Goal: Task Accomplishment & Management: Manage account settings

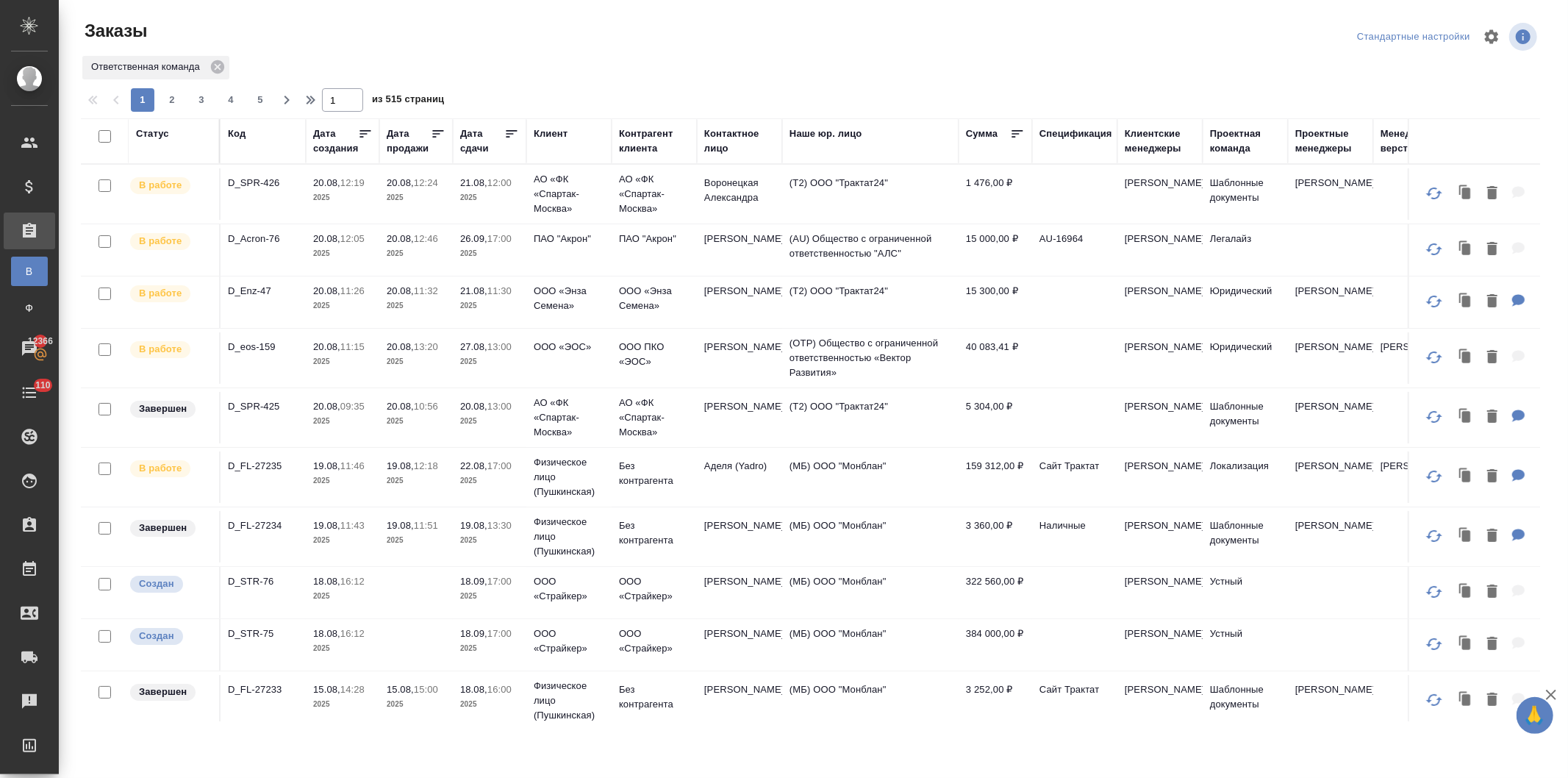
click at [716, 132] on div "Контактное лицо" at bounding box center [740, 141] width 71 height 30
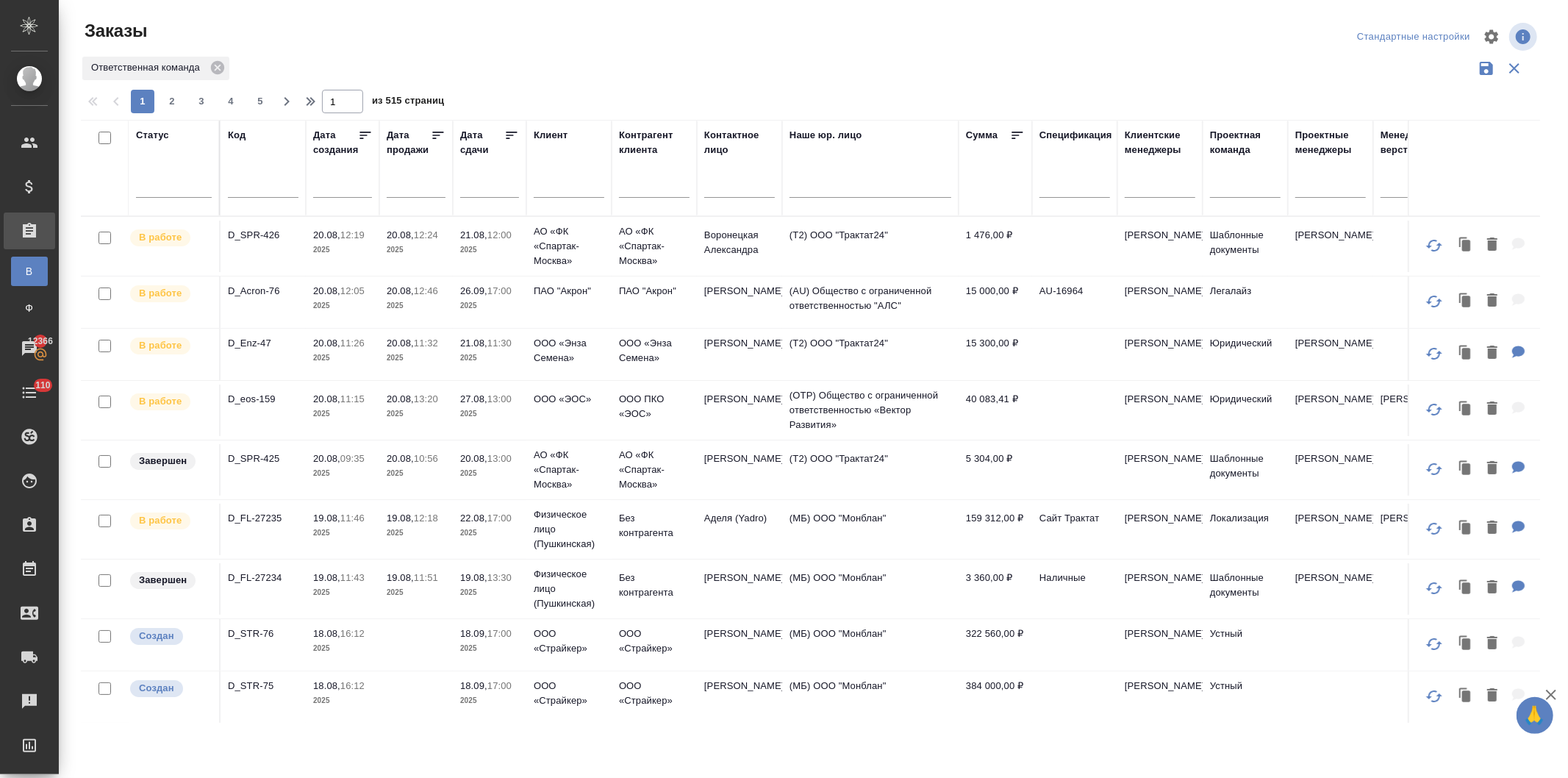
click at [722, 184] on input "text" at bounding box center [740, 188] width 71 height 18
type input "копылов"
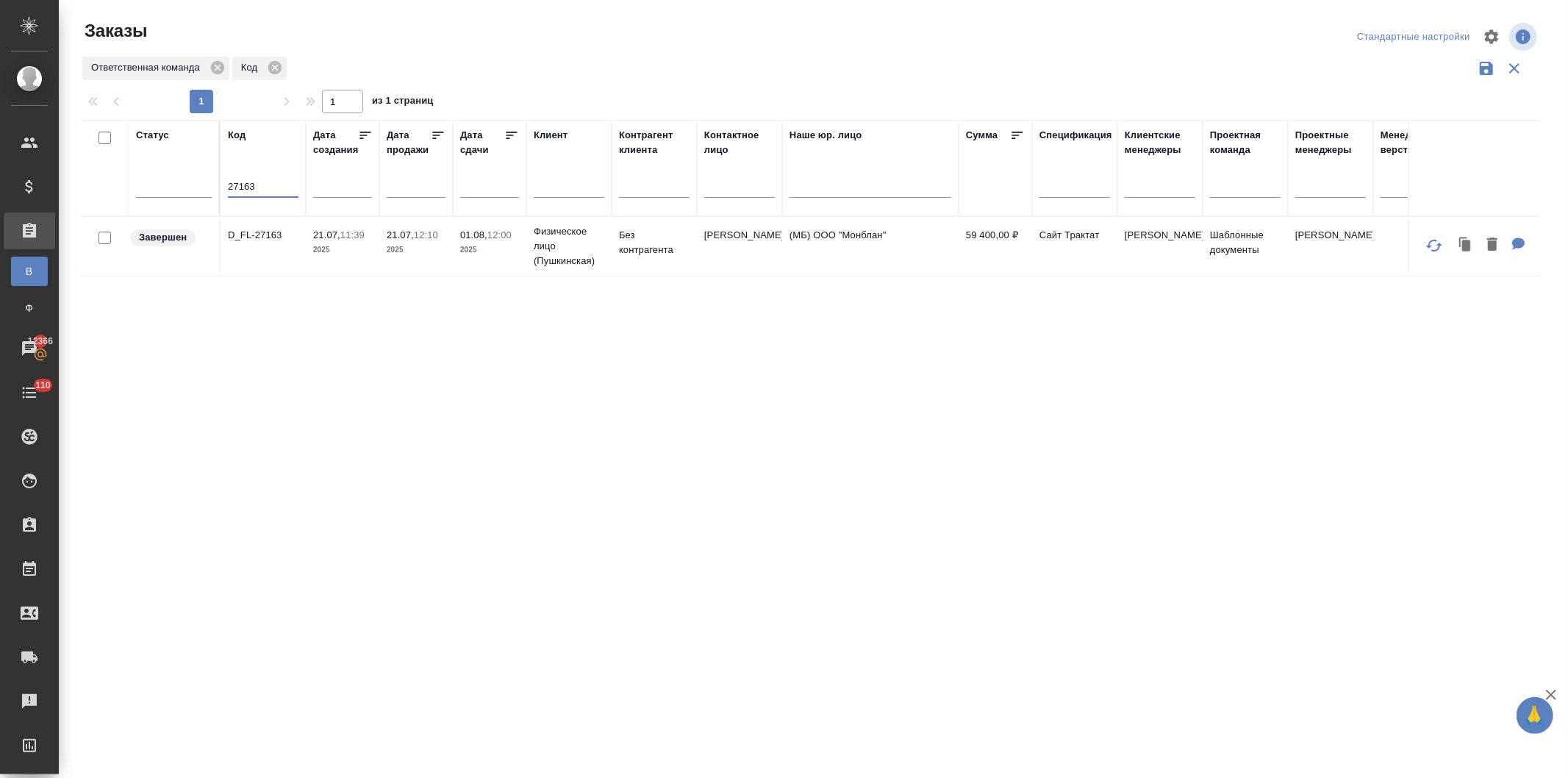
click at [372, 239] on td "21.07, 11:39 2025" at bounding box center [342, 247] width 74 height 52
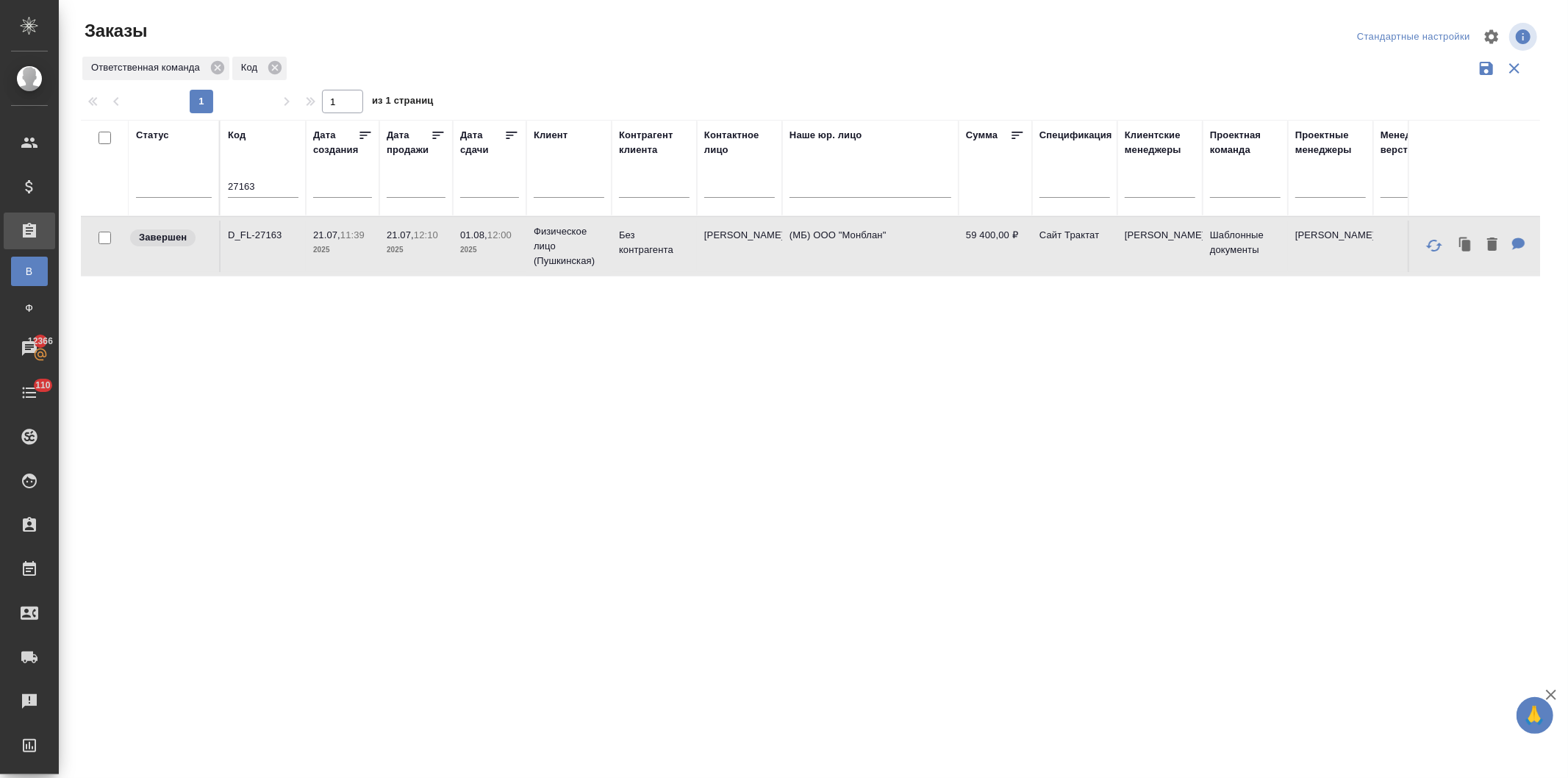
click at [372, 239] on td "21.07, 11:39 2025" at bounding box center [342, 247] width 74 height 52
click at [460, 250] on p "2025" at bounding box center [489, 250] width 58 height 14
click at [496, 249] on p "2025" at bounding box center [489, 250] width 58 height 14
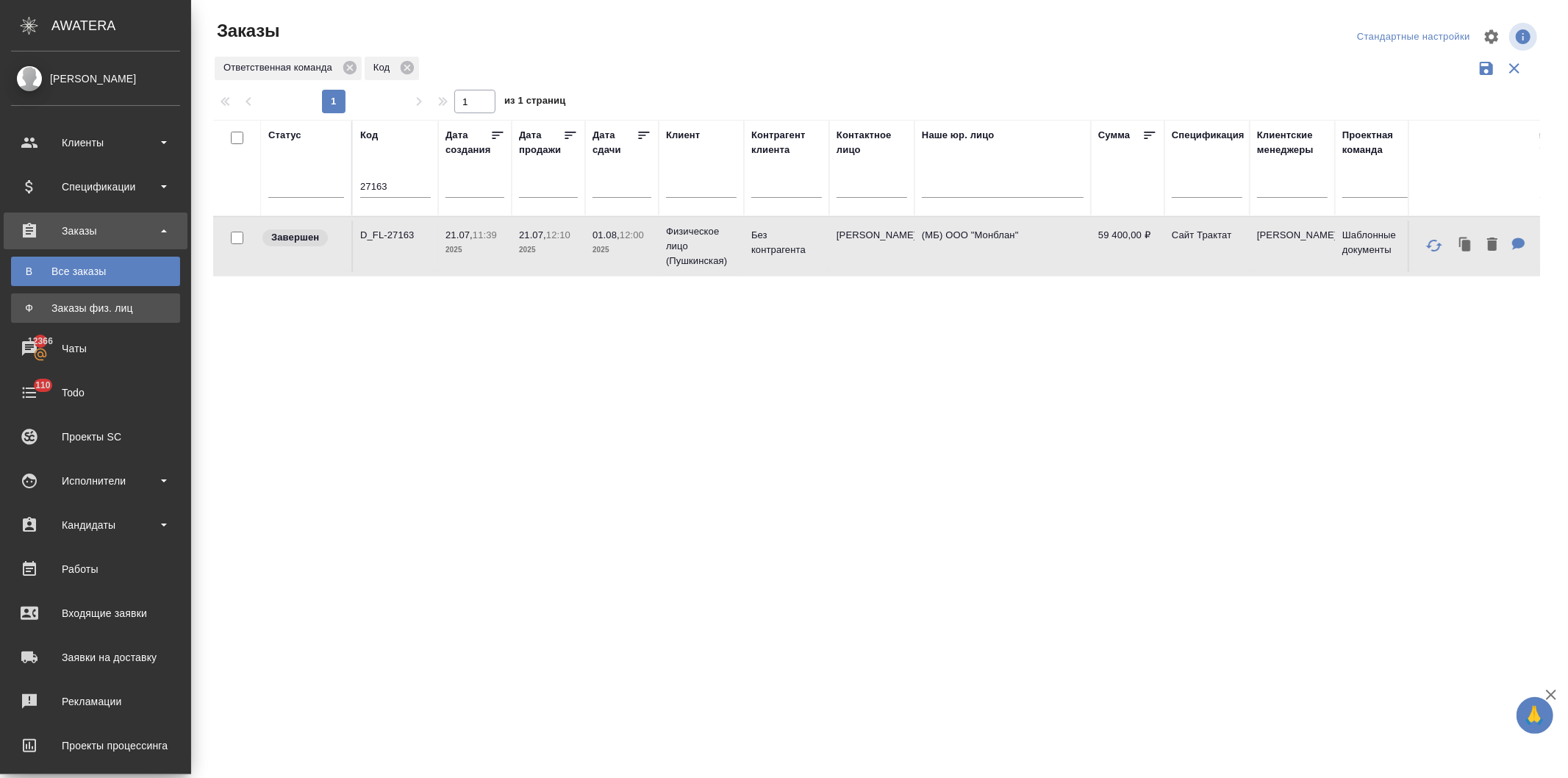
click at [68, 306] on div "Заказы физ. лиц" at bounding box center [95, 307] width 154 height 14
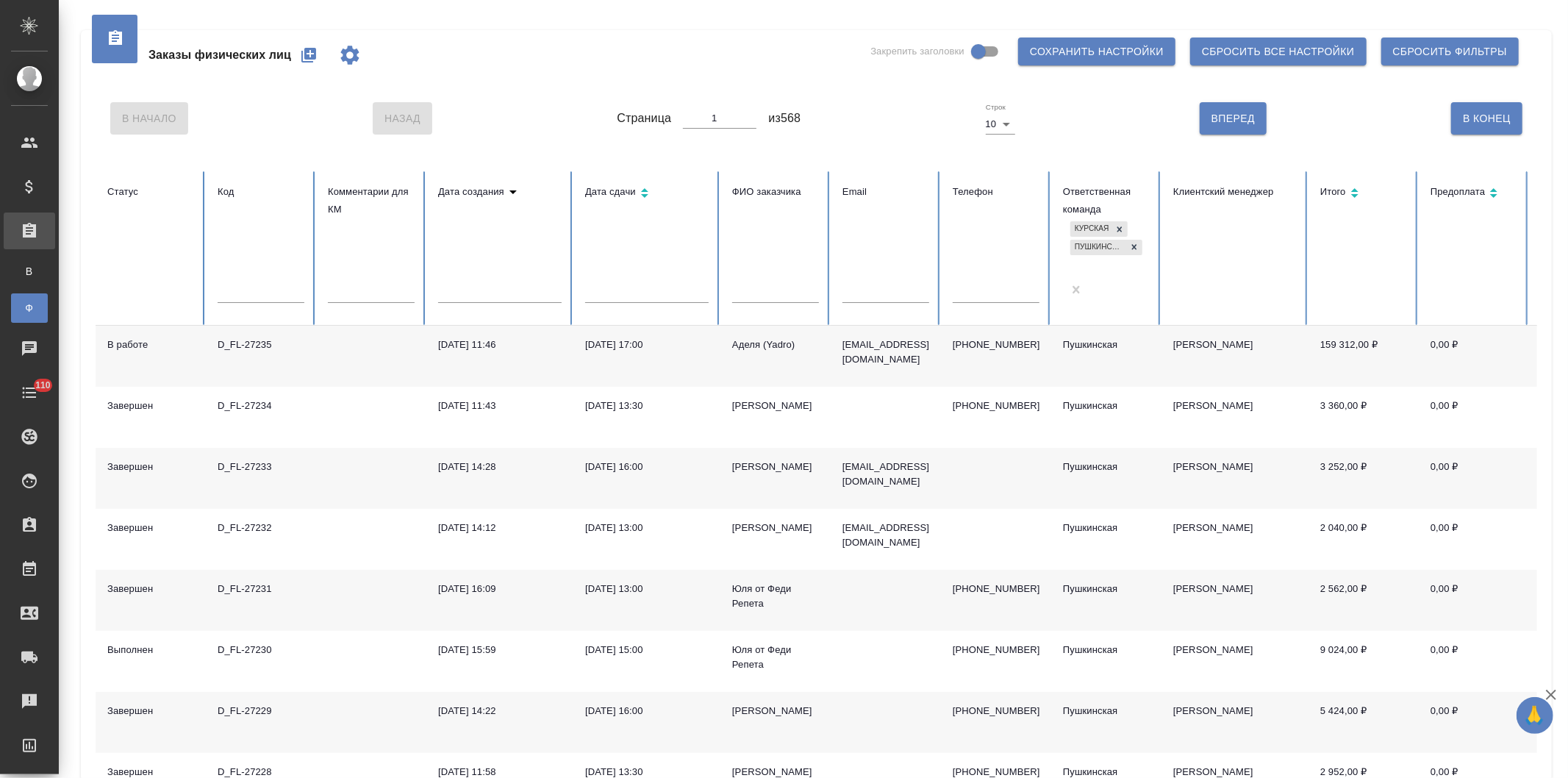
click at [302, 53] on icon "button" at bounding box center [308, 55] width 14 height 14
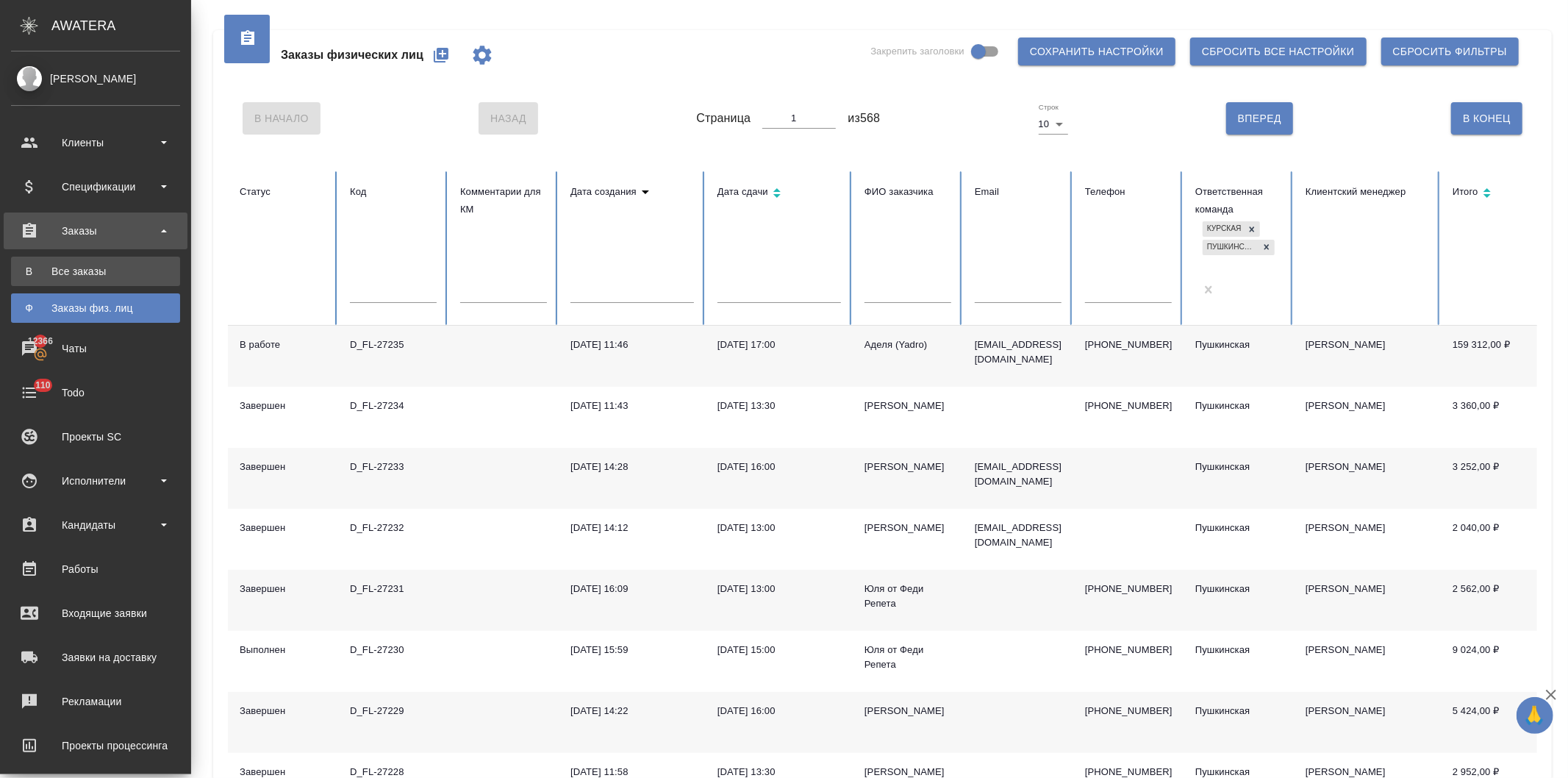
click at [45, 264] on div "Все заказы" at bounding box center [95, 271] width 154 height 14
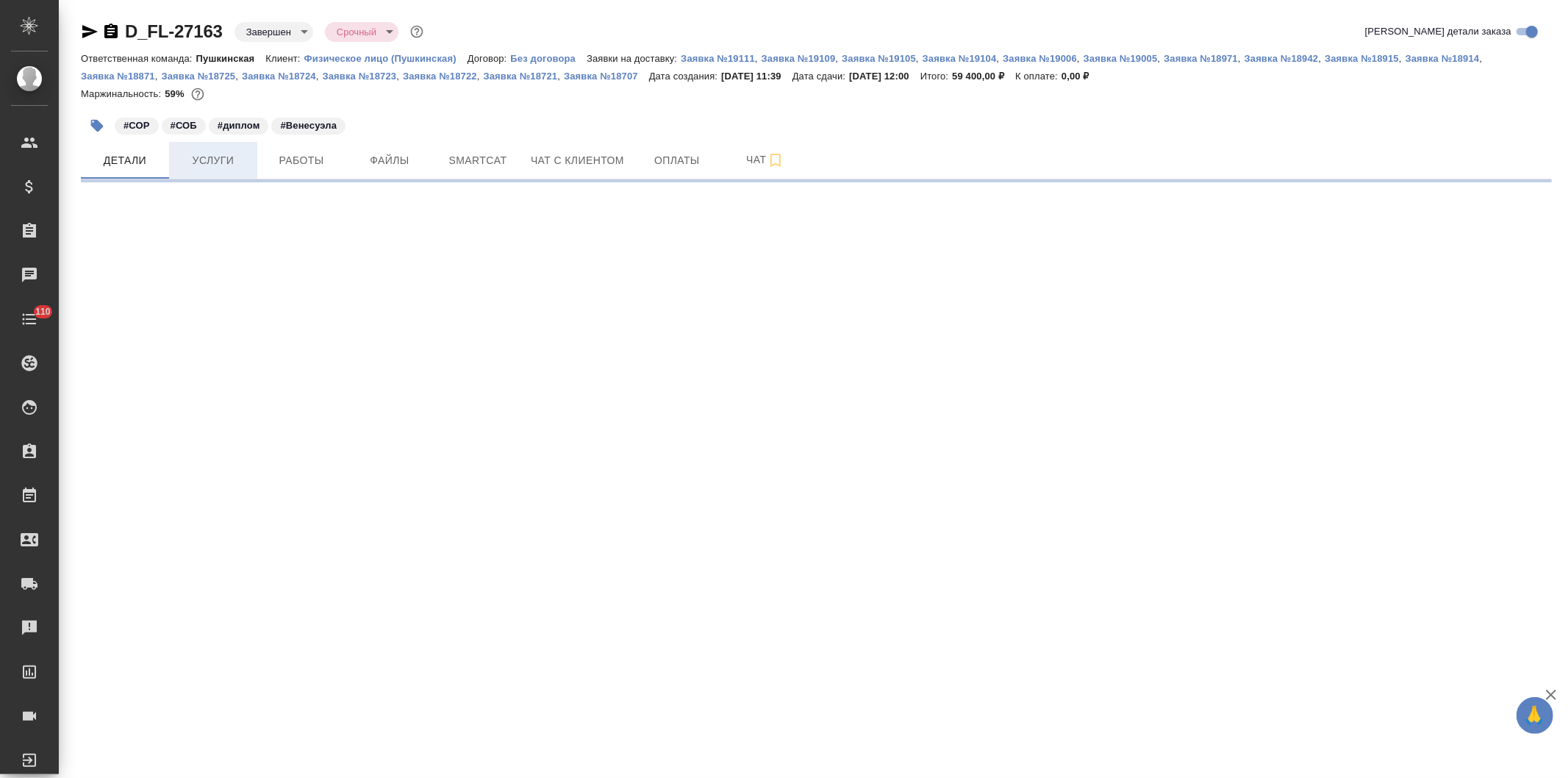
click at [202, 161] on span "Услуги" at bounding box center [213, 160] width 71 height 18
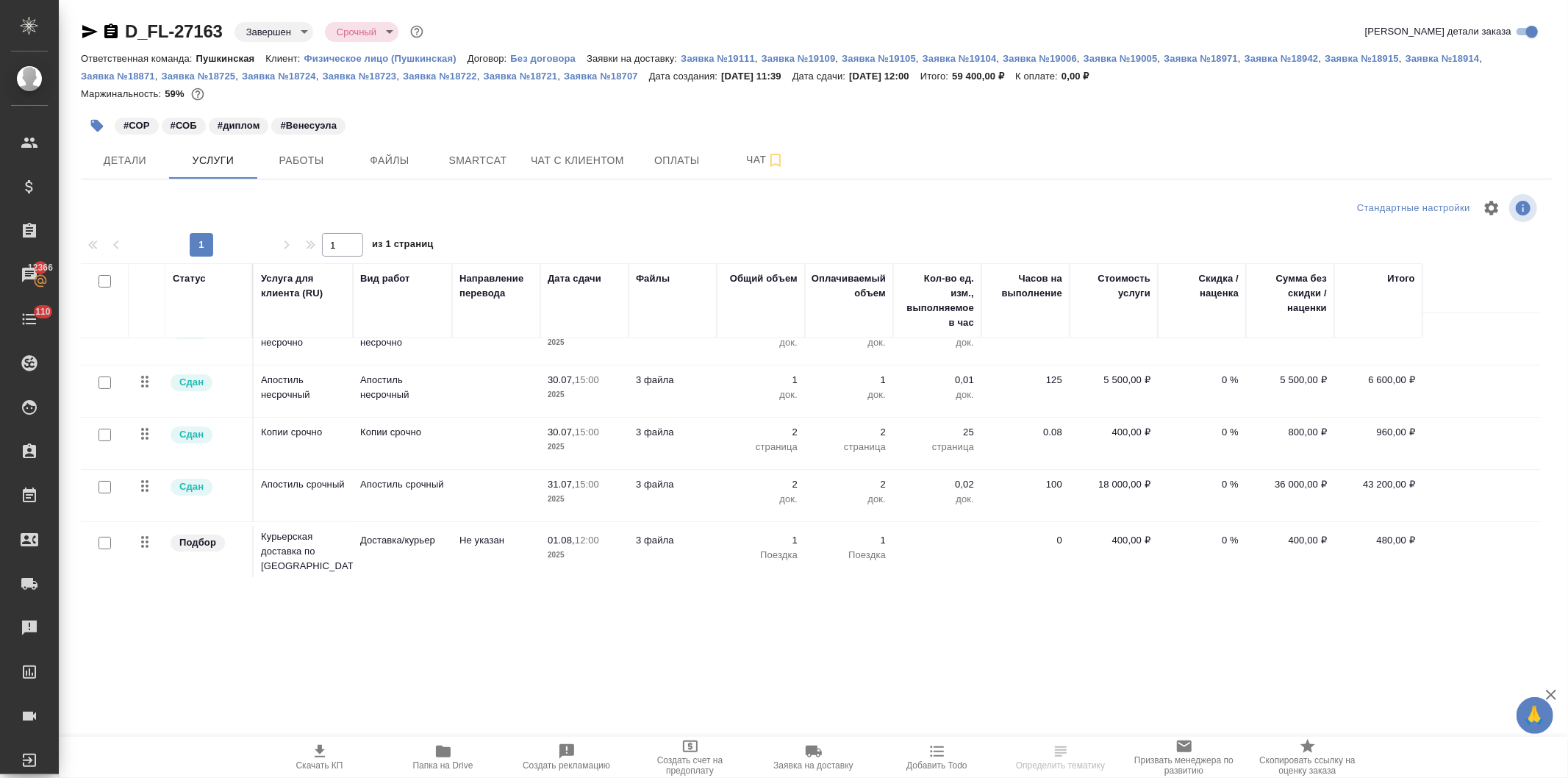
scroll to position [133, 0]
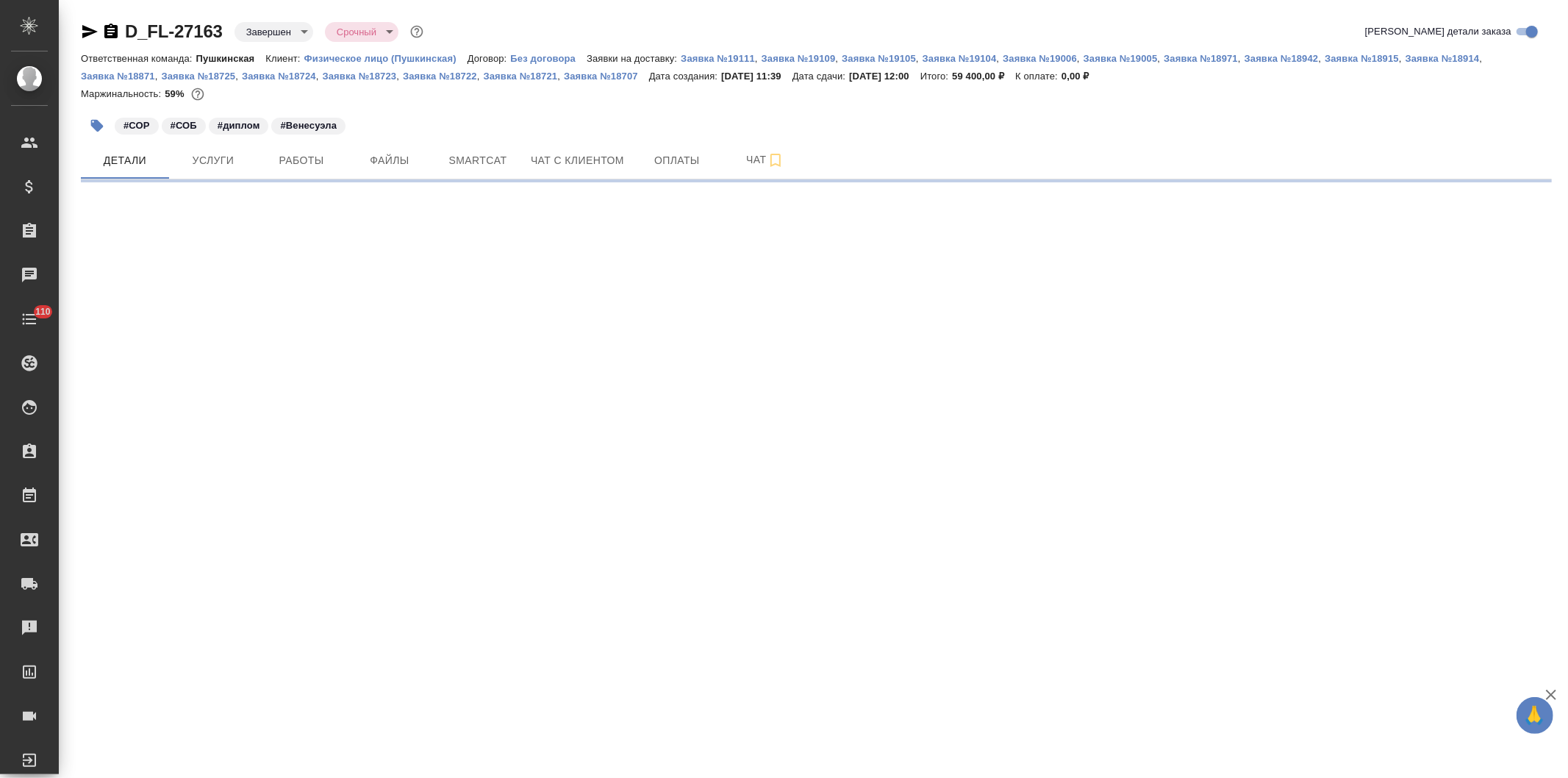
select select "RU"
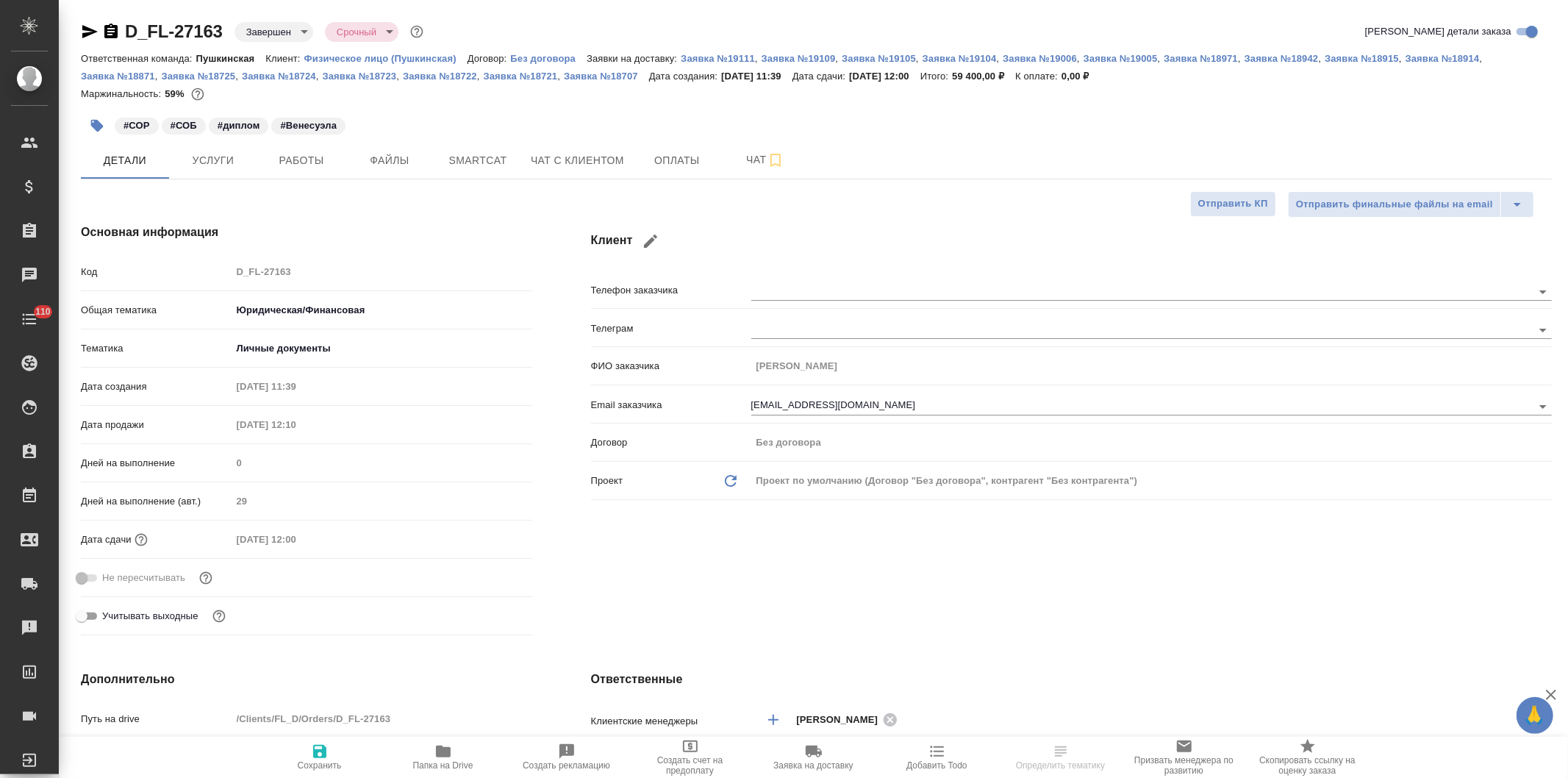
type textarea "x"
type input "[PERSON_NAME]"
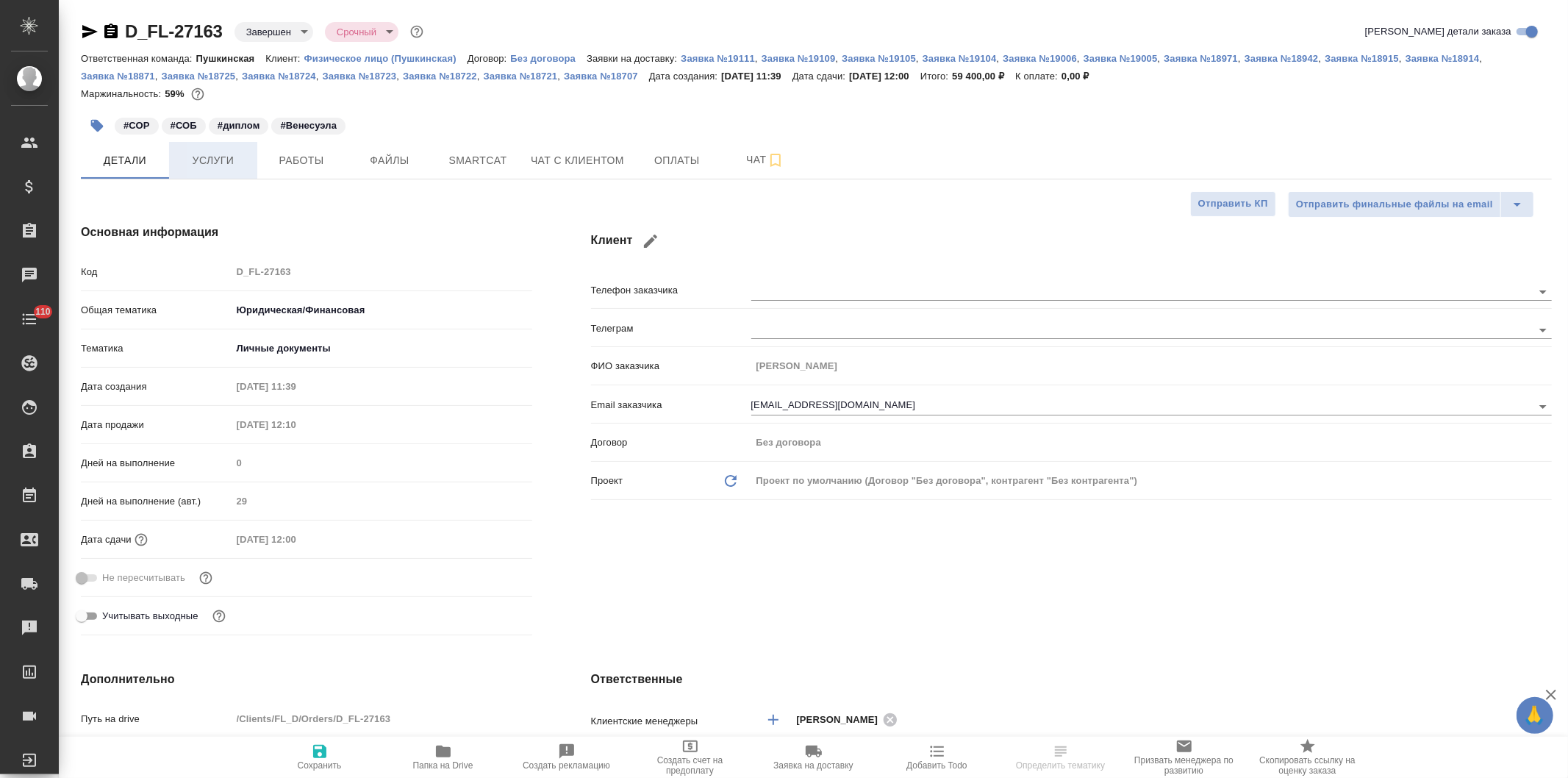
type input "Козлова Мария"
click at [207, 156] on span "Услуги" at bounding box center [213, 160] width 71 height 18
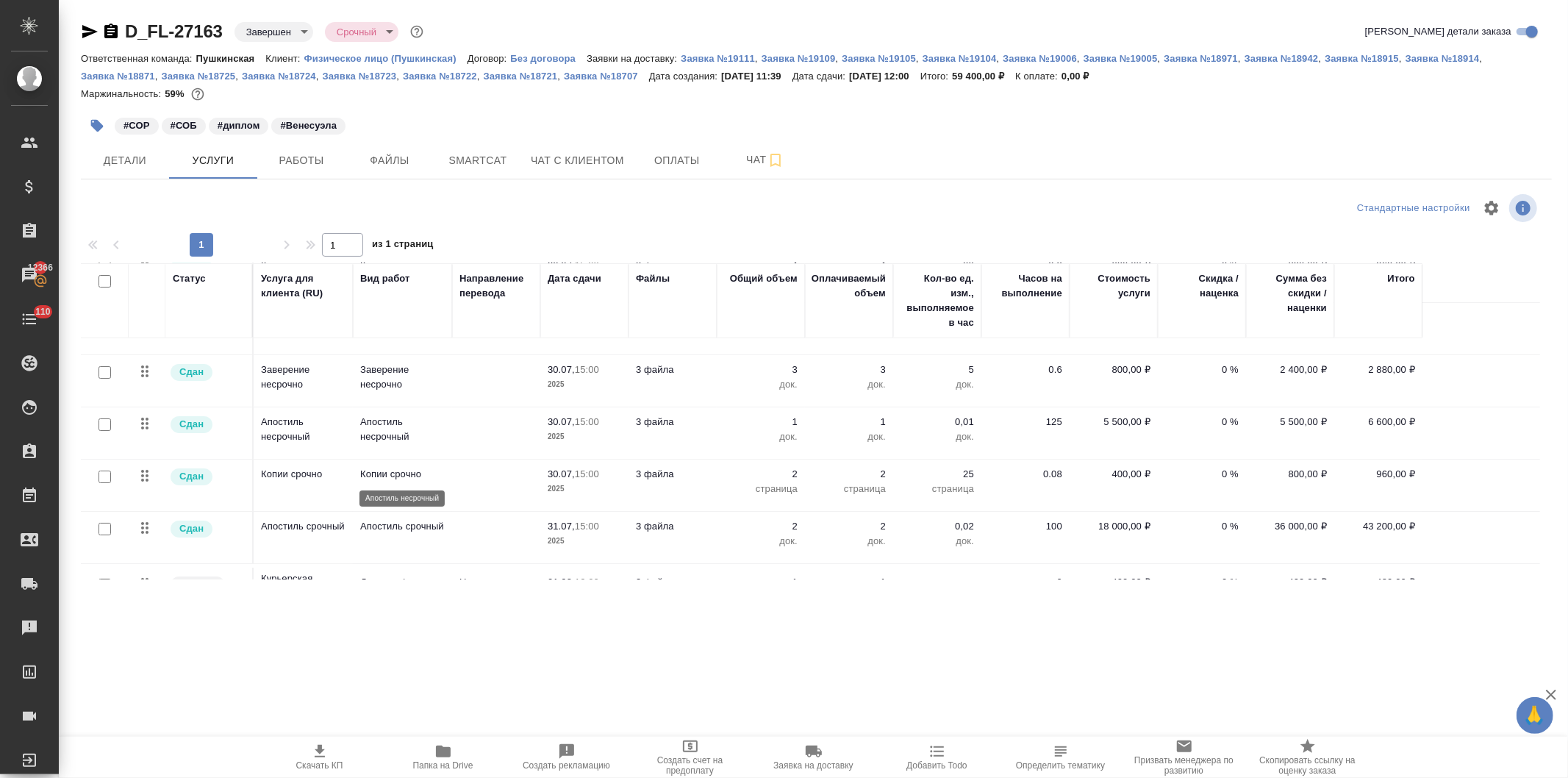
scroll to position [133, 0]
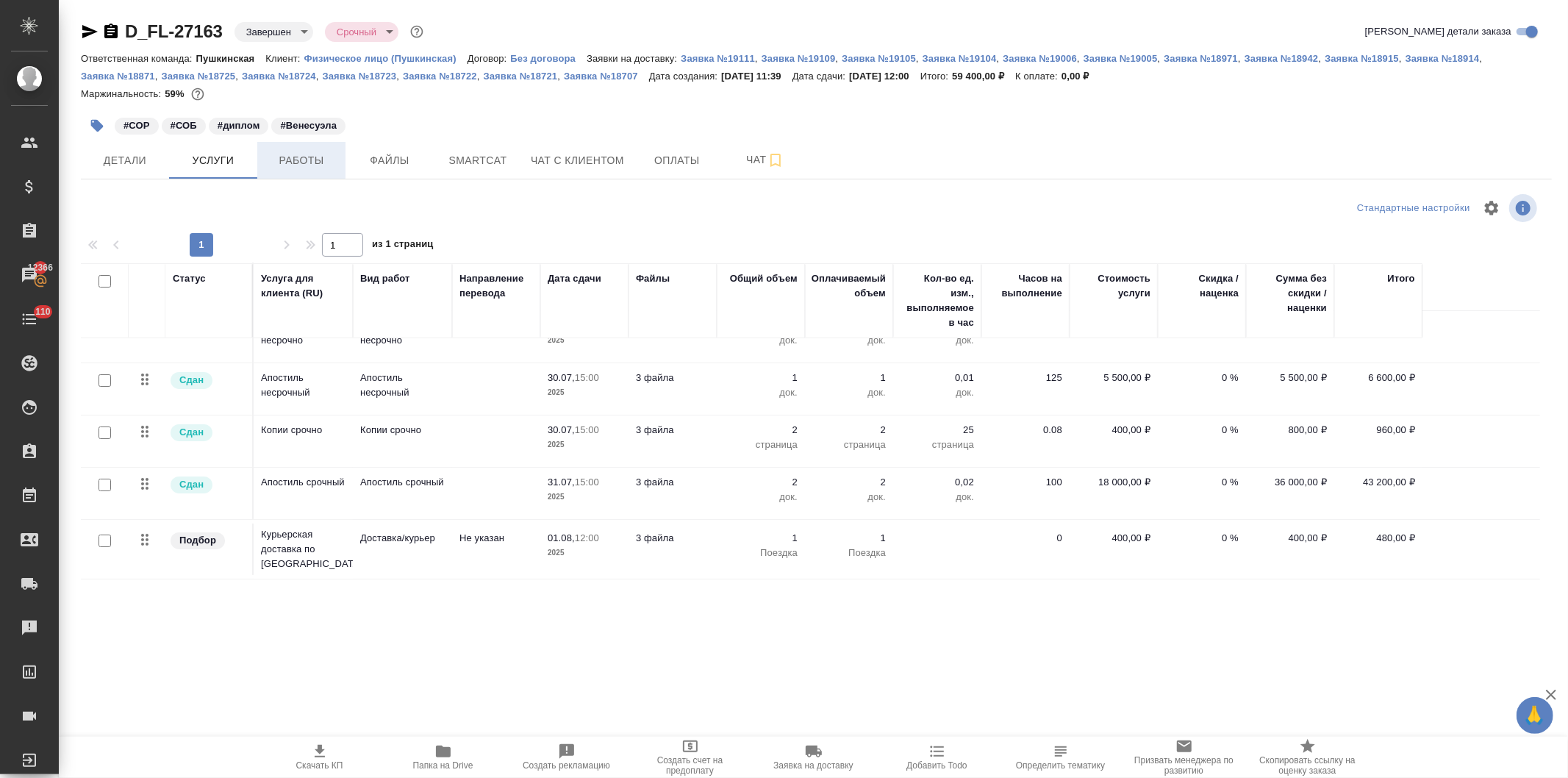
click at [285, 145] on button "Работы" at bounding box center [301, 160] width 88 height 36
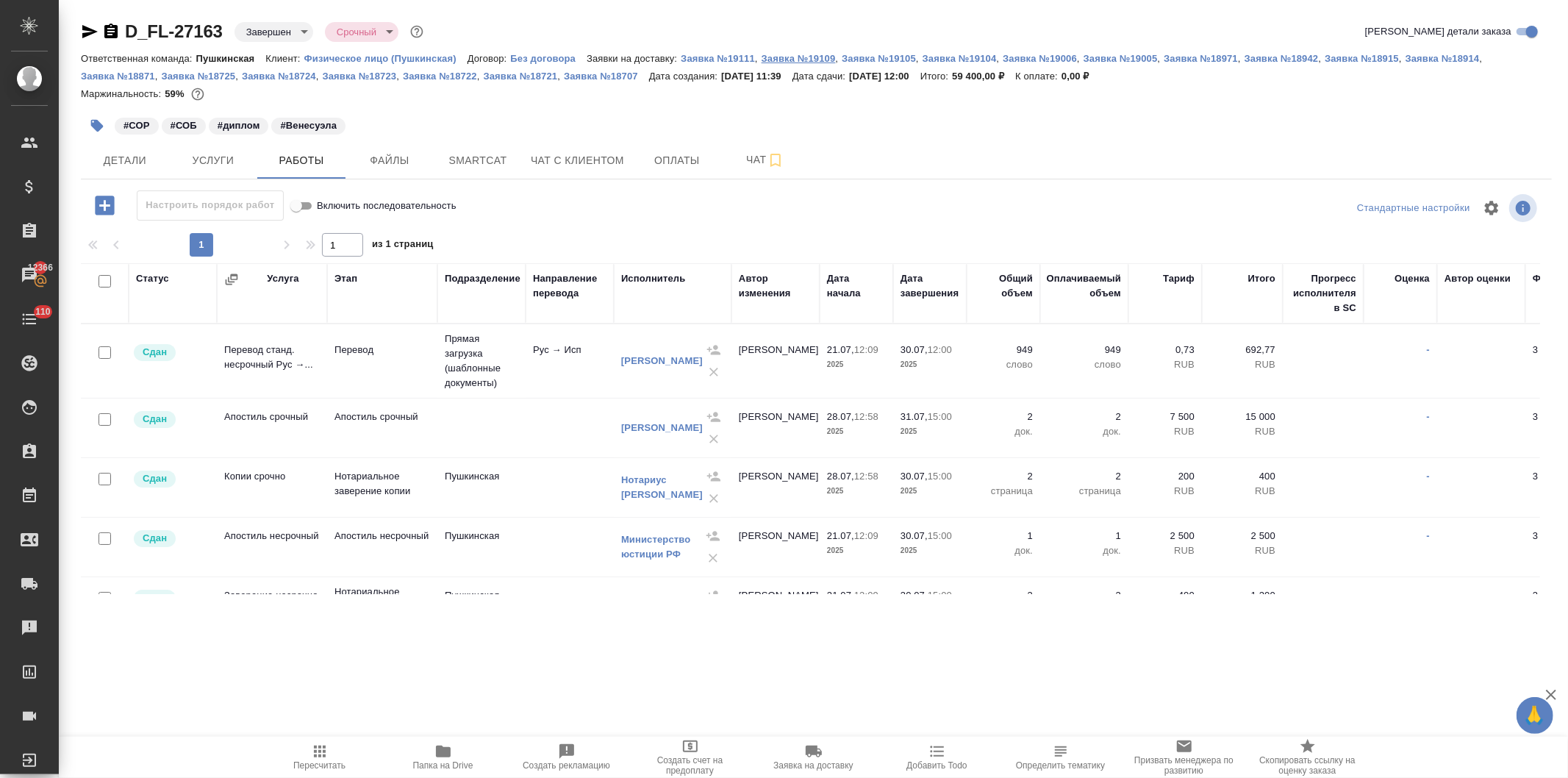
click at [818, 55] on p "Заявка №19109" at bounding box center [799, 58] width 75 height 11
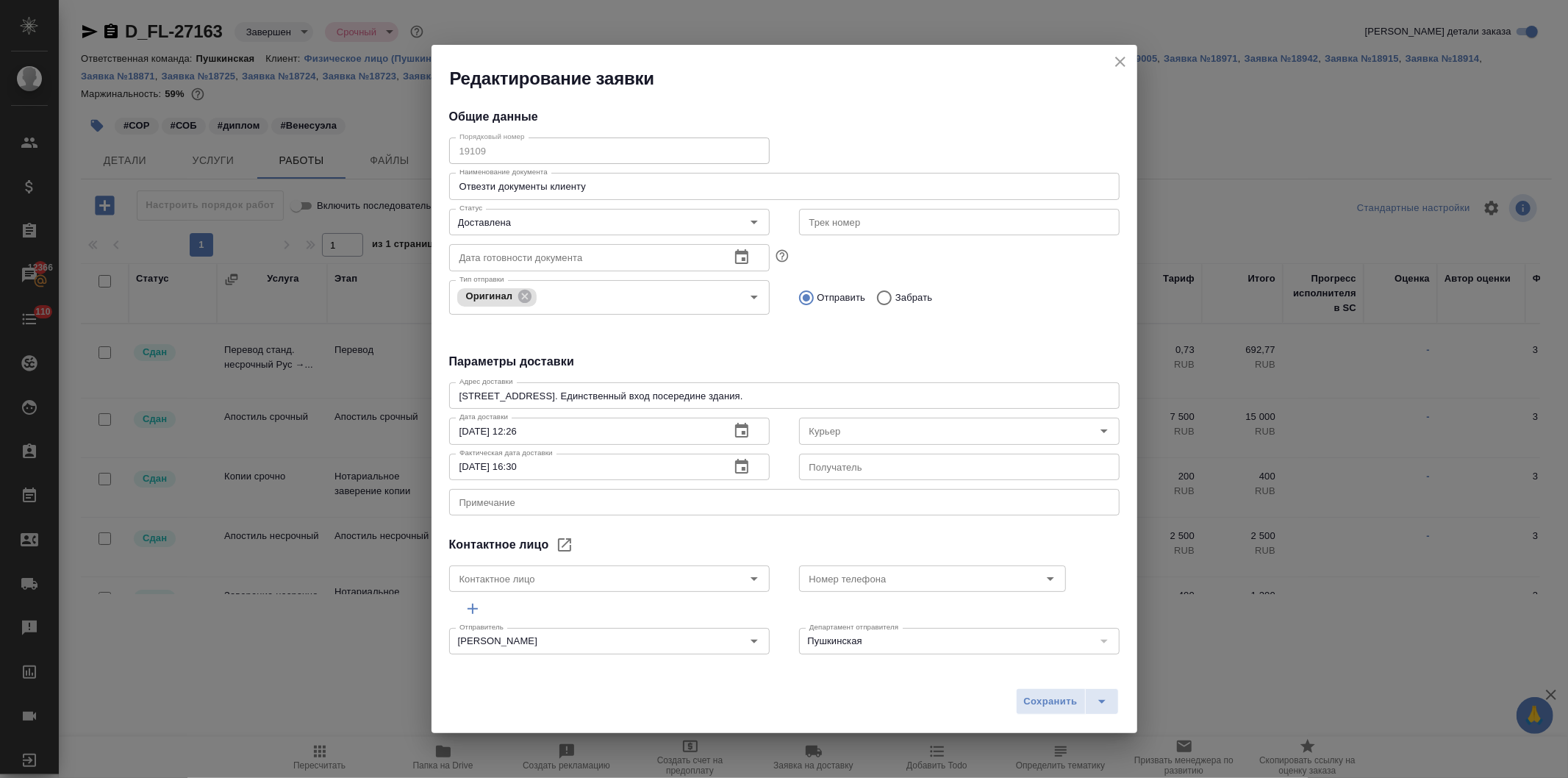
type input "Лысенкова Ульяна"
type input "Казакова Олеся"
type input "+79014349014"
click at [1116, 60] on icon "close" at bounding box center [1120, 61] width 17 height 17
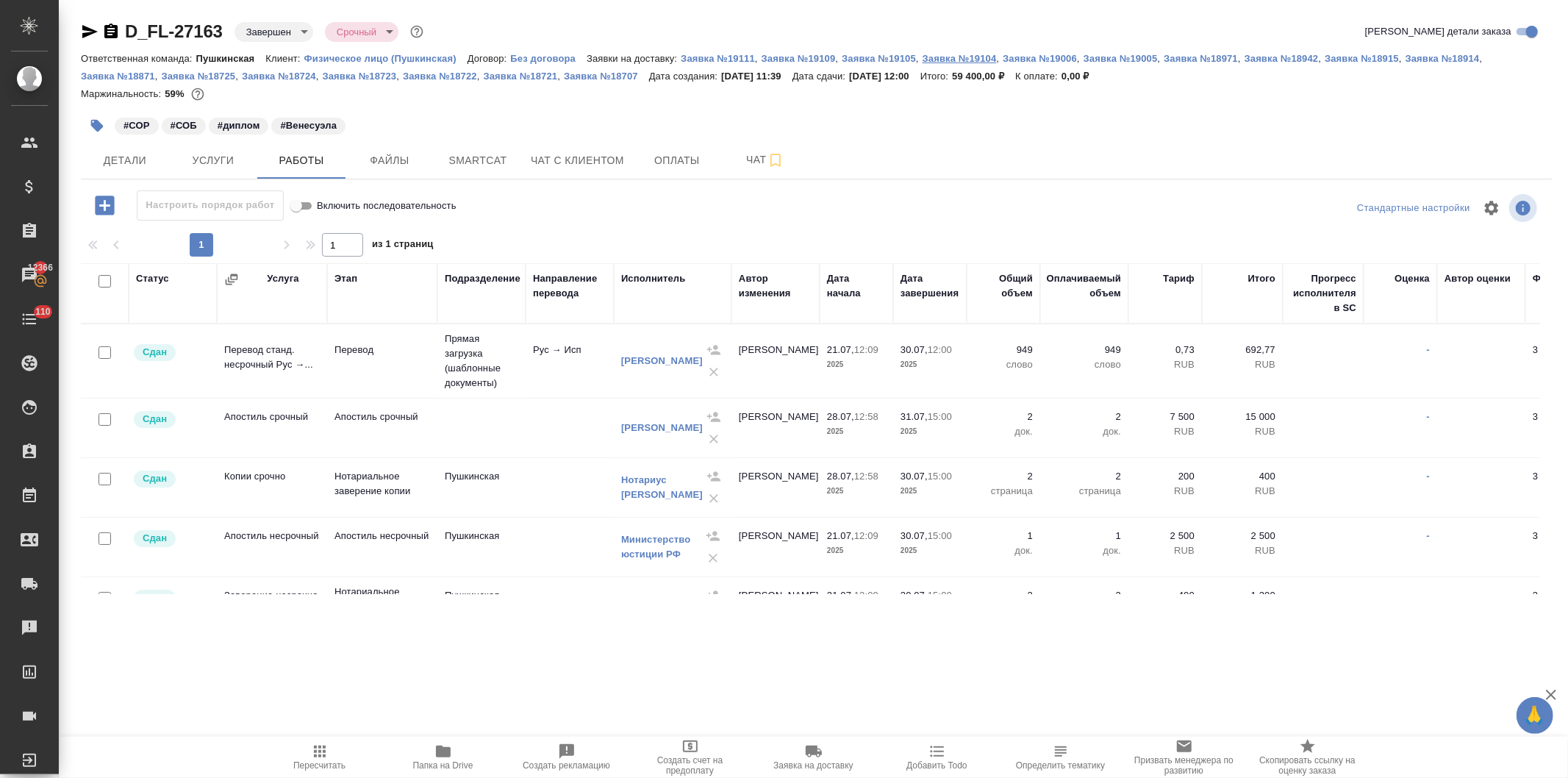
click at [964, 56] on p "Заявка №19104" at bounding box center [961, 58] width 75 height 11
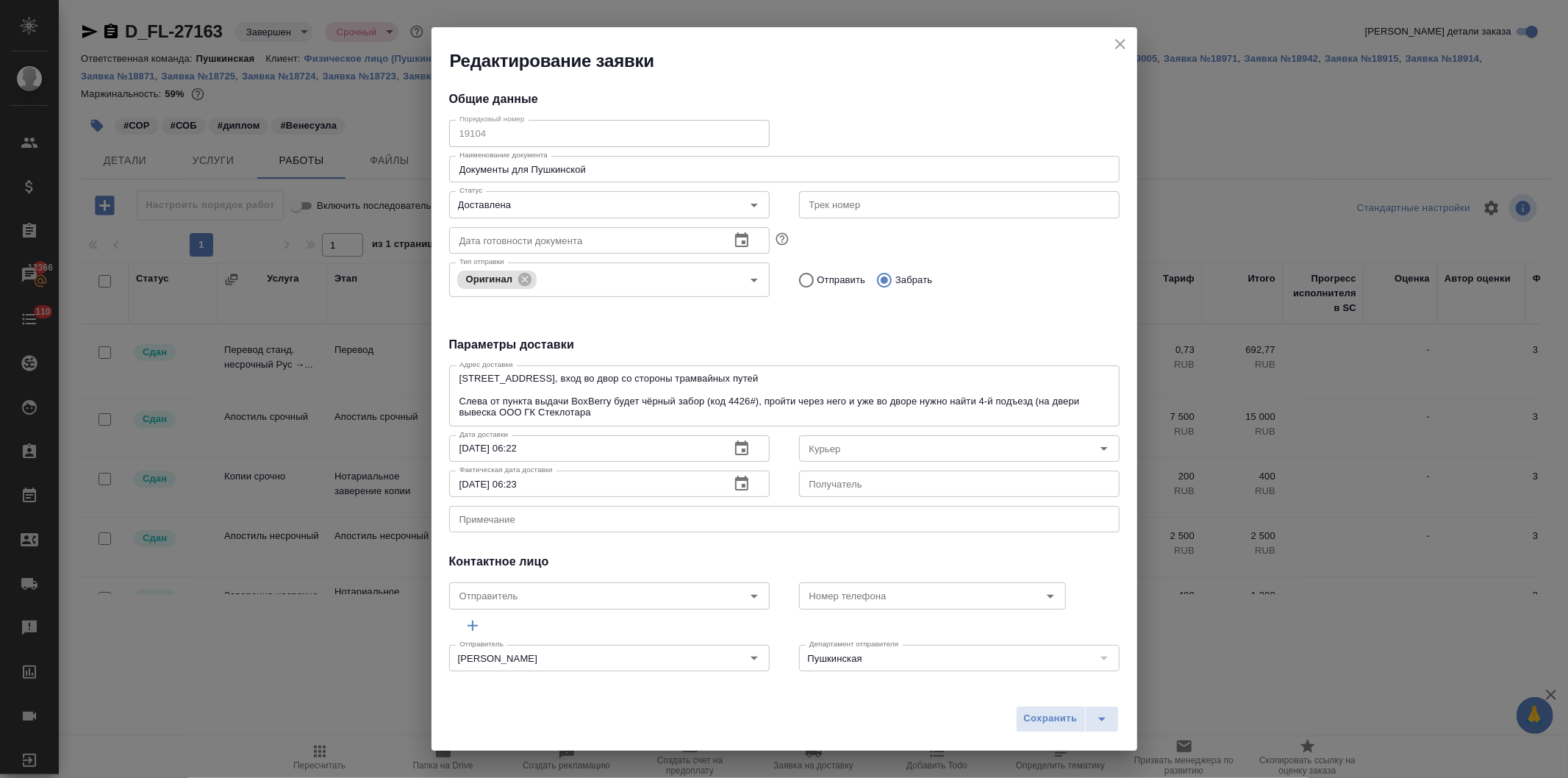
type input "Балакирева Арина"
type input "НОТАРИУС Шишенков Леонид Васильевич"
click at [1116, 41] on icon "close" at bounding box center [1120, 44] width 11 height 11
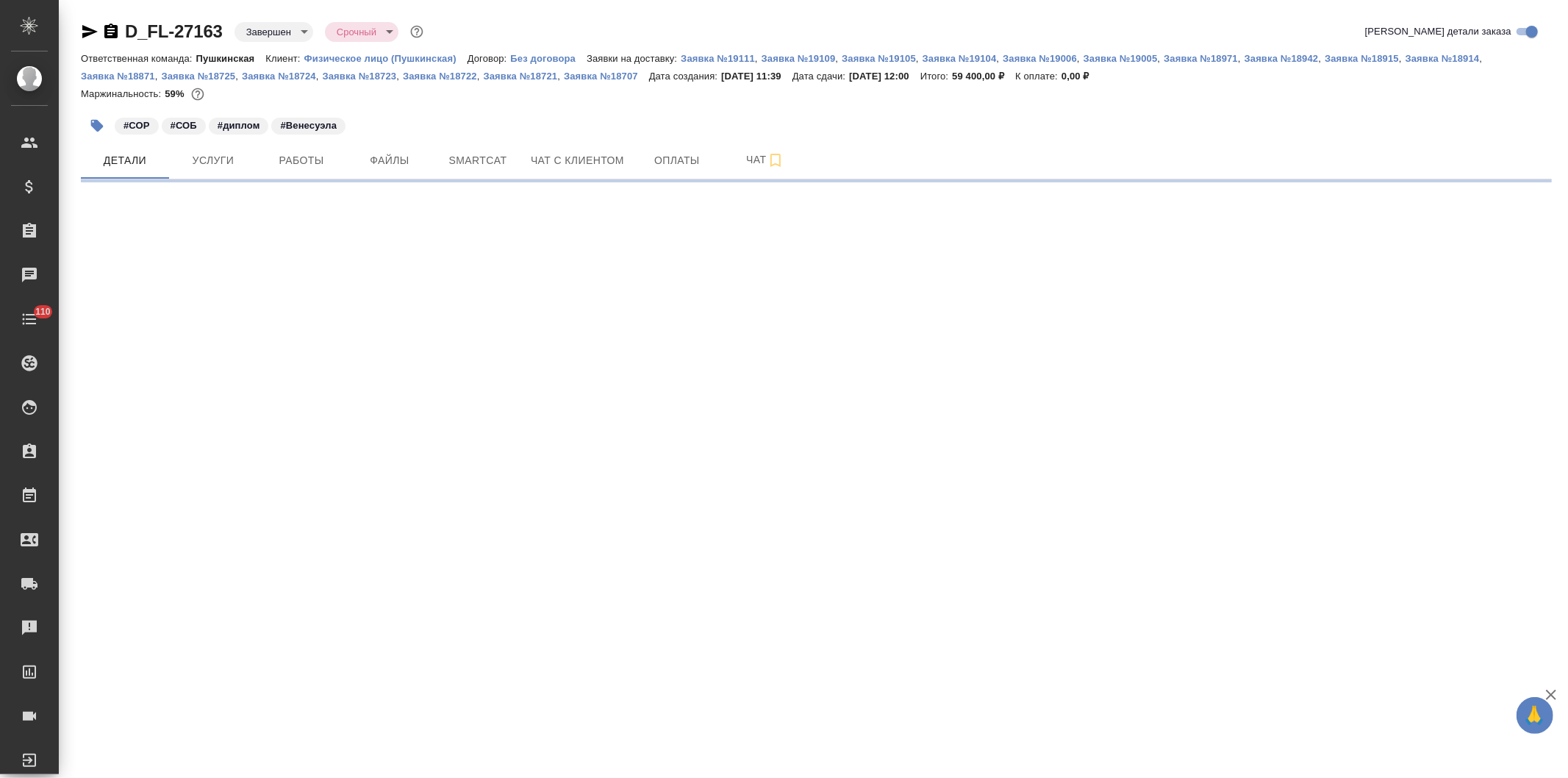
select select "RU"
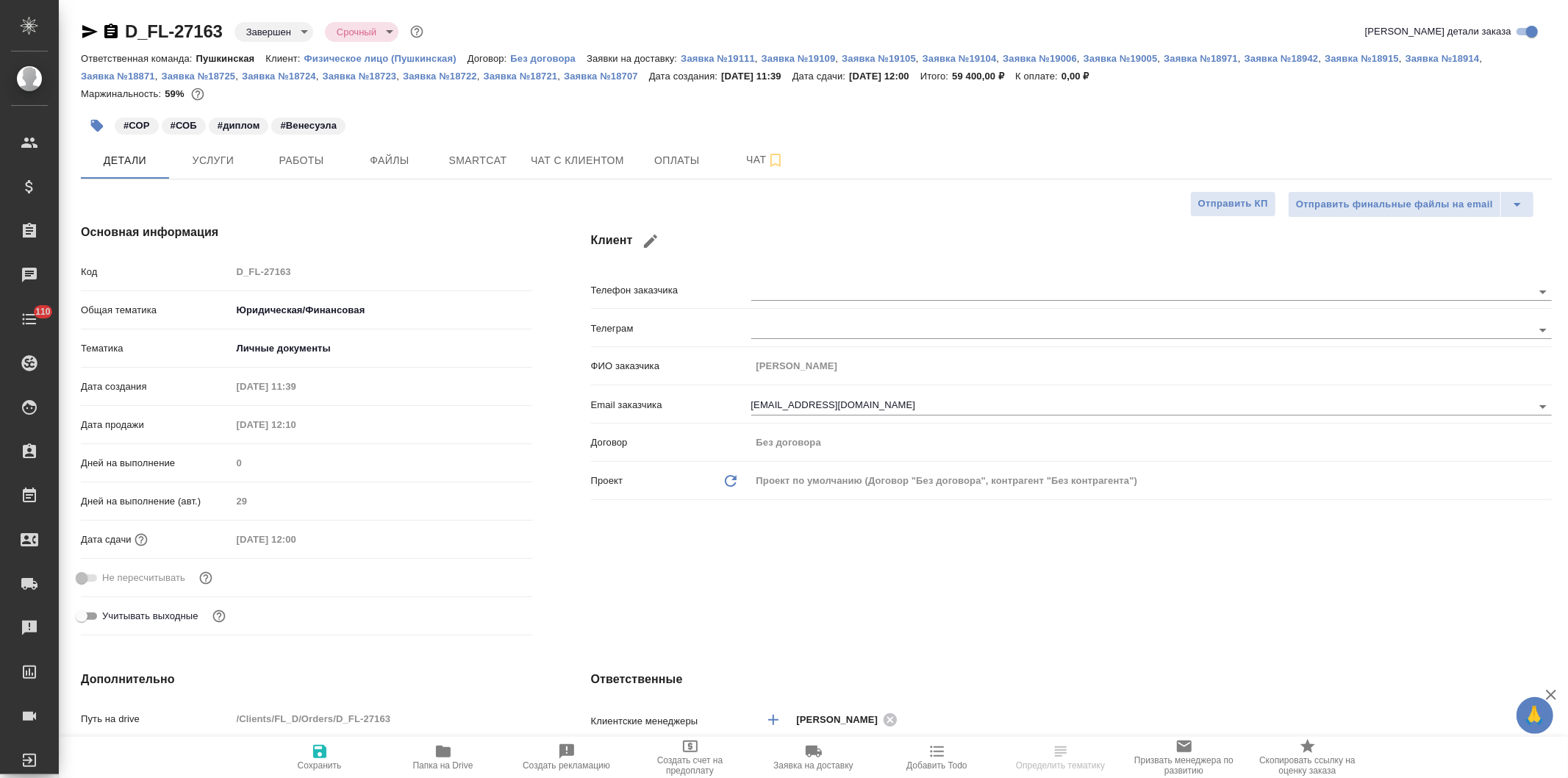
type textarea "x"
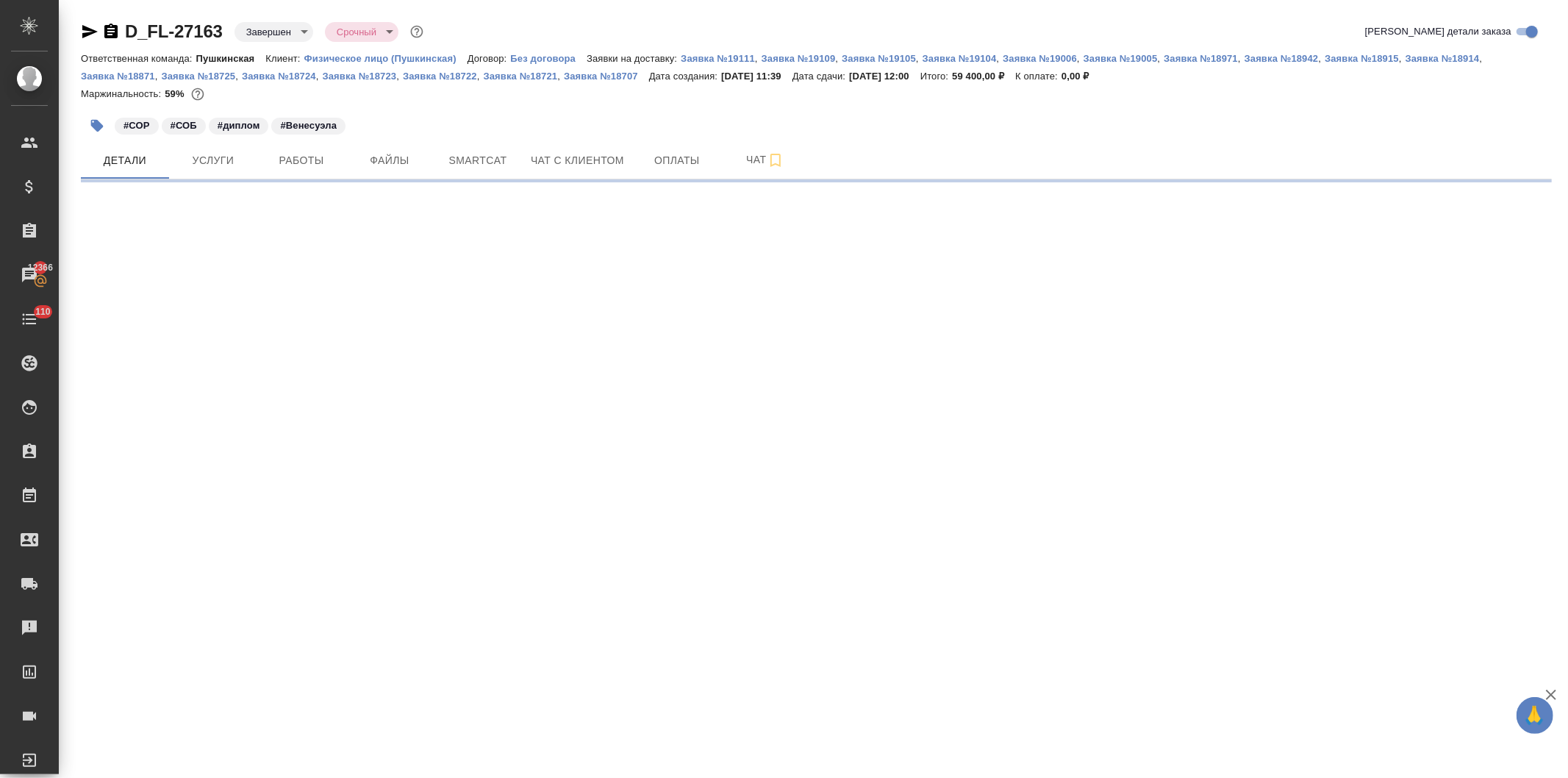
select select "RU"
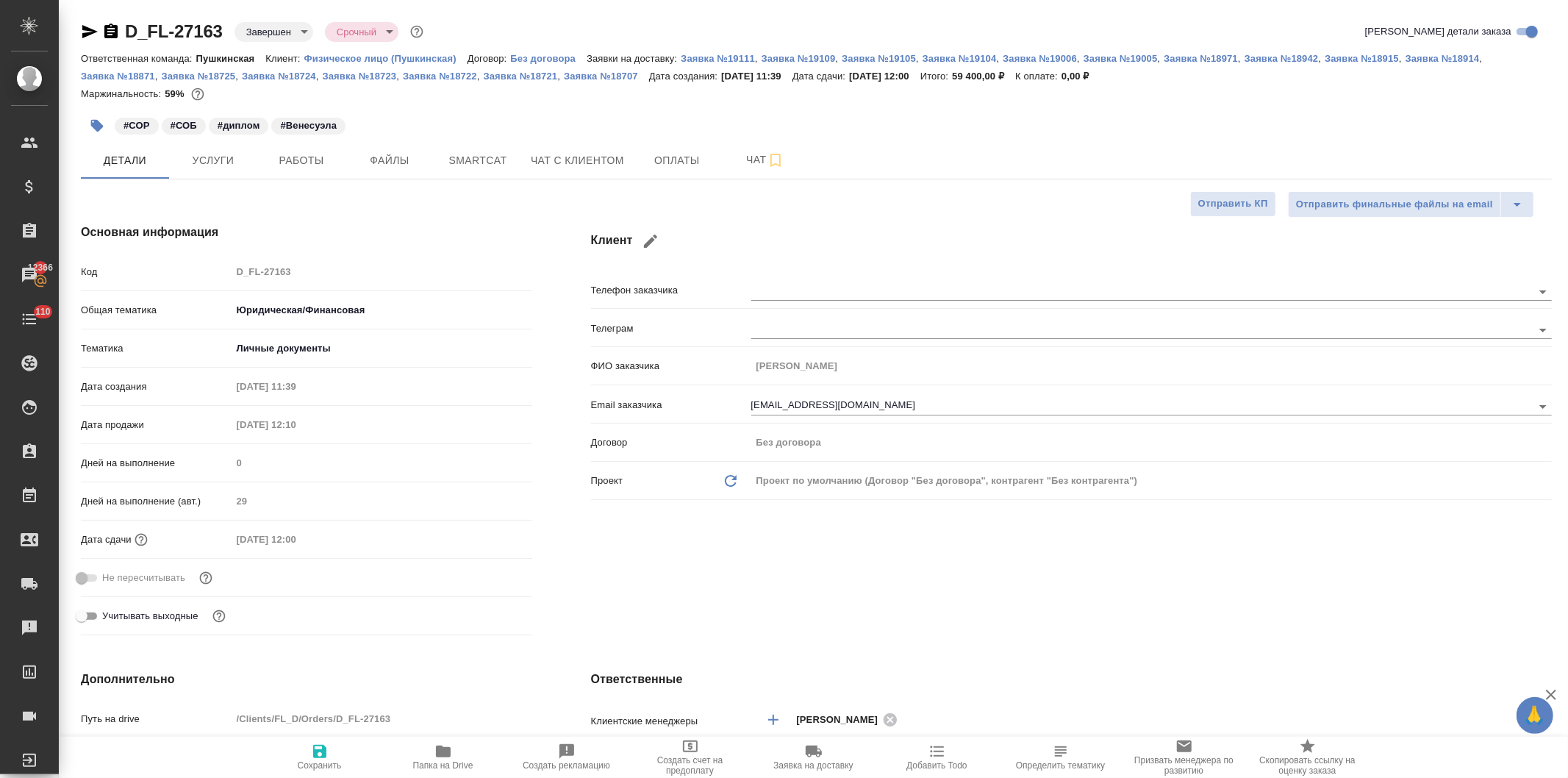
type textarea "x"
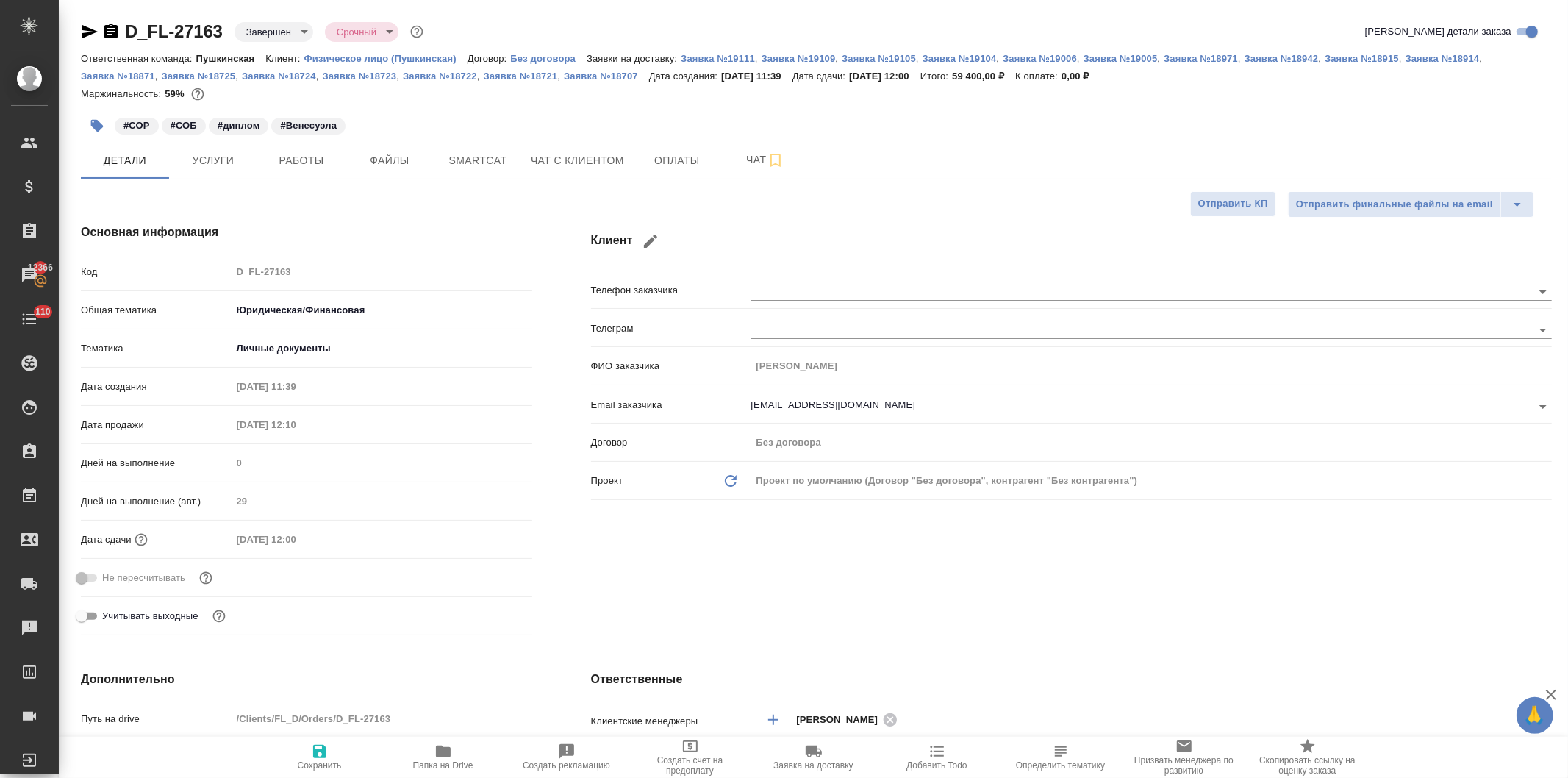
type textarea "x"
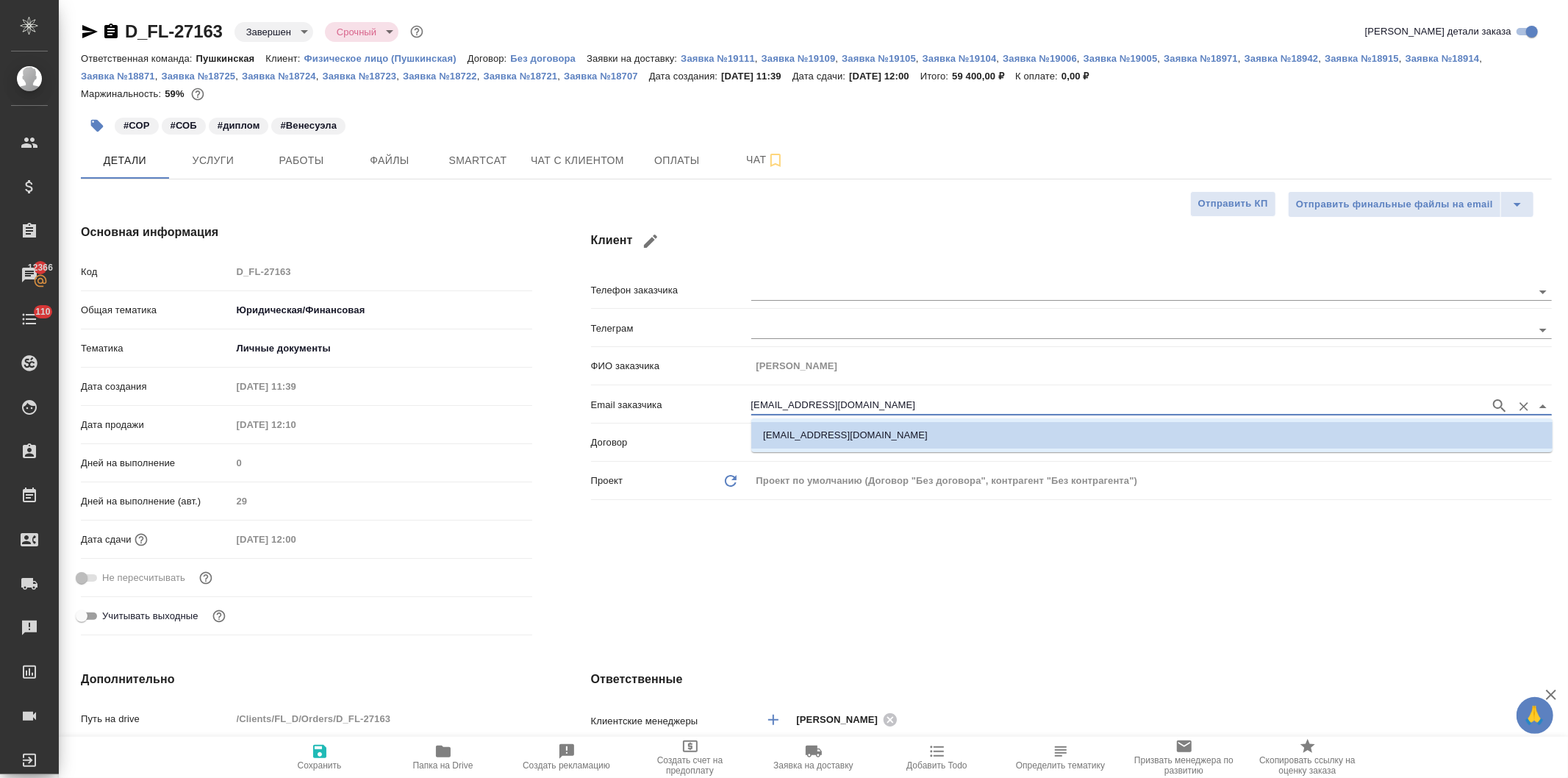
drag, startPoint x: 894, startPoint y: 399, endPoint x: 736, endPoint y: 392, distance: 158.2
click at [736, 392] on div "Email заказчика kopylov.vladimir111@gmail.com" at bounding box center [1071, 404] width 961 height 26
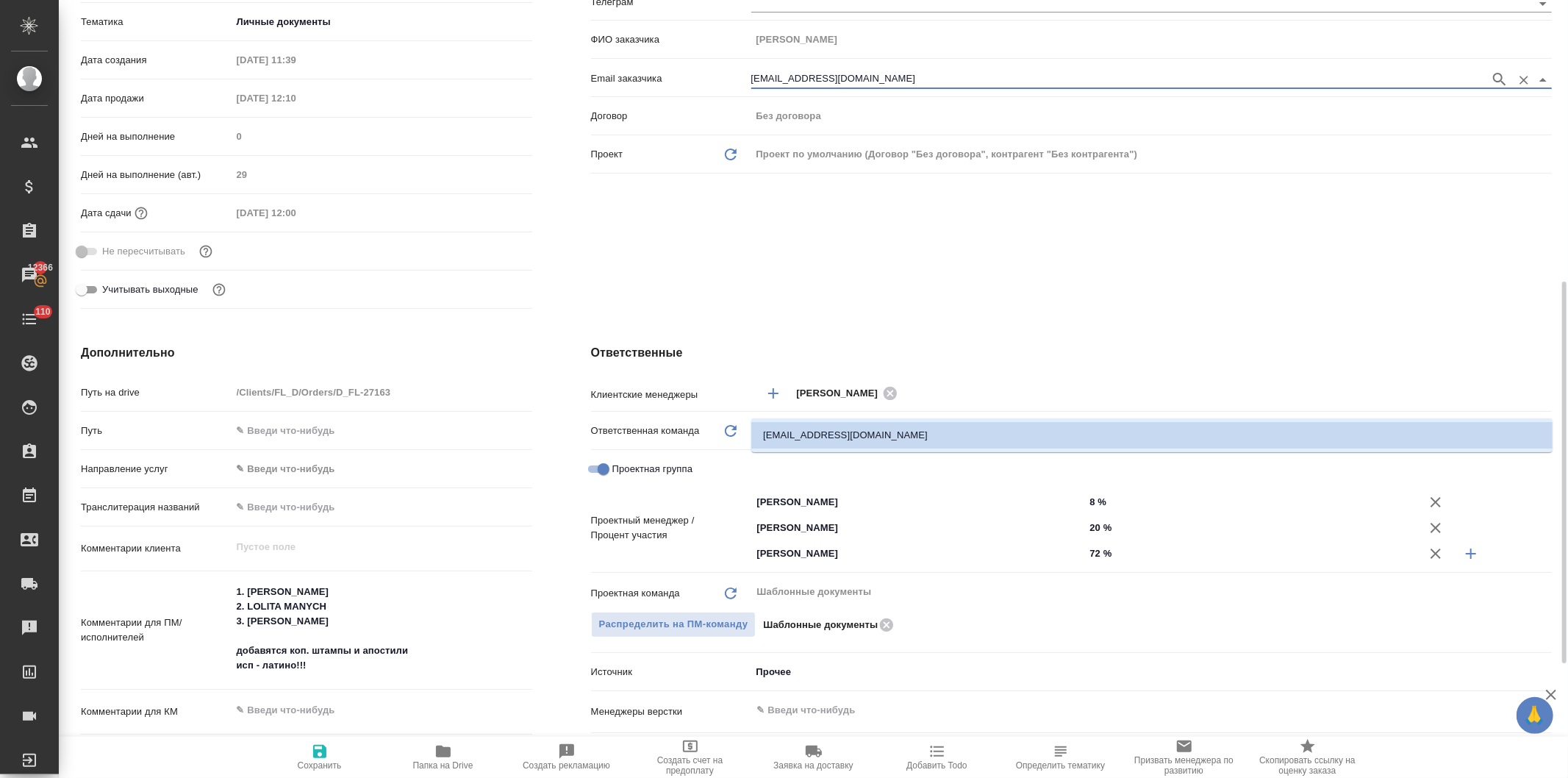
scroll to position [409, 0]
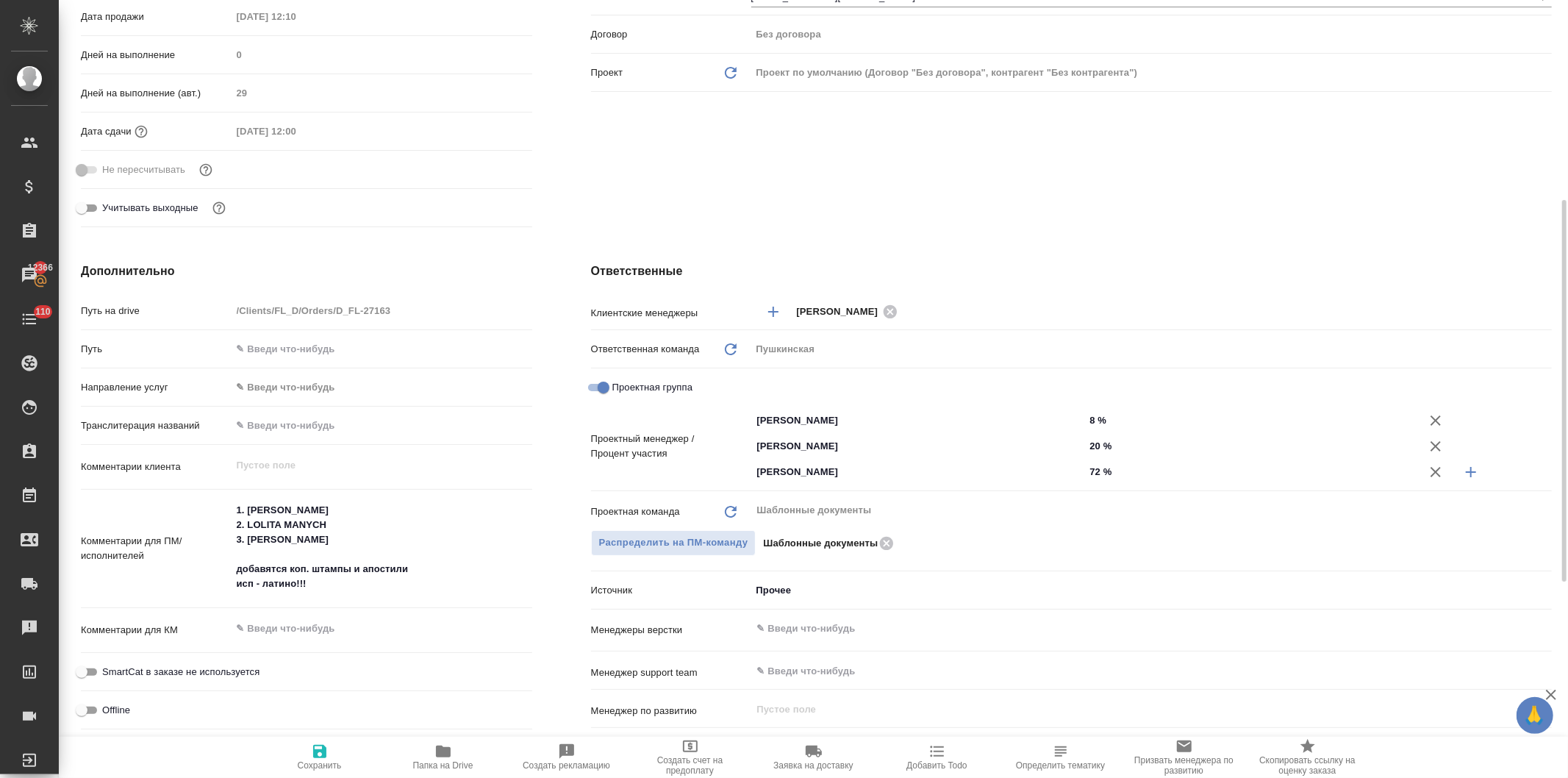
type textarea "x"
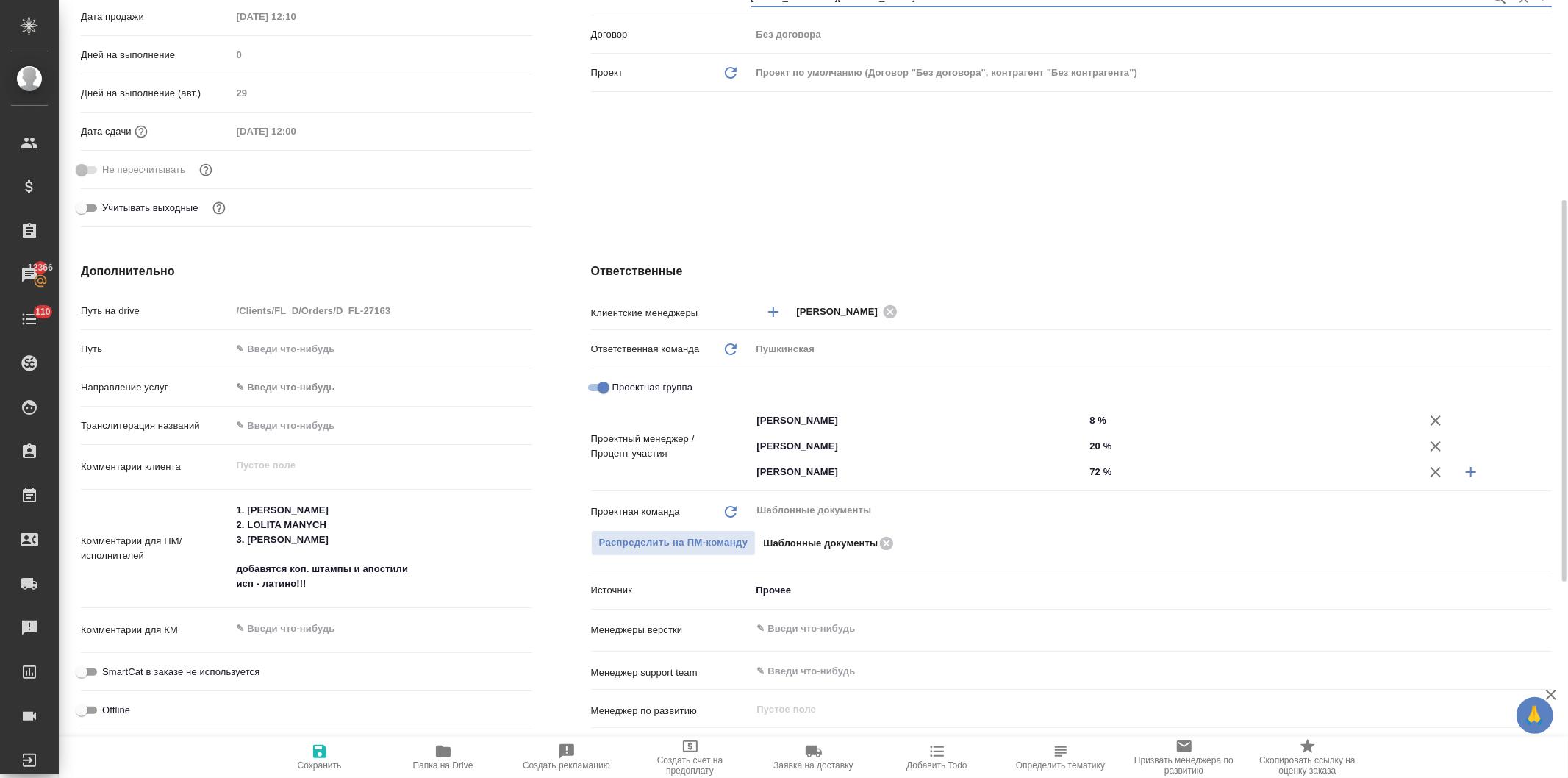
type textarea "x"
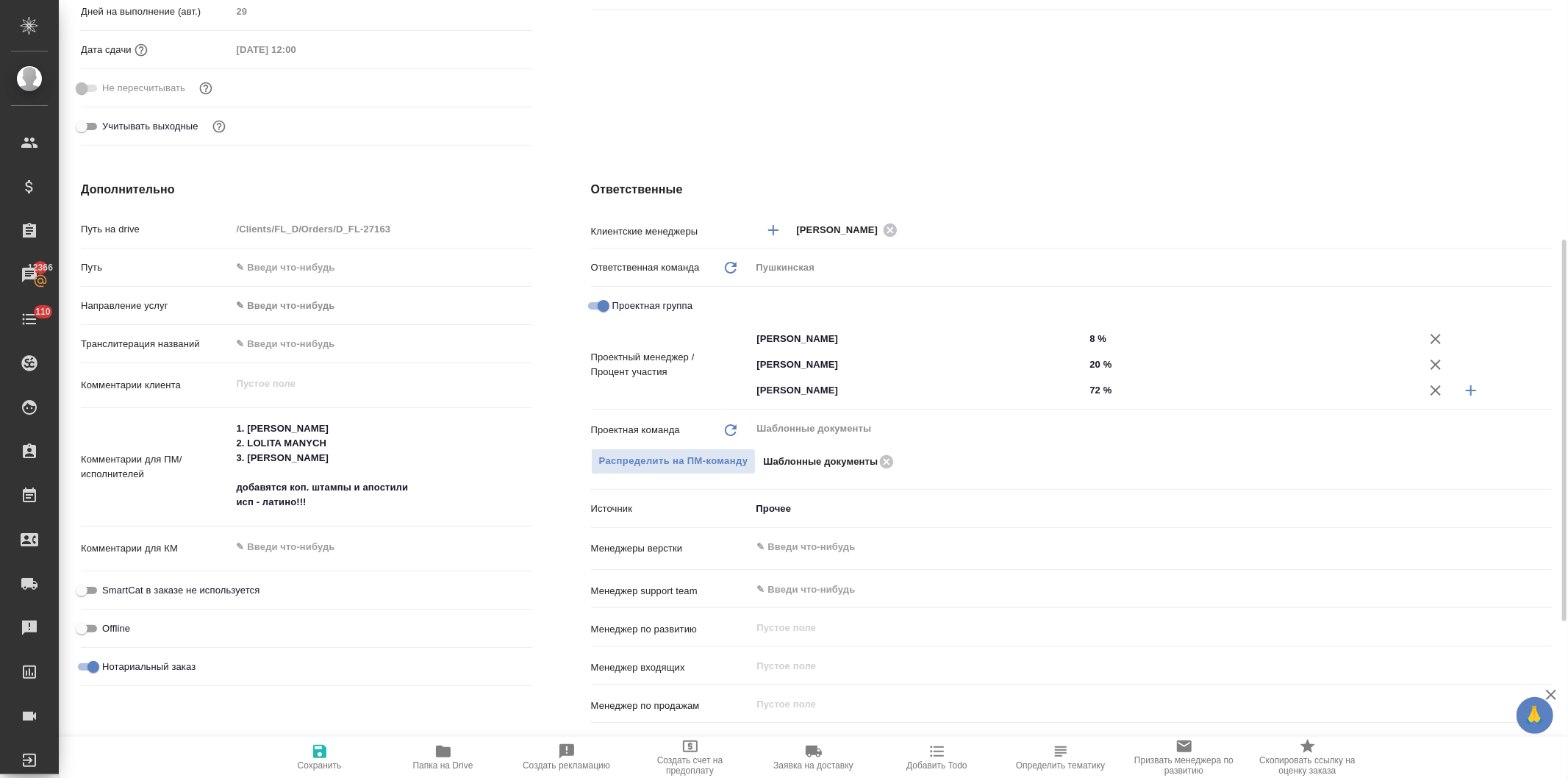
scroll to position [164, 0]
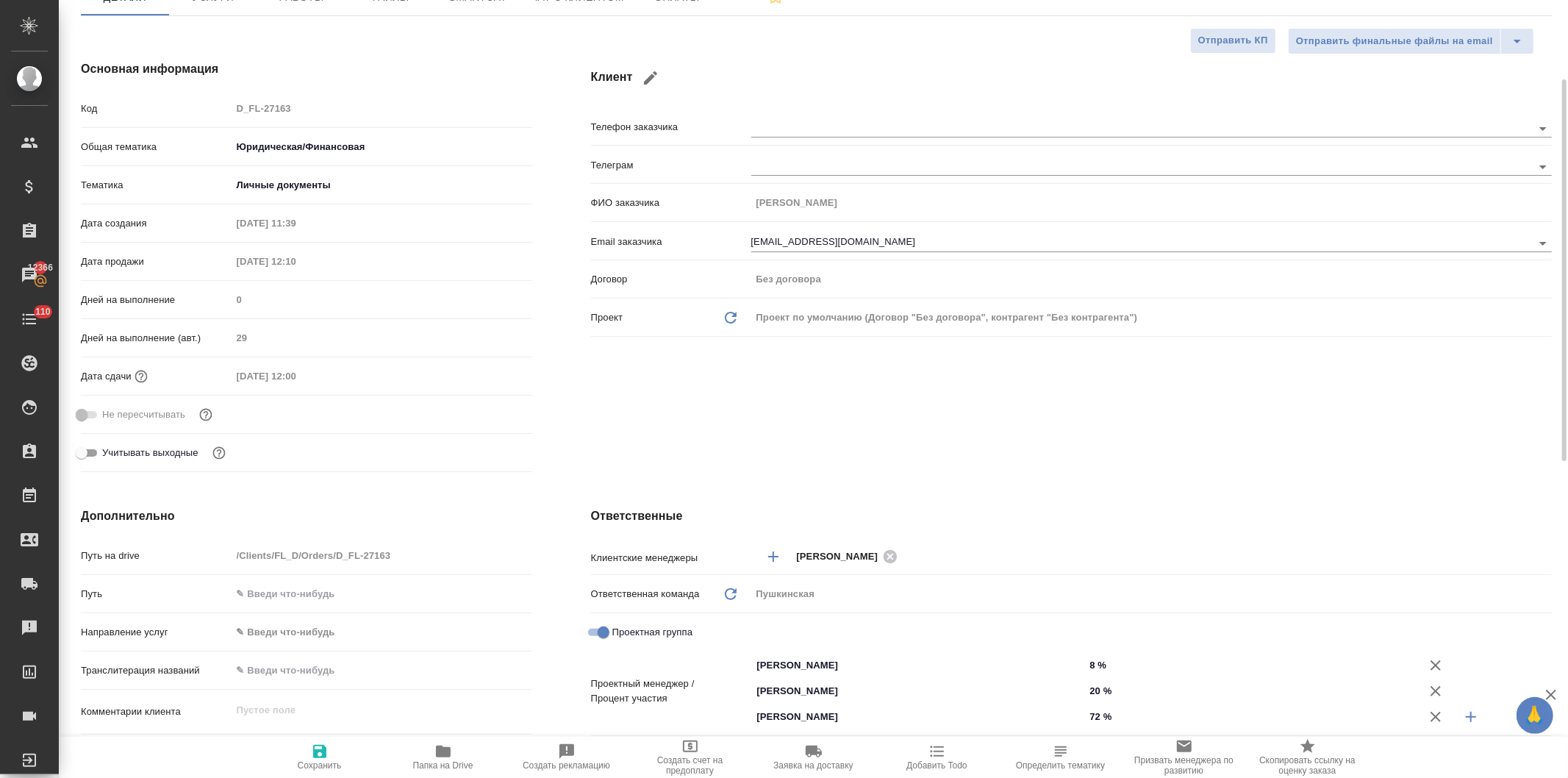
type textarea "x"
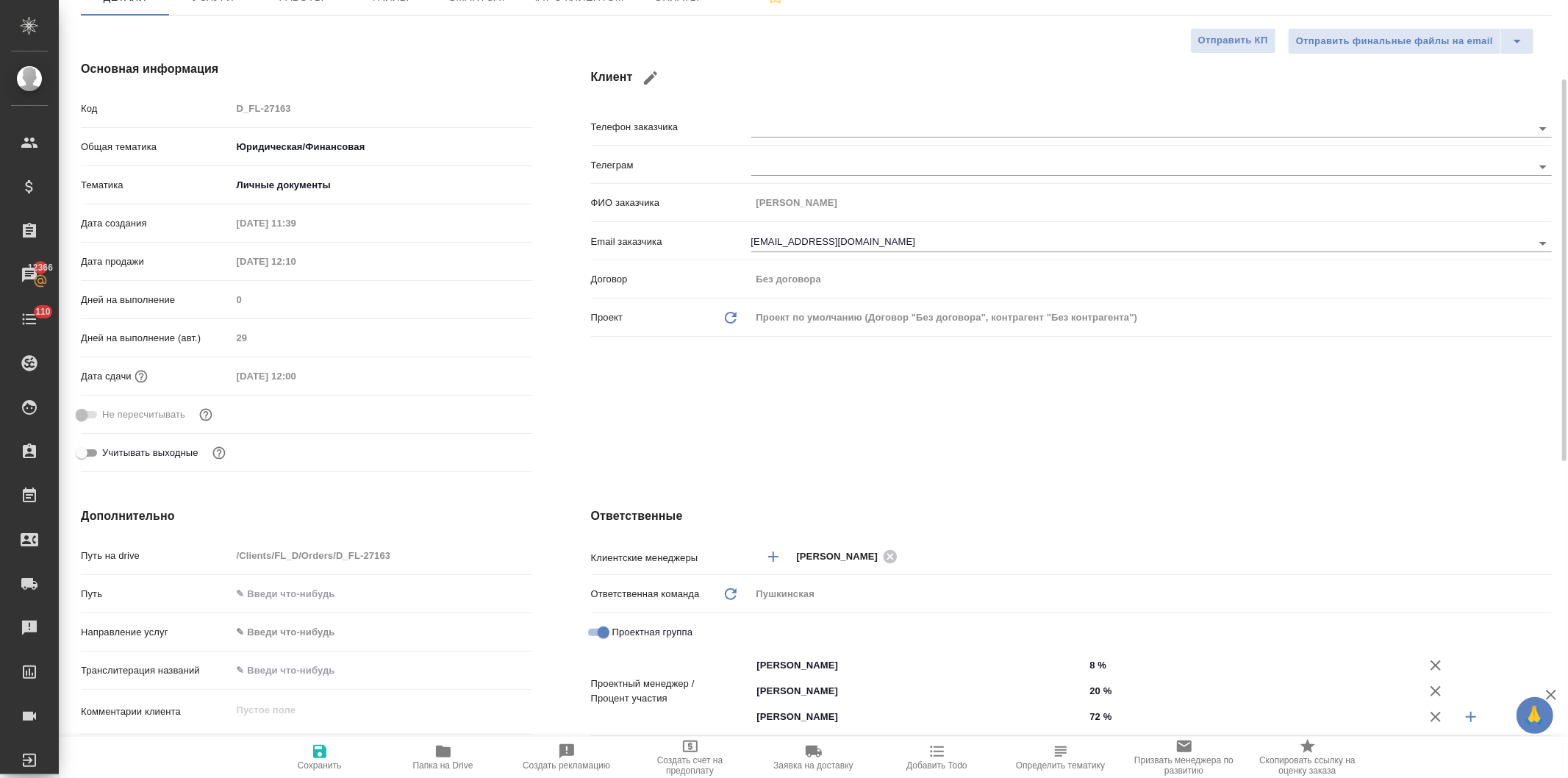
type textarea "x"
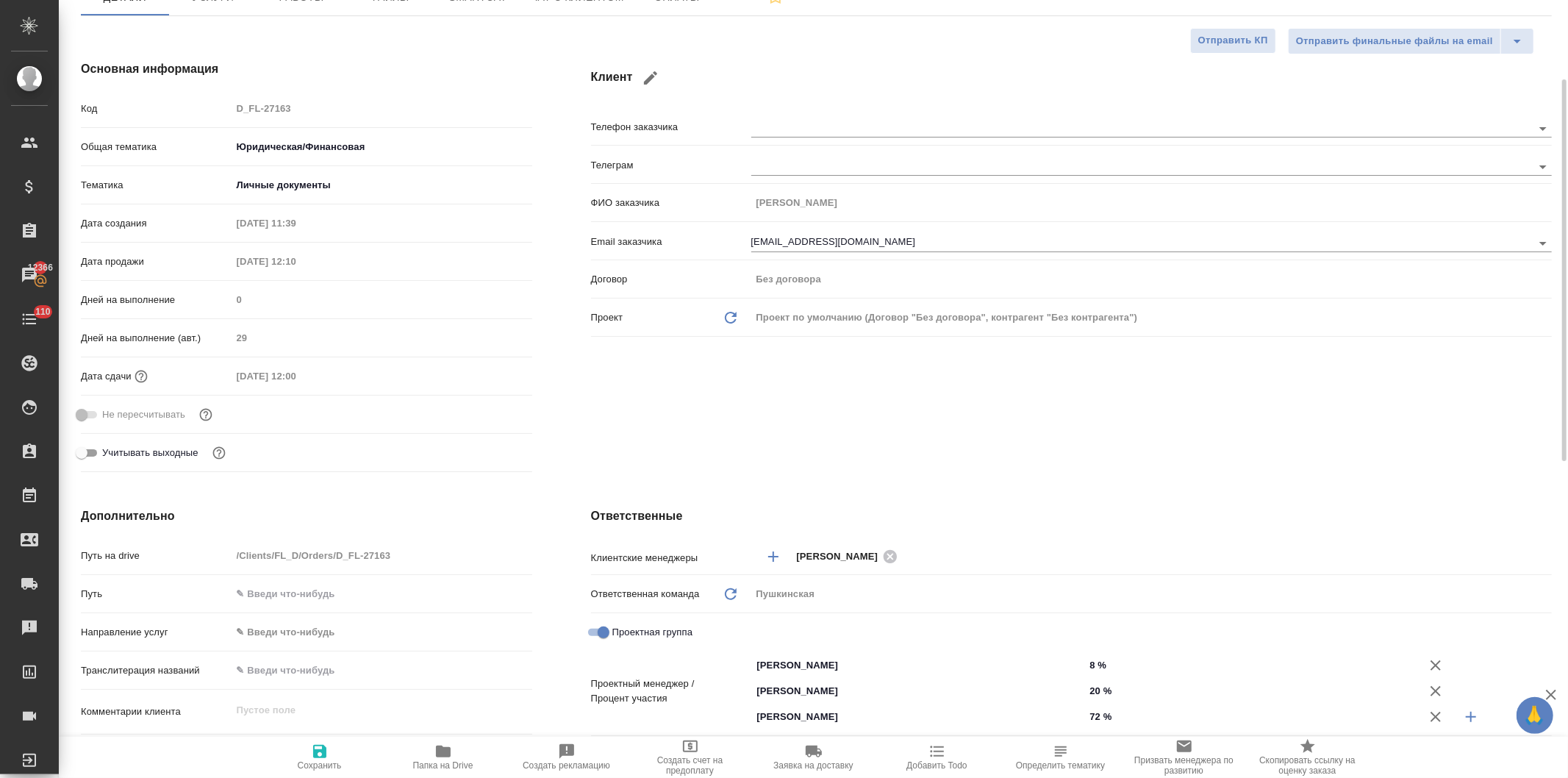
type textarea "x"
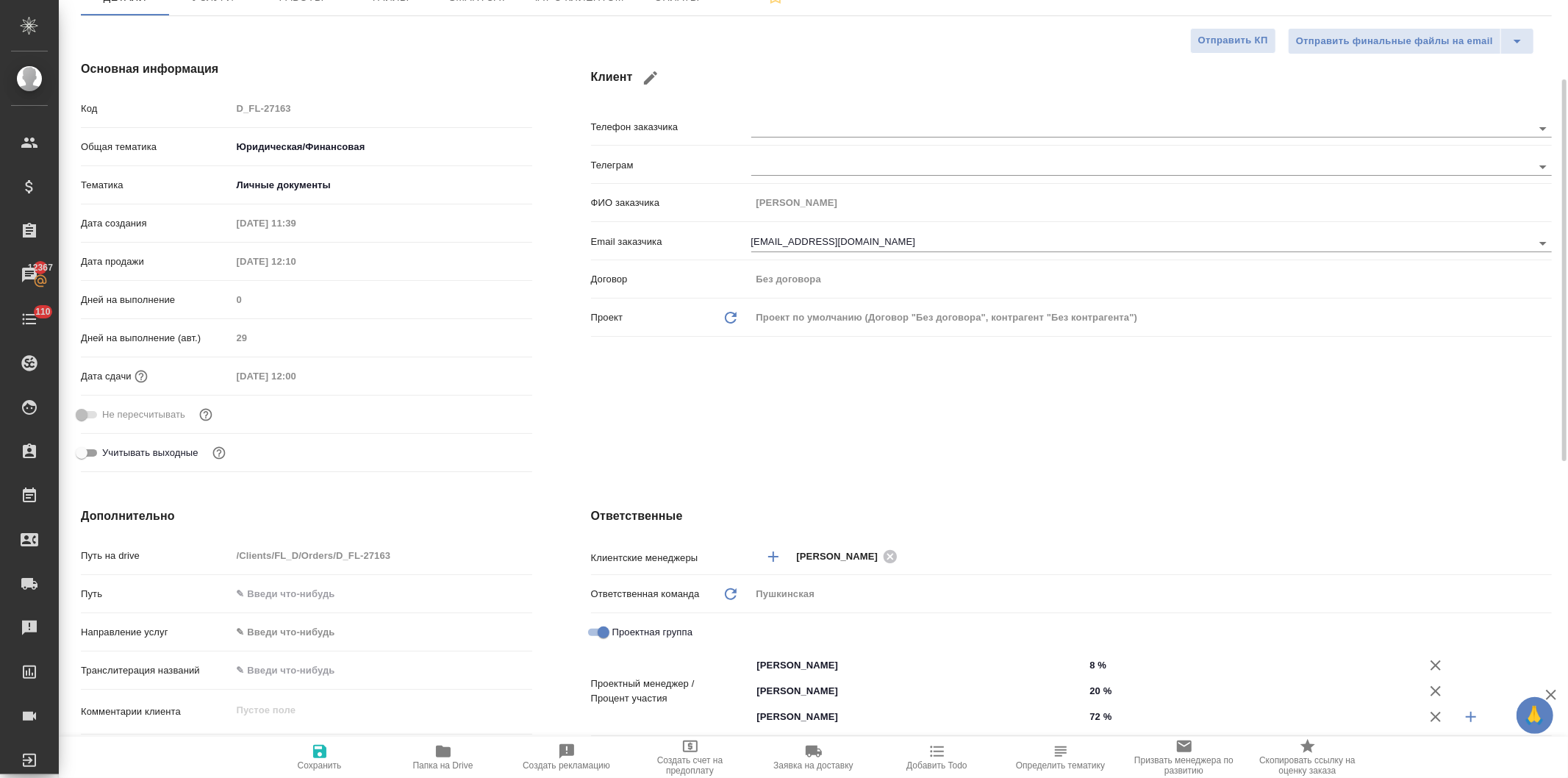
type textarea "x"
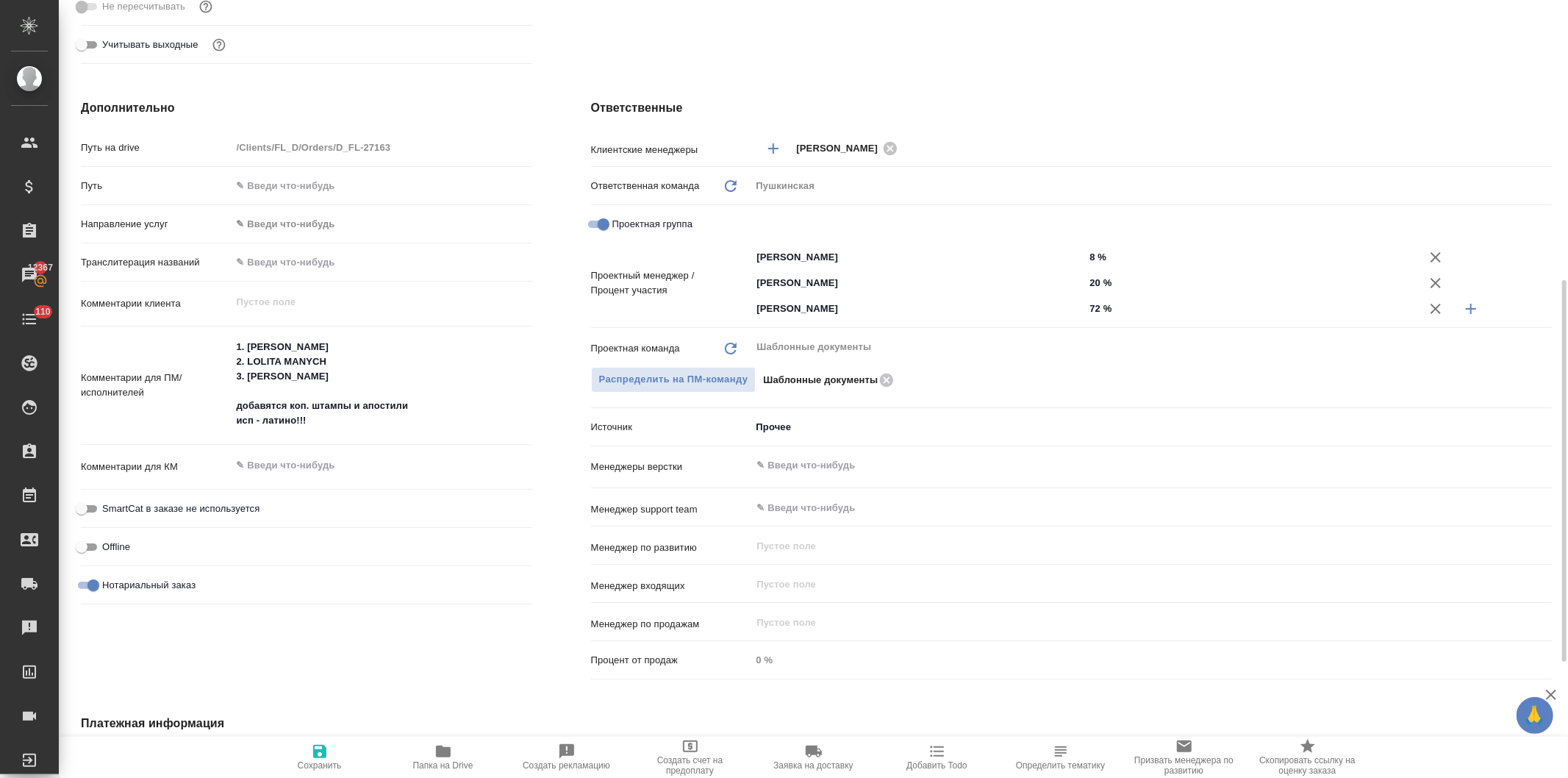
type textarea "x"
drag, startPoint x: 329, startPoint y: 356, endPoint x: 232, endPoint y: 349, distance: 97.3
click at [232, 349] on textarea "1. VLADIMIR KOPYLOV 2. LOLITA MANYCH 3. SVIATOSLAV KOPYLOV добавятся коп. штамп…" at bounding box center [382, 384] width 299 height 99
type textarea "x"
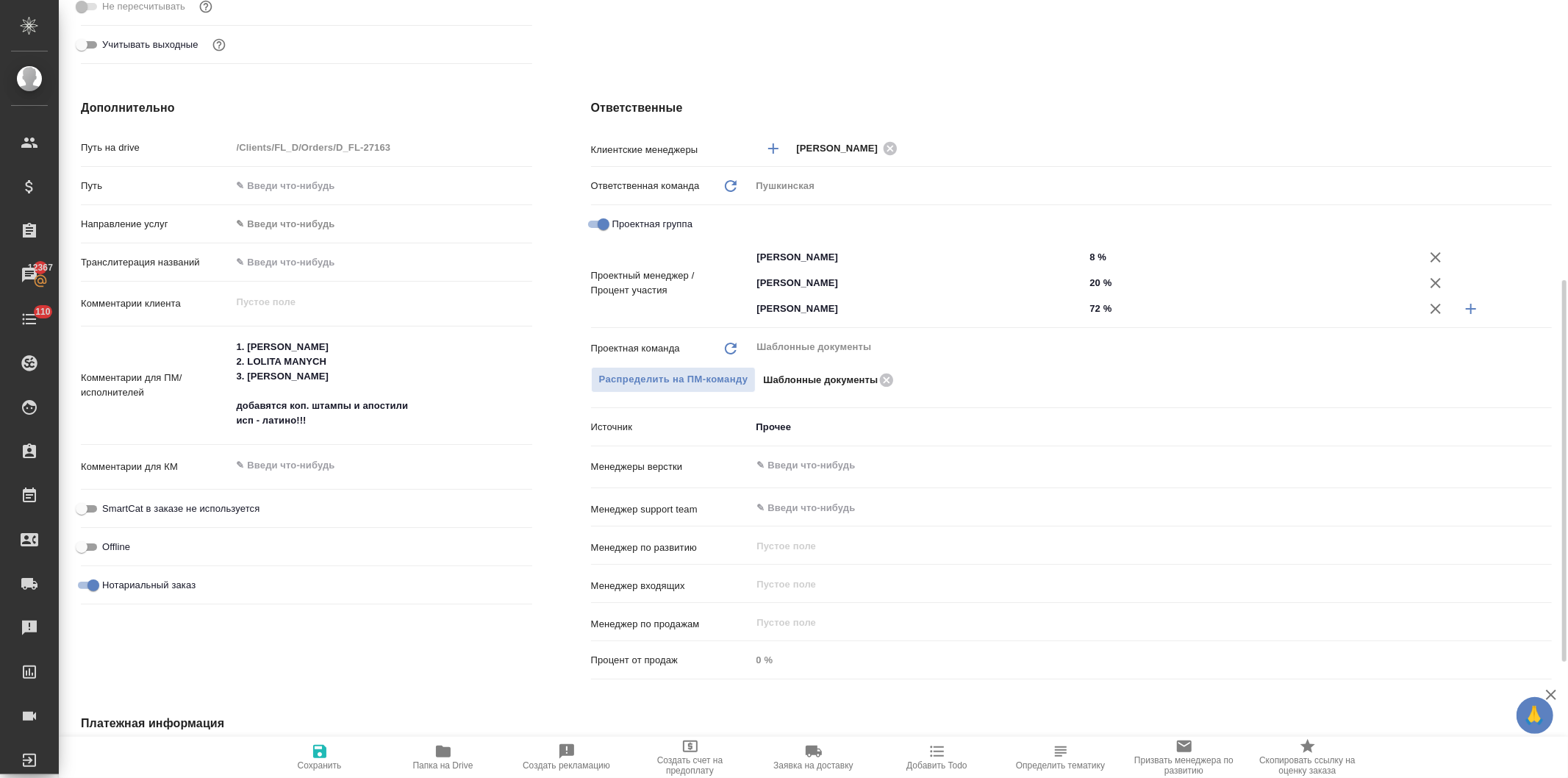
type textarea "x"
drag, startPoint x: 313, startPoint y: 415, endPoint x: 233, endPoint y: 428, distance: 81.0
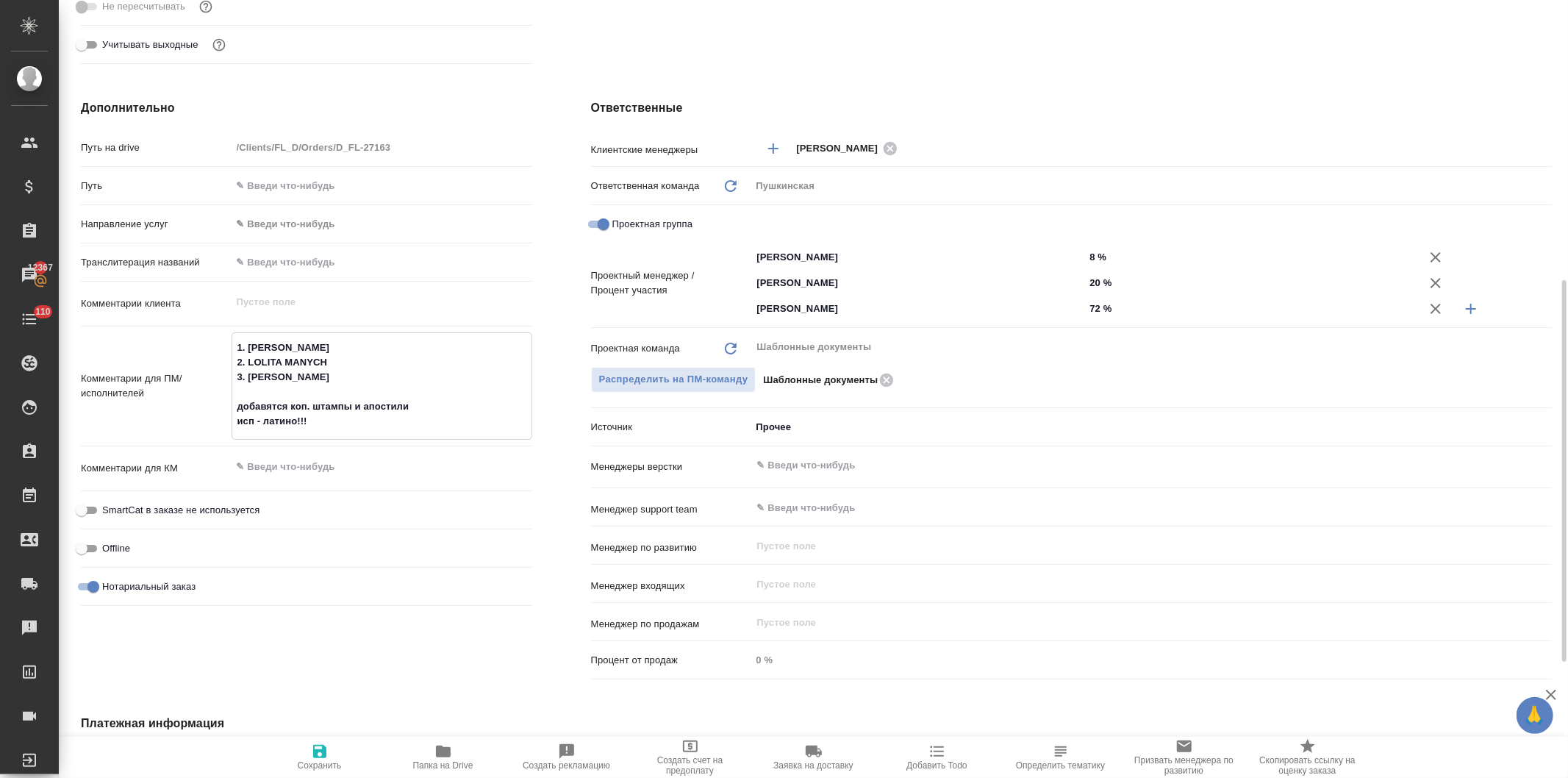
click at [233, 428] on textarea "1. VLADIMIR KOPYLOV 2. LOLITA MANYCH 3. SVIATOSLAV KOPYLOV добавятся коп. штамп…" at bounding box center [382, 384] width 299 height 99
type textarea "x"
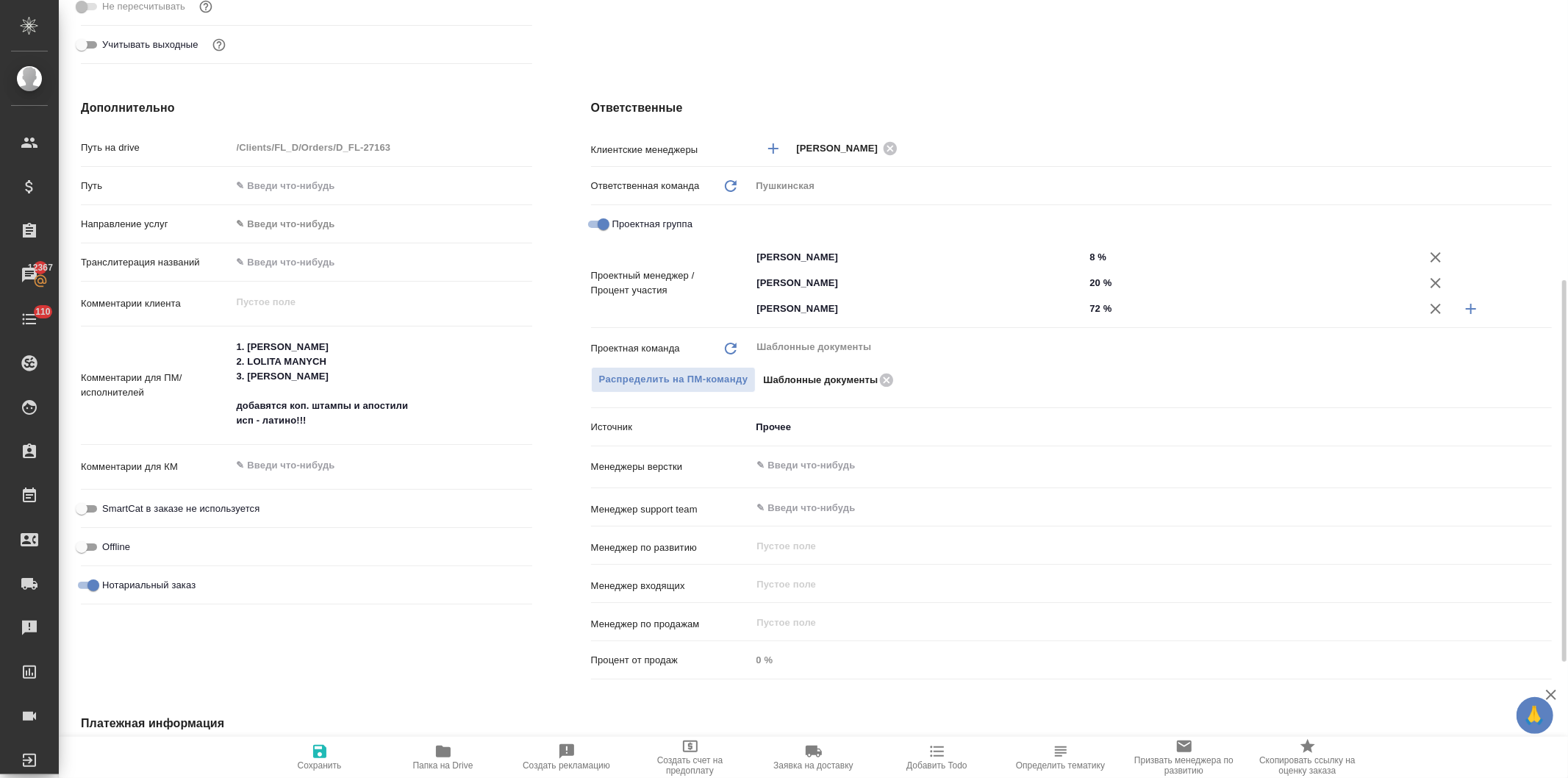
type textarea "x"
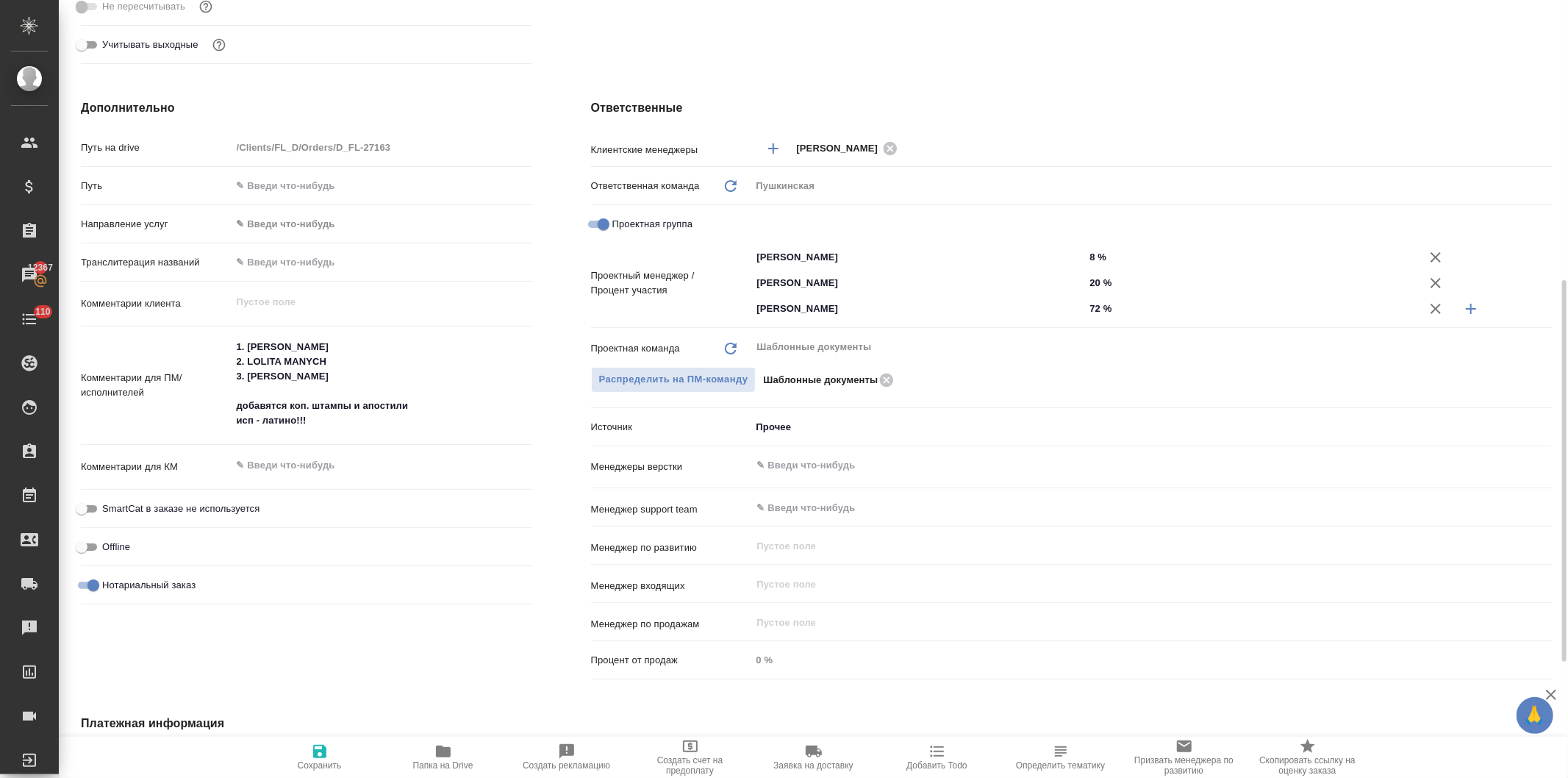
type textarea "x"
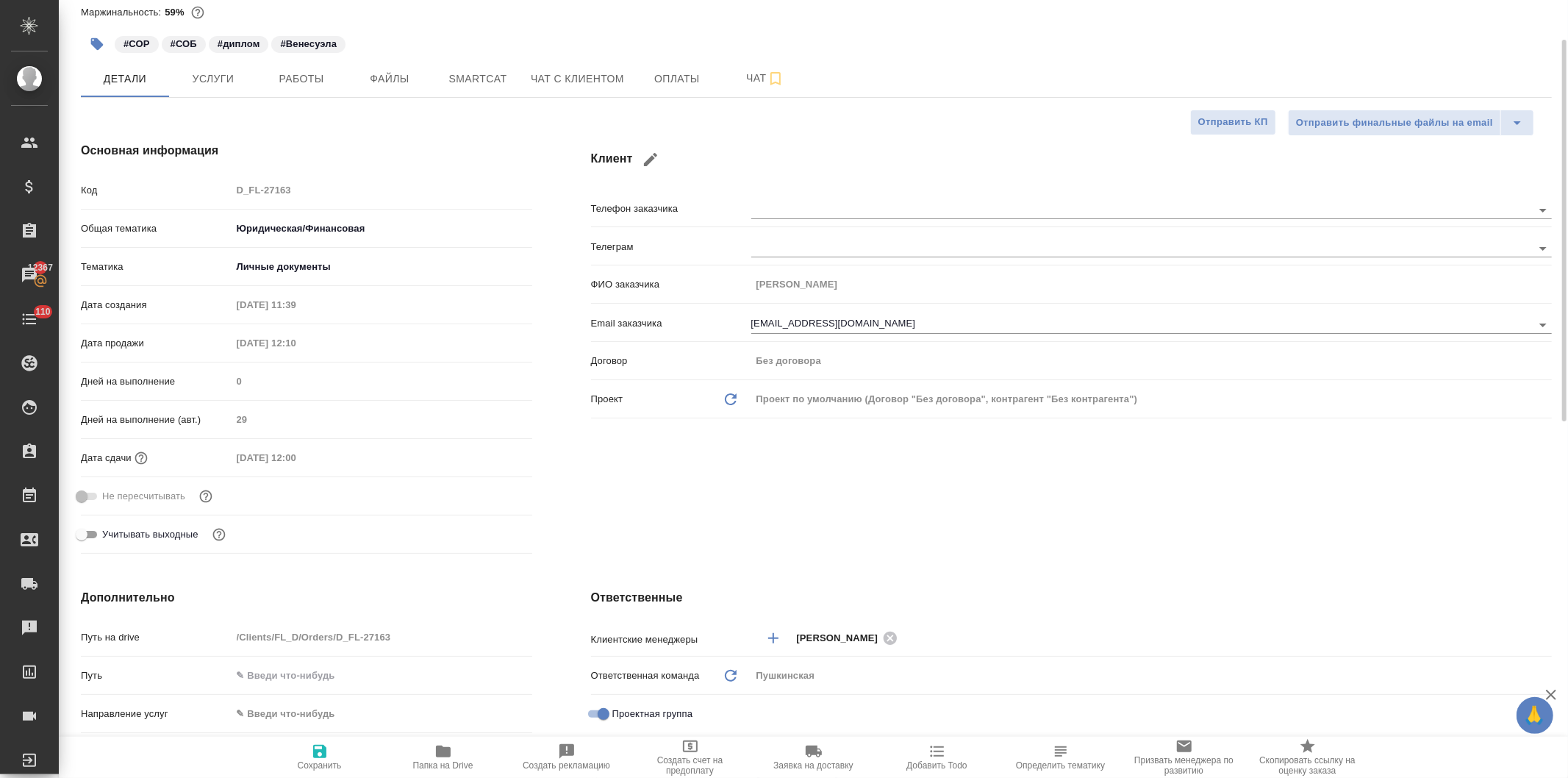
scroll to position [0, 0]
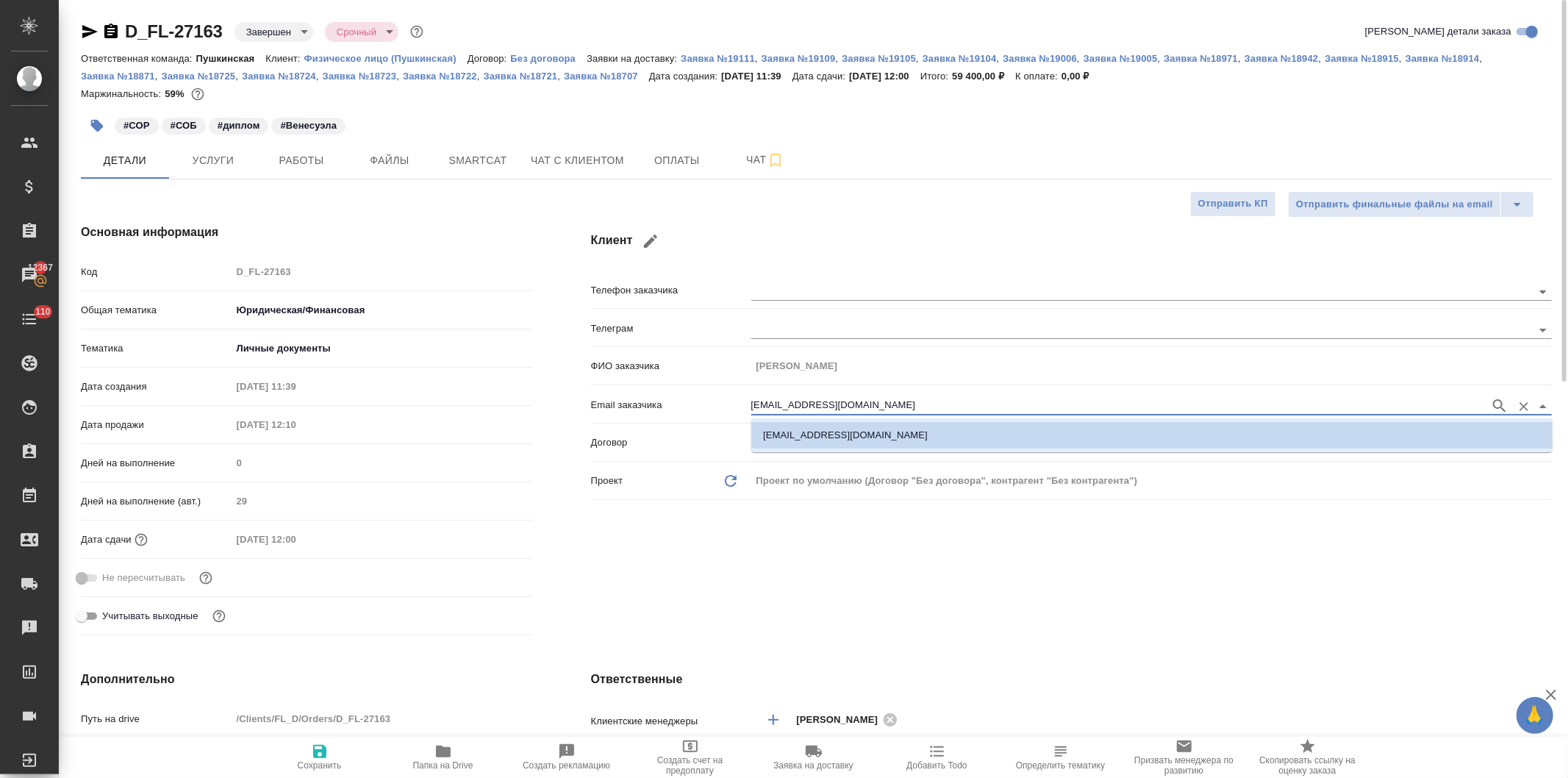
drag, startPoint x: 894, startPoint y: 401, endPoint x: 707, endPoint y: 402, distance: 187.0
click at [694, 401] on div "Email заказчика kopylov.vladimir111@gmail.com" at bounding box center [1071, 404] width 961 height 26
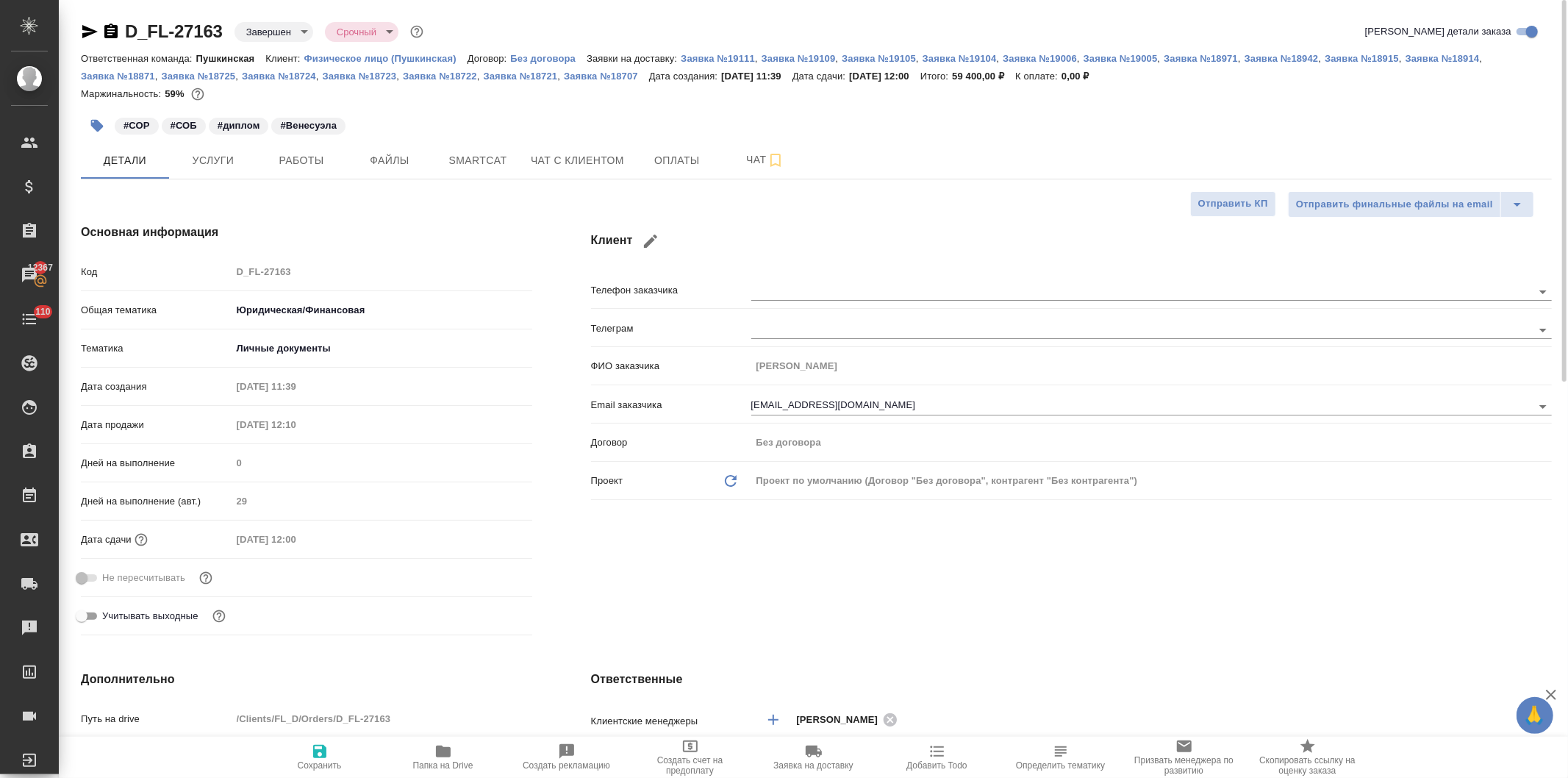
type textarea "x"
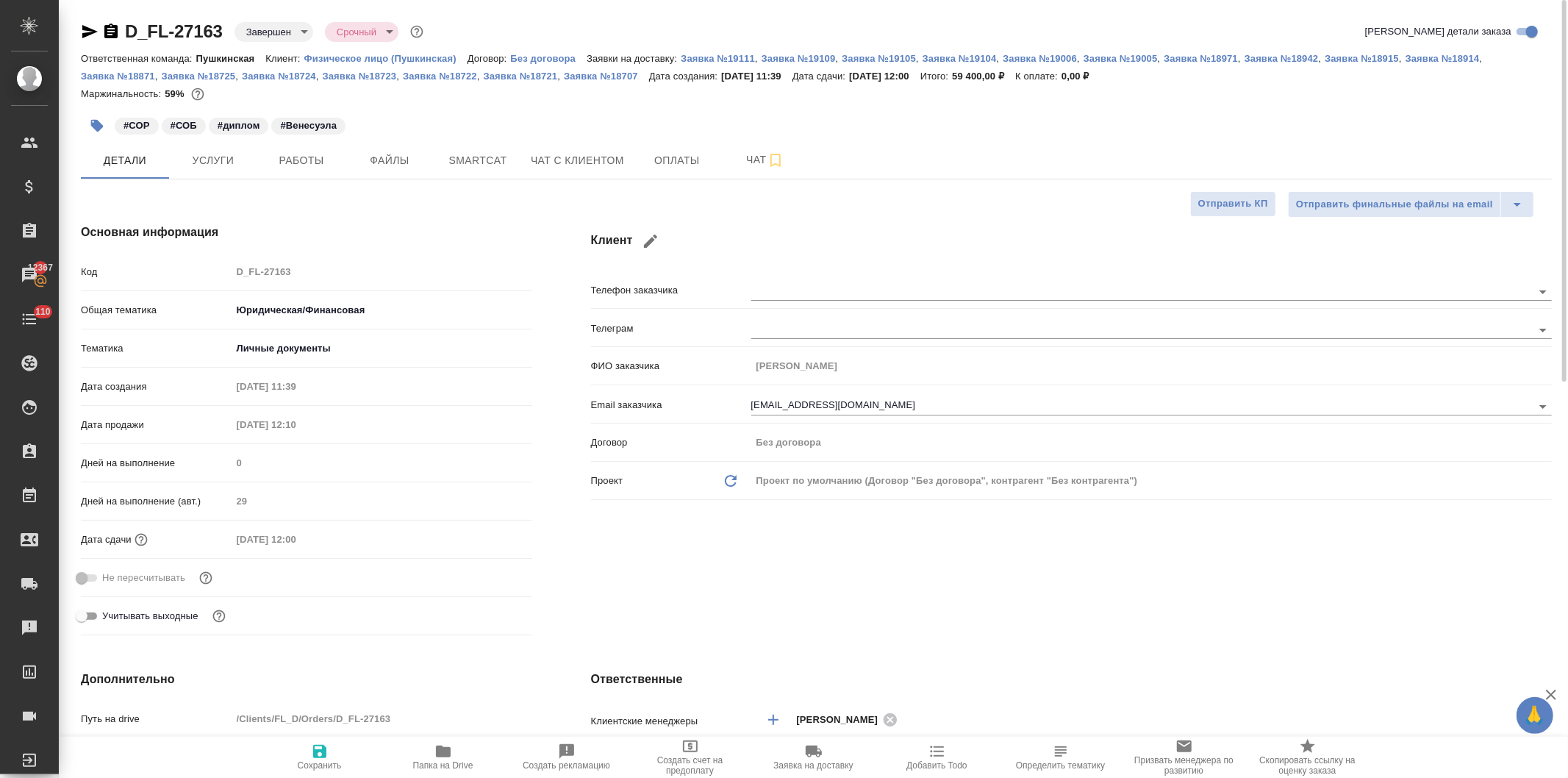
type textarea "x"
click at [211, 147] on button "Услуги" at bounding box center [213, 160] width 88 height 36
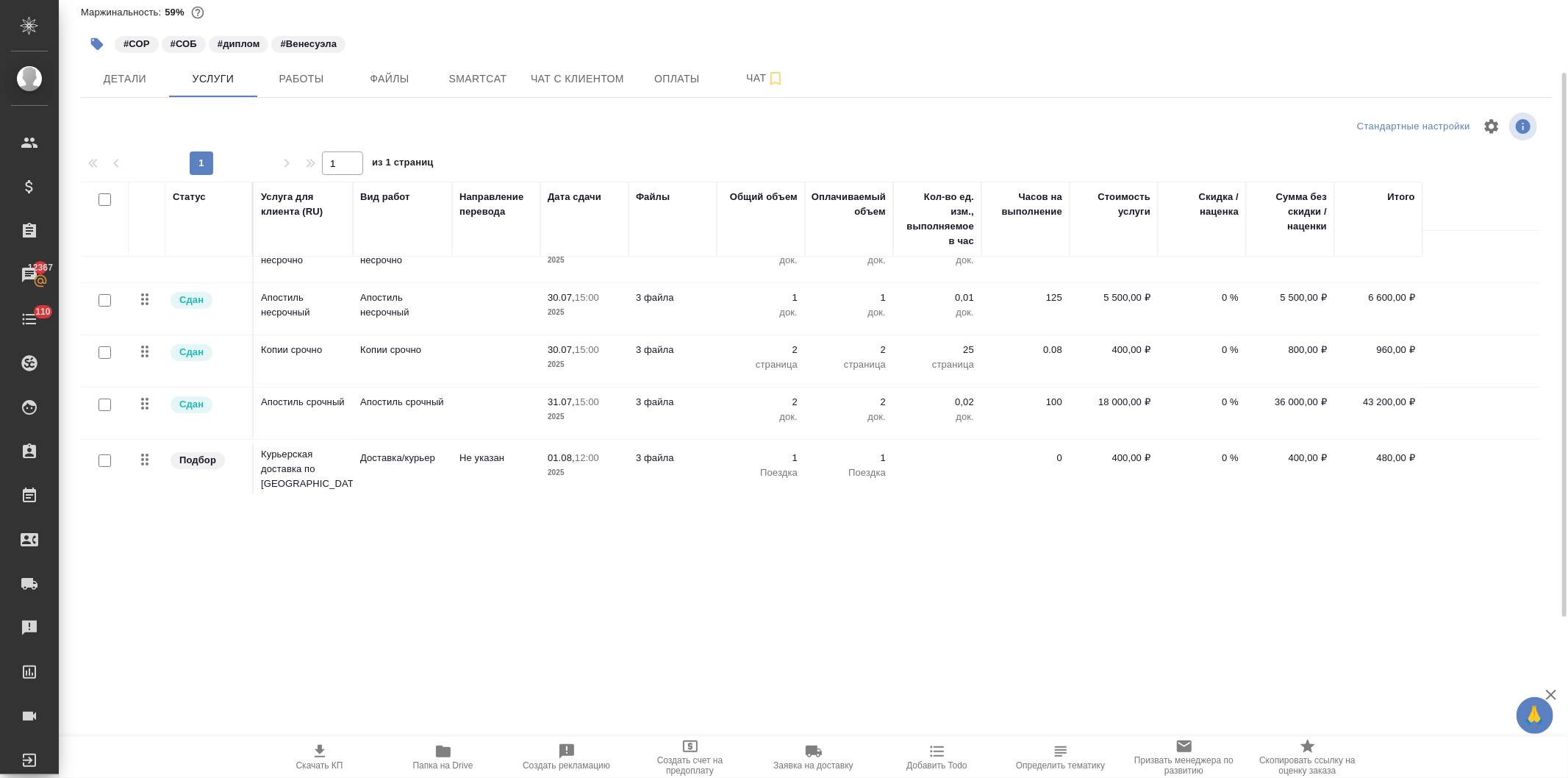
scroll to position [133, 0]
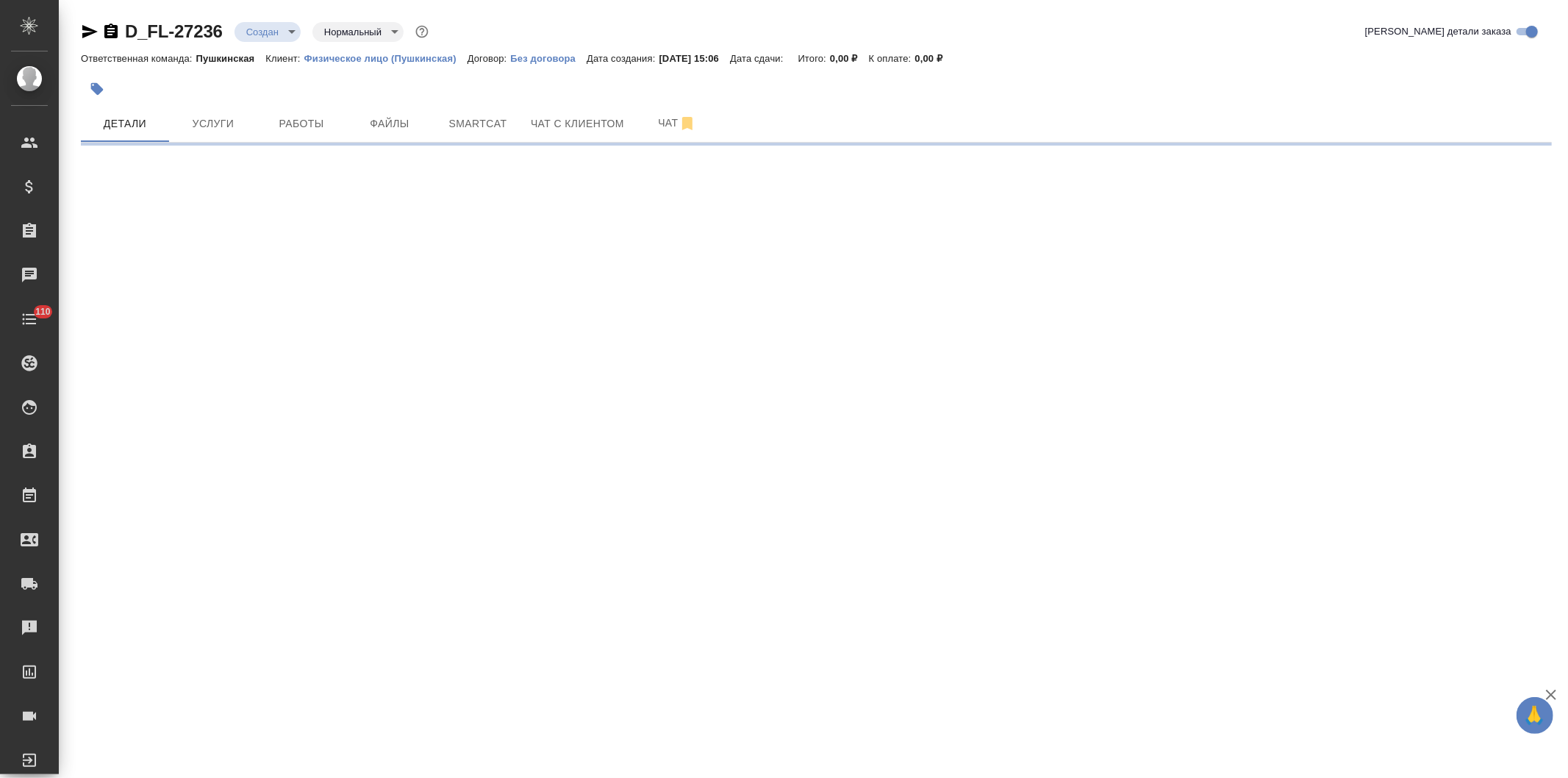
select select "RU"
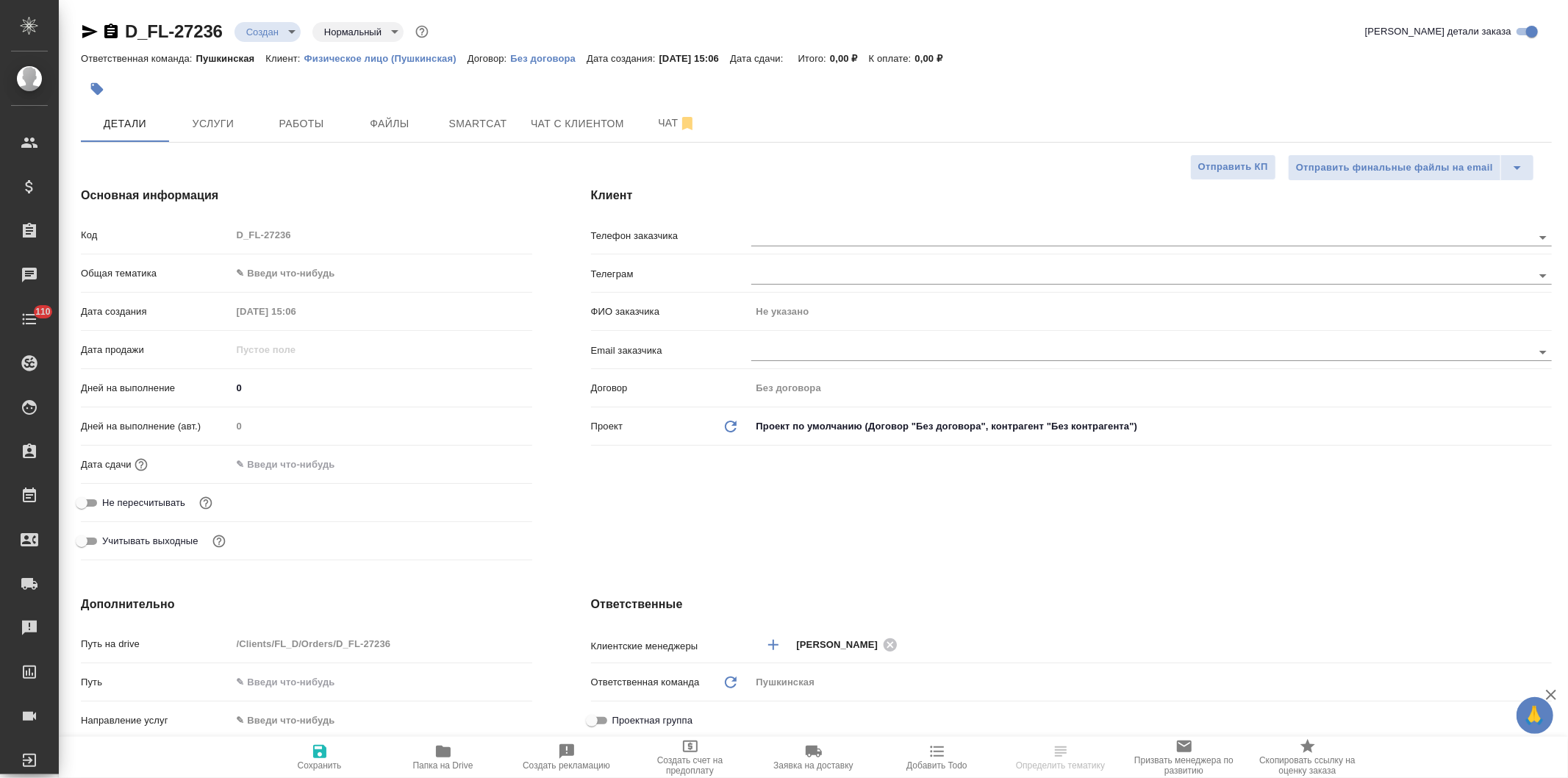
type textarea "x"
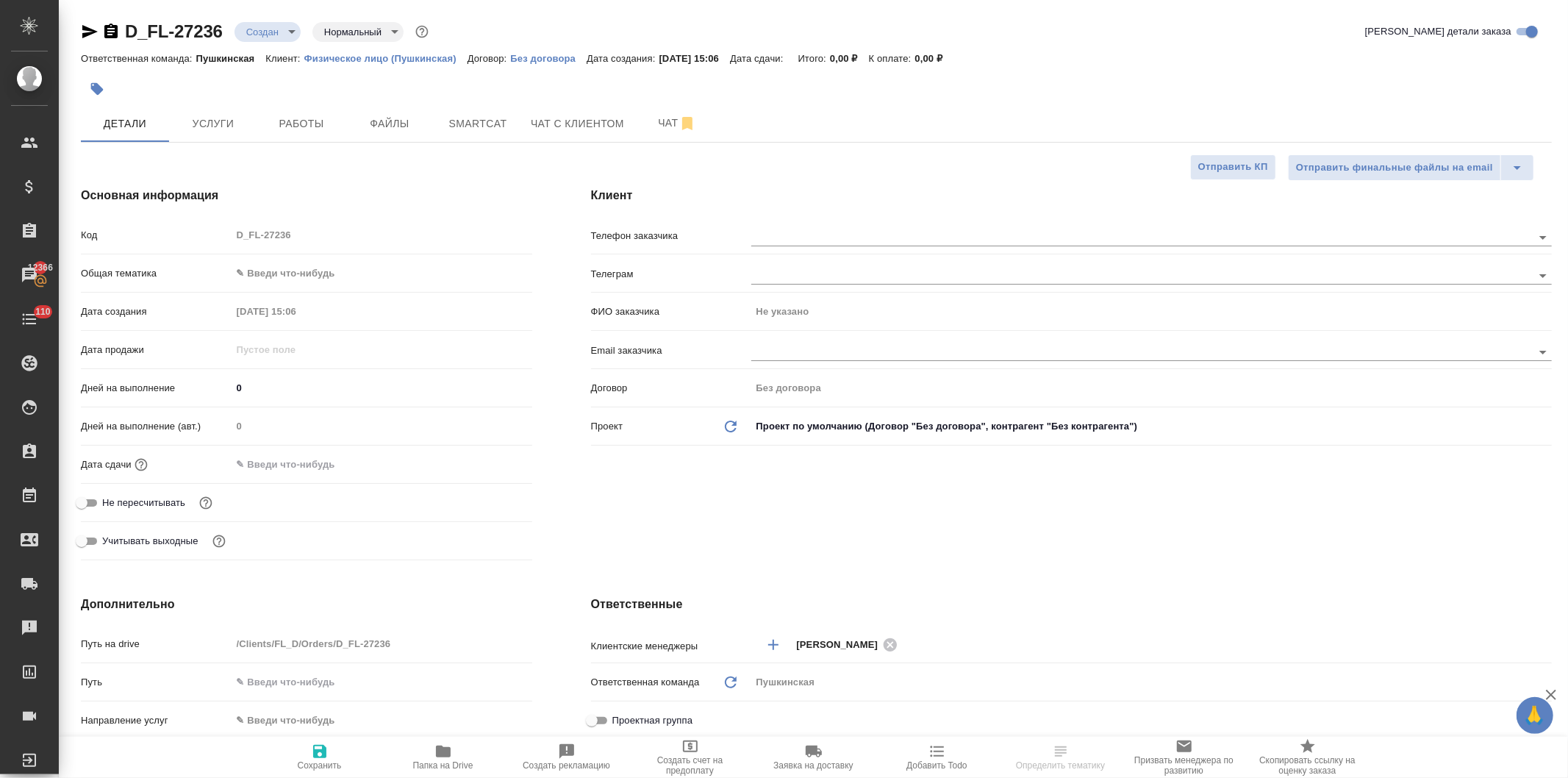
type textarea "x"
click at [769, 351] on input "text" at bounding box center [1116, 351] width 732 height 17
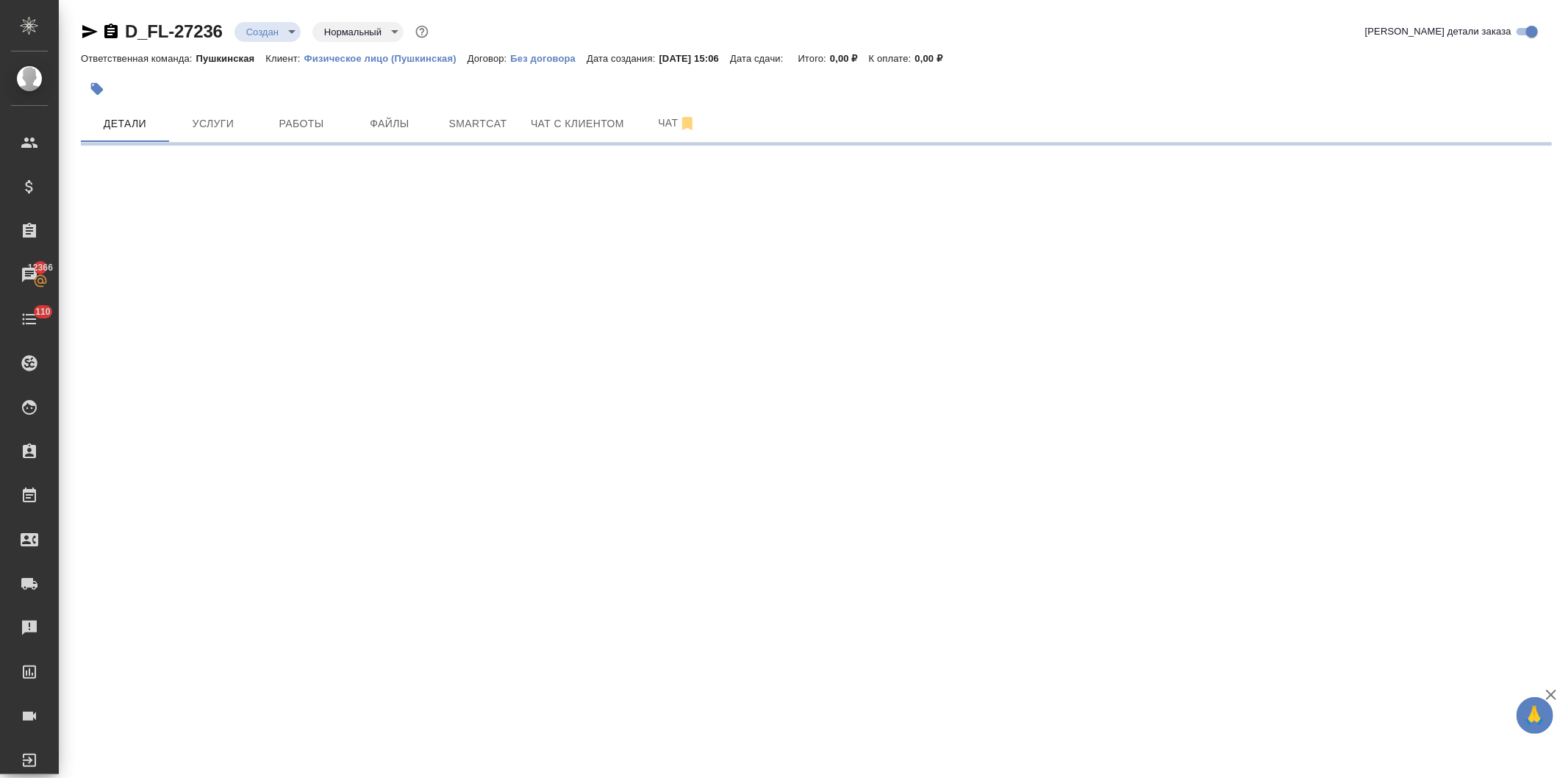
select select "RU"
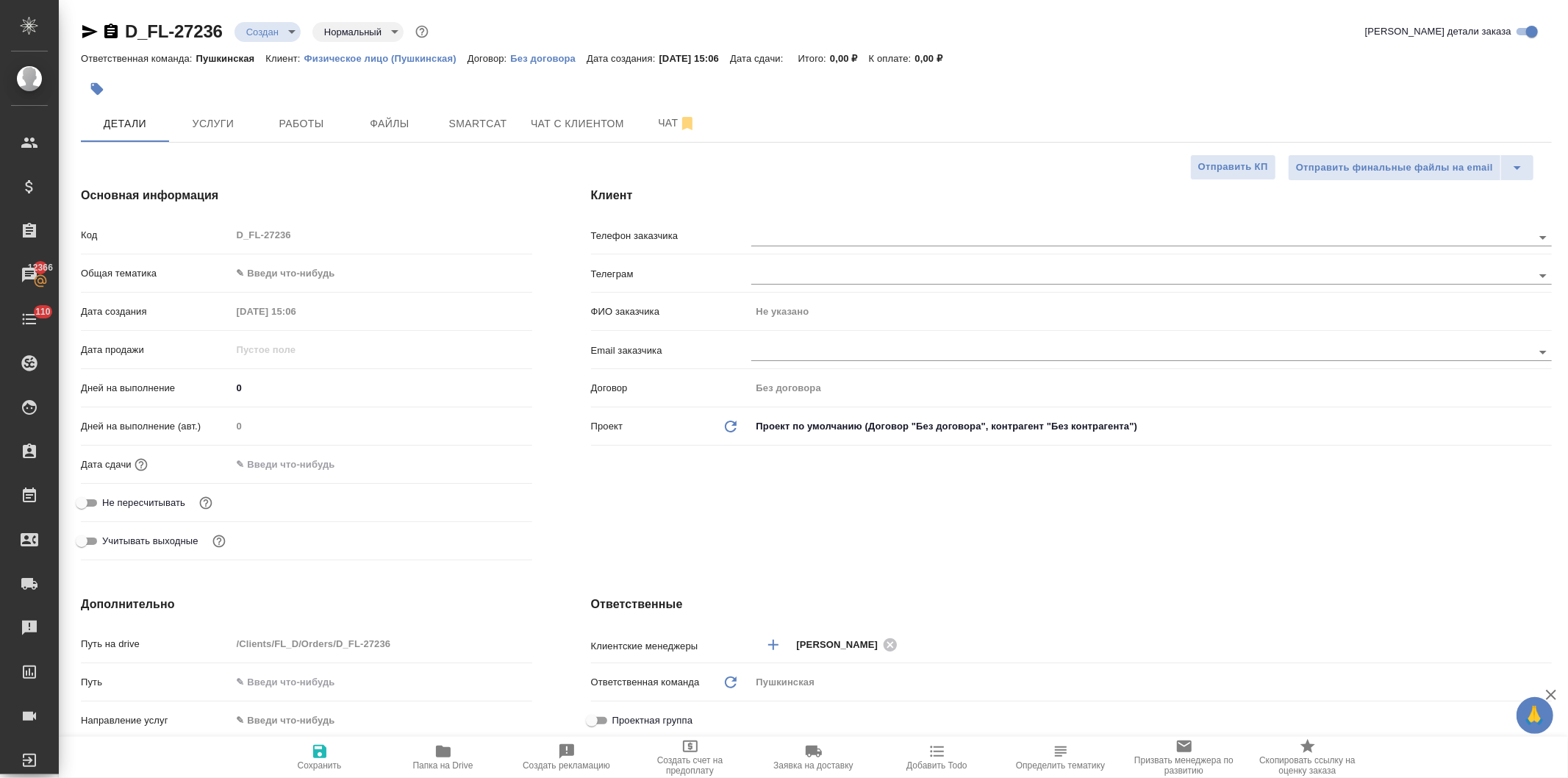
drag, startPoint x: 782, startPoint y: 378, endPoint x: 758, endPoint y: 87, distance: 292.0
click at [758, 87] on div at bounding box center [571, 89] width 981 height 33
type textarea "x"
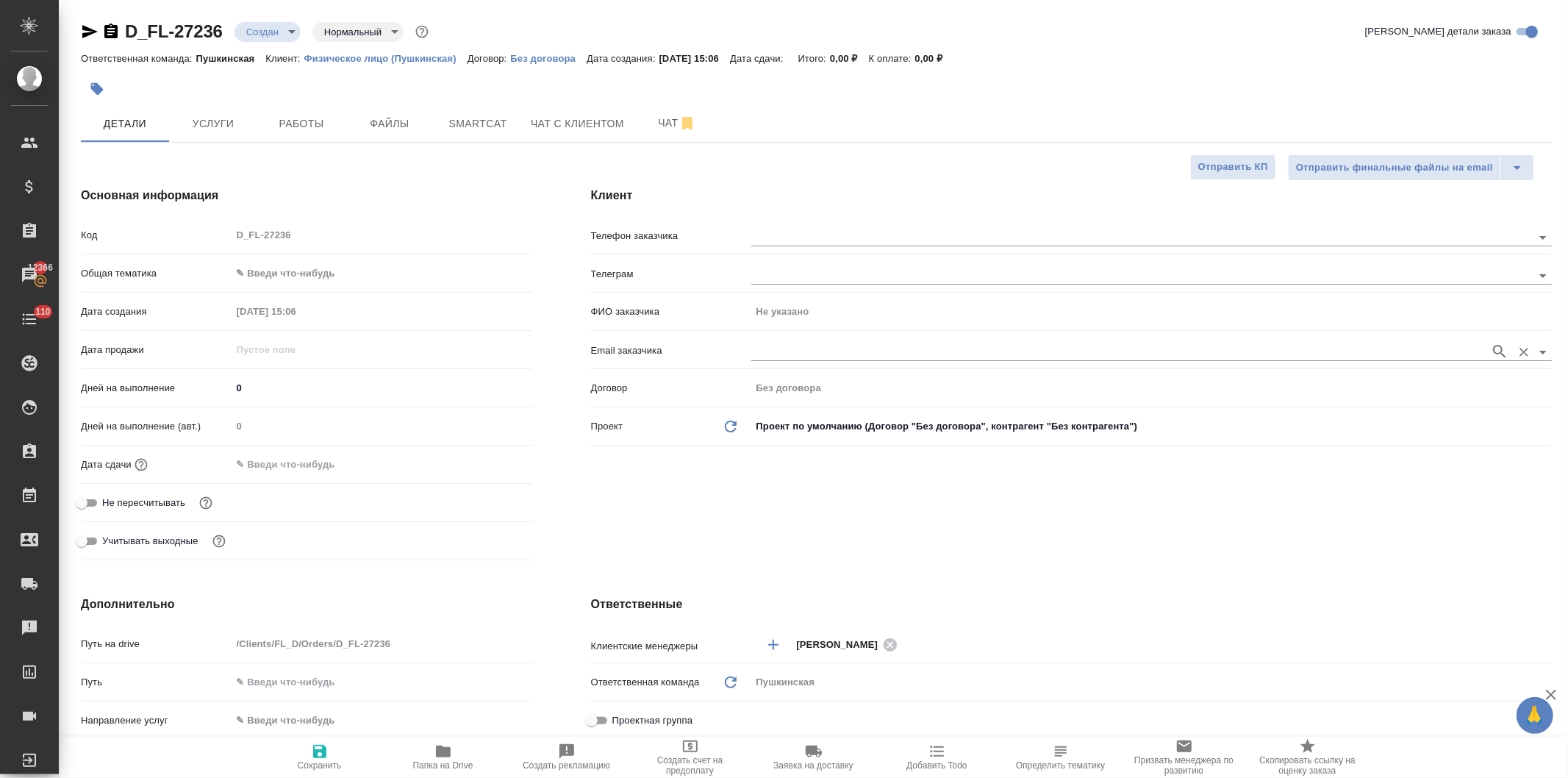
click at [814, 351] on input "text" at bounding box center [1116, 351] width 732 height 17
paste input "[EMAIL_ADDRESS][DOMAIN_NAME]"
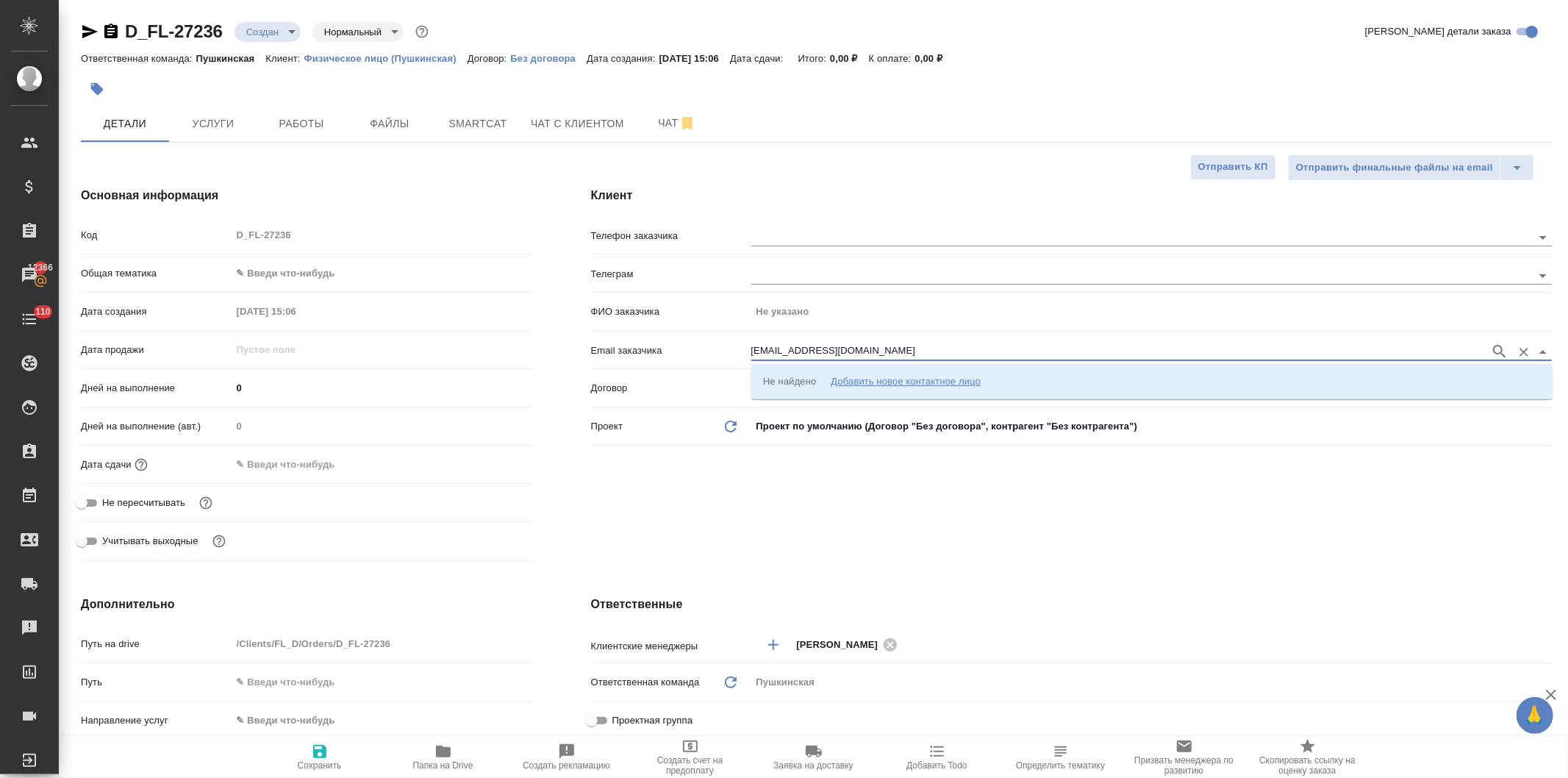
type input "[EMAIL_ADDRESS][DOMAIN_NAME]"
click at [930, 376] on p "Копылов Владимир kopylov.vladimir111@gmail.com" at bounding box center [887, 380] width 247 height 14
type input "[PERSON_NAME]"
type input "Копылов Владимир kopylov.vladimir111@gmail.com"
type textarea "x"
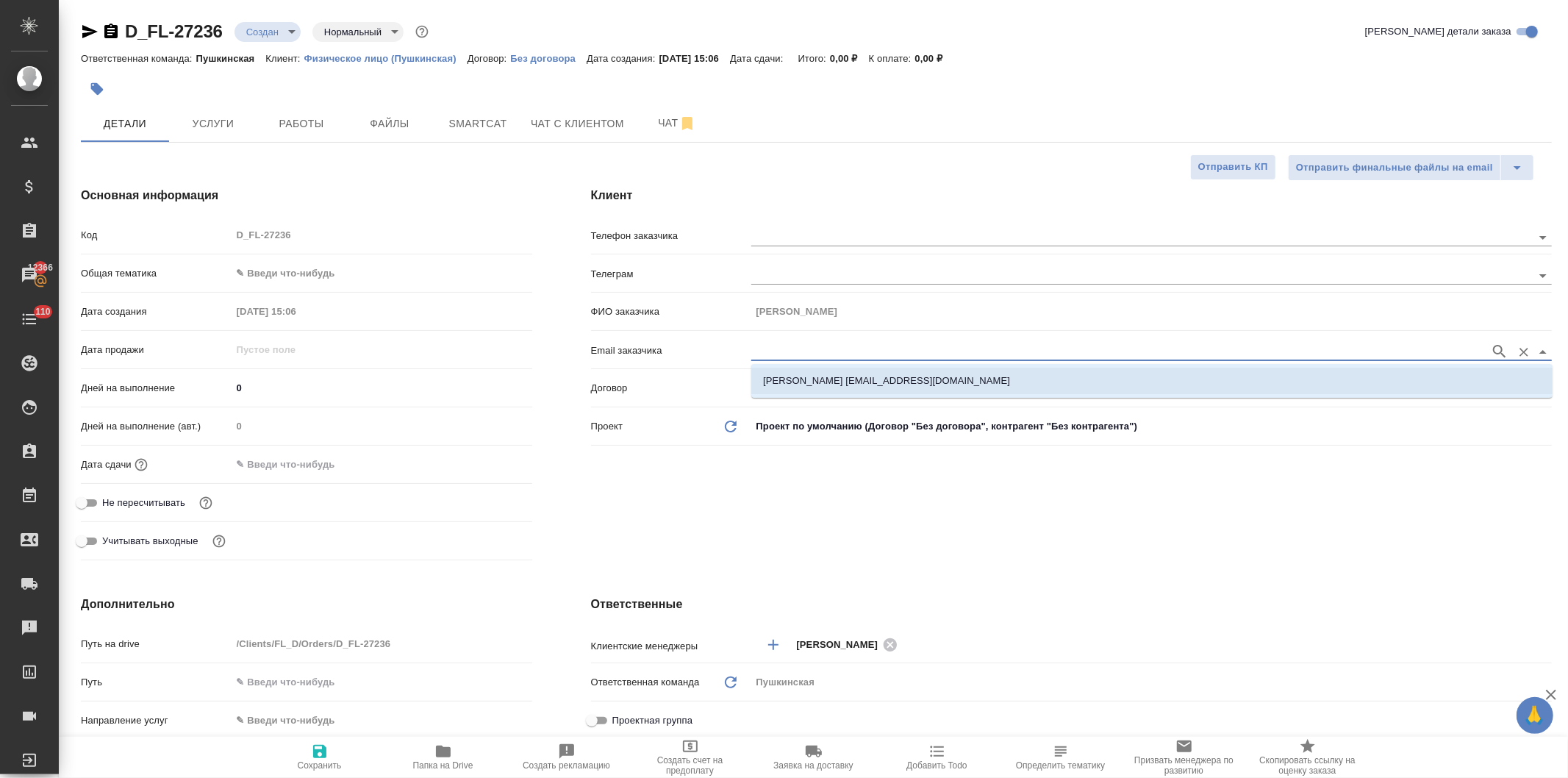
type textarea "x"
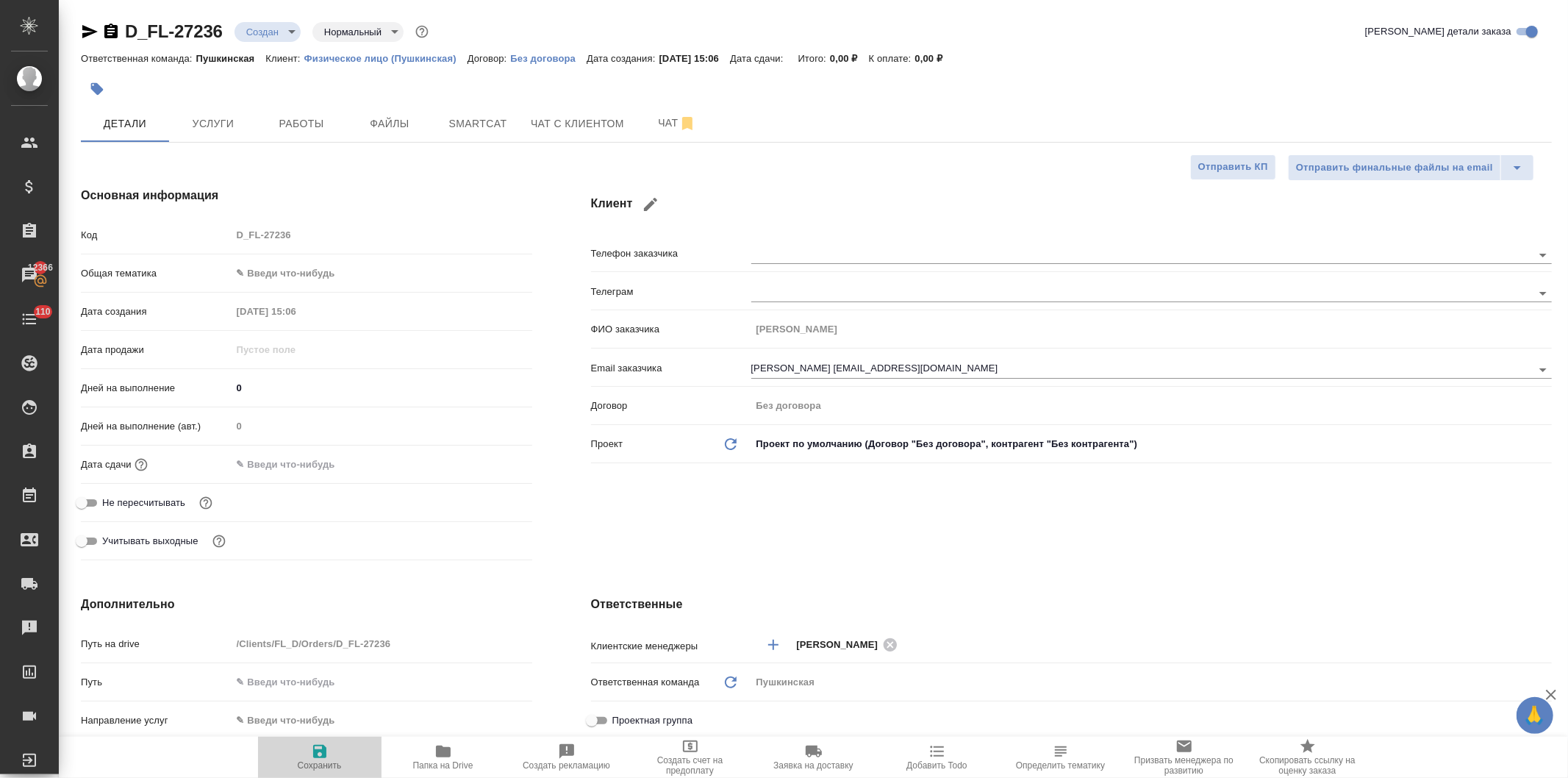
click at [319, 752] on icon "button" at bounding box center [320, 752] width 13 height 13
type textarea "x"
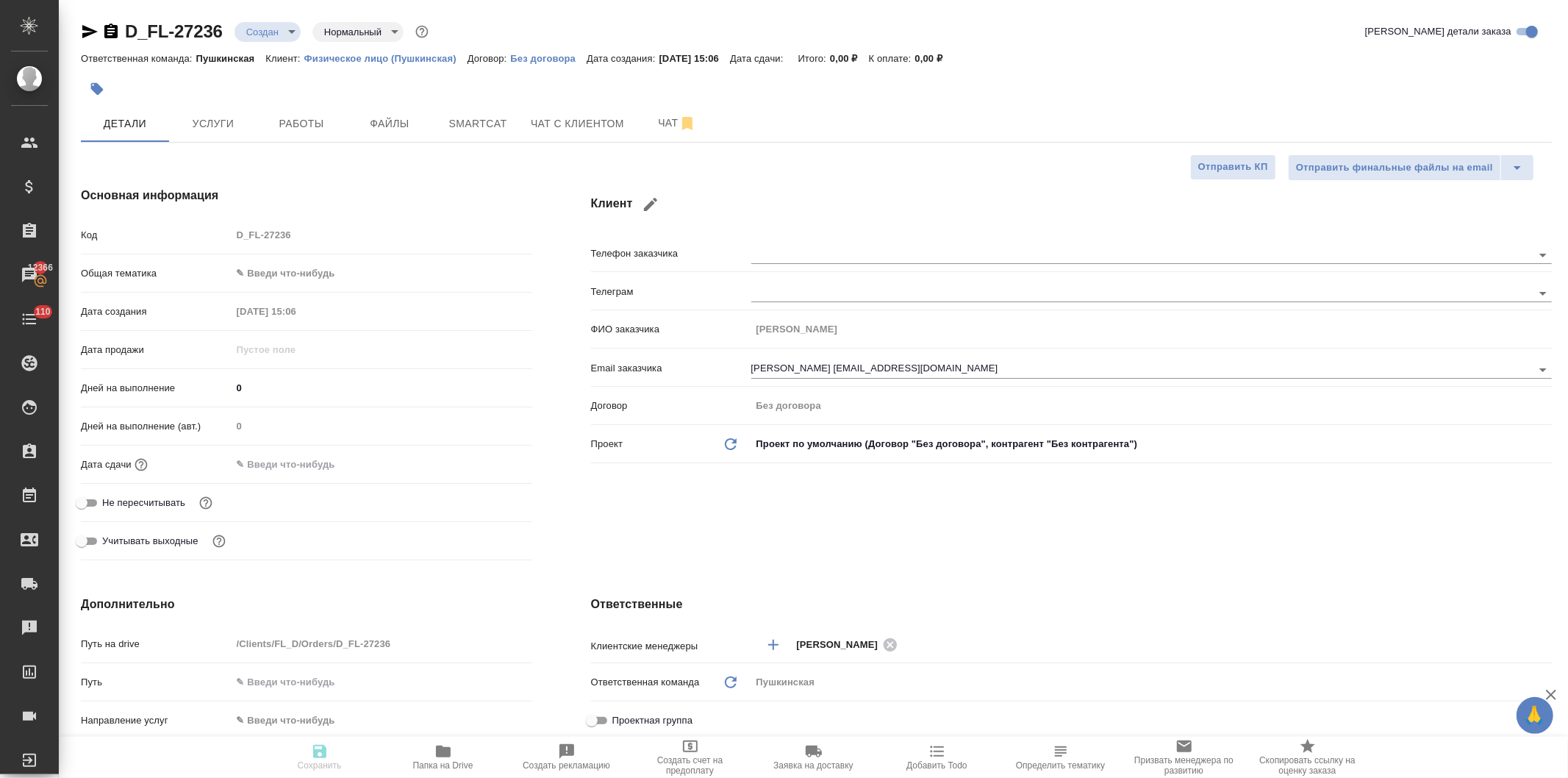
type textarea "x"
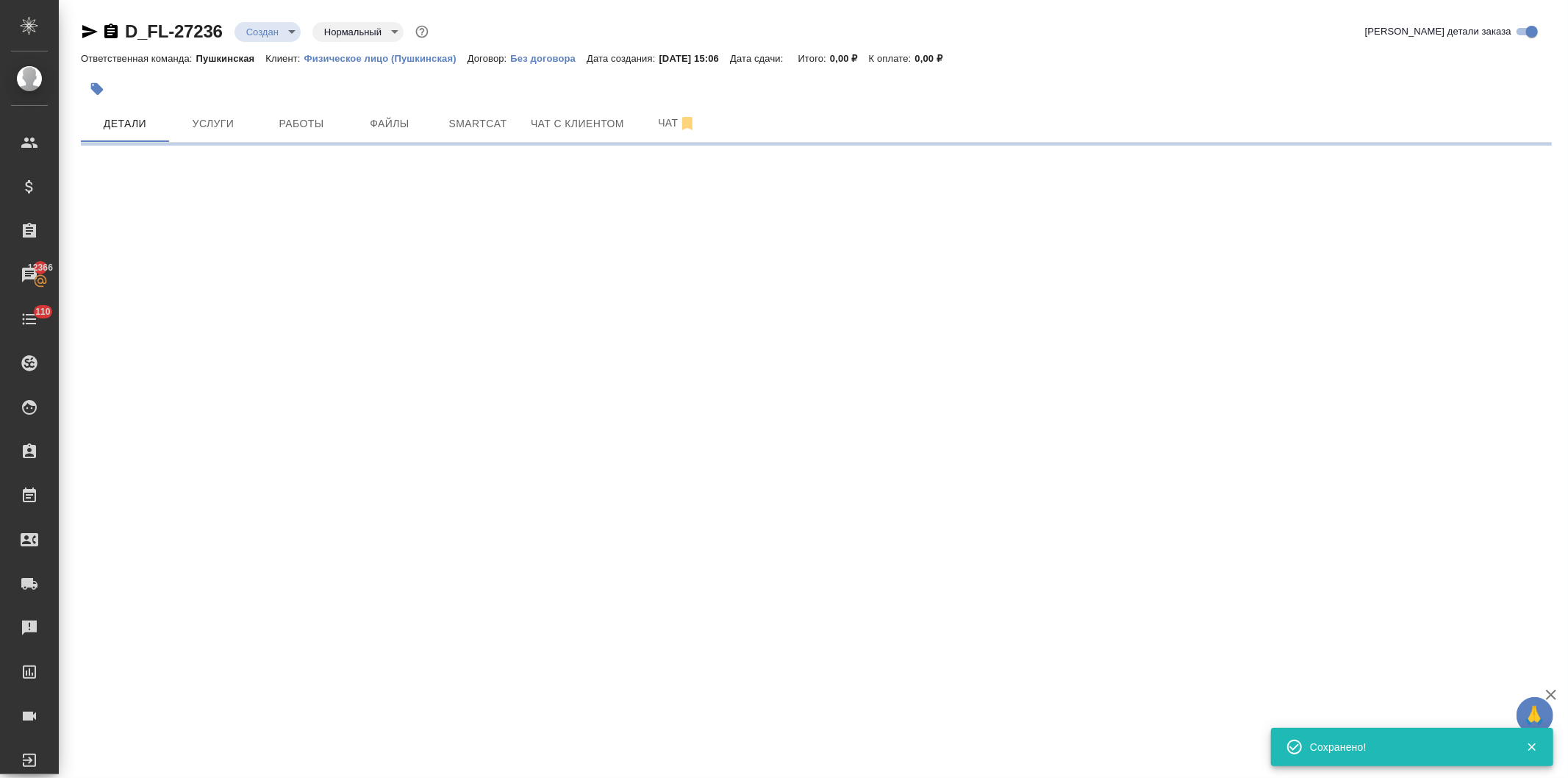
type input "holyTrinity"
select select "RU"
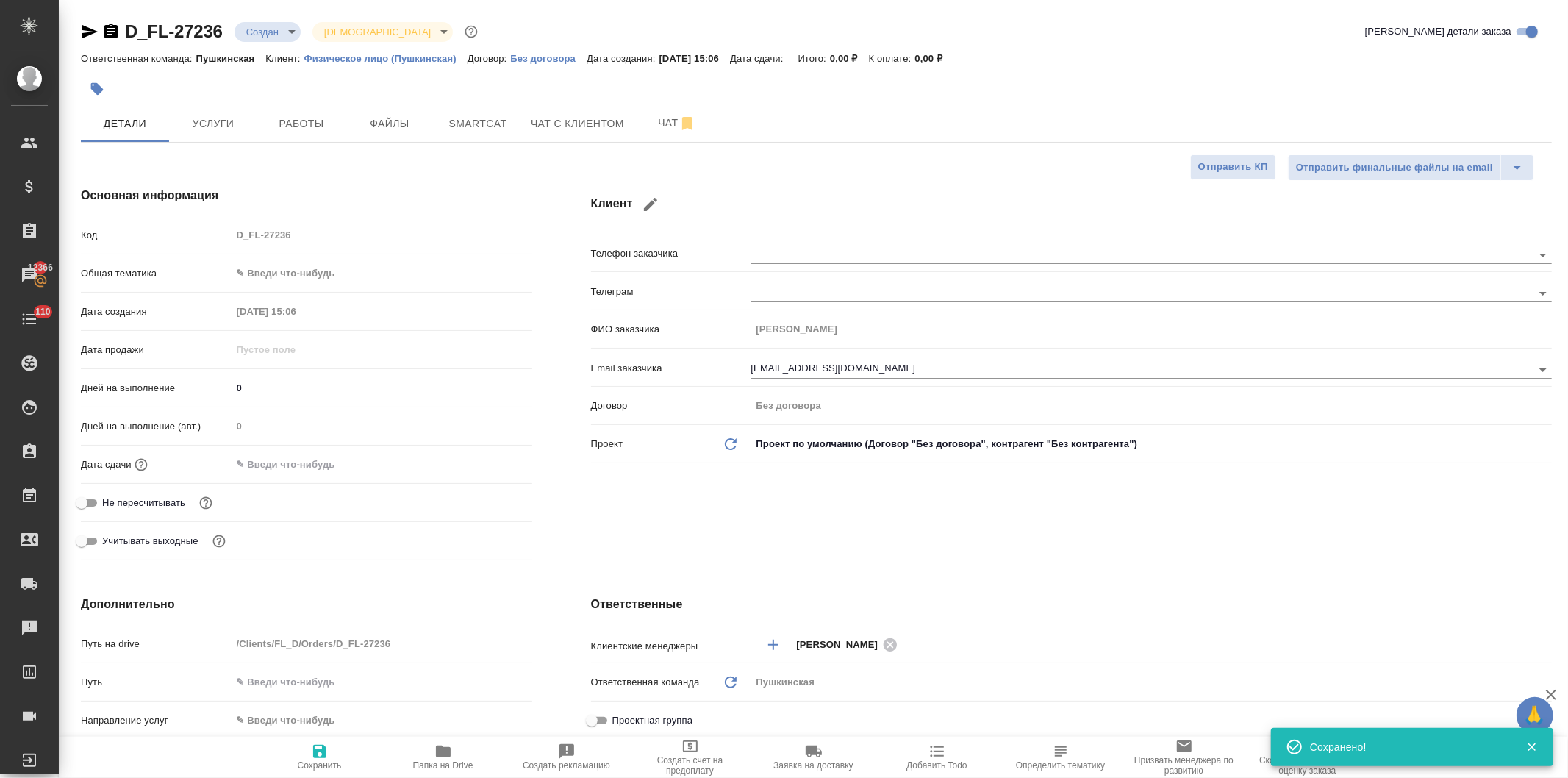
type textarea "x"
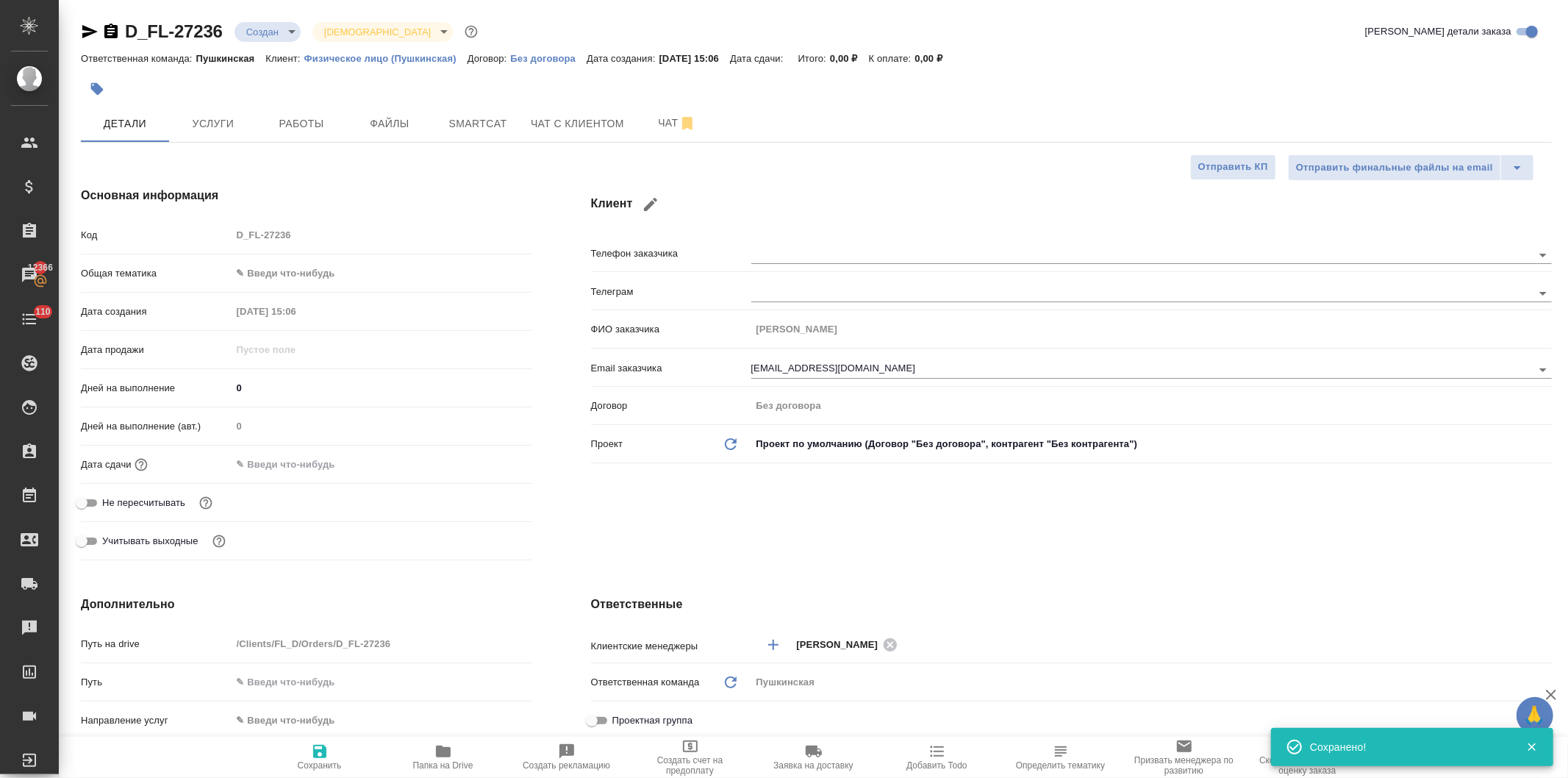
type textarea "x"
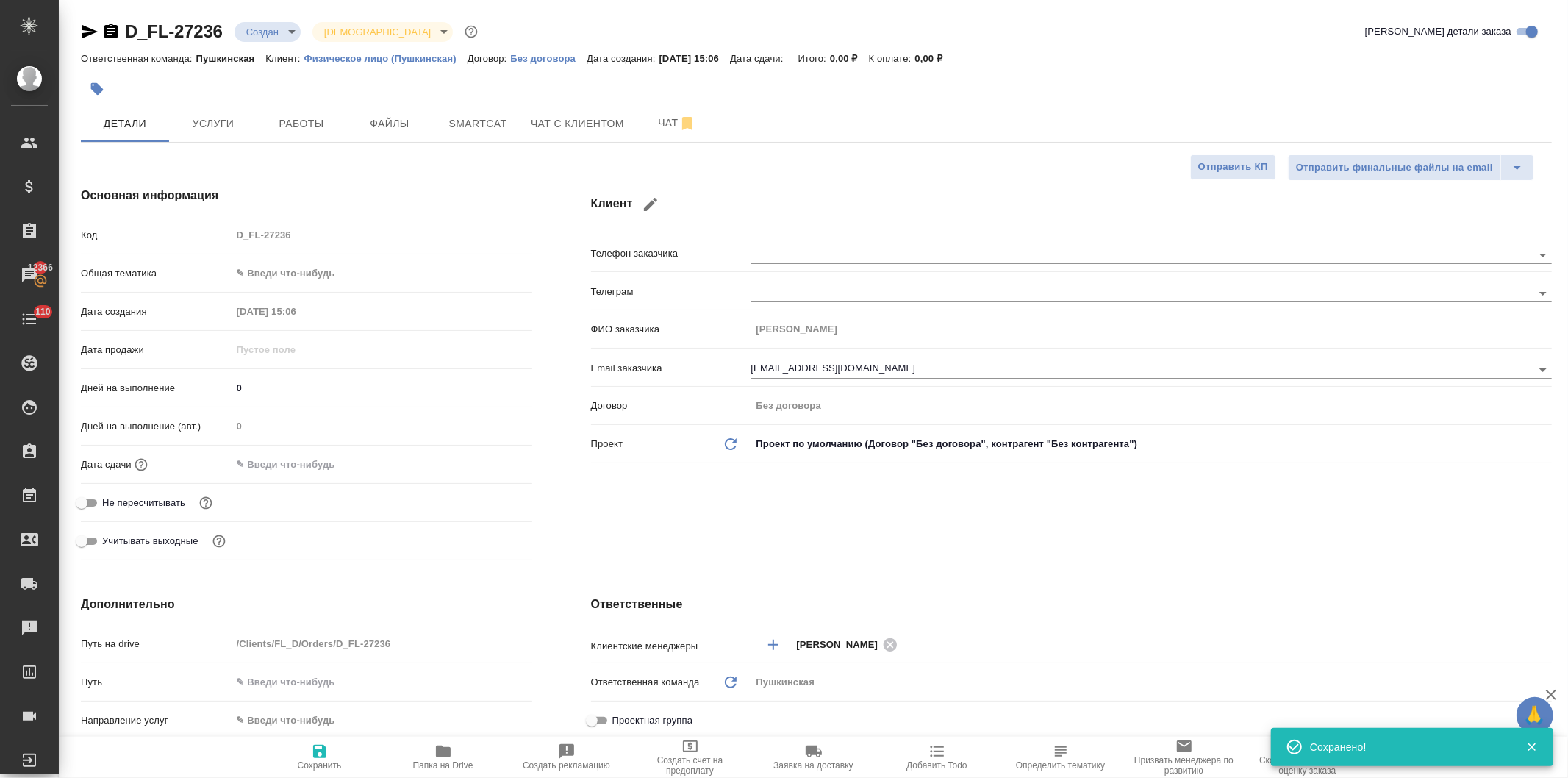
type textarea "x"
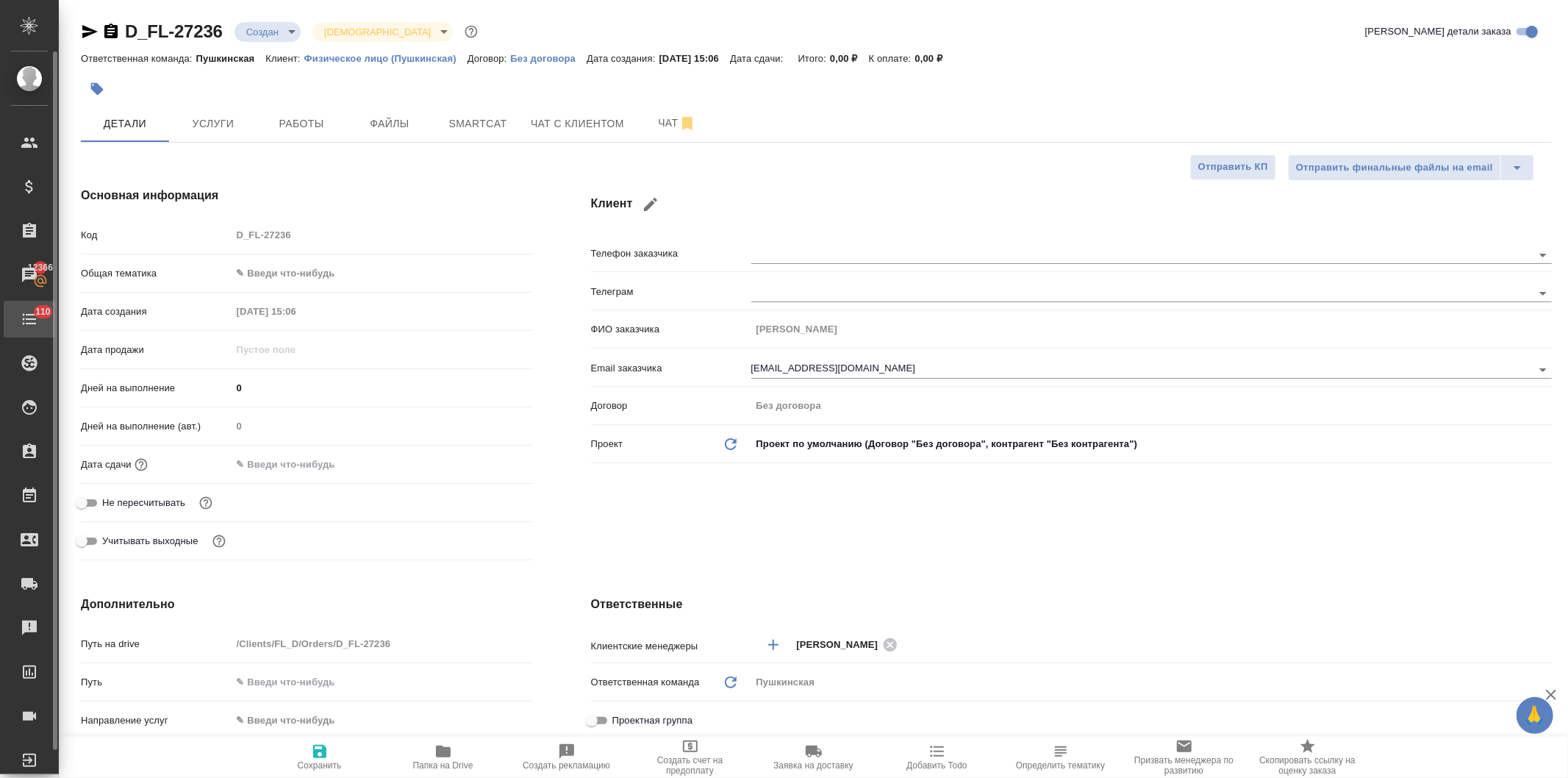
type textarea "x"
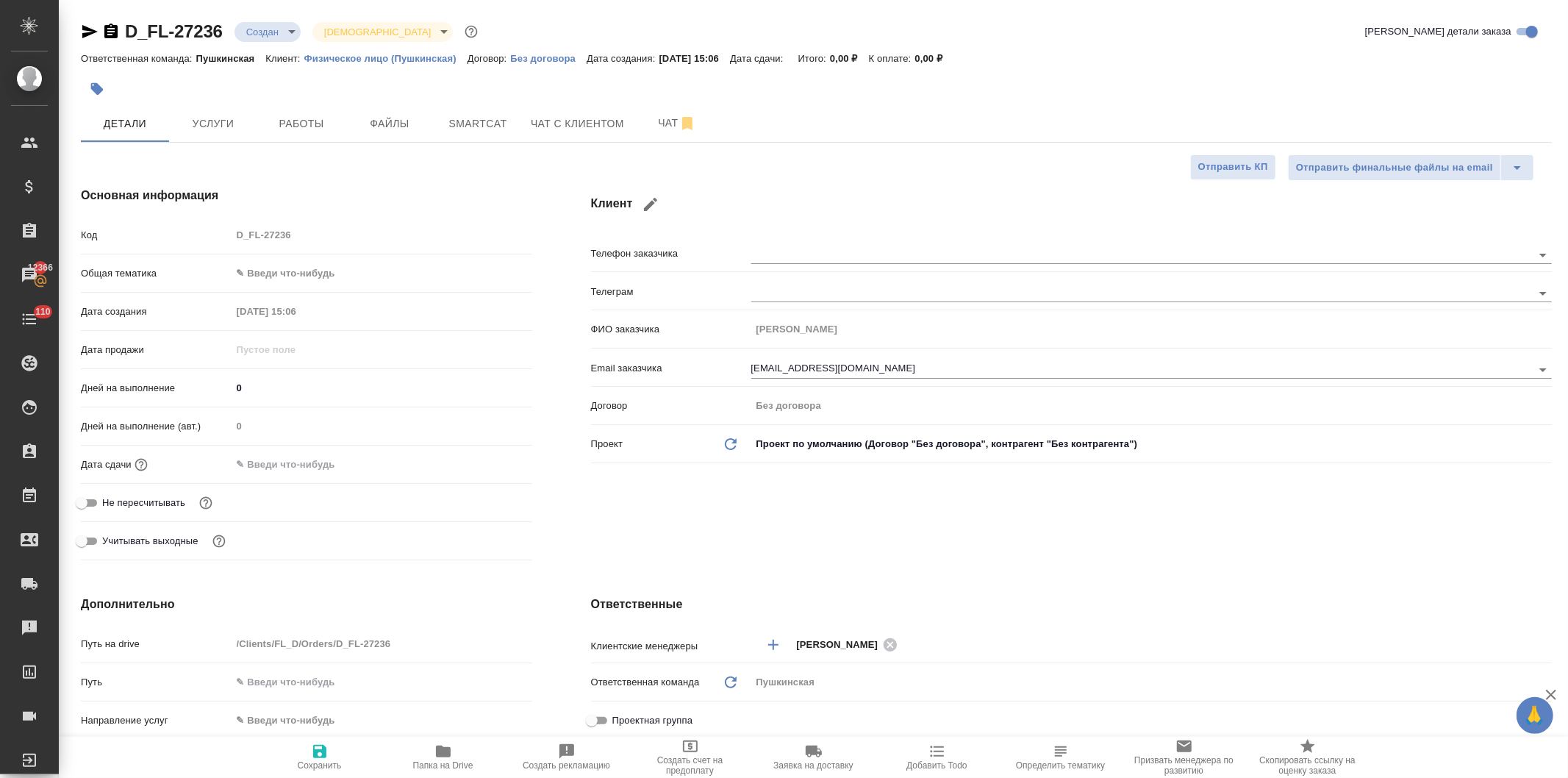
type textarea "x"
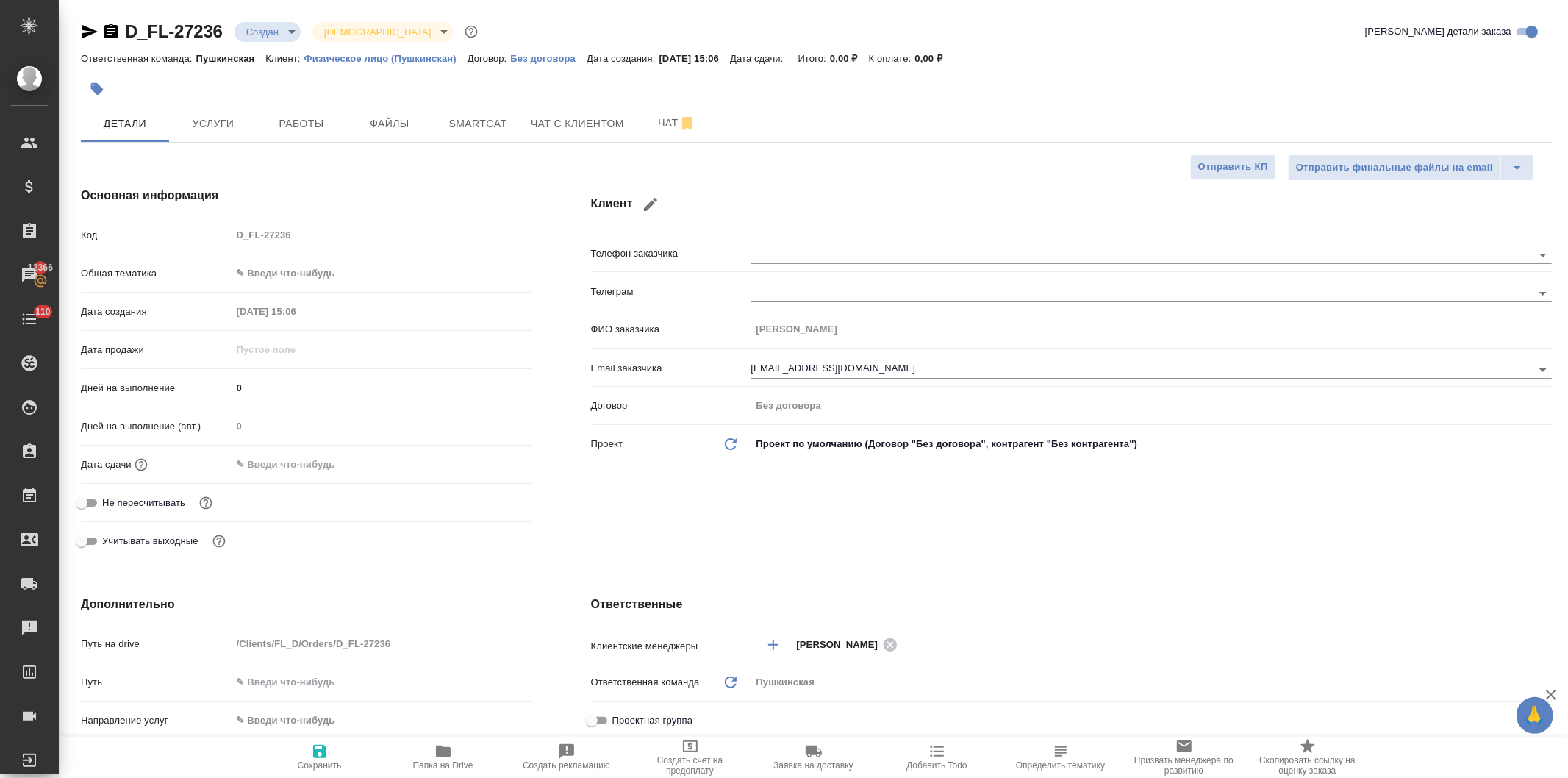
type textarea "x"
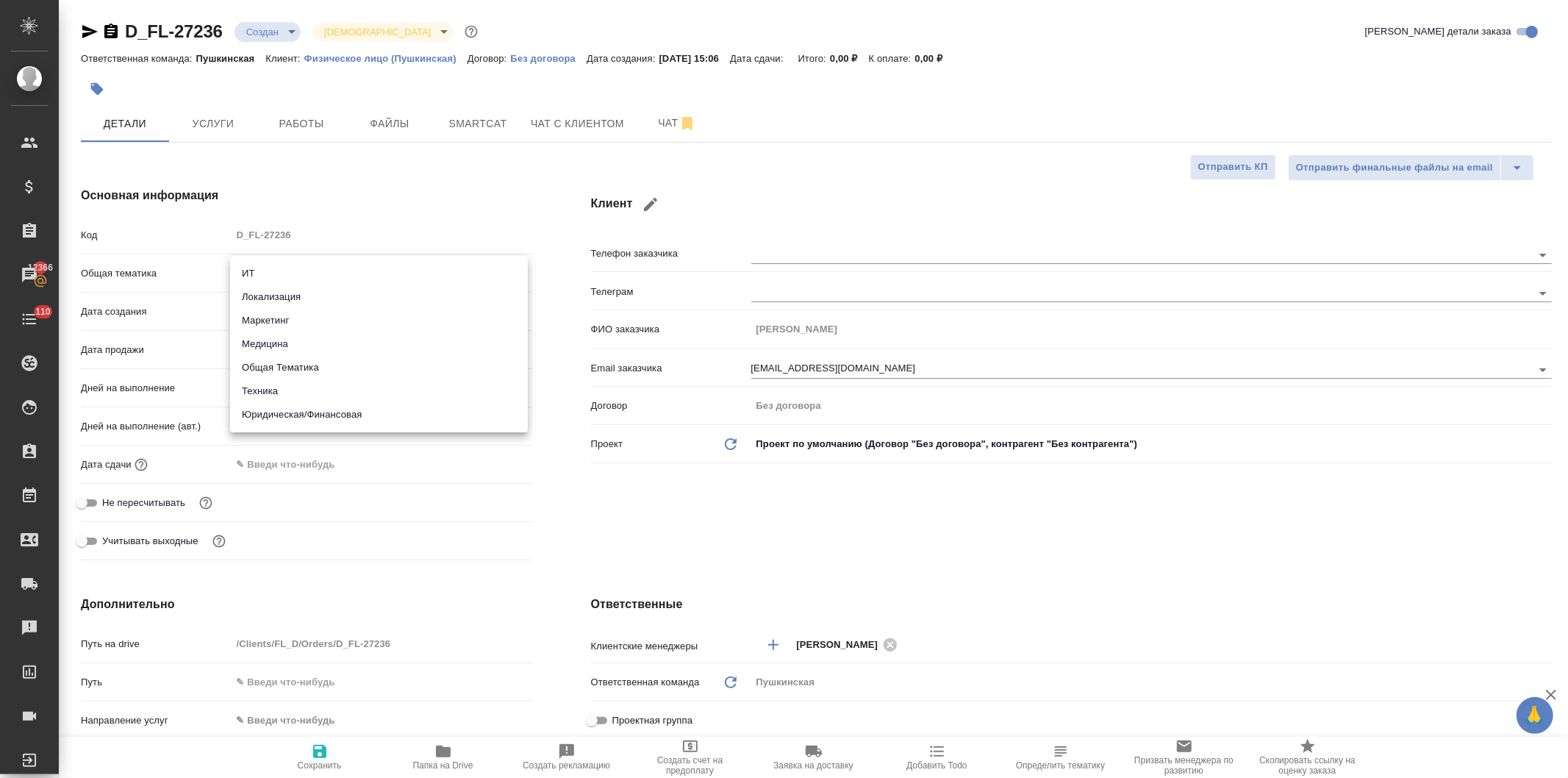
click at [291, 269] on body "🙏 .cls-1 fill:#fff; AWATERA Давыдова Елена Клиенты Спецификации Заказы 12366 Ча…" at bounding box center [784, 389] width 1568 height 778
click at [306, 409] on li "Юридическая/Финансовая" at bounding box center [379, 414] width 298 height 24
type input "yr-fn"
type textarea "x"
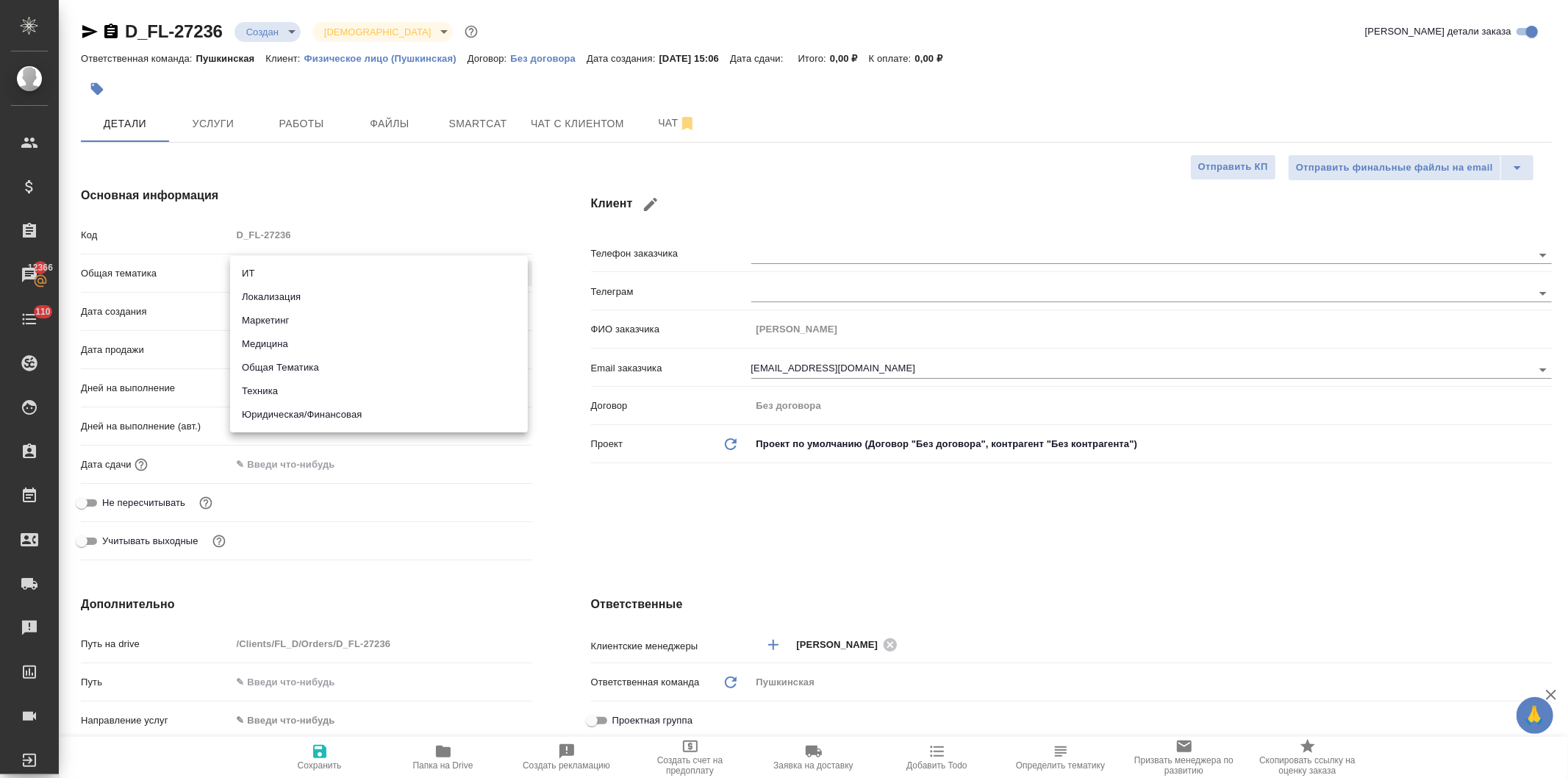
type textarea "x"
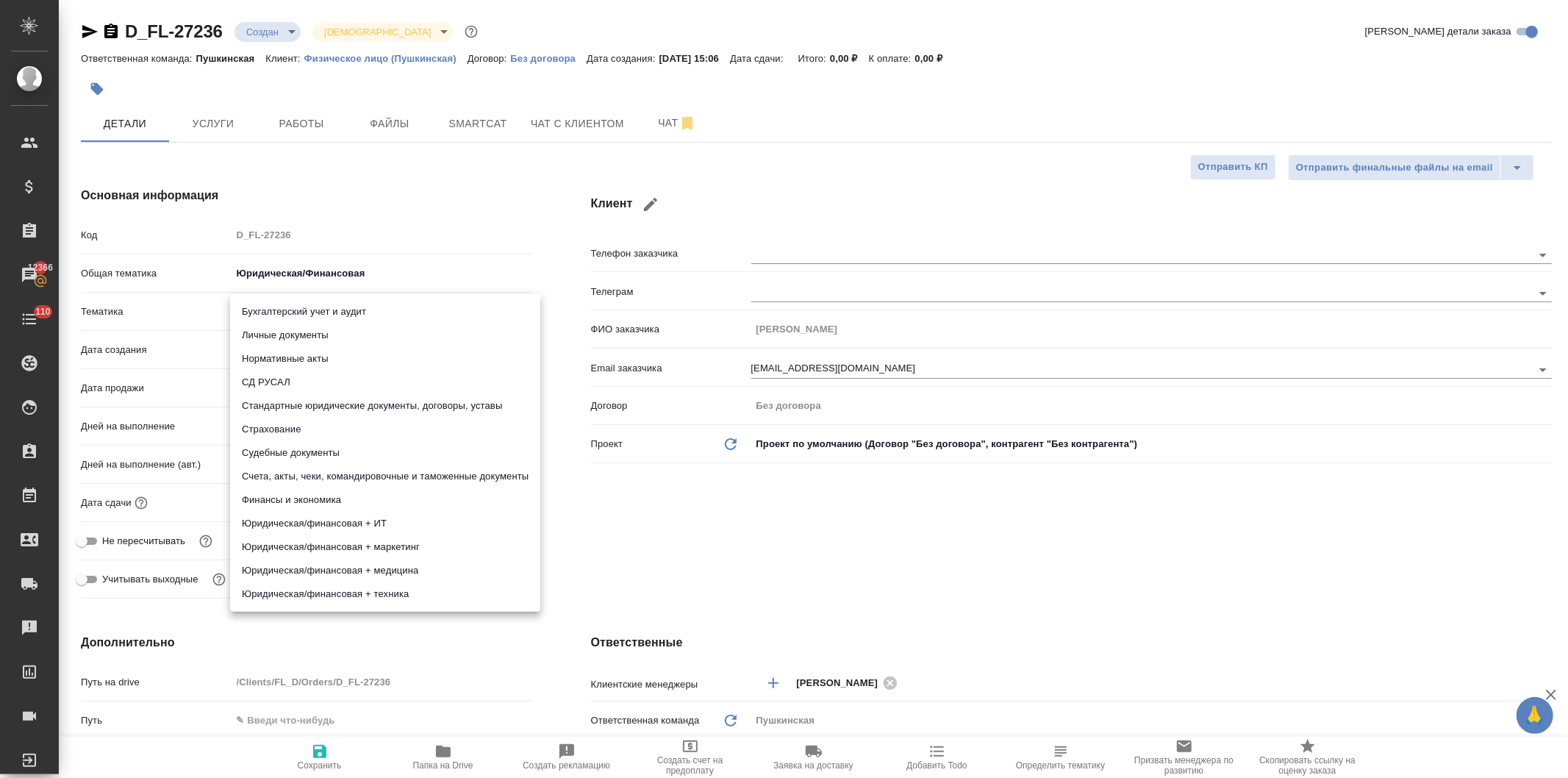
click at [282, 309] on body "🙏 .cls-1 fill:#fff; AWATERA Давыдова Елена Клиенты Спецификации Заказы 12366 Ча…" at bounding box center [784, 389] width 1568 height 778
type textarea "x"
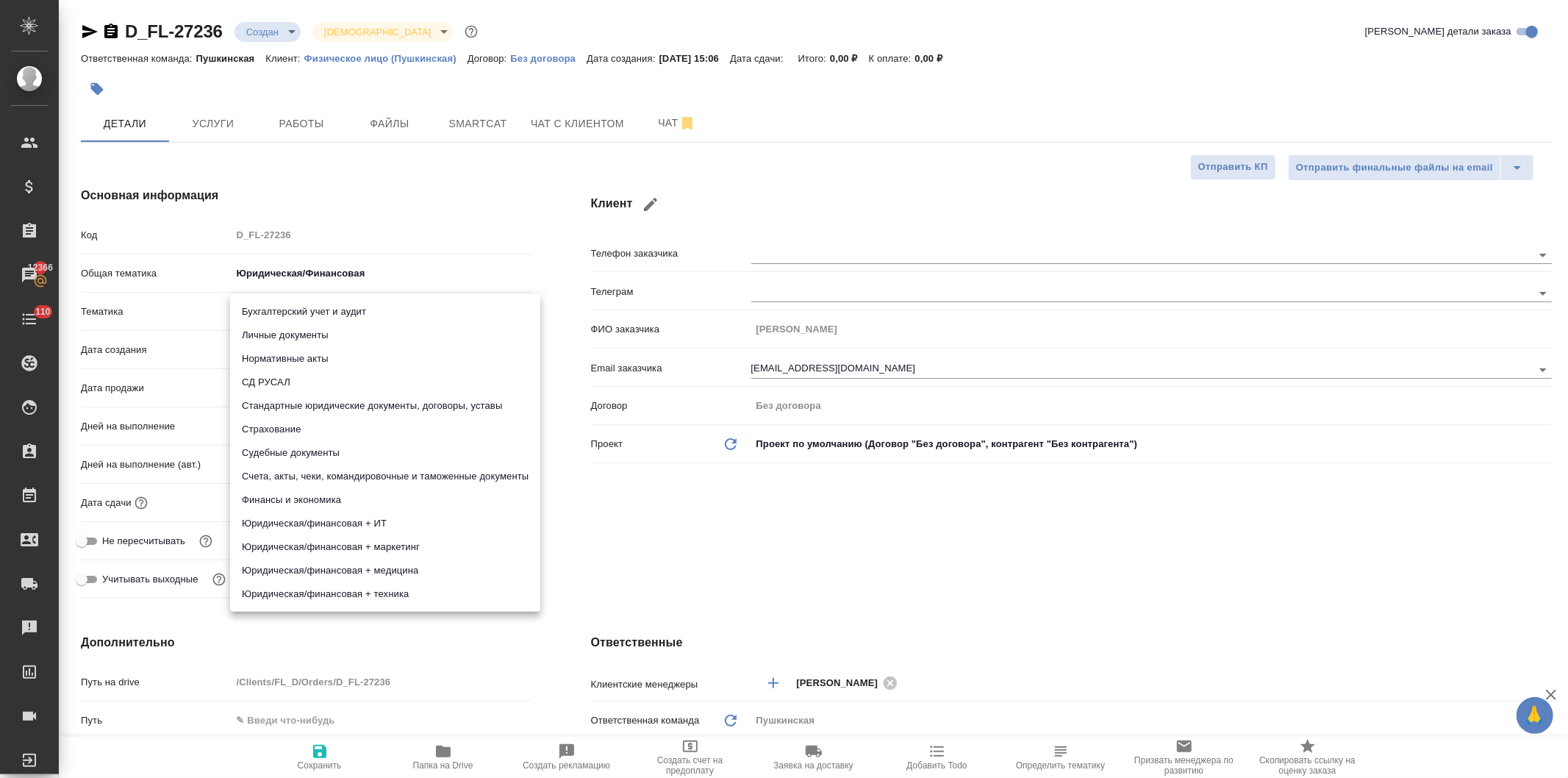
type textarea "x"
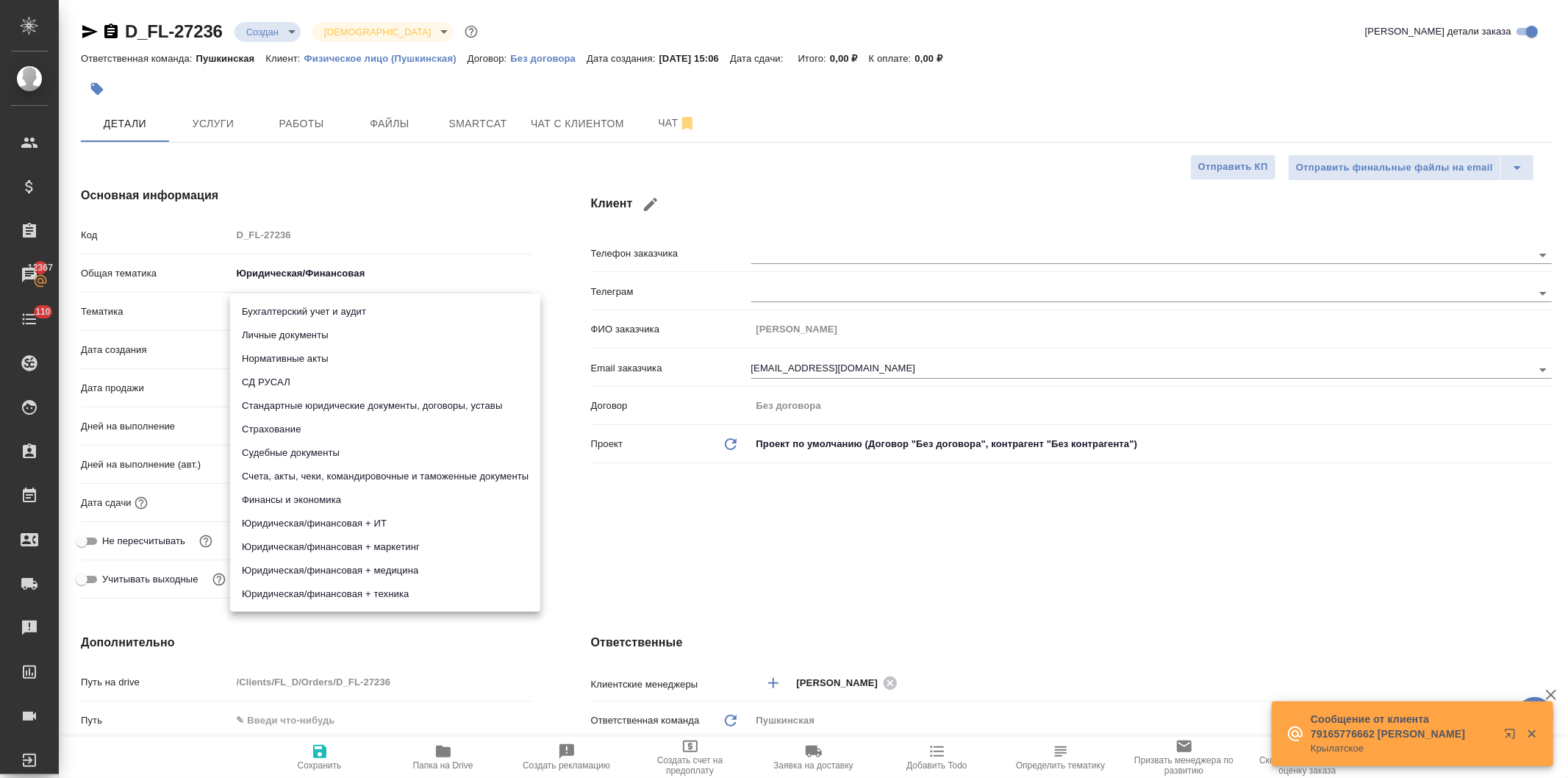
click at [298, 326] on li "Личные документы" at bounding box center [386, 335] width 310 height 24
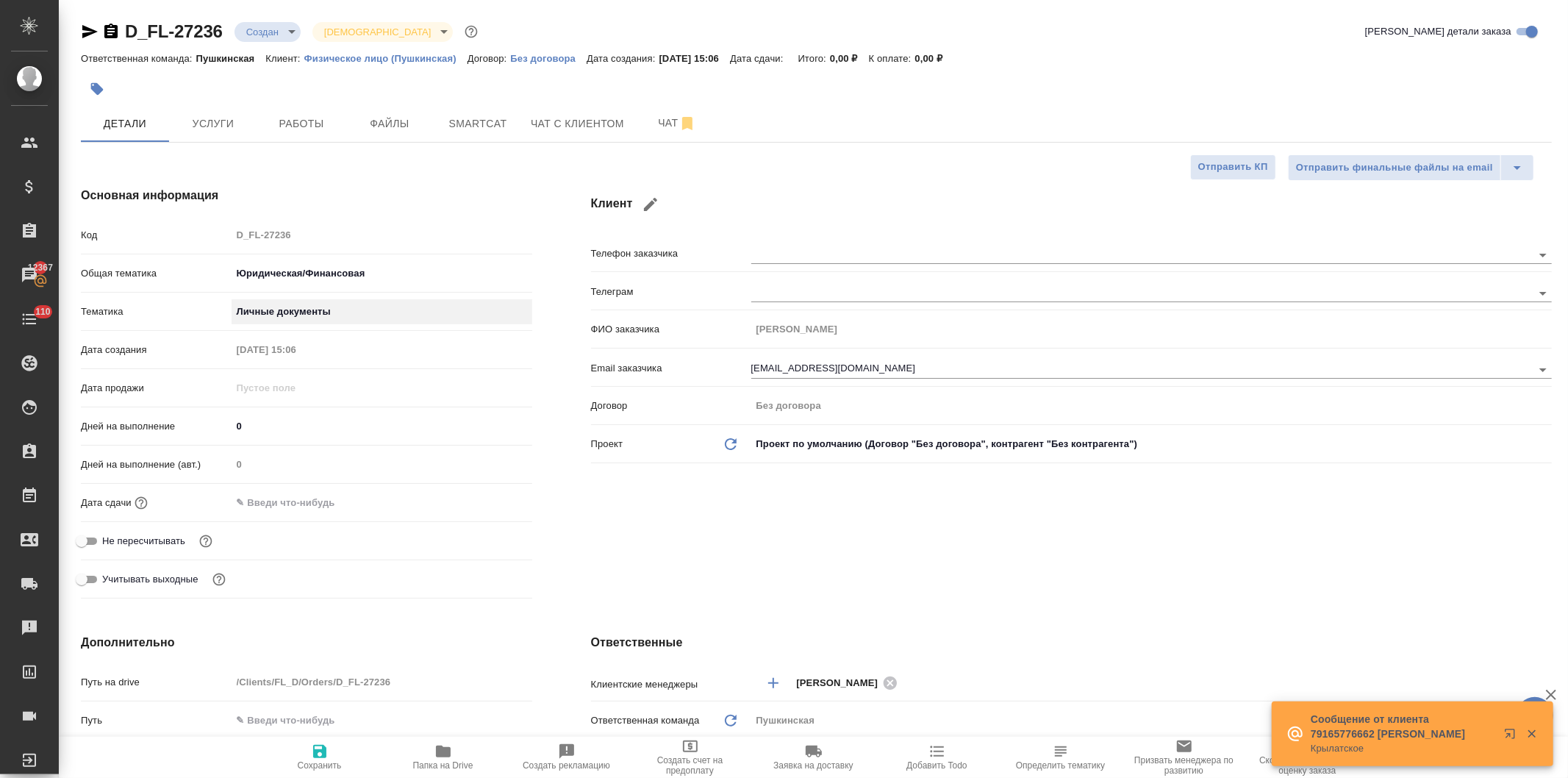
type textarea "x"
type input "5a8b8b956a9677013d343cfe"
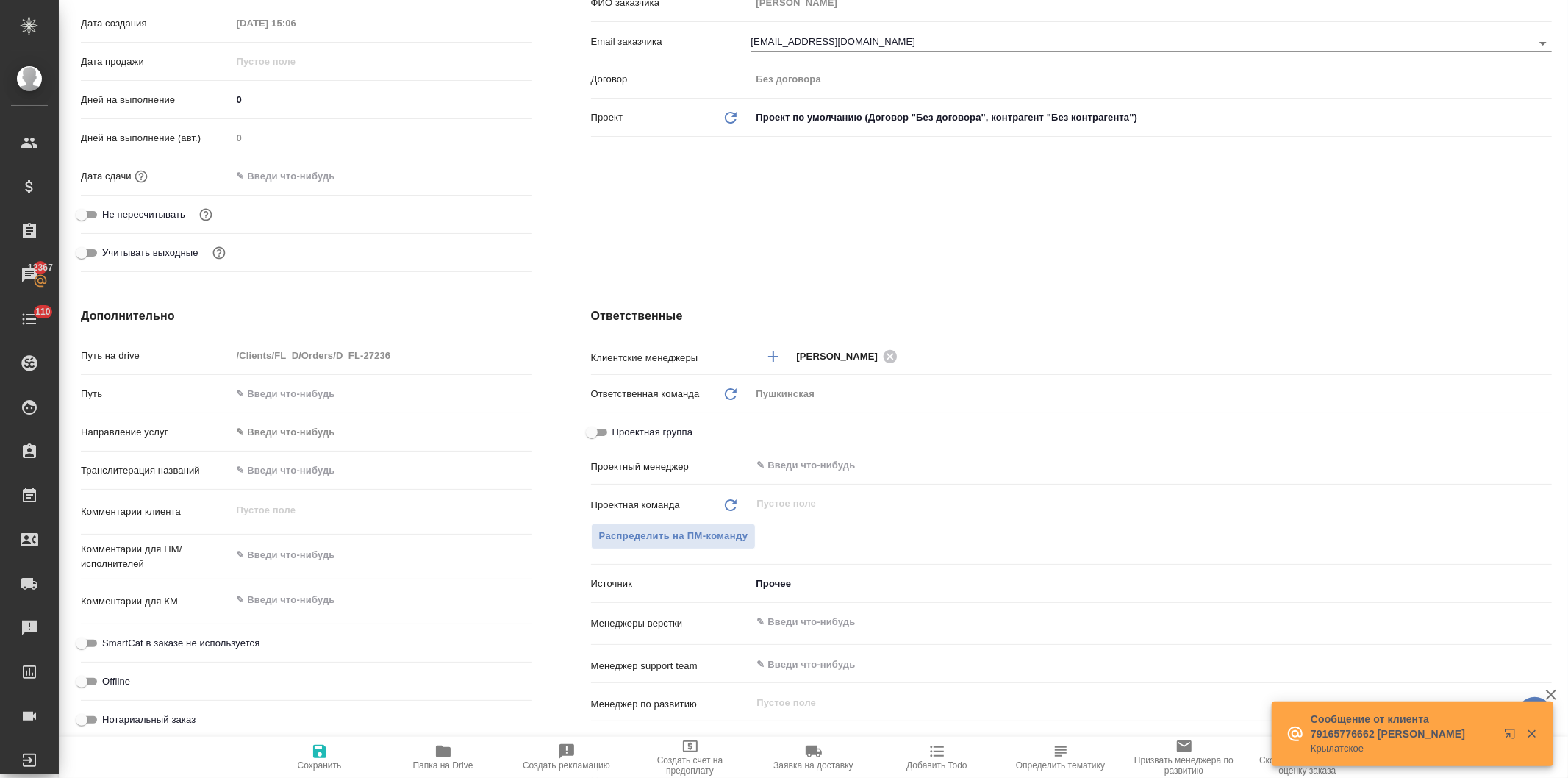
type textarea "x"
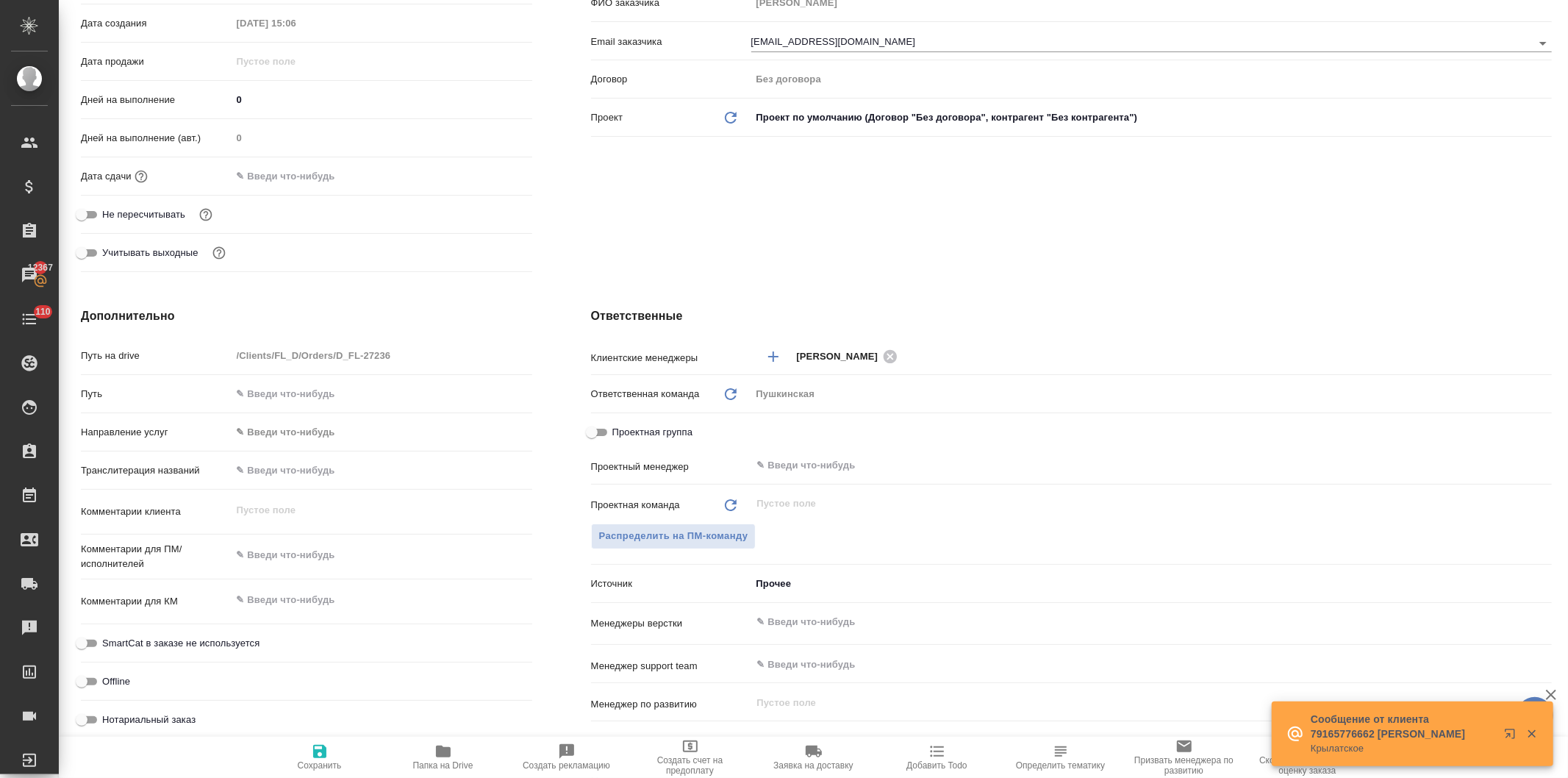
type textarea "x"
click at [281, 554] on textarea at bounding box center [382, 556] width 299 height 25
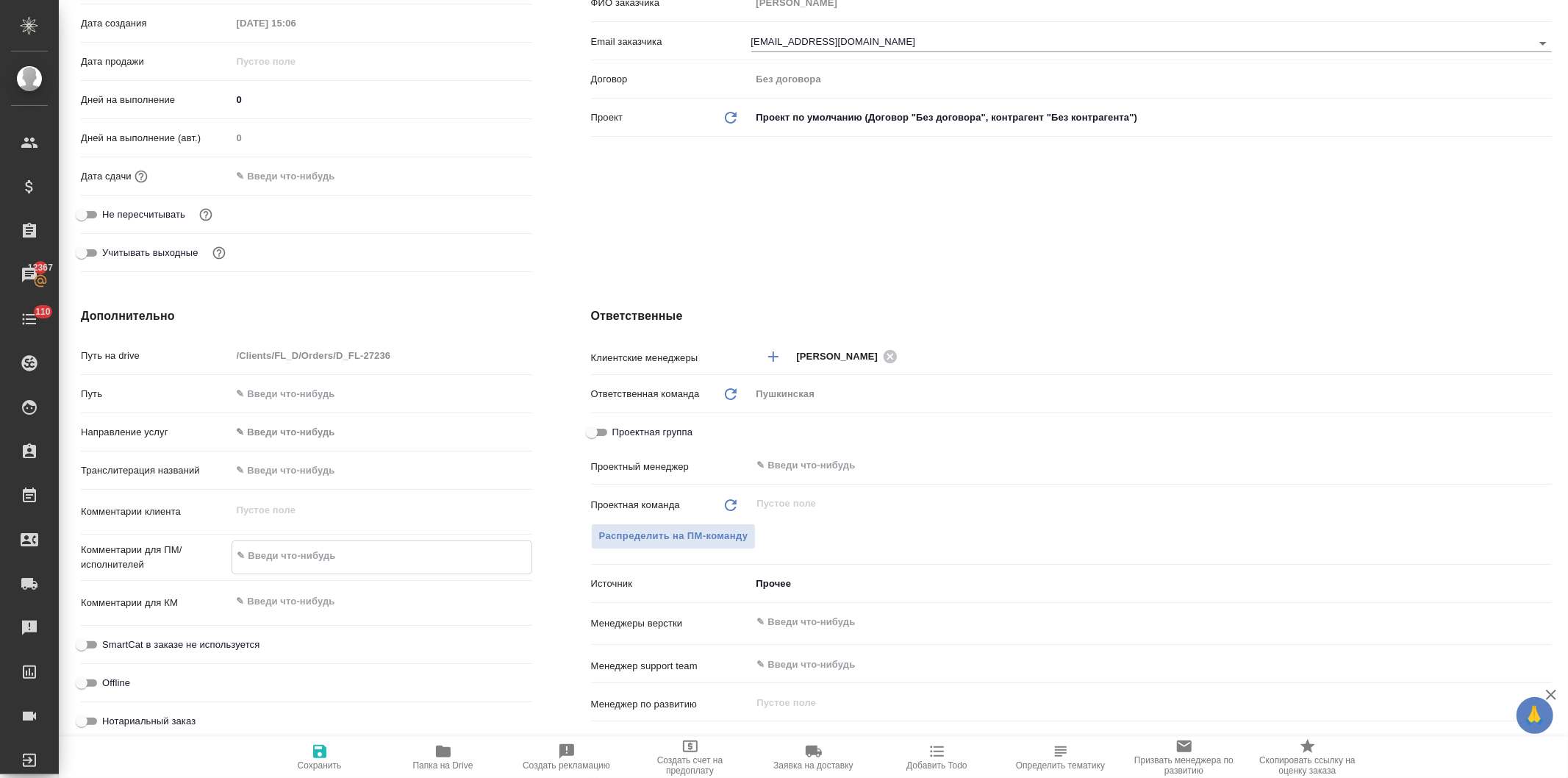
paste textarea "1. VLADIMIR KOPYLOV 2. LOLITA MANYCH"
type textarea "x"
type textarea "1. VLADIMIR KOPYLOV 2. LOLITA MANYCH"
type textarea "x"
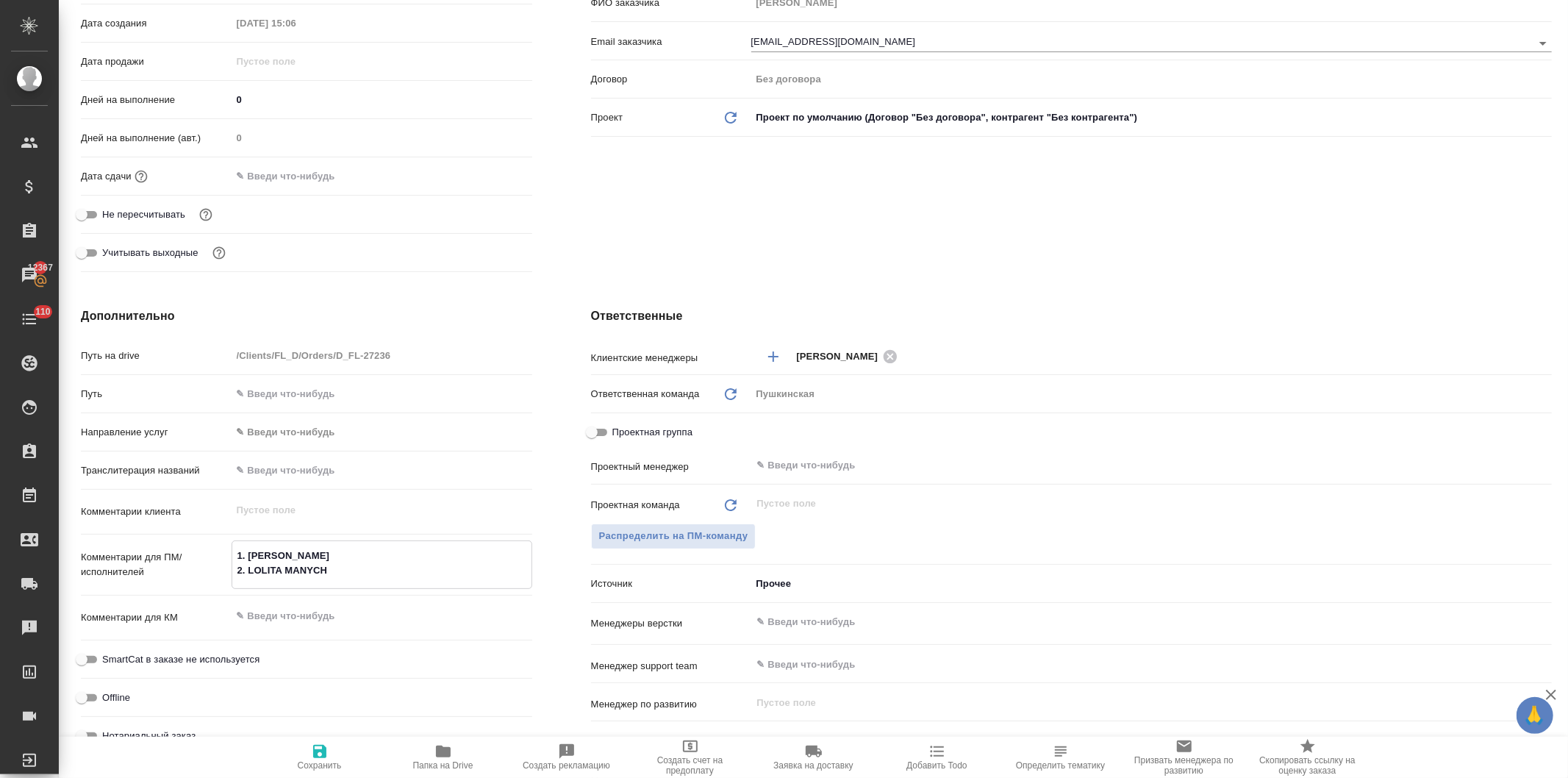
type textarea "1. VLADIMIR KOPYLOV 2. LOLITA MANYCH"
type textarea "x"
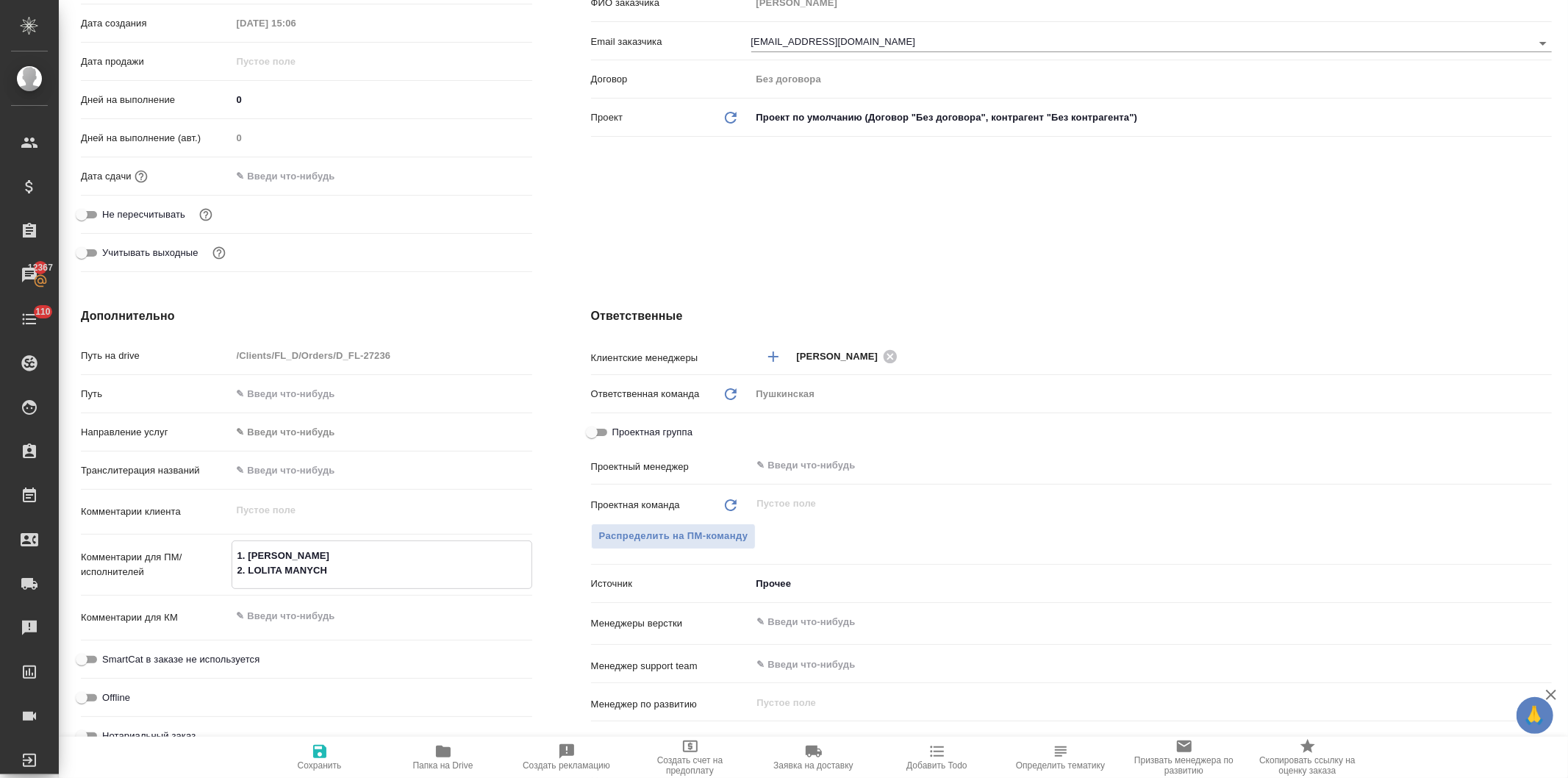
type textarea "x"
type textarea "1. VLADIMIR KOPYLOV 2. LOLITA MANYCH"
type textarea "x"
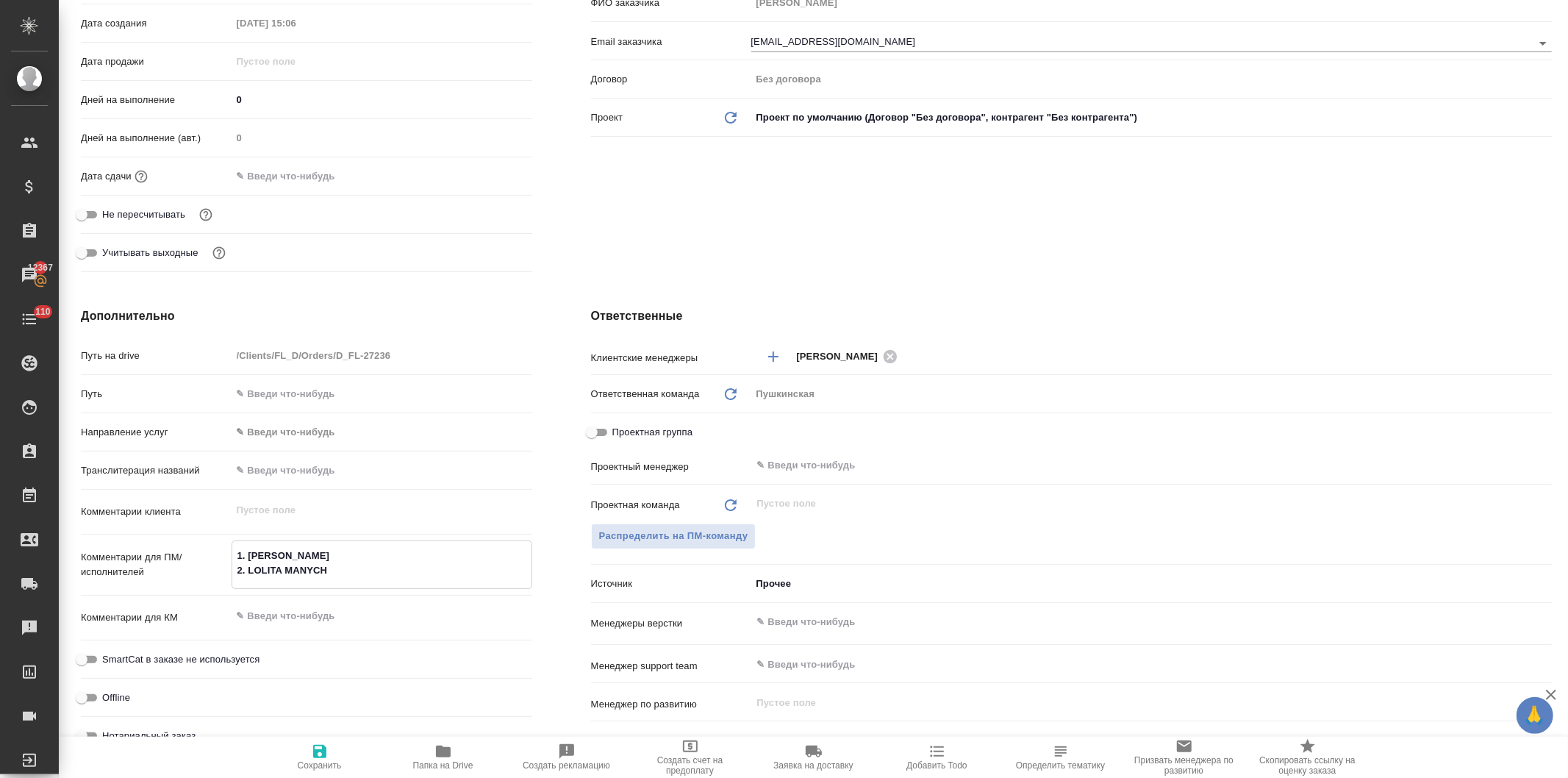
type textarea "x"
type textarea "1. VLADIMIR KOPYLOV 2. LOLITA MANYCH"
type textarea "x"
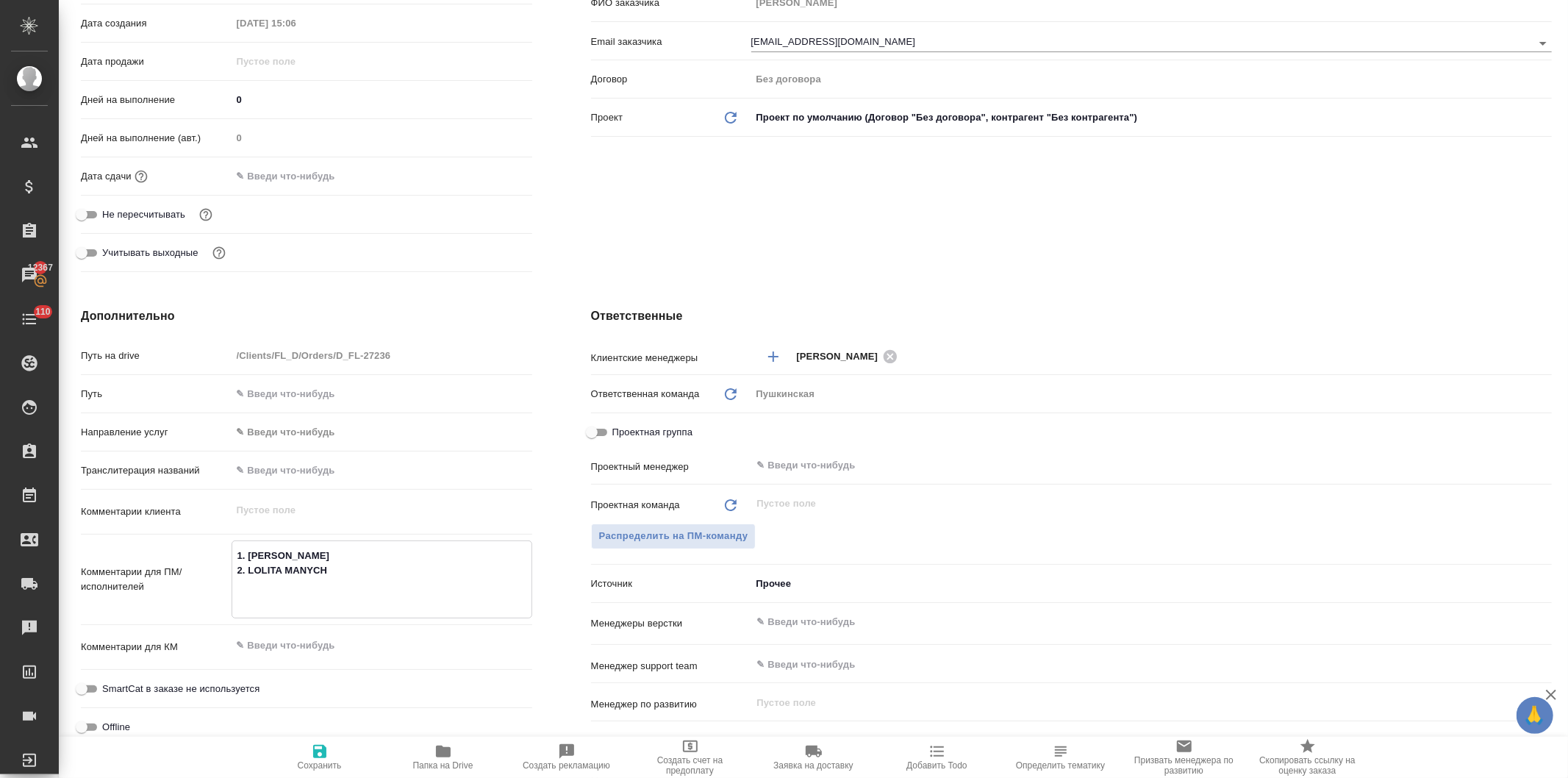
paste textarea "исп - латино!!!"
type textarea "x"
type textarea "1. [PERSON_NAME] 2. LOLITA MANYCH исп - латино!!!"
type textarea "x"
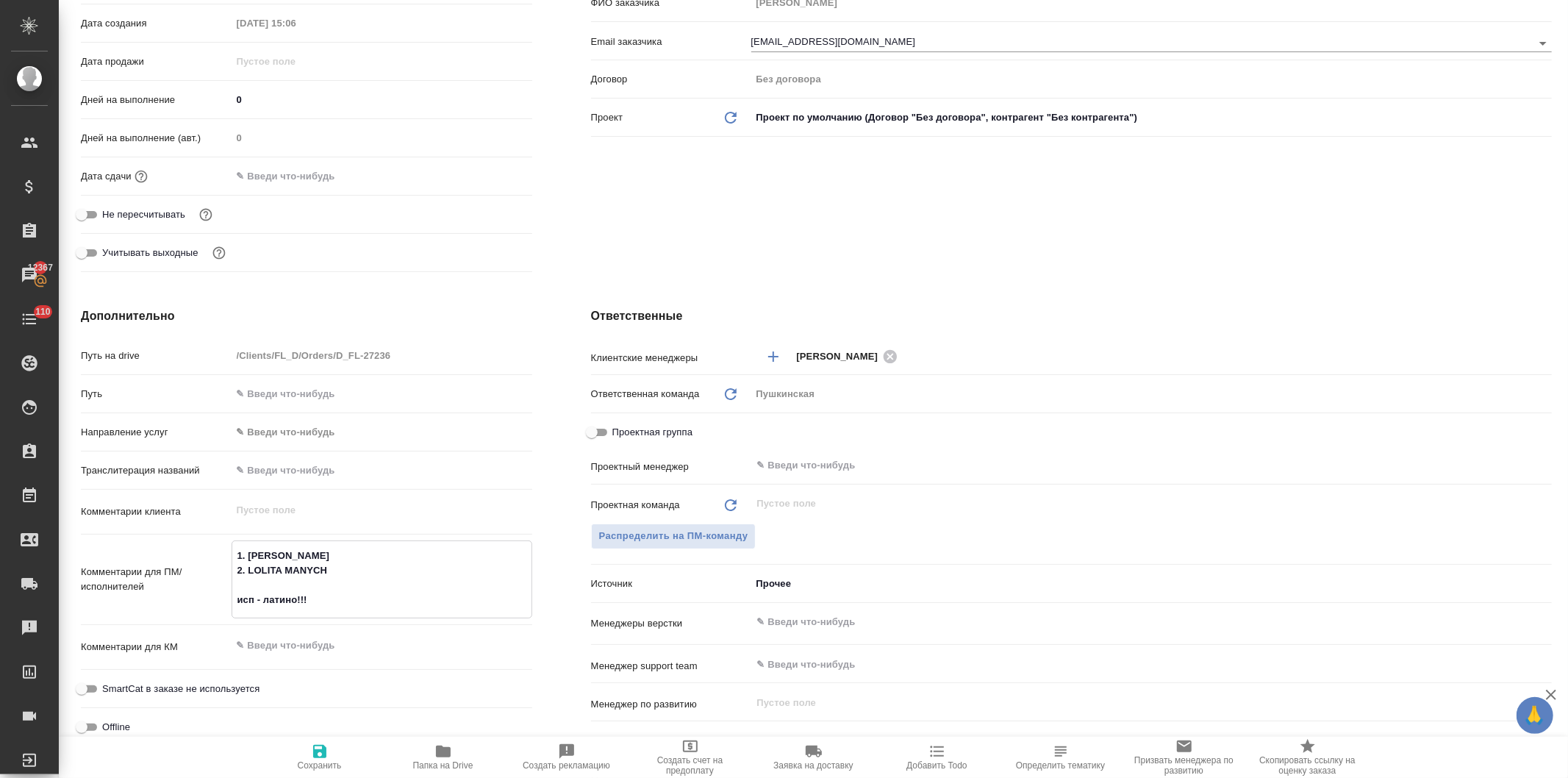
type textarea "1. [PERSON_NAME] 2. LOLITA MANYCH исп - латино!!!"
type textarea "x"
click at [603, 218] on div "Клиент Телефон заказчика Телеграм ФИО заказчика Копылов Владимир Email заказчик…" at bounding box center [1071, 69] width 1020 height 477
click at [316, 752] on icon "button" at bounding box center [320, 752] width 13 height 13
type textarea "x"
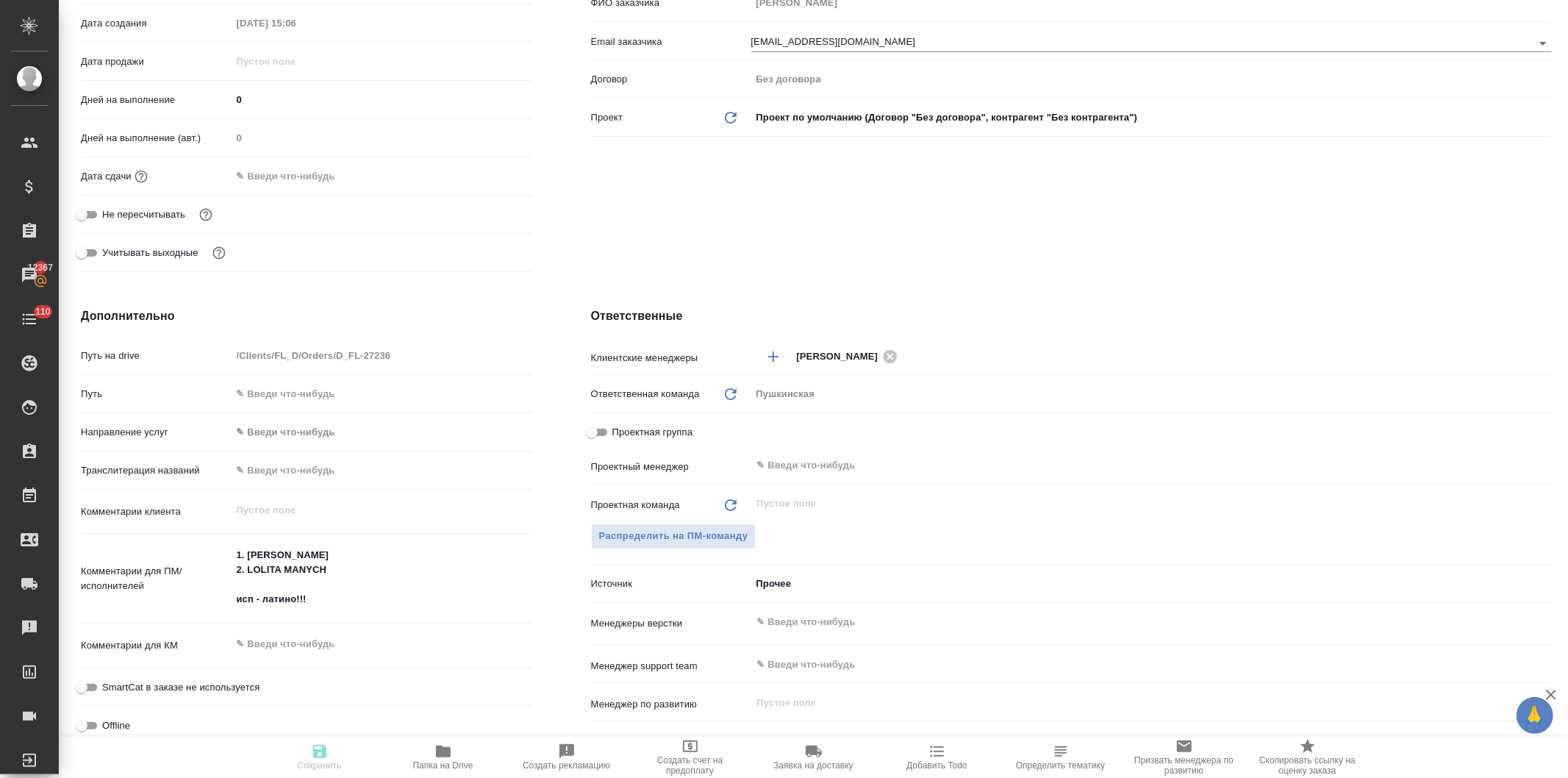
type textarea "x"
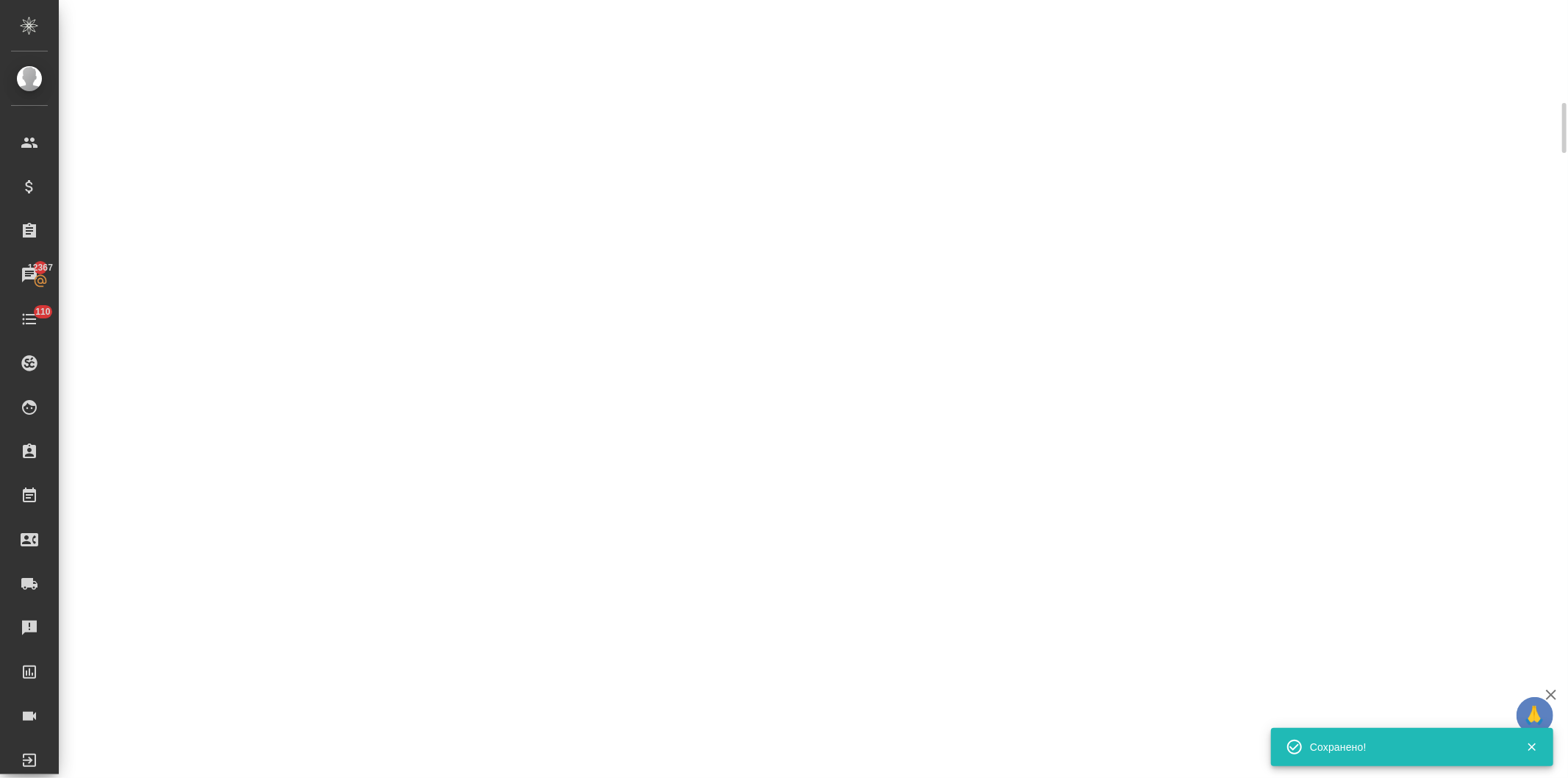
scroll to position [313, 0]
select select "RU"
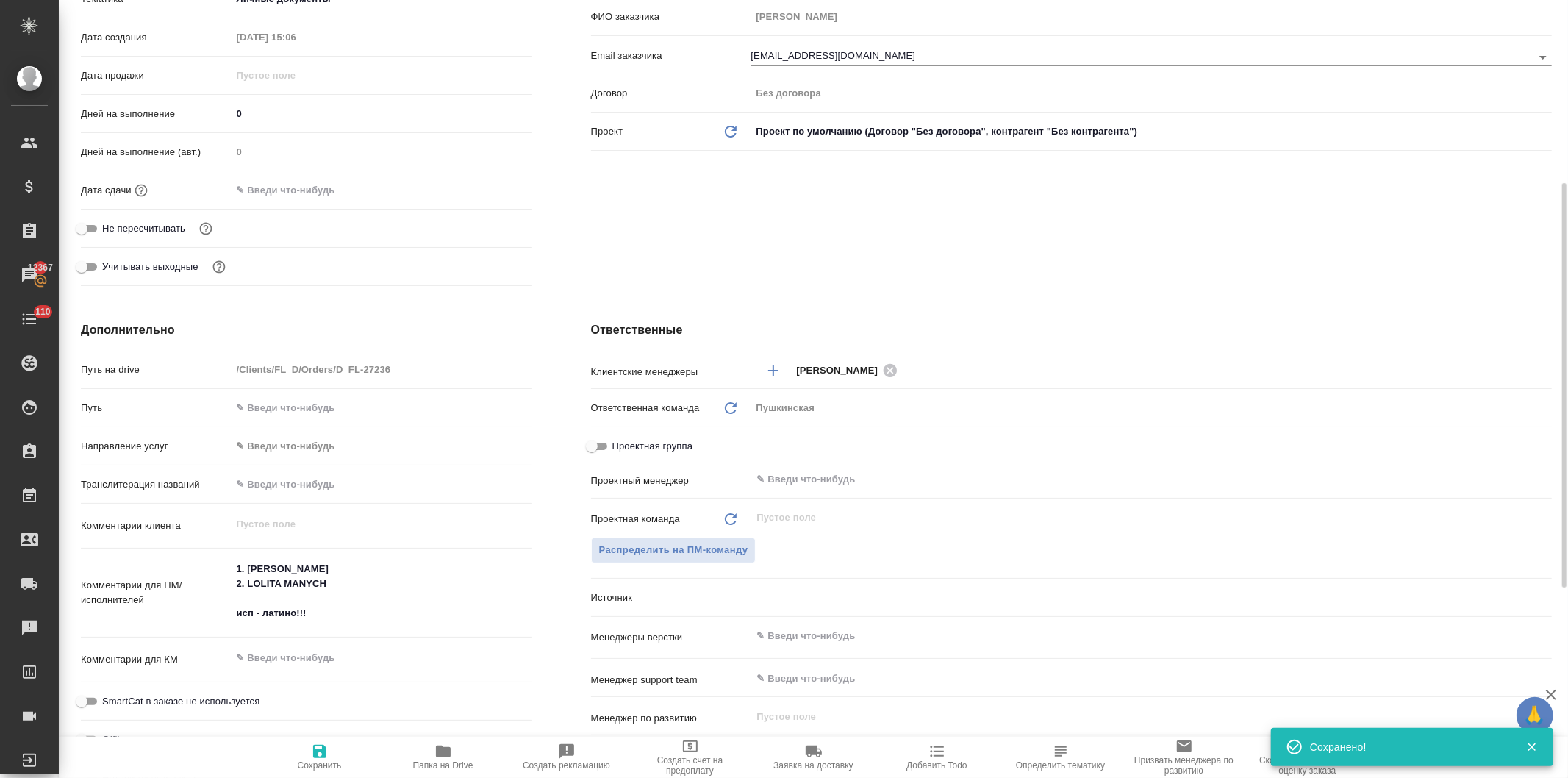
scroll to position [326, 0]
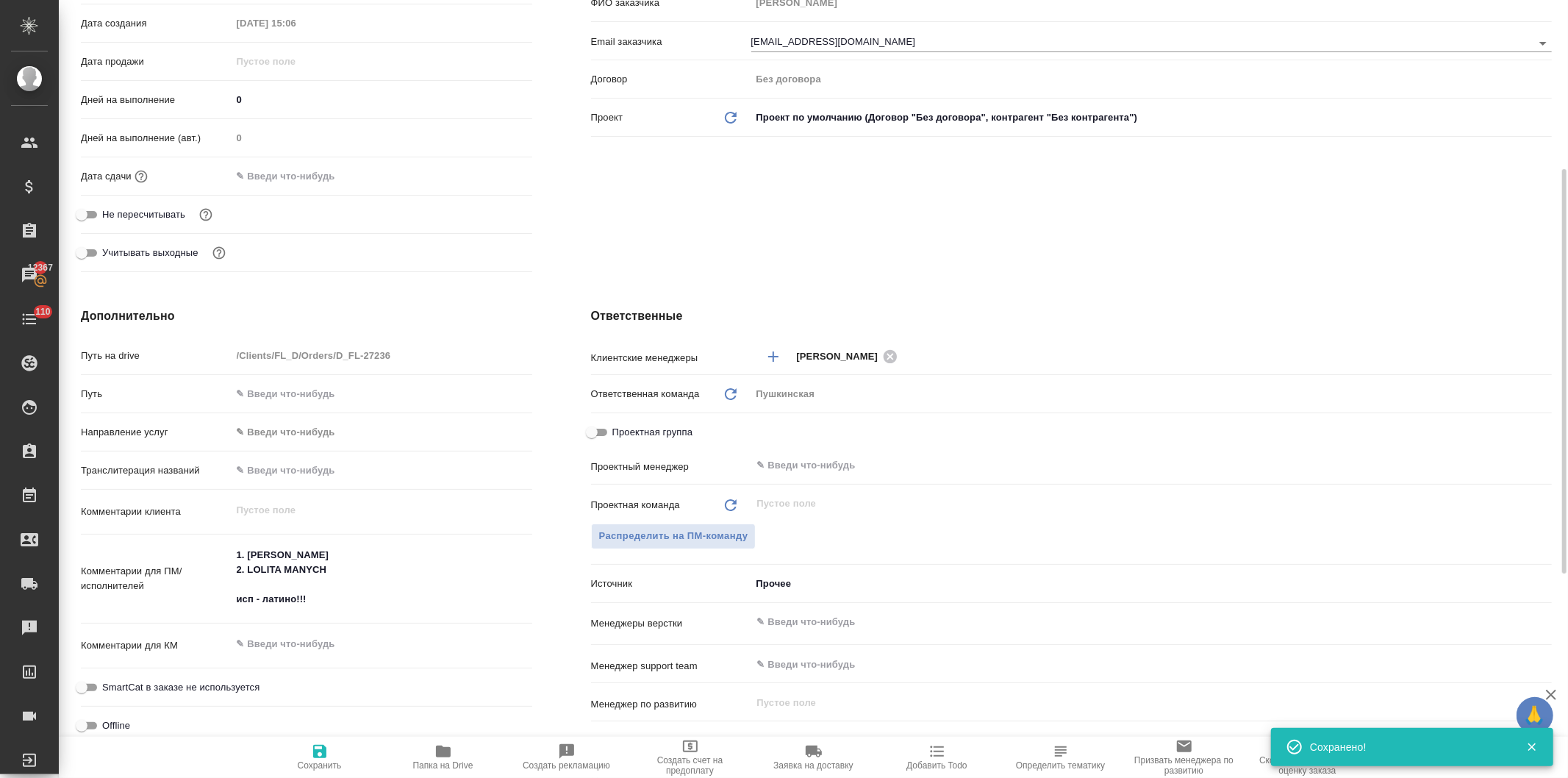
type textarea "x"
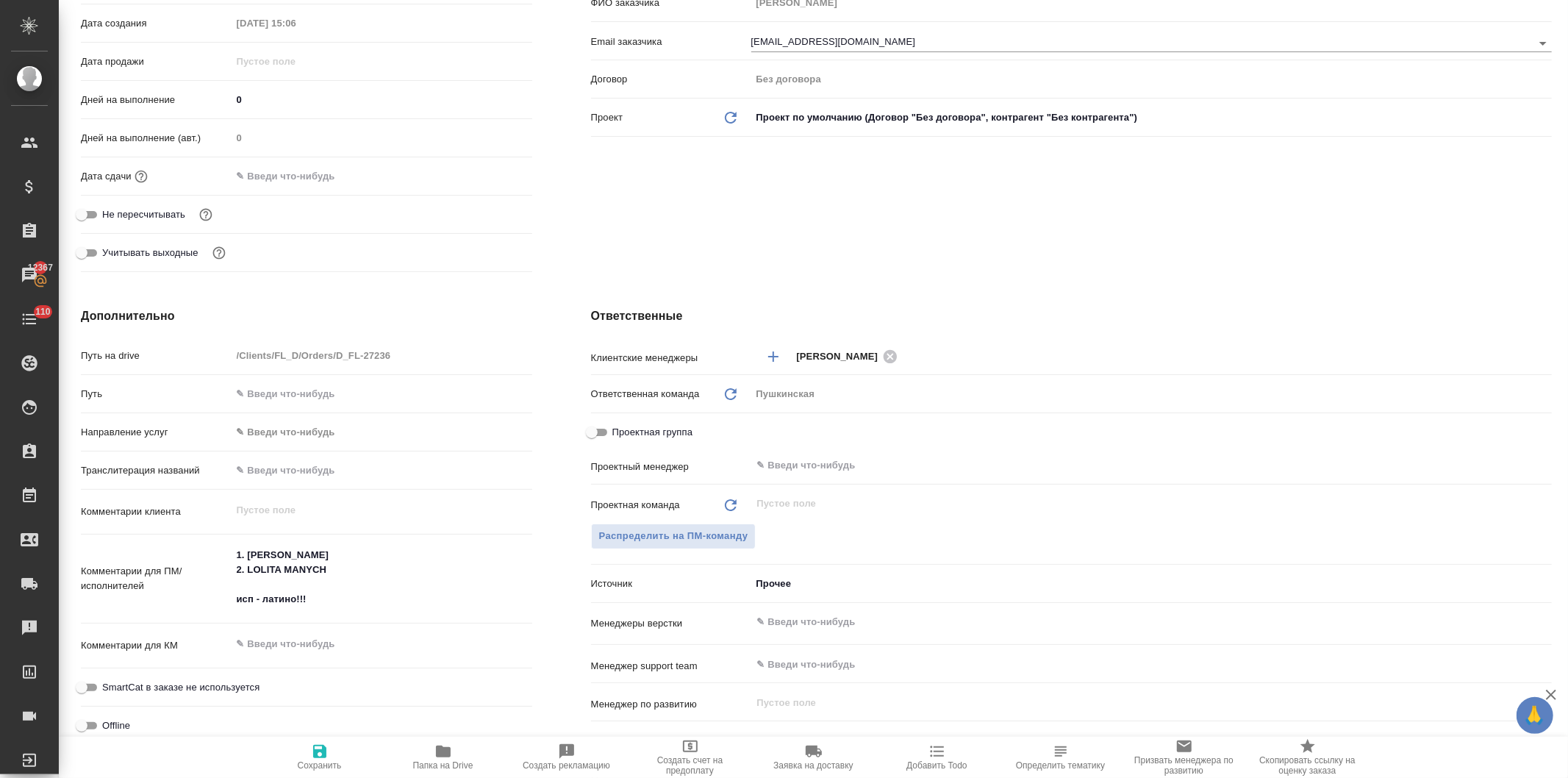
scroll to position [0, 0]
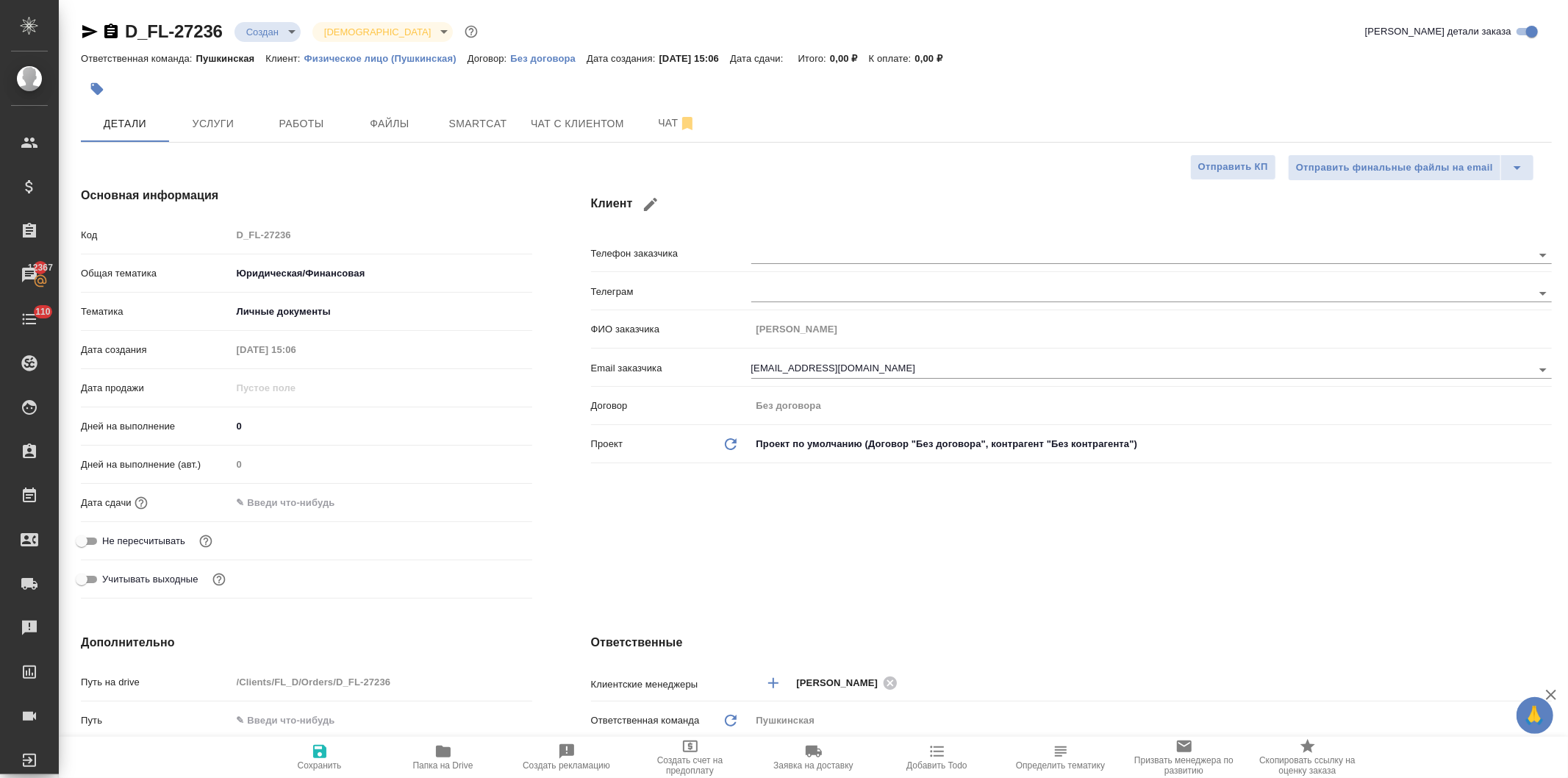
type textarea "x"
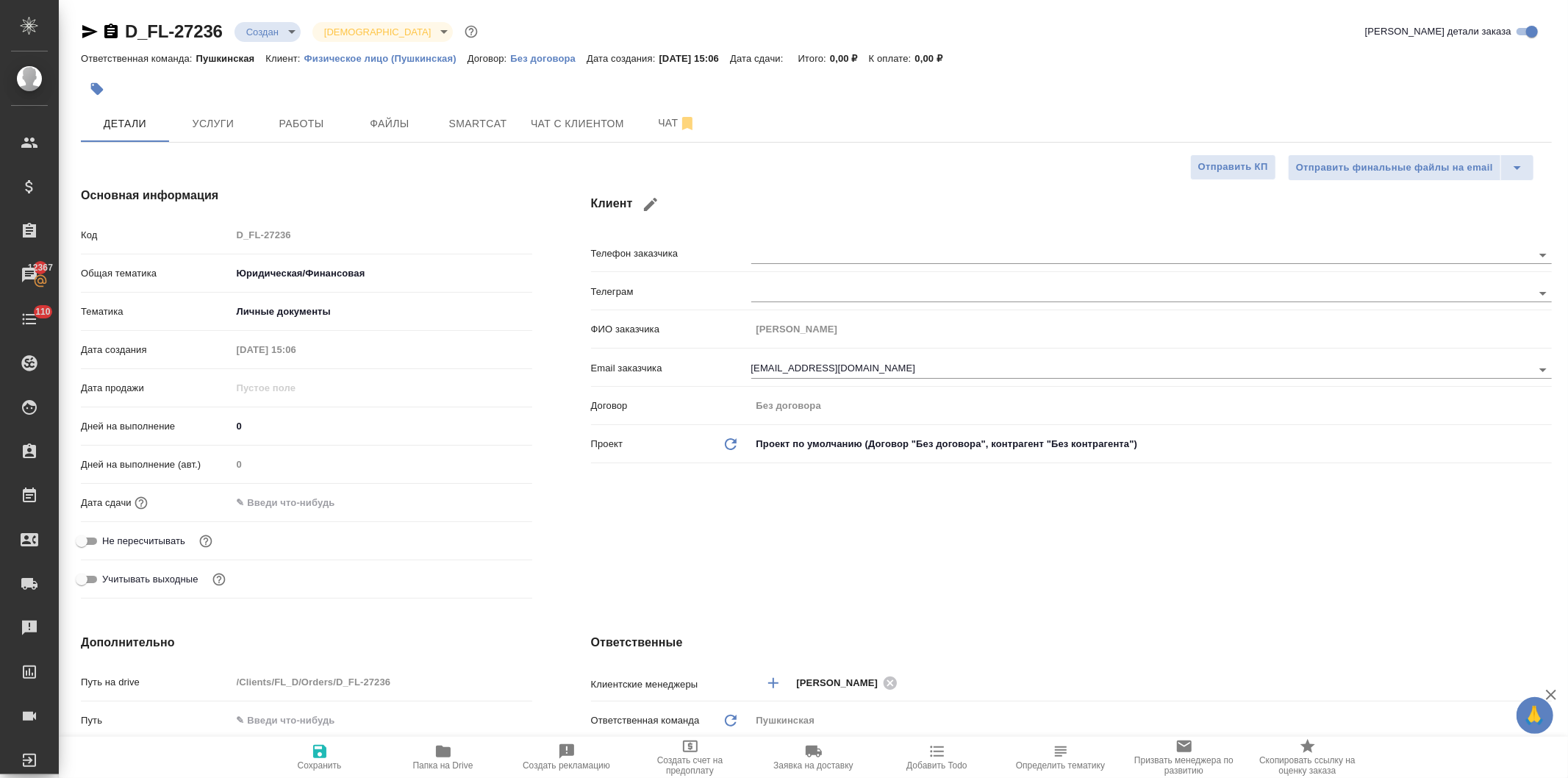
type textarea "x"
click at [221, 119] on span "Услуги" at bounding box center [213, 123] width 71 height 18
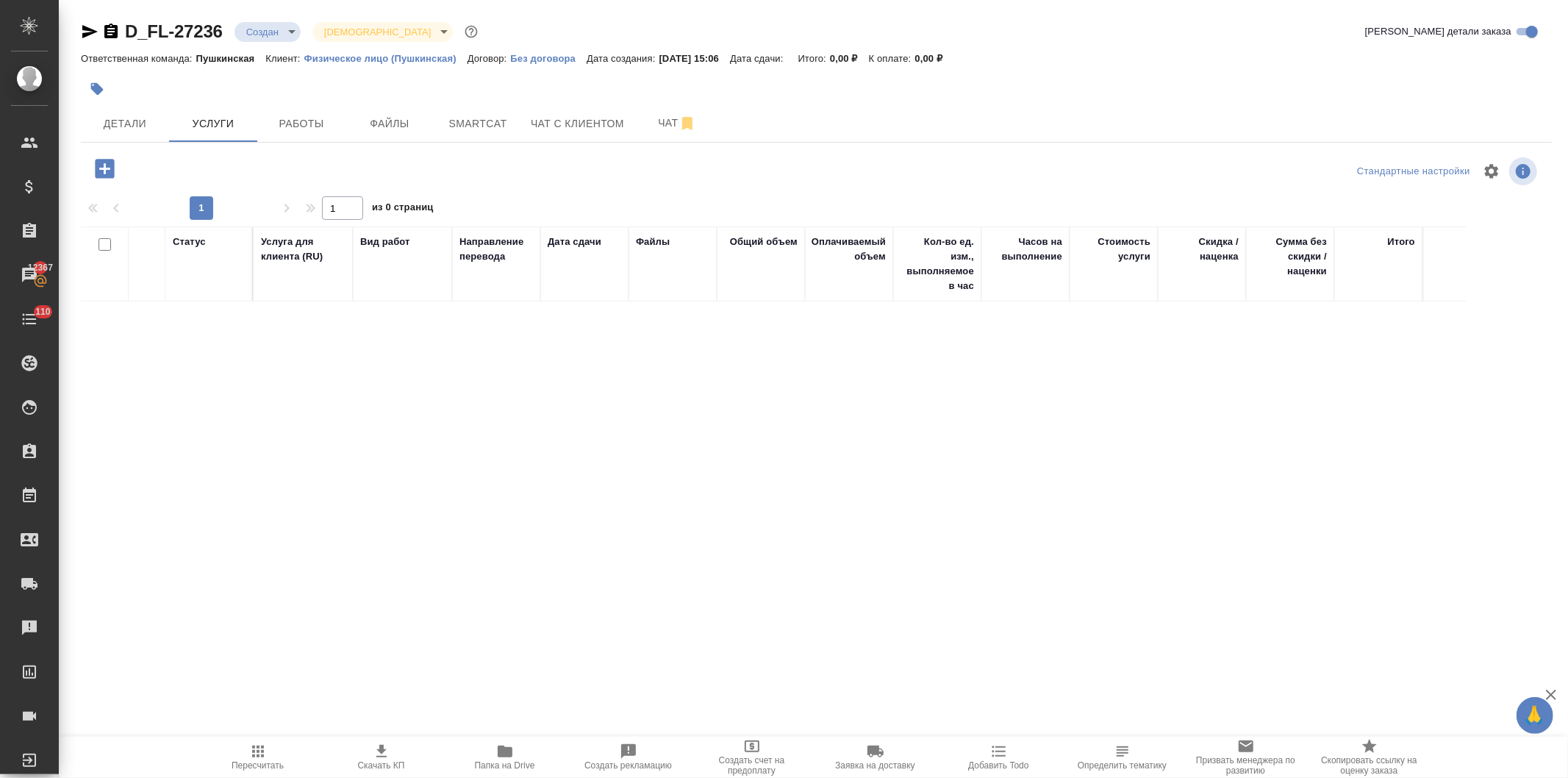
click at [99, 165] on icon "button" at bounding box center [104, 168] width 19 height 19
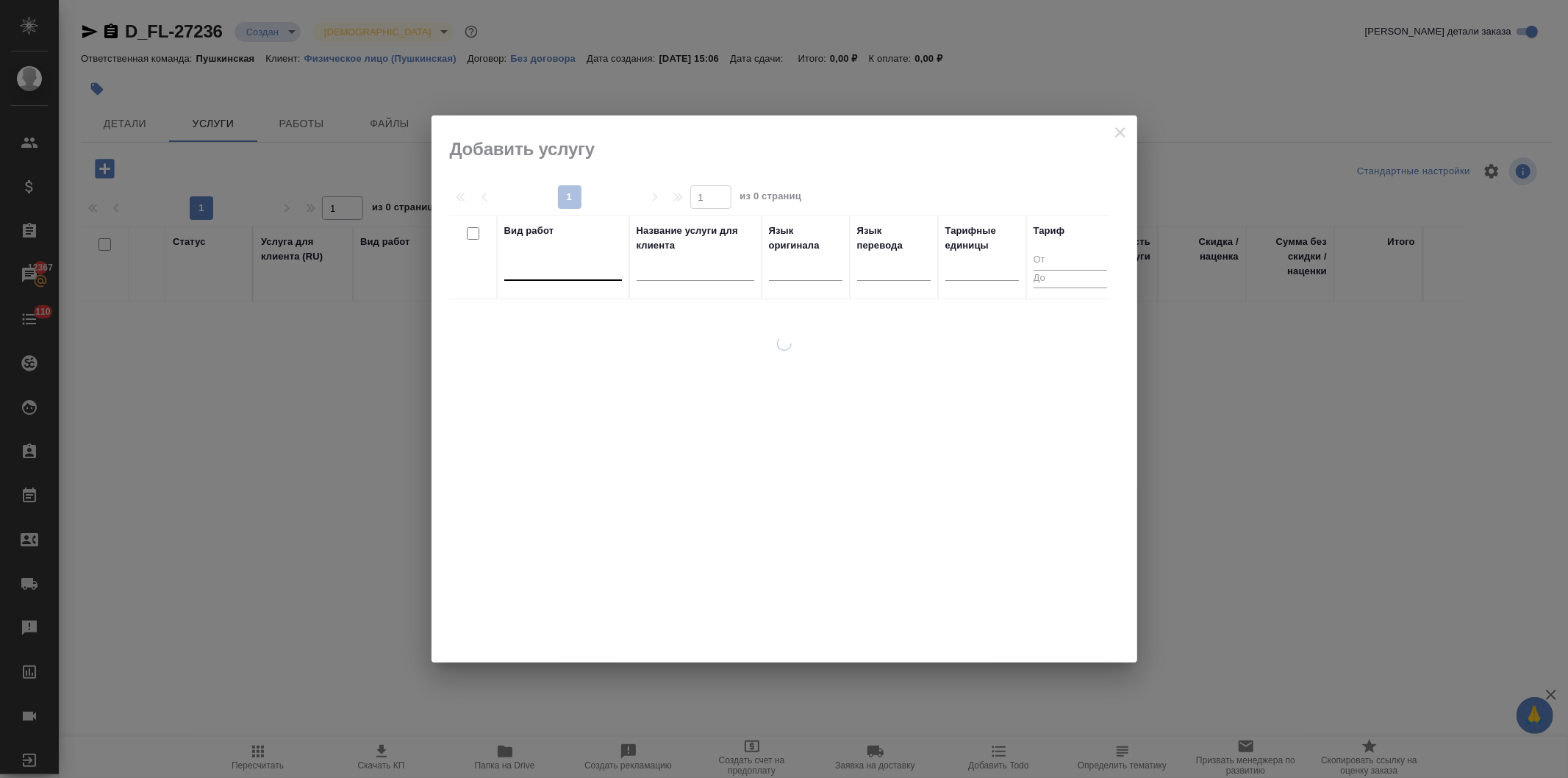
click at [550, 275] on div at bounding box center [563, 266] width 118 height 21
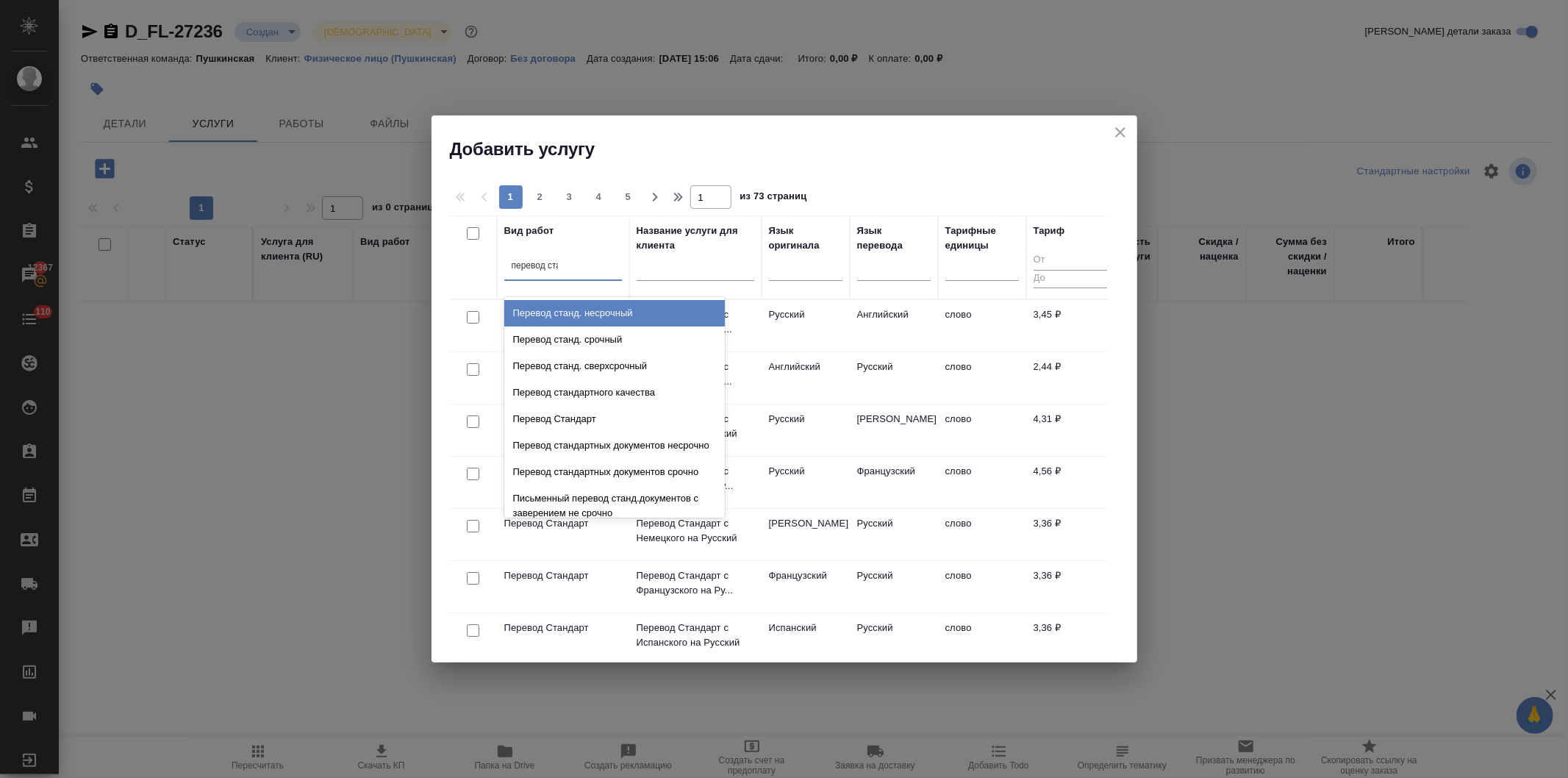
type input "перевод стан"
click at [563, 313] on div "Перевод станд. несрочный" at bounding box center [614, 314] width 221 height 27
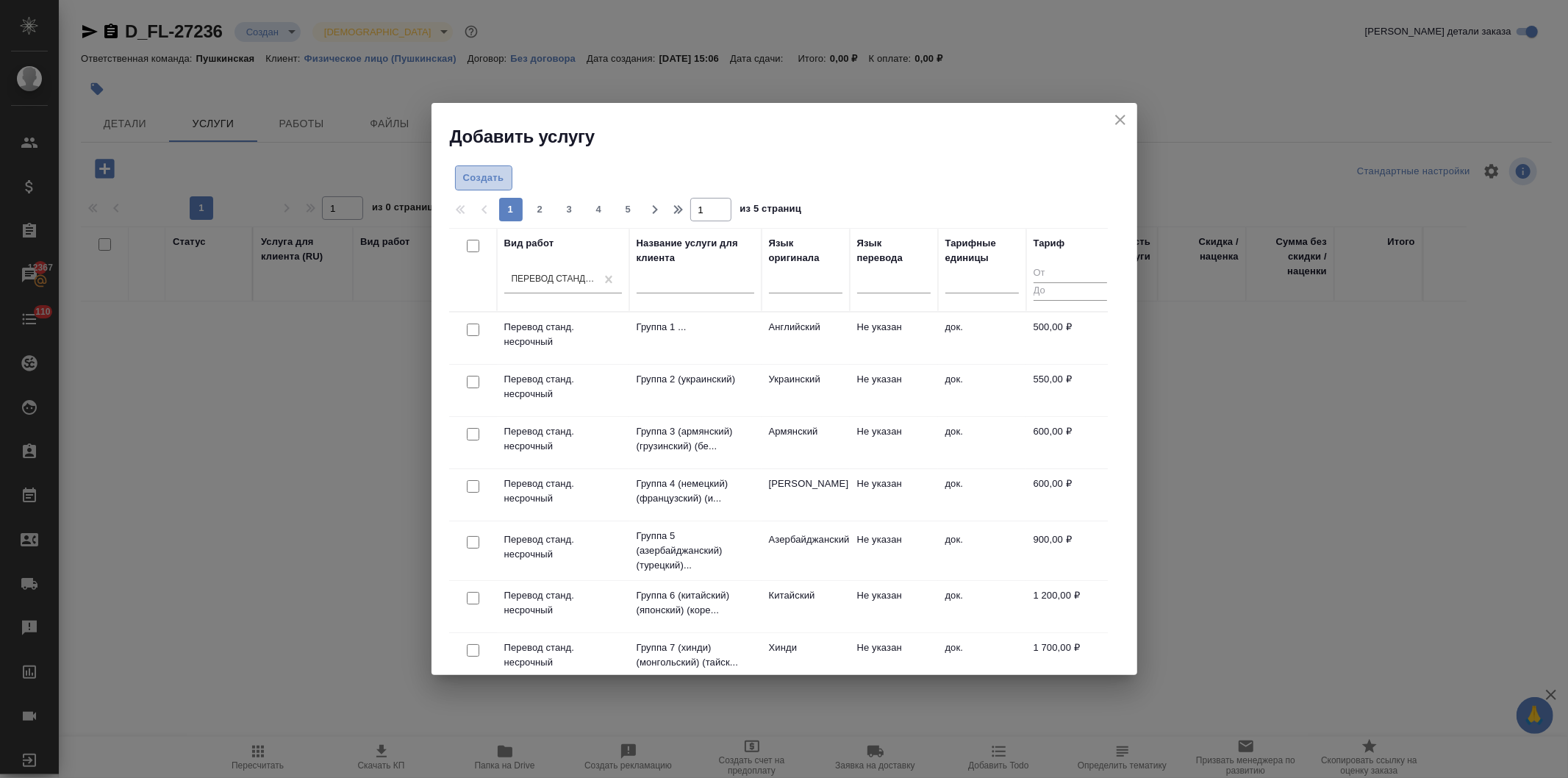
click at [478, 173] on span "Создать" at bounding box center [483, 179] width 41 height 17
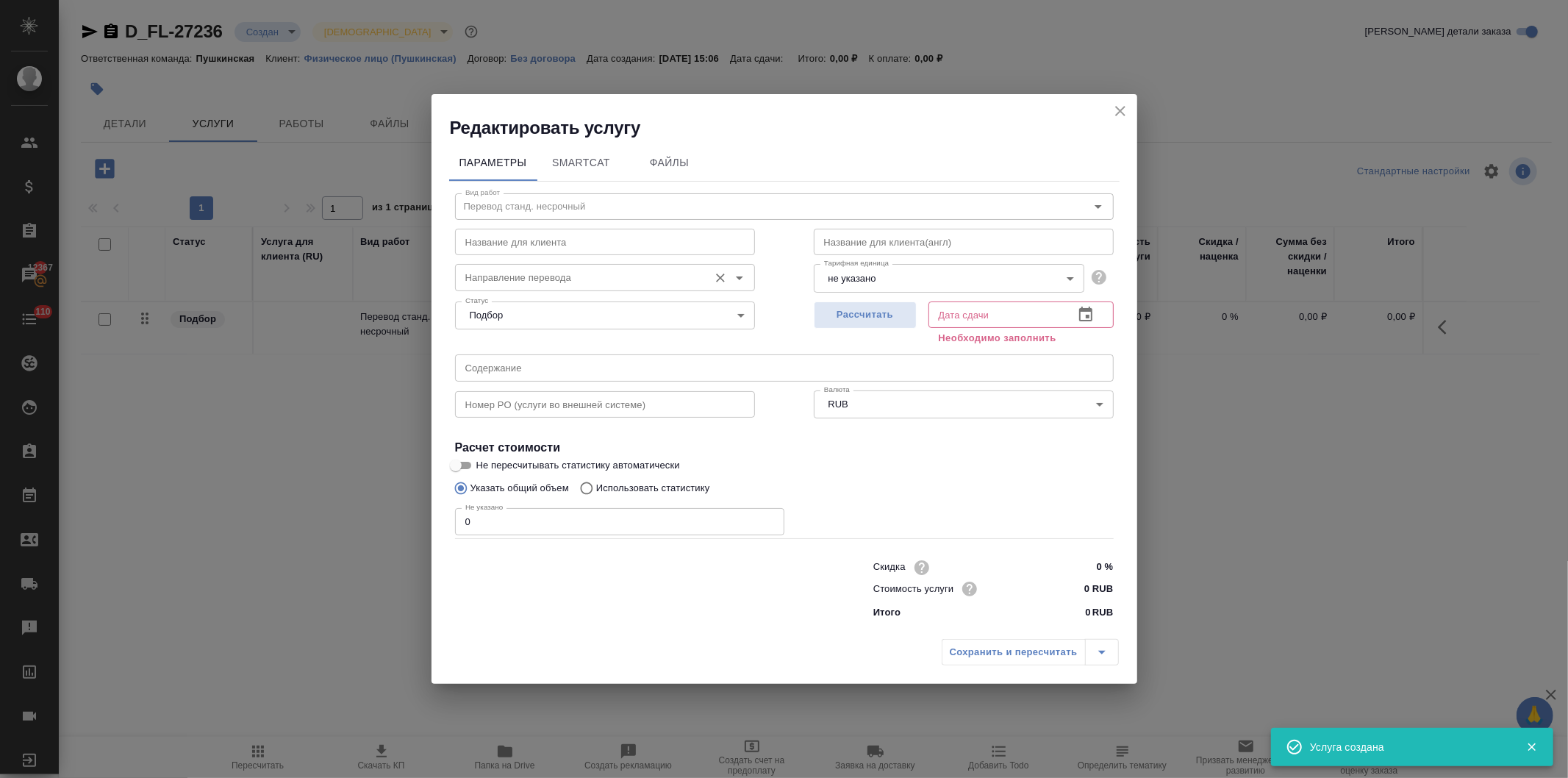
click at [550, 281] on input "Направление перевода" at bounding box center [580, 278] width 242 height 17
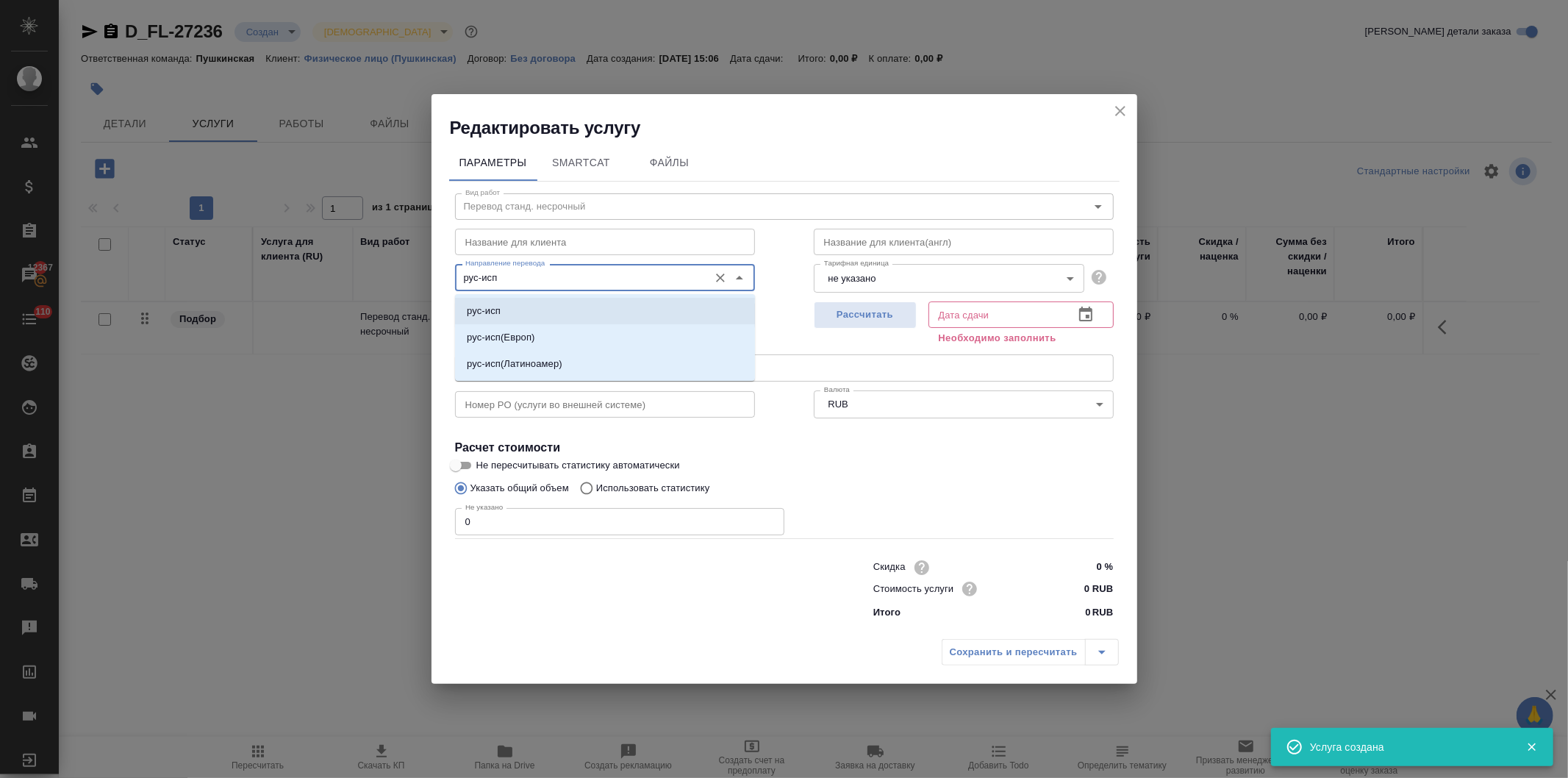
click at [539, 312] on li "рус-исп" at bounding box center [606, 311] width 300 height 27
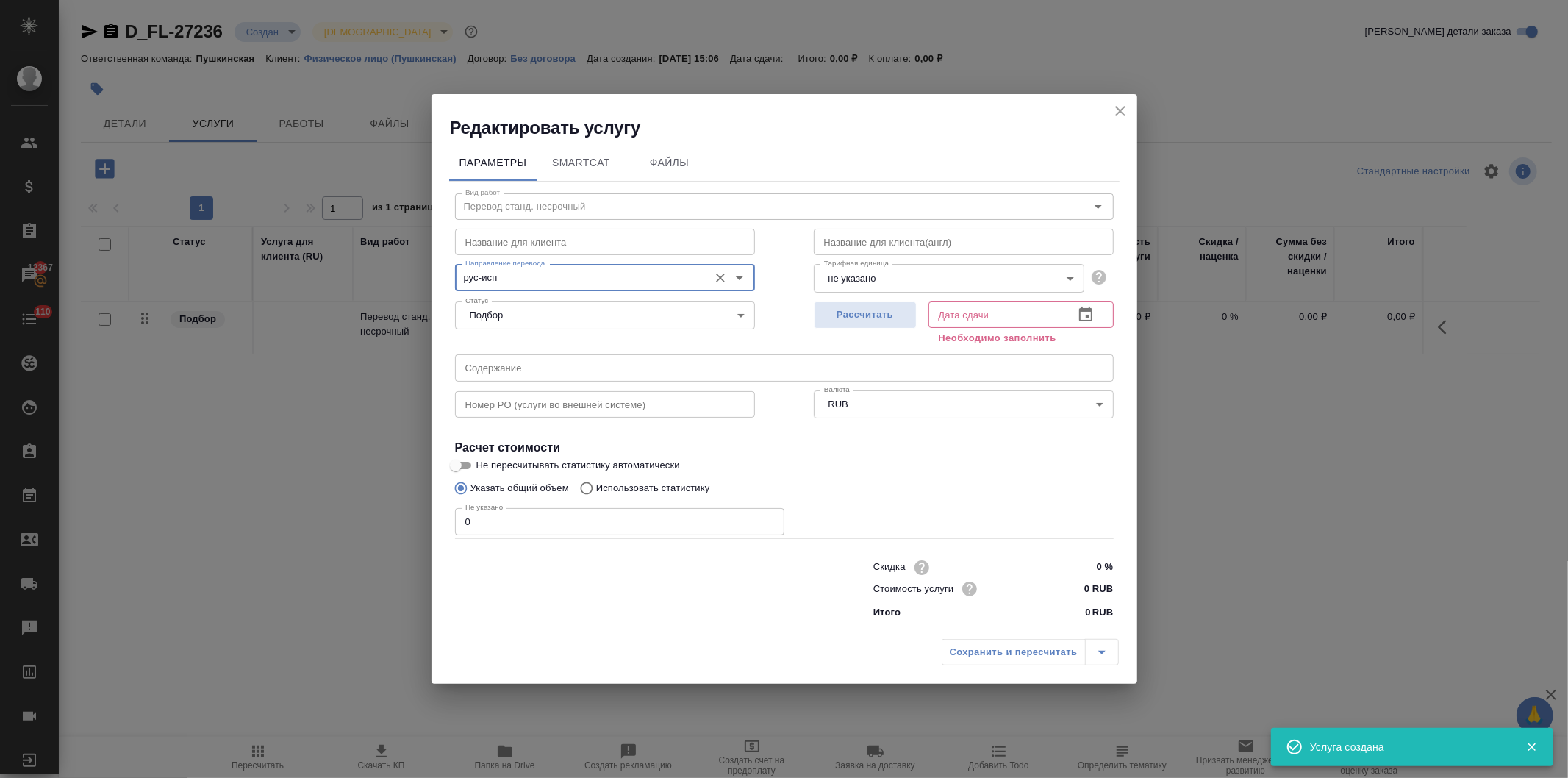
type input "рус-исп"
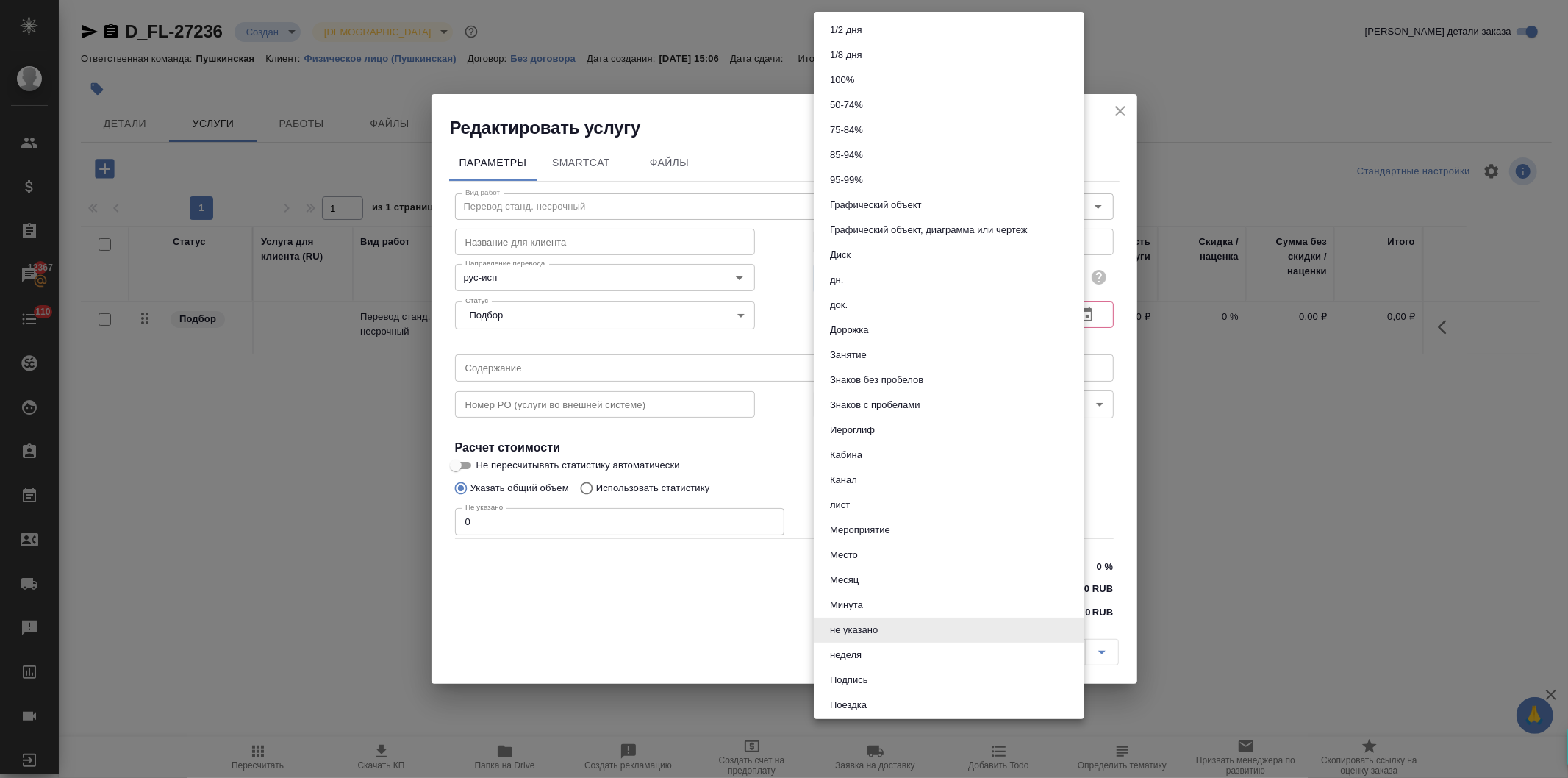
click at [922, 275] on body "🙏 .cls-1 fill:#fff; AWATERA Давыдова Елена Клиенты Спецификации Заказы 12367 Ча…" at bounding box center [784, 389] width 1568 height 778
click at [856, 303] on li "док." at bounding box center [949, 305] width 271 height 25
type input "5a8b1489cc6b4906c91bfd8b"
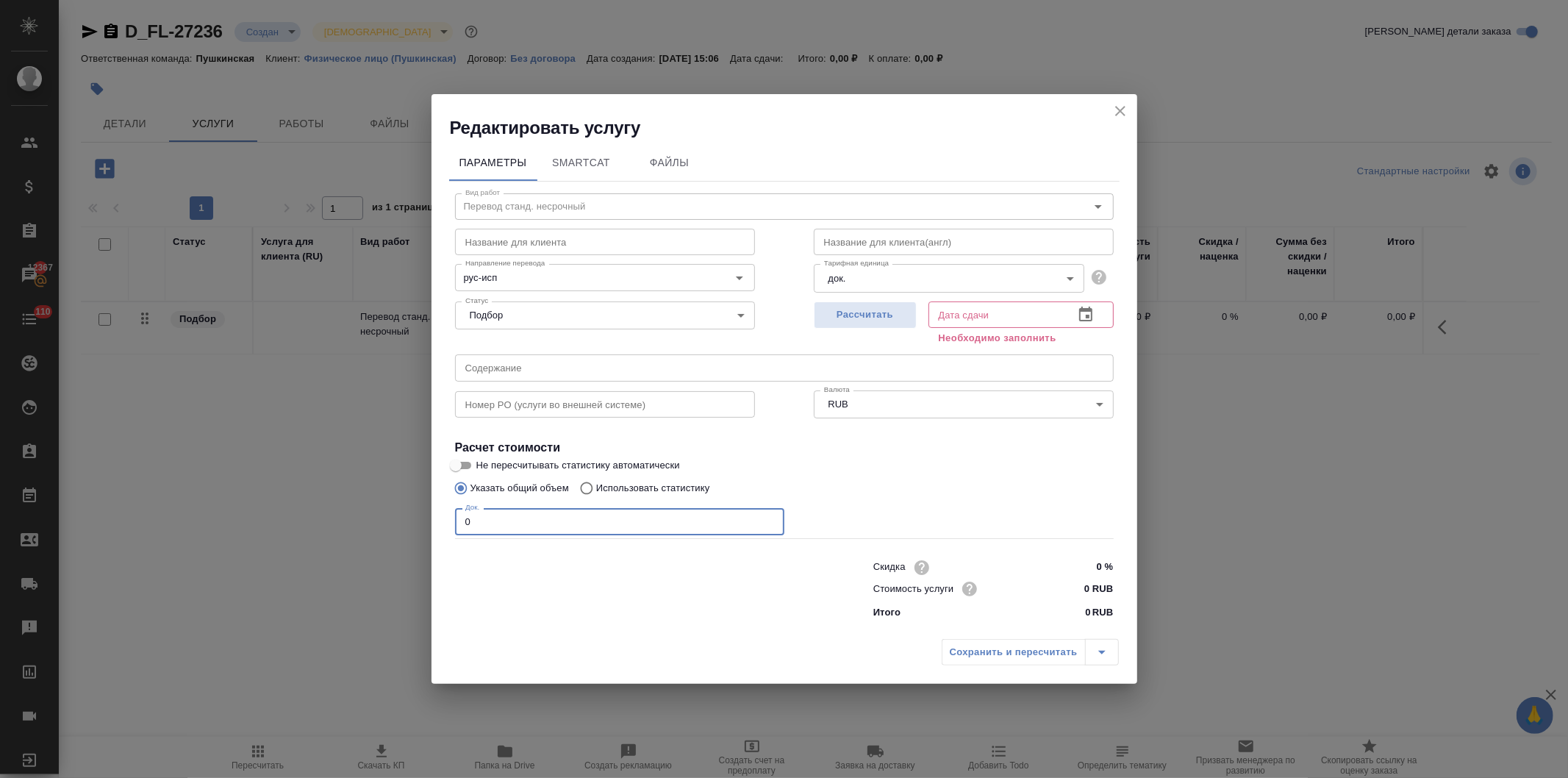
drag, startPoint x: 408, startPoint y: 532, endPoint x: 386, endPoint y: 543, distance: 24.6
click at [388, 541] on div "Редактировать услугу Параметры SmartCat Файлы Вид работ Перевод станд. несрочны…" at bounding box center [784, 389] width 1568 height 778
type input "4"
click at [853, 310] on span "Рассчитать" at bounding box center [865, 315] width 87 height 17
type input "20.08.2025 15:09"
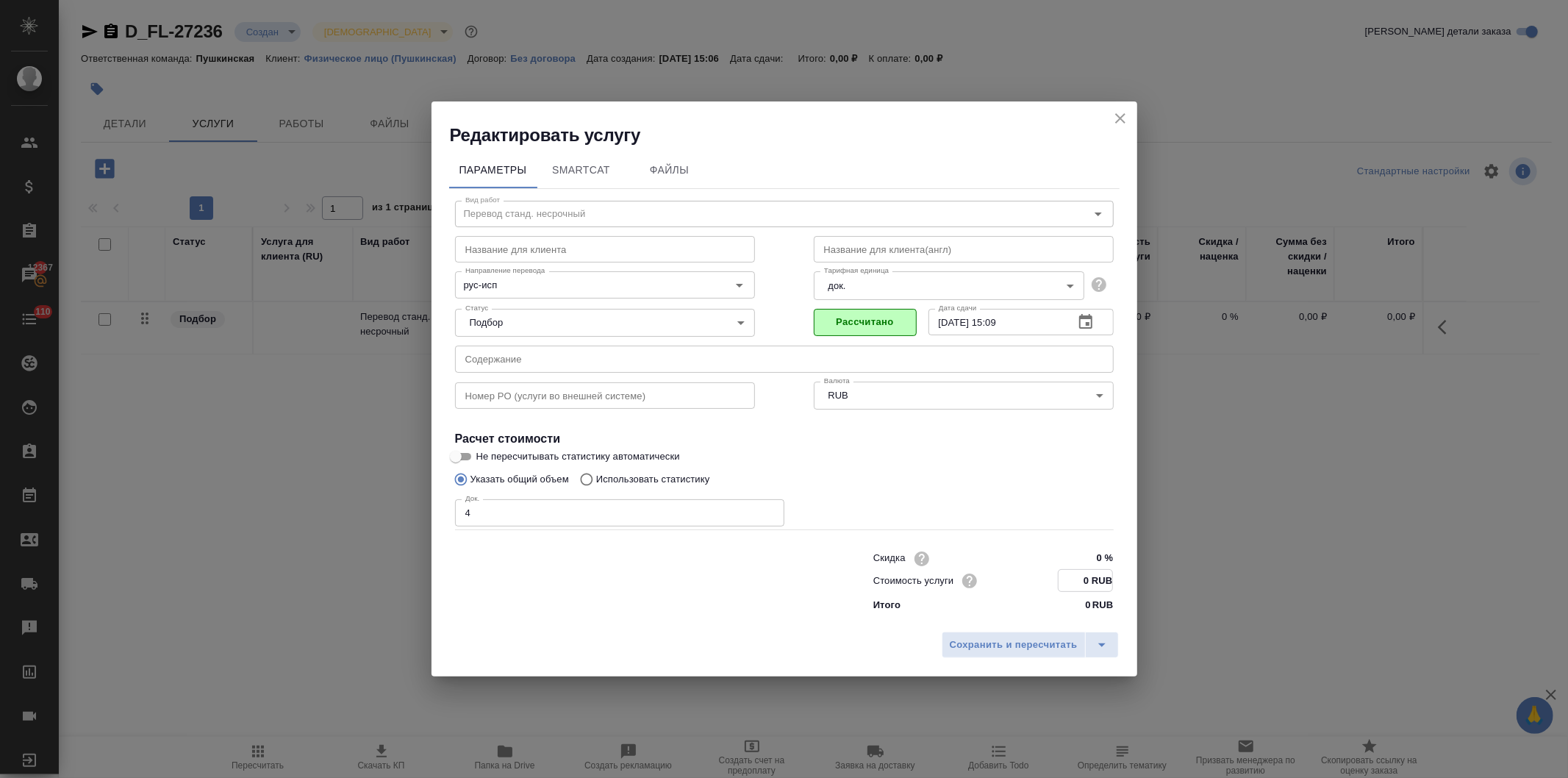
click at [1074, 578] on input "0 RUB" at bounding box center [1086, 581] width 54 height 21
type input "600 RUB"
click at [1040, 645] on span "Сохранить и пересчитать" at bounding box center [1014, 646] width 128 height 17
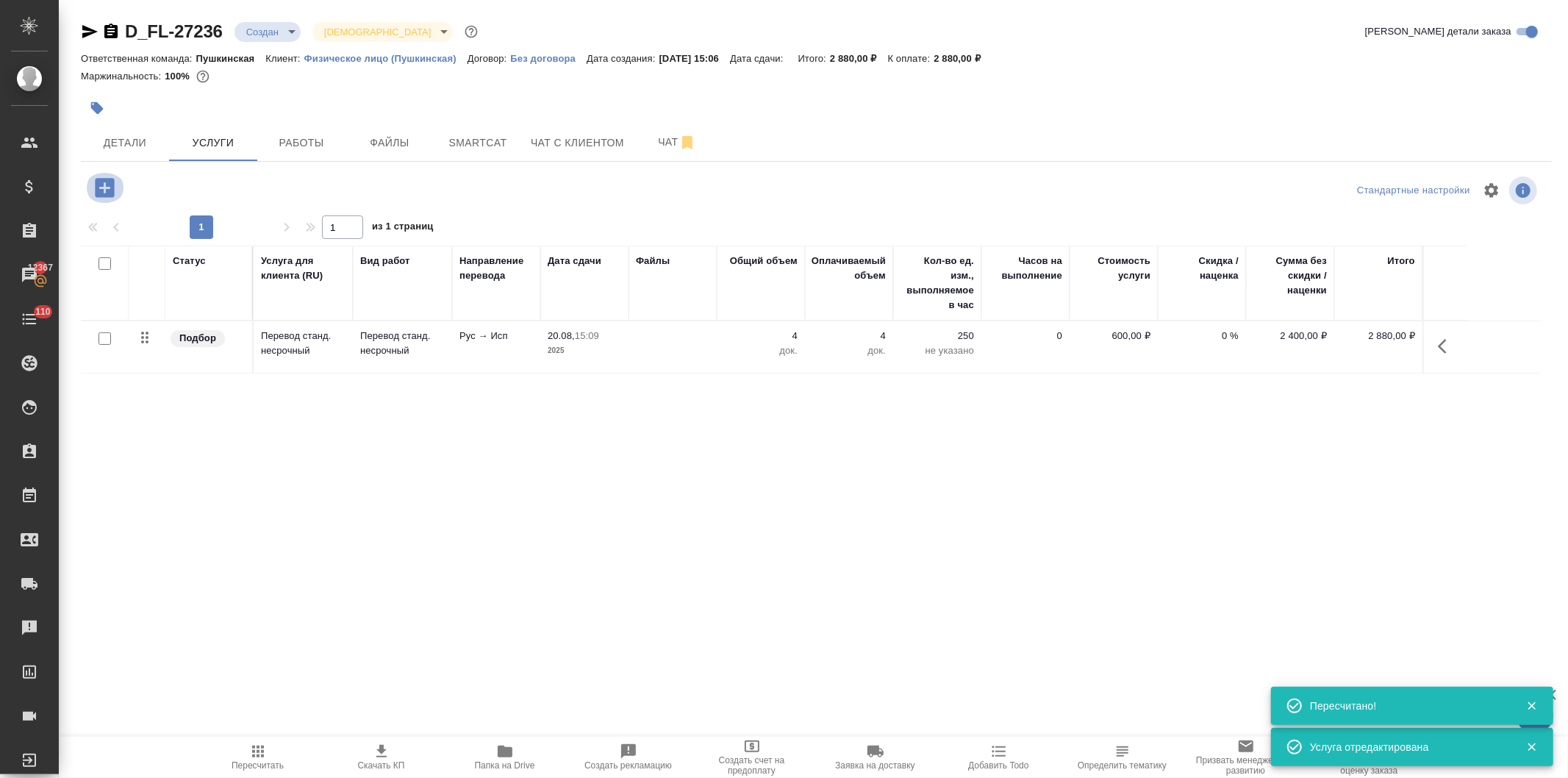
click at [101, 184] on icon "button" at bounding box center [104, 188] width 19 height 19
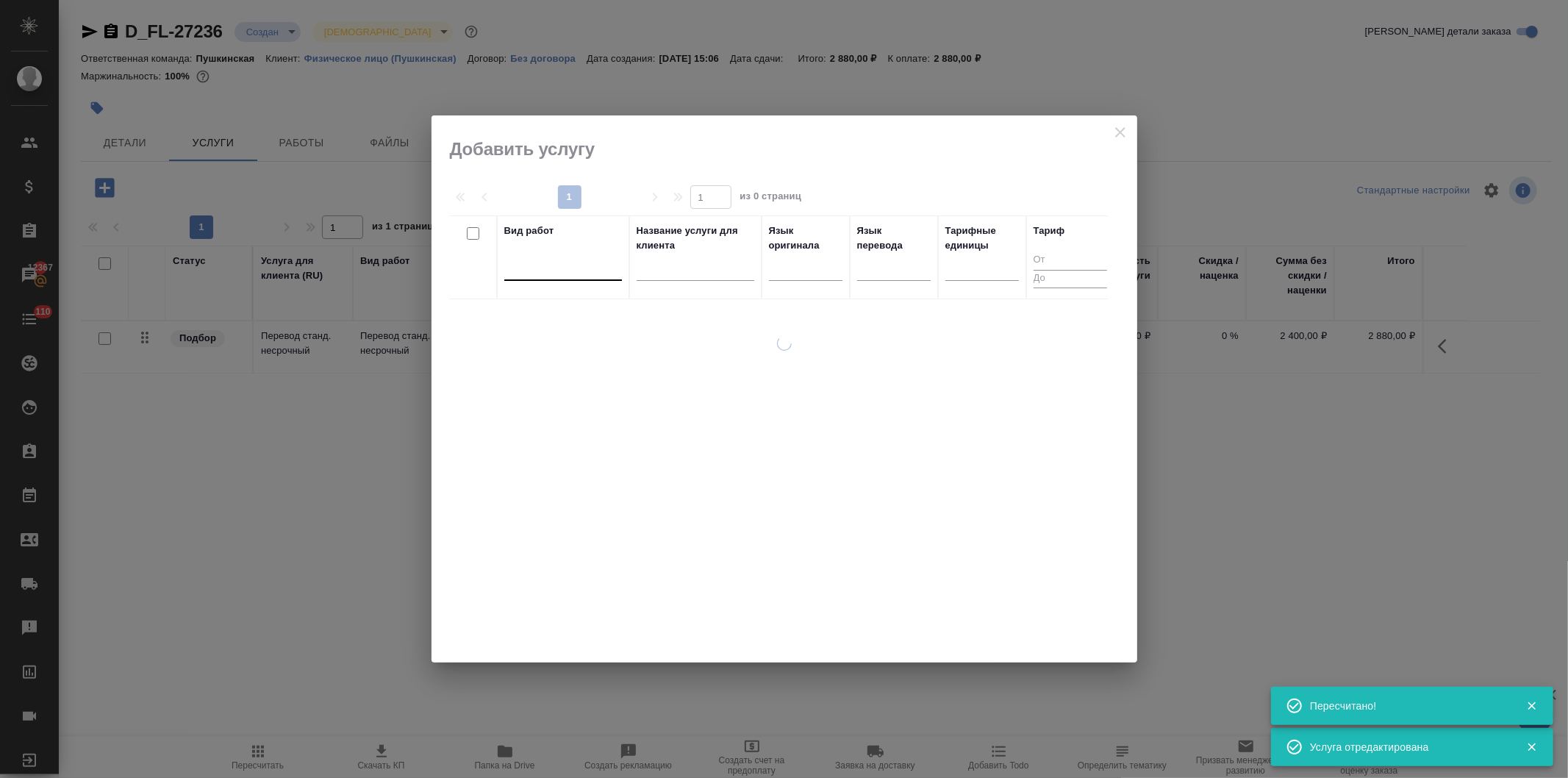
click at [549, 272] on div at bounding box center [563, 266] width 118 height 21
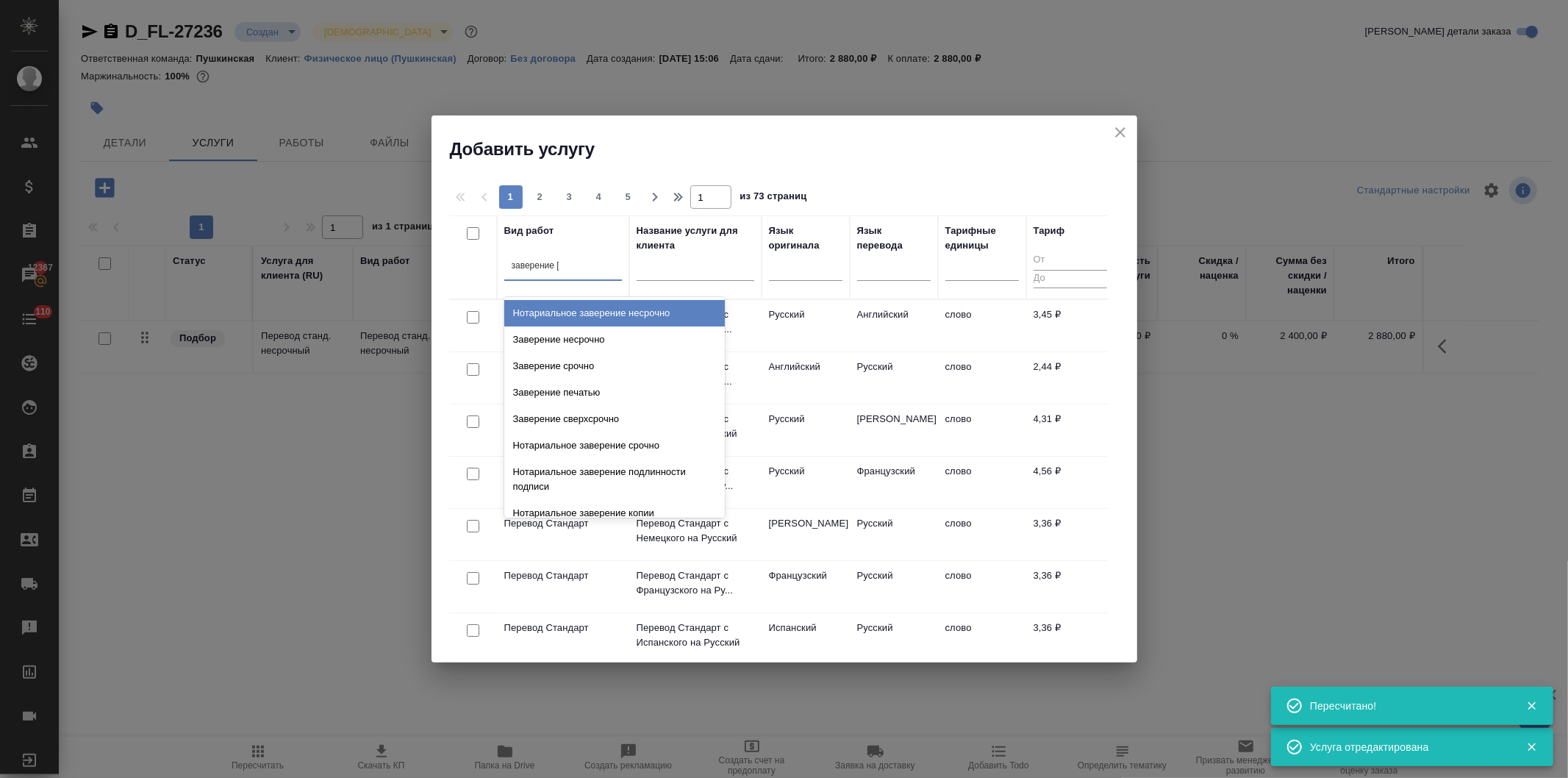
type input "заверение не"
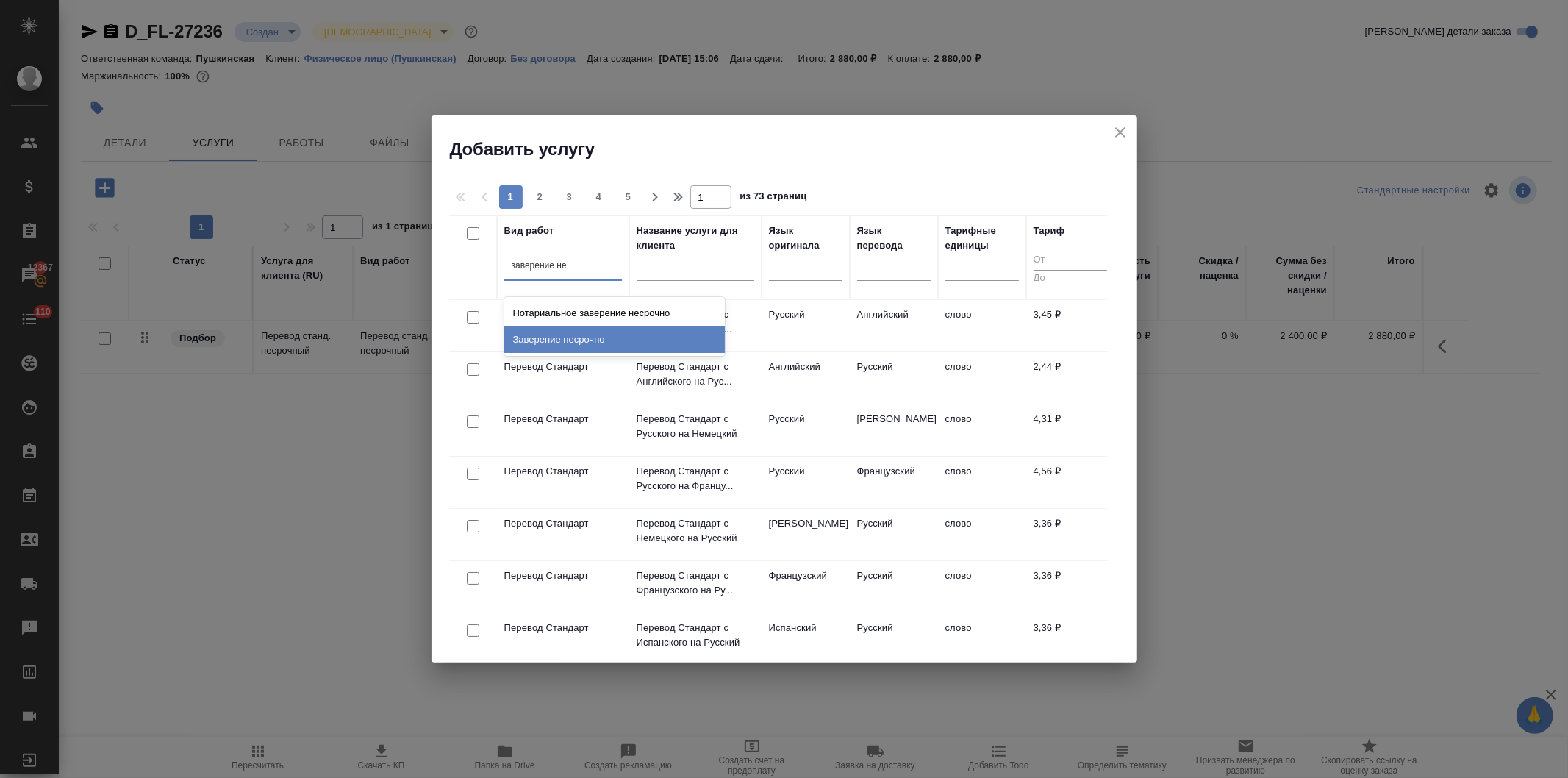
click at [580, 334] on div "Заверение несрочно" at bounding box center [614, 340] width 221 height 27
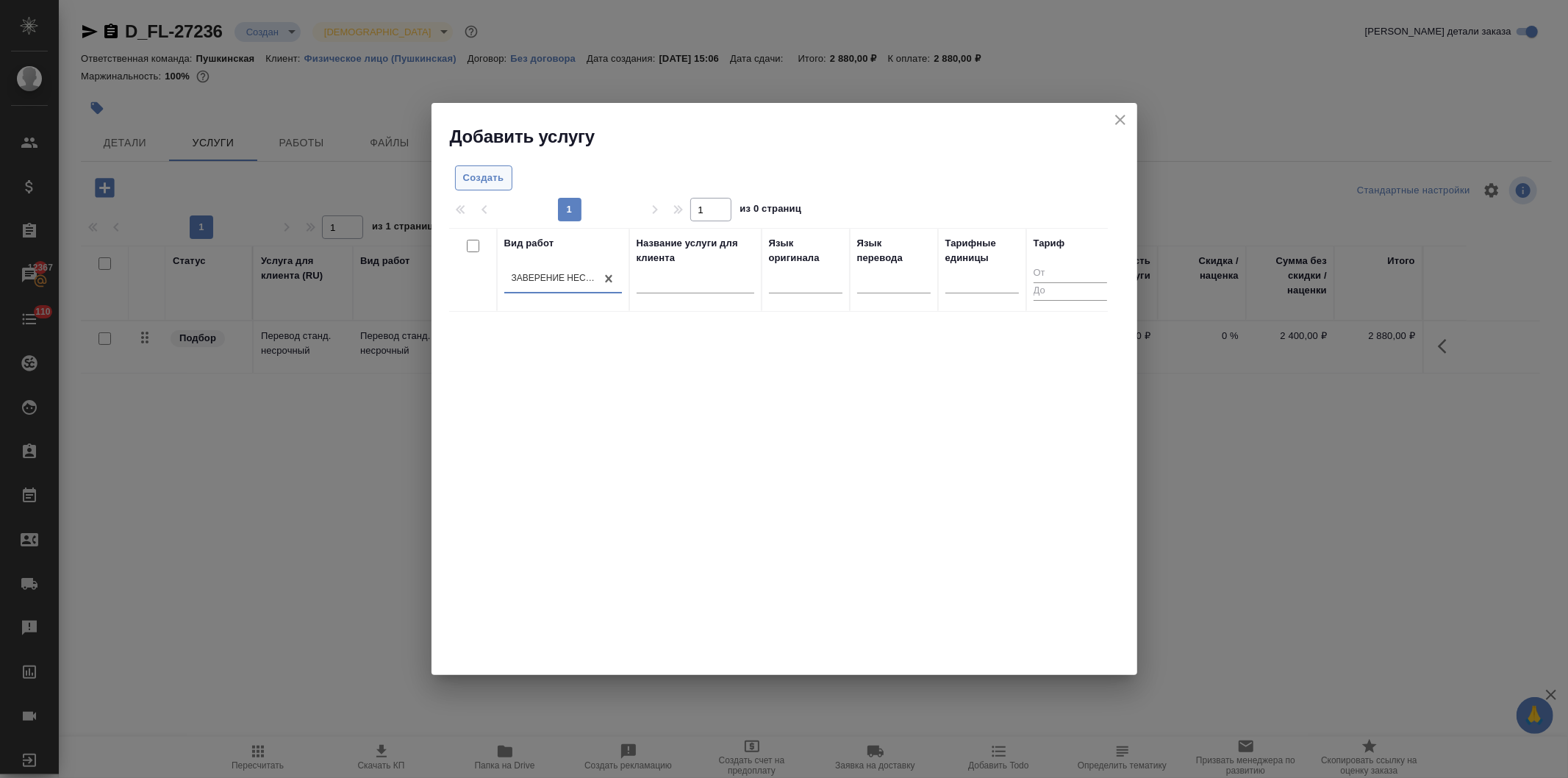
click at [486, 183] on span "Создать" at bounding box center [483, 179] width 41 height 17
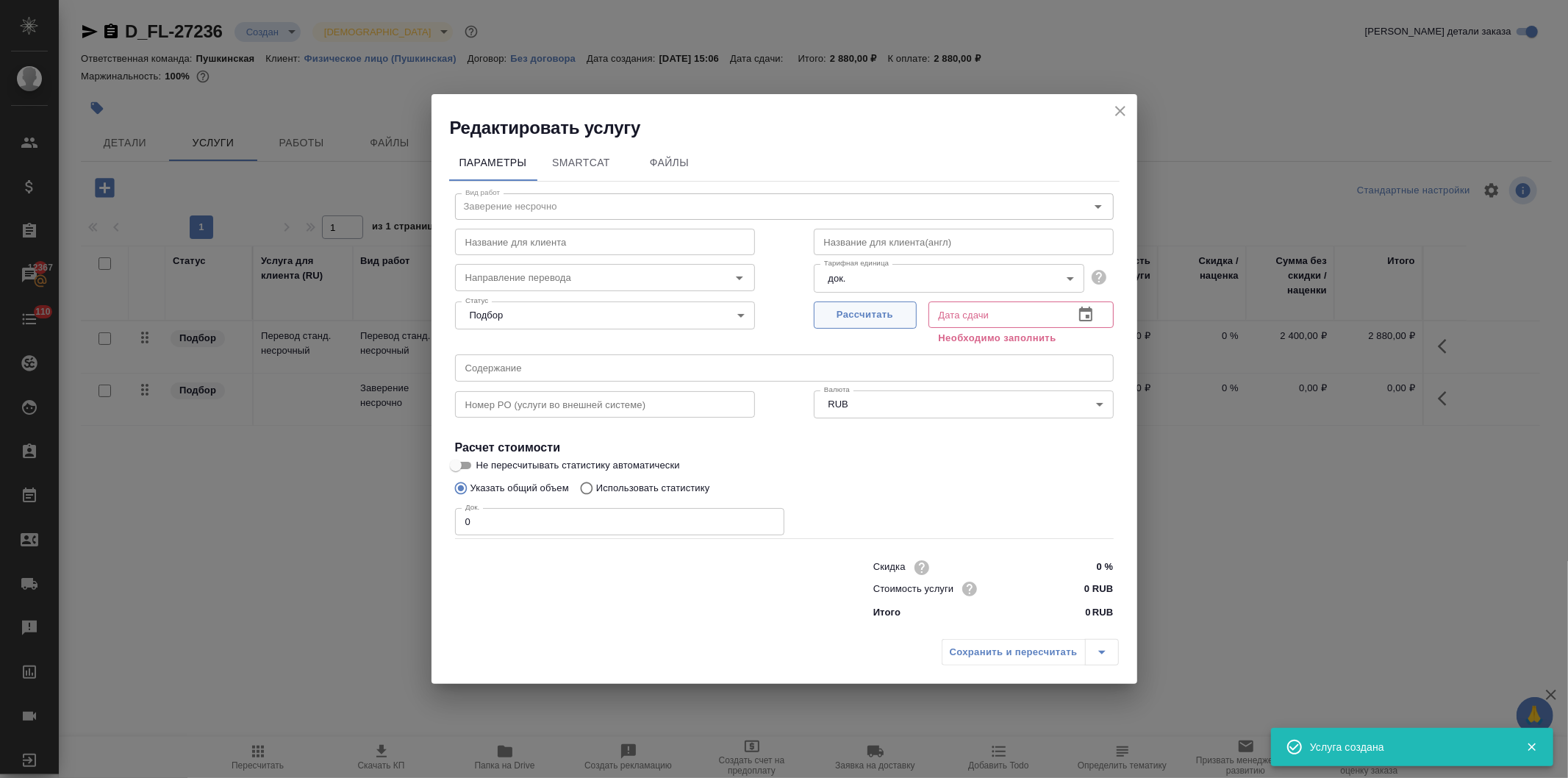
click at [888, 312] on span "Рассчитать" at bounding box center [865, 315] width 87 height 17
type input "20.08.2025 15:08"
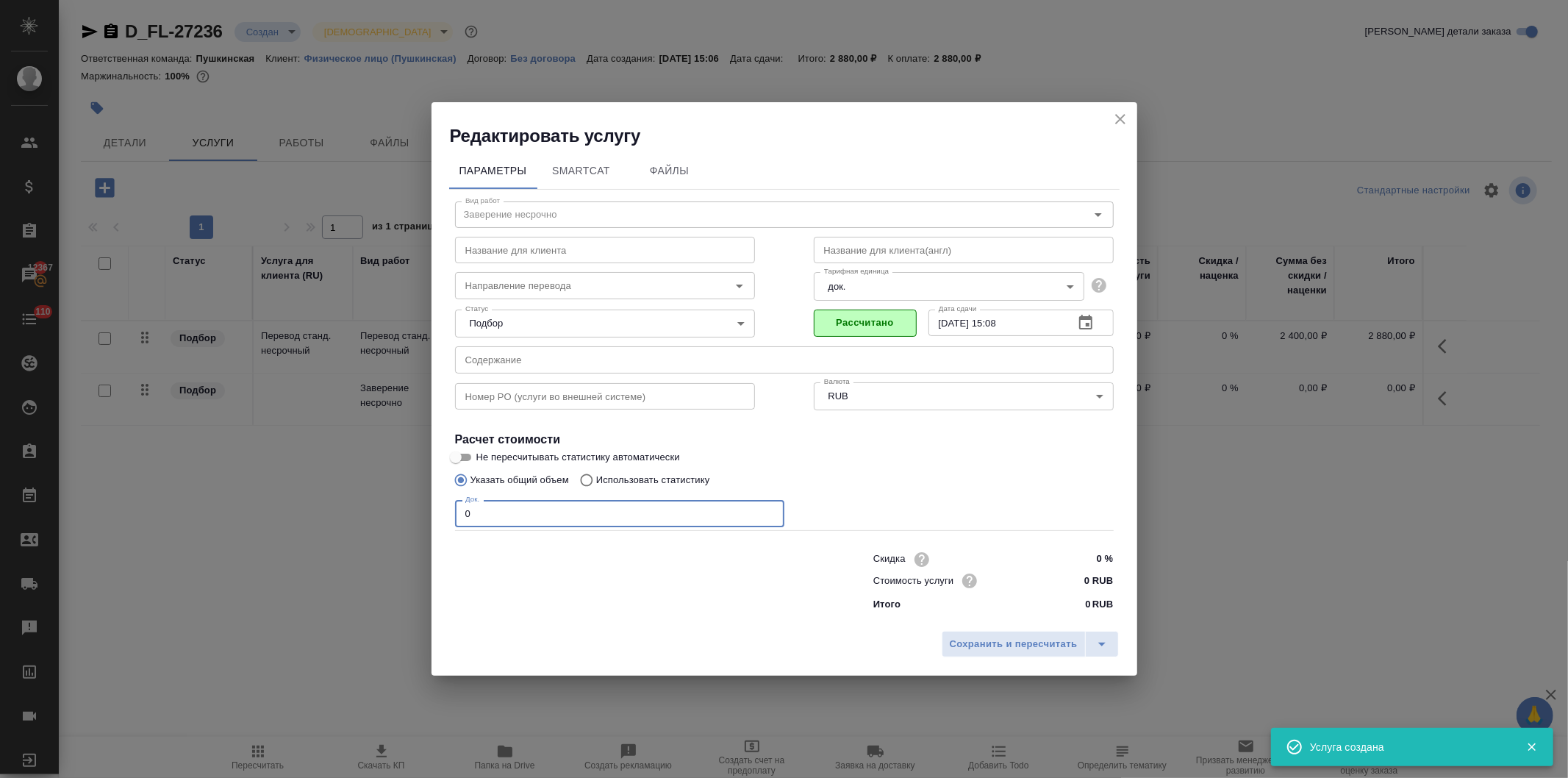
drag, startPoint x: 471, startPoint y: 518, endPoint x: 406, endPoint y: 532, distance: 66.5
click at [409, 525] on div "Редактировать услугу Параметры SmartCat Файлы Вид работ Заверение несрочно Вид …" at bounding box center [784, 389] width 1568 height 778
type input "2"
click at [1082, 584] on input "0 RUB" at bounding box center [1086, 581] width 54 height 21
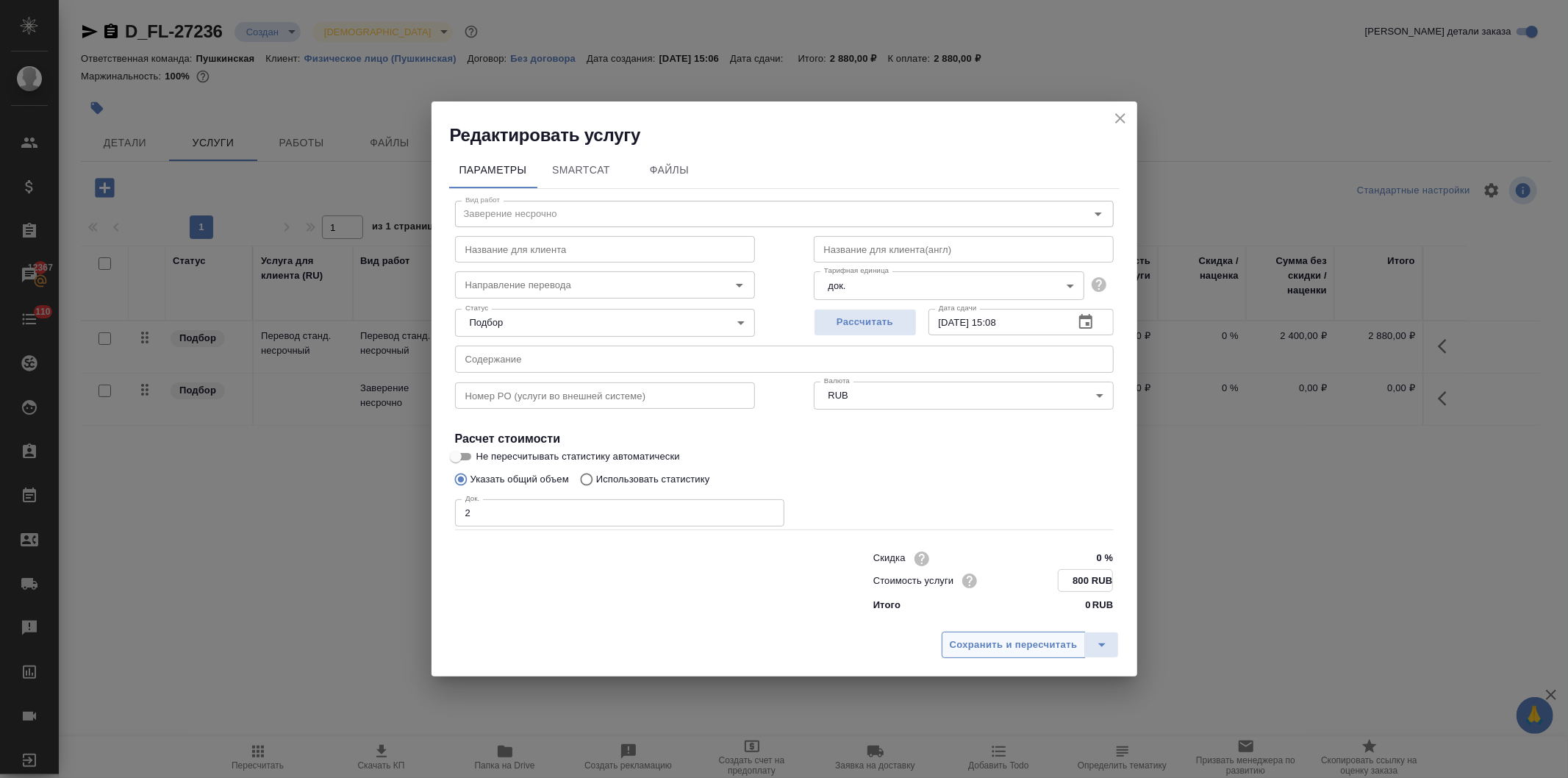
type input "800 RUB"
click at [1037, 642] on span "Сохранить и пересчитать" at bounding box center [1014, 645] width 128 height 17
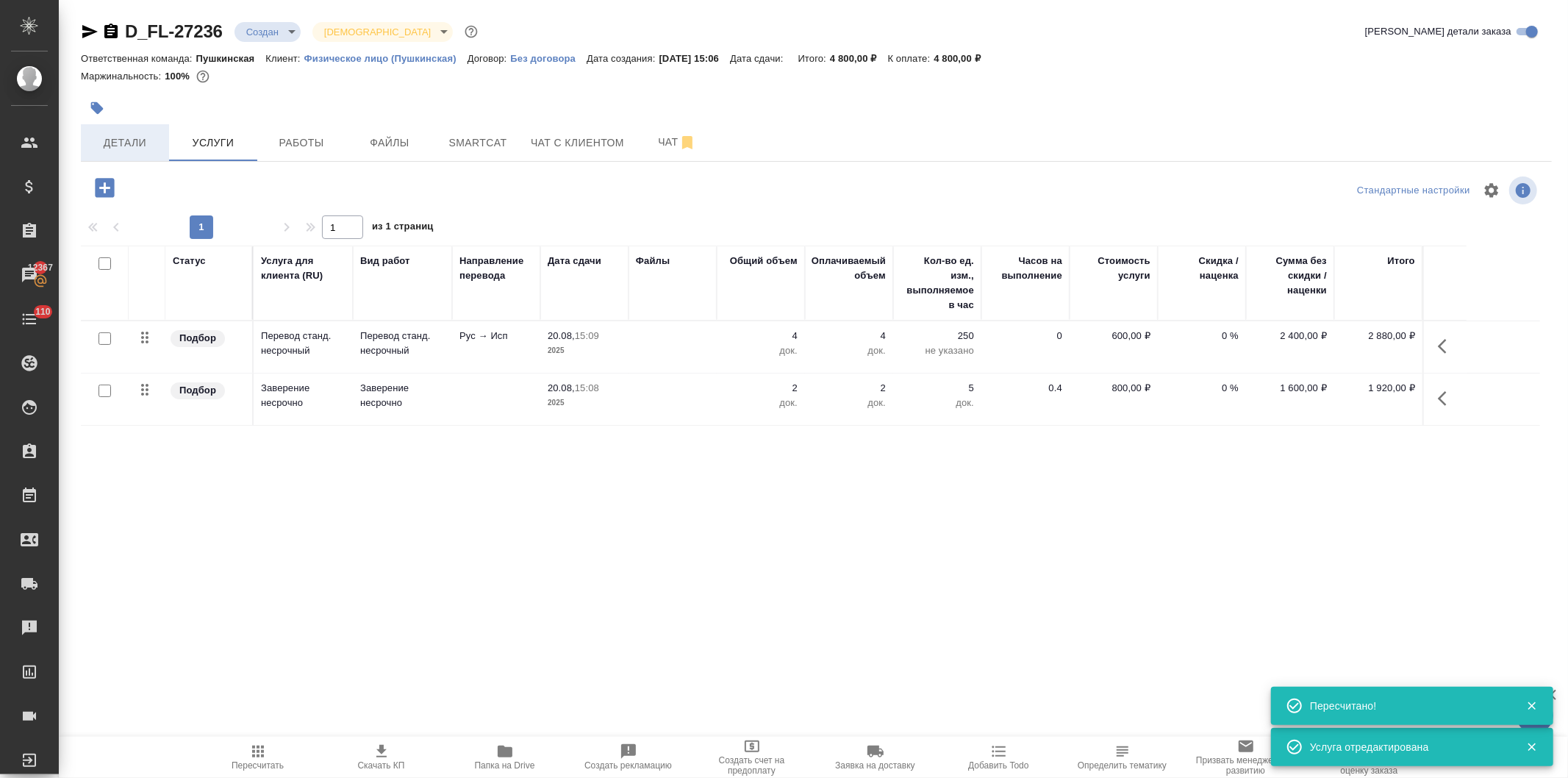
click at [126, 137] on span "Детали" at bounding box center [125, 143] width 71 height 18
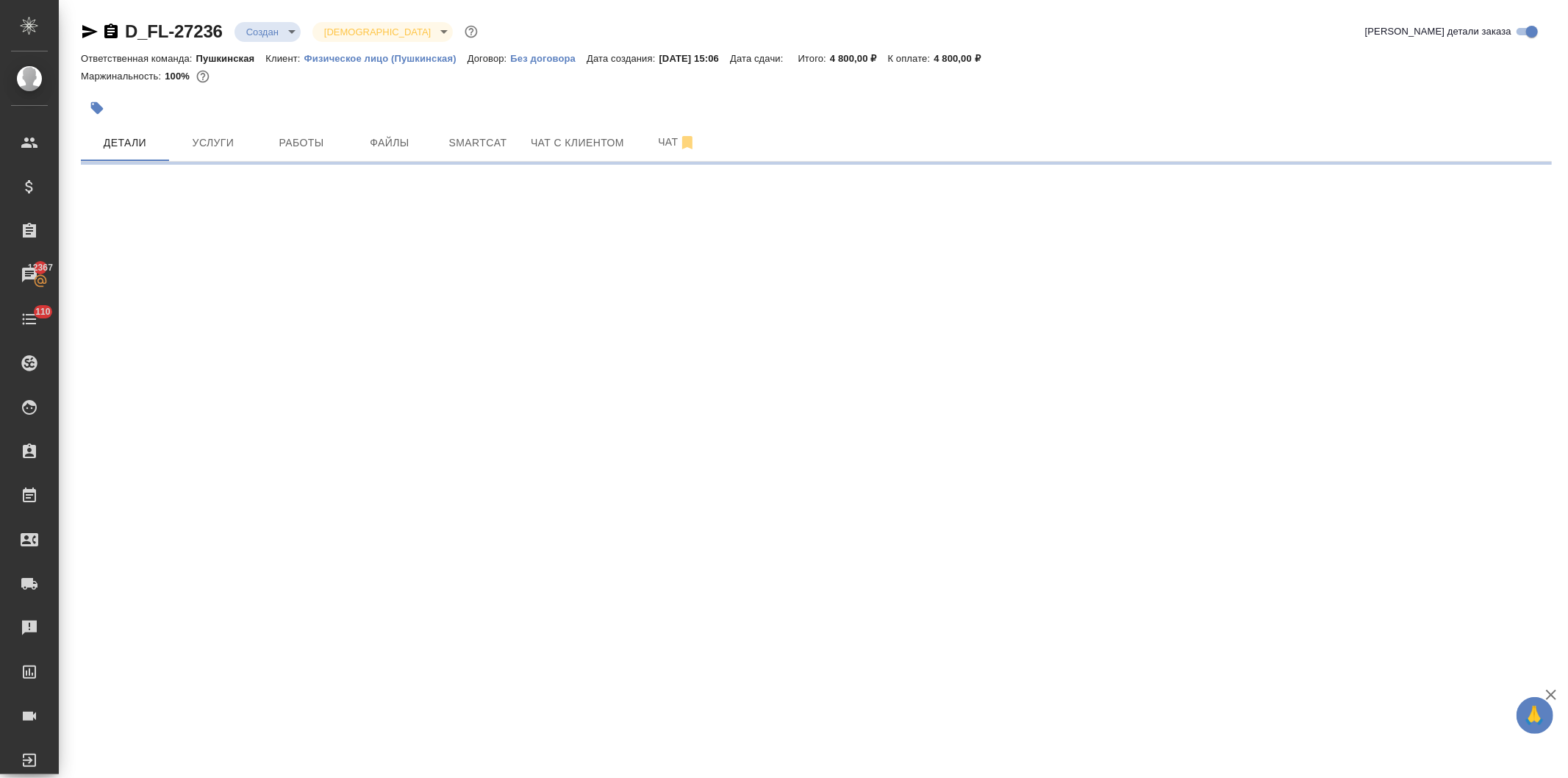
select select "RU"
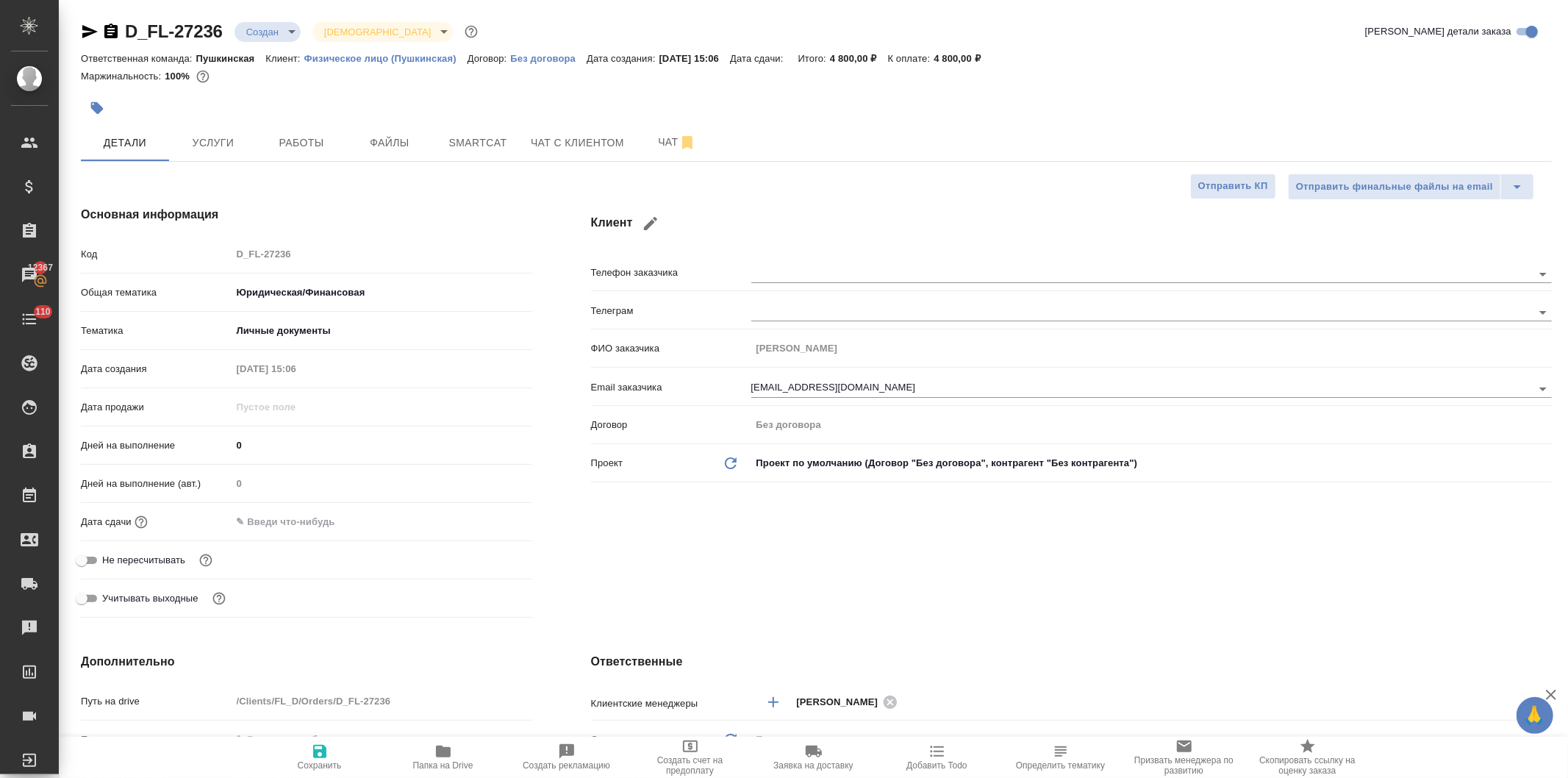
type textarea "x"
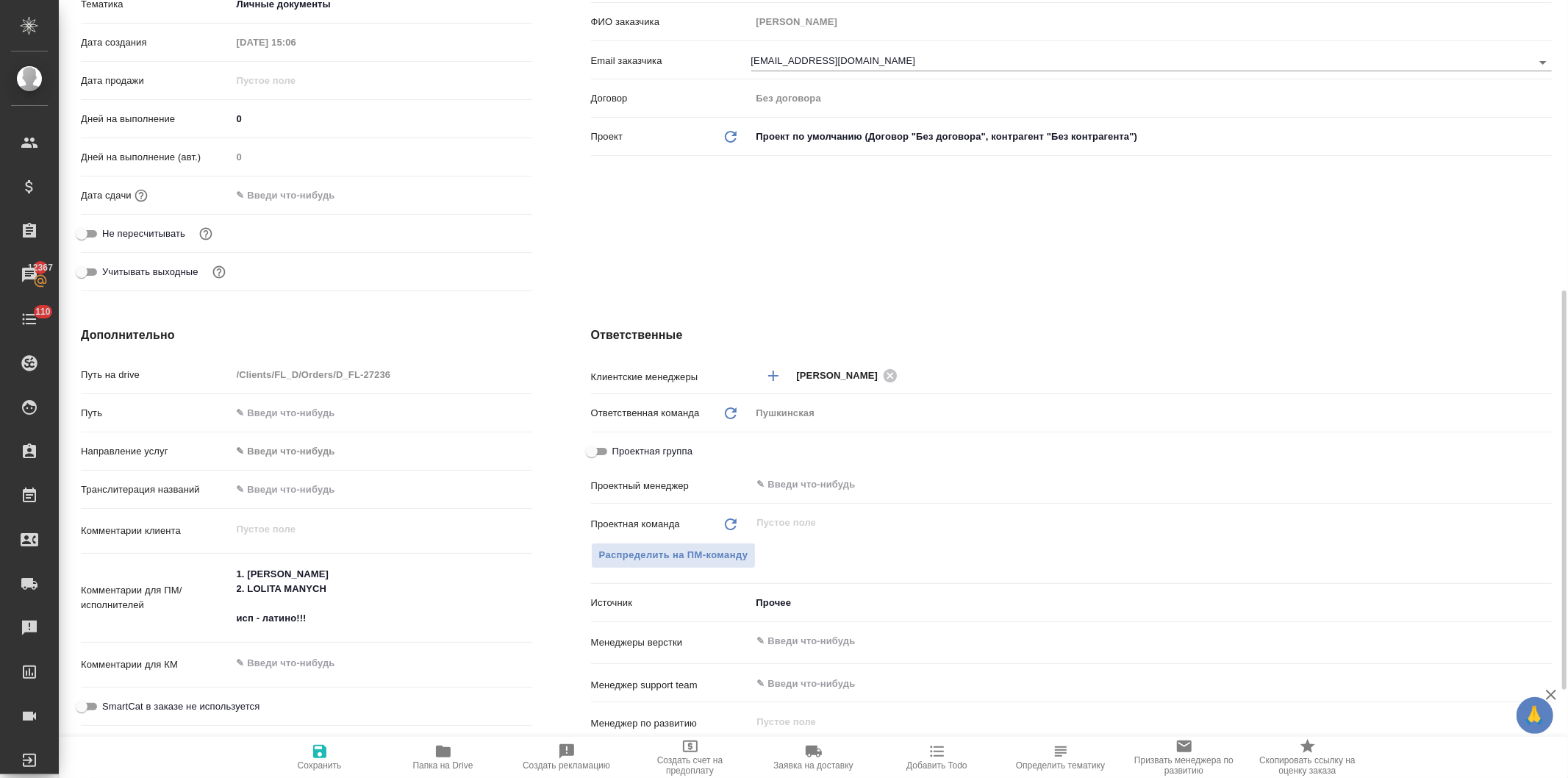
scroll to position [571, 0]
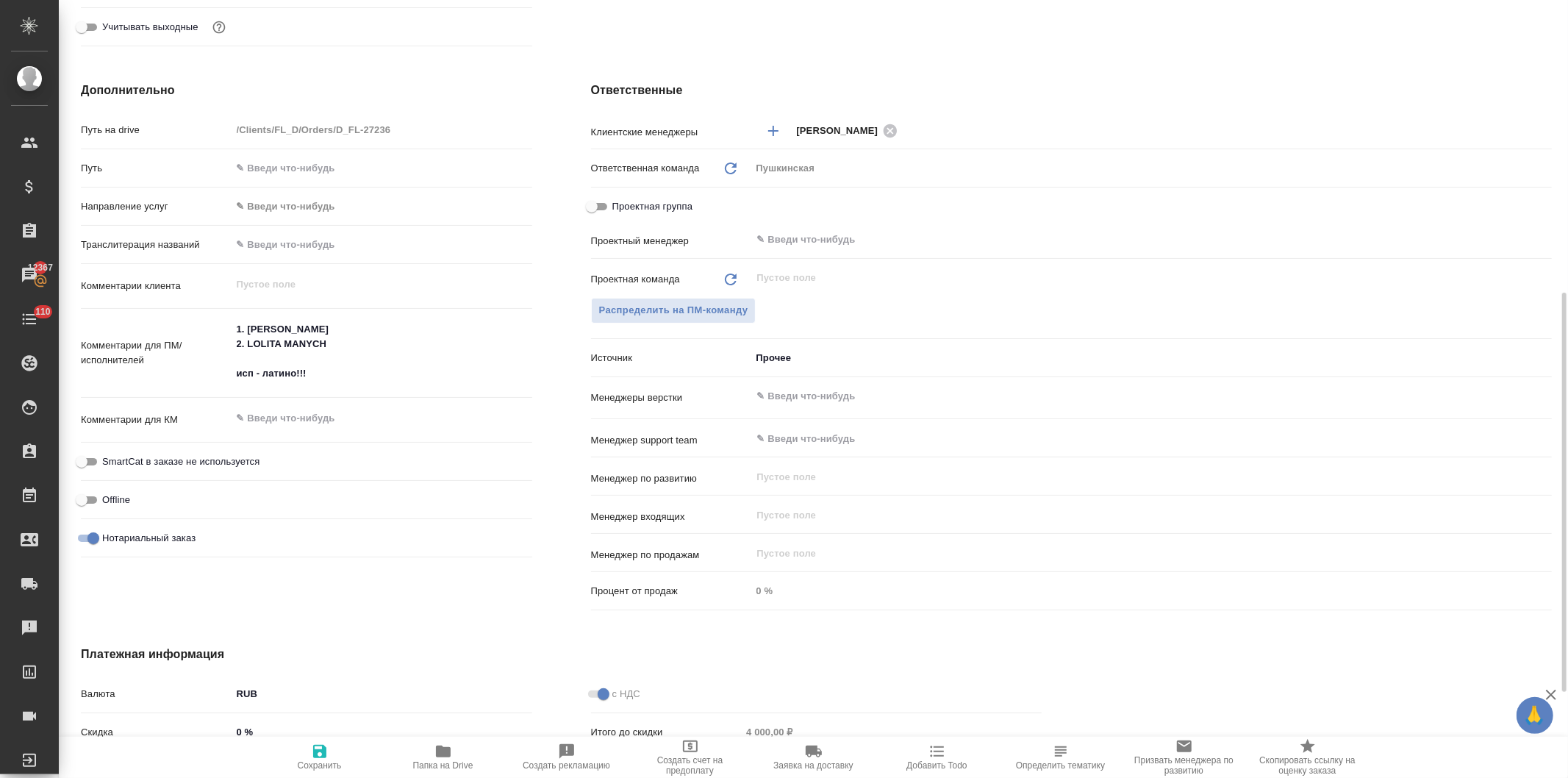
type textarea "x"
click at [284, 418] on textarea at bounding box center [382, 418] width 300 height 25
paste textarea "Адрес офиса: ул. Шаболовка, дом 2. Единственный вход посередине здания. Казаков…"
type textarea "Адрес офиса: ул. Шаболовка, дом 2. Единственный вход посередине здания. Казаков…"
type textarea "x"
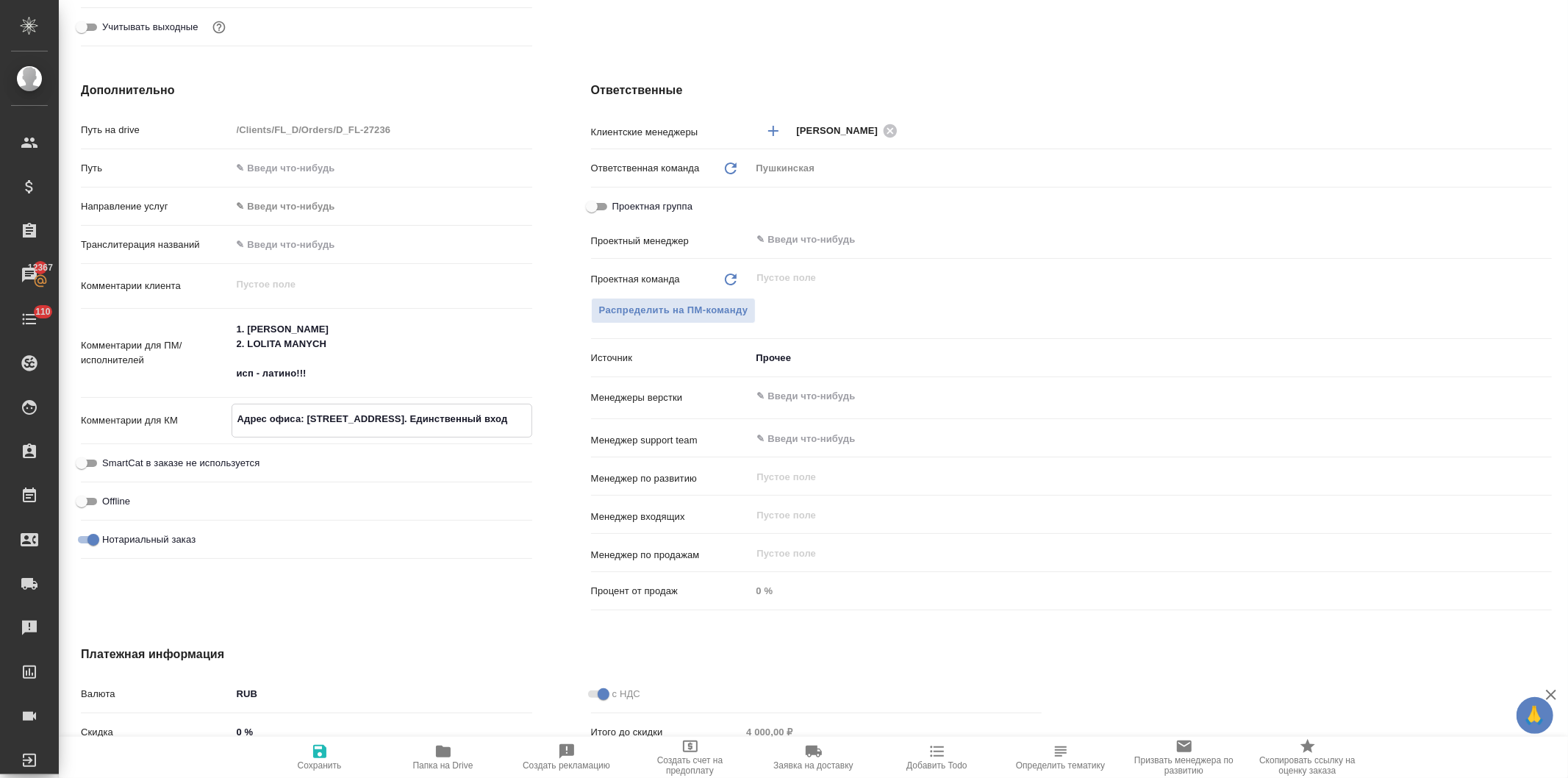
type textarea "x"
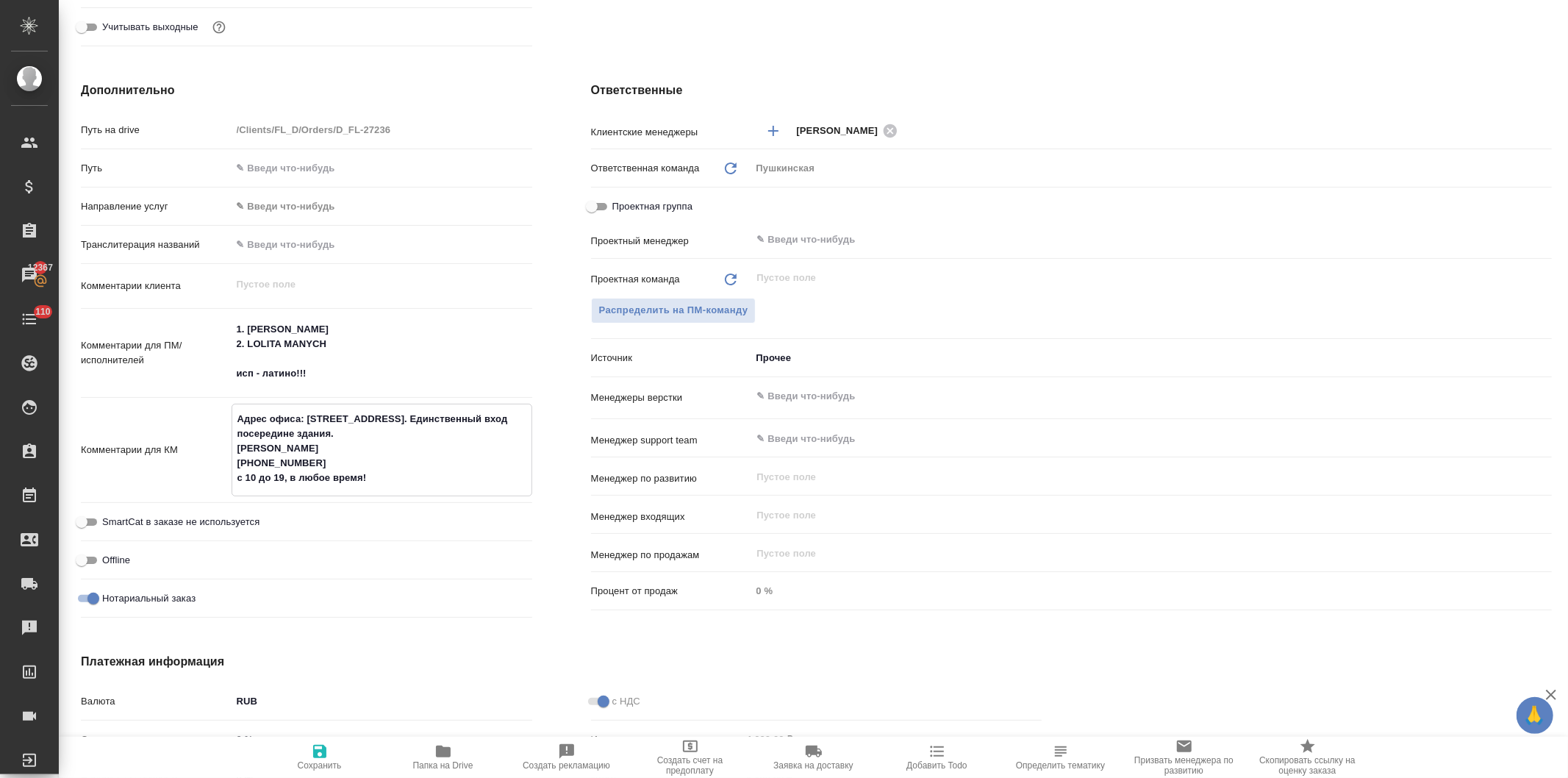
type textarea "Адрес офиса: ул. Шаболовка, дом 2. Единственный вход посередине здания. Казаков…"
type textarea "x"
click at [318, 756] on icon "button" at bounding box center [320, 752] width 13 height 13
type textarea "x"
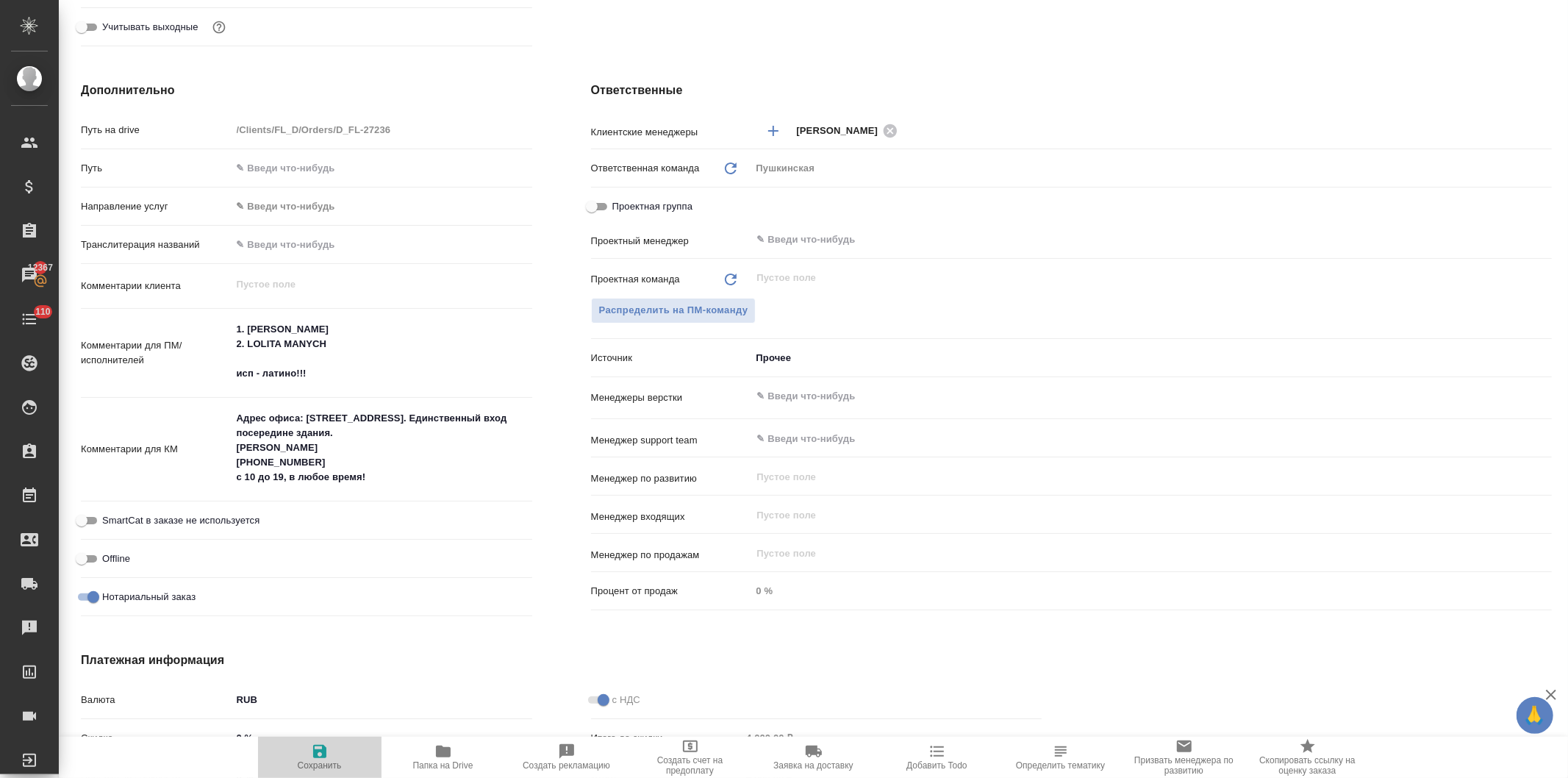
type textarea "x"
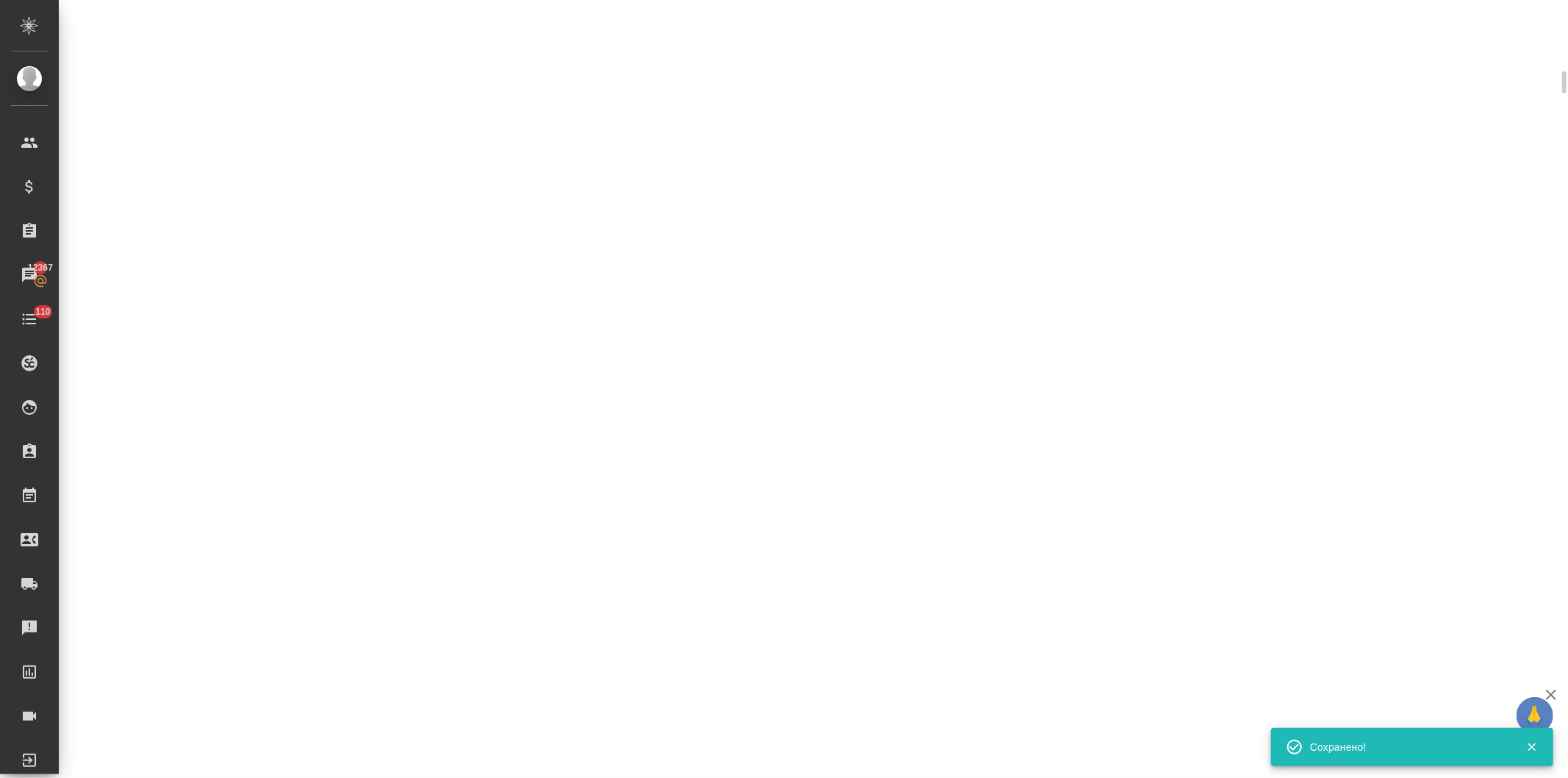
scroll to position [561, 0]
select select "RU"
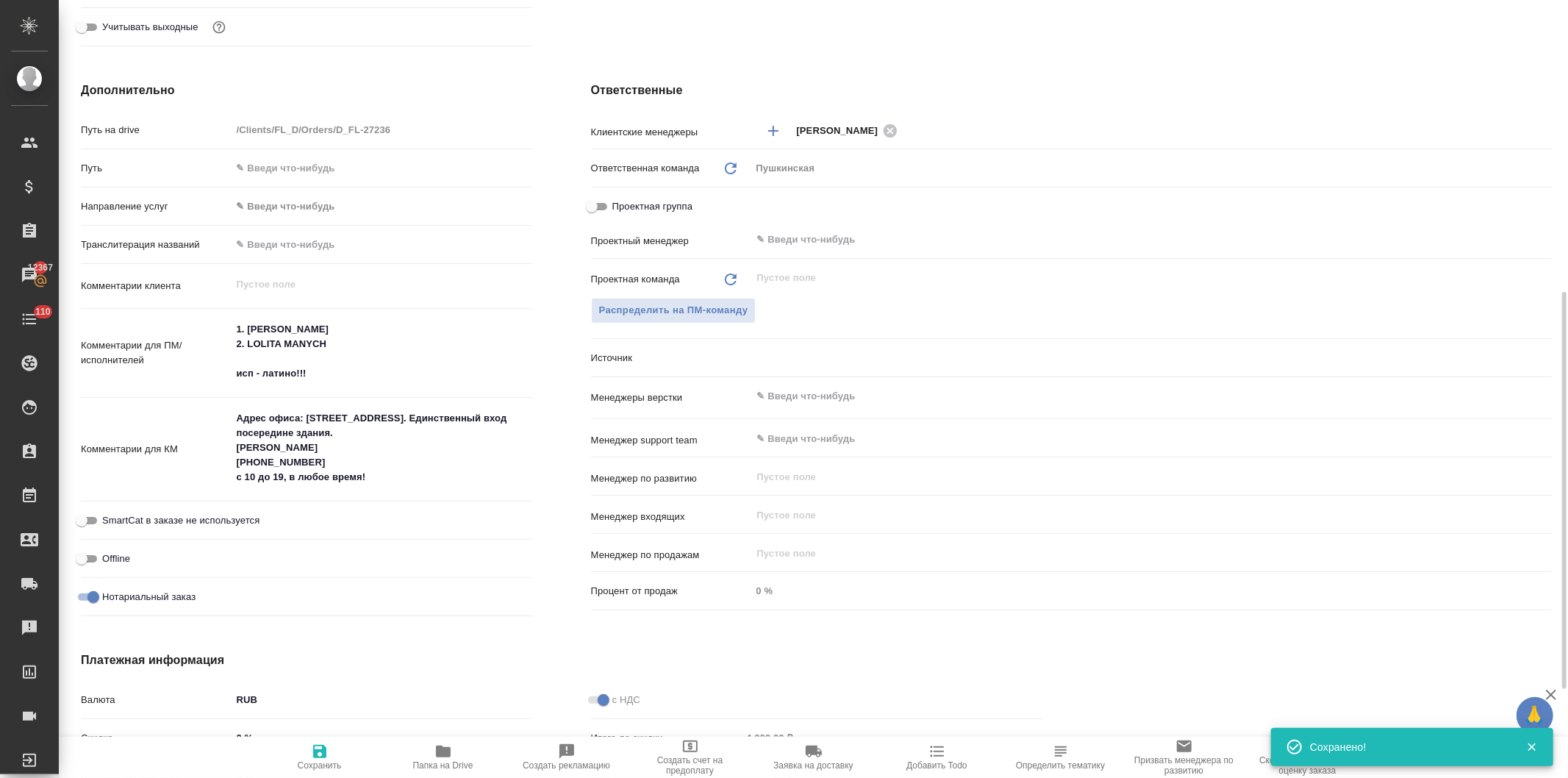
type textarea "x"
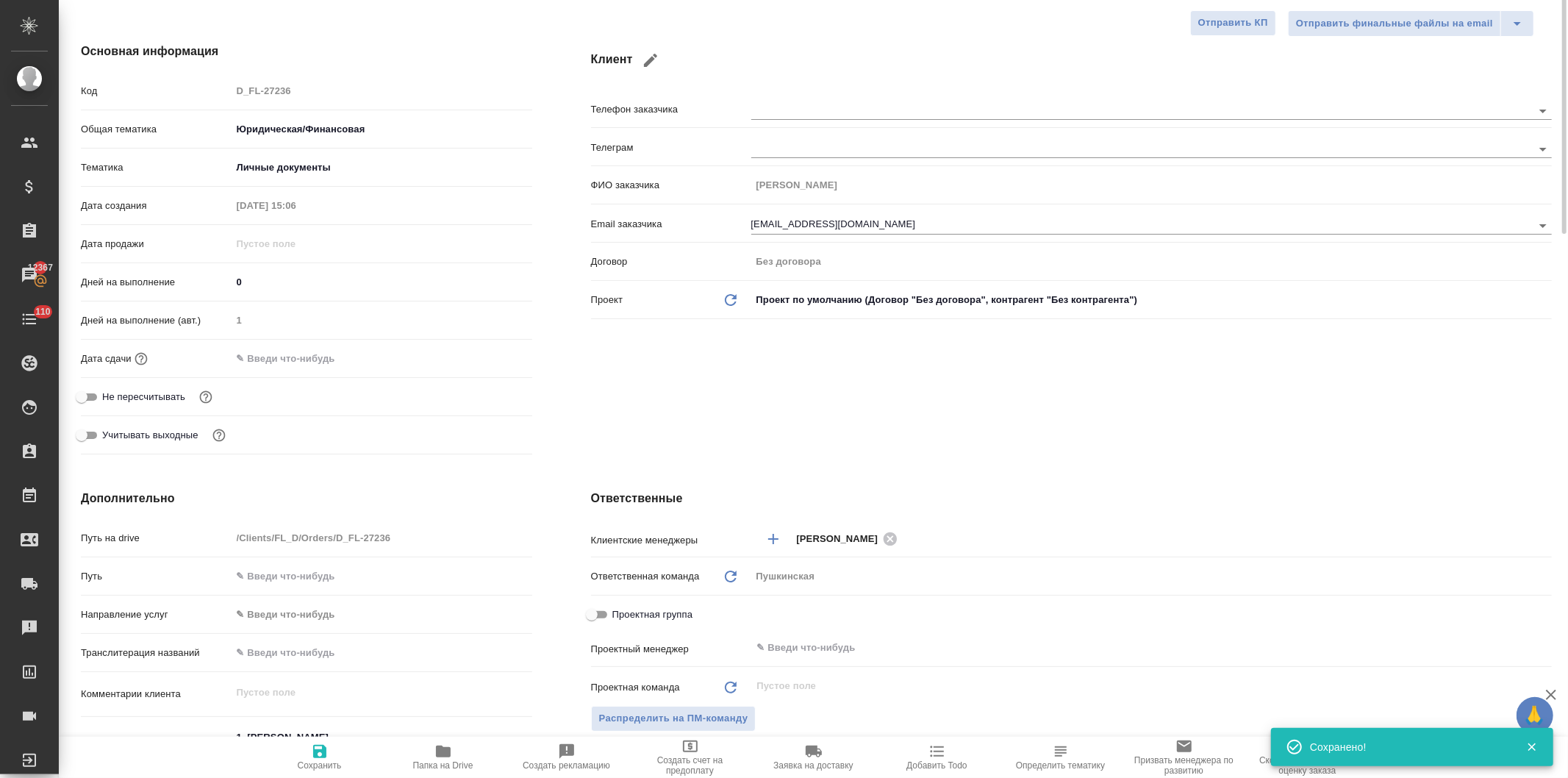
scroll to position [0, 0]
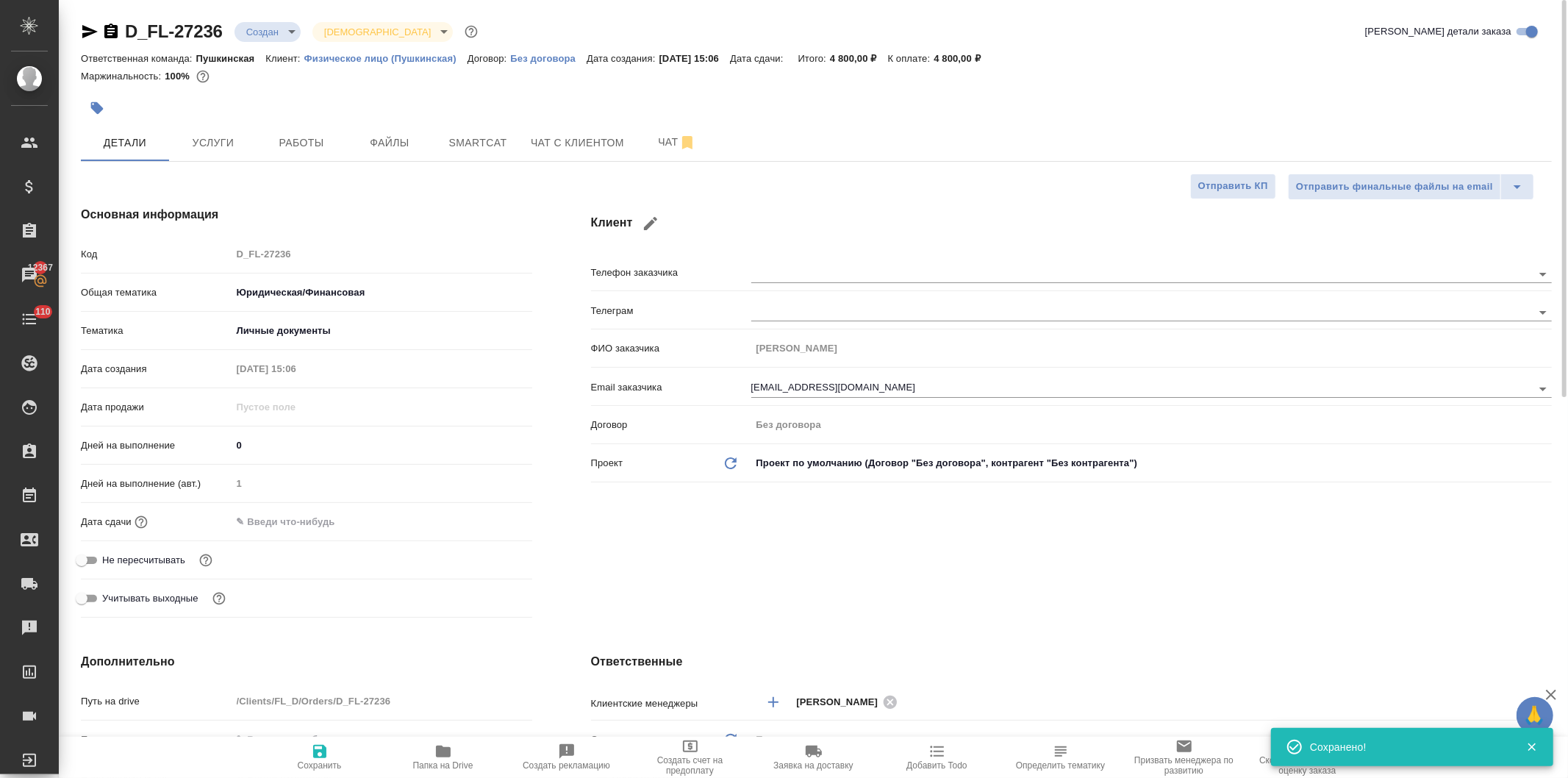
type textarea "x"
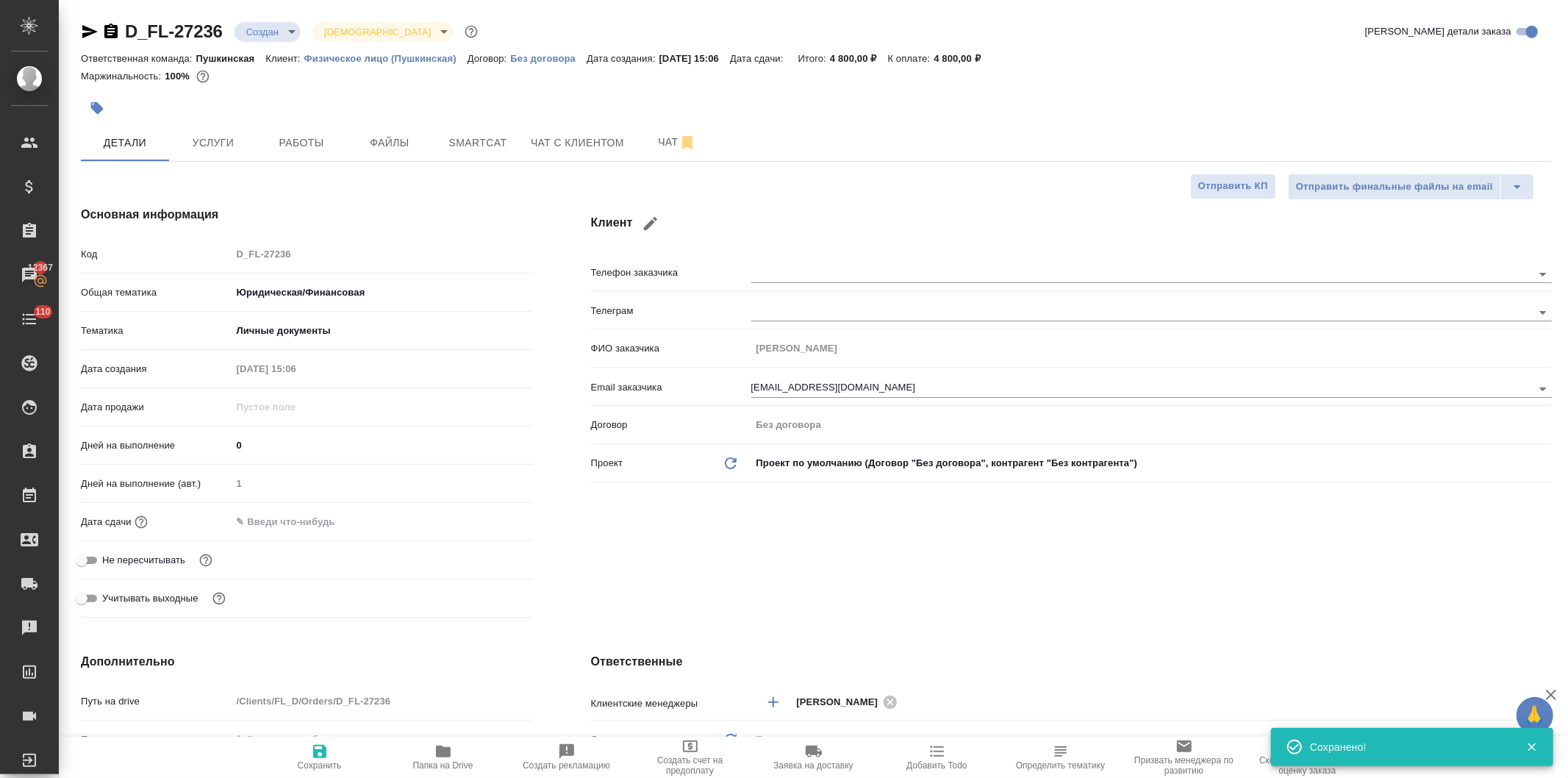
type textarea "x"
click at [221, 138] on span "Услуги" at bounding box center [213, 143] width 71 height 18
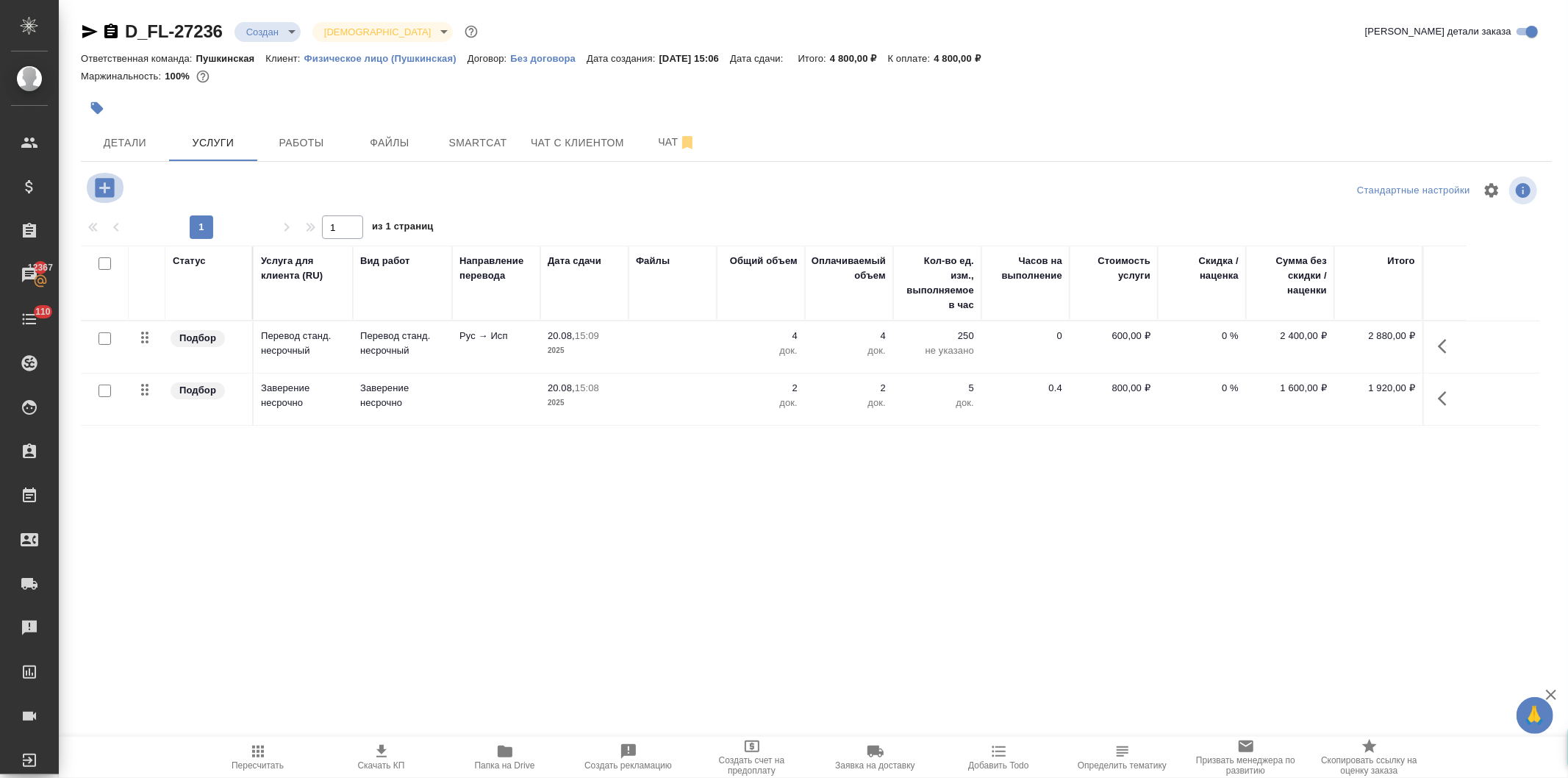
click at [99, 185] on icon "button" at bounding box center [104, 188] width 19 height 19
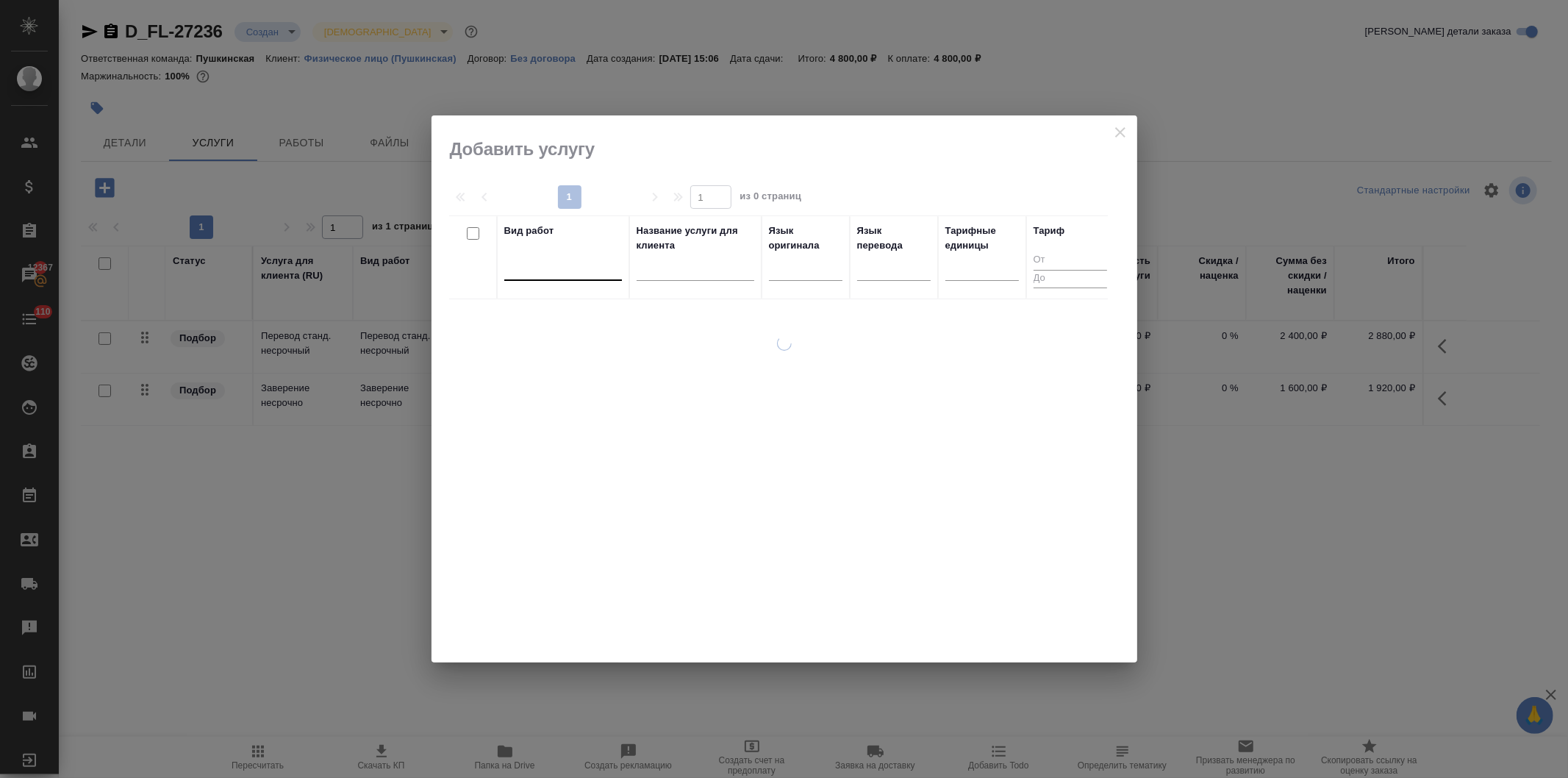
click at [557, 273] on div at bounding box center [563, 266] width 118 height 21
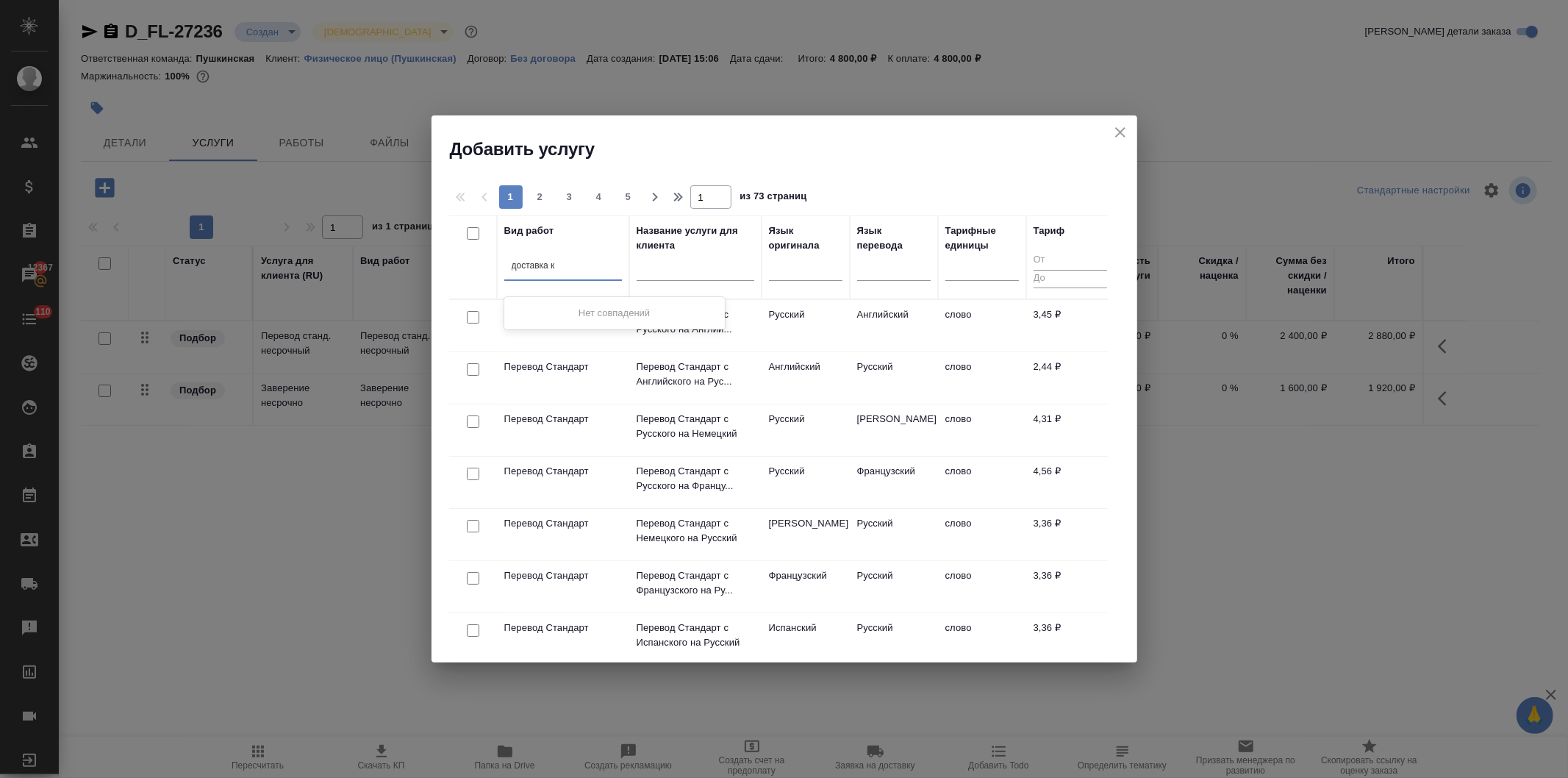
type input "доставка"
click at [559, 353] on div "Доставка/курьер" at bounding box center [614, 355] width 221 height 27
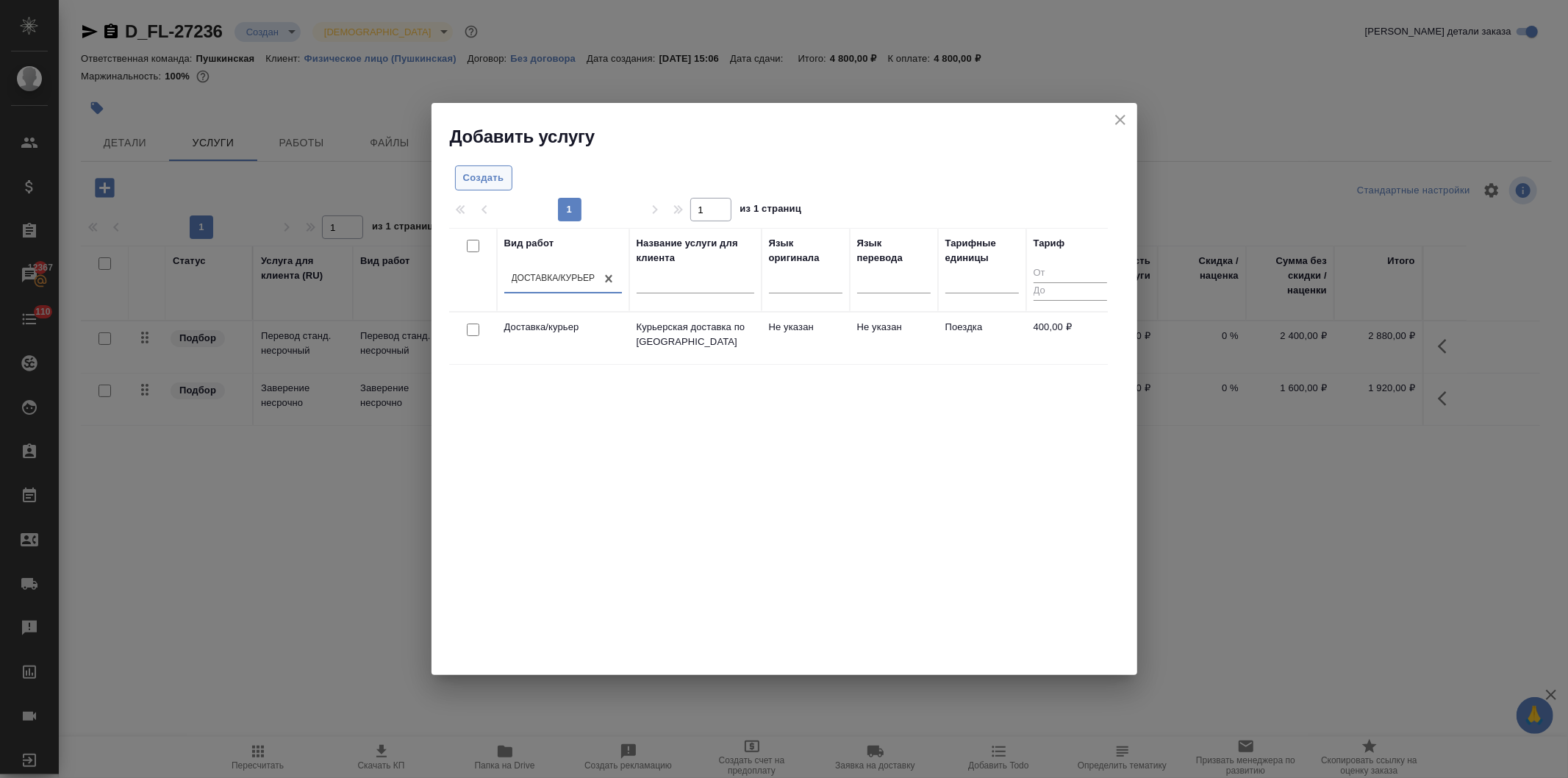
click at [488, 173] on span "Создать" at bounding box center [483, 179] width 41 height 17
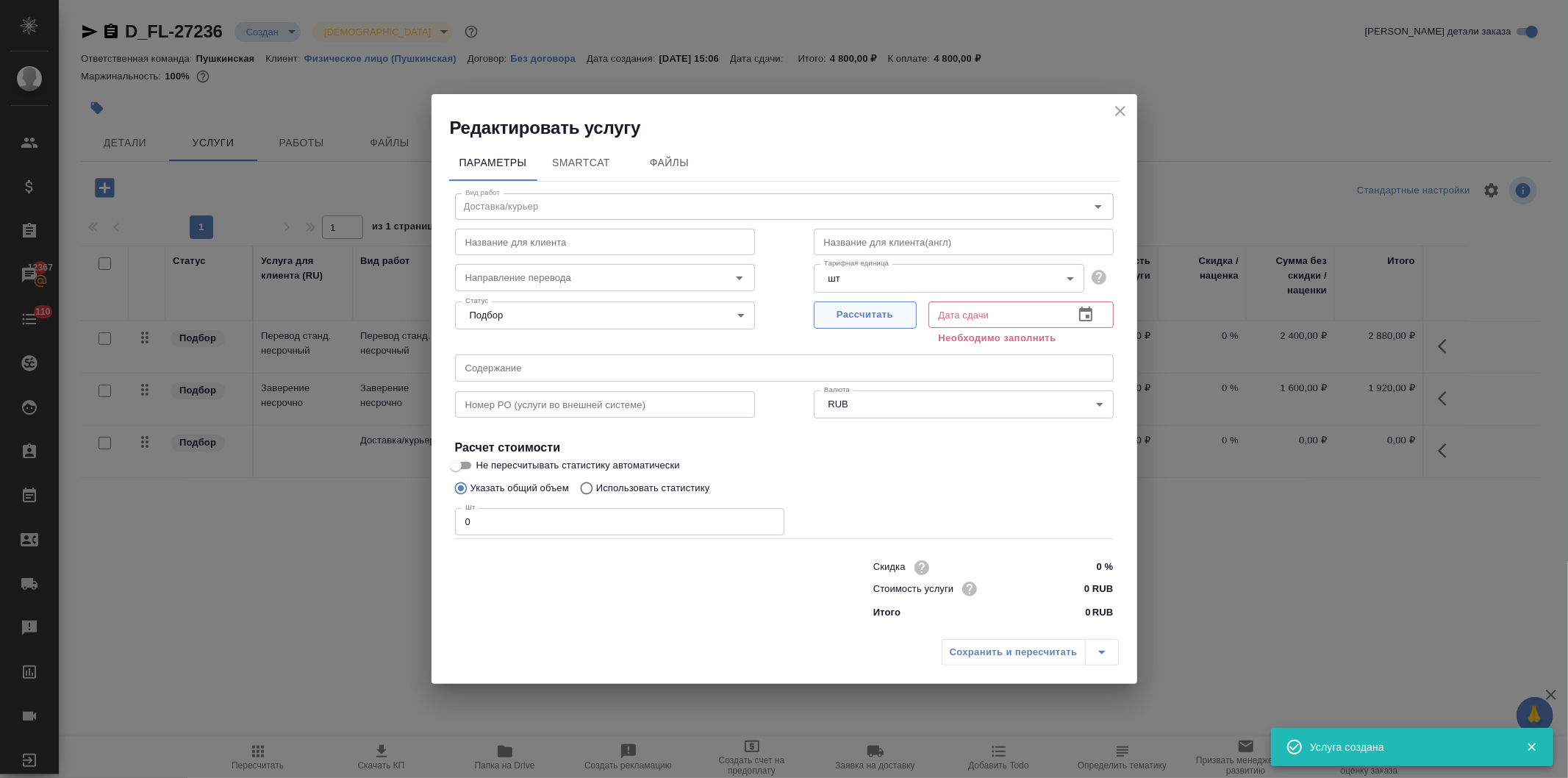
click at [855, 316] on span "Рассчитать" at bounding box center [865, 315] width 87 height 17
type input "20.08.2025 15:10"
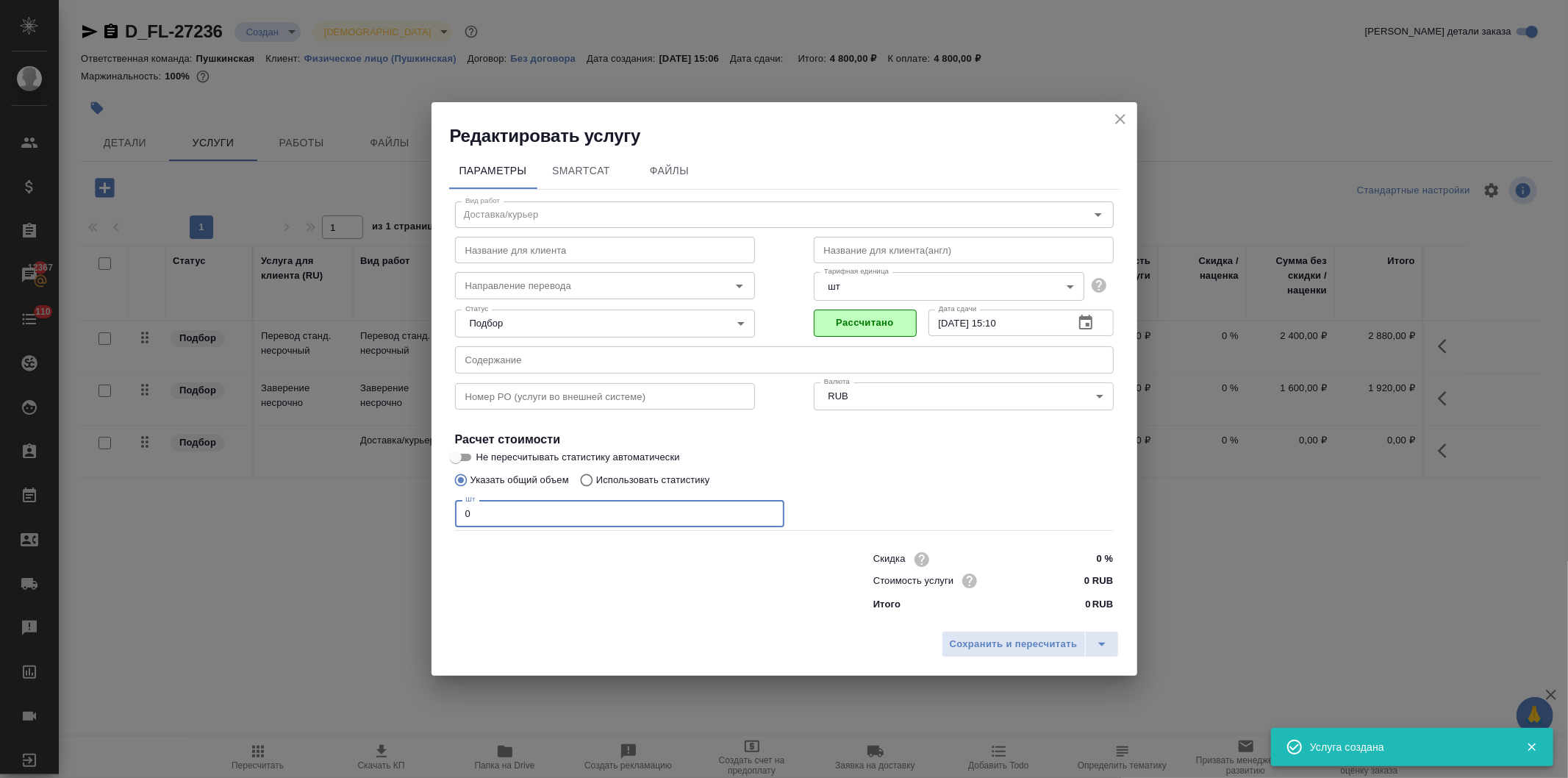
drag, startPoint x: 466, startPoint y: 517, endPoint x: 428, endPoint y: 530, distance: 40.2
click at [430, 517] on div "Редактировать услугу Параметры SmartCat Файлы Вид работ Доставка/курьер Вид раб…" at bounding box center [784, 389] width 1568 height 778
type input "1"
drag, startPoint x: 1075, startPoint y: 583, endPoint x: 1090, endPoint y: 596, distance: 19.8
click at [1076, 583] on input "0 RUB" at bounding box center [1086, 581] width 55 height 21
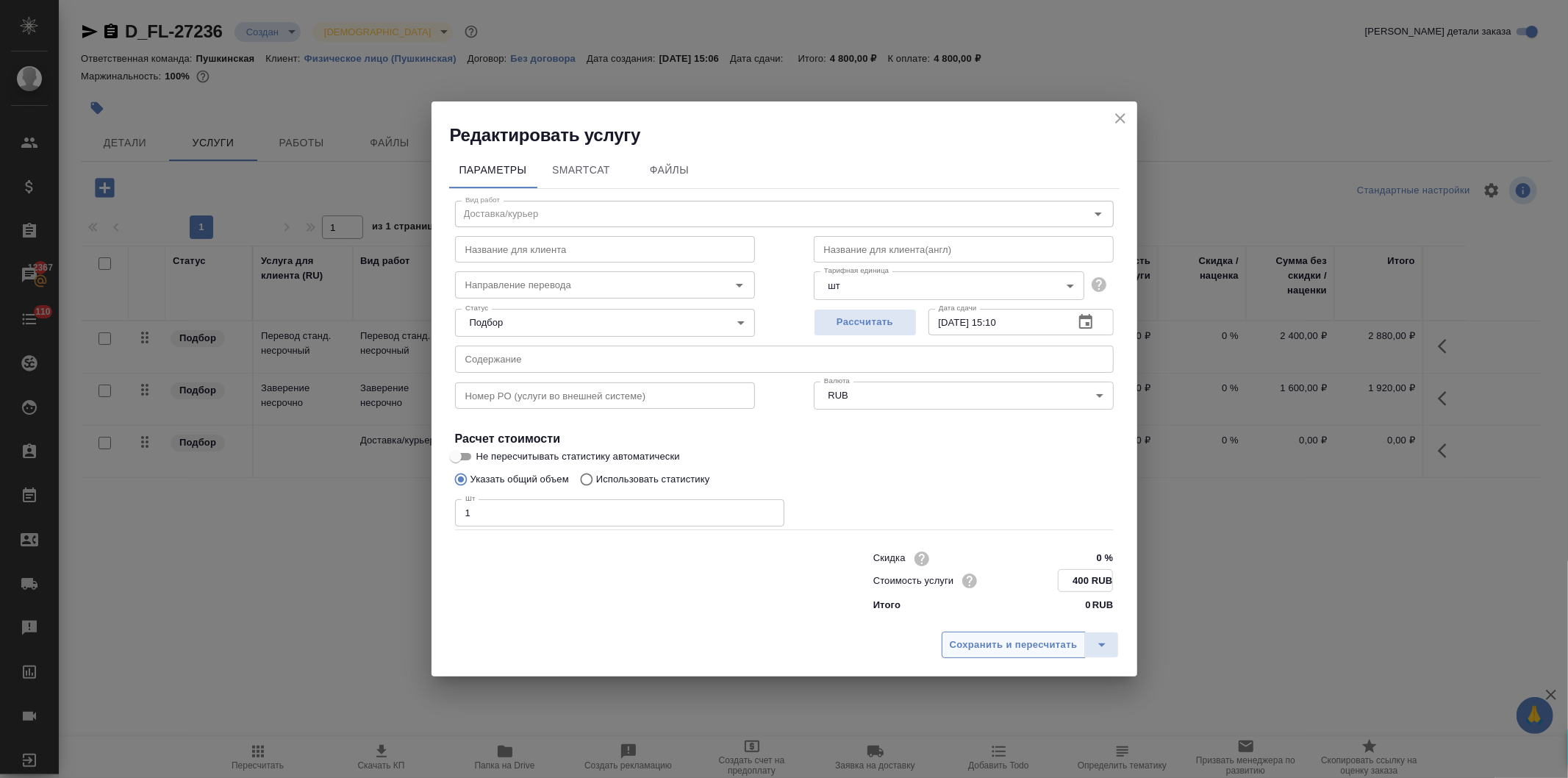
type input "400 RUB"
click at [1009, 644] on span "Сохранить и пересчитать" at bounding box center [1014, 646] width 128 height 17
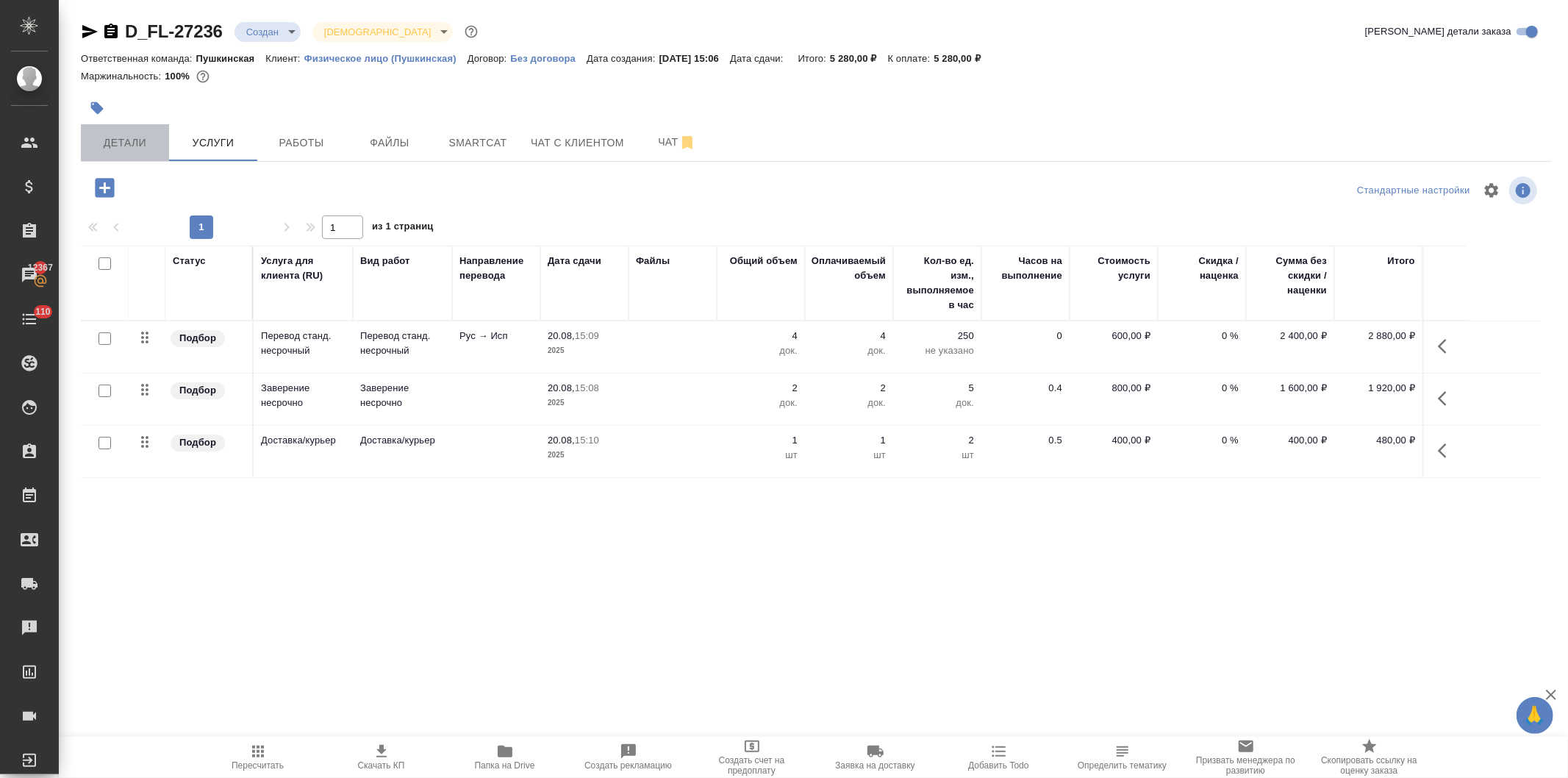
click at [131, 145] on span "Детали" at bounding box center [125, 143] width 71 height 18
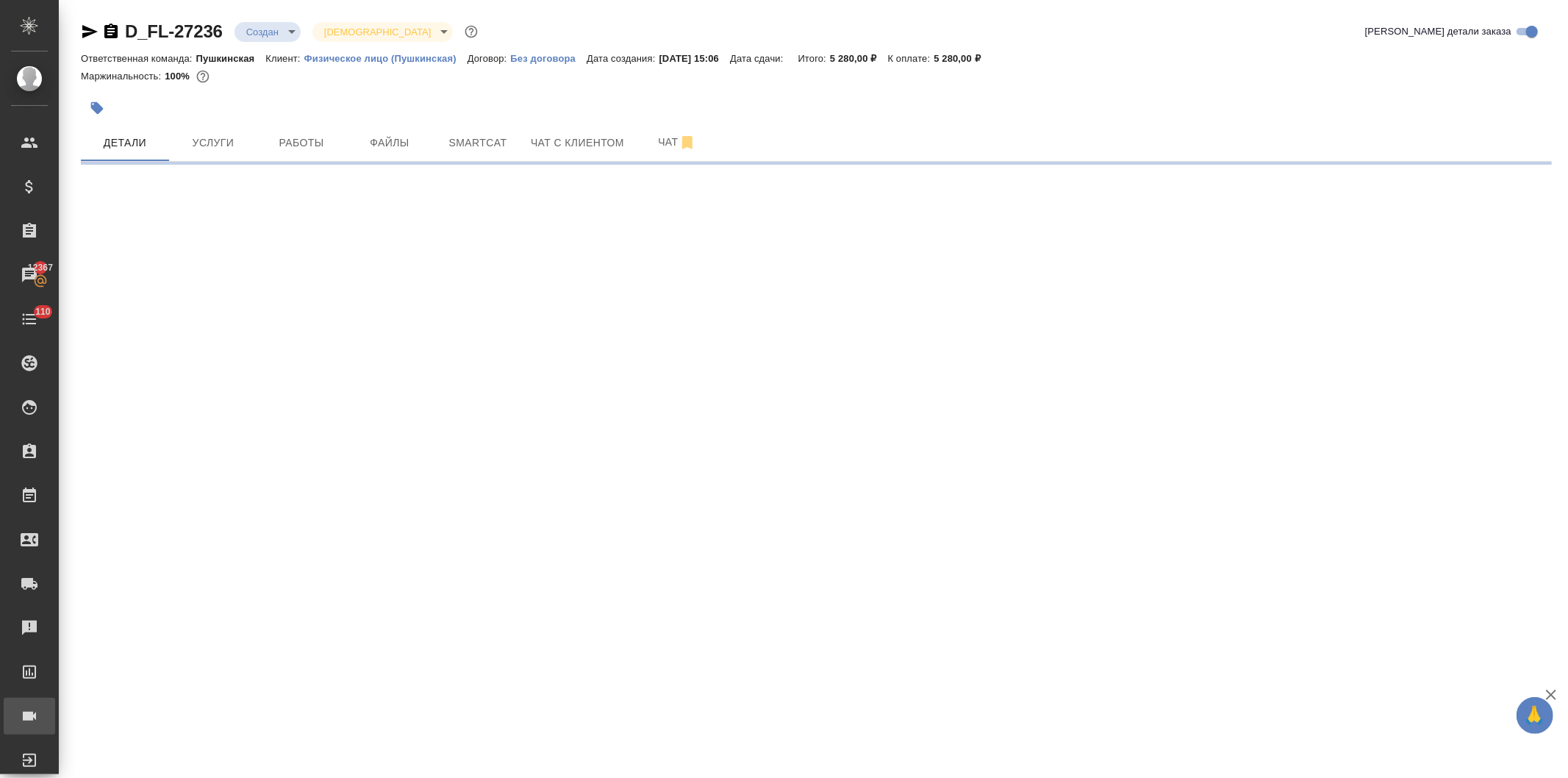
select select "RU"
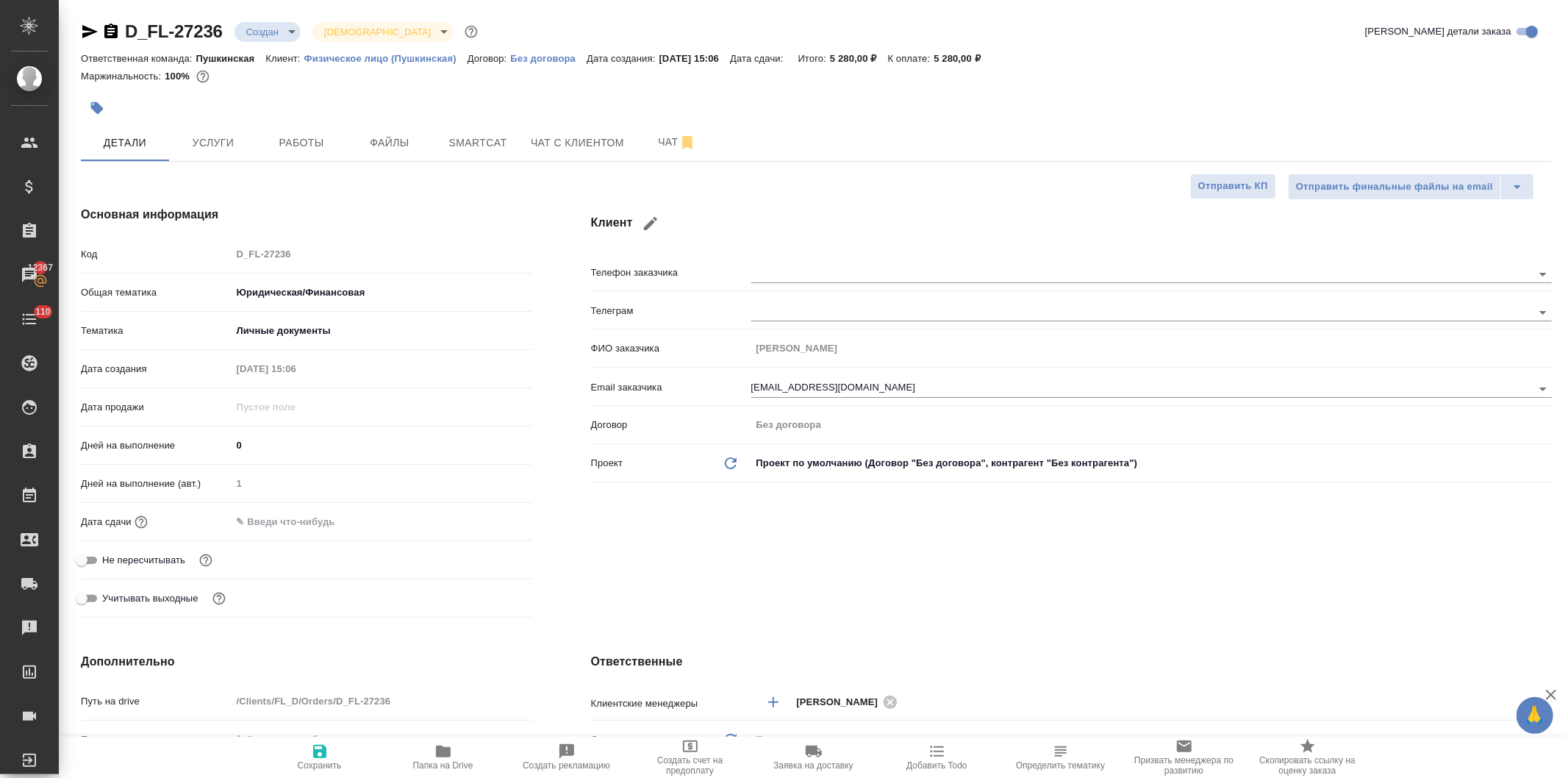
type textarea "x"
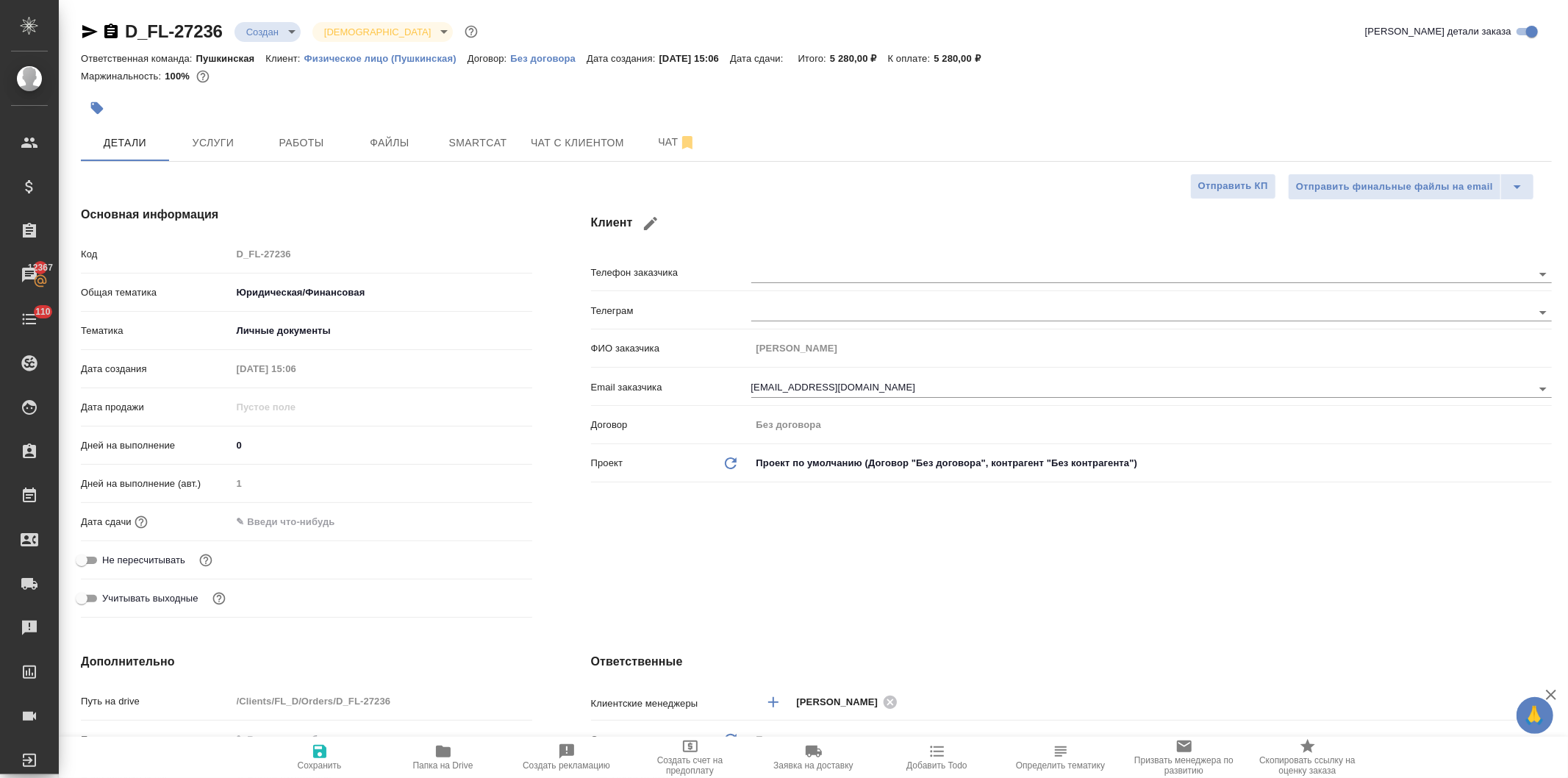
type textarea "x"
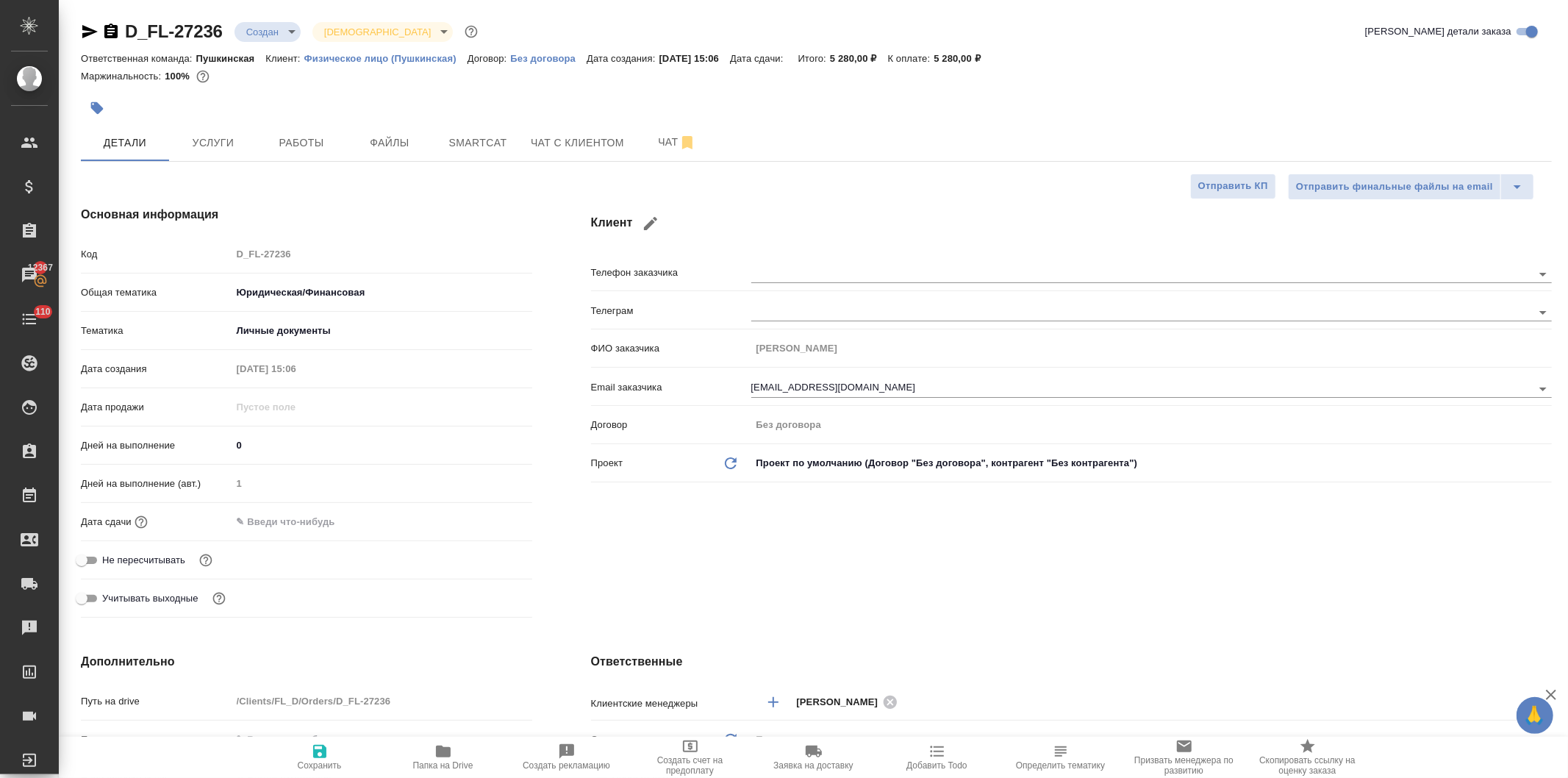
type textarea "x"
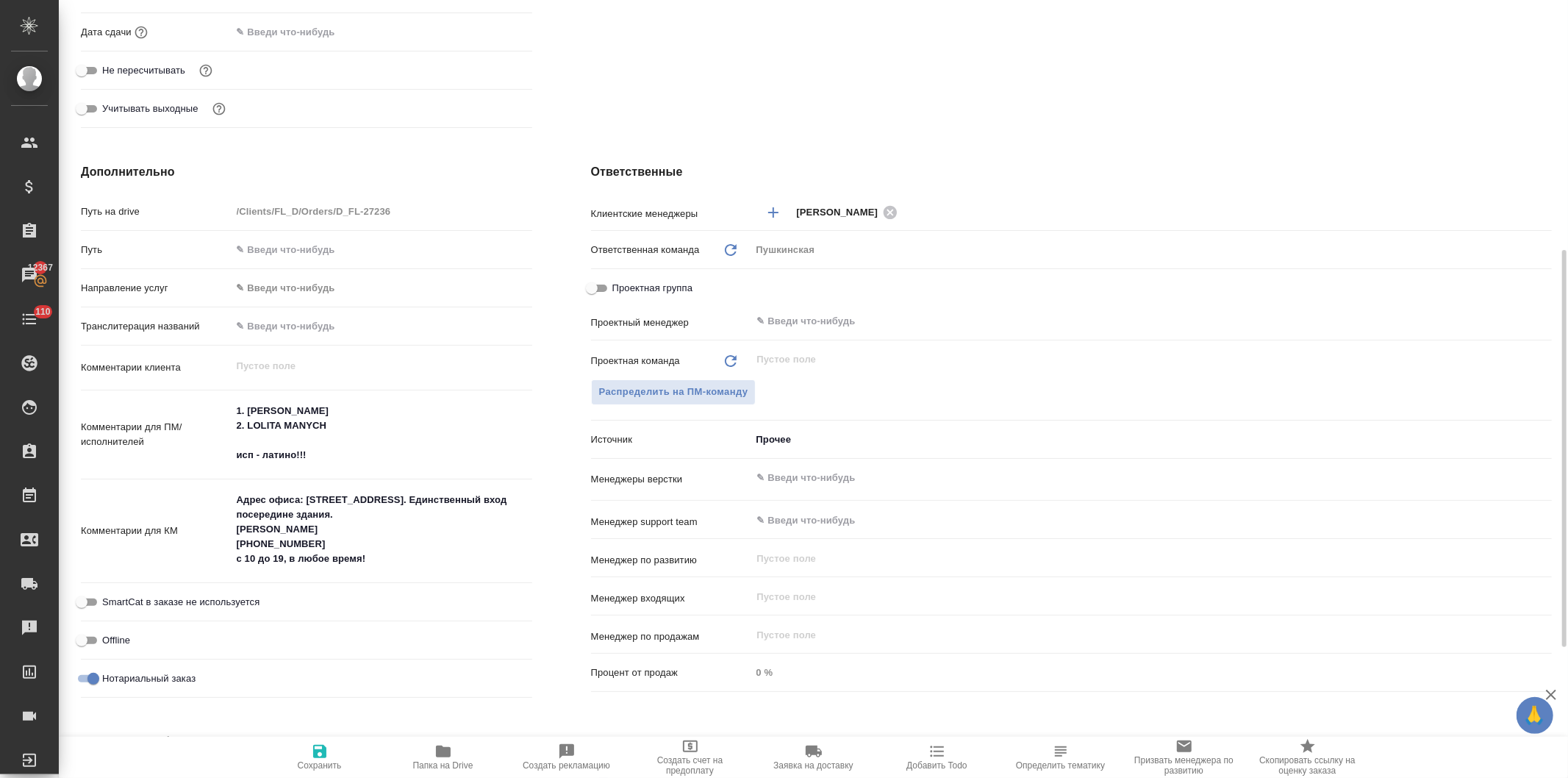
click at [409, 569] on textarea "Адрес офиса: ул. Шаболовка, дом 2. Единственный вход посередине здания. Казаков…" at bounding box center [382, 530] width 300 height 84
type textarea "x"
type textarea "Адрес офиса: ул. Шаболовка, дом 2. Единственный вход посередине здания. Казаков…"
type textarea "x"
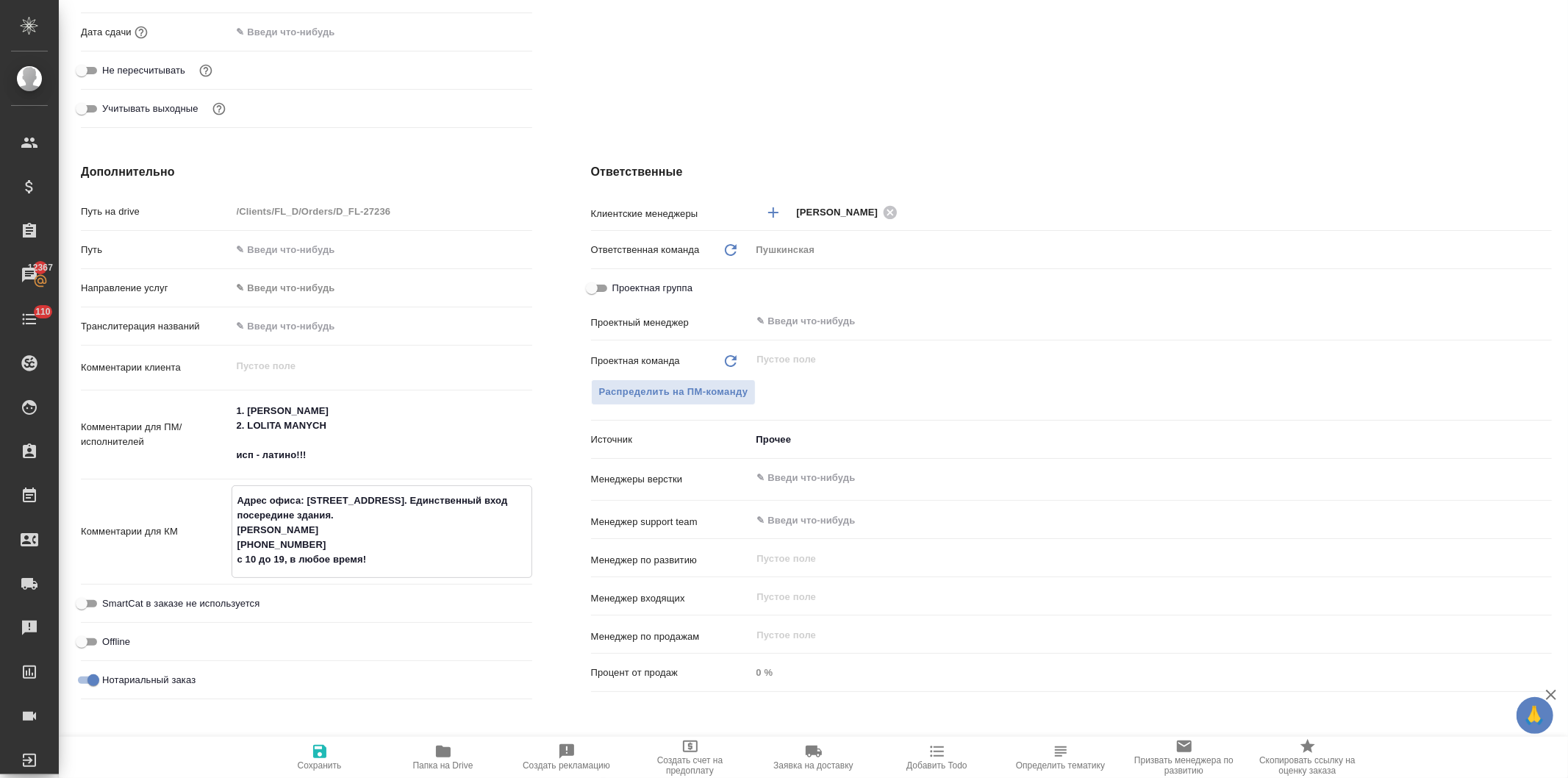
type textarea "x"
type textarea "Адрес офиса: ул. Шаболовка, дом 2. Единственный вход посередине здания. Казаков…"
type textarea "x"
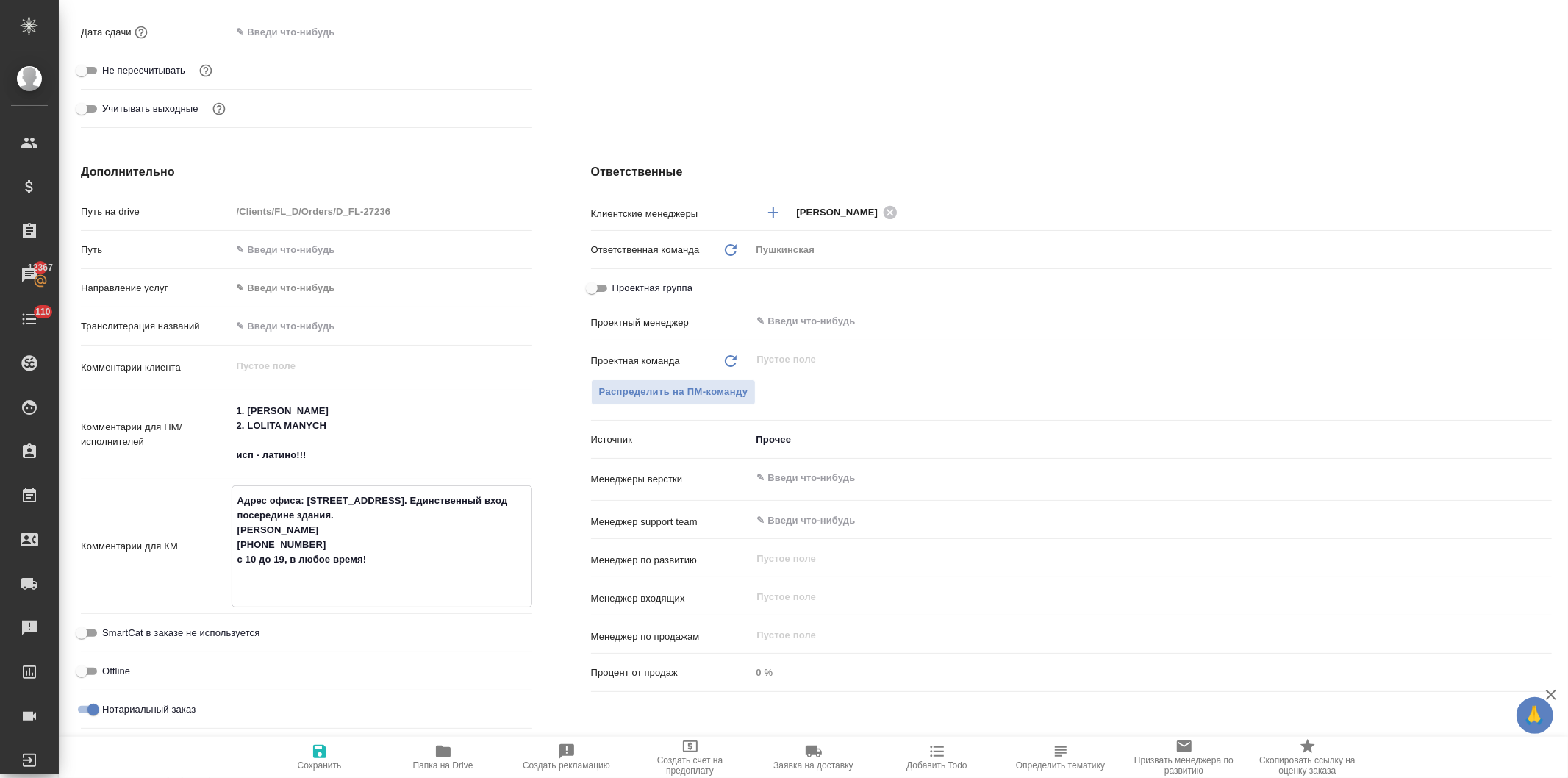
type textarea "Адрес офиса: ул. Шаболовка, дом 2. Единственный вход посередине здания. Казаков…"
type textarea "x"
type textarea "Адрес офиса: ул. Шаболовка, дом 2. Единственный вход посередине здания. Казаков…"
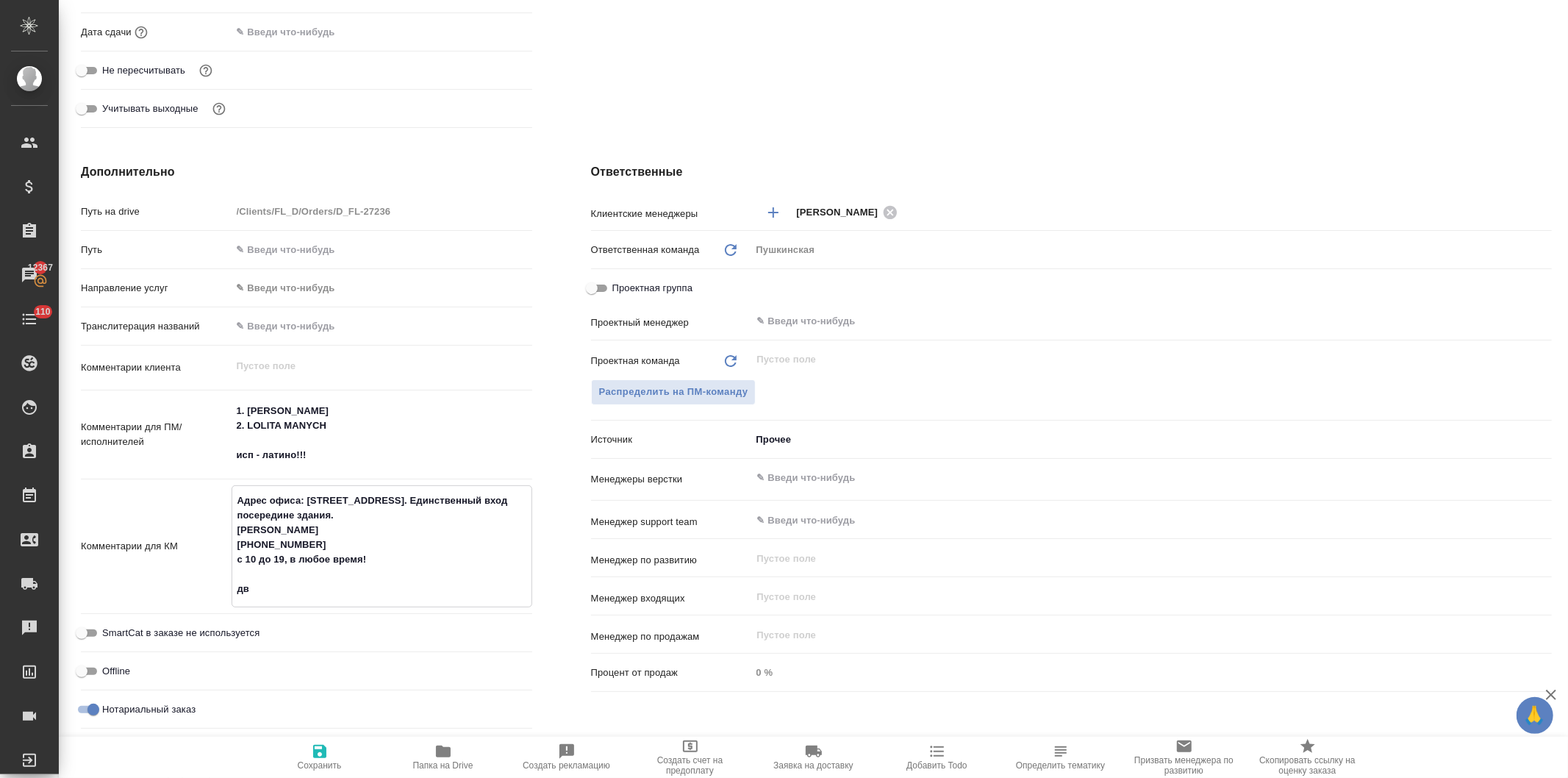
type textarea "x"
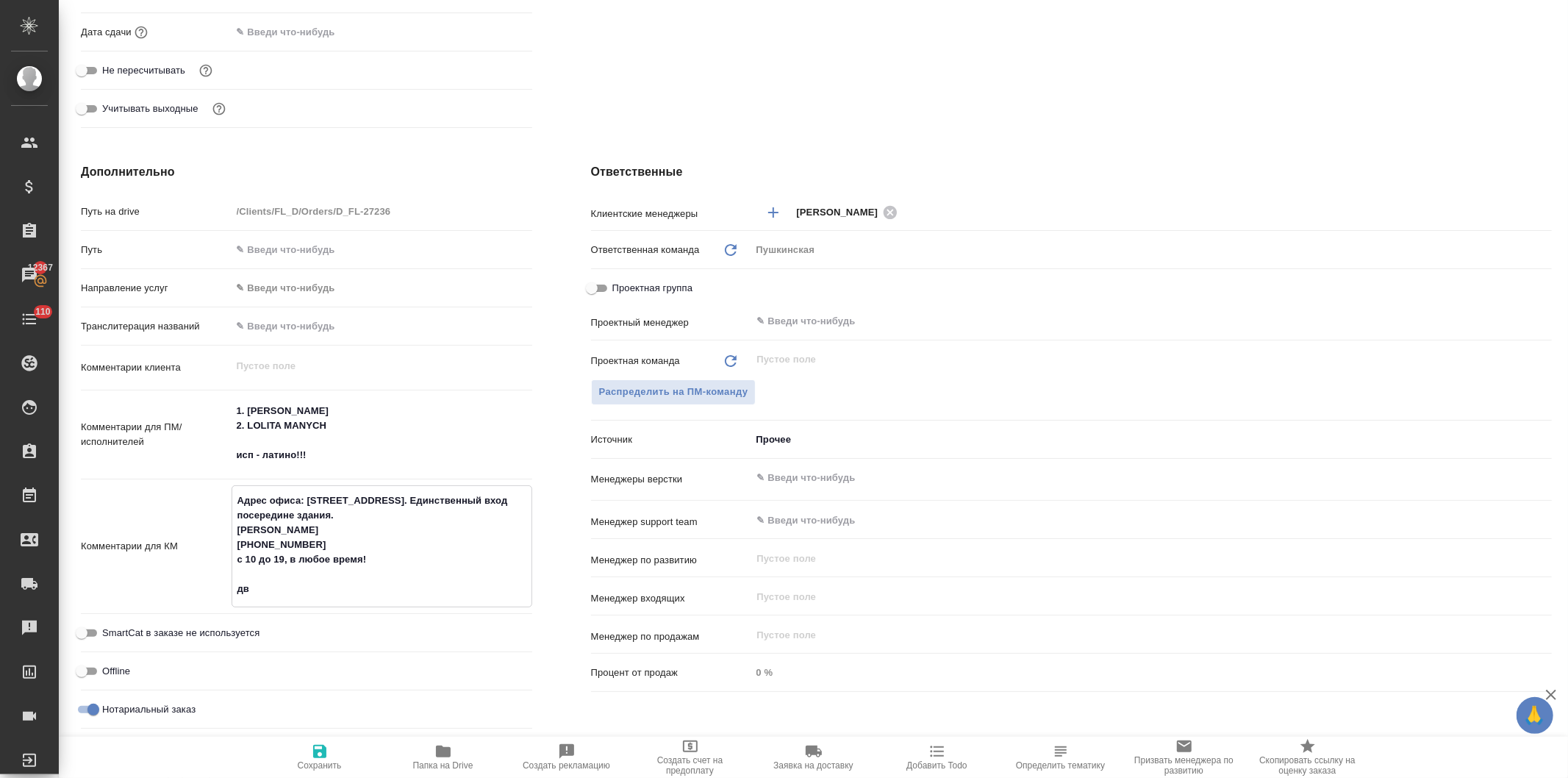
type textarea "Адрес офиса: ул. Шаболовка, дом 2. Единственный вход посередине здания. Казаков…"
type textarea "x"
type textarea "Адрес офиса: ул. Шаболовка, дом 2. Единственный вход посередине здания. Казаков…"
type textarea "x"
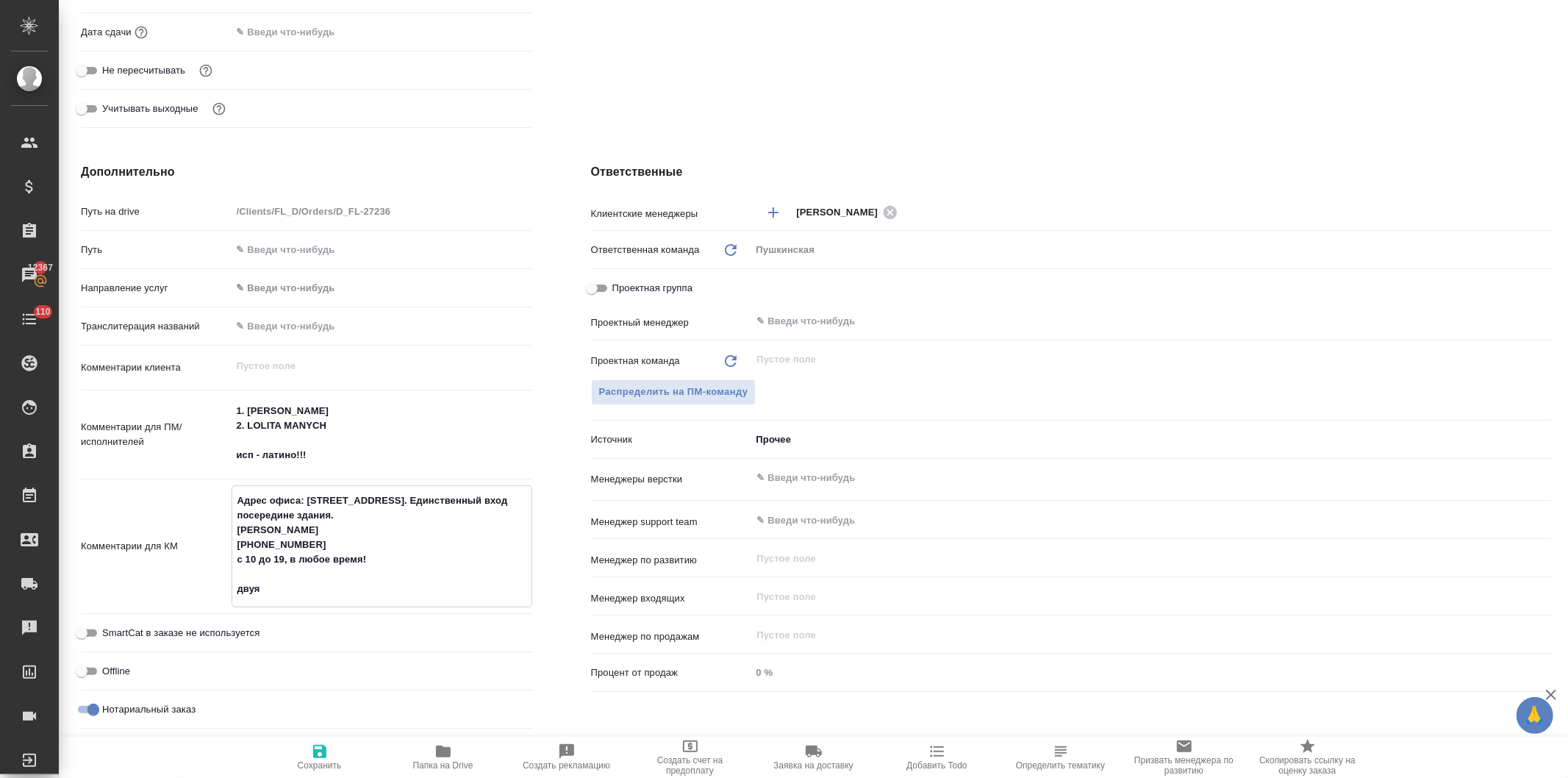
type textarea "x"
type textarea "Адрес офиса: ул. Шаболовка, дом 2. Единственный вход посередине здания. Казаков…"
type textarea "x"
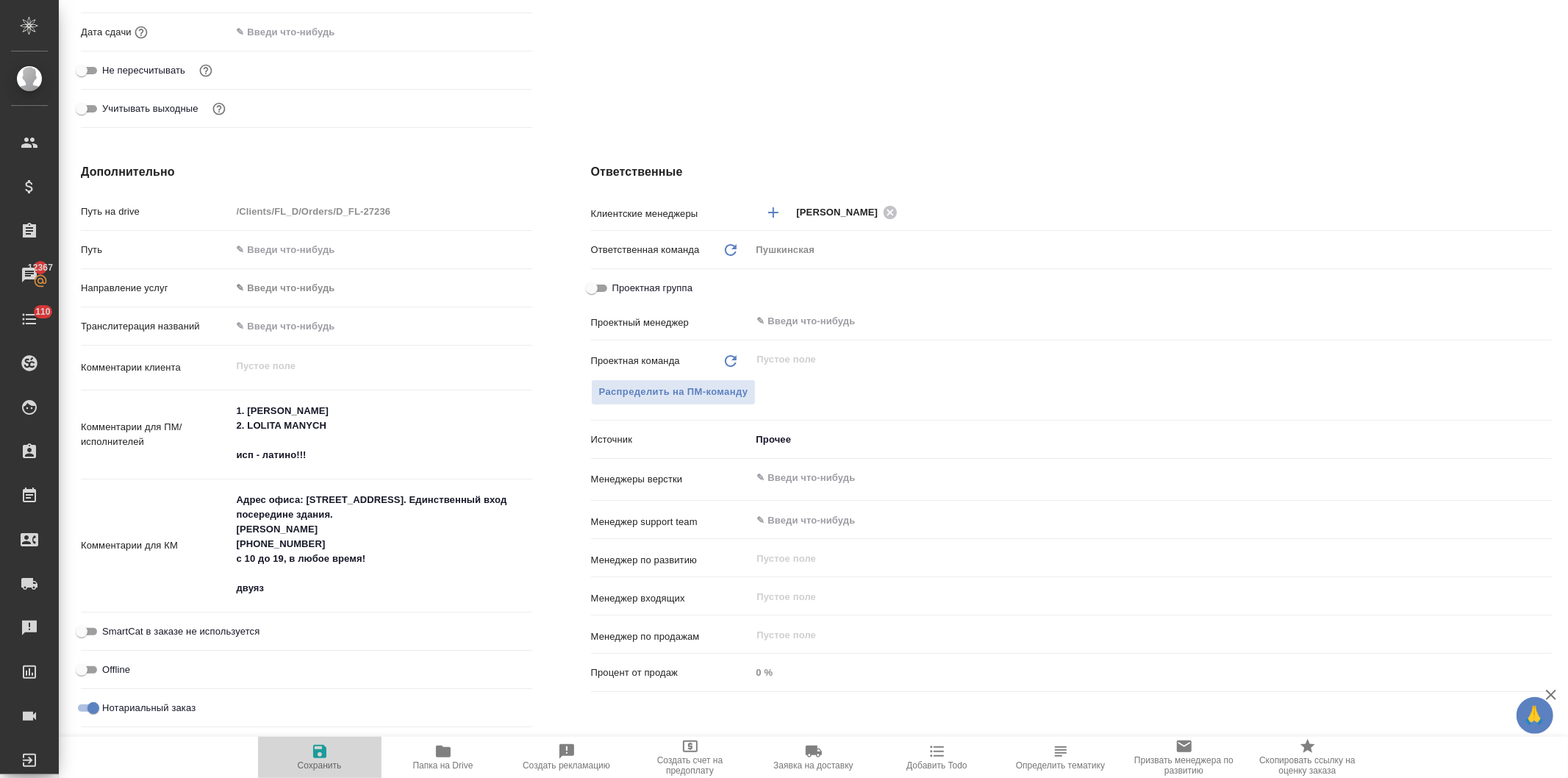
click at [320, 755] on icon "button" at bounding box center [320, 751] width 17 height 17
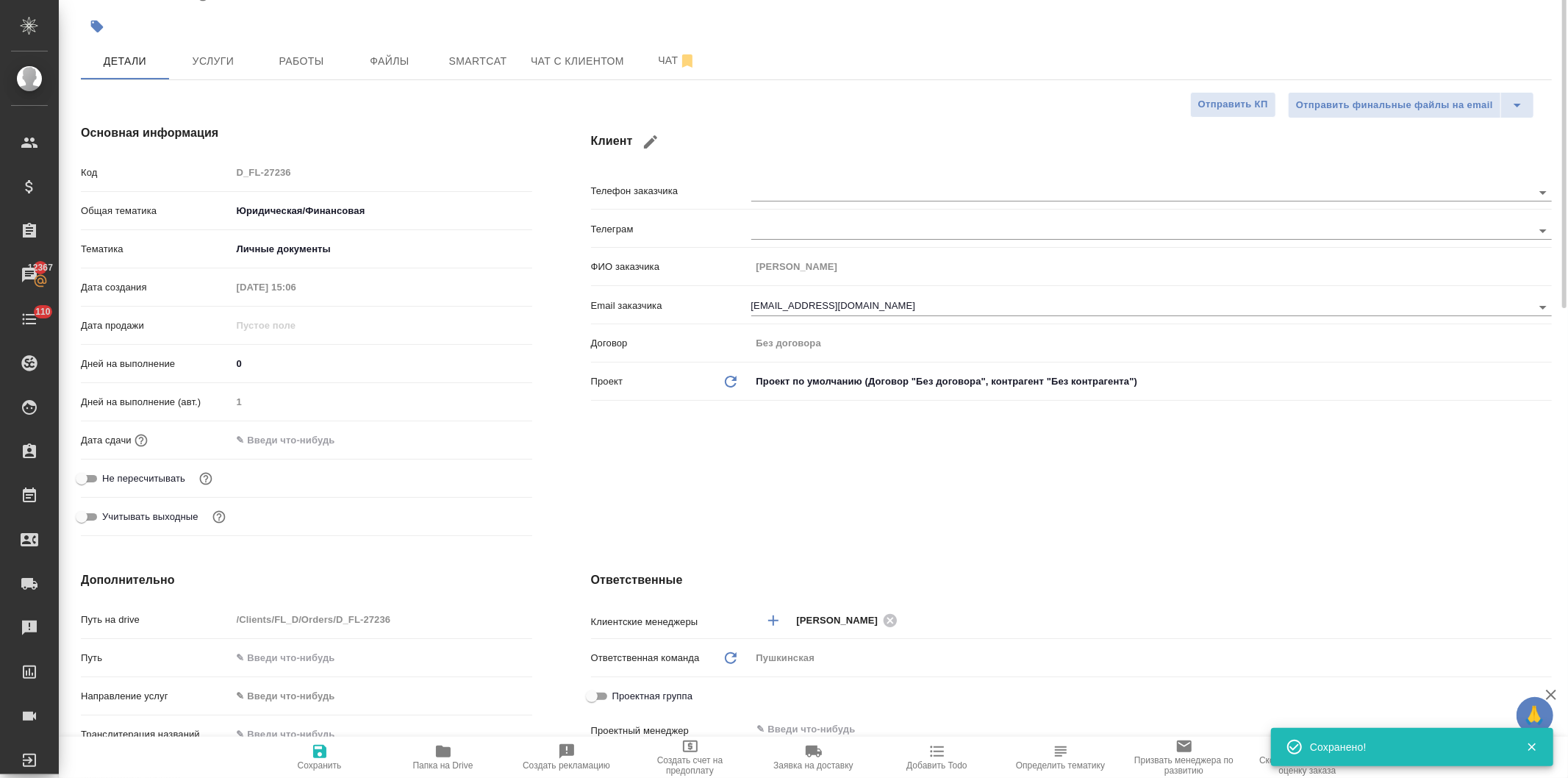
scroll to position [0, 0]
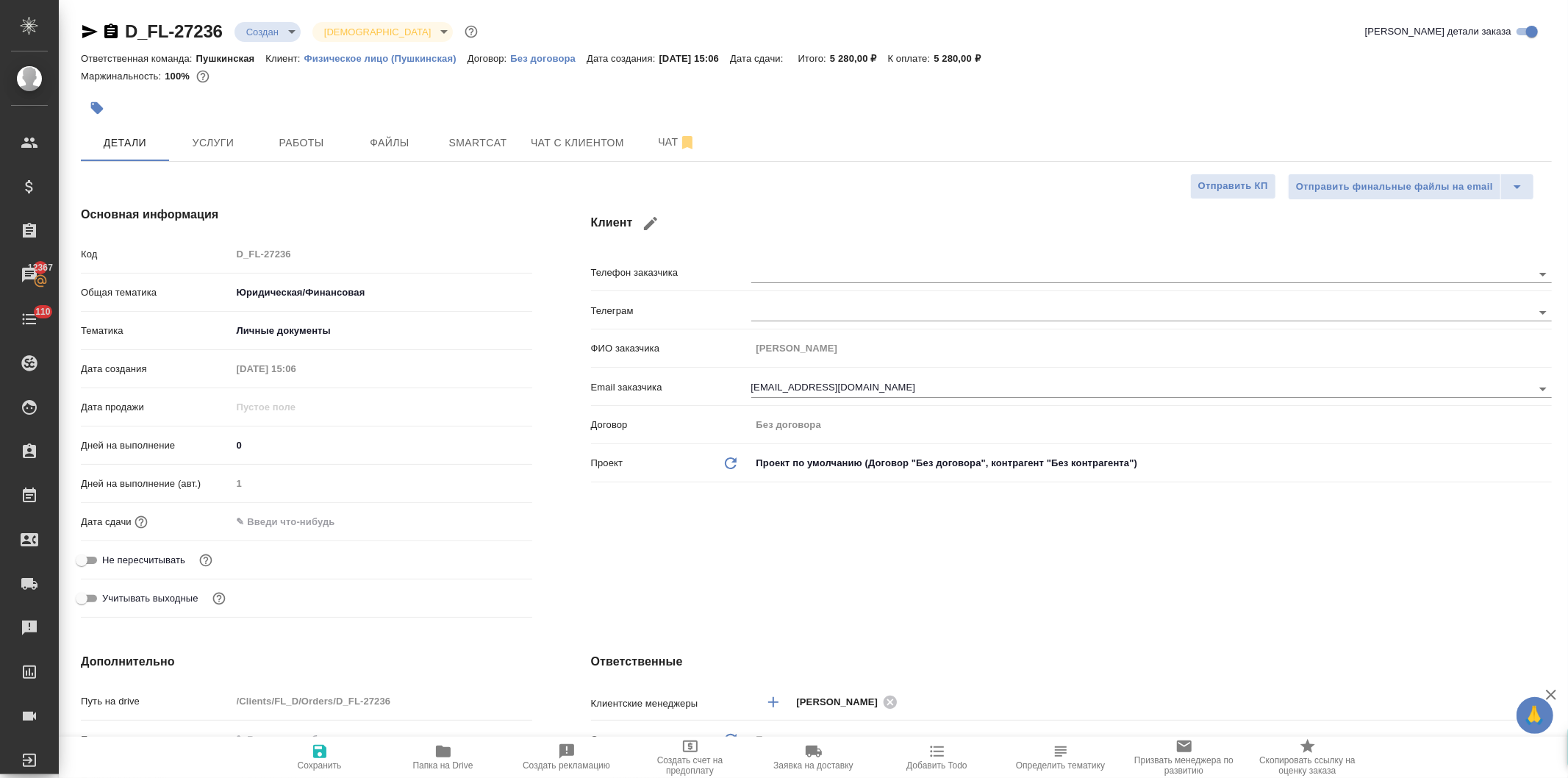
click at [273, 517] on input "text" at bounding box center [296, 522] width 128 height 21
click at [481, 521] on icon "button" at bounding box center [490, 521] width 17 height 17
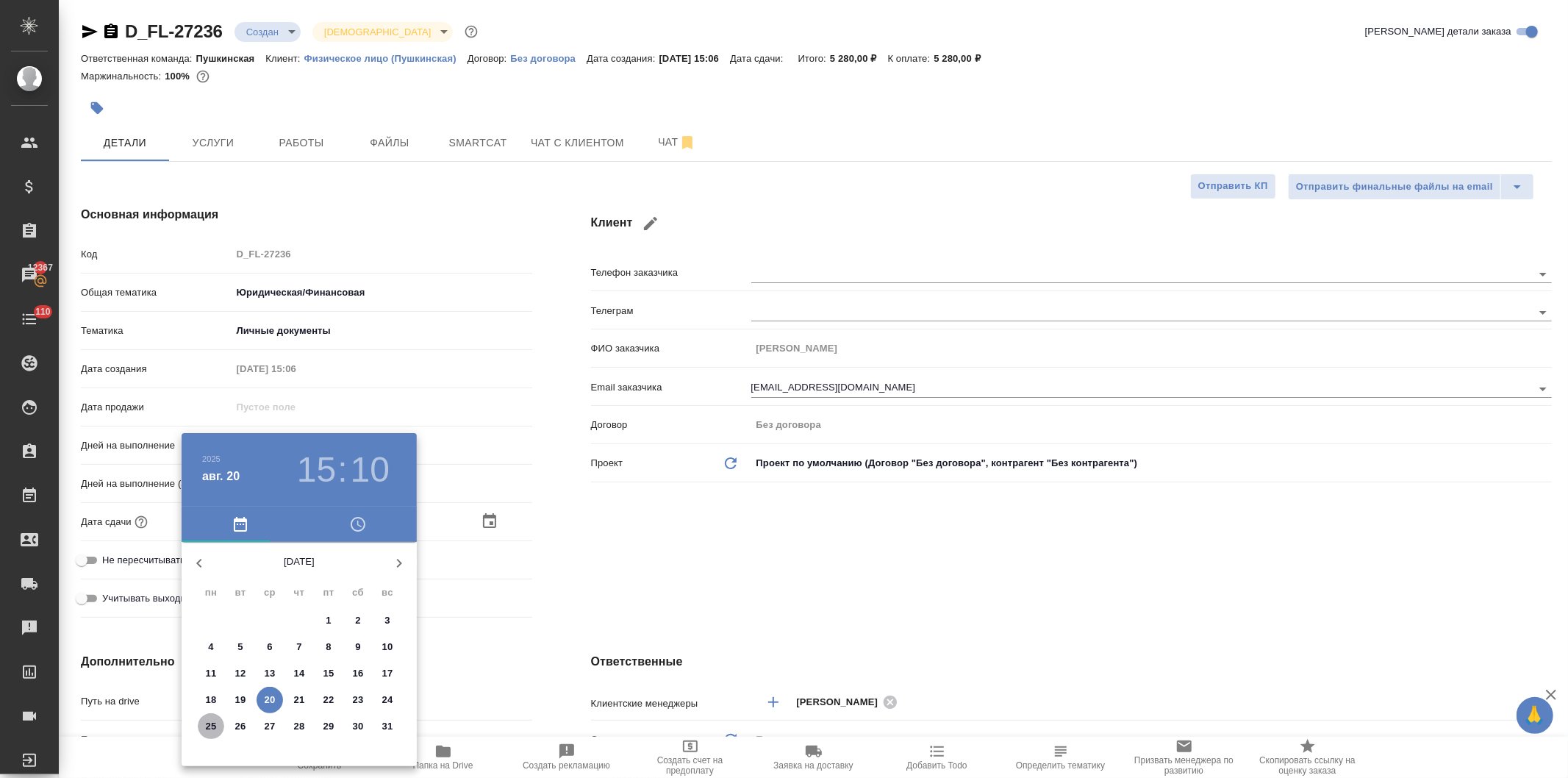
click at [204, 729] on span "25" at bounding box center [211, 726] width 27 height 14
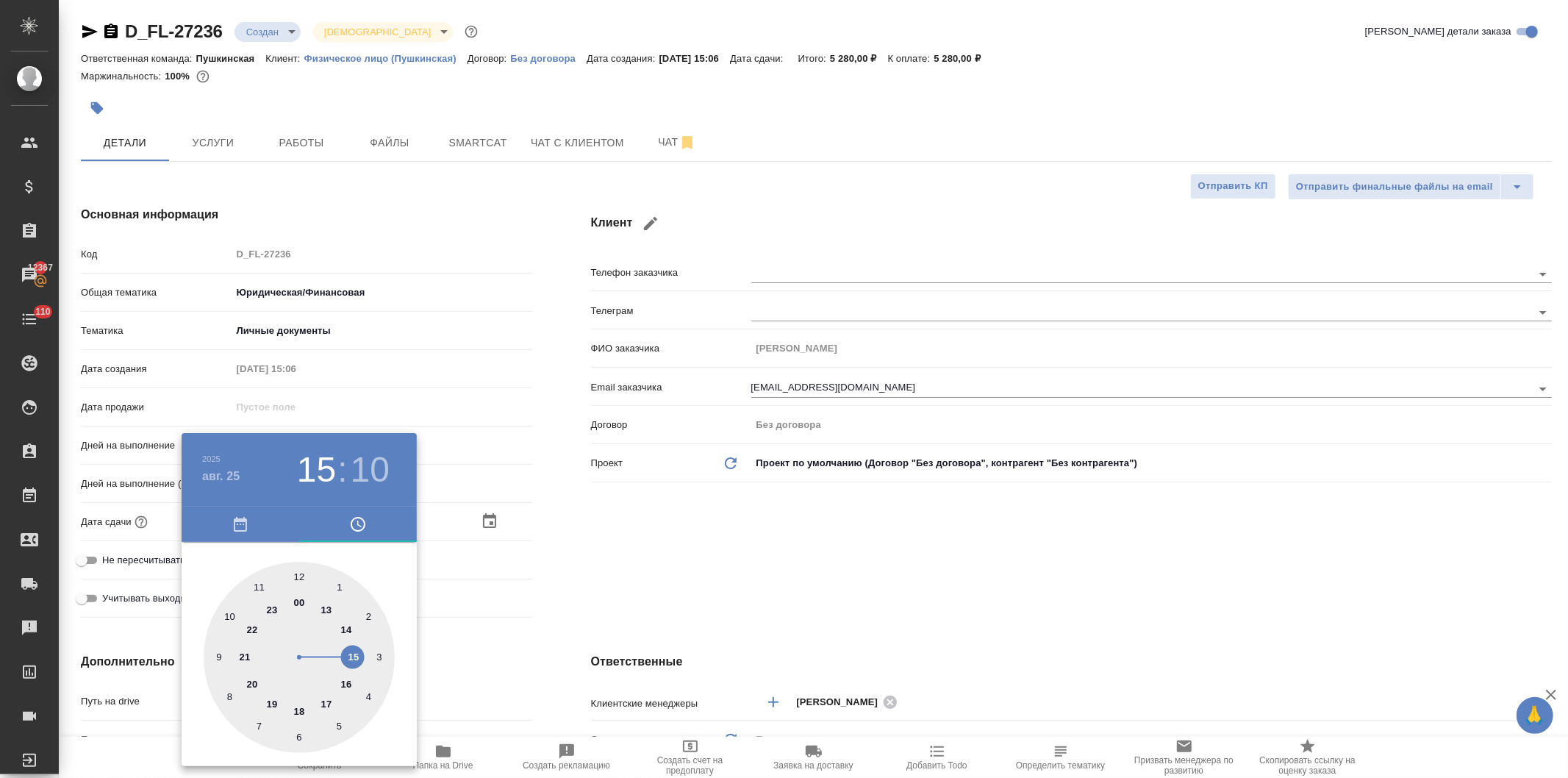
click at [255, 587] on div at bounding box center [299, 657] width 191 height 191
click at [298, 573] on div at bounding box center [299, 657] width 191 height 191
click at [659, 576] on div at bounding box center [784, 389] width 1568 height 778
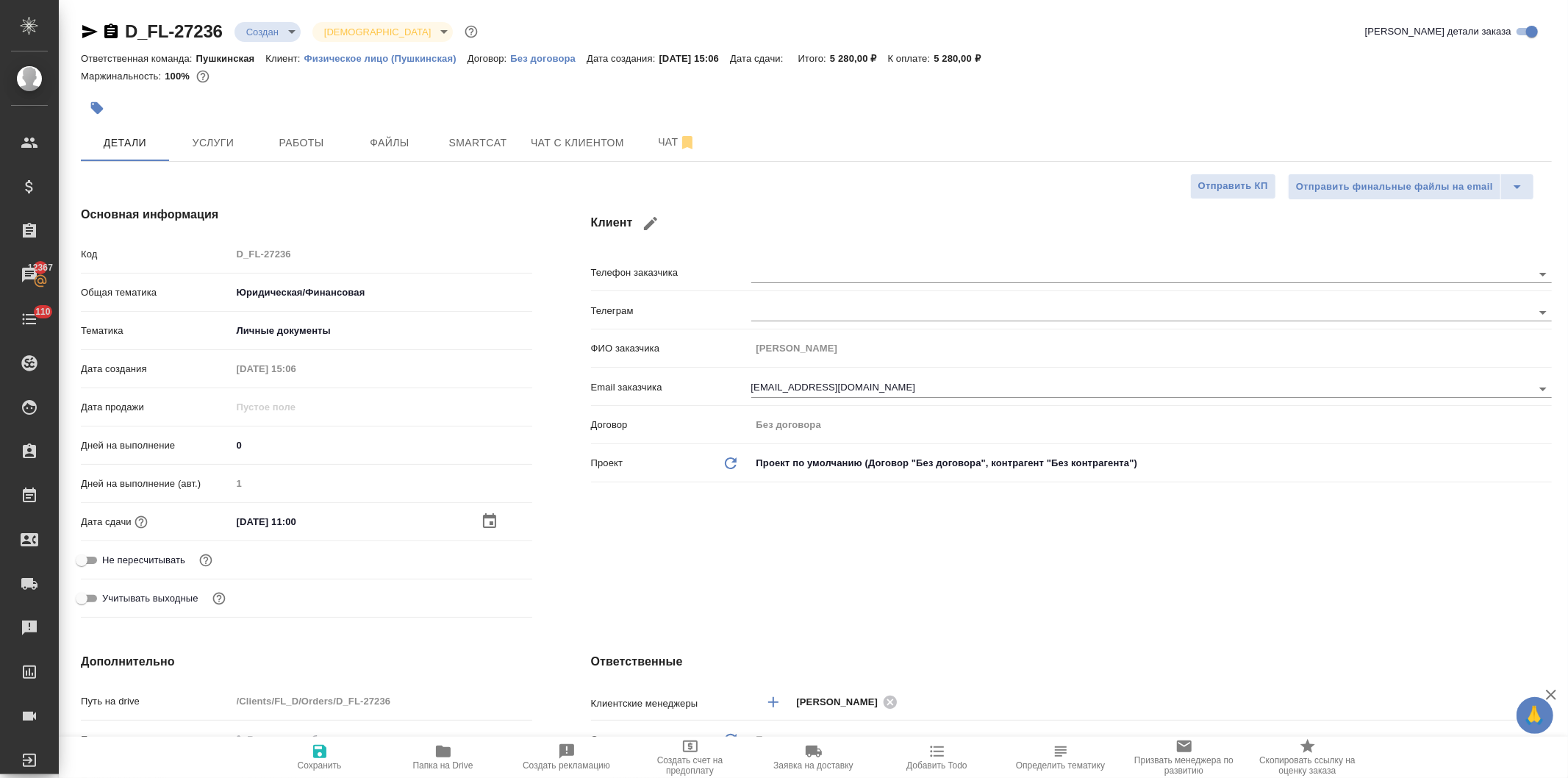
click at [322, 754] on icon "button" at bounding box center [320, 752] width 13 height 13
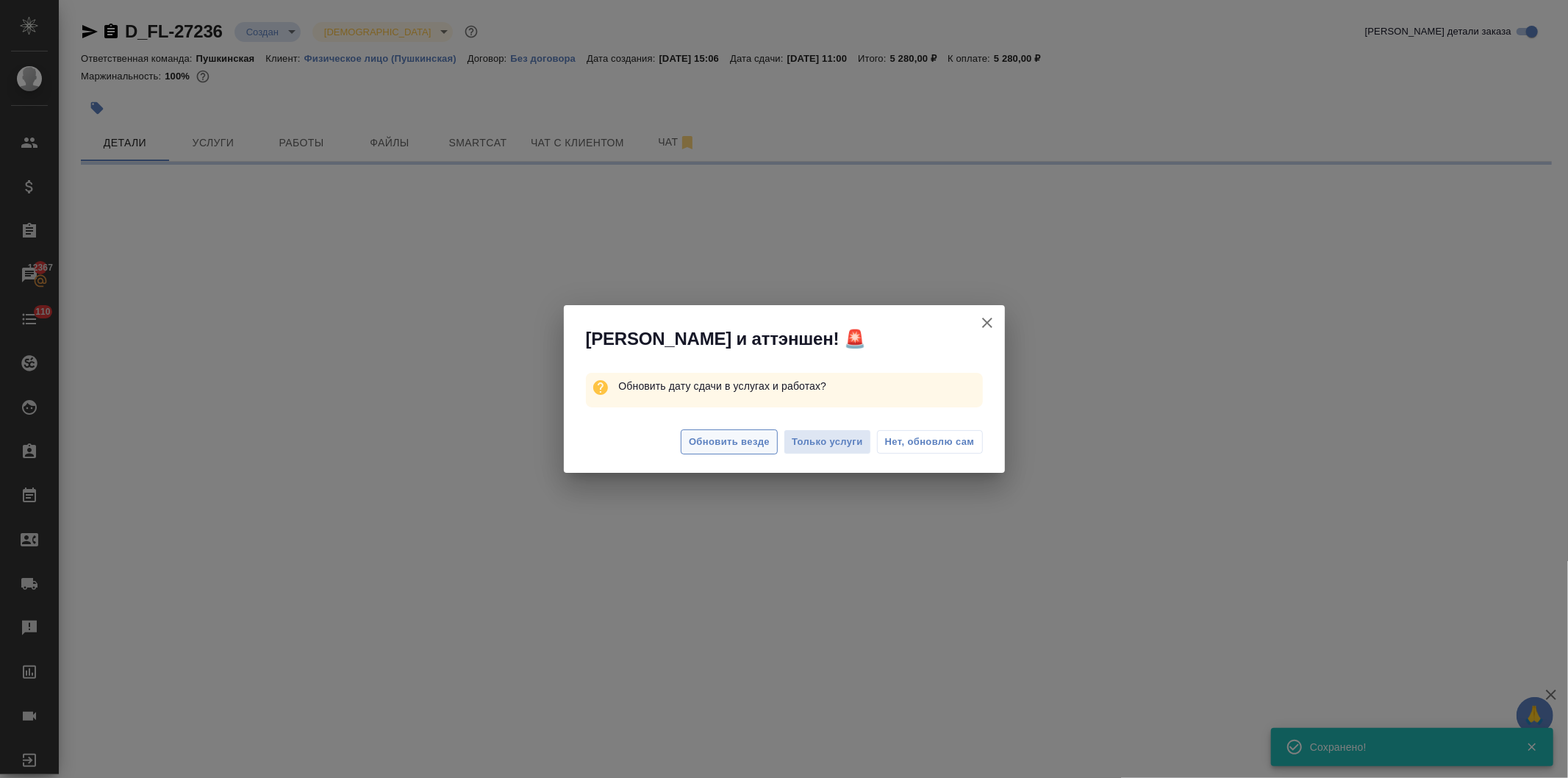
click at [725, 443] on span "Обновить везде" at bounding box center [729, 442] width 81 height 17
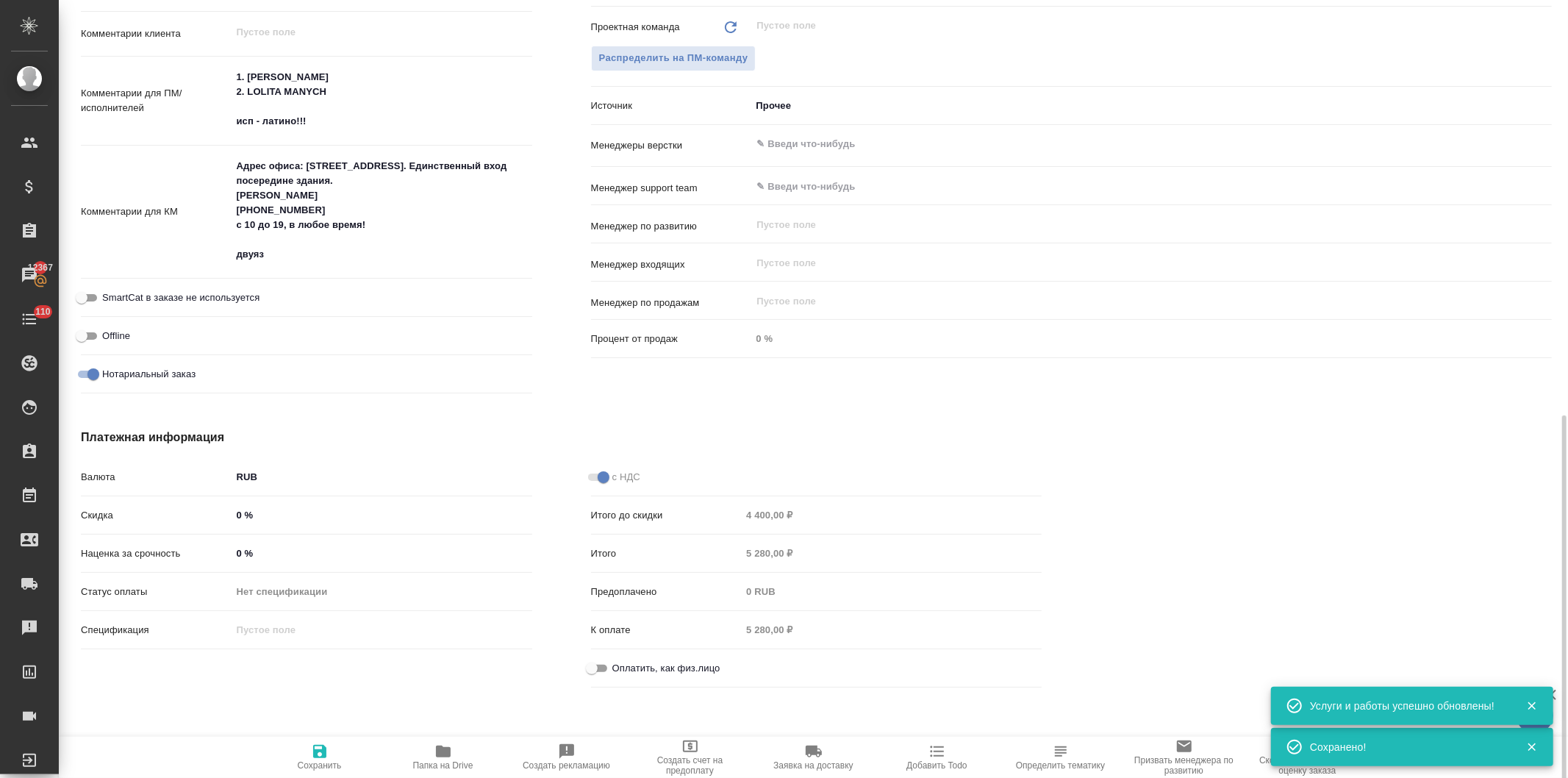
scroll to position [847, 0]
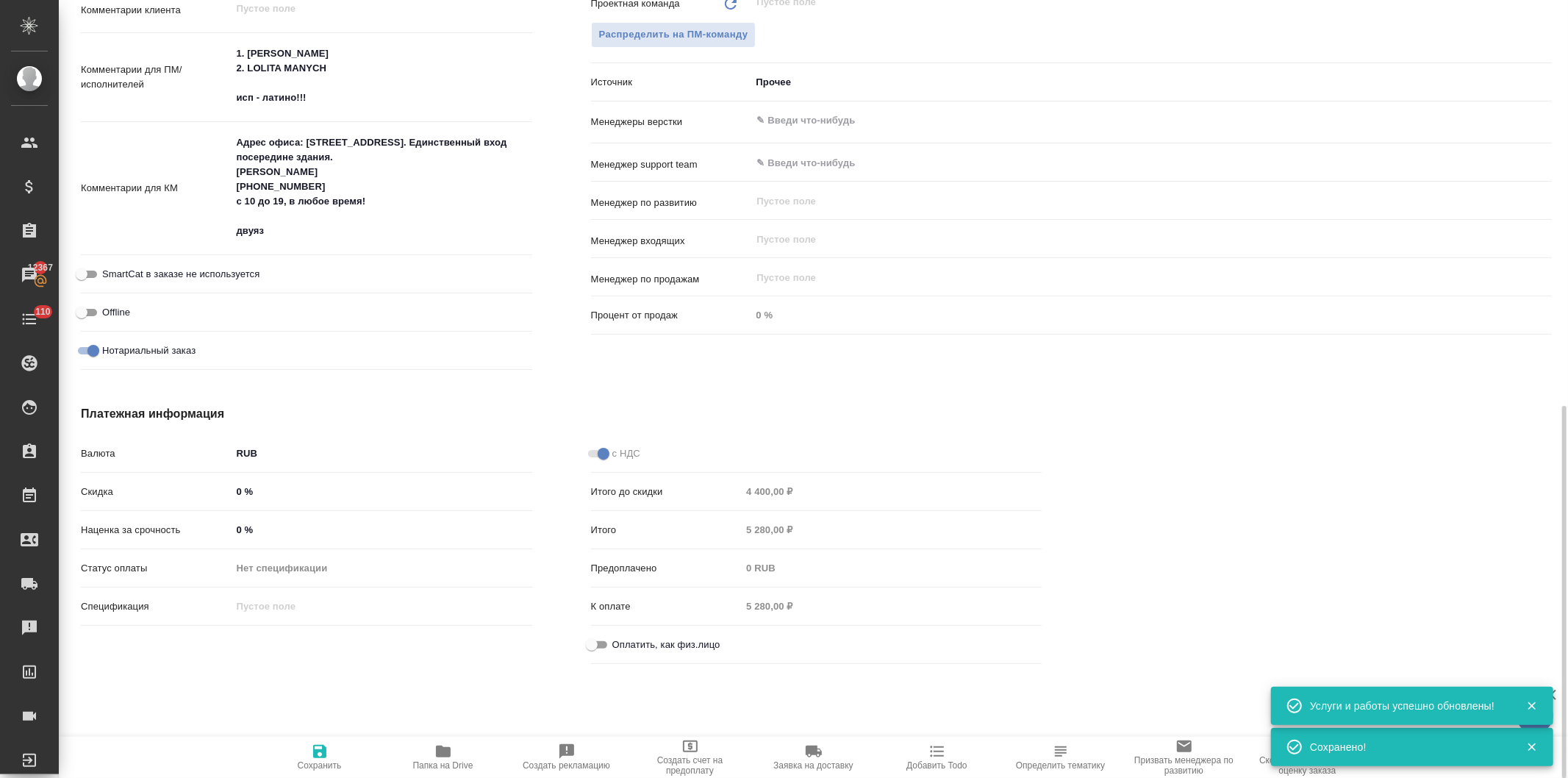
click at [596, 637] on input "Оплатить, как физ.лицо" at bounding box center [591, 645] width 53 height 17
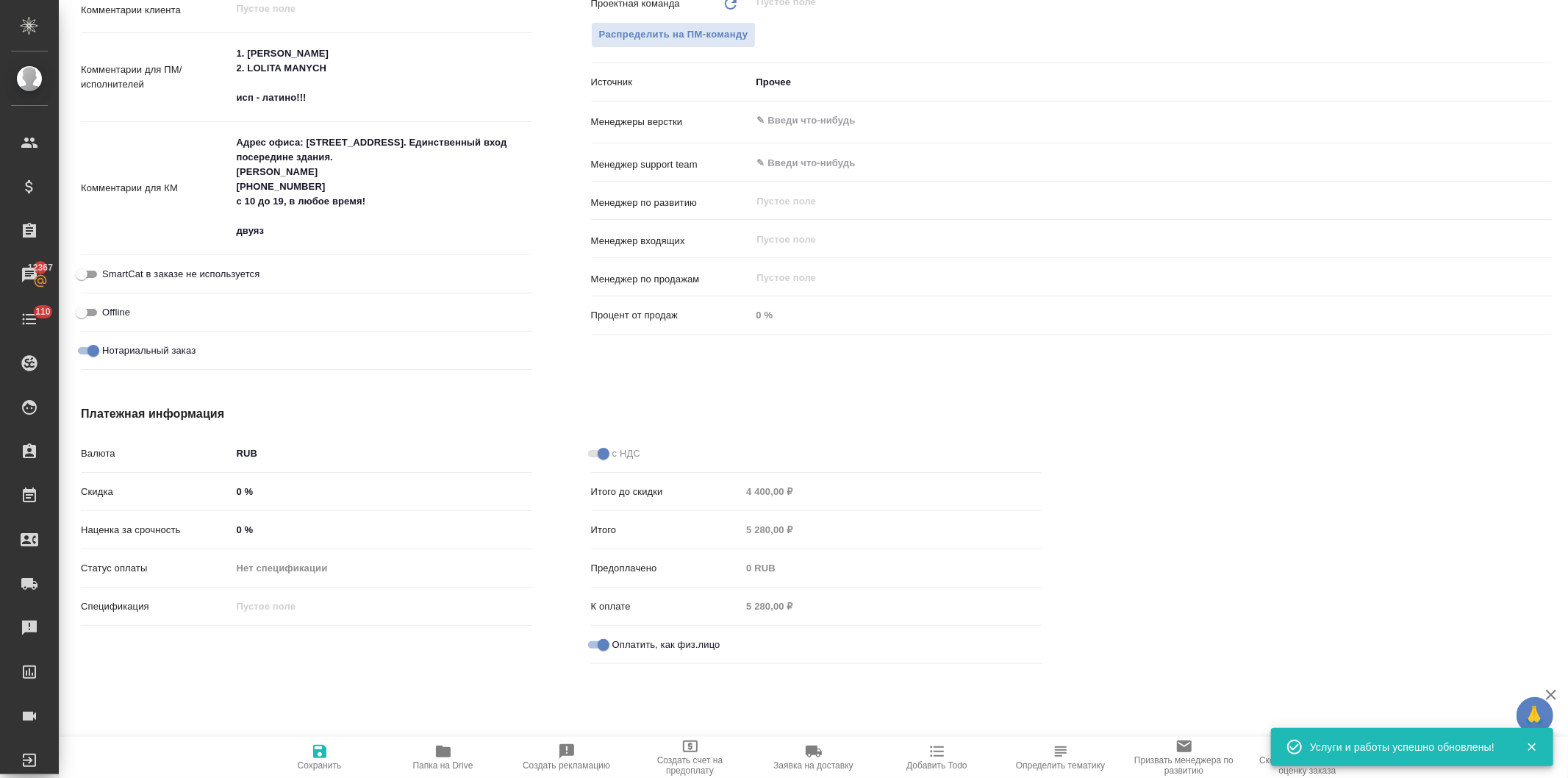
click at [323, 755] on icon "button" at bounding box center [320, 752] width 13 height 13
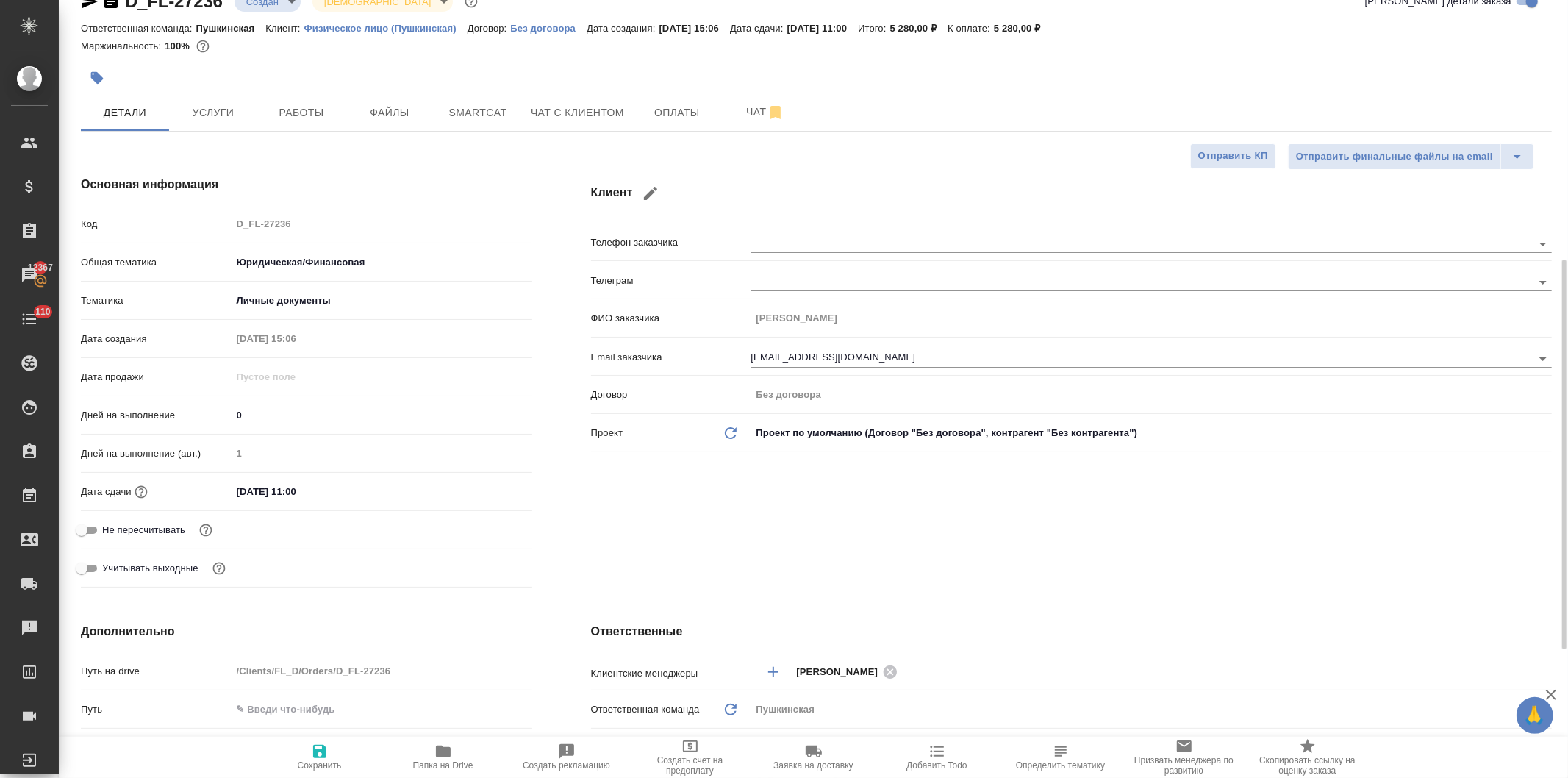
scroll to position [0, 0]
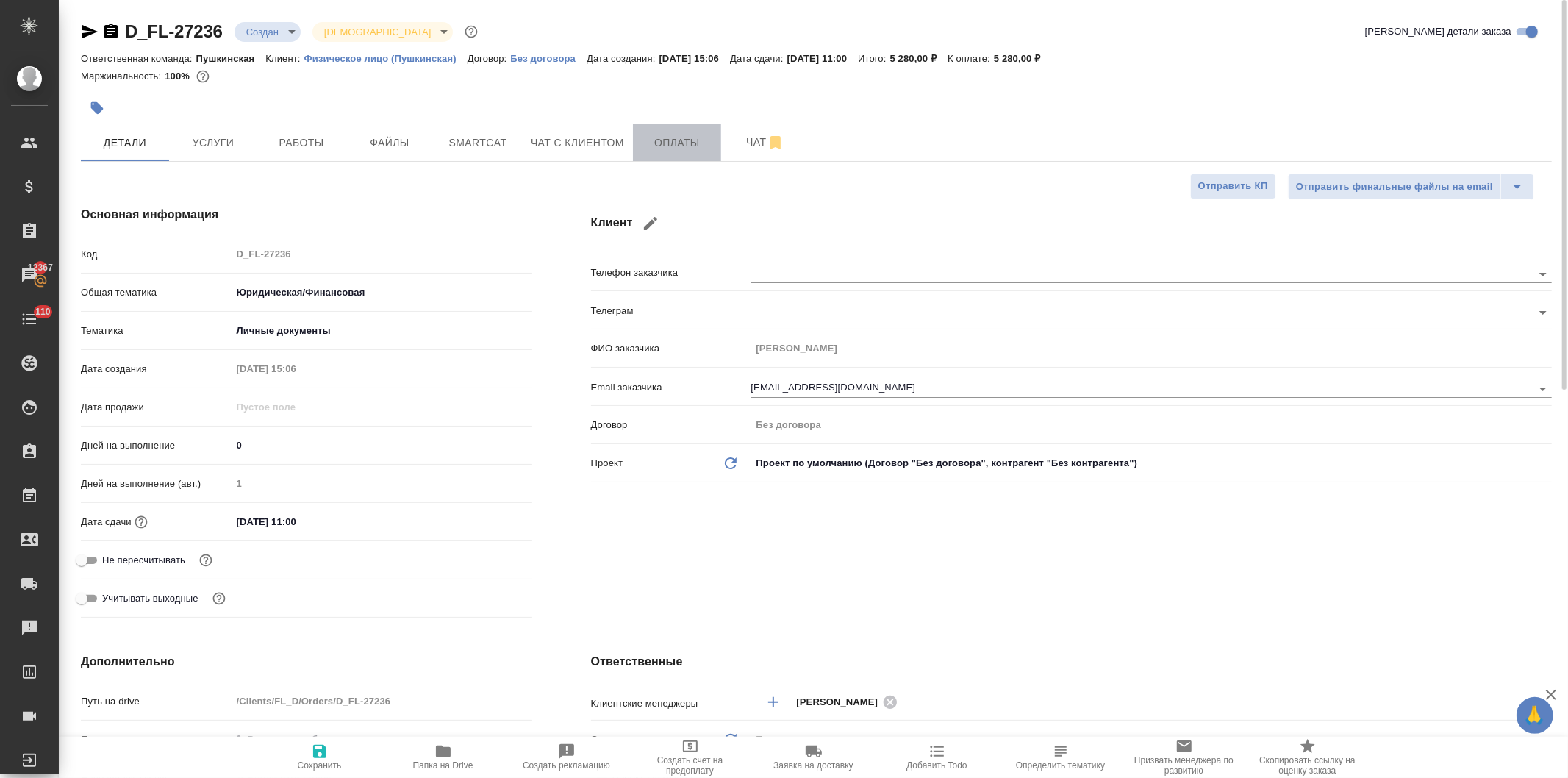
click at [670, 144] on span "Оплаты" at bounding box center [677, 143] width 71 height 18
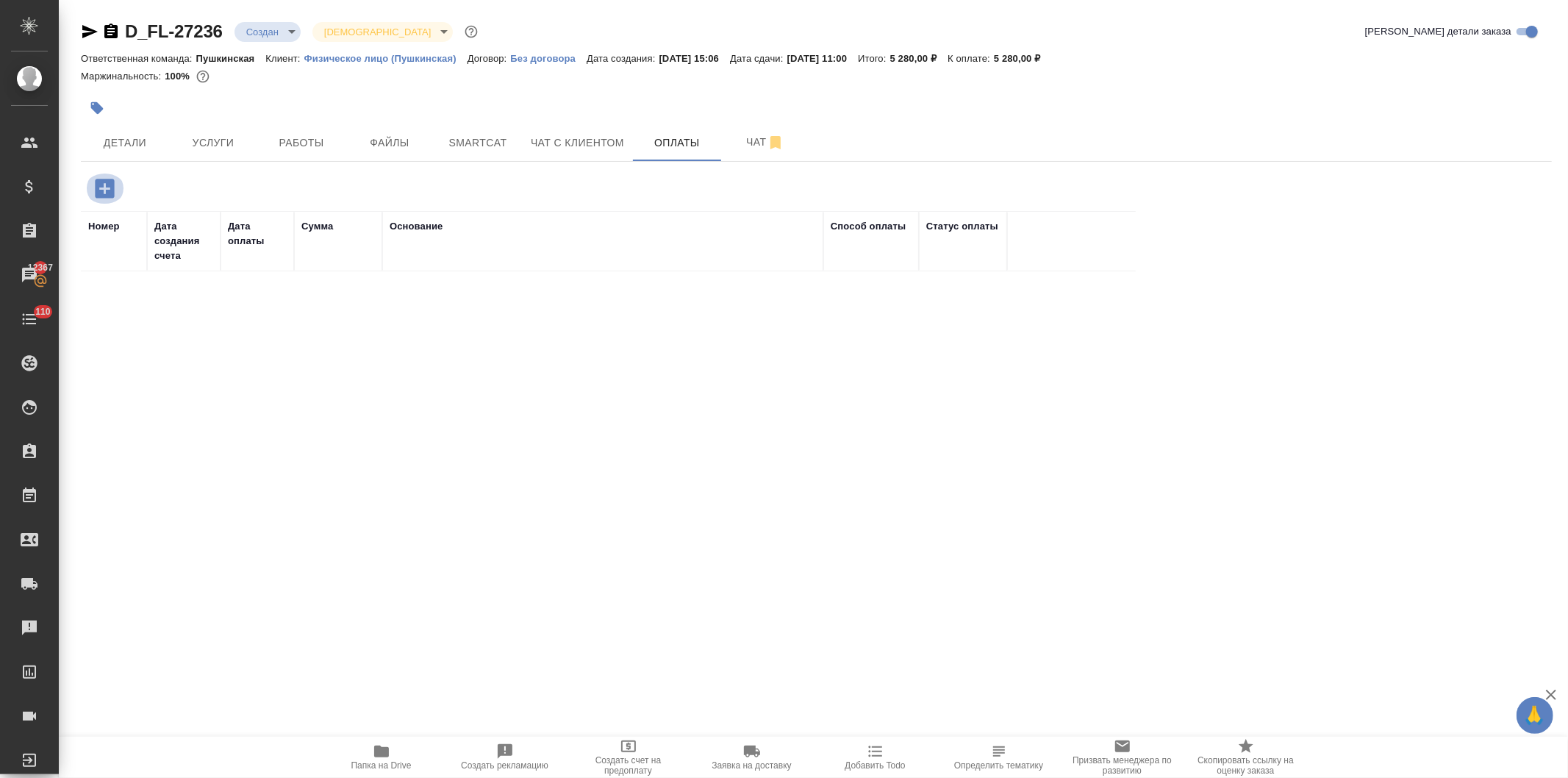
click at [103, 184] on icon "button" at bounding box center [104, 189] width 26 height 26
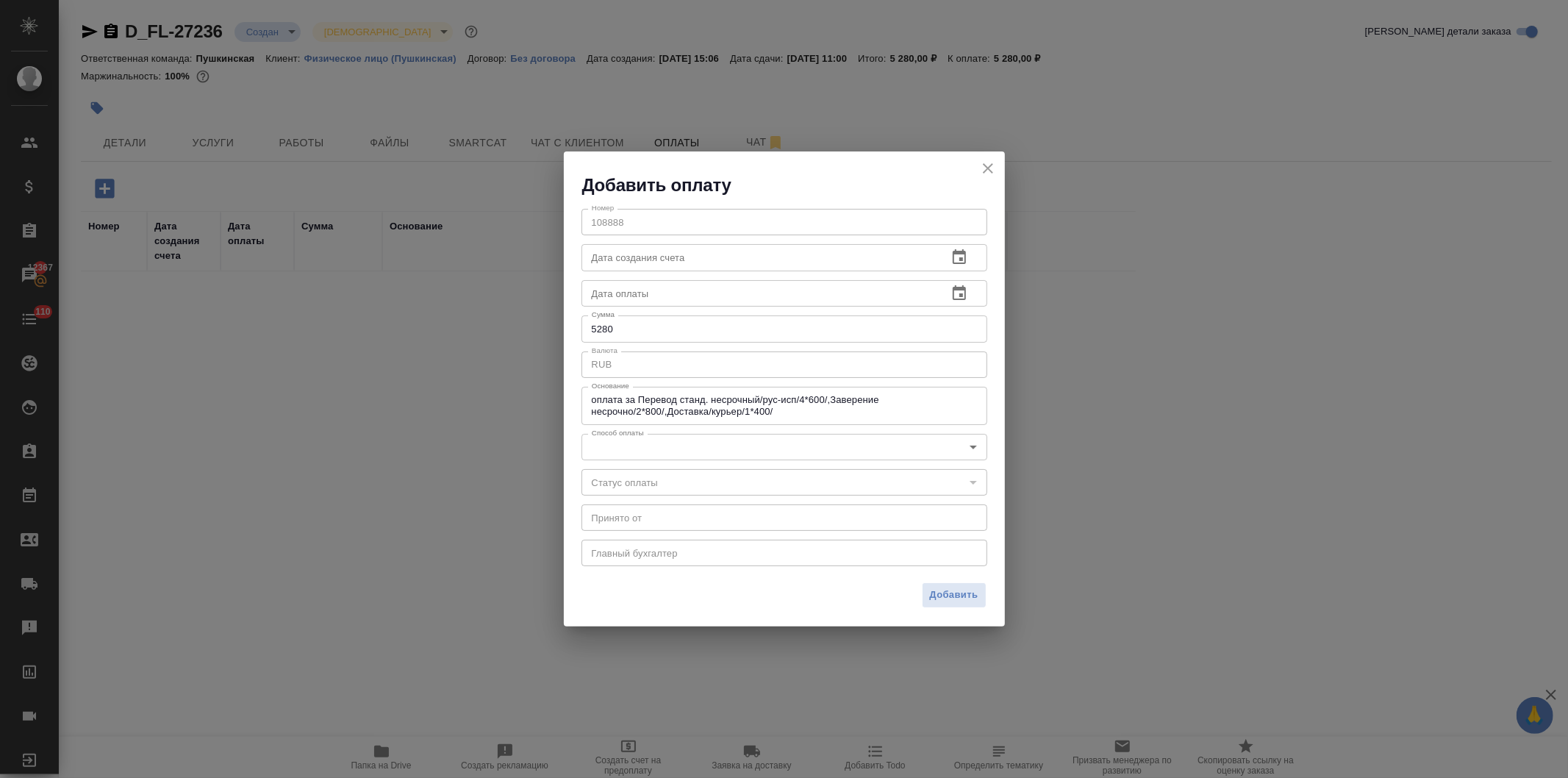
click at [602, 450] on body "🙏 .cls-1 fill:#fff; AWATERA Давыдова Елена Клиенты Спецификации Заказы 12367 Ча…" at bounding box center [784, 389] width 1568 height 778
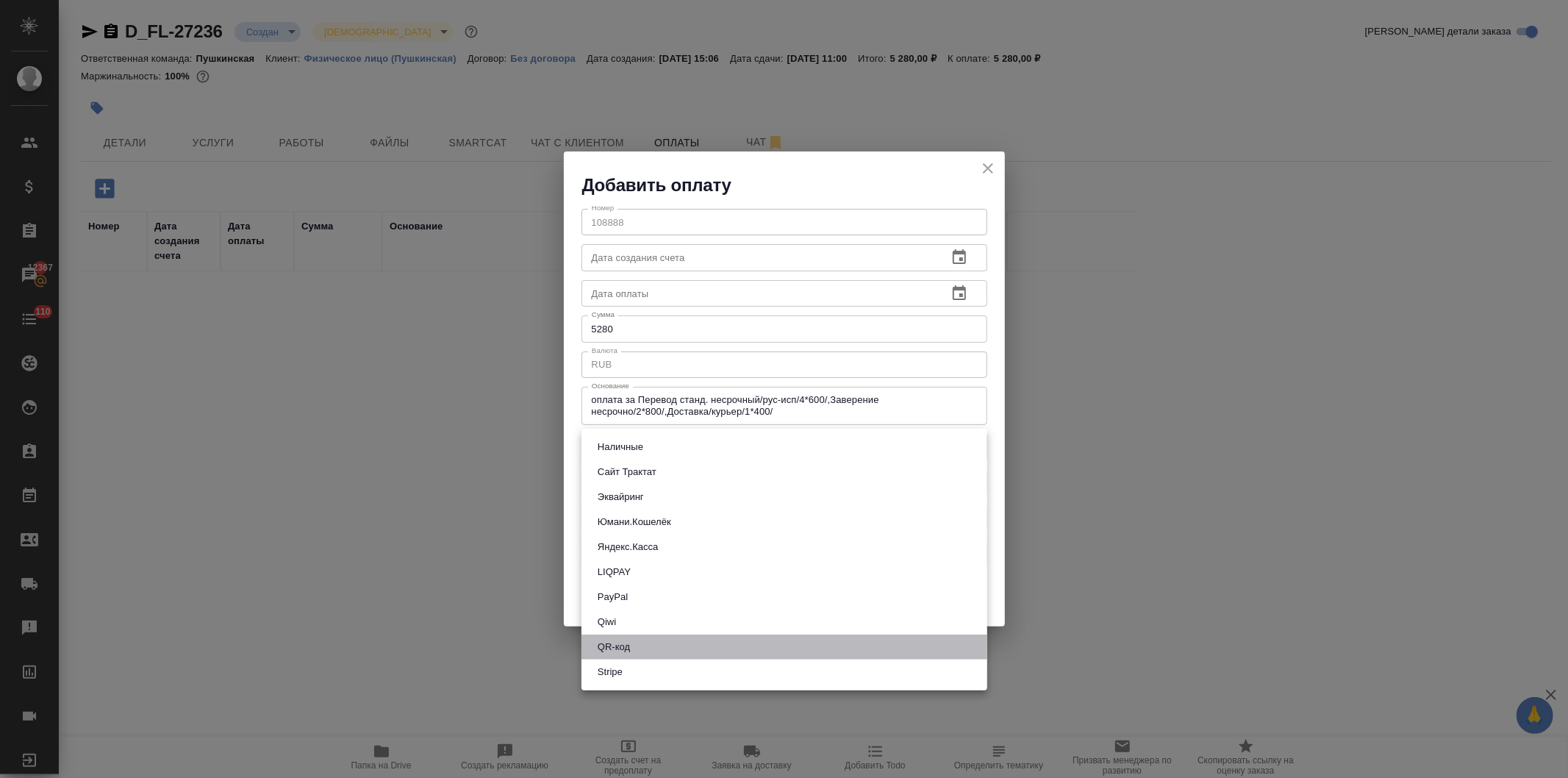
click at [626, 641] on button "QR-код" at bounding box center [613, 647] width 41 height 16
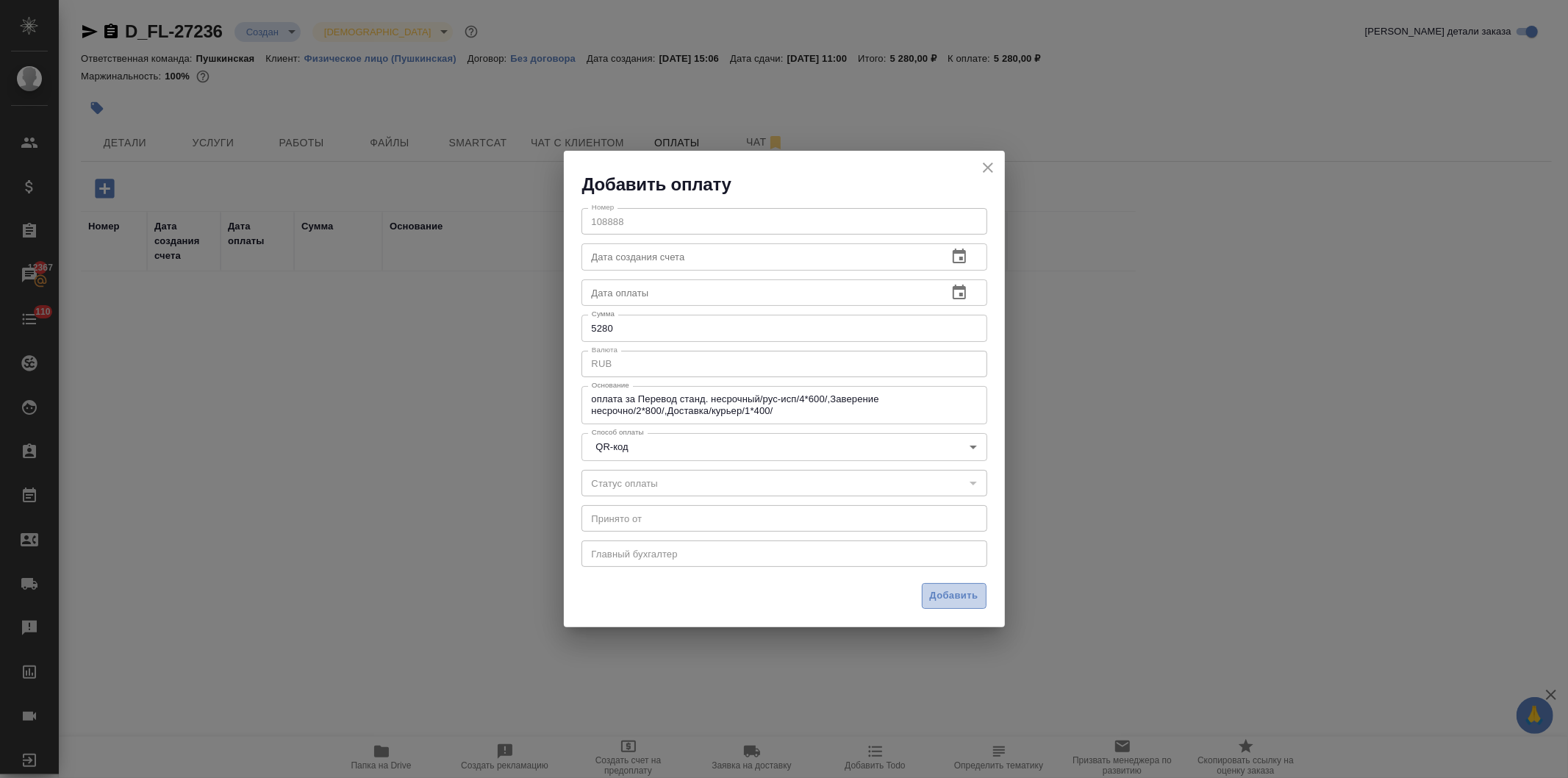
click at [941, 592] on span "Добавить" at bounding box center [954, 596] width 49 height 17
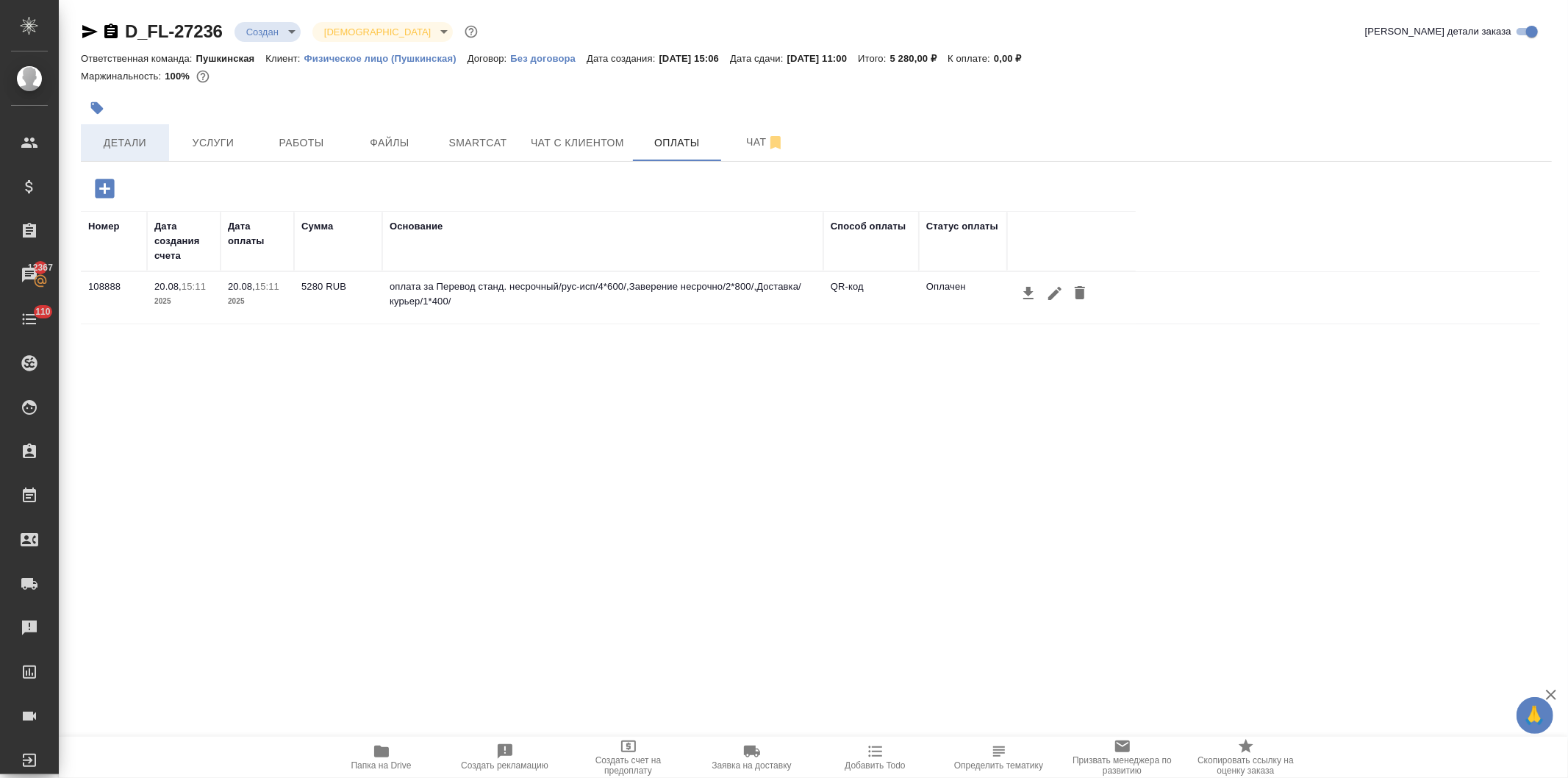
click at [132, 147] on span "Детали" at bounding box center [125, 143] width 71 height 18
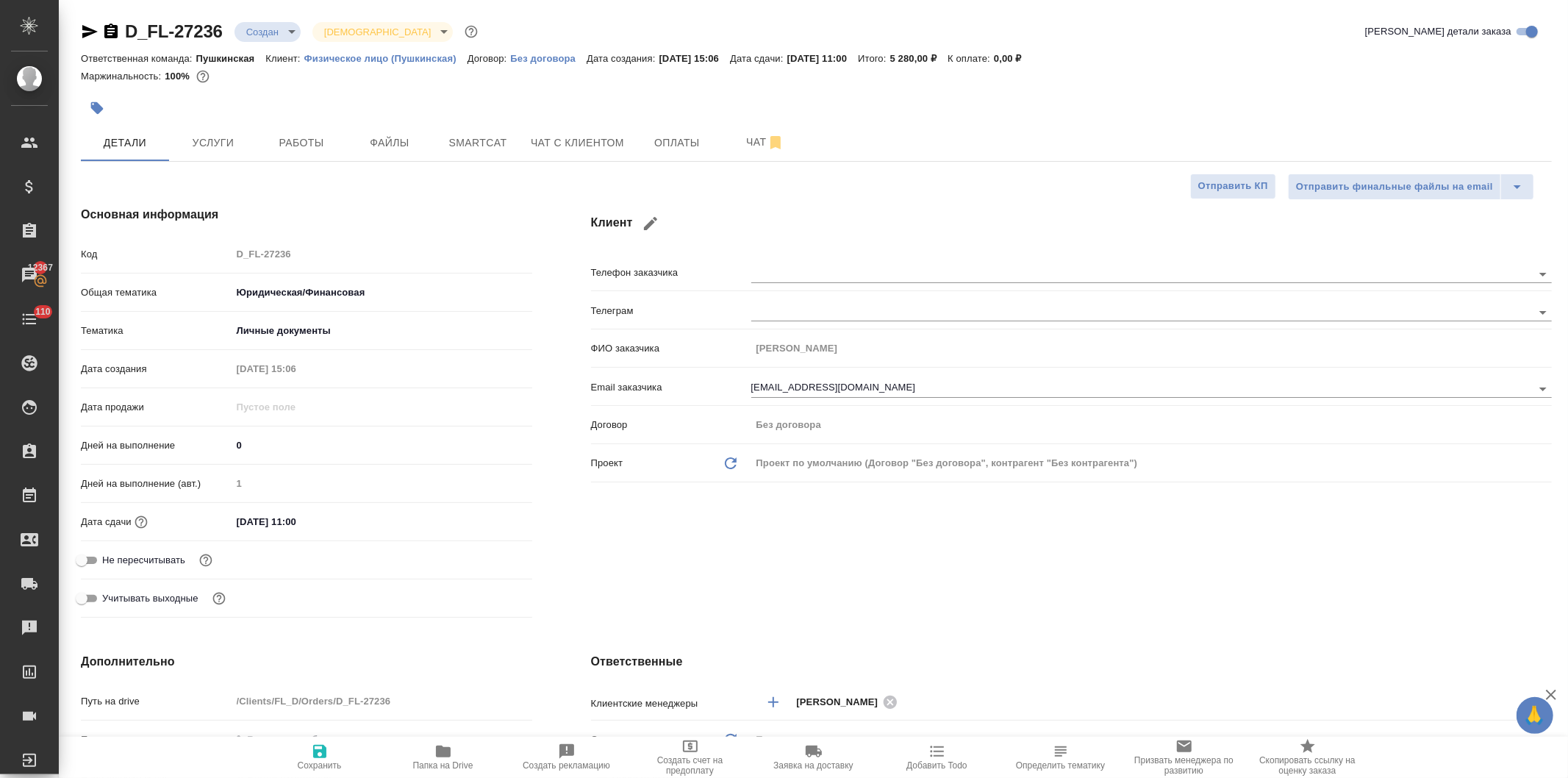
click at [445, 754] on icon "button" at bounding box center [443, 751] width 14 height 11
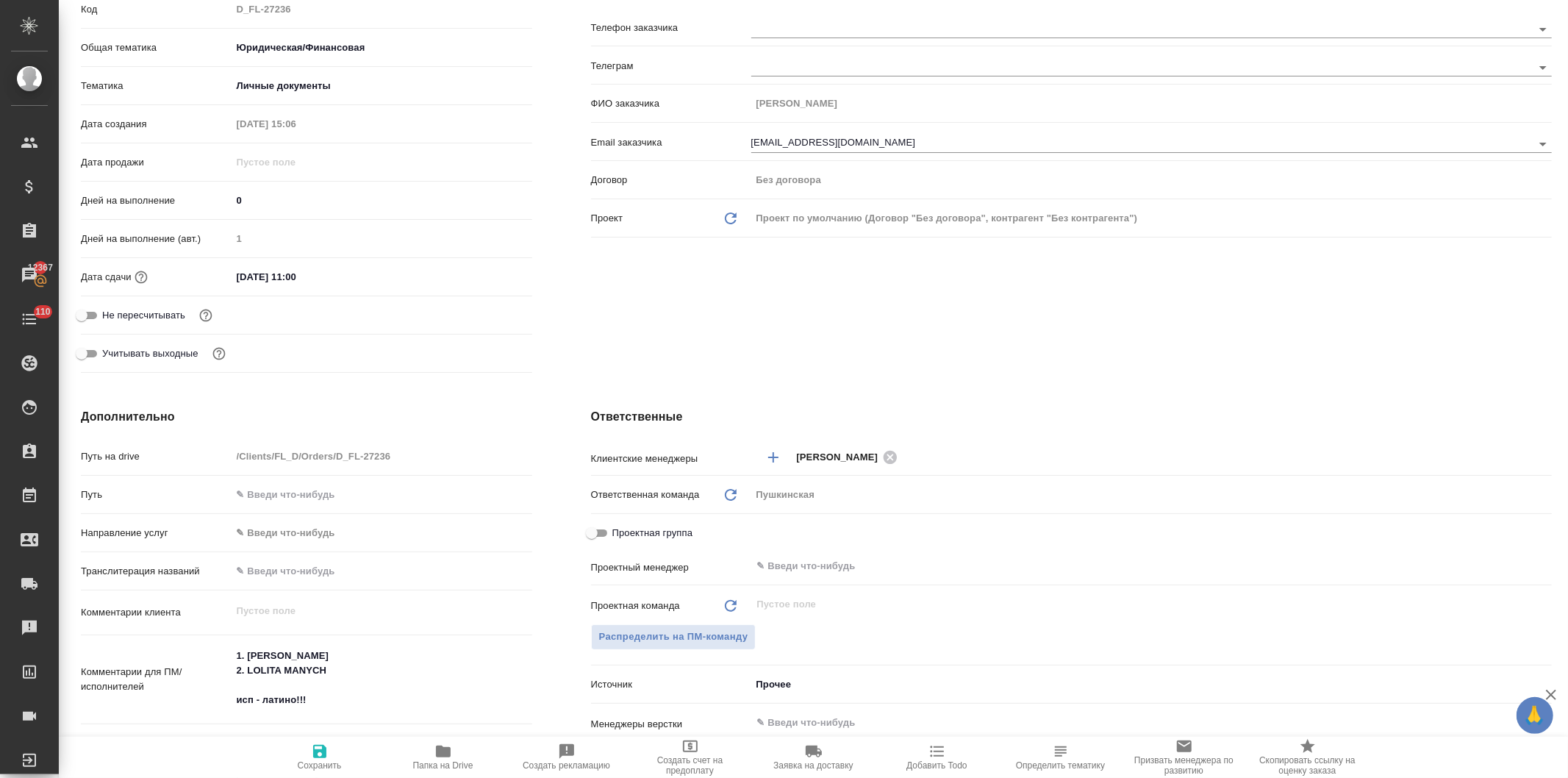
click at [306, 484] on input "text" at bounding box center [382, 495] width 300 height 21
paste input "https://drive.awatera.com/s/2QpR8TYt6p2Hxdx"
click at [638, 318] on div "Клиент Телефон заказчика Телеграм ФИО заказчика Копылов Владимир Email заказчик…" at bounding box center [1071, 170] width 1020 height 477
click at [314, 756] on icon "button" at bounding box center [320, 752] width 13 height 13
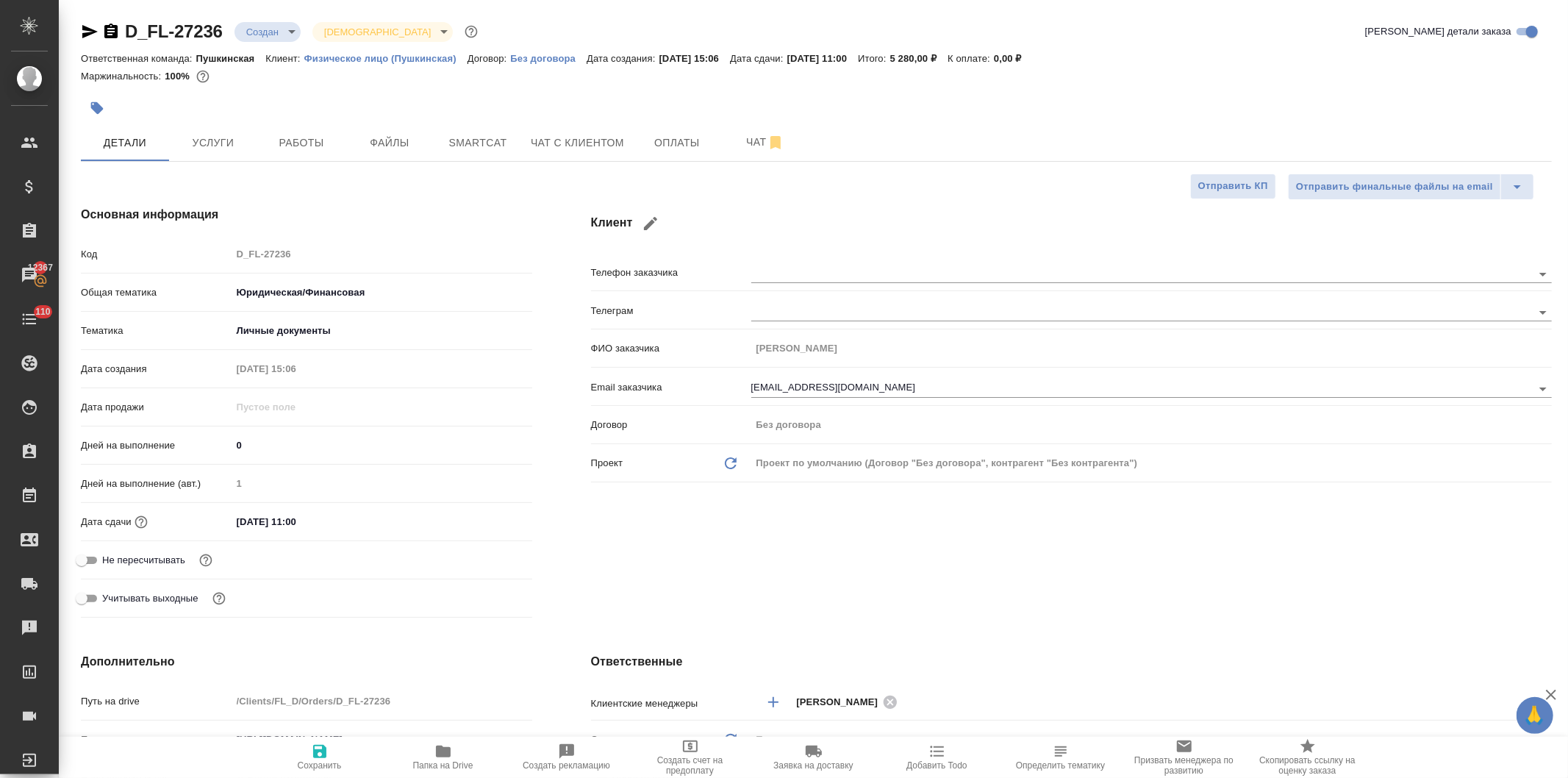
scroll to position [326, 0]
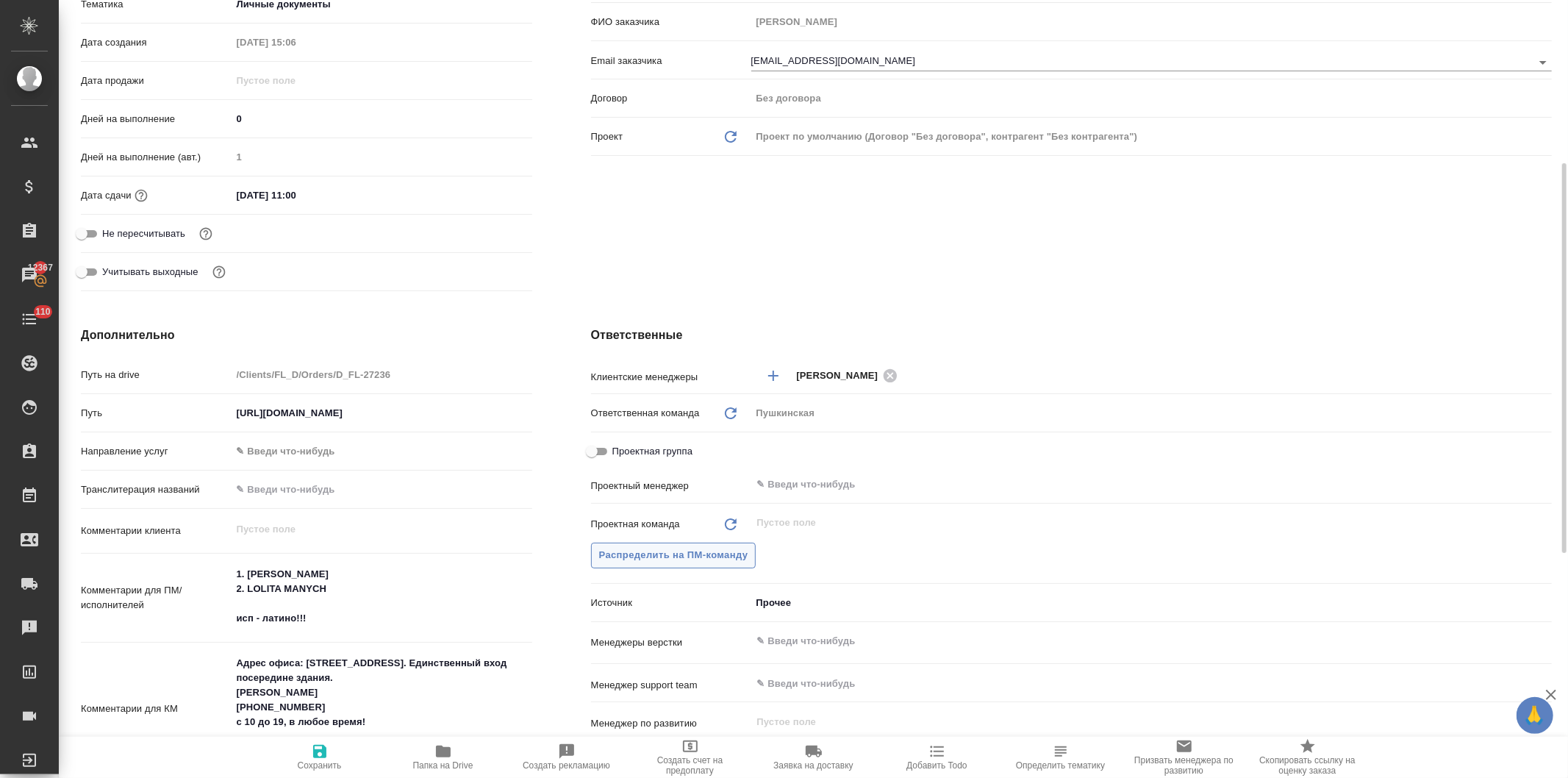
click at [672, 554] on span "Распределить на ПМ-команду" at bounding box center [674, 556] width 149 height 17
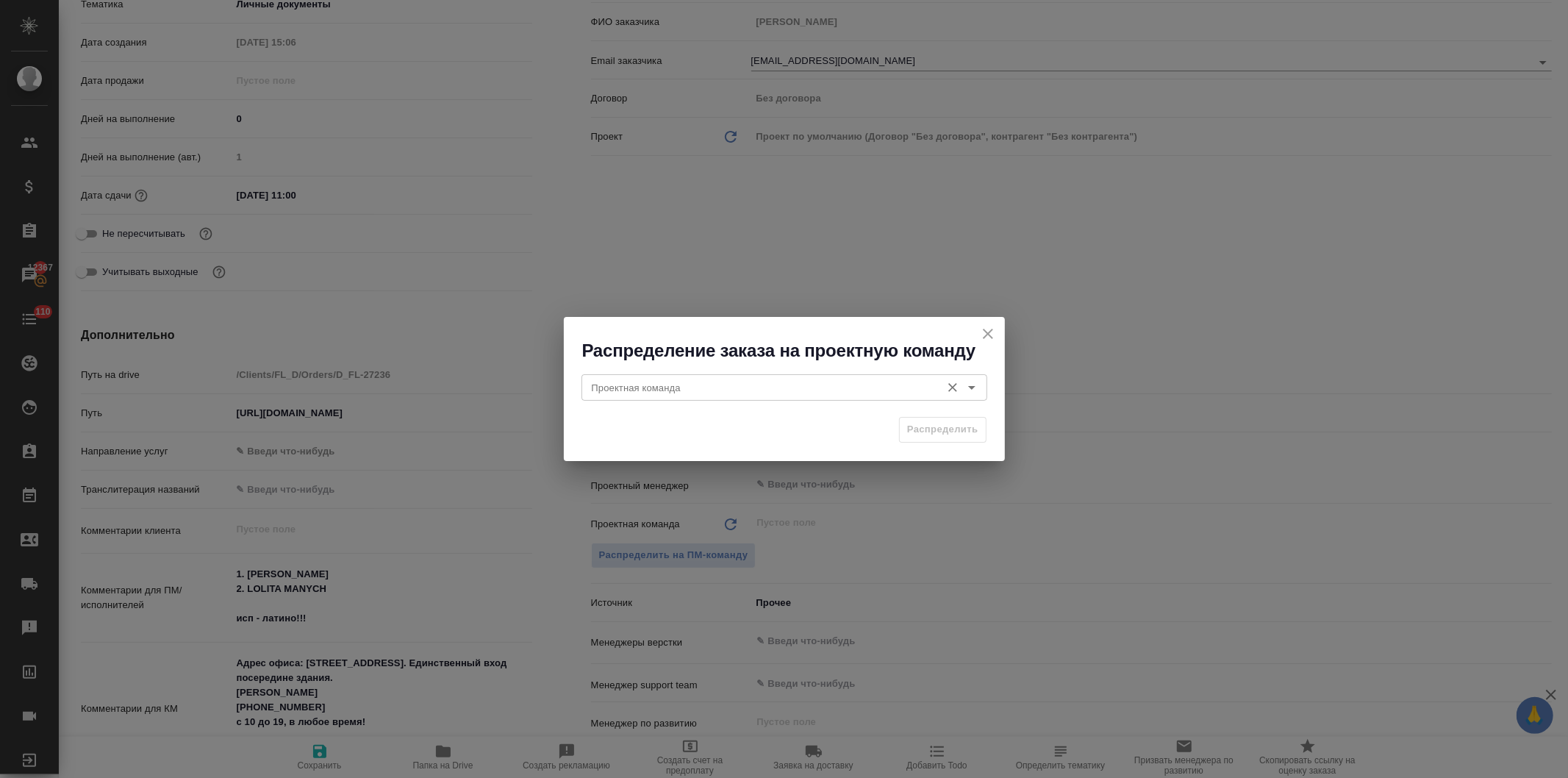
click at [649, 386] on input "Проектная команда" at bounding box center [761, 388] width 348 height 17
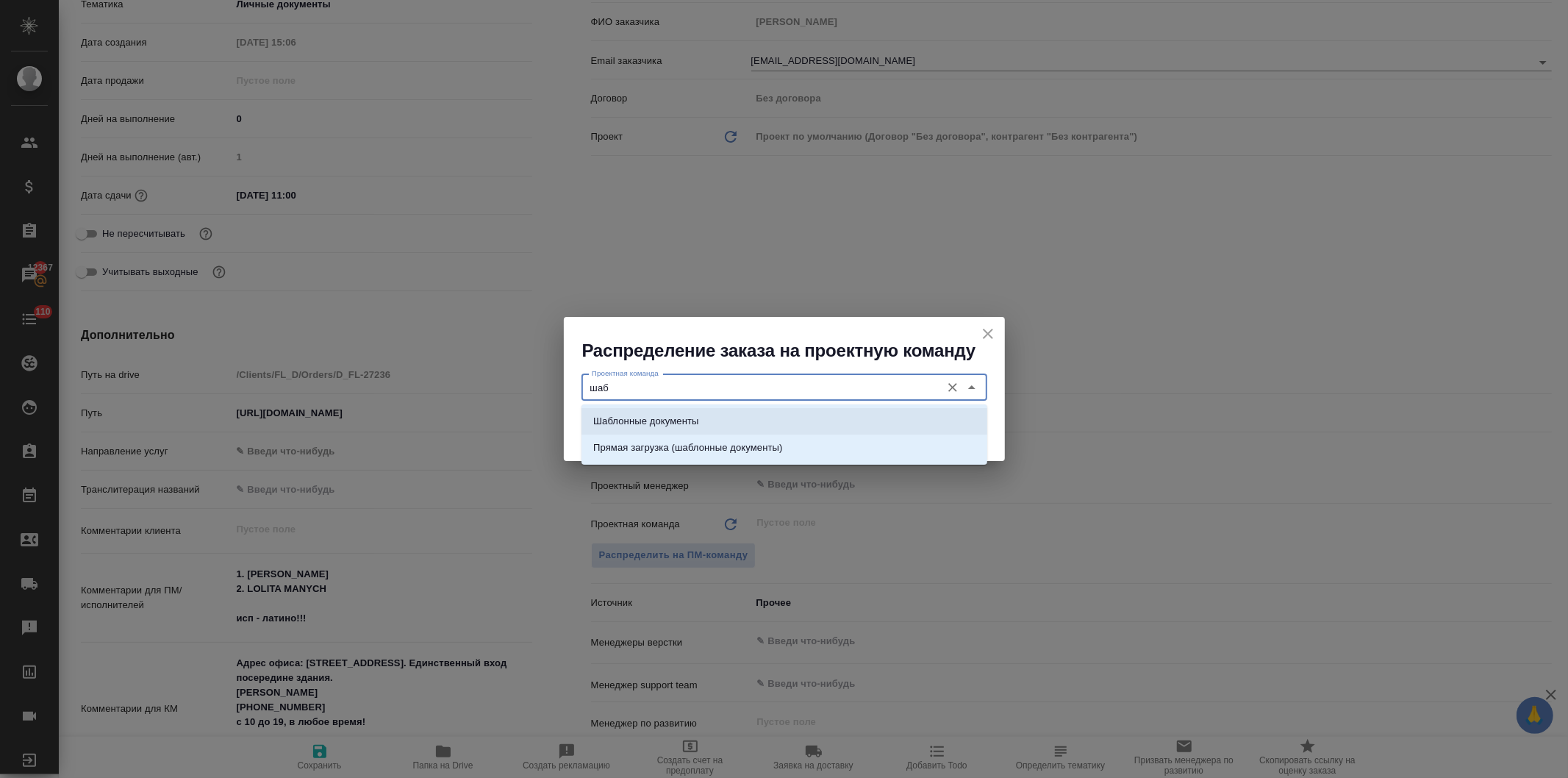
click at [652, 421] on p "Шаблонные документы" at bounding box center [646, 421] width 105 height 14
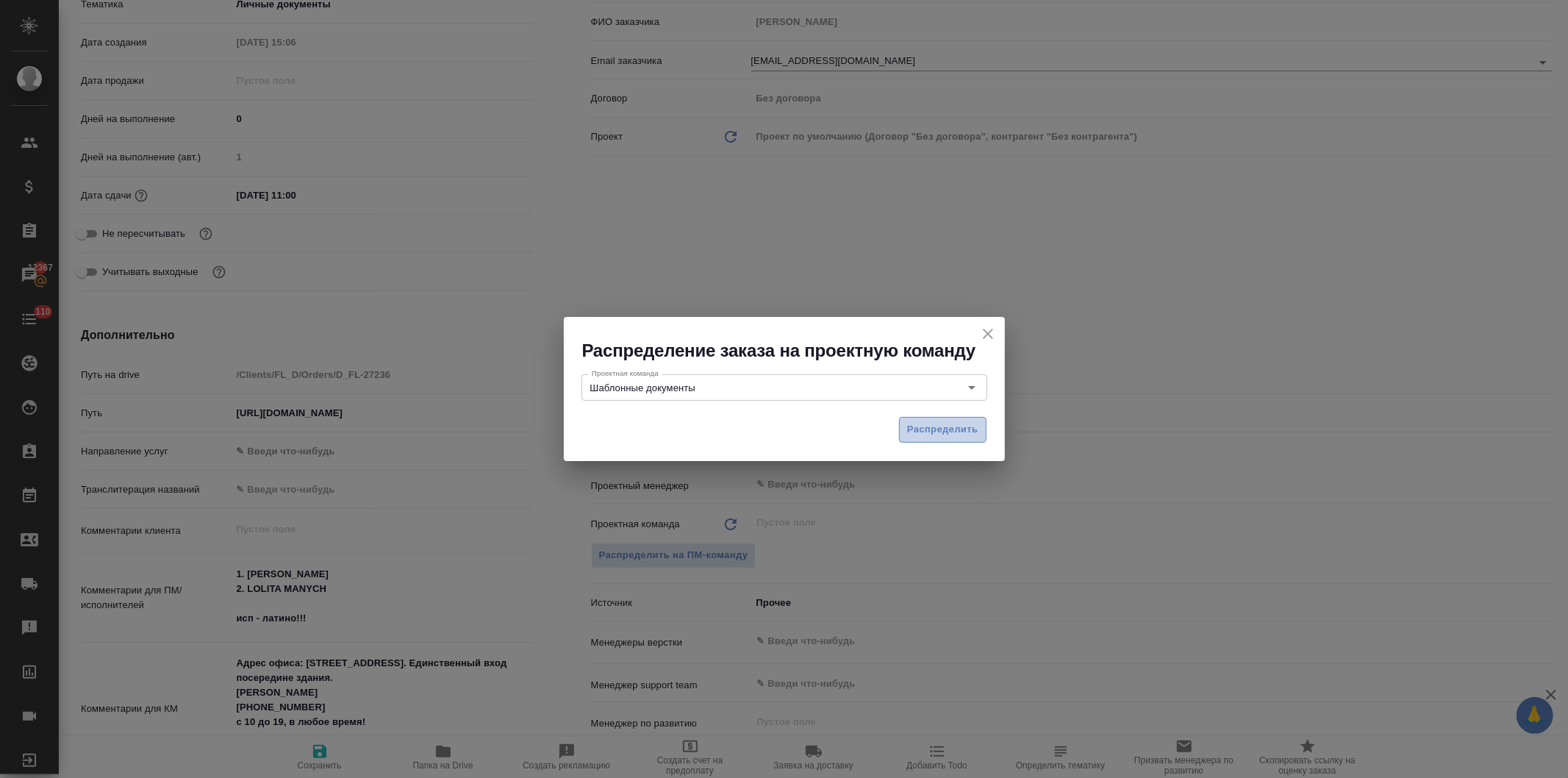
click at [926, 427] on span "Распределить" at bounding box center [942, 430] width 72 height 17
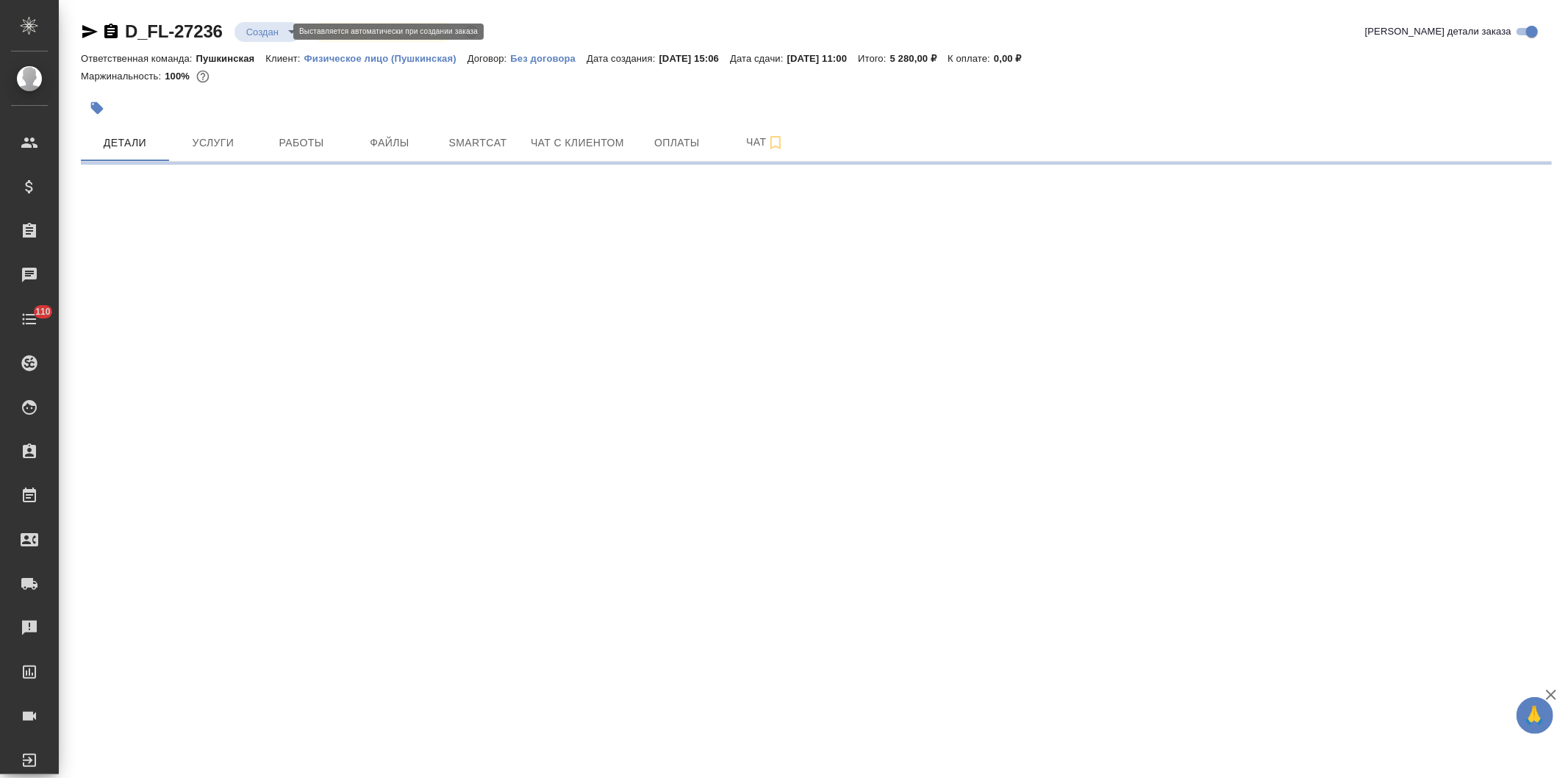
click at [265, 30] on body "🙏 .cls-1 fill:#fff; AWATERA [PERSON_NAME] Спецификации Заказы Чаты 110 Todo Про…" at bounding box center [784, 389] width 1568 height 778
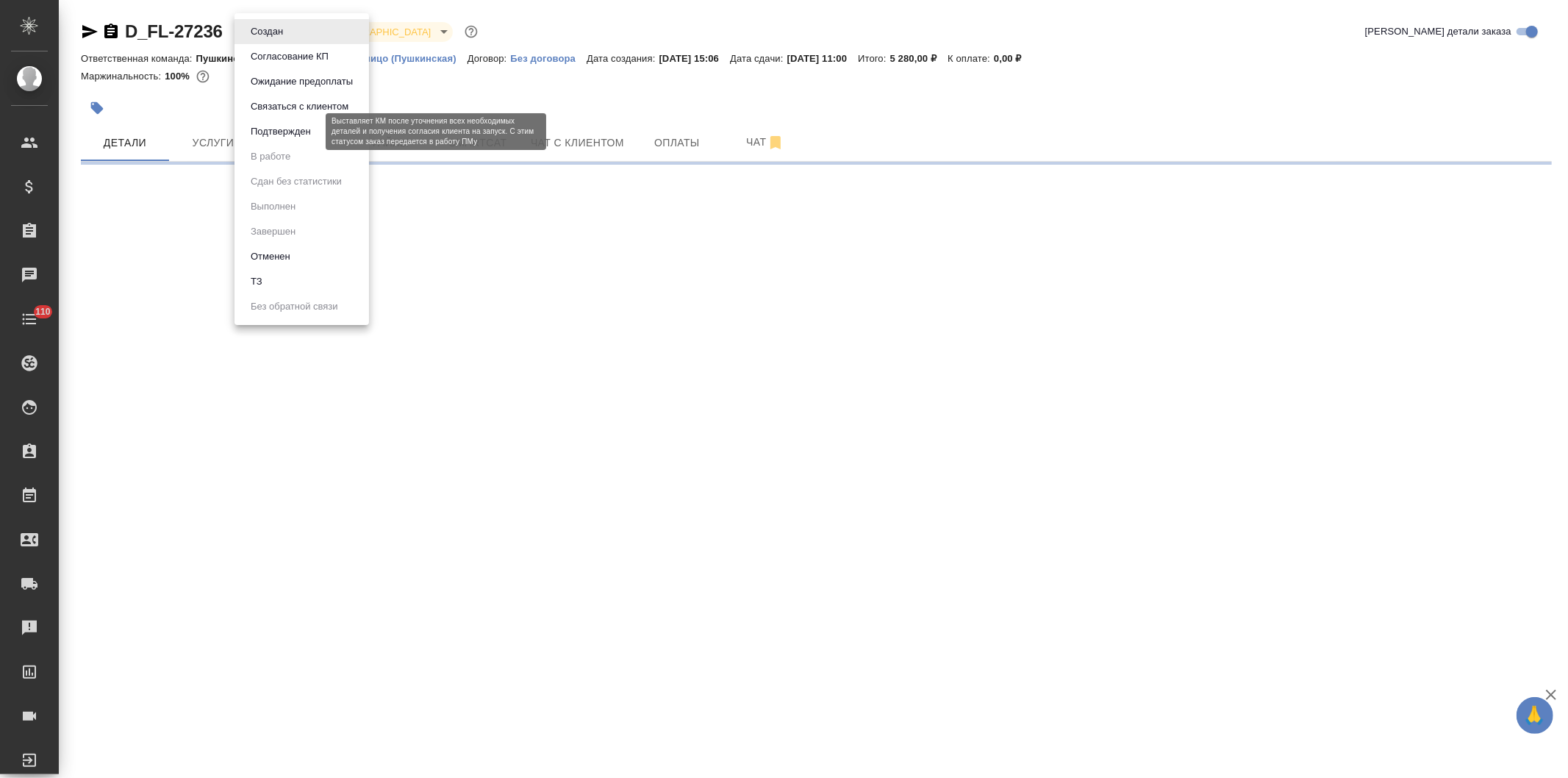
click at [280, 126] on button "Подтвержден" at bounding box center [280, 131] width 69 height 16
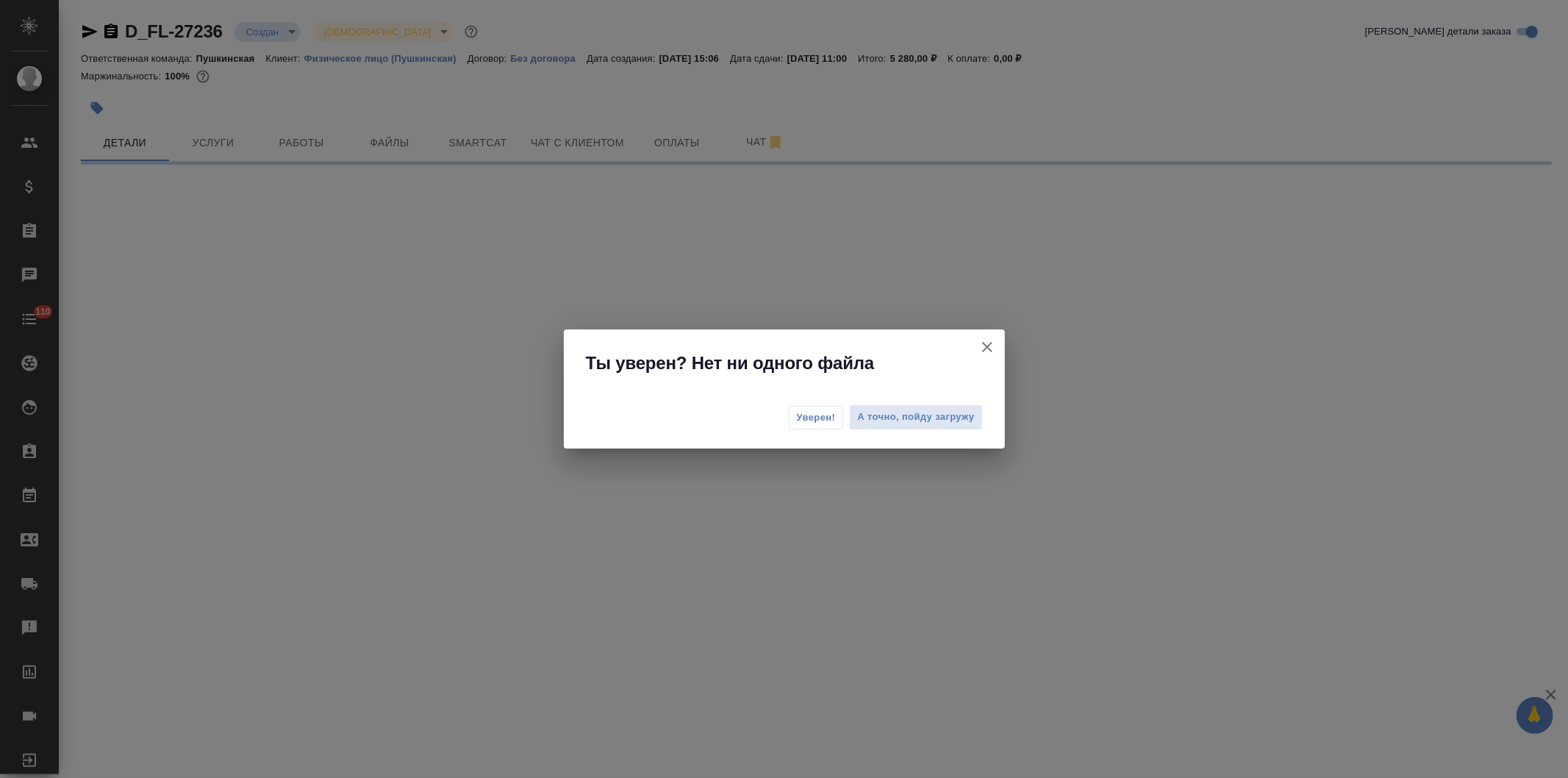
select select "RU"
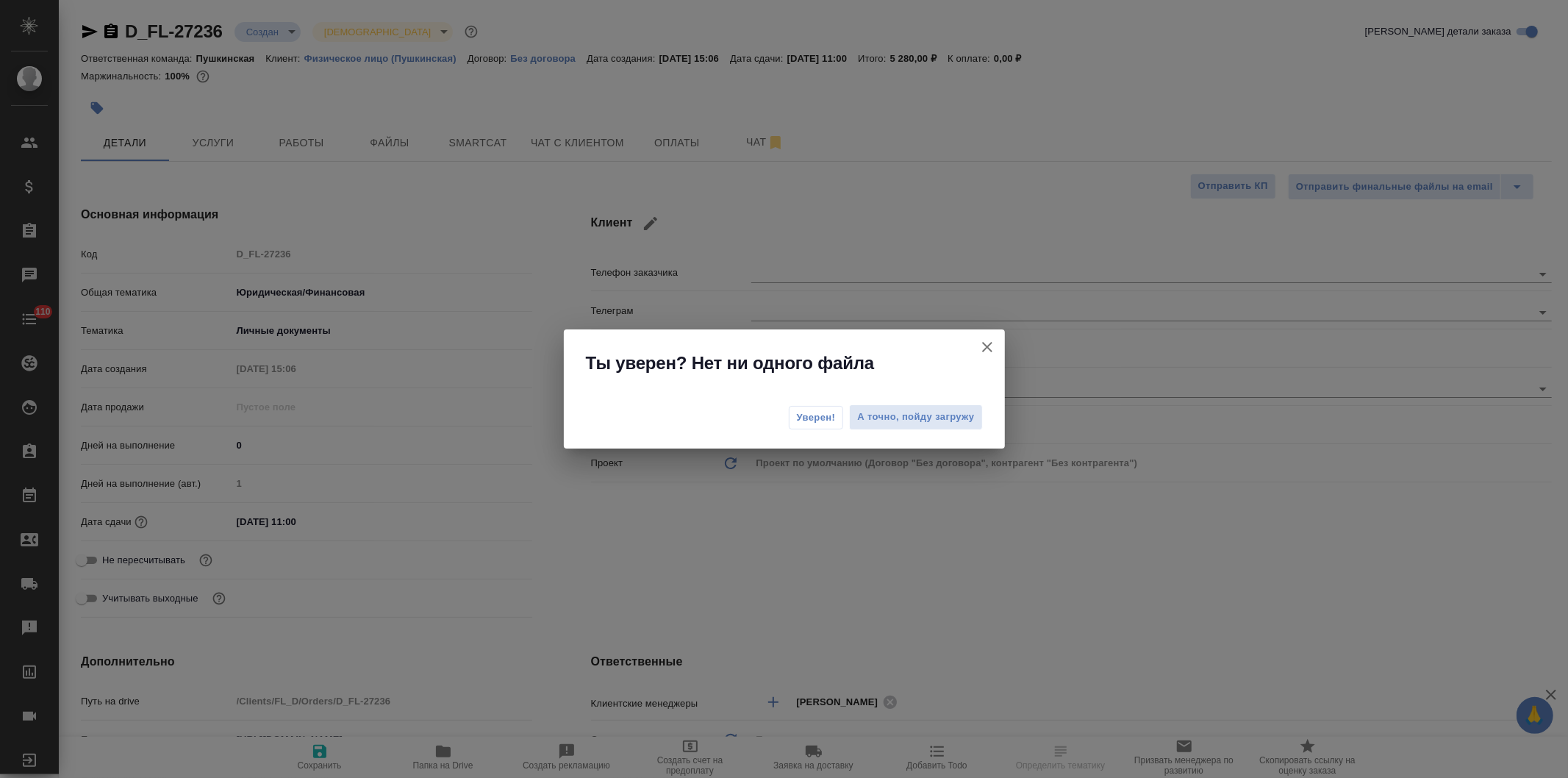
type textarea "x"
click at [800, 416] on span "Уверен!" at bounding box center [816, 417] width 39 height 14
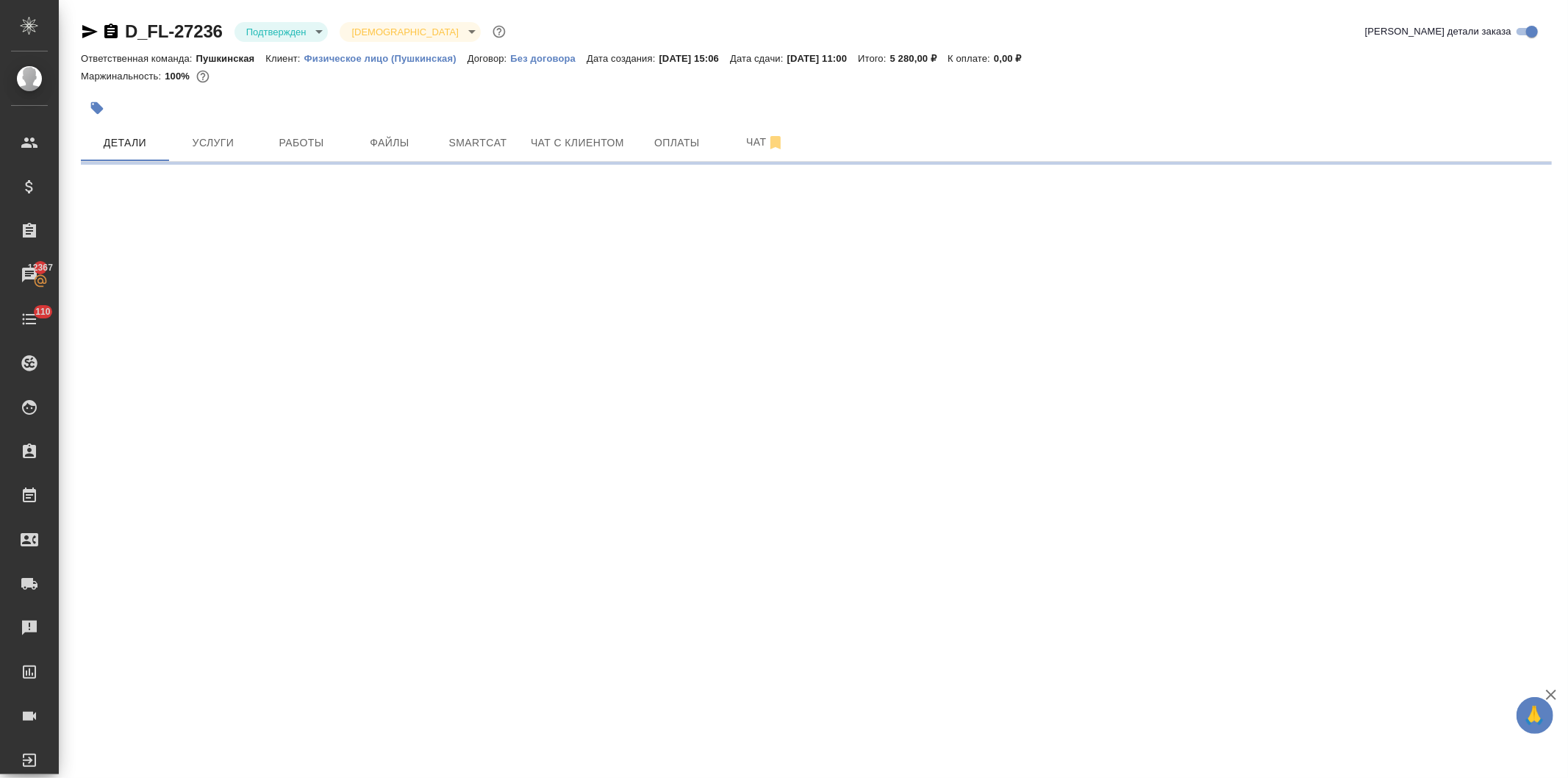
select select "RU"
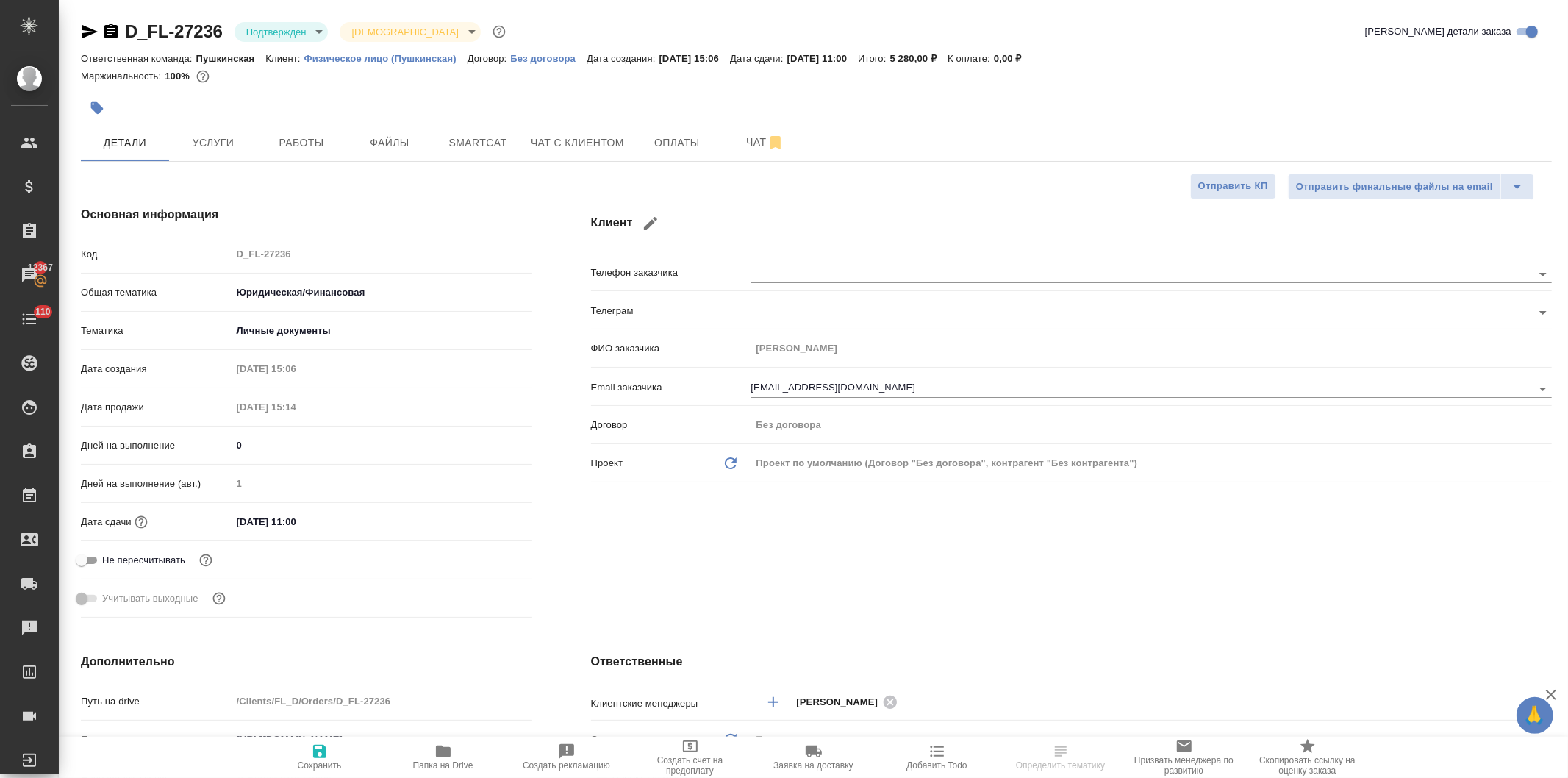
type textarea "x"
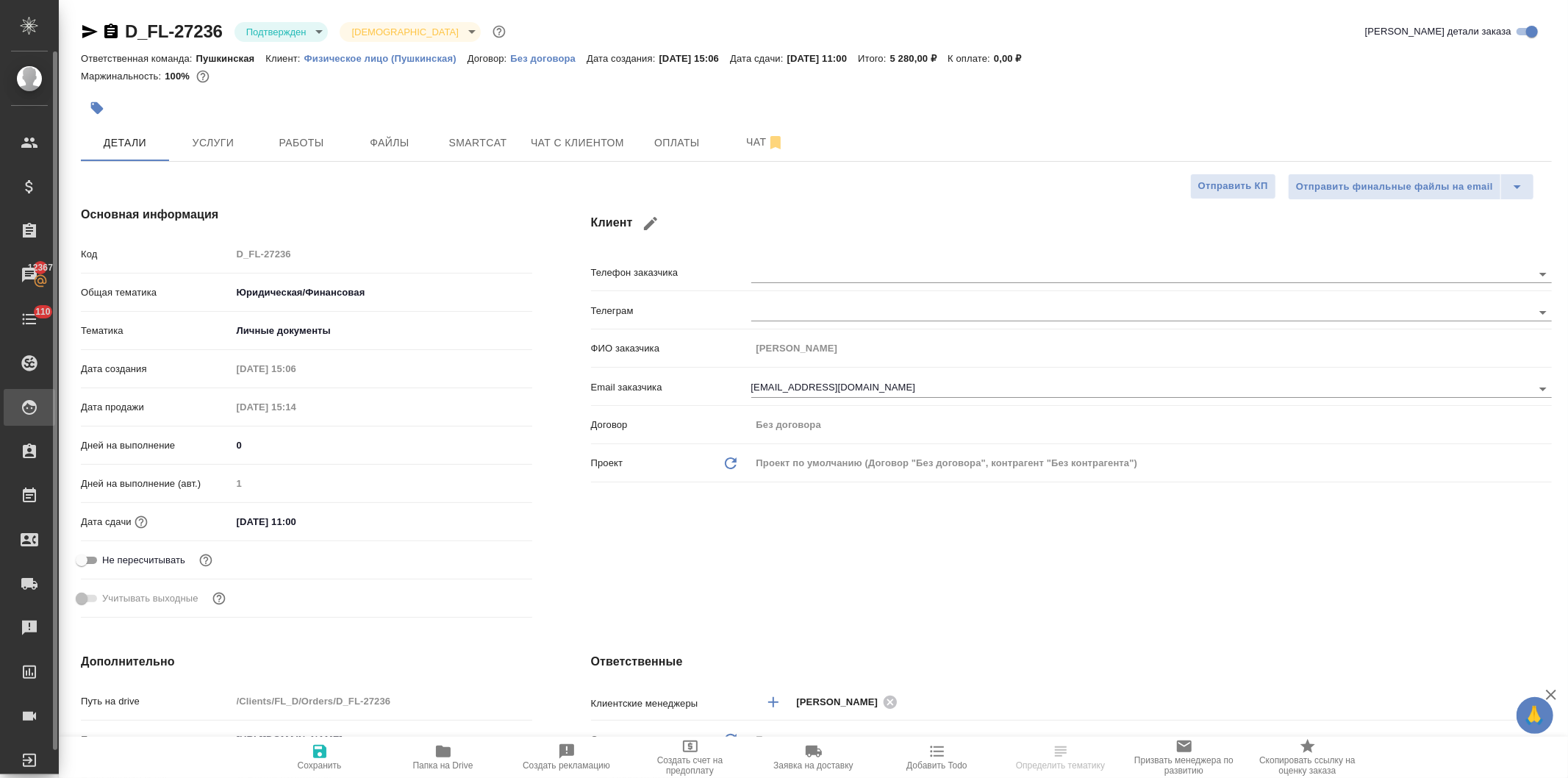
type textarea "x"
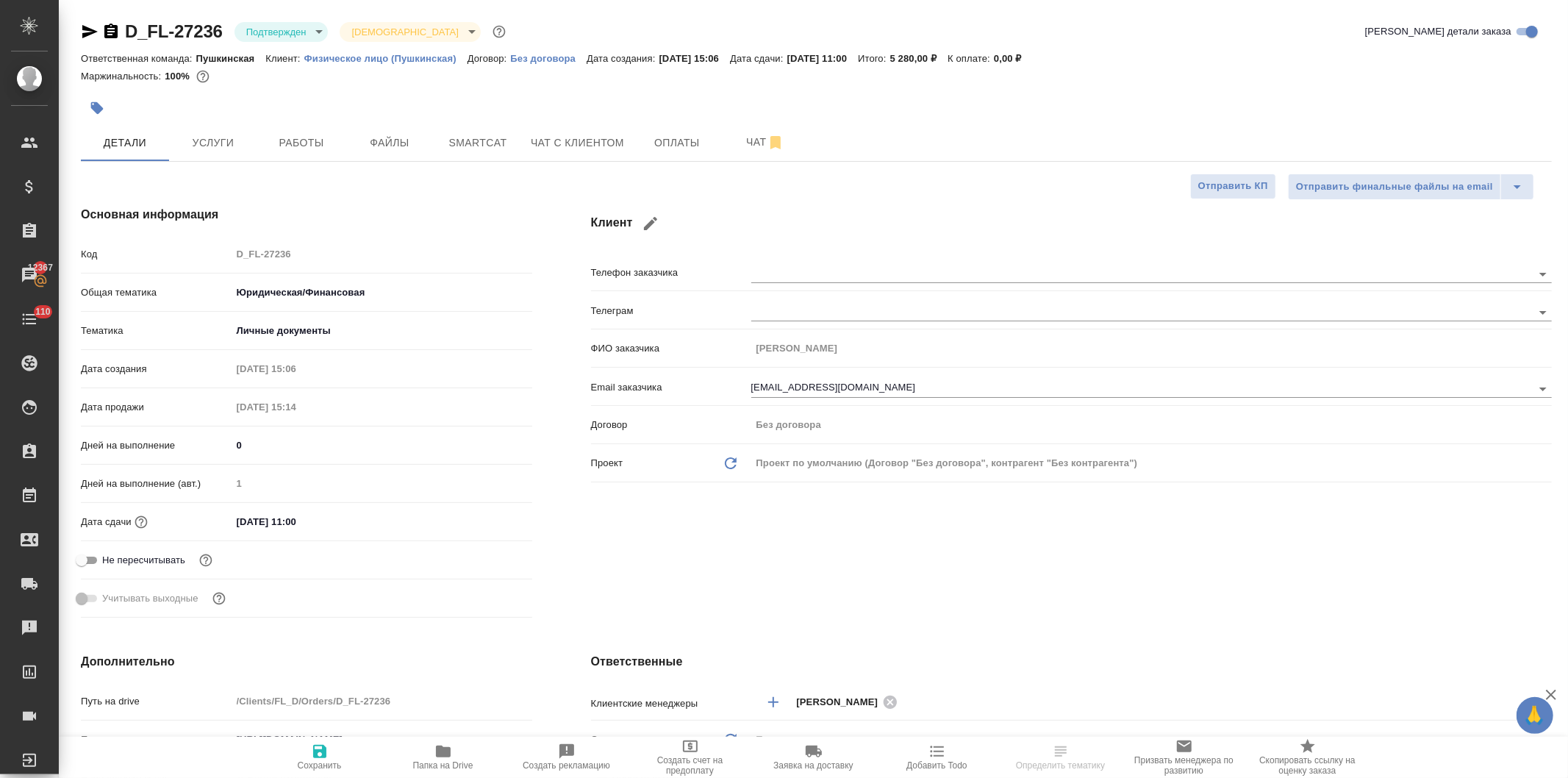
type textarea "x"
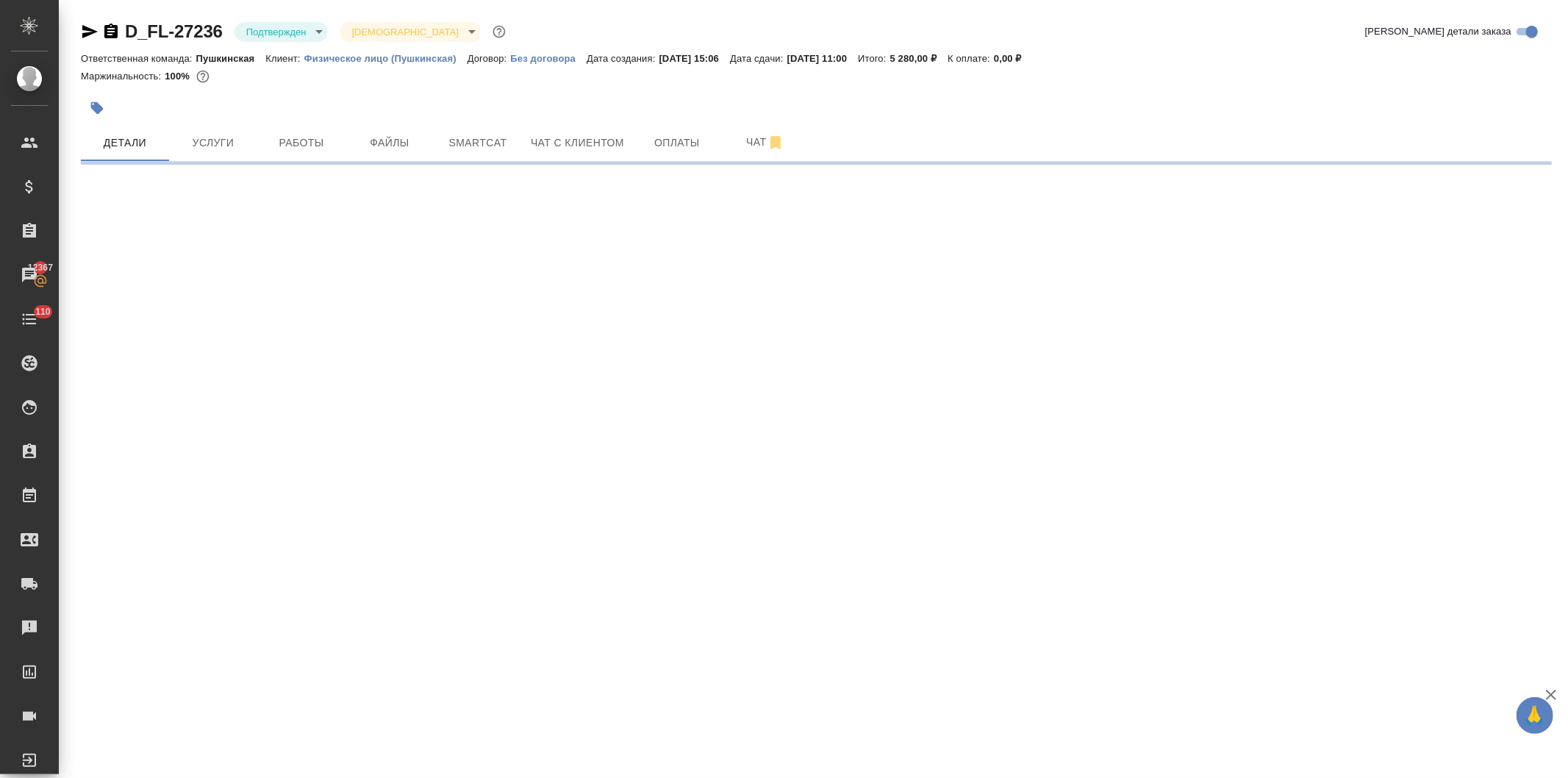
select select "RU"
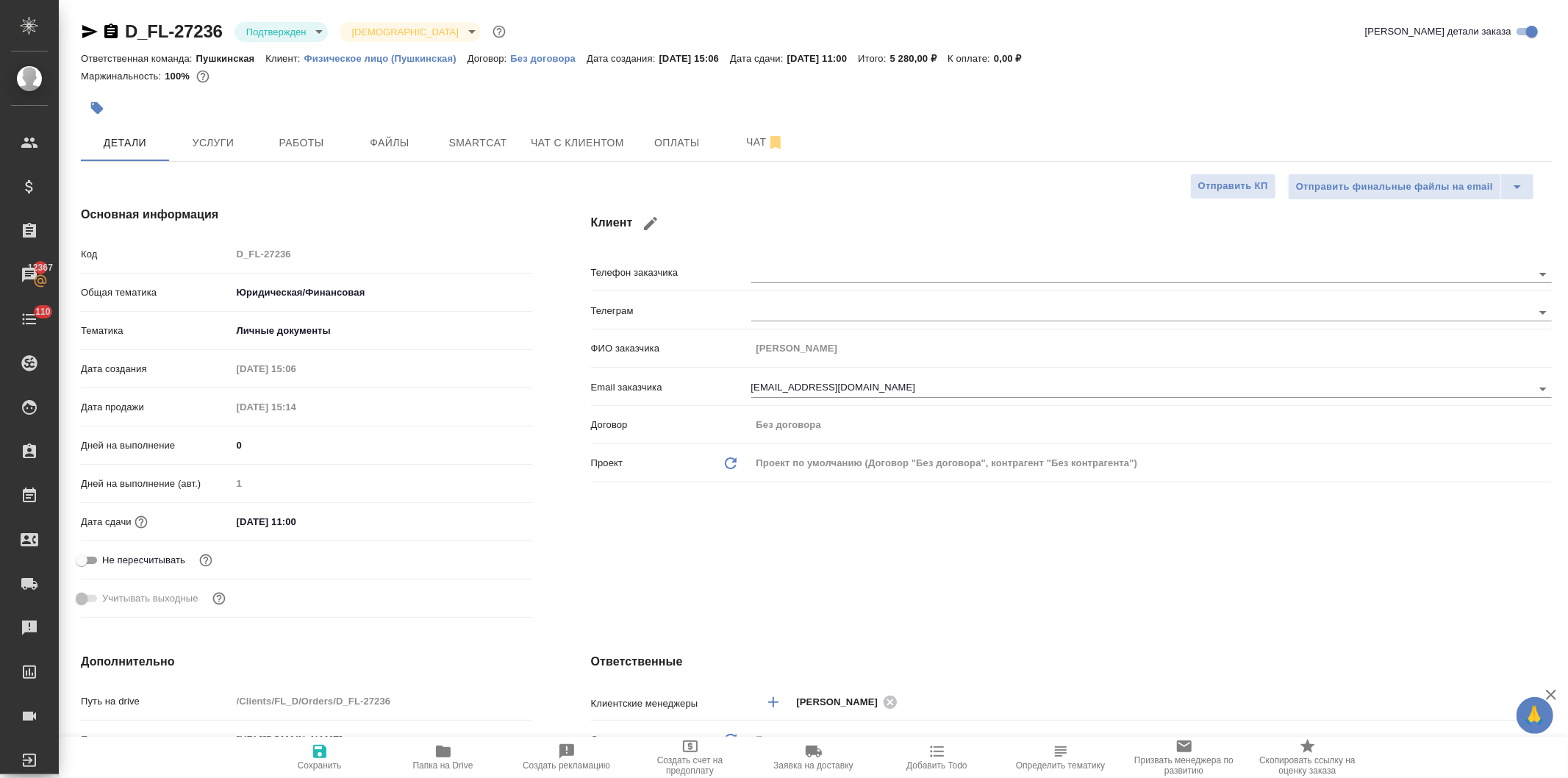
type textarea "x"
click at [443, 751] on icon "button" at bounding box center [443, 751] width 14 height 11
type textarea "x"
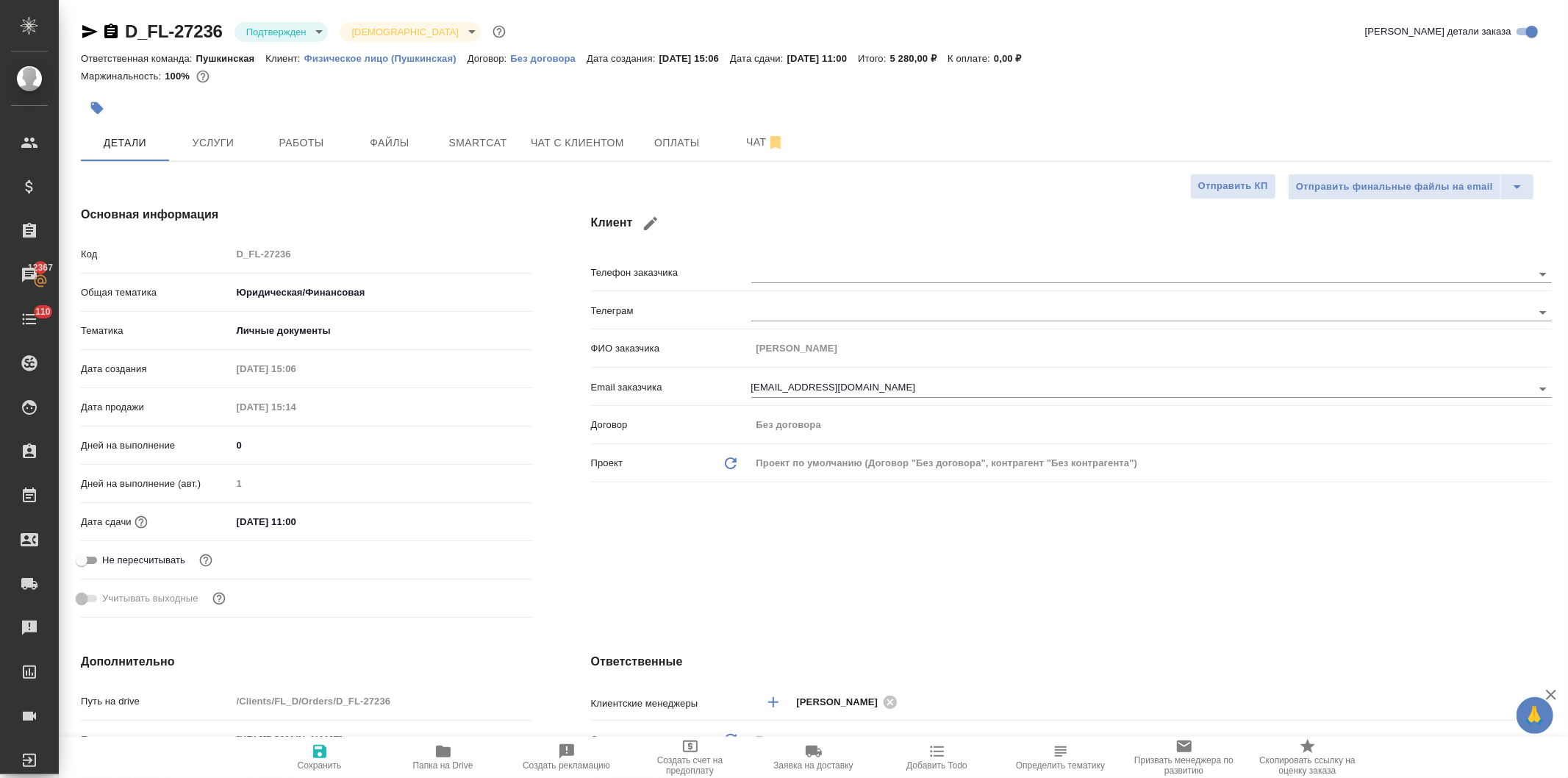
type textarea "x"
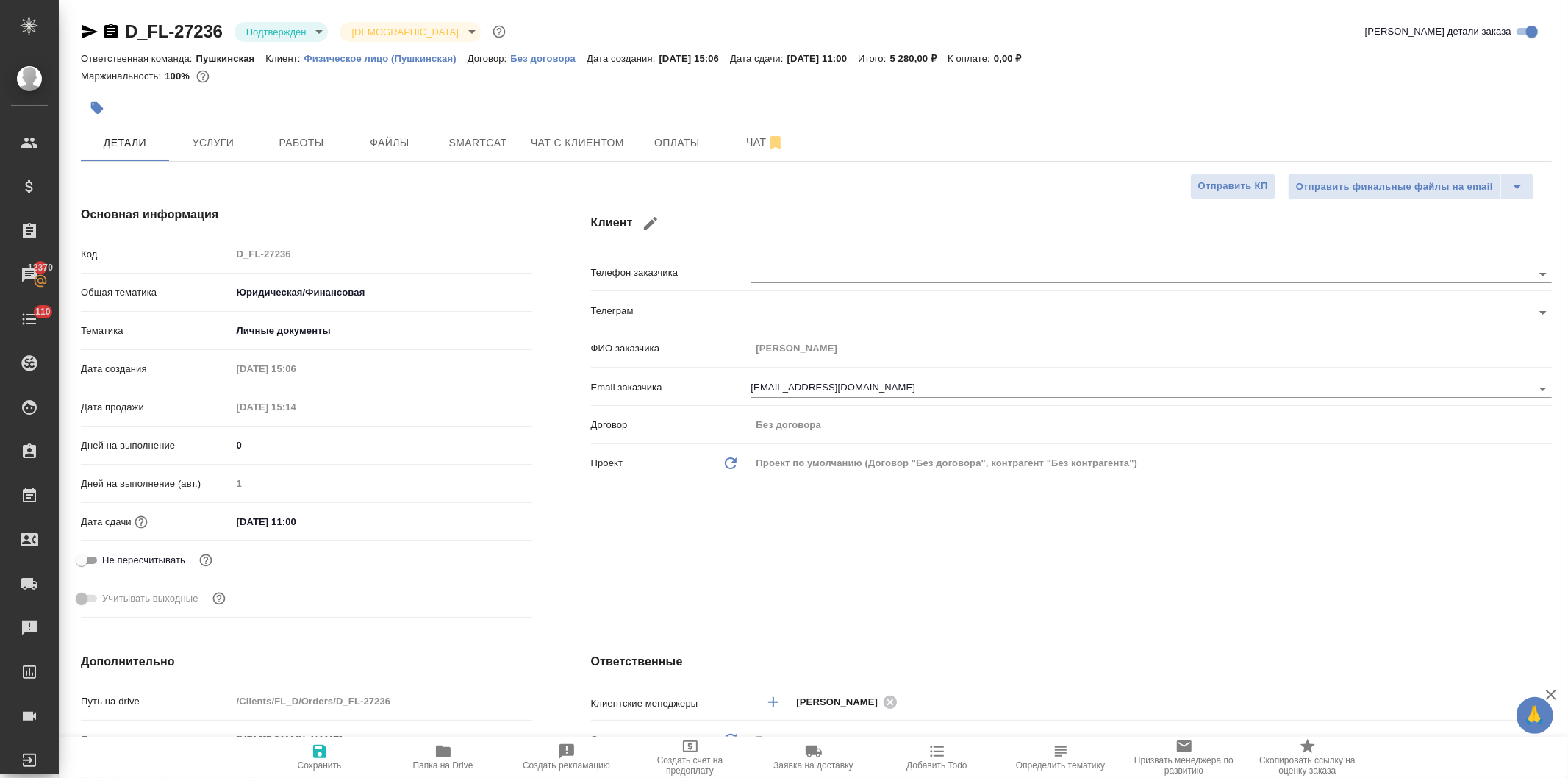
type textarea "x"
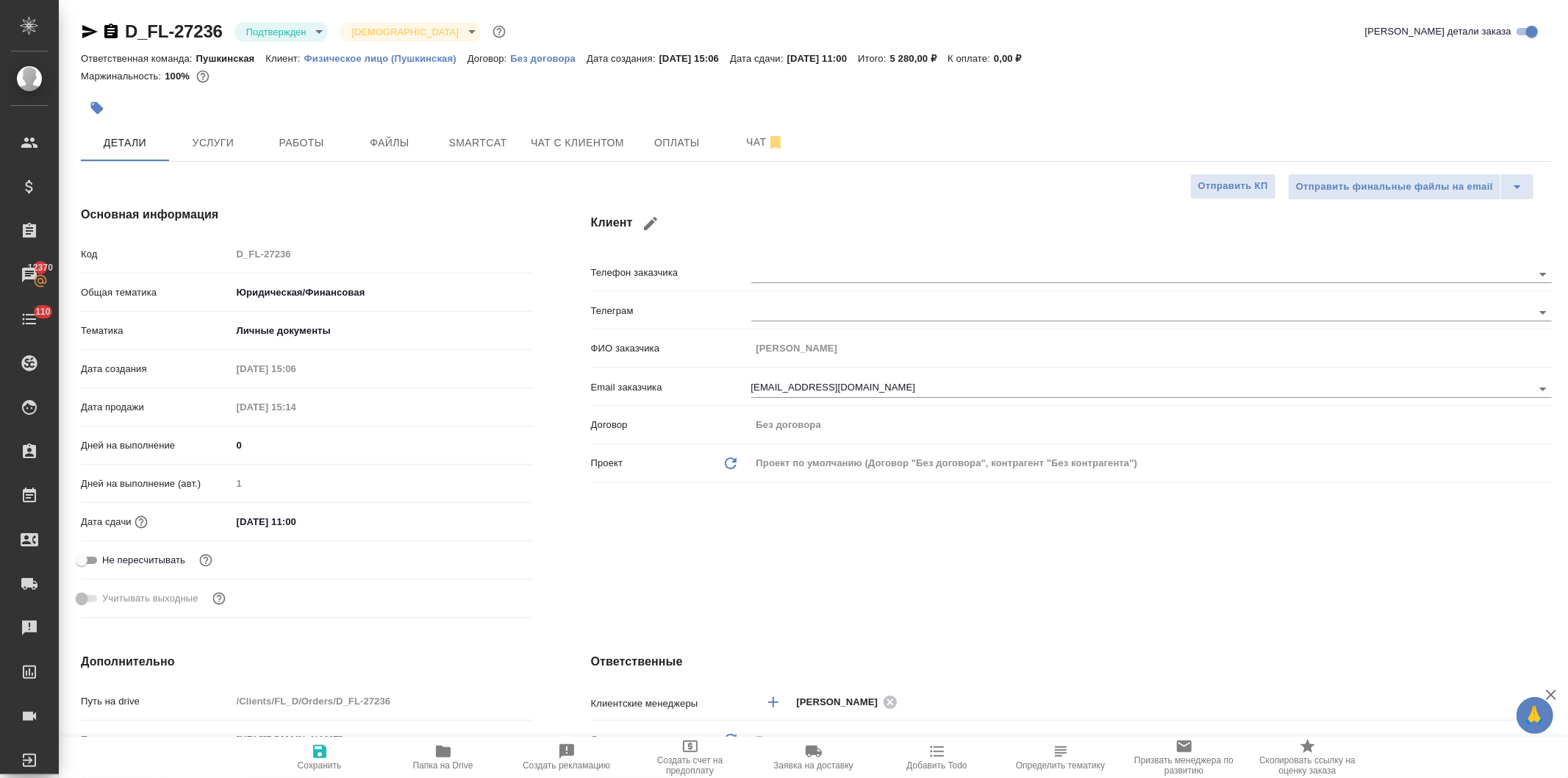
type textarea "x"
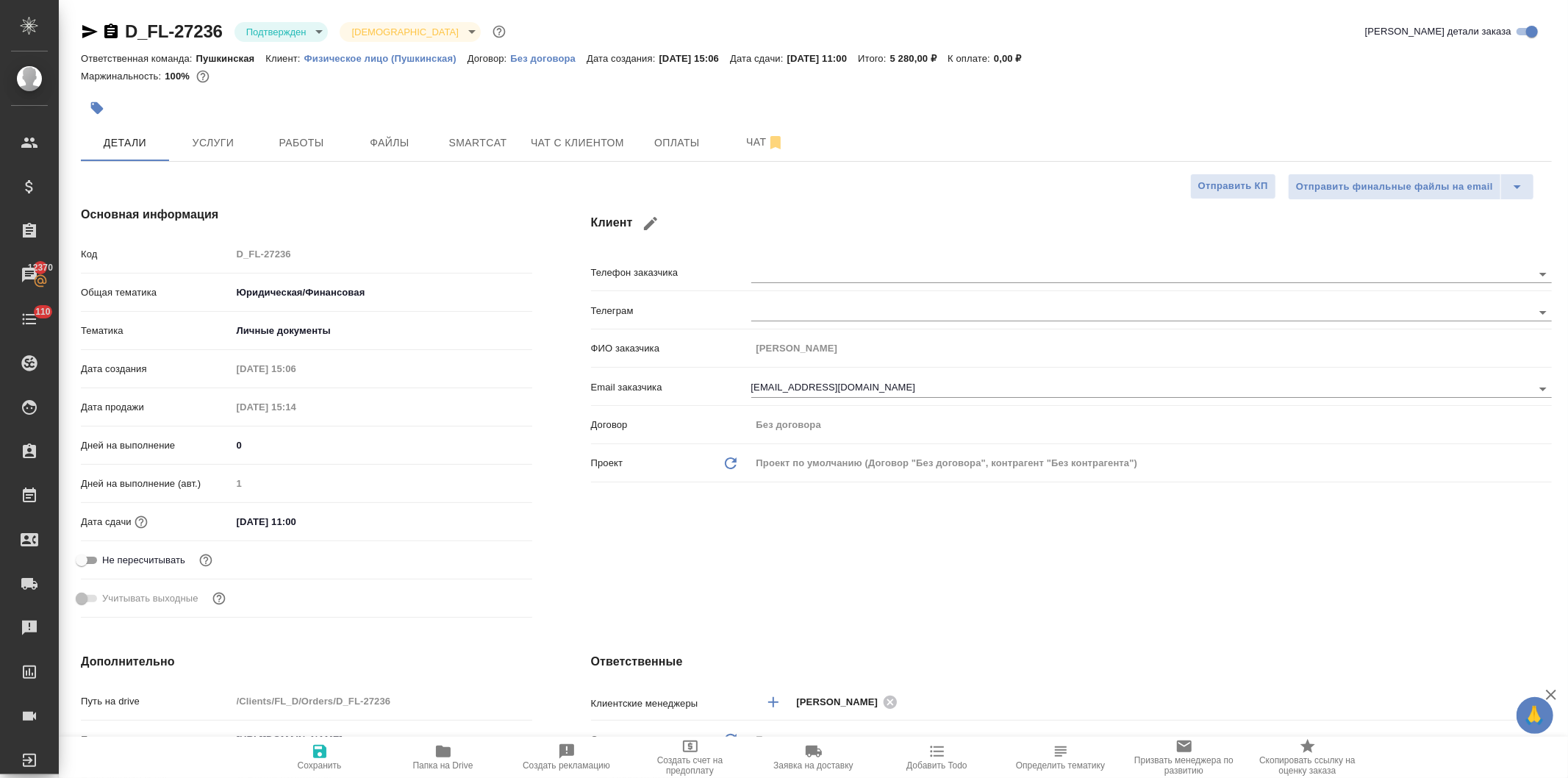
type textarea "x"
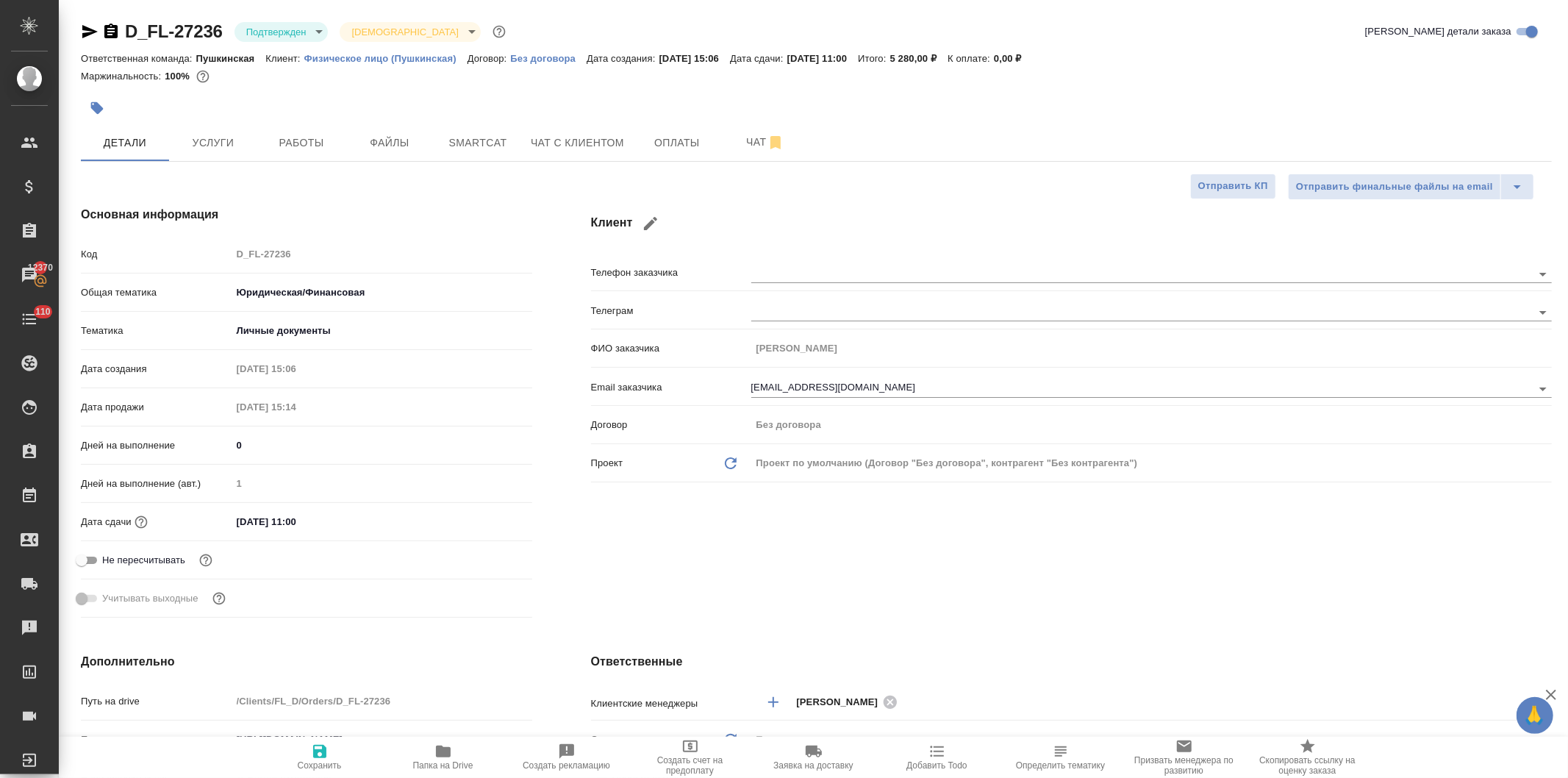
type textarea "x"
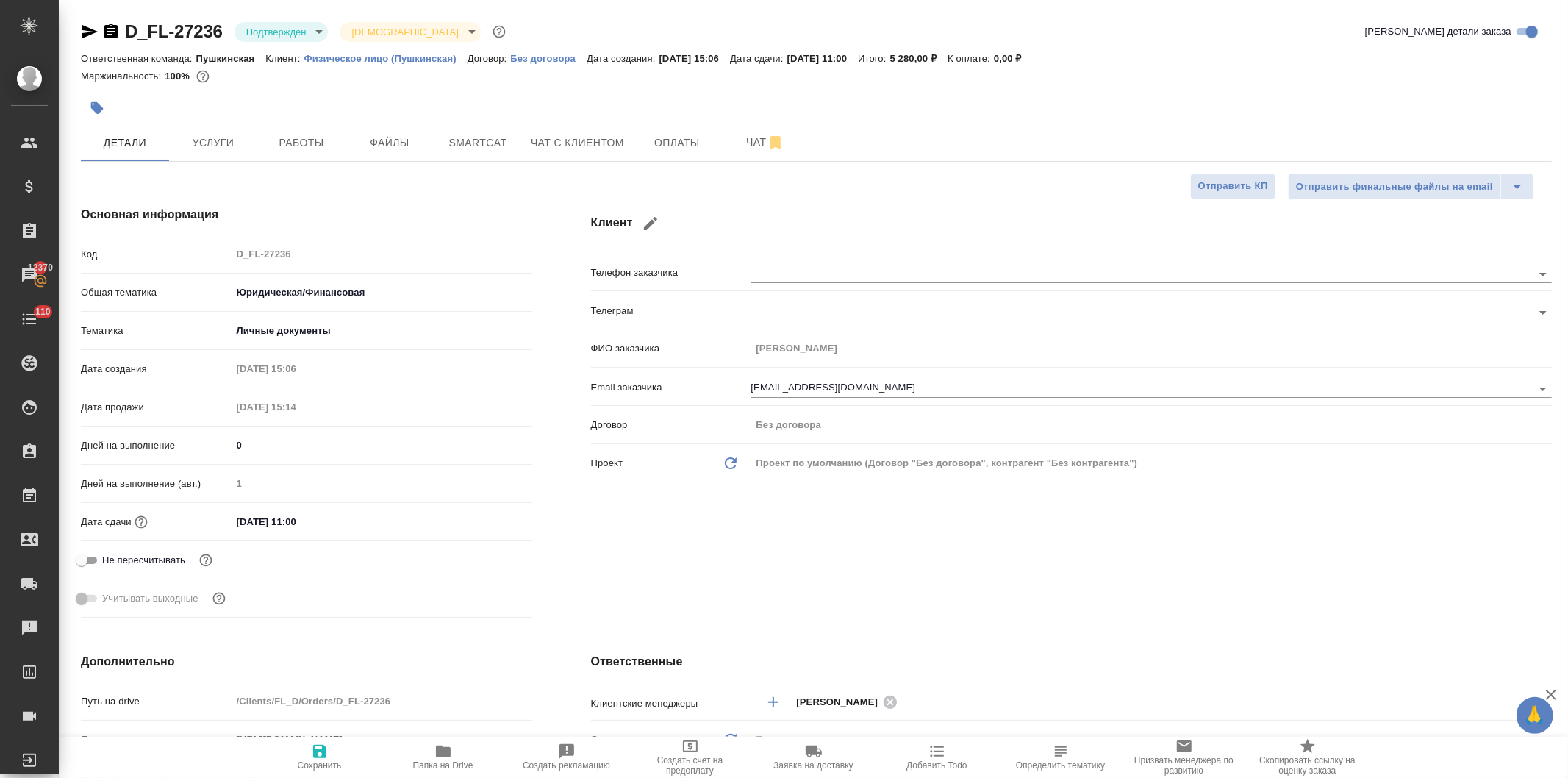
type textarea "x"
click at [207, 142] on span "Услуги" at bounding box center [213, 143] width 71 height 18
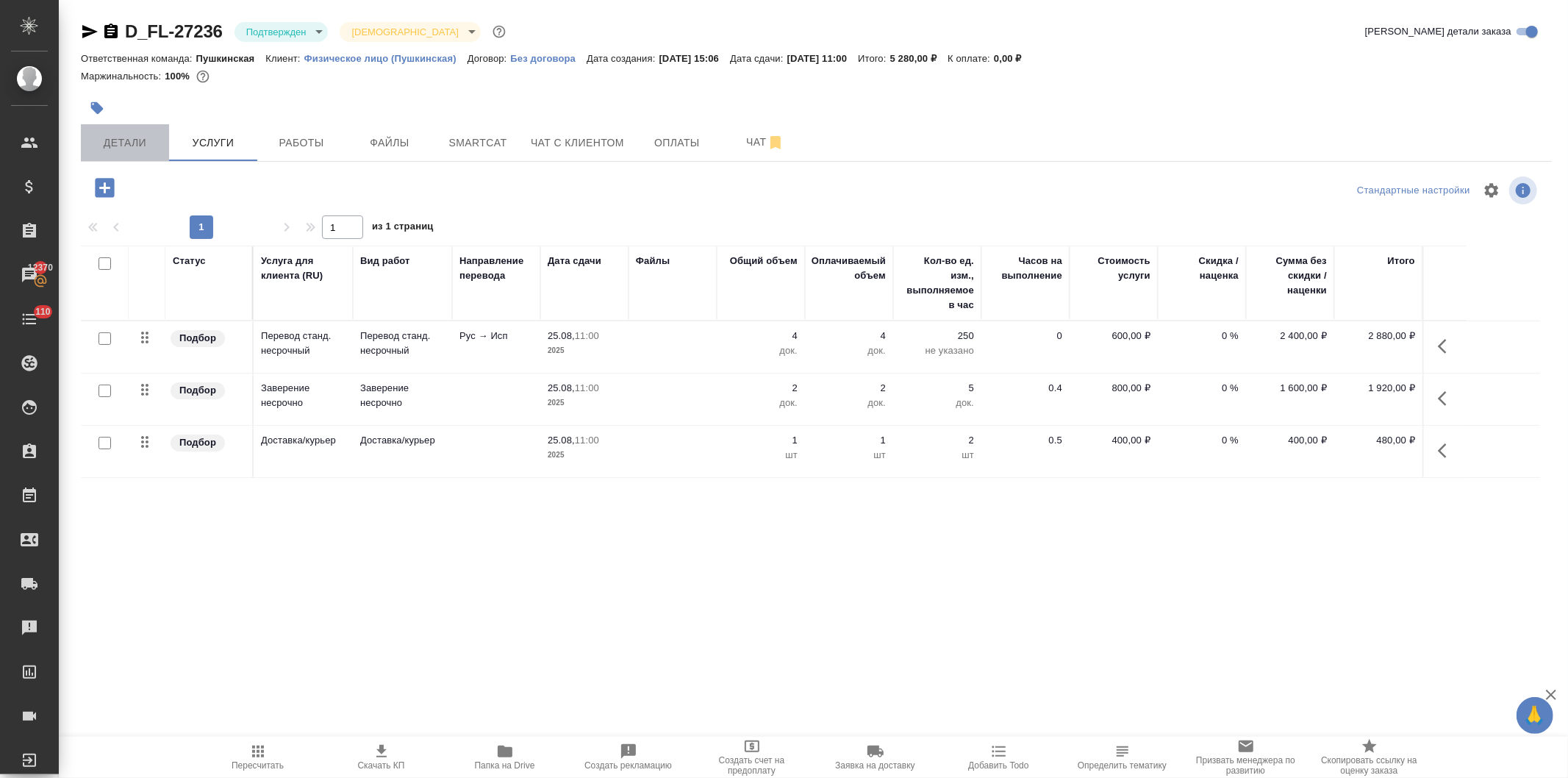
click at [126, 138] on span "Детали" at bounding box center [125, 143] width 71 height 18
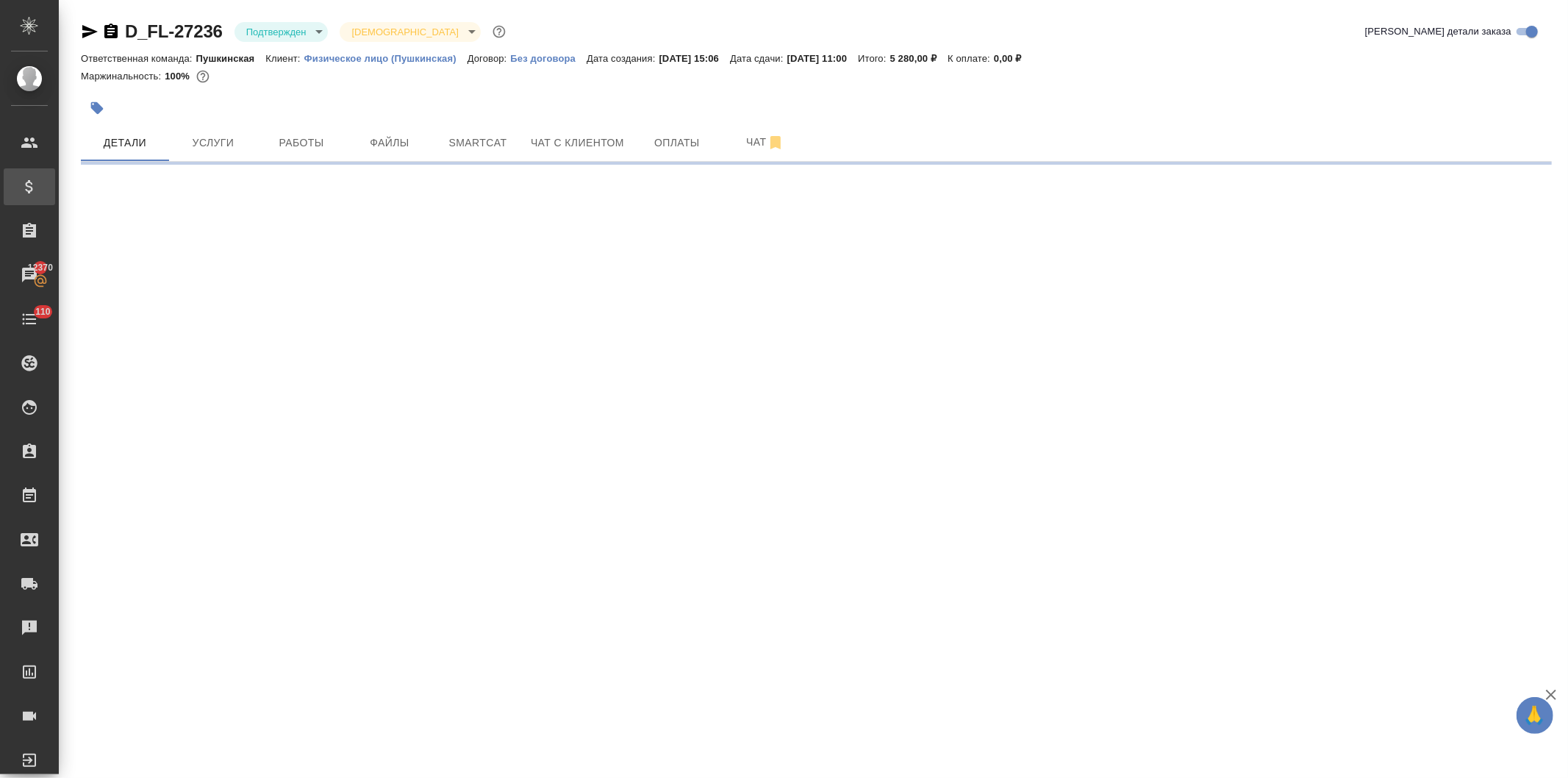
select select "RU"
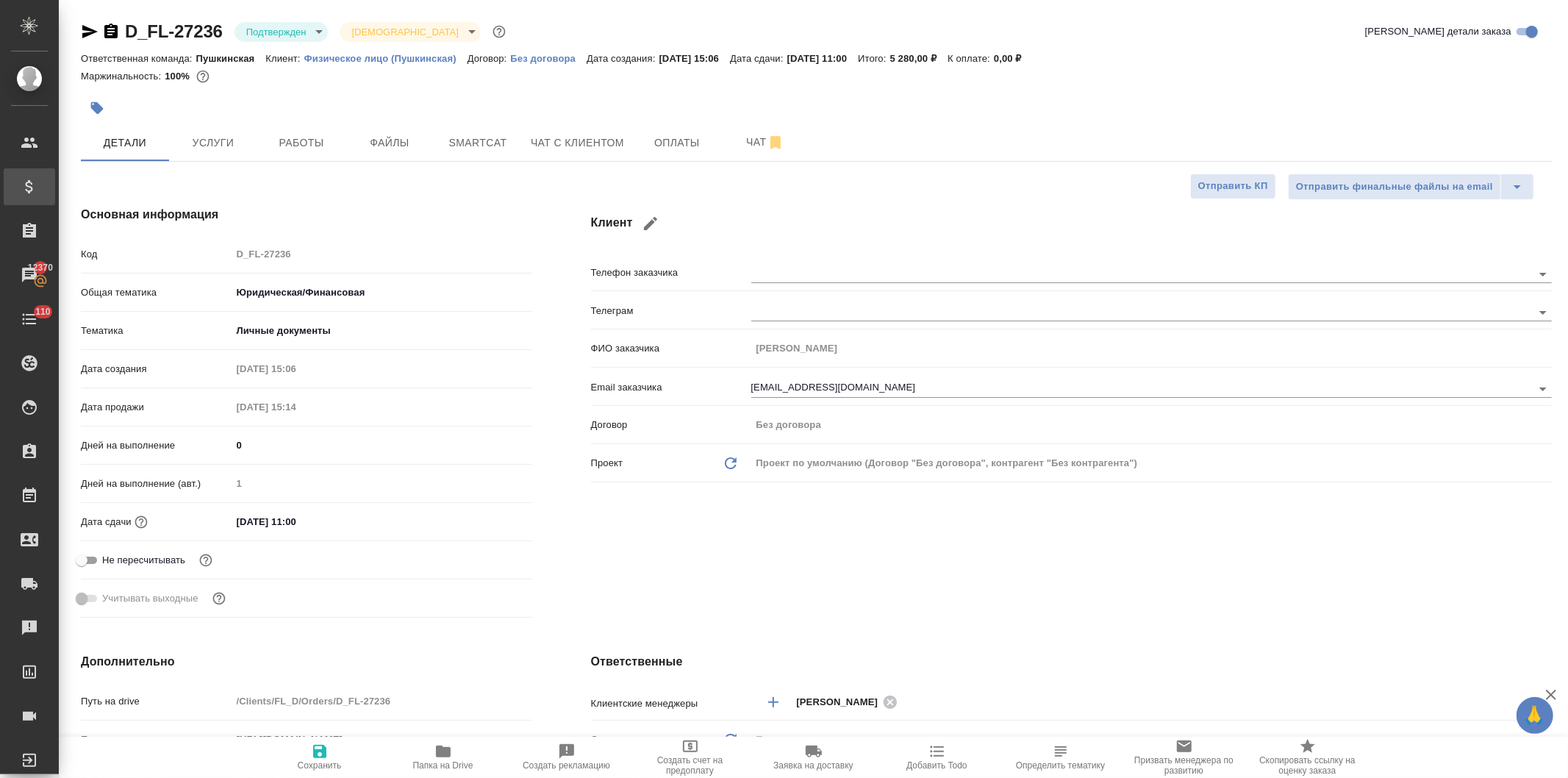
type textarea "x"
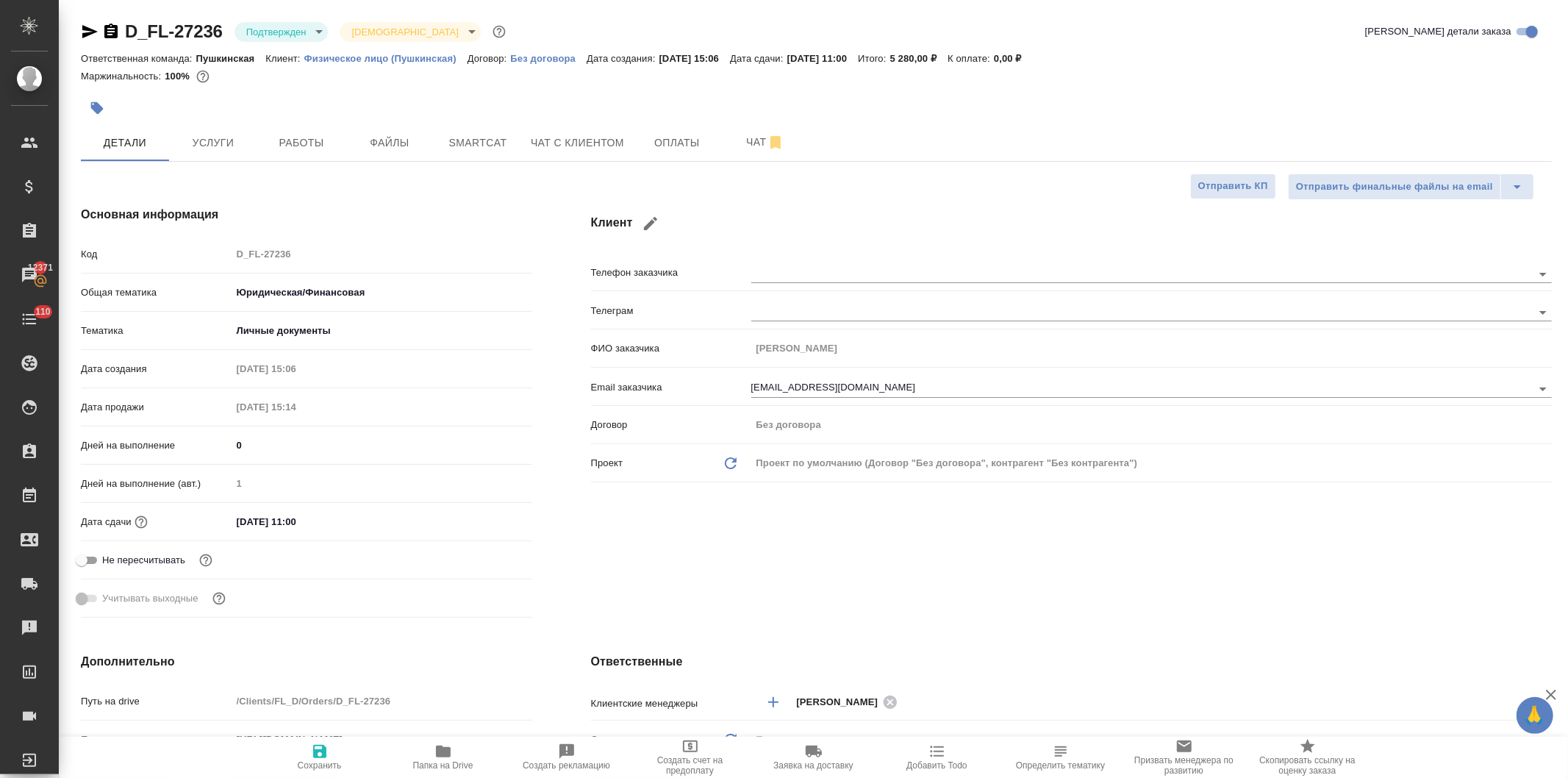
type textarea "x"
click at [202, 135] on span "Услуги" at bounding box center [213, 143] width 71 height 18
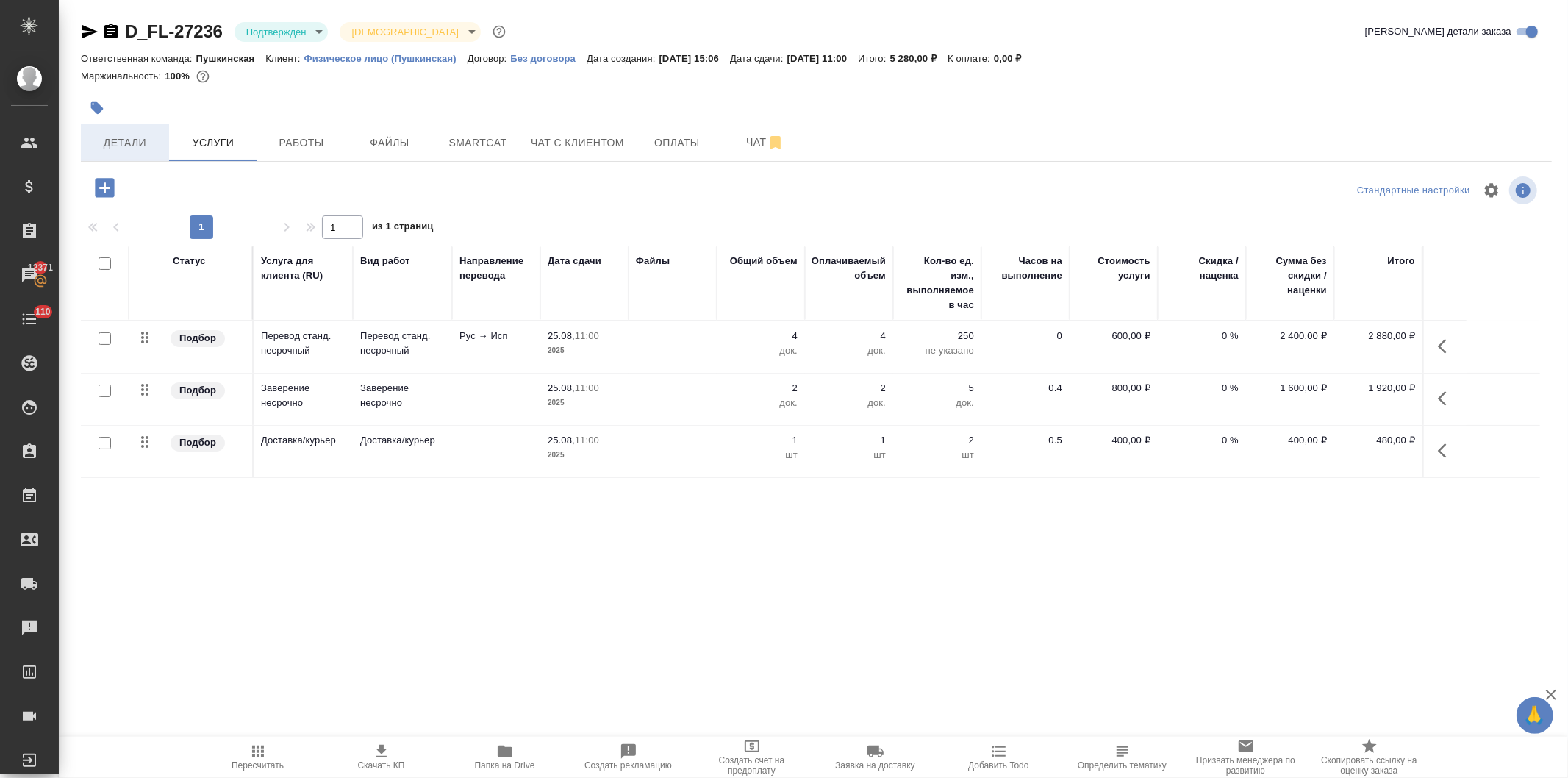
click at [112, 130] on button "Детали" at bounding box center [125, 143] width 88 height 36
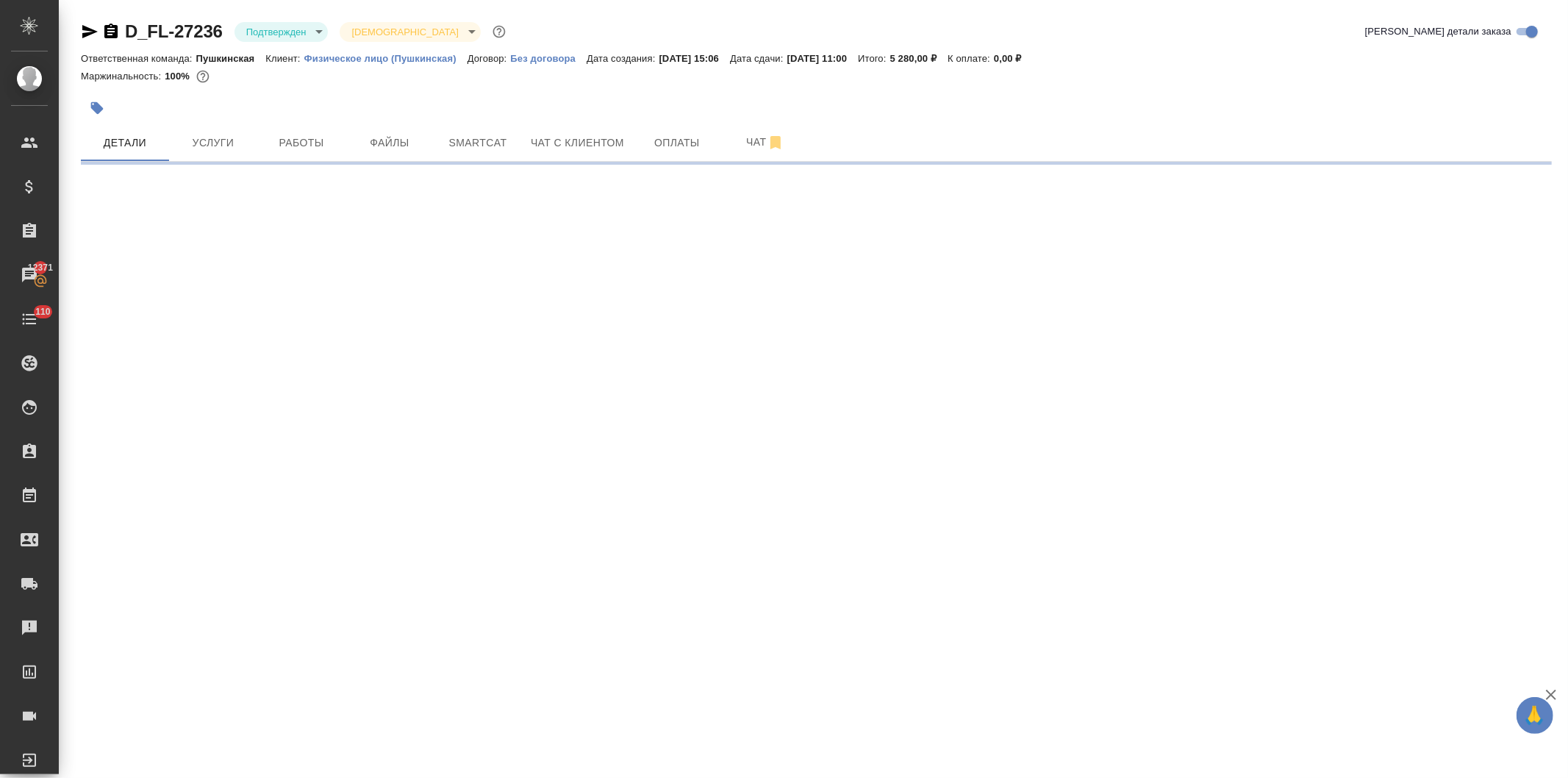
select select "RU"
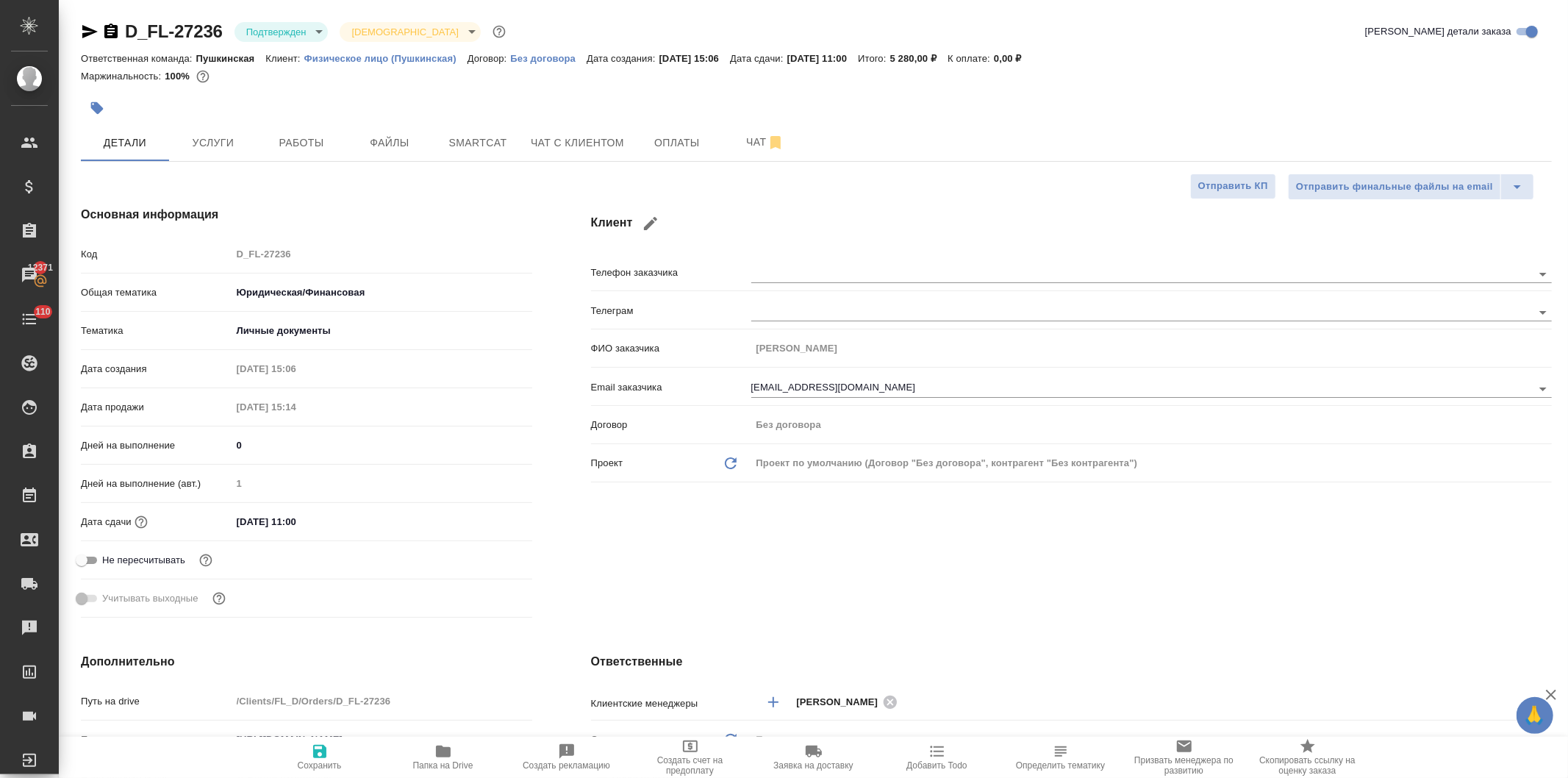
type textarea "x"
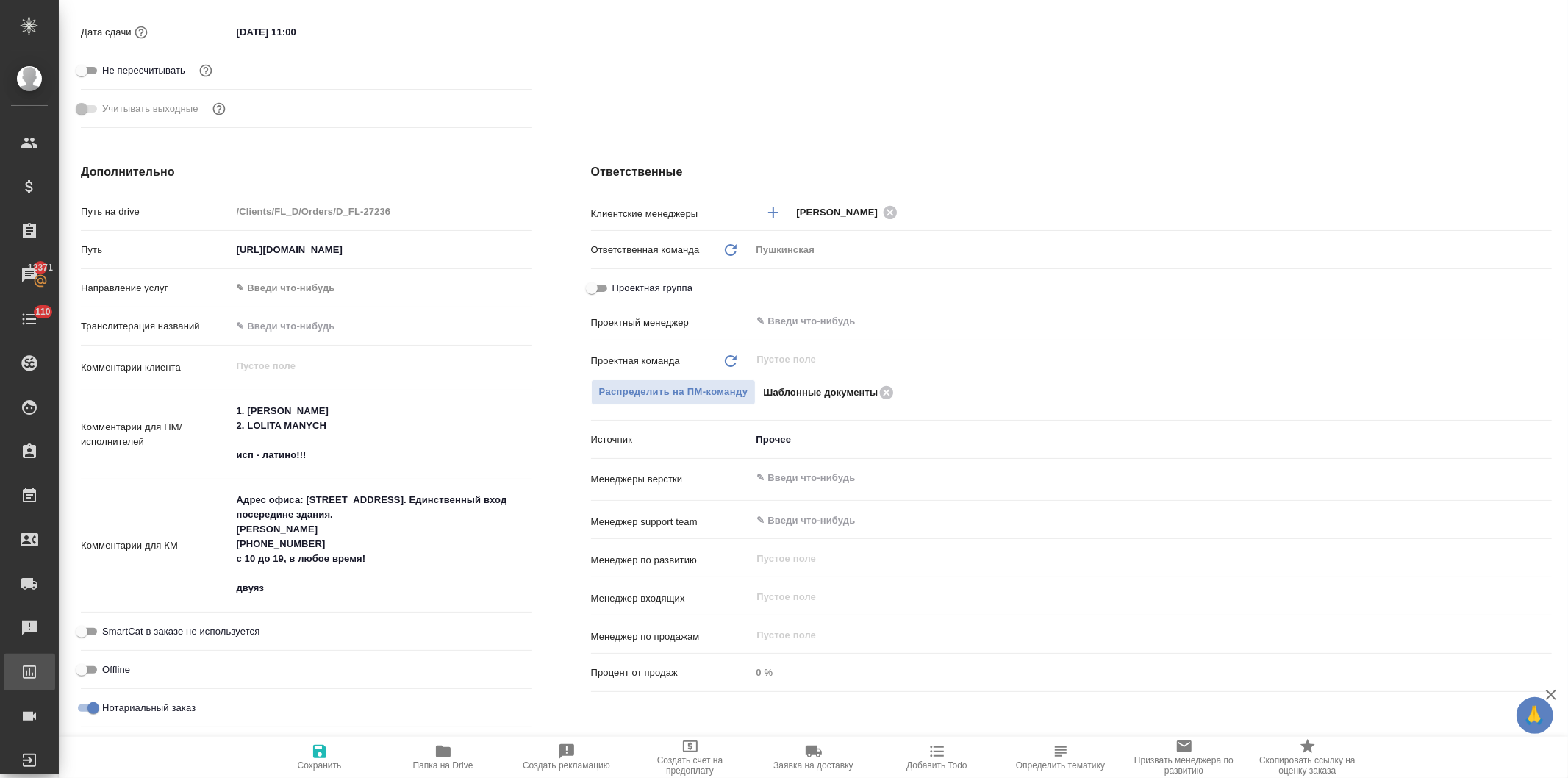
type textarea "x"
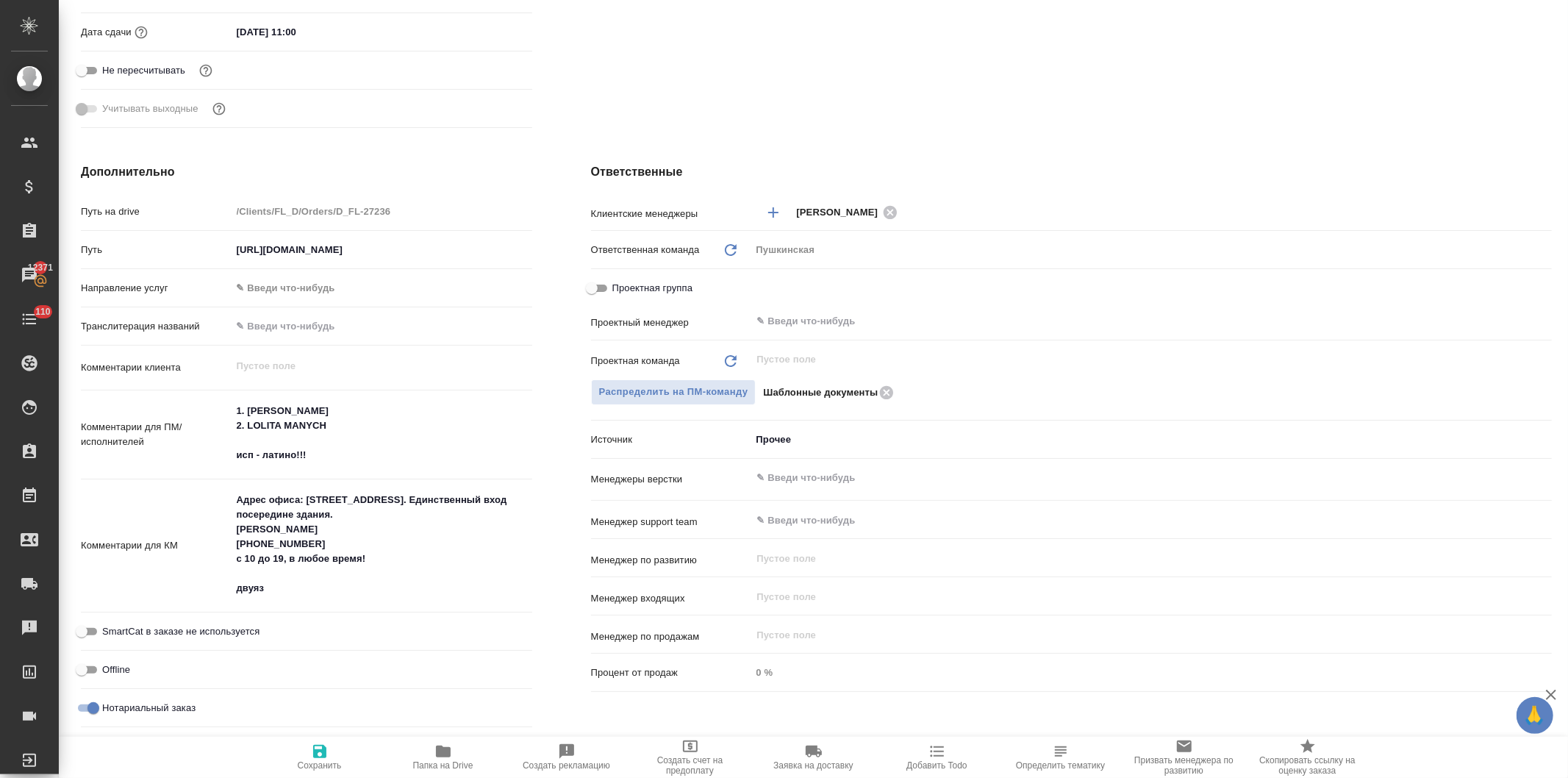
type textarea "x"
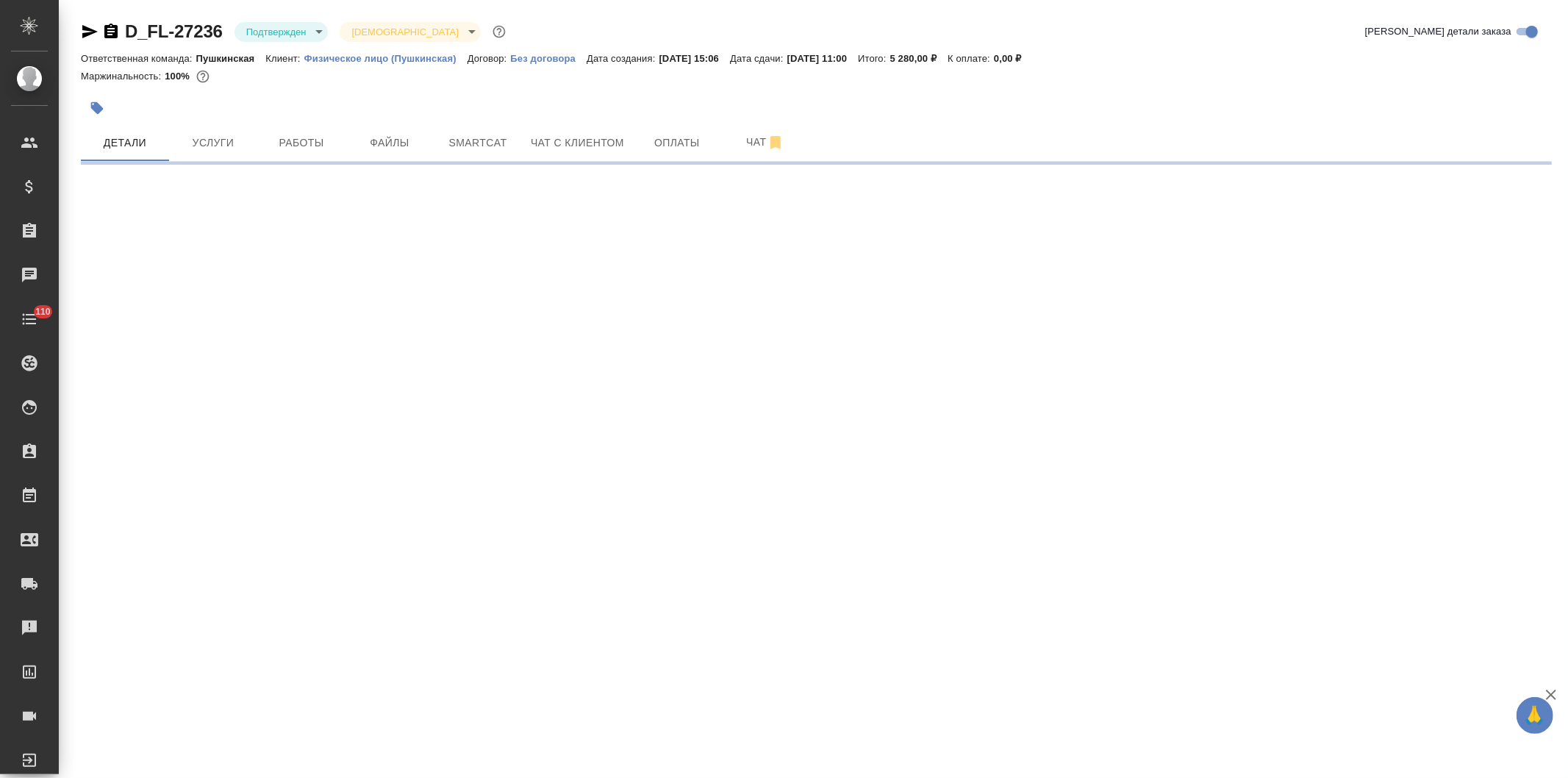
select select "RU"
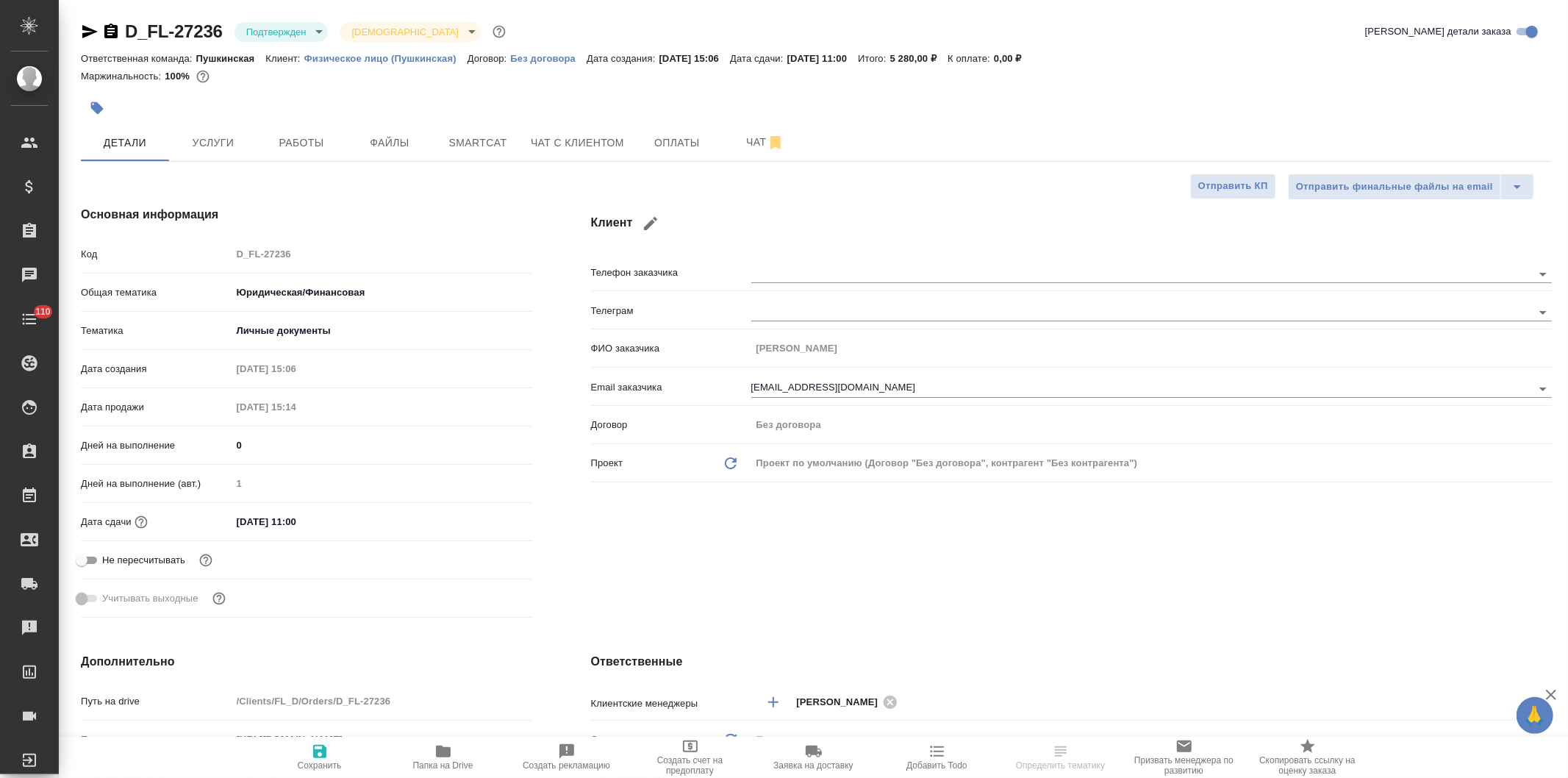
type textarea "x"
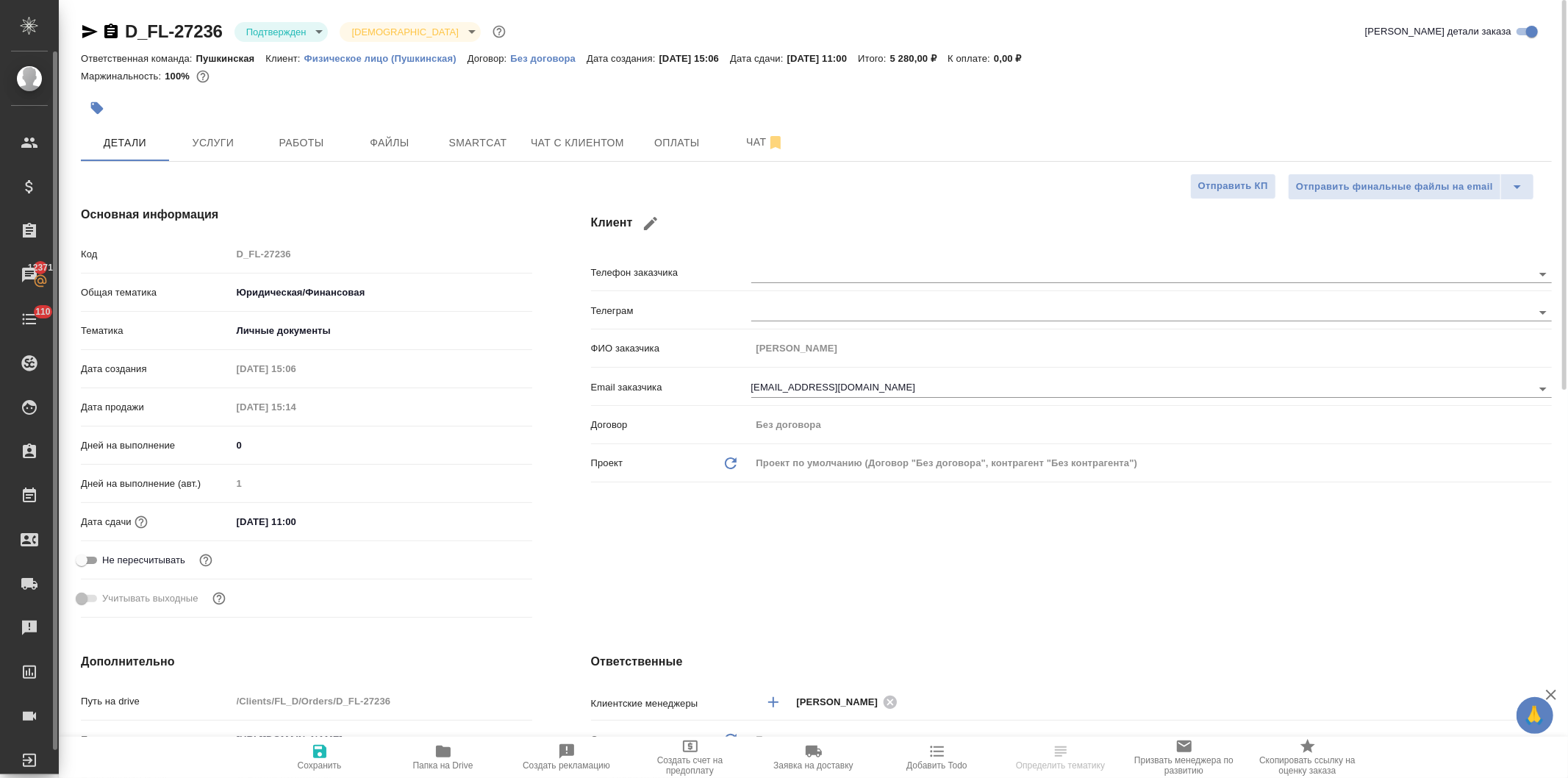
type textarea "x"
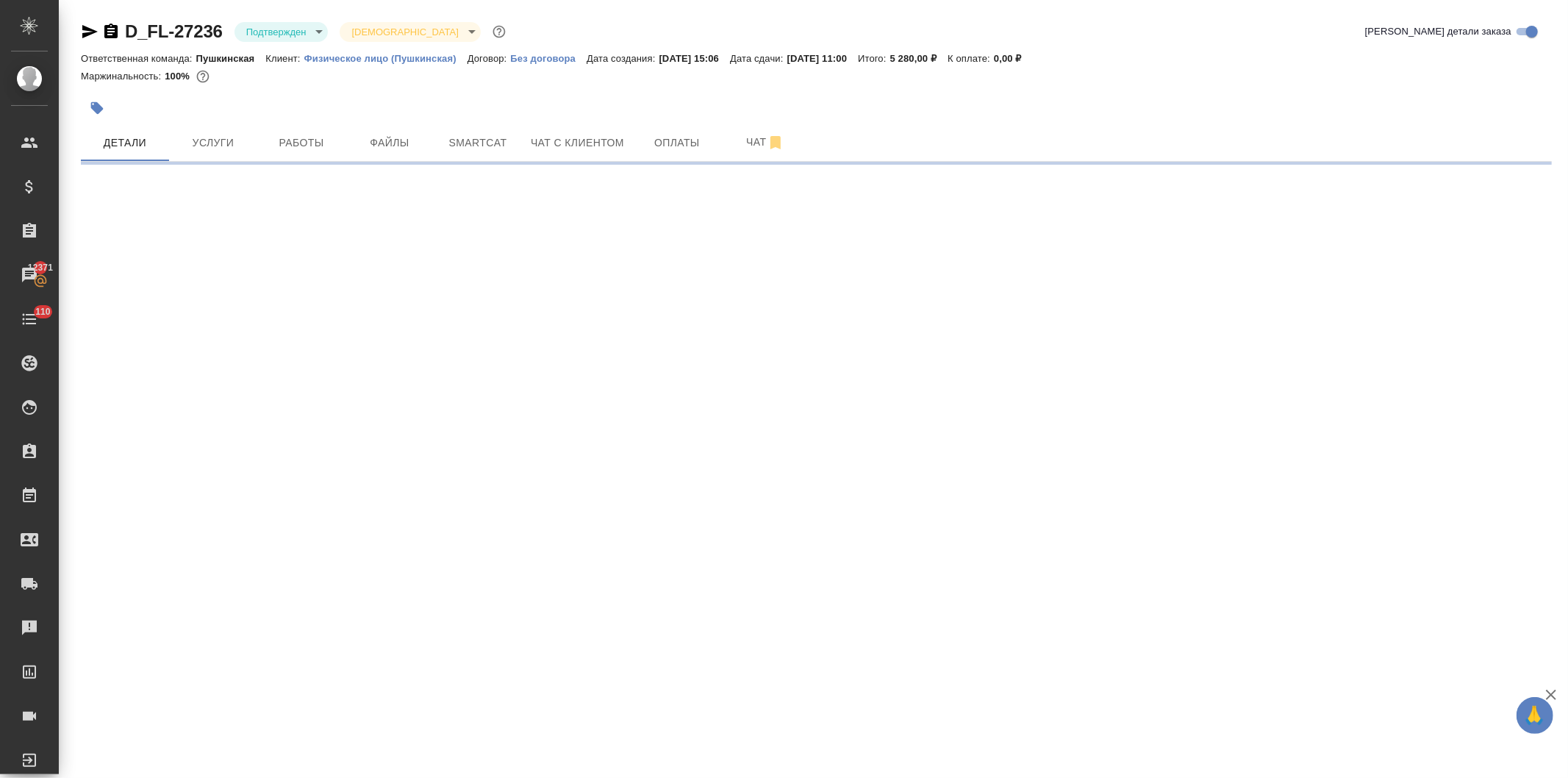
select select "RU"
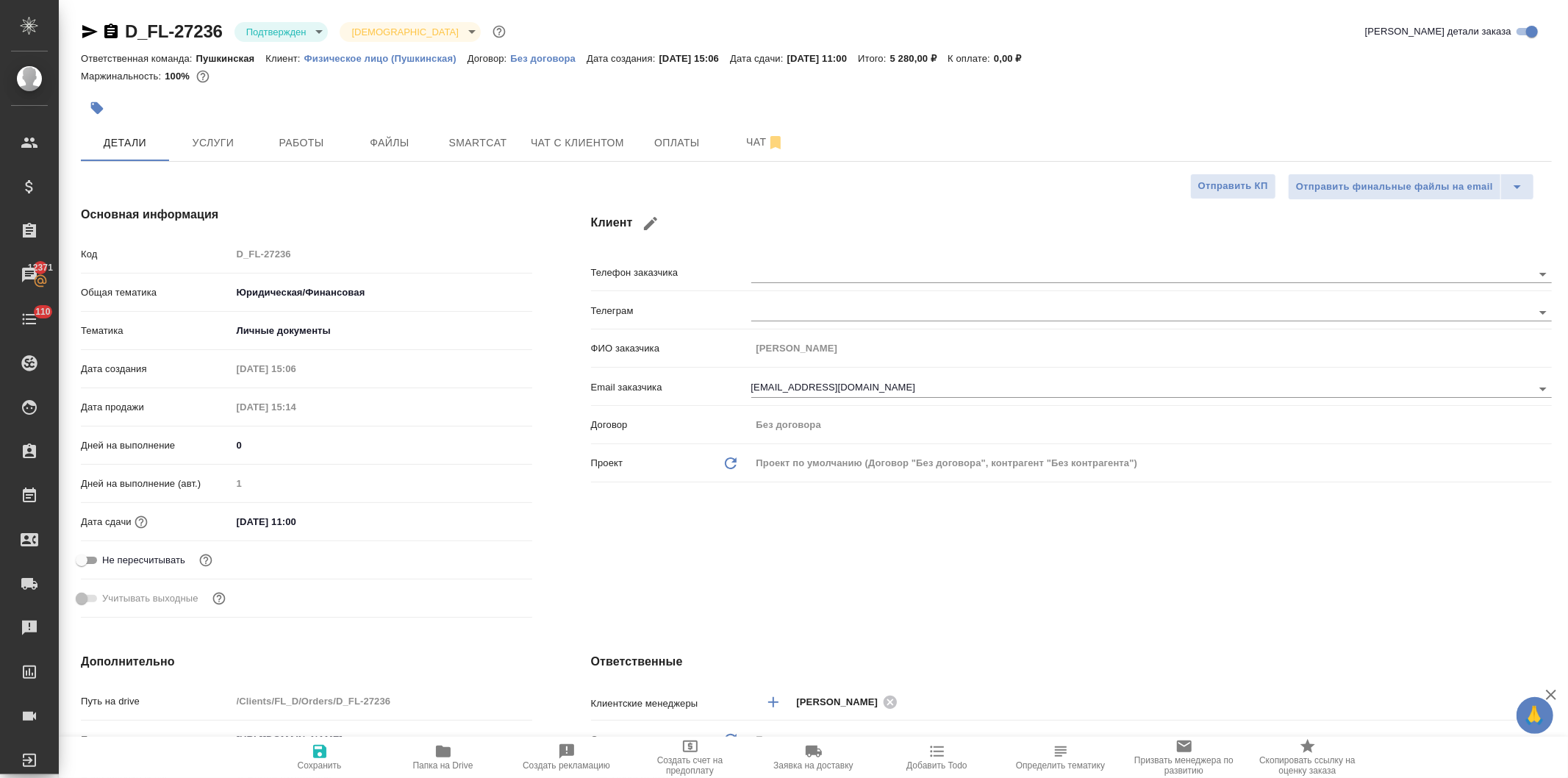
type textarea "x"
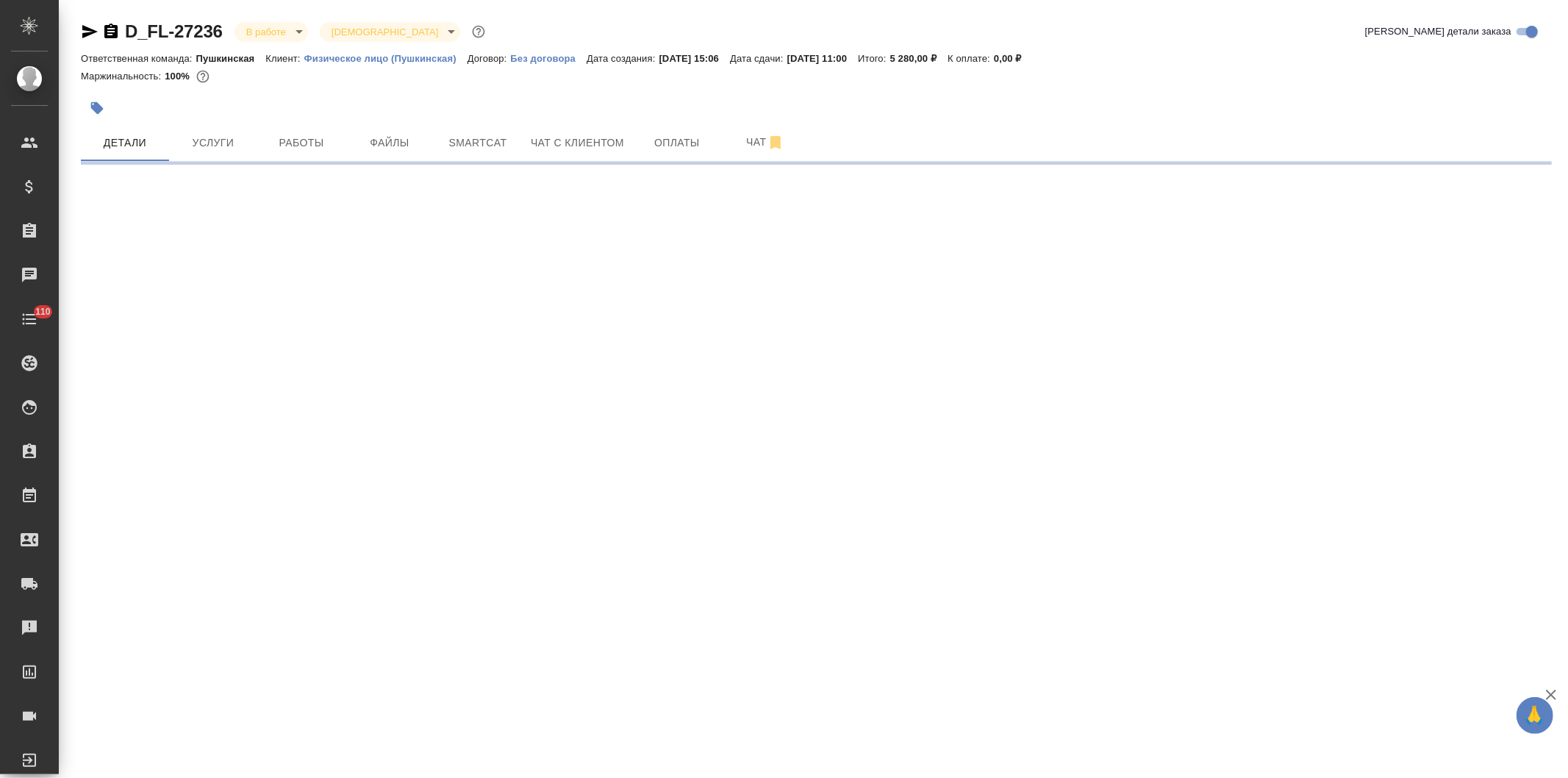
select select "RU"
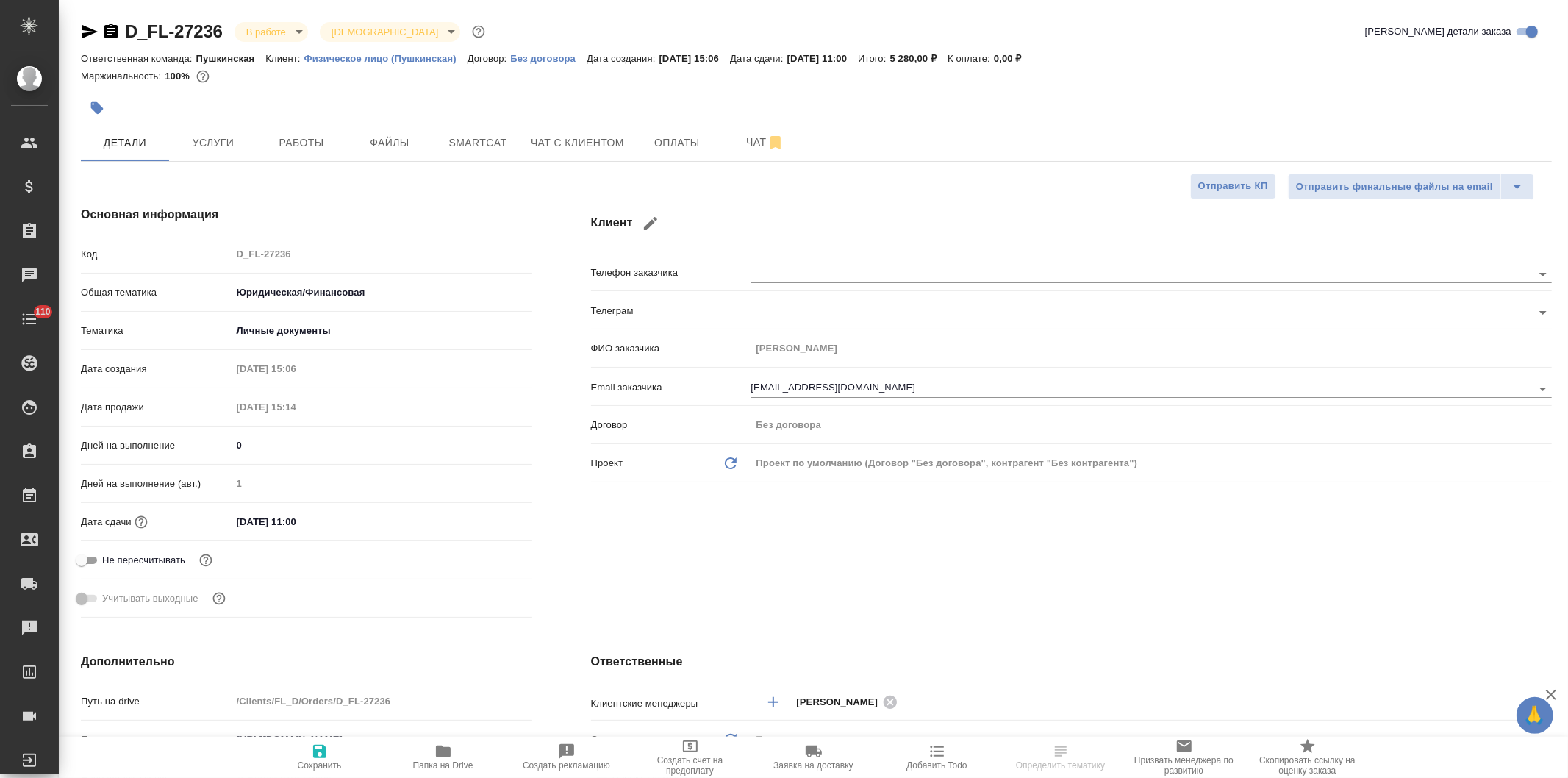
type textarea "x"
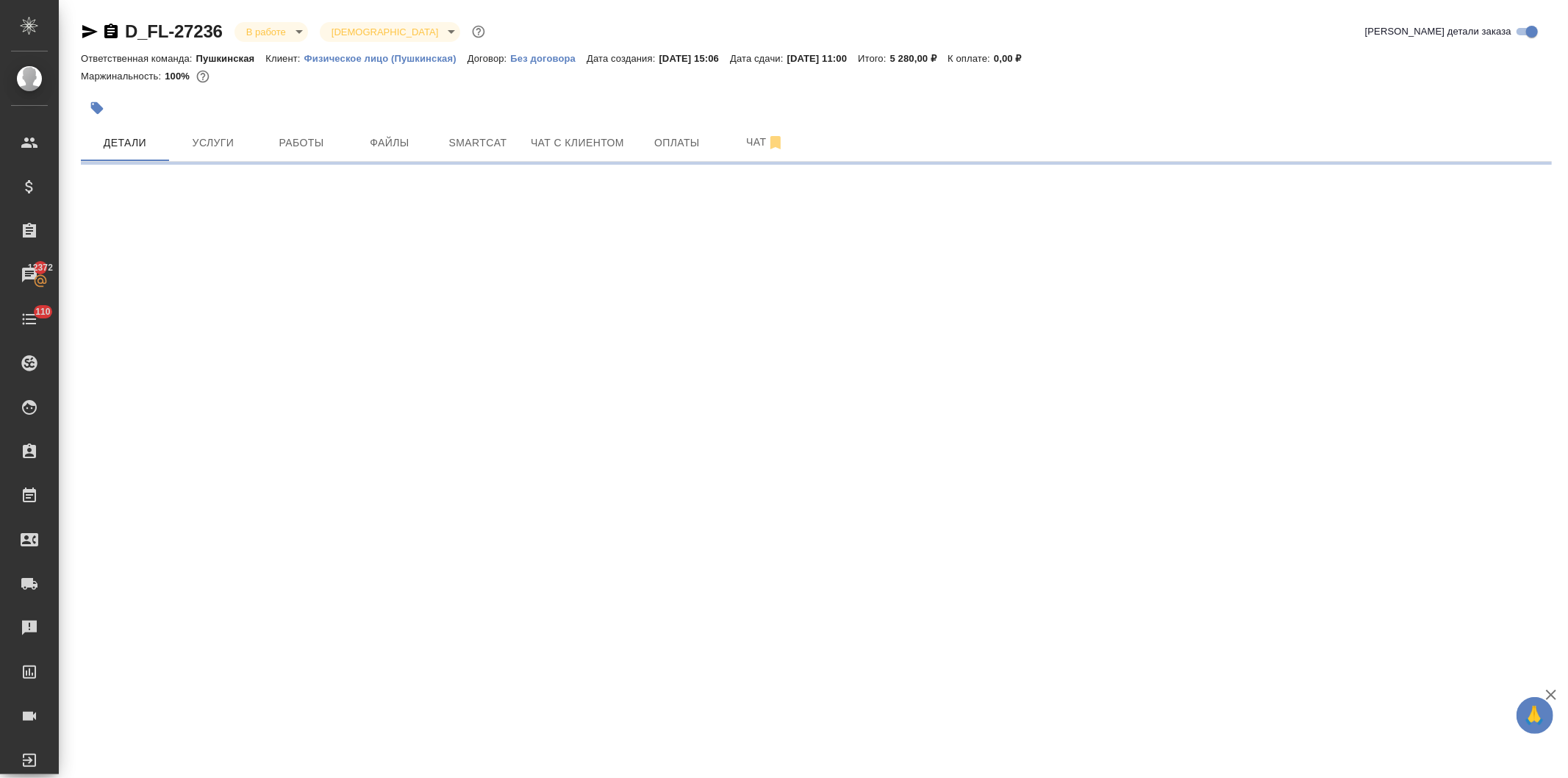
select select "RU"
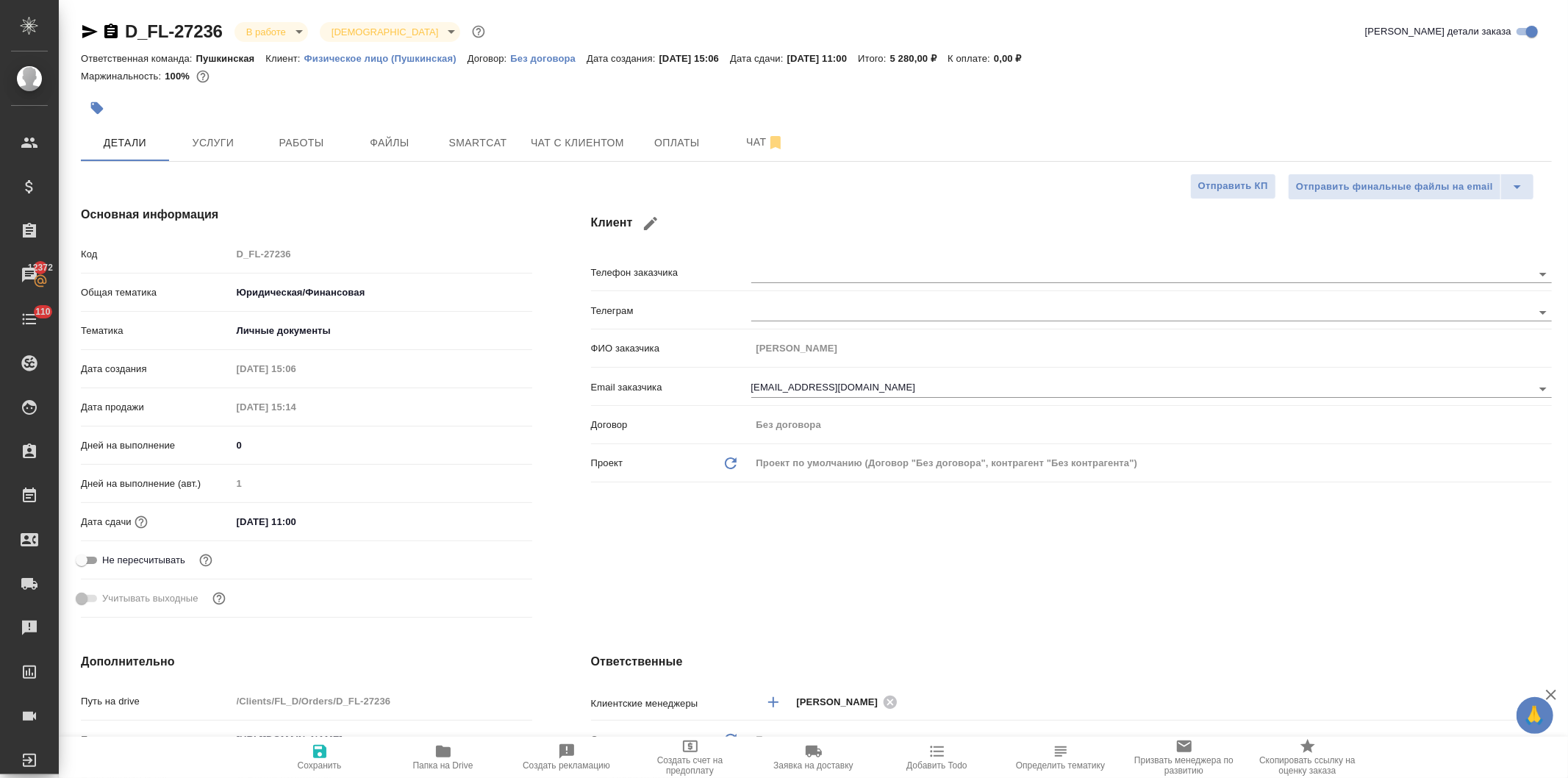
type textarea "x"
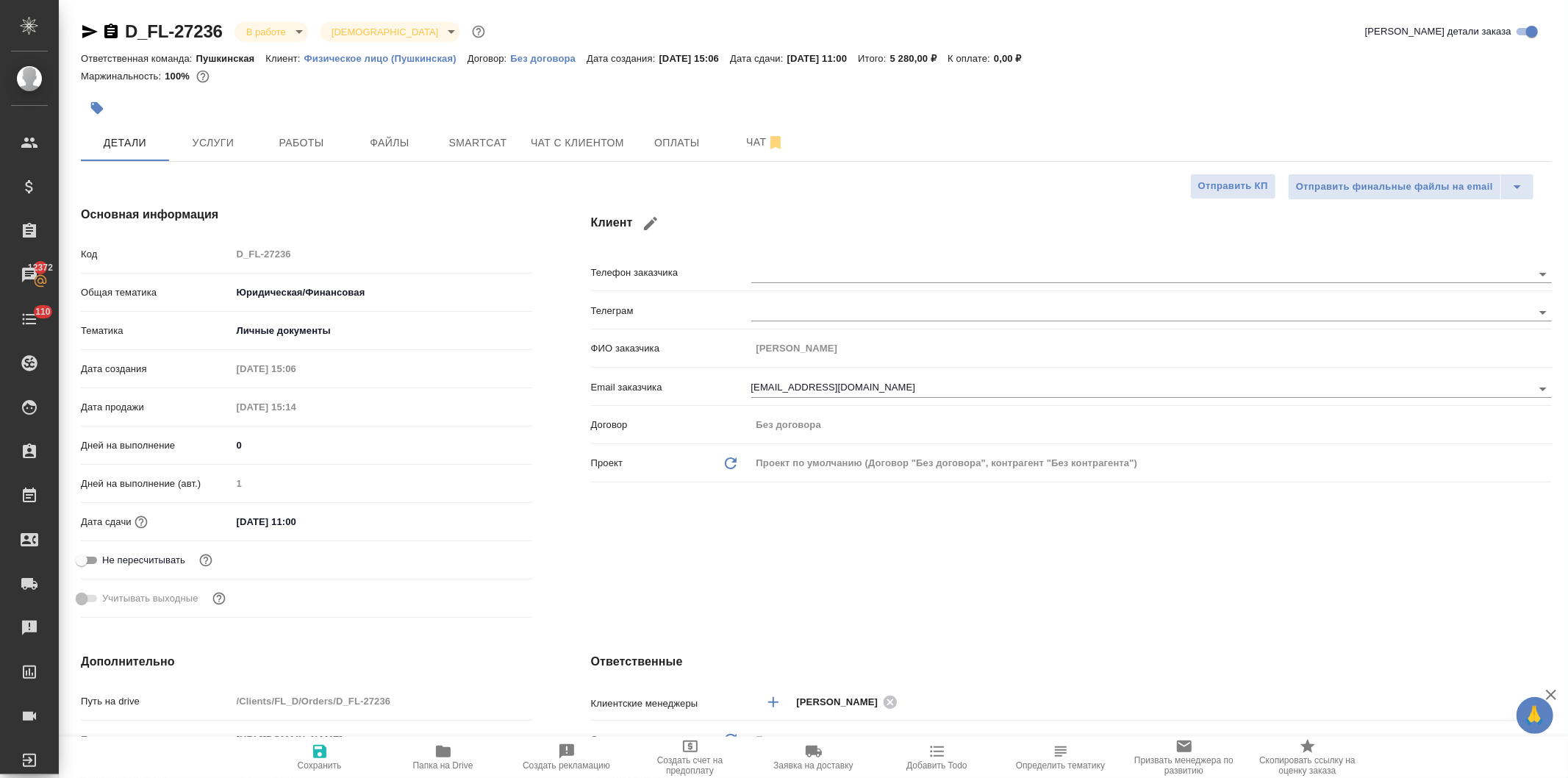
type textarea "x"
click at [208, 135] on span "Услуги" at bounding box center [213, 143] width 71 height 18
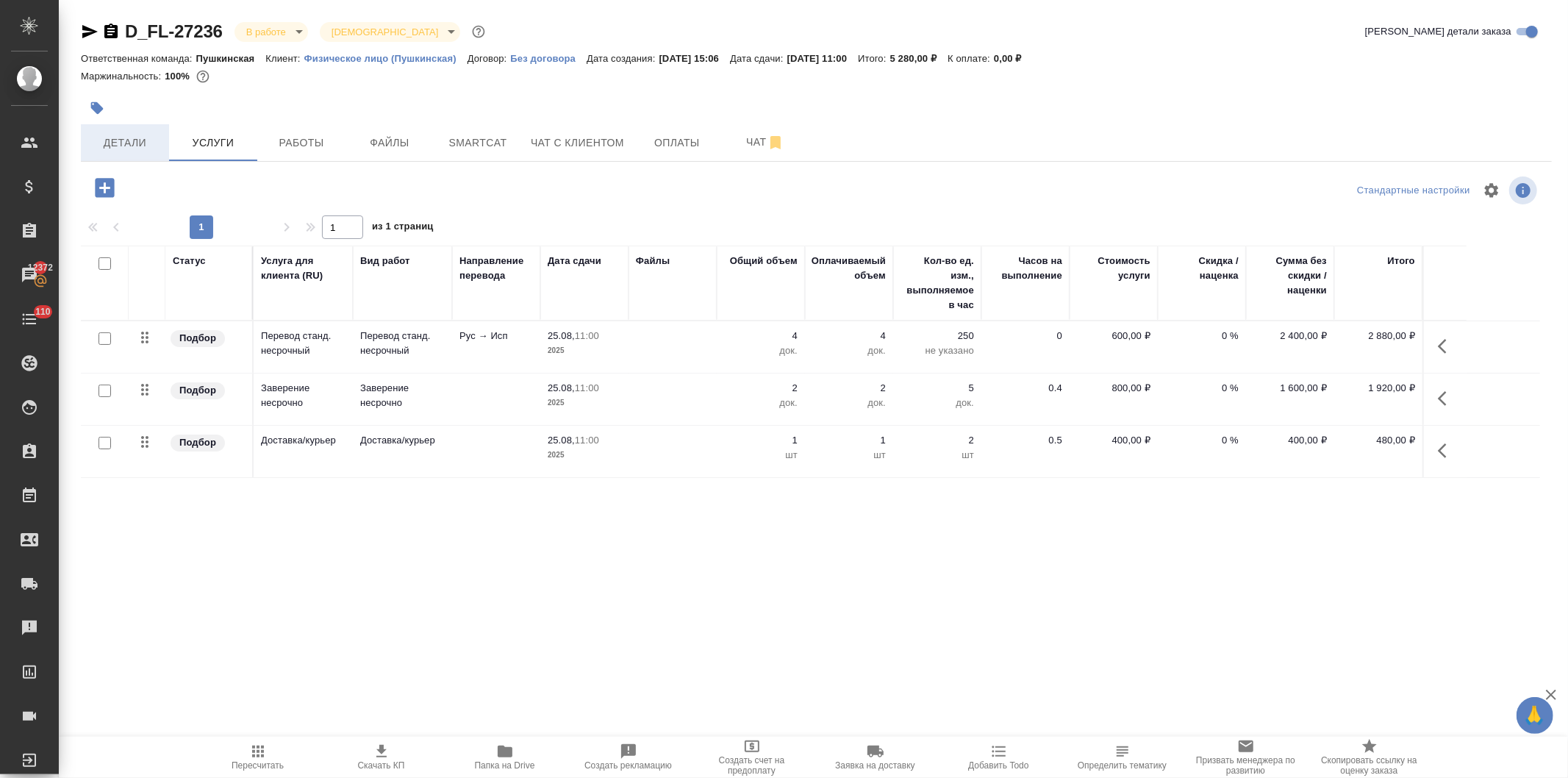
click at [113, 138] on span "Детали" at bounding box center [125, 143] width 71 height 18
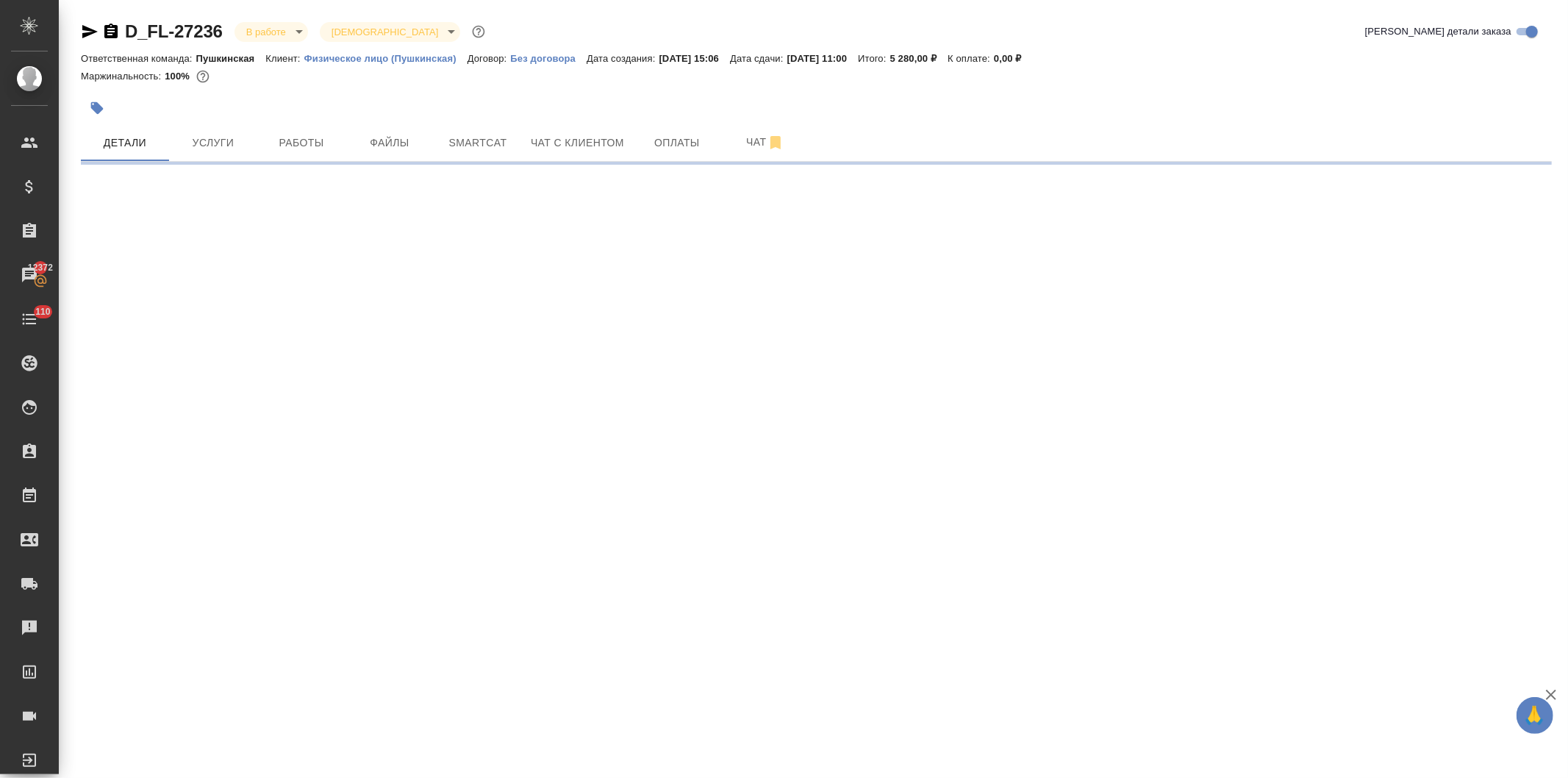
select select "RU"
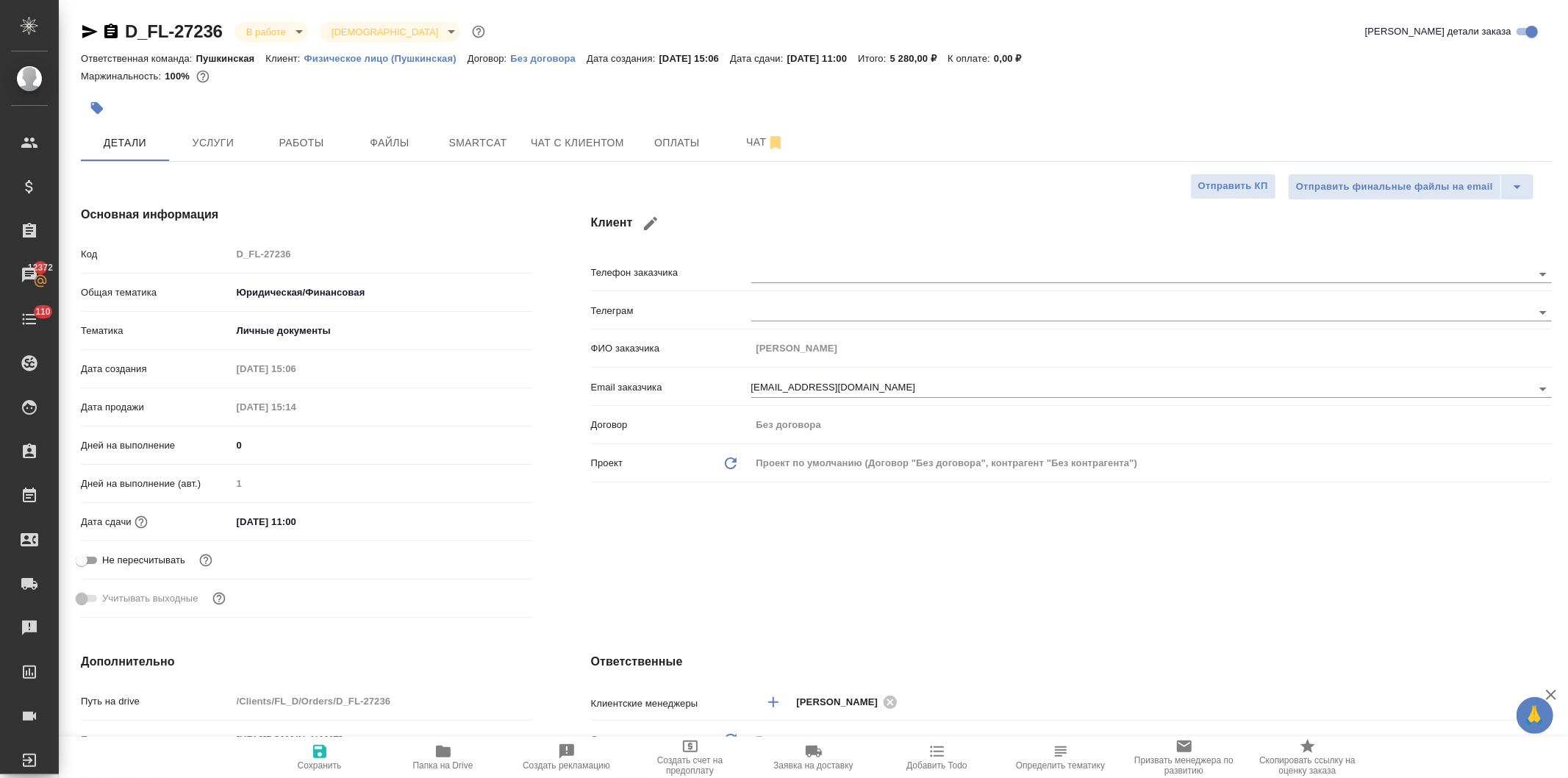
type textarea "x"
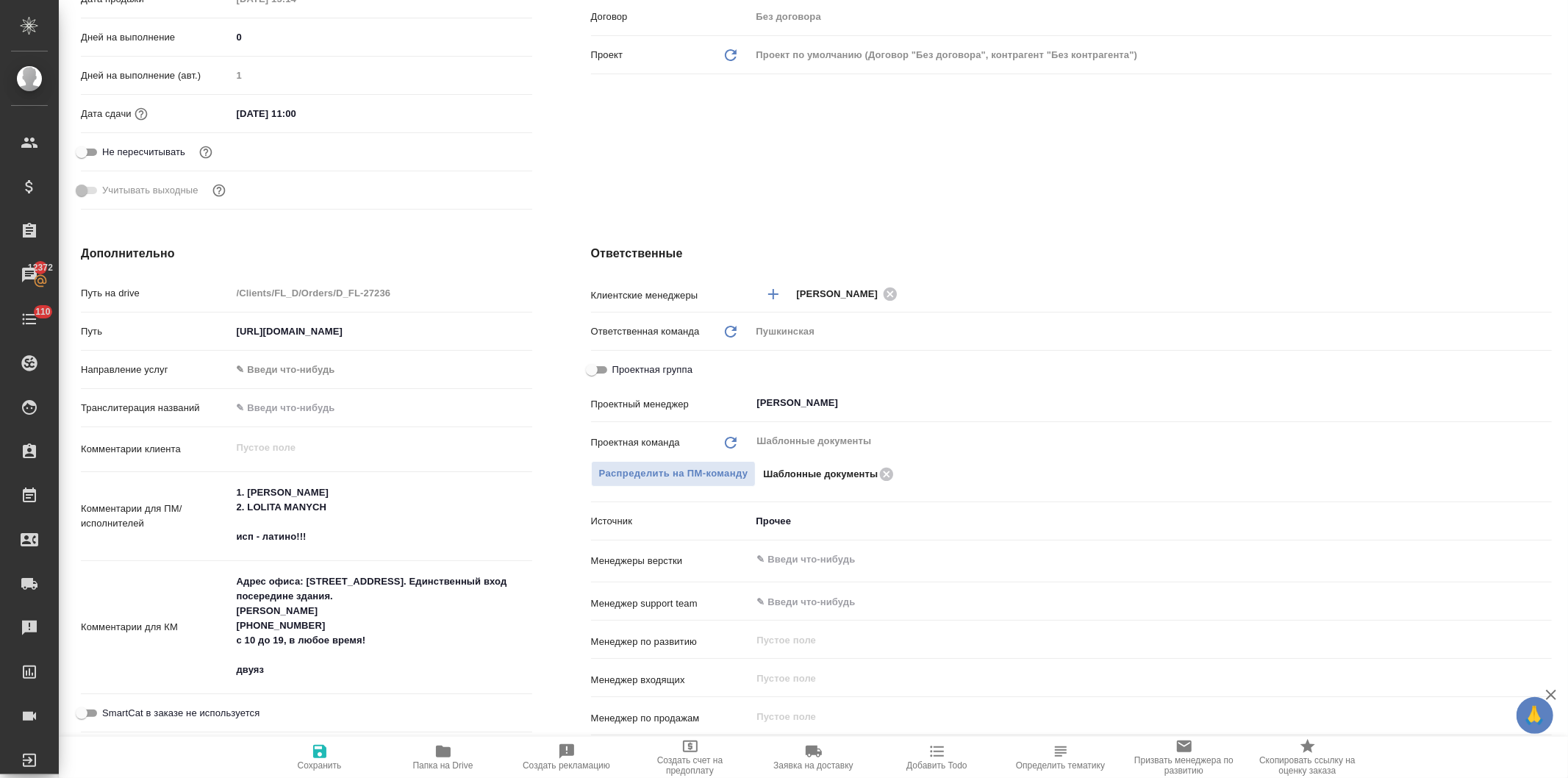
click input "Проектная группа"
checkbox input "true"
type textarea "x"
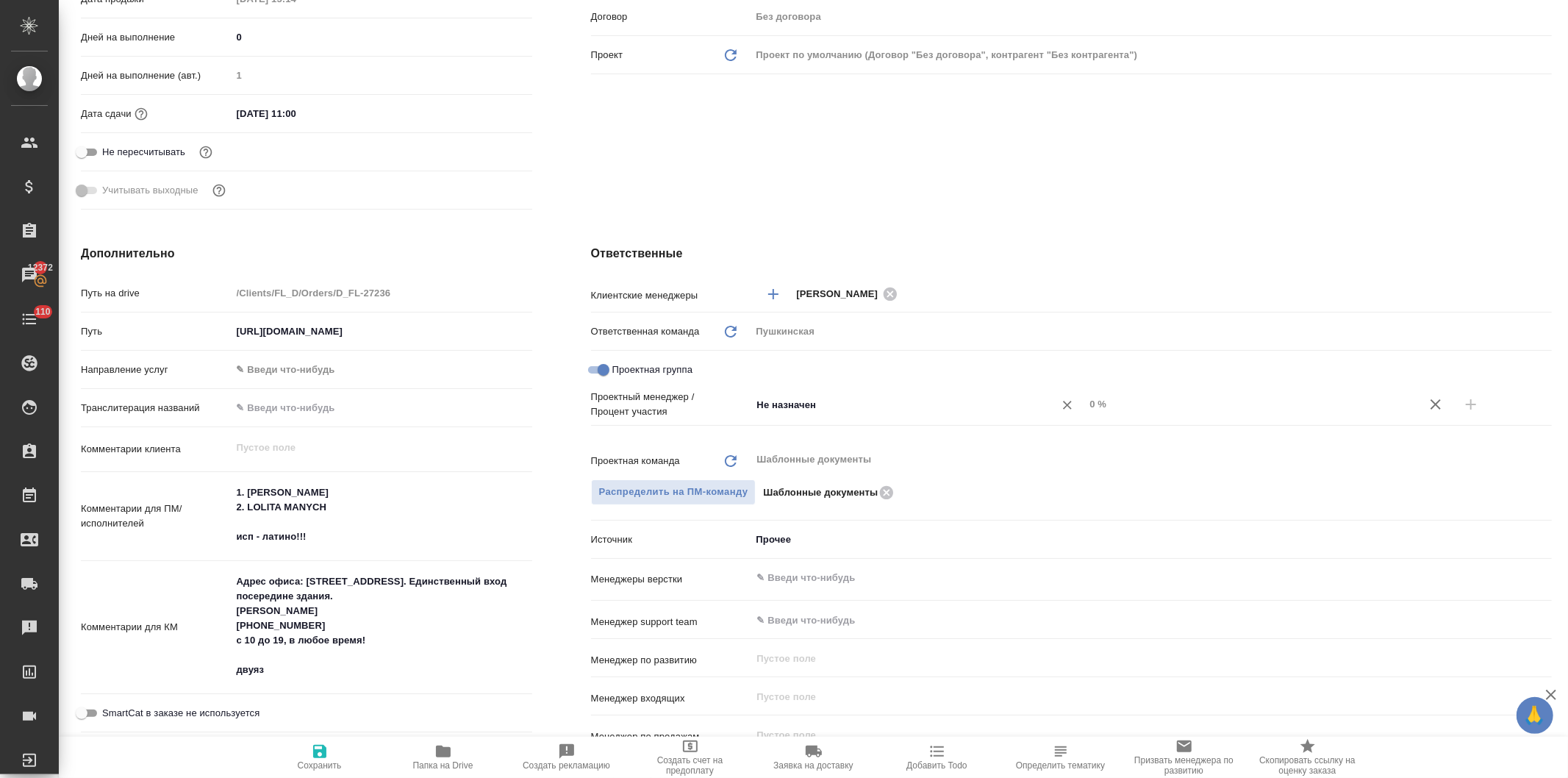
click input "Не назначен"
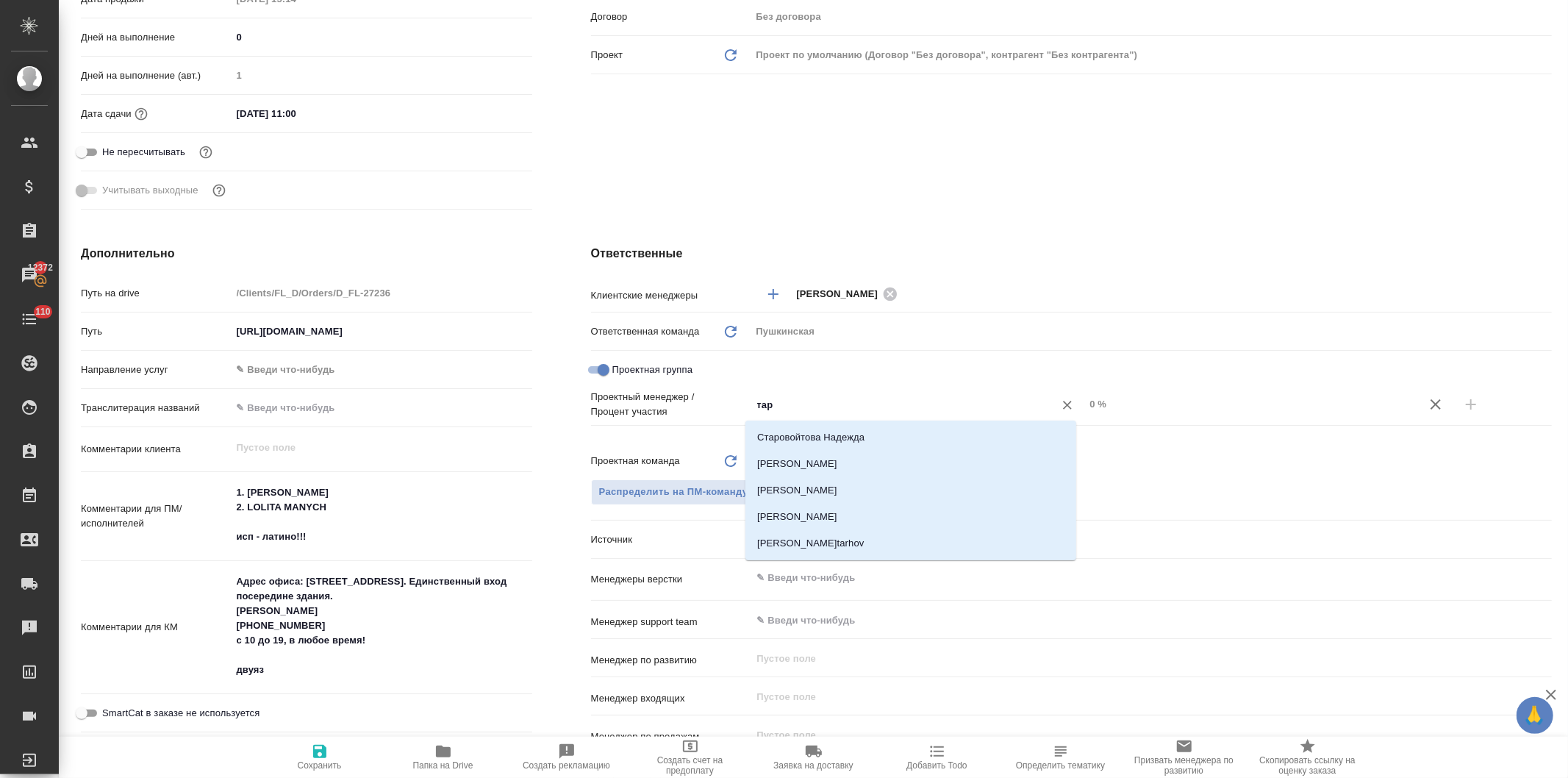
type input "тара"
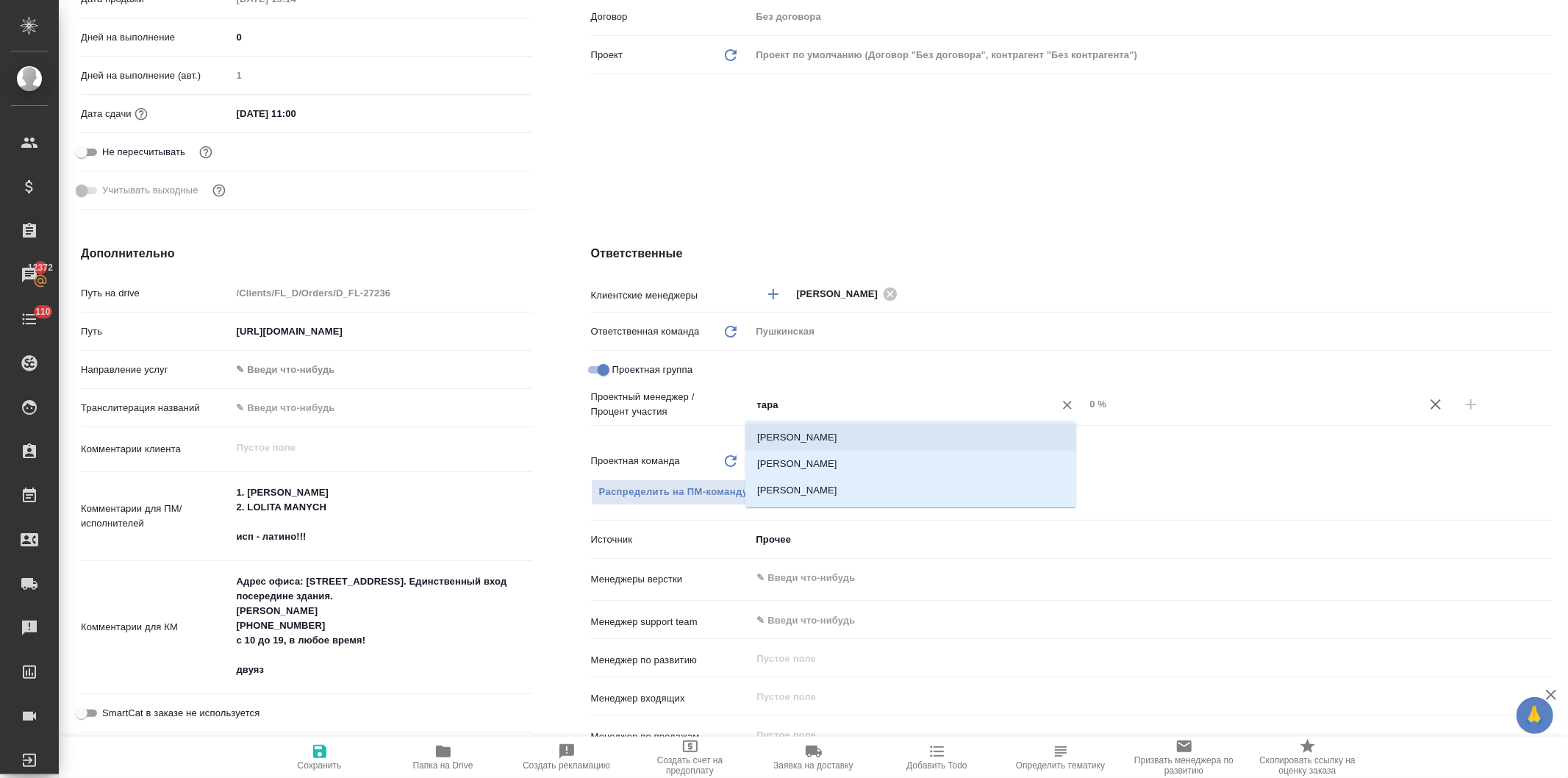
click li "Тарабановская Анастасия"
type textarea "x"
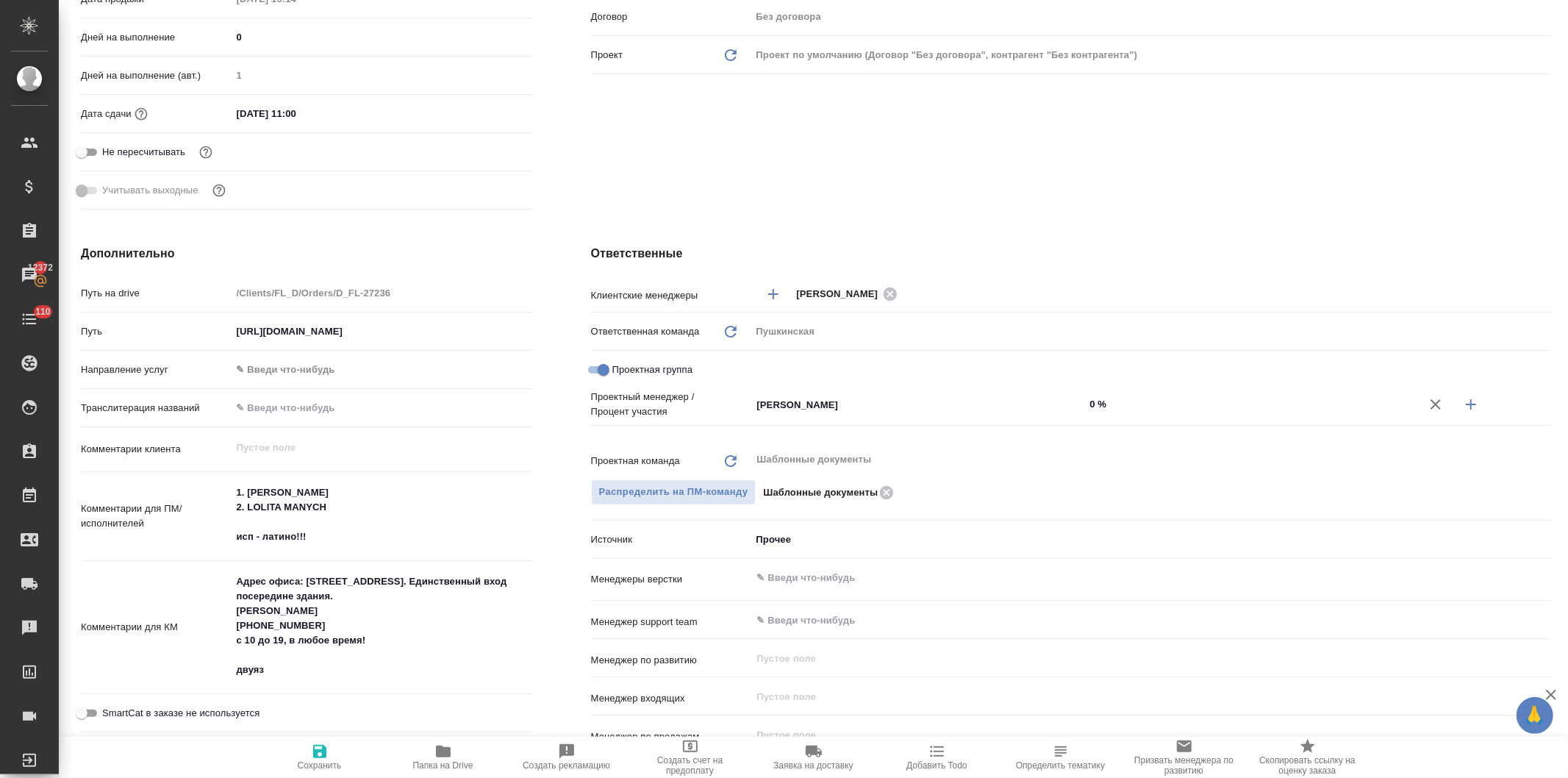
click input "0 %"
type input "50 %"
type textarea "x"
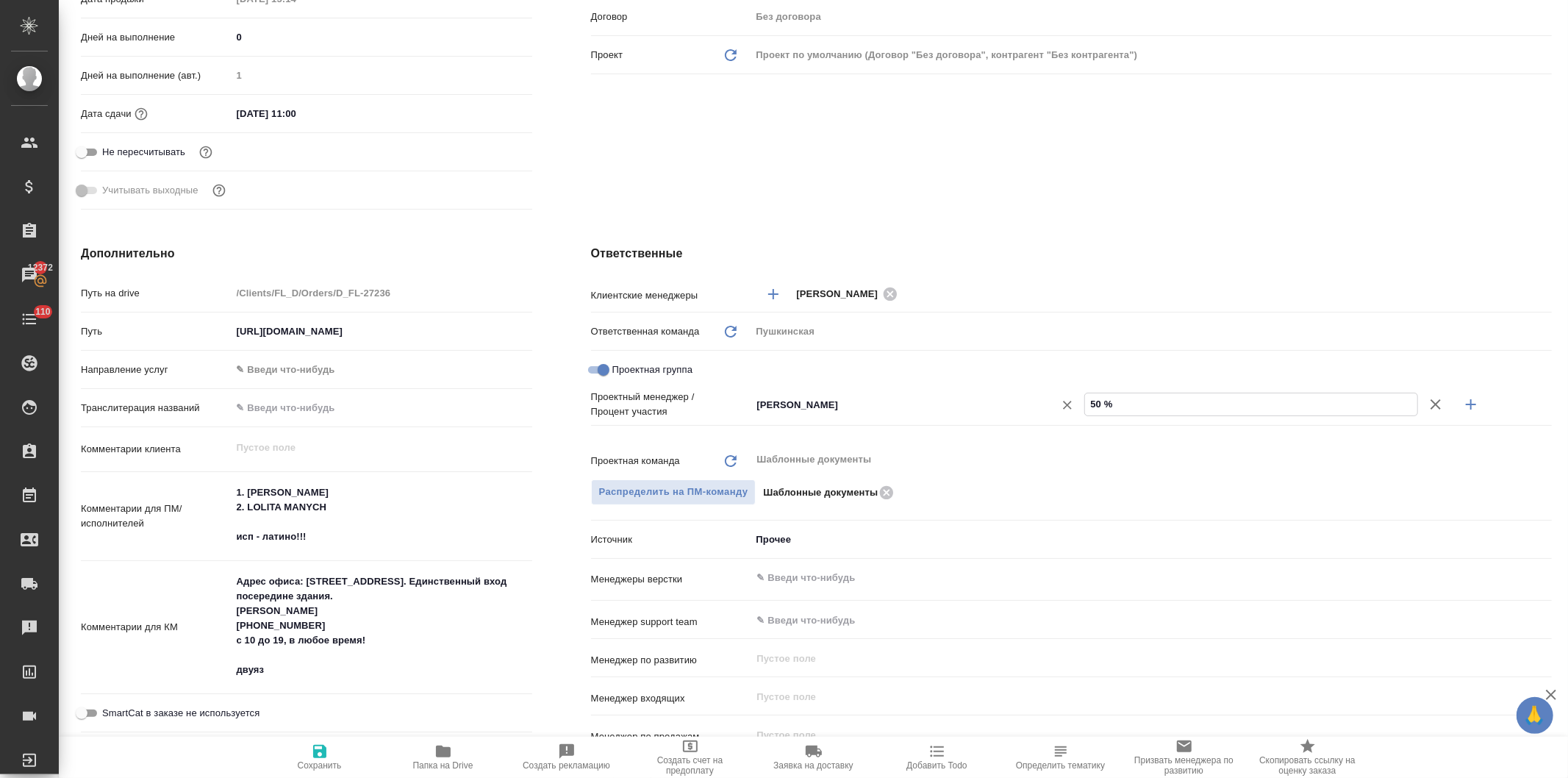
type input "550 %"
type textarea "x"
type input "55 %"
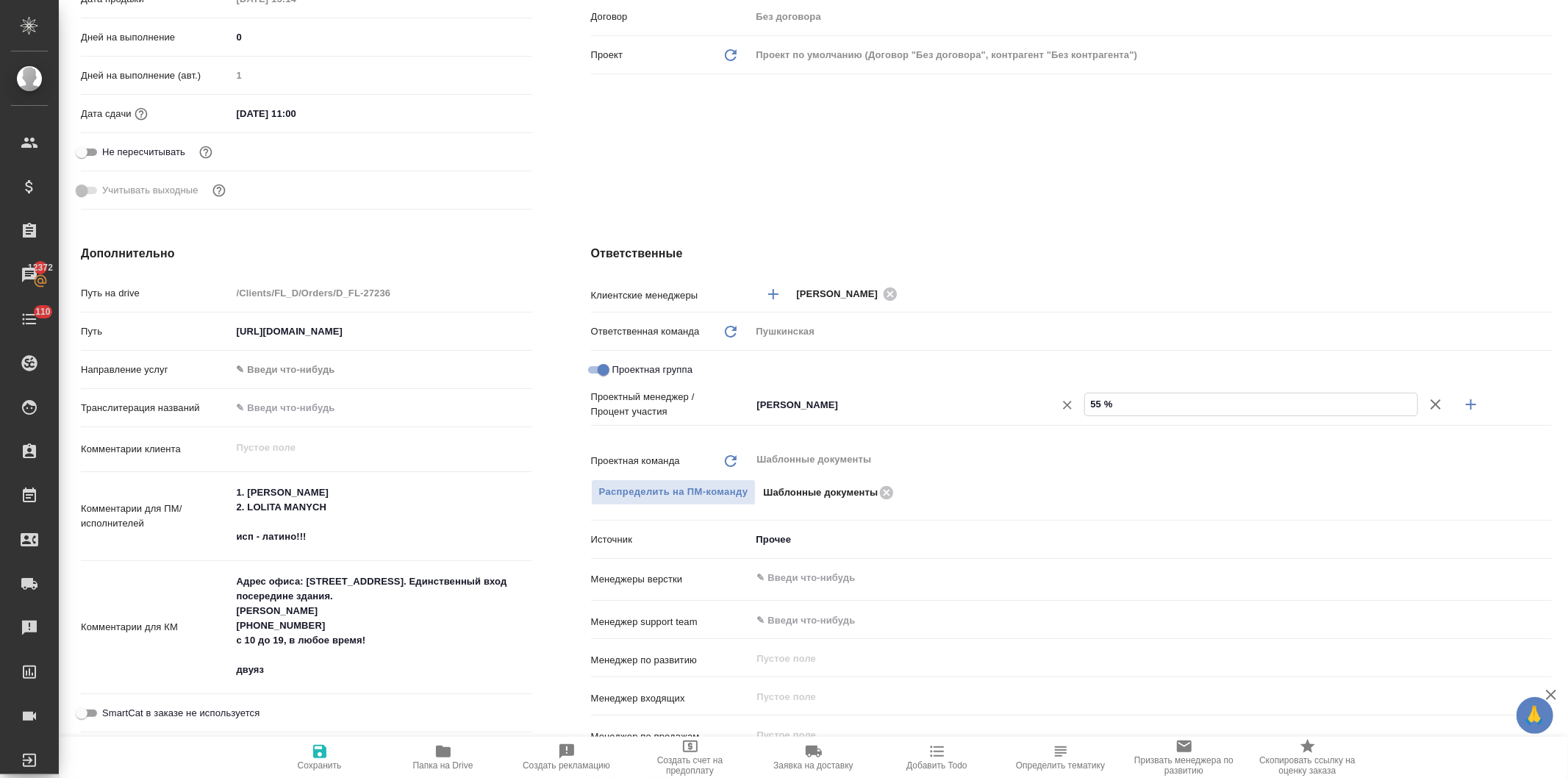
type textarea "x"
type input "55 %"
click icon "button"
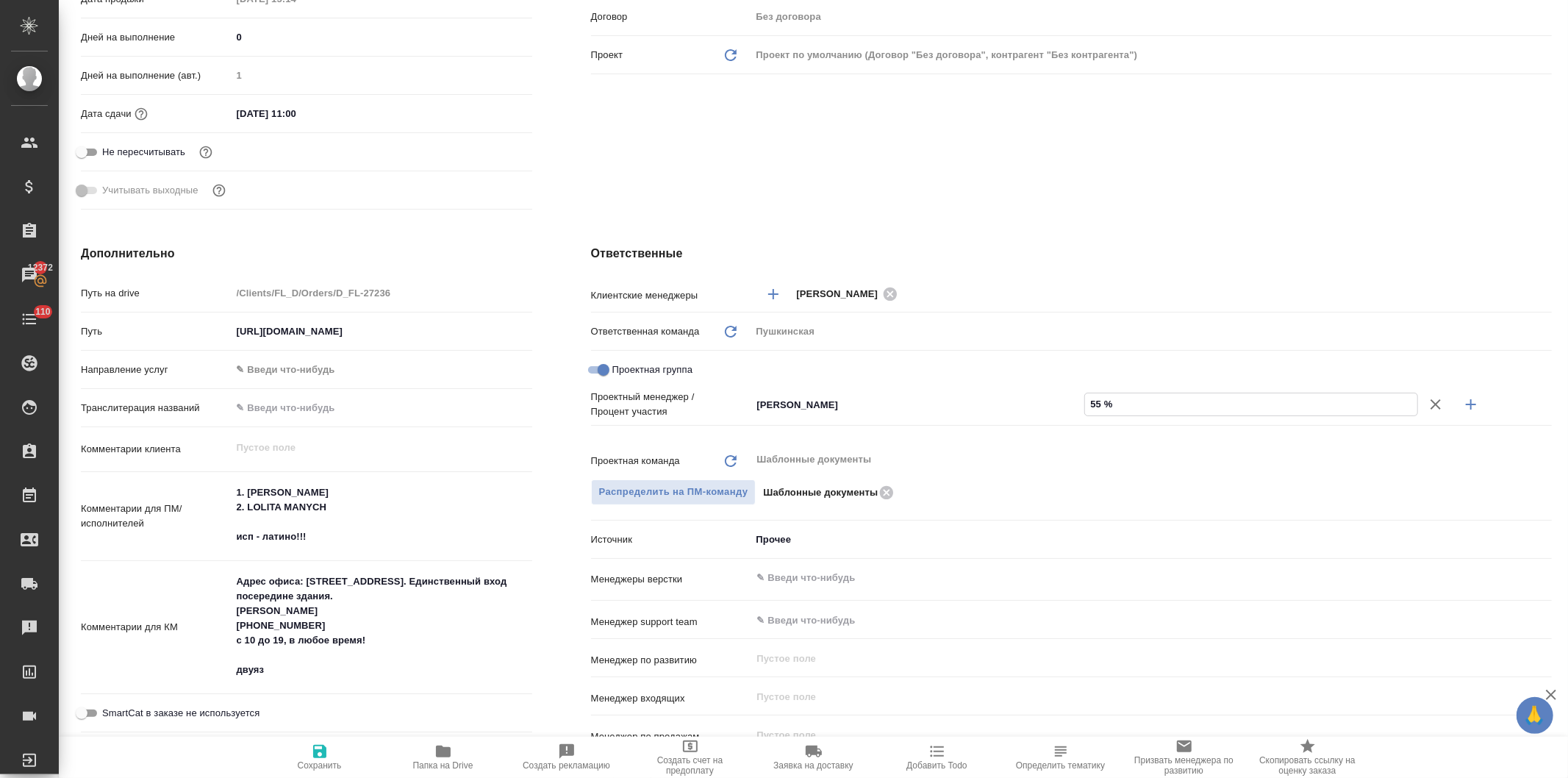
type textarea "x"
click input "Не назначен"
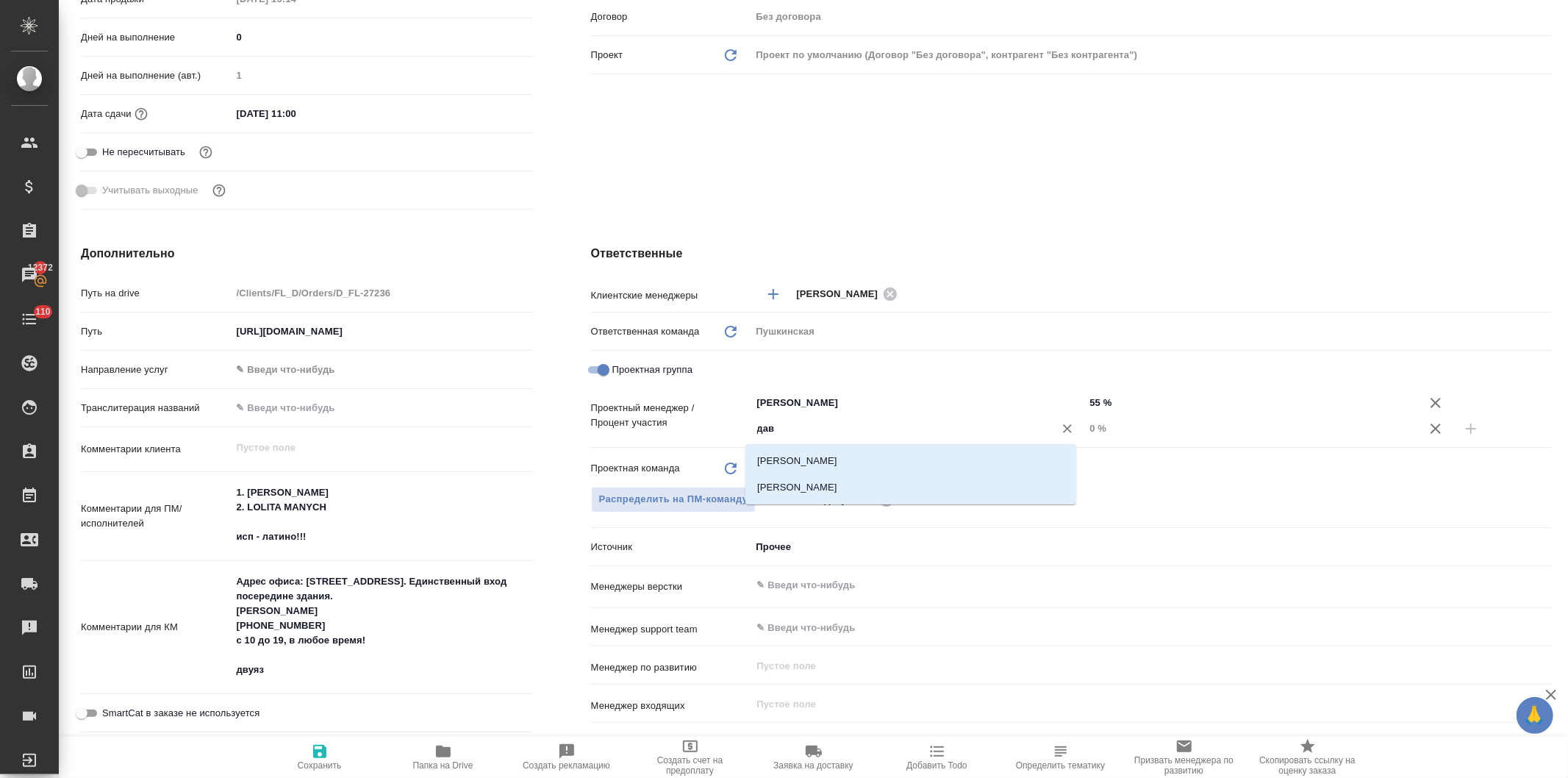
type input "давы"
drag, startPoint x: 789, startPoint y: 458, endPoint x: 862, endPoint y: 459, distance: 73.0
click li "[PERSON_NAME]"
type textarea "x"
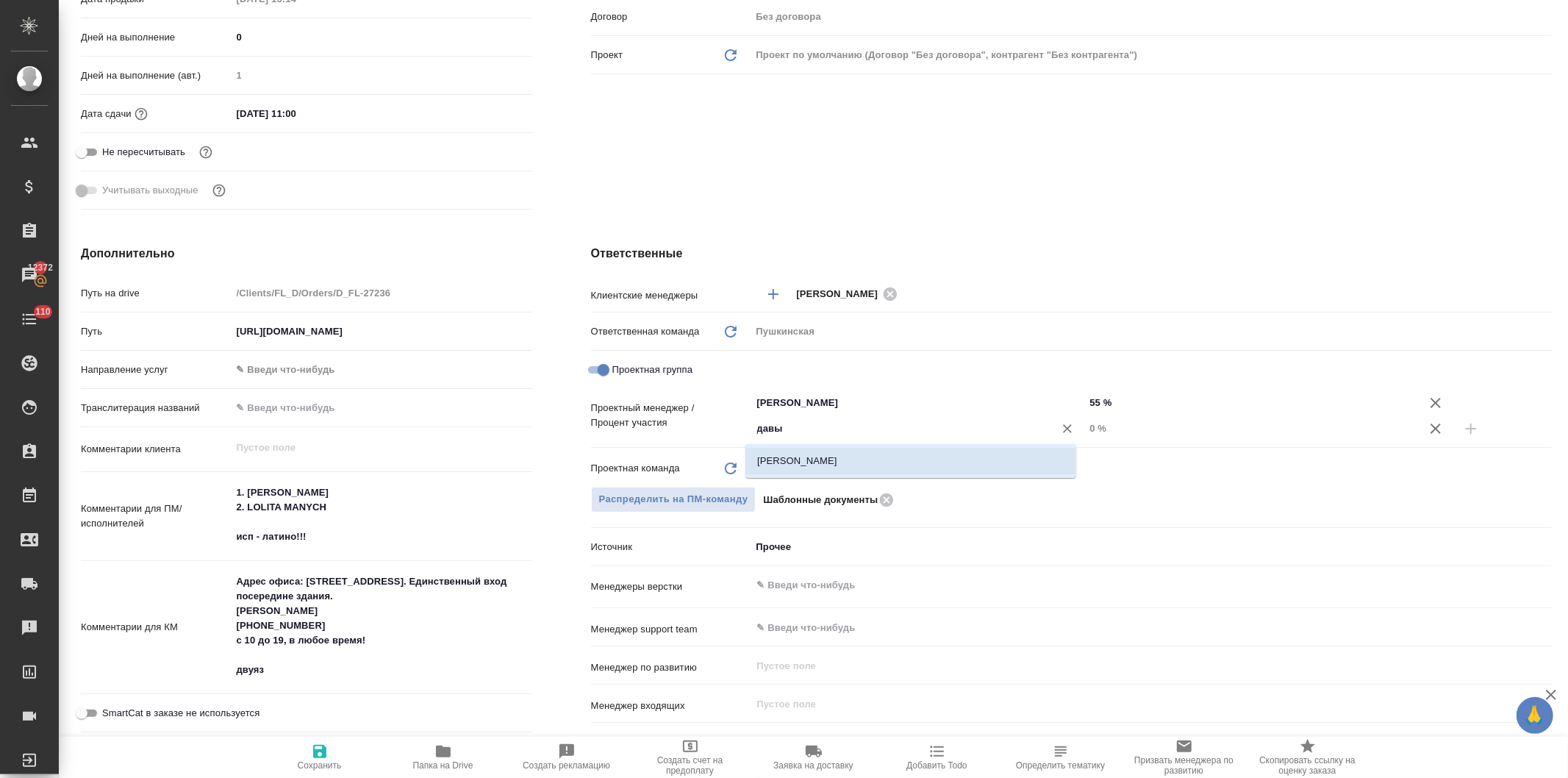
type textarea "x"
click input "0 %"
type textarea "x"
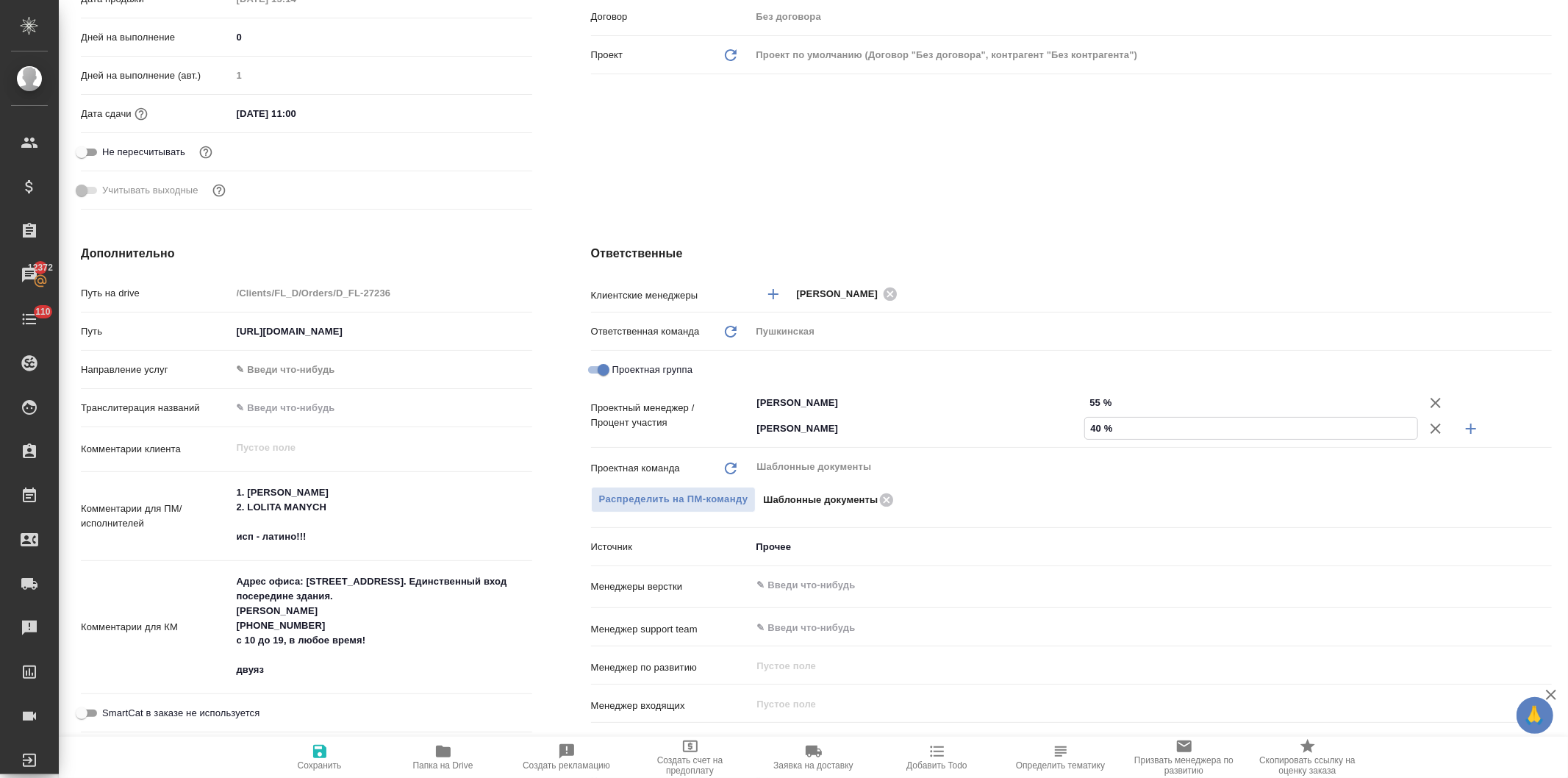
type input "450 %"
type textarea "x"
type input "45 %"
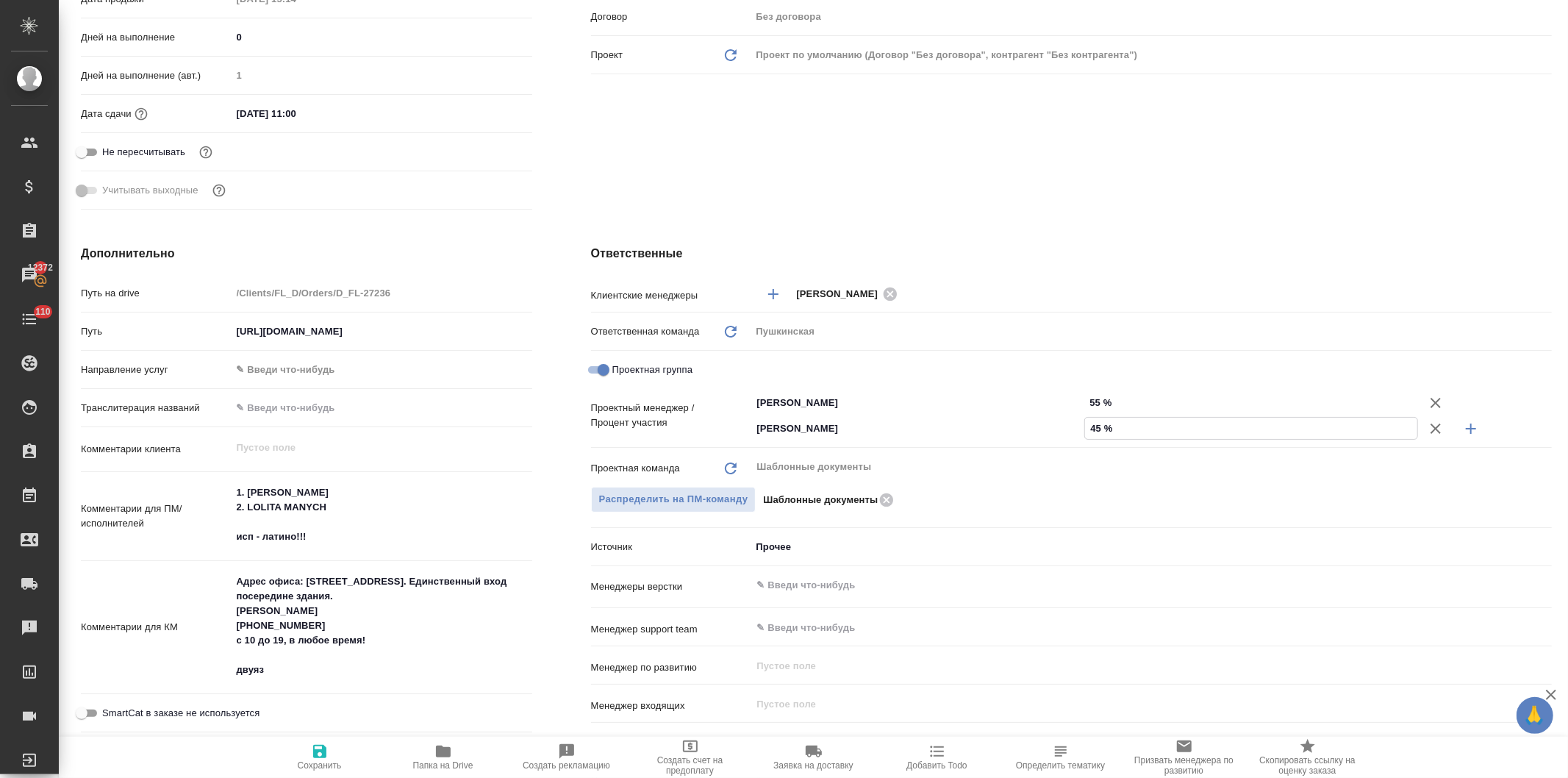
type textarea "x"
type input "45 %"
click div "Клиент Телефон заказчика Телеграм ФИО заказчика Копылов Владимир Email заказчик…"
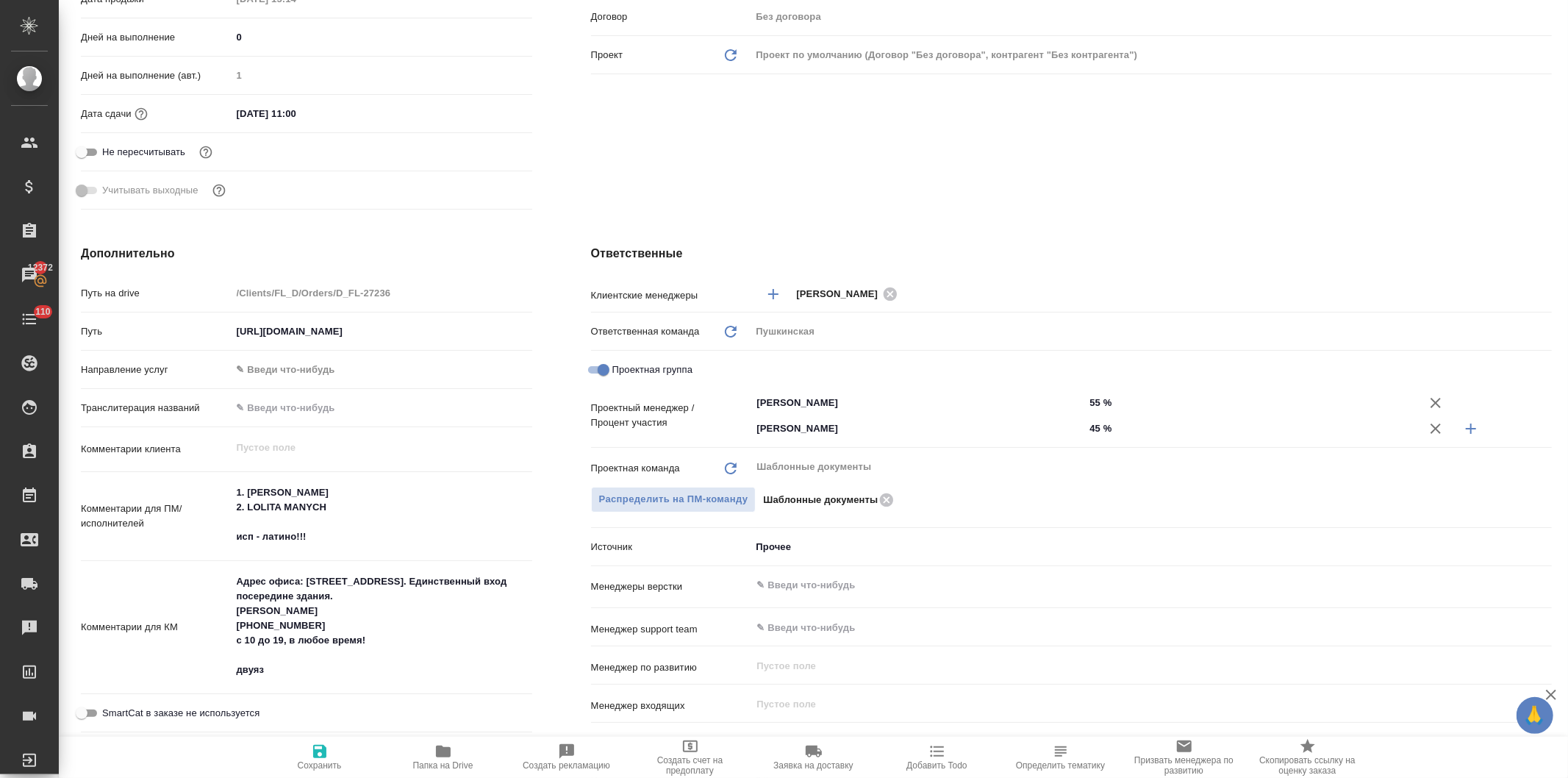
click icon "button"
type textarea "x"
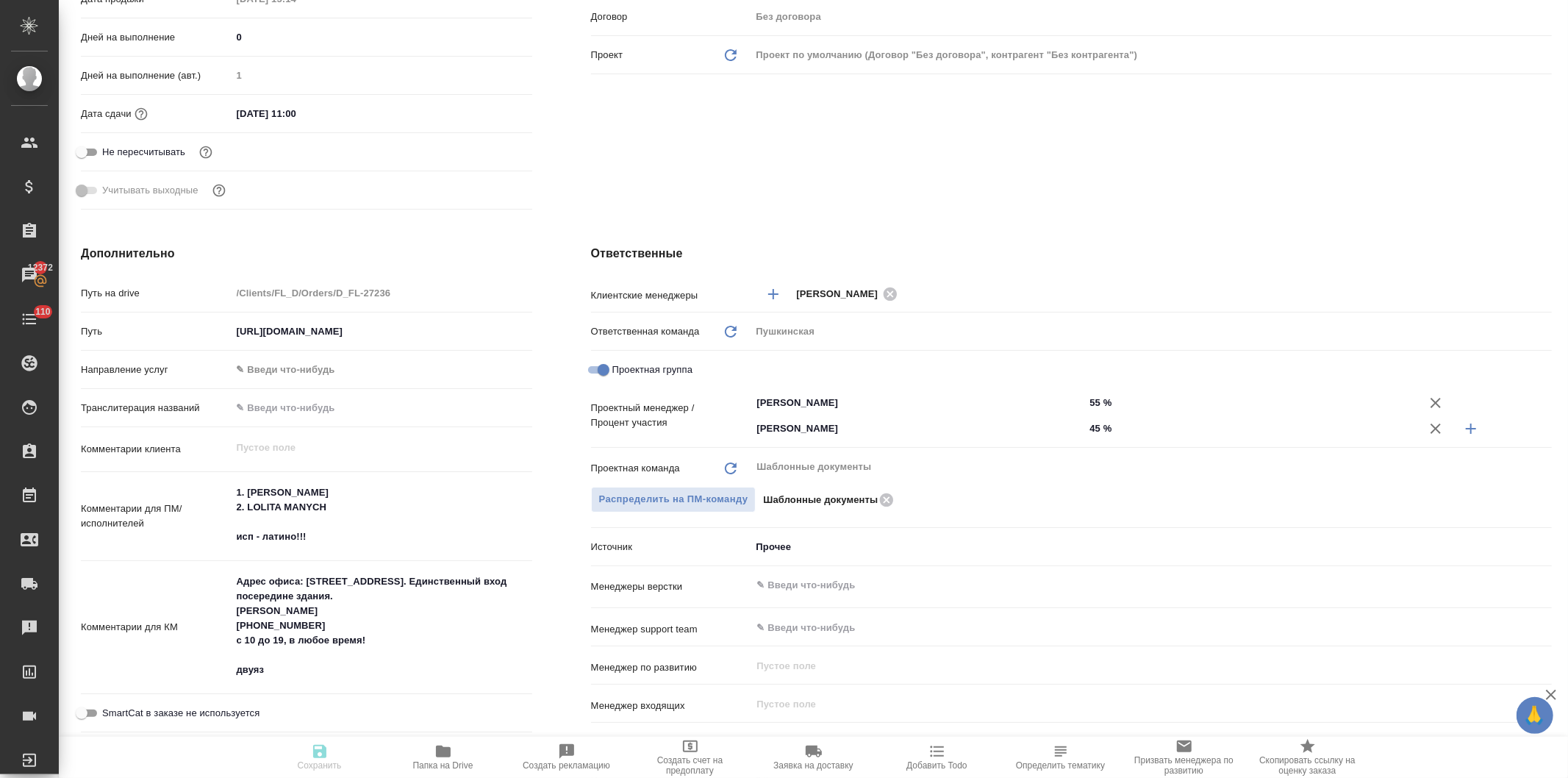
type textarea "x"
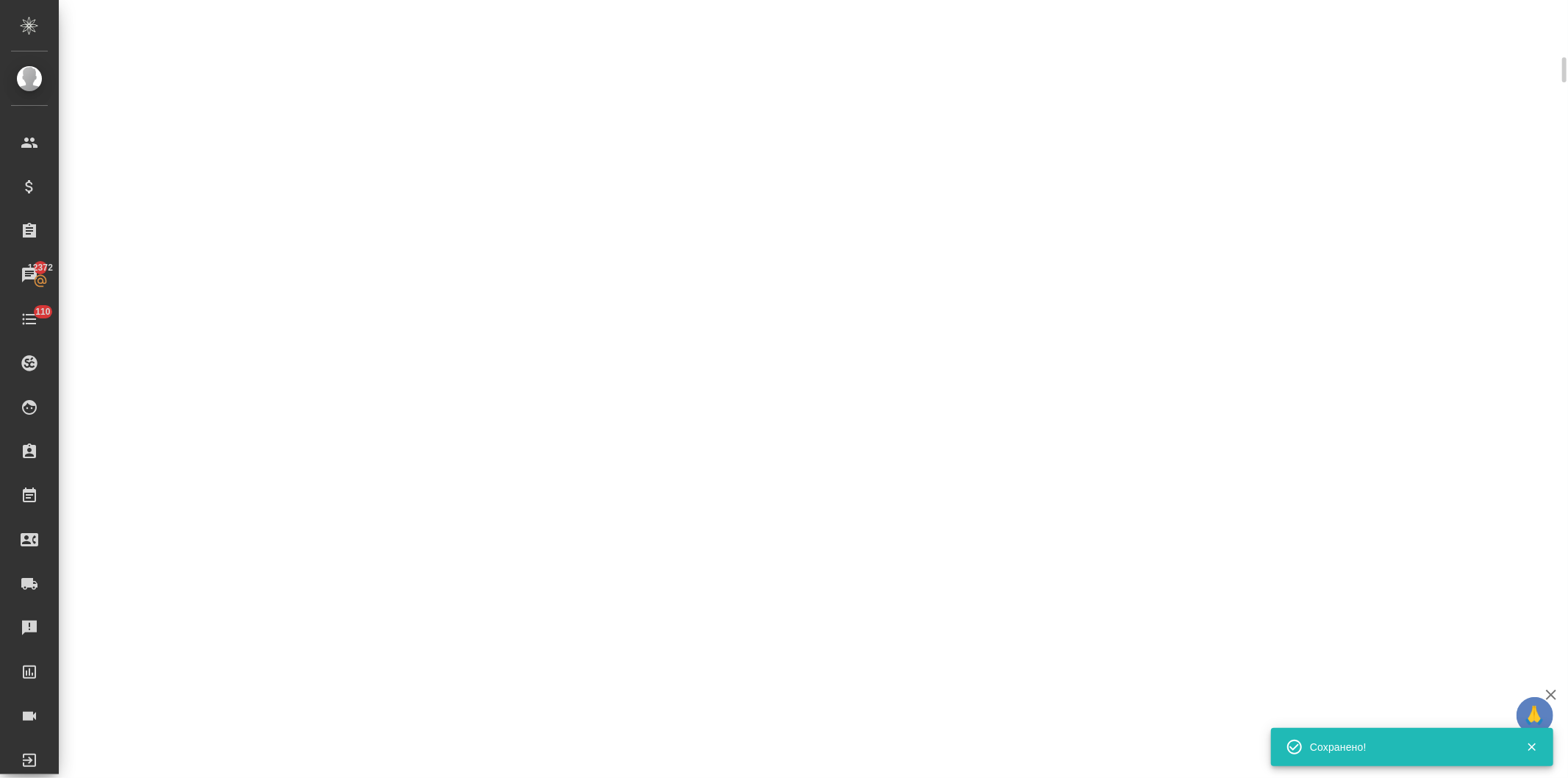
scroll to position [397, 0]
select select "RU"
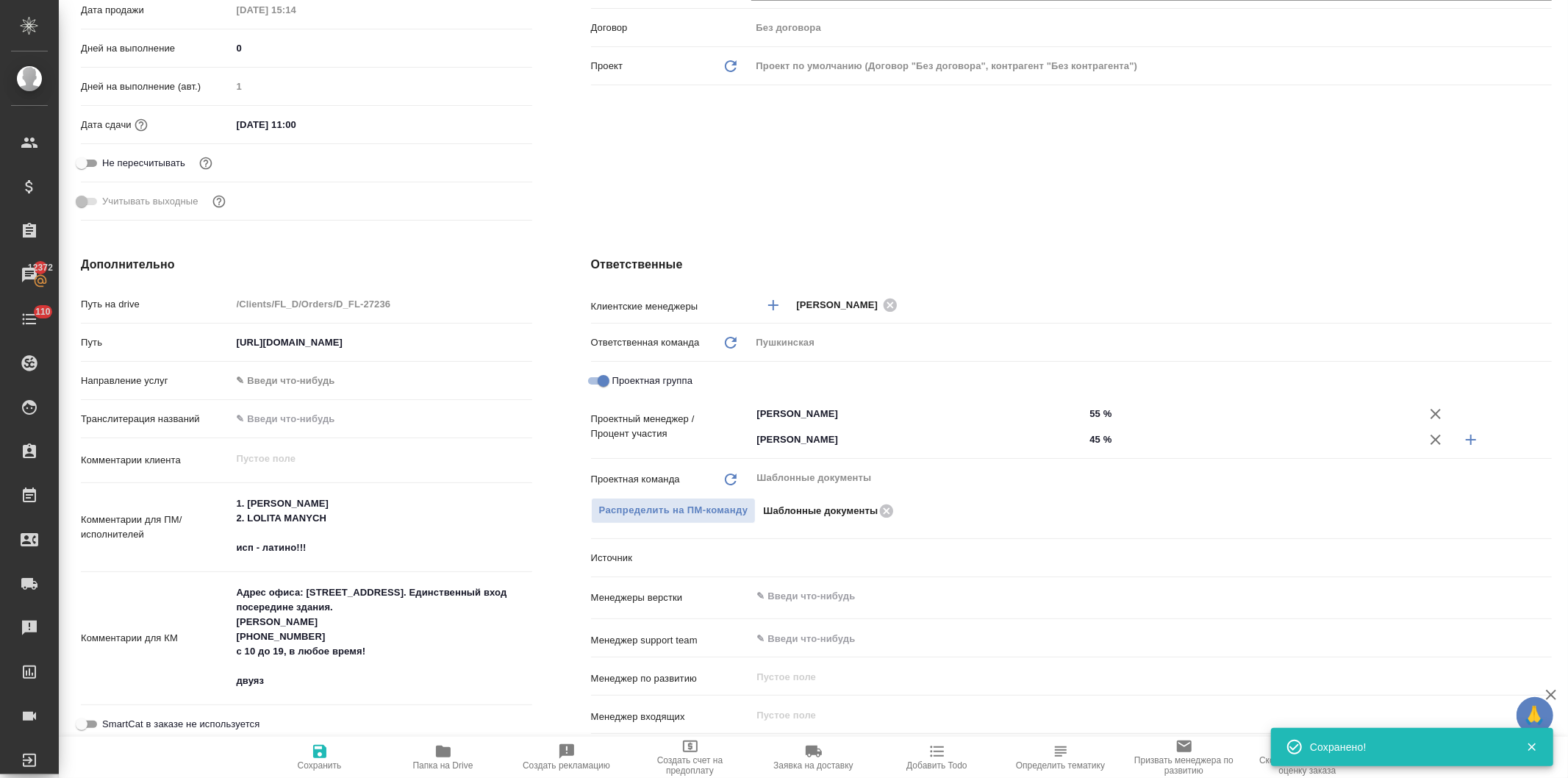
scroll to position [409, 0]
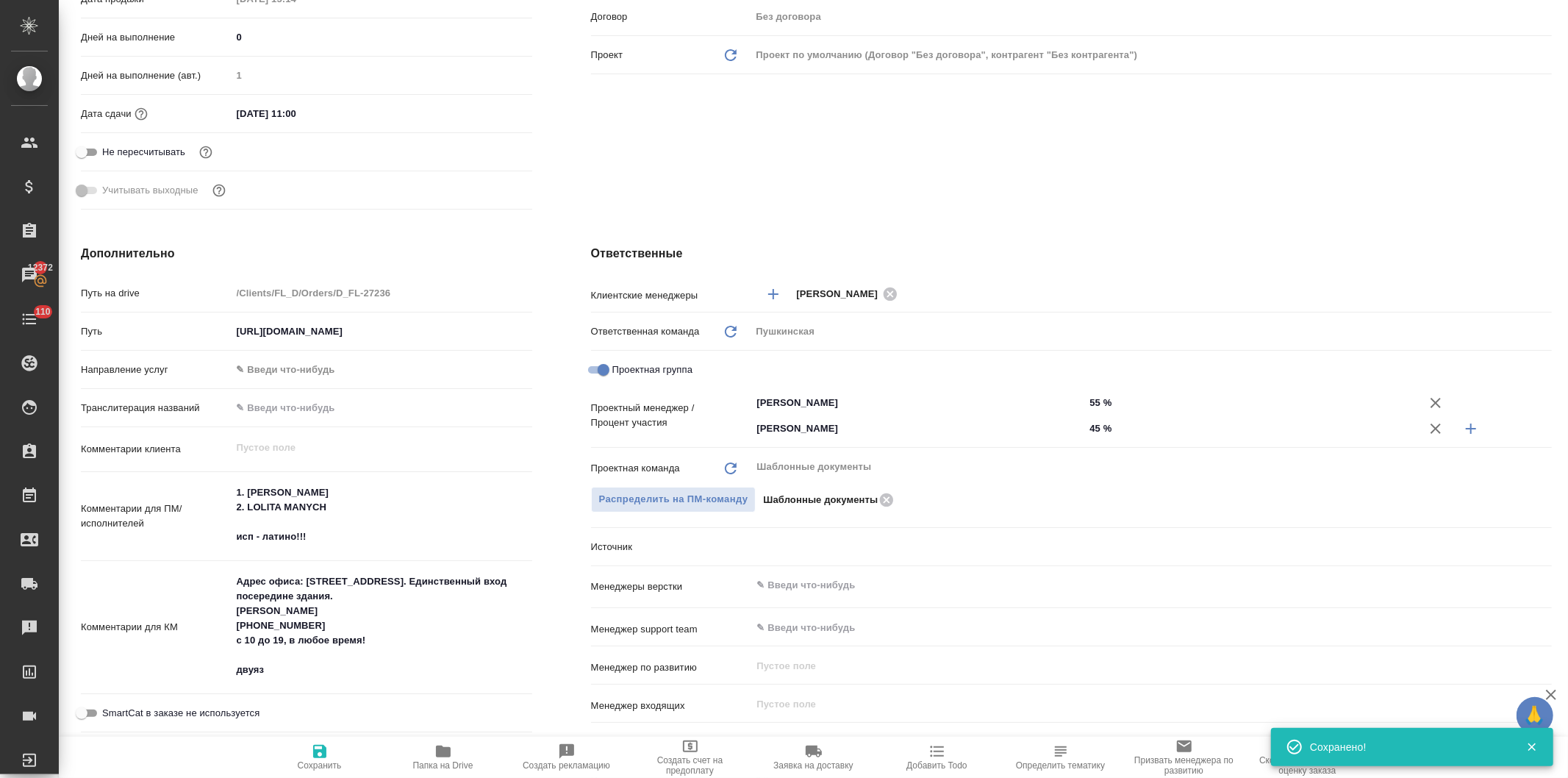
type textarea "x"
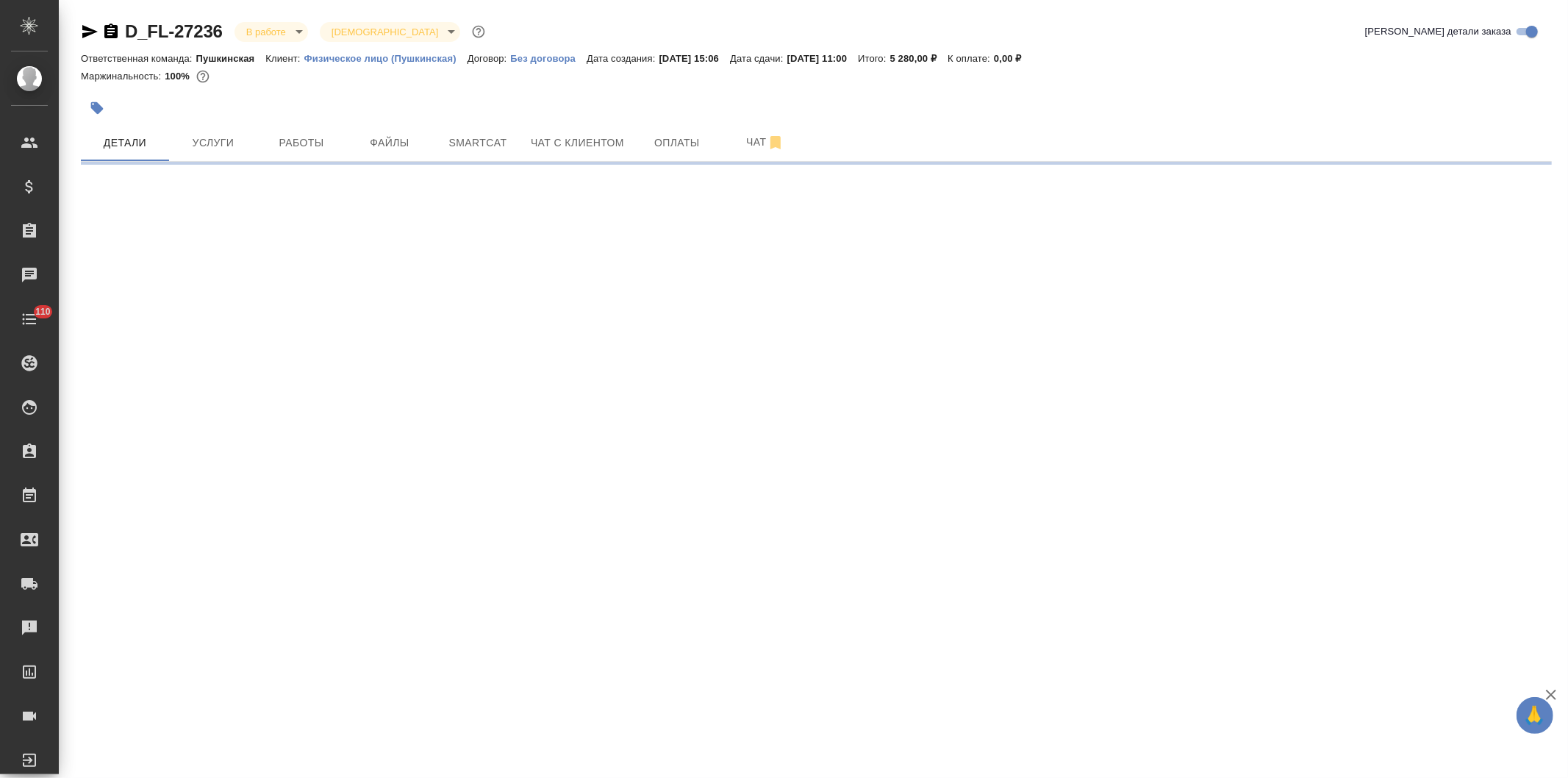
select select "RU"
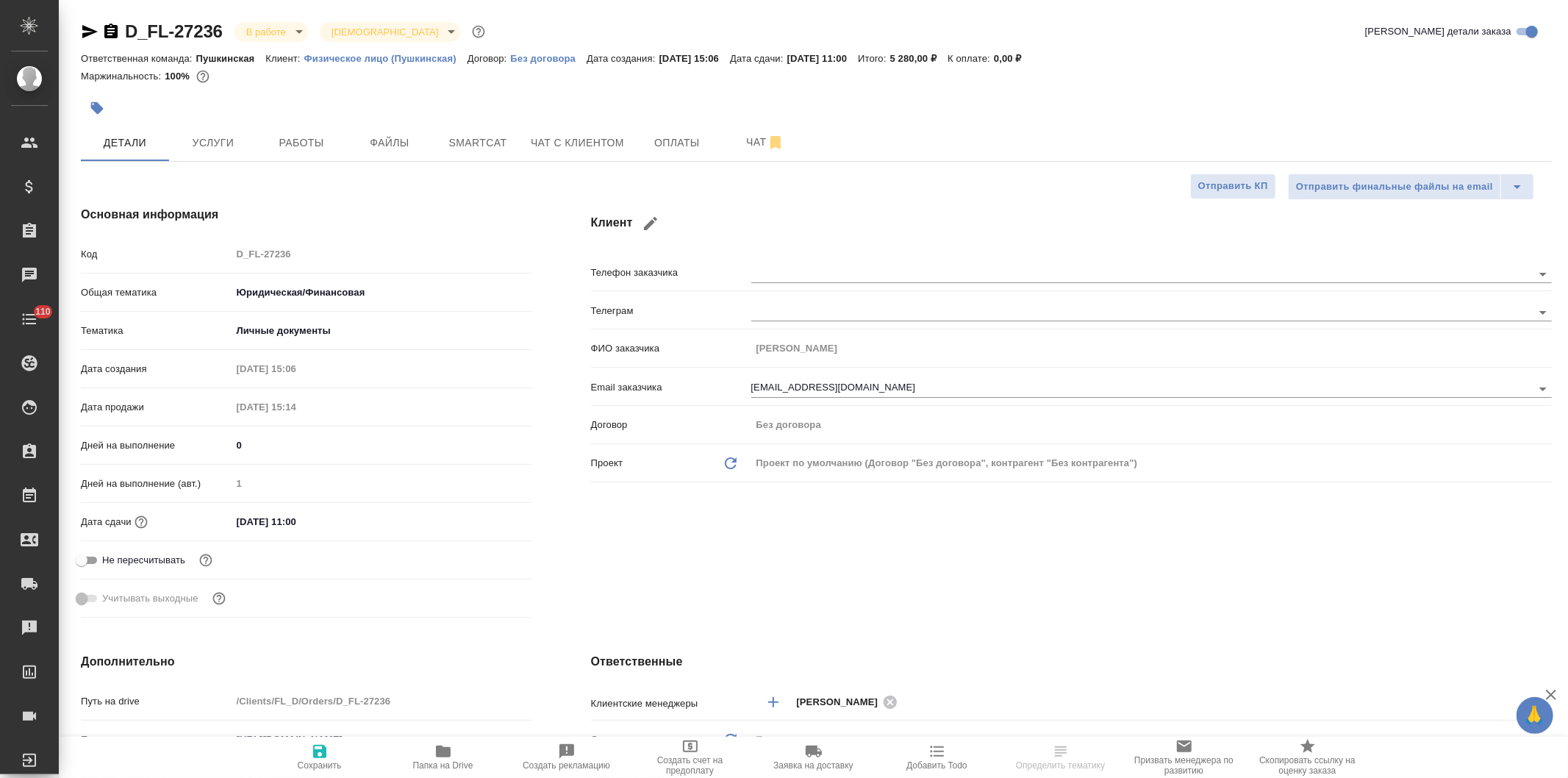
type textarea "x"
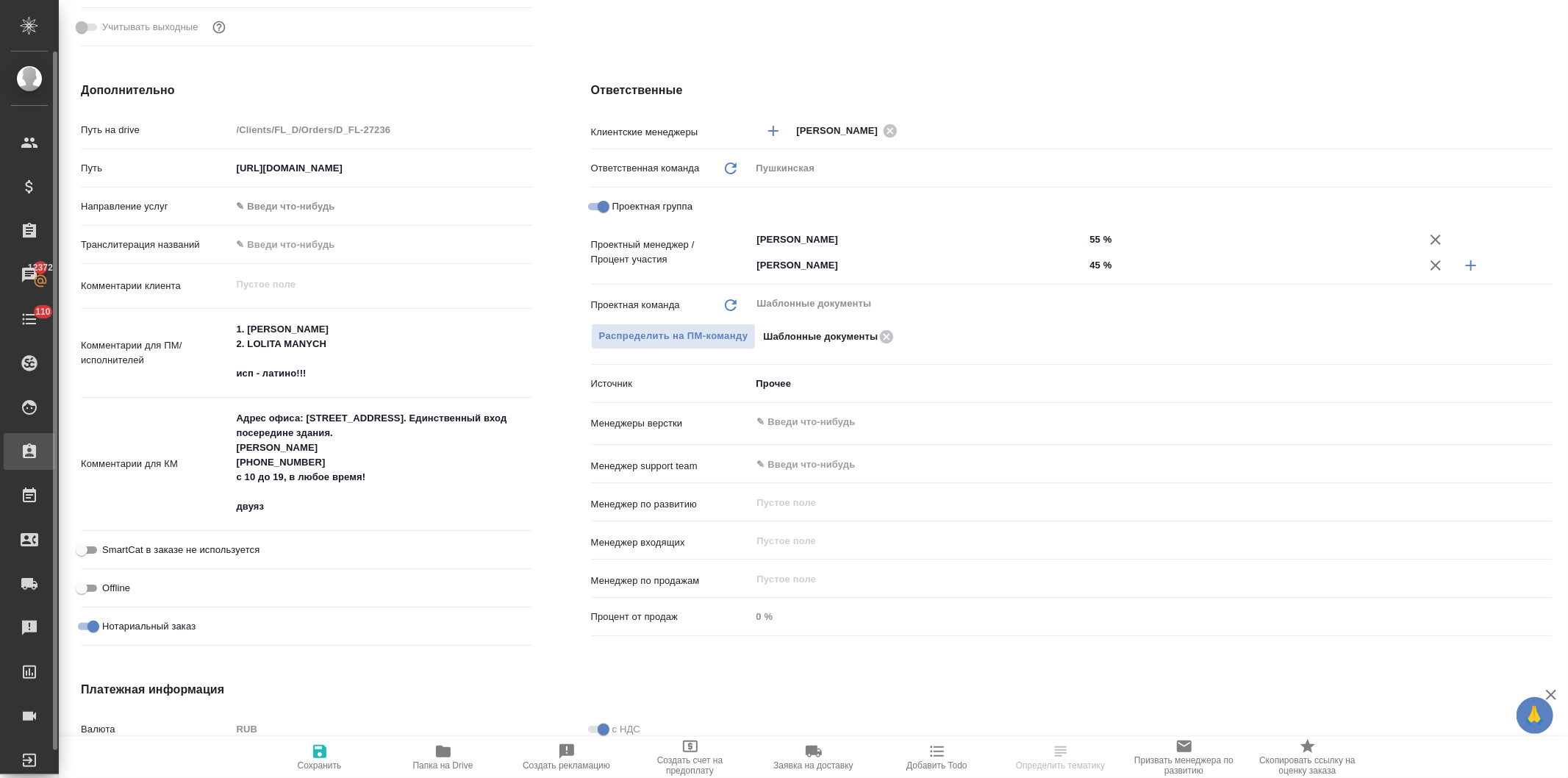
type textarea "x"
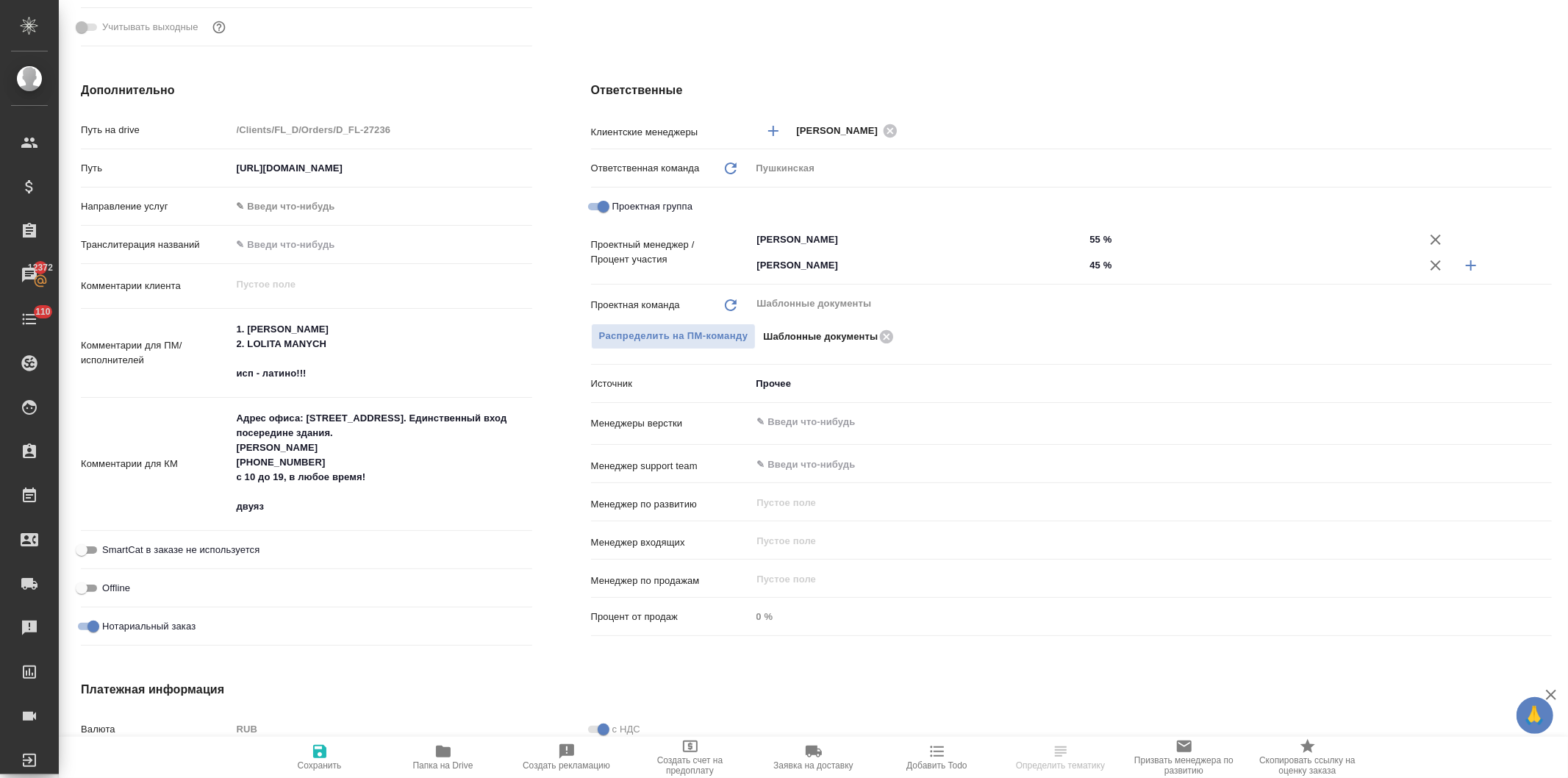
type textarea "x"
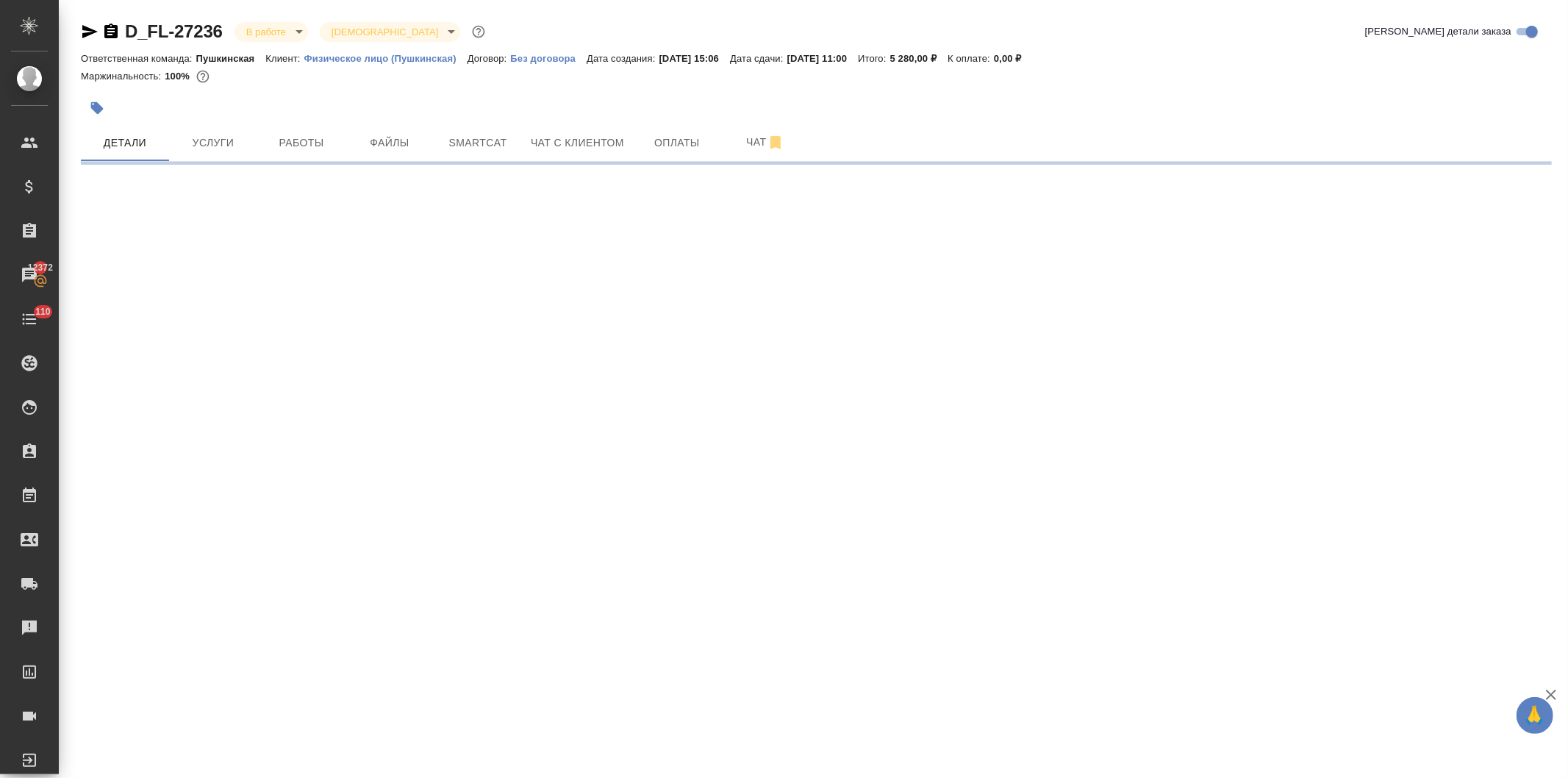
scroll to position [0, 0]
select select "RU"
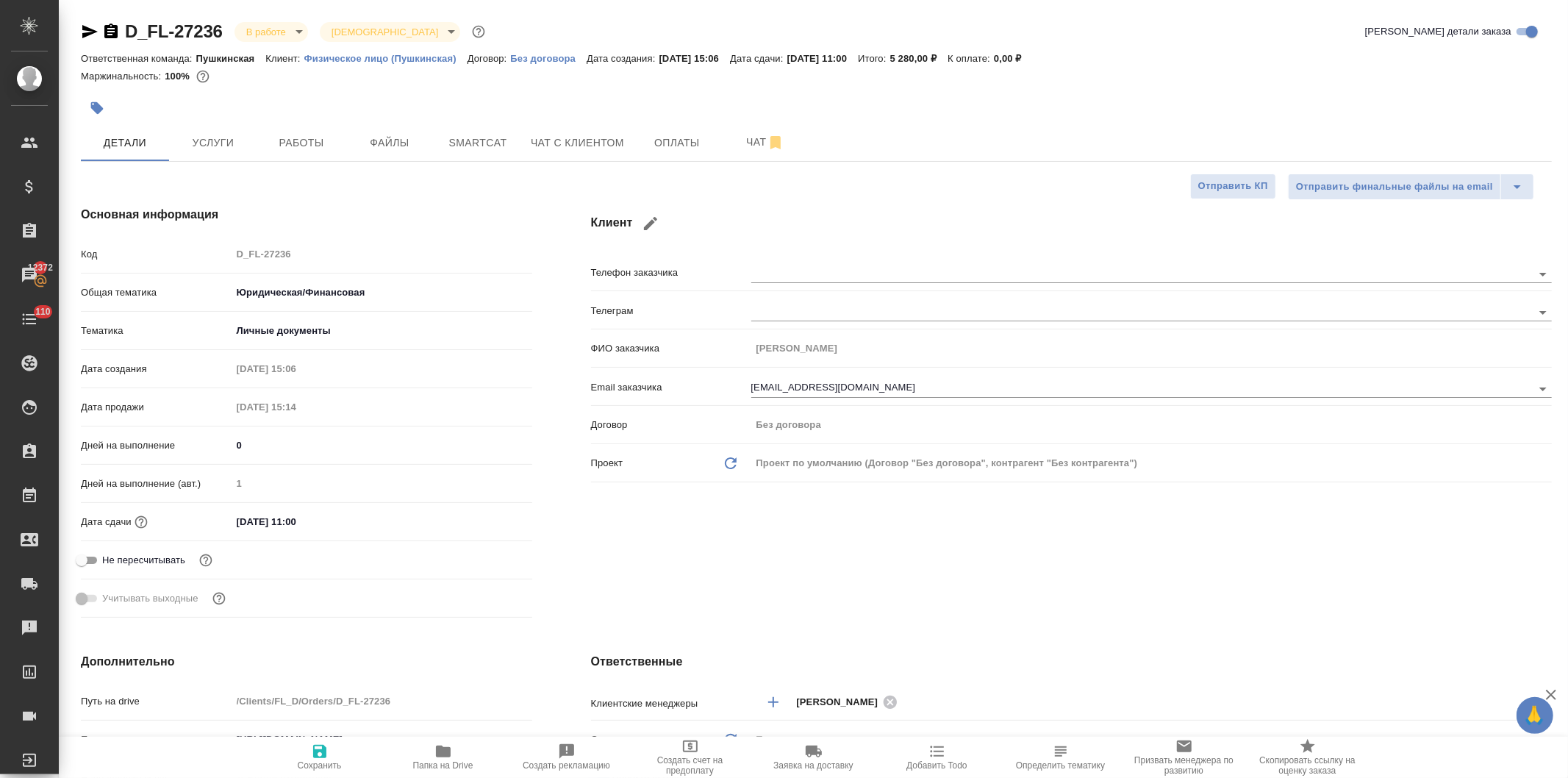
type textarea "x"
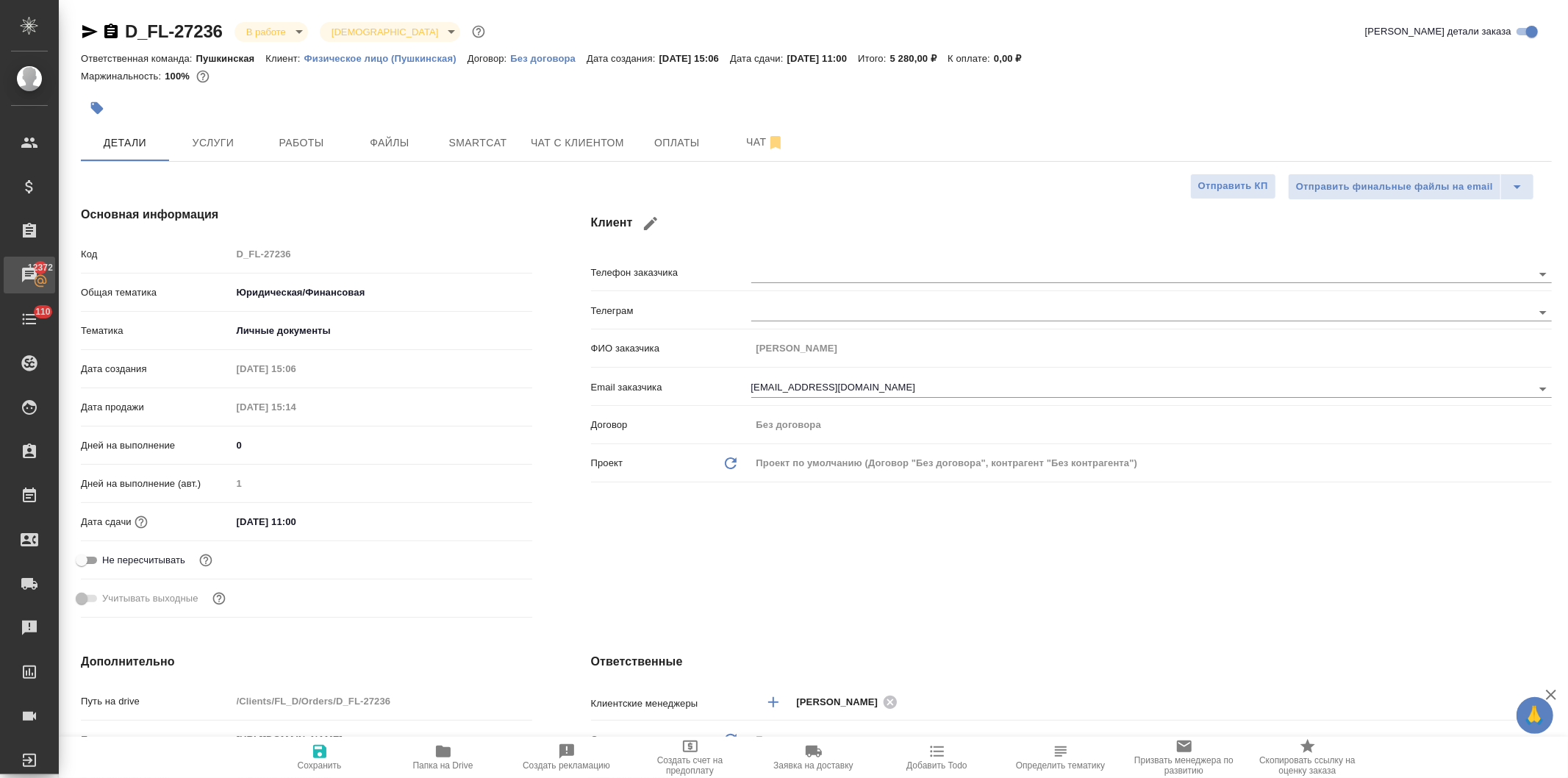
type textarea "x"
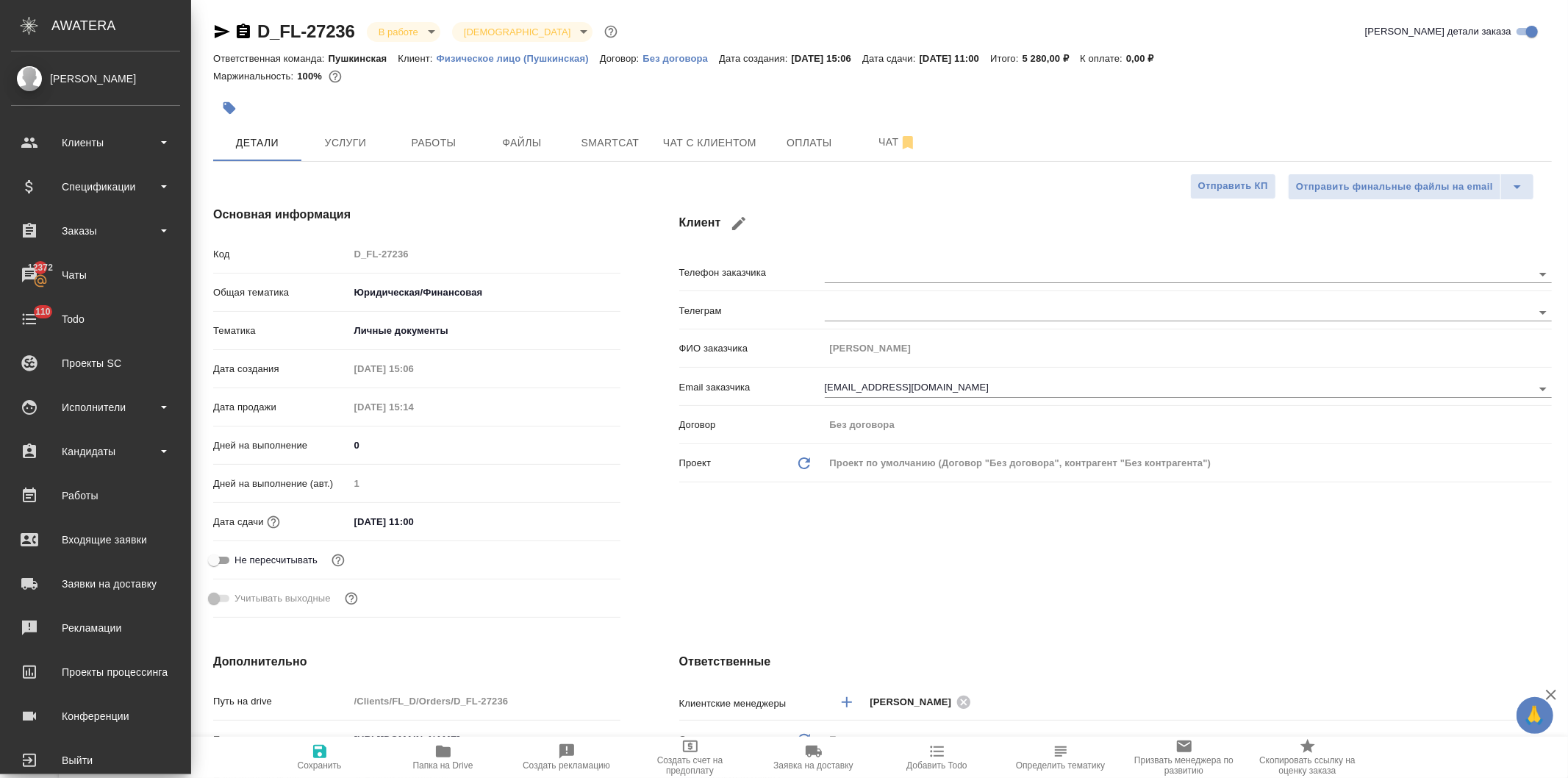
type textarea "x"
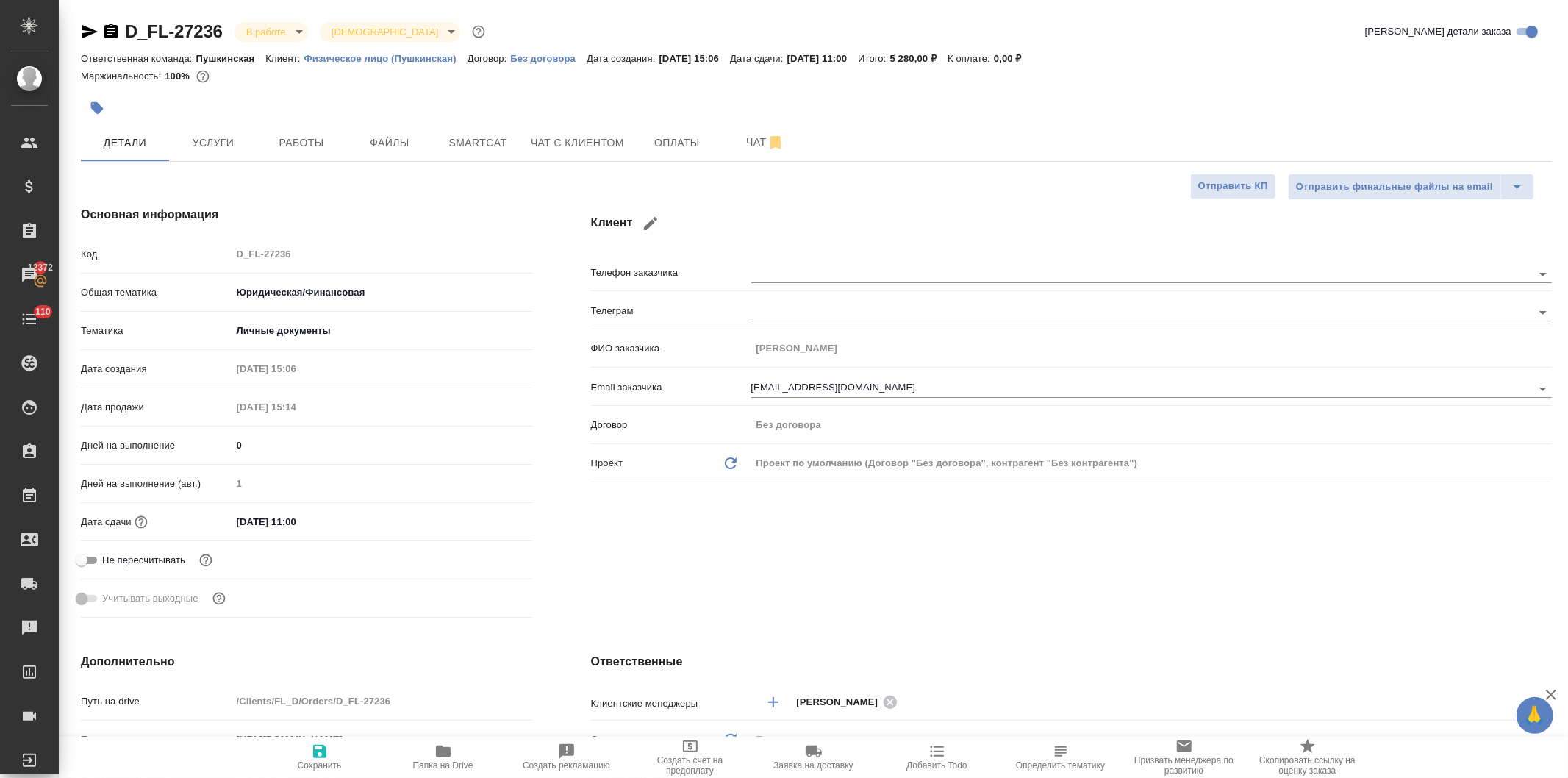
type textarea "x"
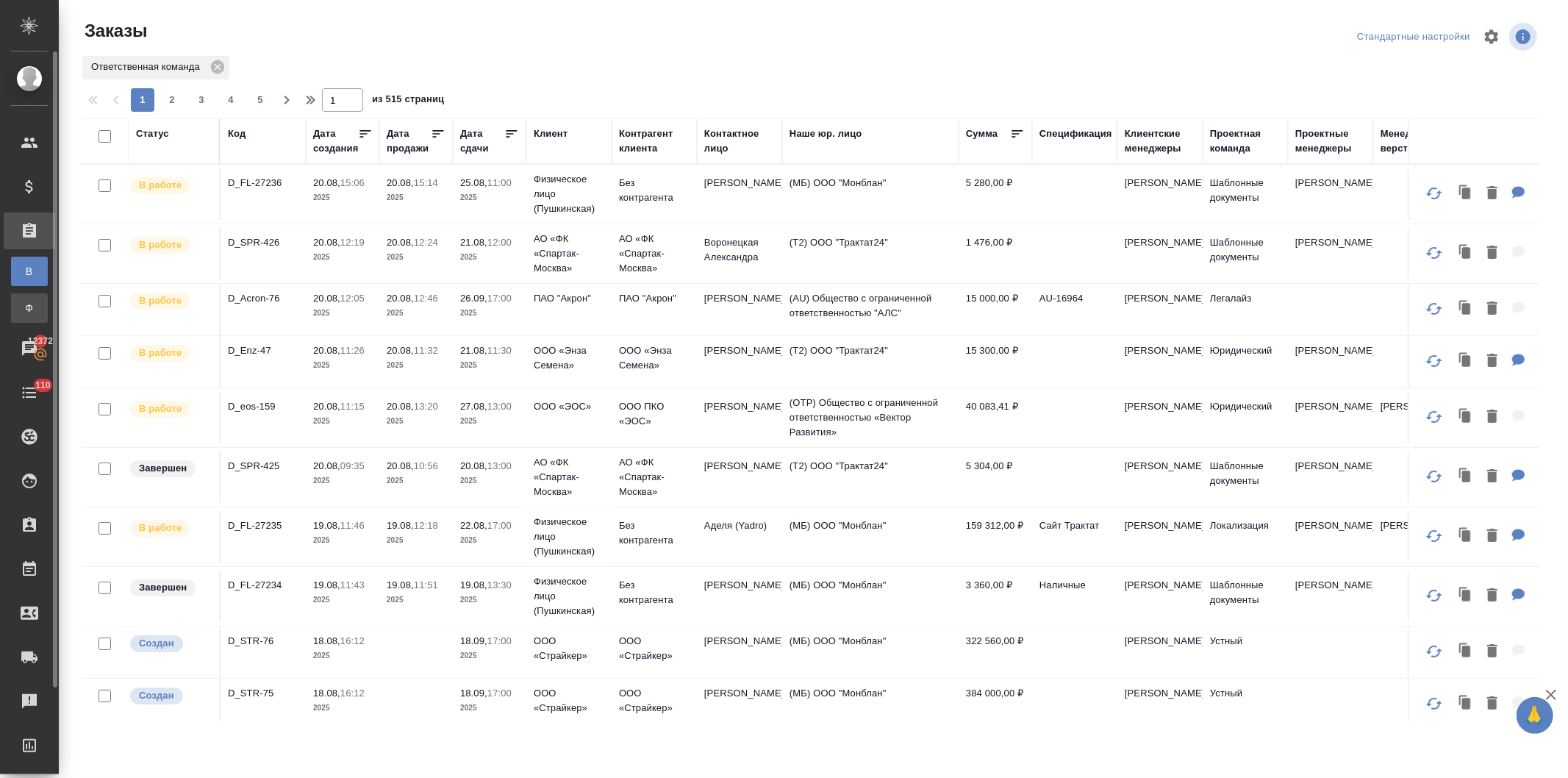
click at [20, 302] on div "Заказы физ. лиц" at bounding box center [11, 307] width 22 height 14
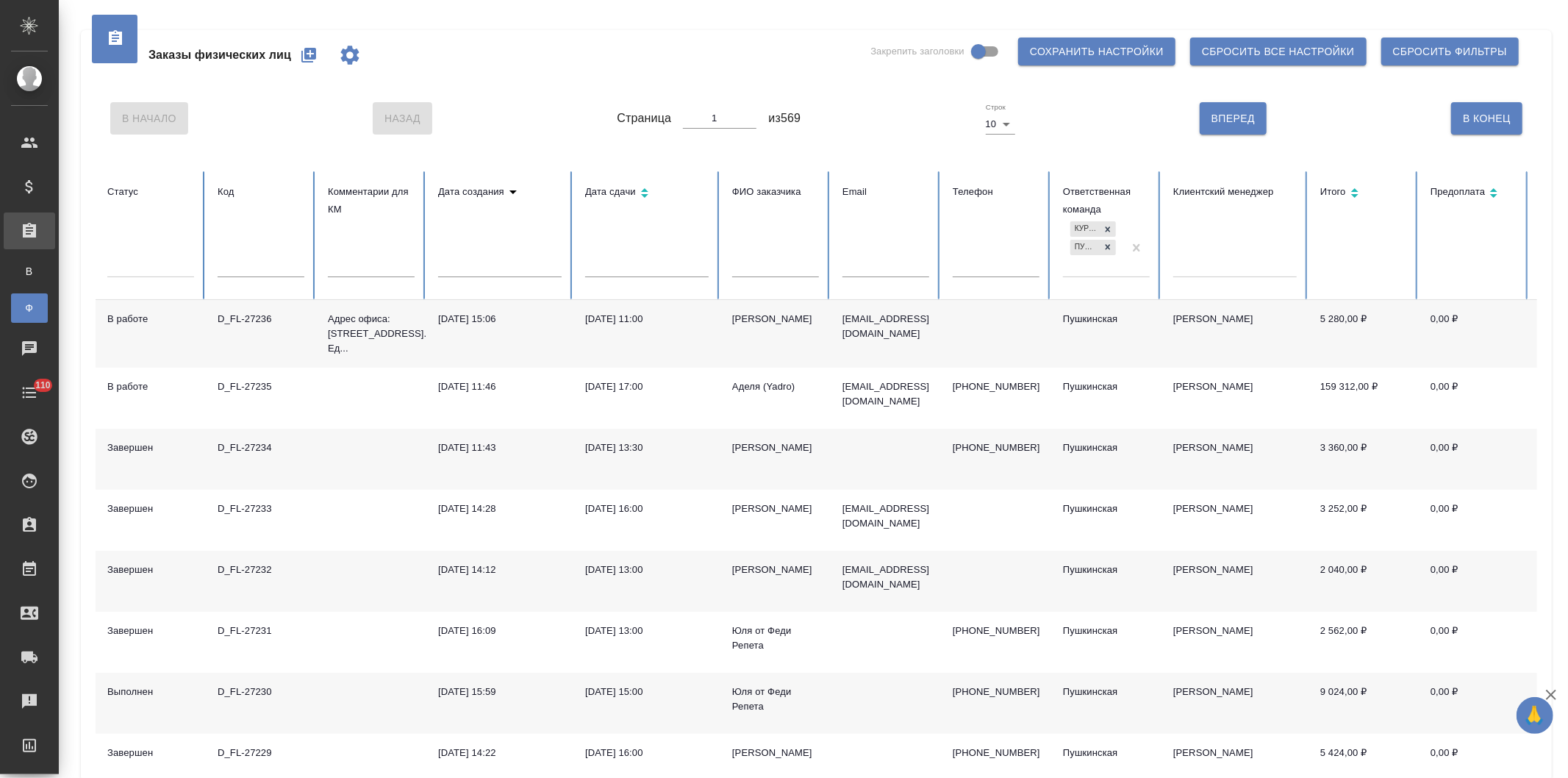
click at [769, 269] on input "text" at bounding box center [775, 266] width 87 height 21
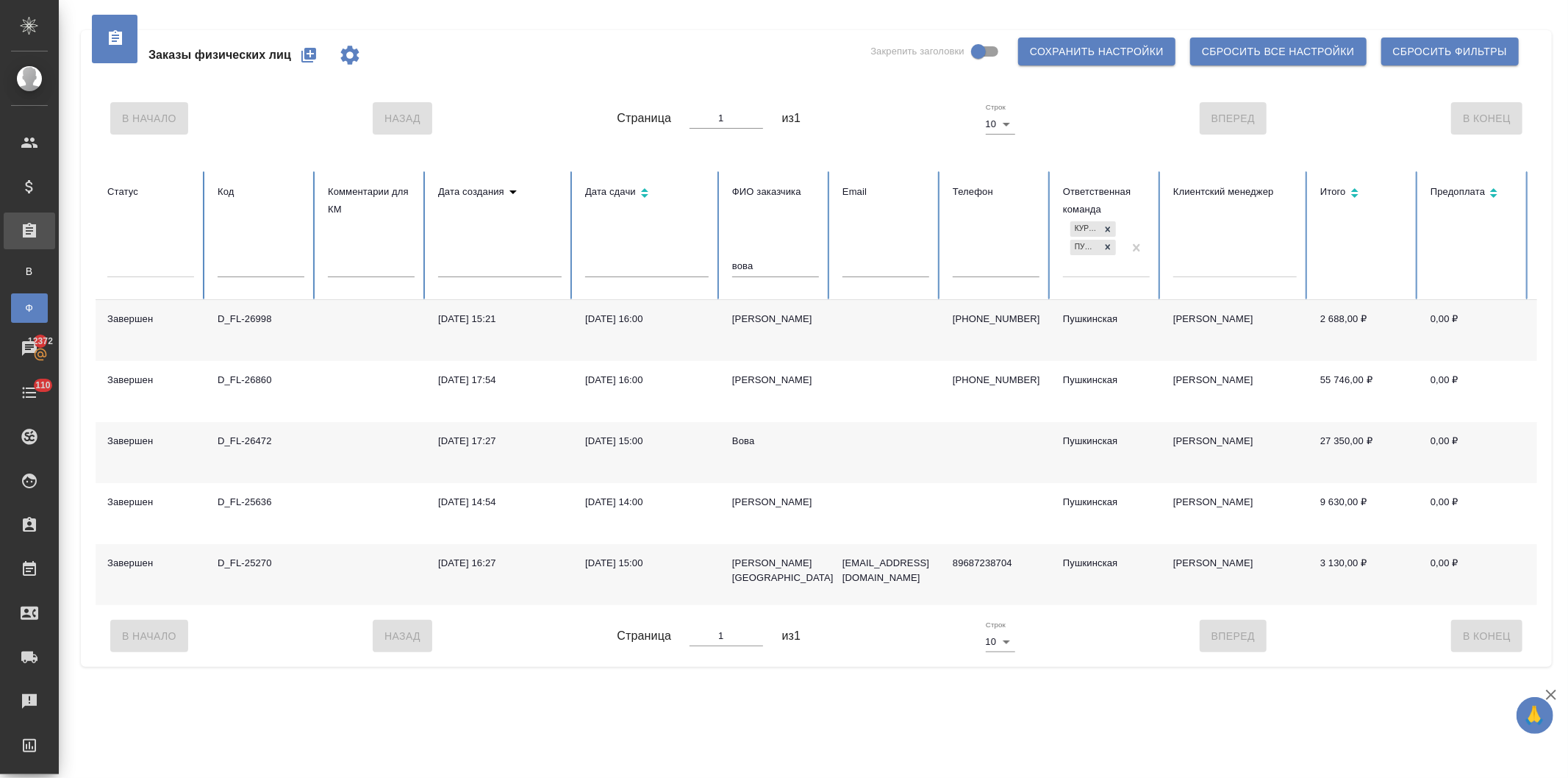
click at [588, 316] on div "[DATE] 16:00" at bounding box center [647, 319] width 123 height 14
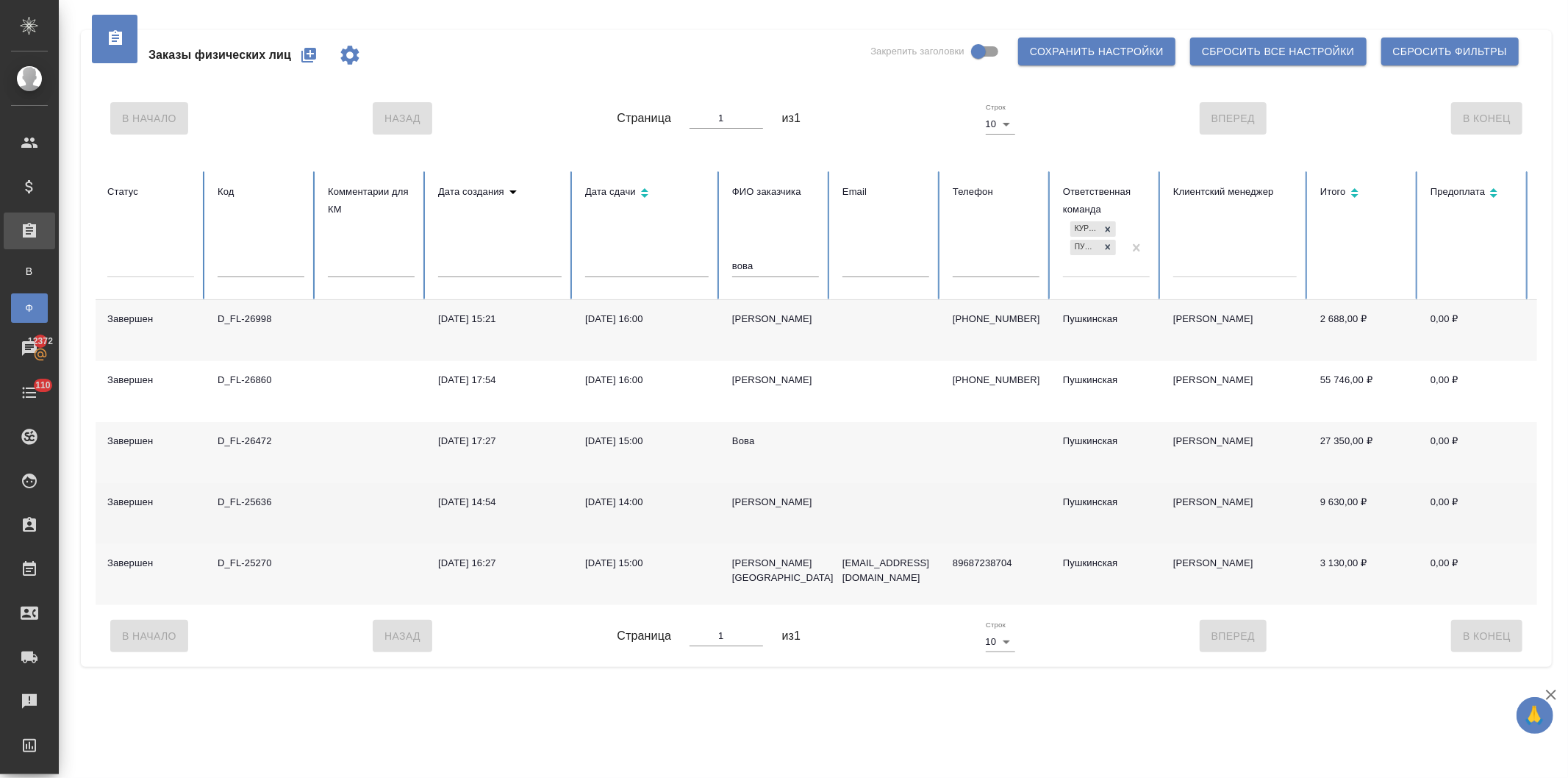
click at [561, 503] on div "[DATE] 14:54" at bounding box center [499, 501] width 123 height 14
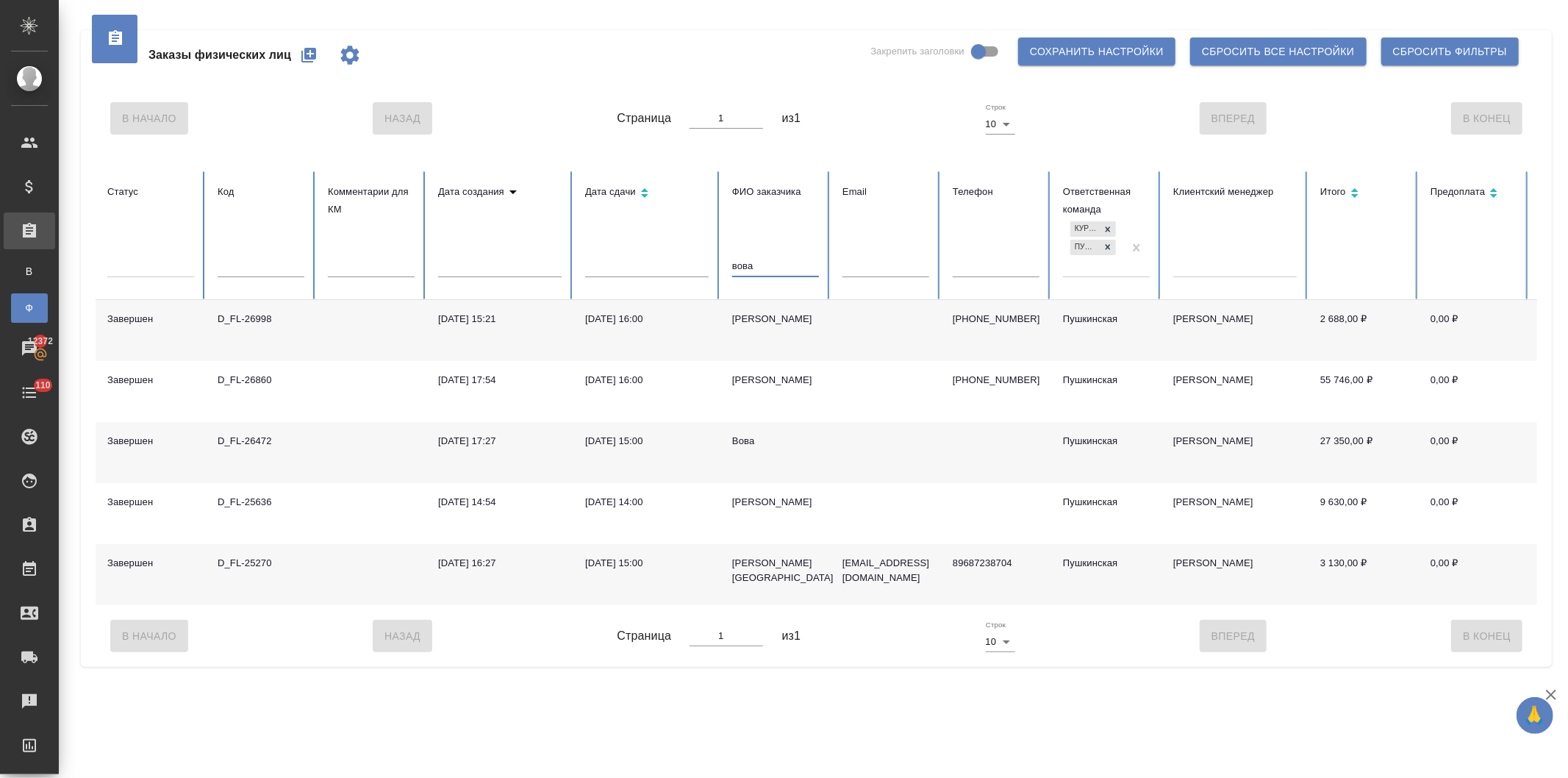
drag, startPoint x: 772, startPoint y: 265, endPoint x: 618, endPoint y: 265, distance: 154.0
click at [614, 275] on tr "Статус Код Комментарии для КМ Дата создания Дата сдачи ФИО заказчика вова Email…" at bounding box center [922, 235] width 1654 height 128
type input "[PERSON_NAME]"
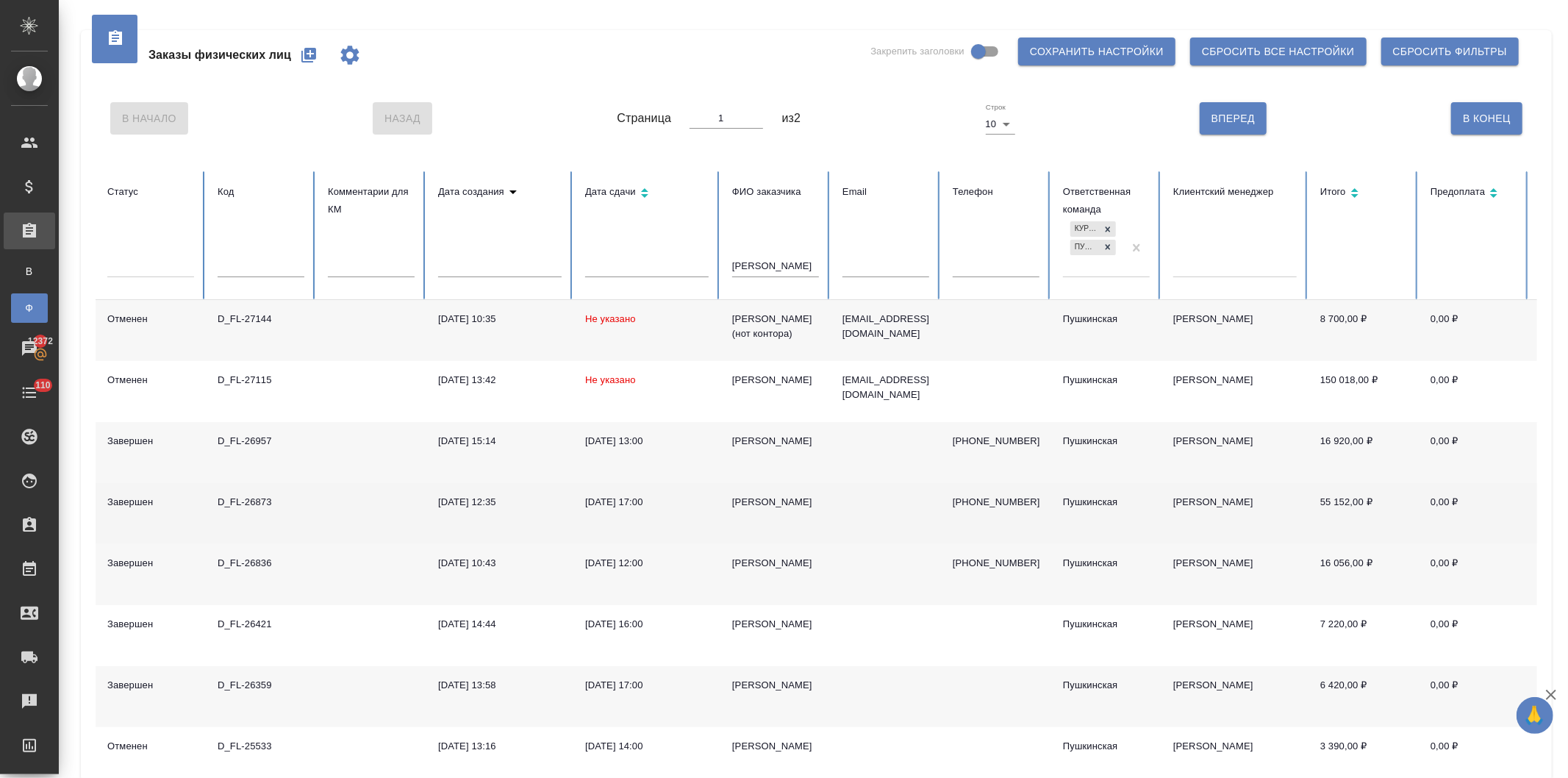
click at [544, 507] on div "[DATE] 12:35" at bounding box center [499, 501] width 123 height 14
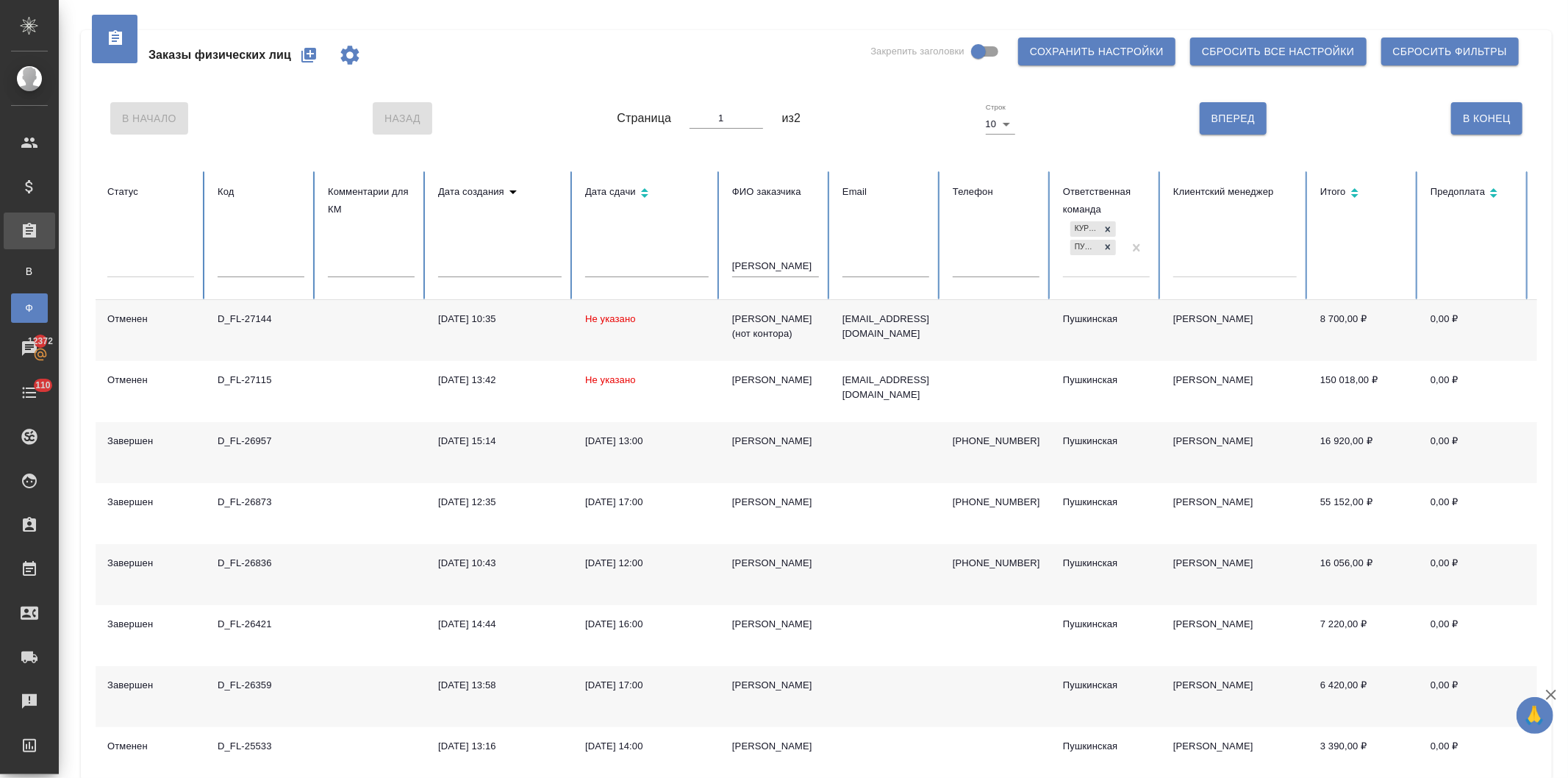
click at [297, 49] on button "button" at bounding box center [308, 55] width 35 height 35
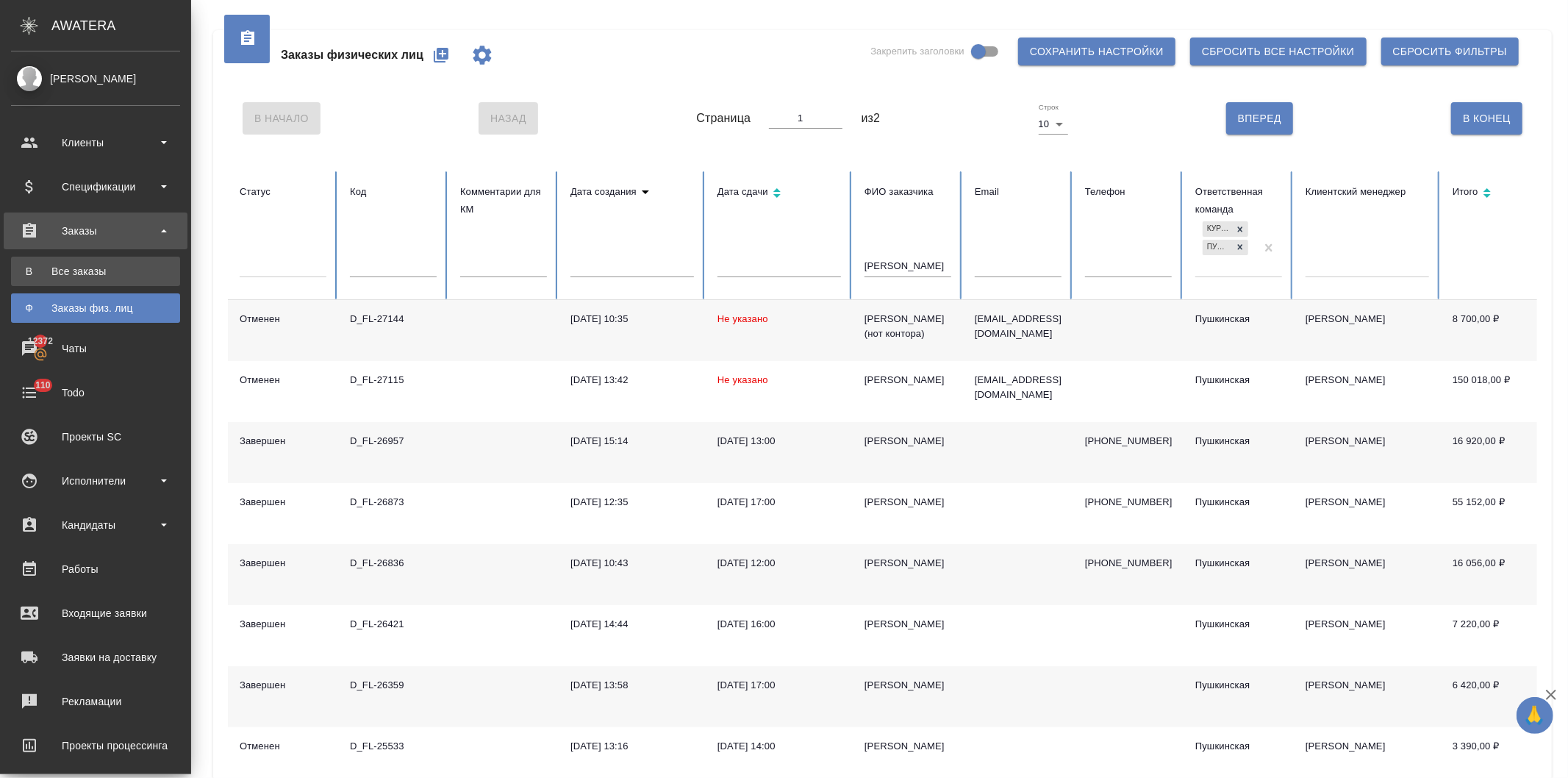
click at [67, 266] on div "Все заказы" at bounding box center [95, 271] width 154 height 14
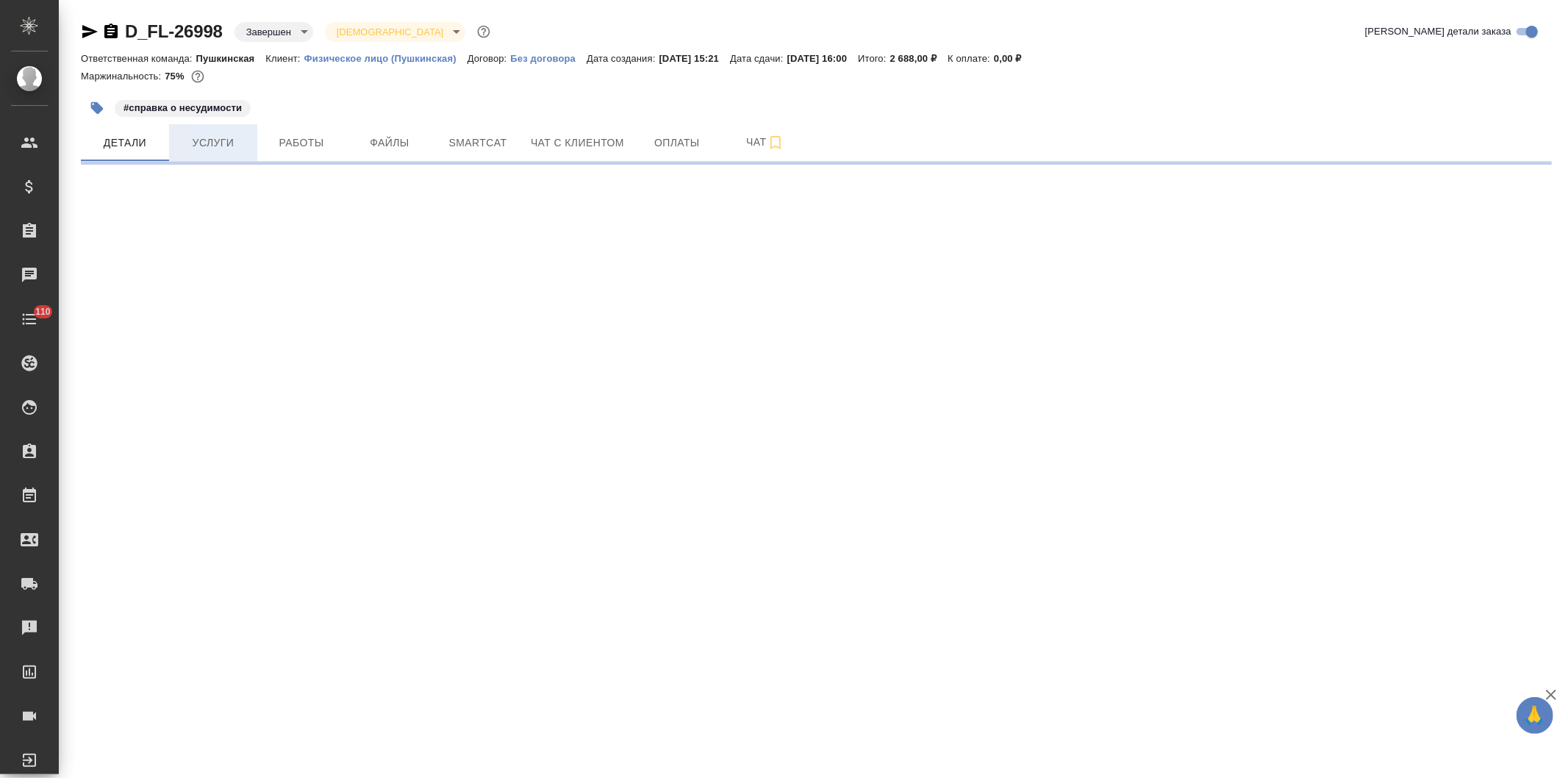
click at [208, 138] on span "Услуги" at bounding box center [213, 143] width 71 height 18
select select "RU"
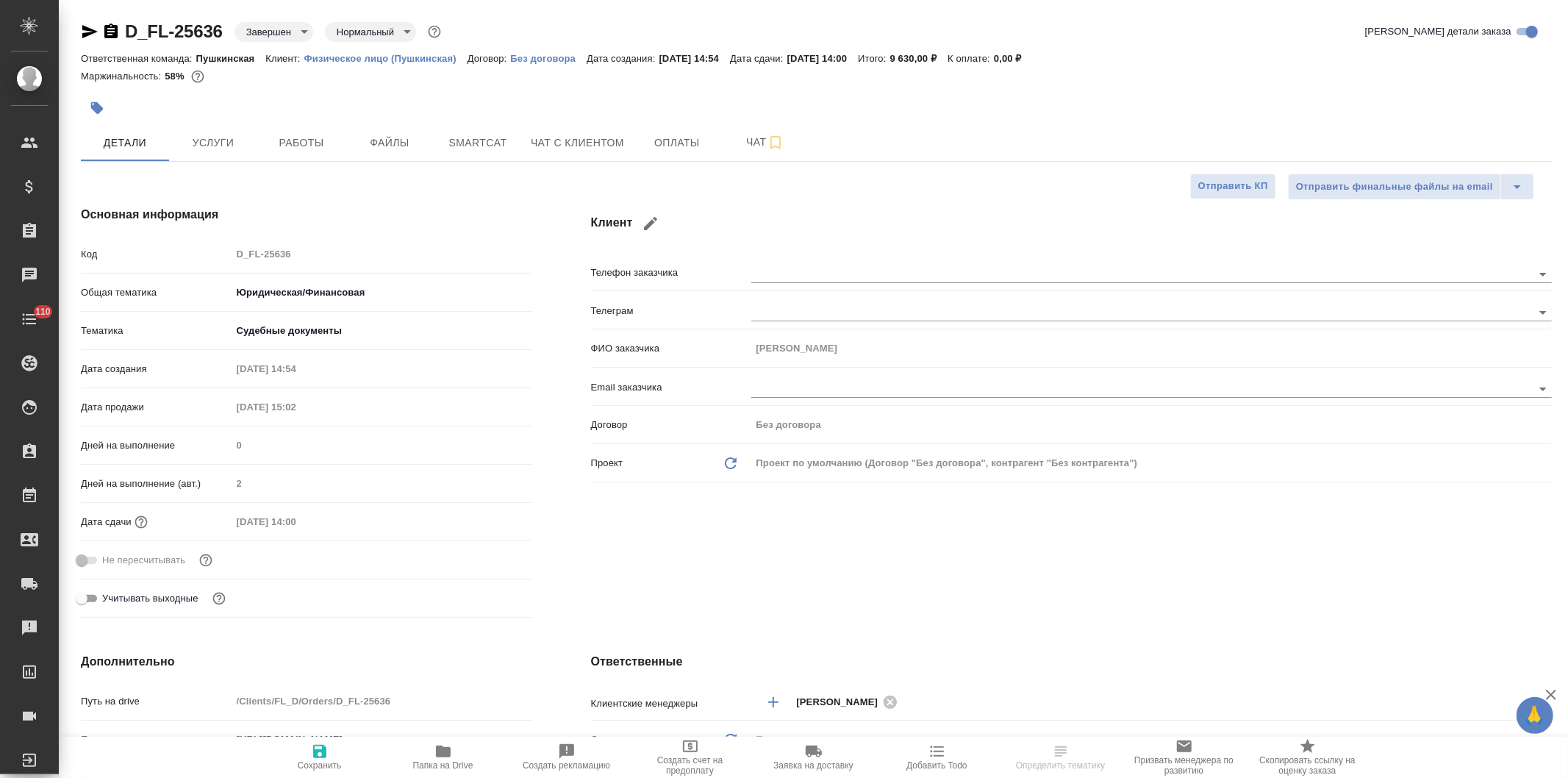
type textarea "x"
click at [209, 138] on span "Услуги" at bounding box center [213, 143] width 71 height 18
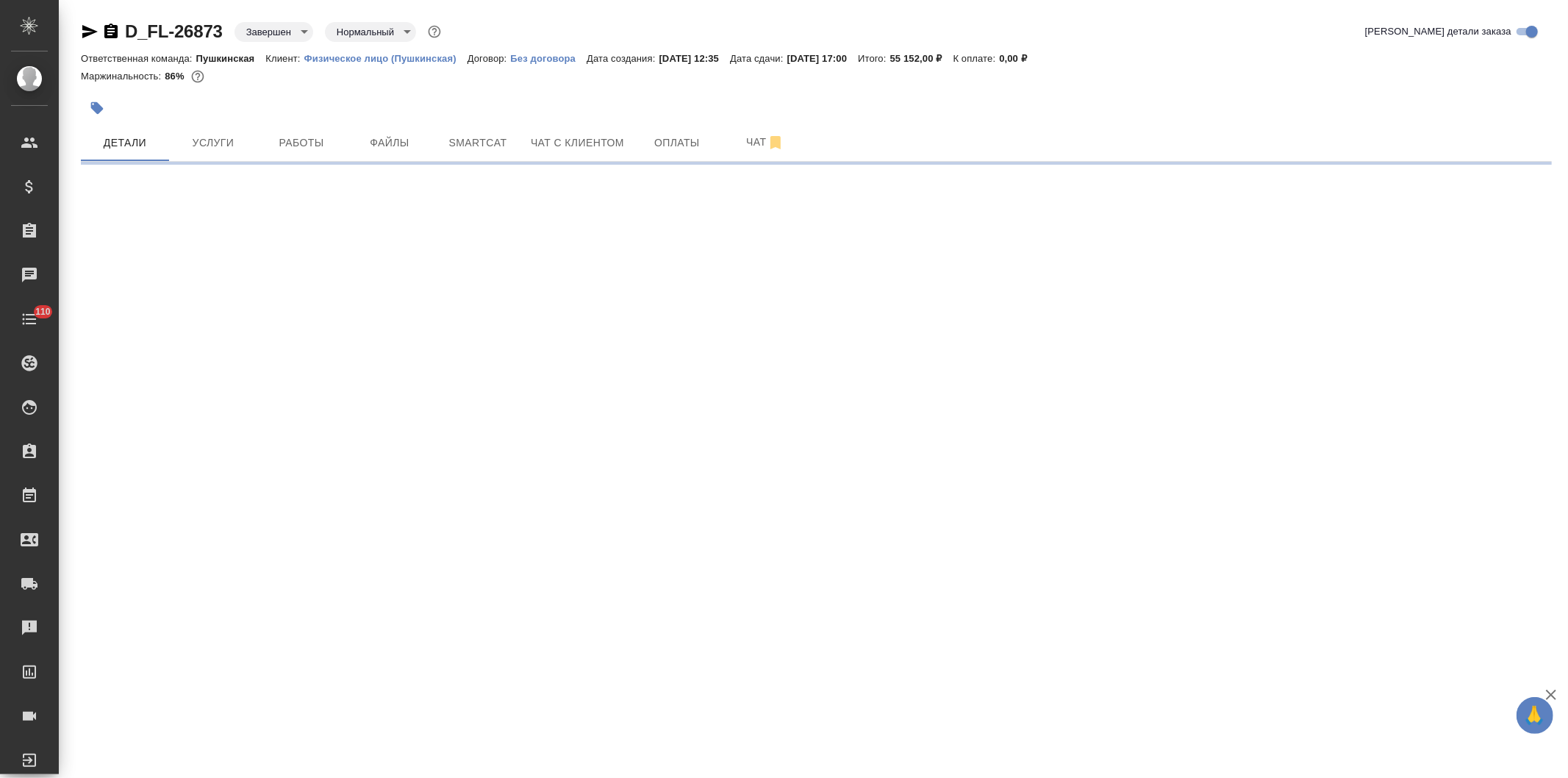
select select "RU"
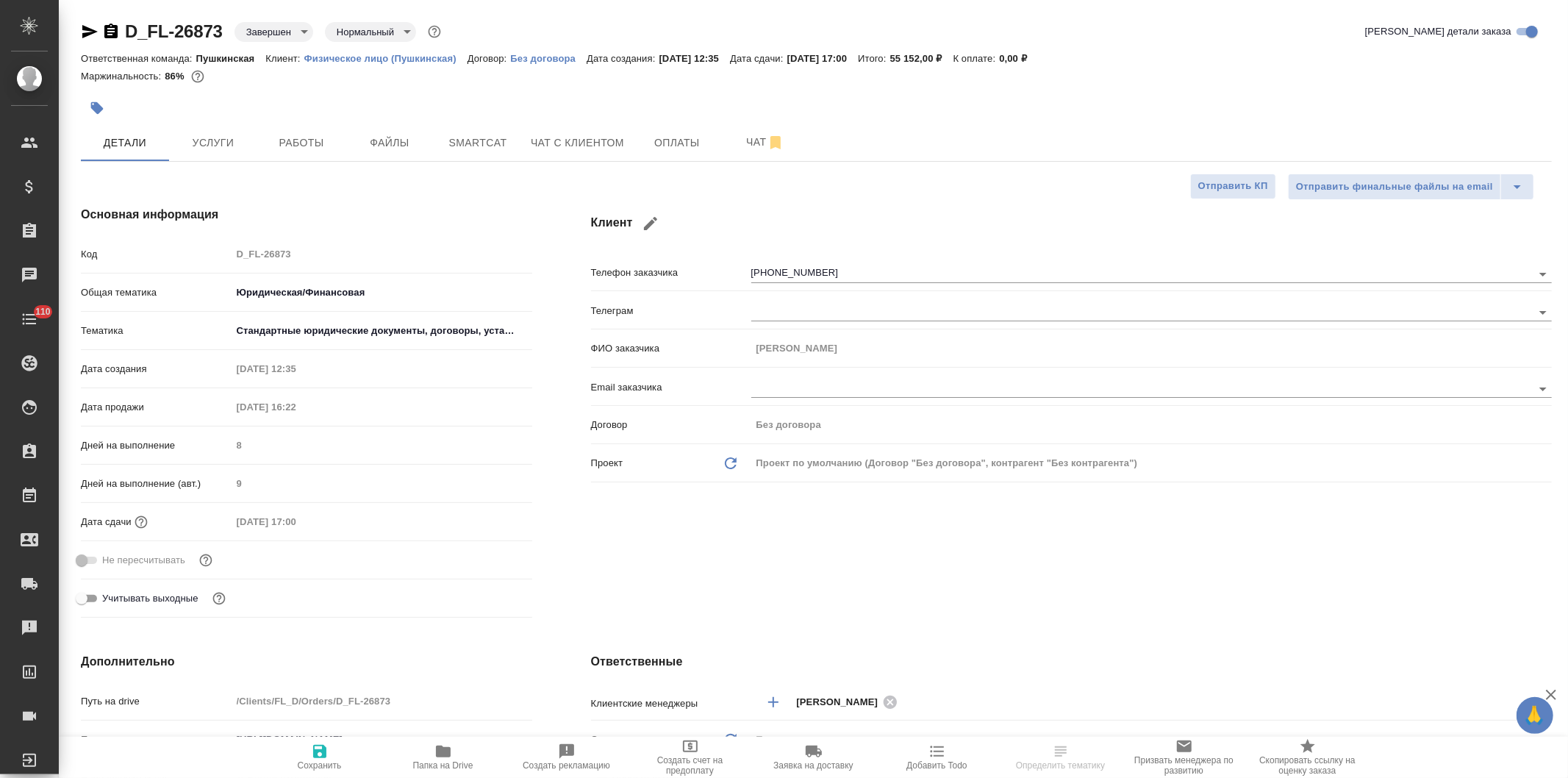
type textarea "x"
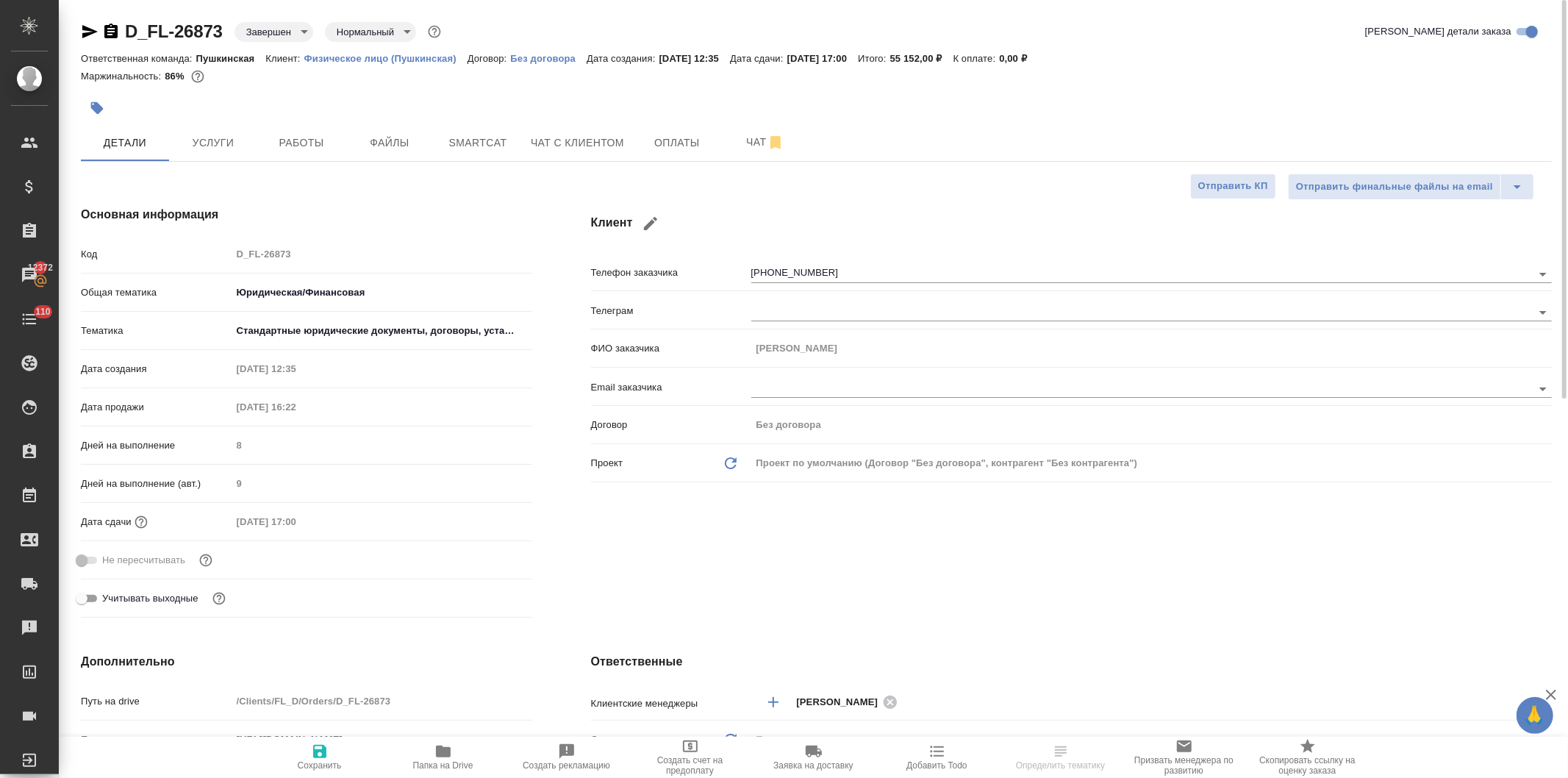
type textarea "x"
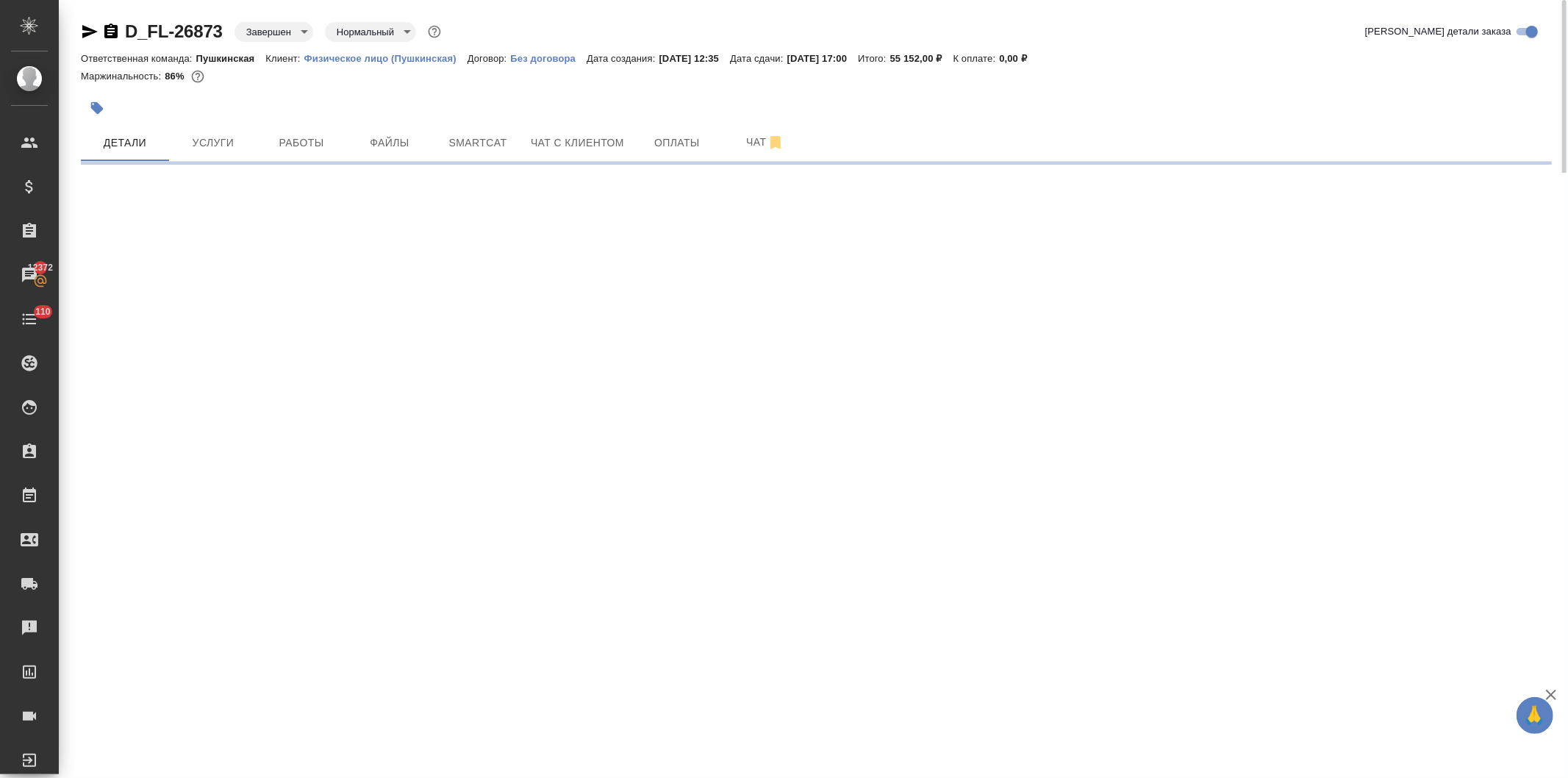
select select "RU"
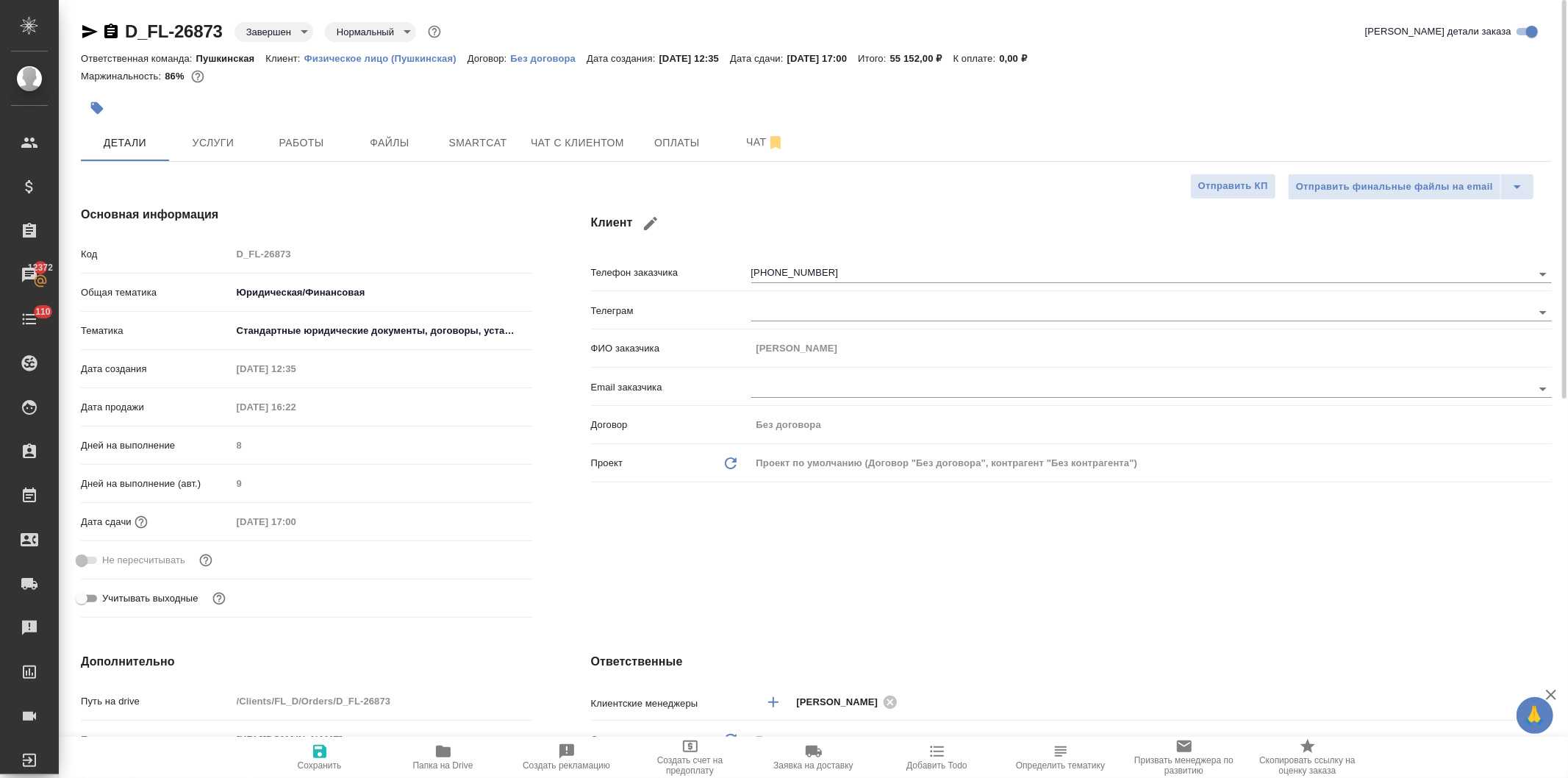
type textarea "x"
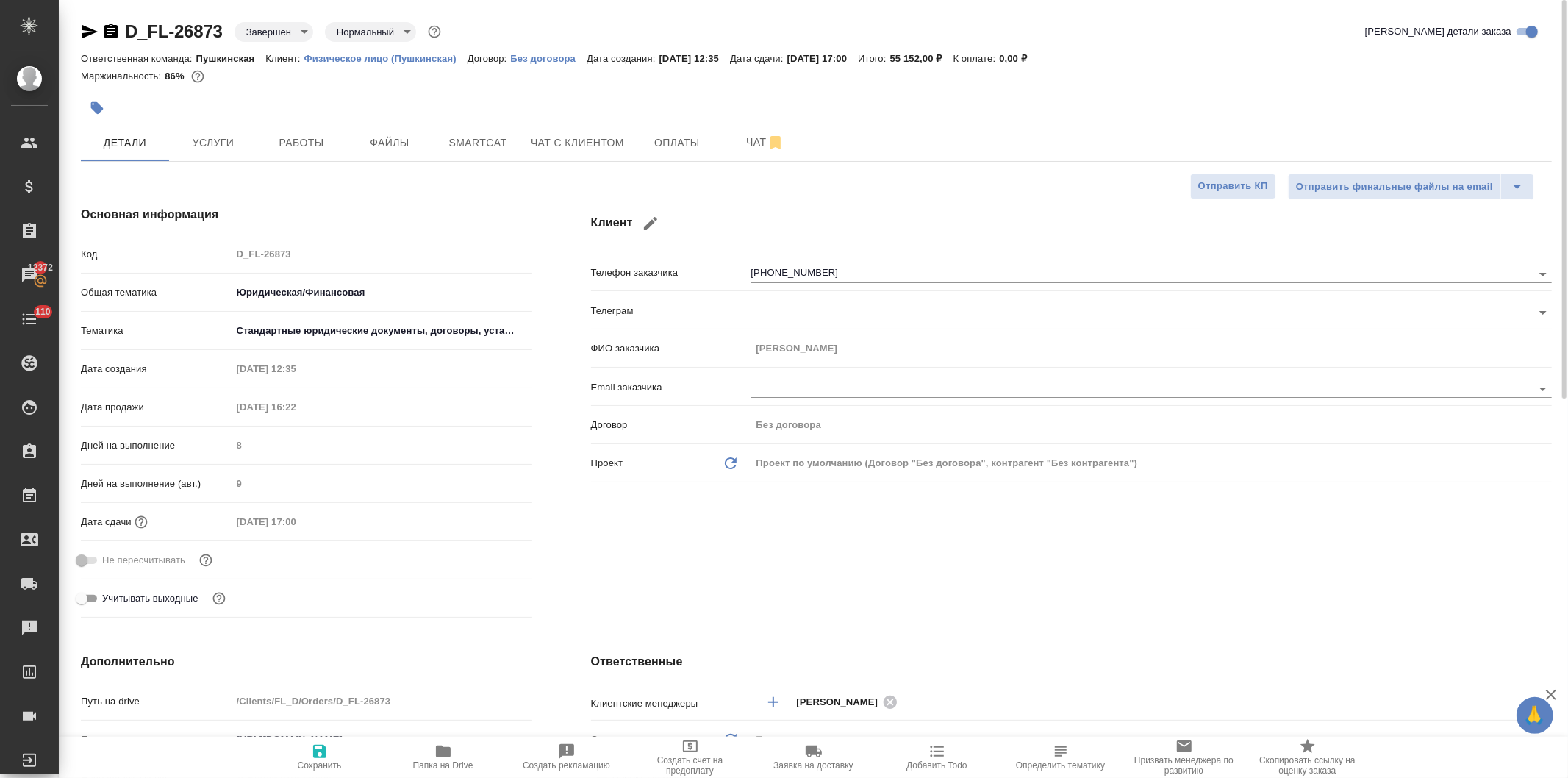
type textarea "x"
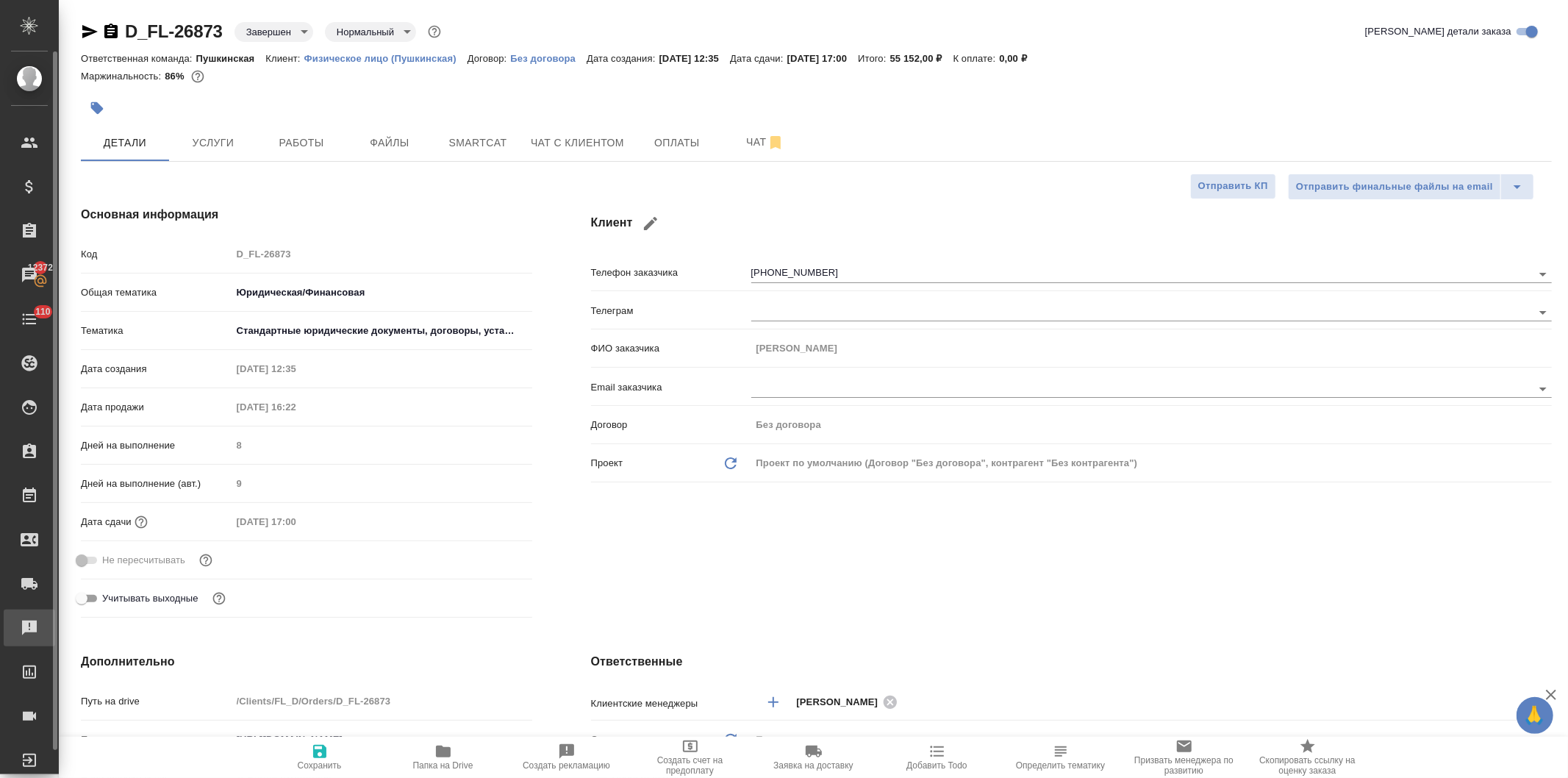
type textarea "x"
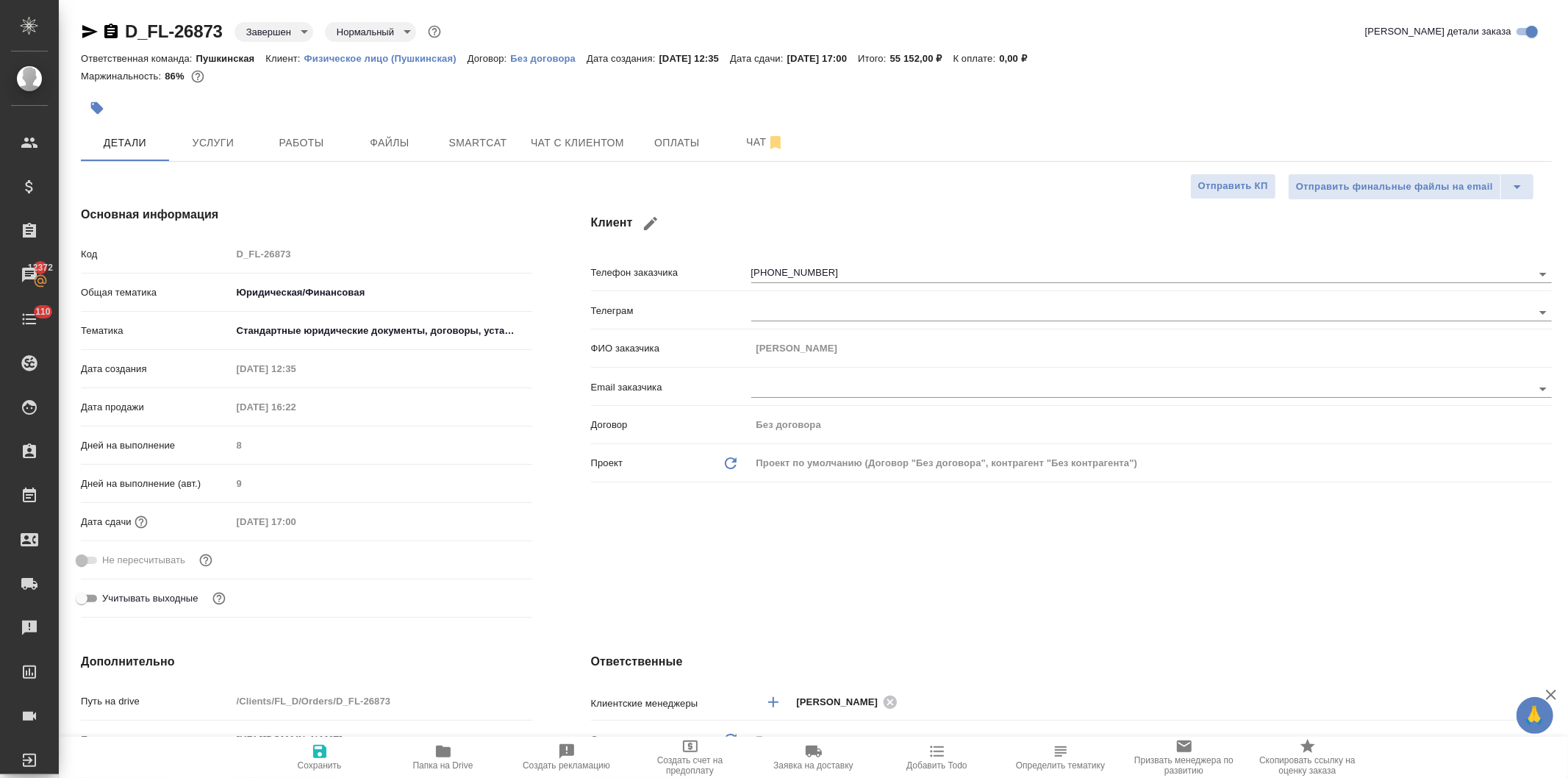
type textarea "x"
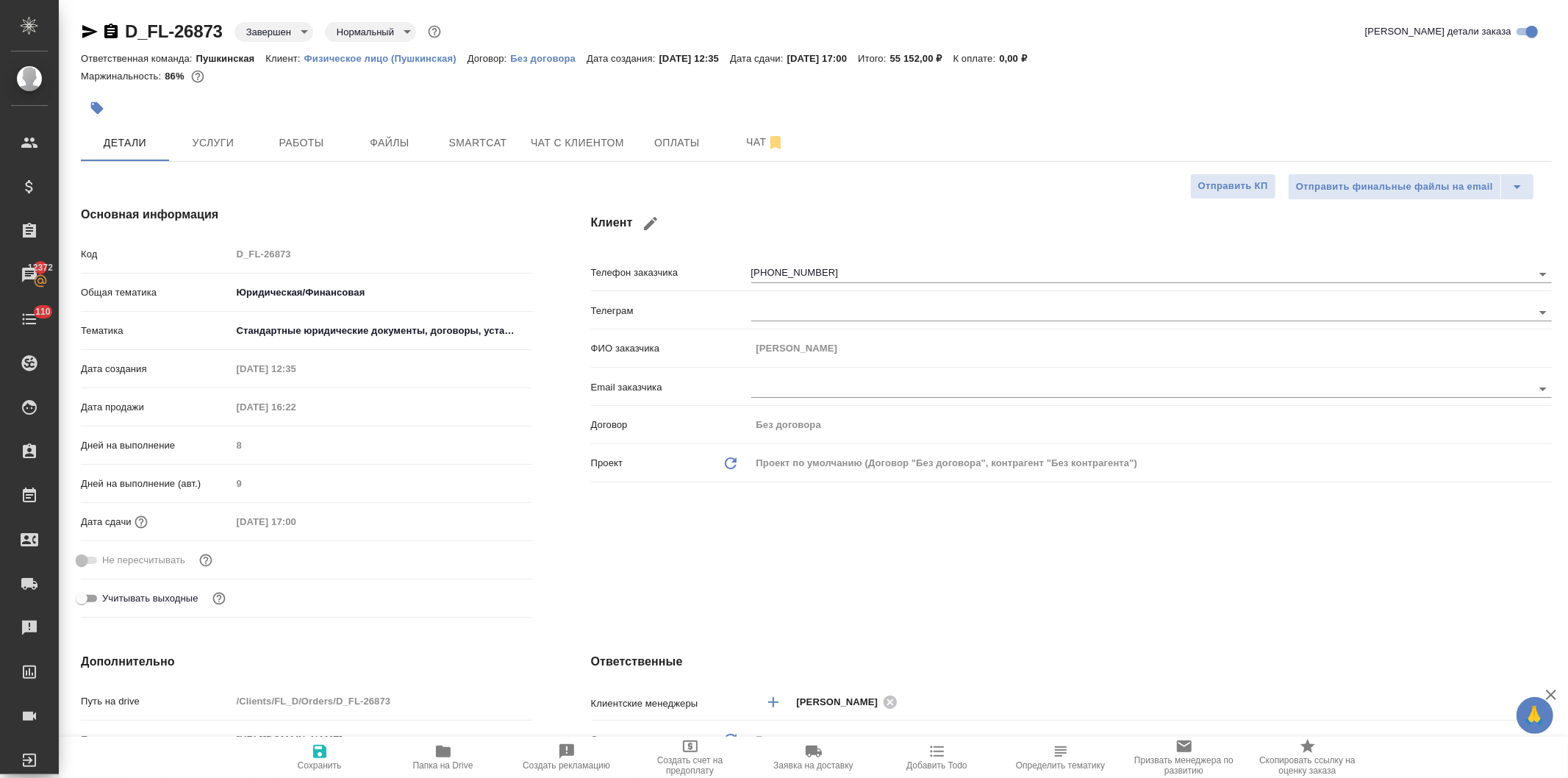
type textarea "x"
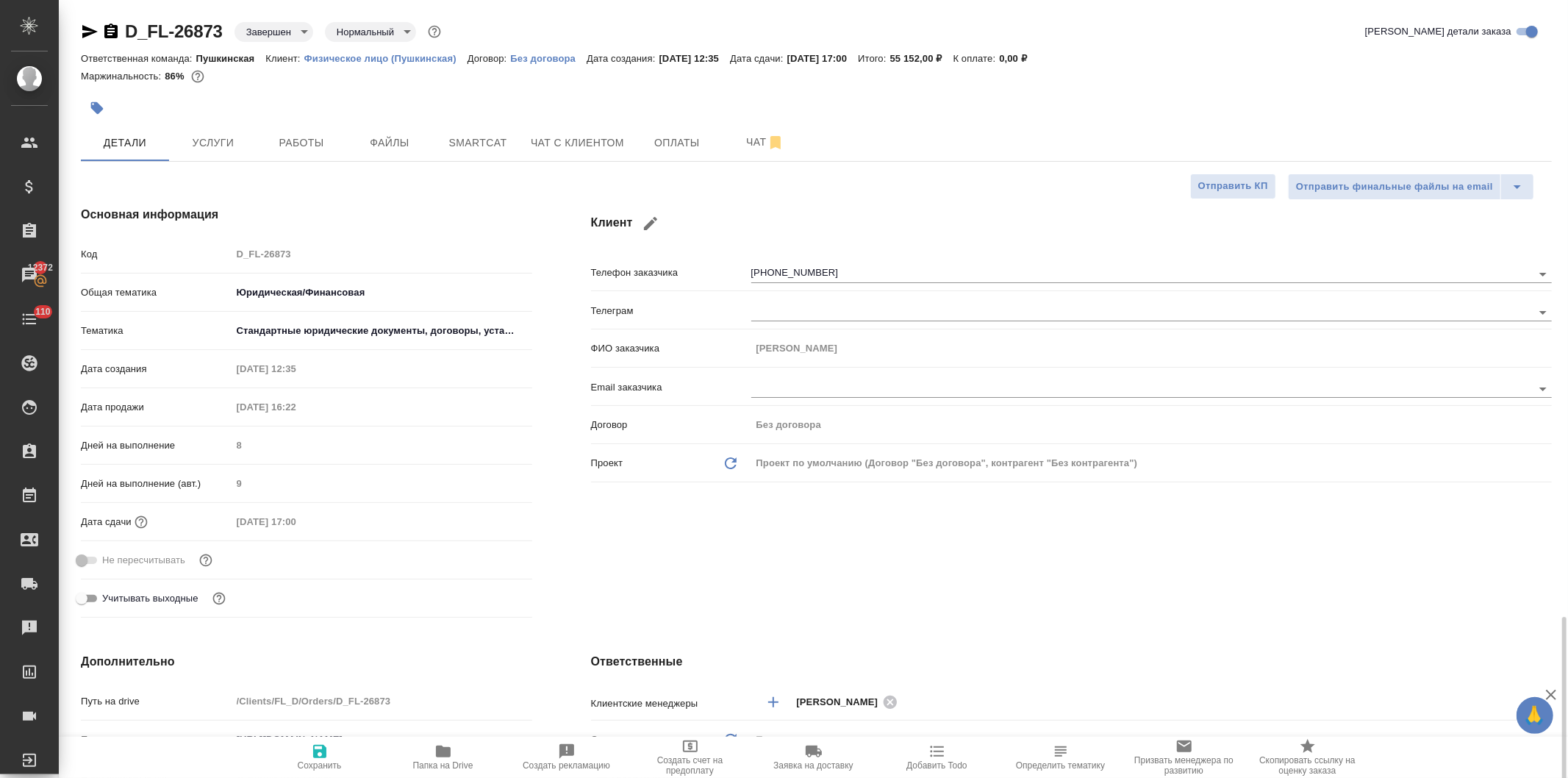
scroll to position [409, 0]
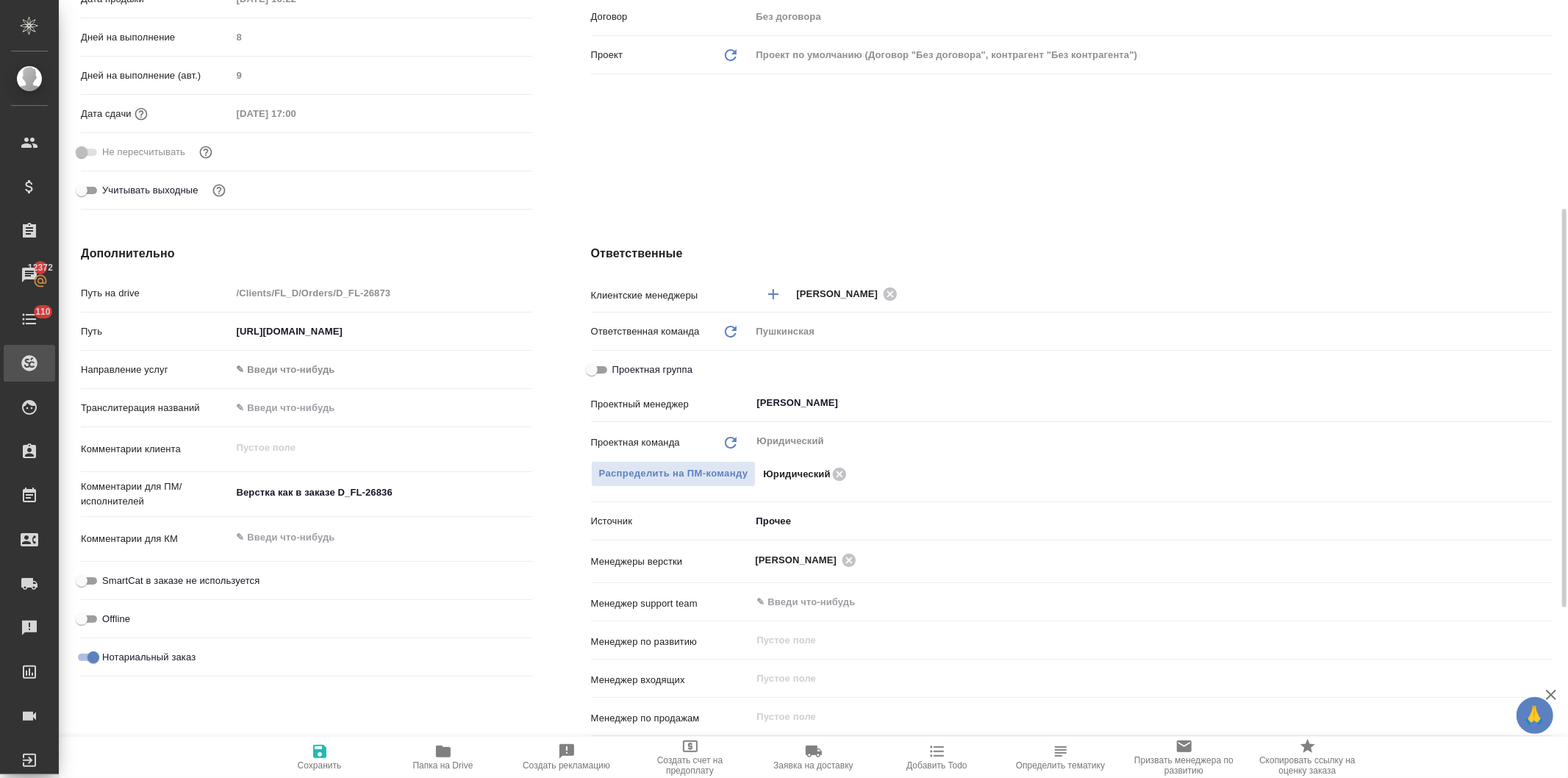
type textarea "x"
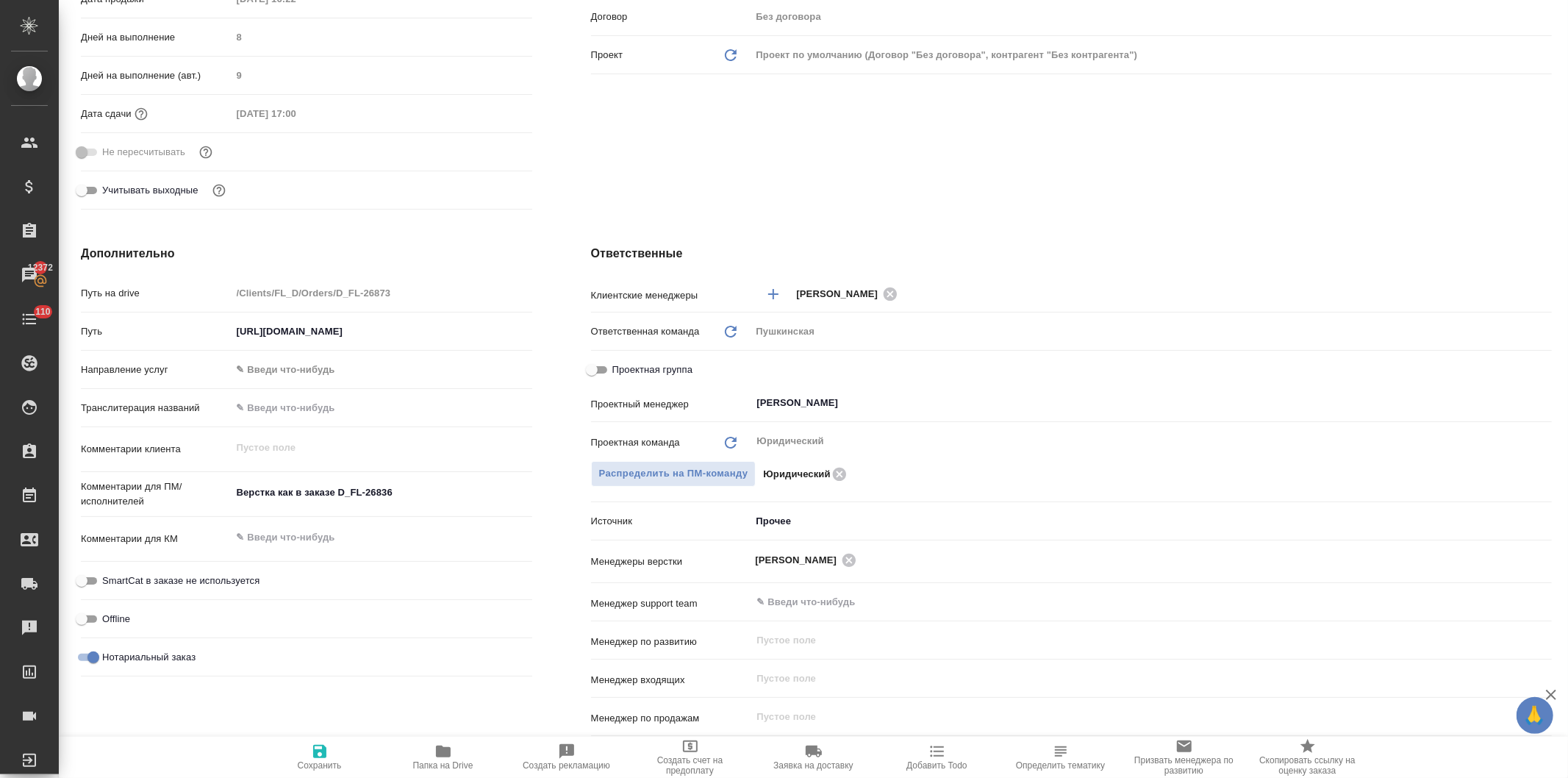
type textarea "x"
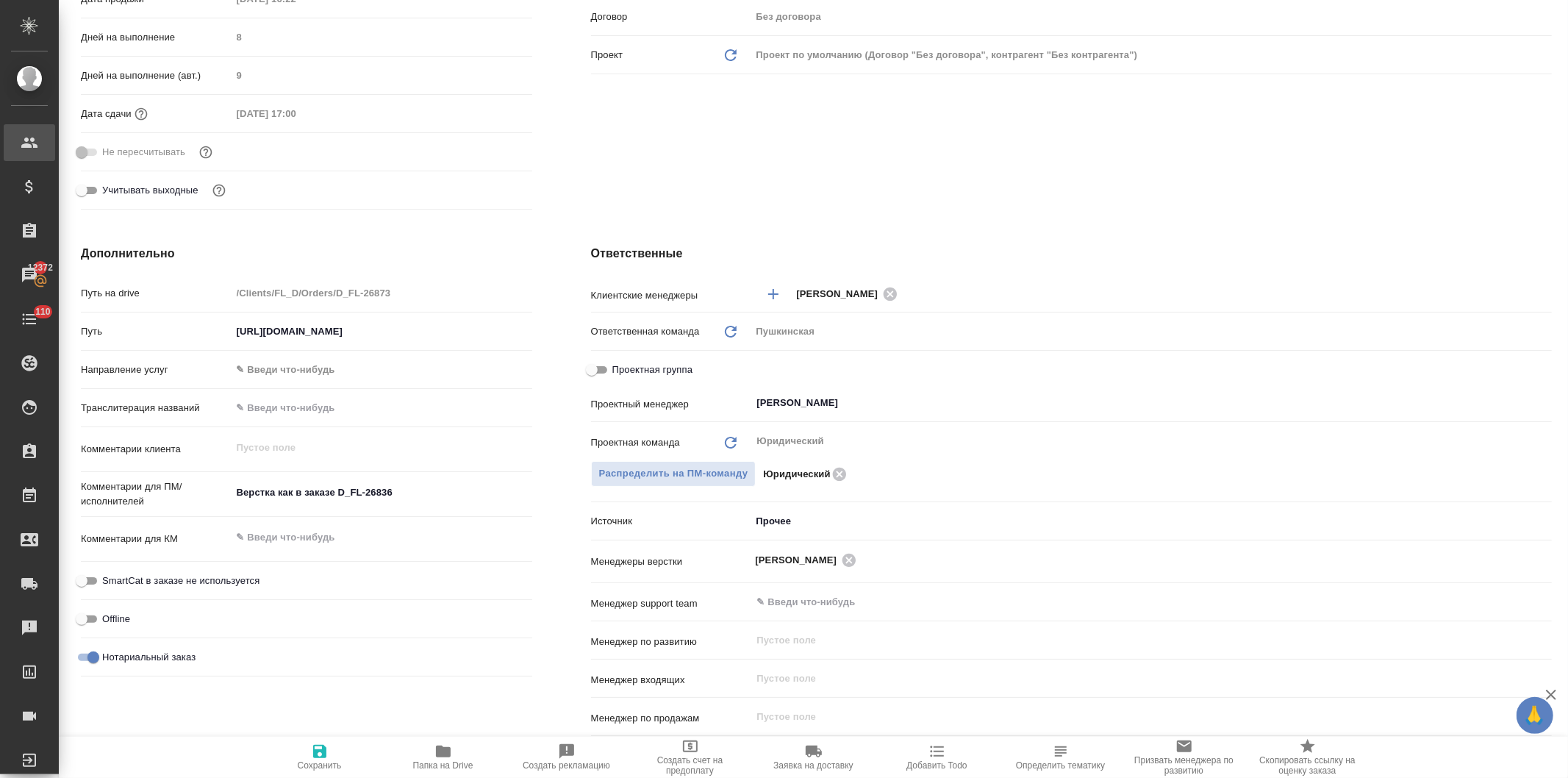
type textarea "x"
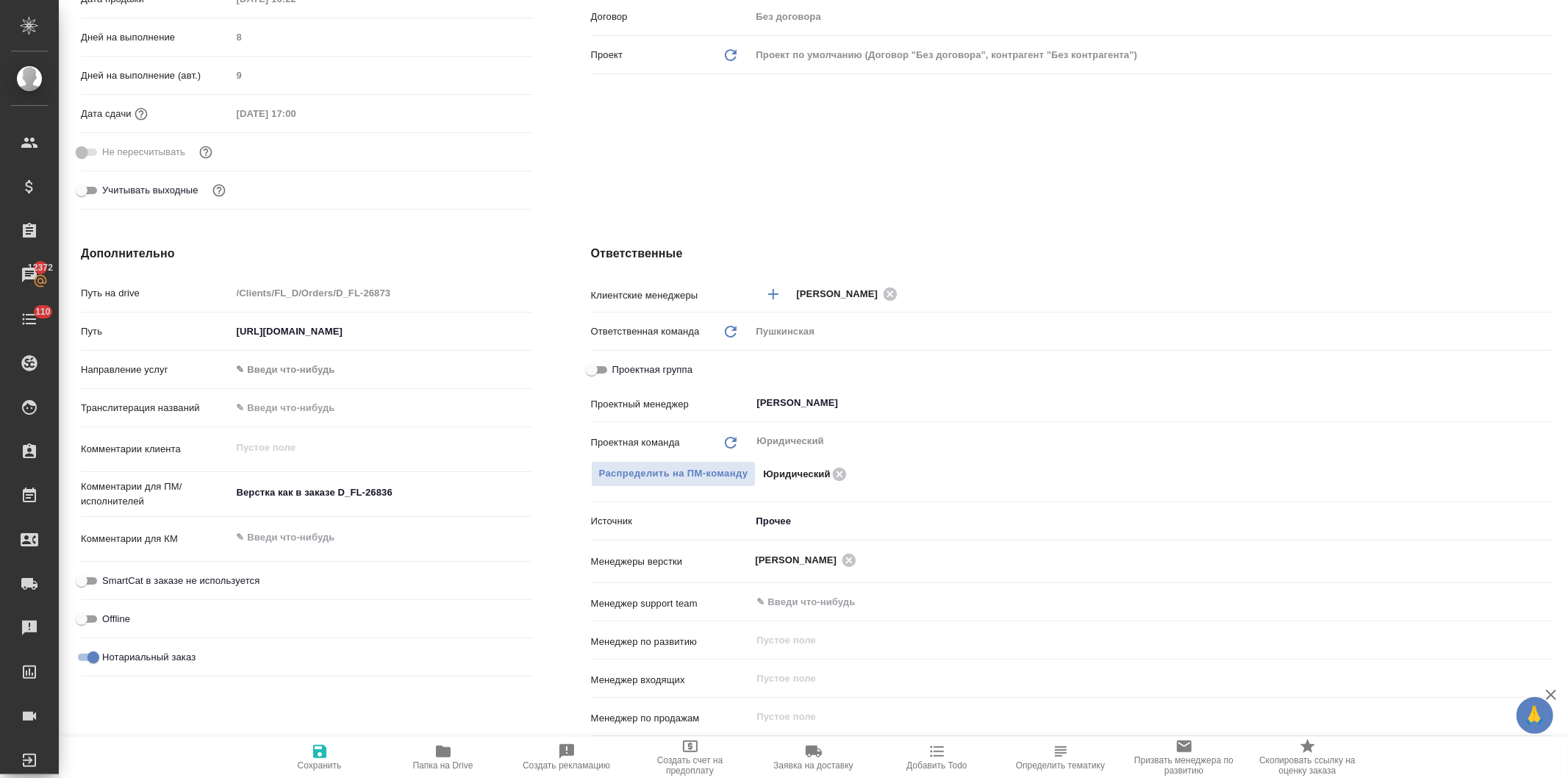
type textarea "x"
drag, startPoint x: 402, startPoint y: 491, endPoint x: 229, endPoint y: 509, distance: 173.9
click at [229, 509] on div "Комментарии для ПМ/исполнителей Верстка как в заказе D_FL-26836 x" at bounding box center [307, 495] width 452 height 33
type textarea "x"
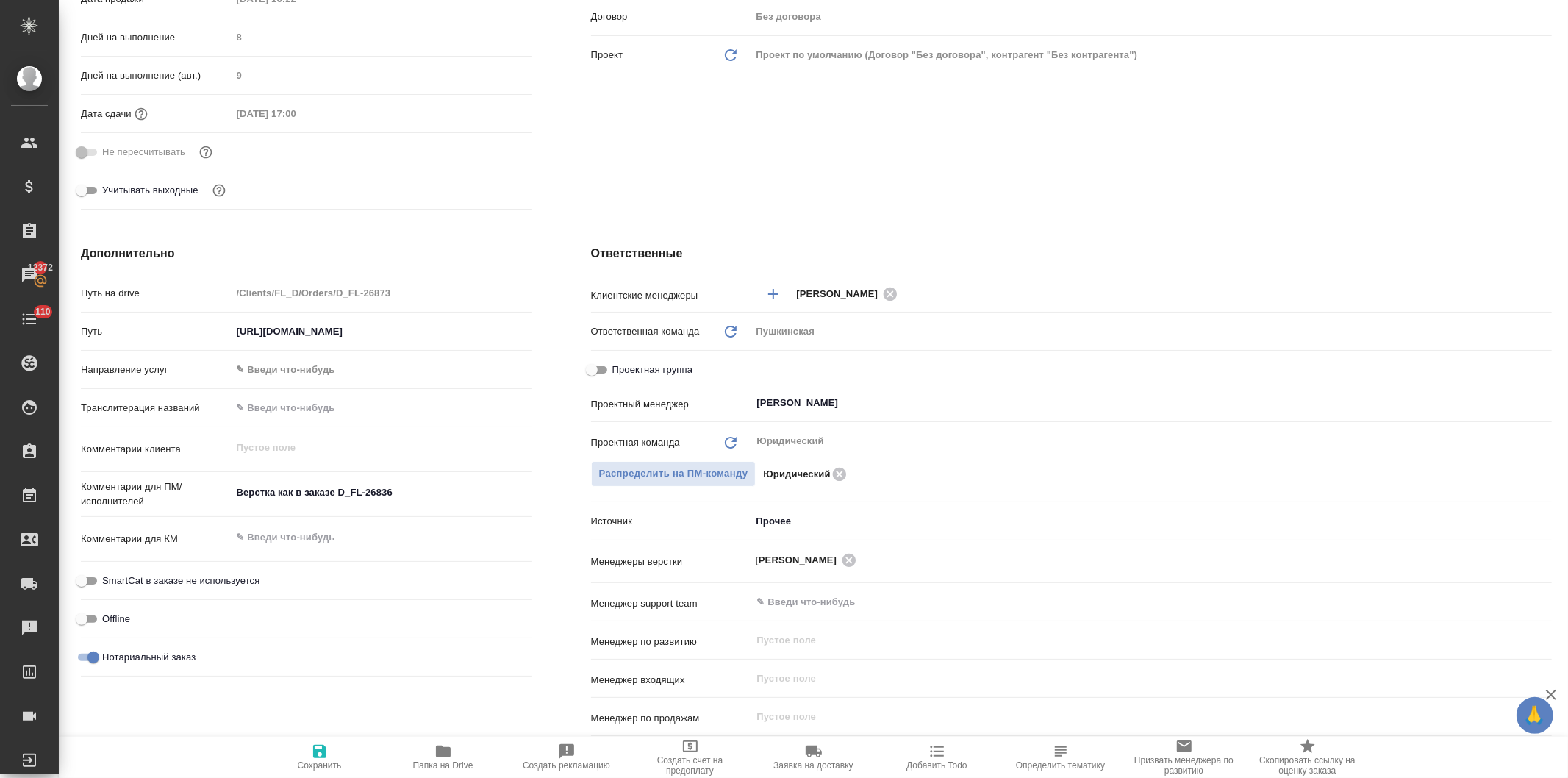
type textarea "x"
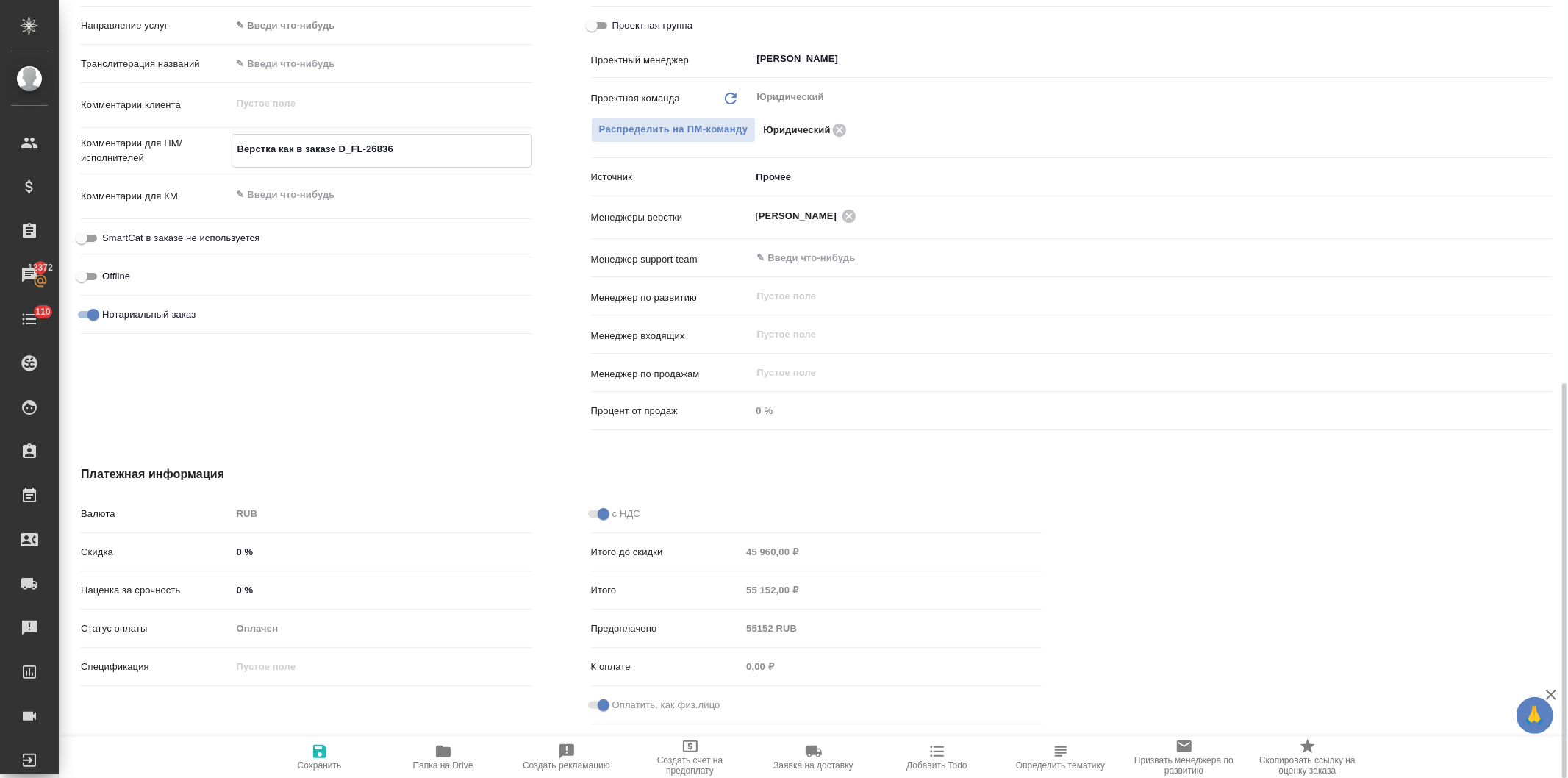
scroll to position [262, 0]
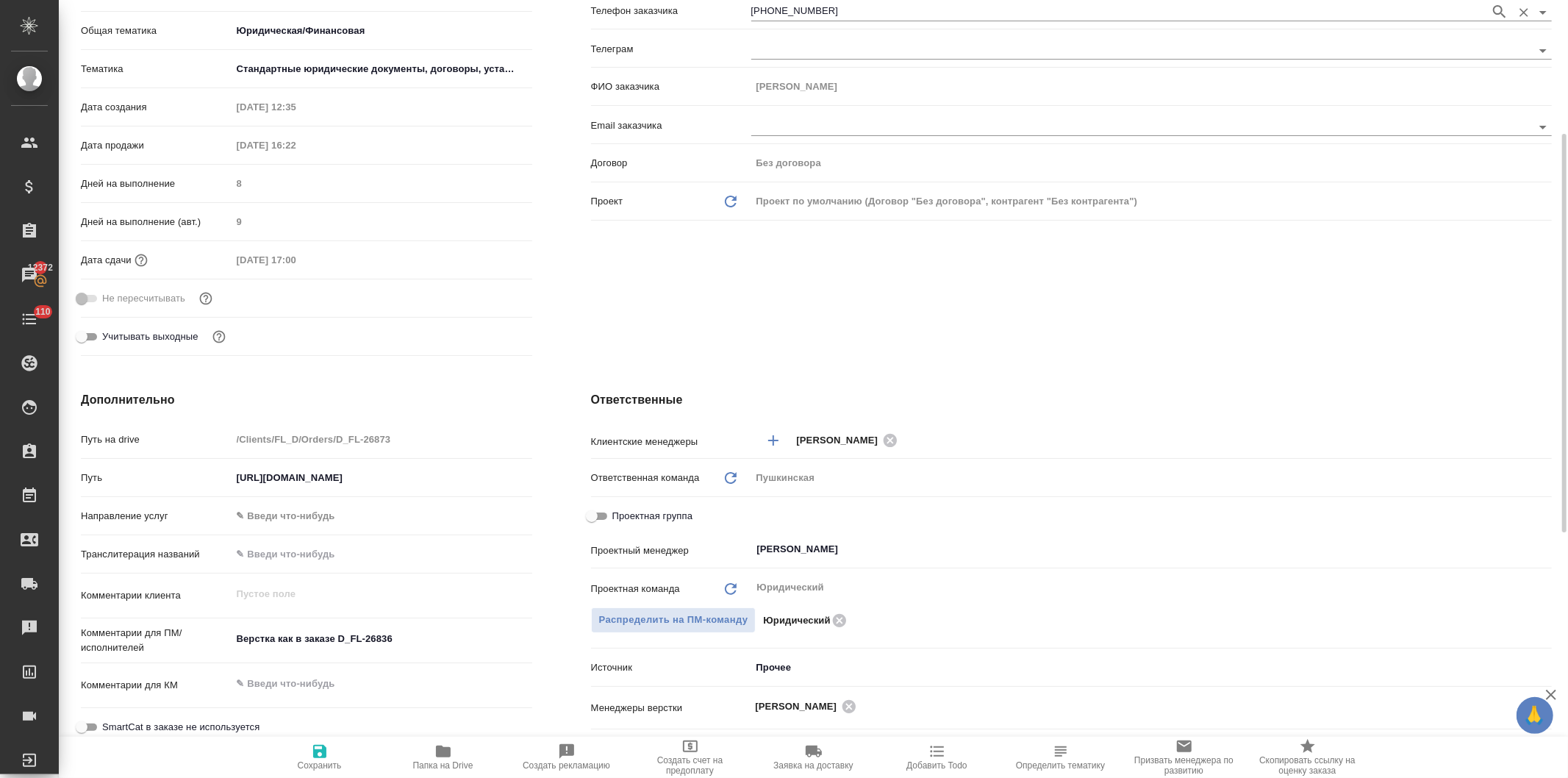
type textarea "x"
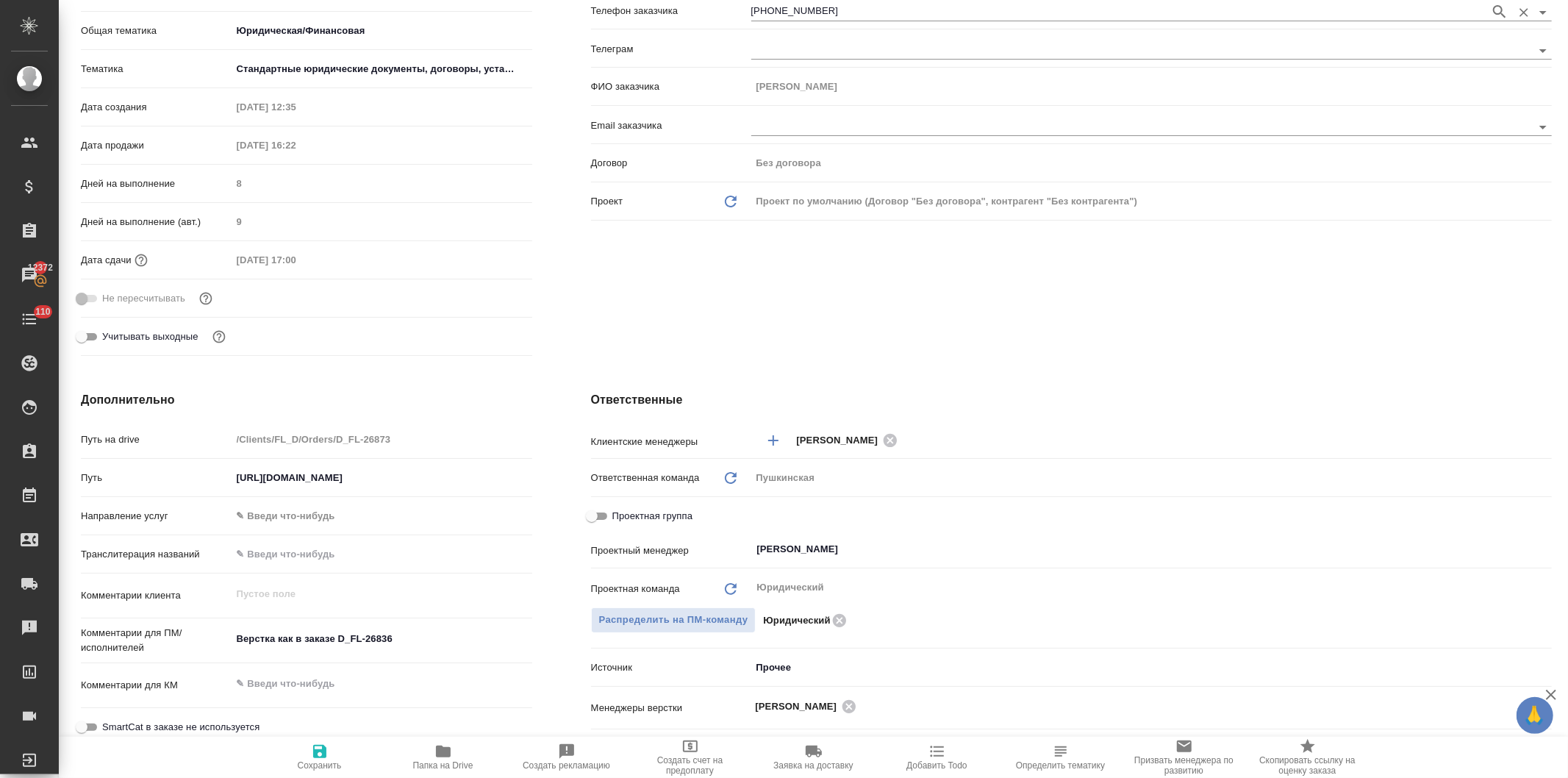
type textarea "x"
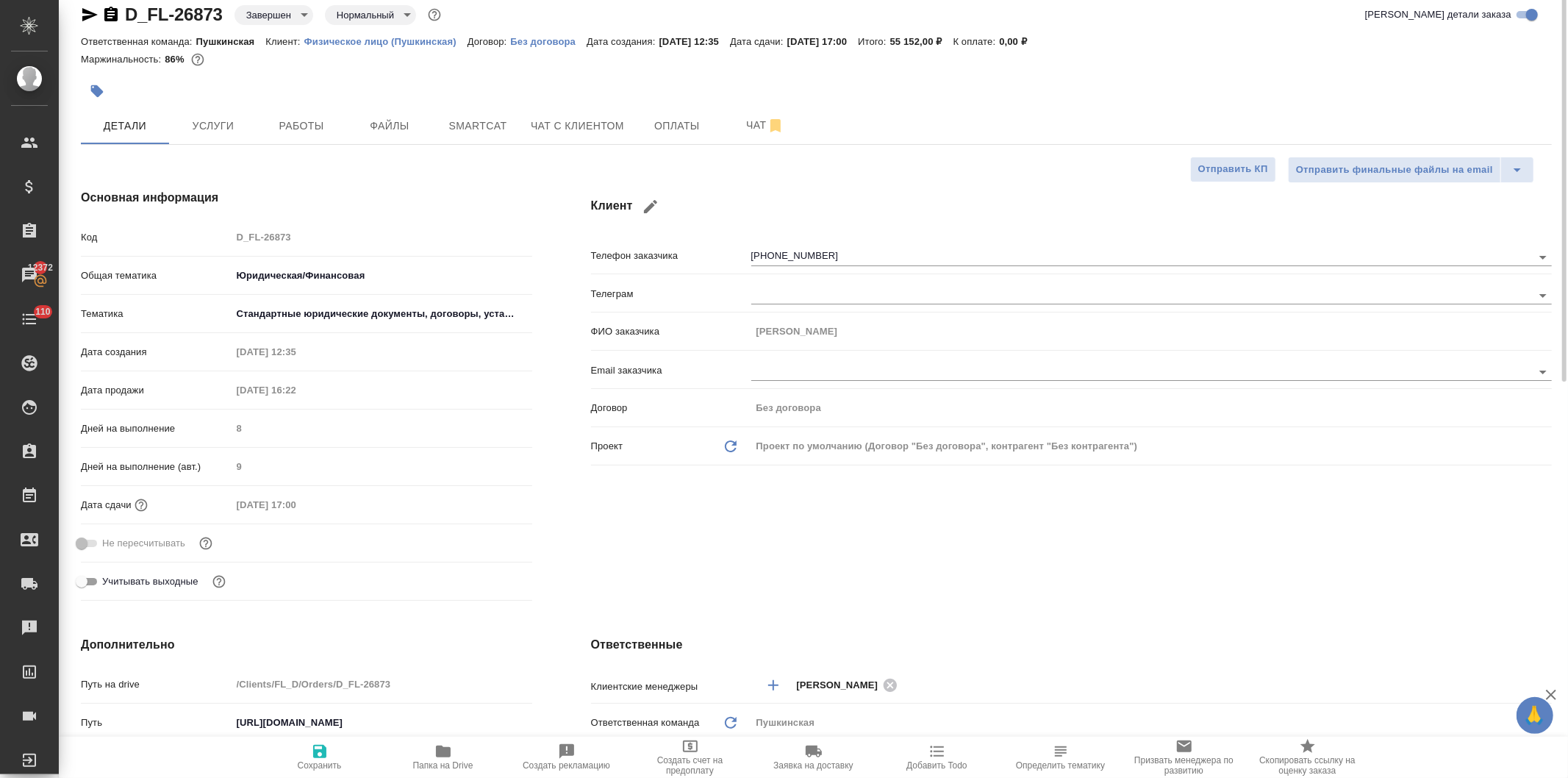
scroll to position [0, 0]
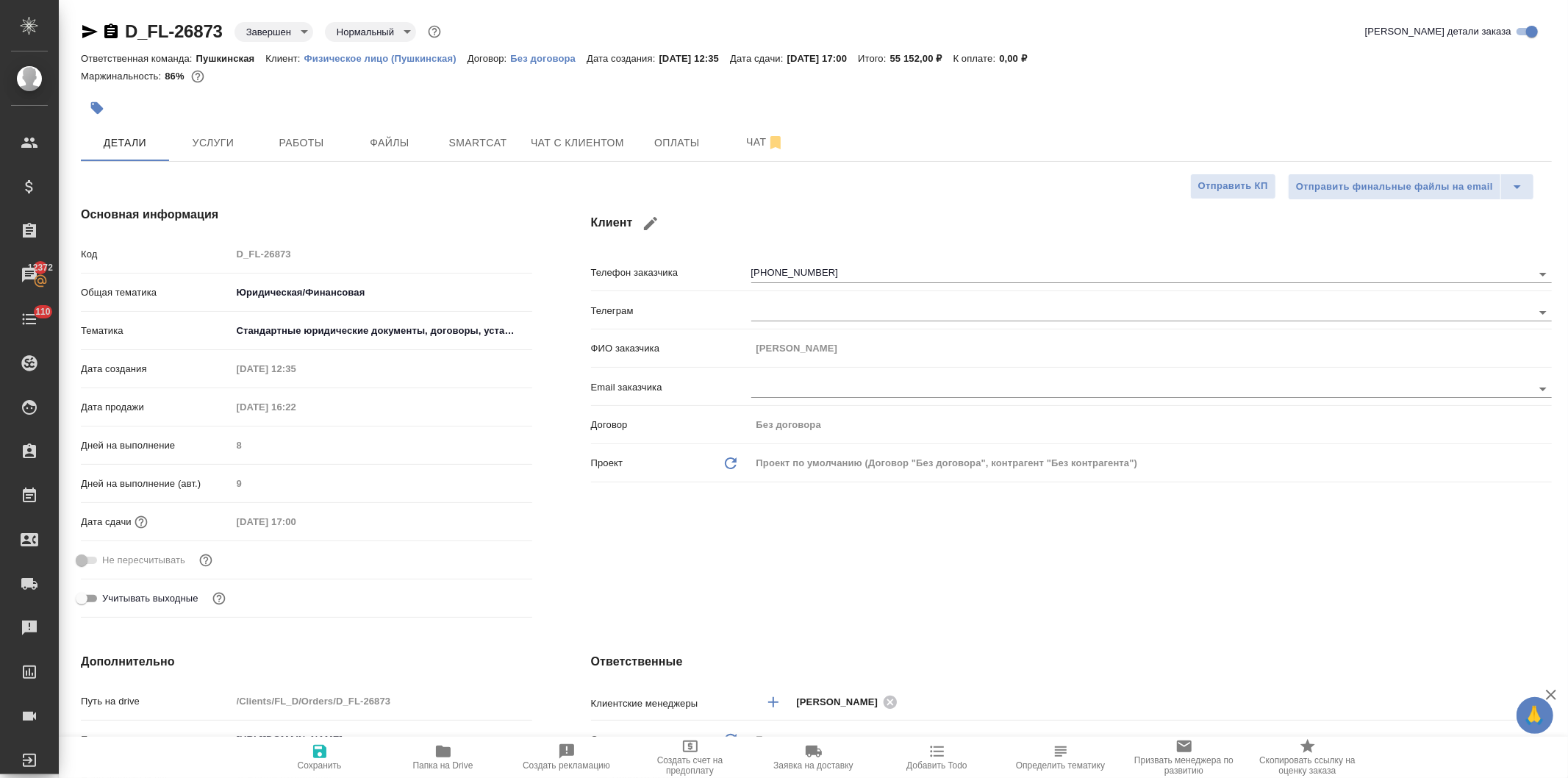
type textarea "x"
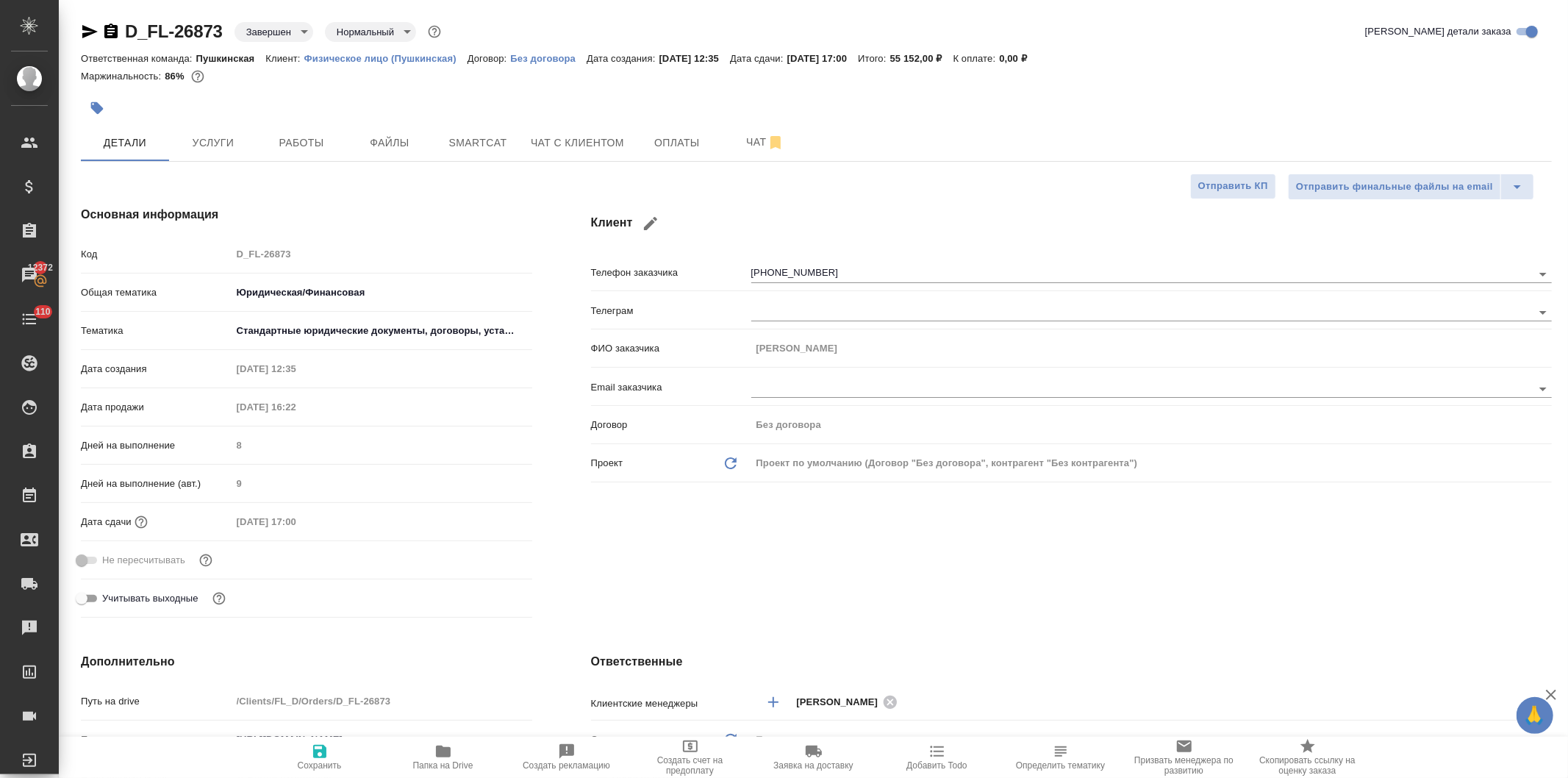
type textarea "x"
click at [184, 135] on span "Услуги" at bounding box center [213, 143] width 71 height 18
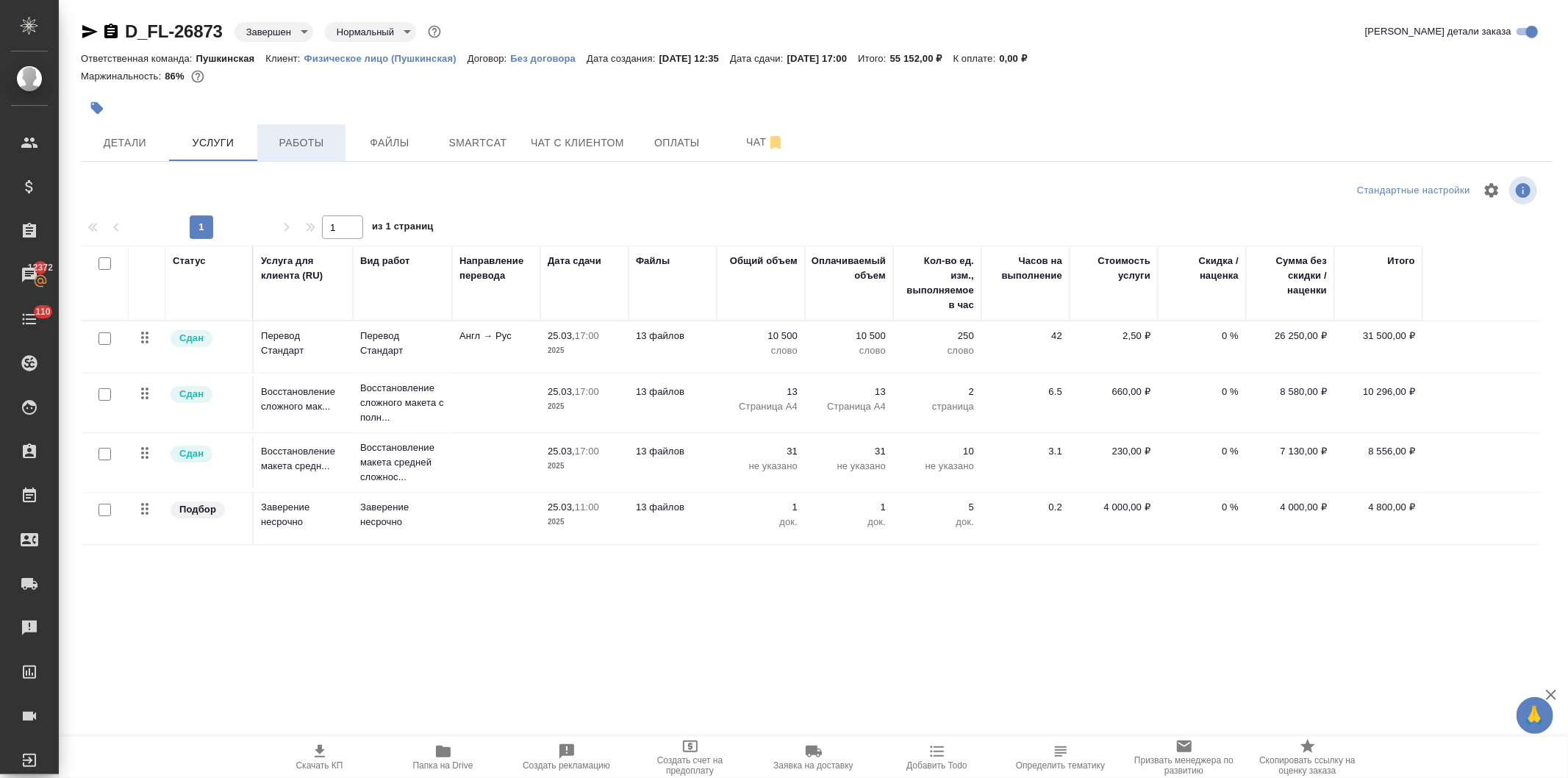
click at [295, 143] on span "Работы" at bounding box center [301, 143] width 71 height 18
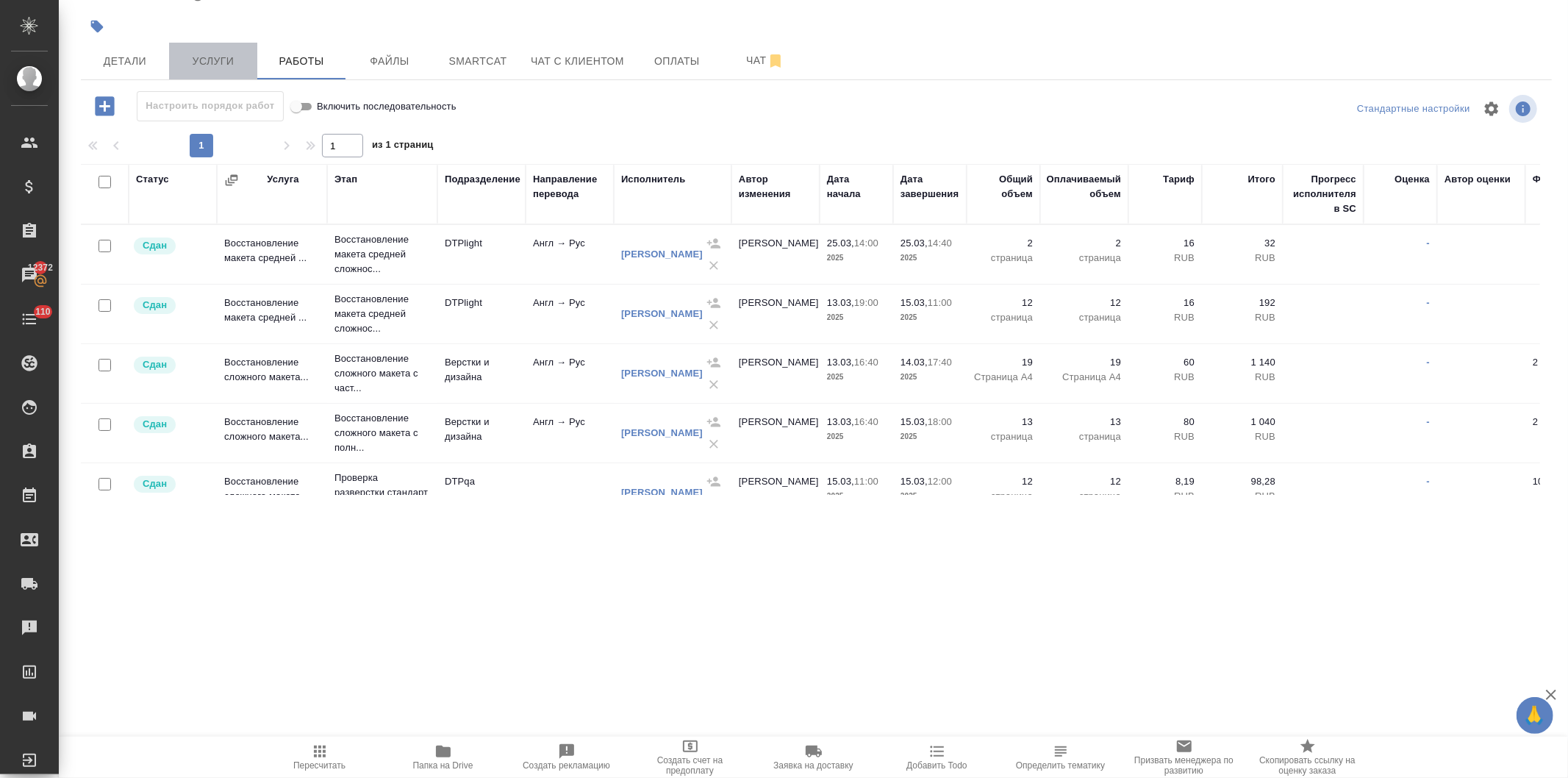
click at [217, 63] on span "Услуги" at bounding box center [213, 61] width 71 height 18
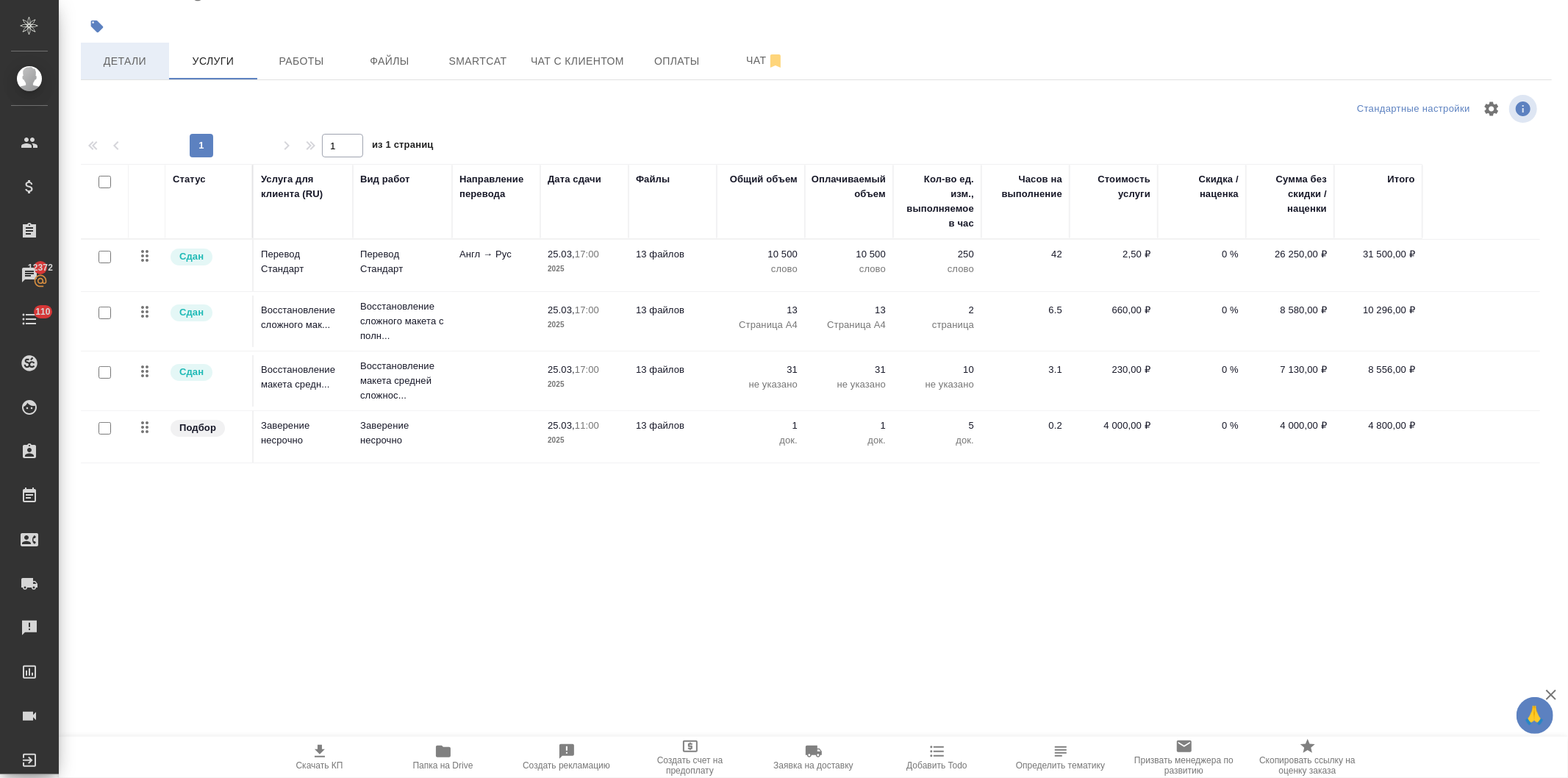
click at [126, 57] on span "Детали" at bounding box center [125, 61] width 71 height 18
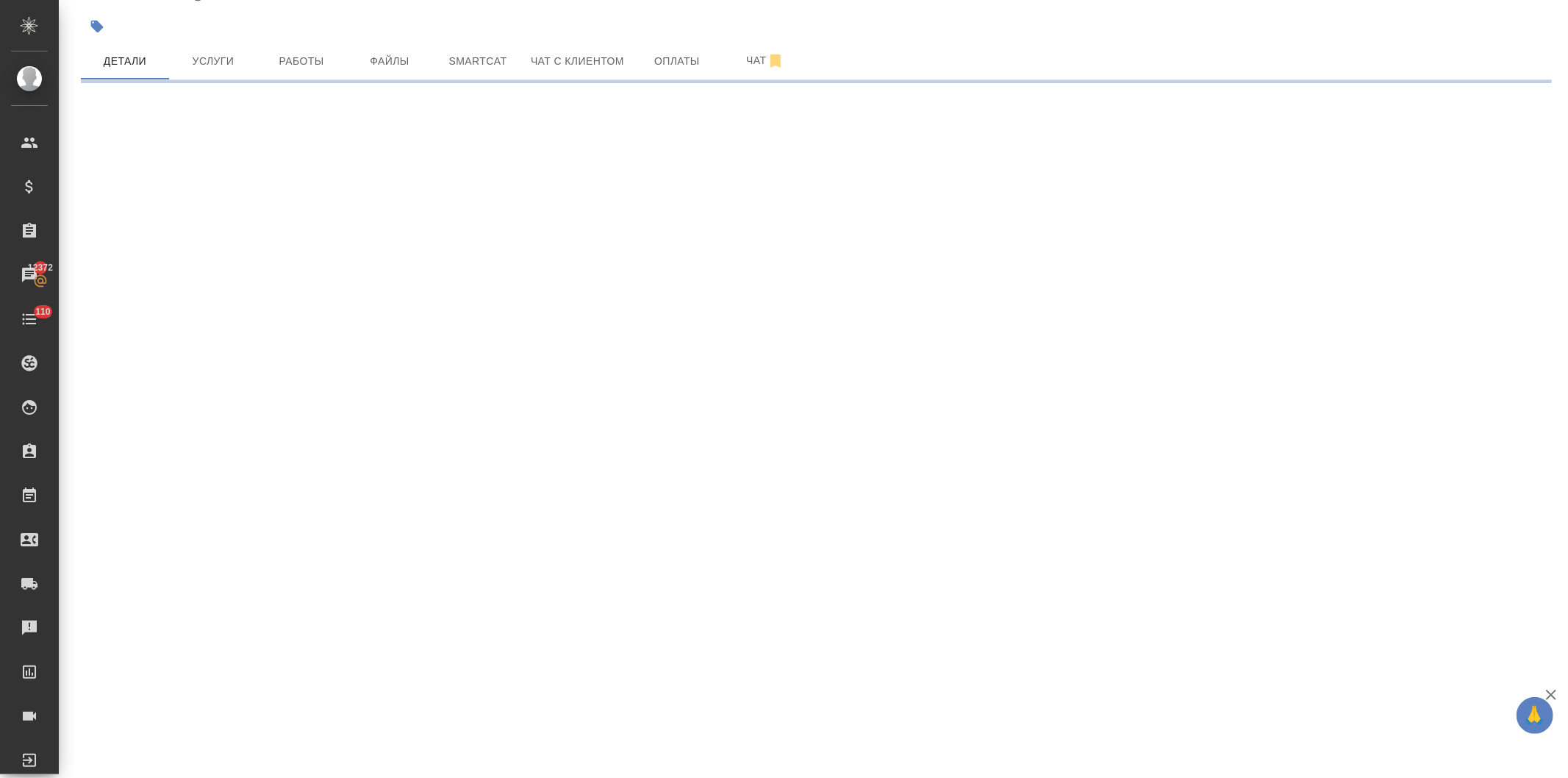
select select "RU"
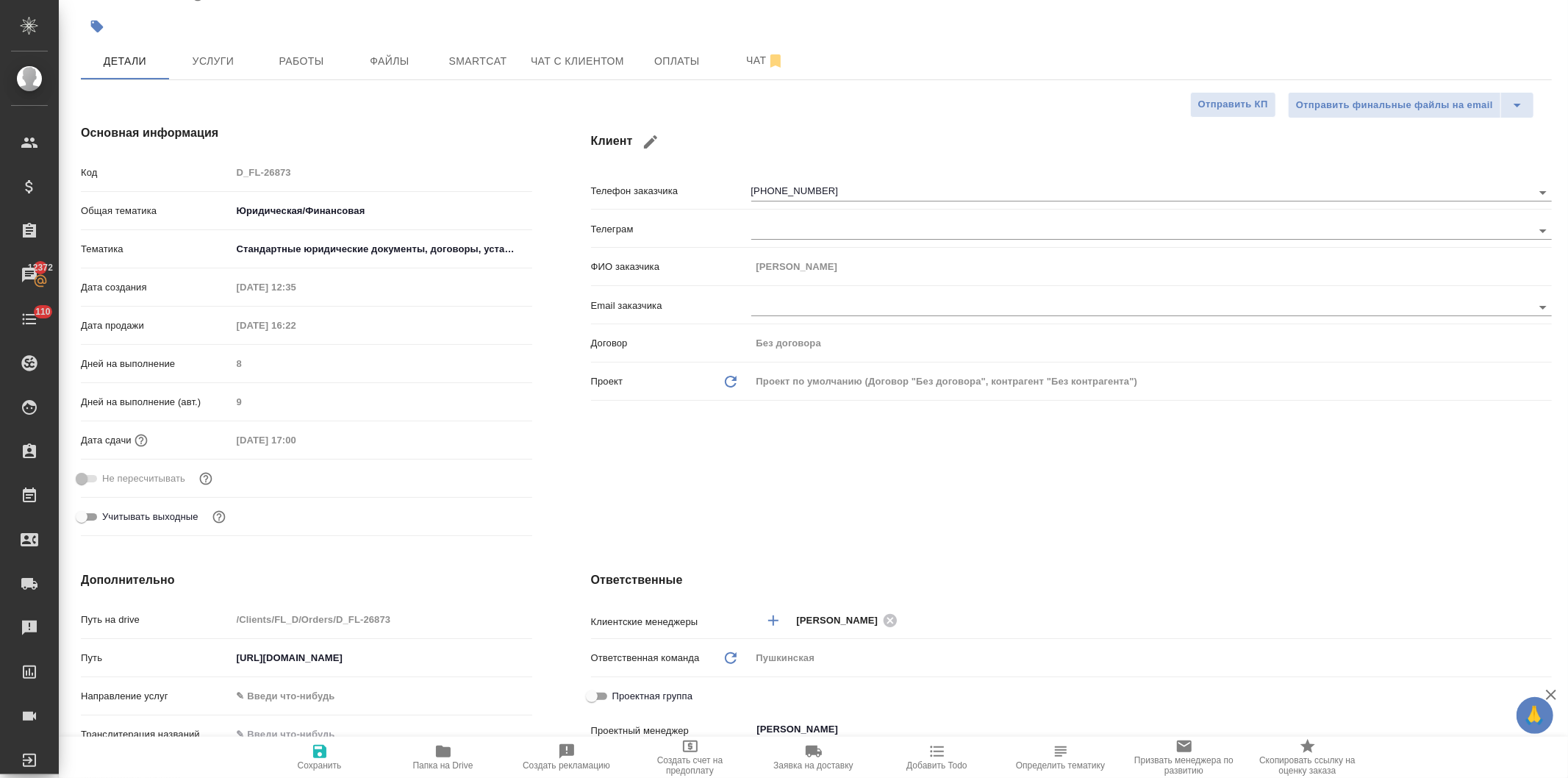
type textarea "x"
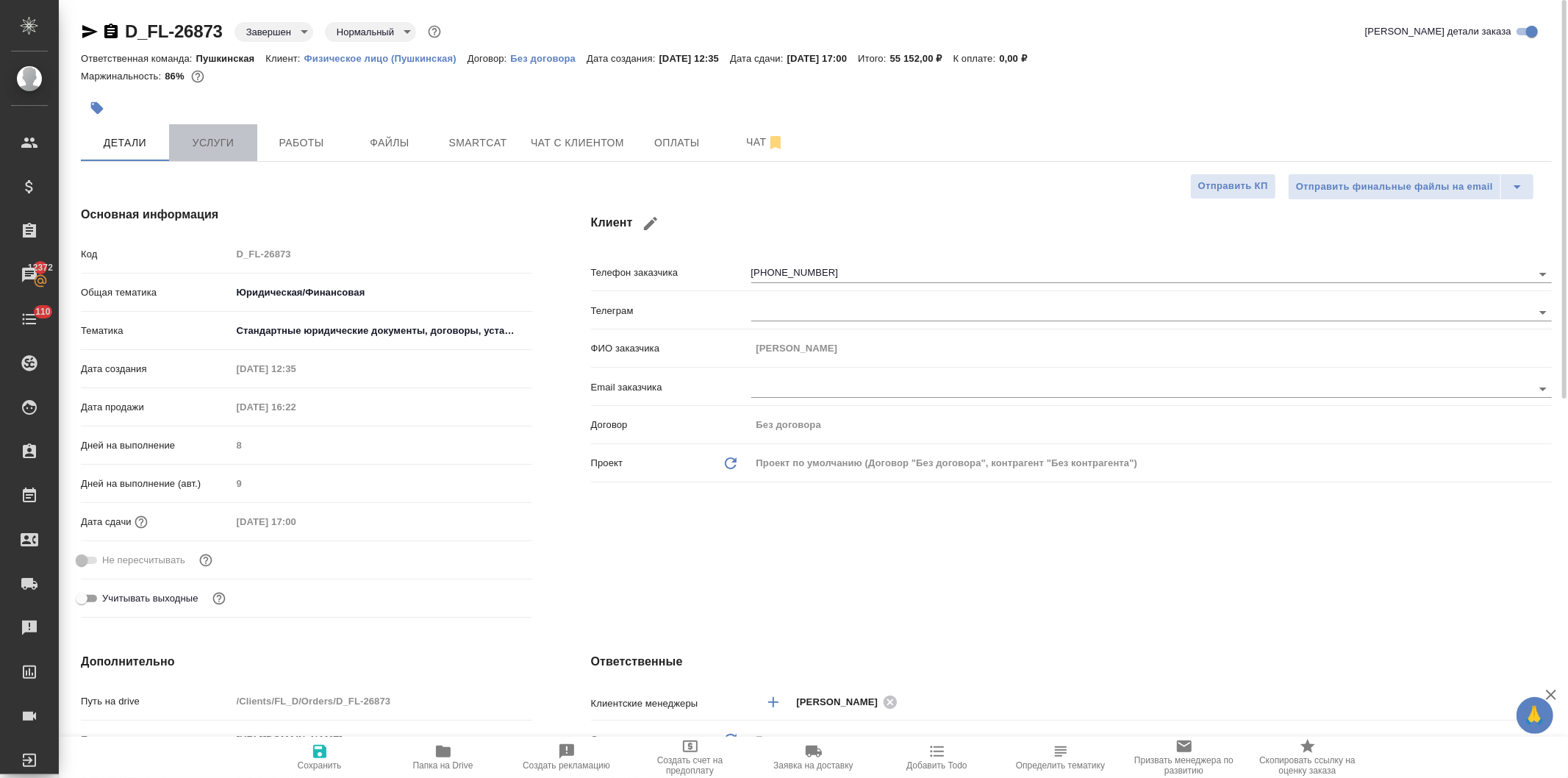
click at [195, 136] on span "Услуги" at bounding box center [213, 143] width 71 height 18
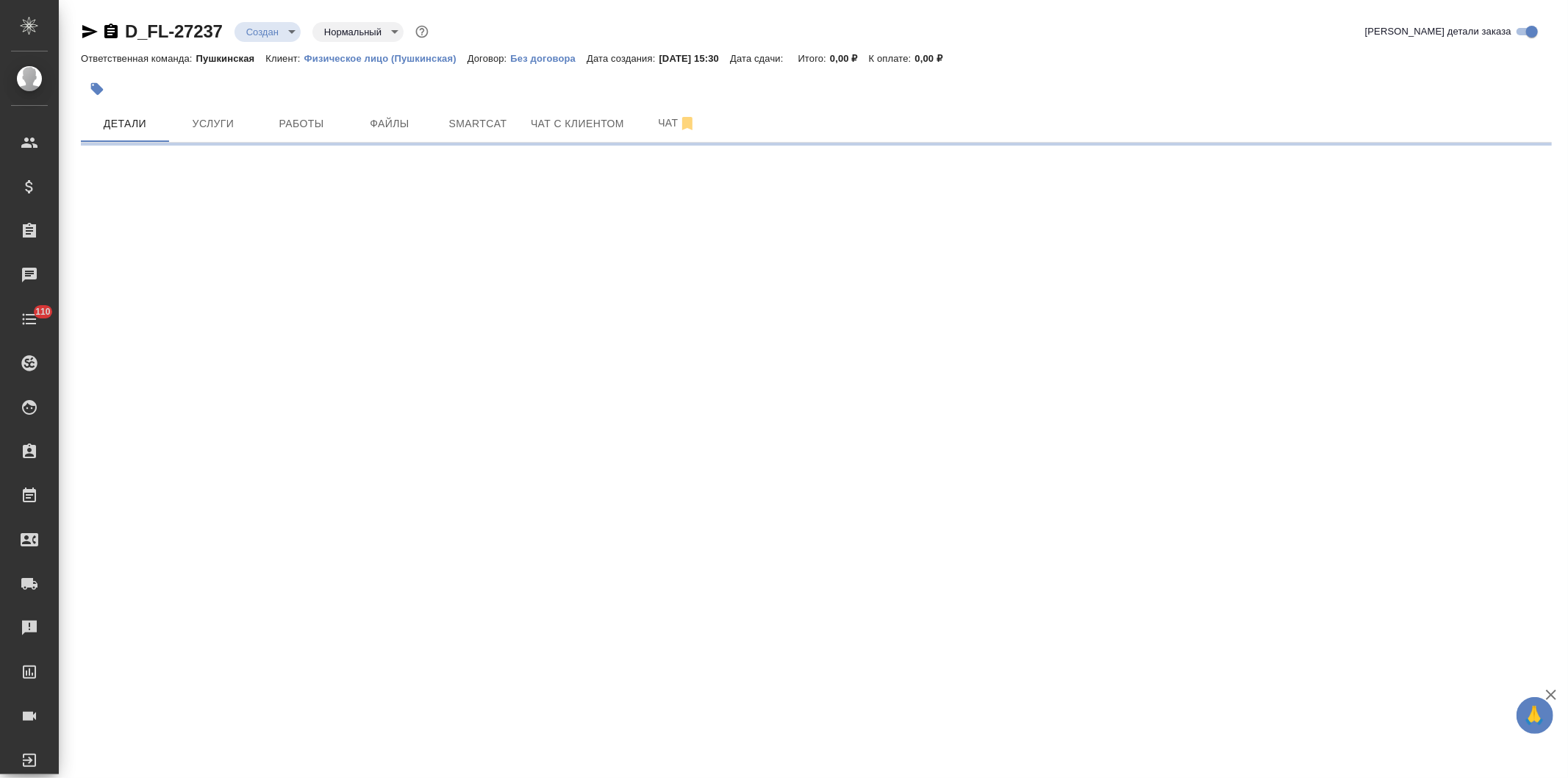
select select "RU"
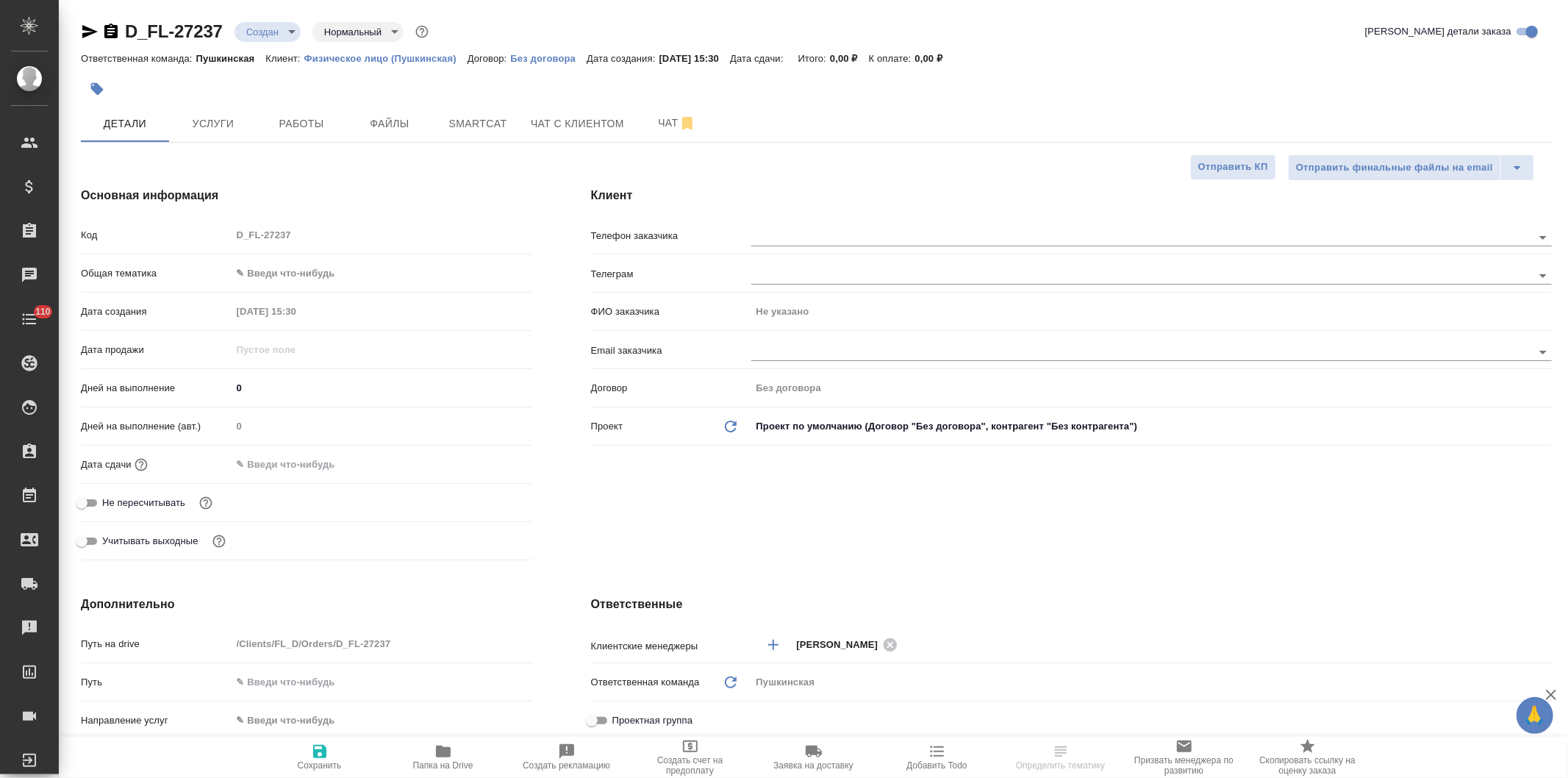
type textarea "x"
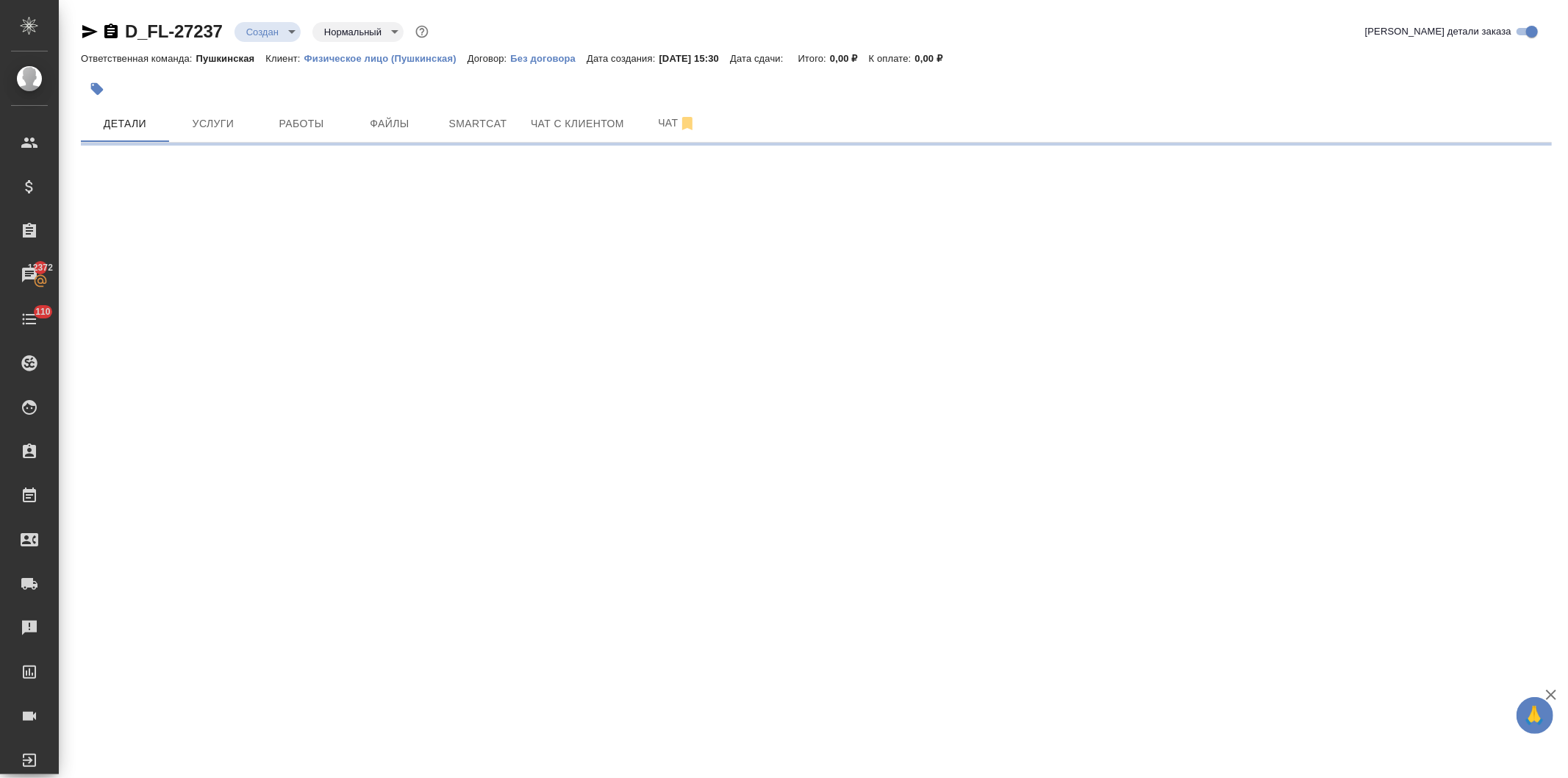
select select "RU"
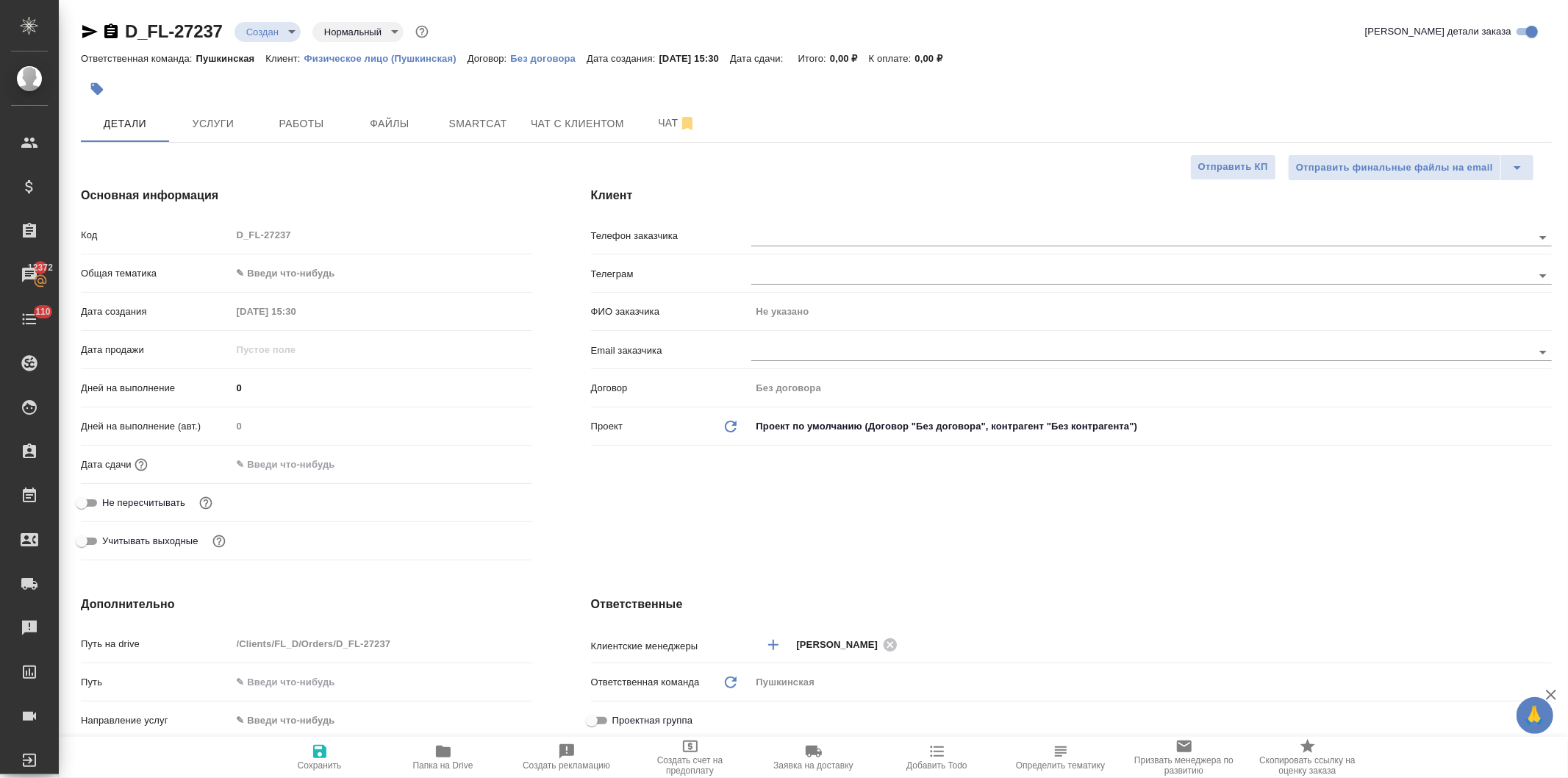
type textarea "x"
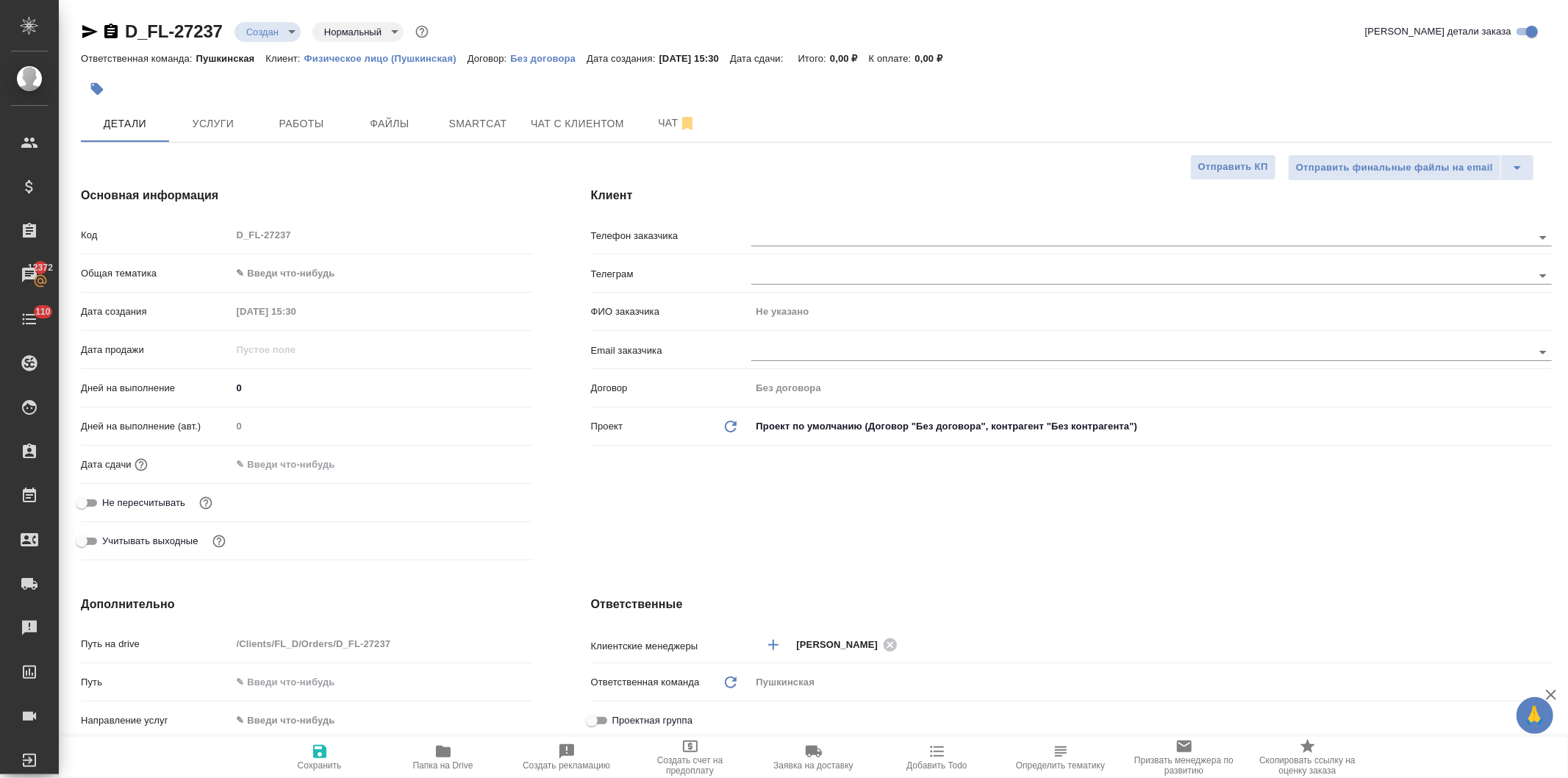
type textarea "x"
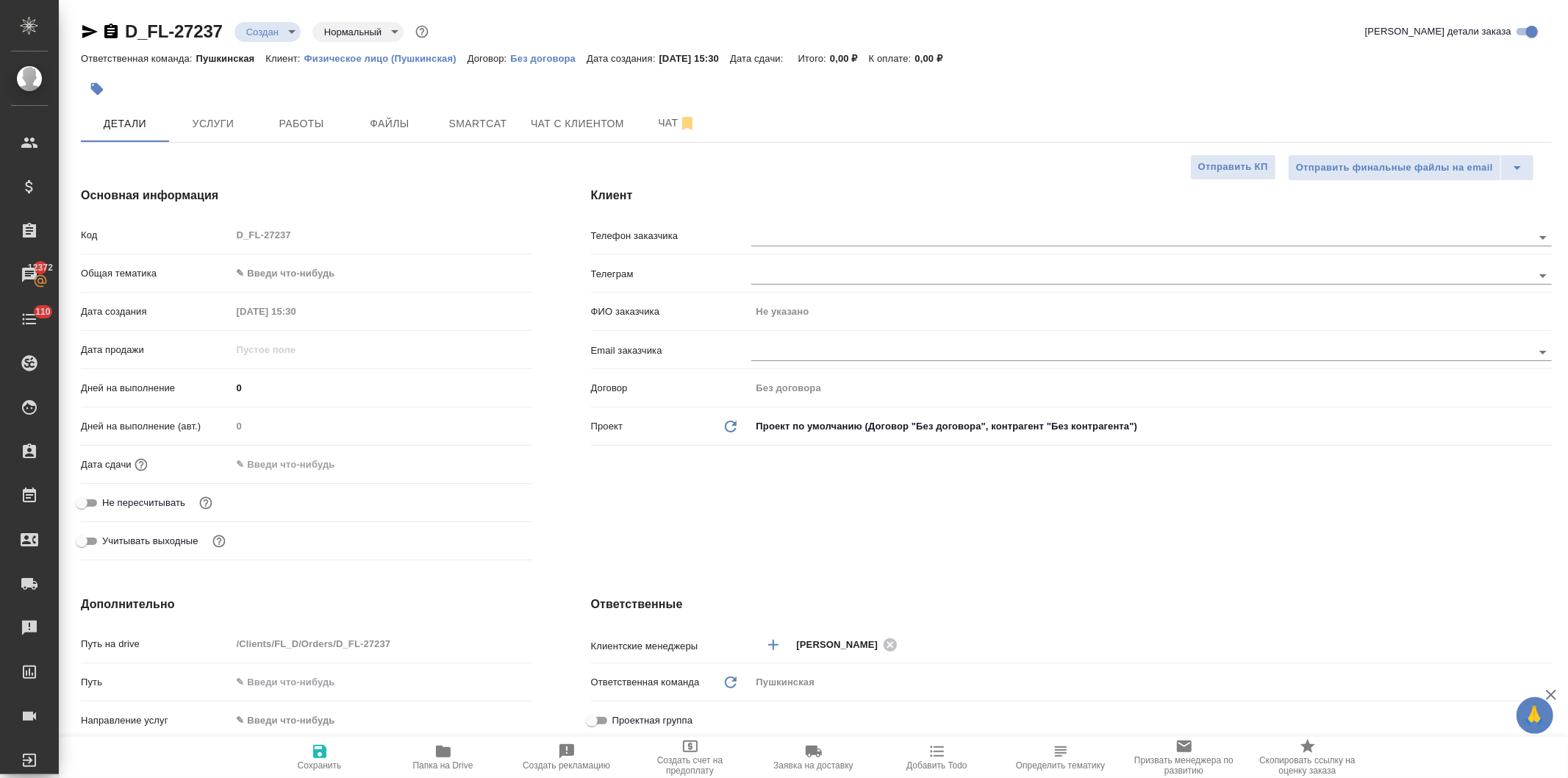
type textarea "x"
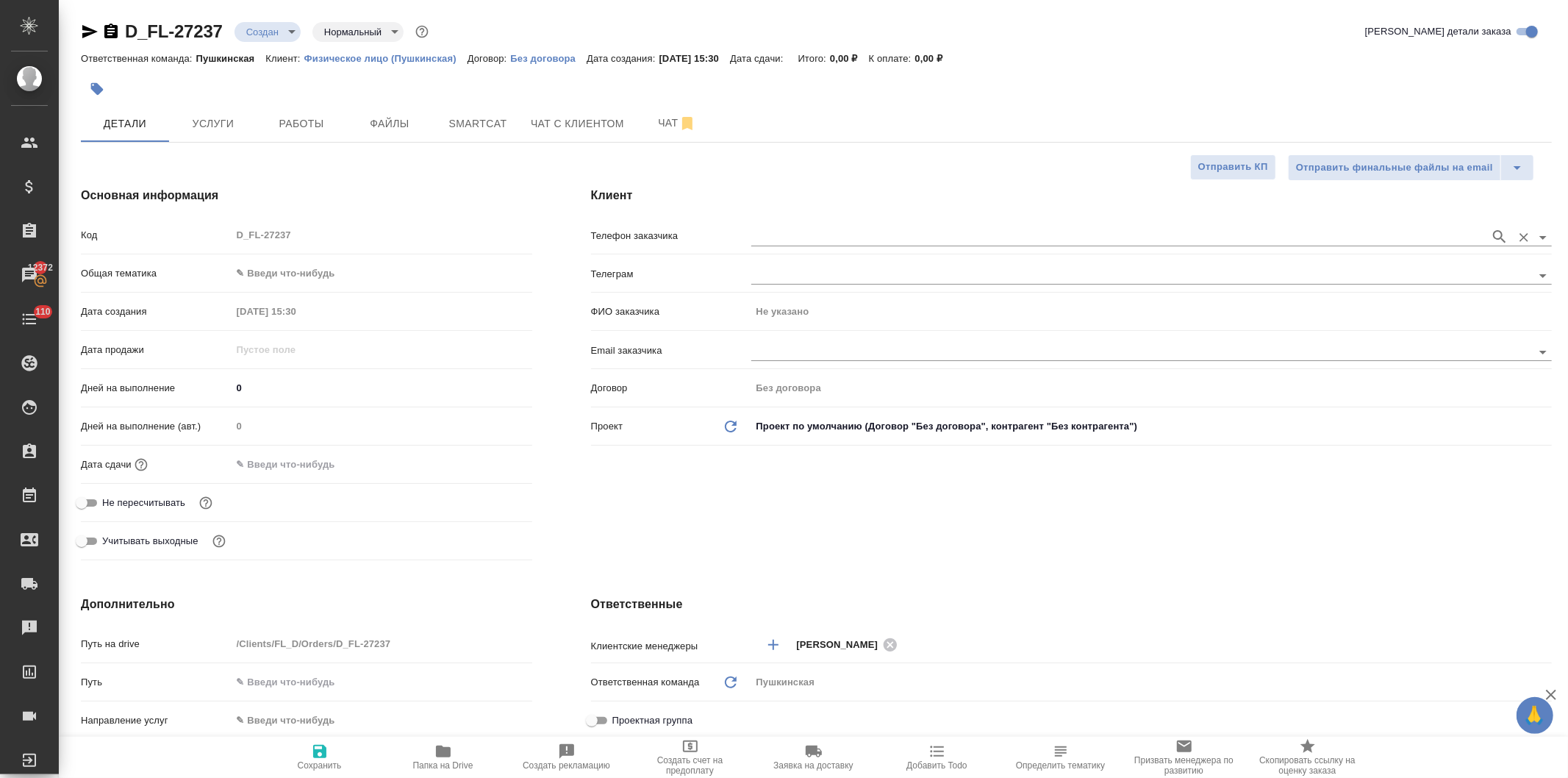
click at [825, 236] on input "text" at bounding box center [1116, 236] width 732 height 17
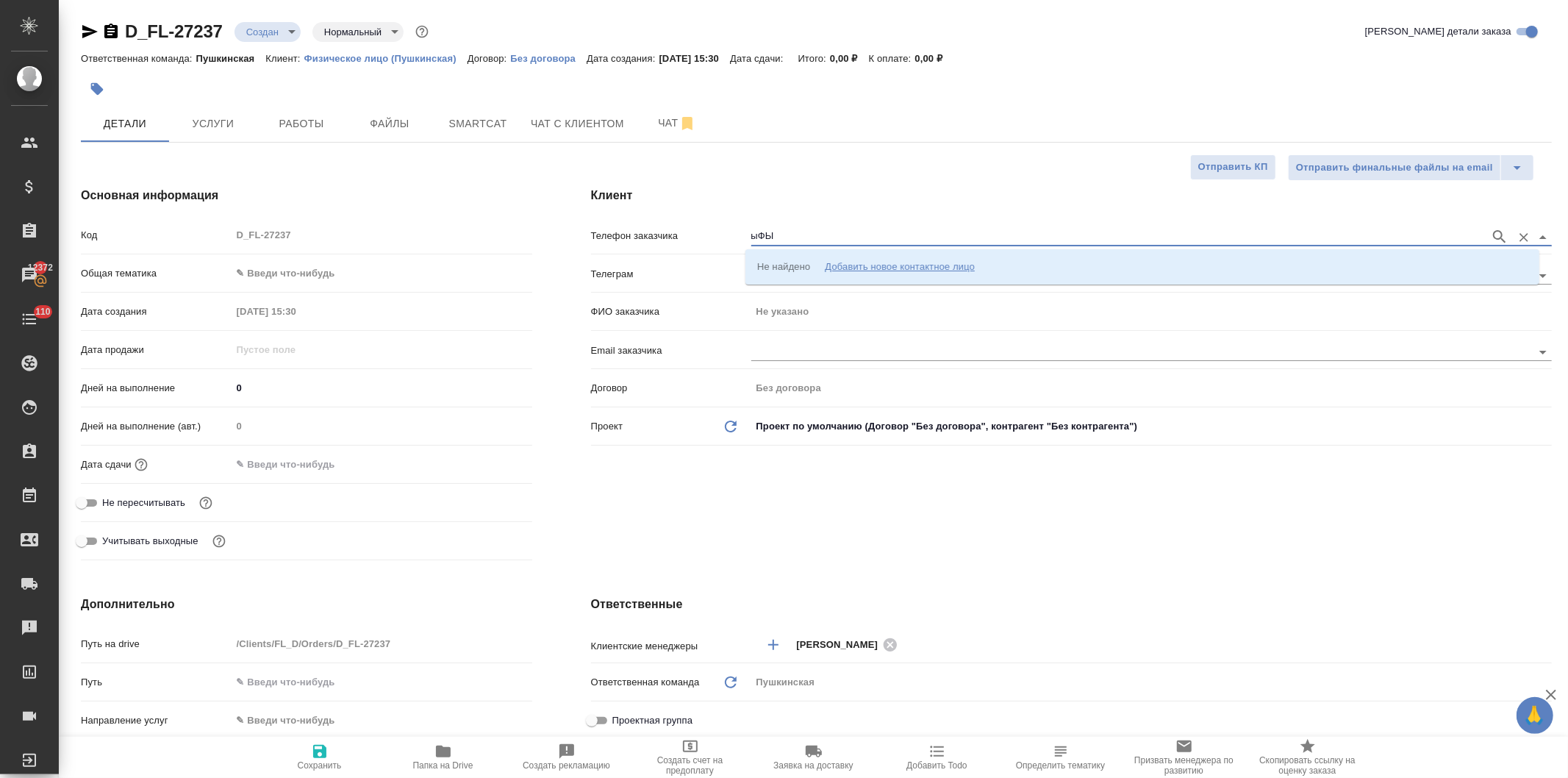
type input "ыФЫ"
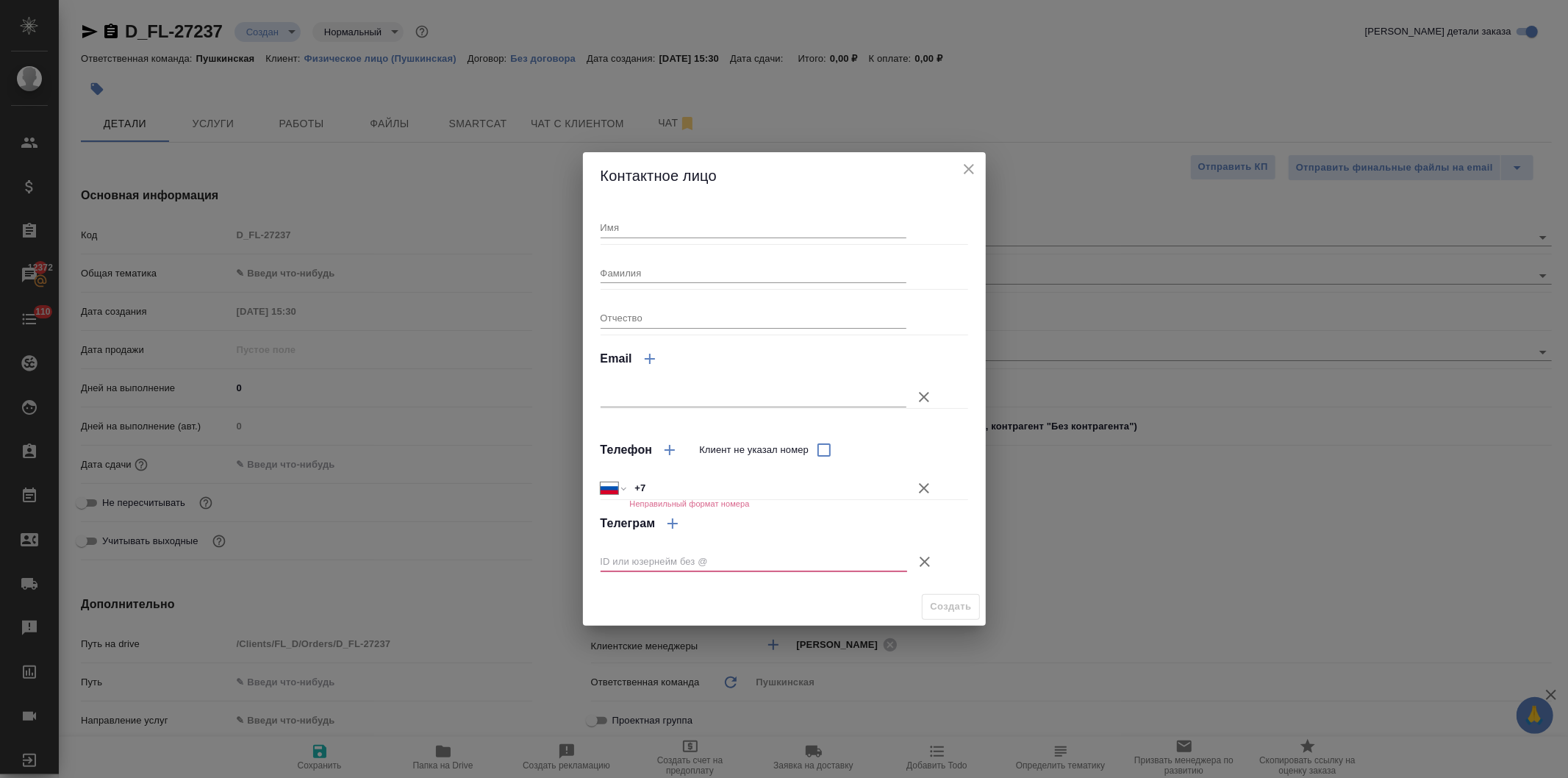
click at [695, 235] on input "Имя" at bounding box center [754, 228] width 306 height 21
type input "в"
type input "Вова"
click at [700, 272] on input "Фамилия" at bounding box center [754, 273] width 306 height 21
type input "Федорченко"
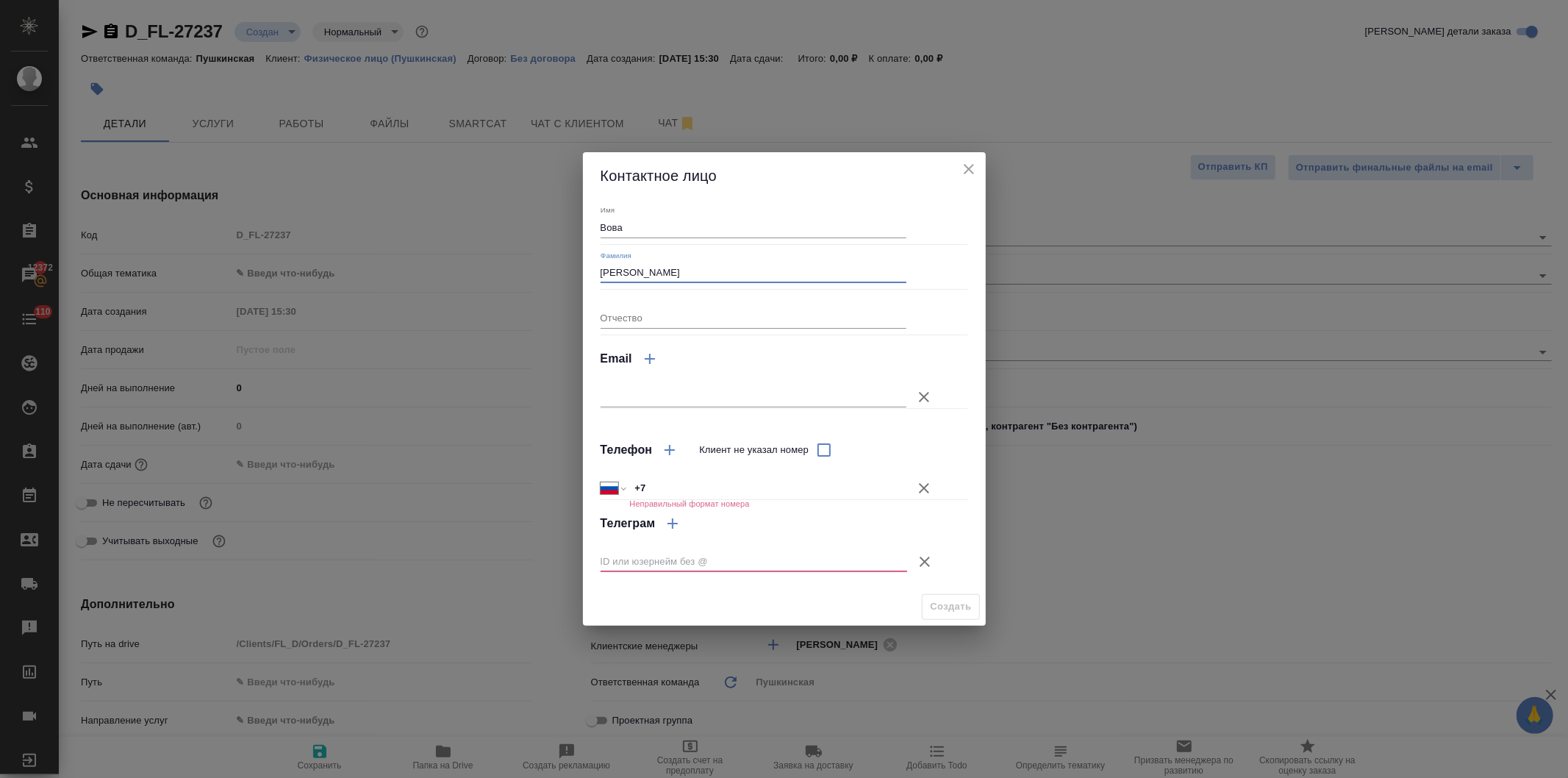
click at [917, 484] on icon "button" at bounding box center [924, 488] width 17 height 17
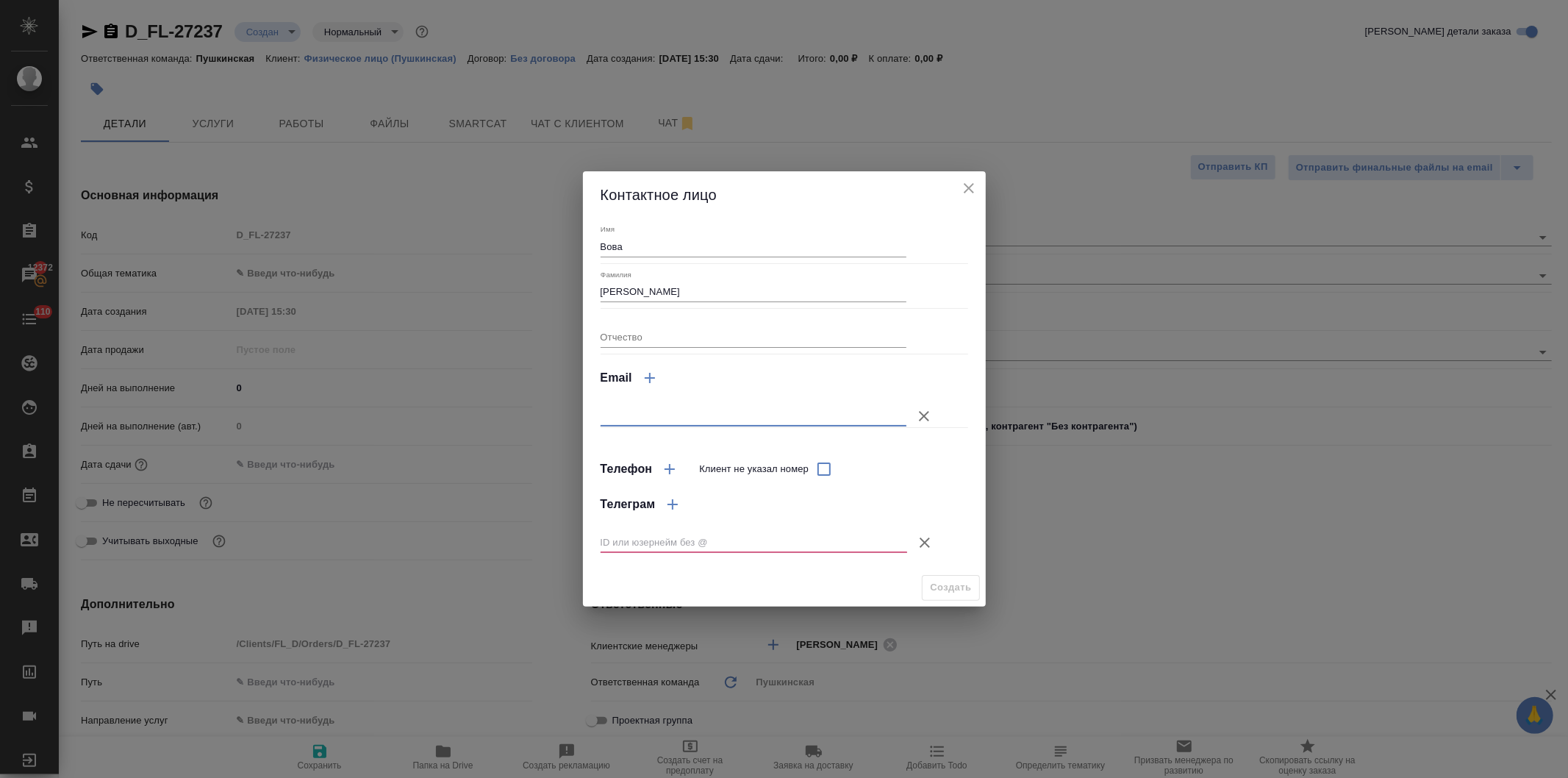
click at [724, 417] on input "text" at bounding box center [754, 416] width 306 height 21
type input "[EMAIL_ADDRESS][DOMAIN_NAME]"
click at [919, 541] on icon "button" at bounding box center [925, 543] width 17 height 17
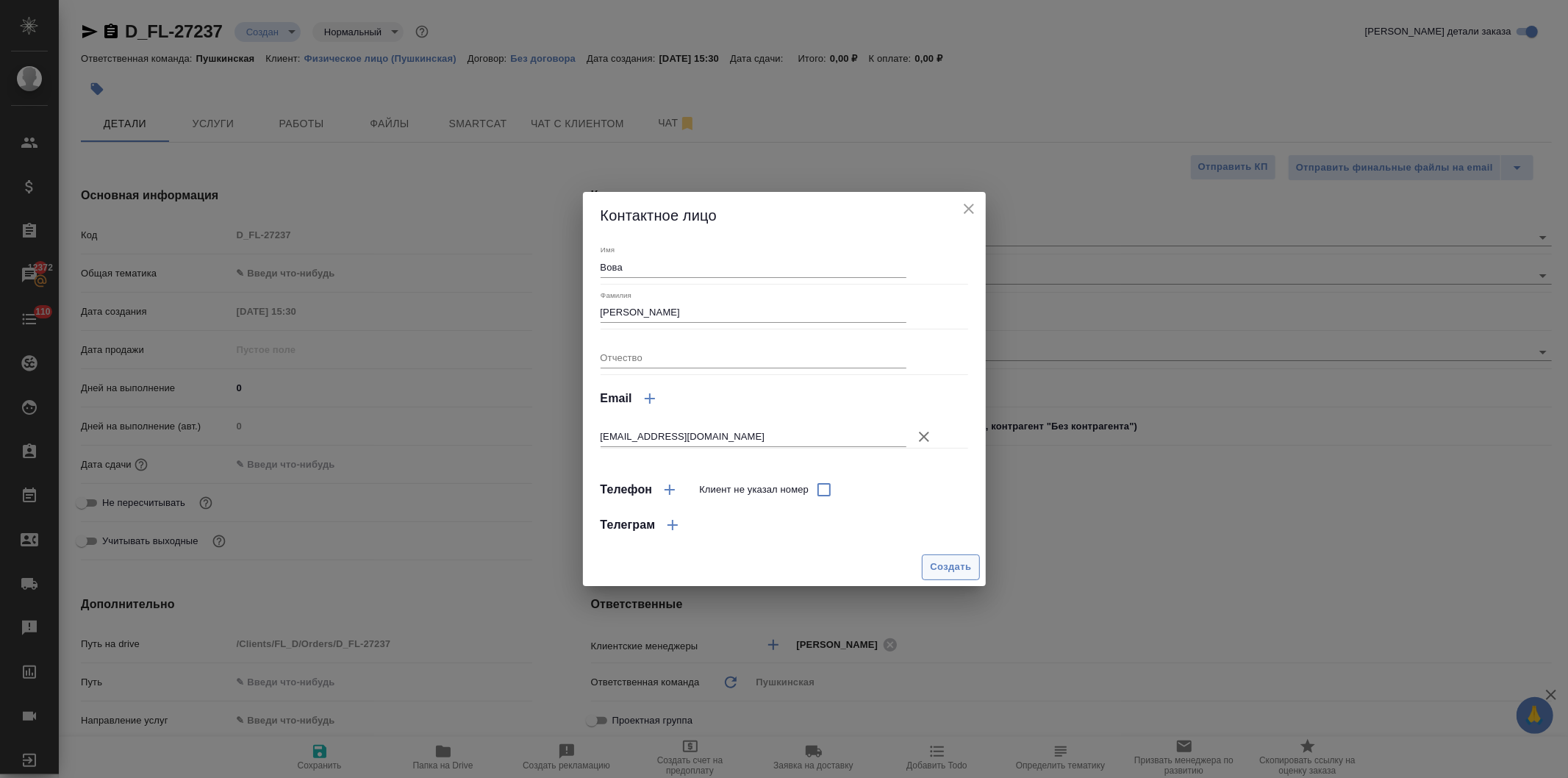
click at [945, 562] on span "Создать" at bounding box center [950, 567] width 41 height 17
type textarea "x"
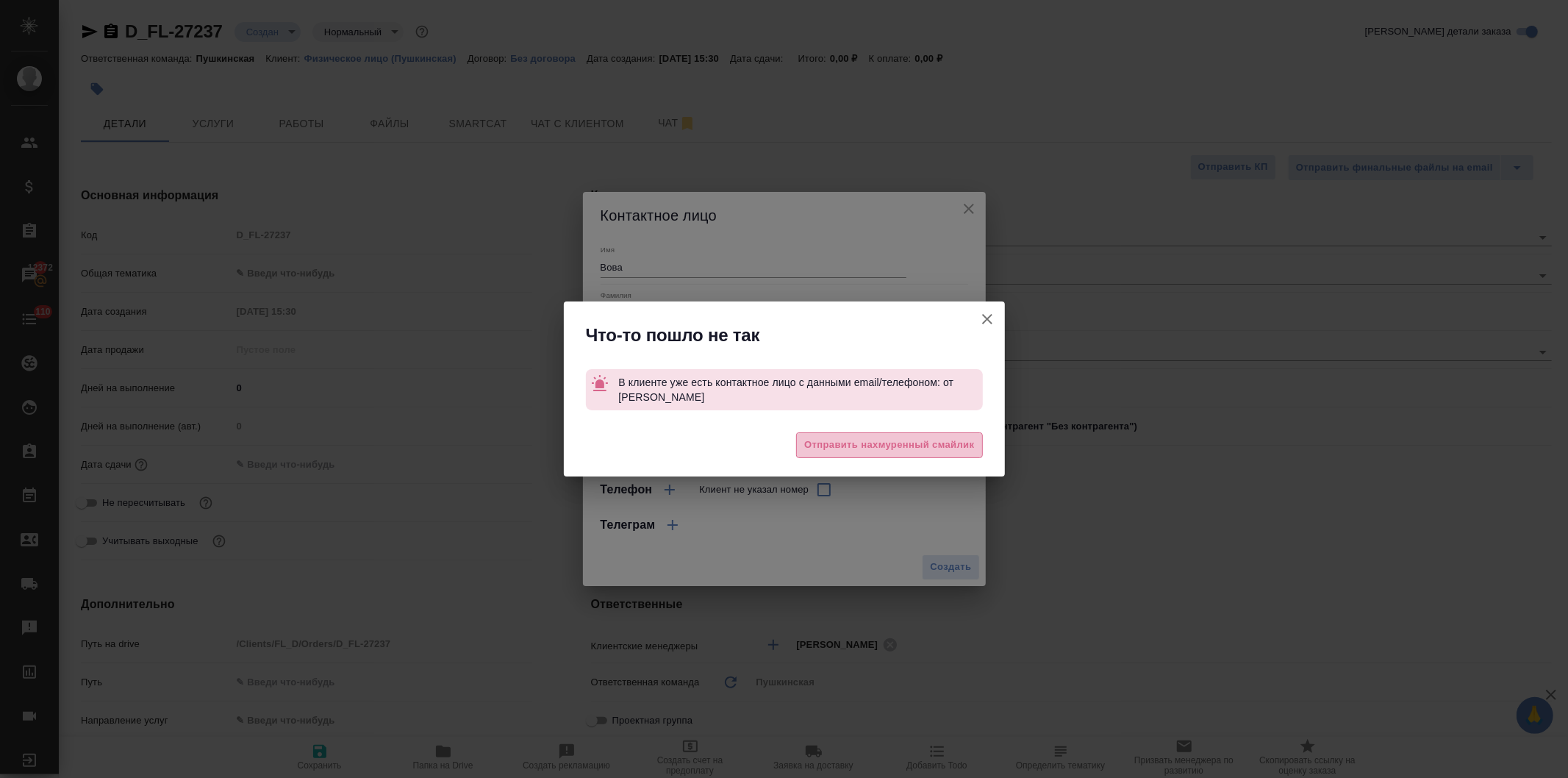
click at [932, 449] on span "Отправить нахмуренный смайлик" at bounding box center [890, 446] width 170 height 17
type textarea "x"
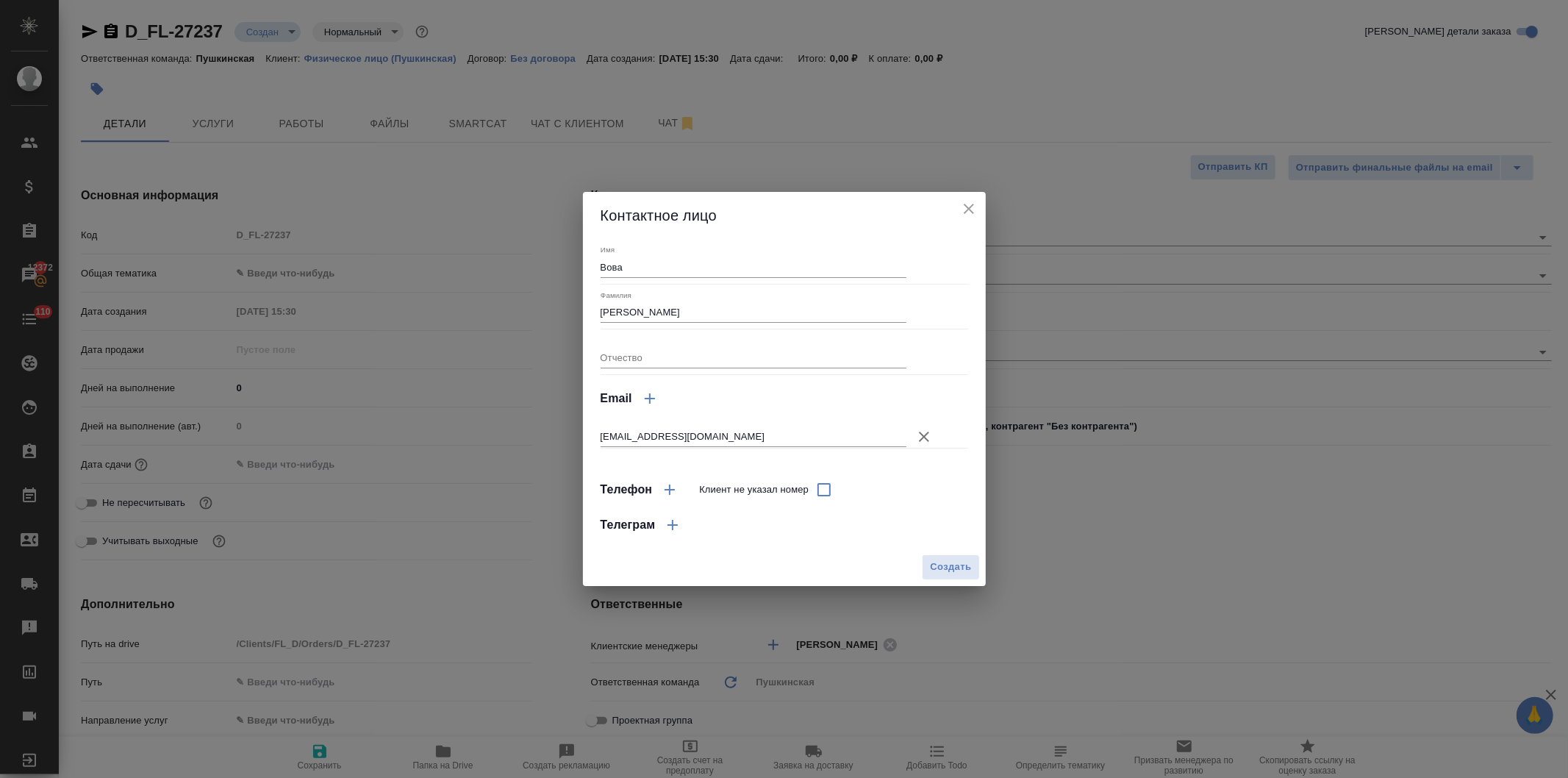
click at [966, 205] on icon "close" at bounding box center [969, 209] width 17 height 17
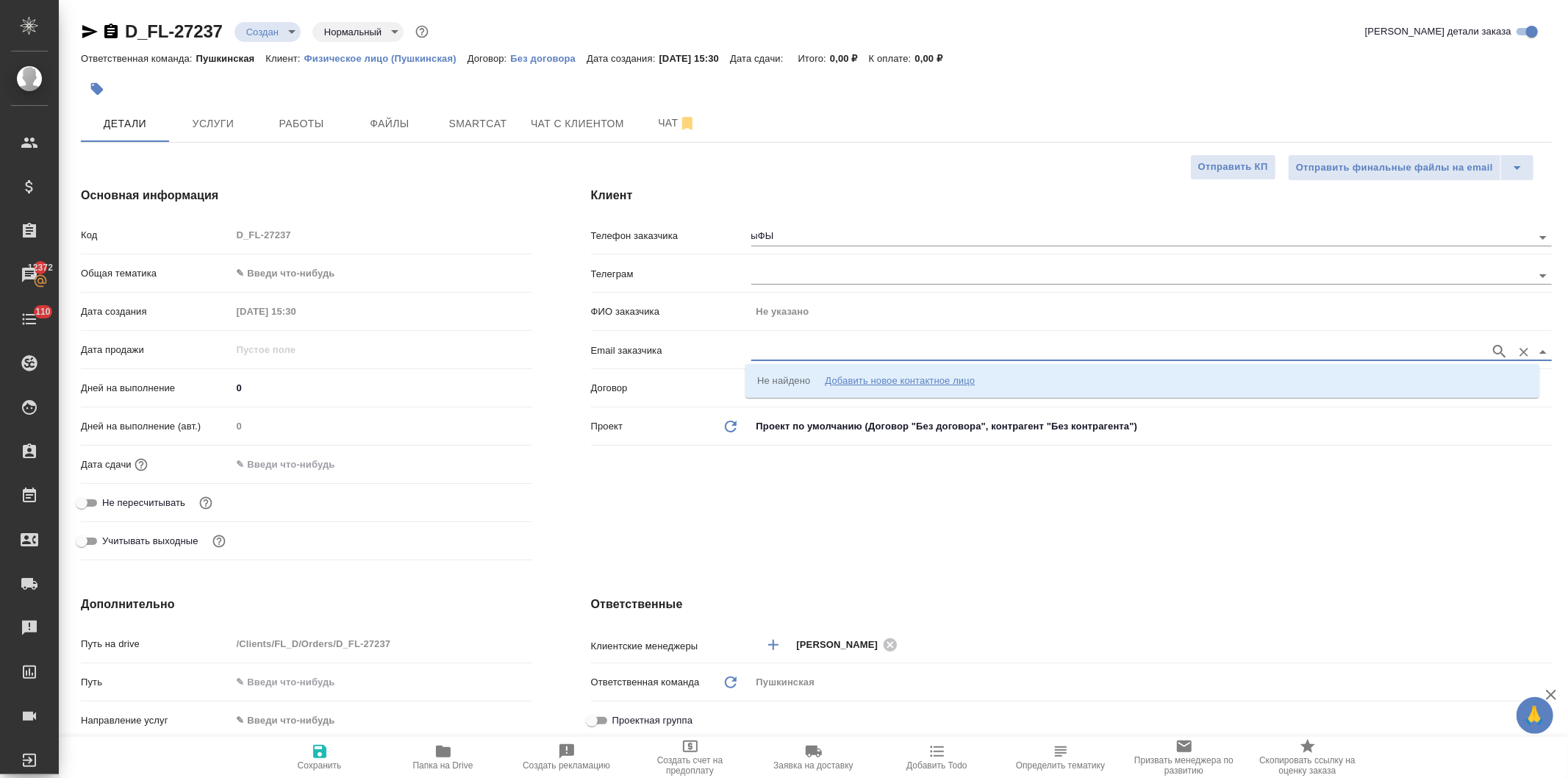
click at [802, 350] on input "text" at bounding box center [1116, 351] width 732 height 17
type input "02"
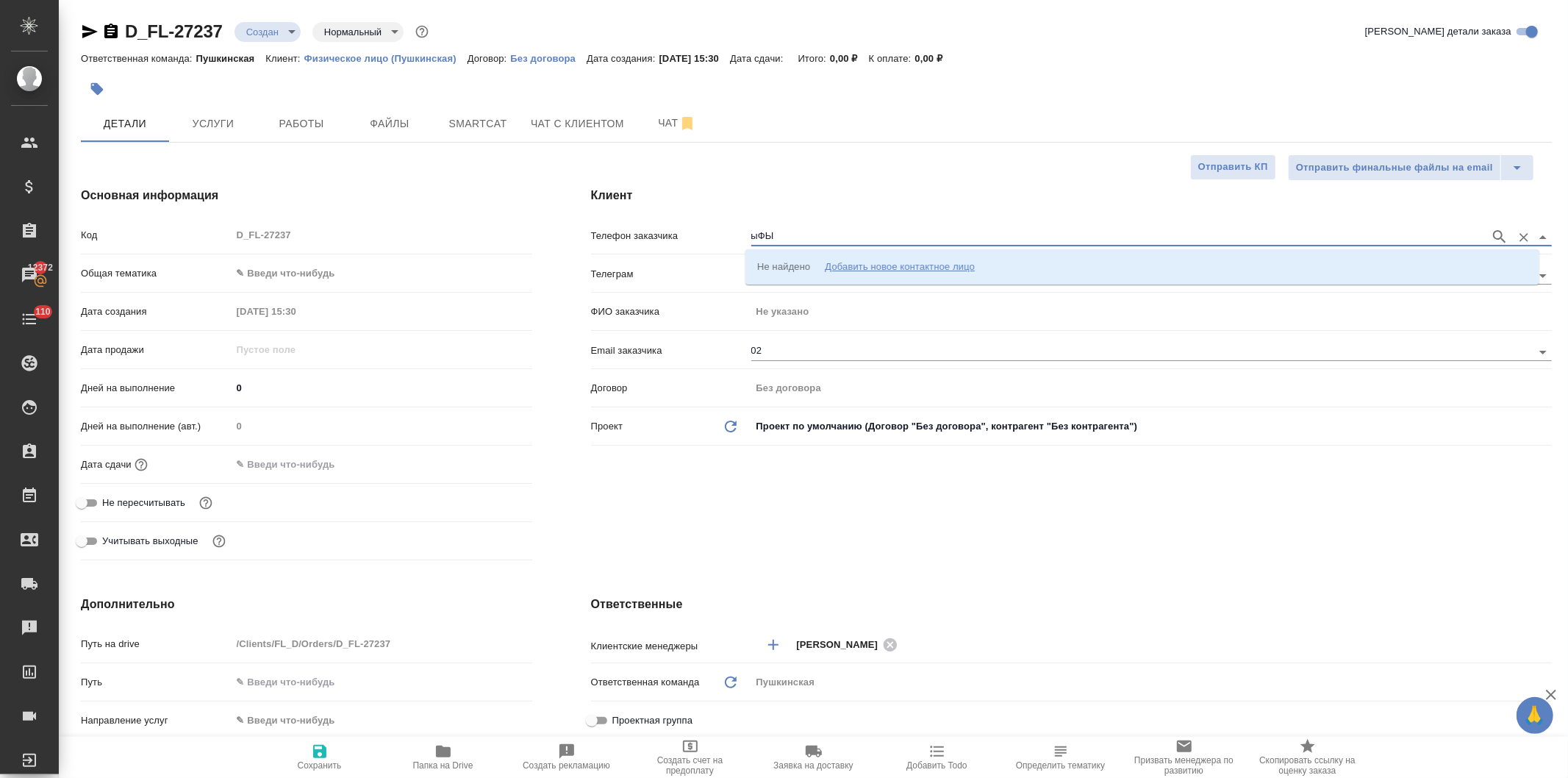
drag, startPoint x: 777, startPoint y: 233, endPoint x: 664, endPoint y: 228, distance: 113.1
click at [664, 228] on div "Телефон заказчика ыФЫ" at bounding box center [1071, 234] width 961 height 26
click at [775, 348] on input "02" at bounding box center [1116, 351] width 732 height 17
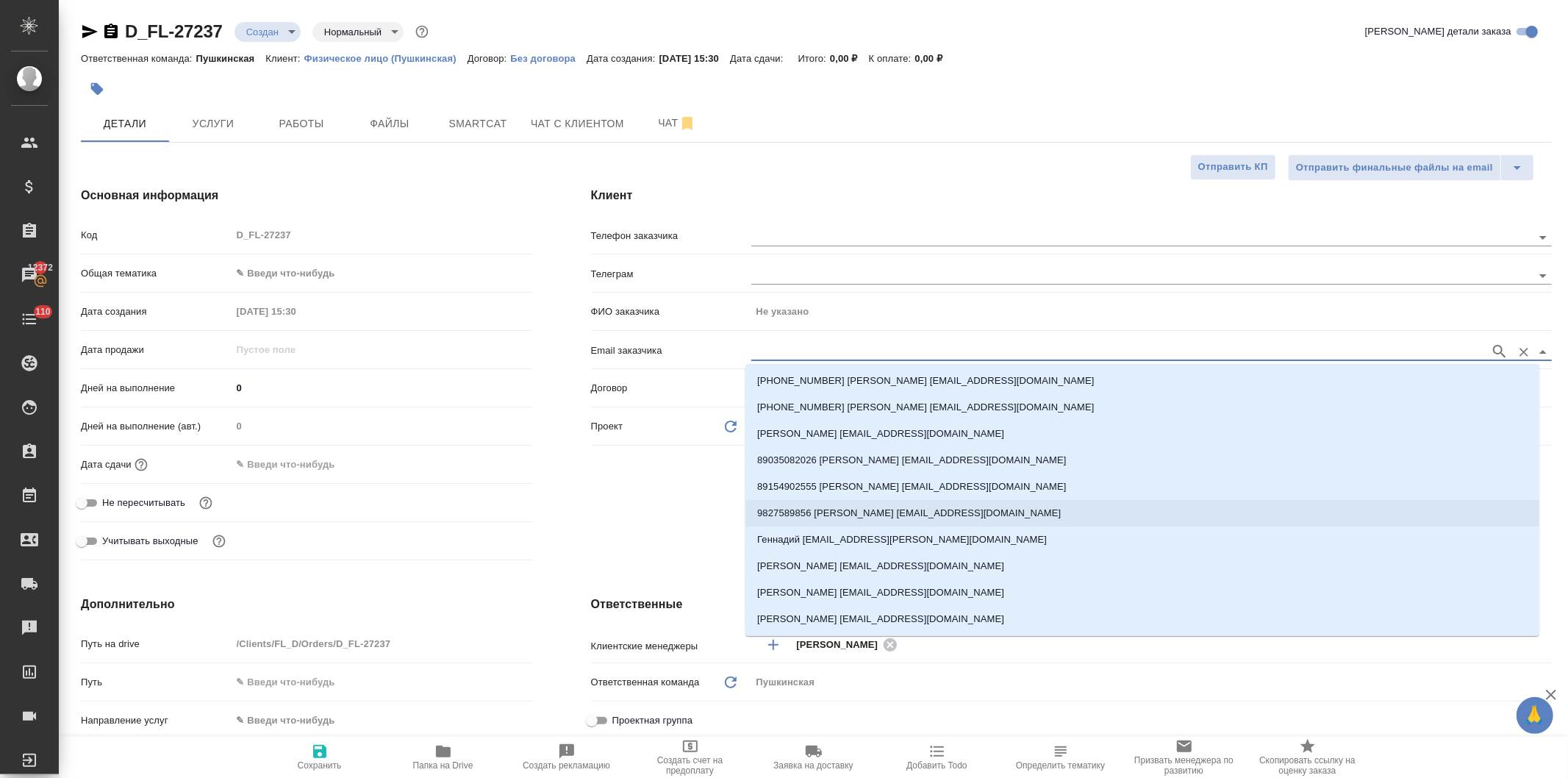
type input "ф"
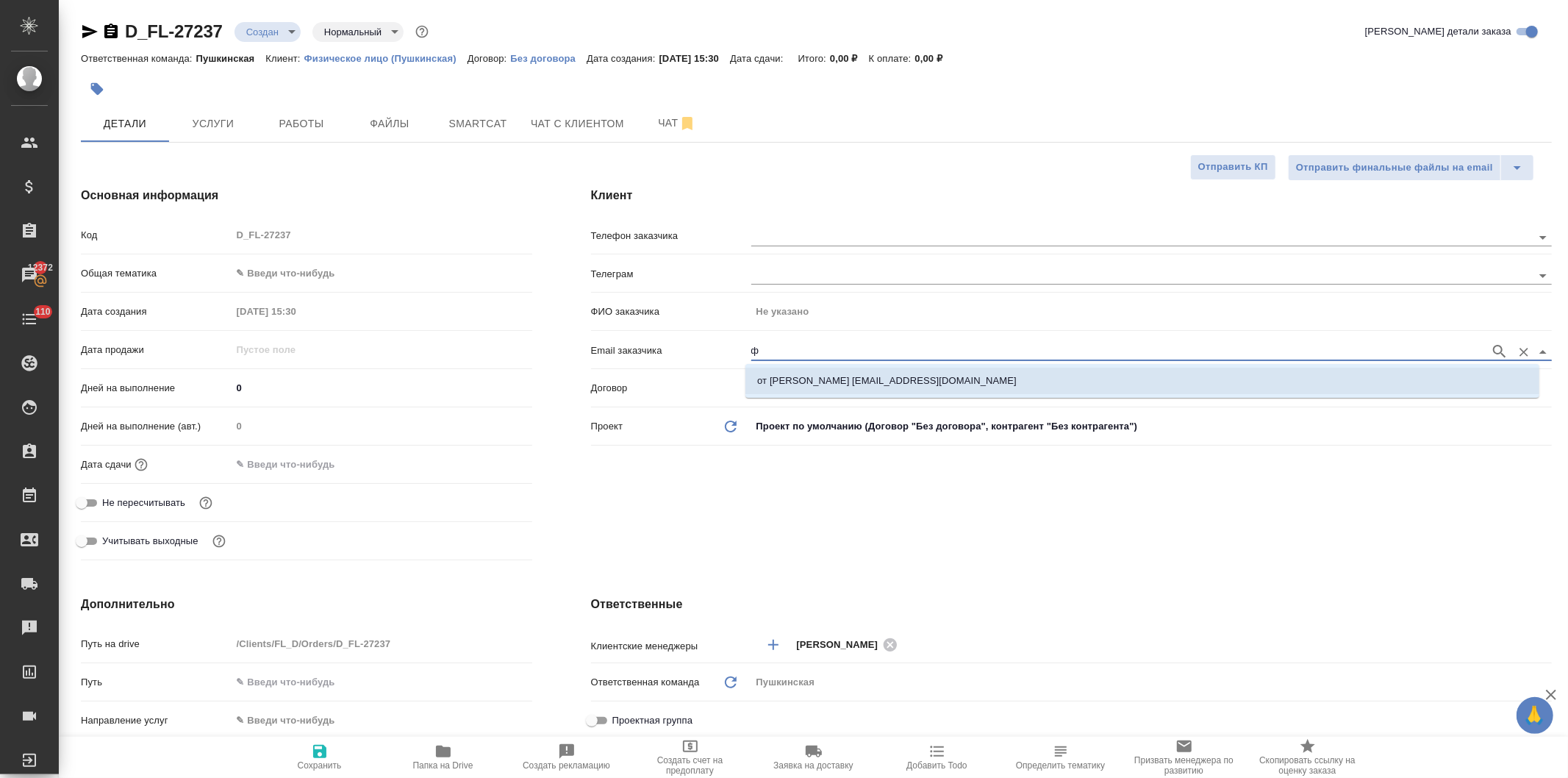
click at [821, 379] on p "от Вовы Федорченко 02200613@mail.ru" at bounding box center [887, 380] width 259 height 14
type input "от Вовы Федорченко"
type input "от Вовы Федорченко 02200613@mail.ru"
type textarea "x"
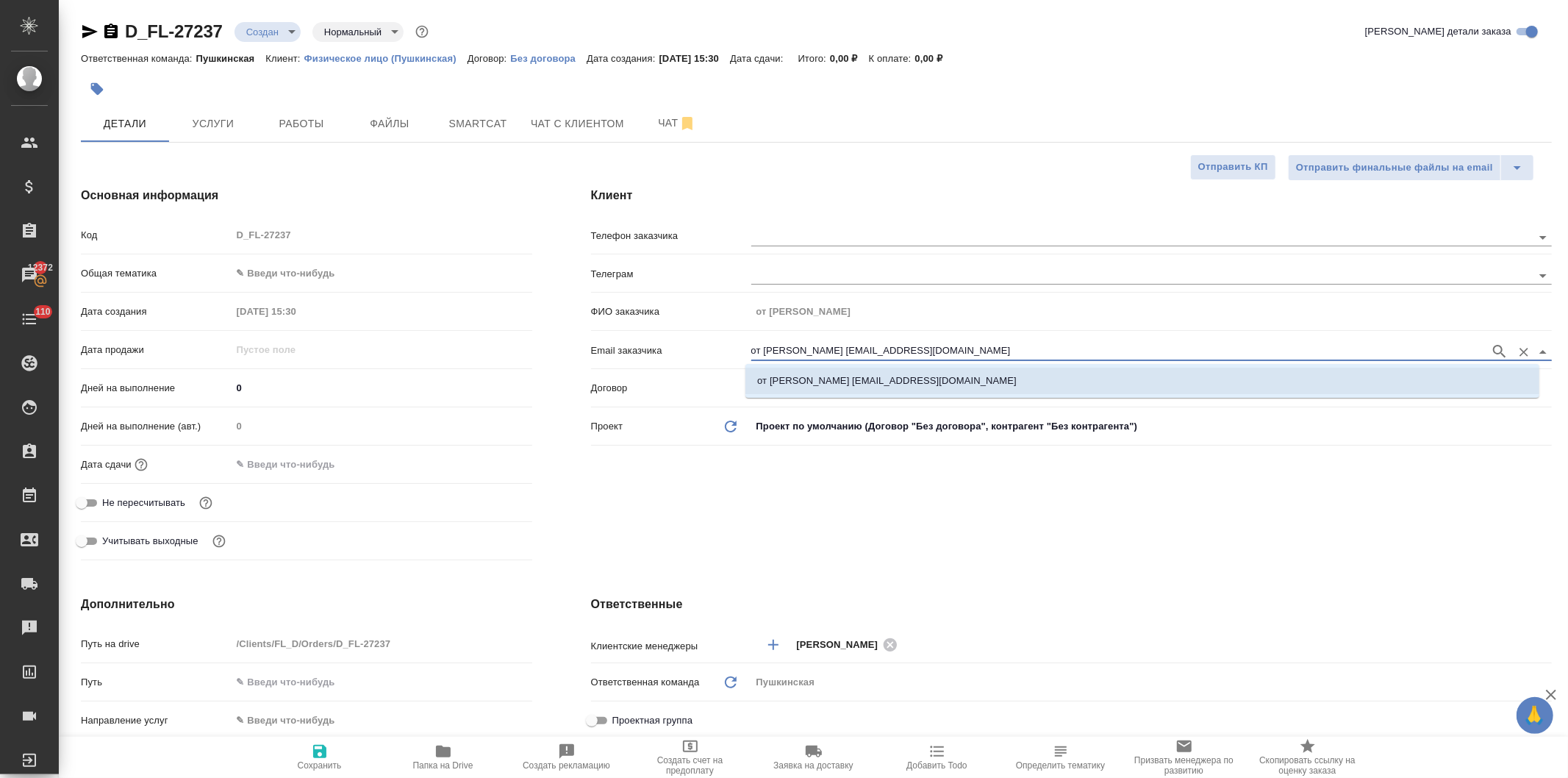
type textarea "x"
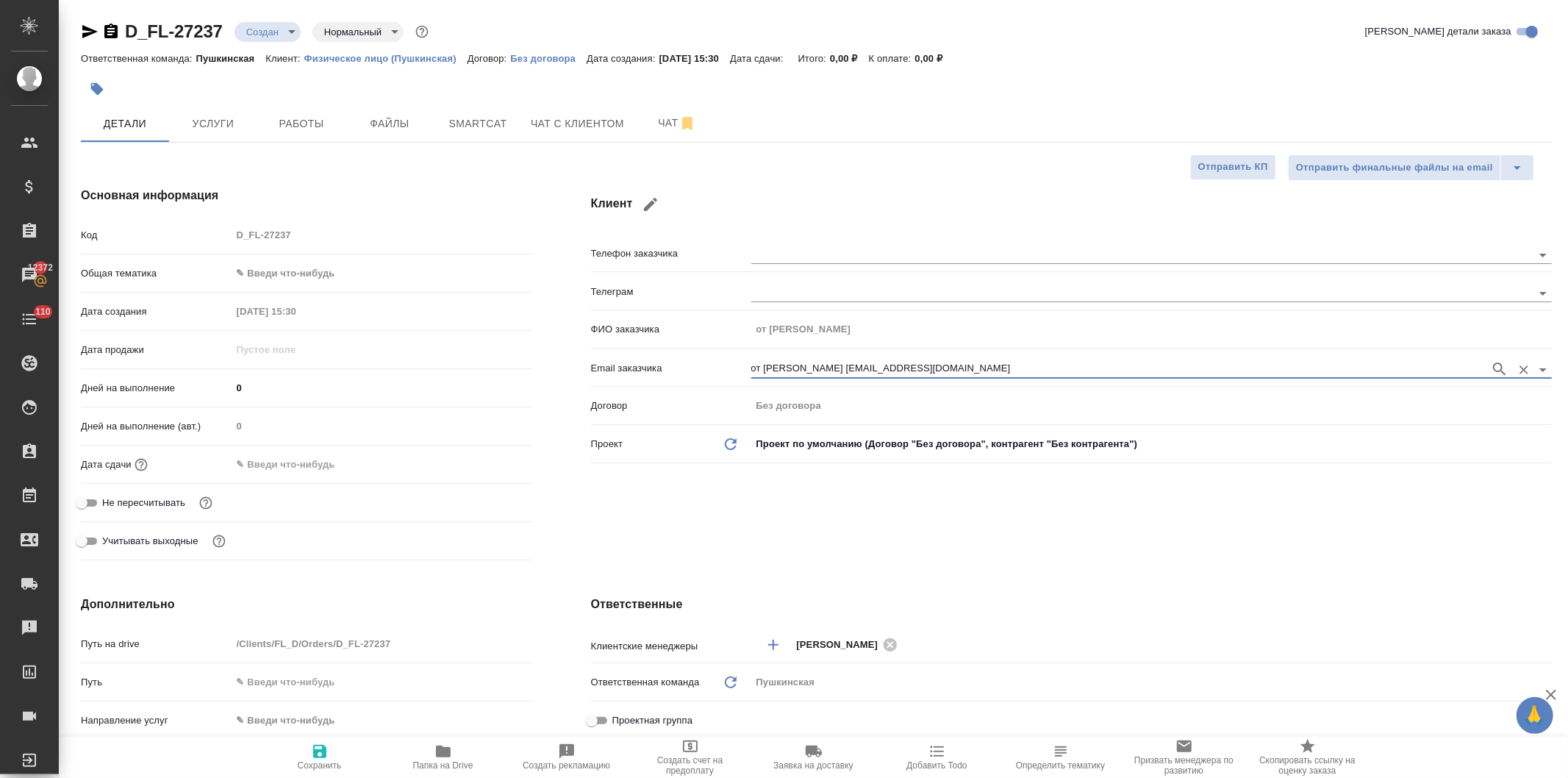
type input "от Вовы Федорченко 02200613@mail.ru"
click at [324, 754] on icon "button" at bounding box center [320, 752] width 13 height 13
type textarea "x"
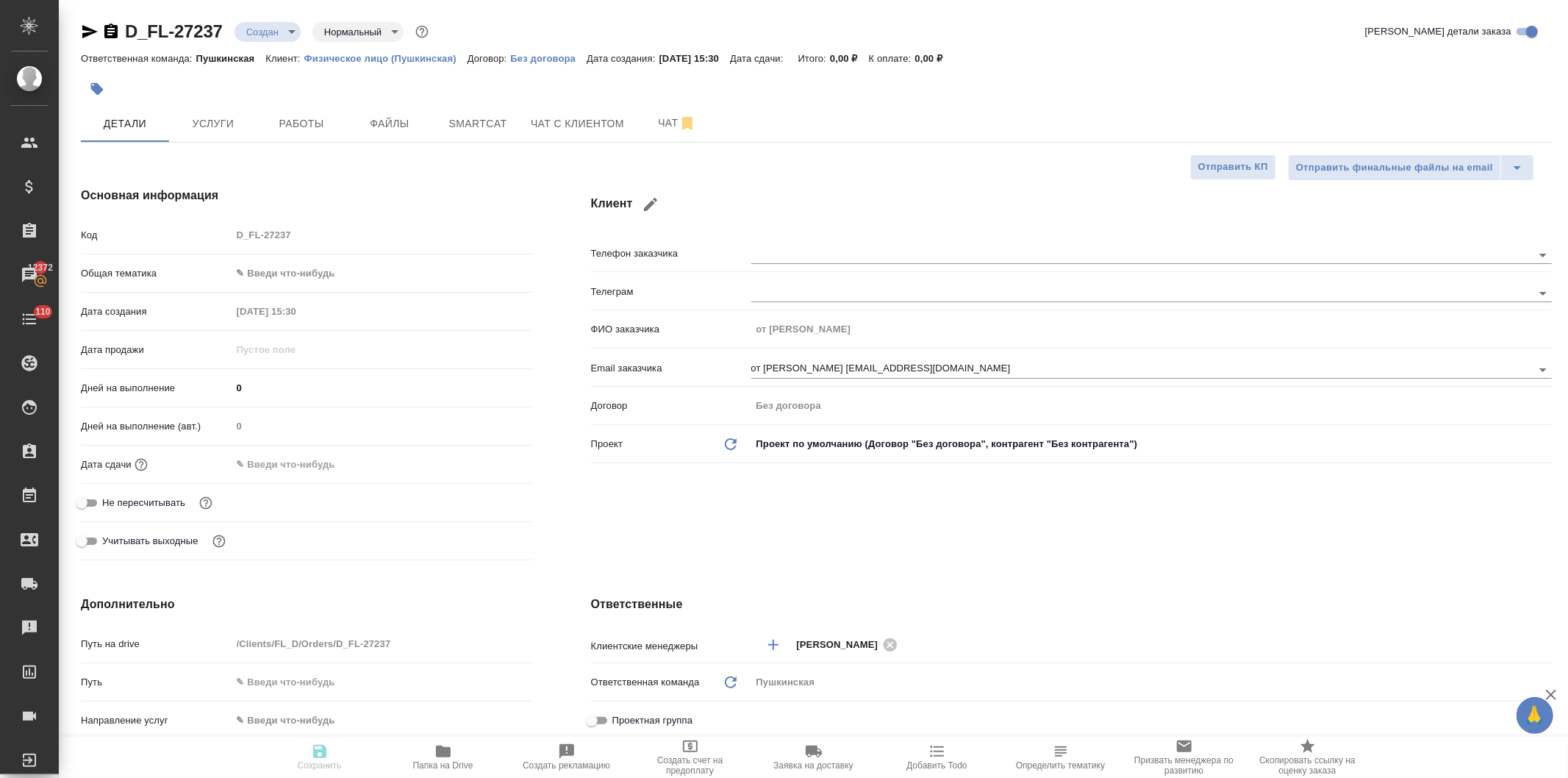
type textarea "x"
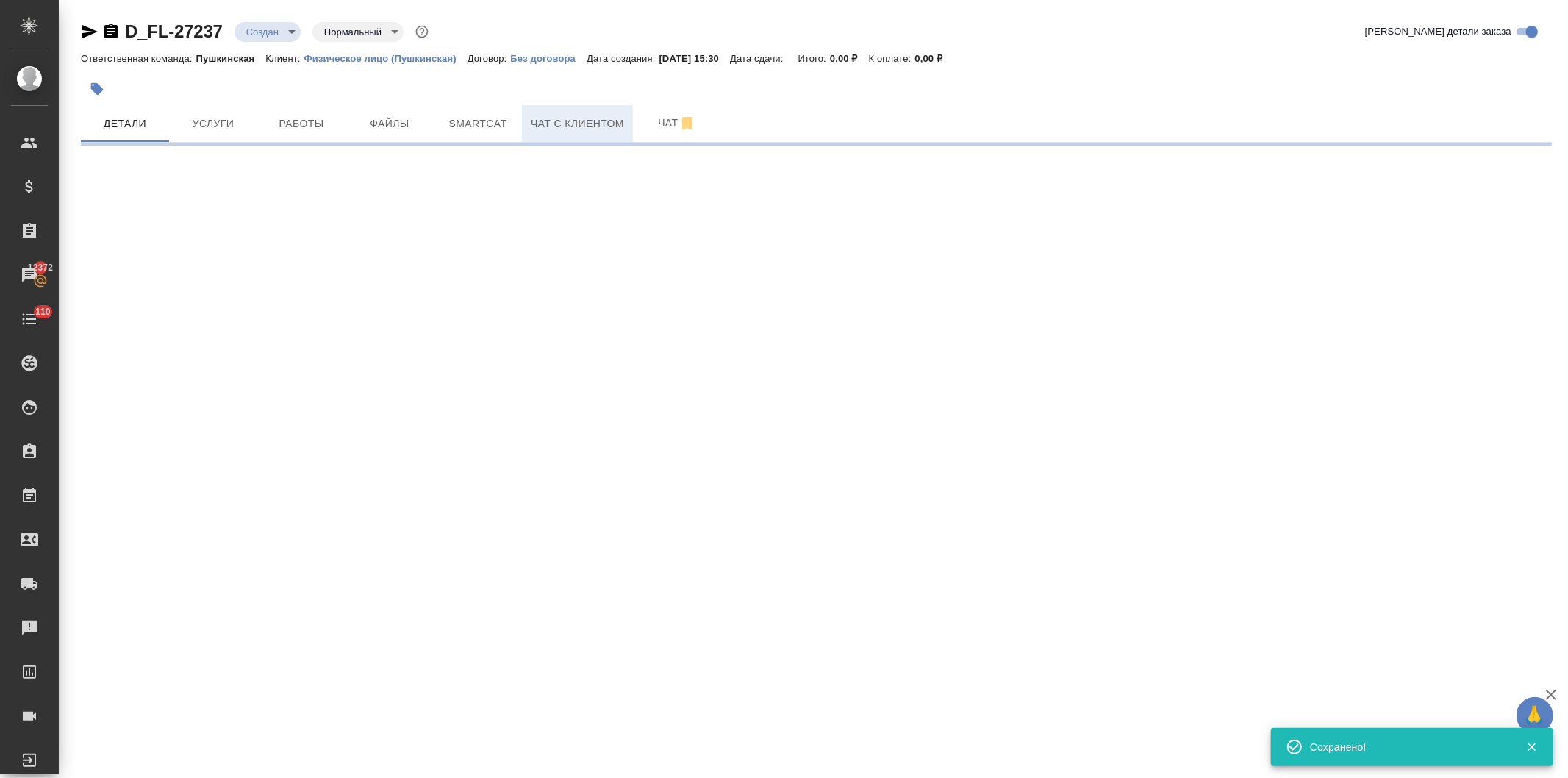
type input "holyTrinity"
select select "RU"
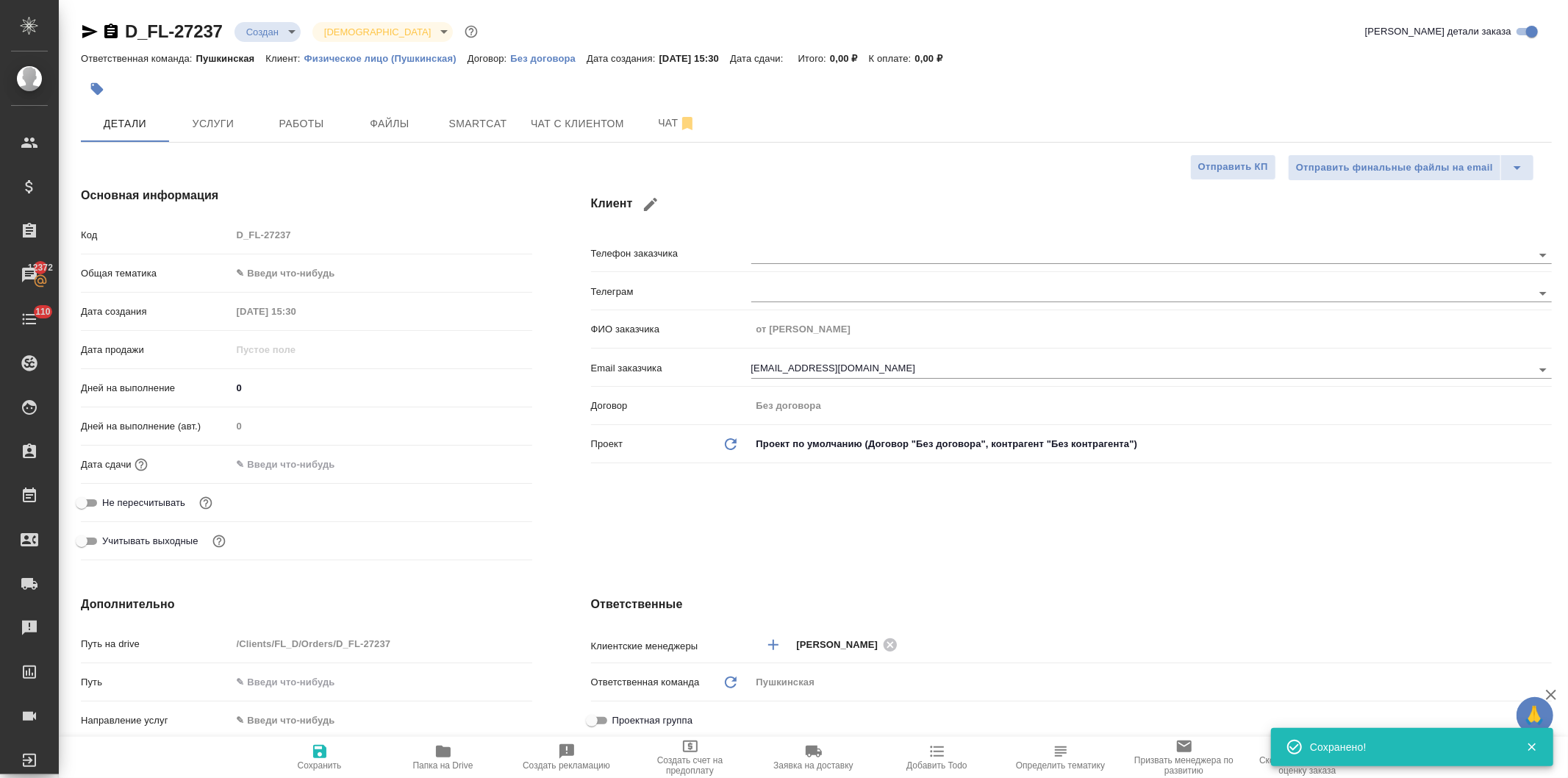
type textarea "x"
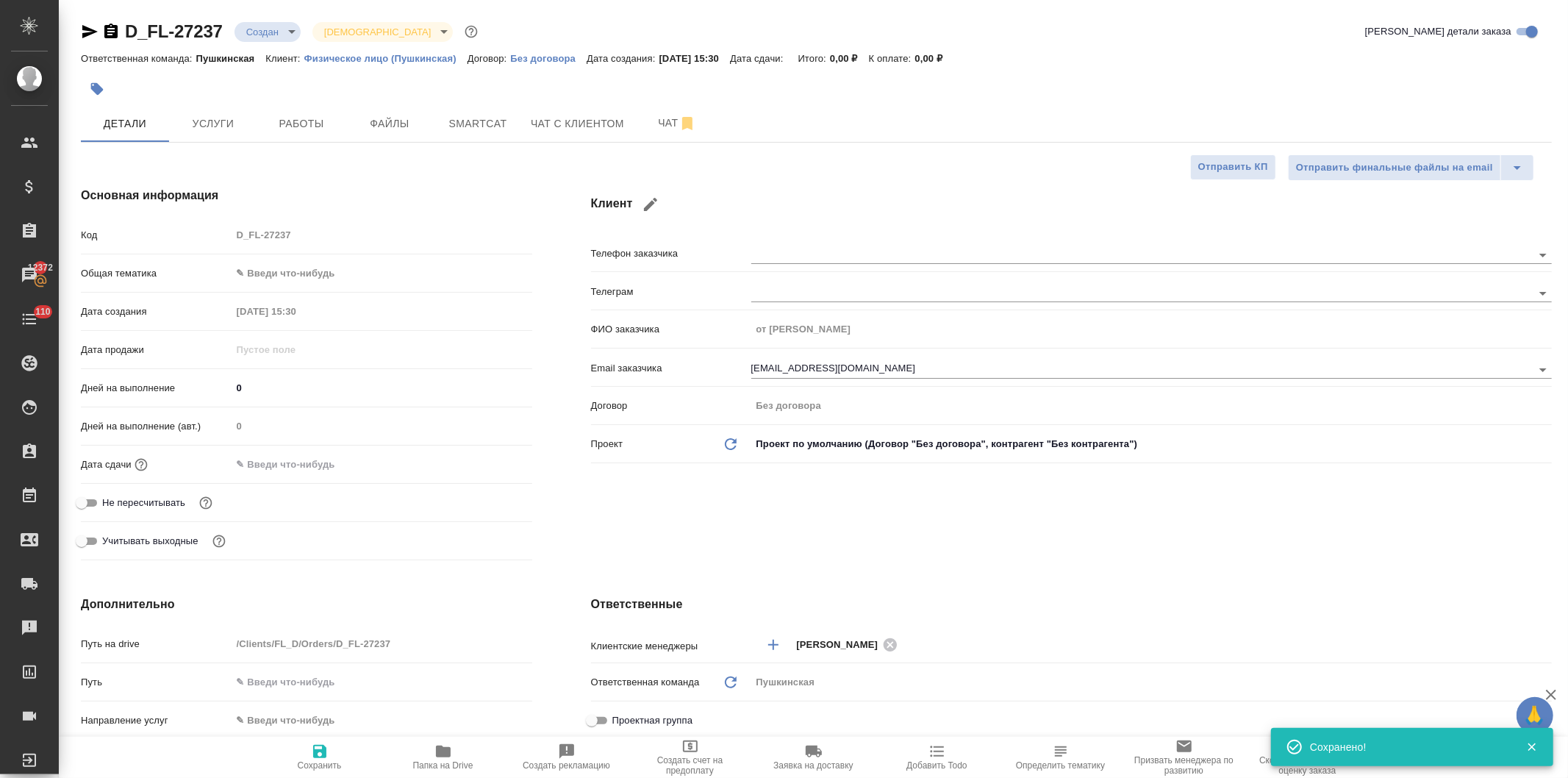
type textarea "x"
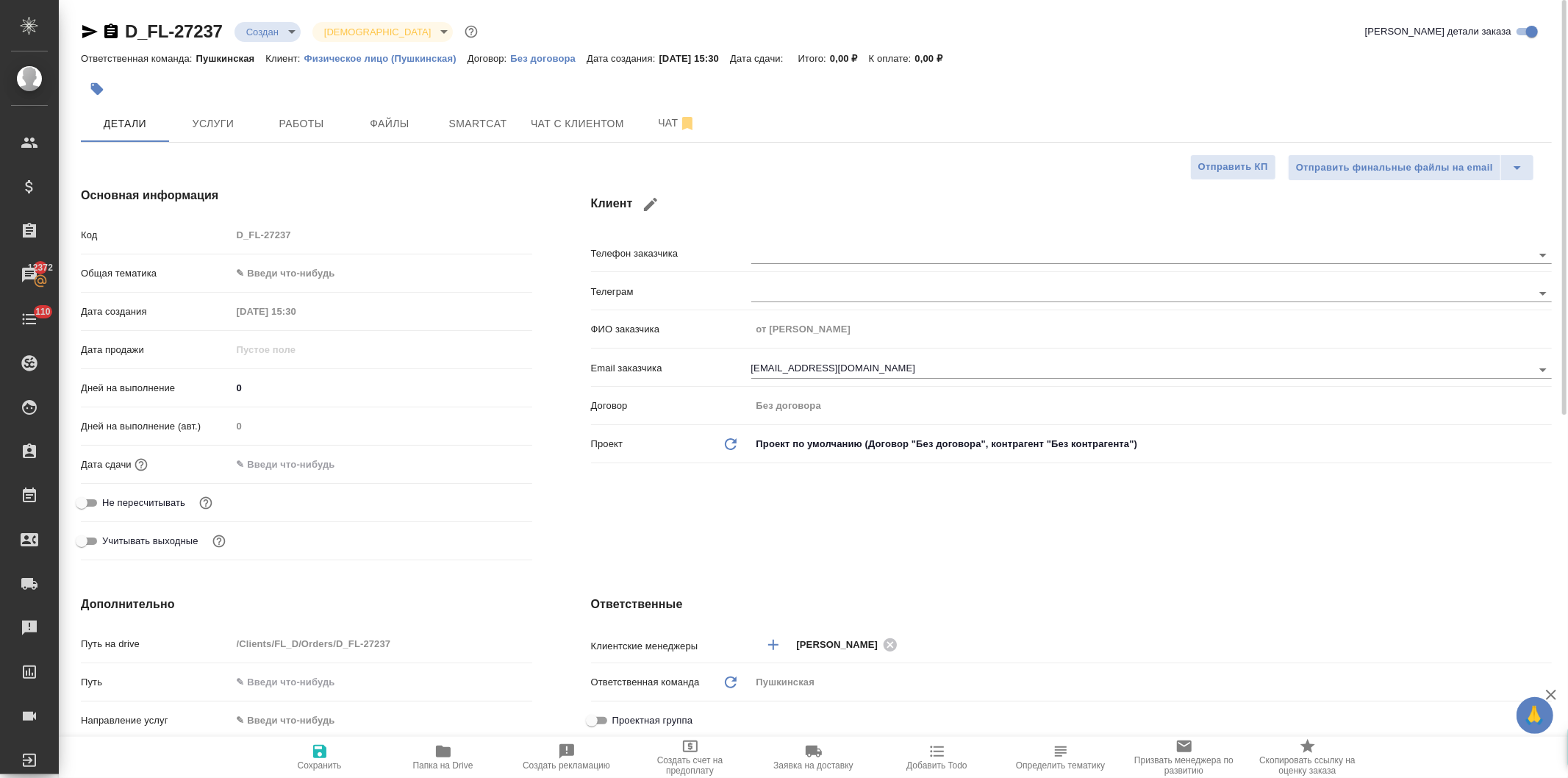
type textarea "x"
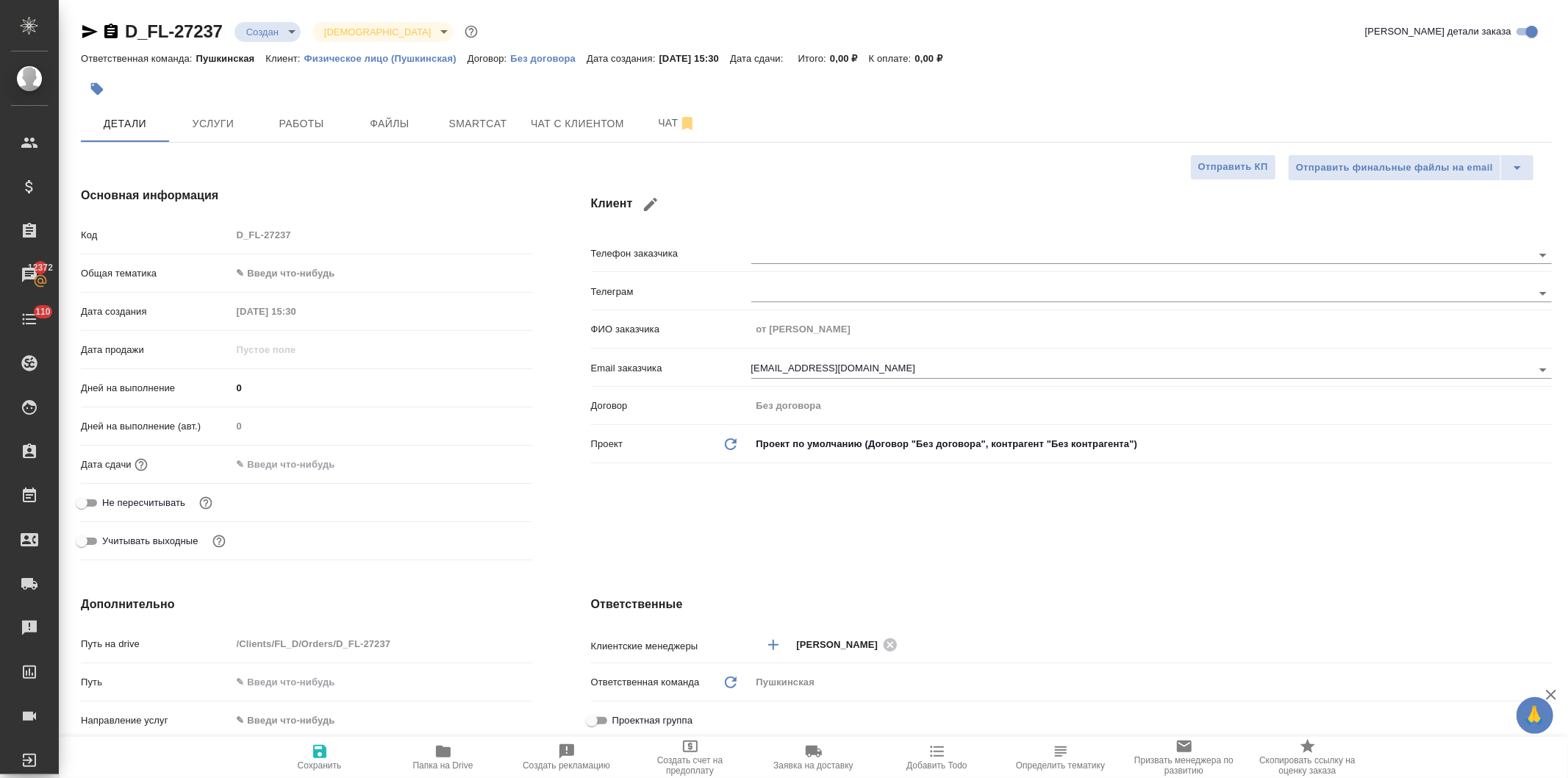
type textarea "x"
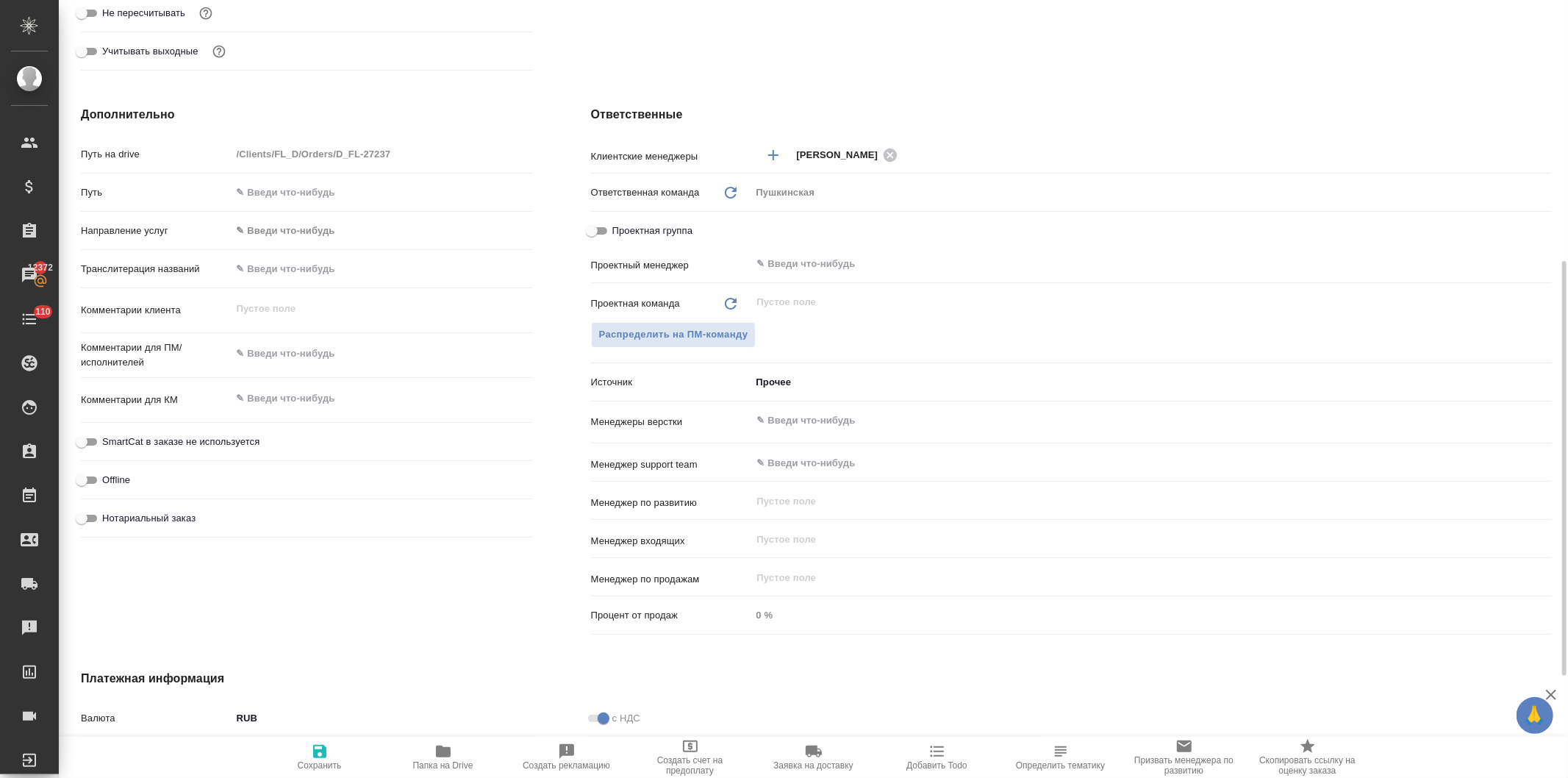
type textarea "x"
click at [309, 356] on textarea at bounding box center [382, 354] width 300 height 25
paste textarea "Верстка как в заказе D_FL-26836"
type textarea "Верстка как в заказе D_FL-26836"
type textarea "x"
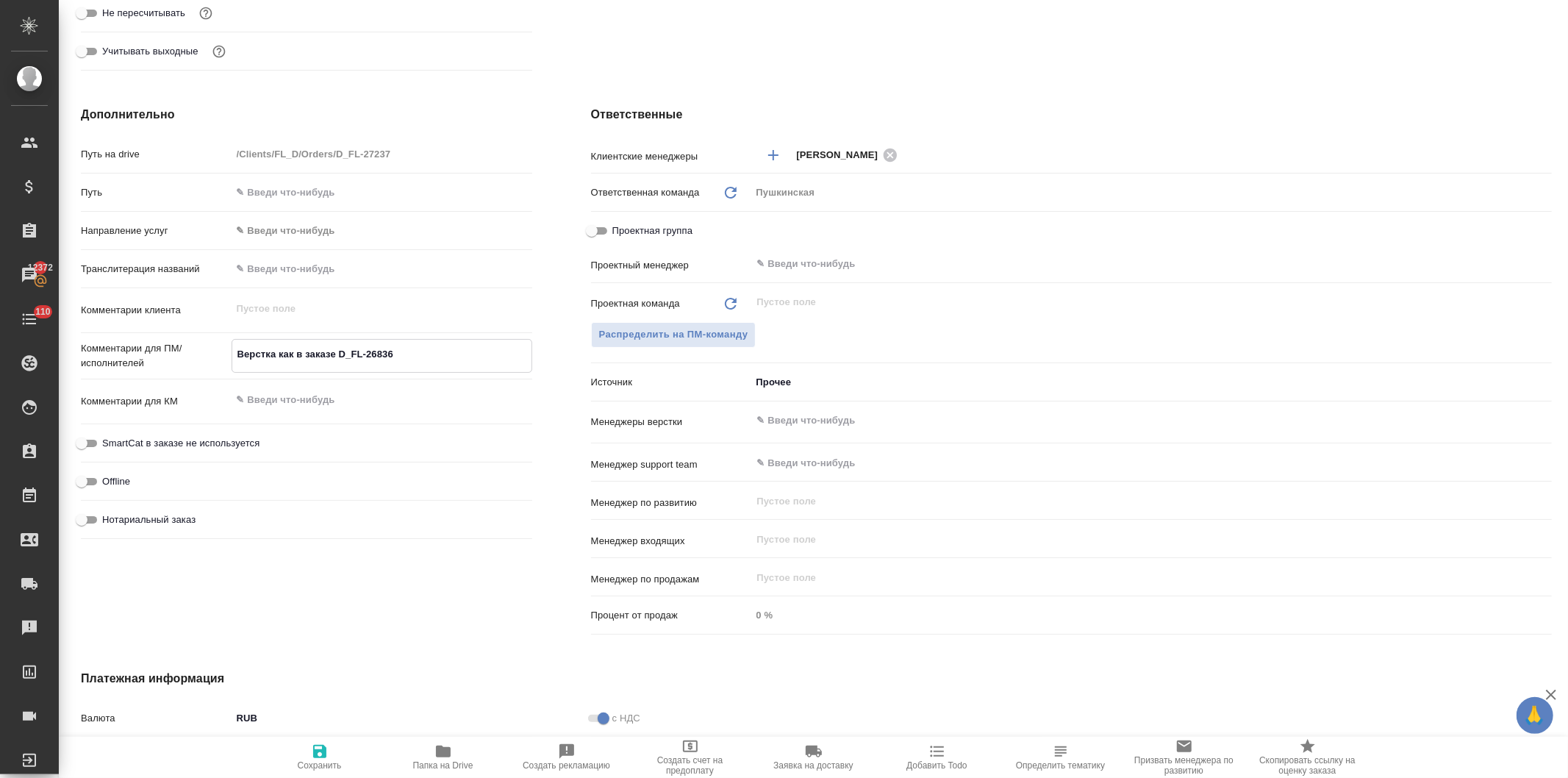
type textarea "x"
type textarea "Верстка как в заказе D_FL-26836"
type textarea "x"
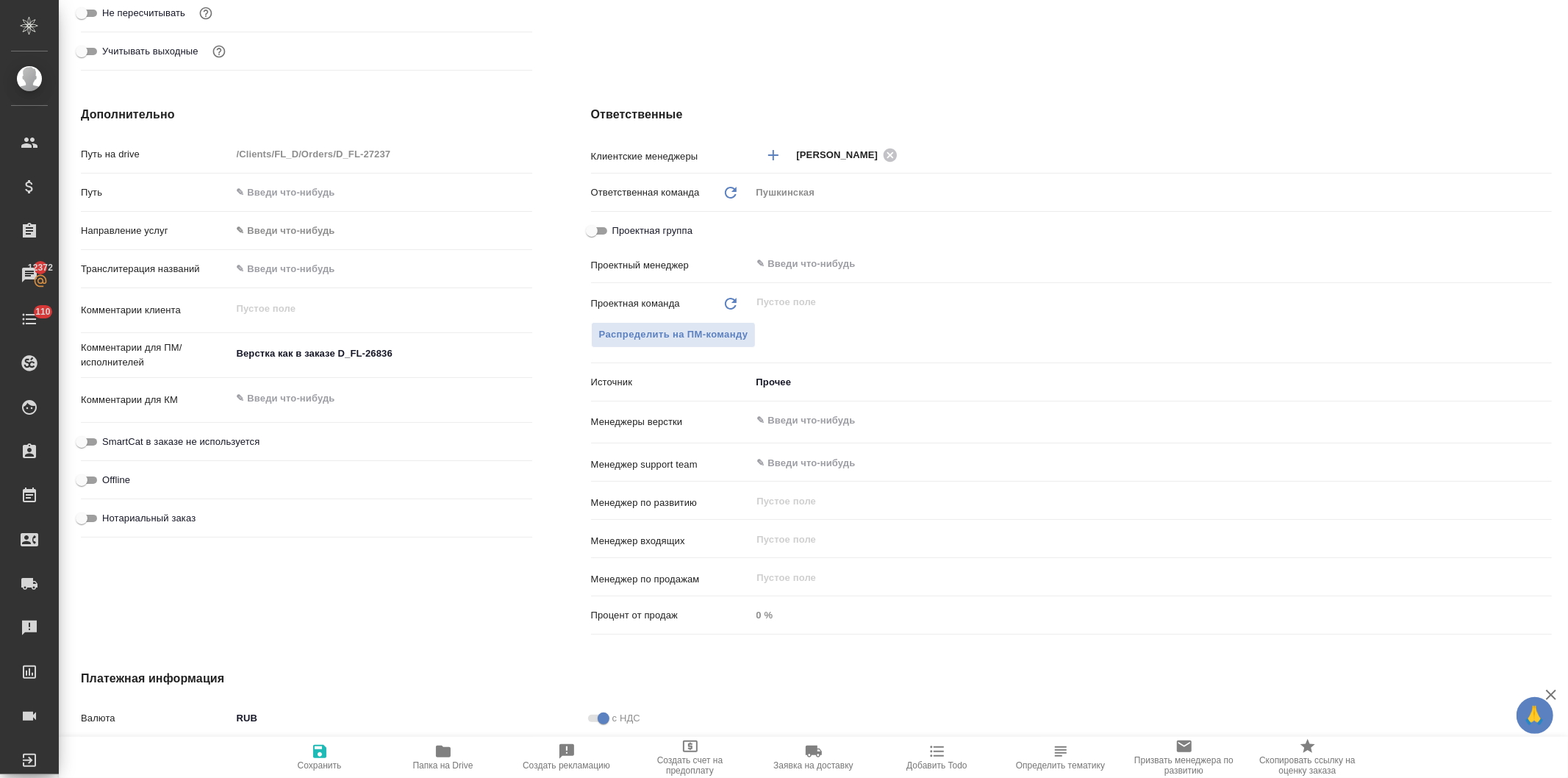
type textarea "x"
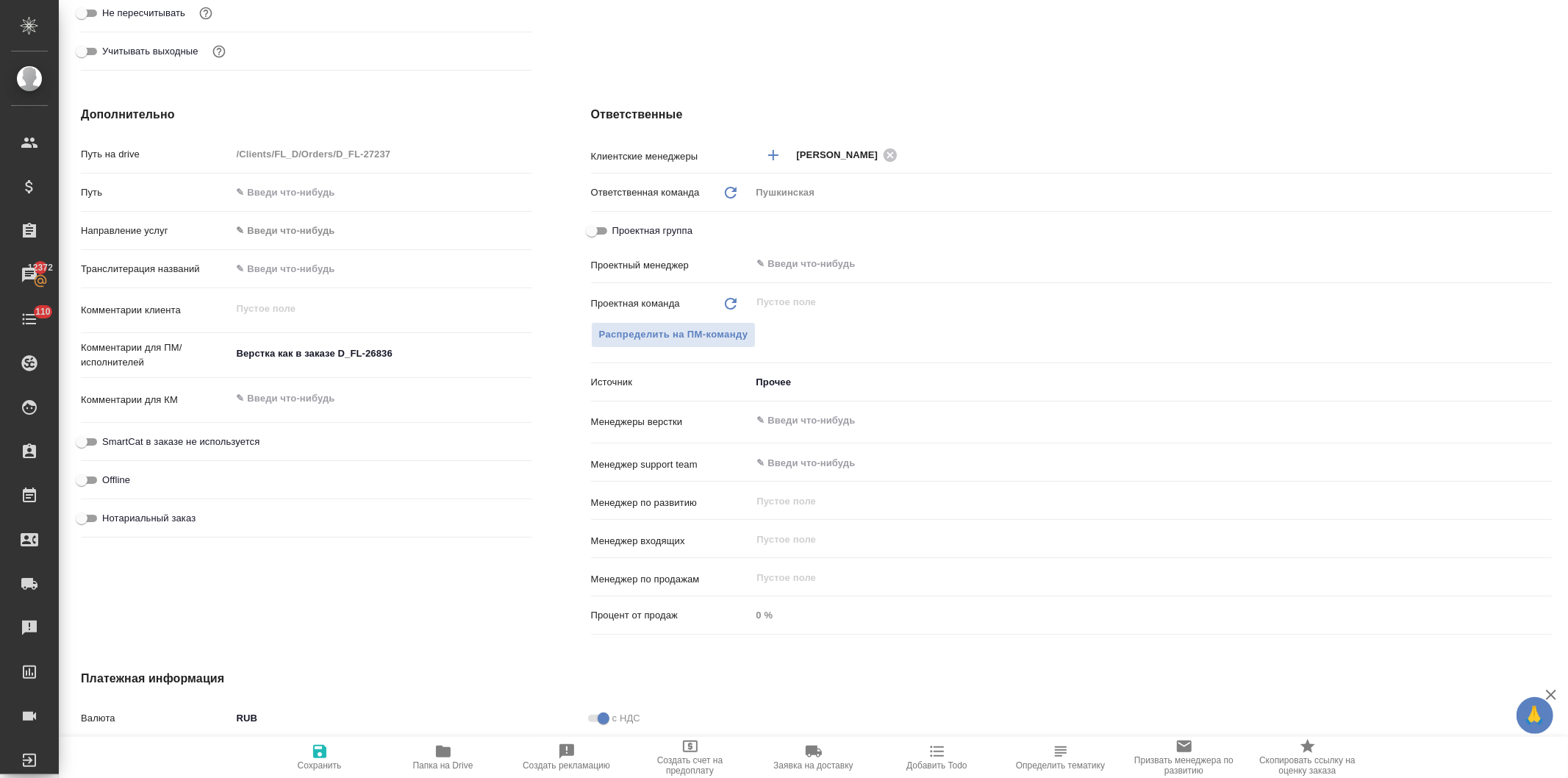
type textarea "x"
click at [88, 512] on input "Нотариальный заказ" at bounding box center [81, 519] width 53 height 17
checkbox input "true"
type textarea "x"
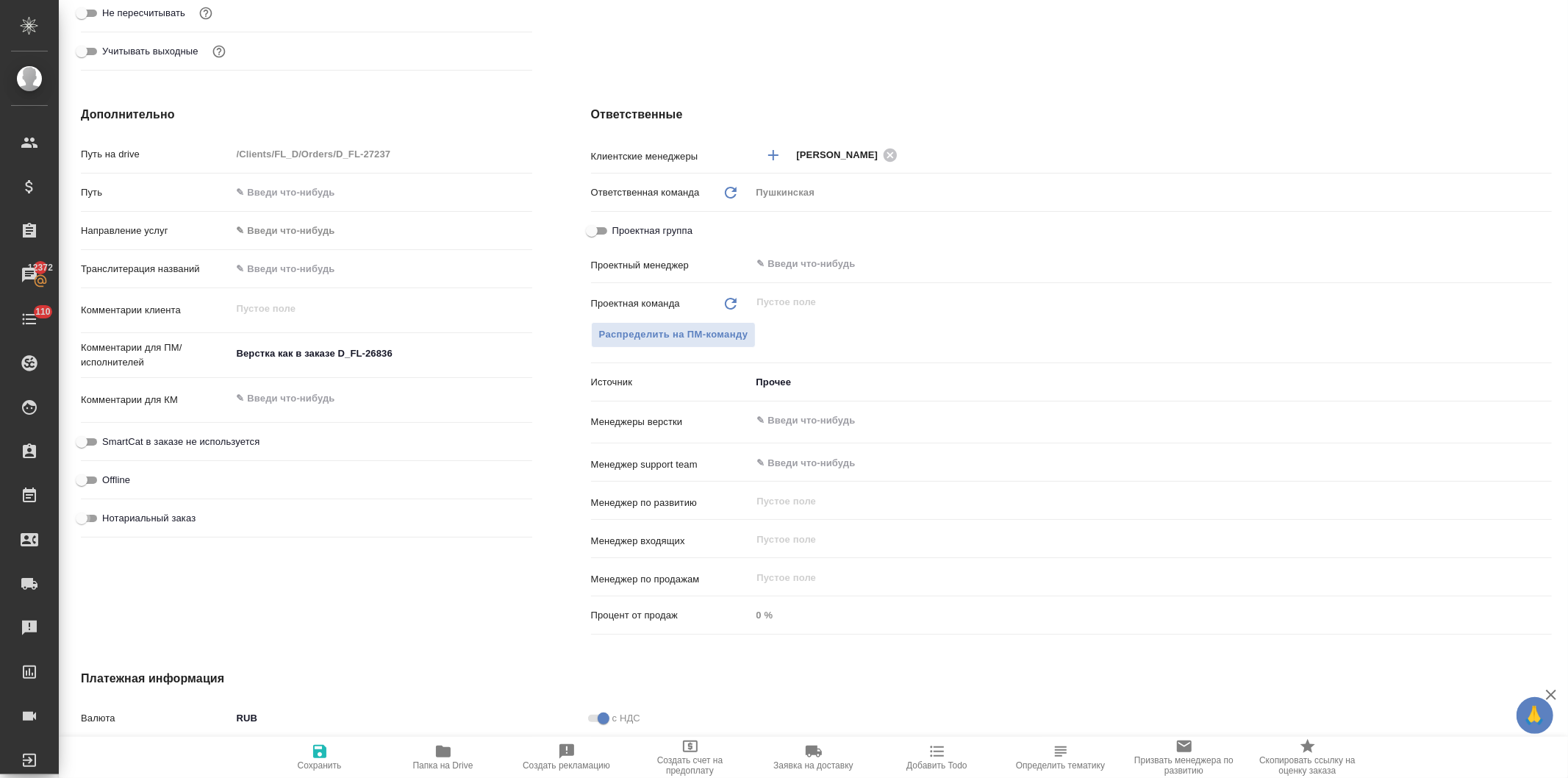
type textarea "x"
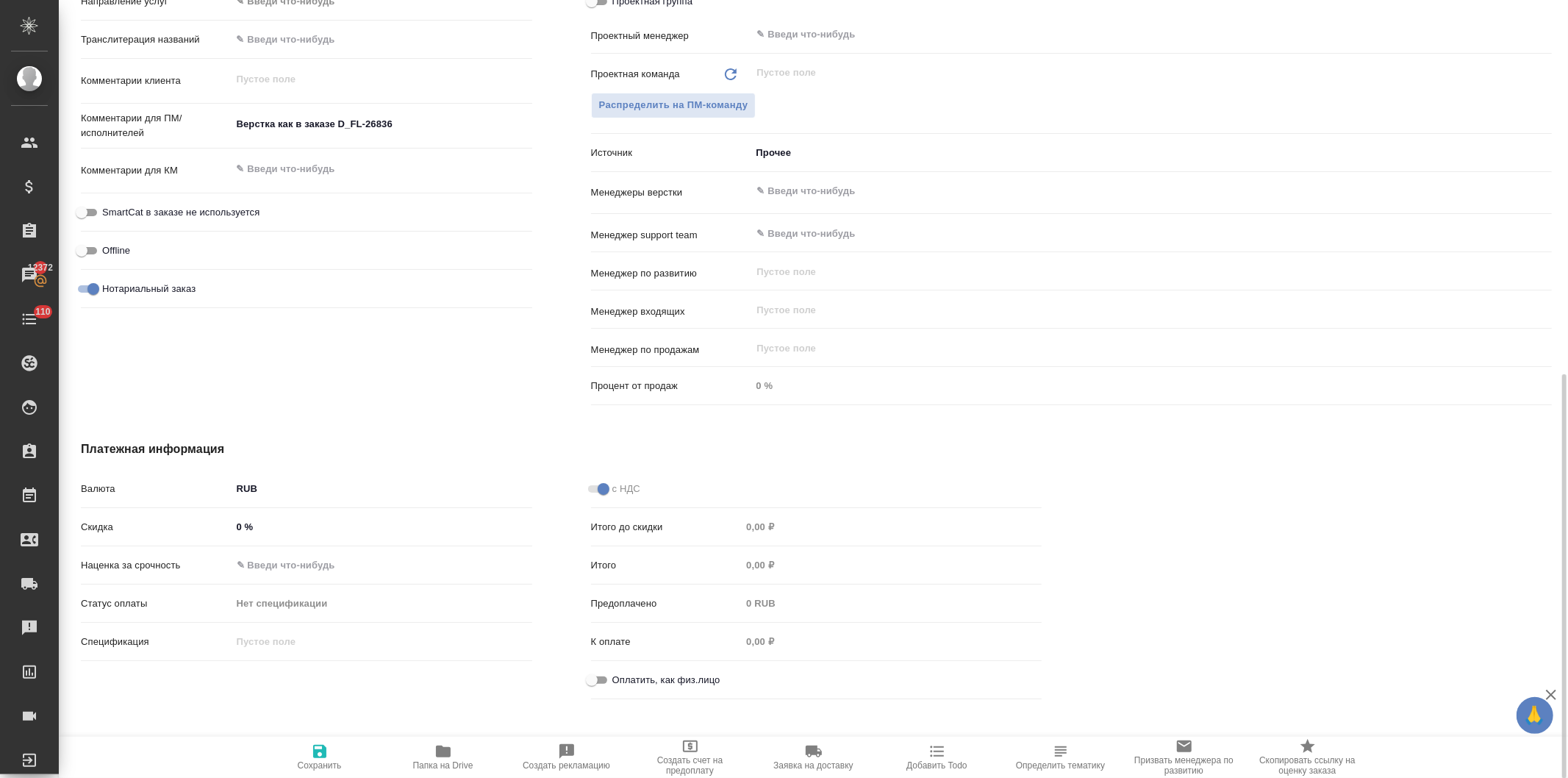
click at [597, 678] on input "Оплатить, как физ.лицо" at bounding box center [591, 680] width 53 height 17
checkbox input "true"
type textarea "x"
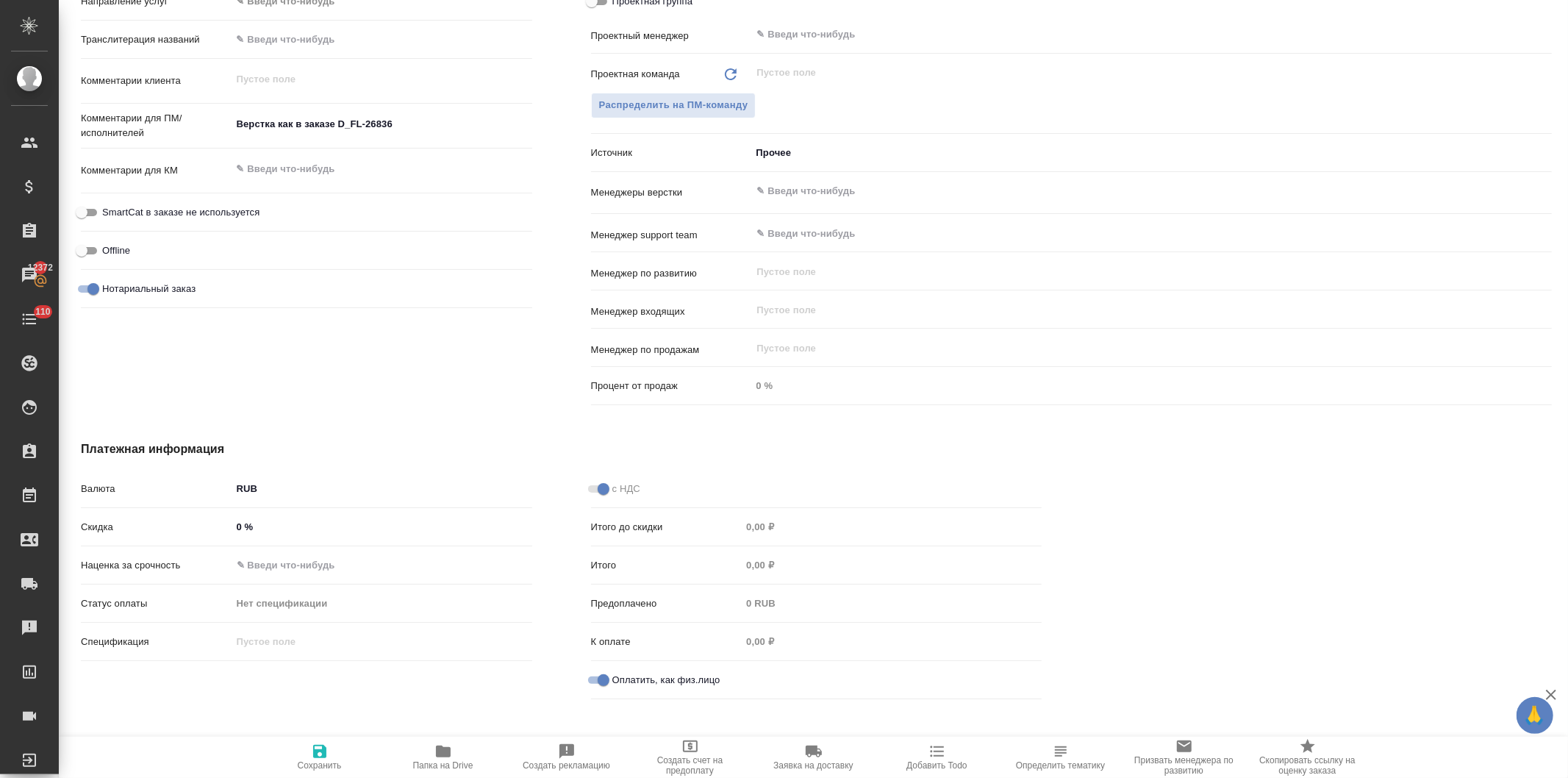
click at [321, 755] on icon "button" at bounding box center [320, 752] width 13 height 13
type textarea "x"
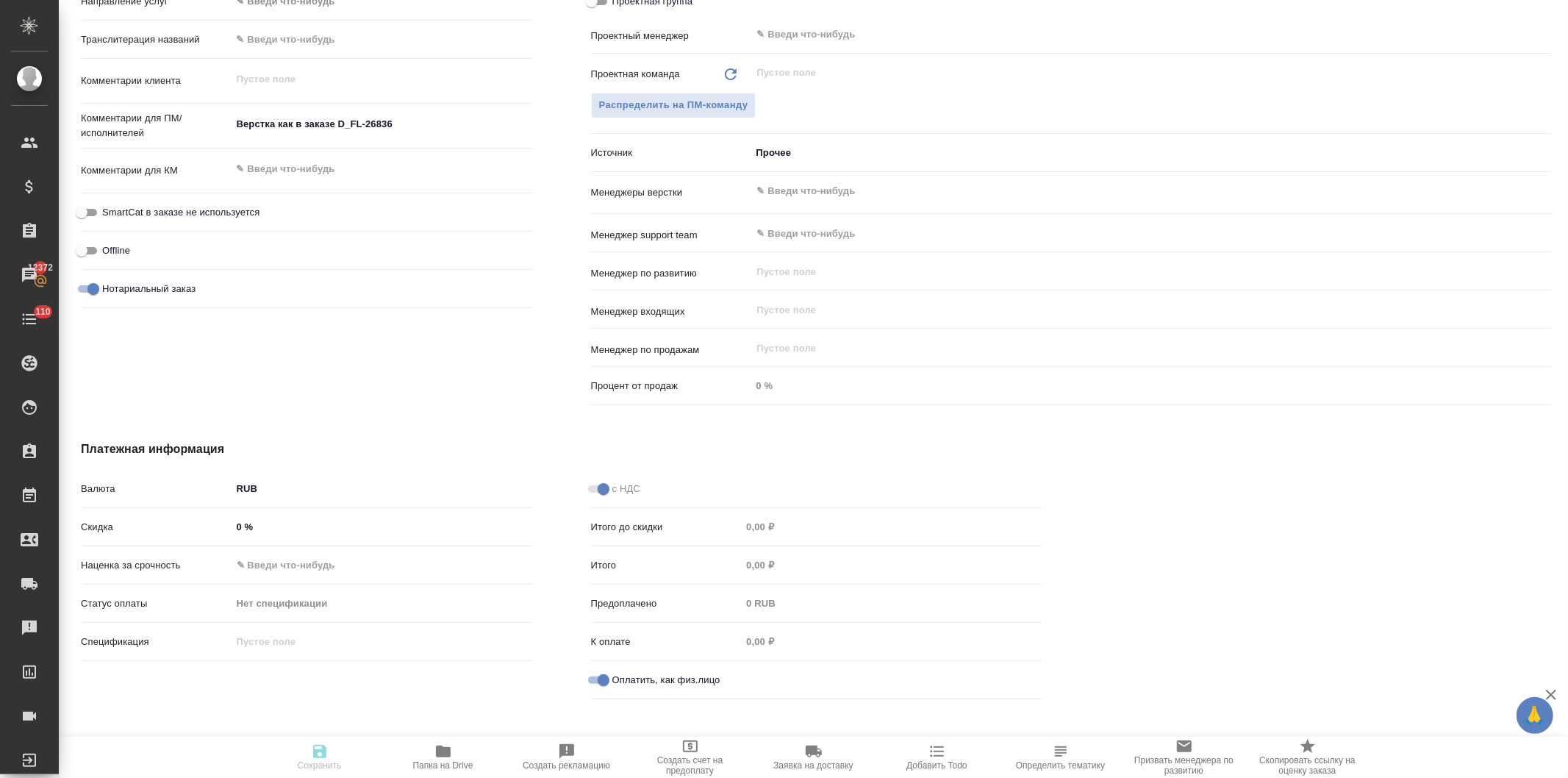
type textarea "x"
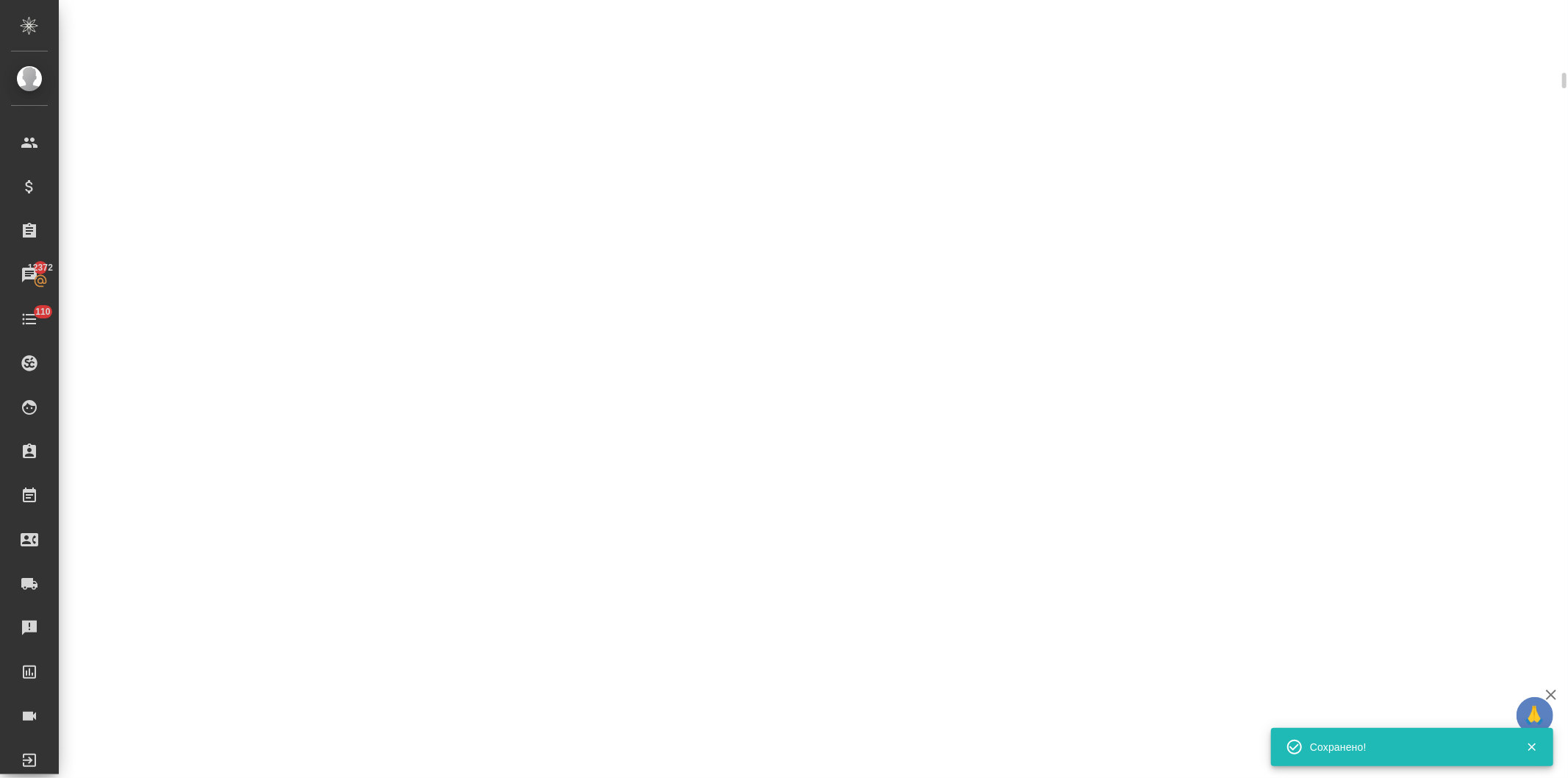
scroll to position [708, 0]
select select "RU"
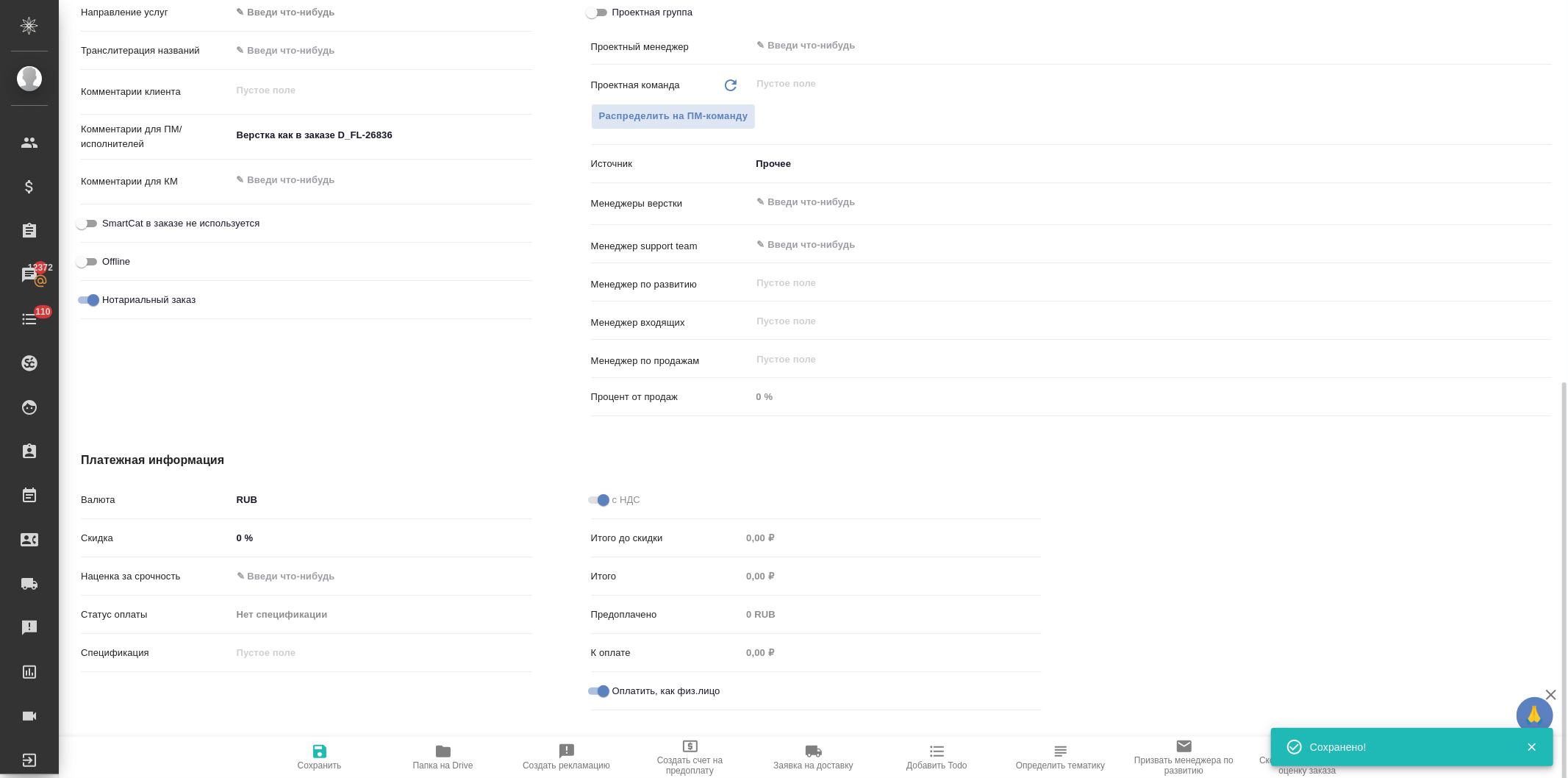
scroll to position [720, 0]
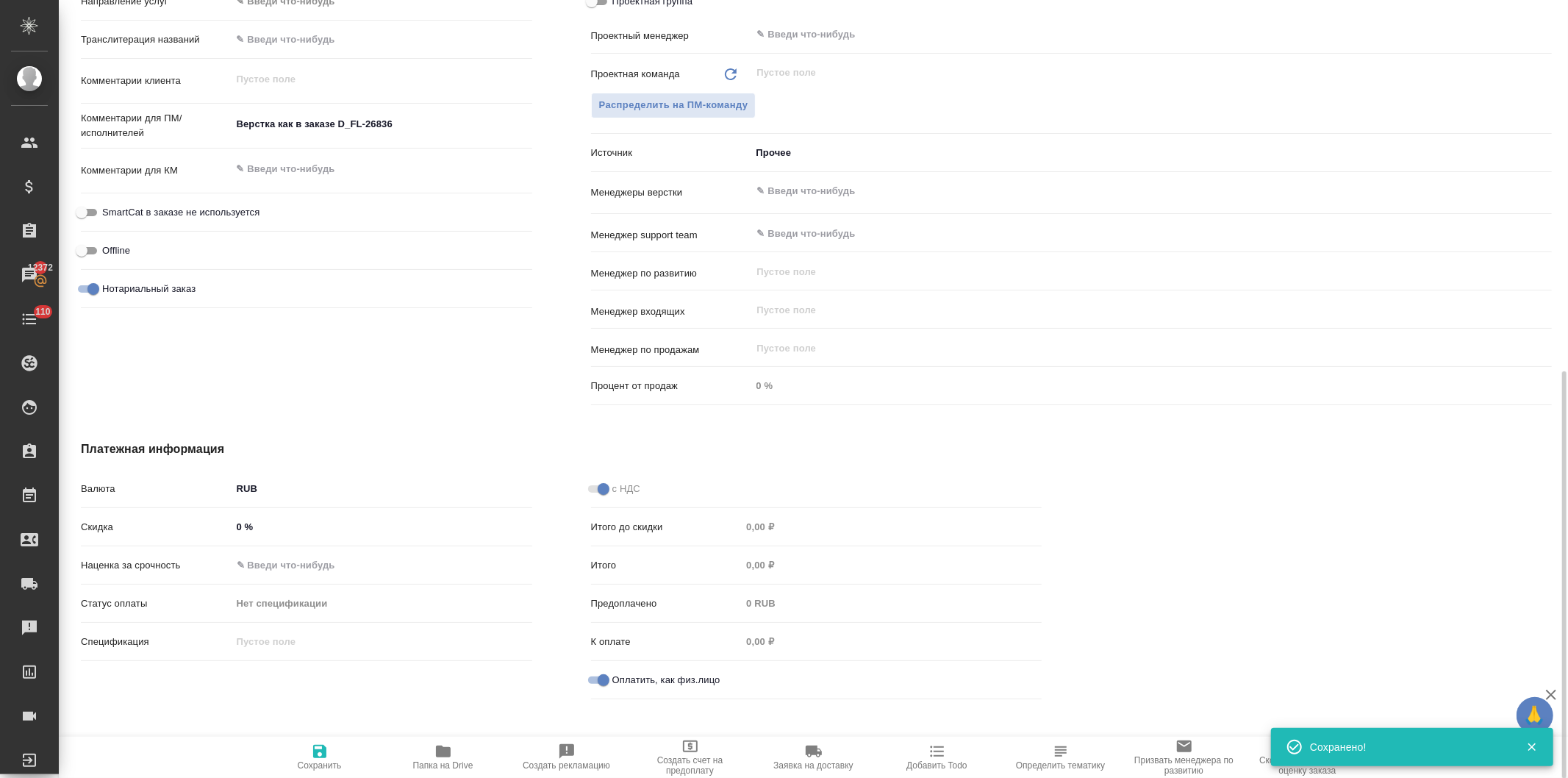
type textarea "x"
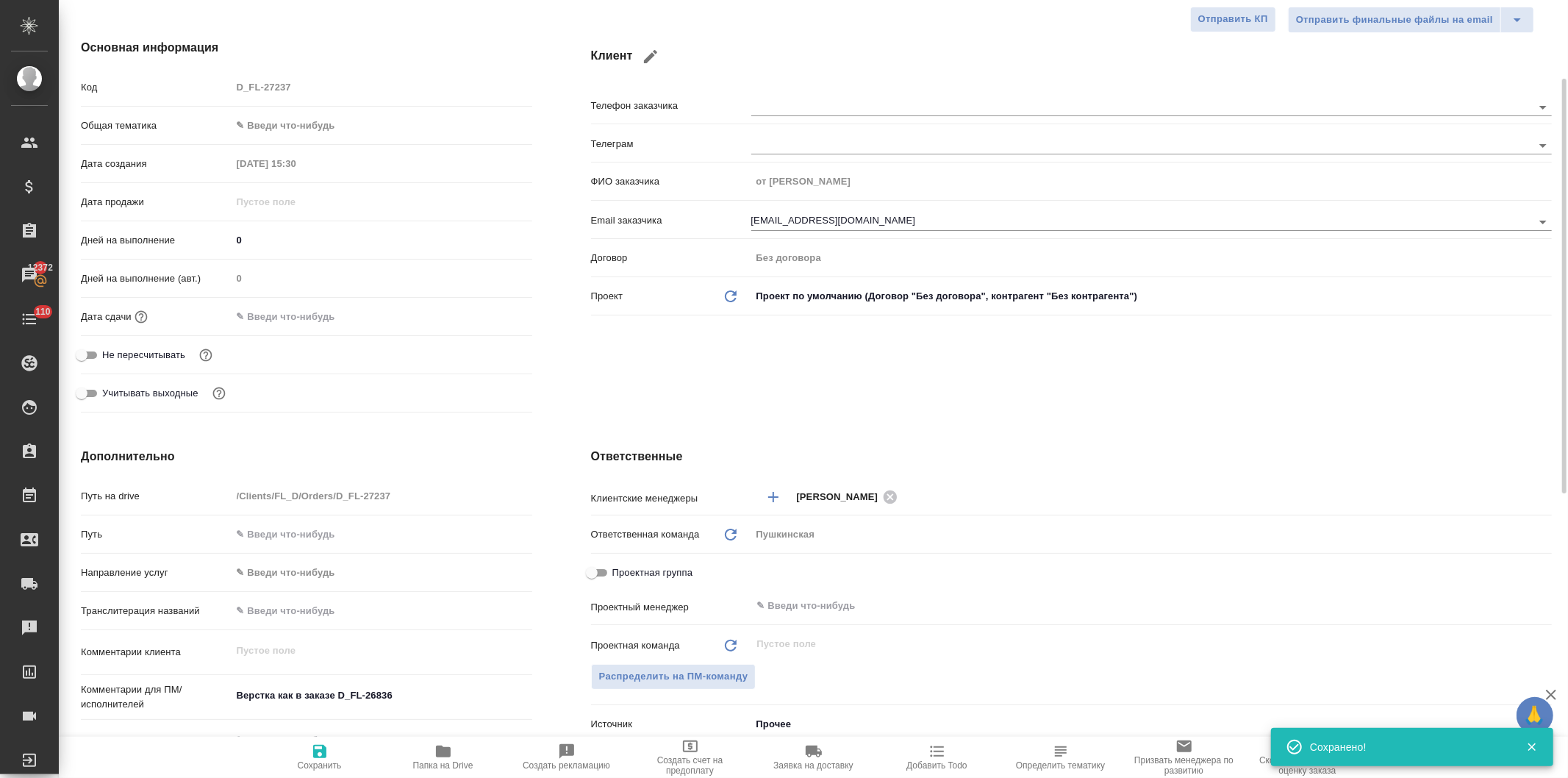
scroll to position [0, 0]
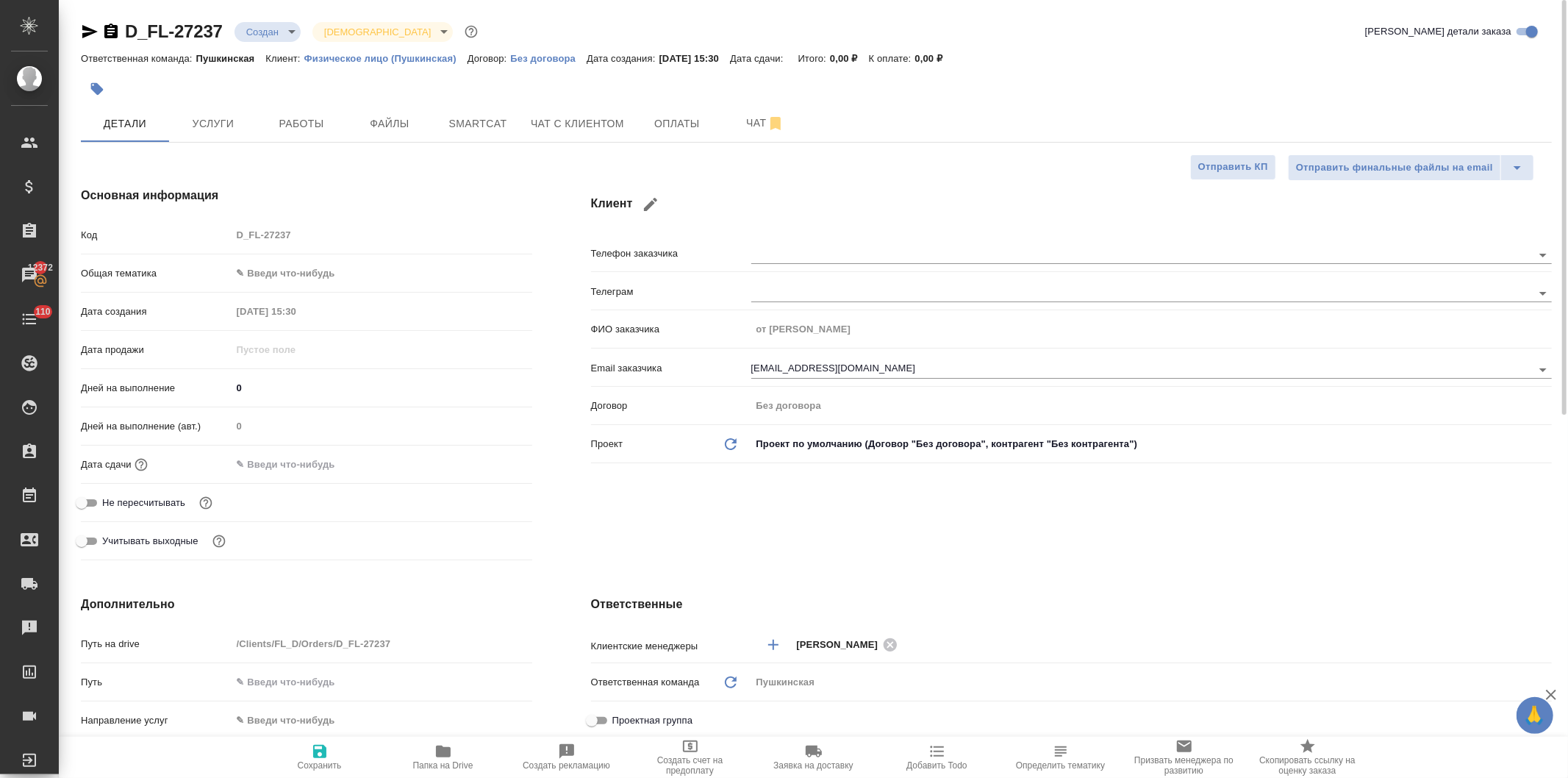
type textarea "x"
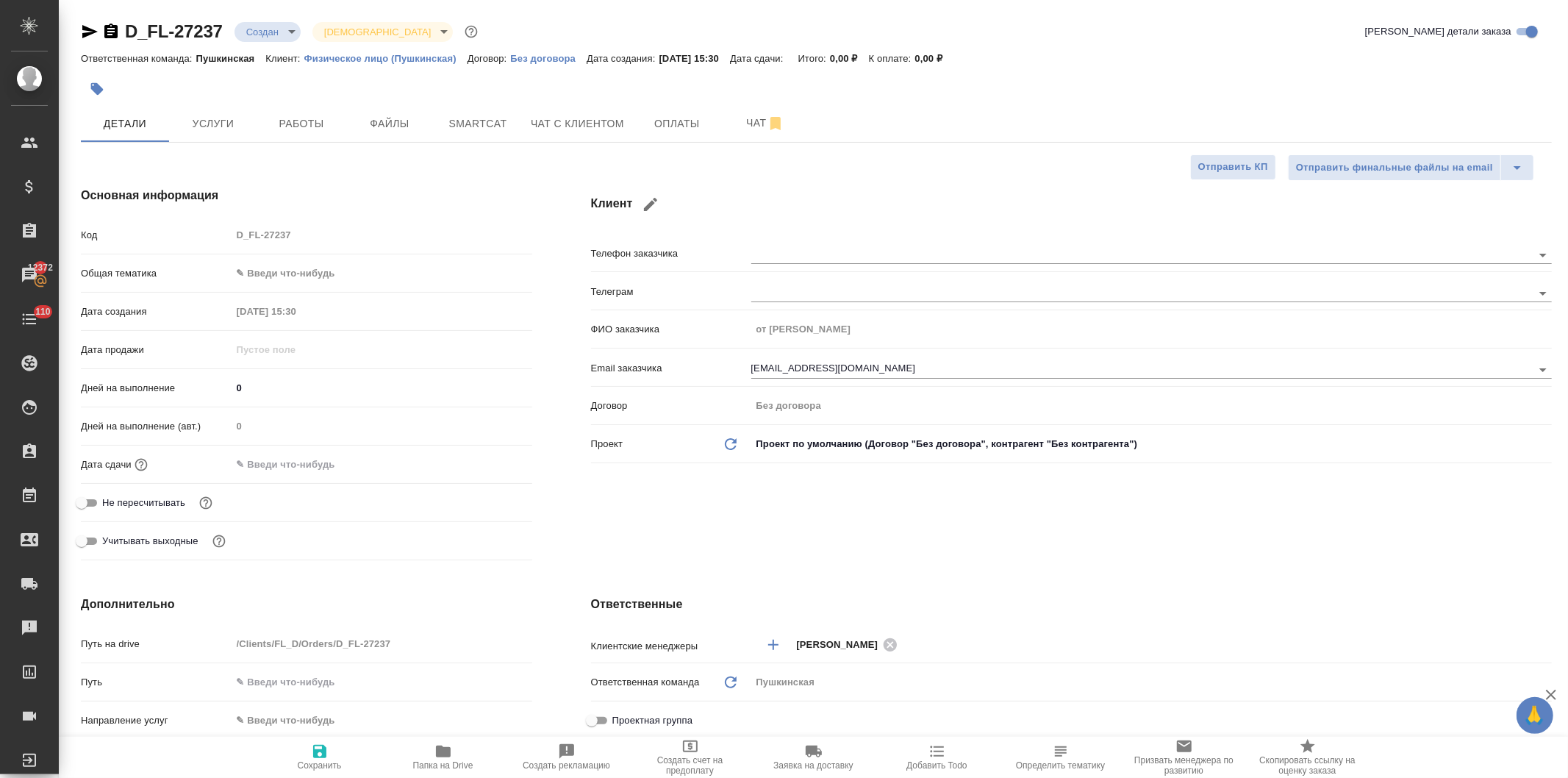
type textarea "x"
click at [292, 274] on body "🙏 .cls-1 fill:#fff; AWATERA Давыдова Елена Клиенты Спецификации Заказы 12372 Ча…" at bounding box center [784, 389] width 1568 height 778
click at [301, 413] on li "Юридическая/Финансовая" at bounding box center [379, 414] width 298 height 24
type input "yr-fn"
type textarea "x"
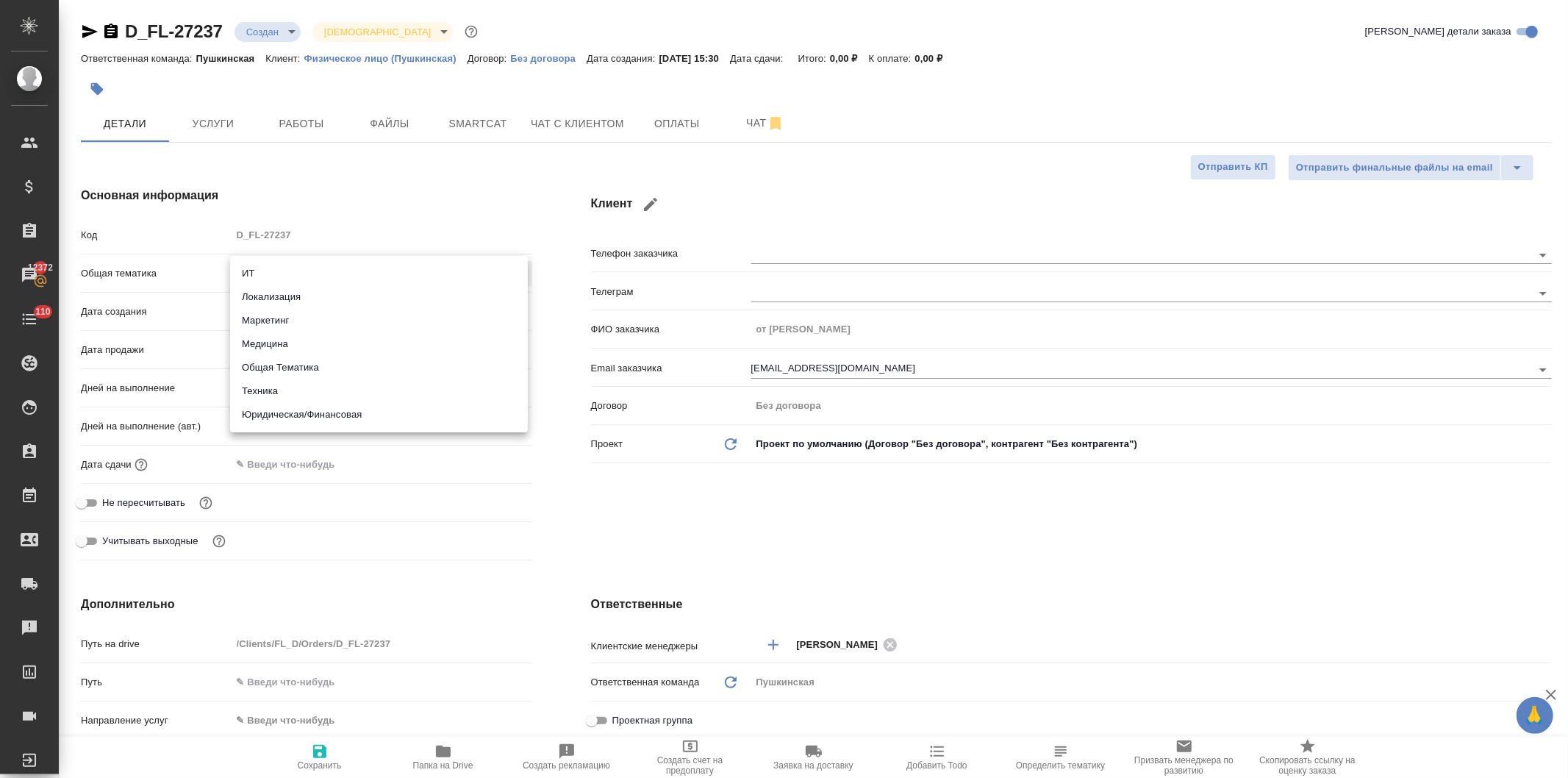
type textarea "x"
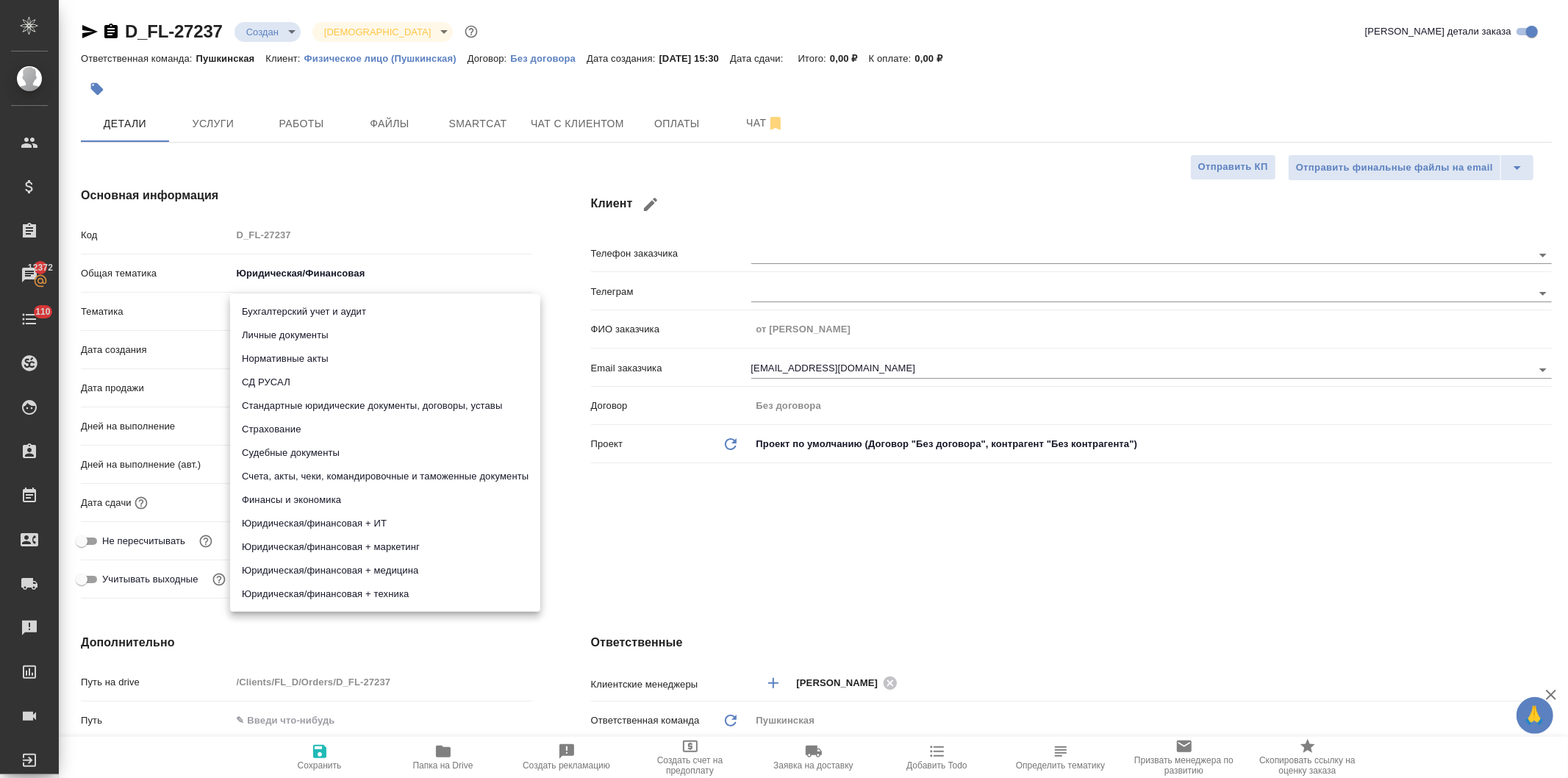
click at [299, 309] on body "🙏 .cls-1 fill:#fff; AWATERA Давыдова Елена Клиенты Спецификации Заказы 12372 Ча…" at bounding box center [784, 389] width 1568 height 778
click at [346, 340] on li "Личные документы" at bounding box center [386, 335] width 310 height 24
type textarea "x"
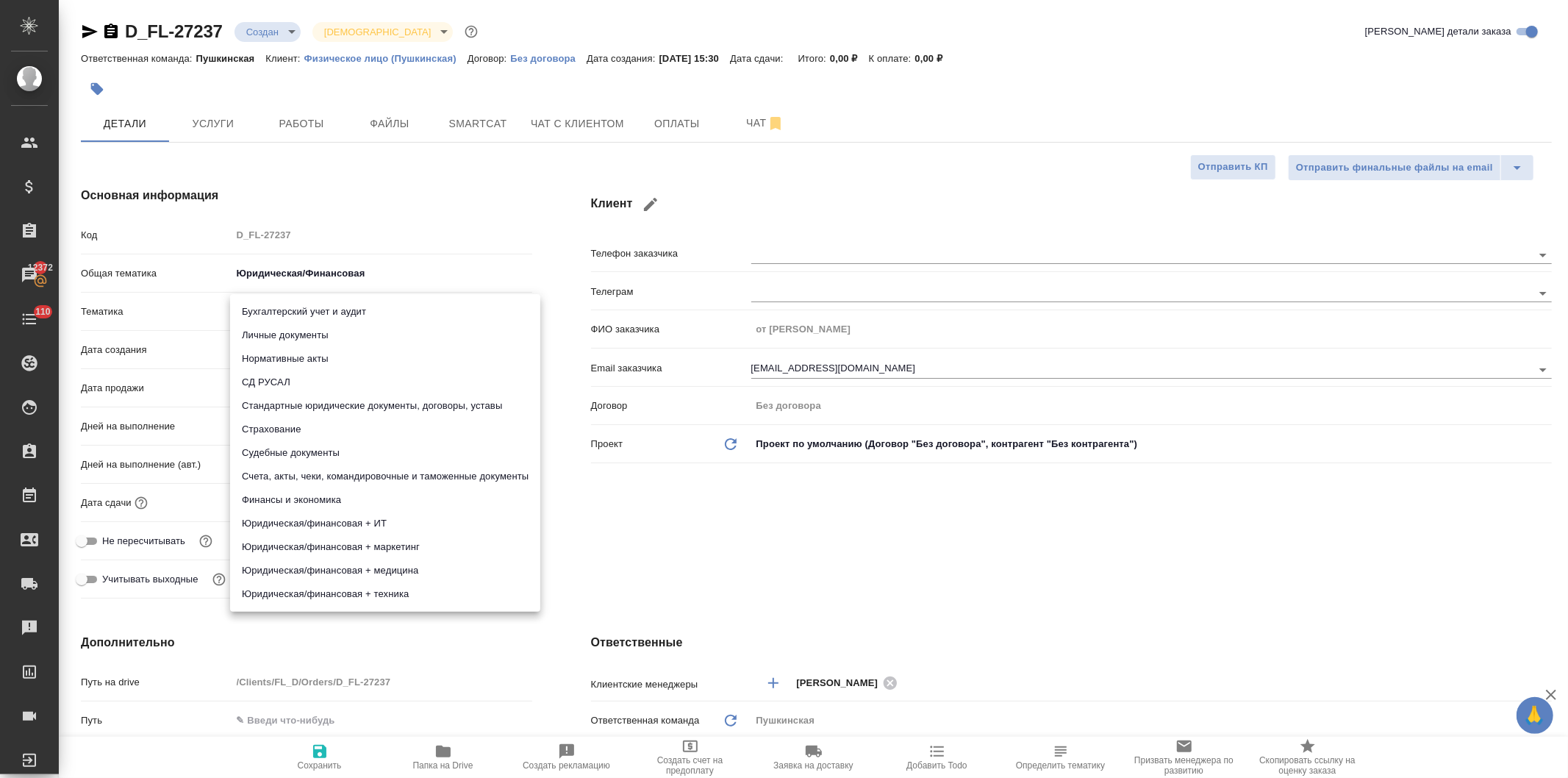
type input "5a8b8b956a9677013d343cfe"
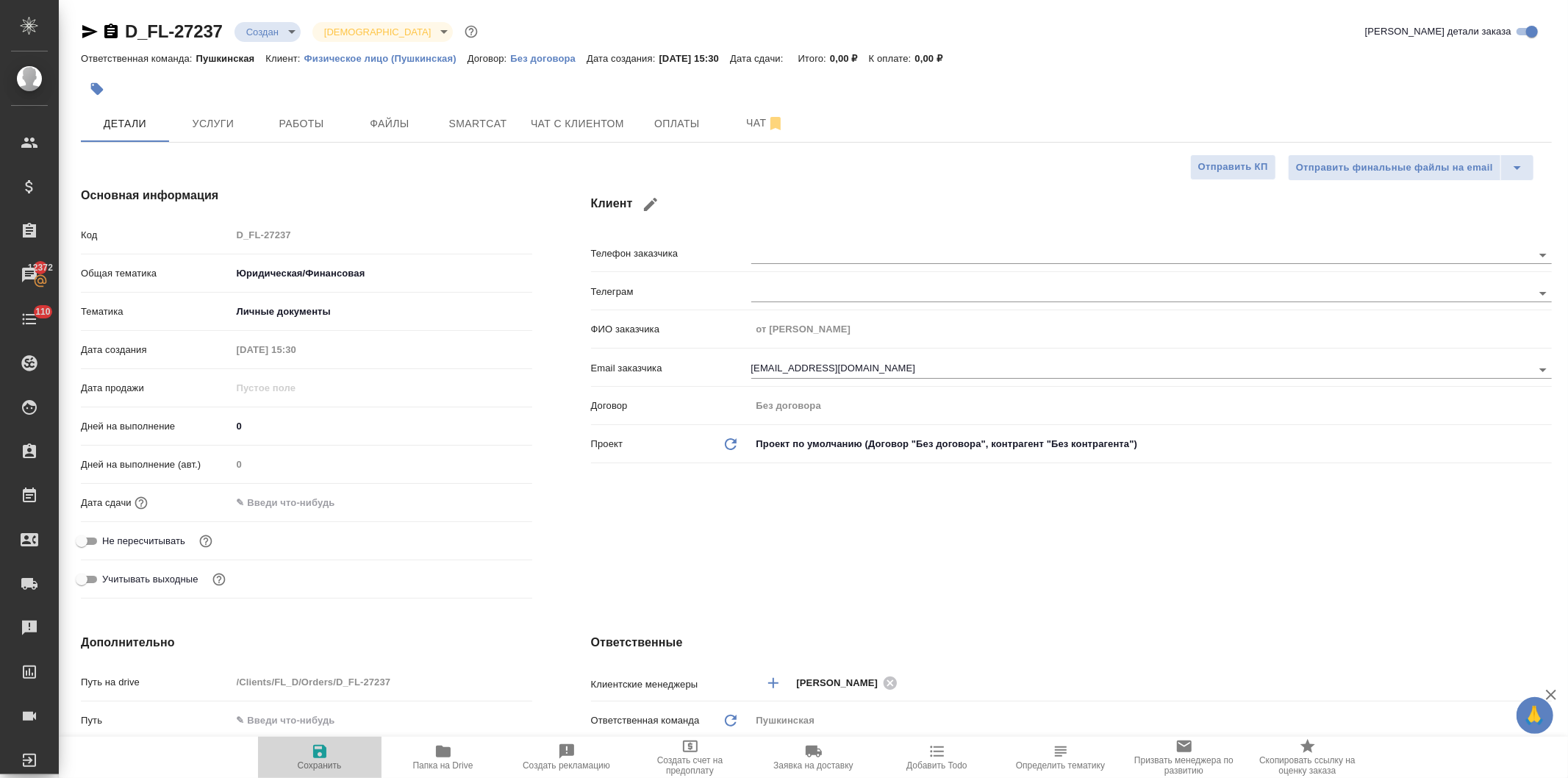
click at [317, 755] on icon "button" at bounding box center [320, 752] width 13 height 13
type textarea "x"
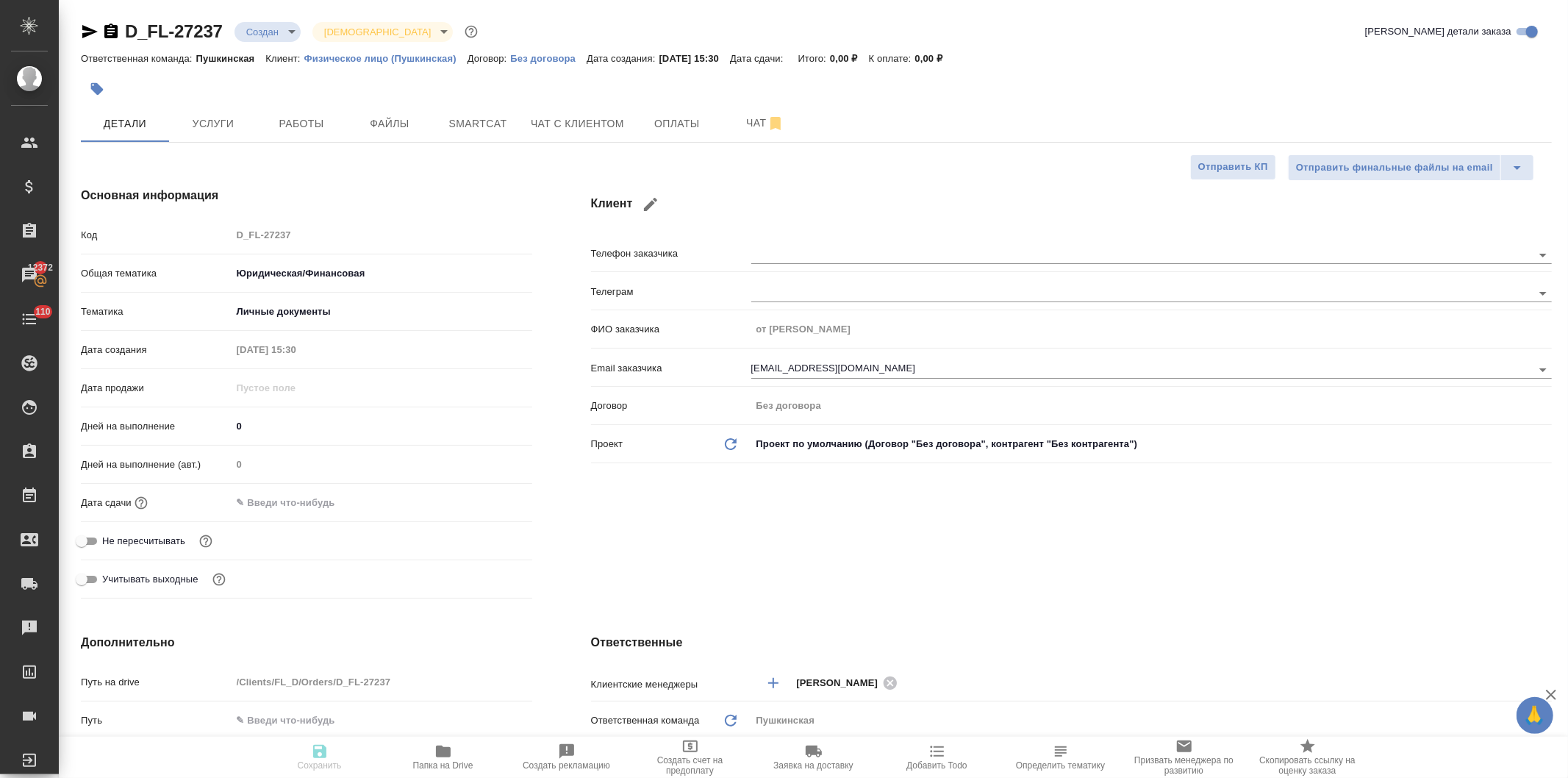
type textarea "x"
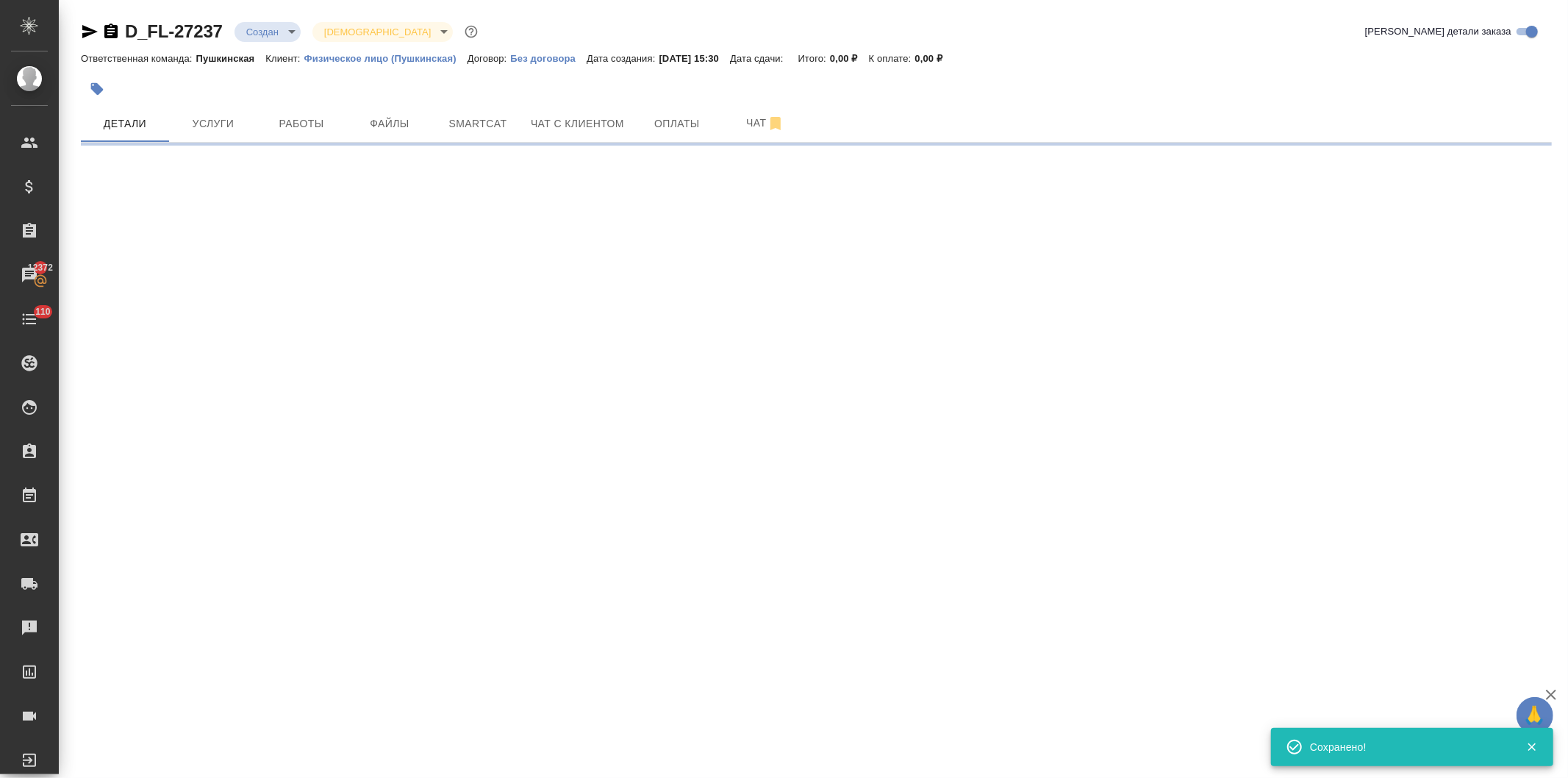
select select "RU"
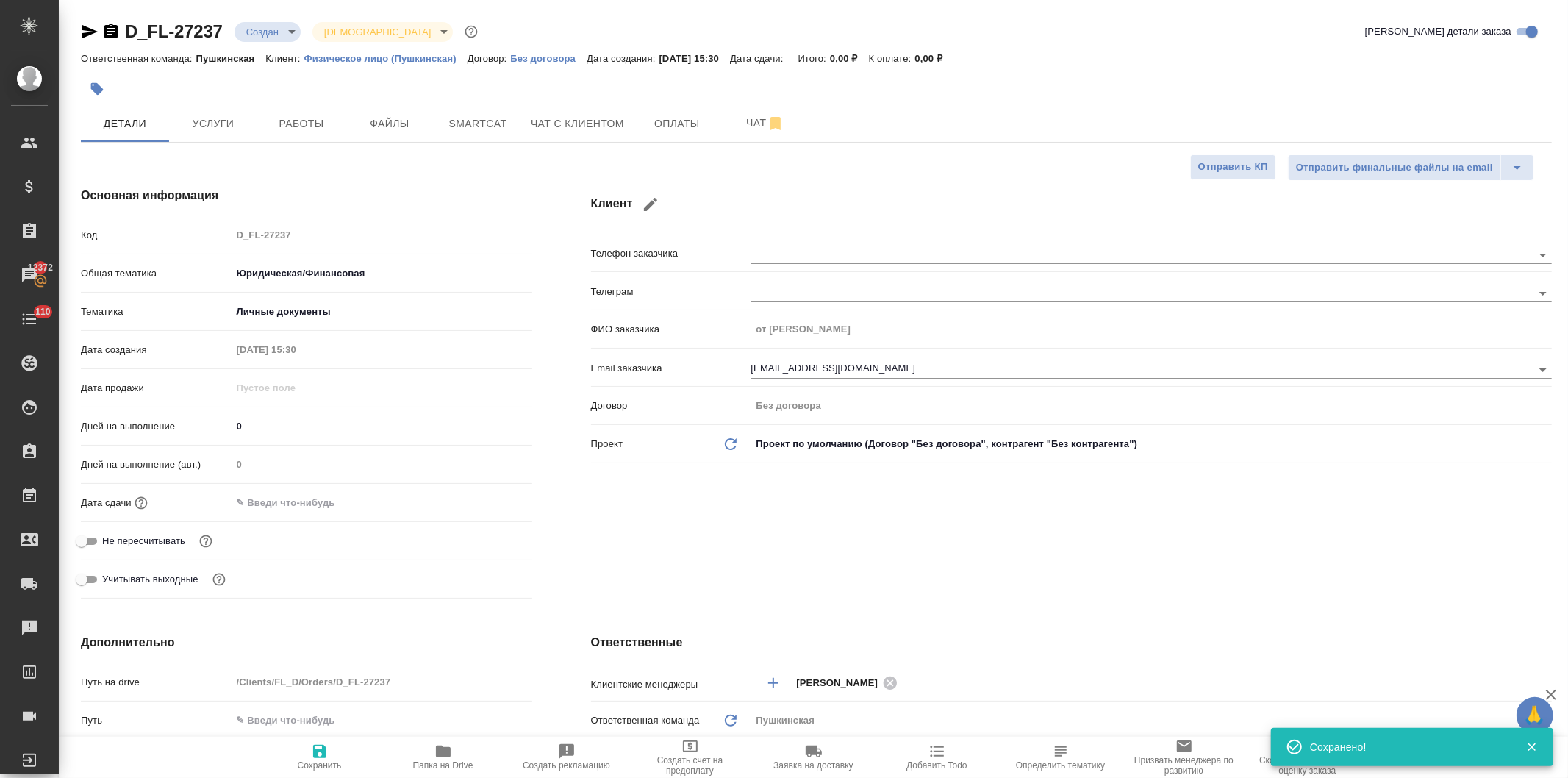
type textarea "x"
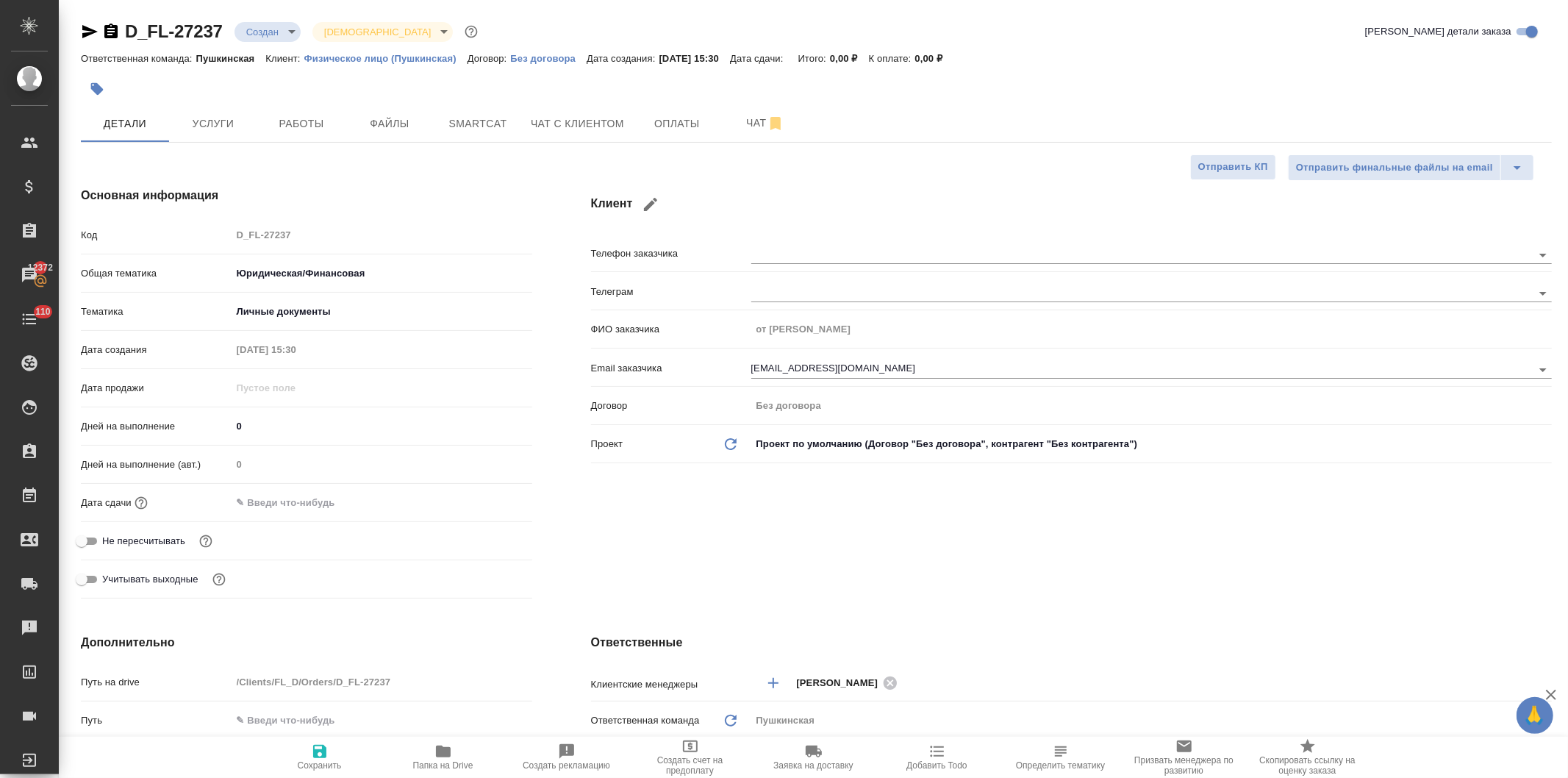
type textarea "x"
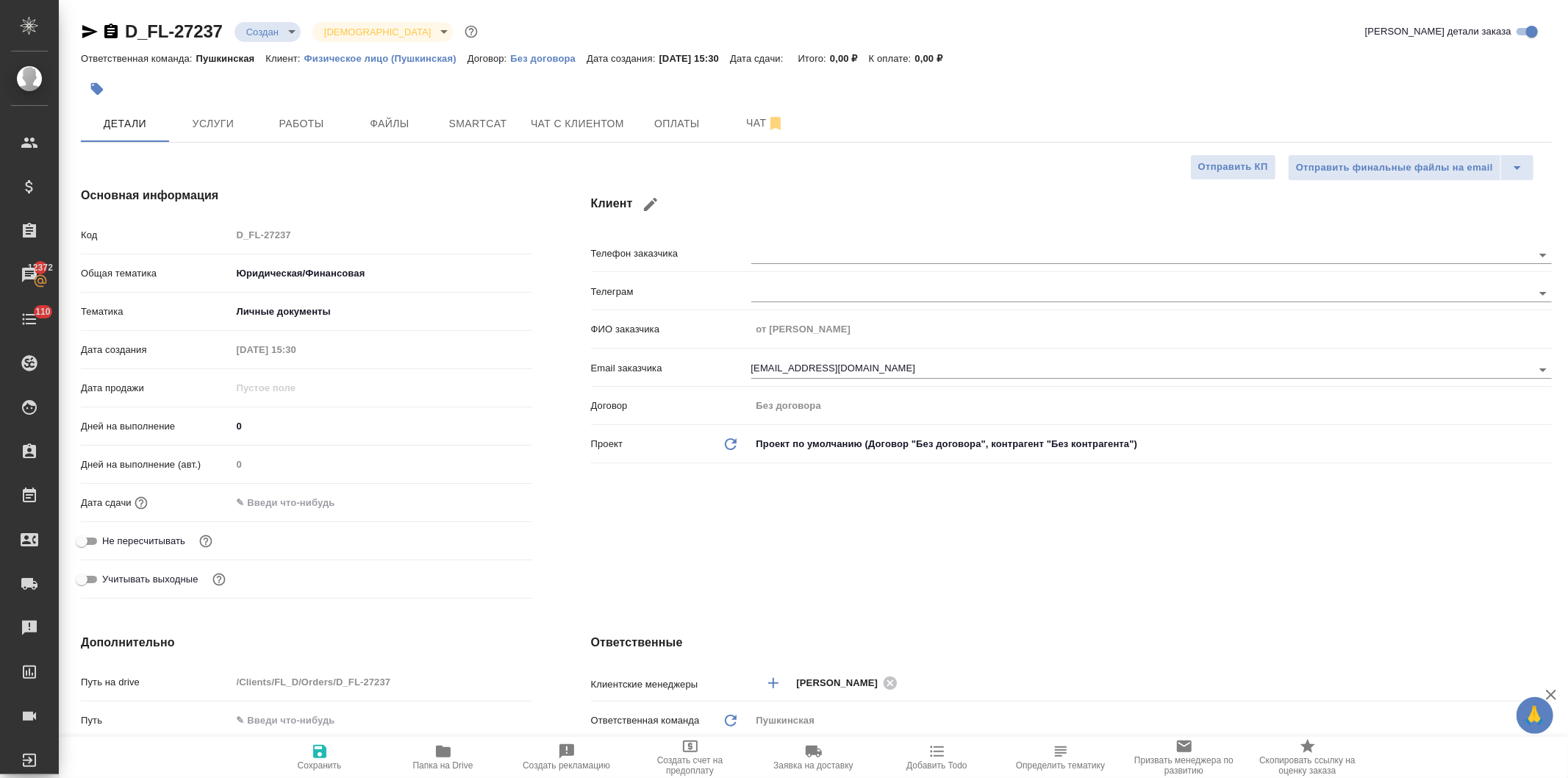
type textarea "x"
click at [445, 755] on icon "button" at bounding box center [443, 751] width 14 height 11
type textarea "x"
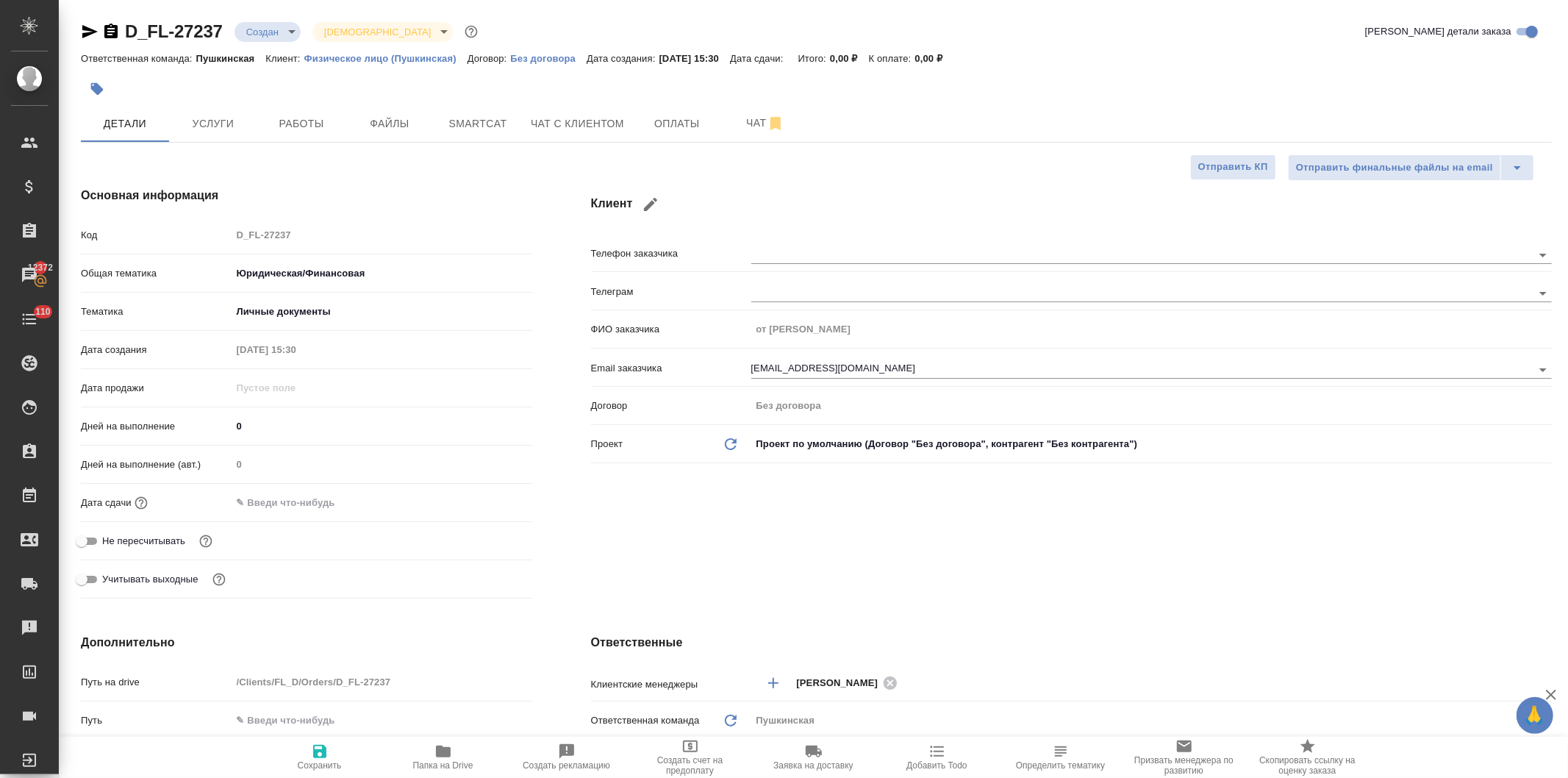
type textarea "x"
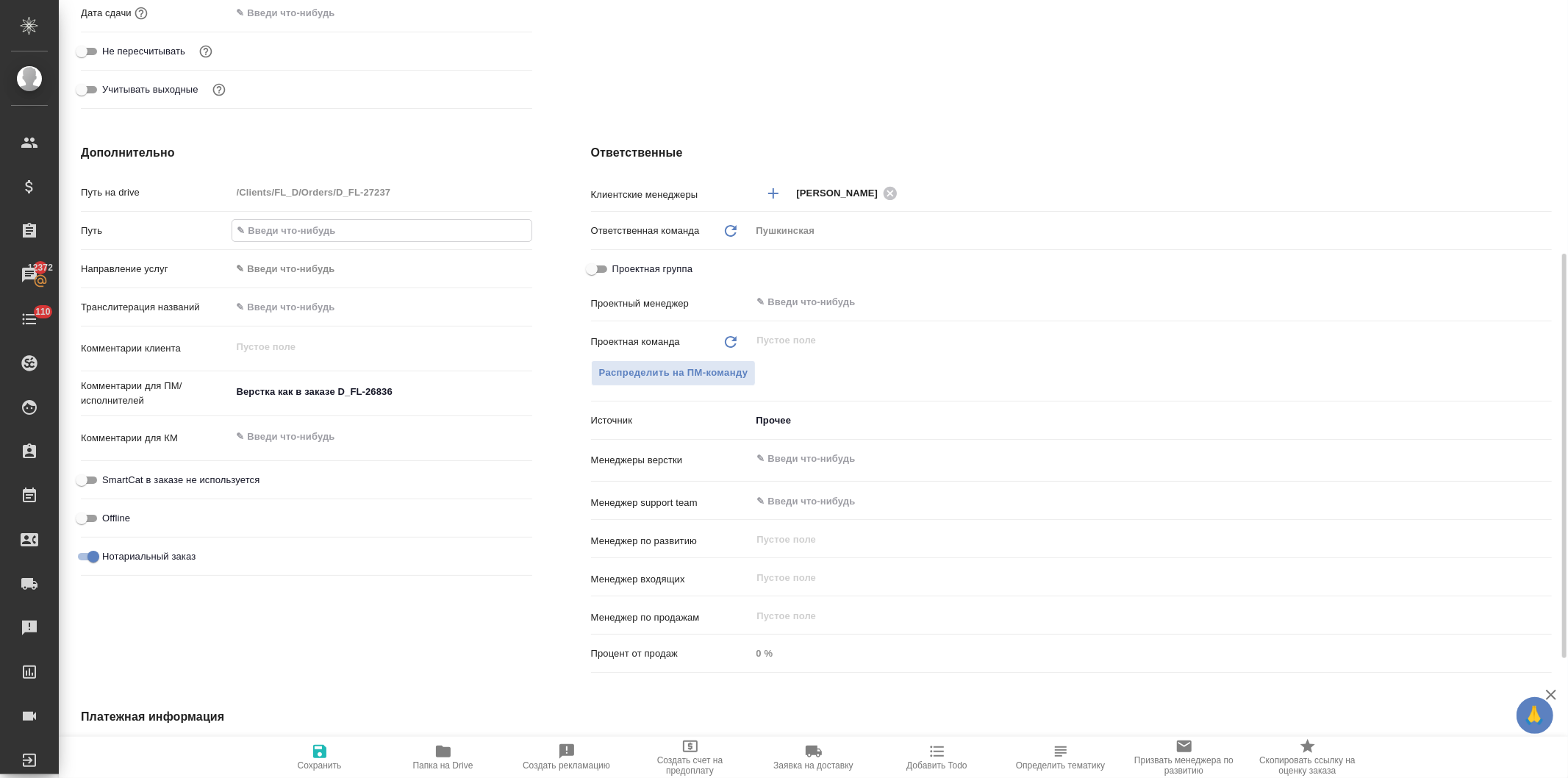
click at [301, 227] on input "text" at bounding box center [382, 231] width 299 height 21
paste input "https://drive.awatera.com/s/LfjTwSZesk7nsHi"
type input "https://drive.awatera.com/s/LfjTwSZesk7nsHi"
type textarea "x"
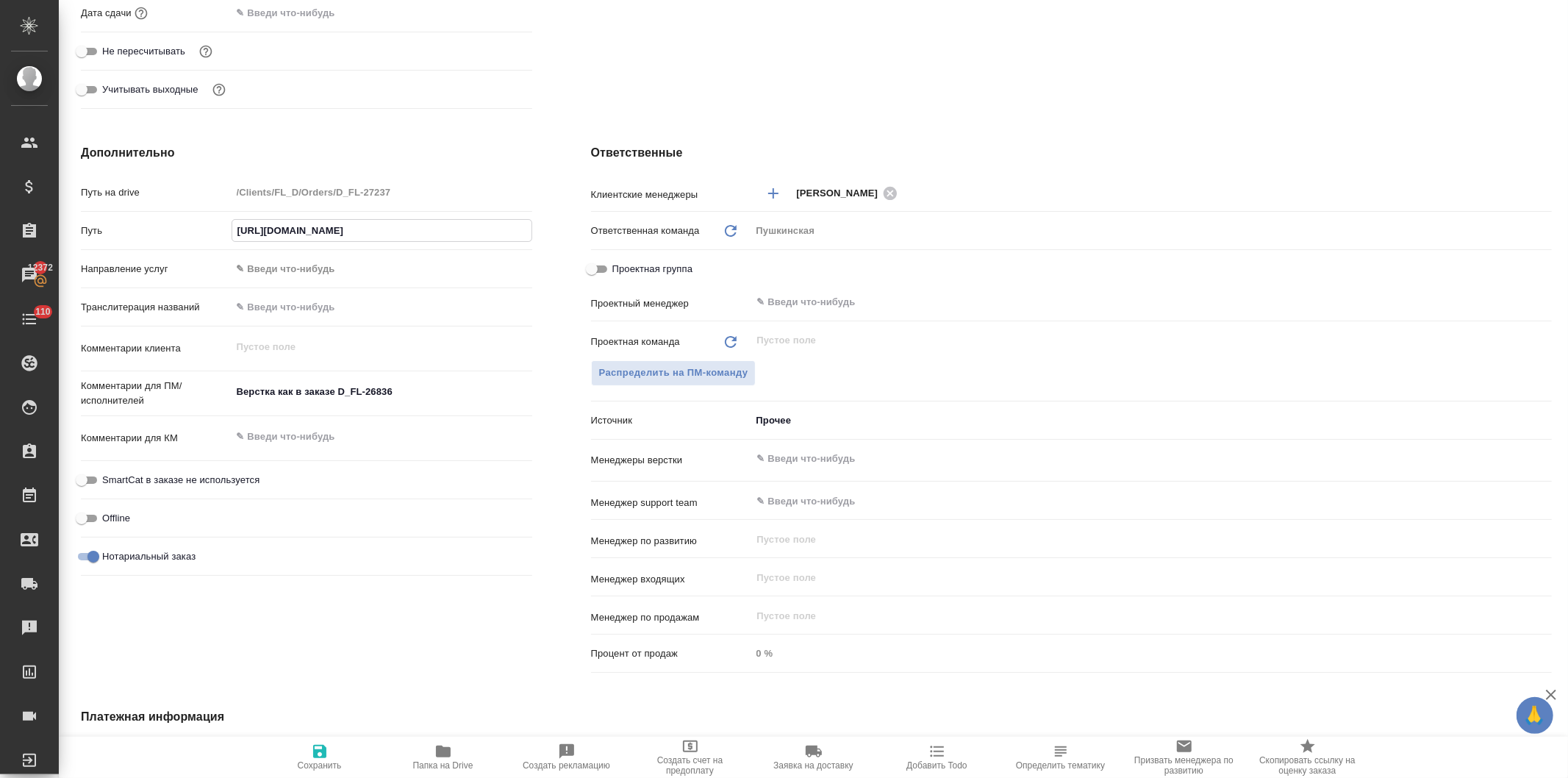
type textarea "x"
type input "https://drive.awatera.com/s/LfjTwSZesk7nsHi"
click at [317, 758] on icon "button" at bounding box center [320, 752] width 13 height 13
type textarea "x"
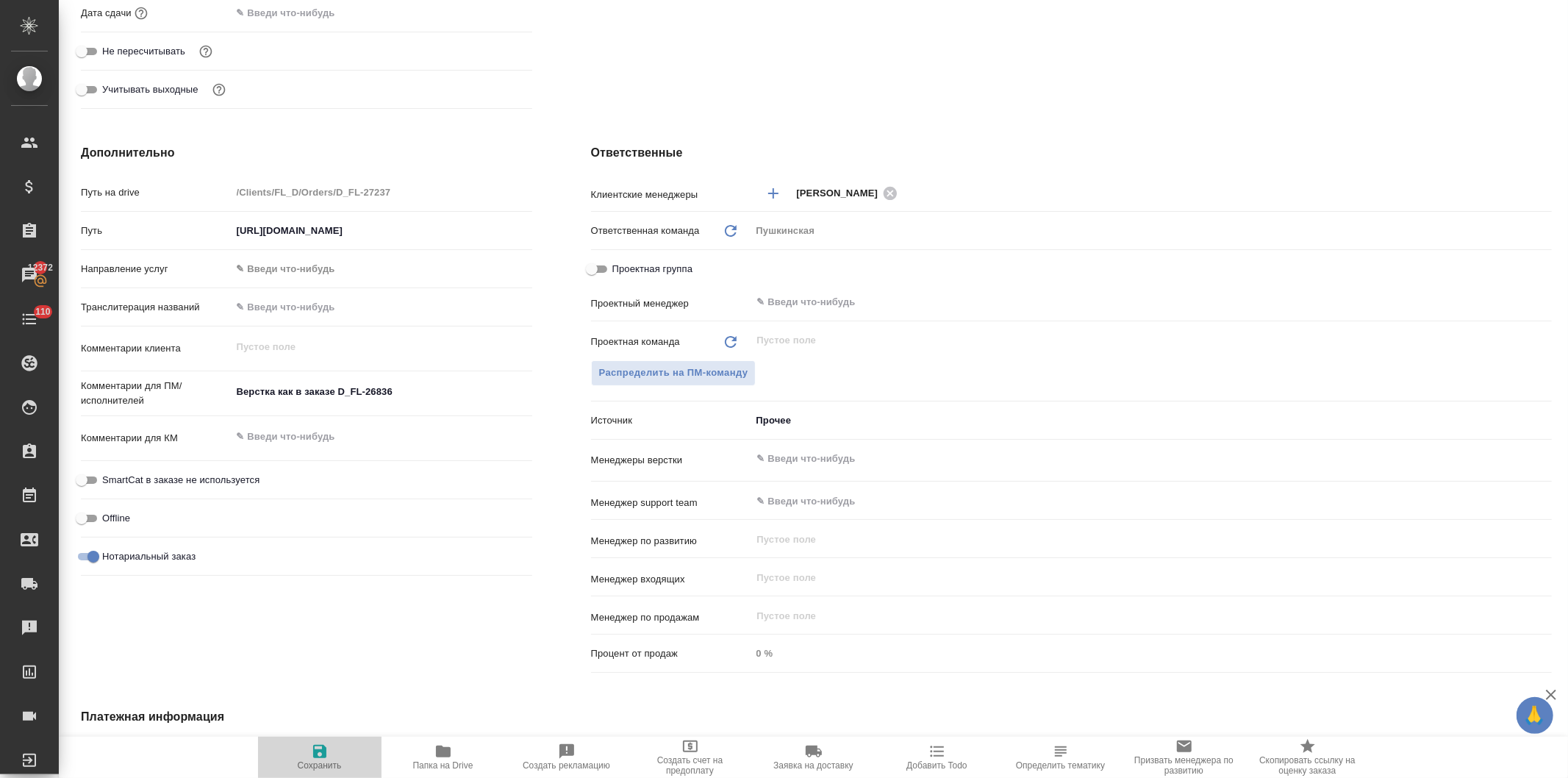
type textarea "x"
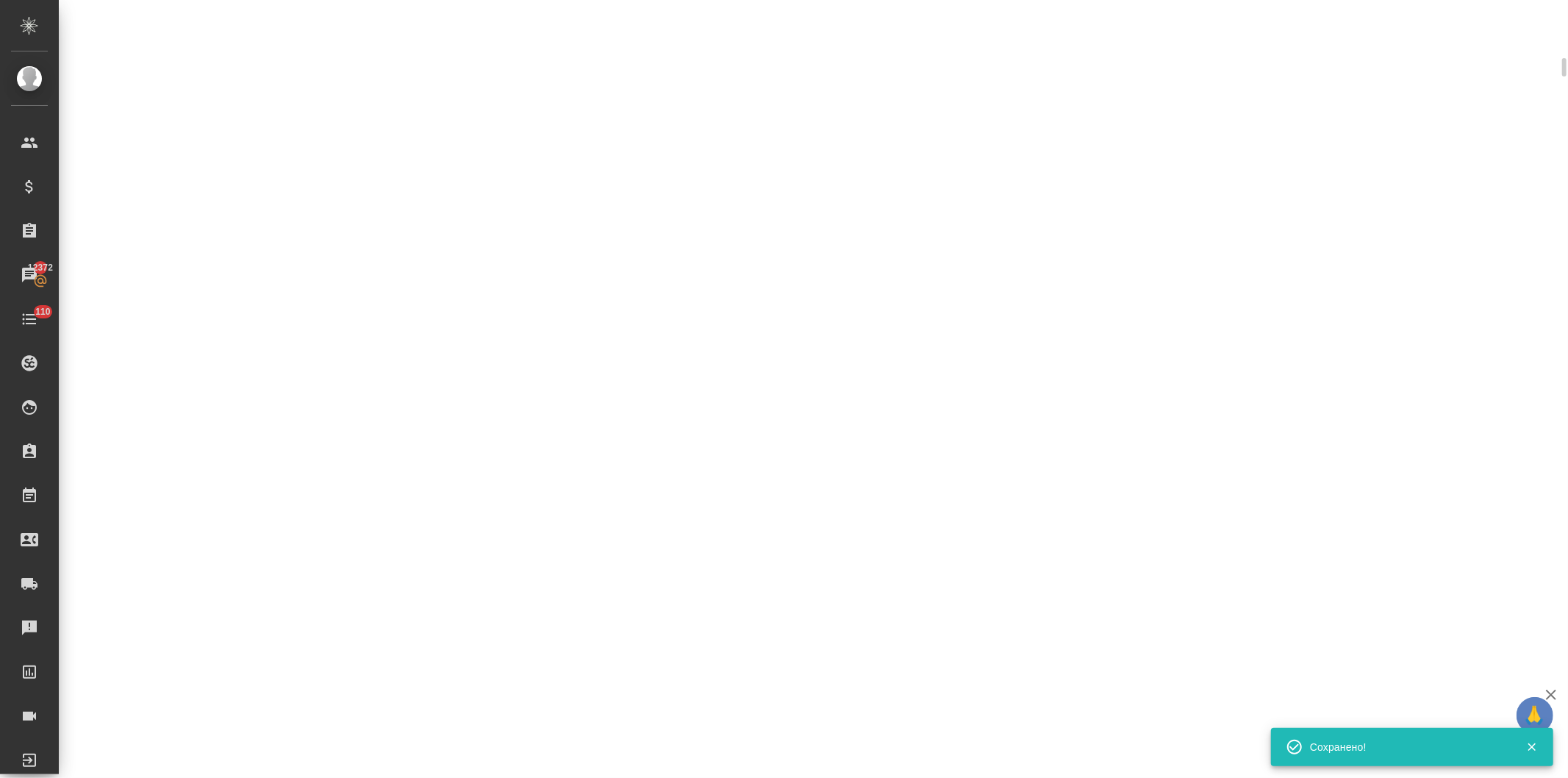
scroll to position [478, 0]
select select "RU"
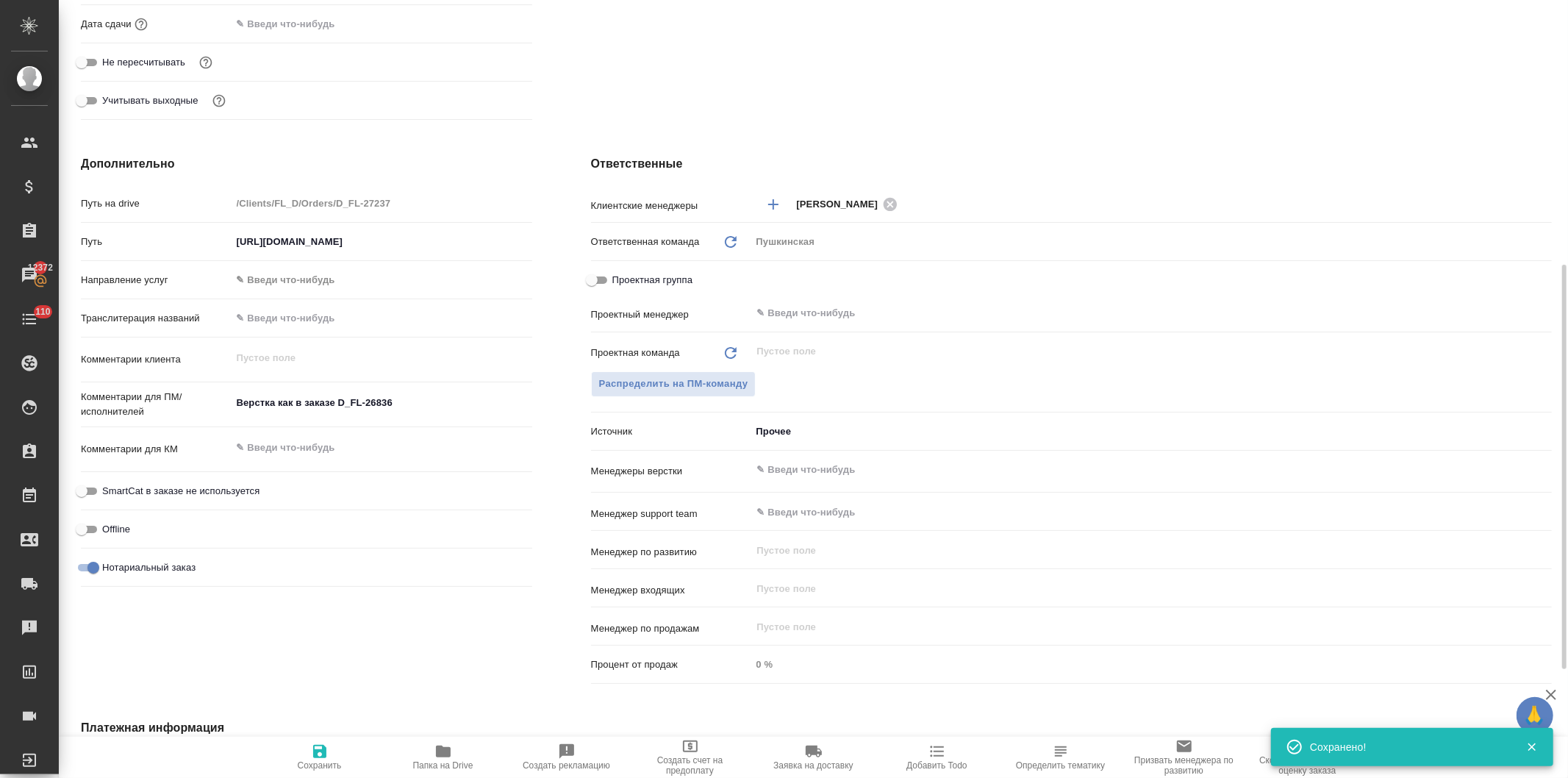
scroll to position [490, 0]
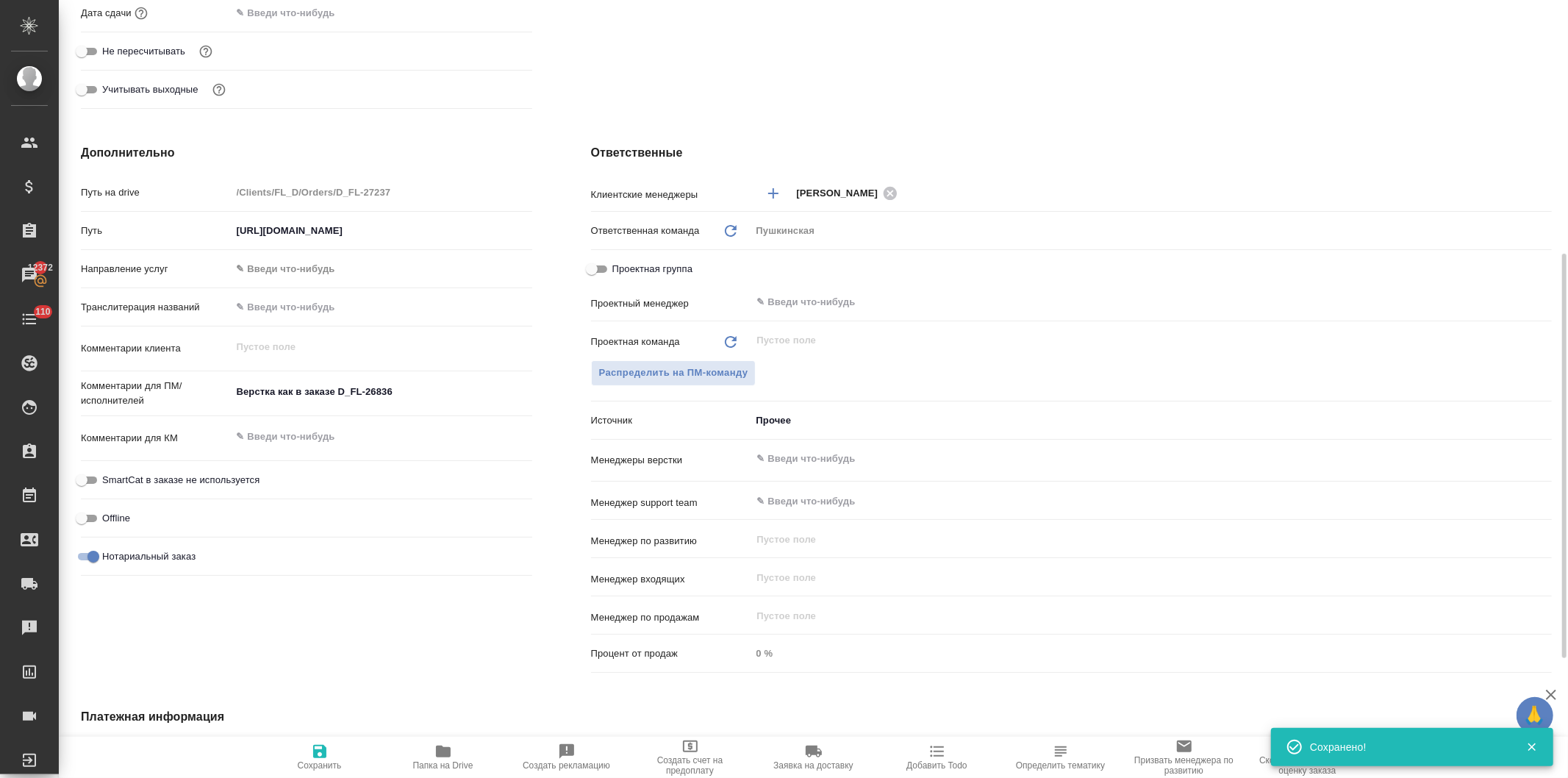
type textarea "x"
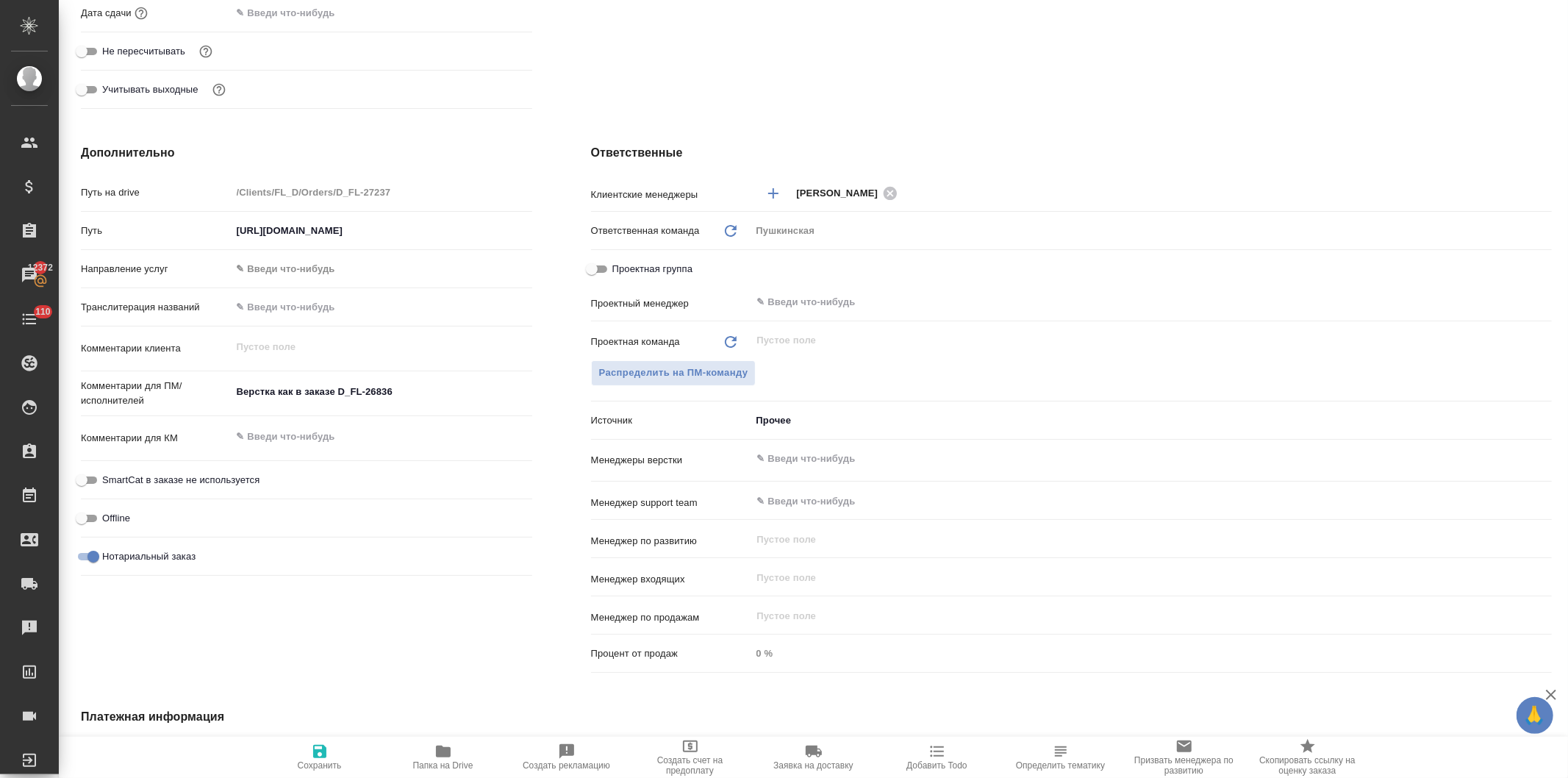
type textarea "x"
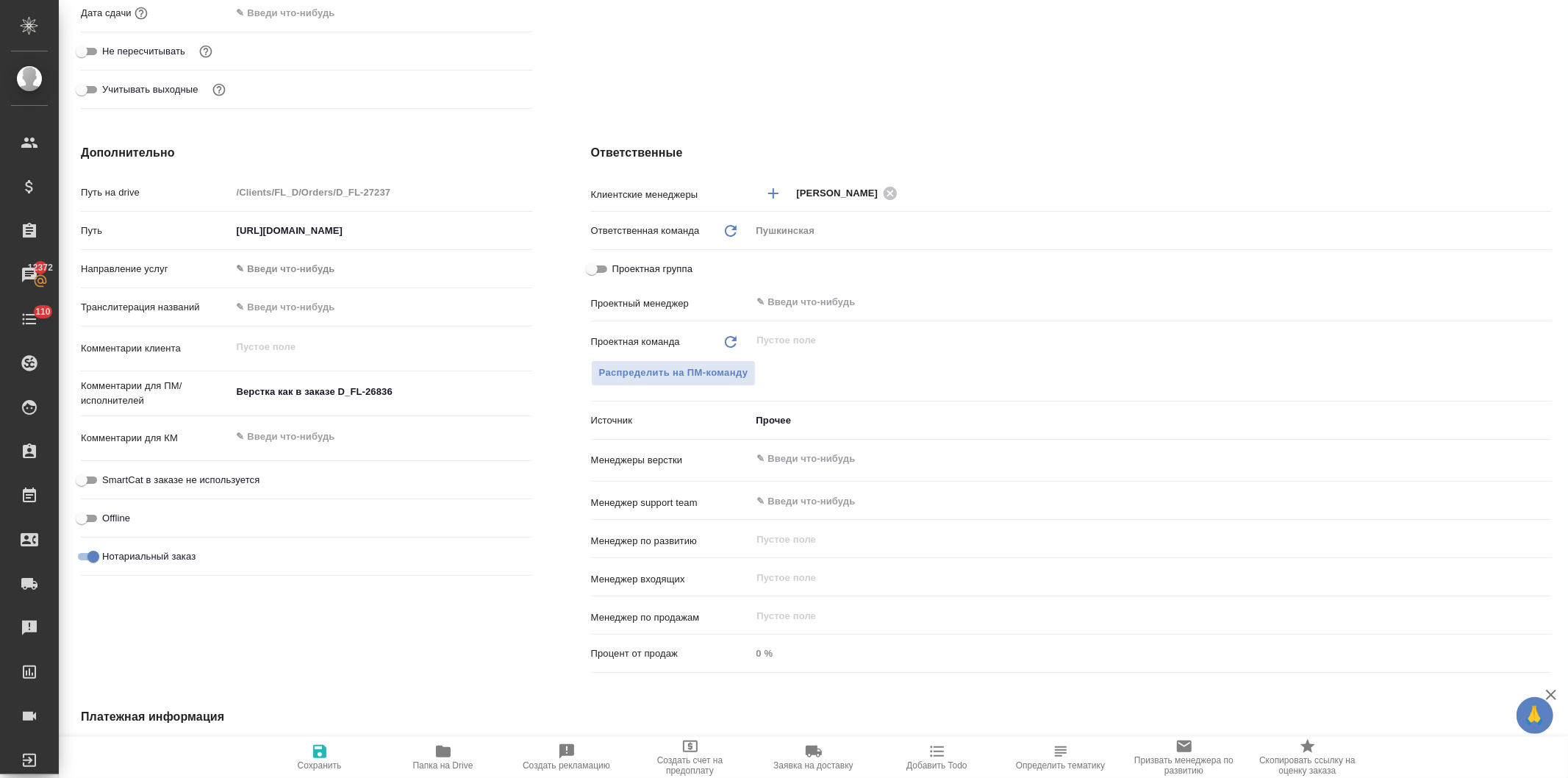
type textarea "x"
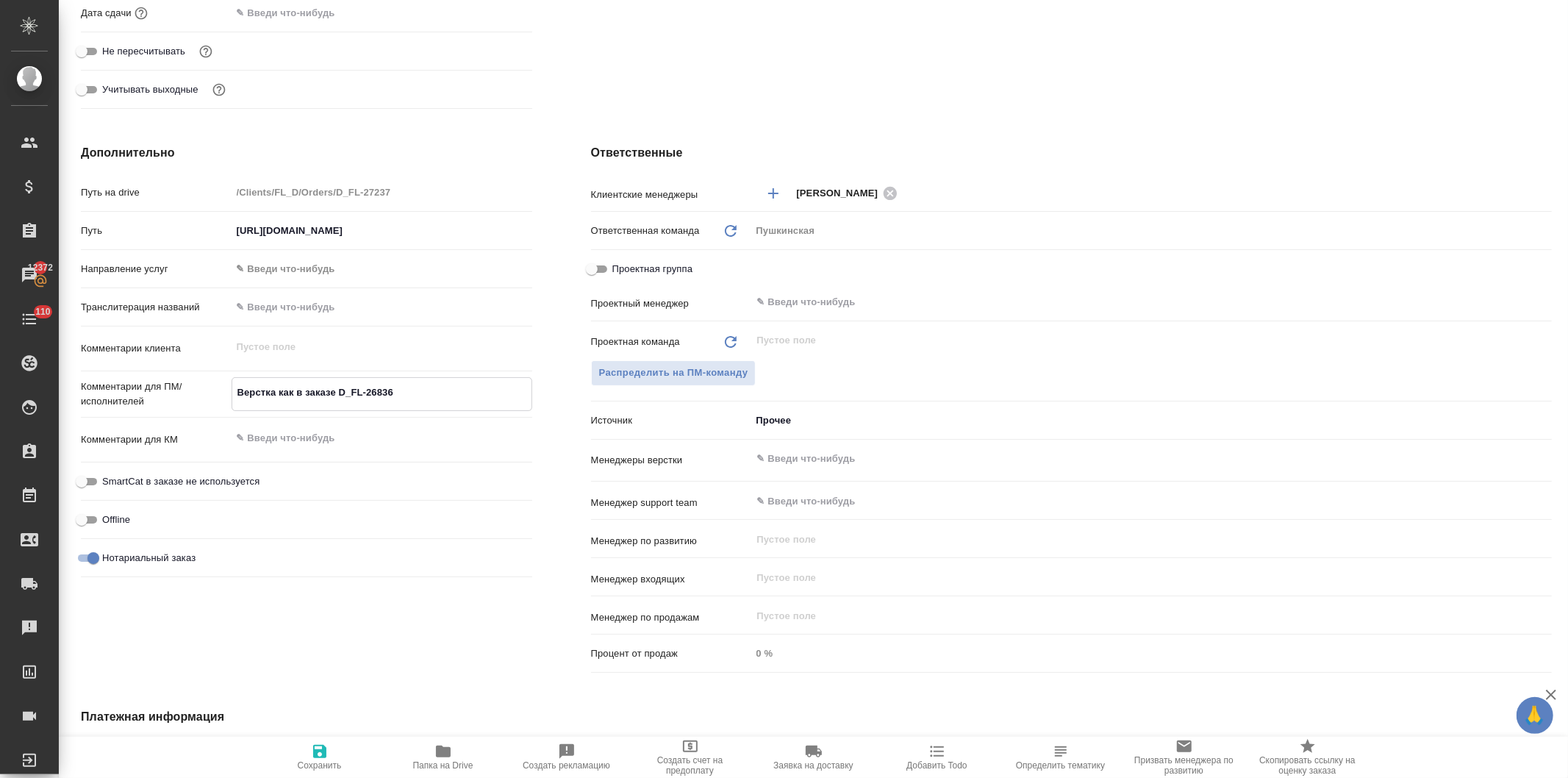
click at [417, 399] on textarea "Верстка как в заказе D_FL-26836" at bounding box center [382, 392] width 299 height 25
type textarea "Верстка как в заказе D_FL-26836"
type textarea "x"
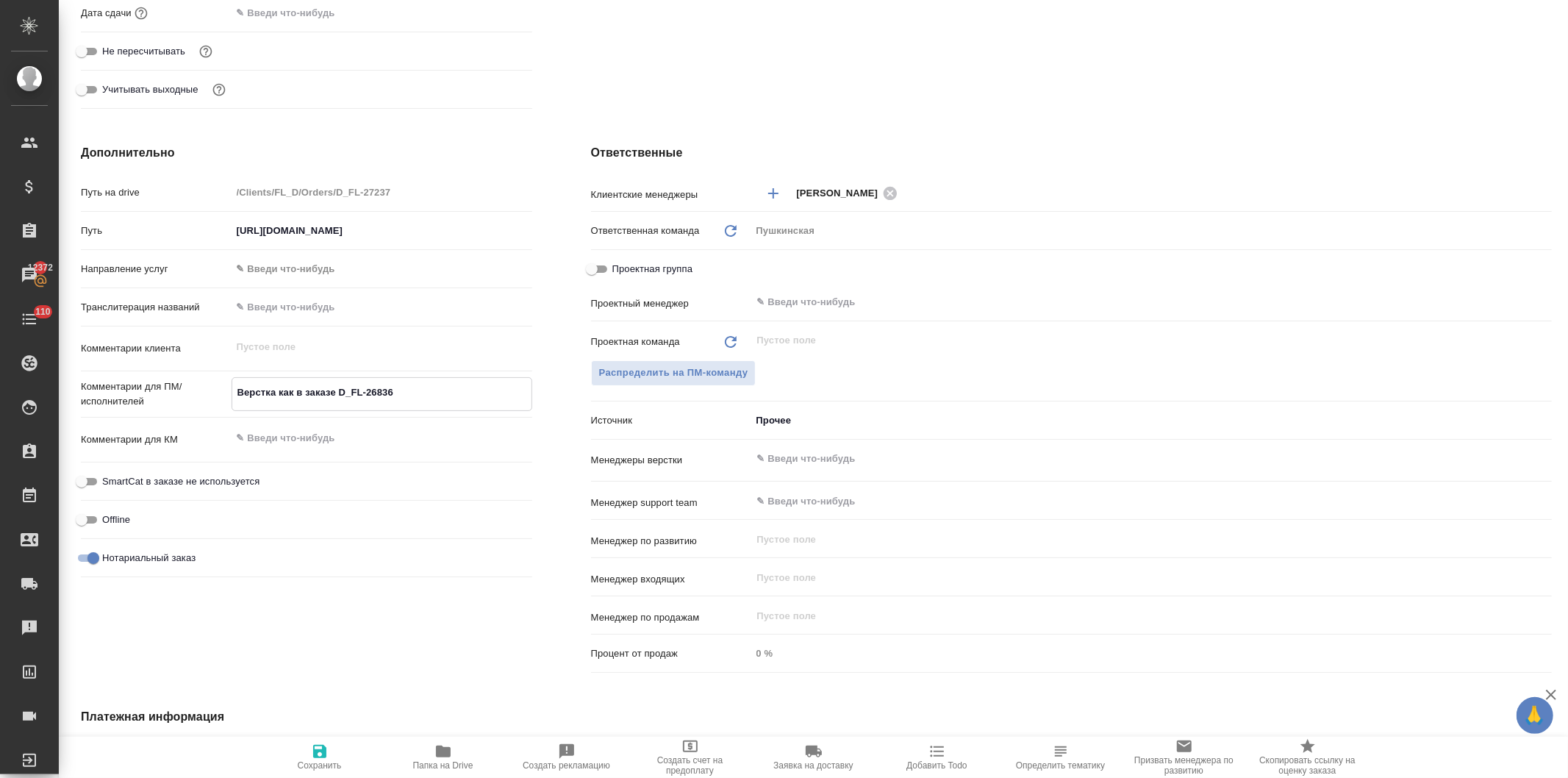
type textarea "Верстка как в заказе D_FL-26836"
type textarea "x"
type textarea "Верстка как в заказе D_FL-26836 п"
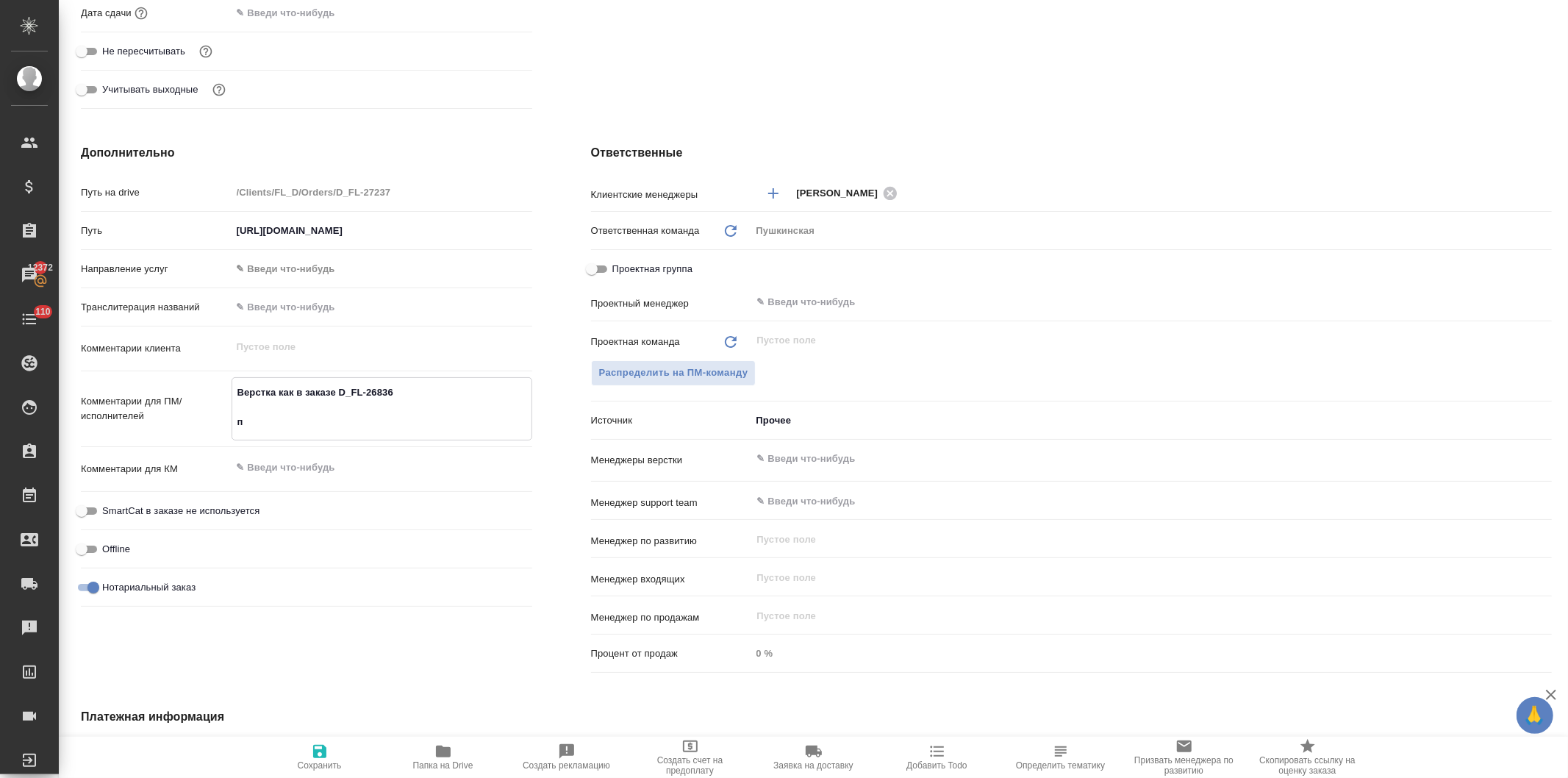
type textarea "x"
type textarea "Верстка как в заказе D_FL-26836 пе"
type textarea "x"
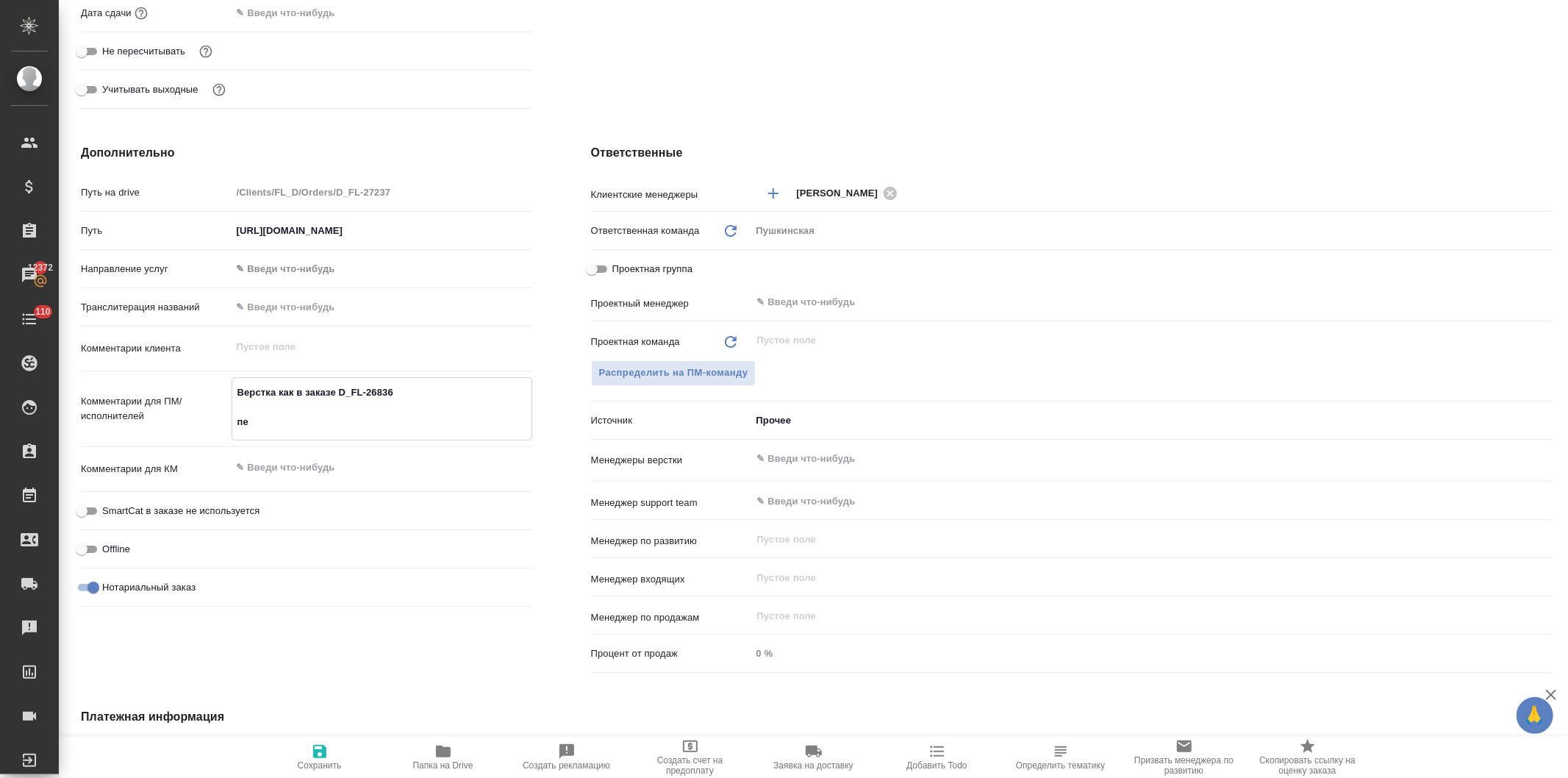
type textarea "x"
type textarea "Верстка как в заказе D_FL-26836 пер"
type textarea "x"
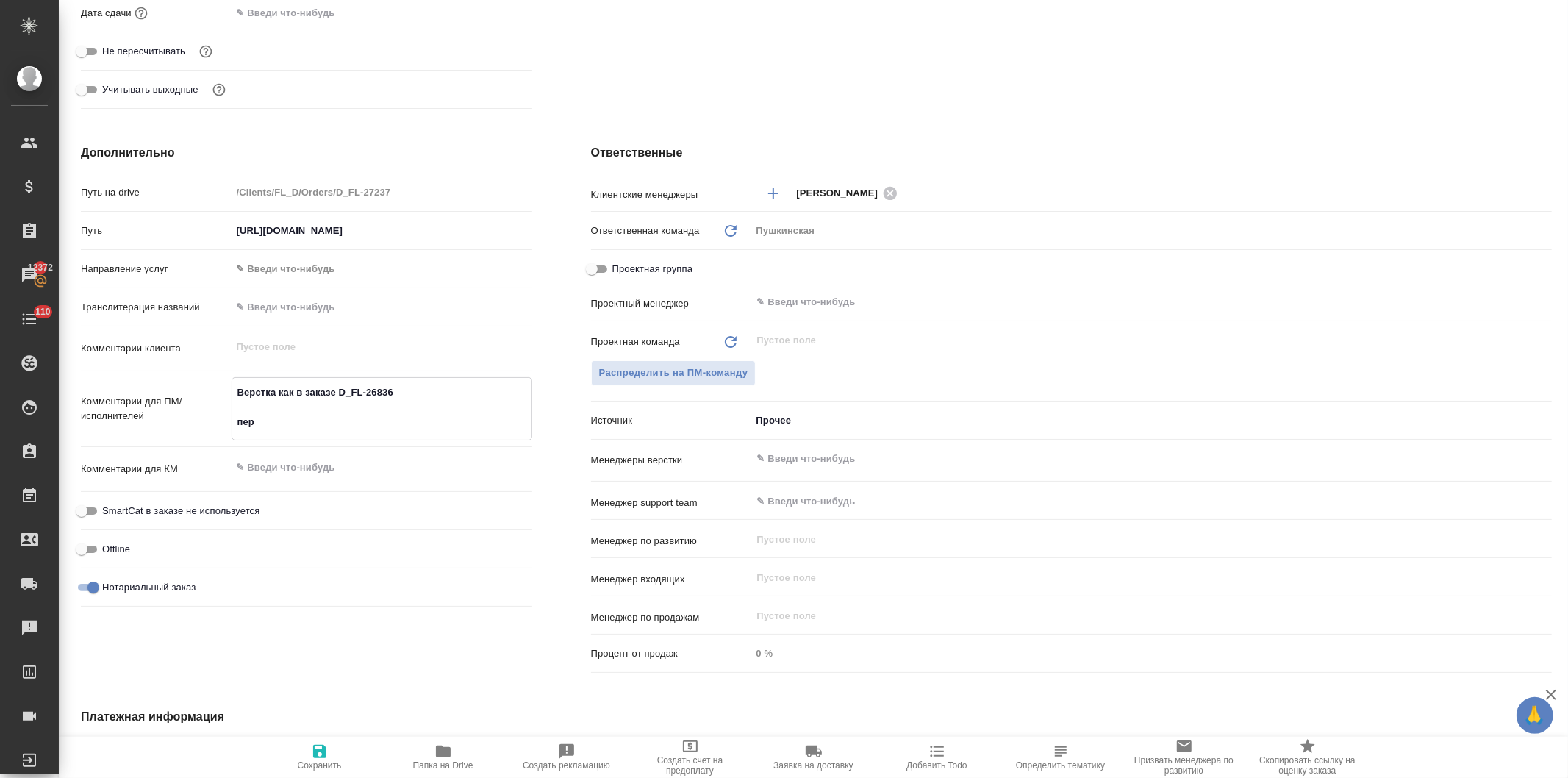
type textarea "x"
type textarea "Верстка как в заказе D_FL-26836 перв"
type textarea "x"
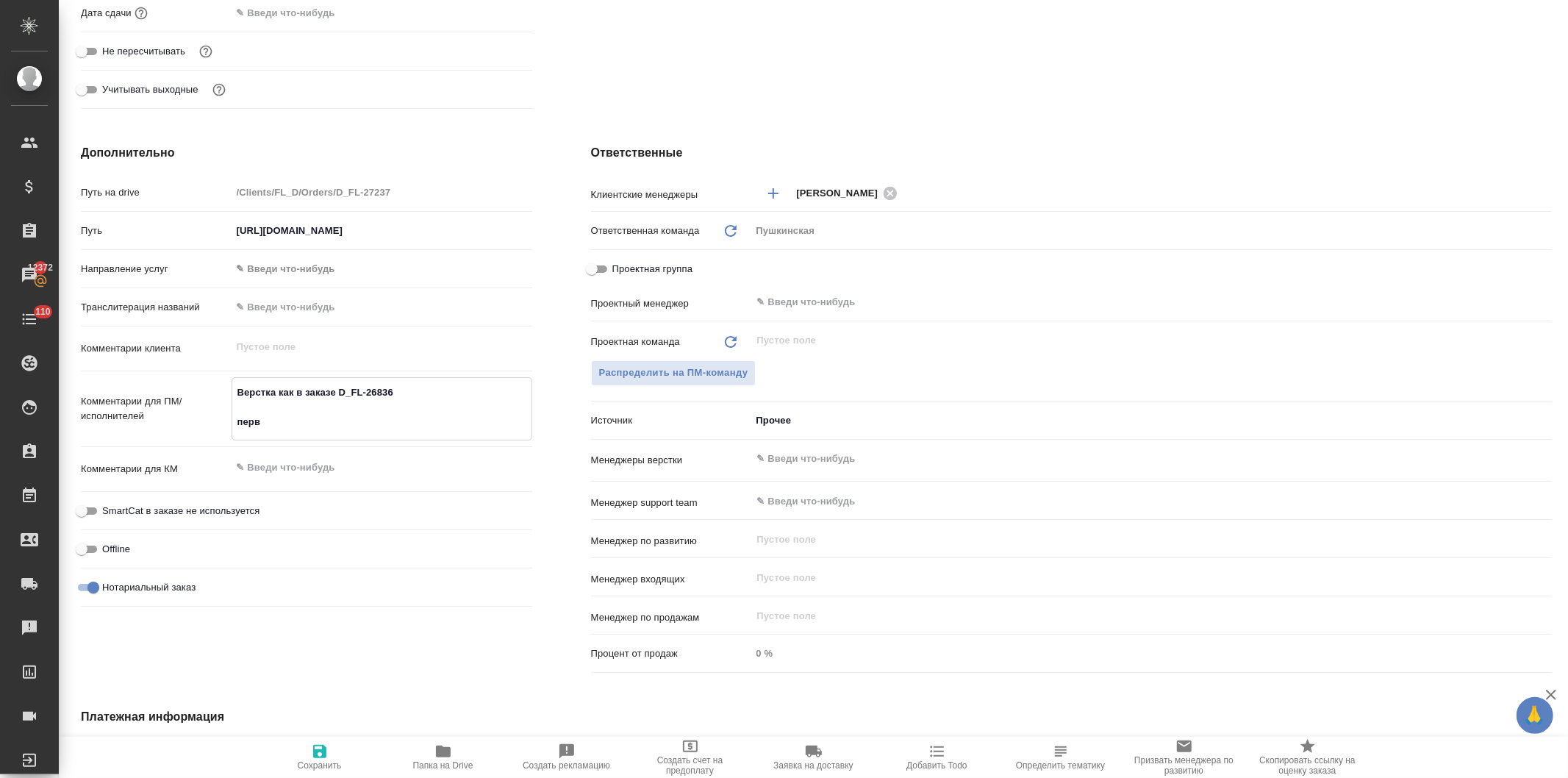
type textarea "Верстка как в заказе D_FL-26836 перва"
type textarea "x"
type textarea "Верстка как в заказе D_FL-26836 первая"
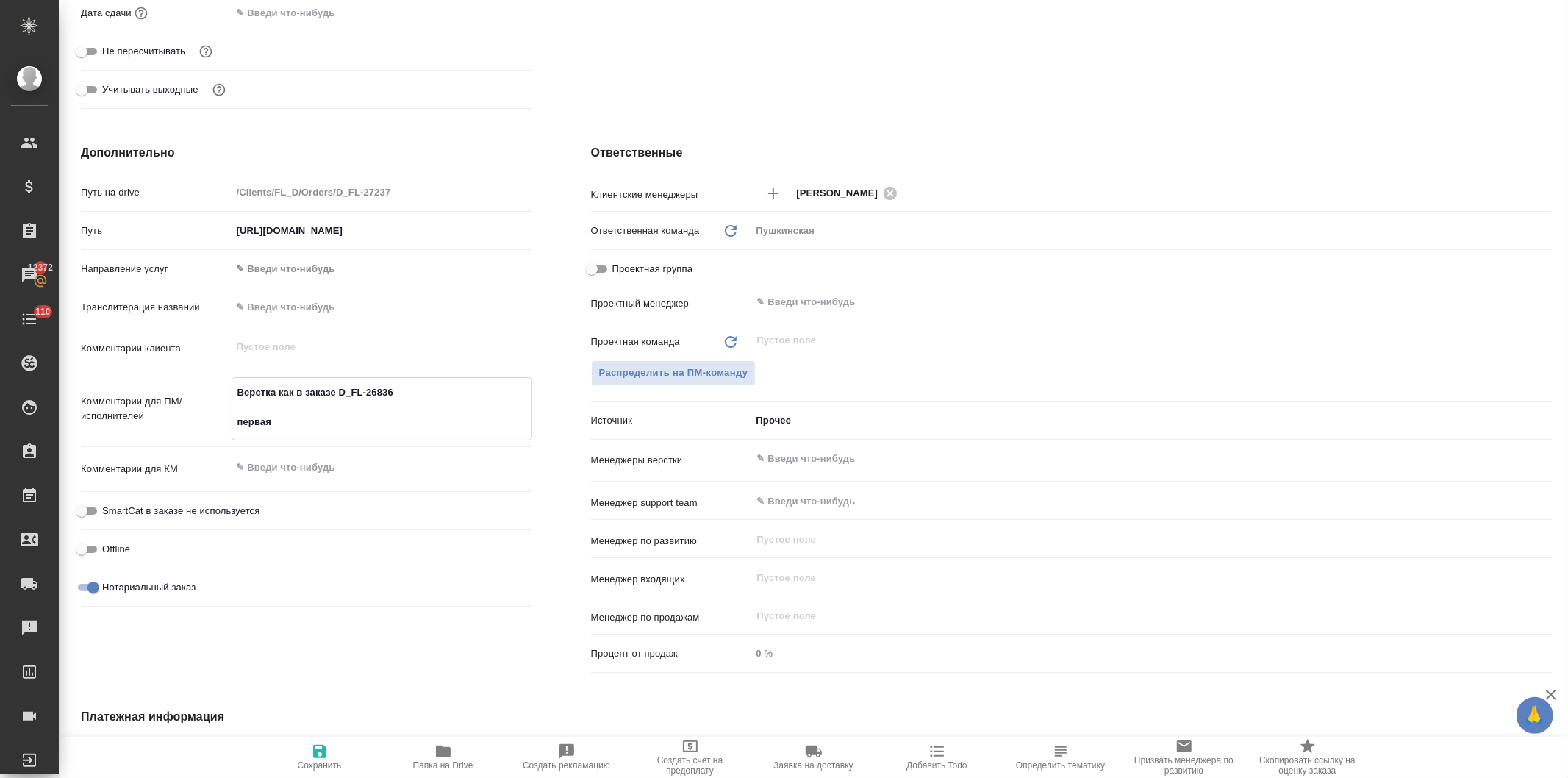
type textarea "x"
type textarea "Верстка как в заказе D_FL-26836 первая"
type textarea "x"
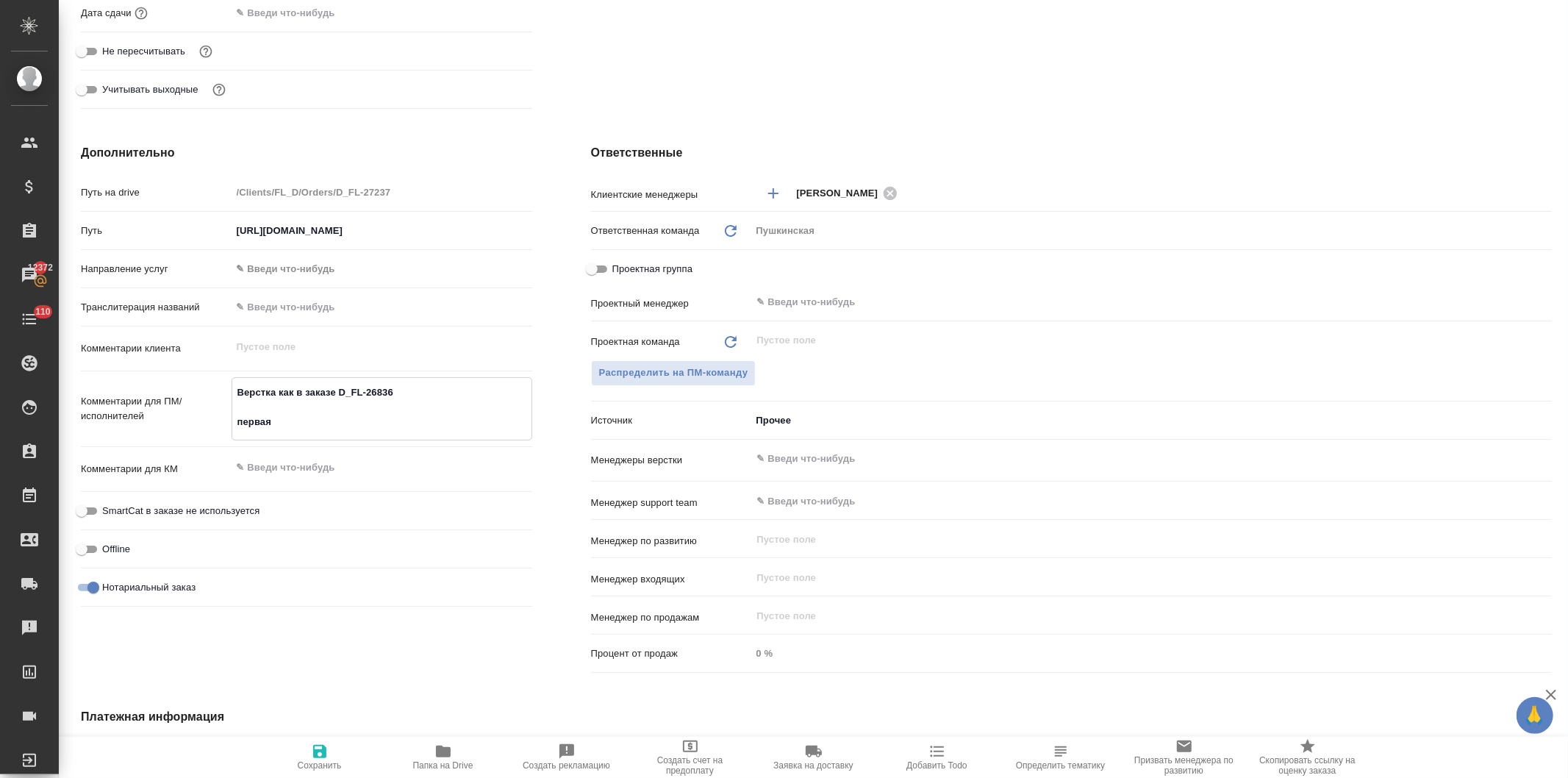
type textarea "x"
type textarea "Верстка как в заказе D_FL-26836 первая с"
type textarea "x"
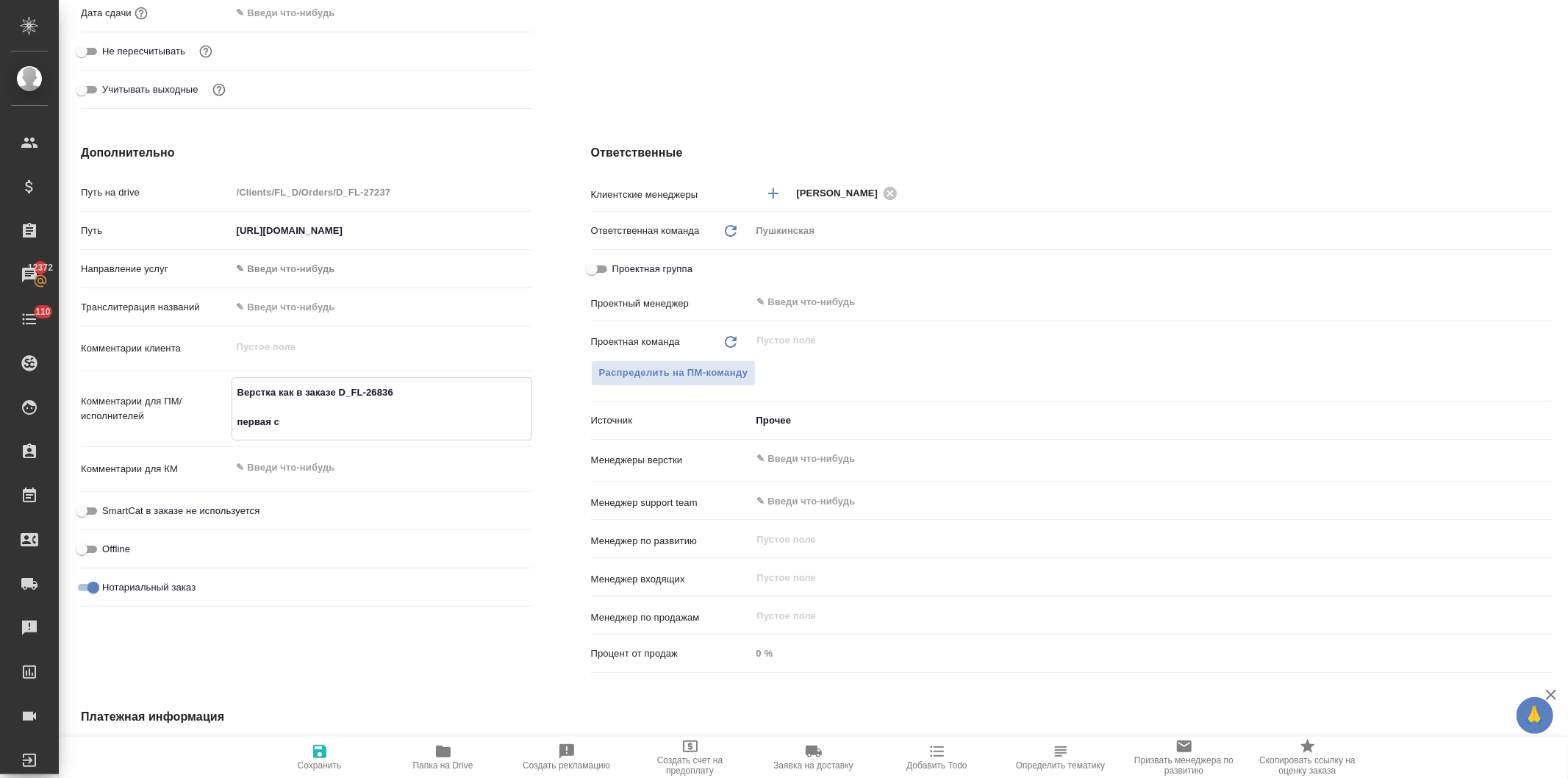
type textarea "x"
type textarea "Верстка как в заказе D_FL-26836 первая ст"
type textarea "x"
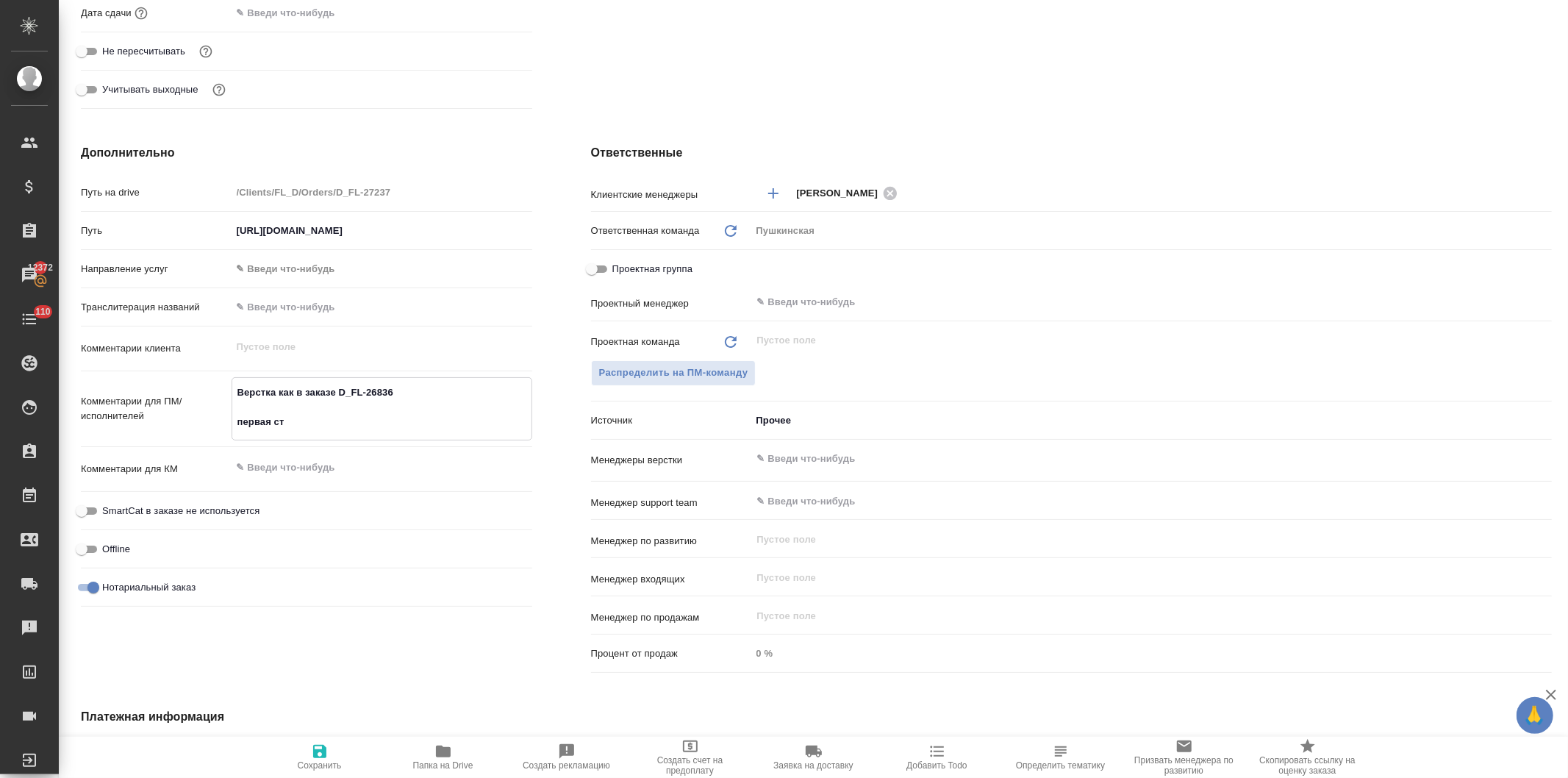
type textarea "Верстка как в заказе D_FL-26836 первая стр"
type textarea "x"
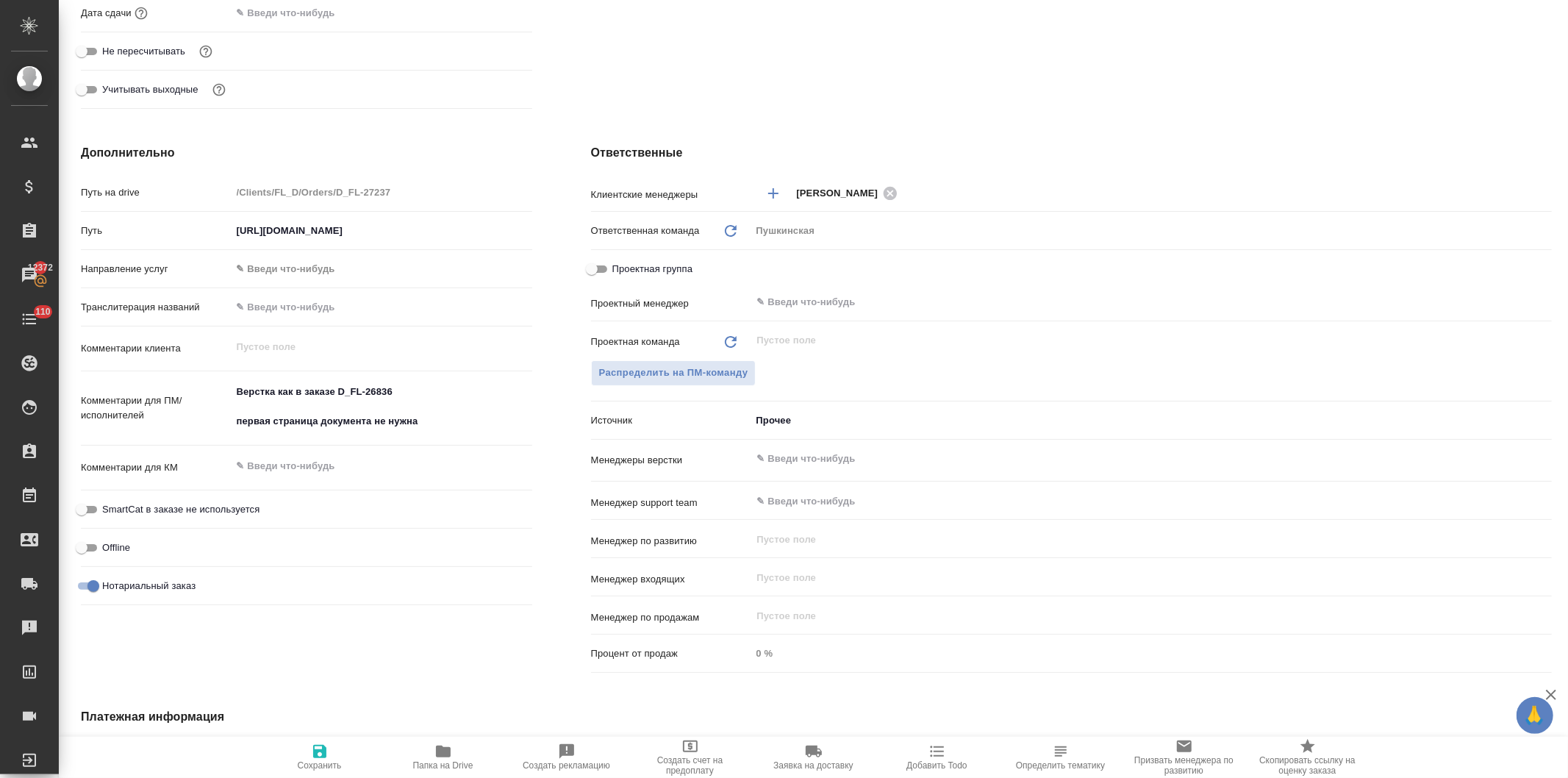
click at [320, 752] on icon "button" at bounding box center [320, 752] width 13 height 13
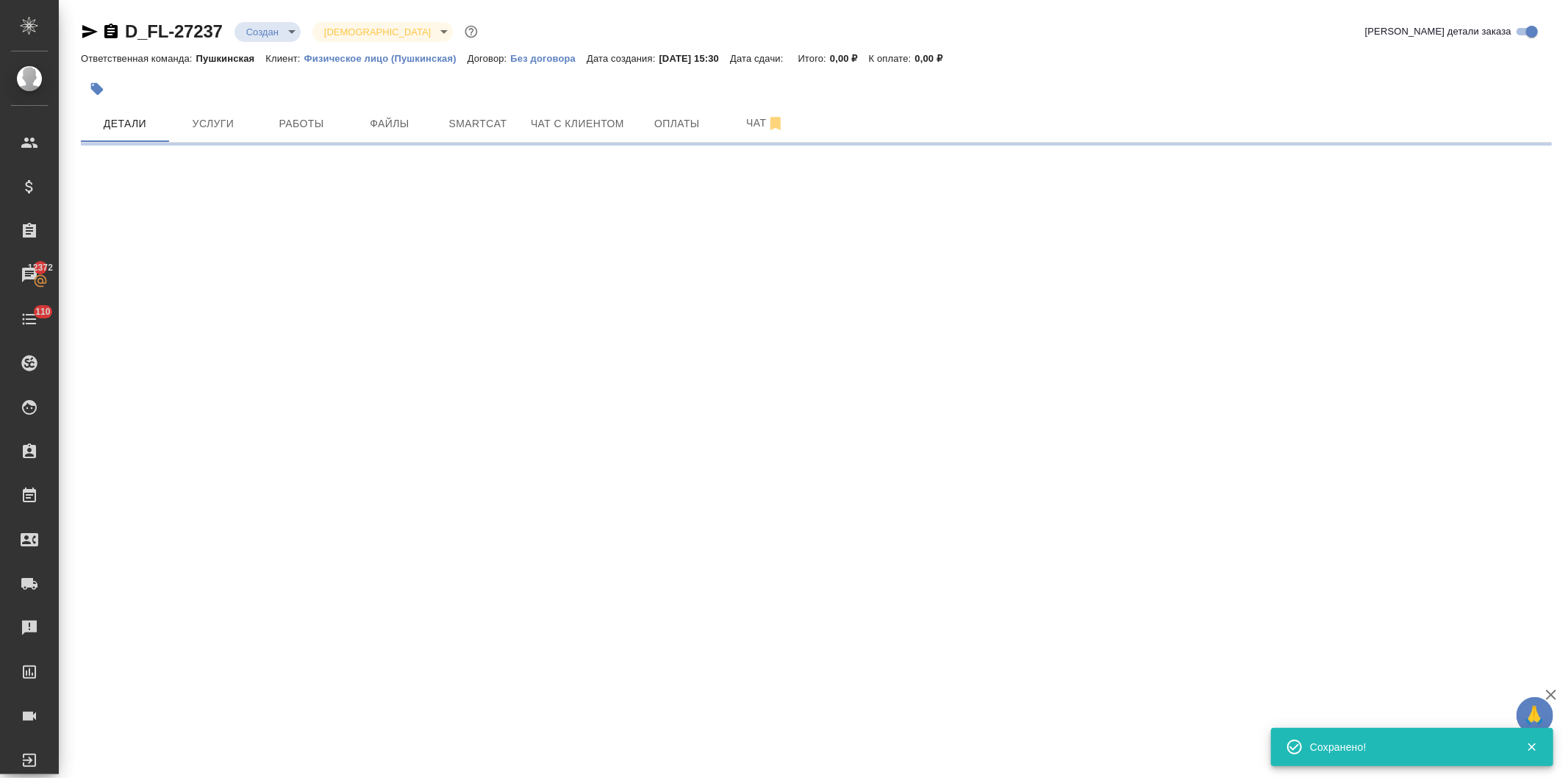
scroll to position [0, 0]
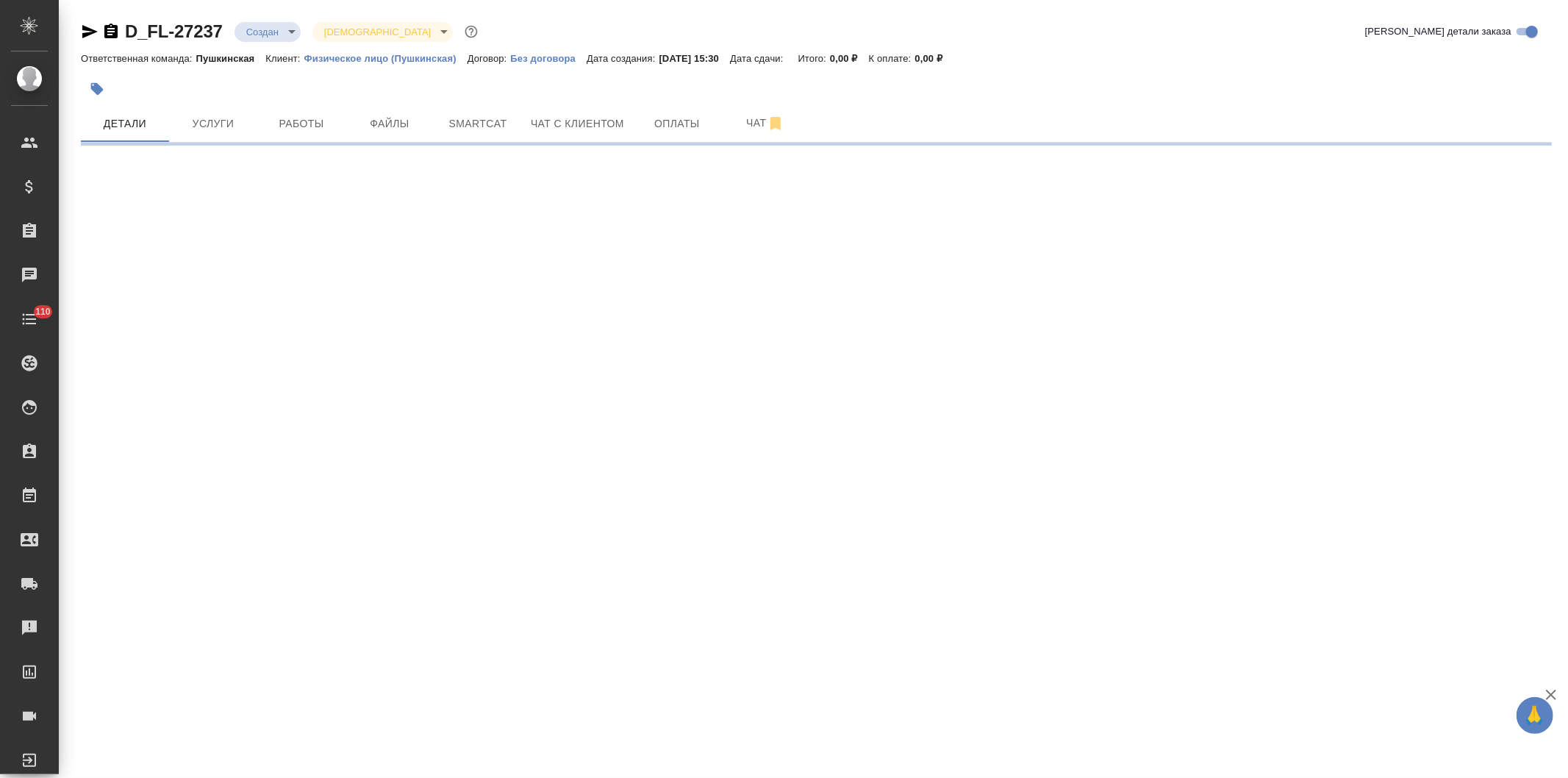
select select "RU"
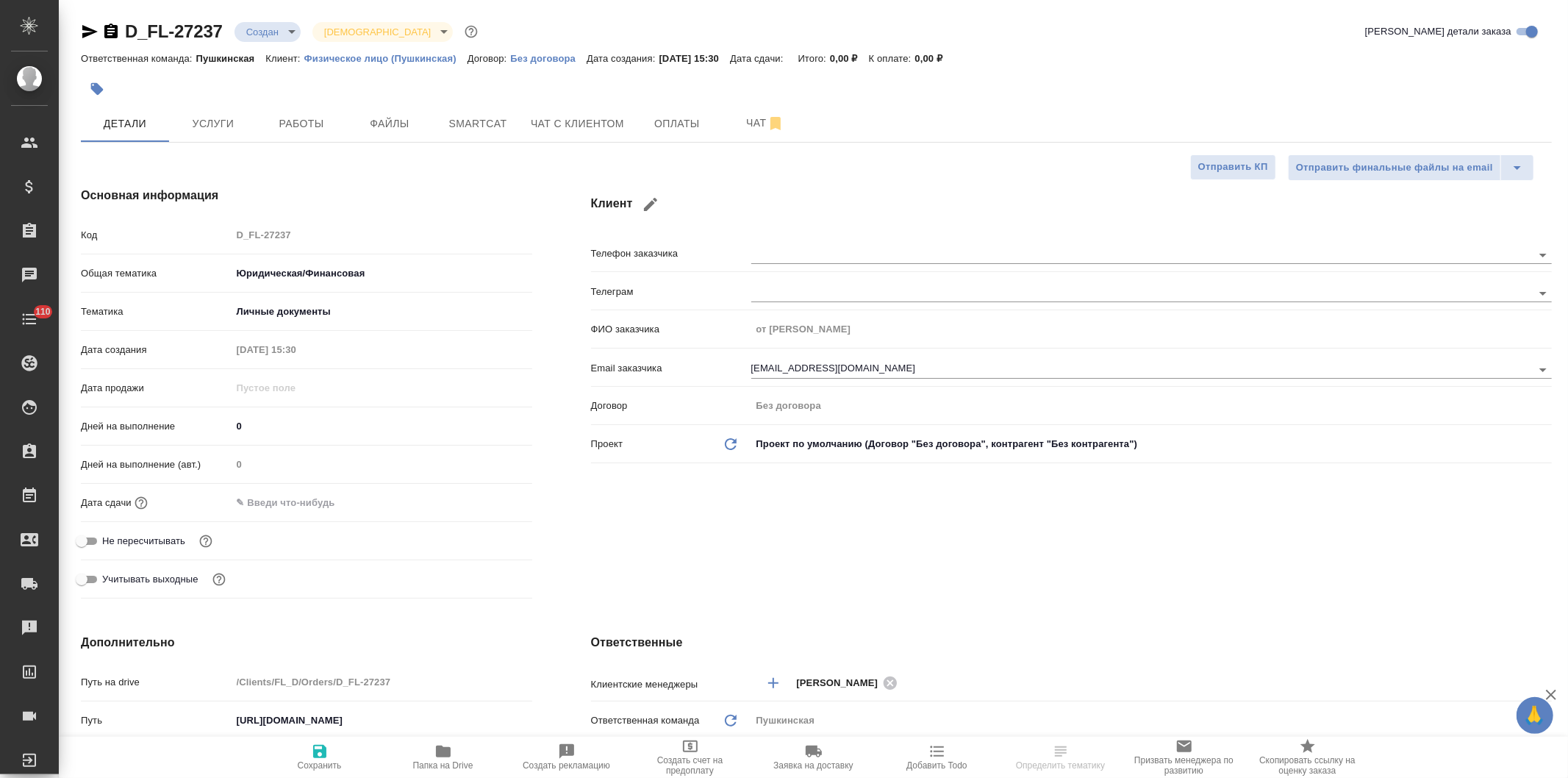
type textarea "x"
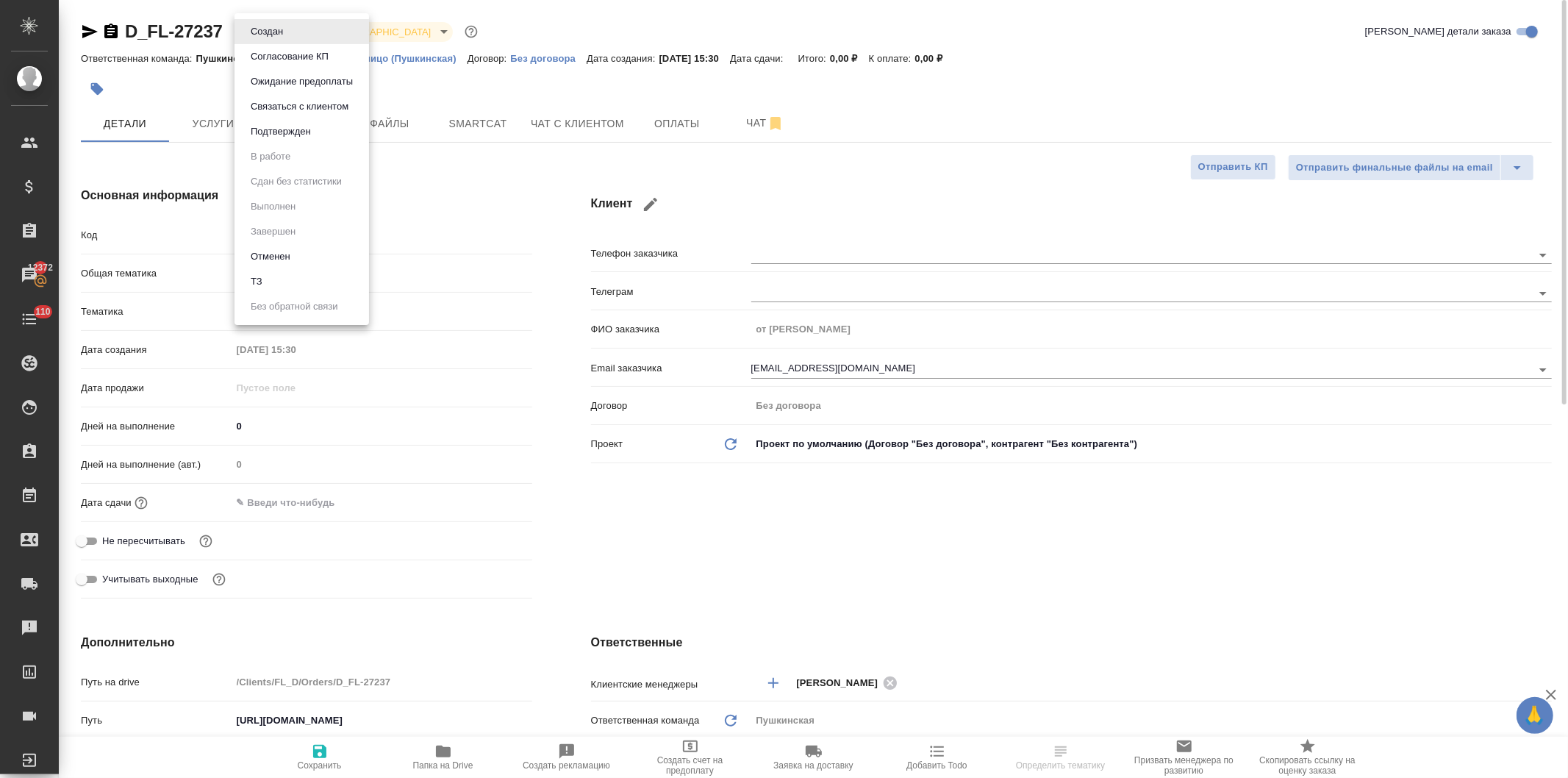
click at [244, 24] on body "🙏 .cls-1 fill:#fff; AWATERA [PERSON_NAME] Спецификации Заказы 12372 Чаты 110 To…" at bounding box center [784, 389] width 1568 height 778
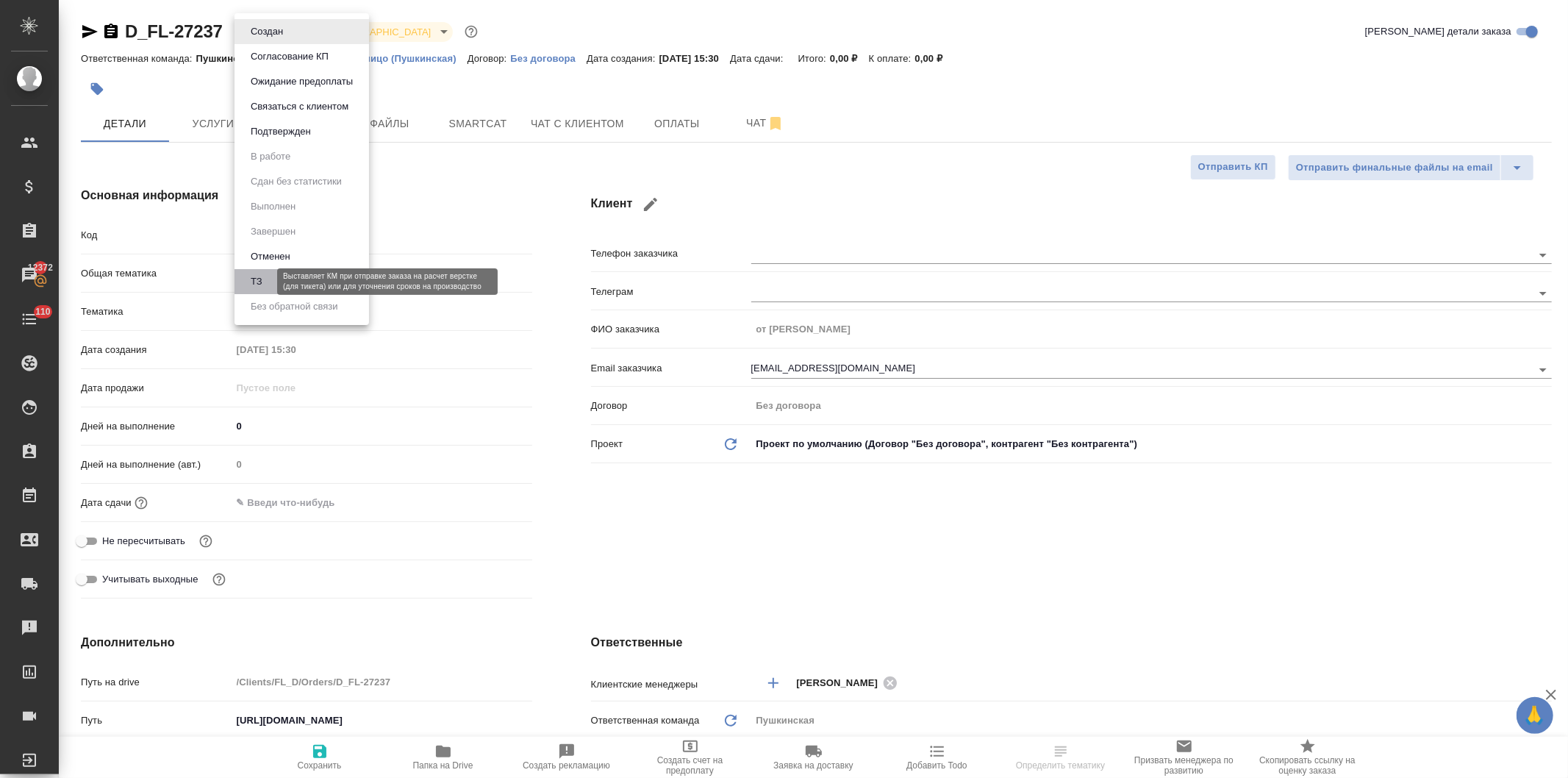
click at [266, 275] on button "ТЗ" at bounding box center [256, 281] width 21 height 16
type textarea "x"
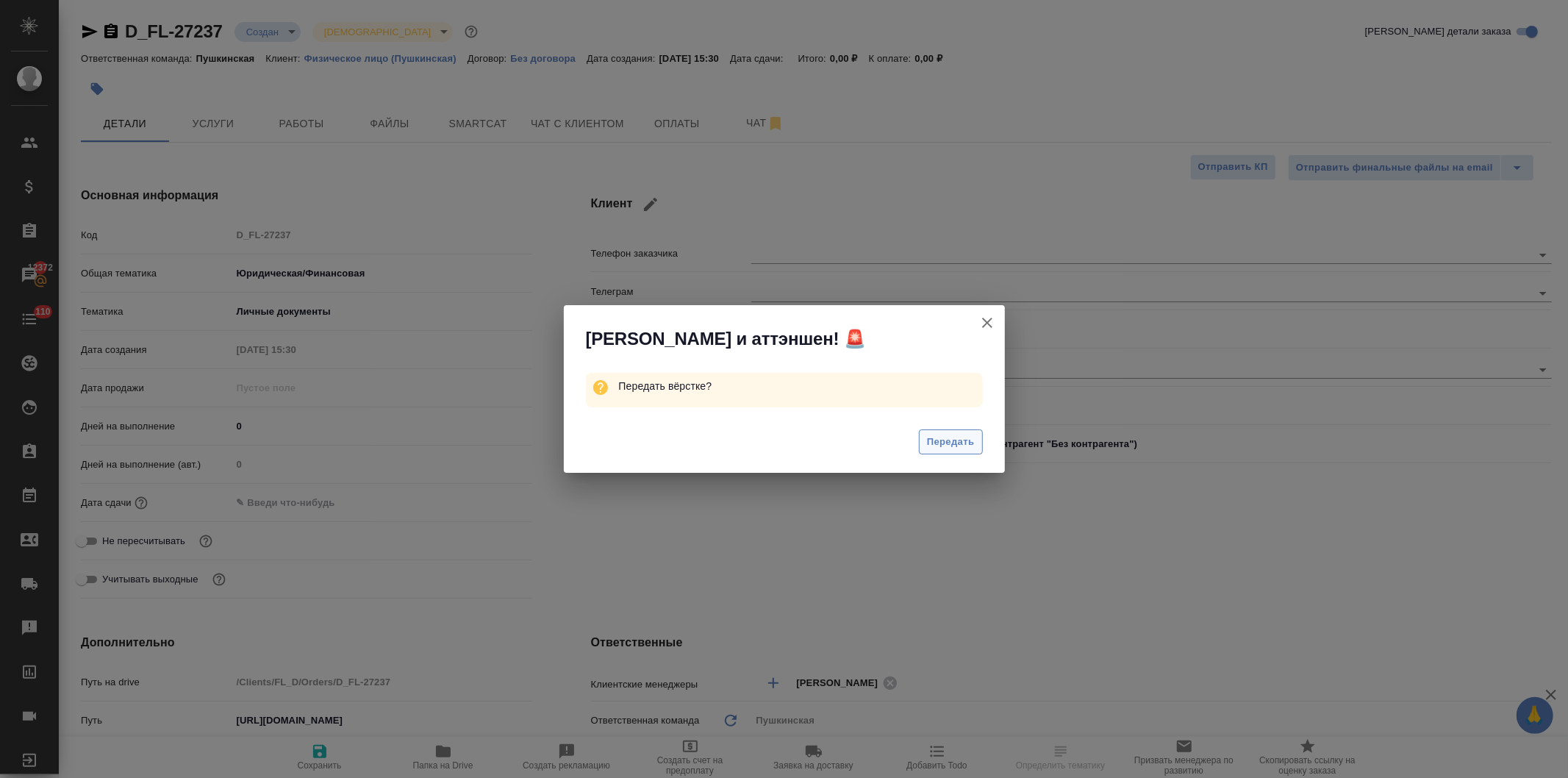
click at [944, 439] on span "Передать" at bounding box center [951, 442] width 48 height 17
type textarea "x"
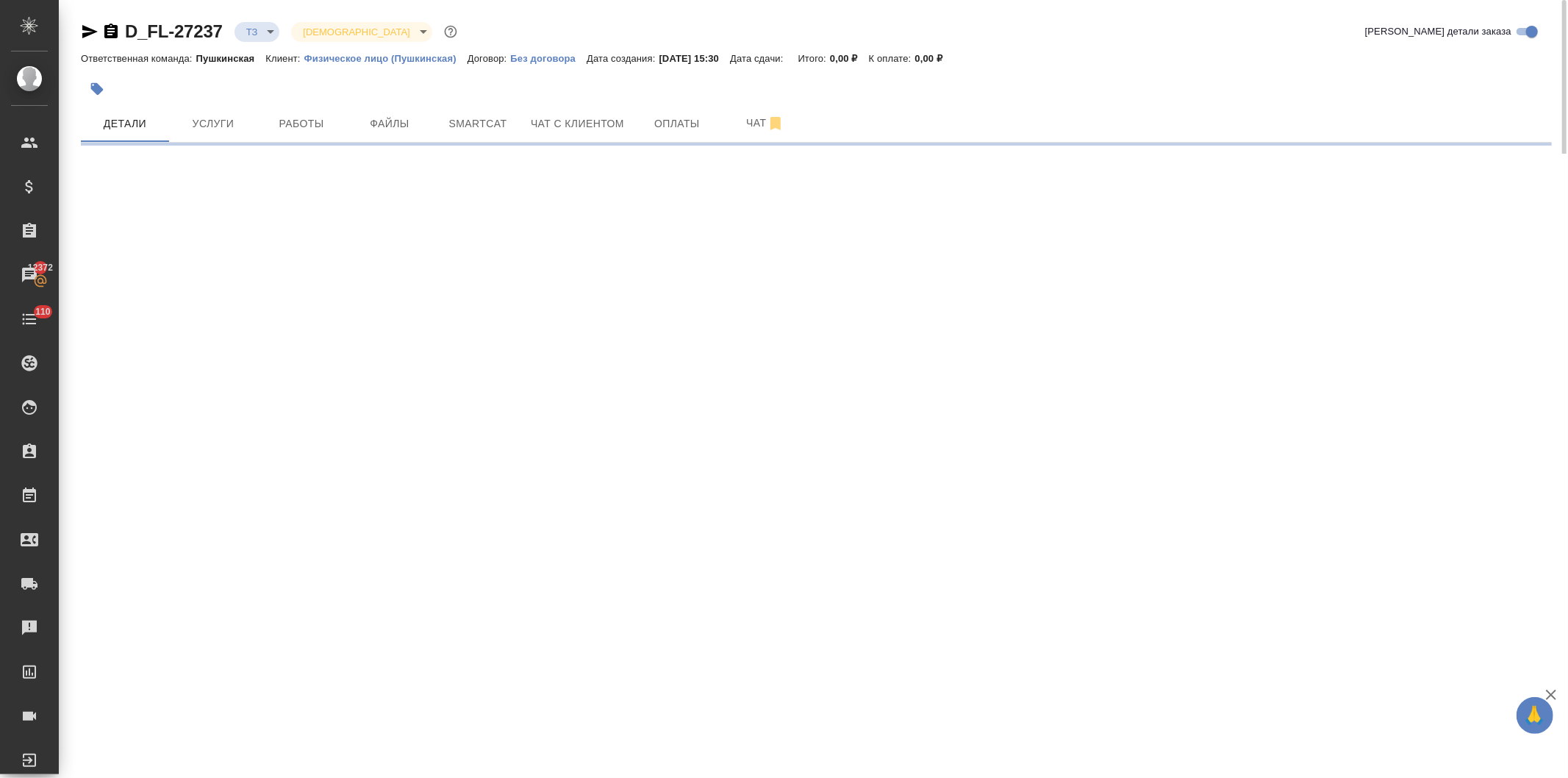
select select "RU"
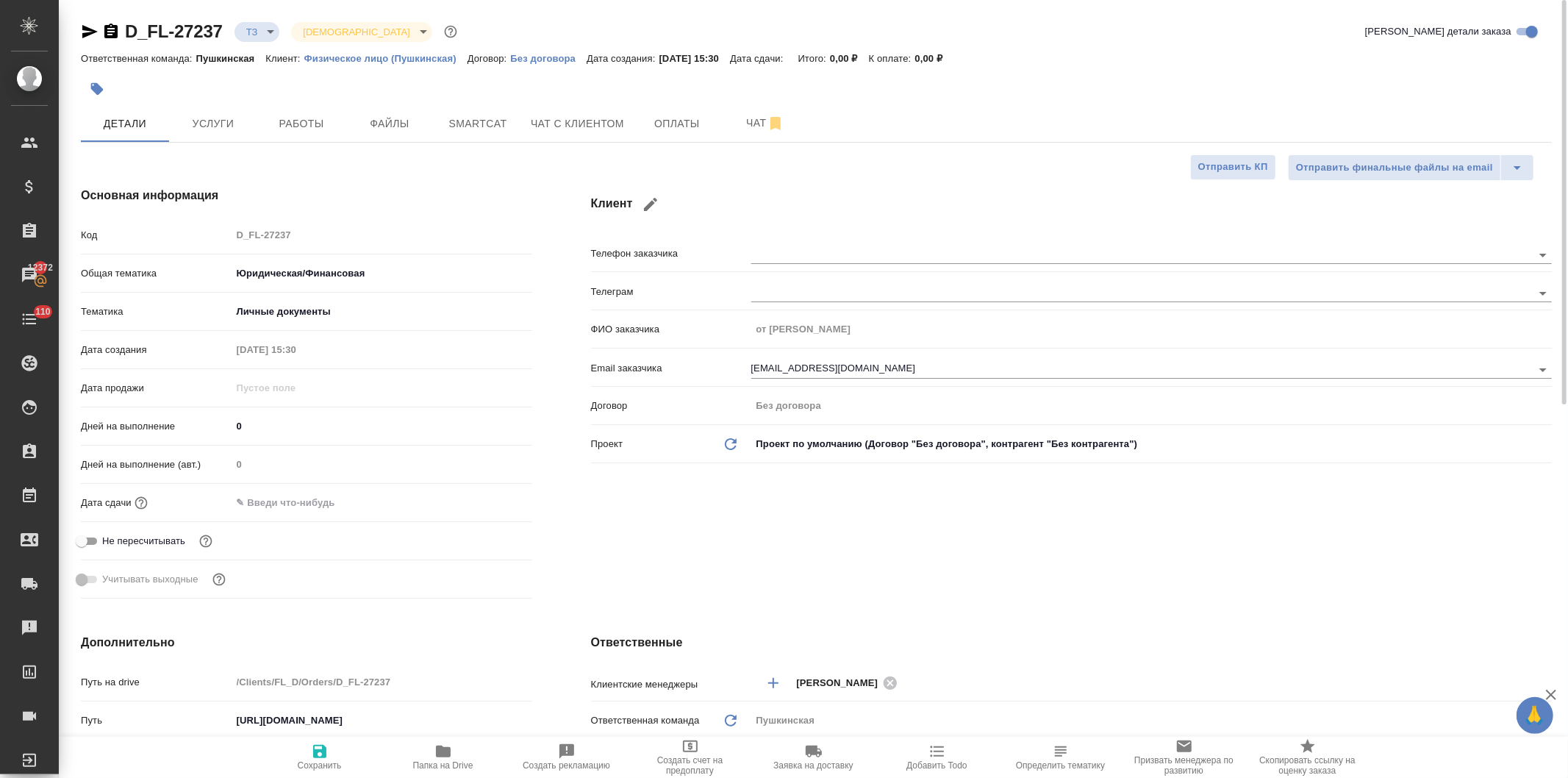
type textarea "x"
click at [204, 119] on span "Услуги" at bounding box center [213, 123] width 71 height 18
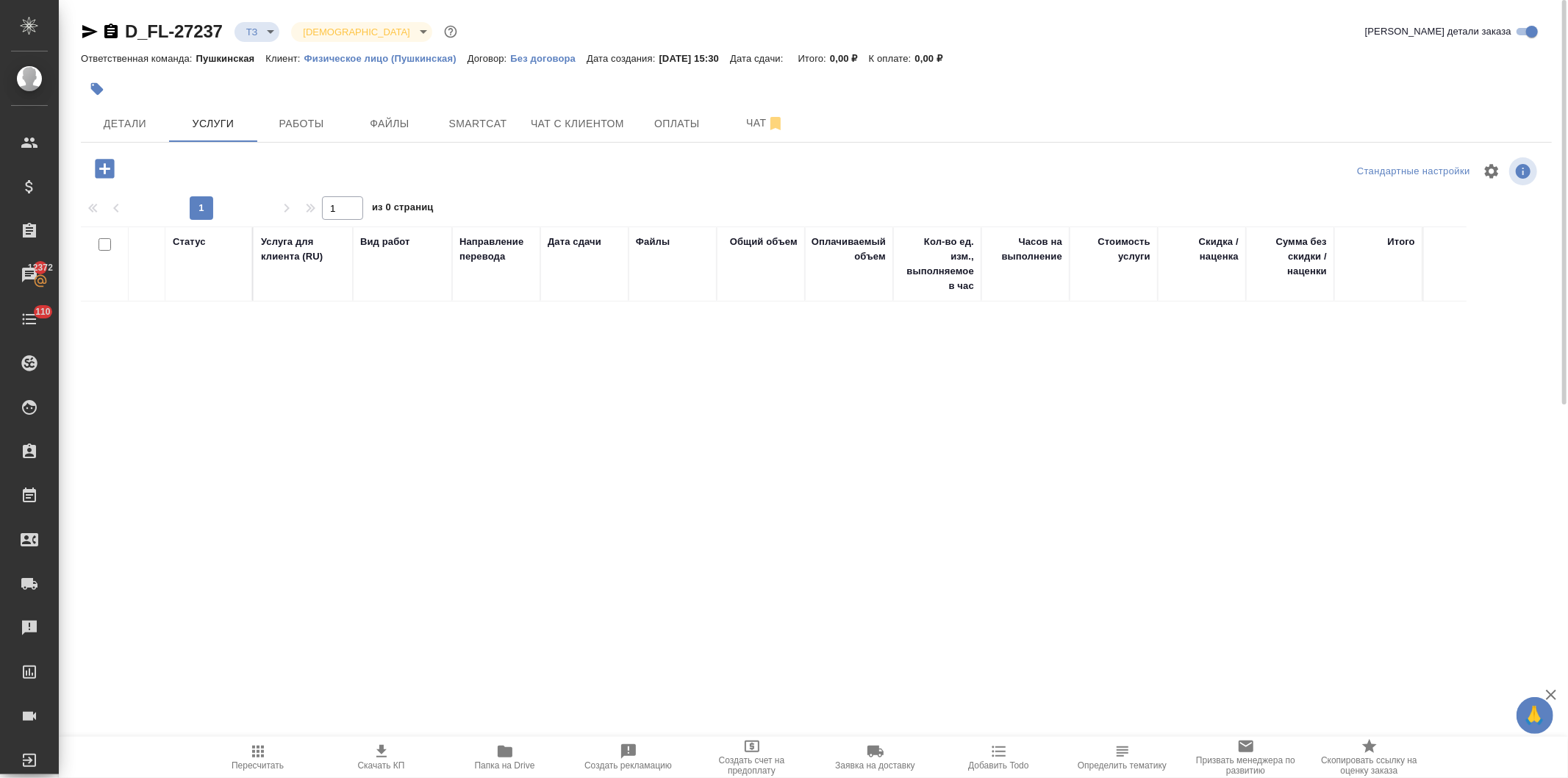
click at [99, 164] on icon "button" at bounding box center [104, 168] width 19 height 19
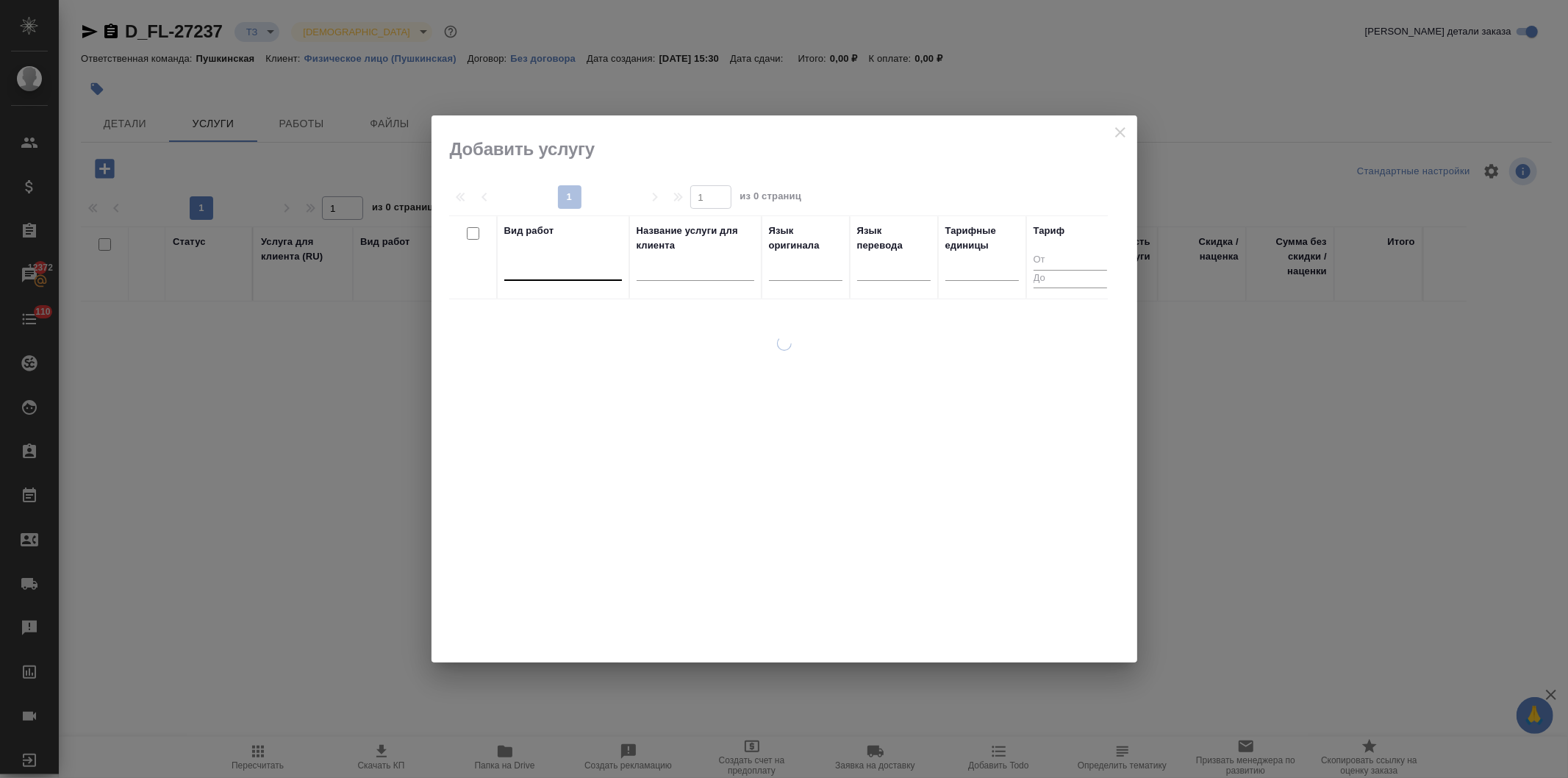
click at [552, 272] on div at bounding box center [563, 266] width 118 height 21
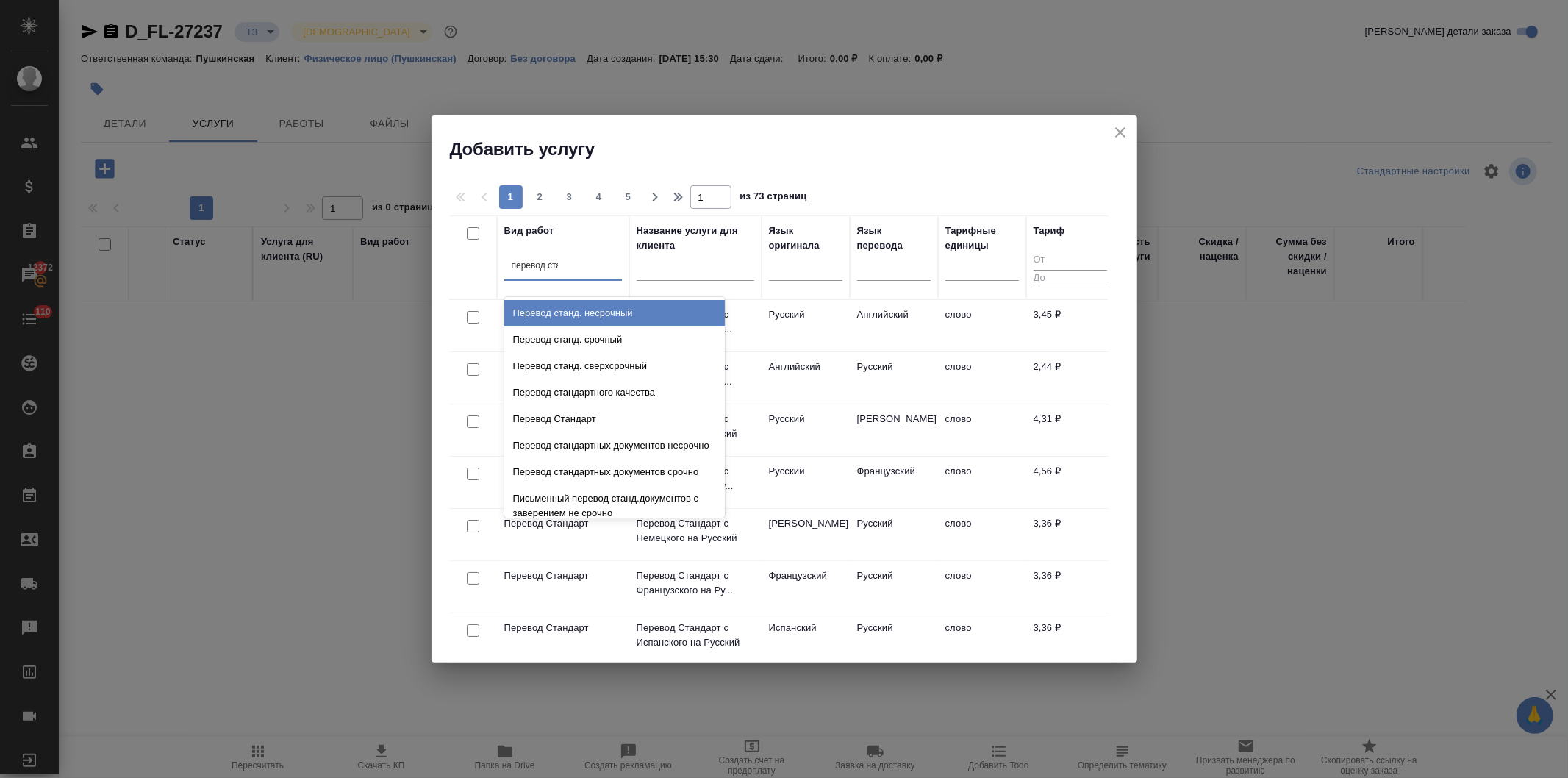
type input "перевод стан"
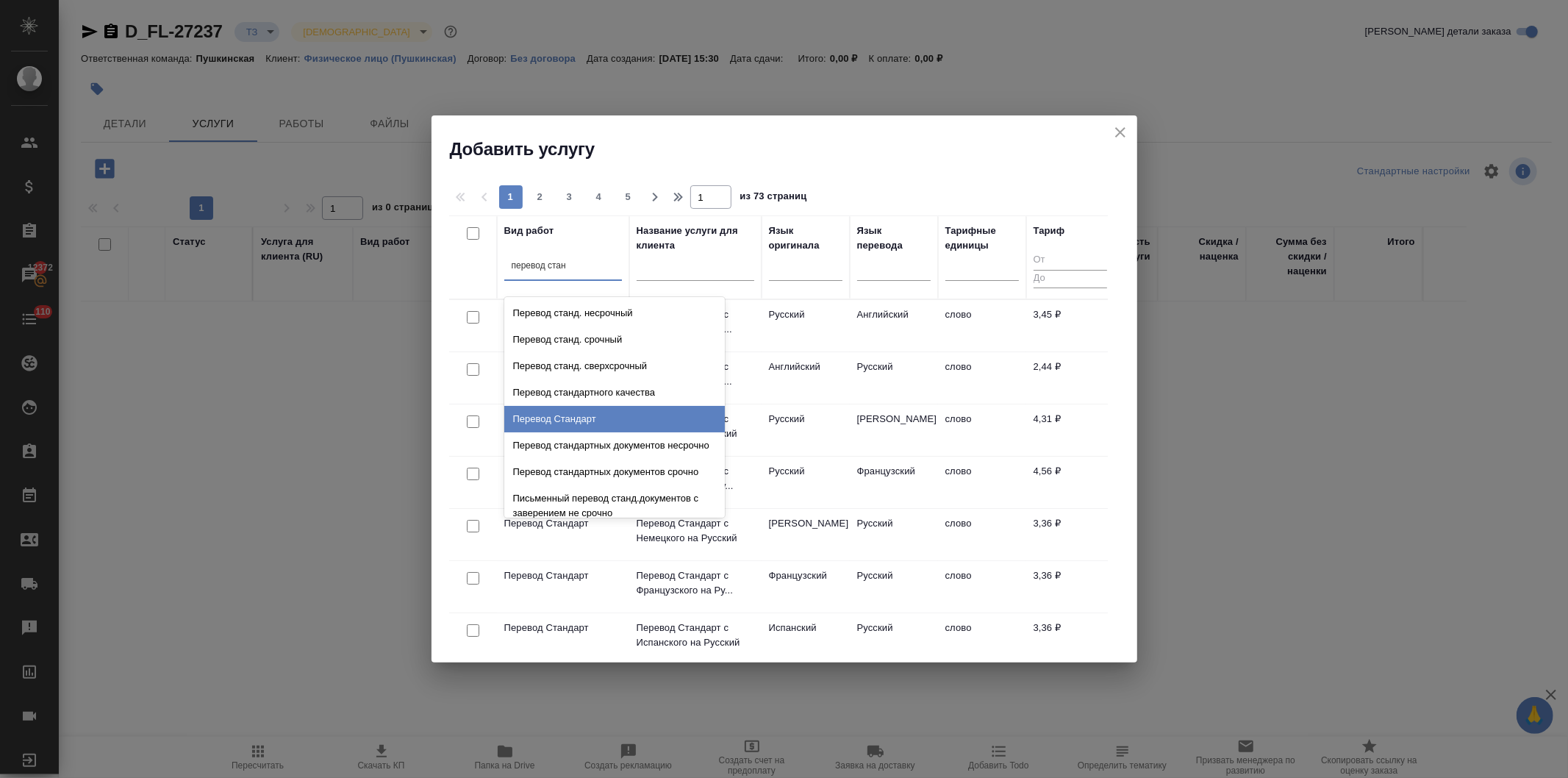
click at [563, 409] on div "Перевод Стандарт" at bounding box center [614, 419] width 221 height 27
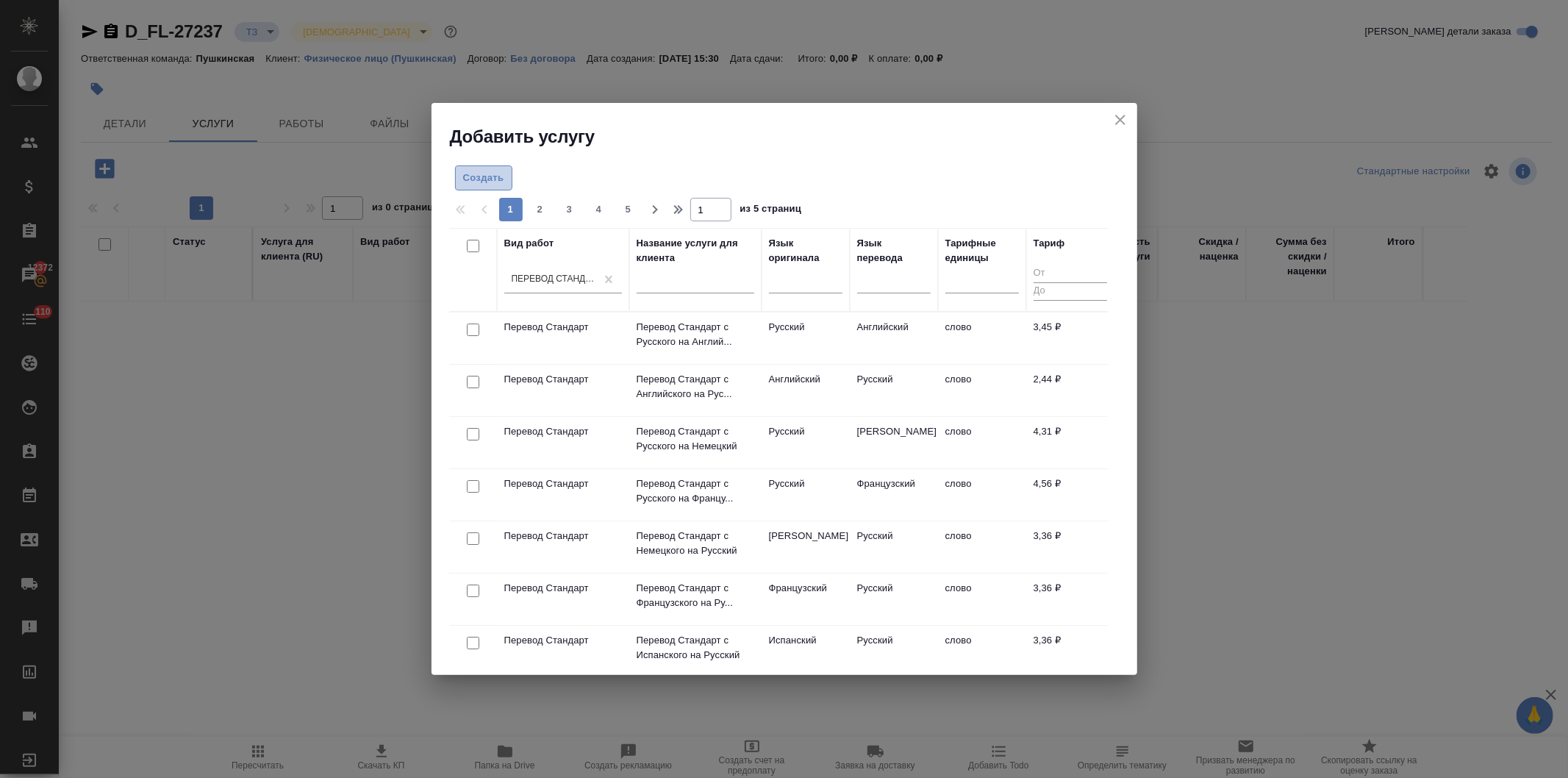
click at [481, 175] on span "Создать" at bounding box center [483, 179] width 41 height 17
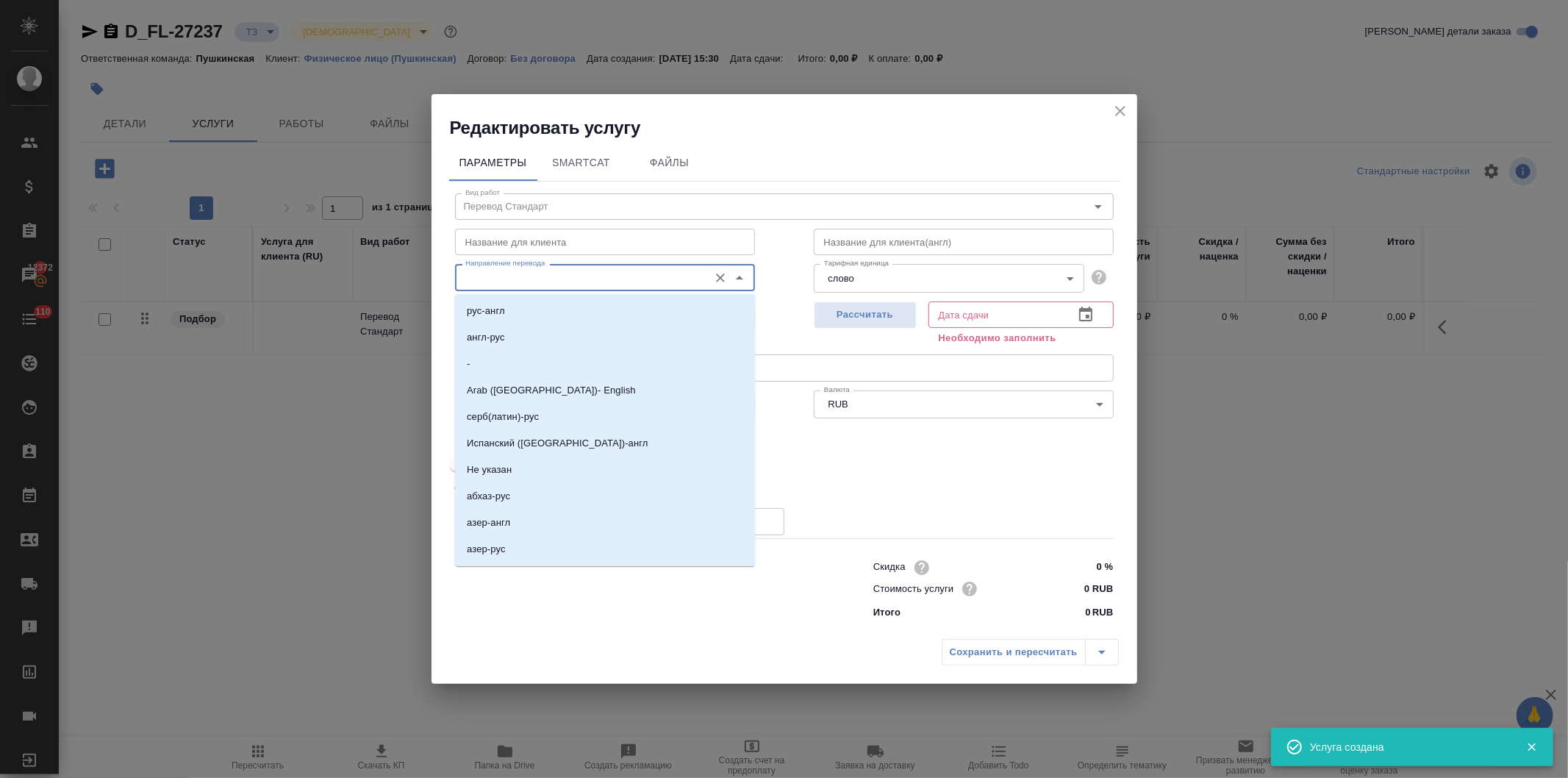
click at [507, 281] on input "Направление перевода" at bounding box center [580, 278] width 242 height 17
click at [483, 335] on p "англ-рус" at bounding box center [486, 337] width 38 height 14
type input "англ-рус"
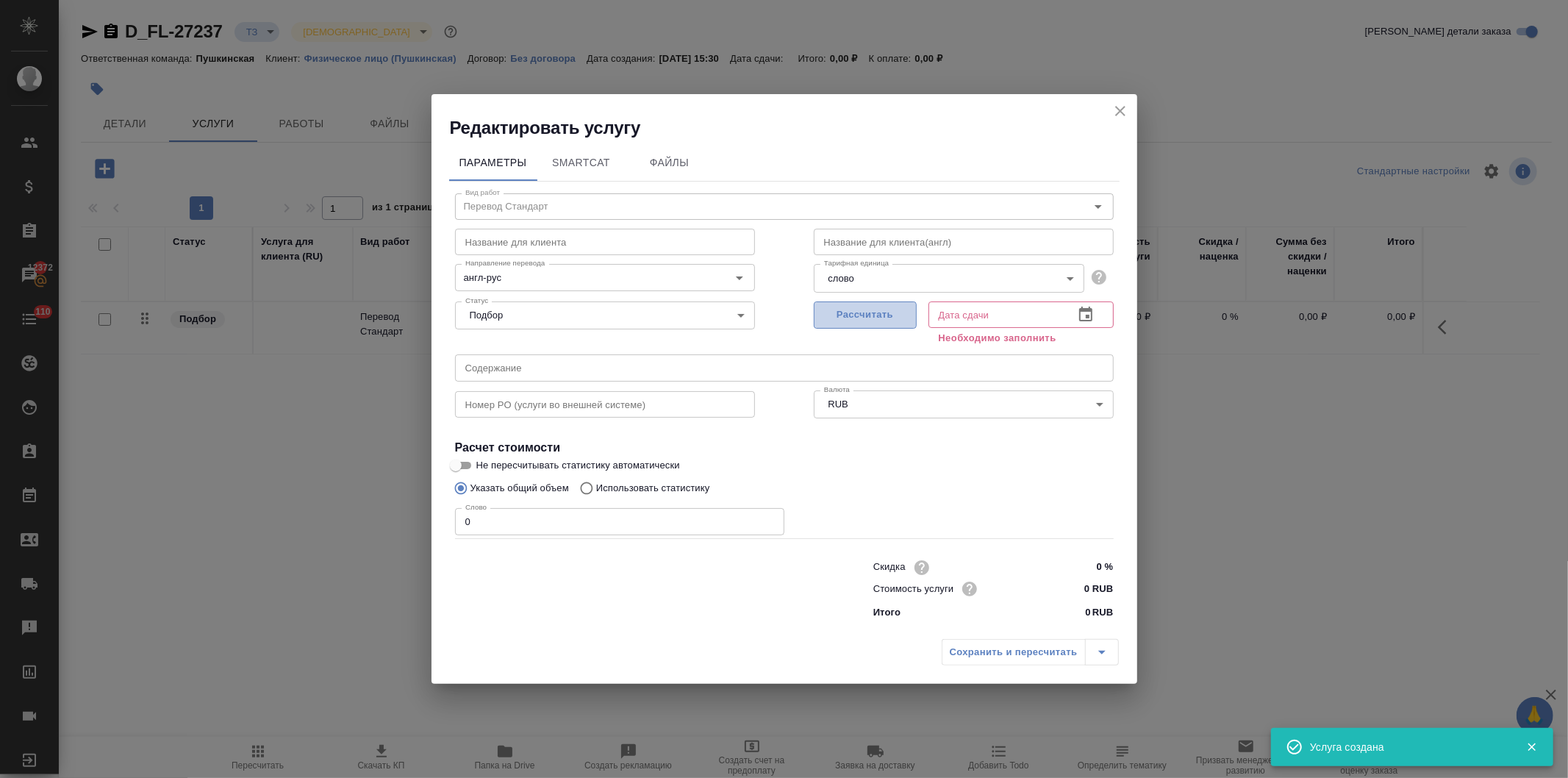
click at [864, 313] on span "Рассчитать" at bounding box center [865, 315] width 87 height 17
type input "20.08.2025 15:39"
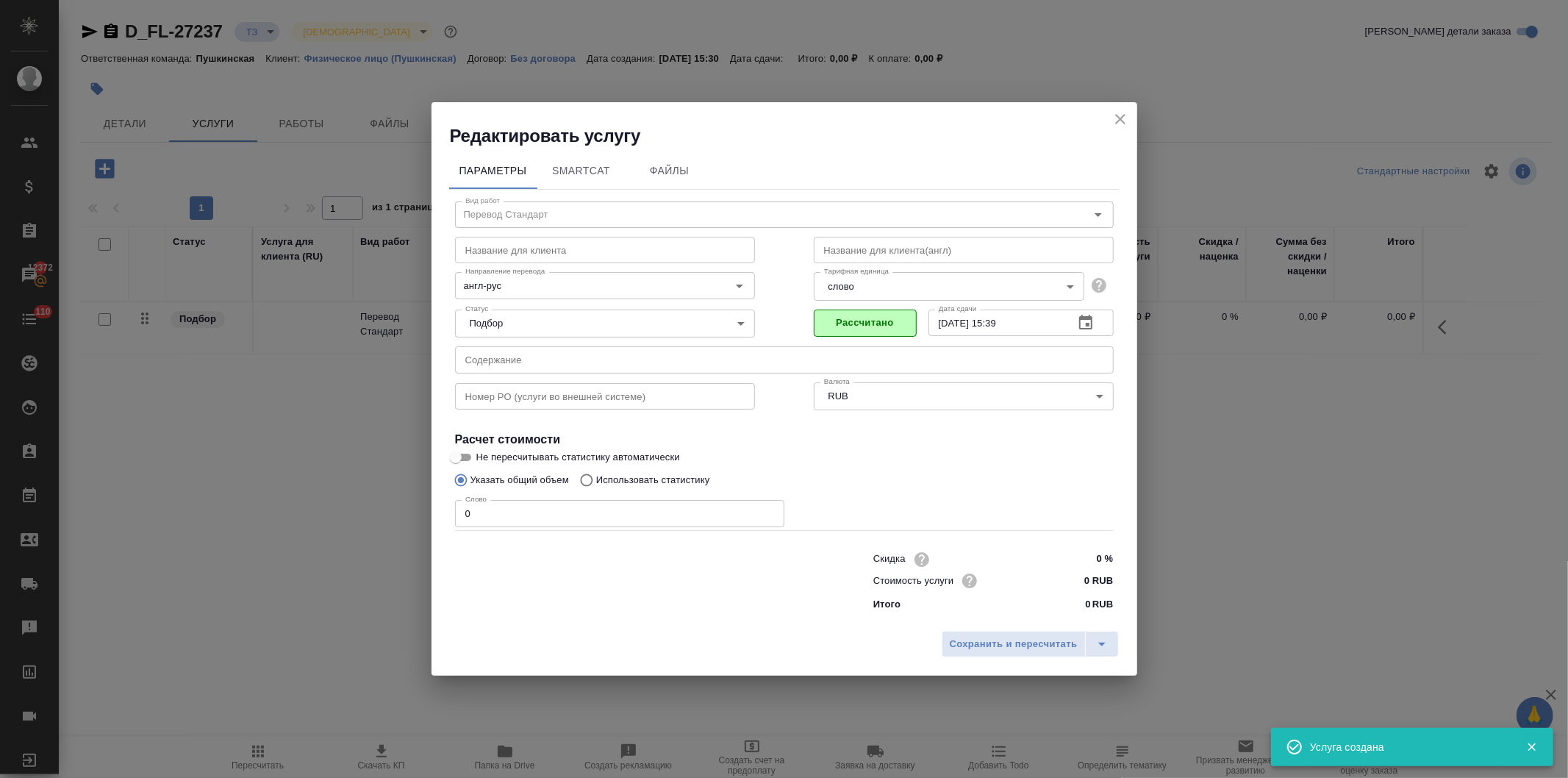
click at [1083, 583] on input "0 RUB" at bounding box center [1086, 581] width 55 height 21
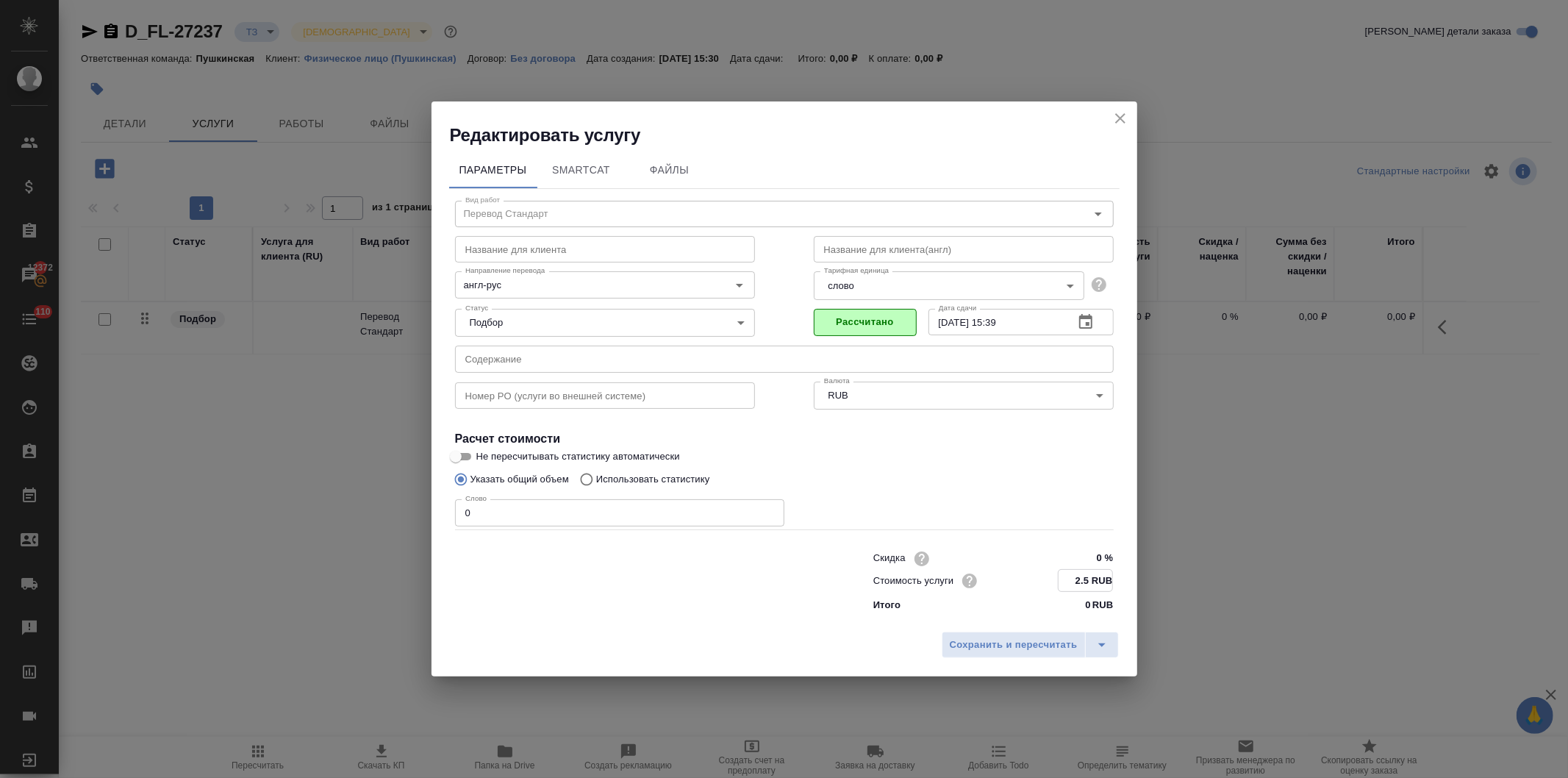
type input "2.5 RUB"
drag, startPoint x: 522, startPoint y: 505, endPoint x: 306, endPoint y: 485, distance: 216.9
click at [306, 485] on div "Редактировать услугу Параметры SmartCat Файлы Вид работ Перевод Стандарт Вид ра…" at bounding box center [784, 389] width 1568 height 778
click at [519, 510] on input "0" at bounding box center [620, 514] width 329 height 27
drag, startPoint x: 503, startPoint y: 517, endPoint x: 418, endPoint y: 512, distance: 85.1
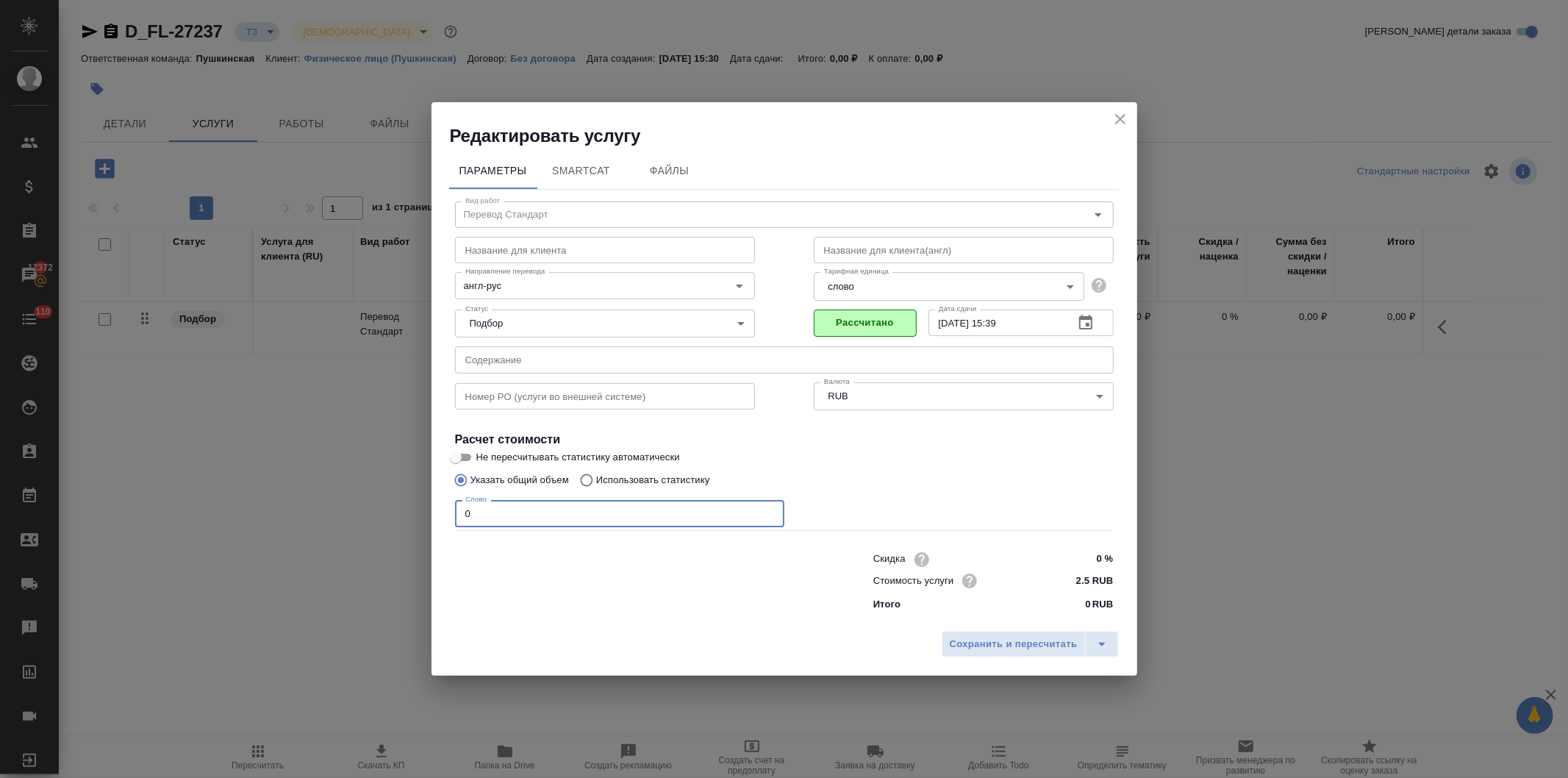
click at [418, 512] on div "Редактировать услугу Параметры SmartCat Файлы Вид работ Перевод Стандарт Вид ра…" at bounding box center [784, 389] width 1568 height 778
type input "750"
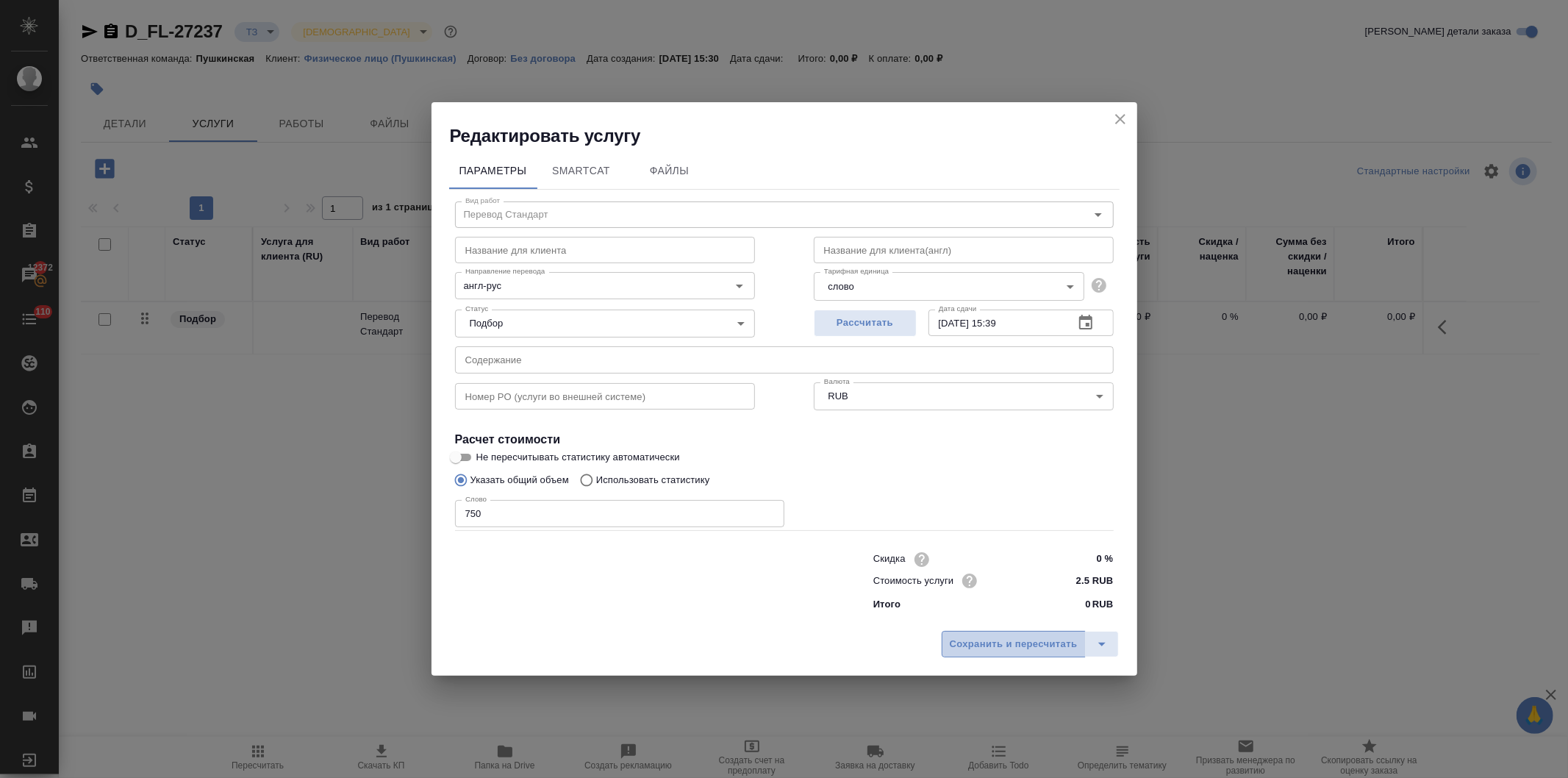
click at [965, 643] on span "Сохранить и пересчитать" at bounding box center [1014, 645] width 128 height 17
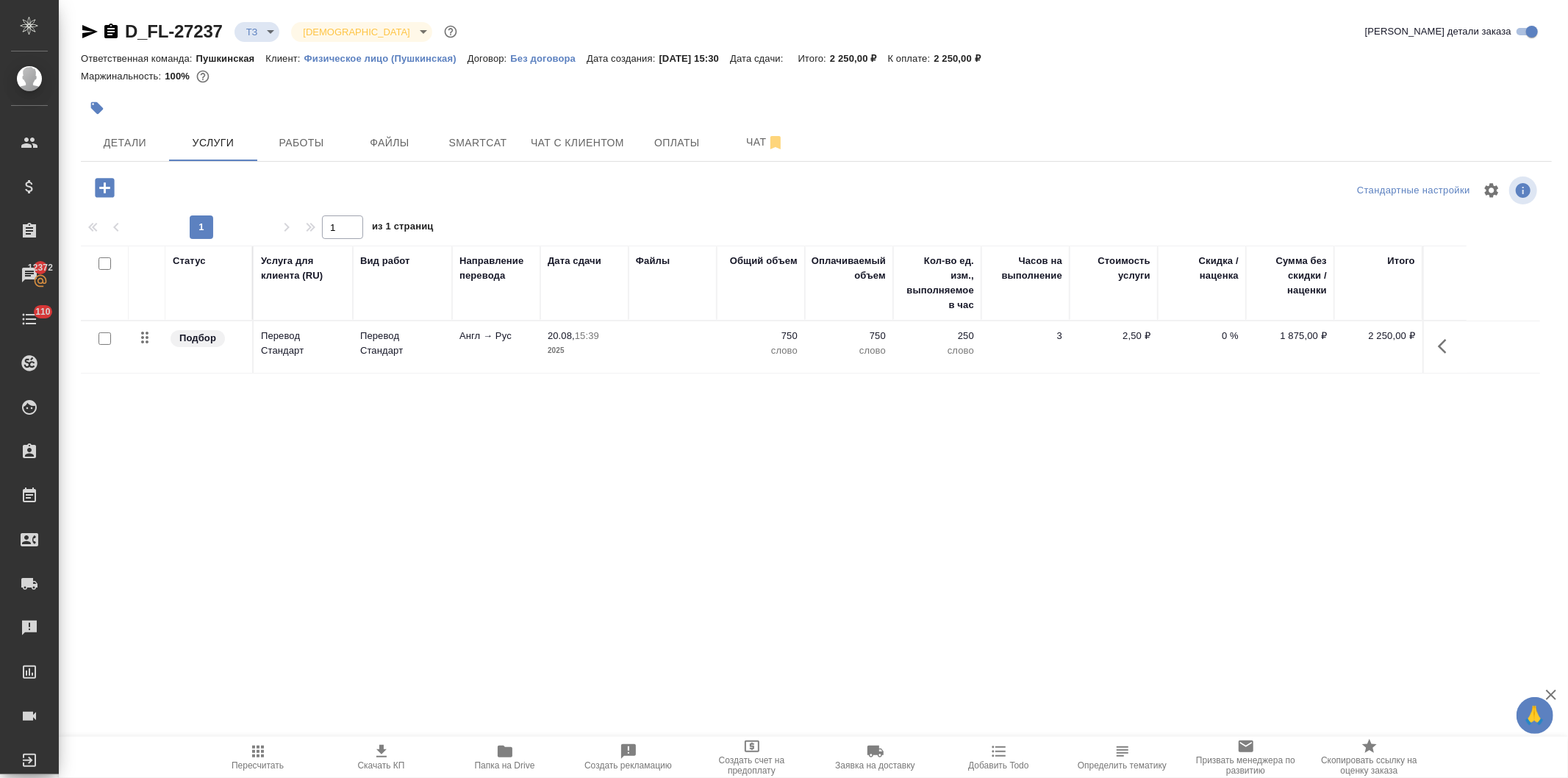
click at [97, 185] on icon "button" at bounding box center [104, 188] width 19 height 19
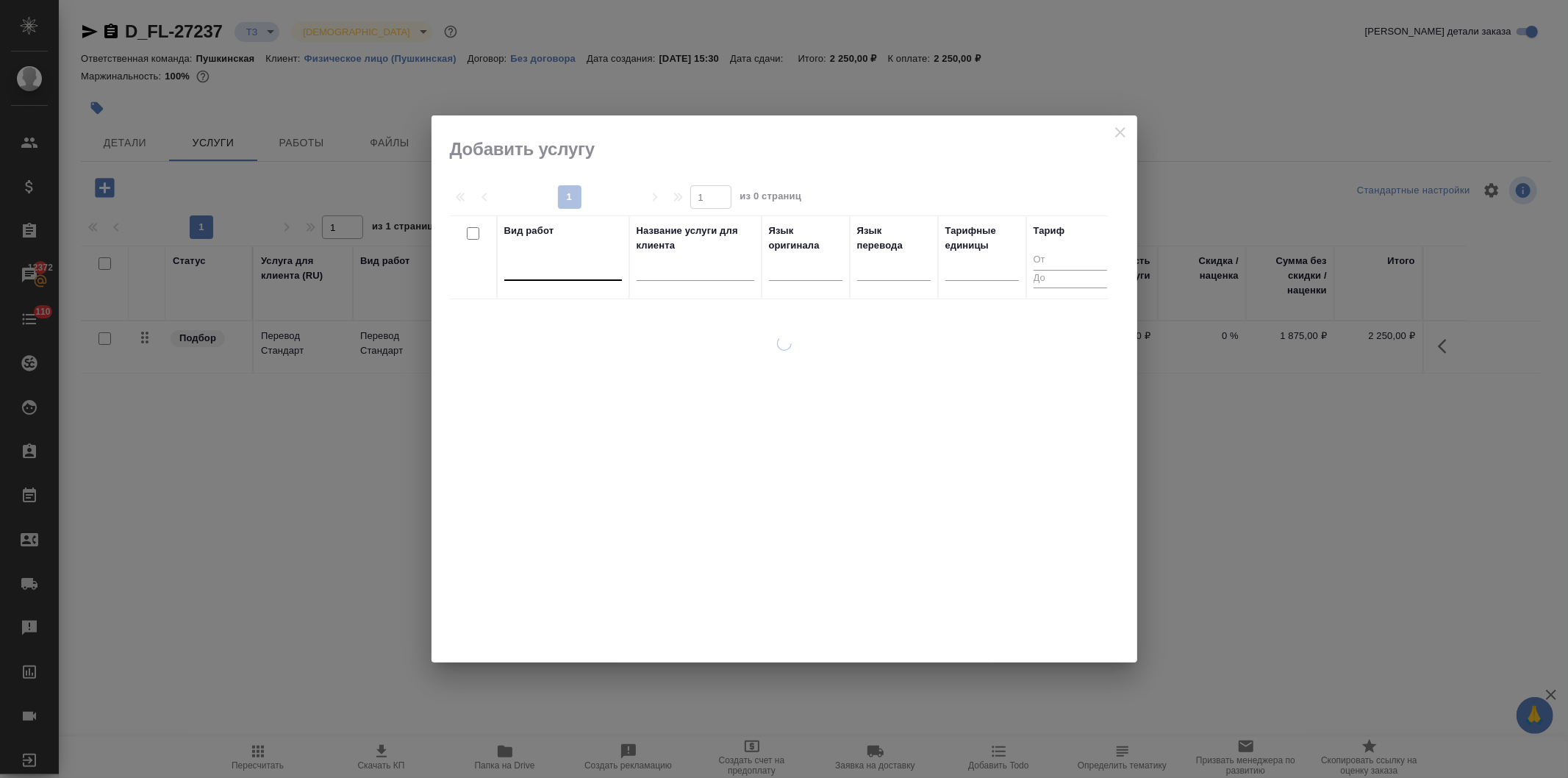
click at [546, 273] on div at bounding box center [563, 266] width 118 height 21
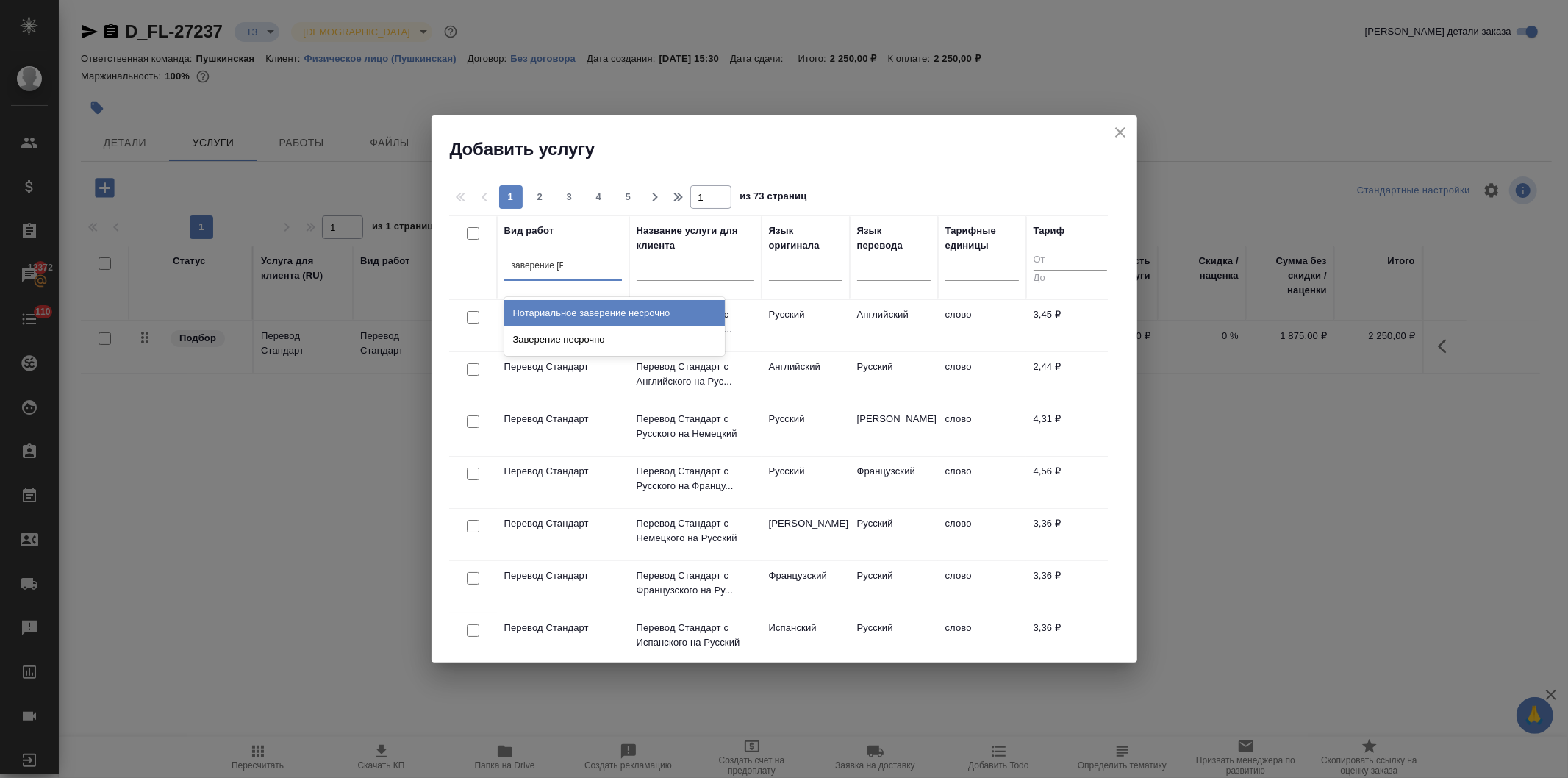
type input "заверение не"
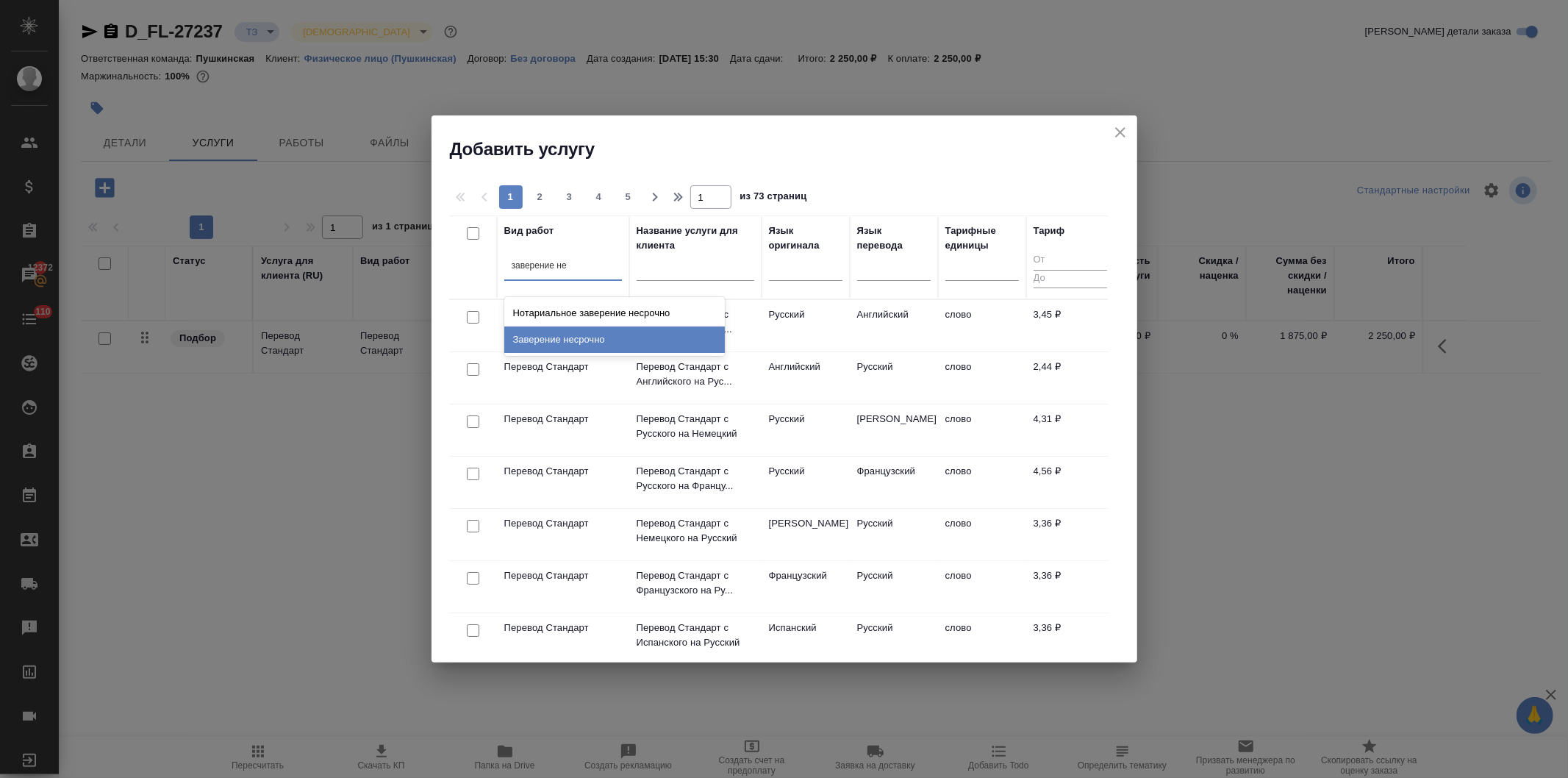
click at [561, 334] on div "Заверение несрочно" at bounding box center [614, 340] width 221 height 27
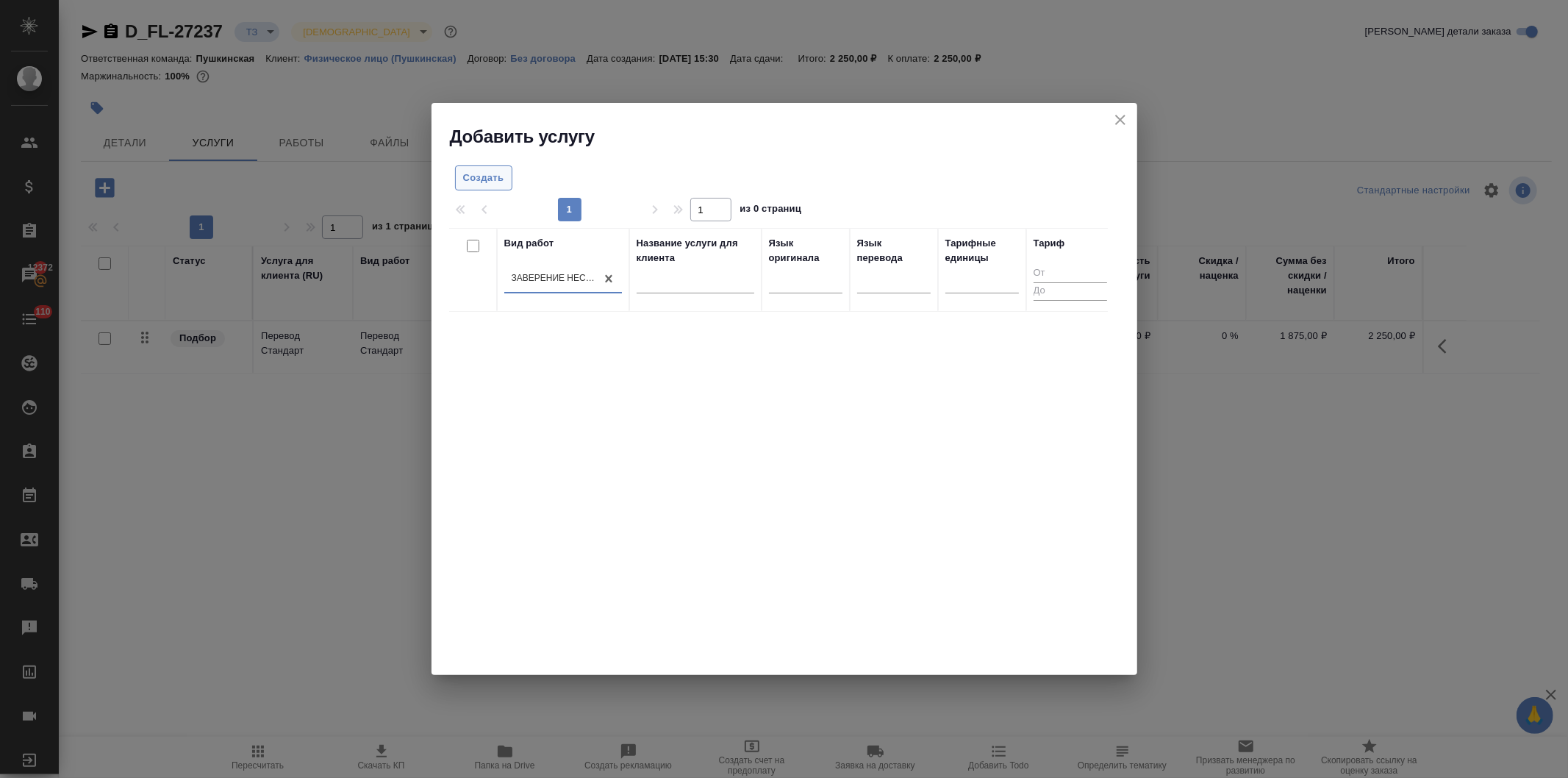
click at [478, 183] on span "Создать" at bounding box center [483, 179] width 41 height 17
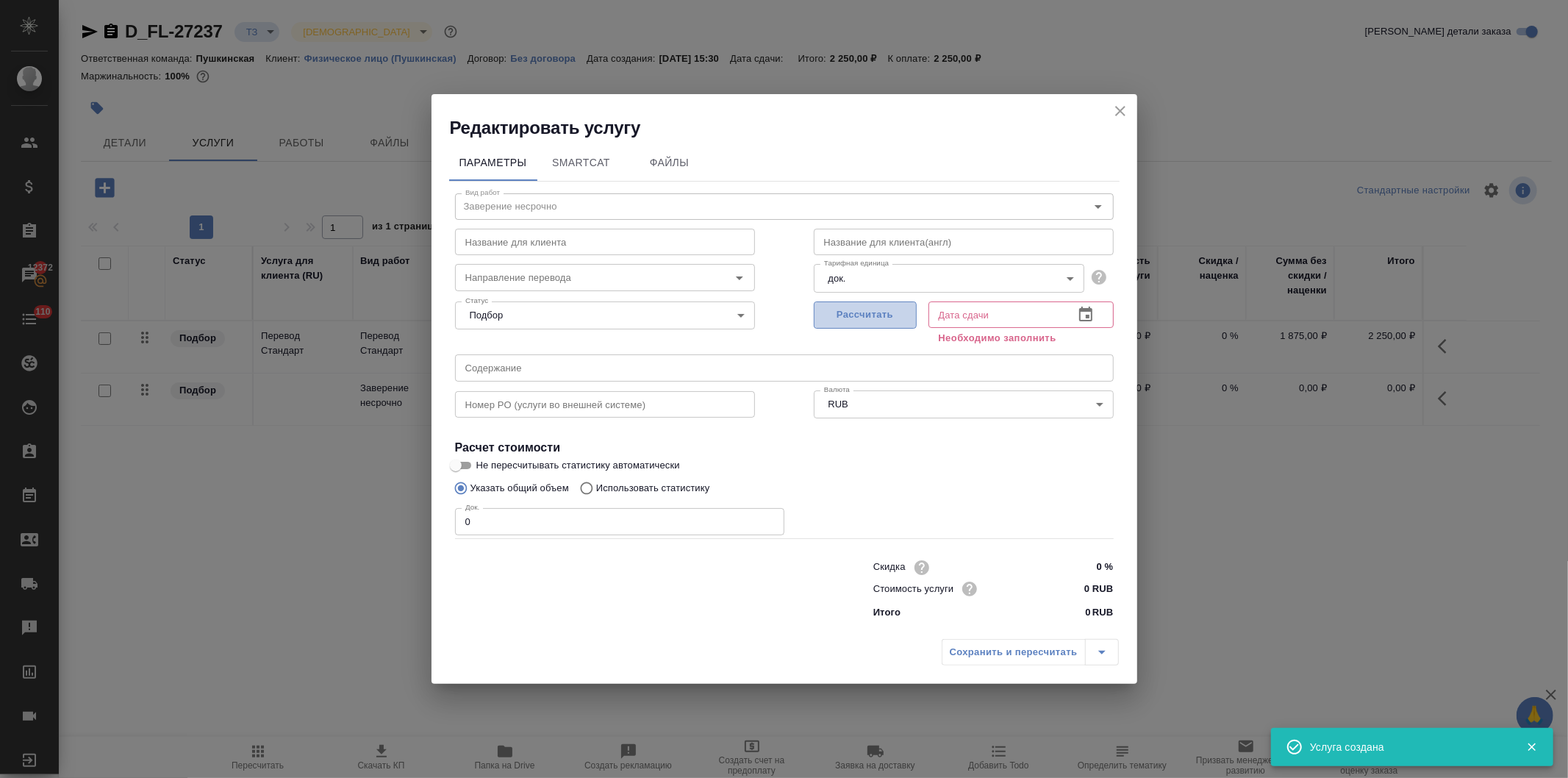
click at [860, 307] on span "Рассчитать" at bounding box center [865, 315] width 87 height 17
type input "20.08.2025 15:40"
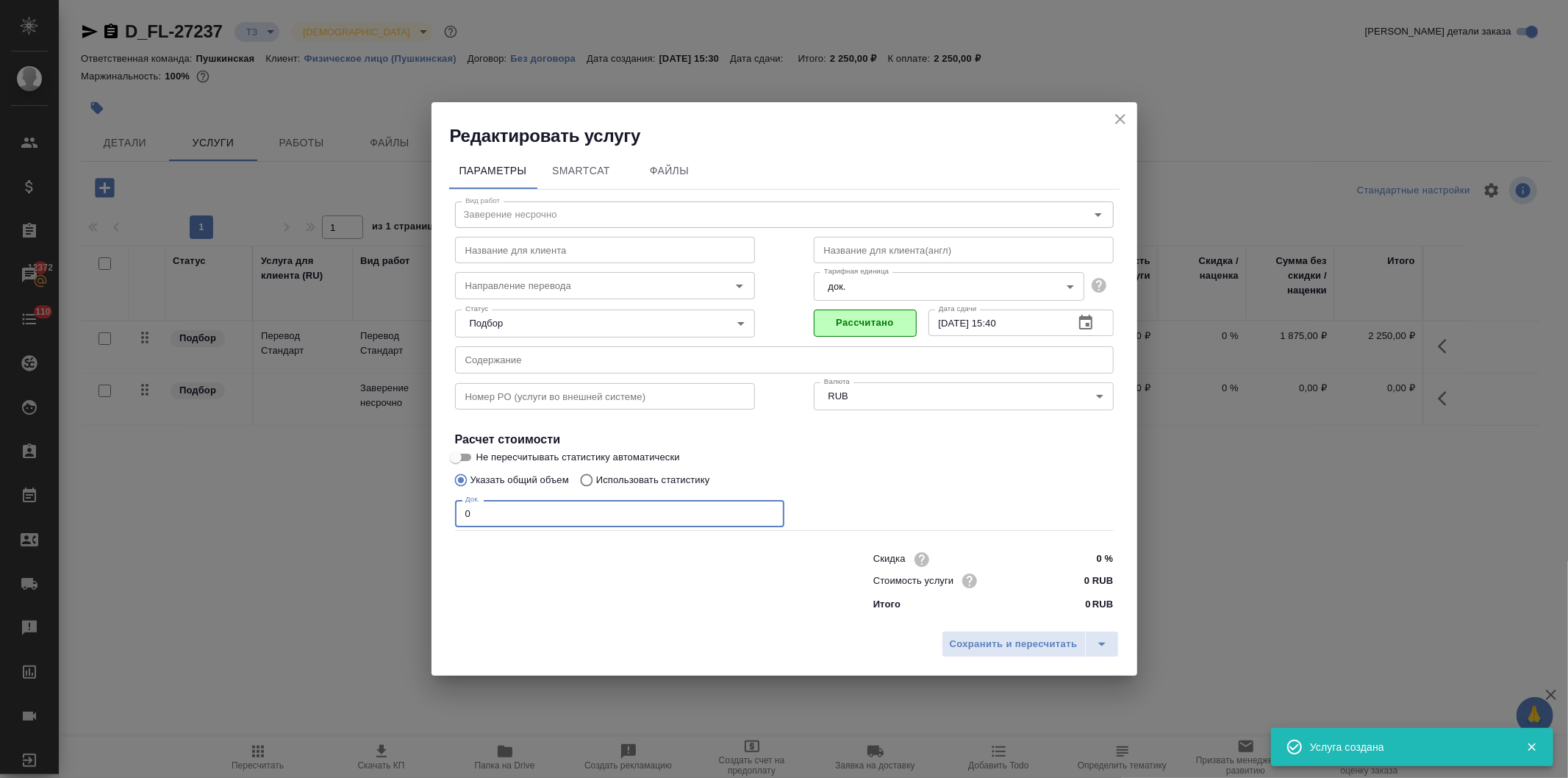
drag, startPoint x: 385, startPoint y: 510, endPoint x: 373, endPoint y: 542, distance: 34.2
click at [378, 517] on div "Редактировать услугу Параметры SmartCat Файлы Вид работ Заверение несрочно Вид …" at bounding box center [784, 389] width 1568 height 778
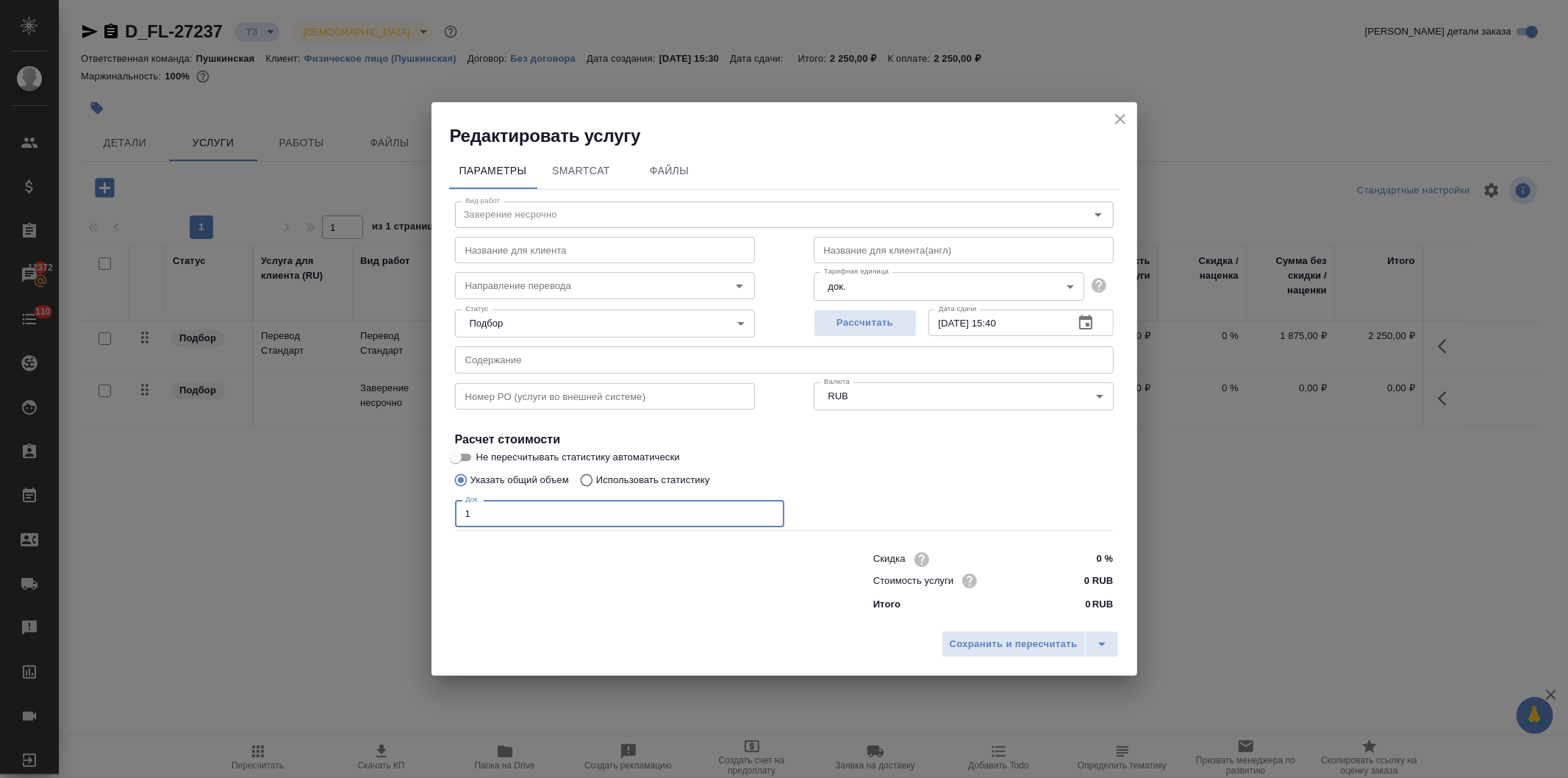
type input "1"
click at [1082, 577] on input "0 RUB" at bounding box center [1086, 581] width 55 height 21
type input "4000 RUB"
click at [1029, 643] on span "Сохранить и пересчитать" at bounding box center [1014, 646] width 128 height 17
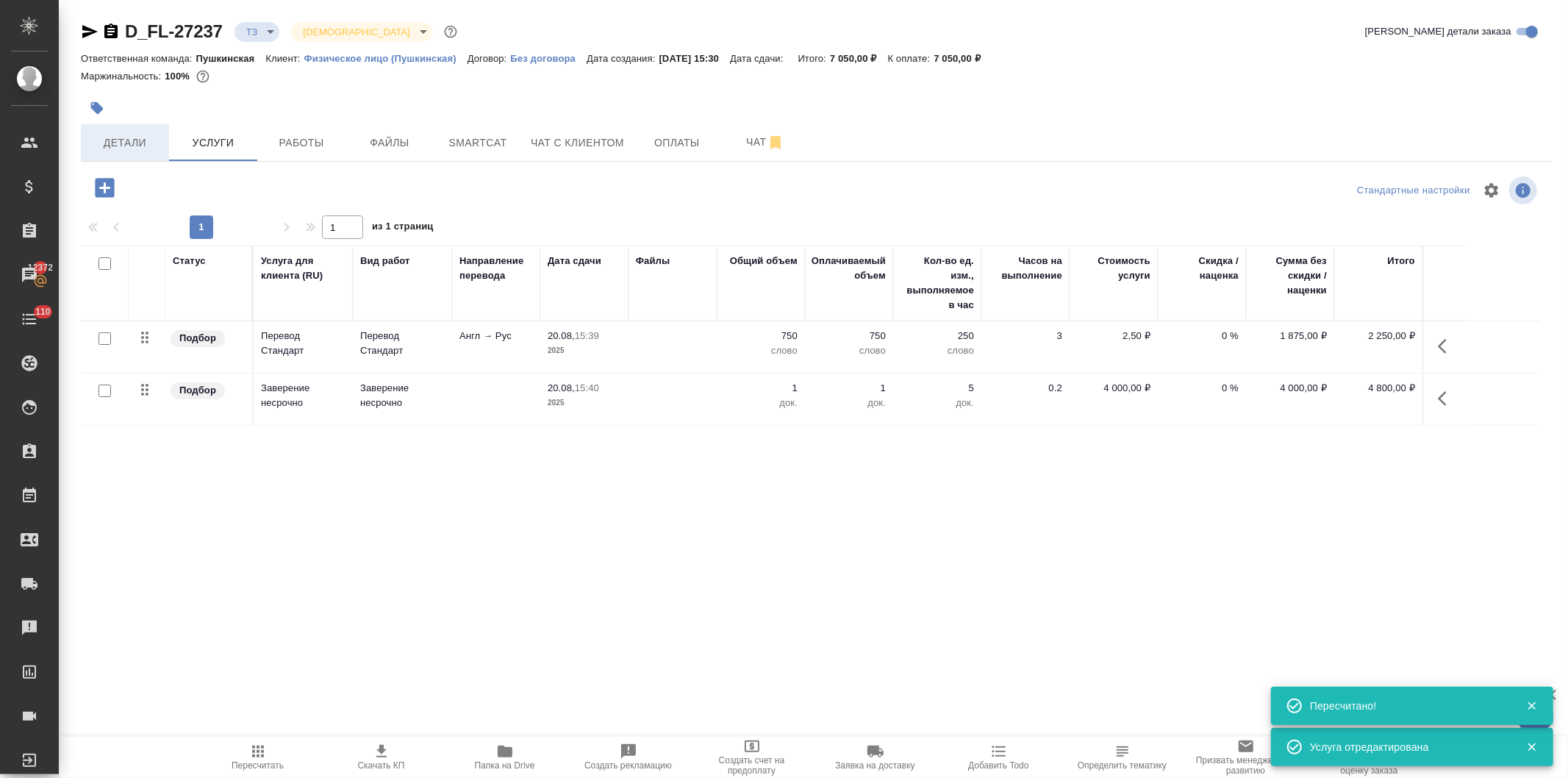
click at [140, 150] on span "Детали" at bounding box center [125, 143] width 71 height 18
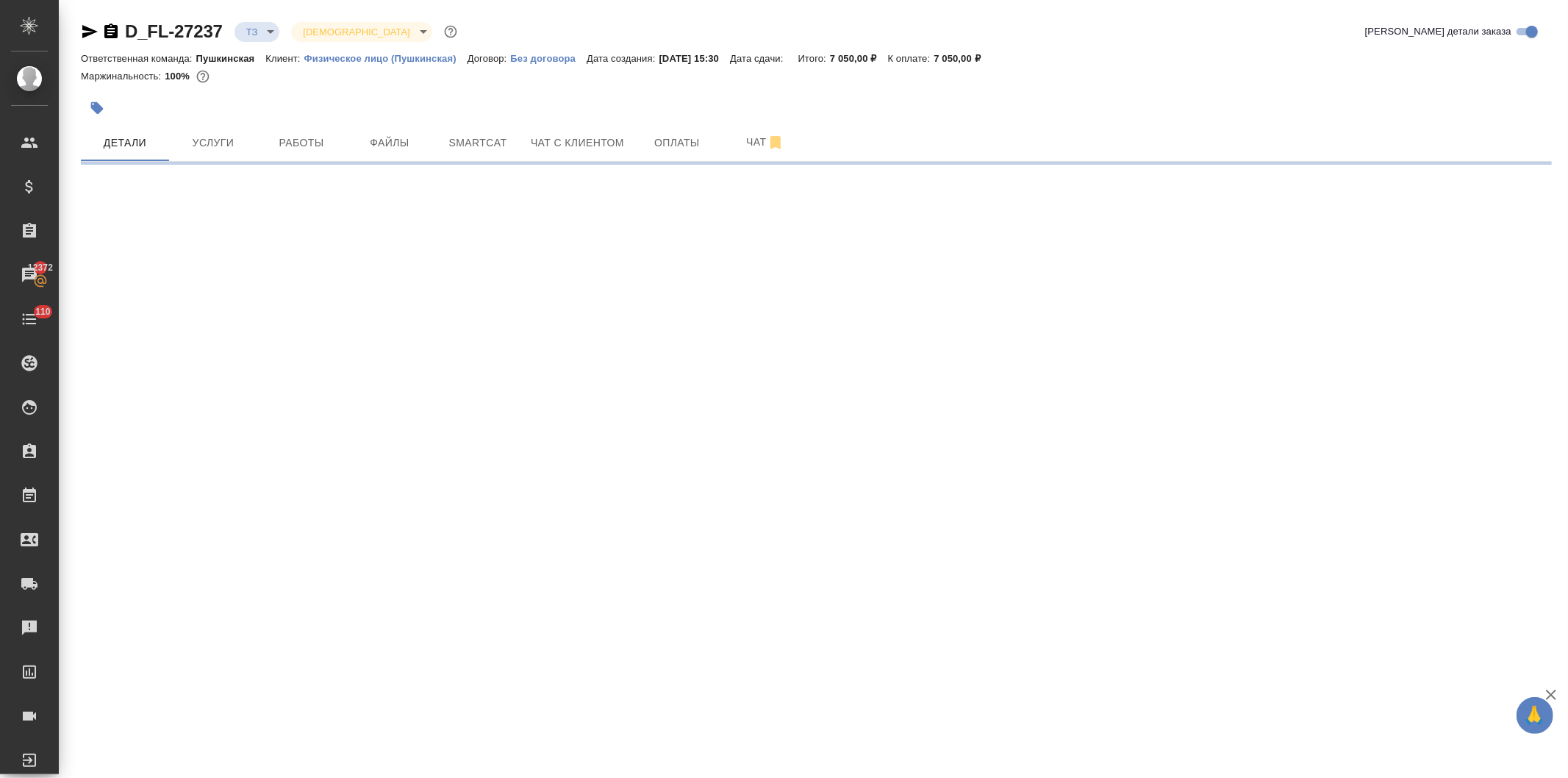
select select "RU"
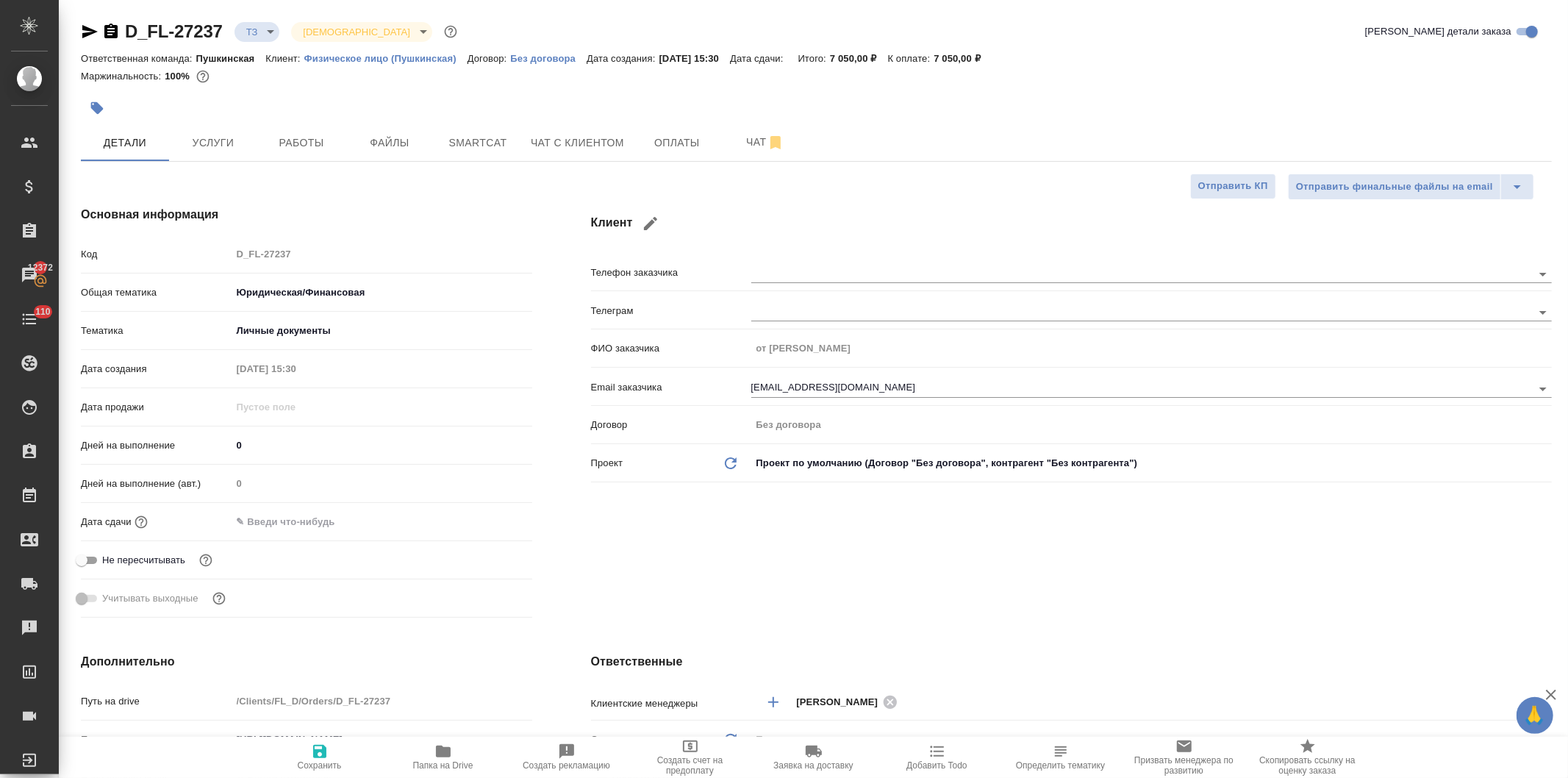
type textarea "x"
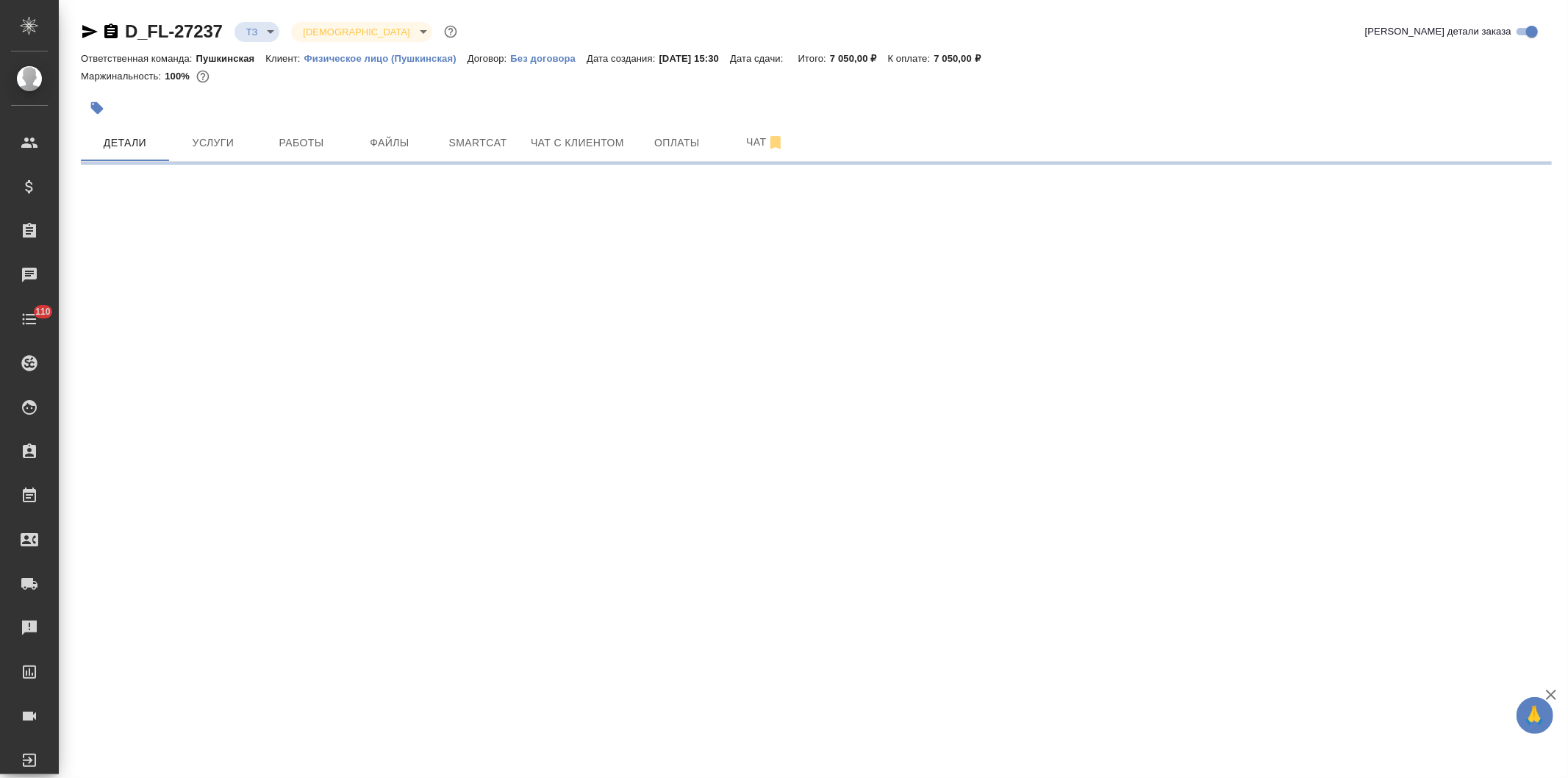
select select "RU"
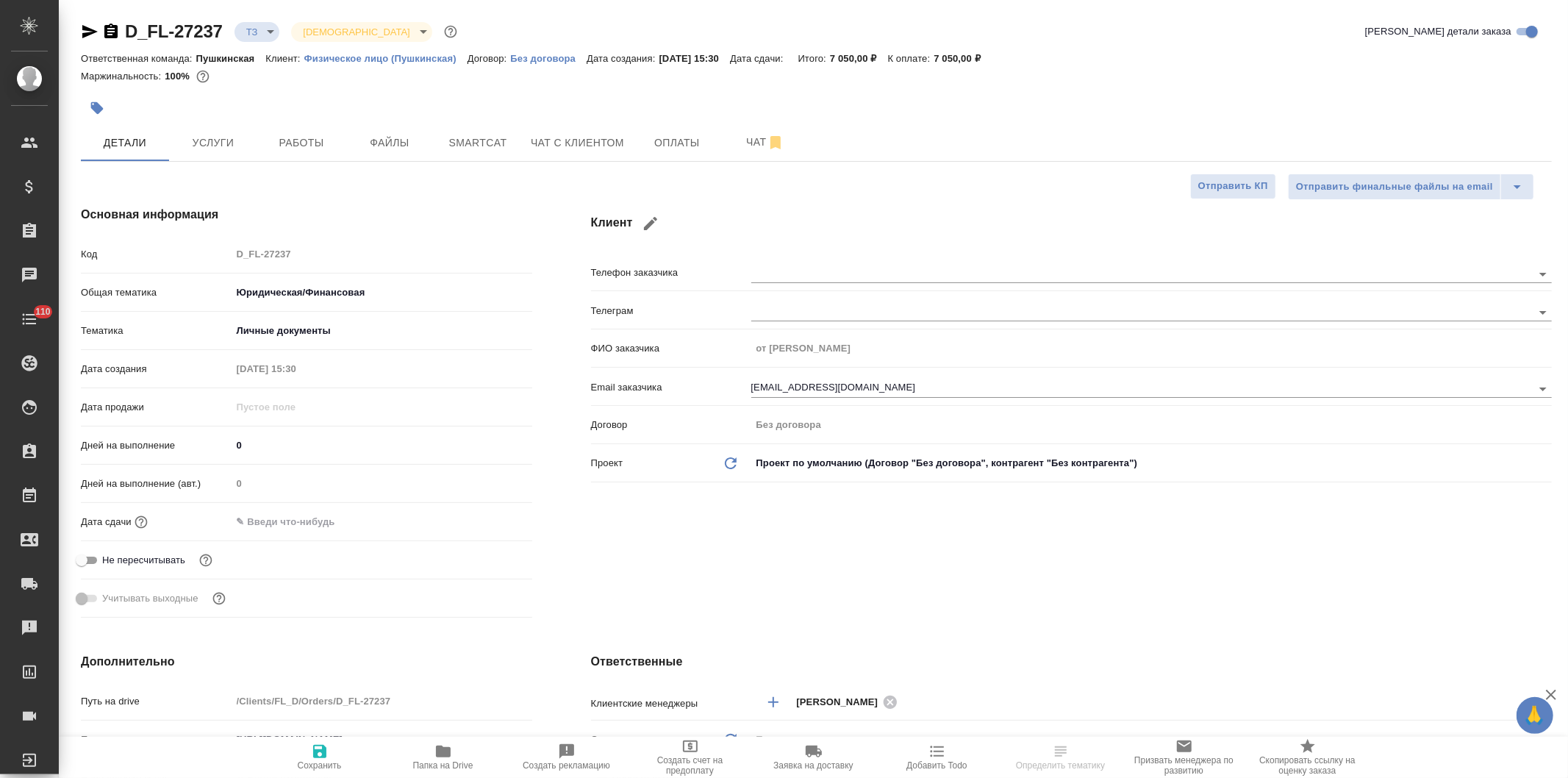
type textarea "x"
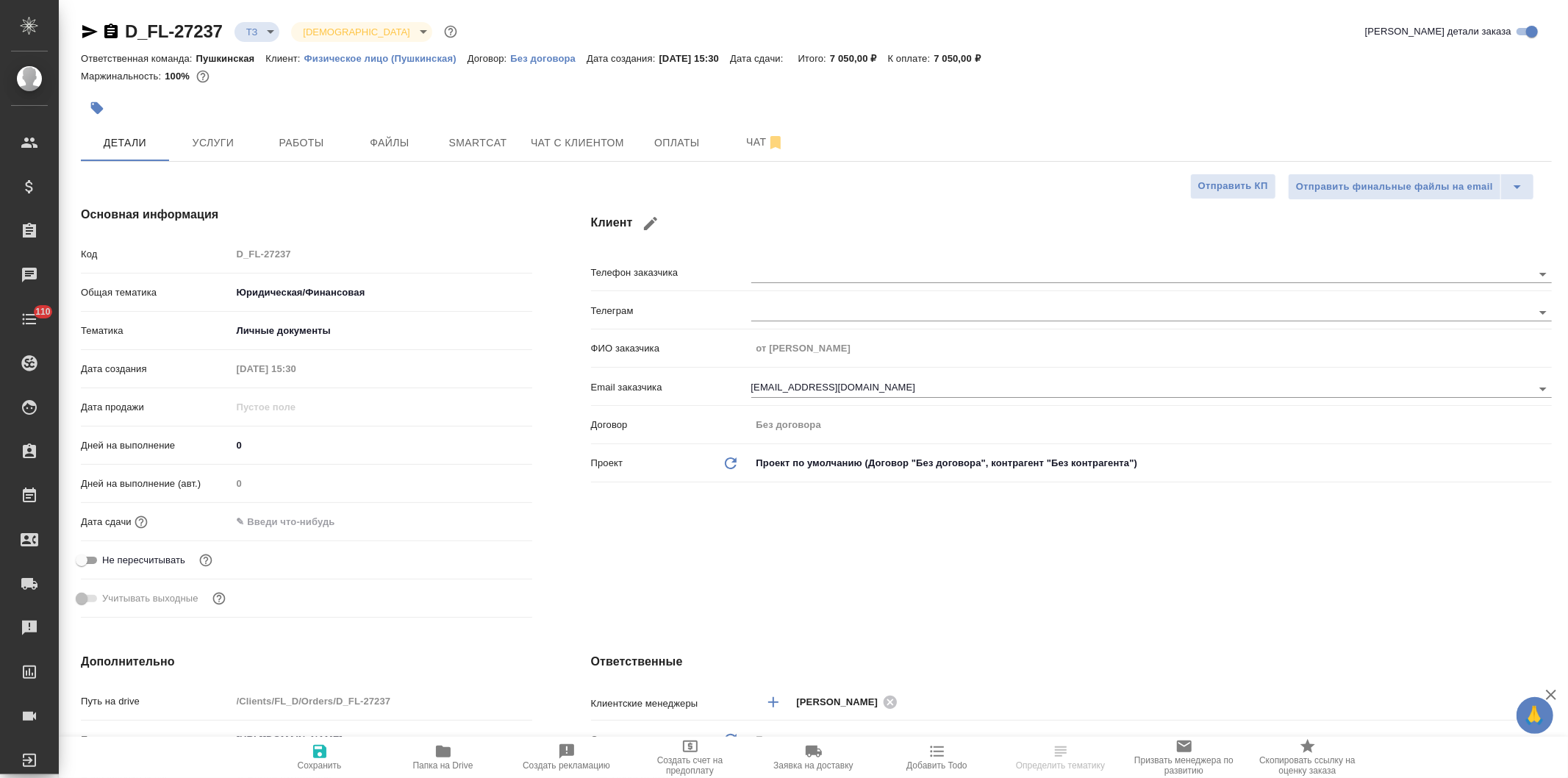
type textarea "x"
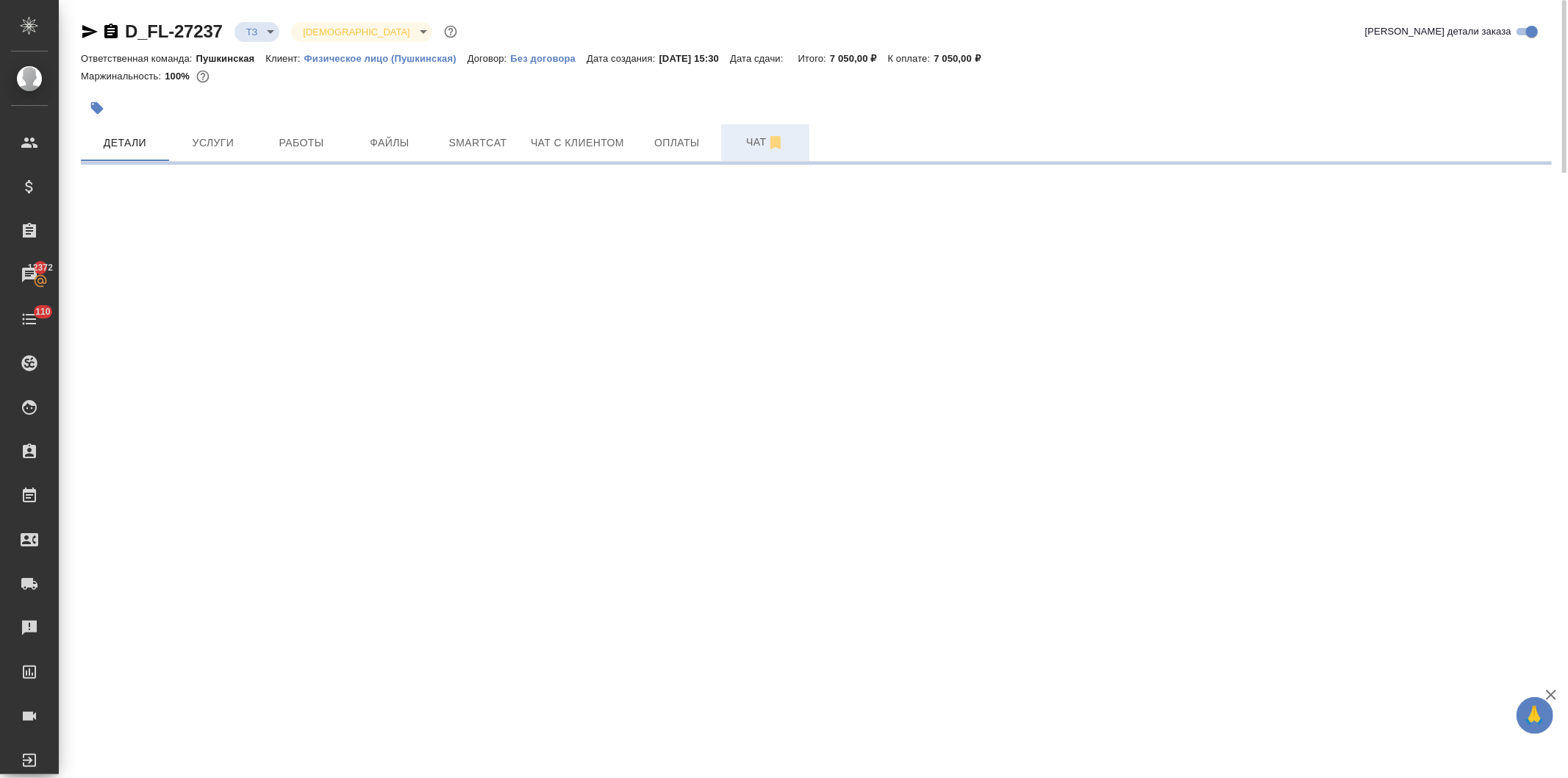
click at [751, 136] on span "Чат" at bounding box center [765, 142] width 71 height 18
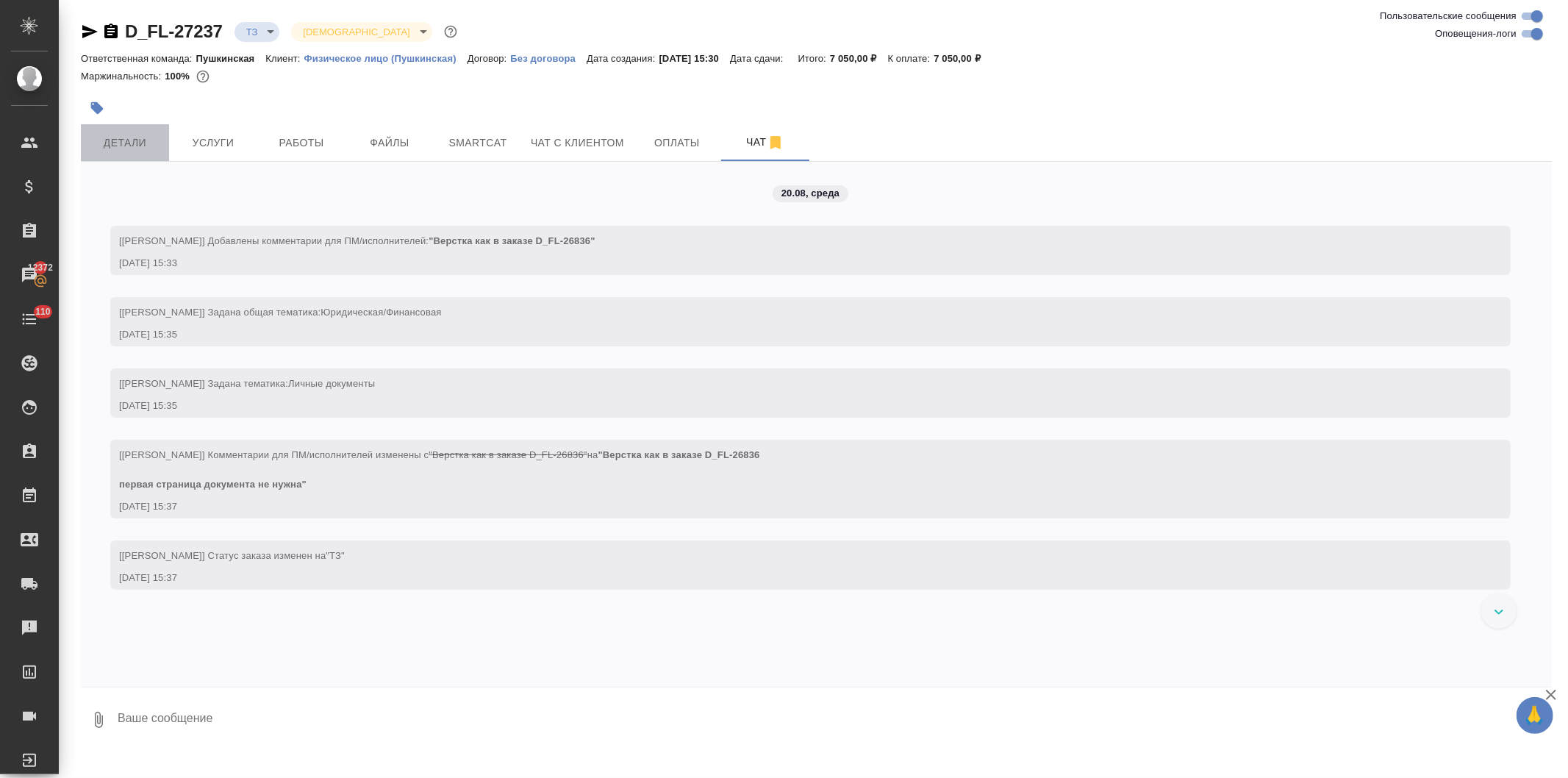
click at [133, 142] on span "Детали" at bounding box center [125, 143] width 71 height 18
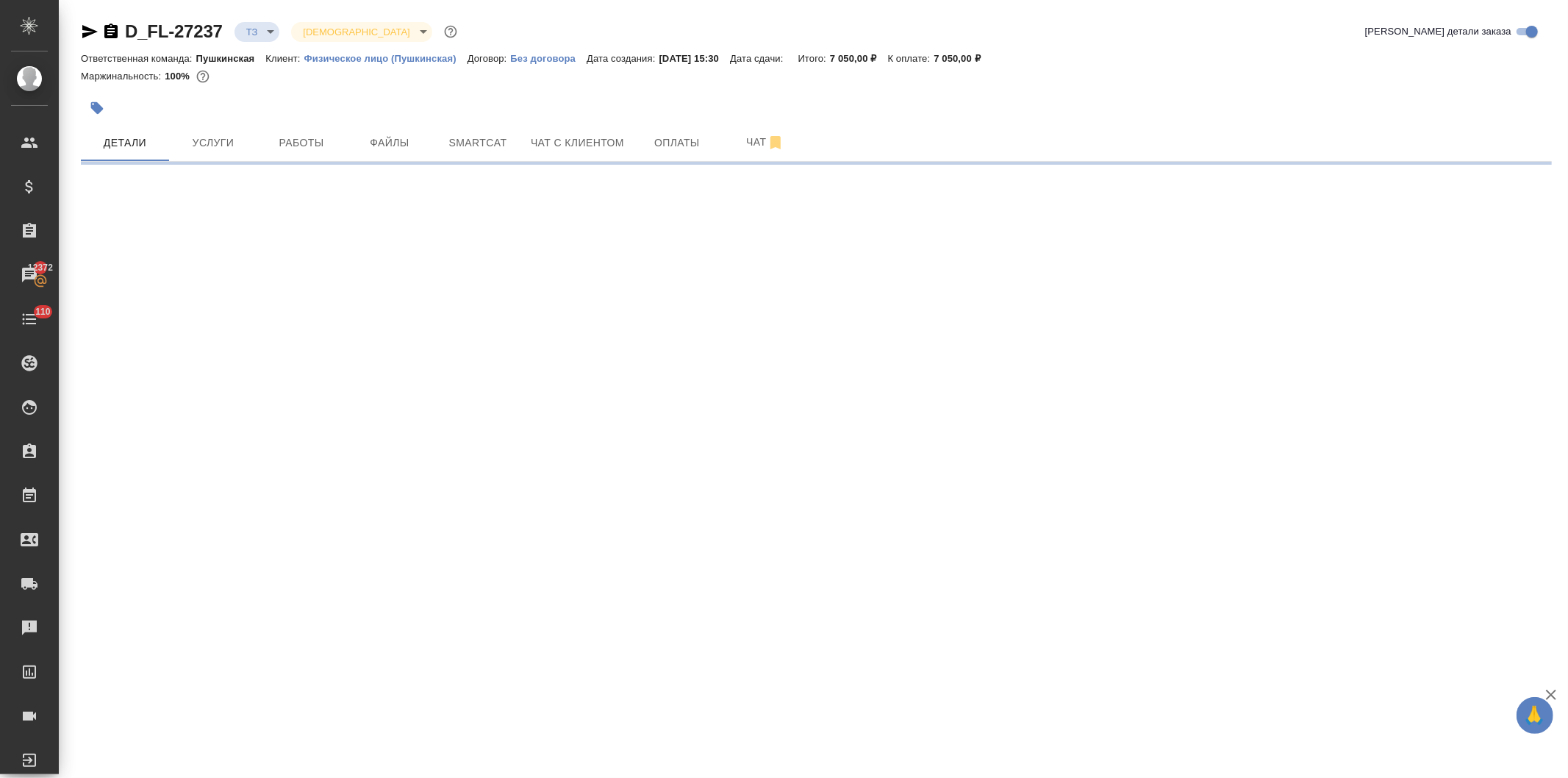
select select "RU"
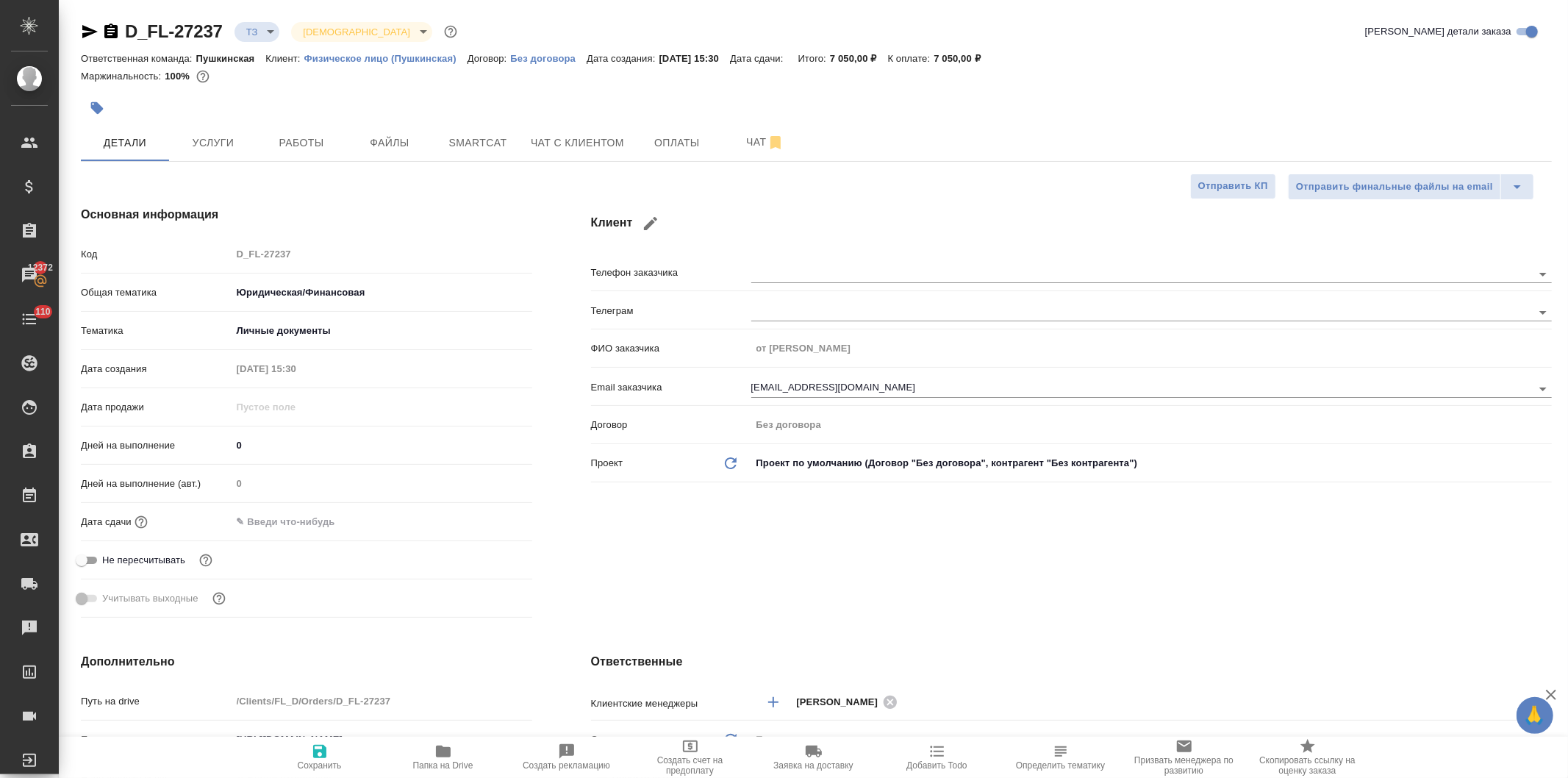
type textarea "x"
click at [83, 27] on icon "button" at bounding box center [90, 32] width 15 height 13
click at [751, 138] on span "Чат" at bounding box center [765, 142] width 71 height 18
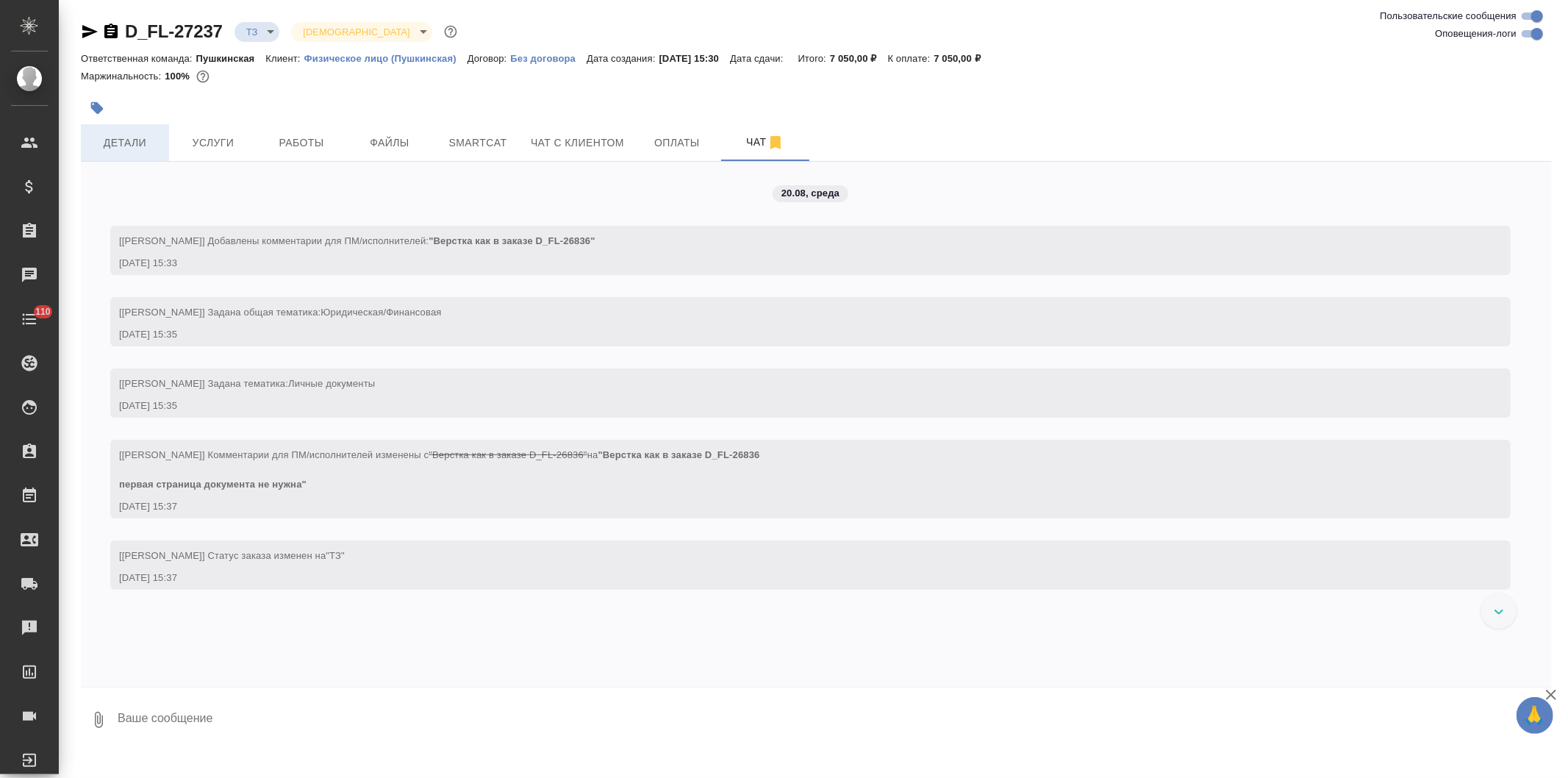
click at [128, 145] on span "Детали" at bounding box center [125, 143] width 71 height 18
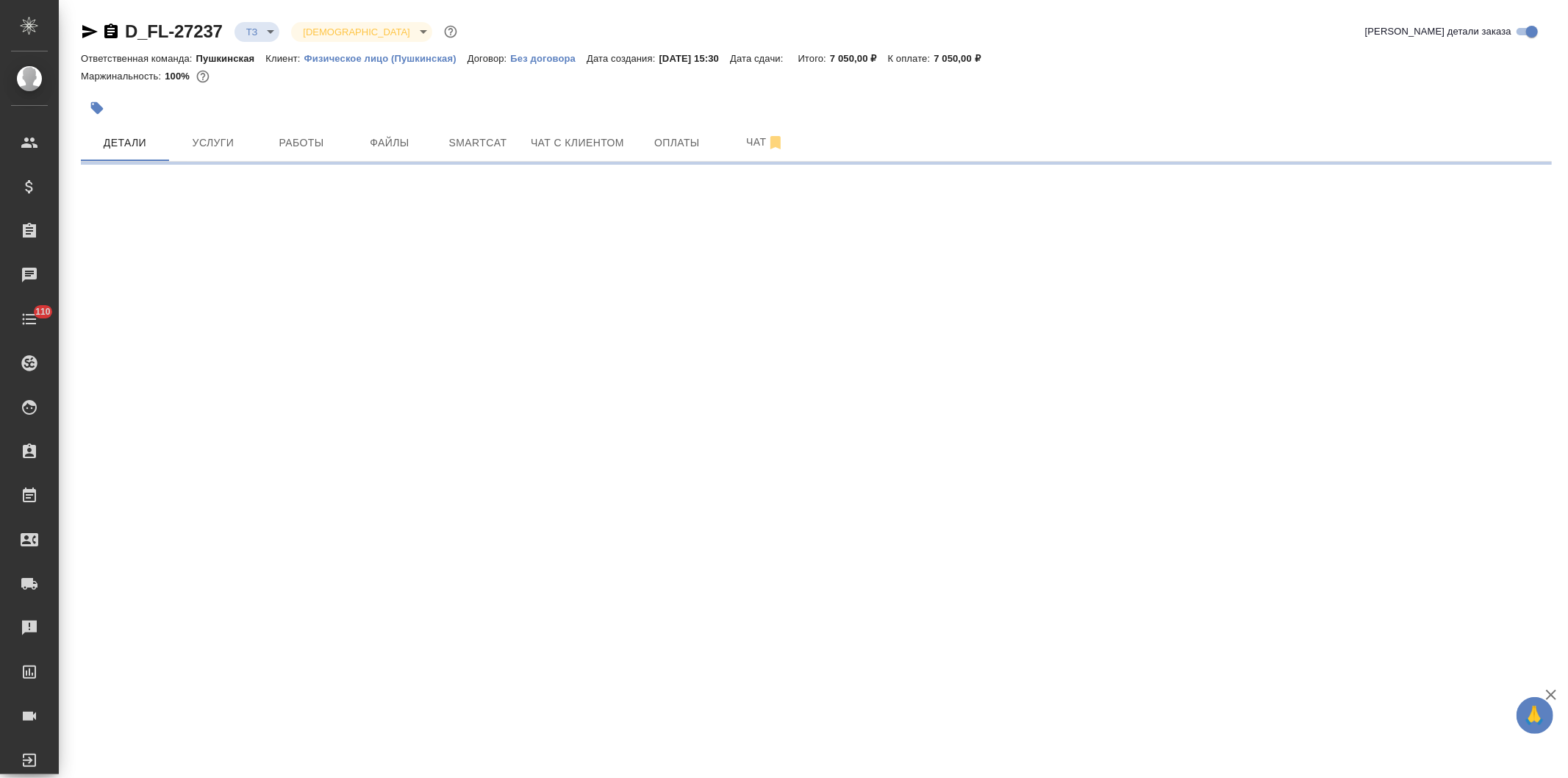
select select "RU"
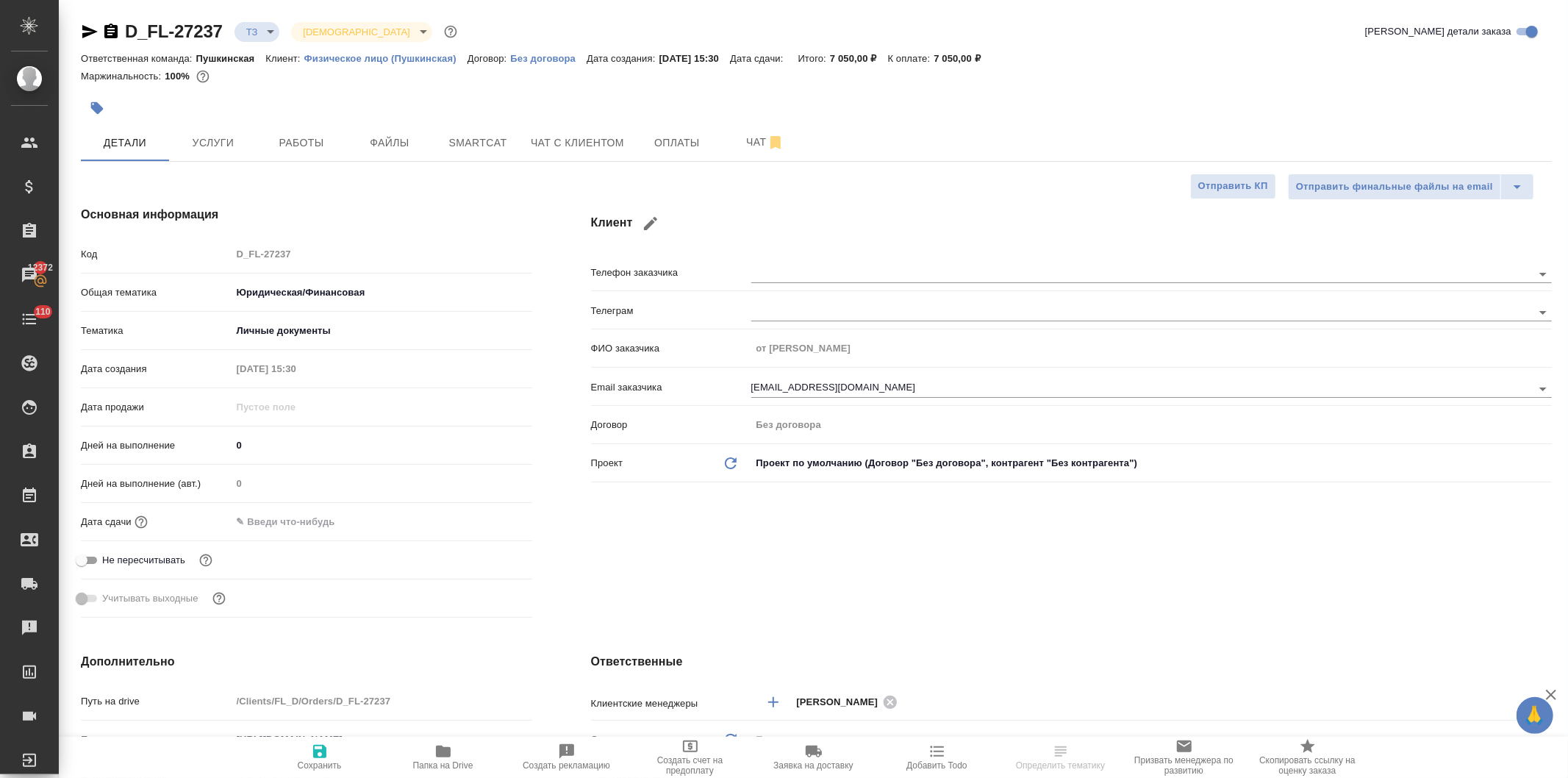
type textarea "x"
click at [81, 26] on icon "button" at bounding box center [90, 32] width 17 height 17
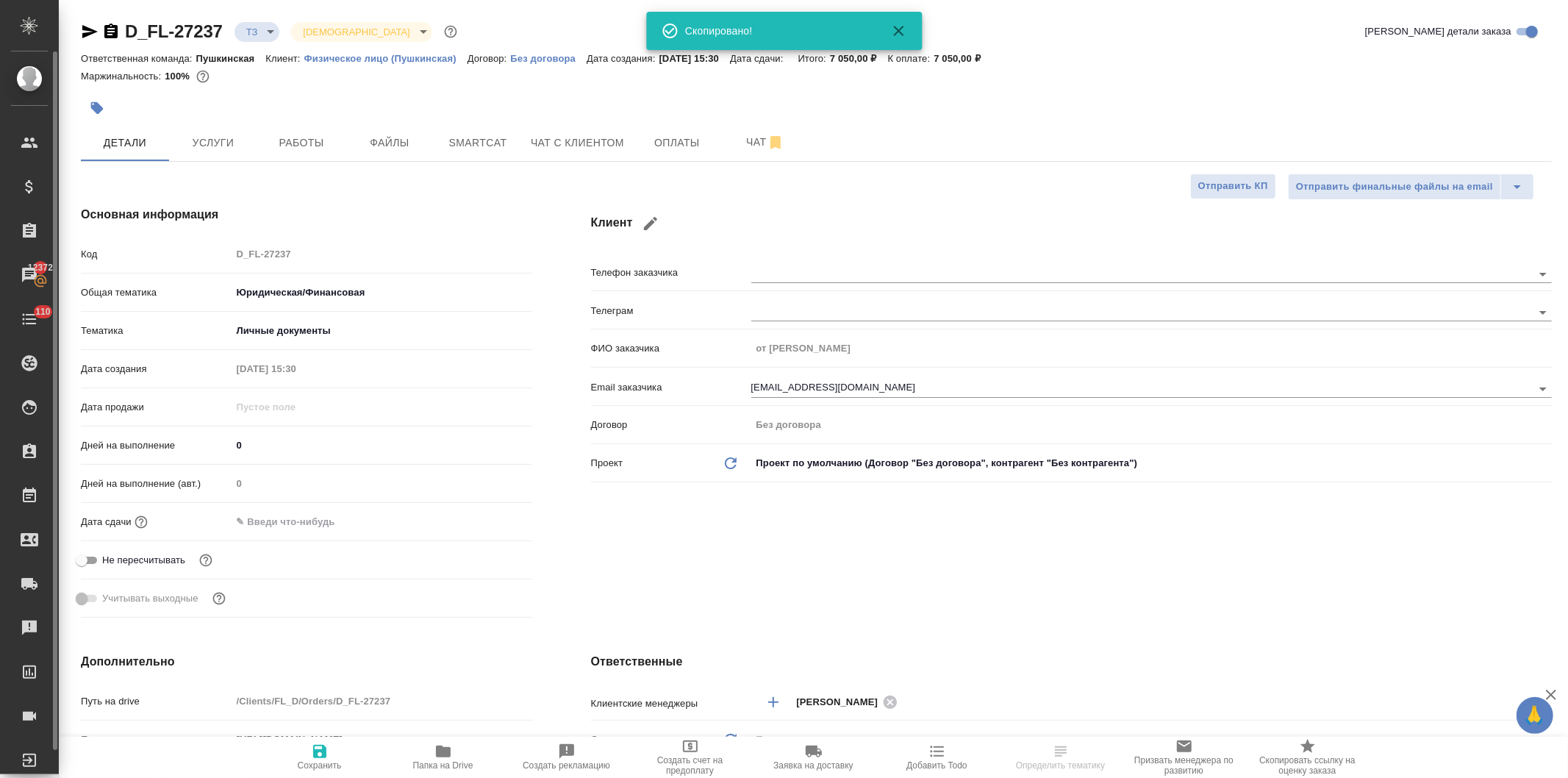
type textarea "x"
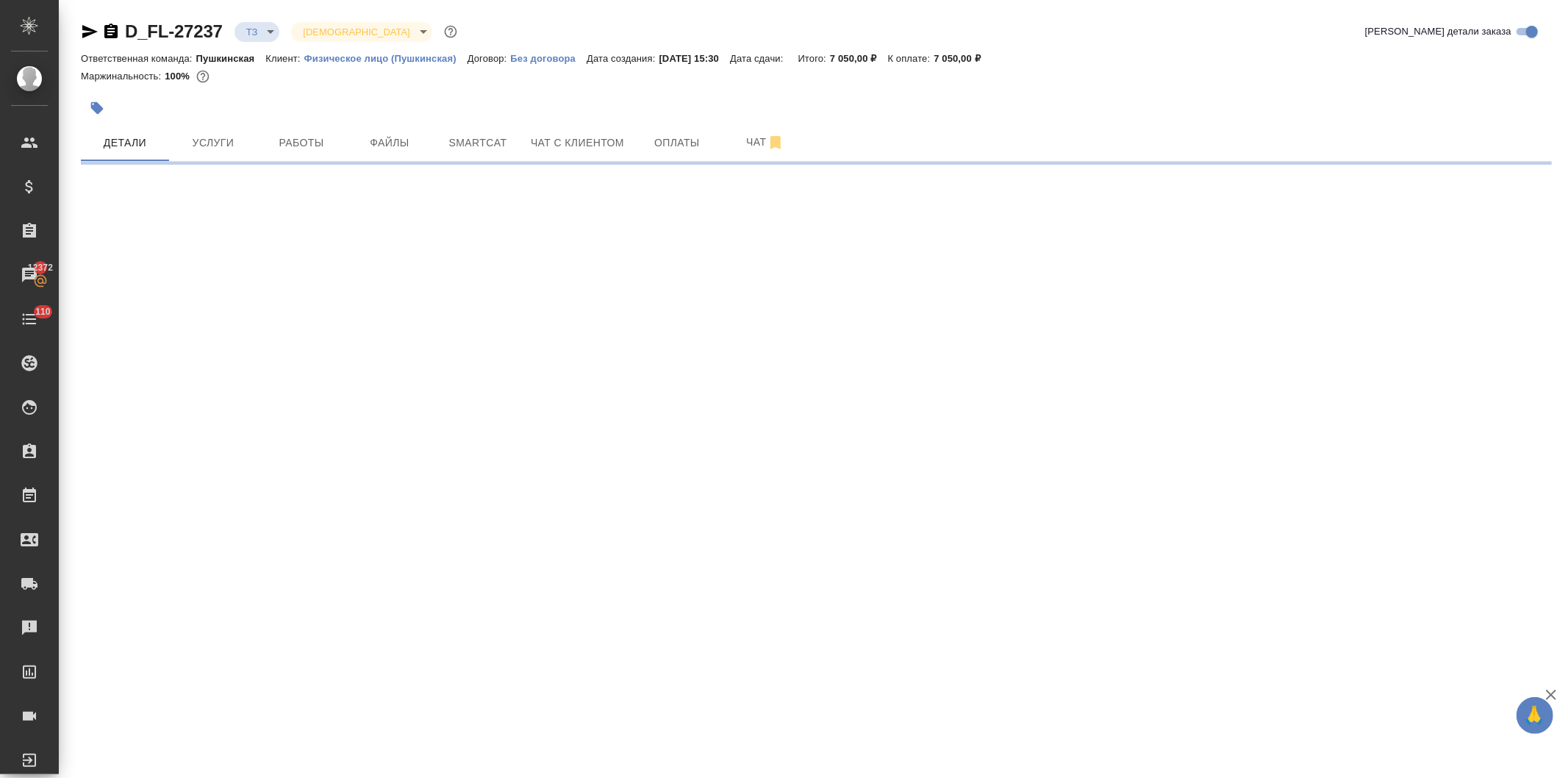
select select "RU"
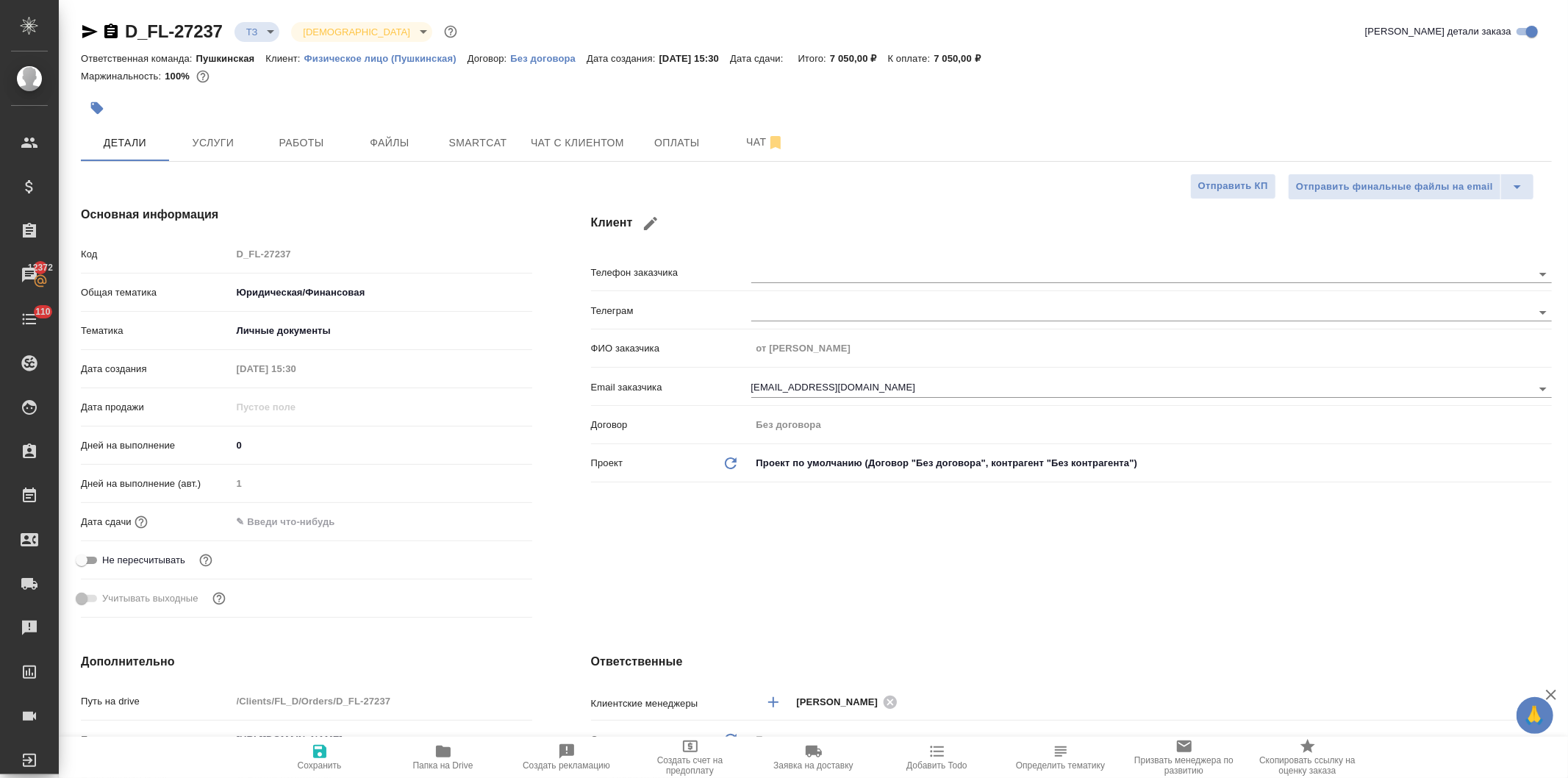
type textarea "x"
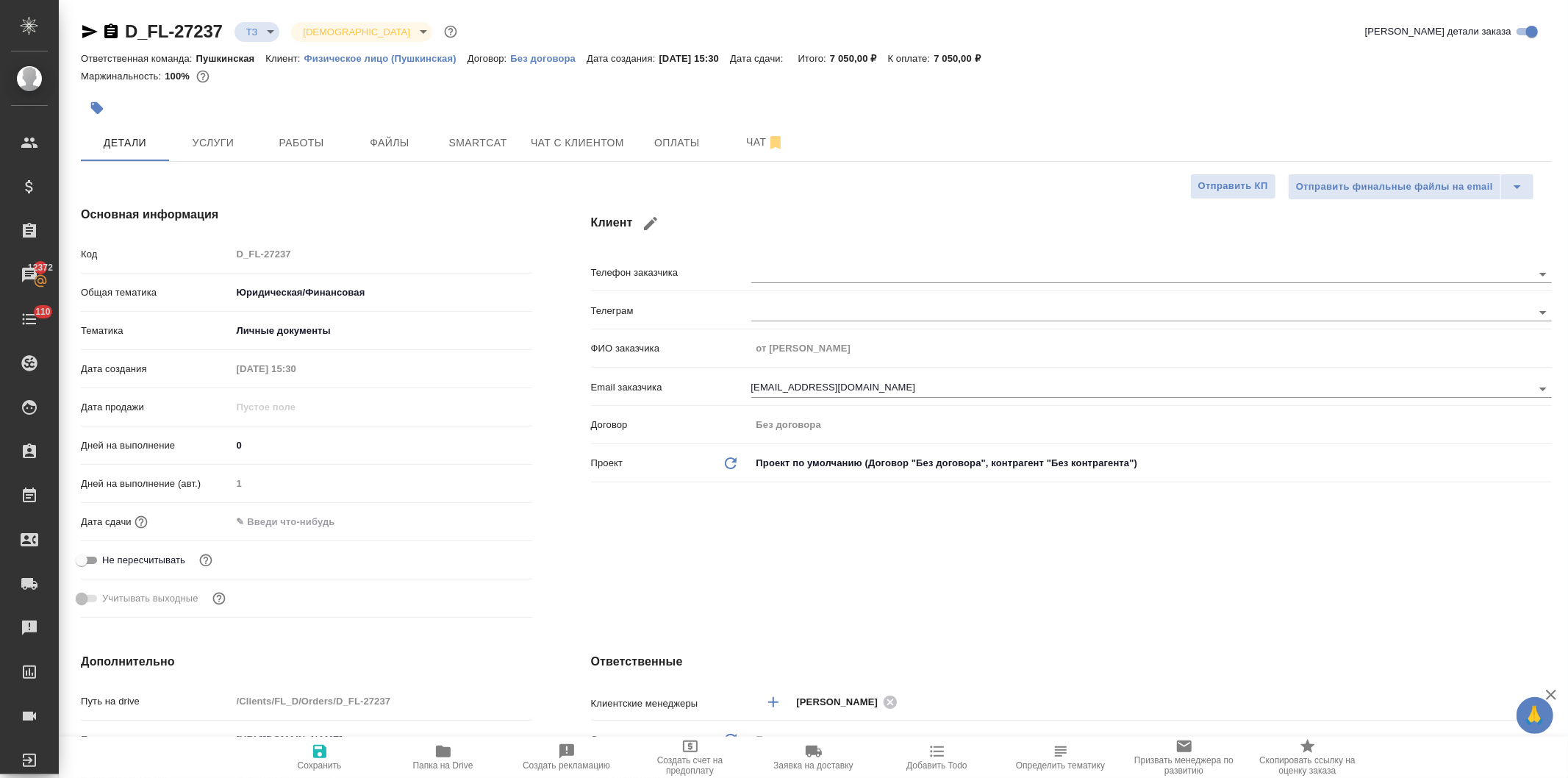
type textarea "x"
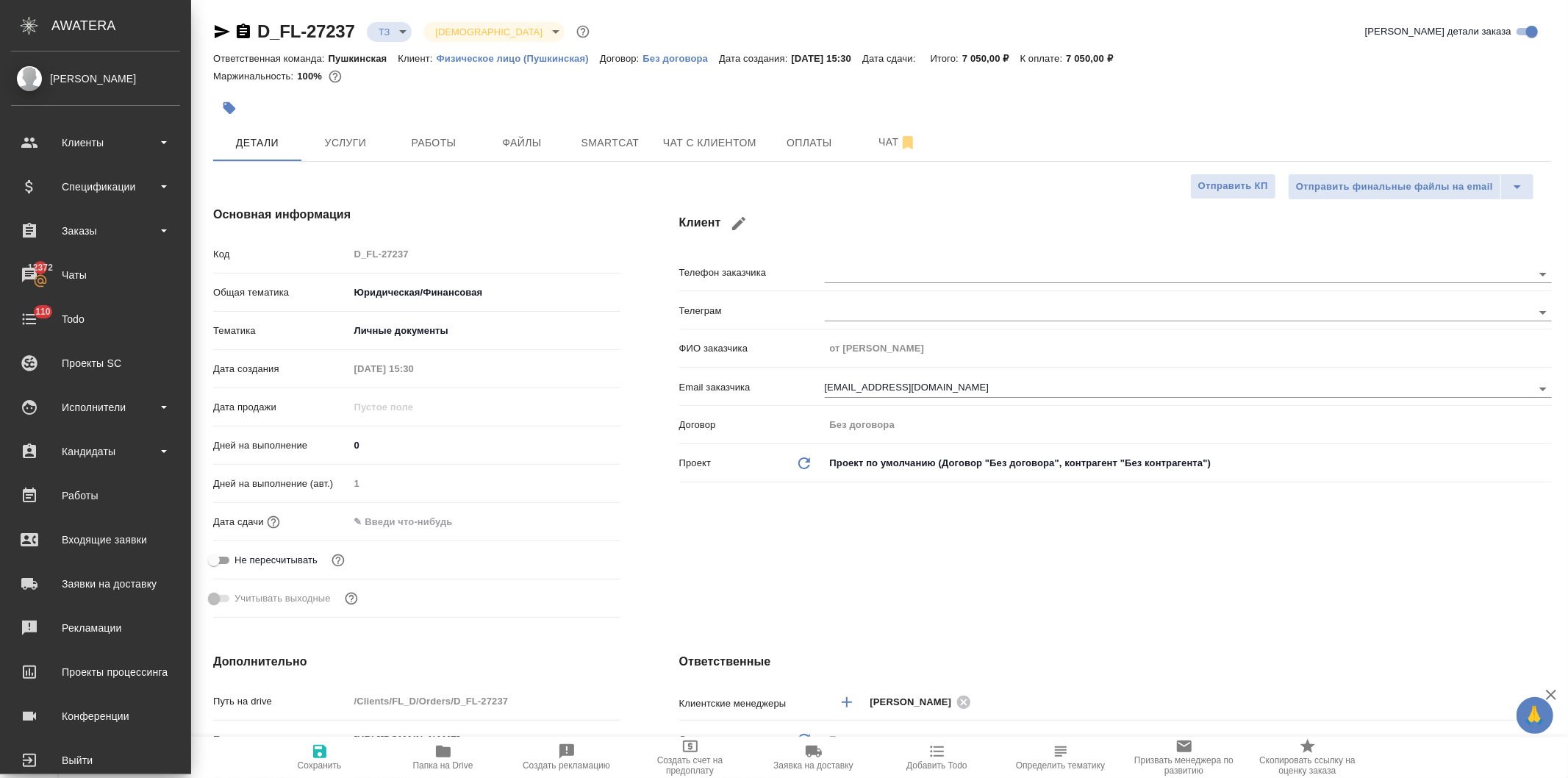
type textarea "x"
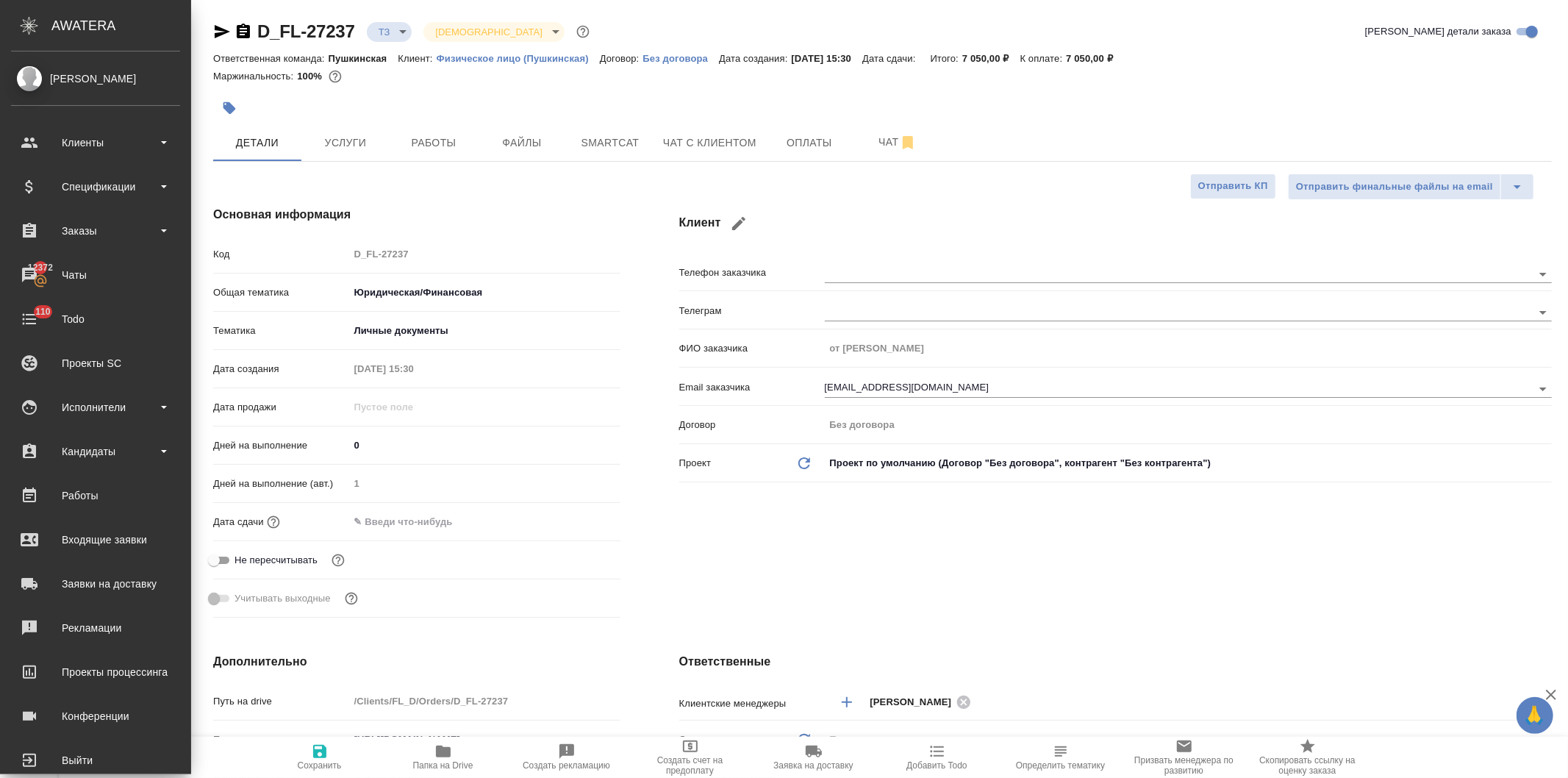
type textarea "x"
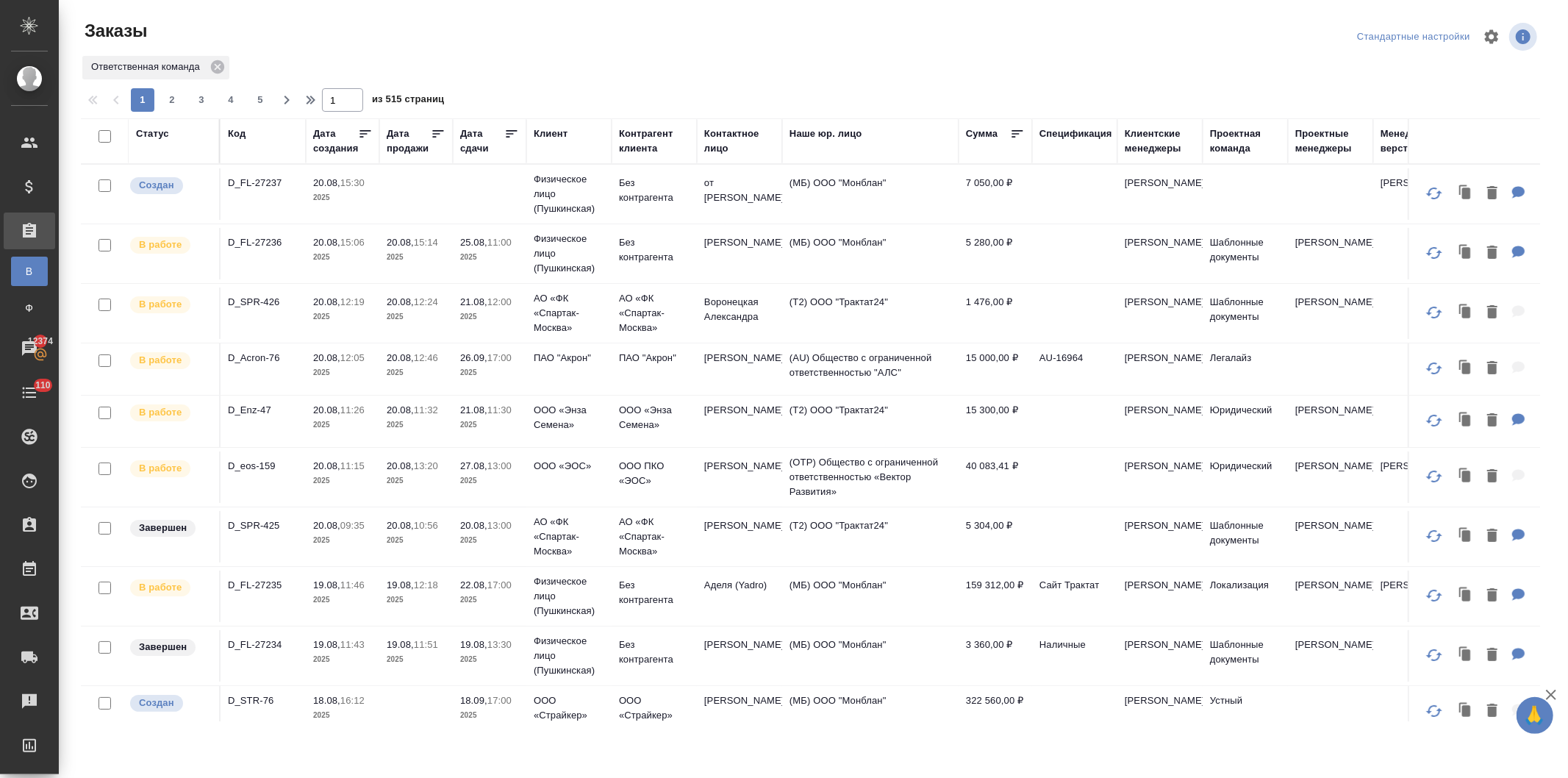
click at [232, 128] on div "Код" at bounding box center [236, 133] width 17 height 14
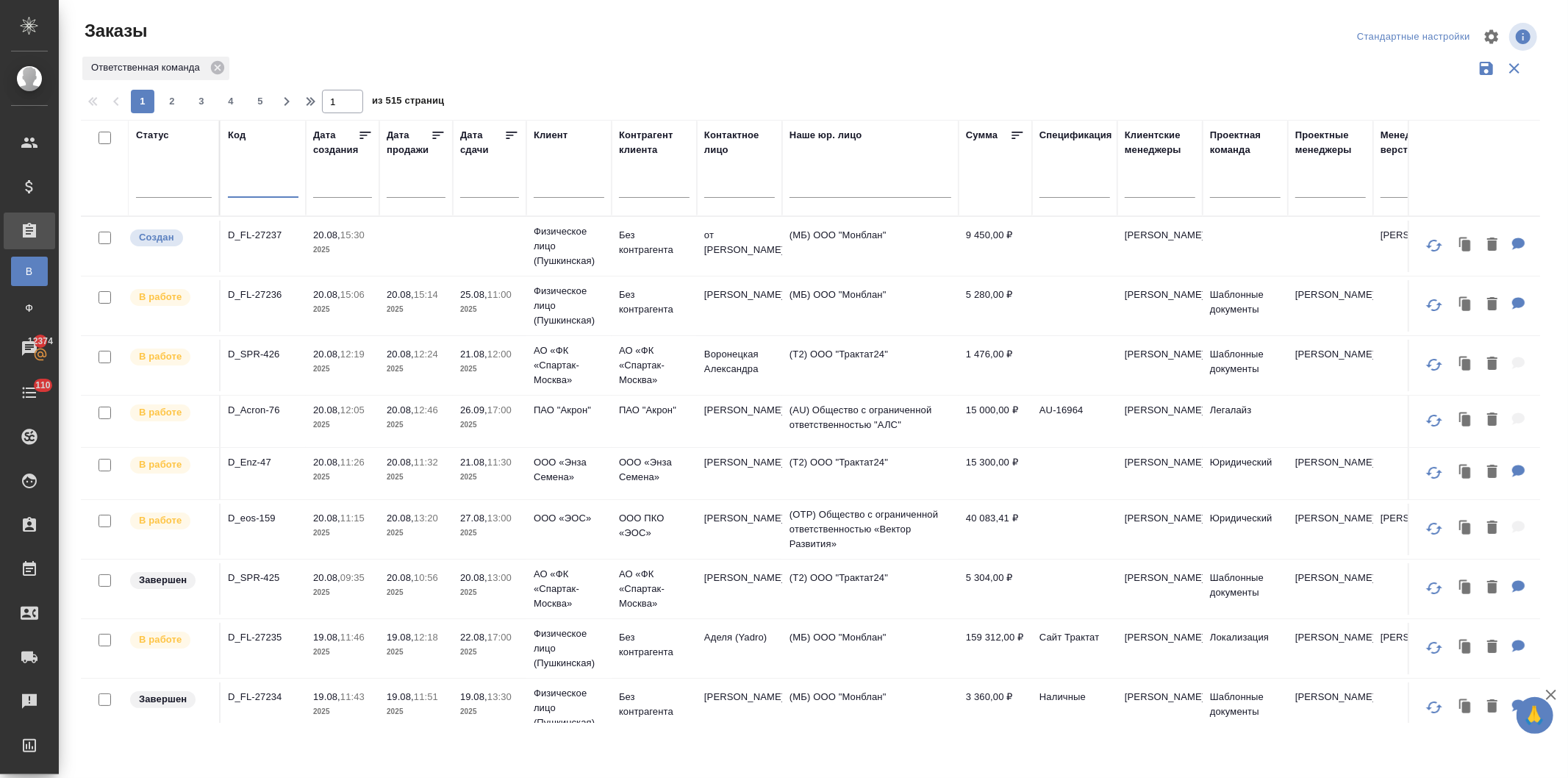
click at [255, 186] on input "text" at bounding box center [263, 188] width 71 height 18
type input "26836"
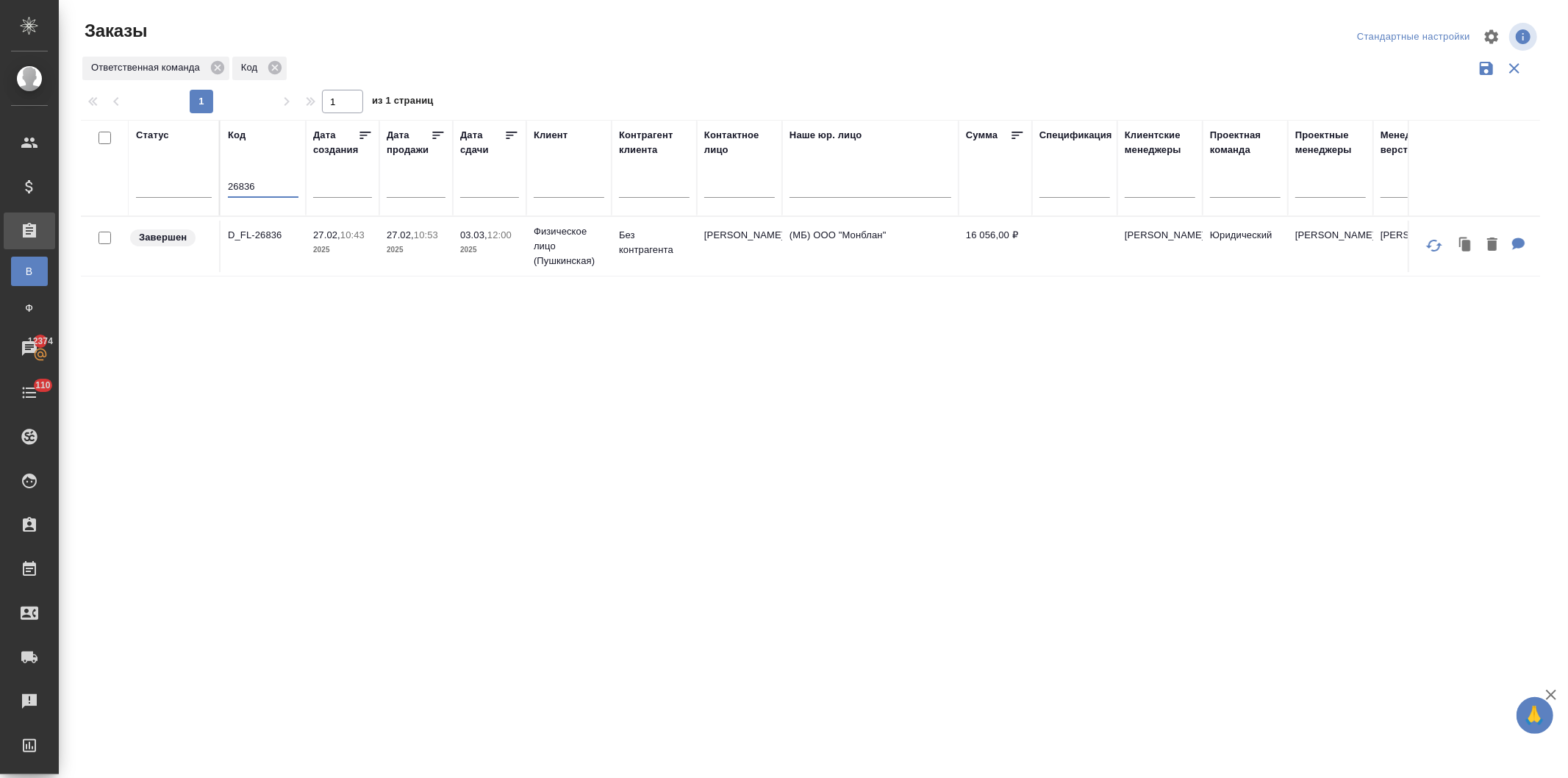
click at [532, 240] on td "Физическое лицо (Пушкинская)" at bounding box center [568, 246] width 85 height 58
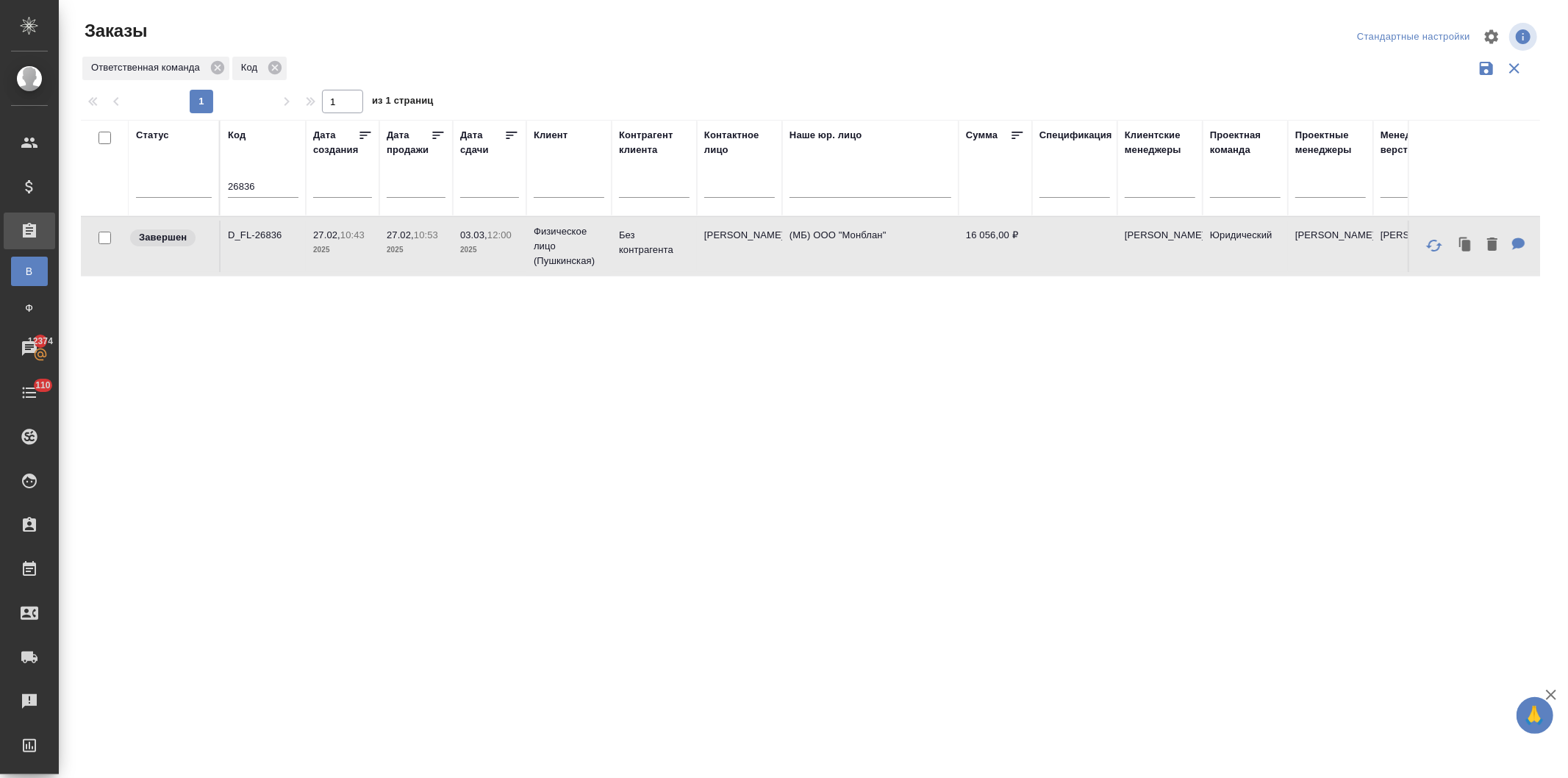
click at [532, 240] on td "Физическое лицо (Пушкинская)" at bounding box center [568, 246] width 85 height 58
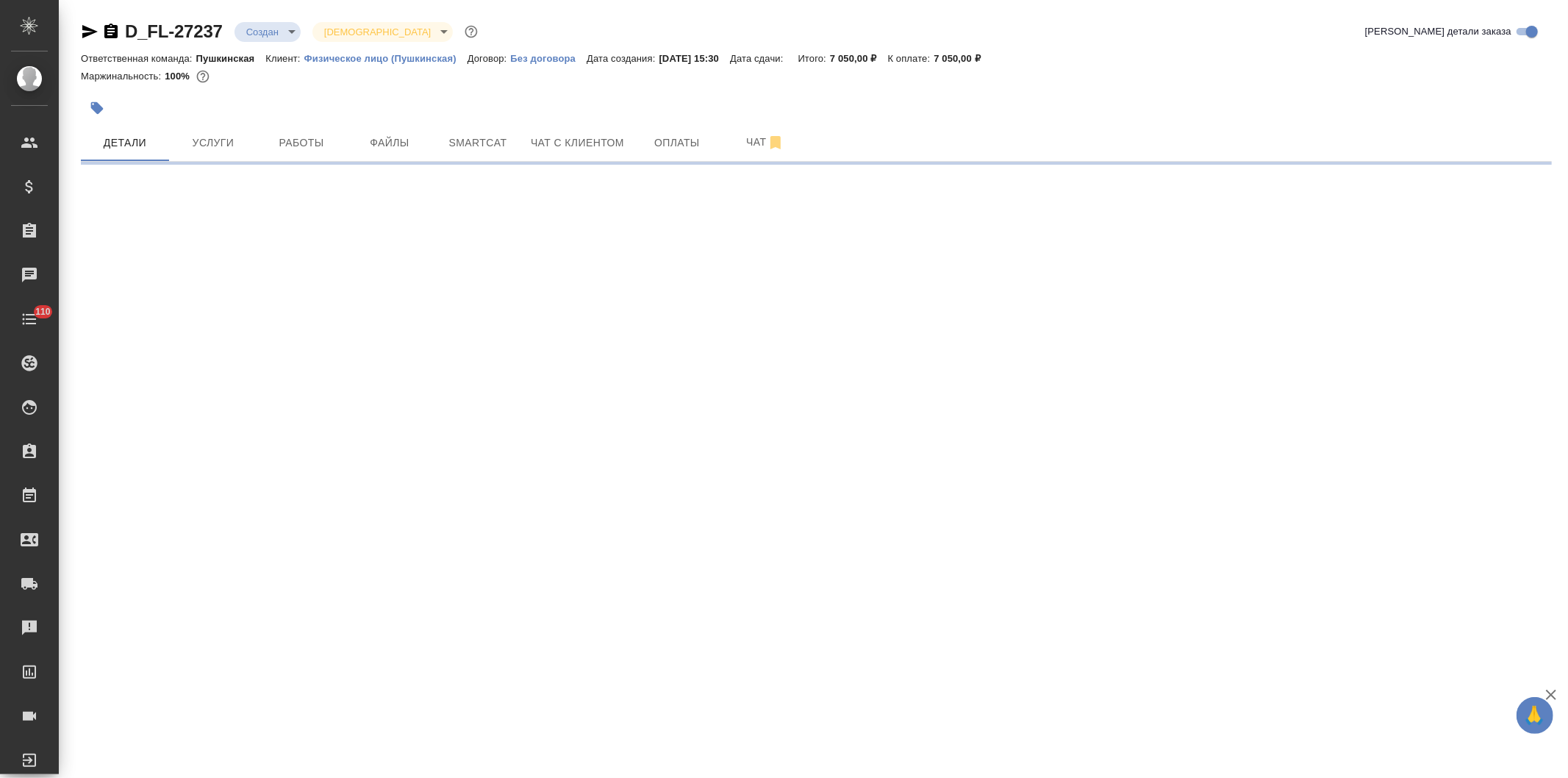
select select "RU"
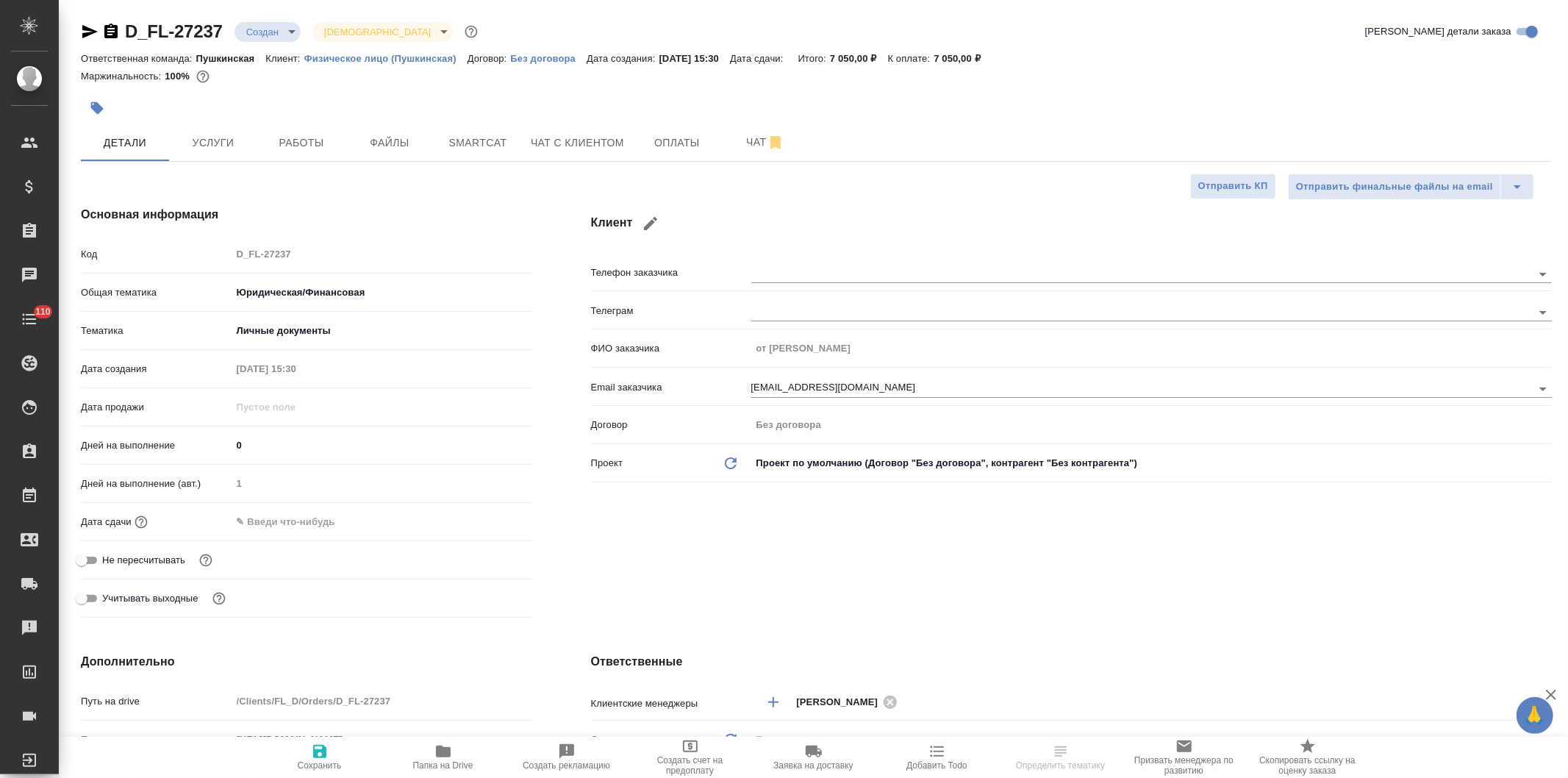
type textarea "x"
click at [211, 144] on span "Услуги" at bounding box center [213, 143] width 71 height 18
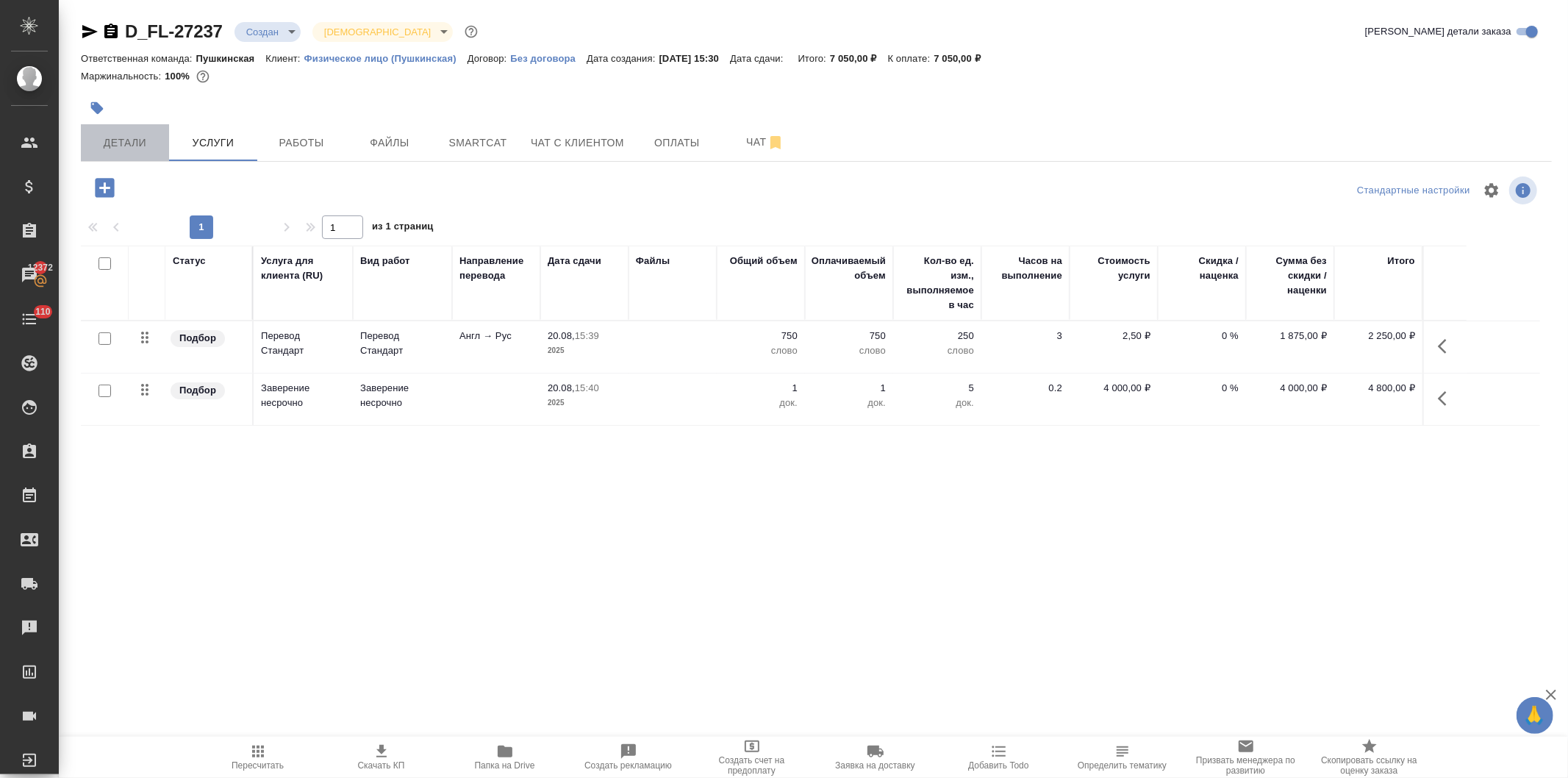
click at [126, 142] on span "Детали" at bounding box center [125, 143] width 71 height 18
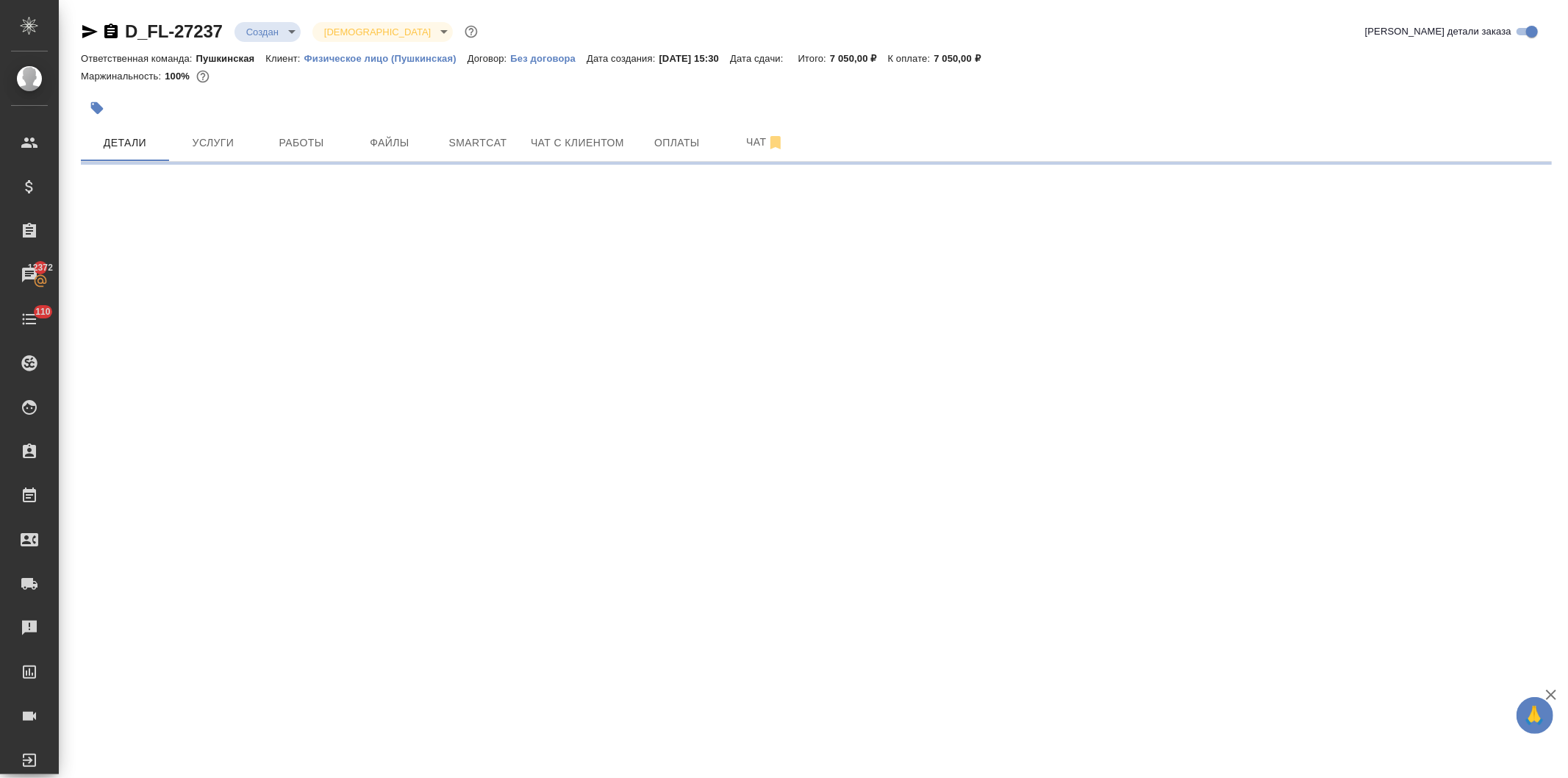
select select "RU"
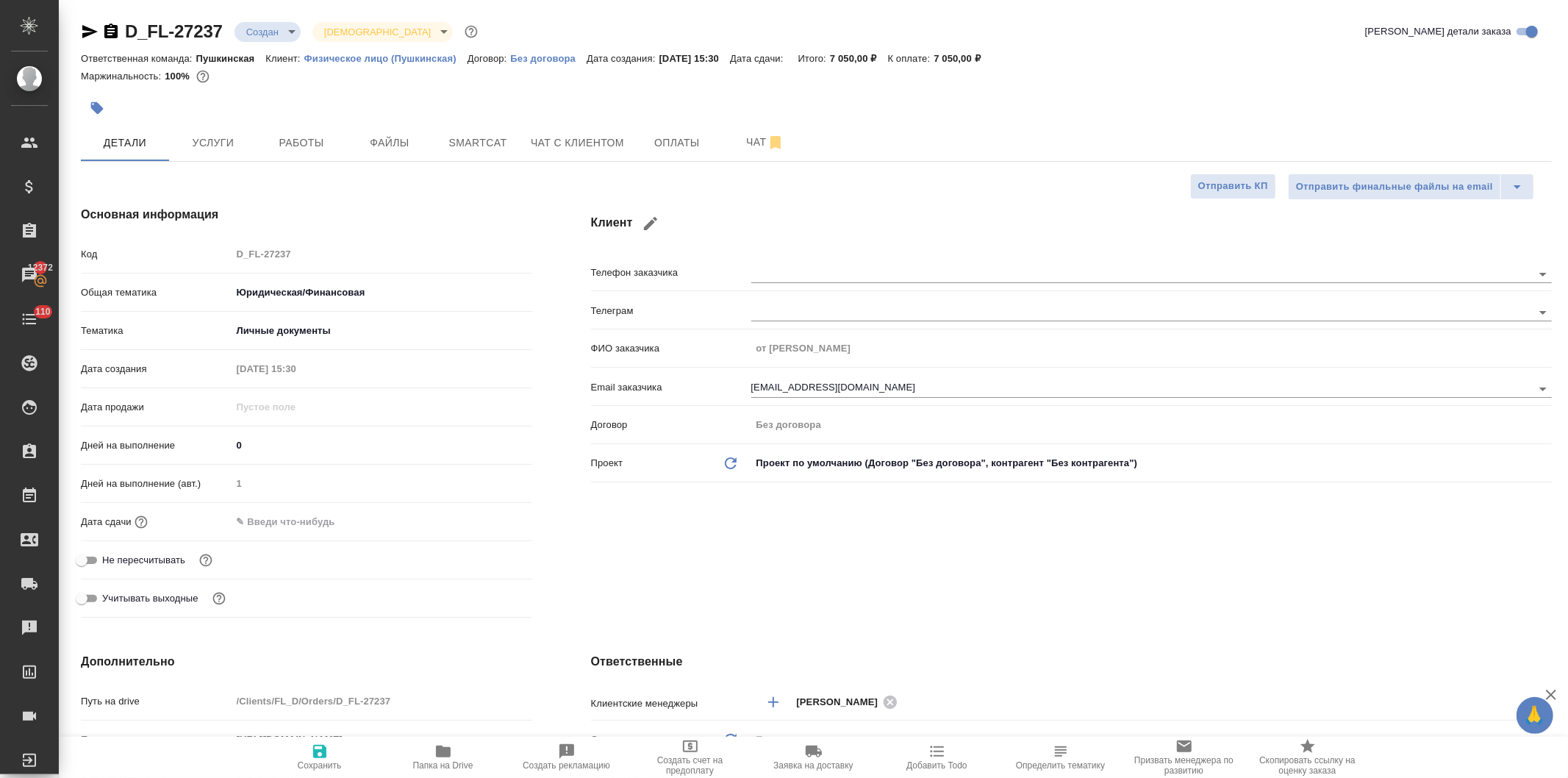
type textarea "x"
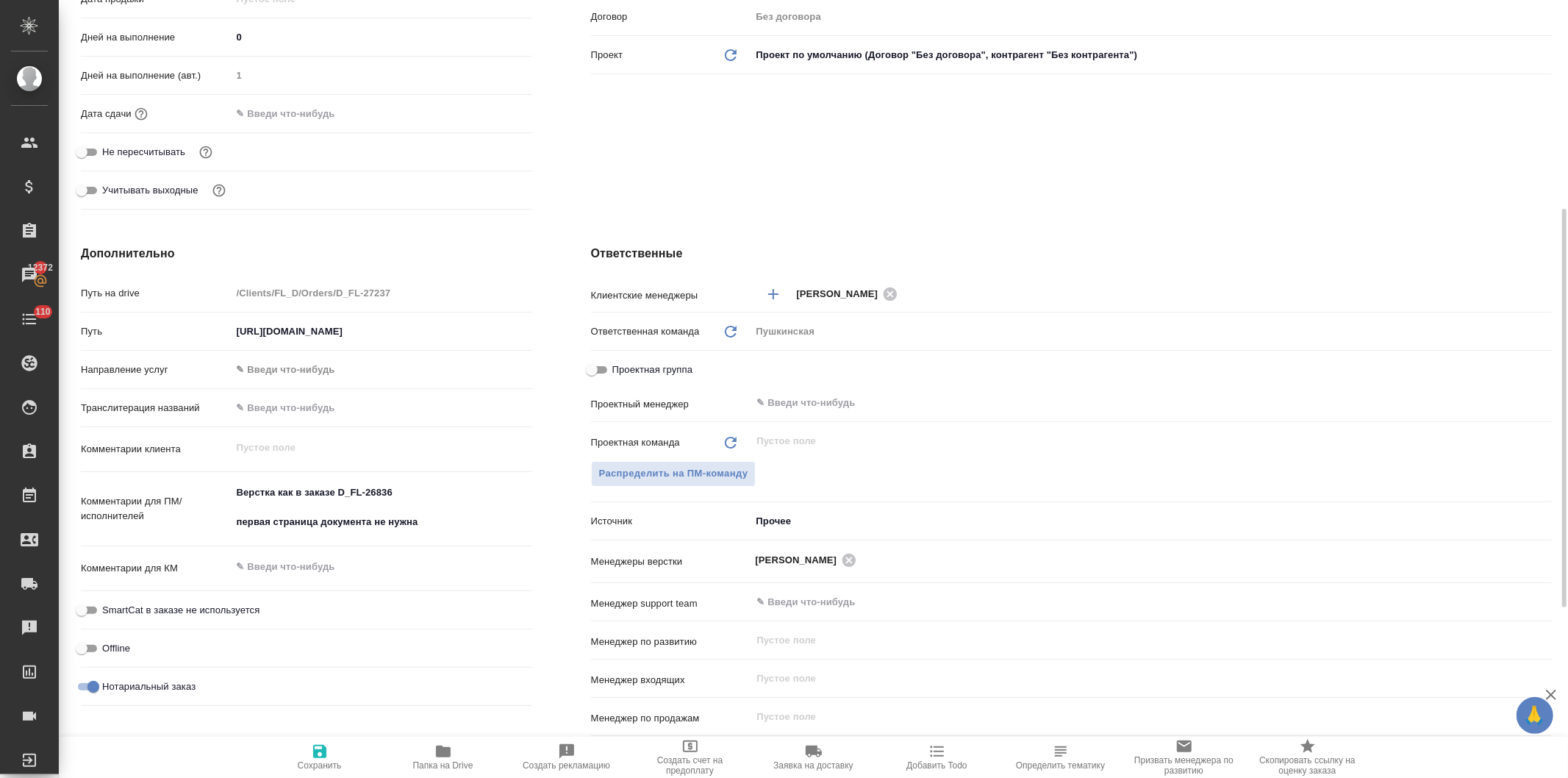
type textarea "x"
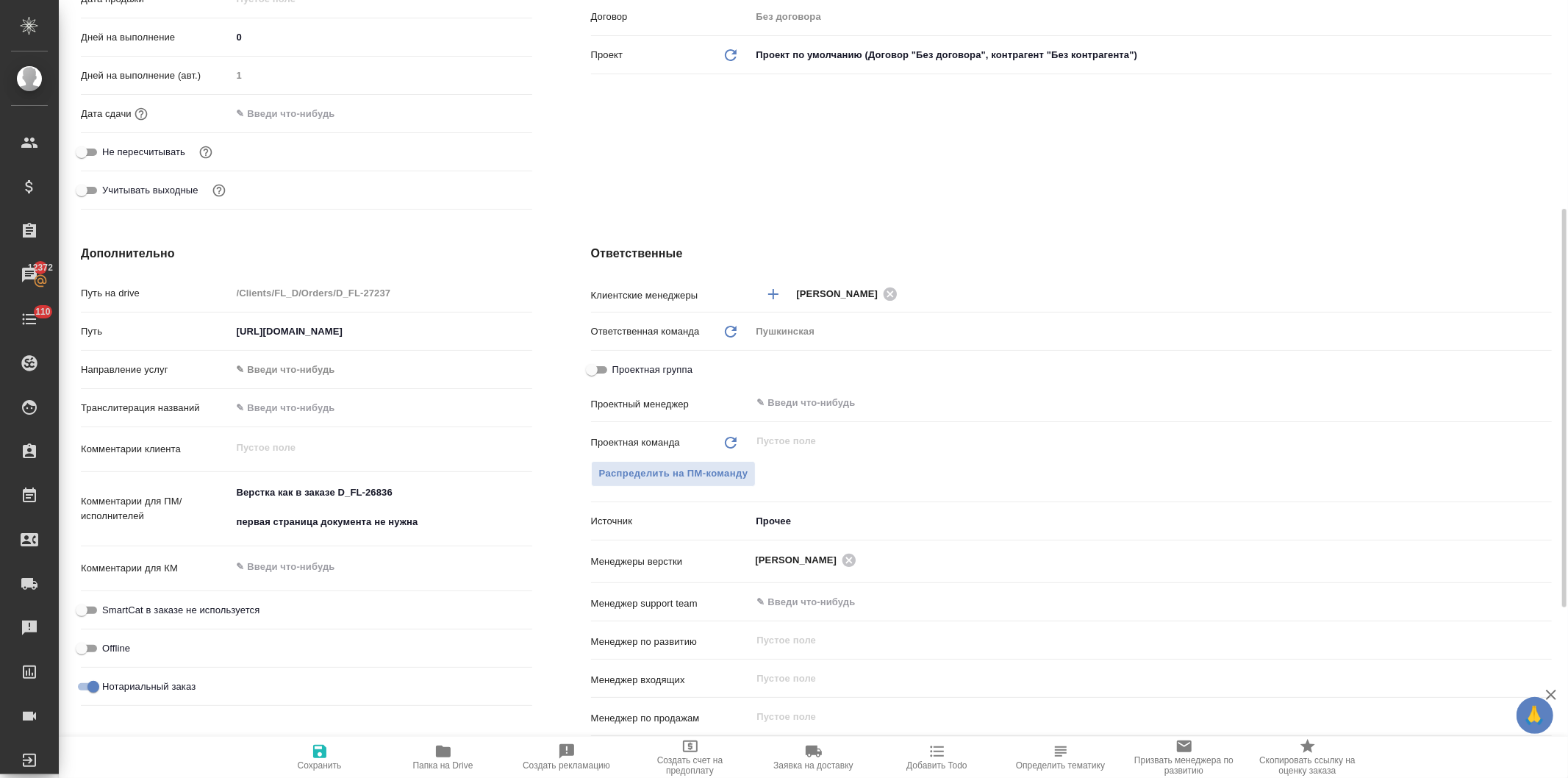
type textarea "x"
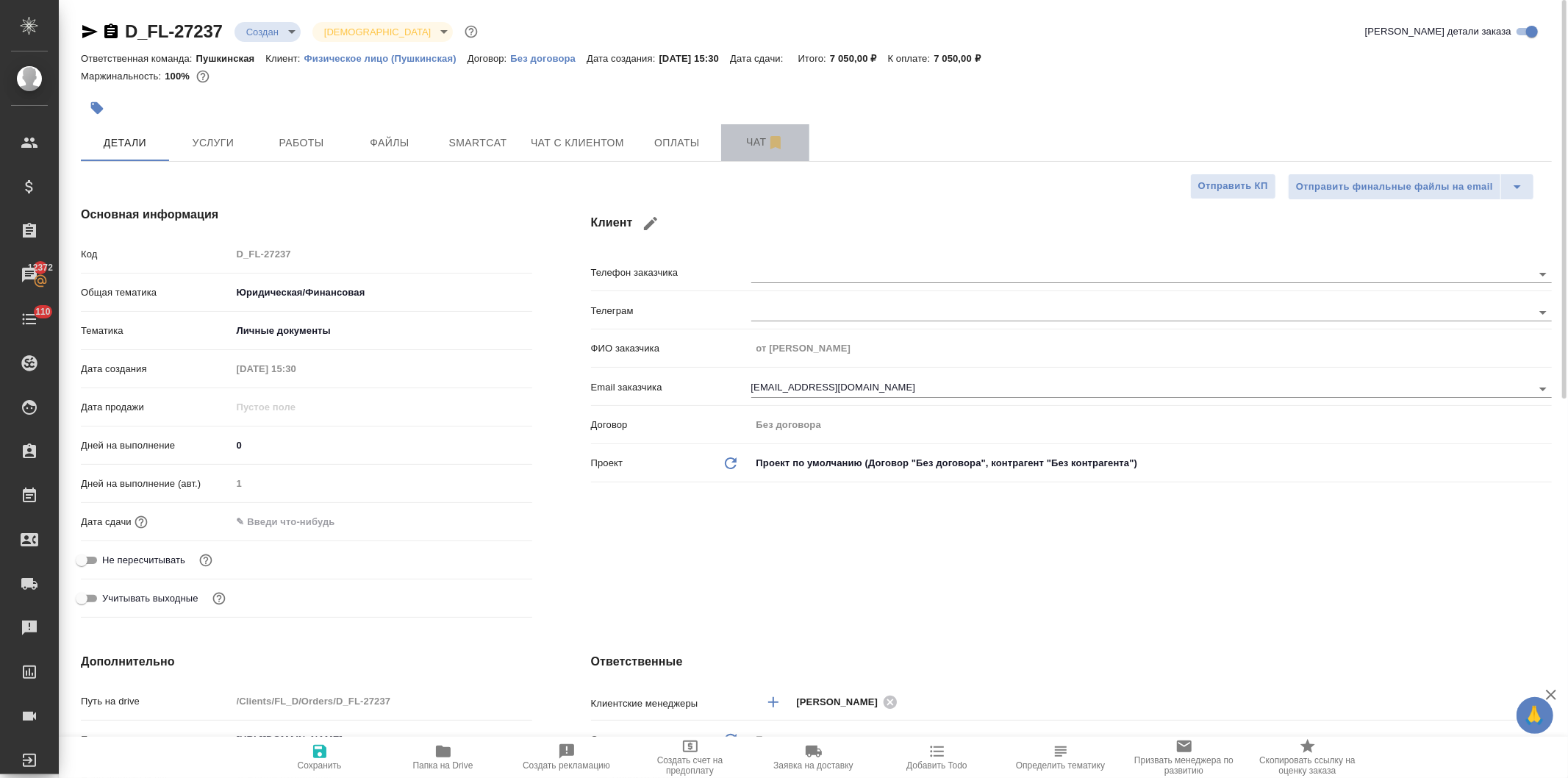
click at [748, 137] on span "Чат" at bounding box center [765, 142] width 71 height 18
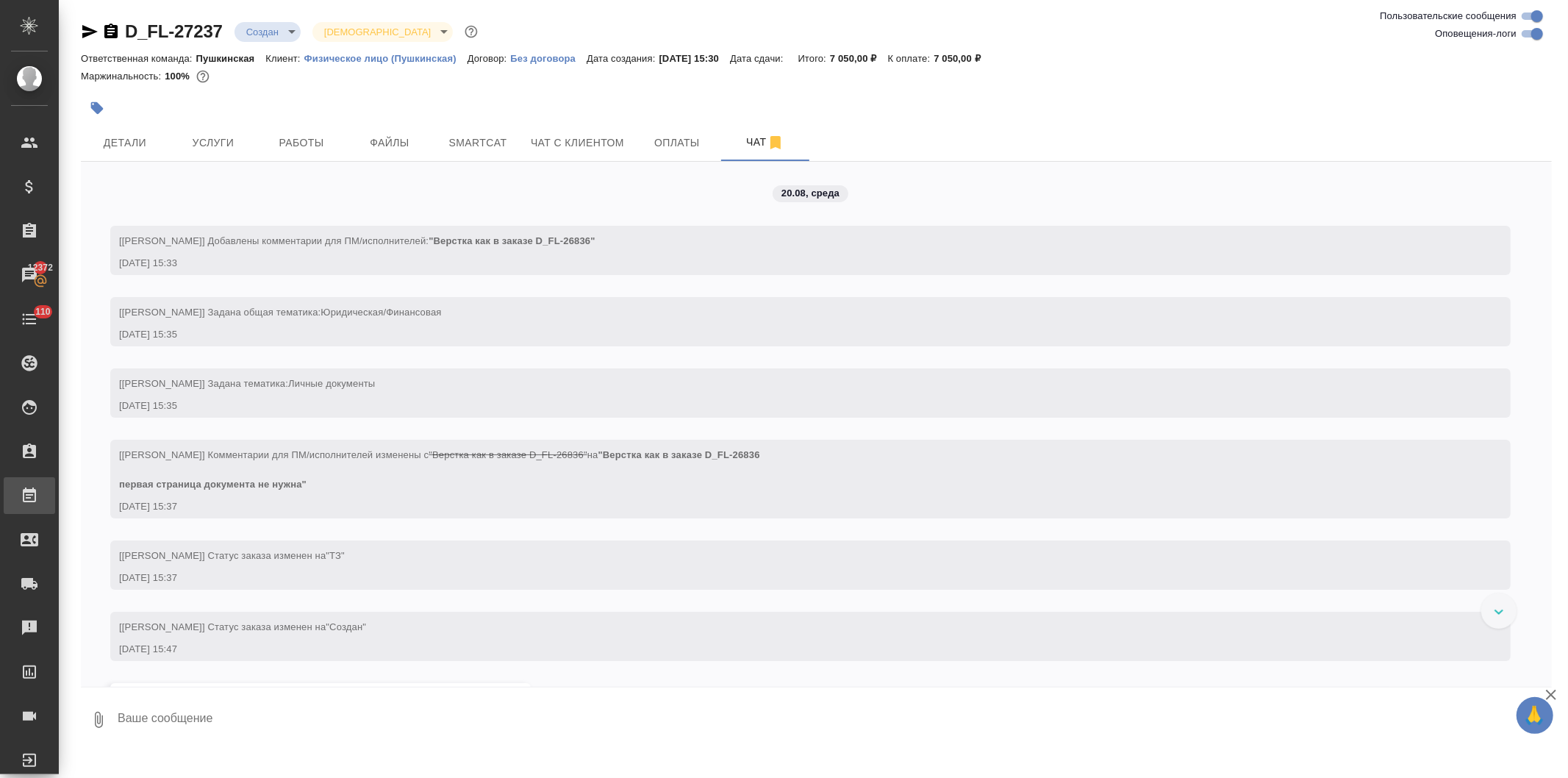
scroll to position [115, 0]
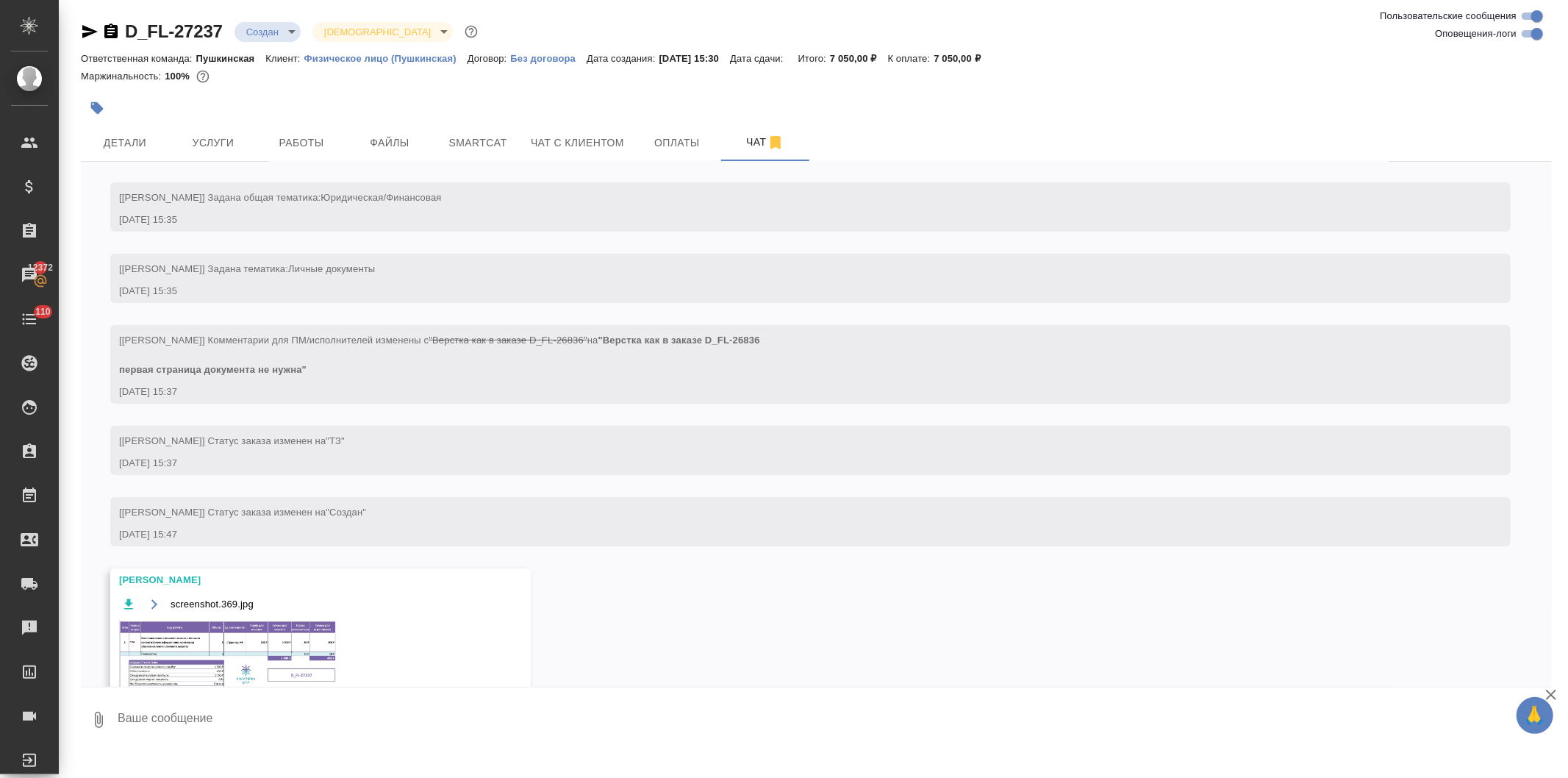
click at [233, 656] on img at bounding box center [230, 657] width 221 height 73
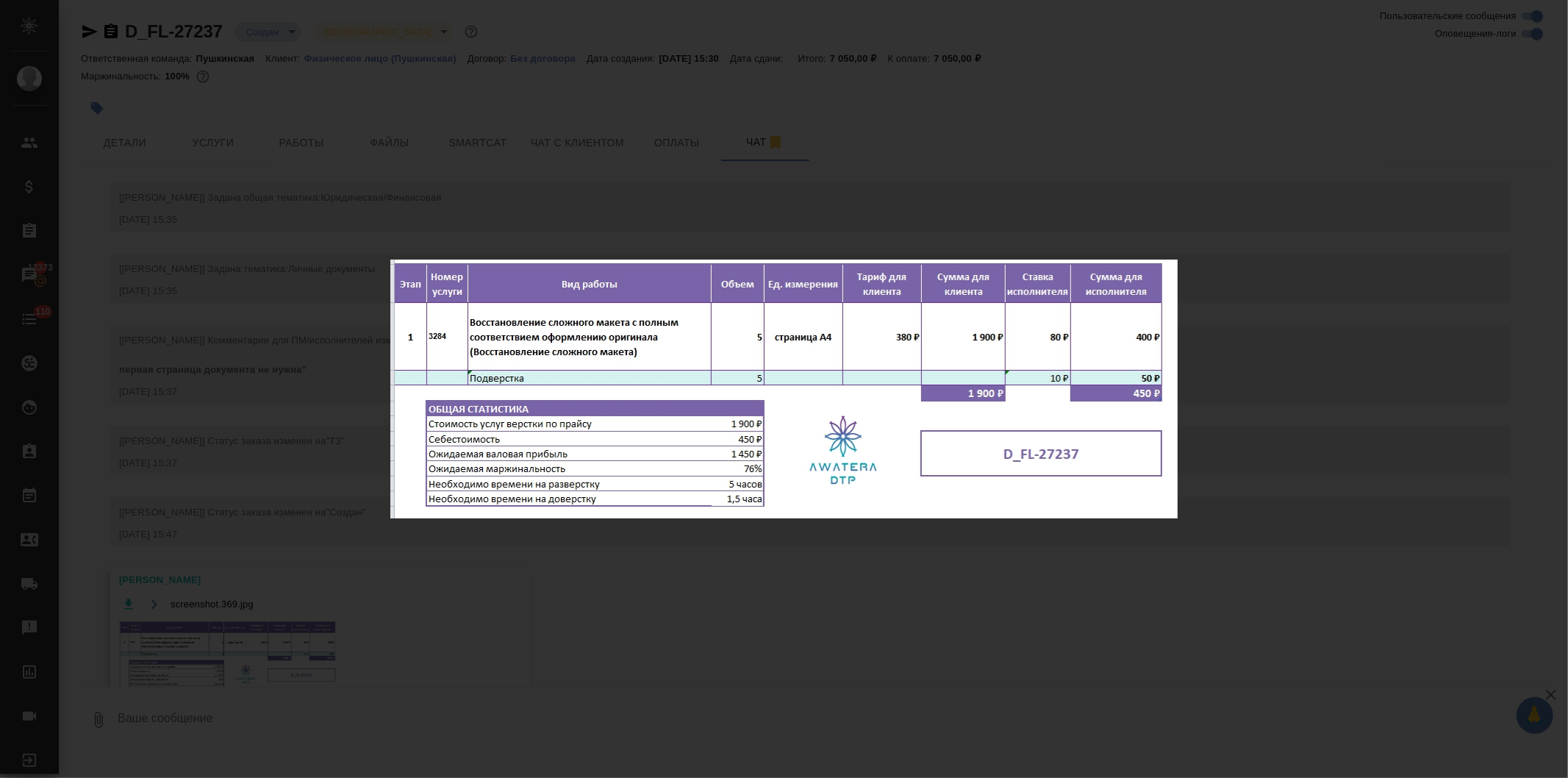
click at [255, 91] on div "screenshot.369.jpg 1 of 1" at bounding box center [784, 389] width 1568 height 778
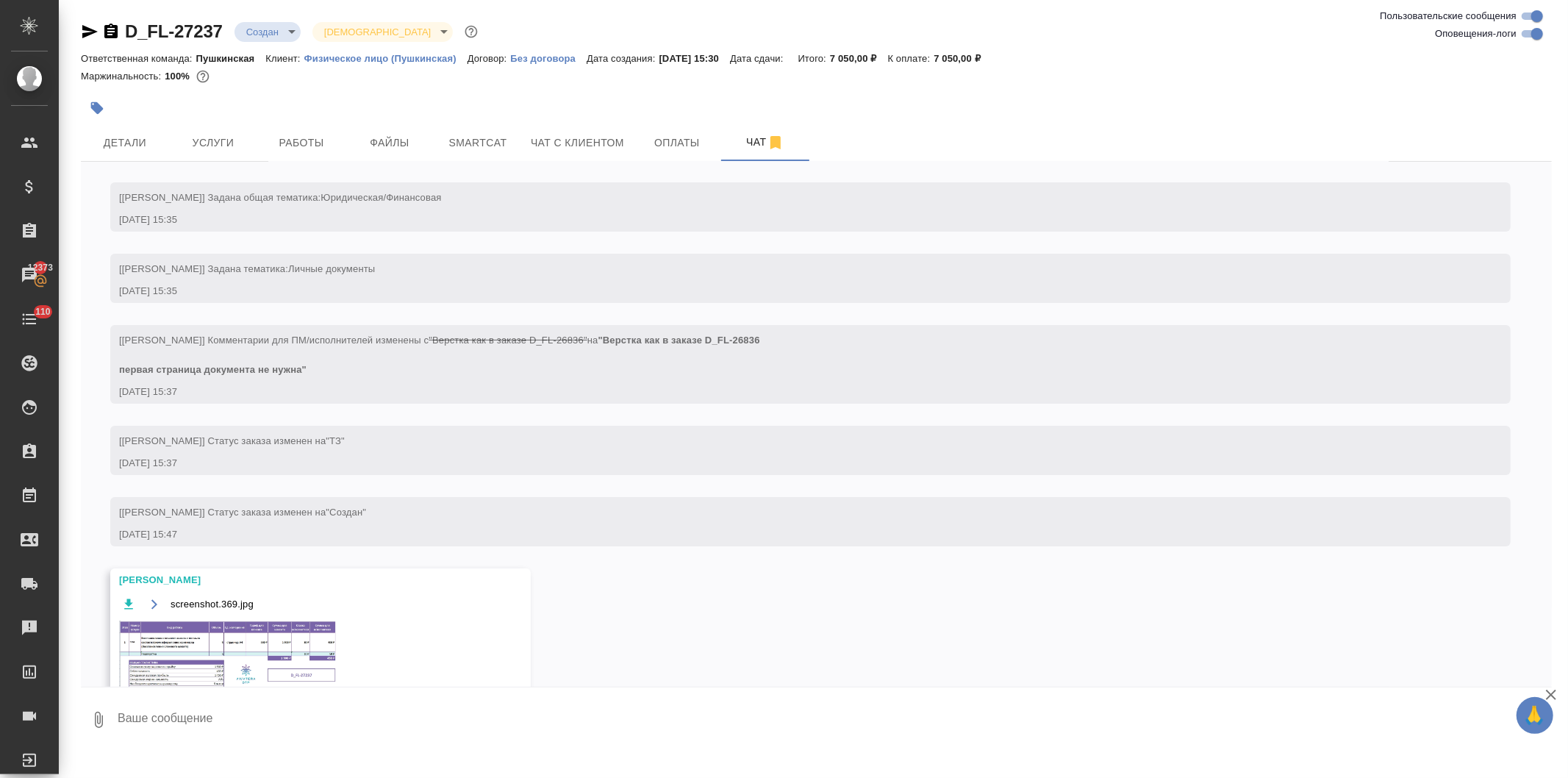
click at [221, 138] on div "screenshot.369.jpg 1 of 1" at bounding box center [784, 418] width 1412 height 700
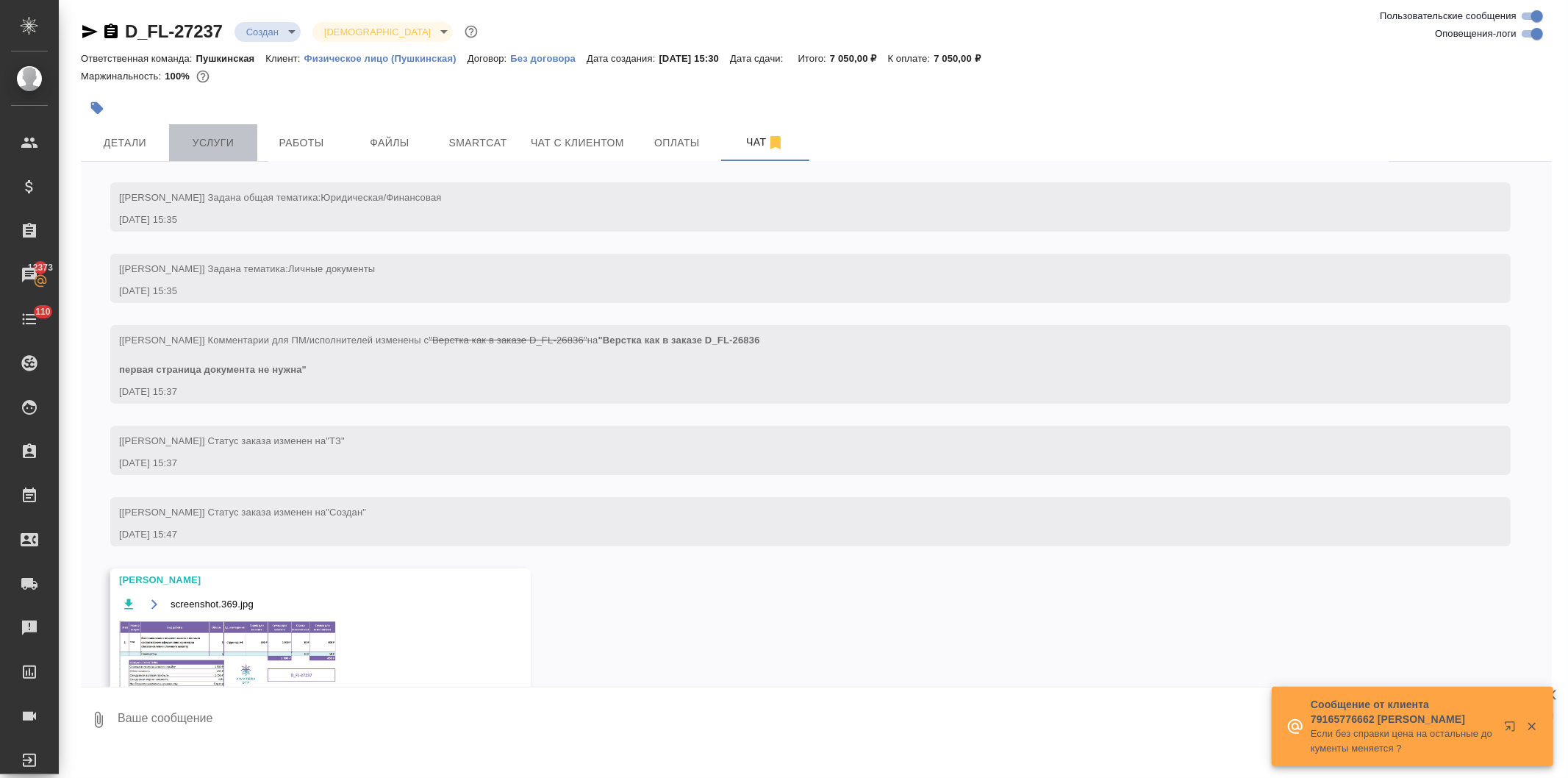
click at [202, 142] on span "Услуги" at bounding box center [213, 143] width 71 height 18
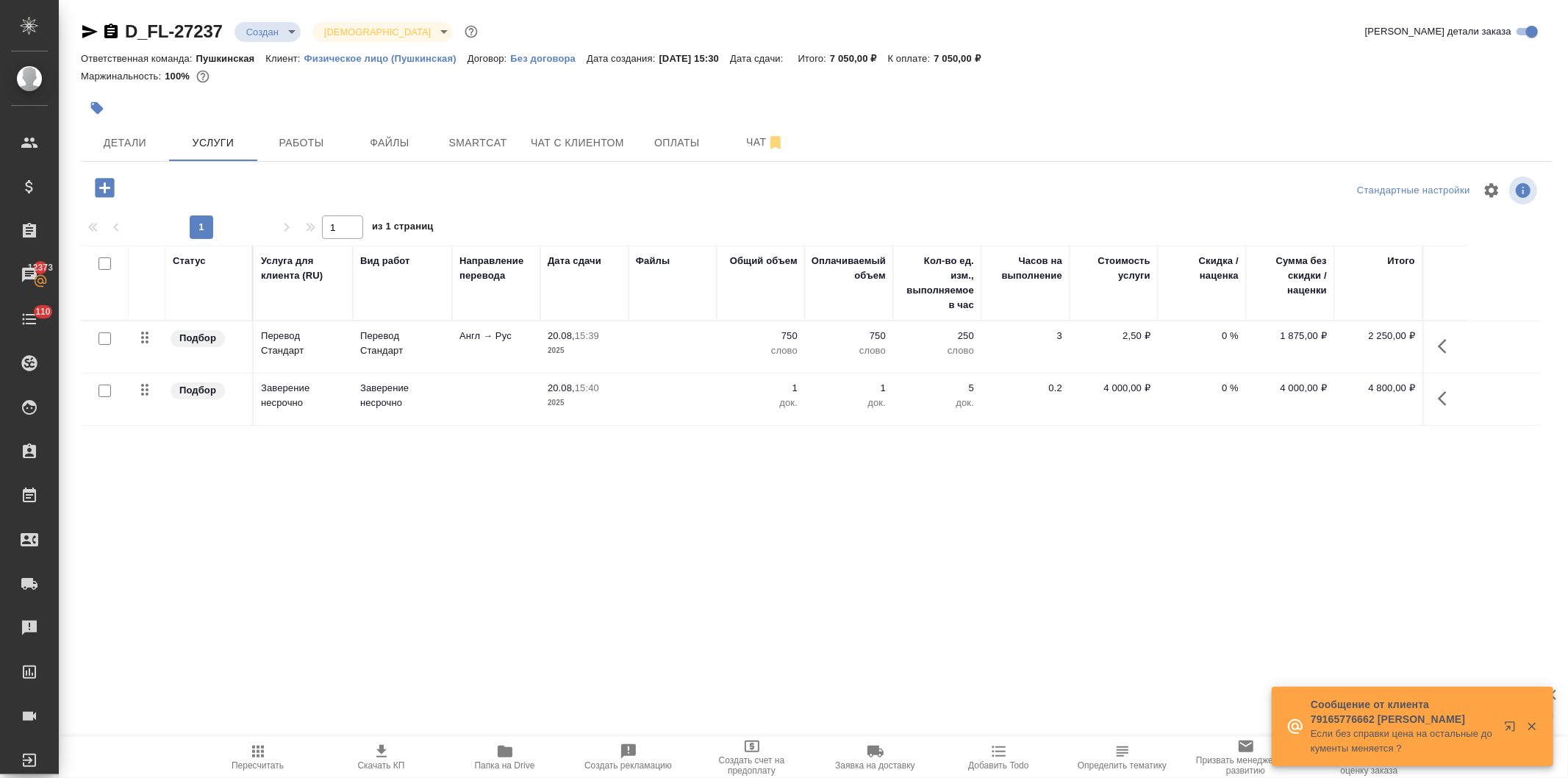
click at [103, 186] on icon "button" at bounding box center [104, 188] width 26 height 26
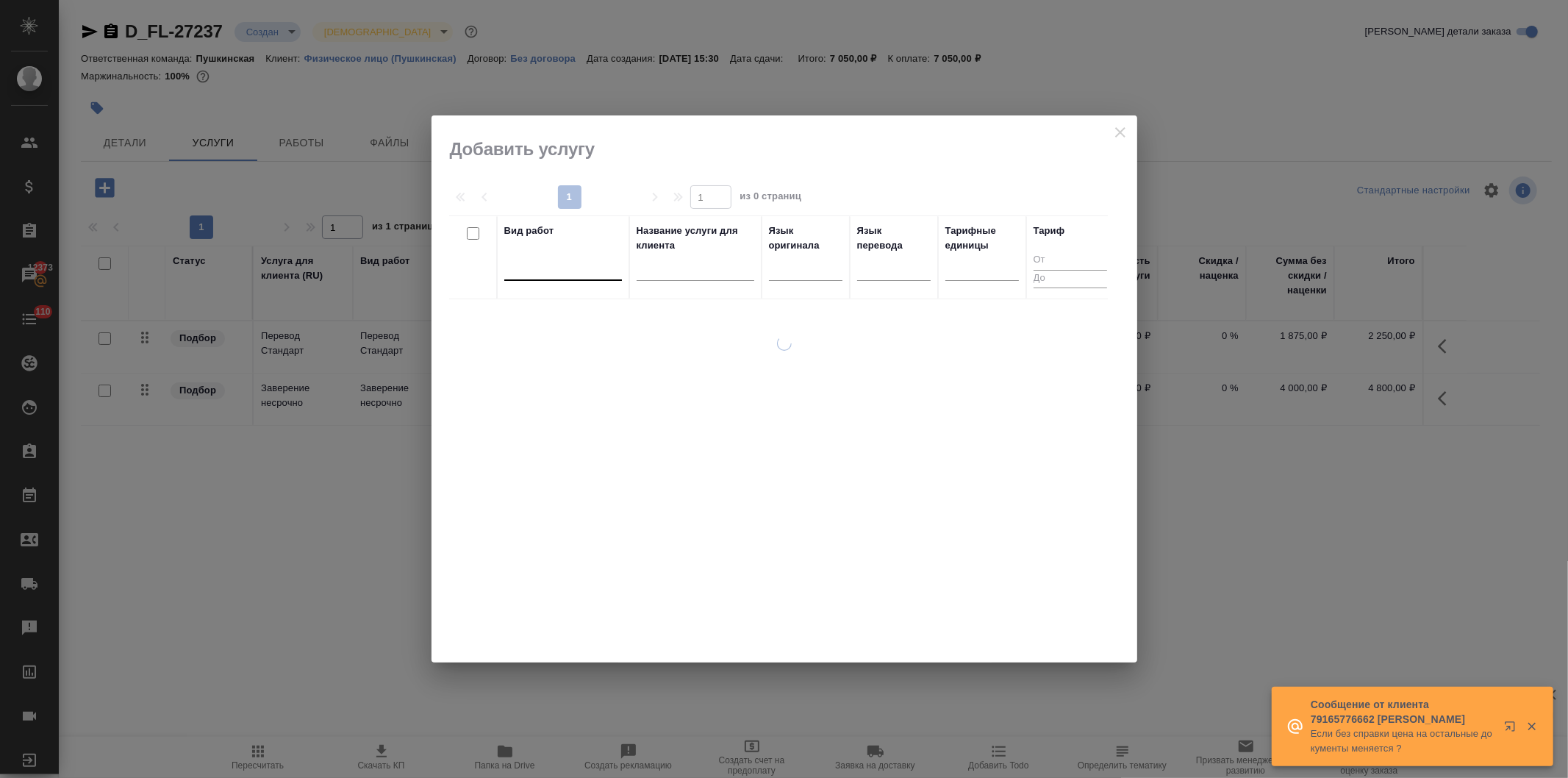
click at [534, 271] on div at bounding box center [563, 266] width 118 height 21
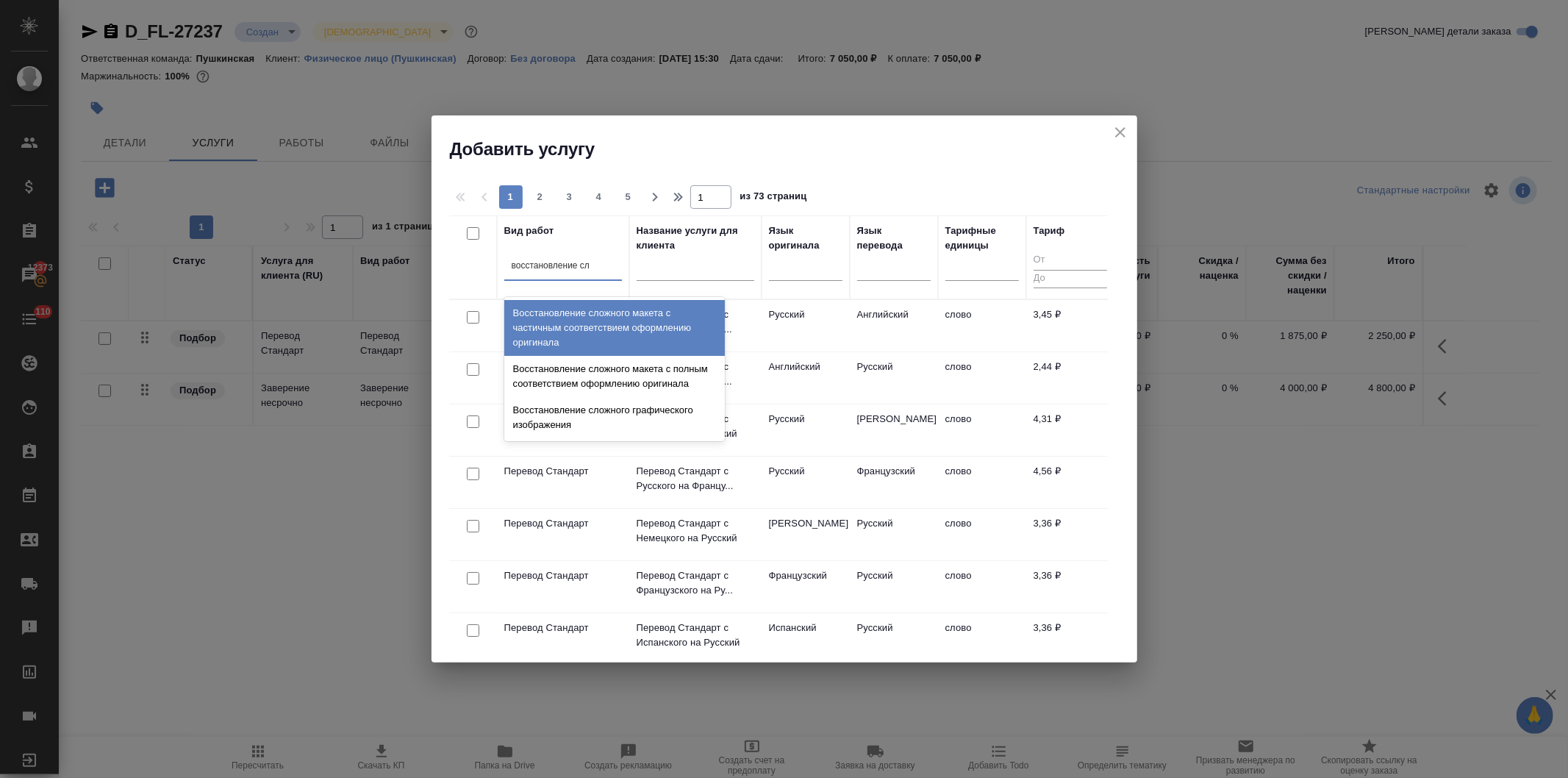
type input "восстановление сло"
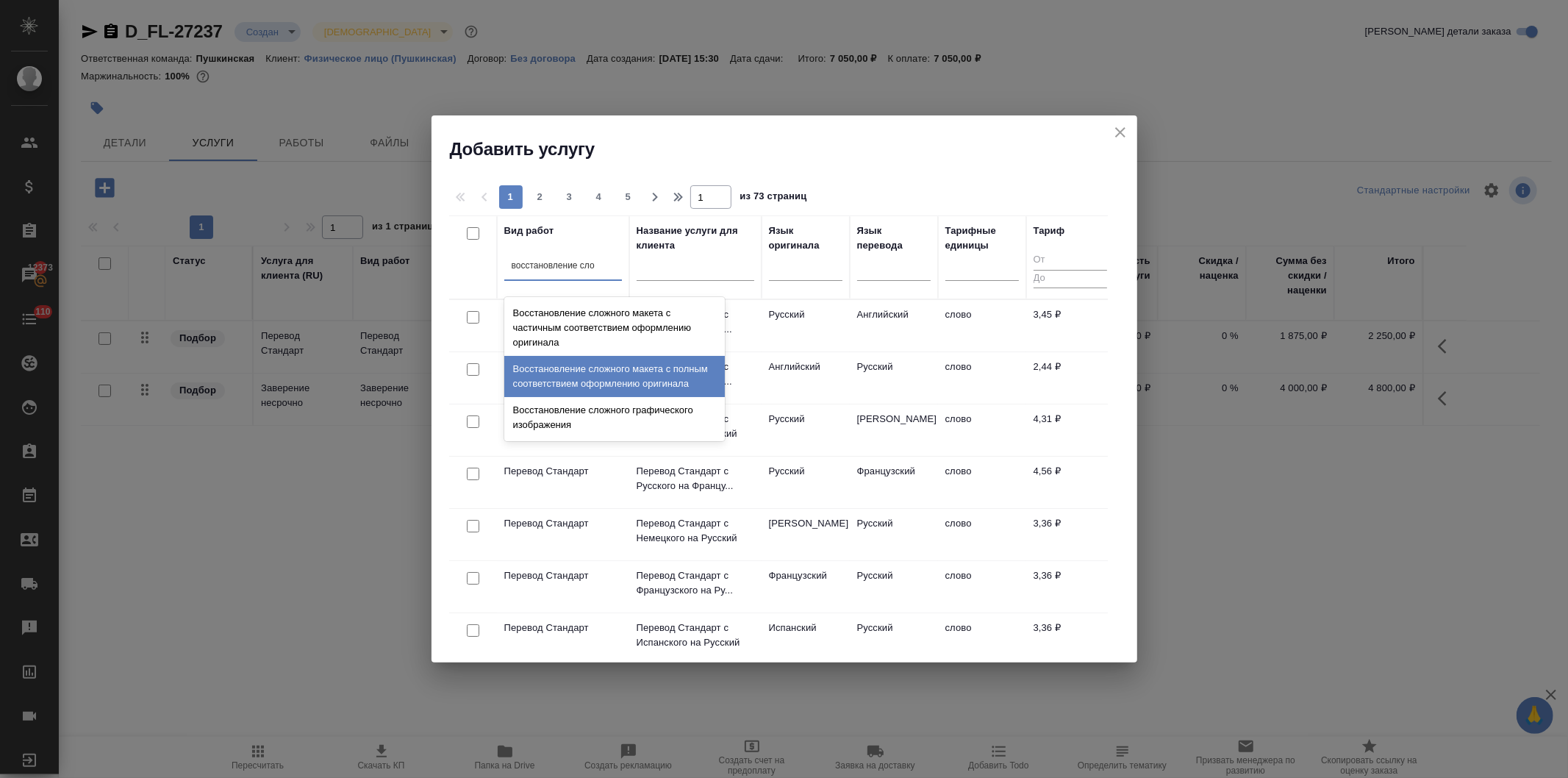
click at [567, 376] on div "Восстановление сложного макета с полным соответствием оформлению оригинала" at bounding box center [614, 376] width 221 height 41
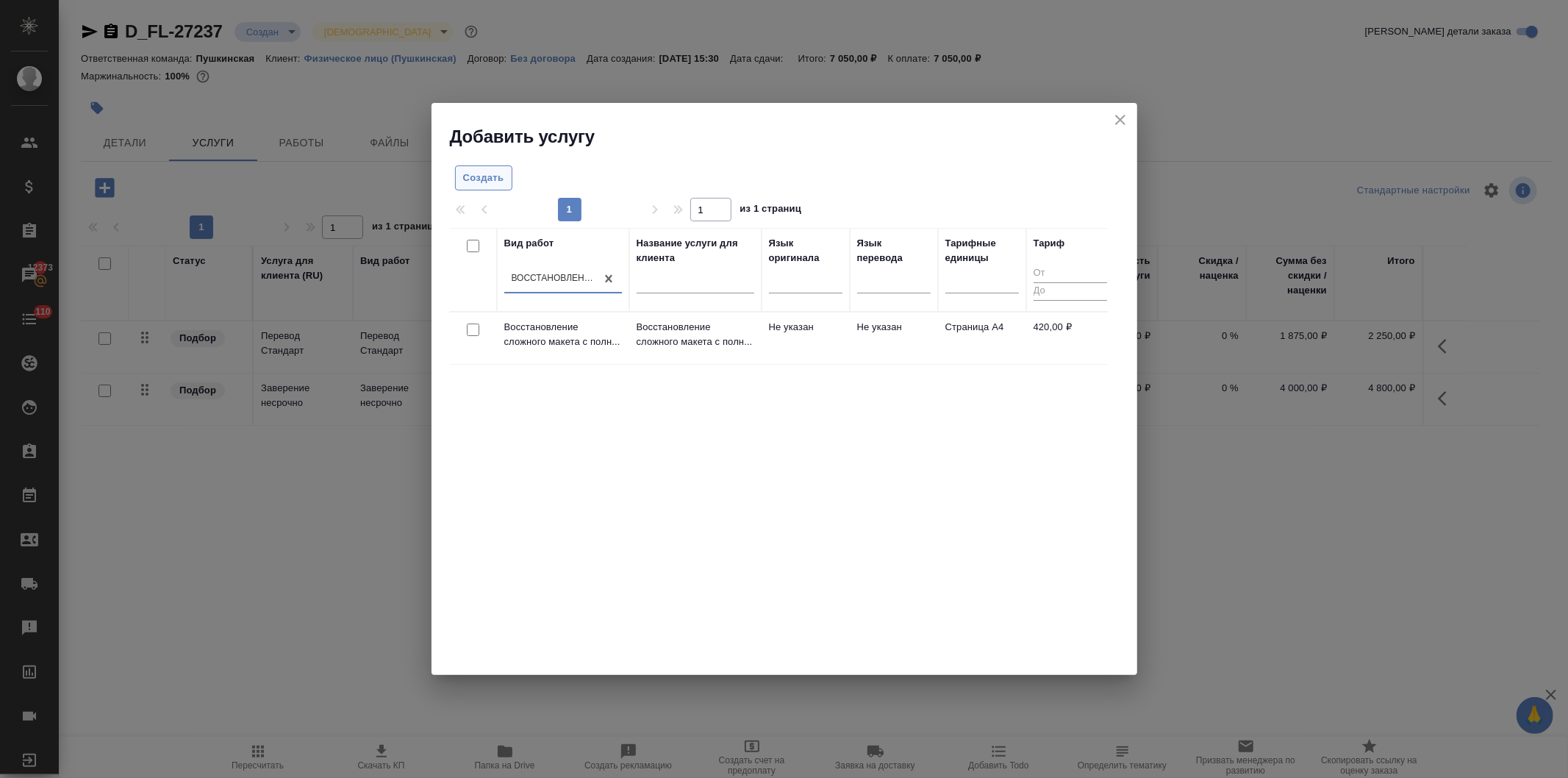
click at [484, 177] on span "Создать" at bounding box center [483, 179] width 41 height 17
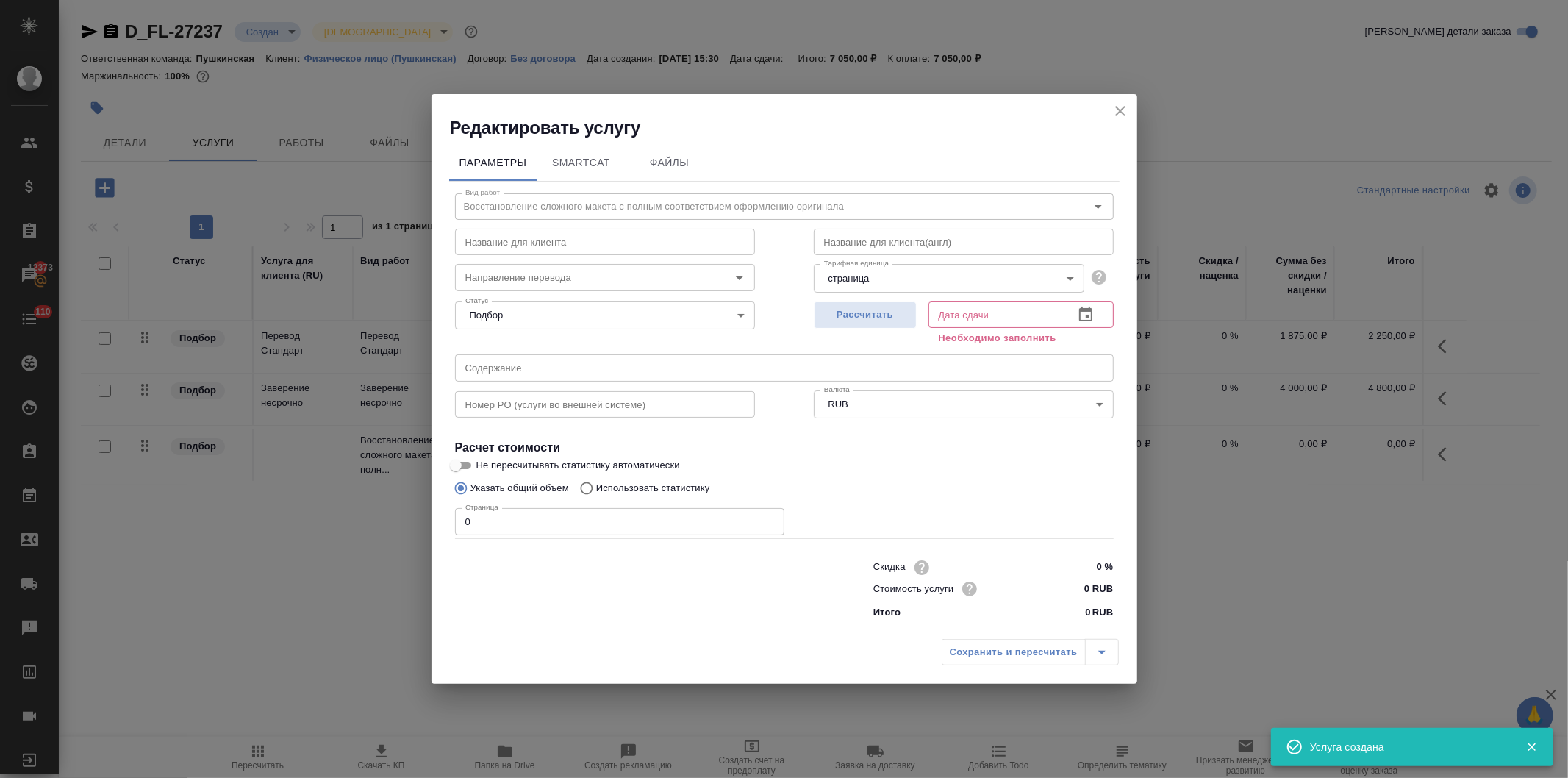
click at [877, 270] on body "🙏 .cls-1 fill:#fff; AWATERA [PERSON_NAME] Спецификации Заказы 12373 Чаты 110 To…" at bounding box center [784, 389] width 1568 height 778
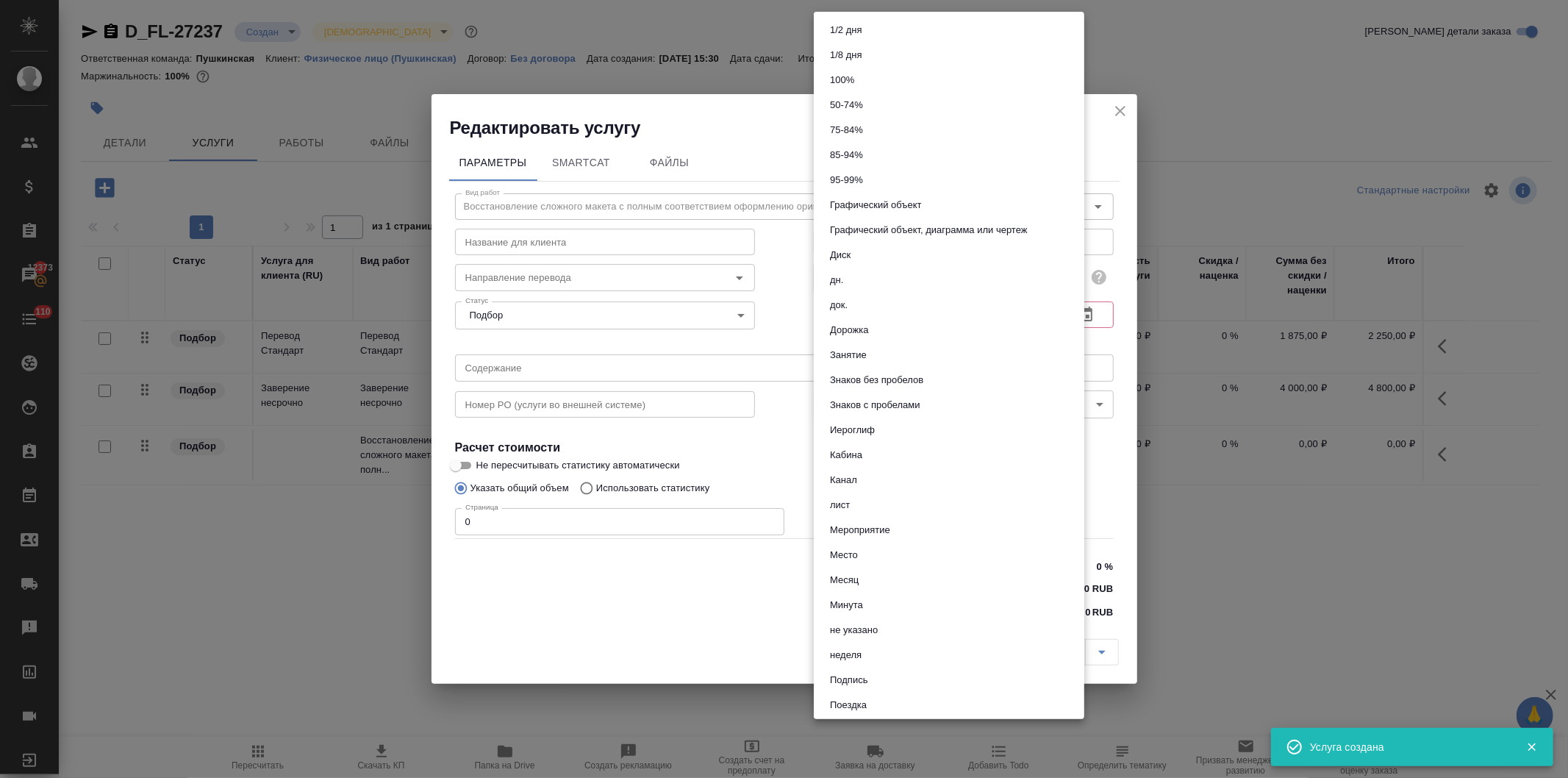
scroll to position [552, 0]
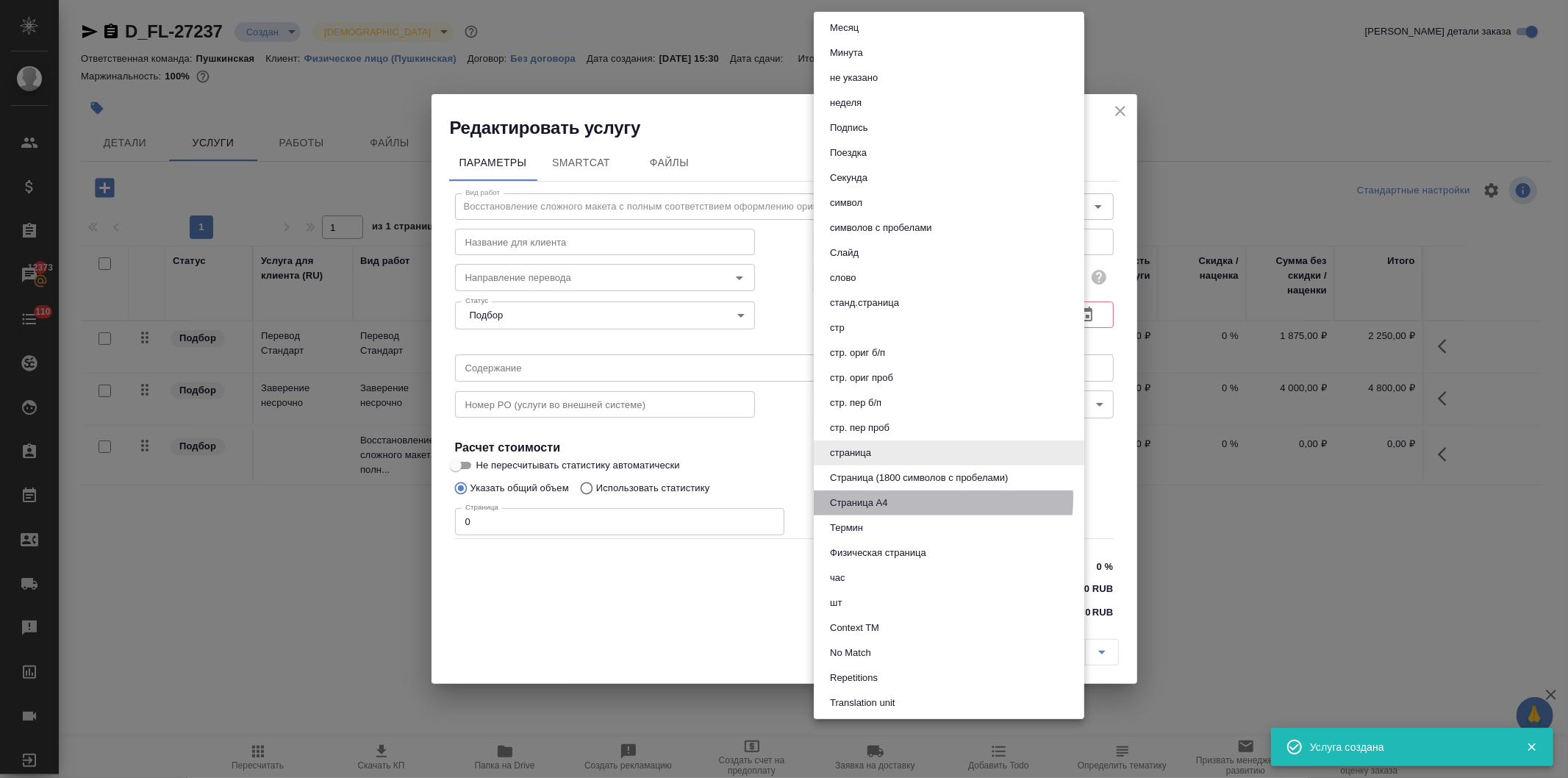
click at [878, 497] on button "Страница А4" at bounding box center [858, 502] width 66 height 16
type input "5f036ec4e16dec2d6b59c8ff"
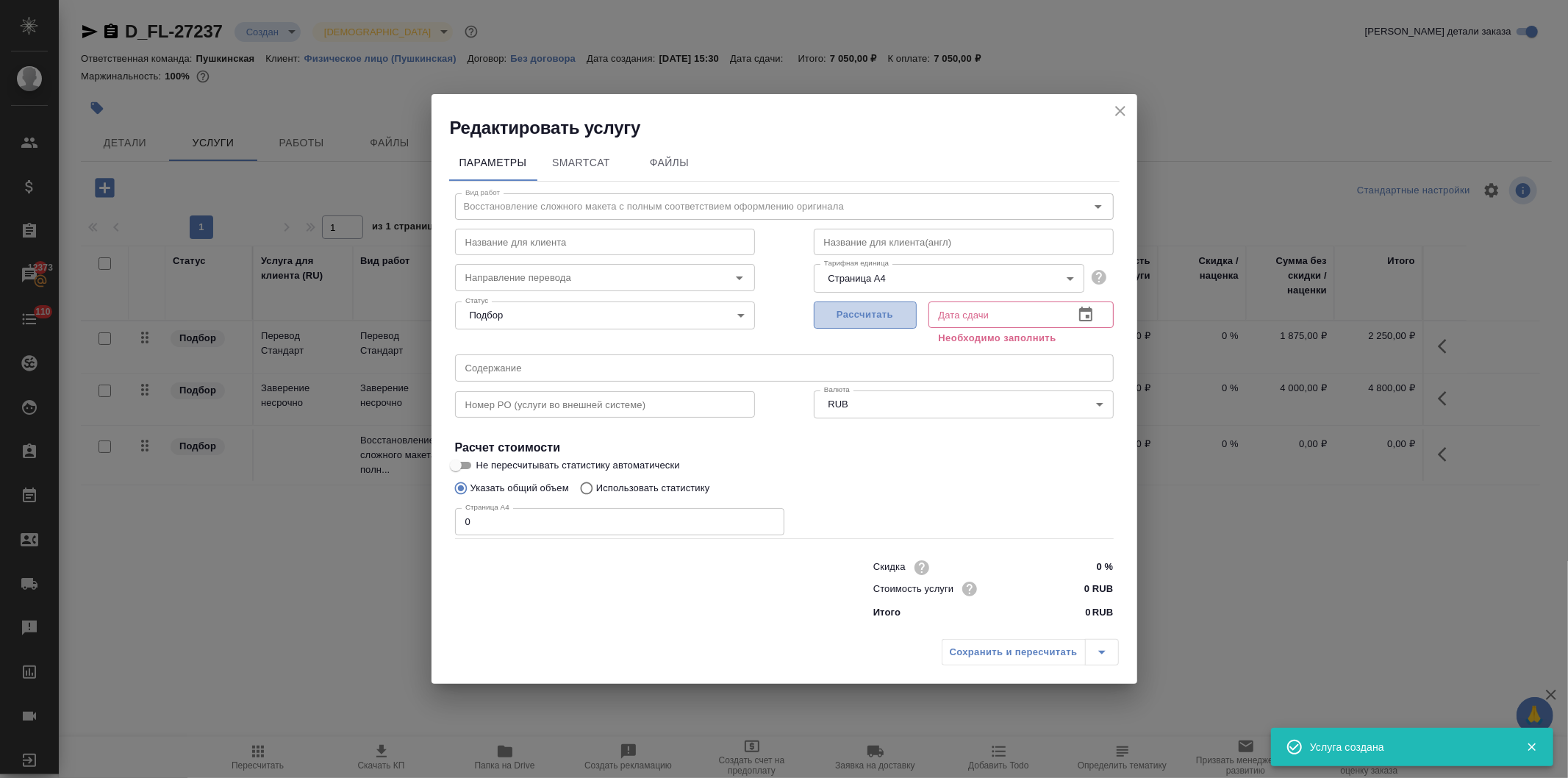
click at [859, 313] on span "Рассчитать" at bounding box center [865, 315] width 87 height 17
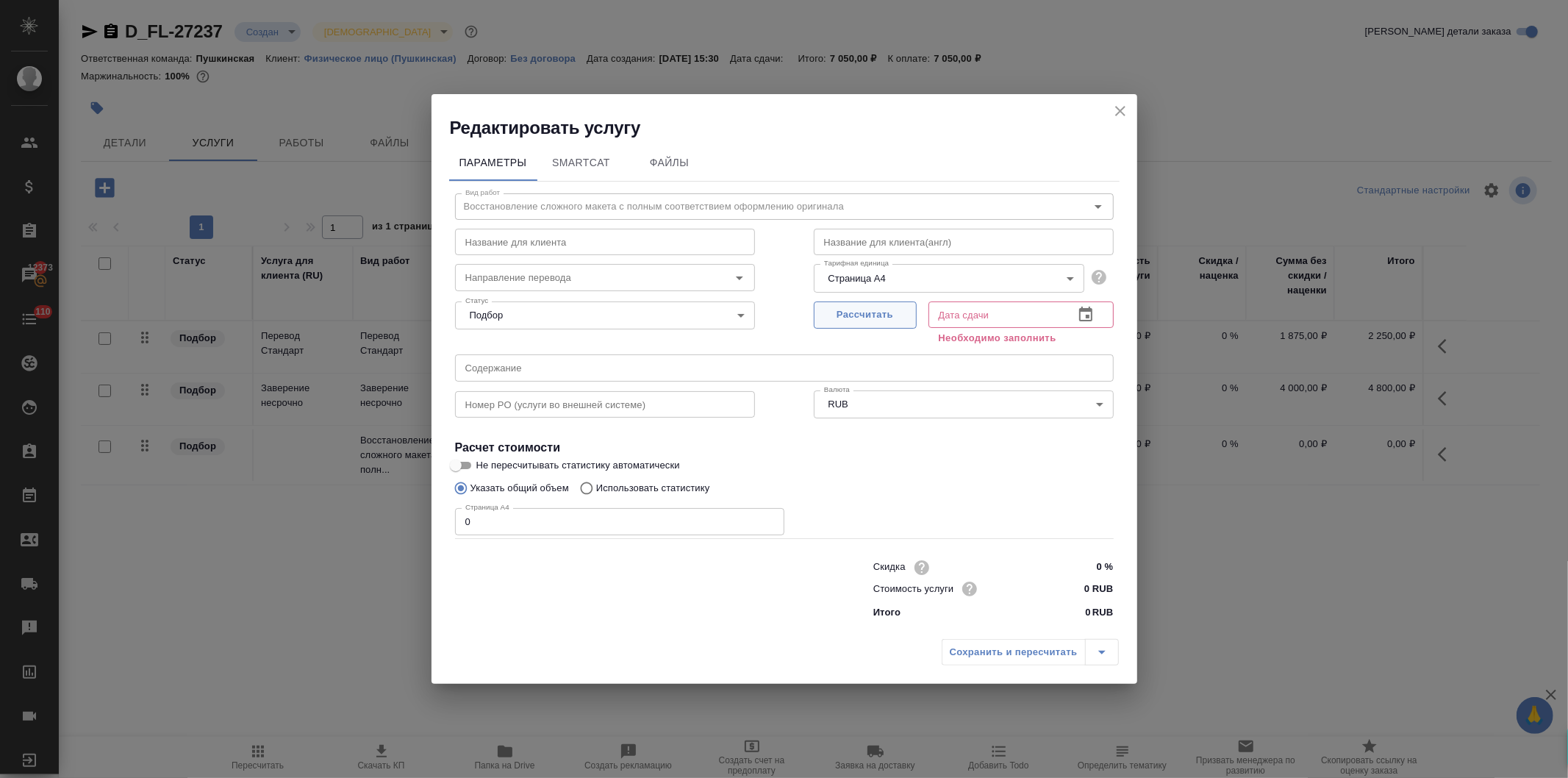
type input "[DATE] 15:49"
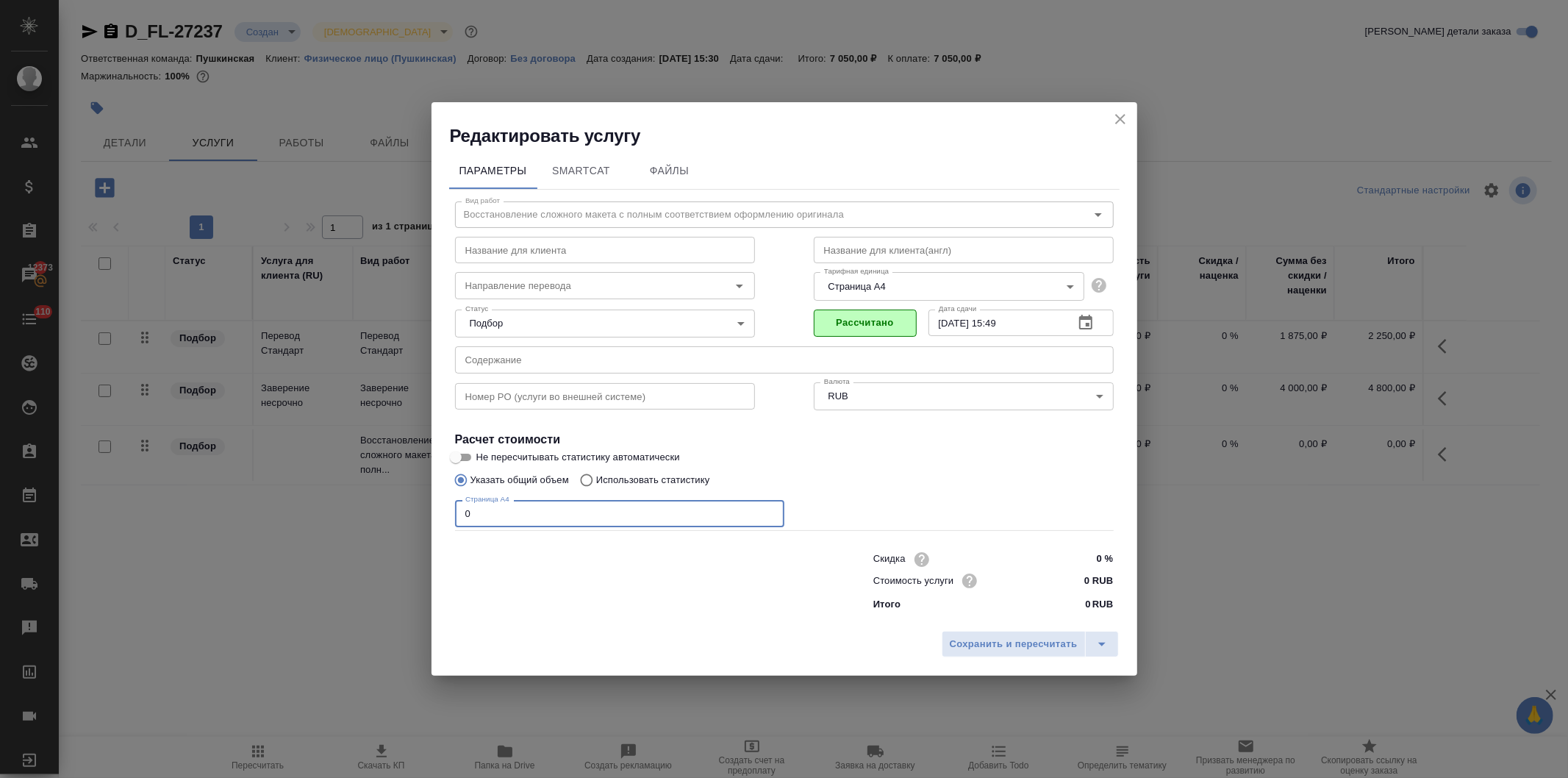
drag, startPoint x: 510, startPoint y: 522, endPoint x: 409, endPoint y: 520, distance: 101.0
click at [409, 520] on div "Редактировать услугу Параметры SmartCat Файлы Вид работ Восстановление сложного…" at bounding box center [784, 389] width 1568 height 778
type input "5"
click at [1082, 583] on input "0 RUB" at bounding box center [1086, 581] width 54 height 21
type input "400 RUB"
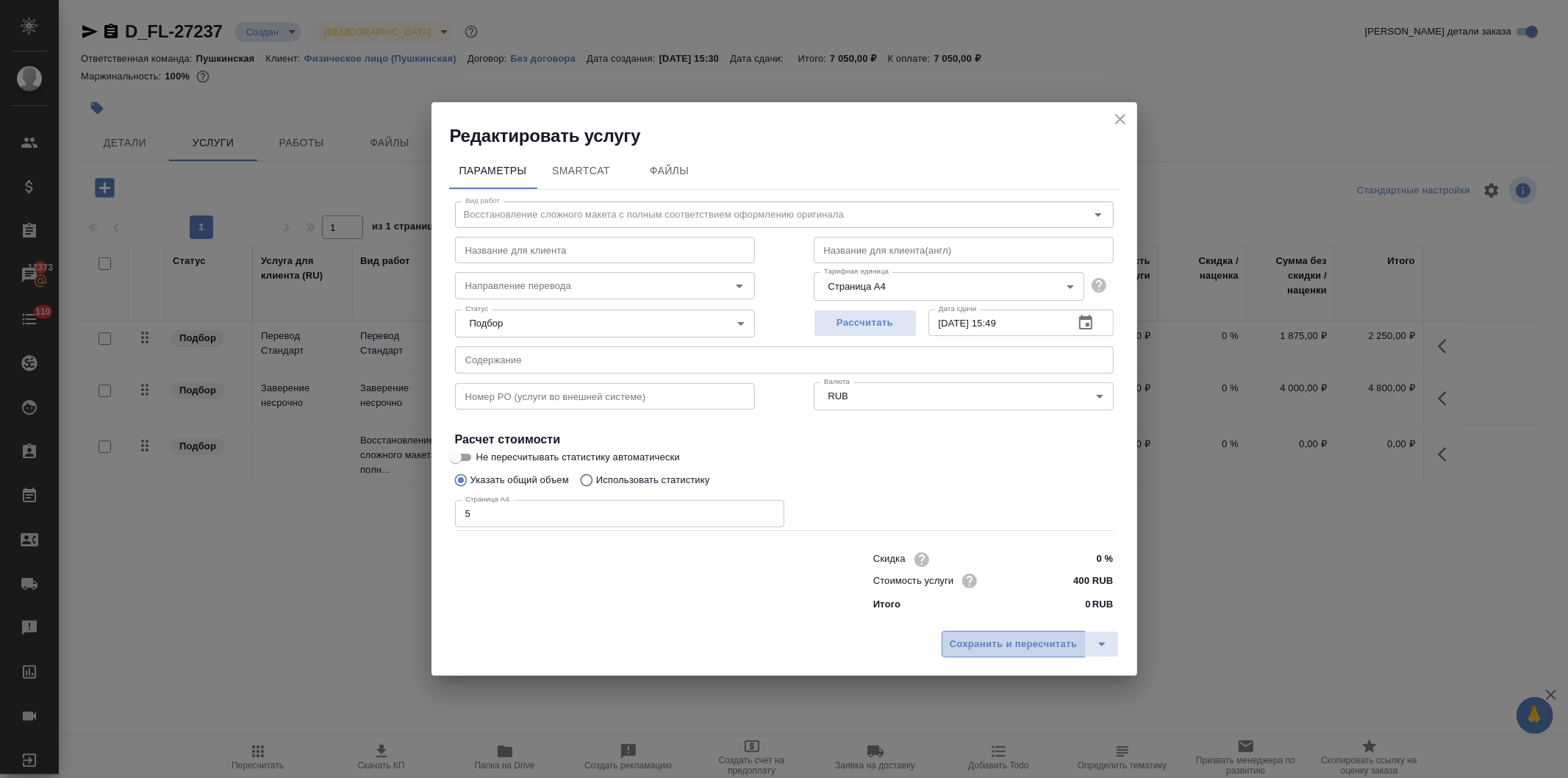
click at [1041, 643] on span "Сохранить и пересчитать" at bounding box center [1014, 645] width 128 height 17
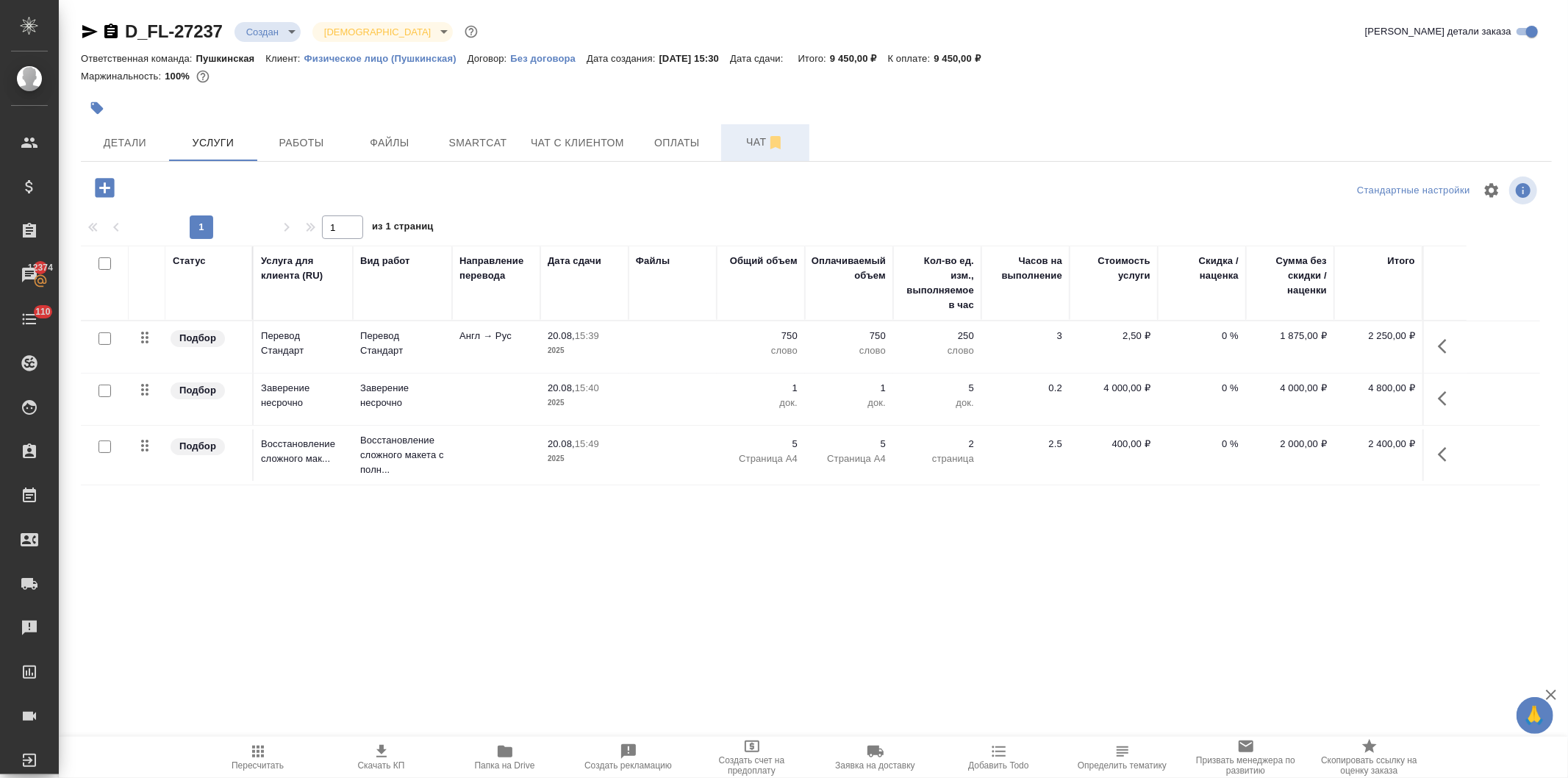
click at [755, 138] on span "Чат" at bounding box center [765, 142] width 71 height 18
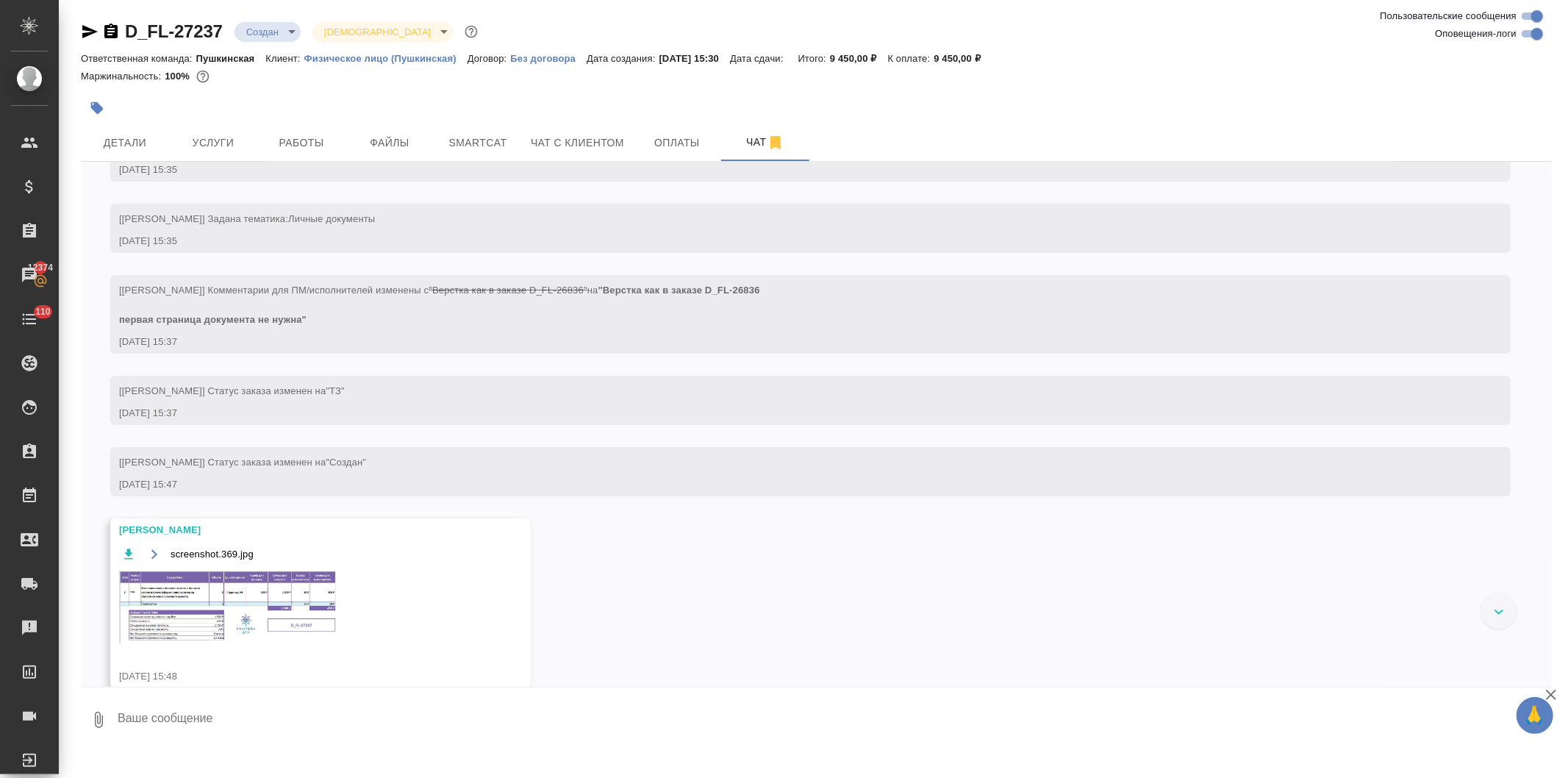
scroll to position [187, 0]
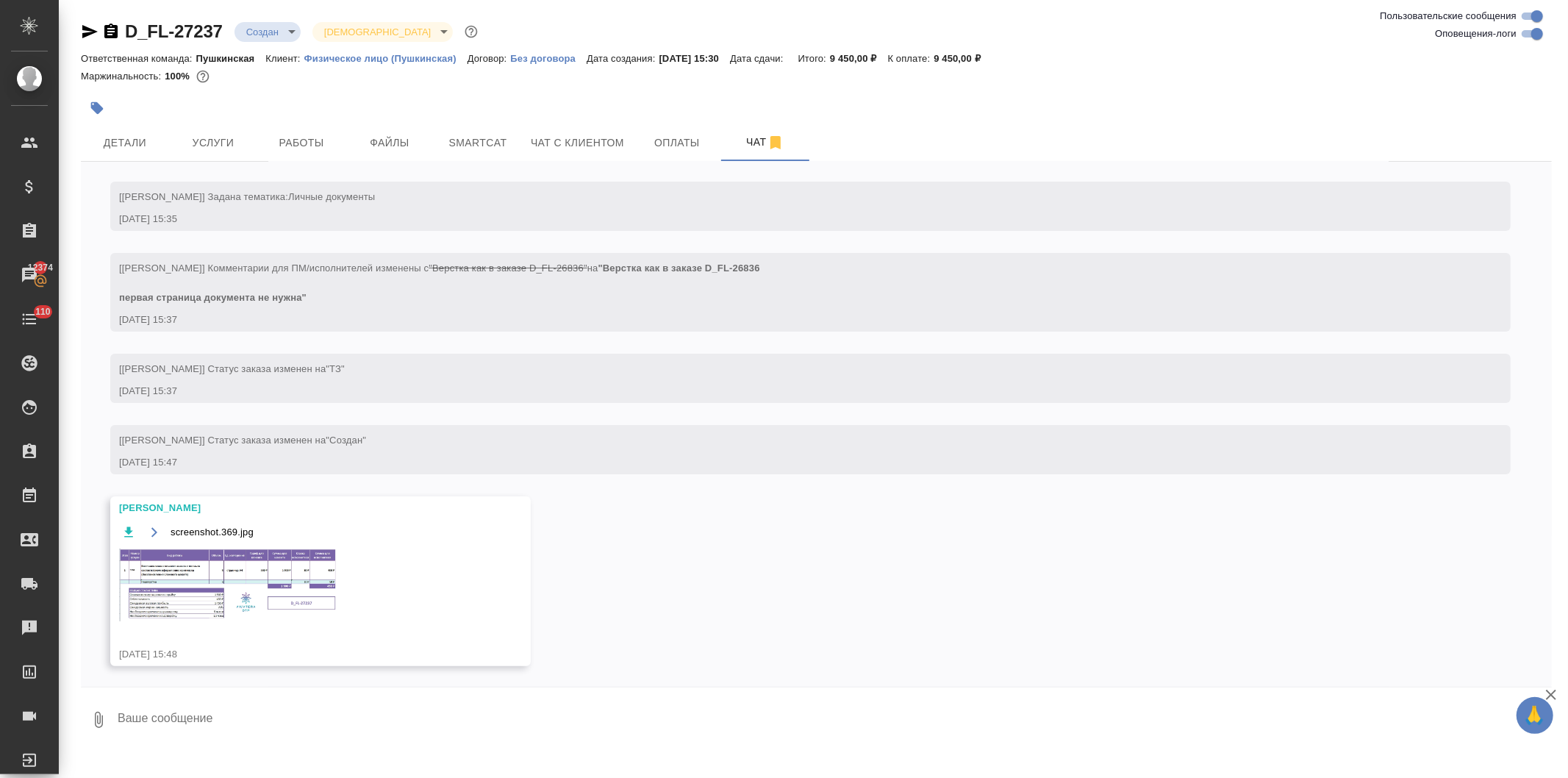
click at [189, 593] on img at bounding box center [230, 585] width 221 height 73
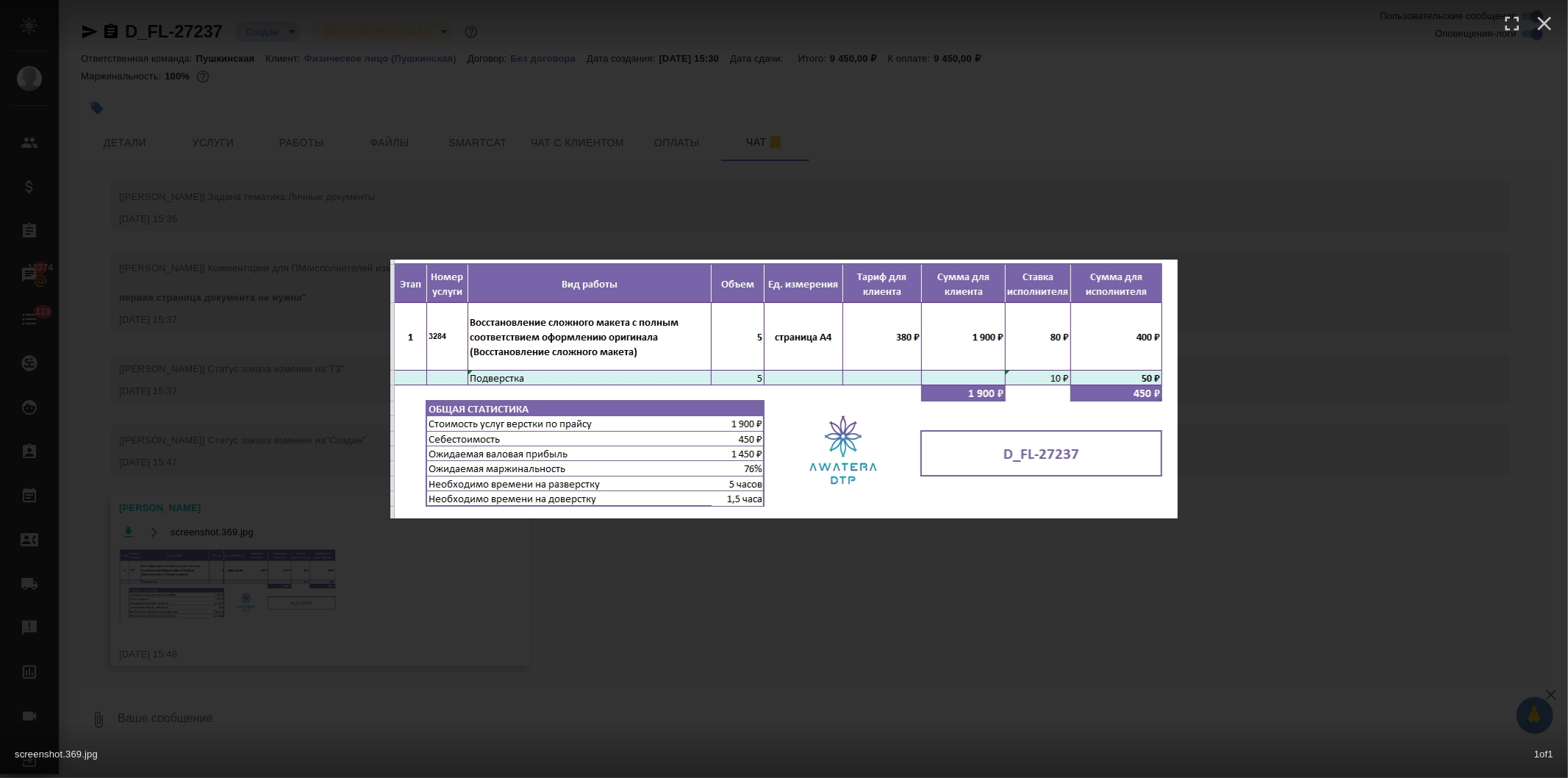
click at [903, 641] on div "screenshot.369.jpg 1 of 1" at bounding box center [784, 389] width 1568 height 778
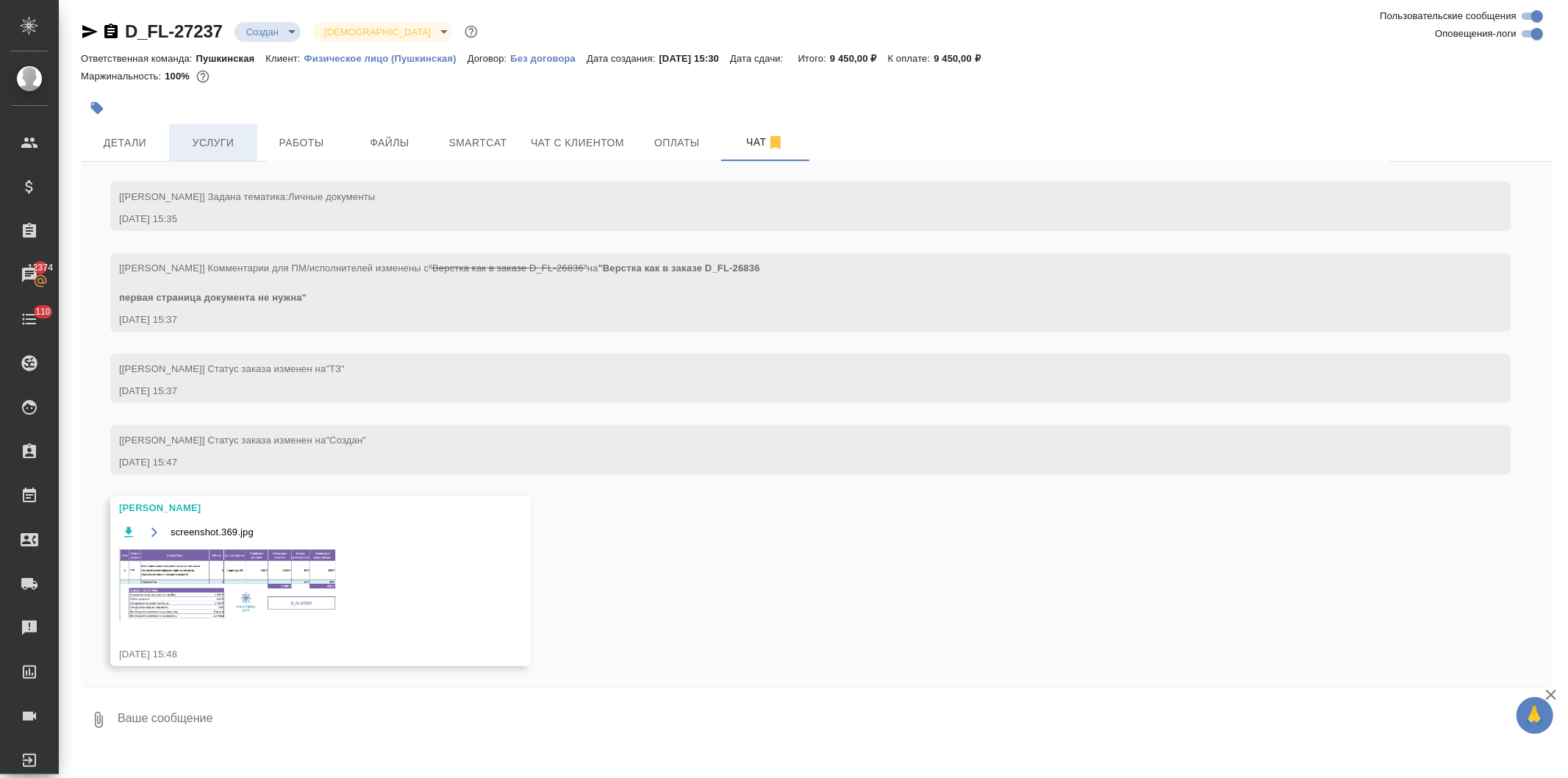
click at [214, 138] on span "Услуги" at bounding box center [213, 143] width 71 height 18
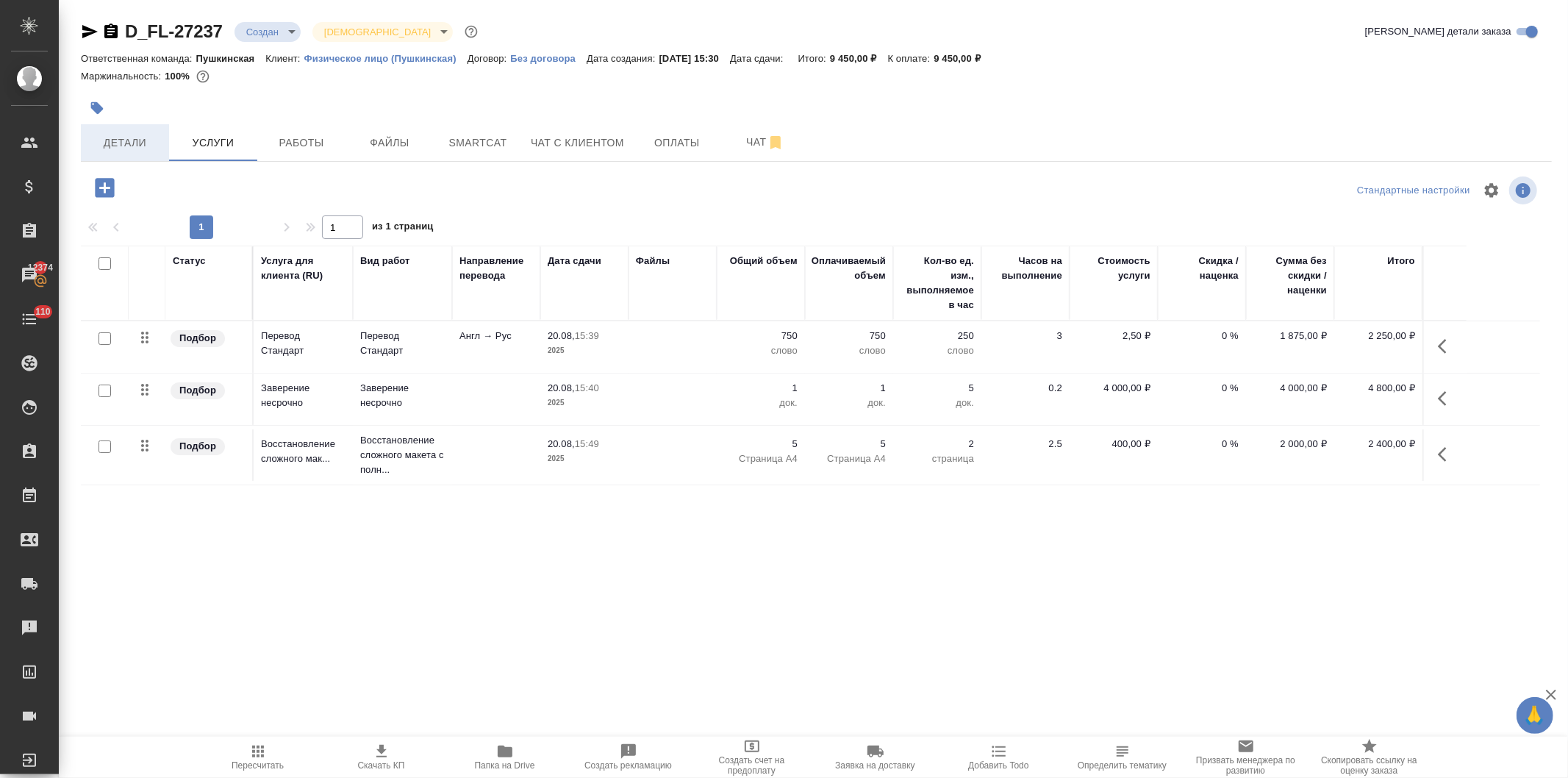
click at [140, 147] on span "Детали" at bounding box center [125, 143] width 71 height 18
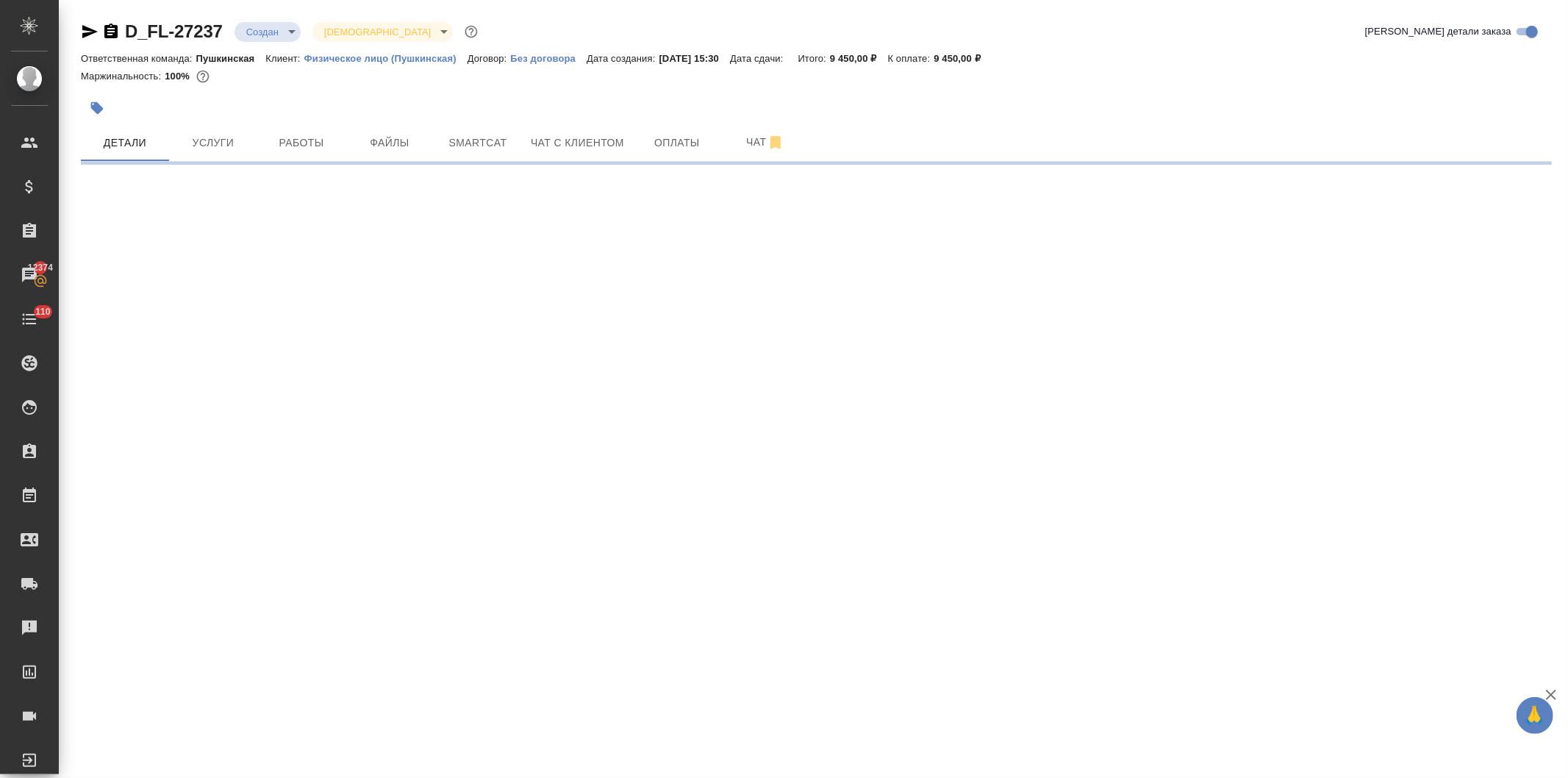
select select "RU"
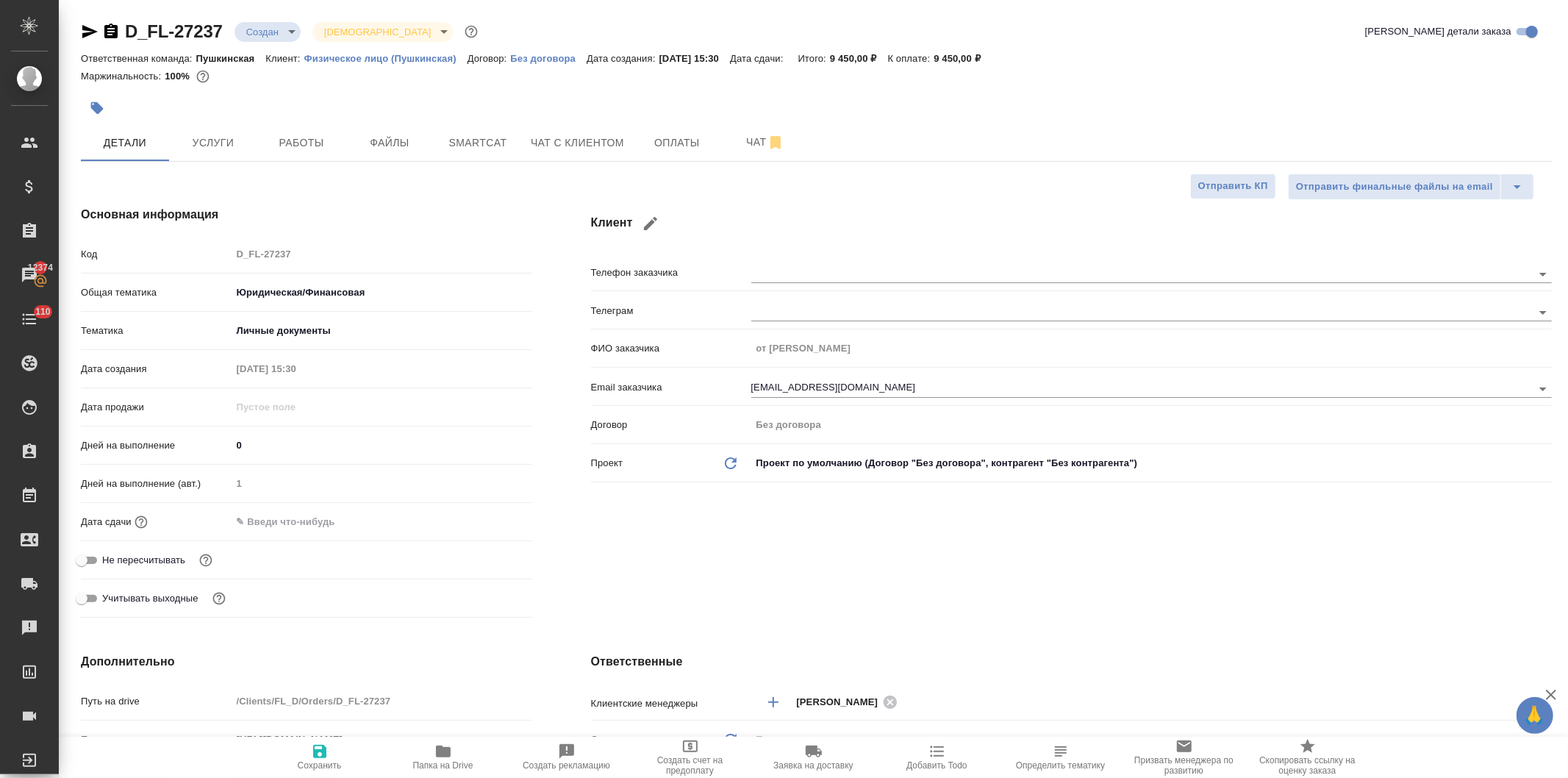
type textarea "x"
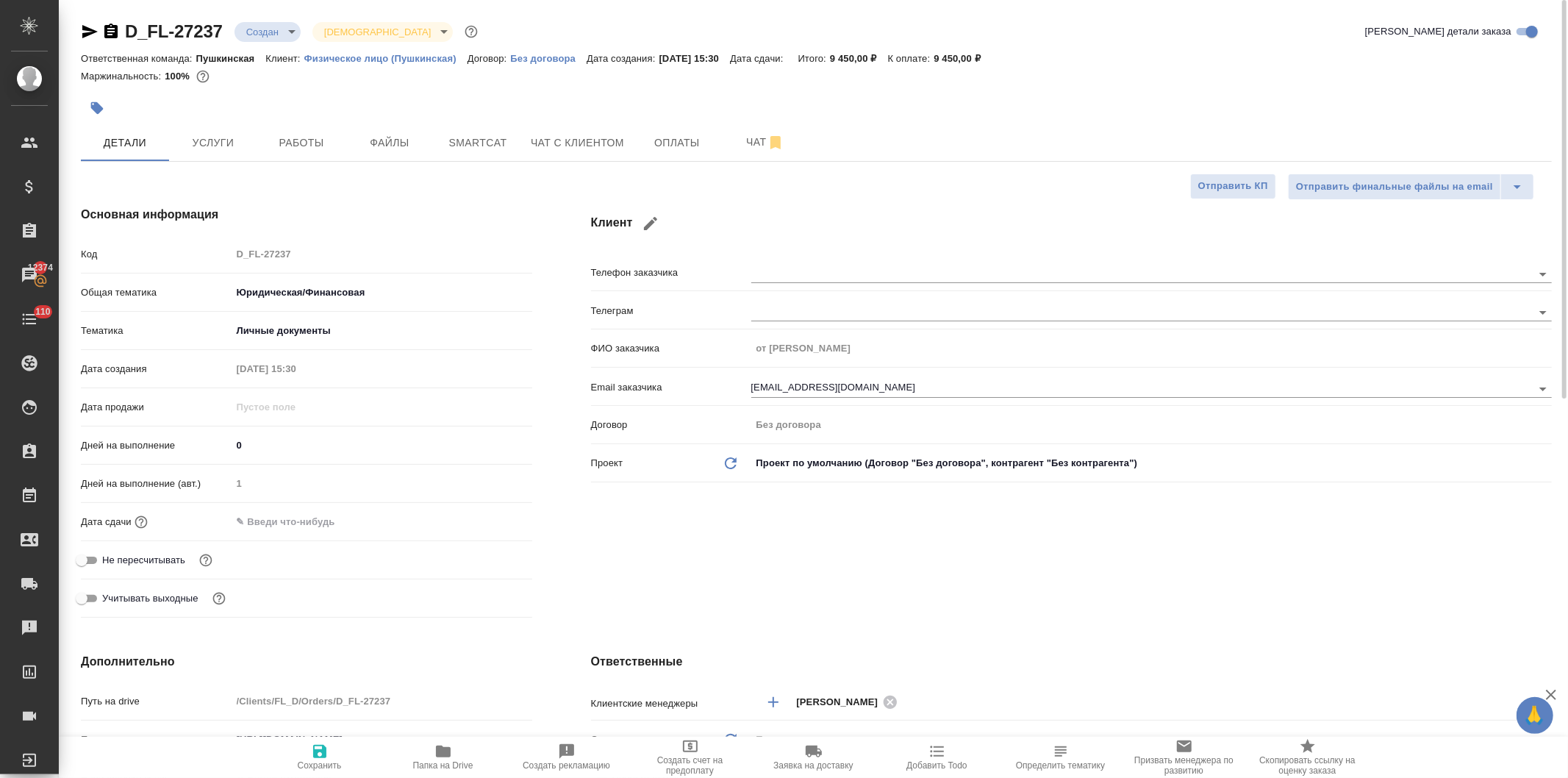
type textarea "x"
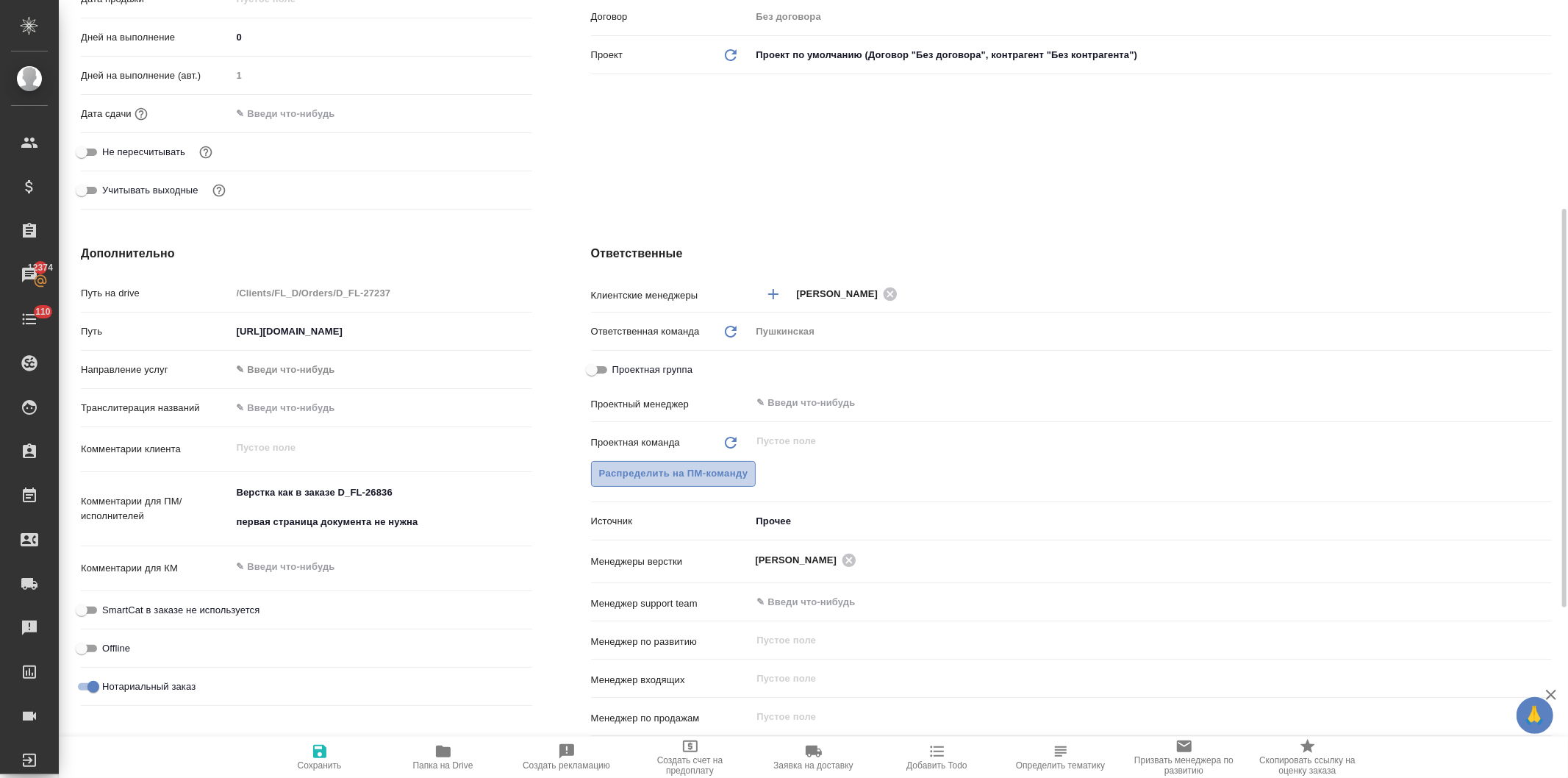
click at [674, 476] on span "Распределить на ПМ-команду" at bounding box center [674, 474] width 149 height 17
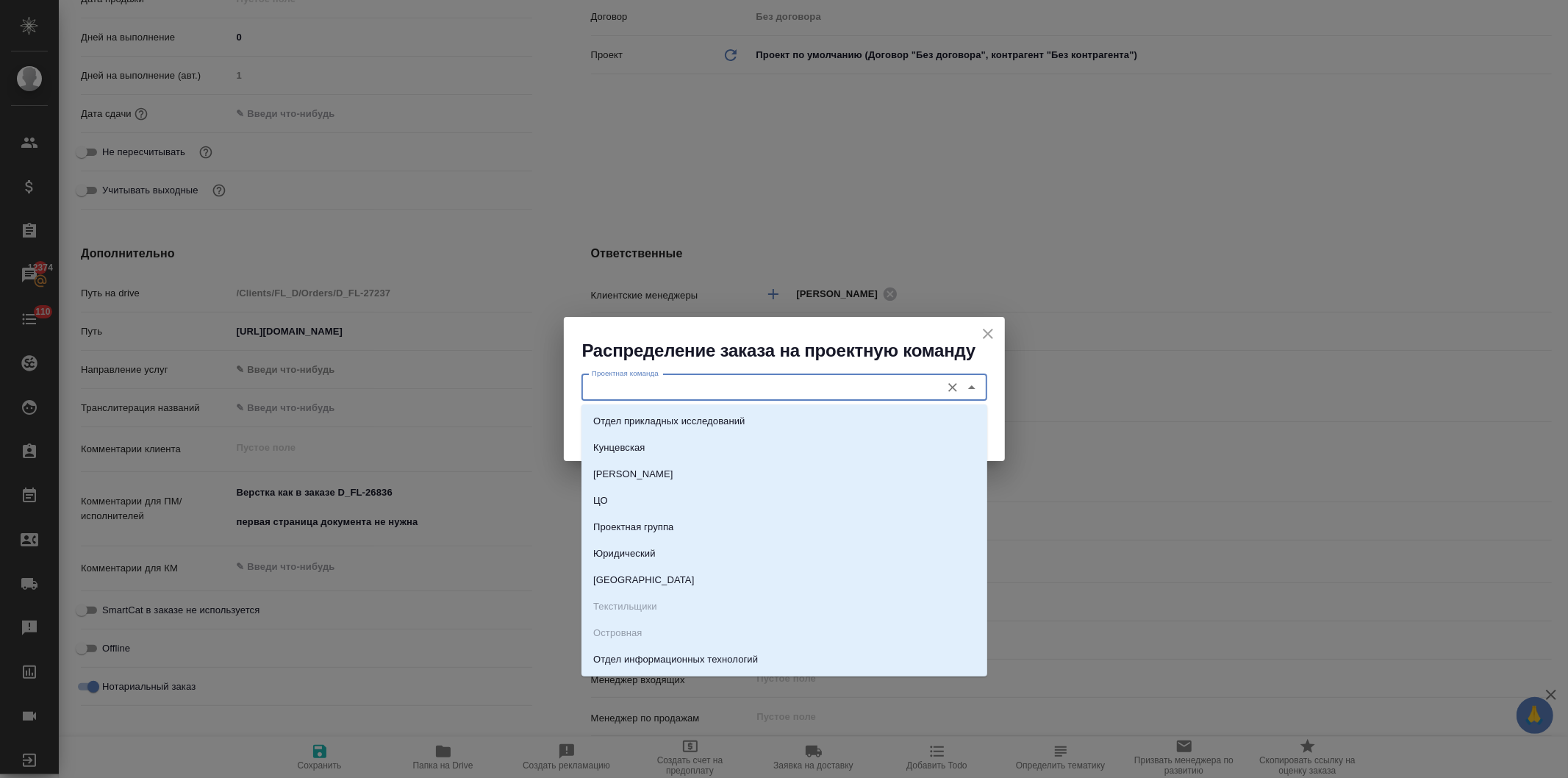
click at [674, 391] on input "Проектная команда" at bounding box center [761, 388] width 348 height 17
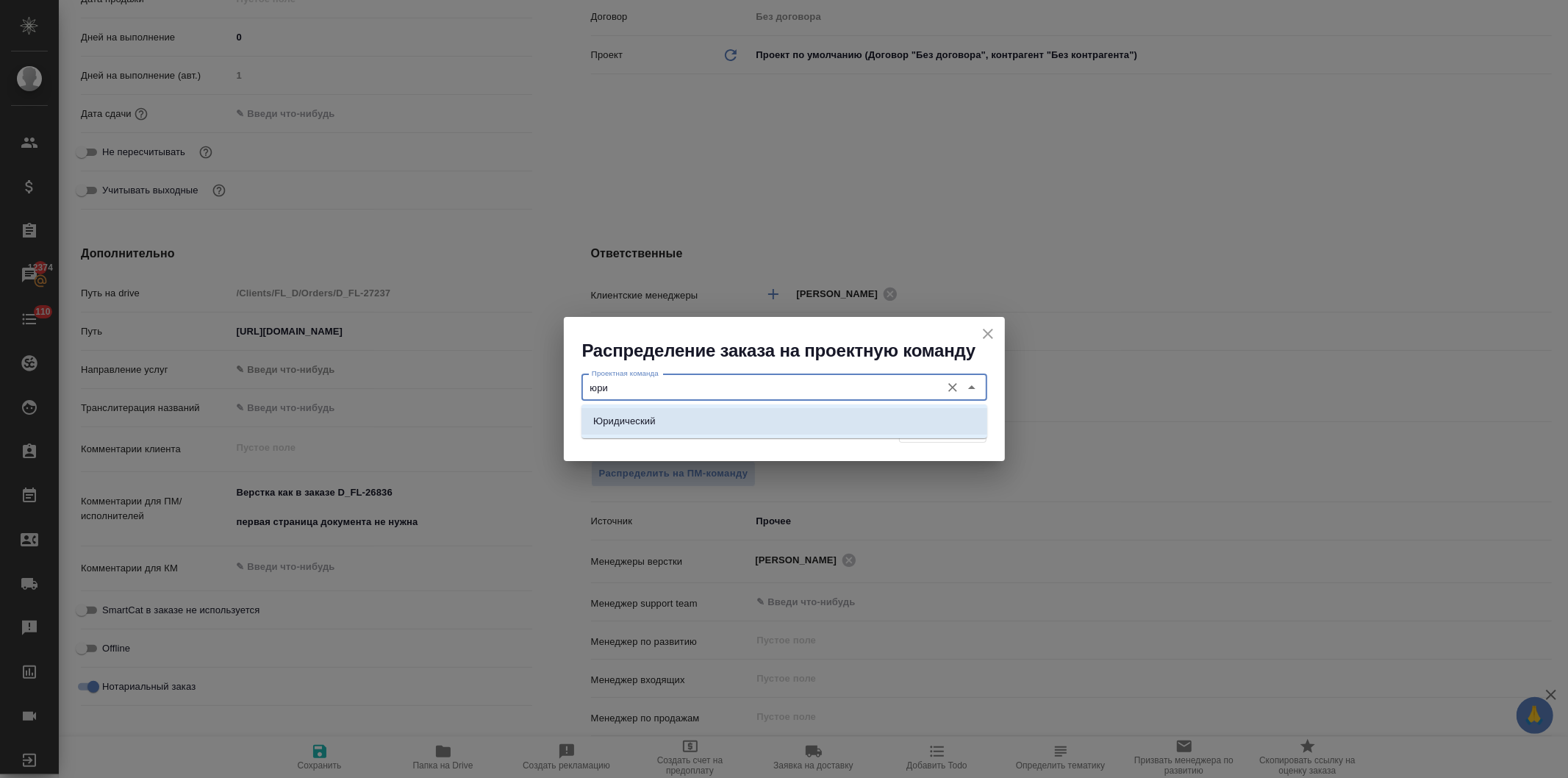
click at [673, 418] on li "Юридический" at bounding box center [784, 422] width 406 height 27
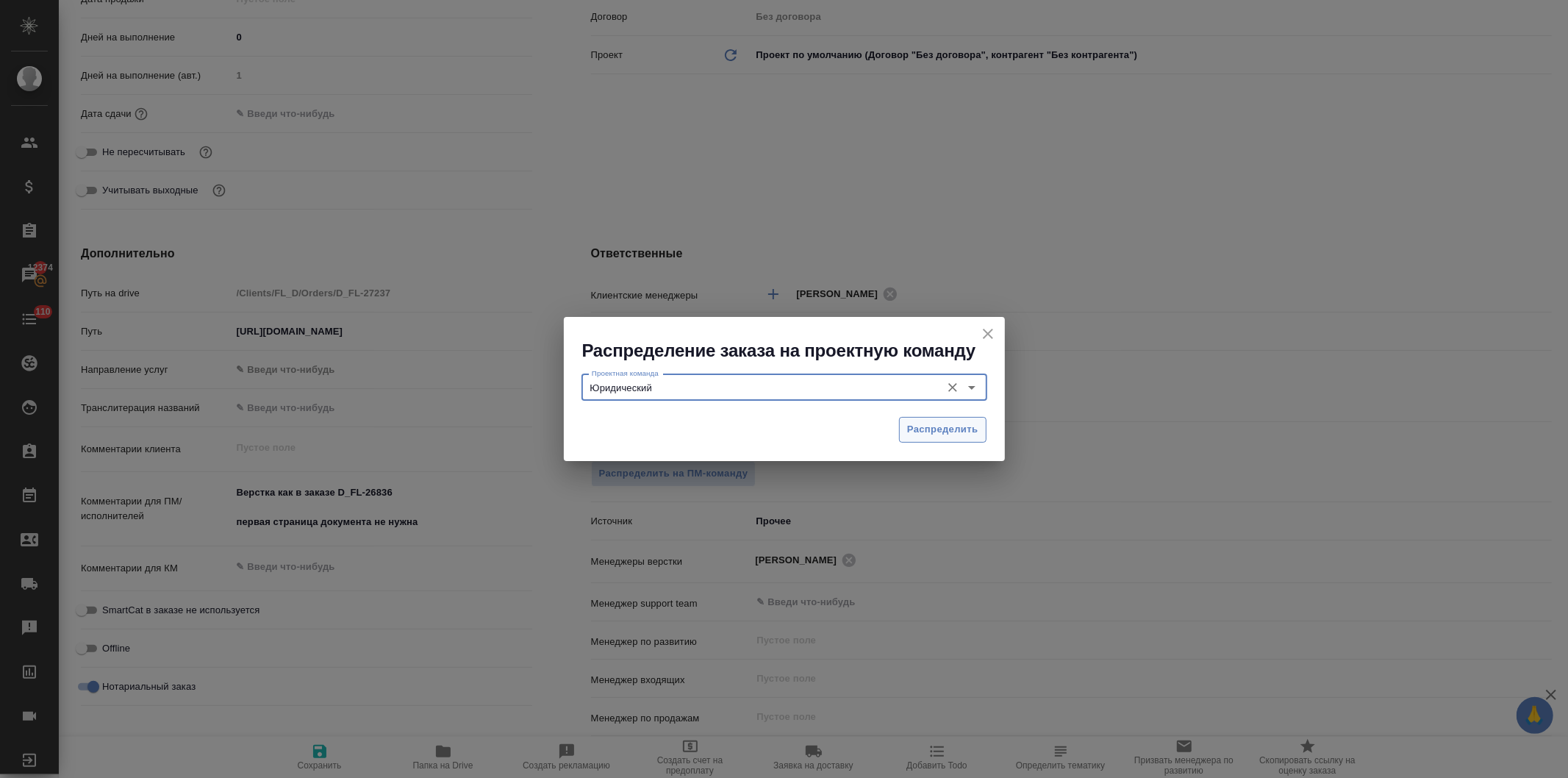
type input "Юридический"
click at [951, 427] on span "Распределить" at bounding box center [942, 430] width 72 height 17
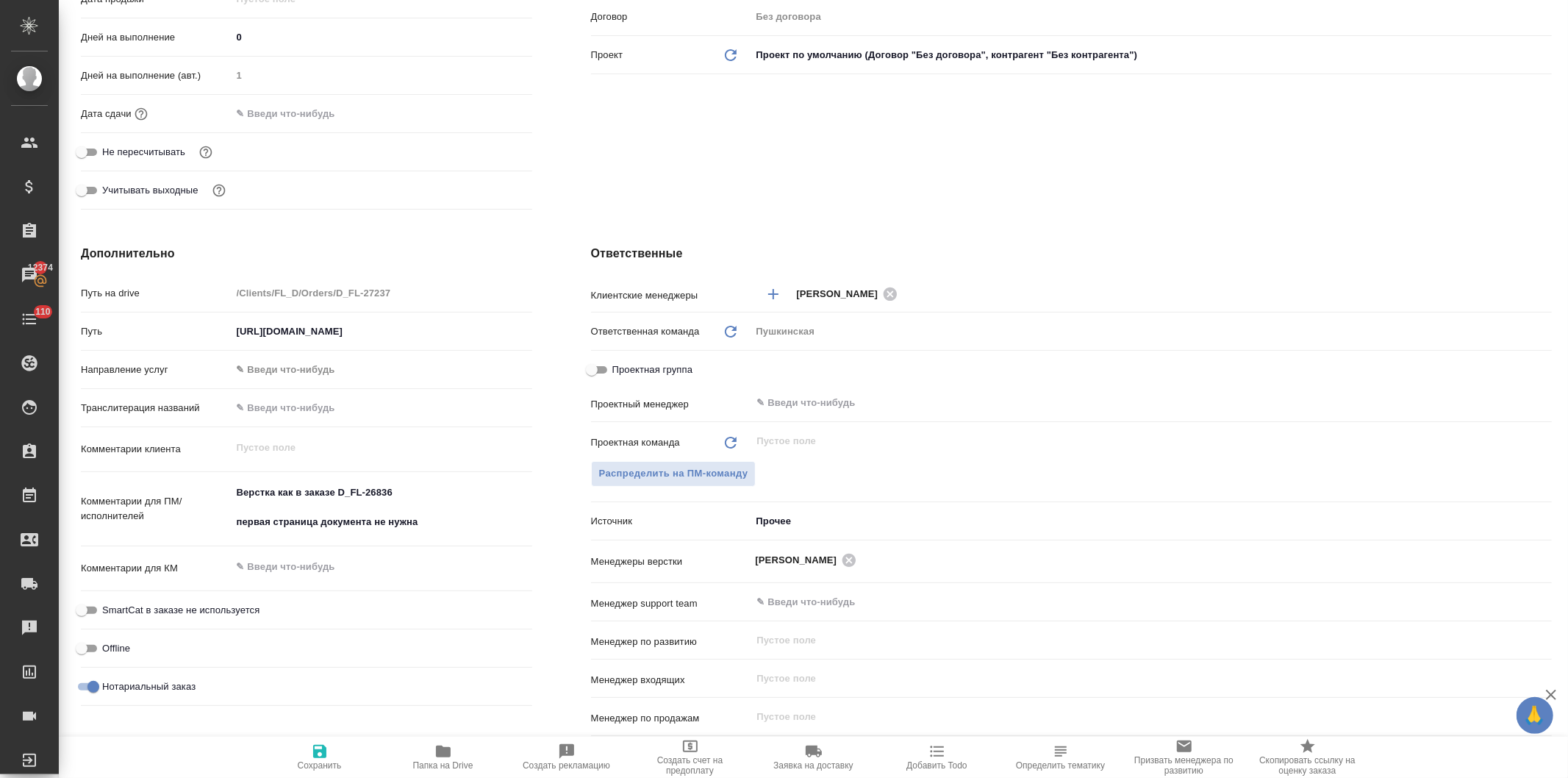
type textarea "x"
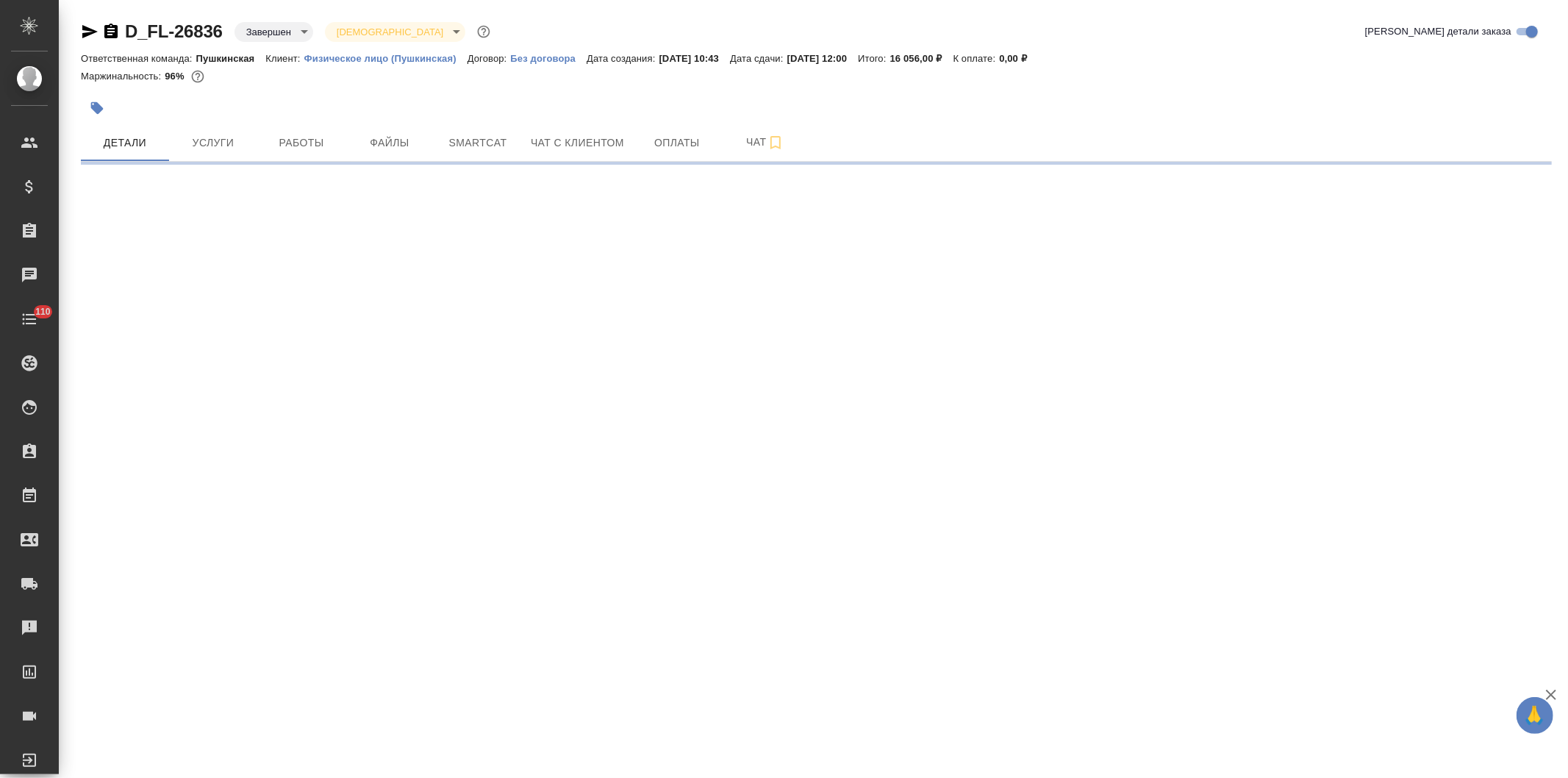
select select "RU"
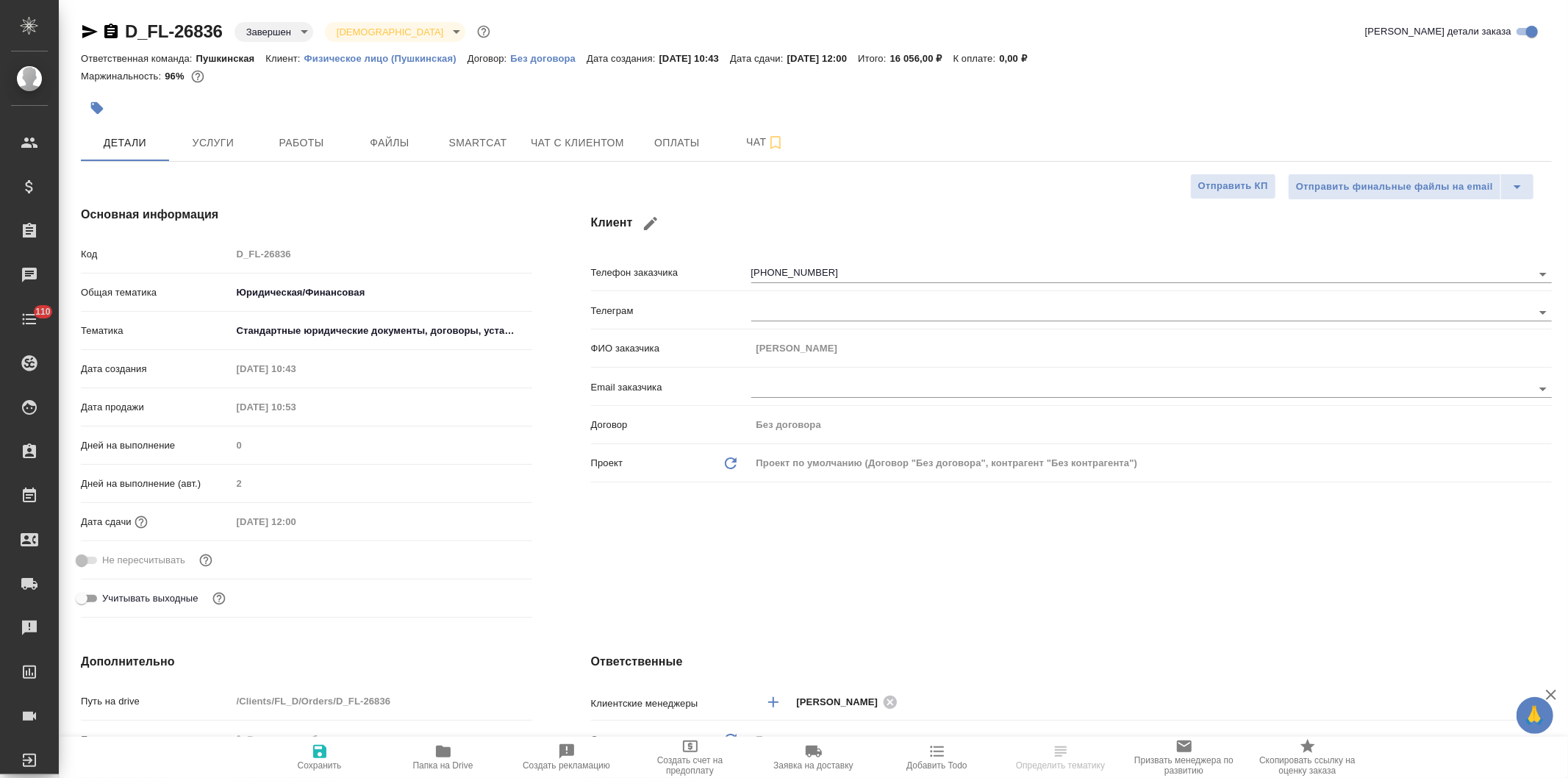
type textarea "x"
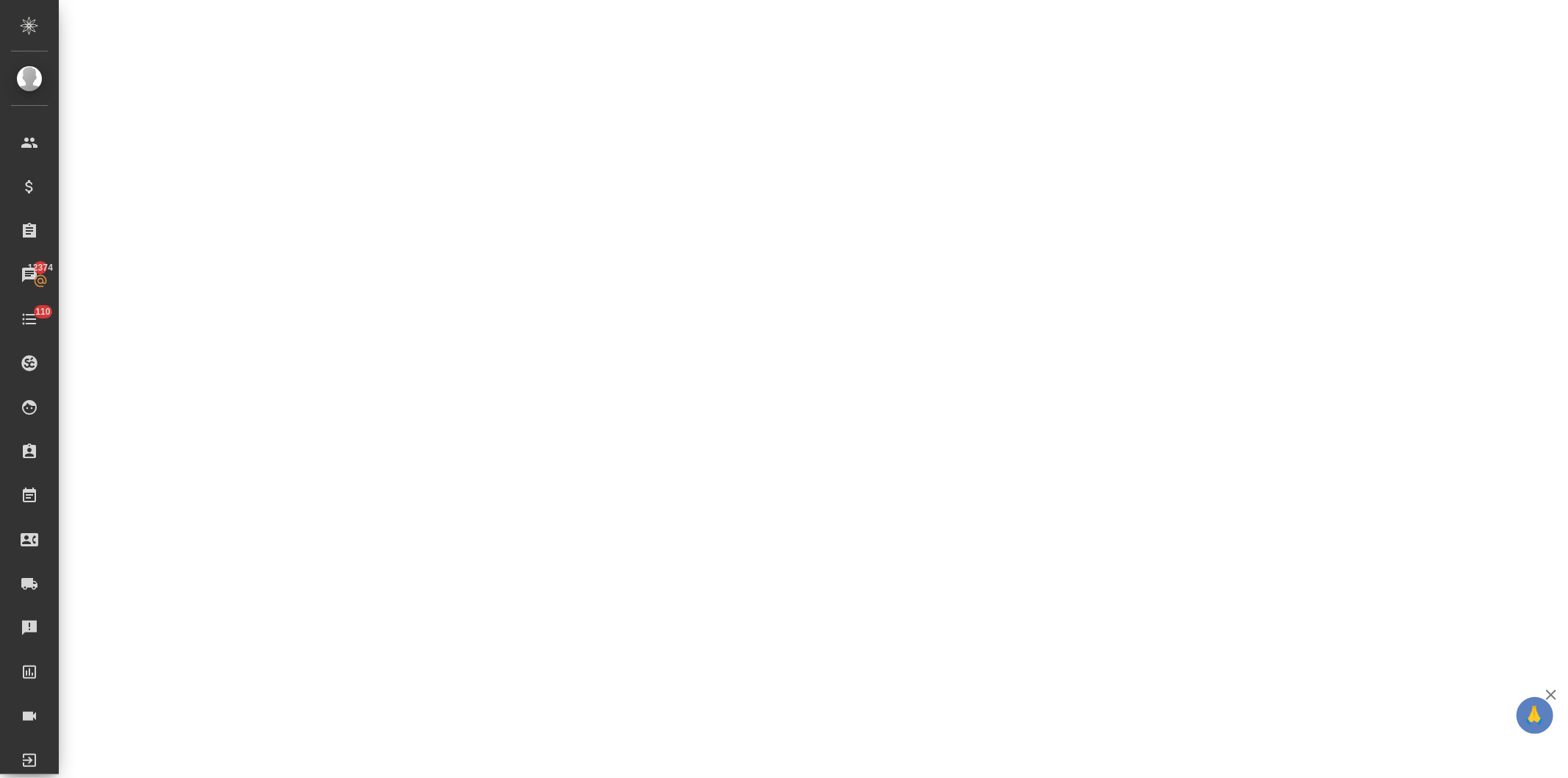
select select "RU"
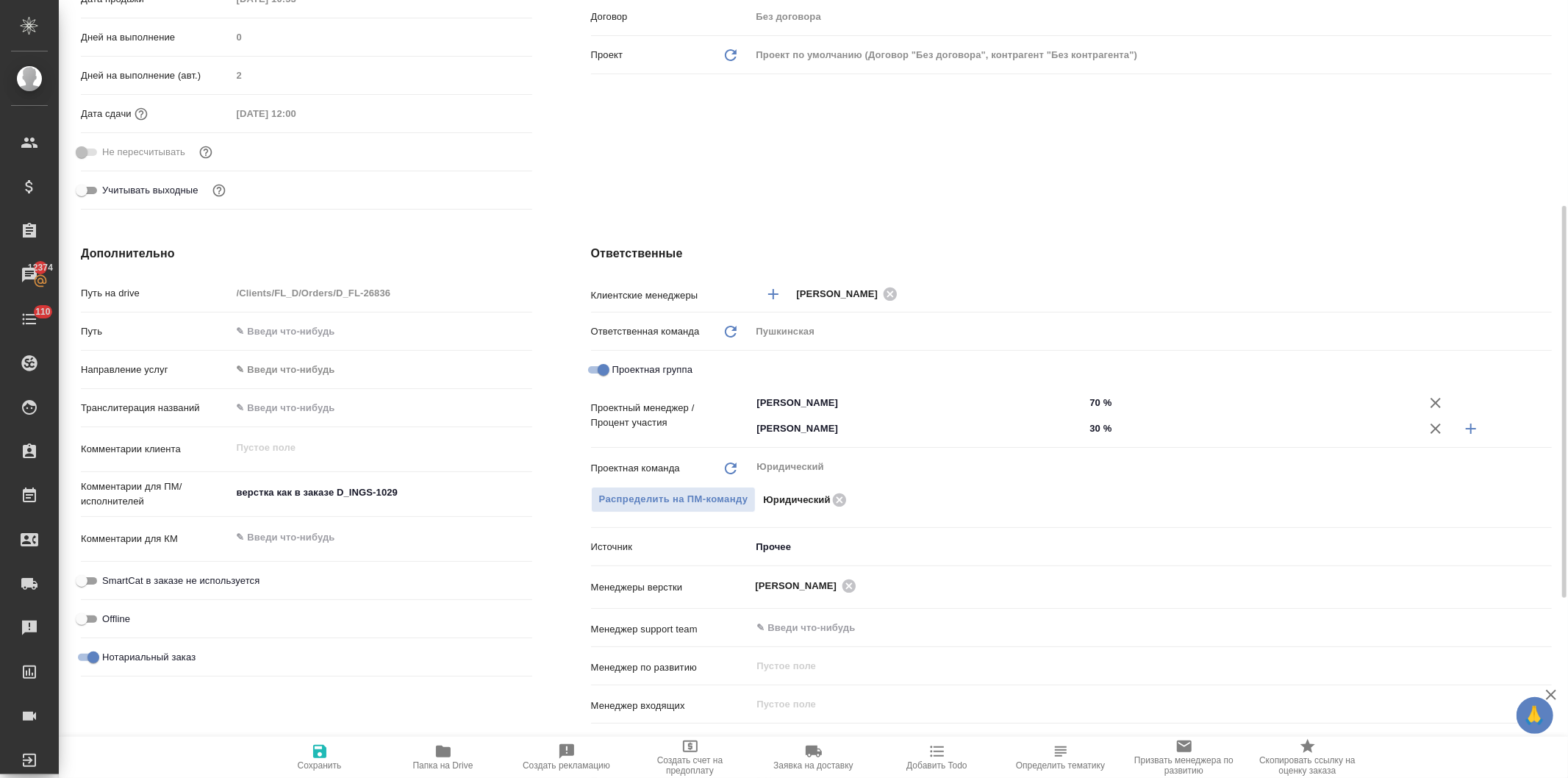
type textarea "x"
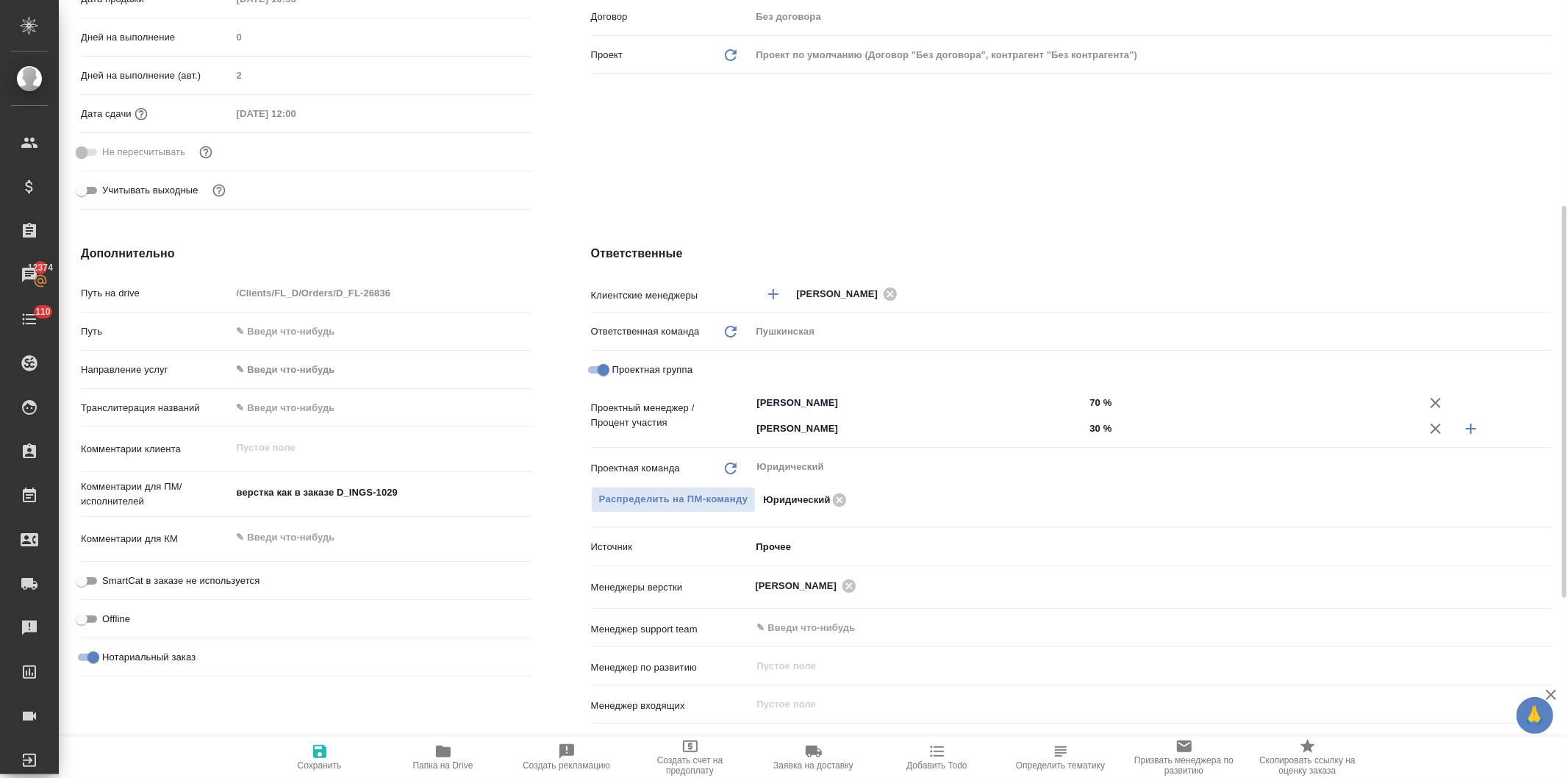
type textarea "x"
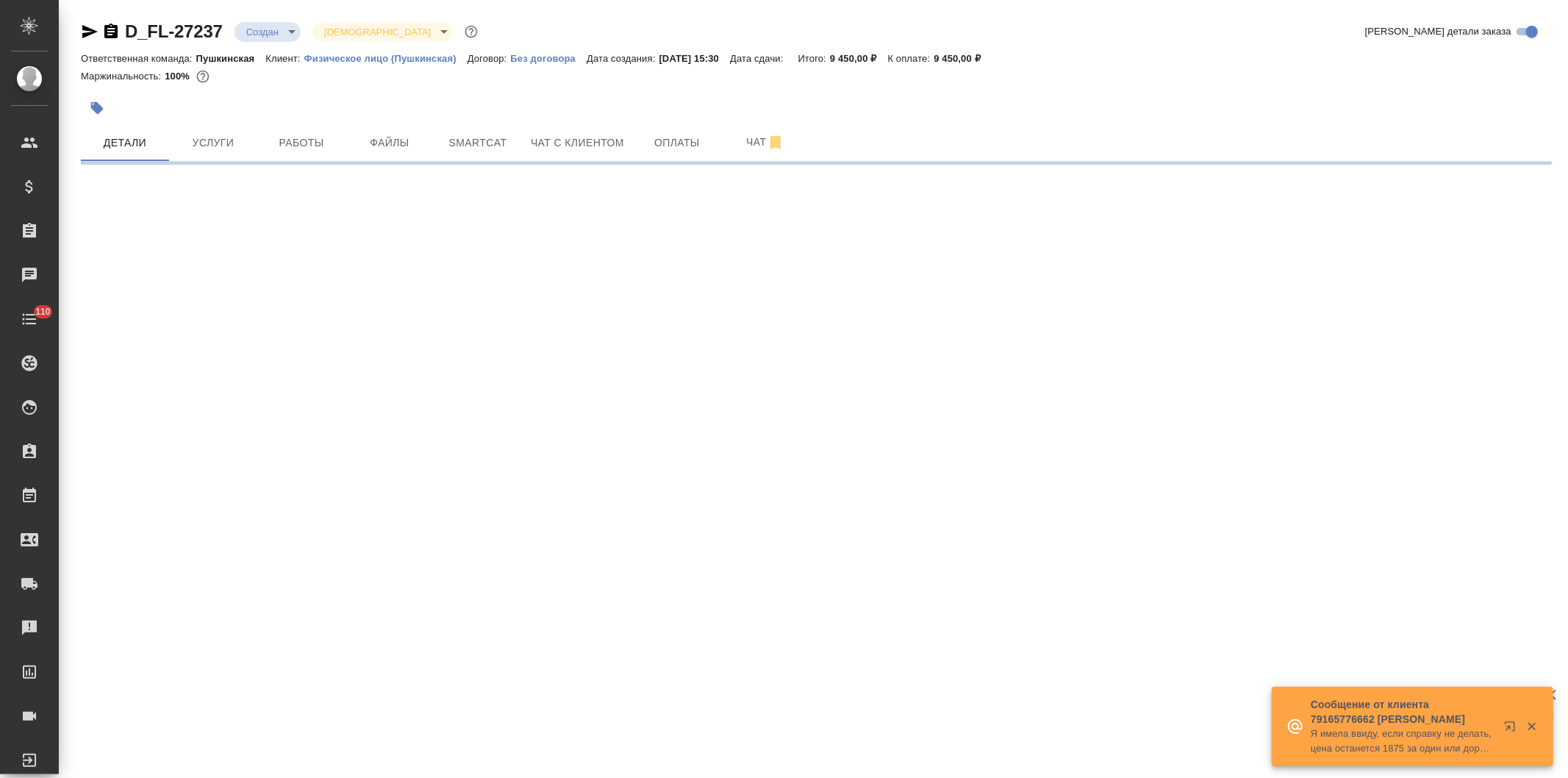
select select "RU"
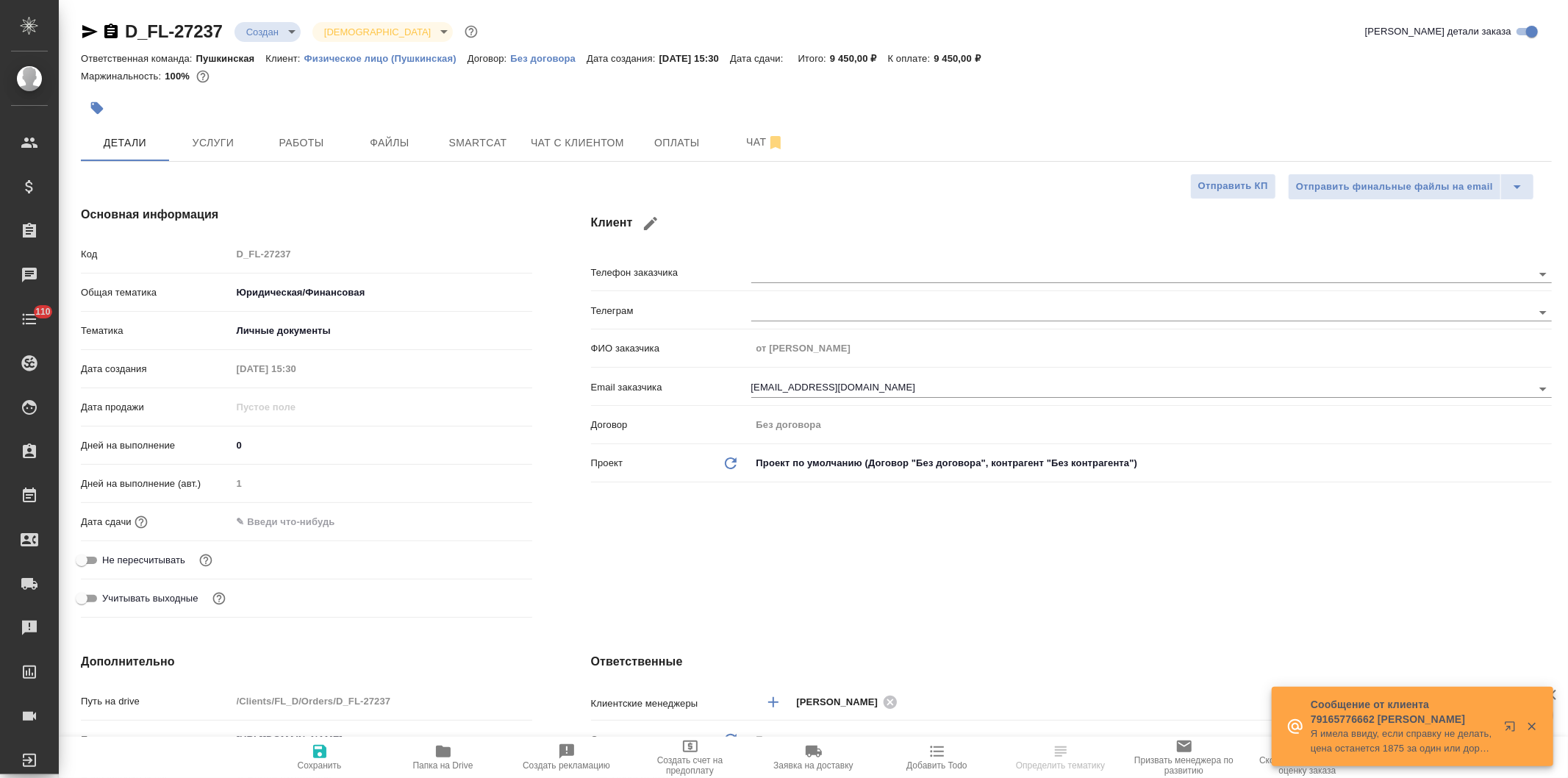
type textarea "x"
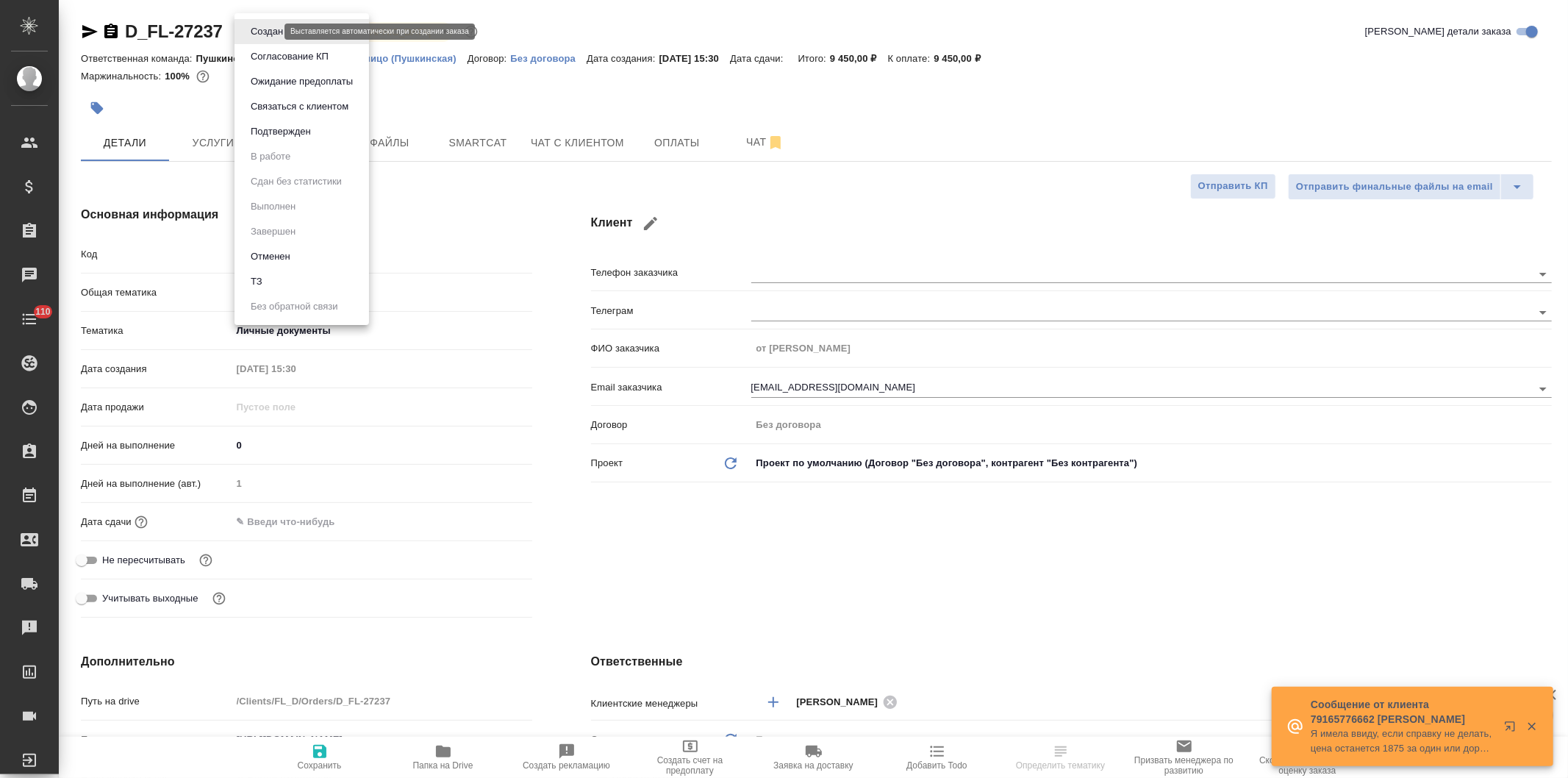
click at [253, 28] on body "🙏 .cls-1 fill:#fff; AWATERA [PERSON_NAME] Спецификации Заказы Чаты 110 Todo Про…" at bounding box center [784, 389] width 1568 height 778
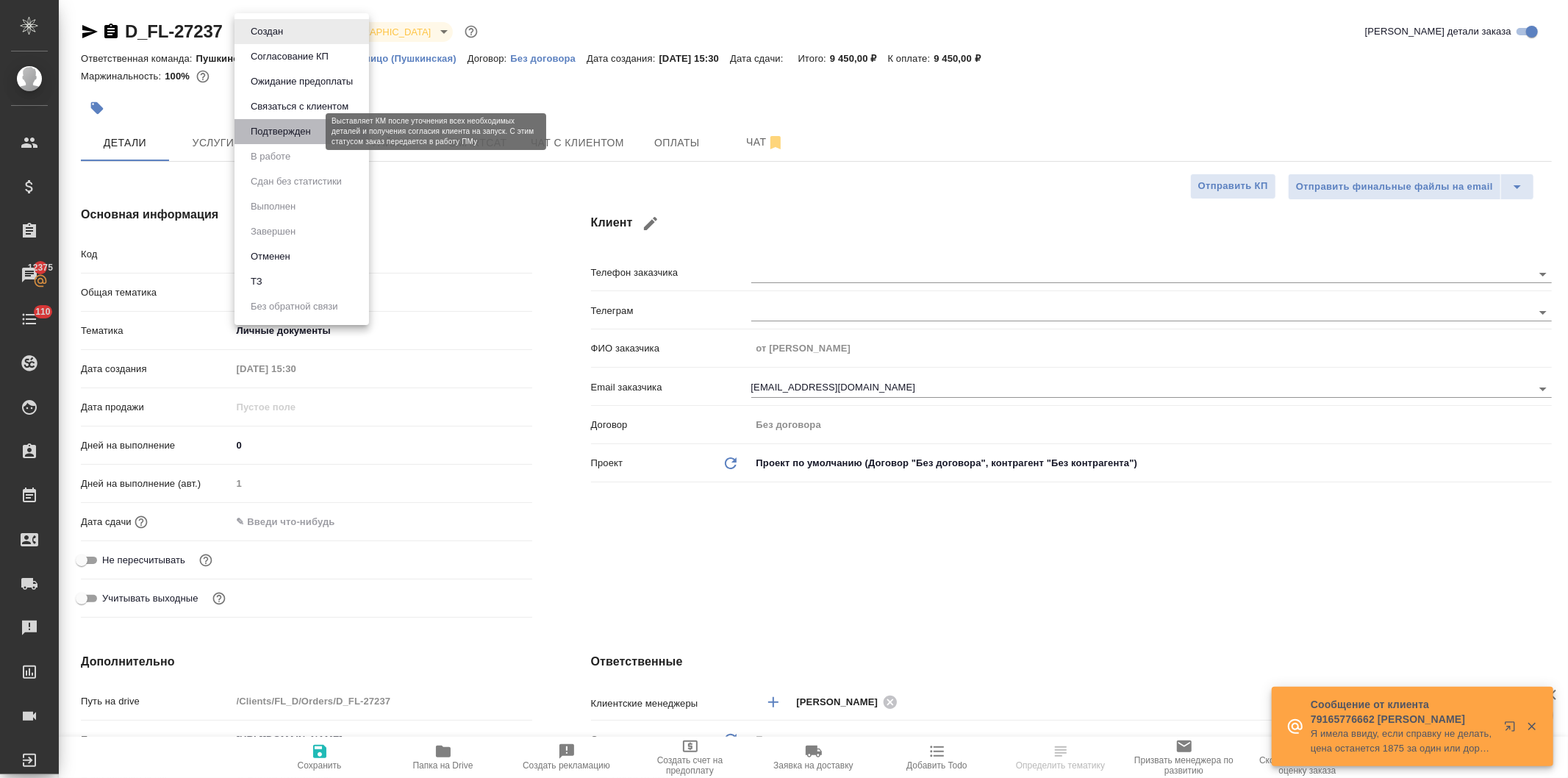
click at [275, 126] on button "Подтвержден" at bounding box center [280, 131] width 69 height 16
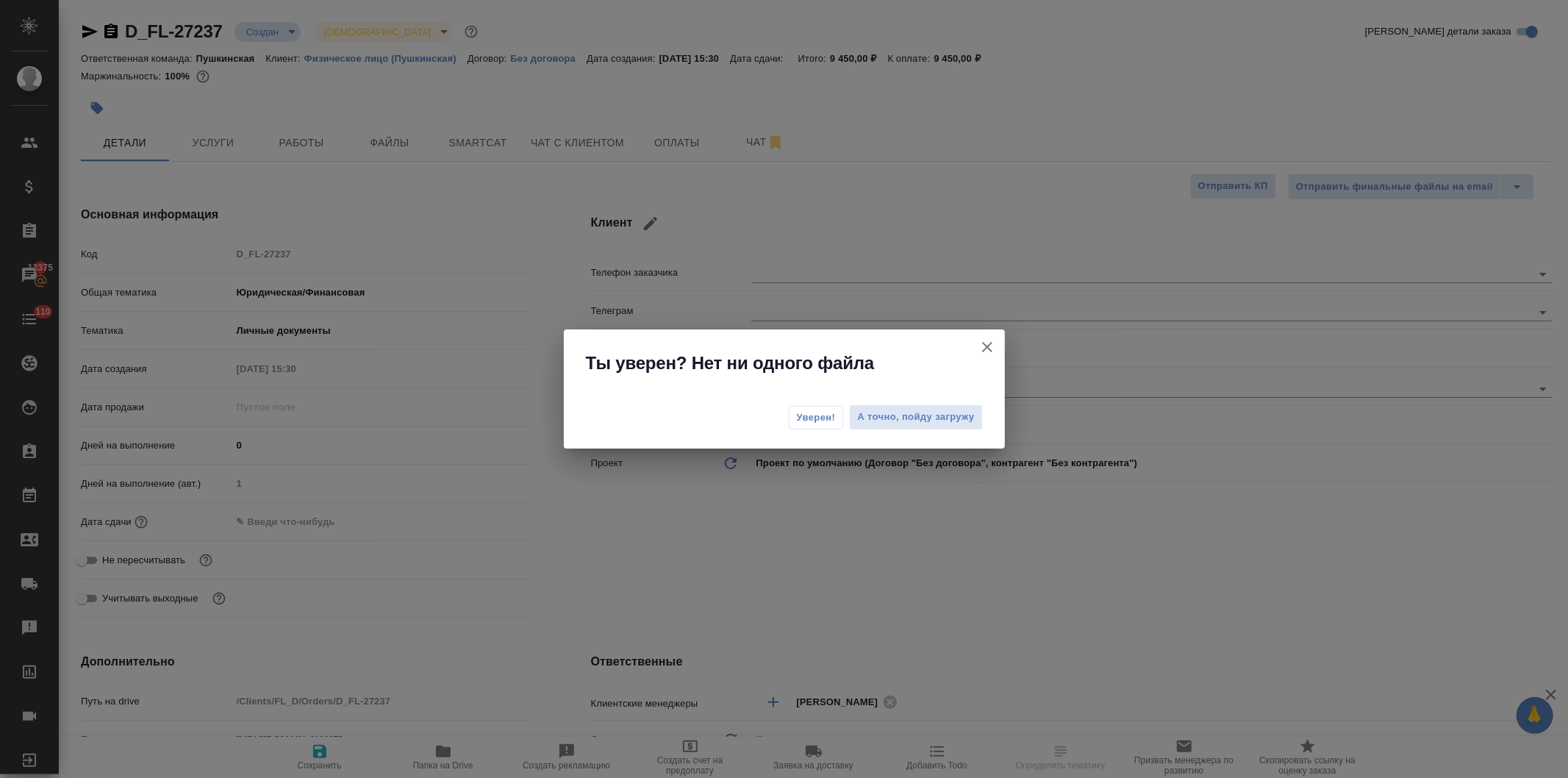
click at [807, 415] on span "Уверен!" at bounding box center [816, 417] width 39 height 14
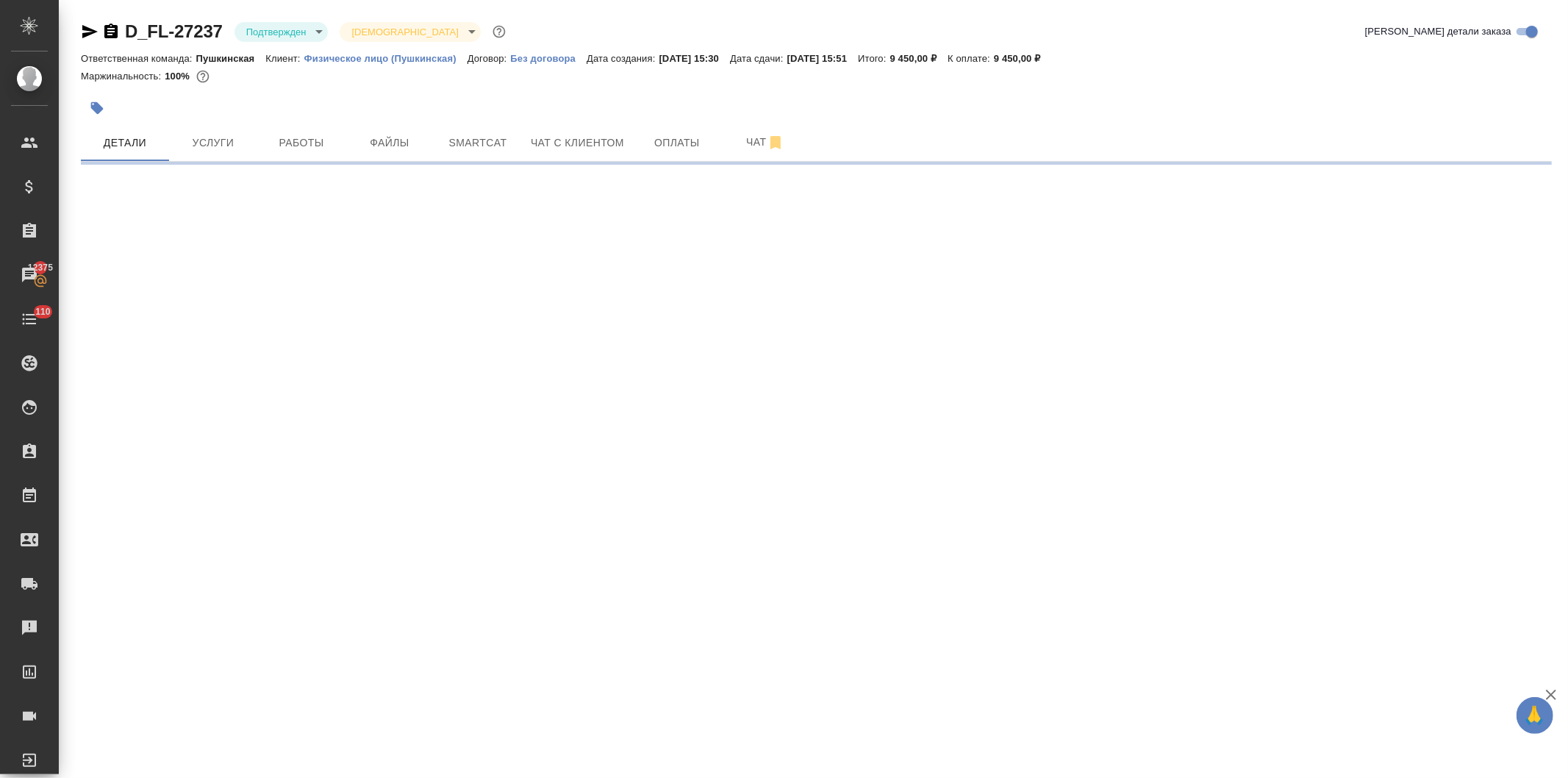
select select "RU"
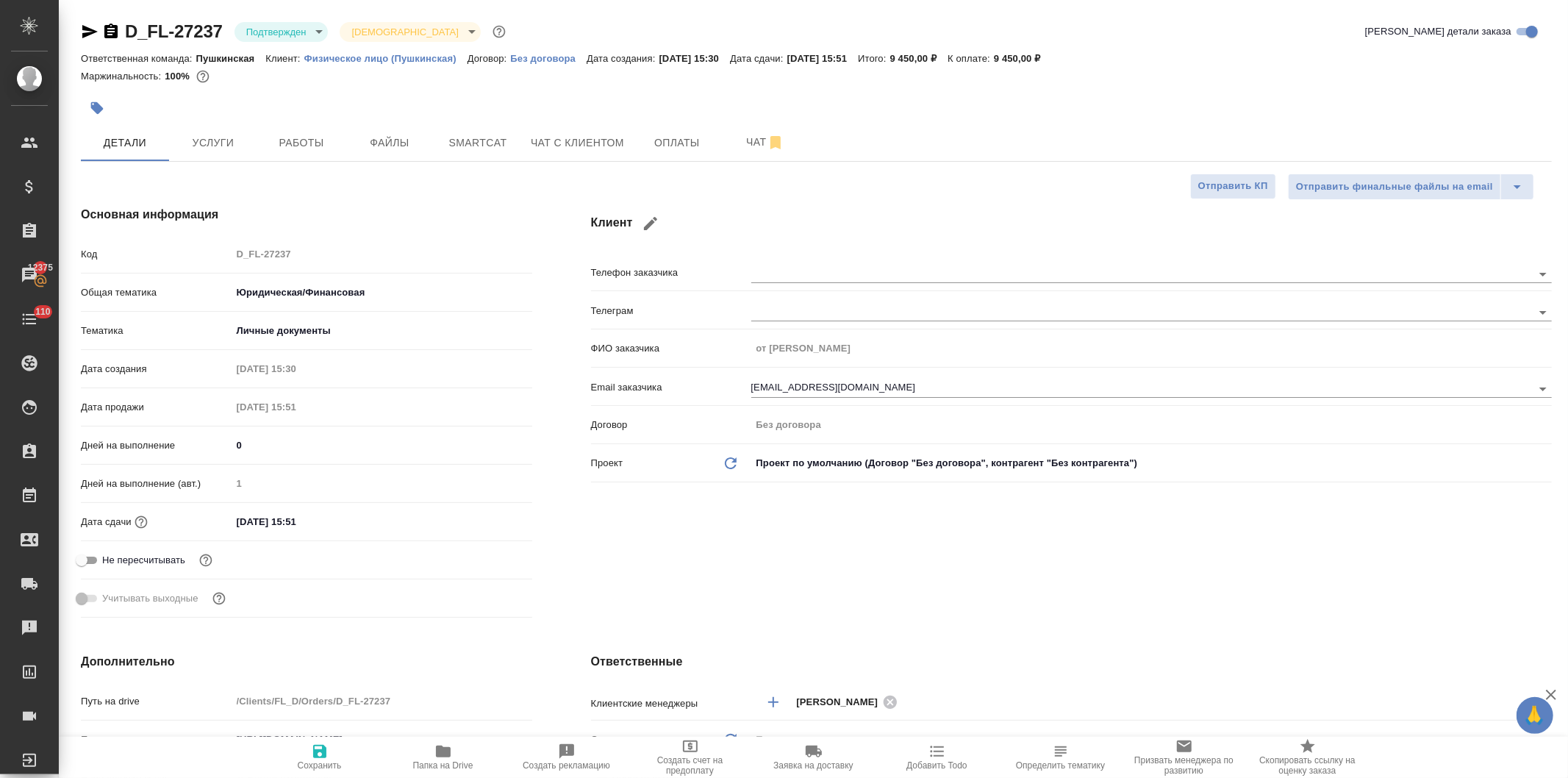
type textarea "x"
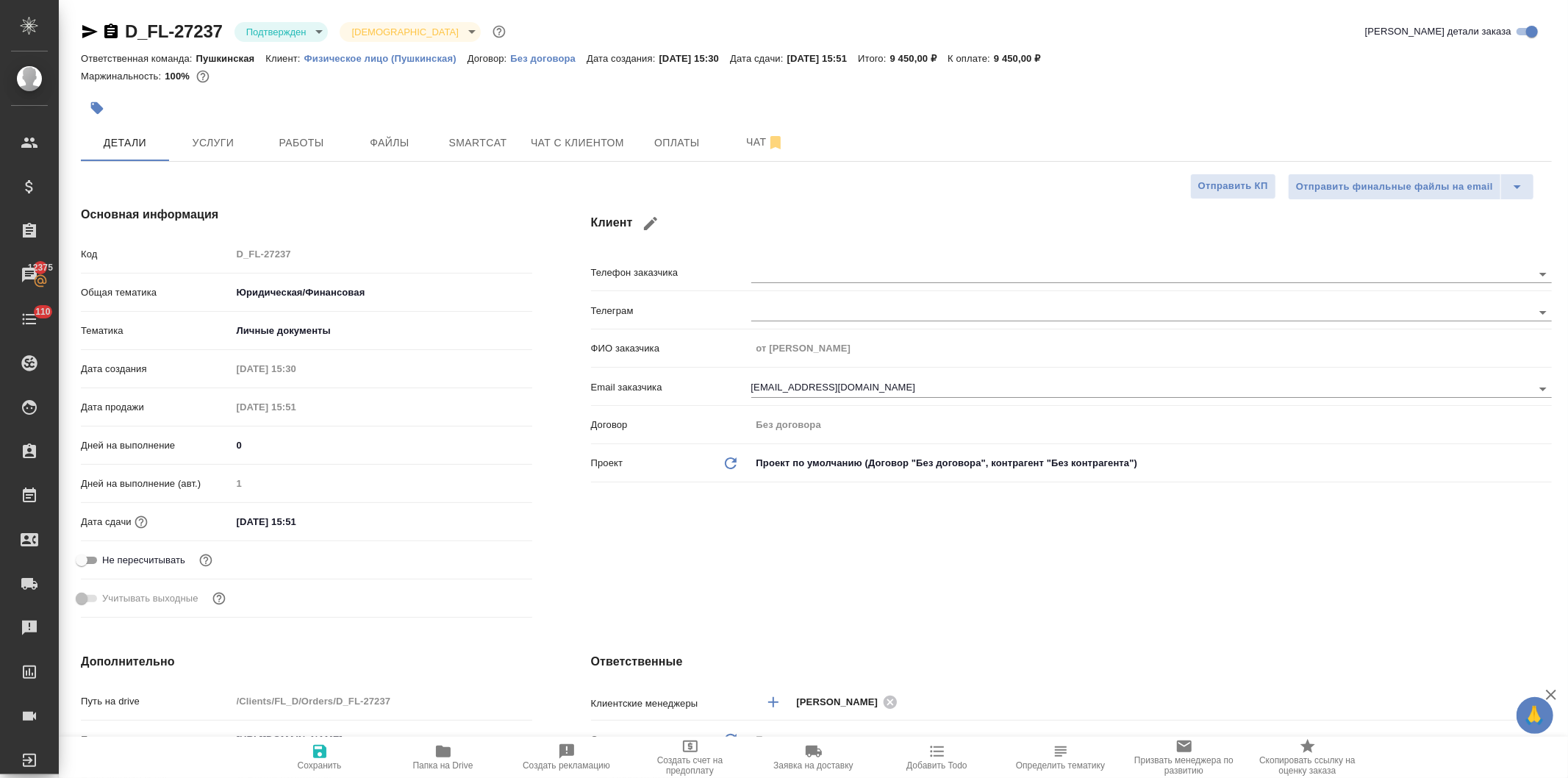
type textarea "x"
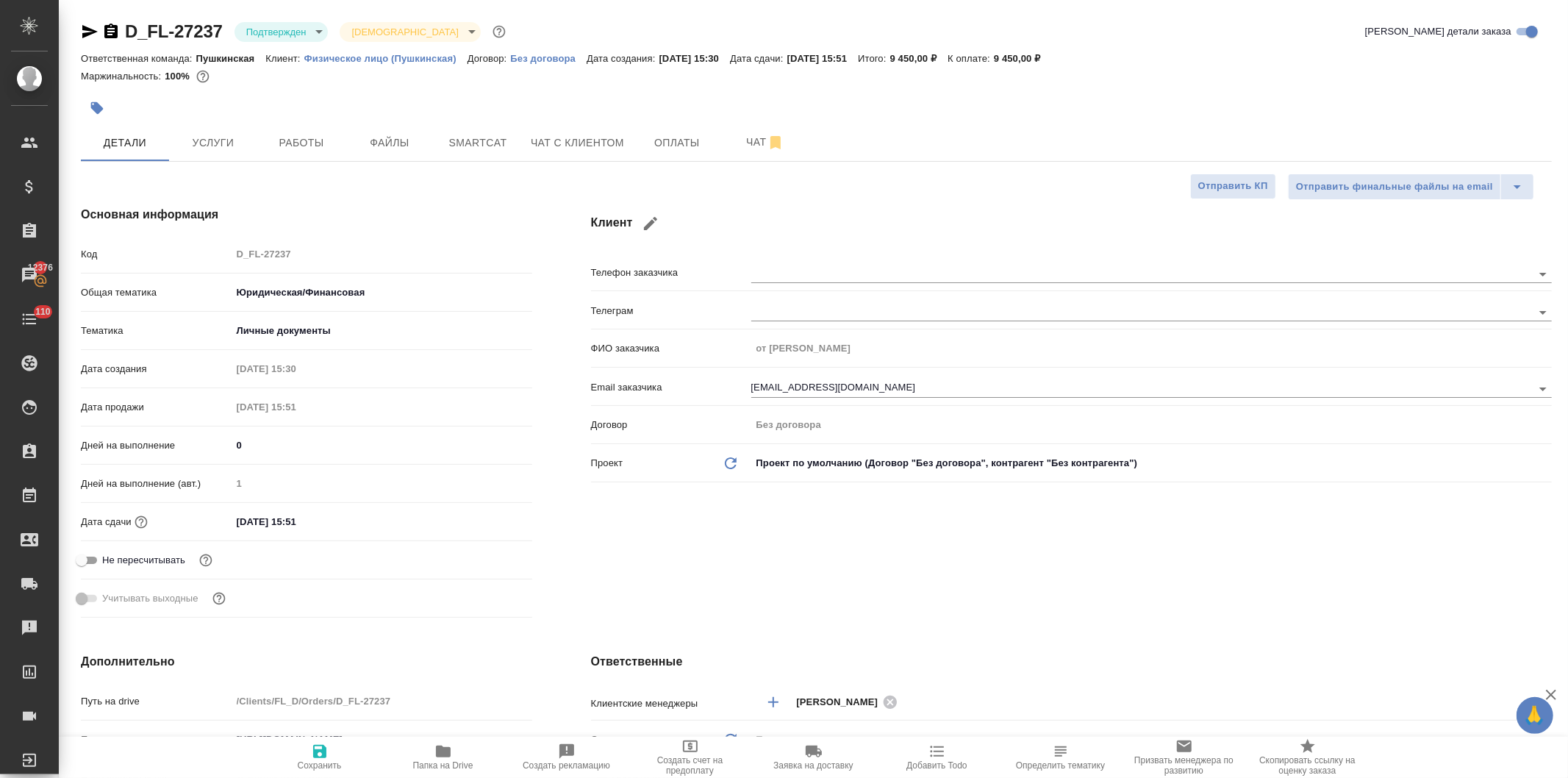
type textarea "x"
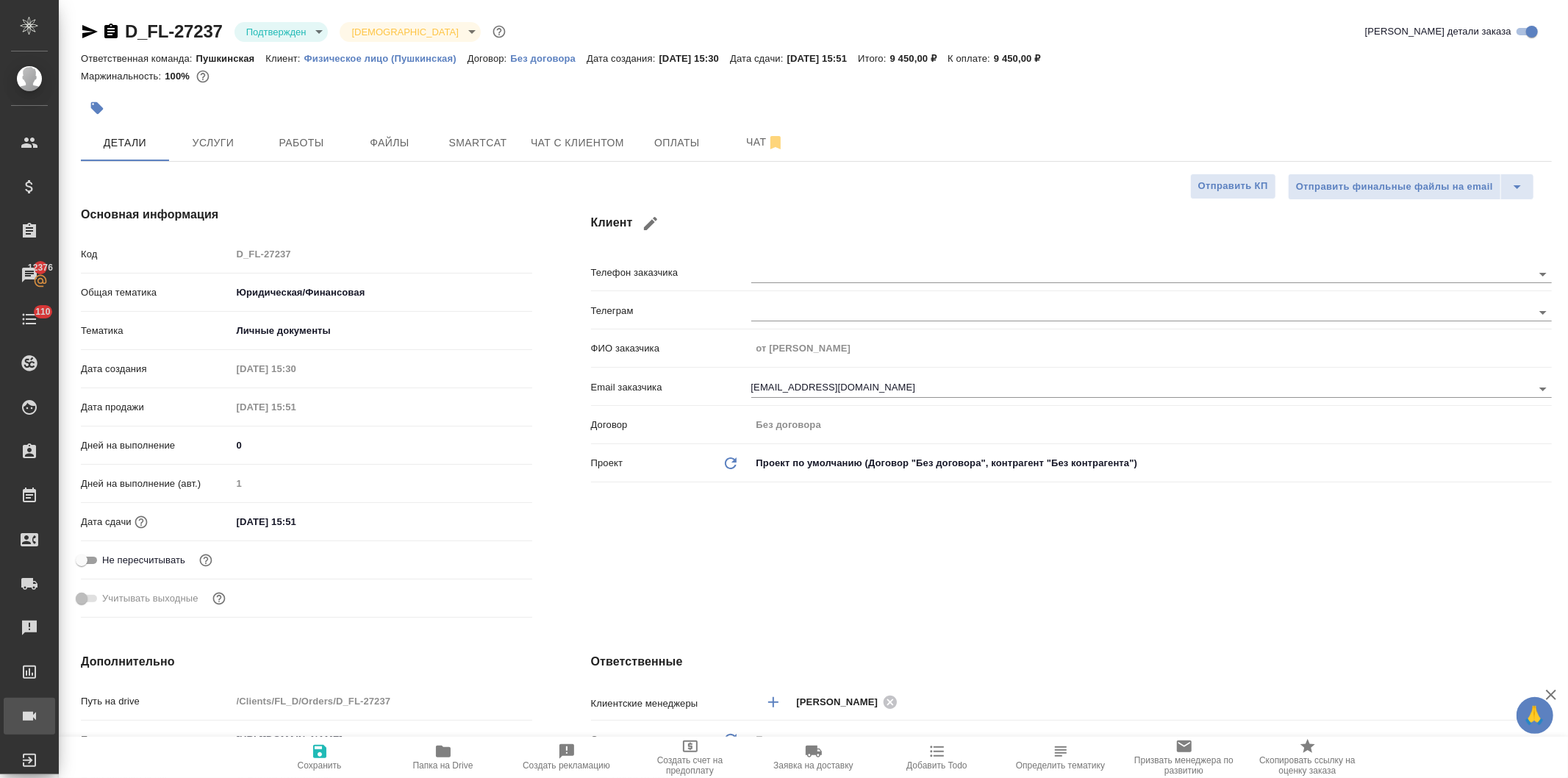
type textarea "x"
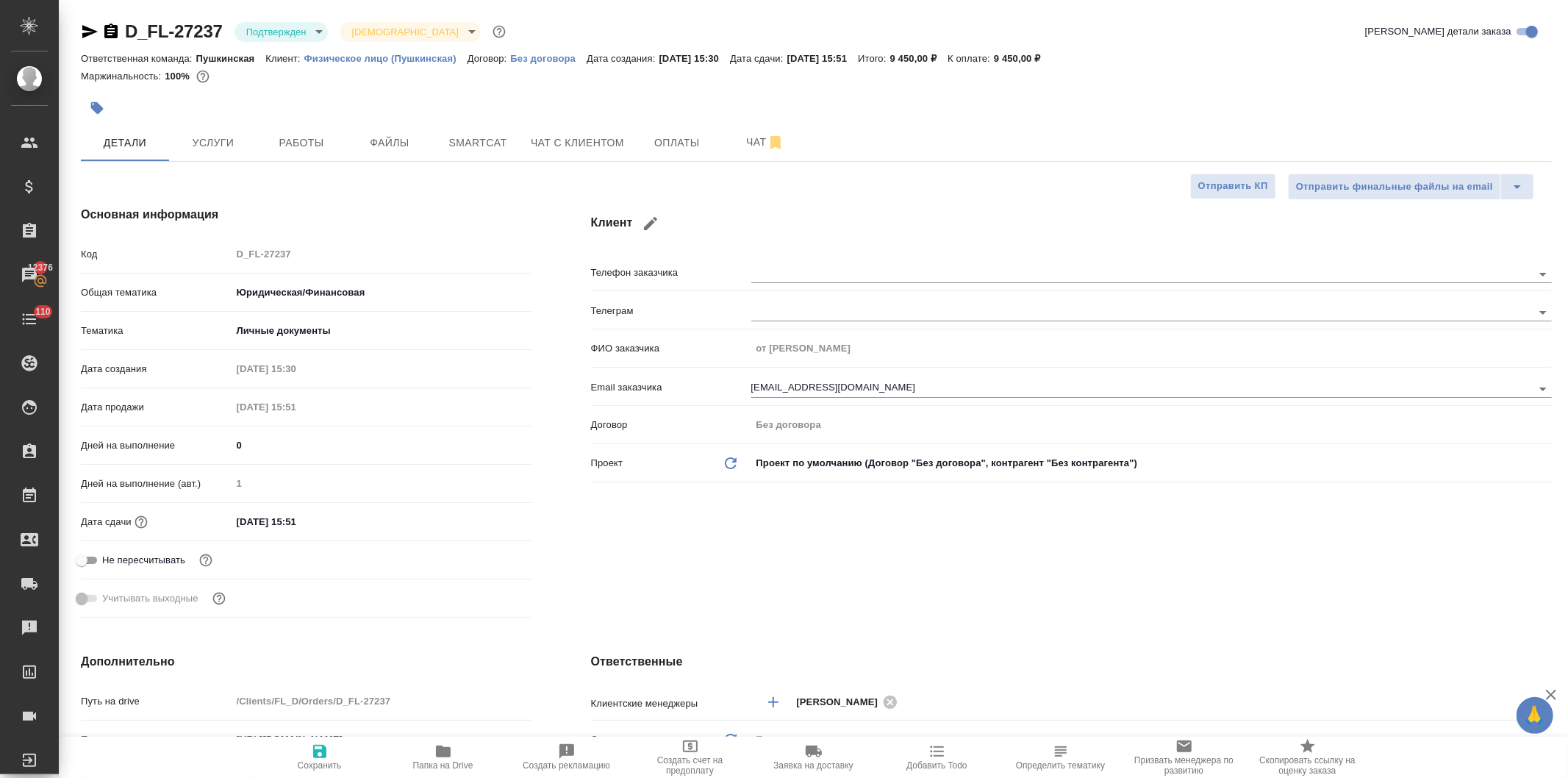
type textarea "x"
click at [403, 532] on div "Дата сдачи 21.08.2025 15:51" at bounding box center [307, 522] width 452 height 26
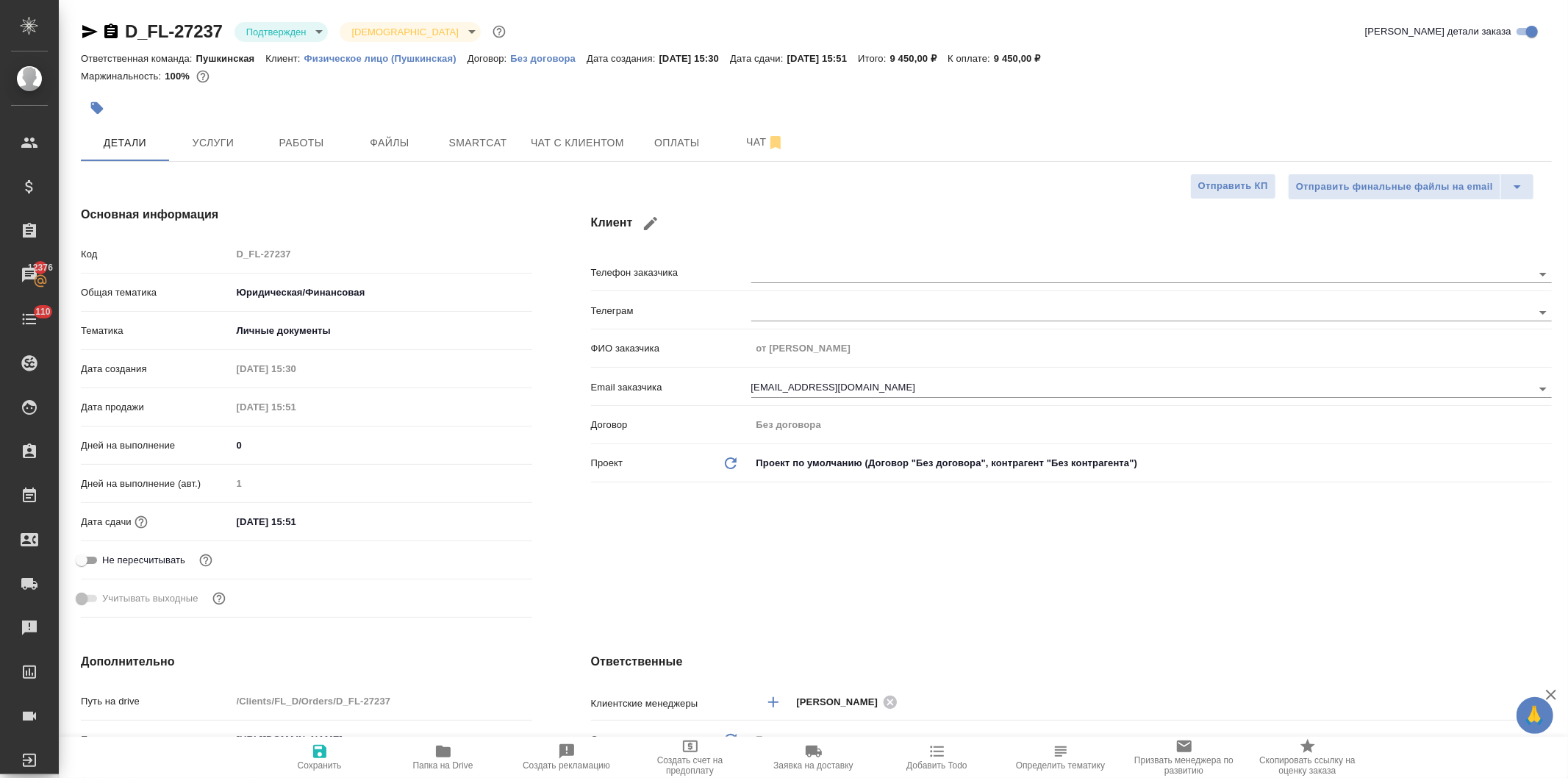
click at [555, 522] on div "Основная информация Код D_FL-27237 Общая тематика Юридическая/Финансовая yr-fn …" at bounding box center [306, 414] width 510 height 477
click at [515, 522] on div "21.08.2025 15:51" at bounding box center [382, 522] width 300 height 21
click at [293, 522] on input "21.08.2025 15:51" at bounding box center [296, 522] width 128 height 21
click at [482, 520] on icon "button" at bounding box center [490, 522] width 17 height 17
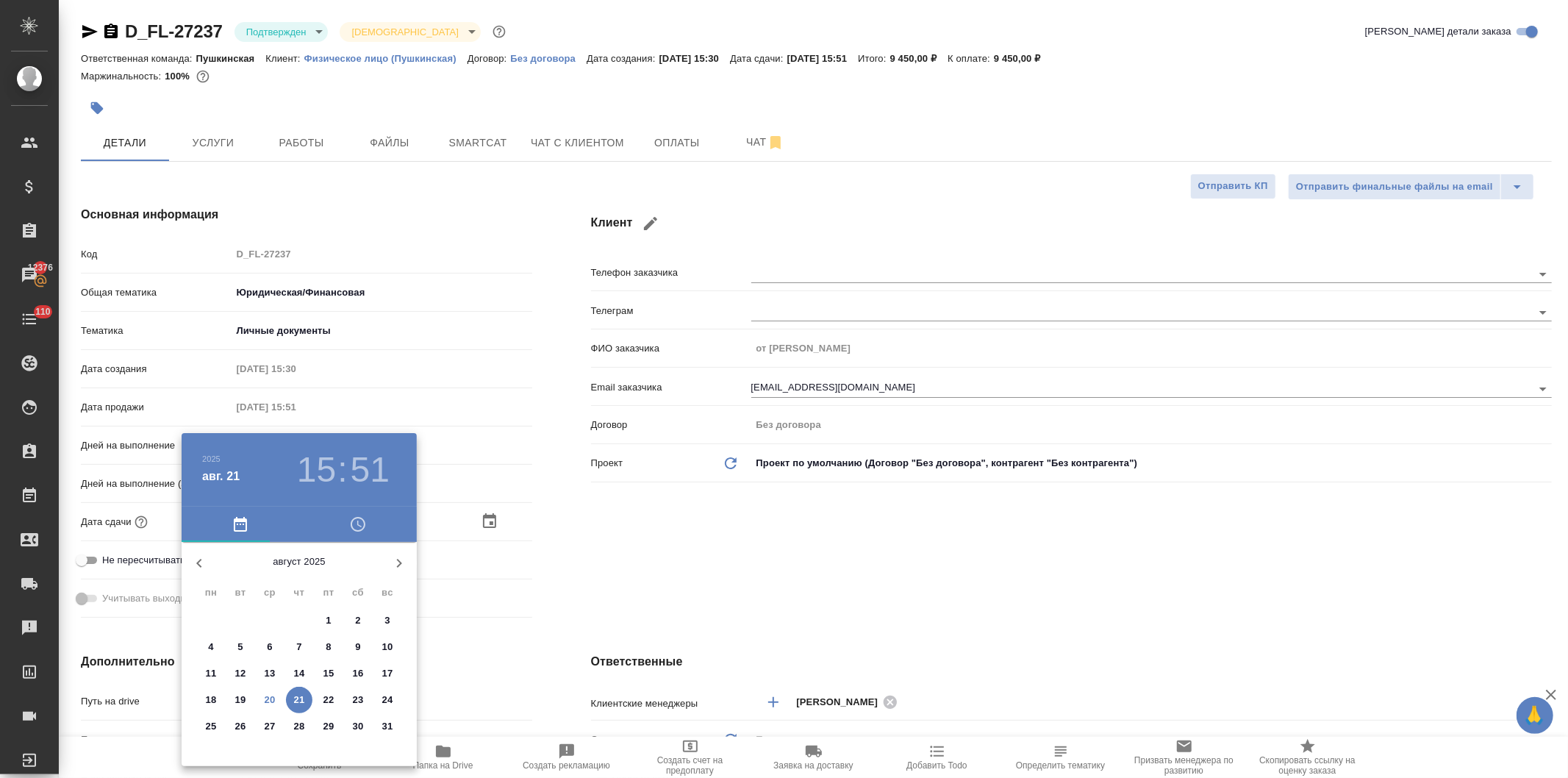
click at [323, 699] on p "22" at bounding box center [329, 700] width 11 height 14
type input "22.08.2025 15:51"
type textarea "x"
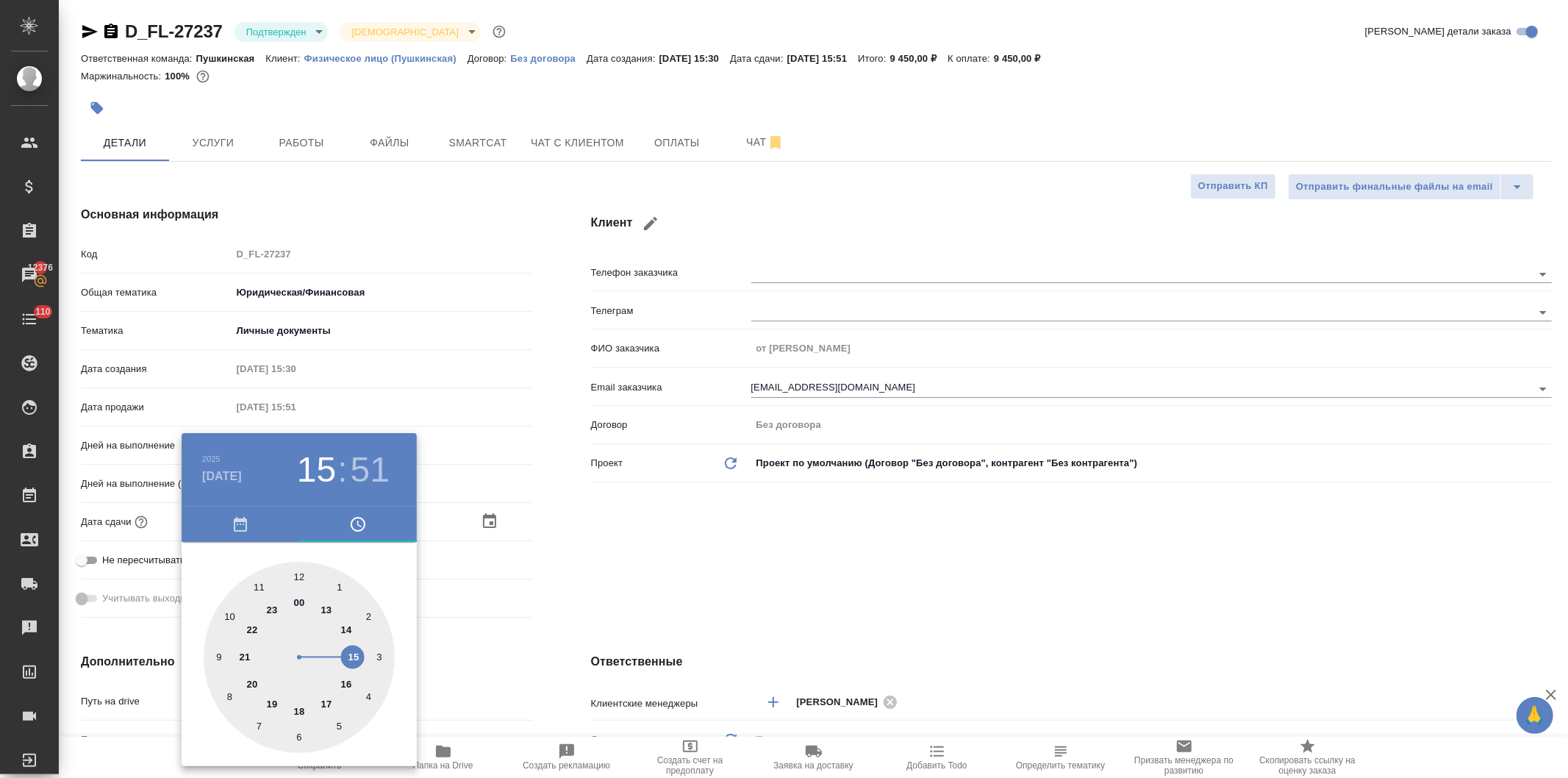
click at [297, 597] on div at bounding box center [299, 657] width 191 height 191
type input "22.08.2025 00:51"
type textarea "x"
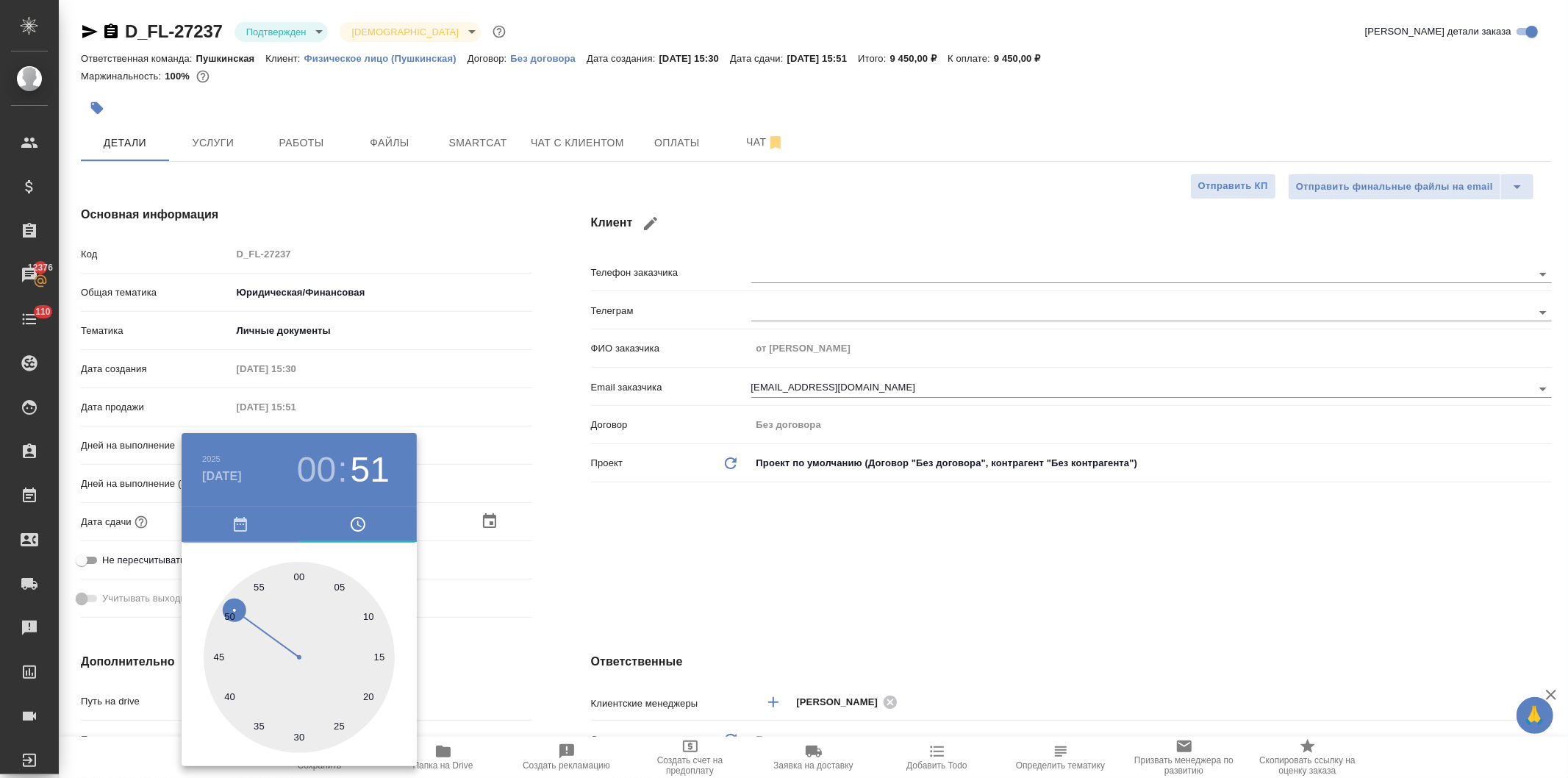
click at [320, 465] on h3 "00" at bounding box center [316, 470] width 39 height 41
click at [353, 656] on div at bounding box center [299, 657] width 191 height 191
type input "22.08.2025 15:51"
type textarea "x"
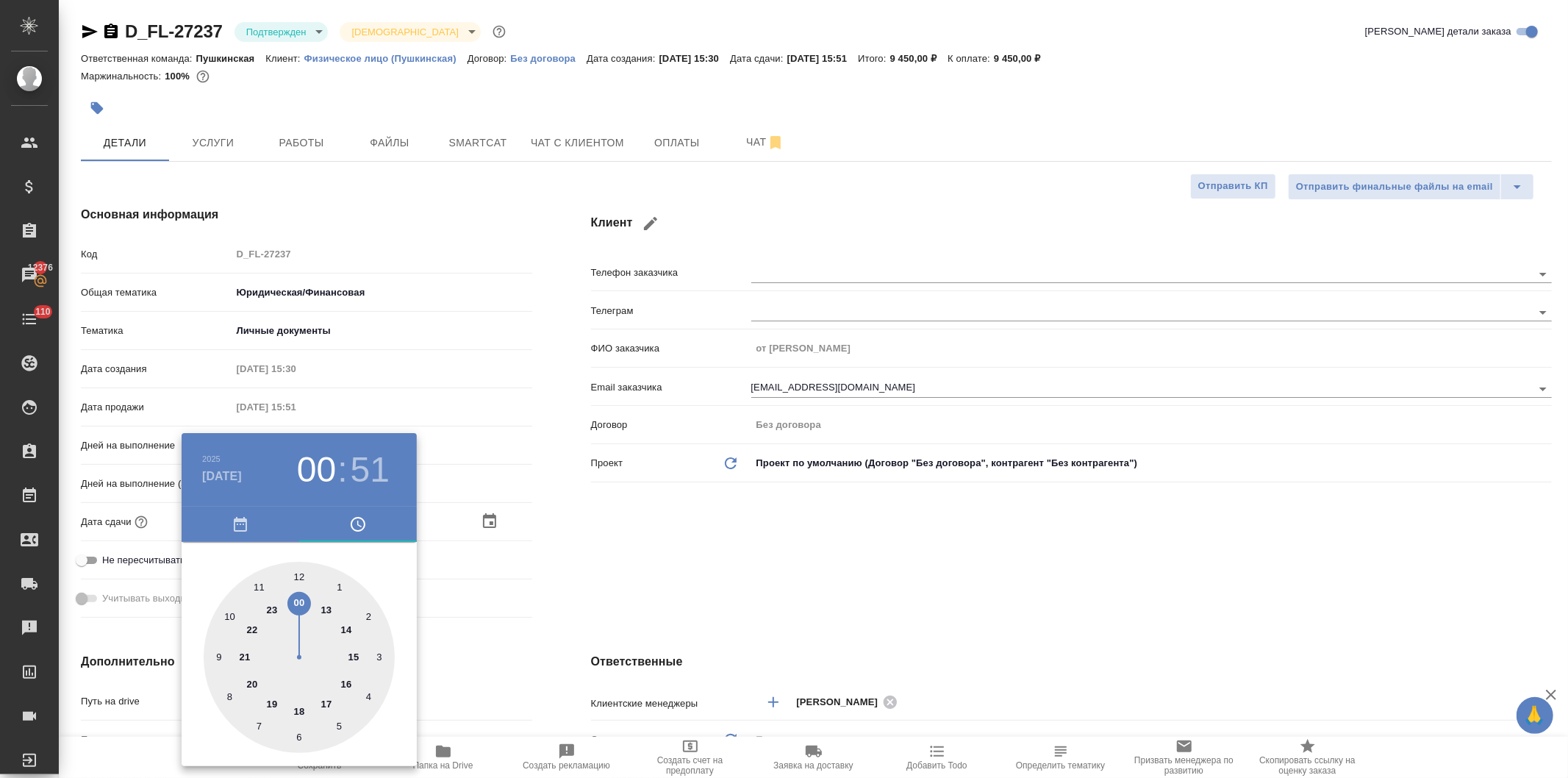
type textarea "x"
click at [366, 472] on h3 "51" at bounding box center [370, 470] width 39 height 41
click at [304, 572] on div at bounding box center [299, 657] width 191 height 191
type input "22.08.2025 15:01"
type textarea "x"
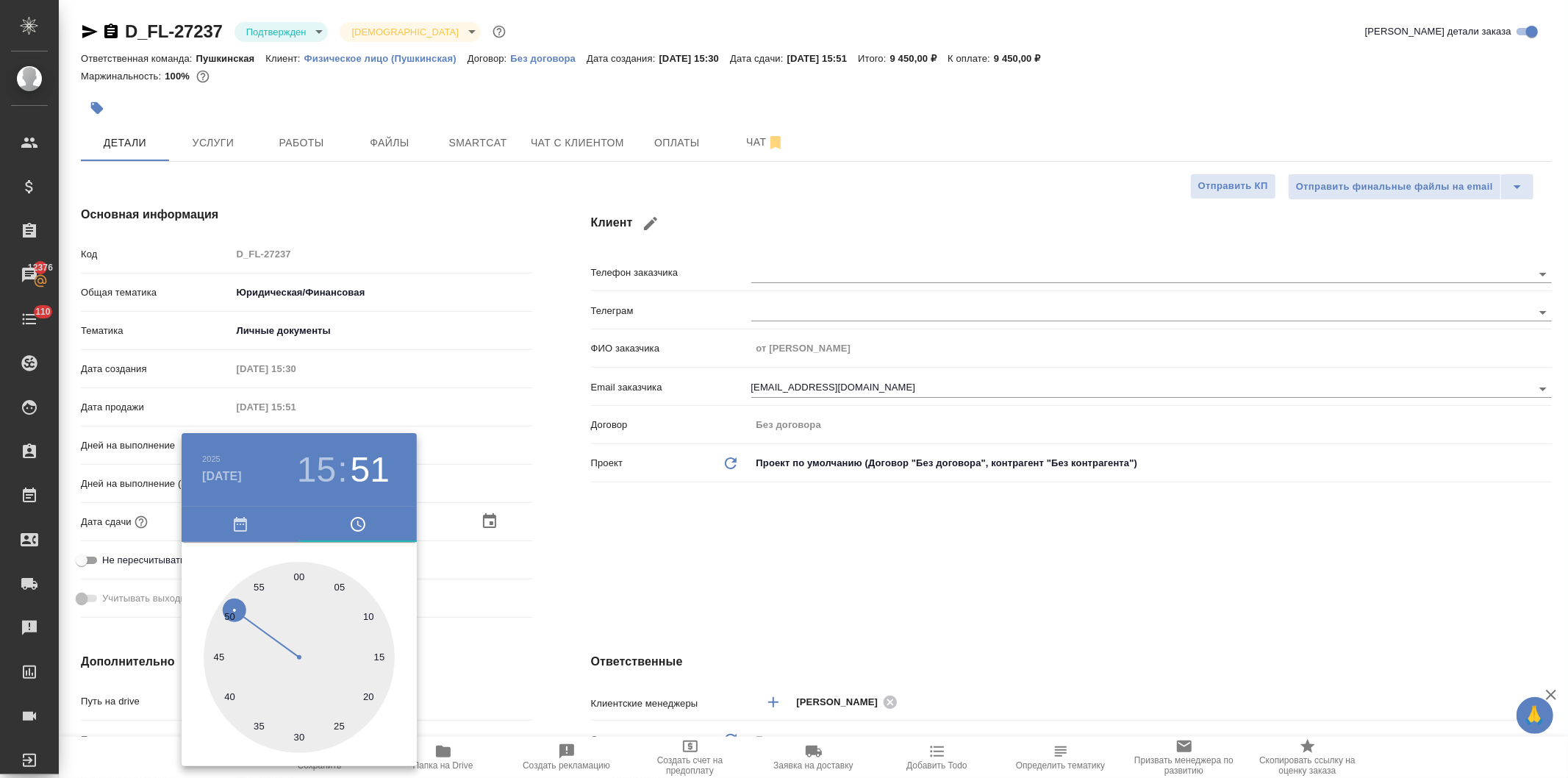
type textarea "x"
click at [293, 575] on div at bounding box center [299, 657] width 191 height 191
type input "22.08.2025 15:59"
type textarea "x"
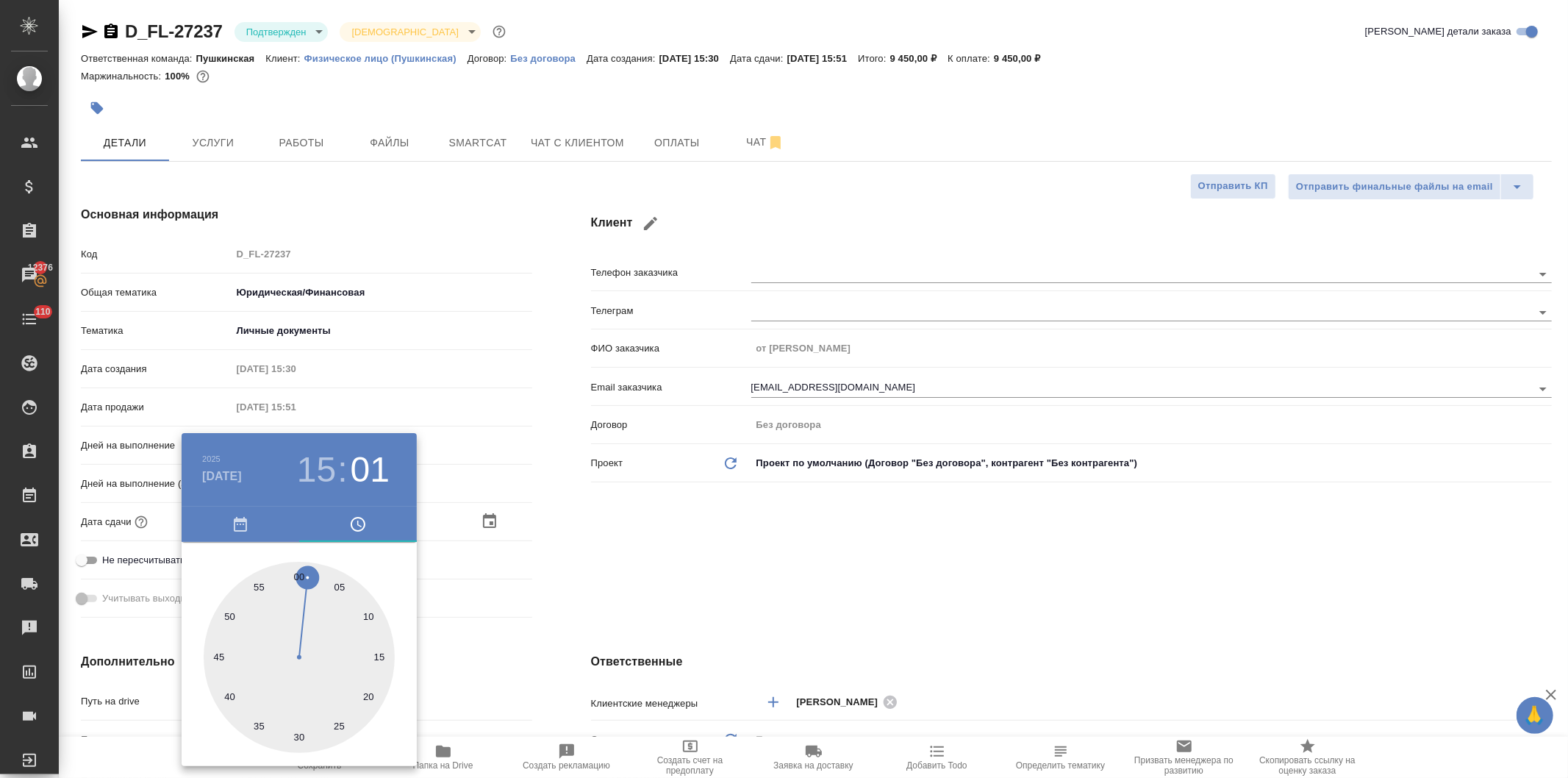
type textarea "x"
click at [296, 574] on div at bounding box center [299, 657] width 191 height 191
type input "22.08.2025 15:00"
type textarea "x"
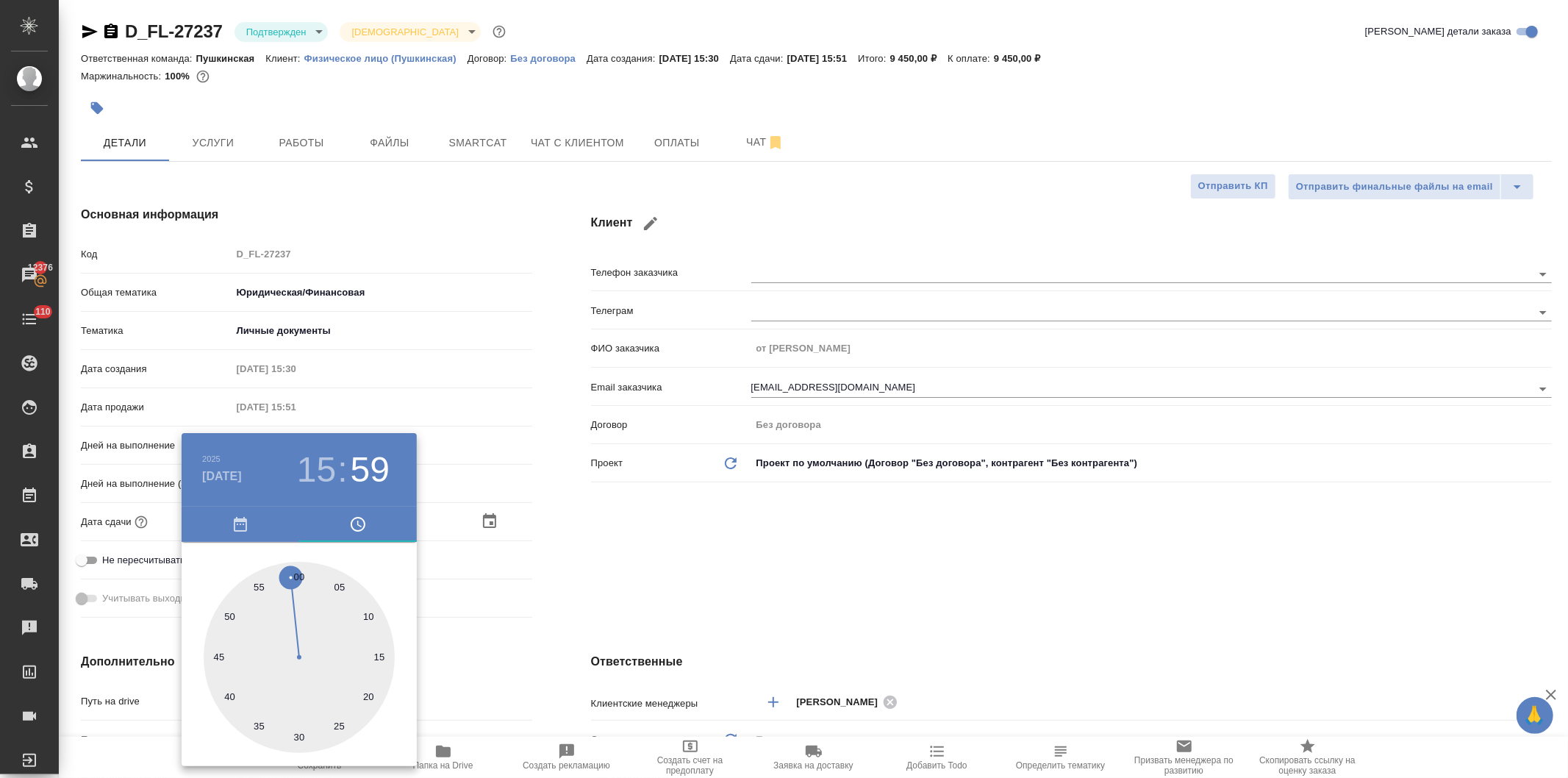
type textarea "x"
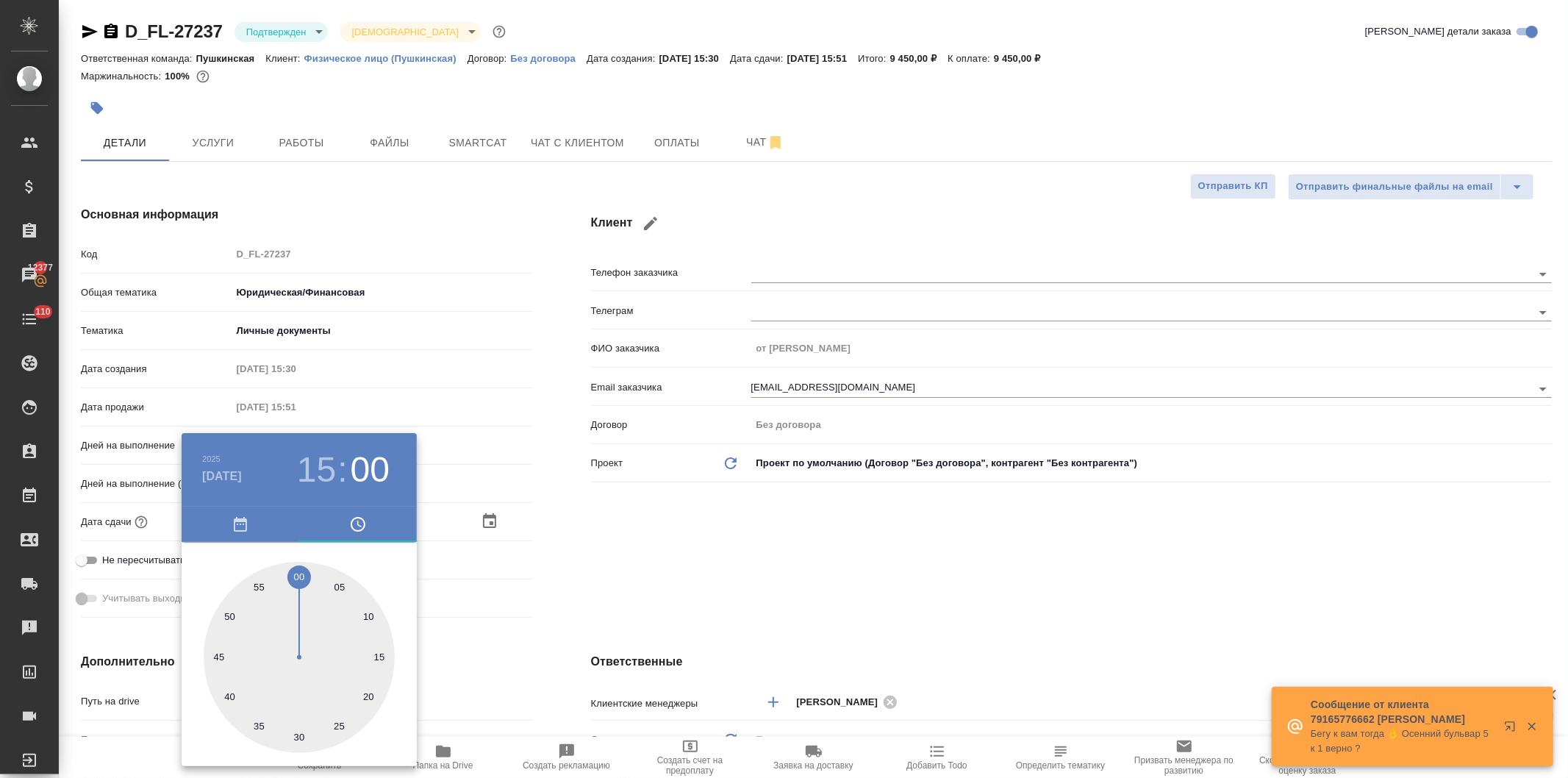
click at [581, 545] on div at bounding box center [784, 389] width 1568 height 778
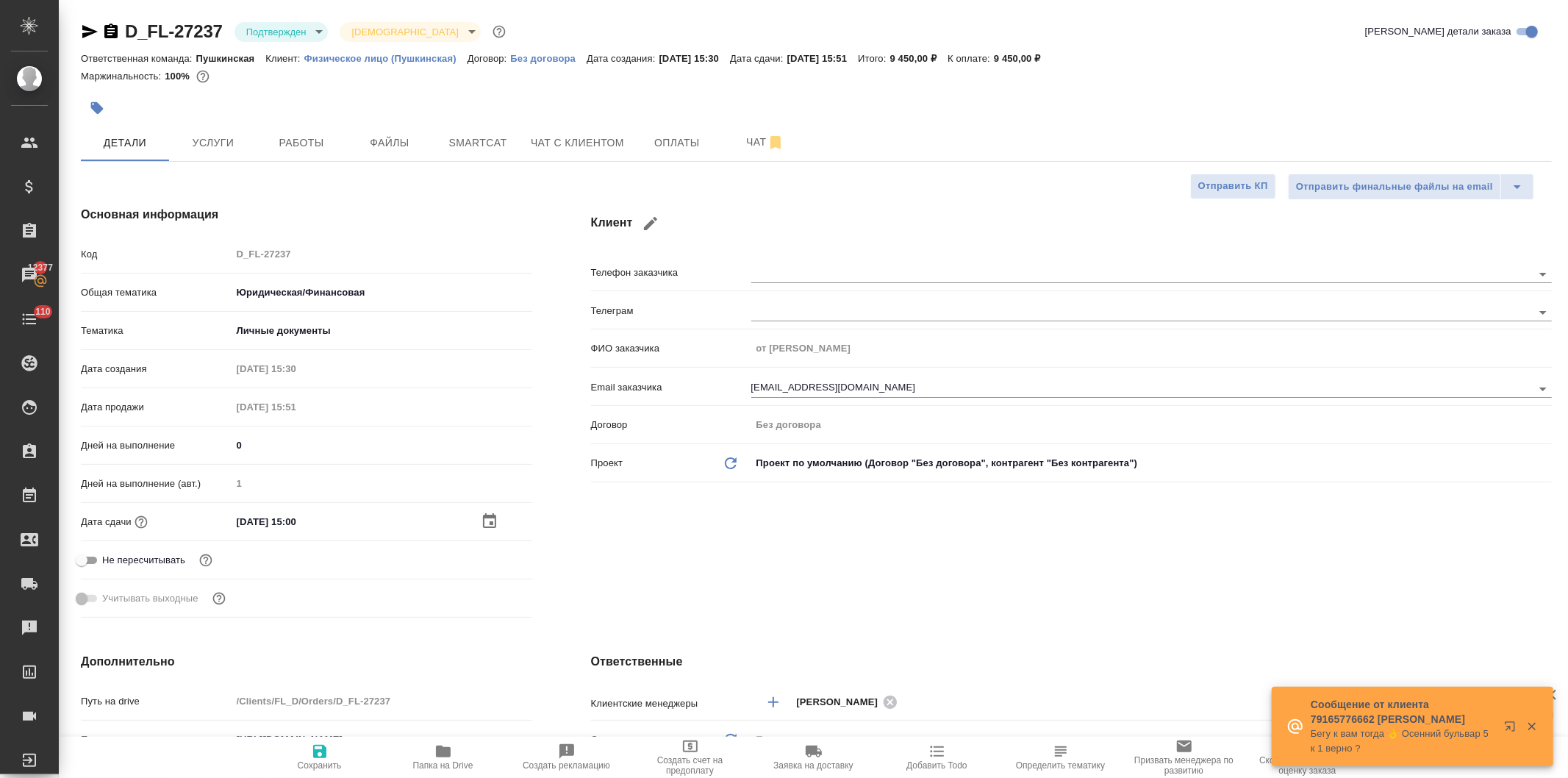
click at [320, 751] on icon "button" at bounding box center [320, 752] width 13 height 13
type textarea "x"
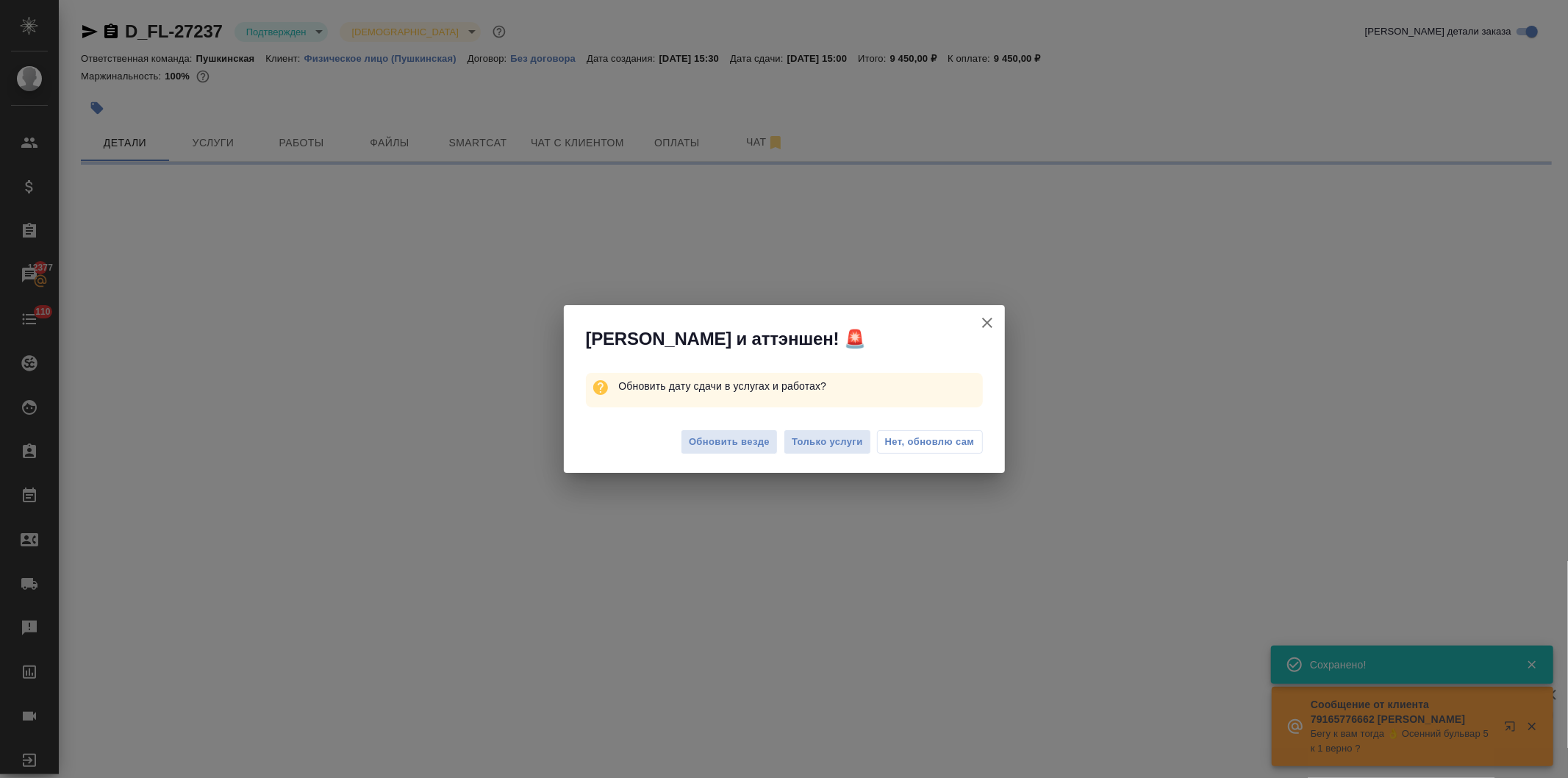
select select "RU"
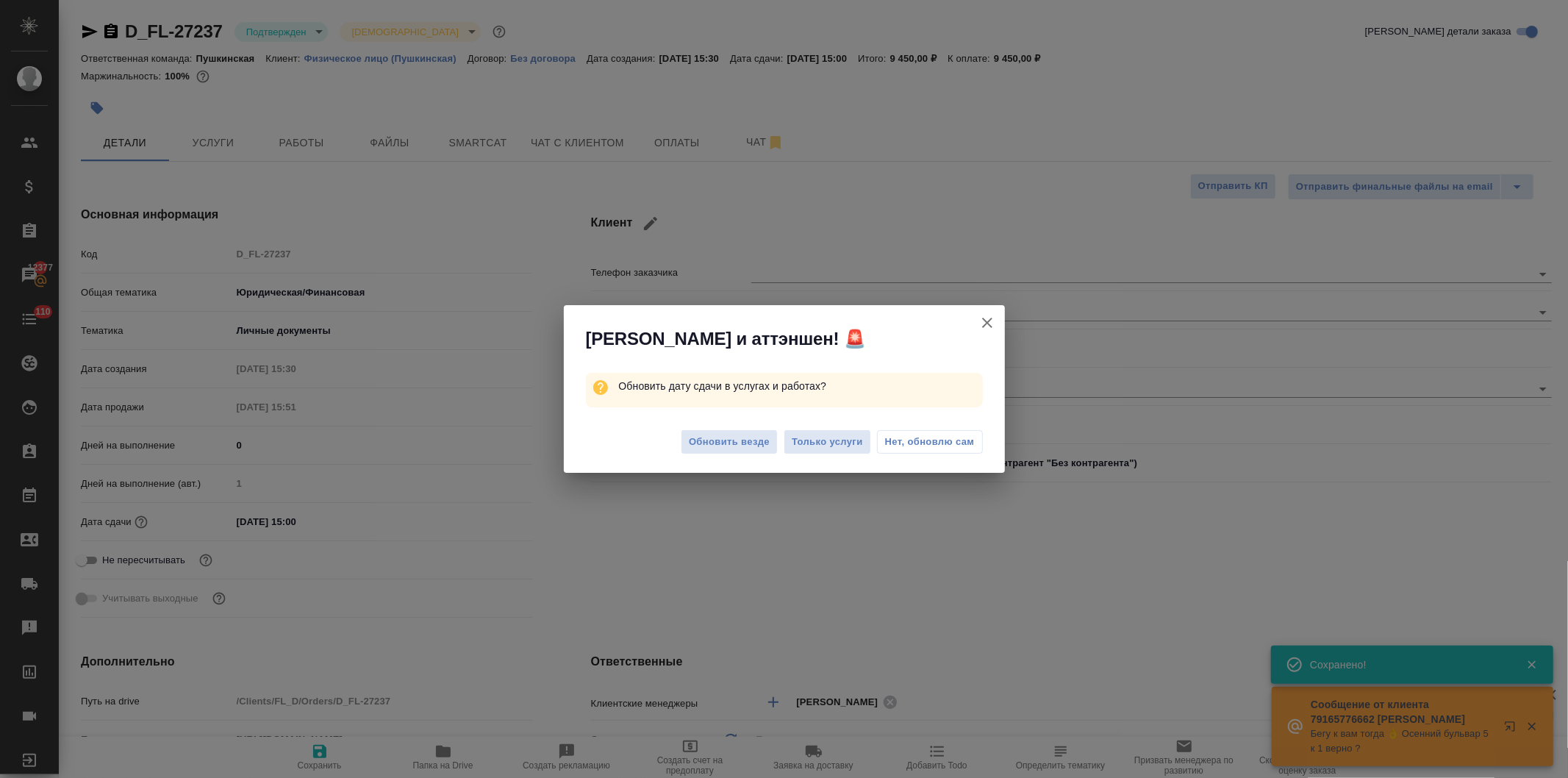
type textarea "x"
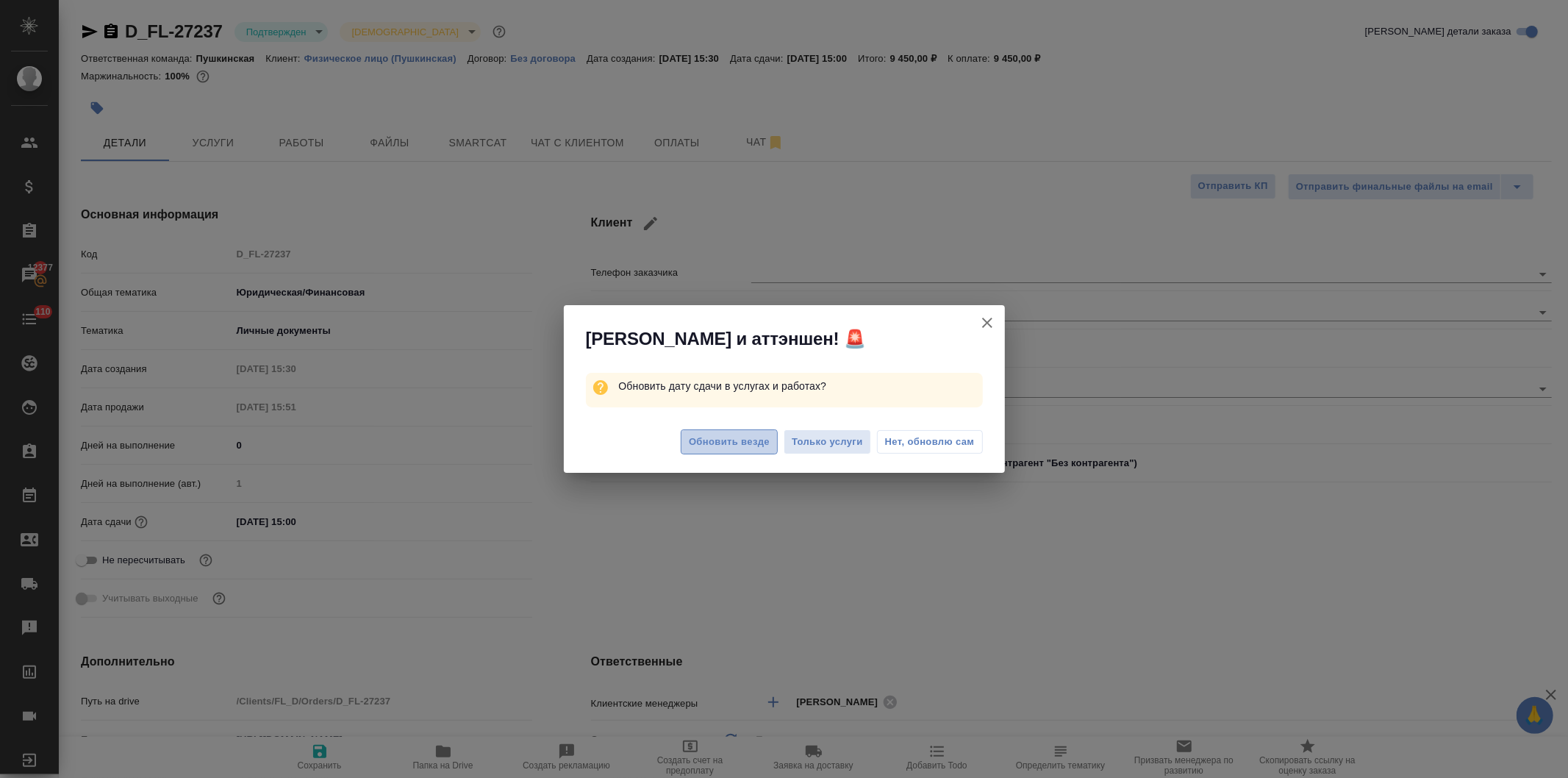
click at [741, 446] on span "Обновить везде" at bounding box center [729, 442] width 81 height 17
type textarea "x"
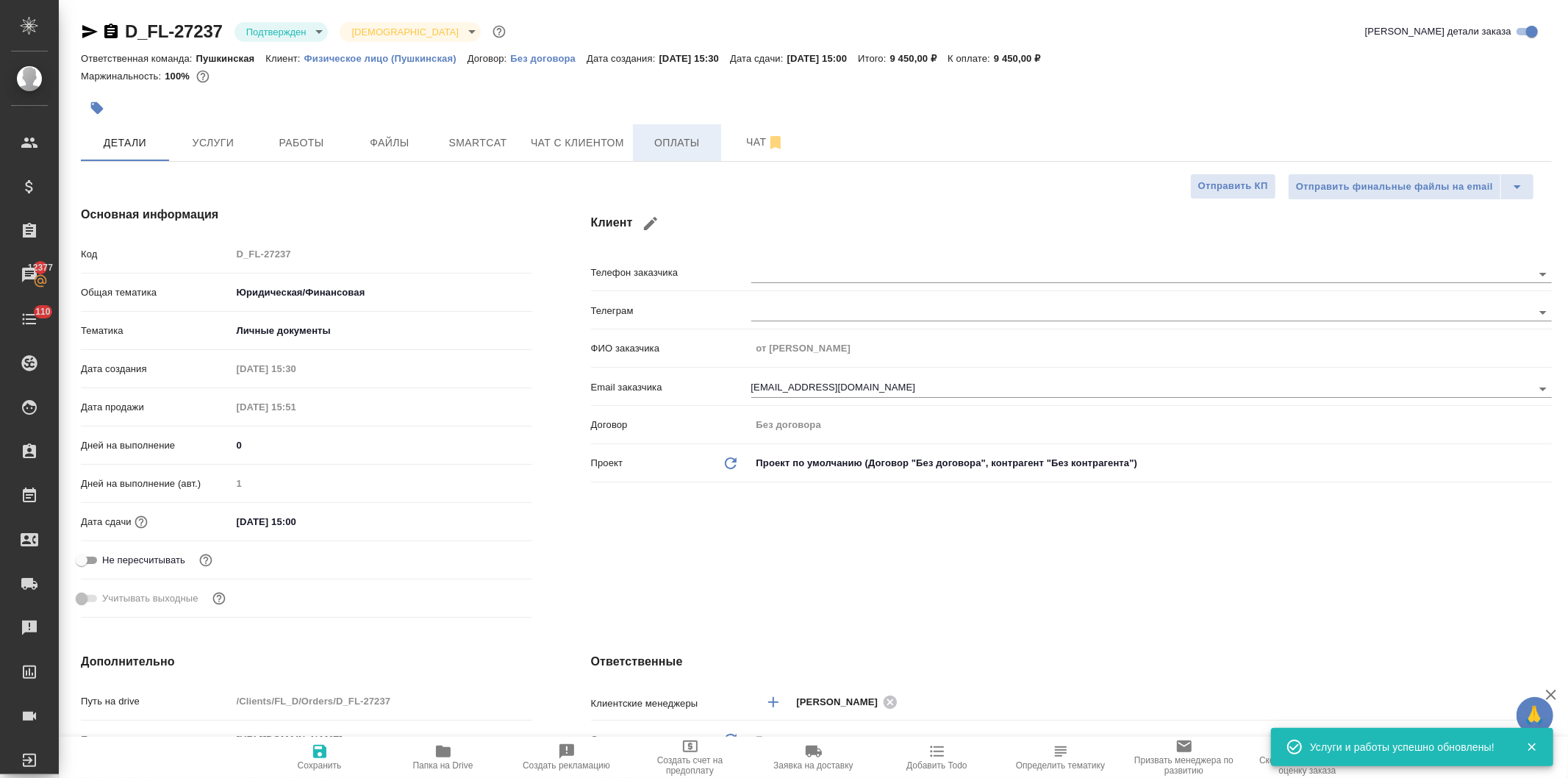
click at [674, 144] on span "Оплаты" at bounding box center [677, 143] width 71 height 18
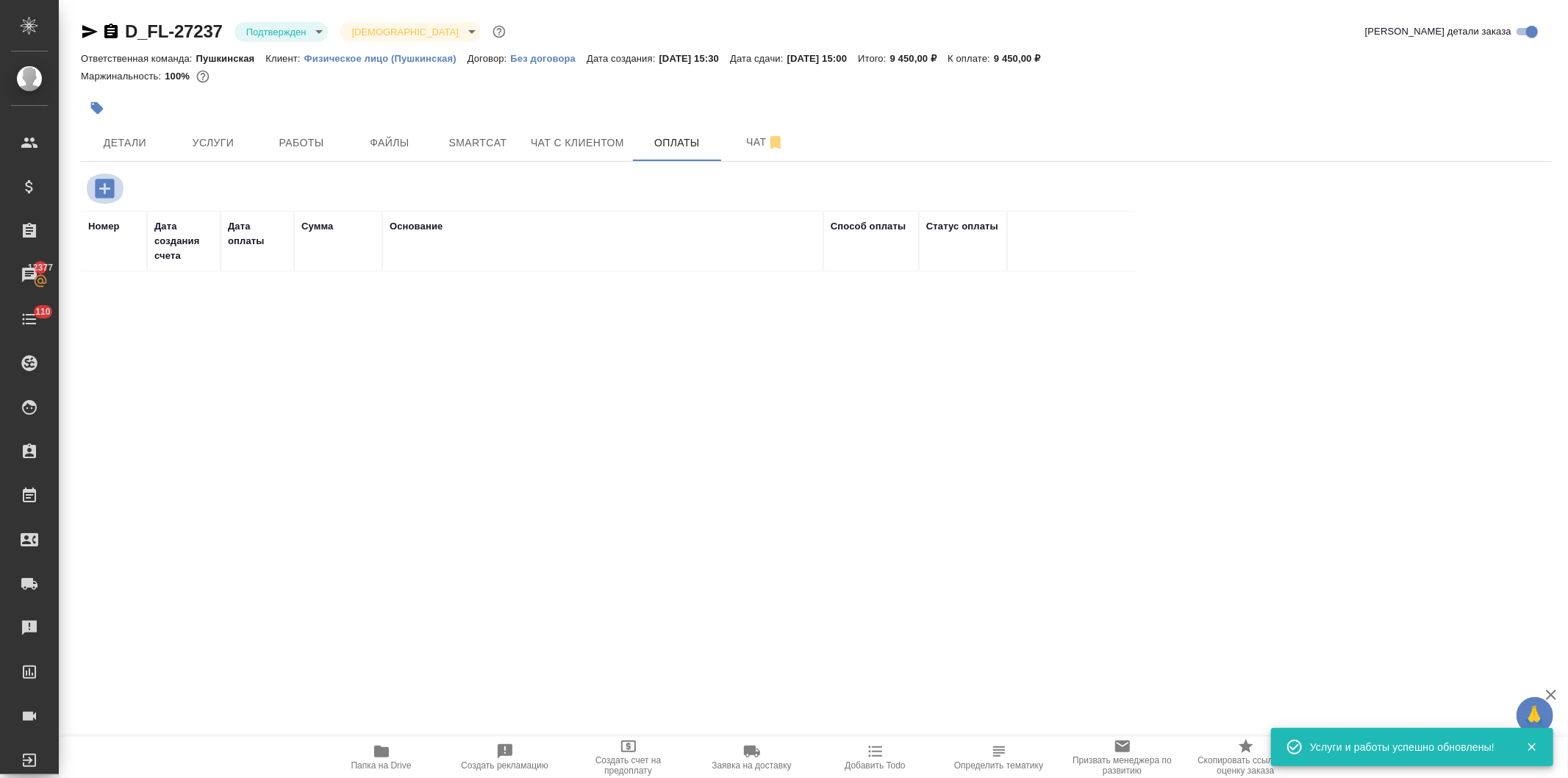
click at [101, 186] on icon "button" at bounding box center [104, 189] width 19 height 19
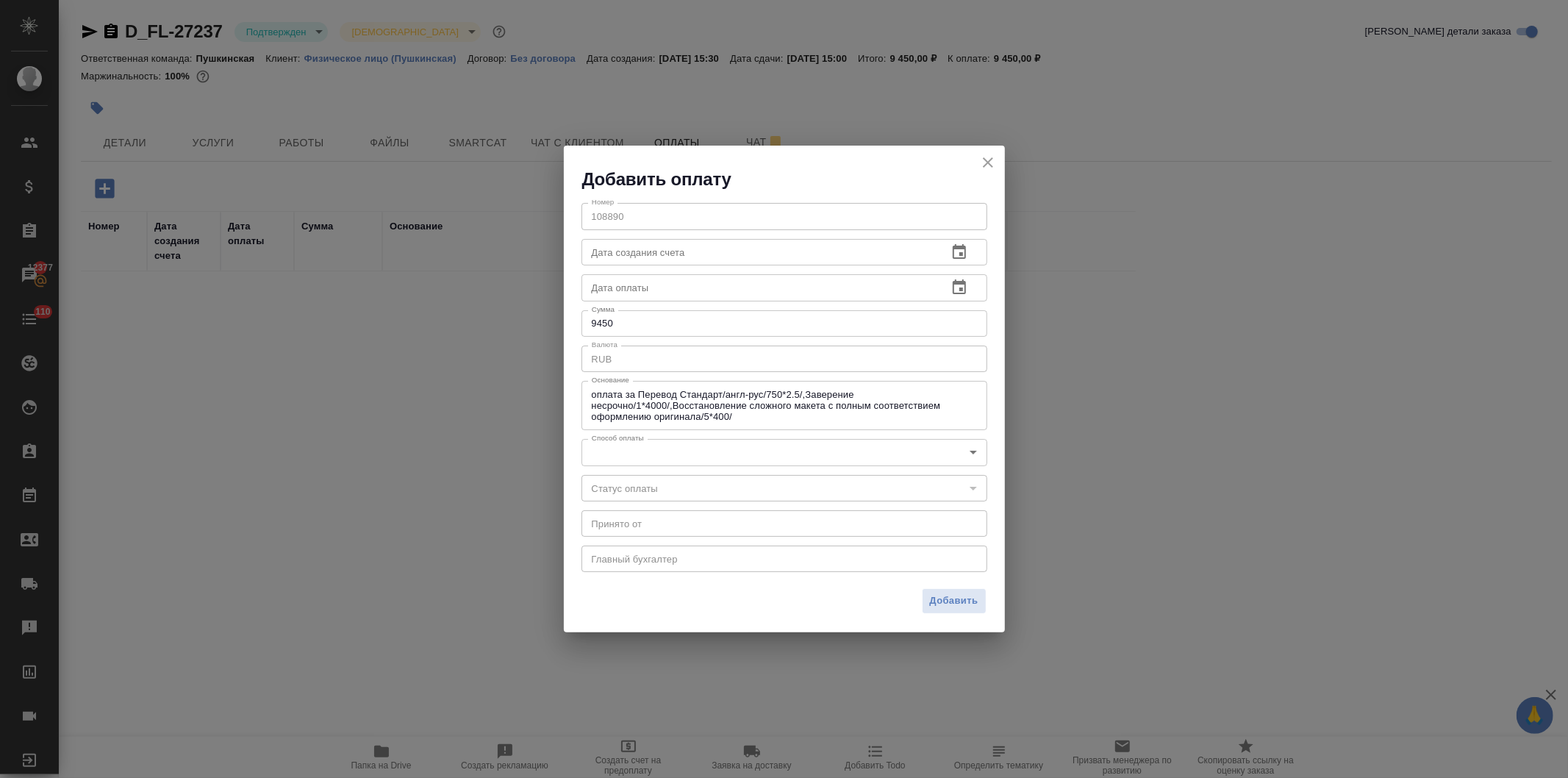
click at [640, 447] on body "🙏 .cls-1 fill:#fff; AWATERA Давыдова Елена Клиенты Спецификации Заказы 12377 Ча…" at bounding box center [784, 389] width 1568 height 778
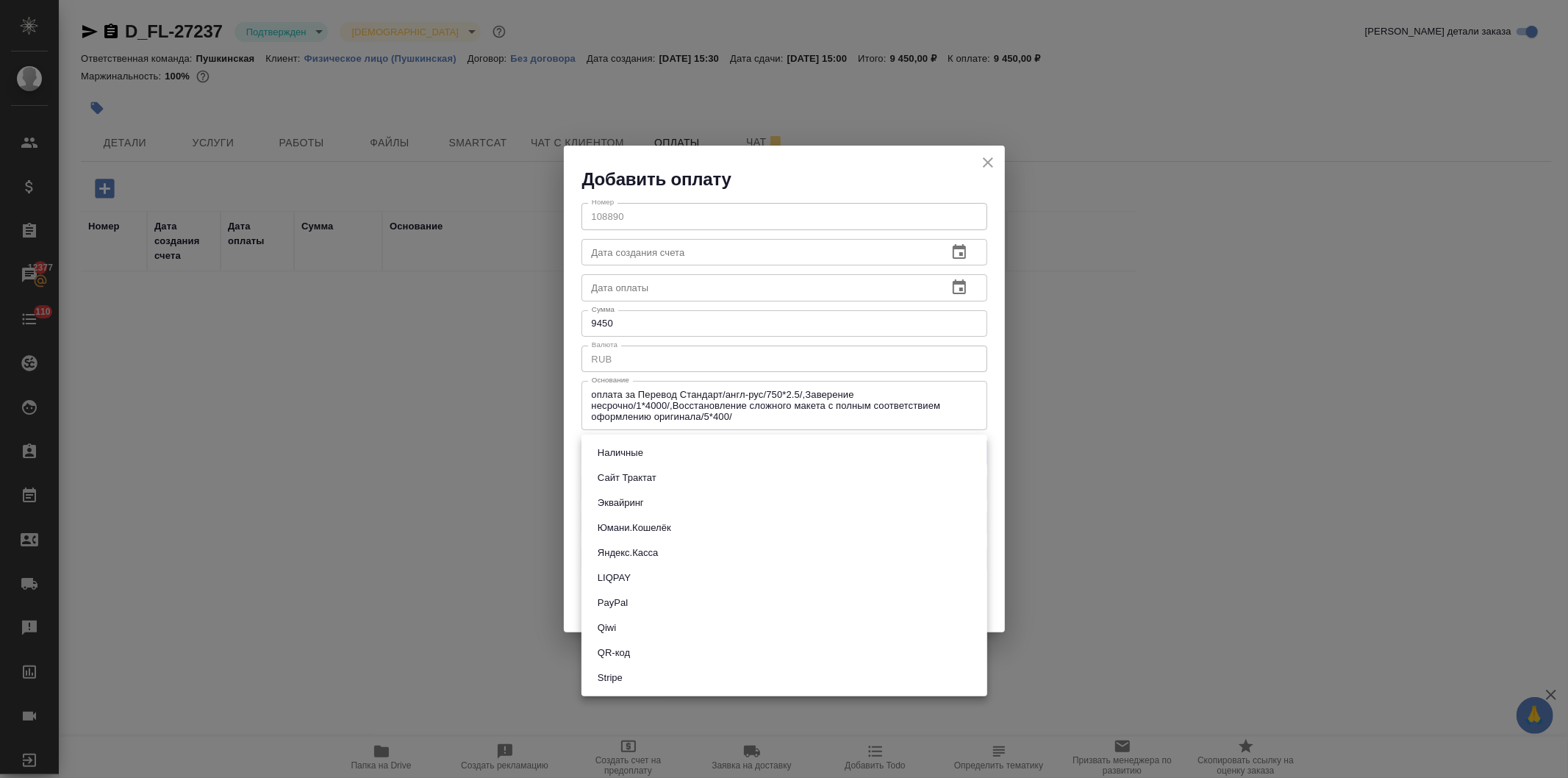
click at [626, 450] on button "Наличные" at bounding box center [620, 453] width 55 height 16
type input "cash"
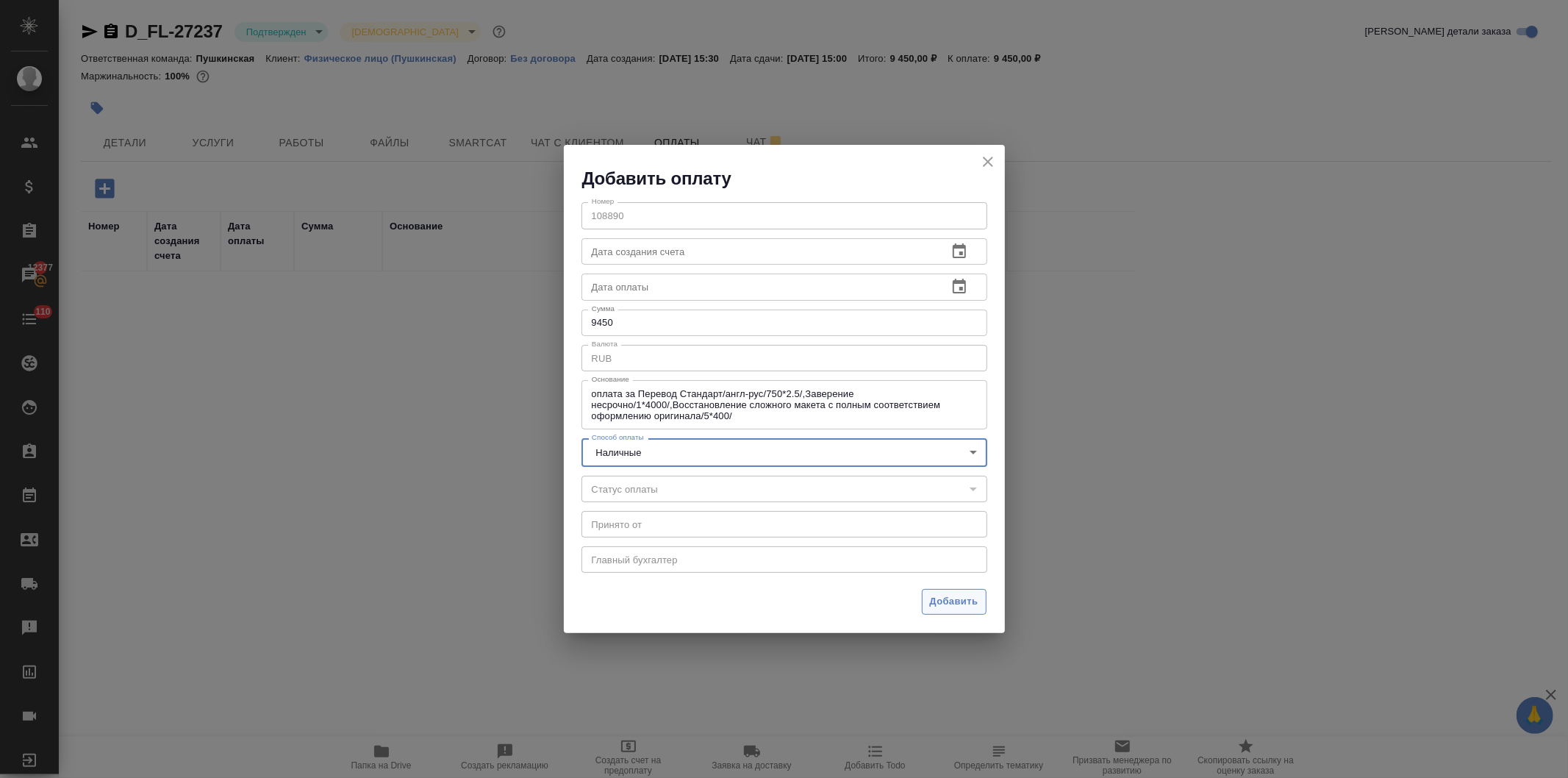
click at [956, 601] on span "Добавить" at bounding box center [954, 602] width 49 height 17
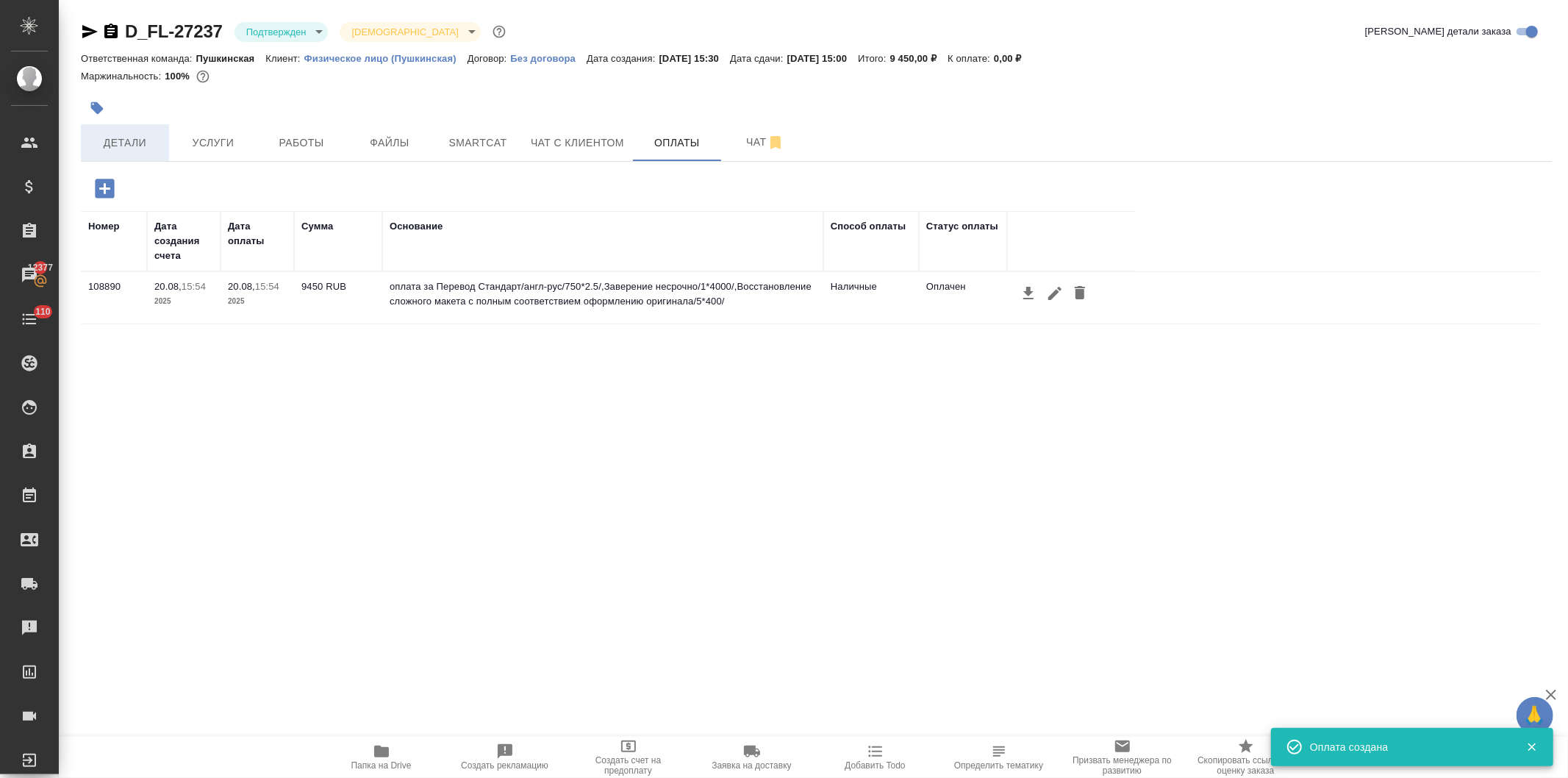
click at [130, 143] on span "Детали" at bounding box center [125, 143] width 71 height 18
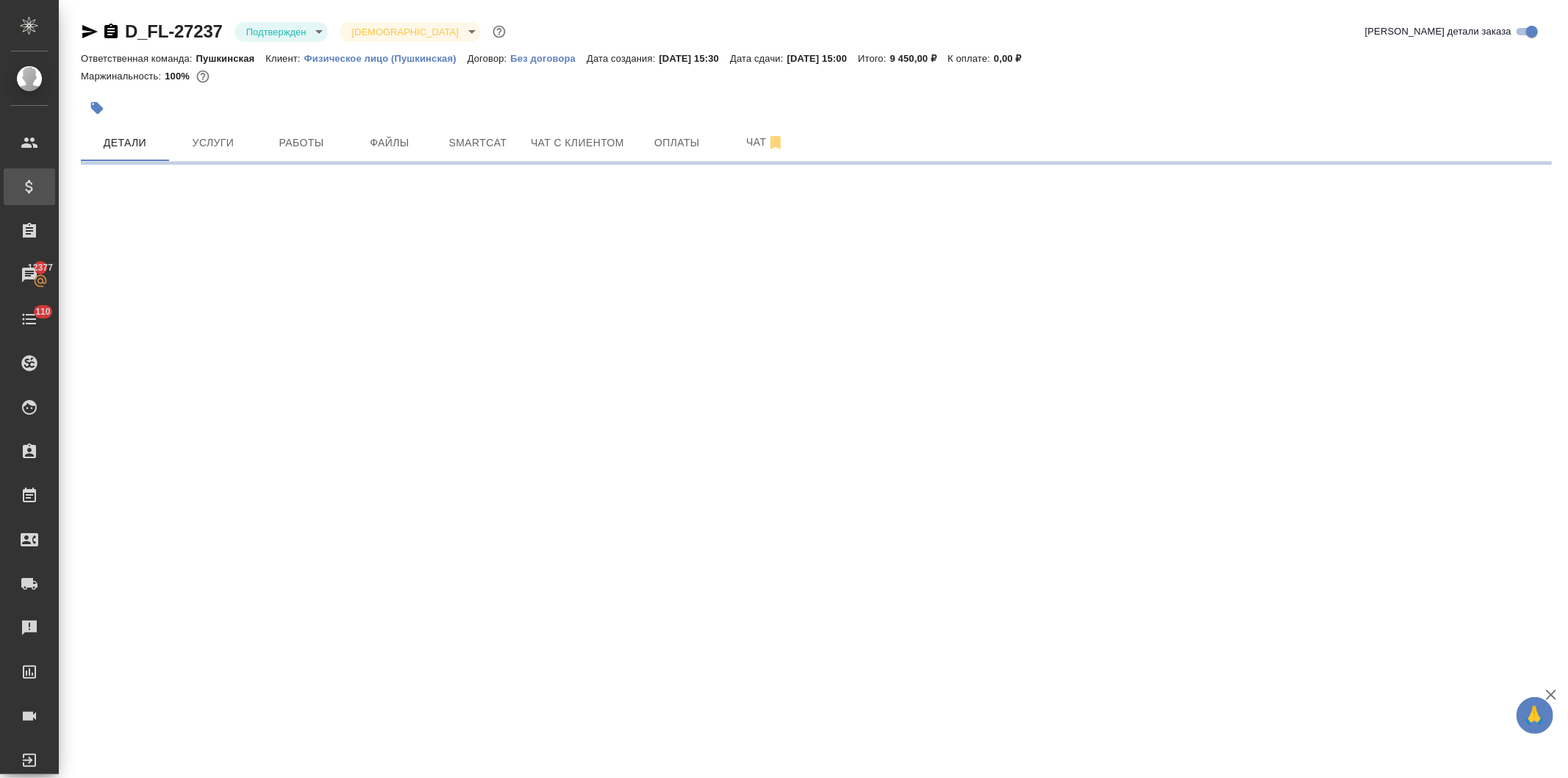
select select "RU"
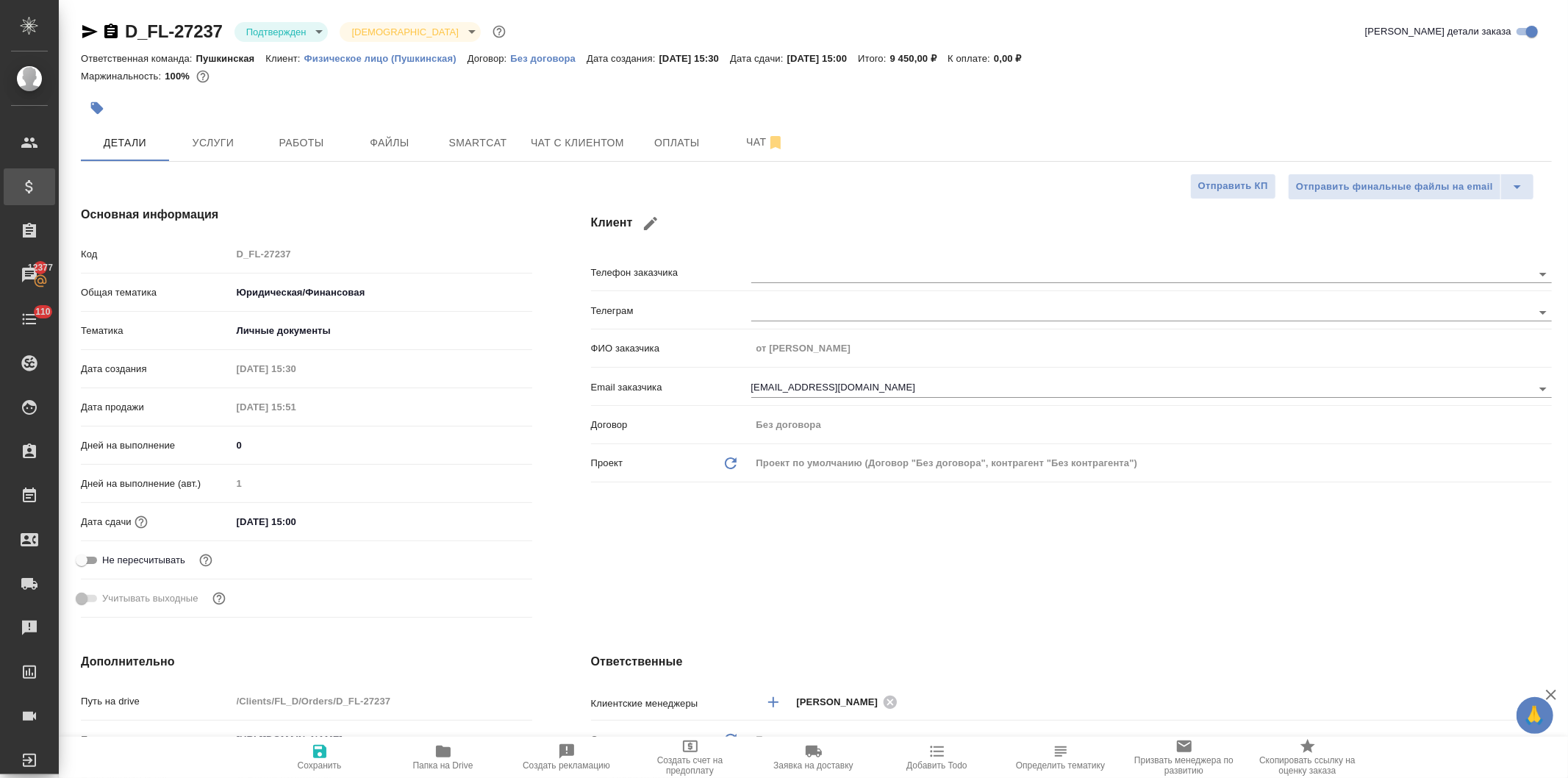
type textarea "x"
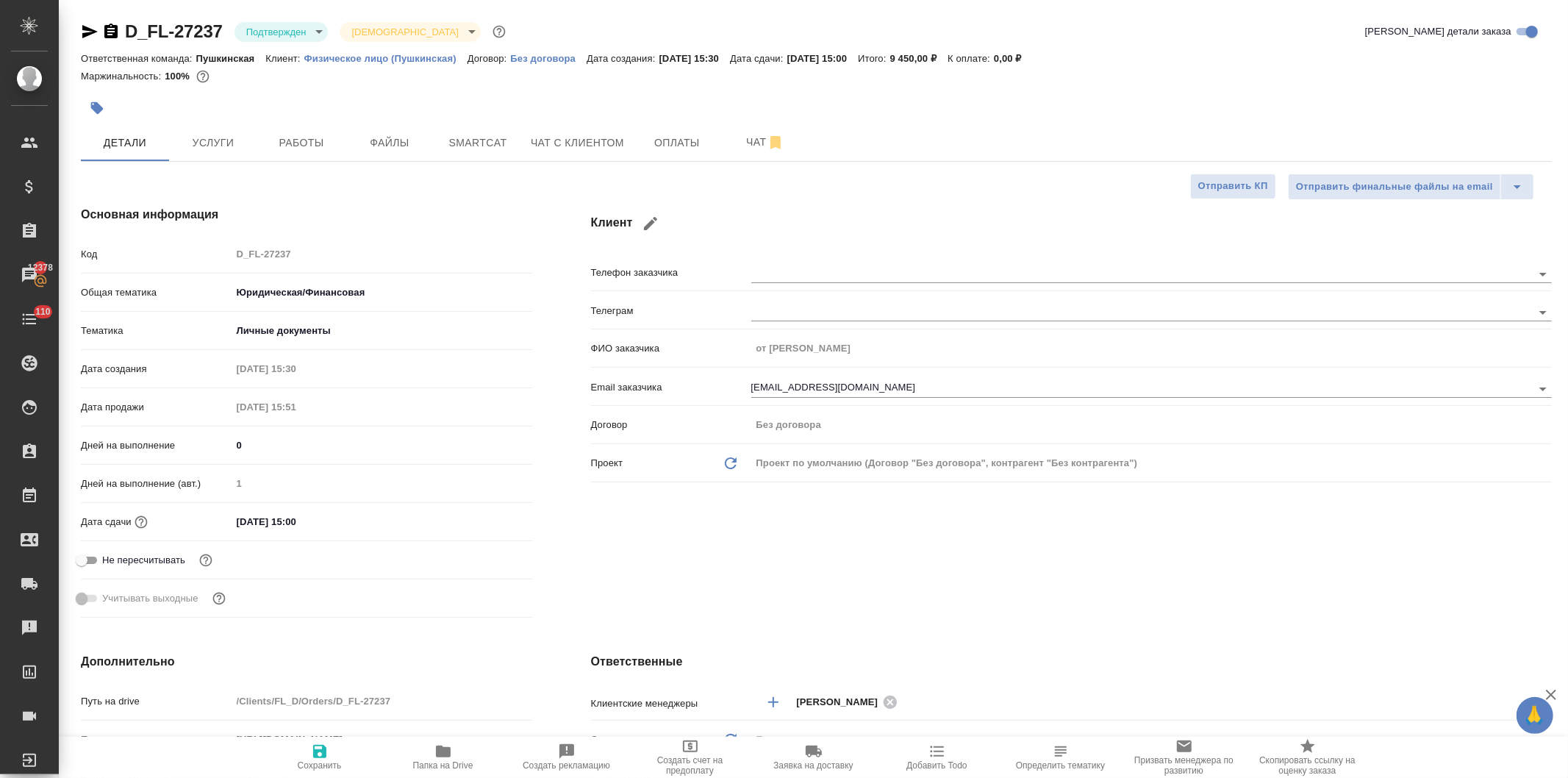
type textarea "x"
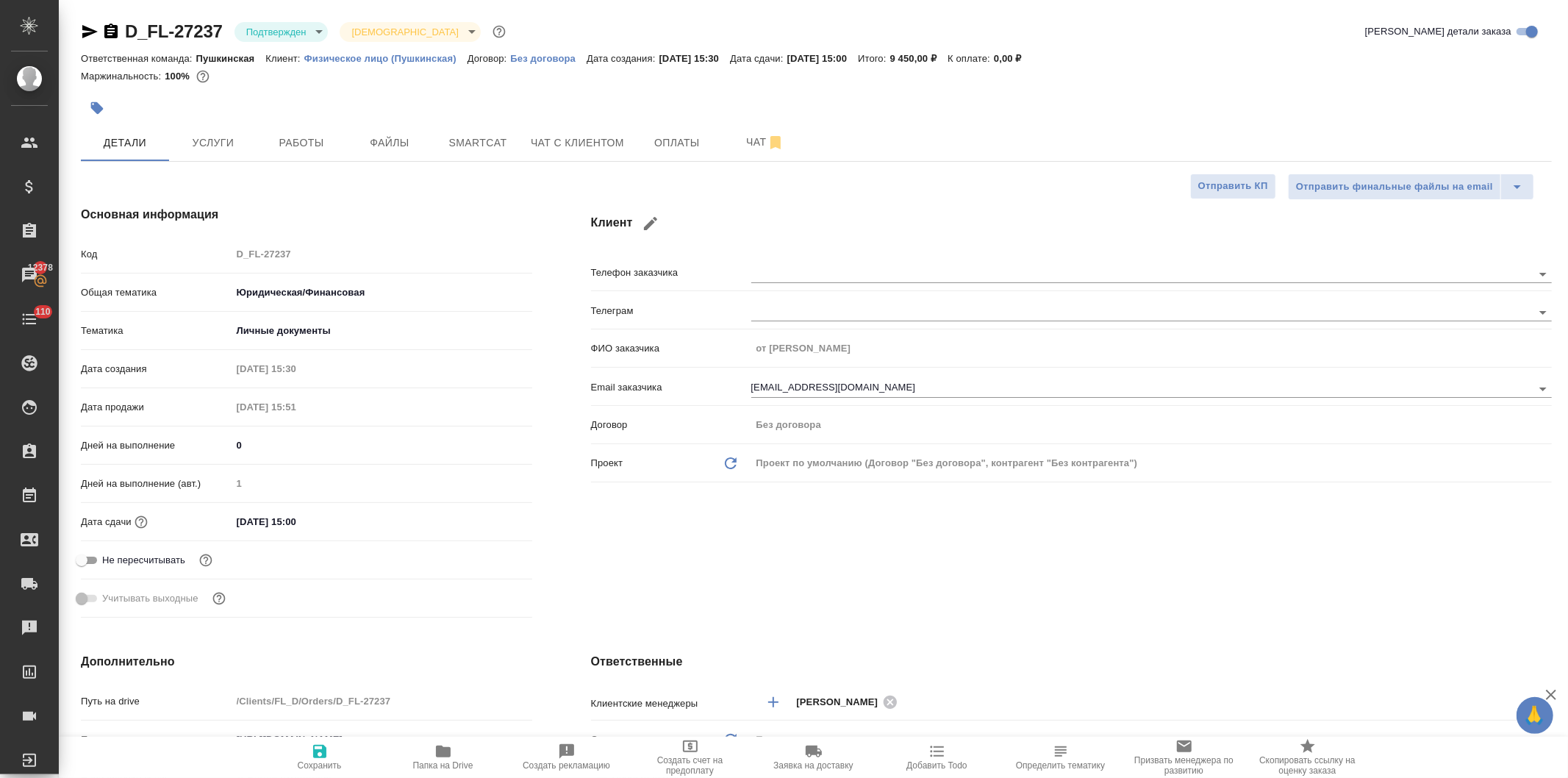
type textarea "x"
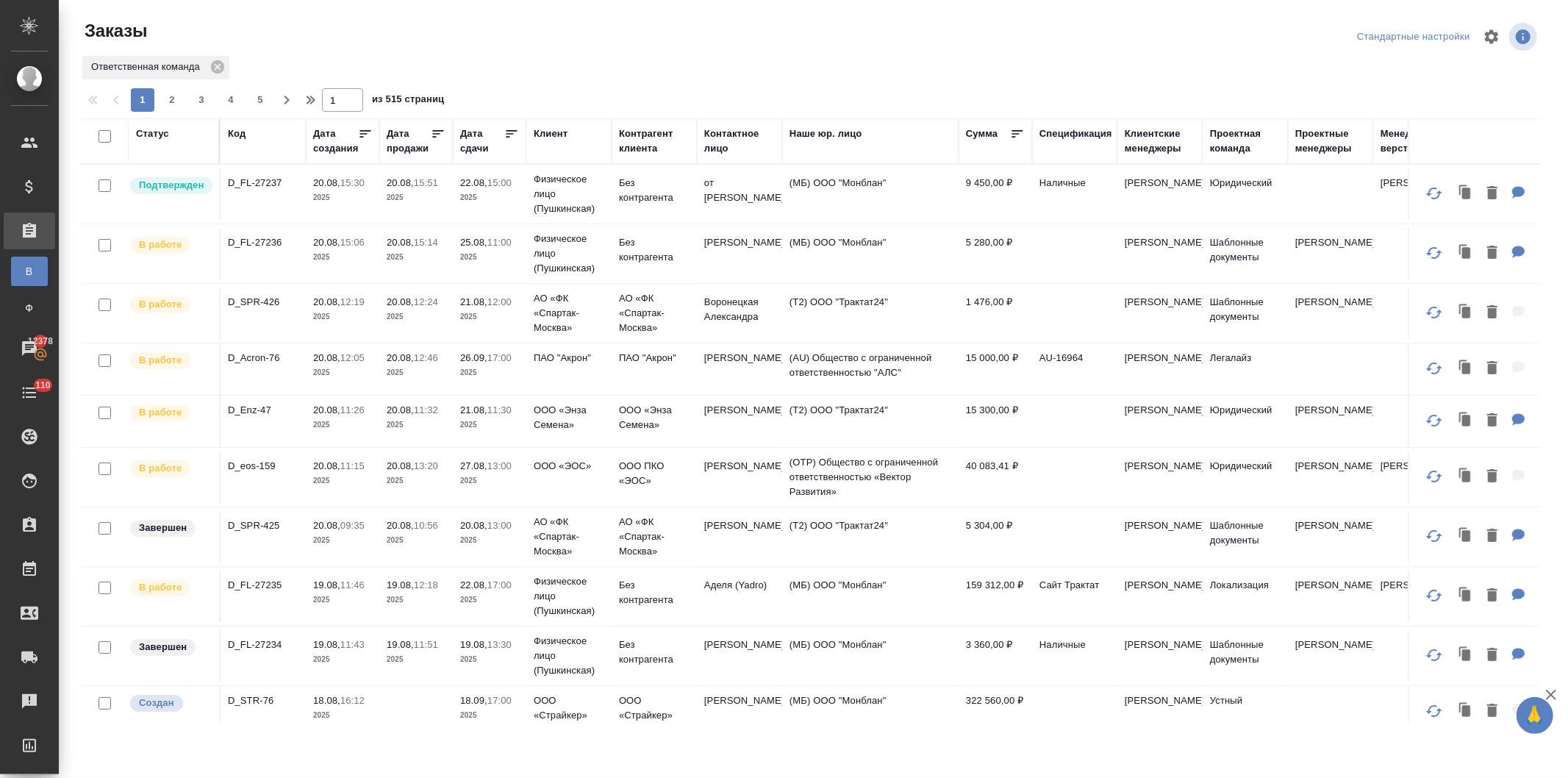
click at [468, 314] on p "2025" at bounding box center [489, 317] width 58 height 14
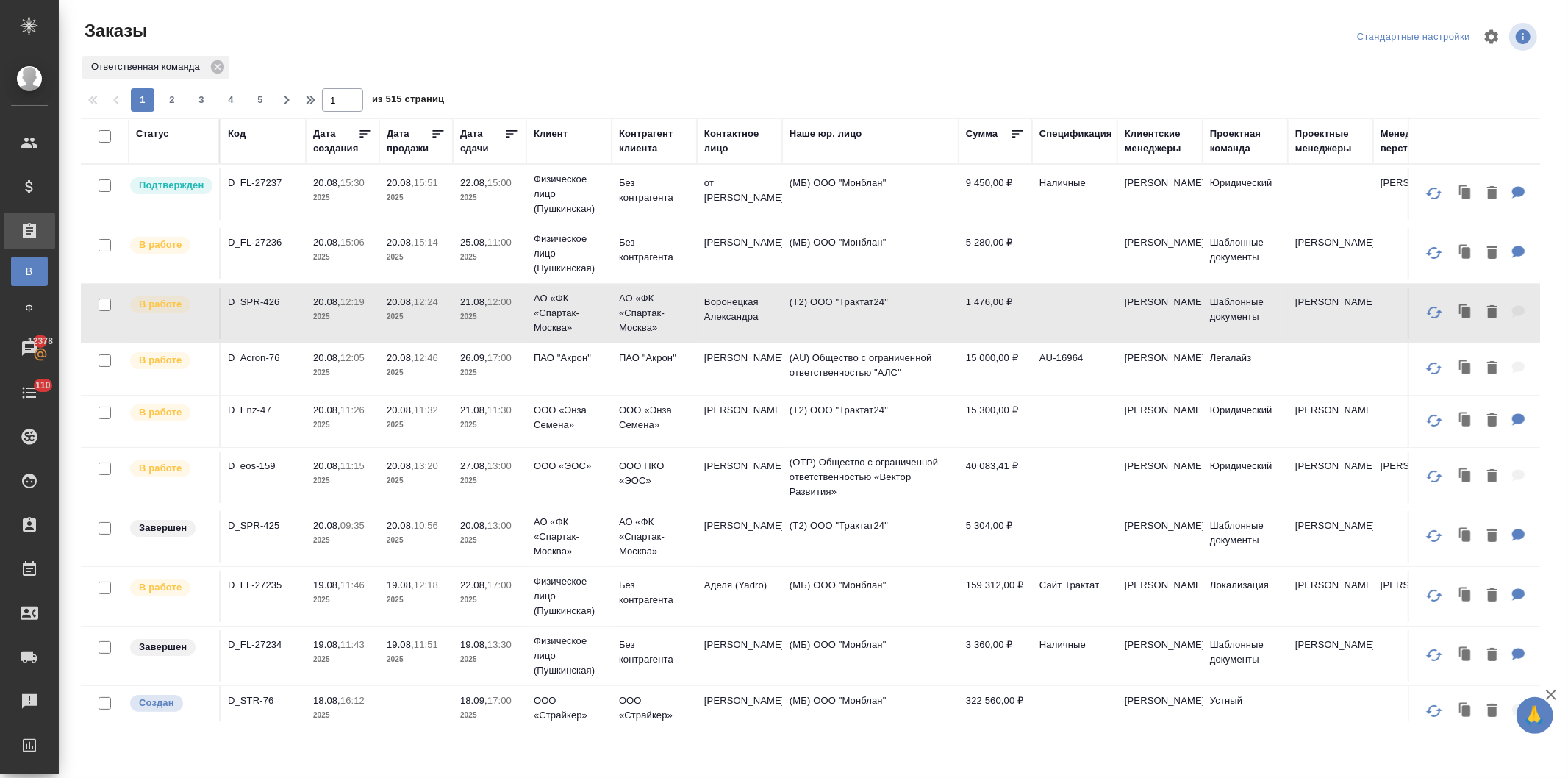
click at [332, 240] on p "20.08," at bounding box center [326, 242] width 27 height 11
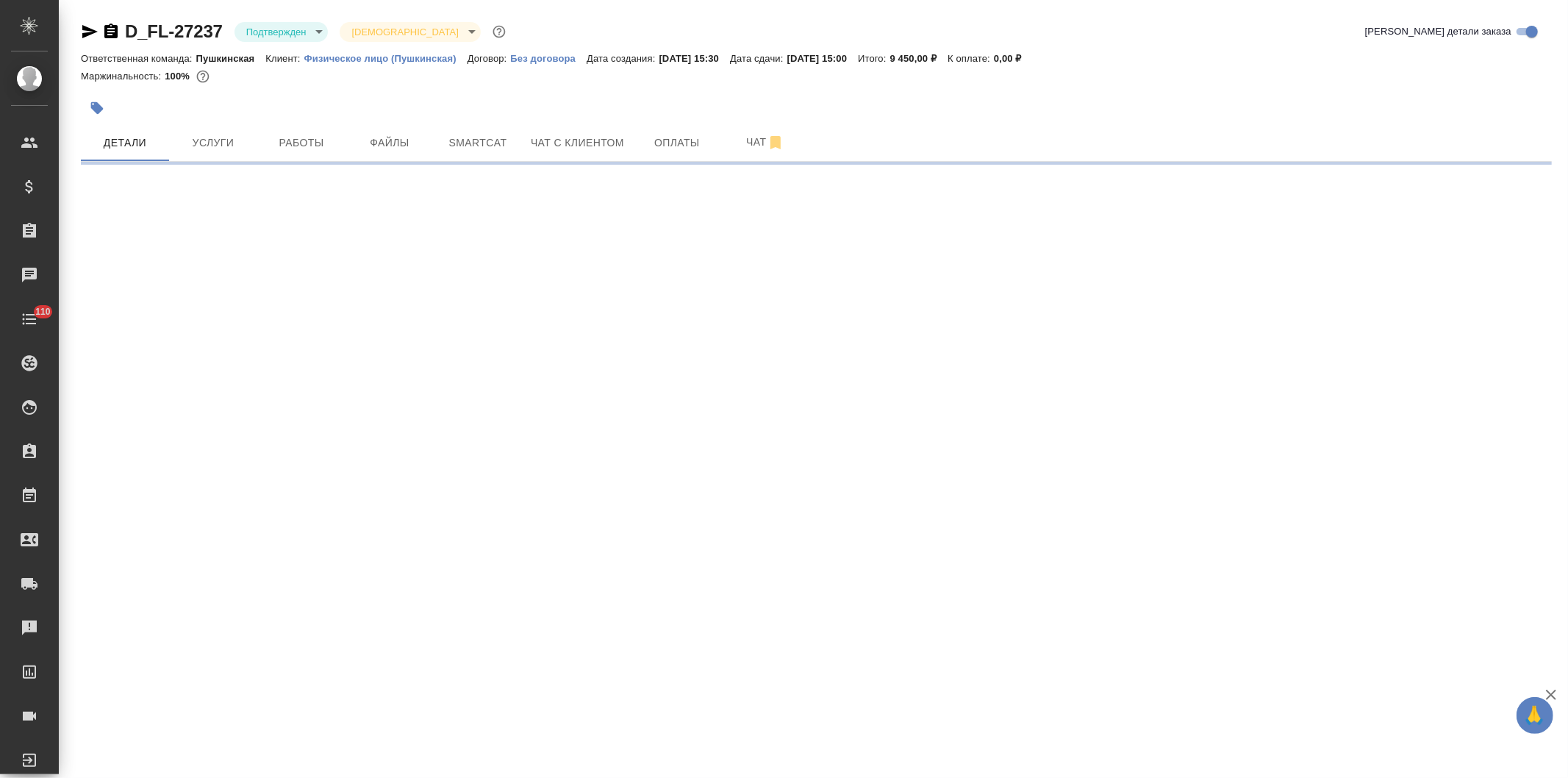
select select "RU"
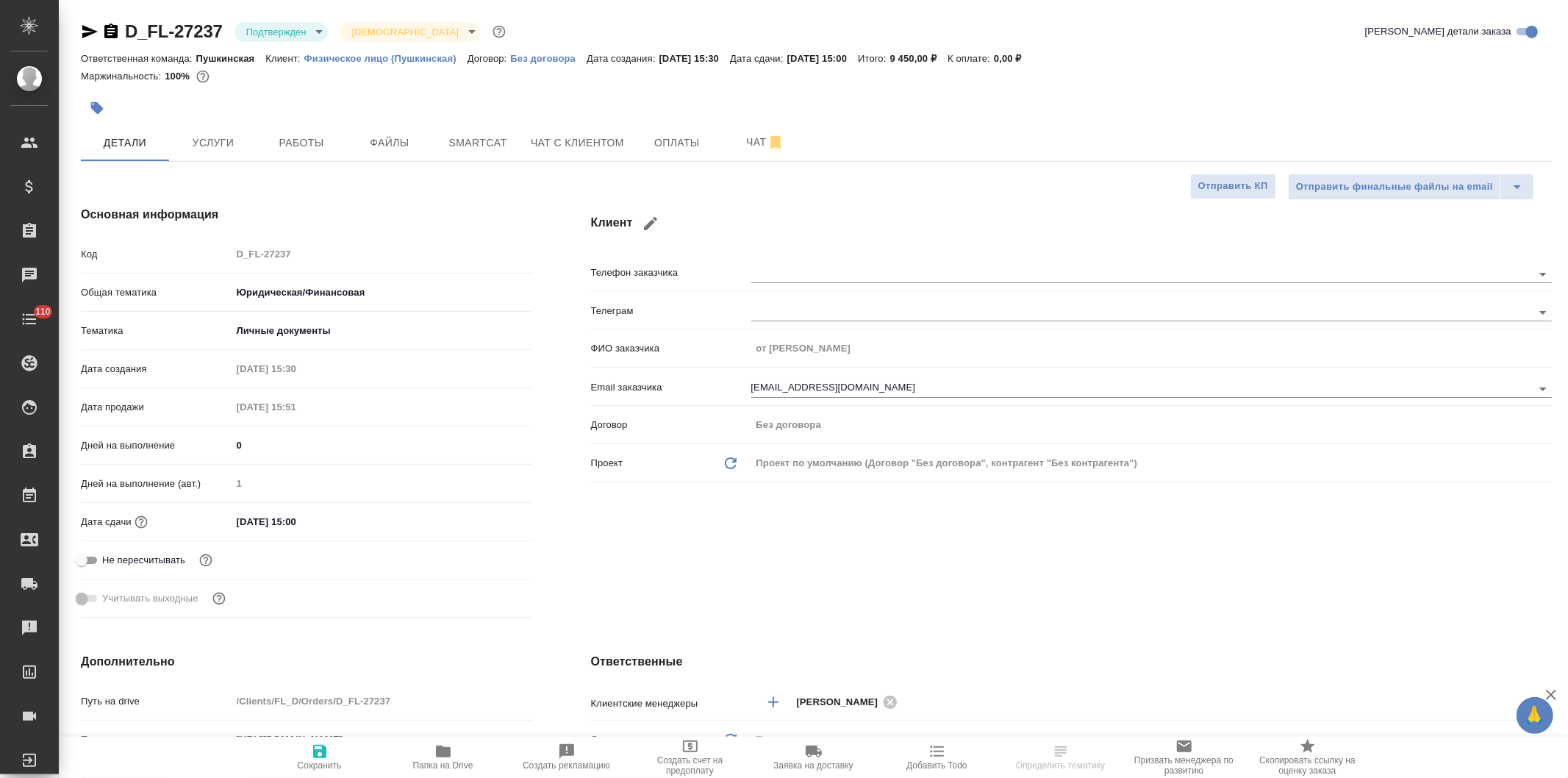
type textarea "x"
click at [206, 125] on button "Услуги" at bounding box center [213, 143] width 88 height 36
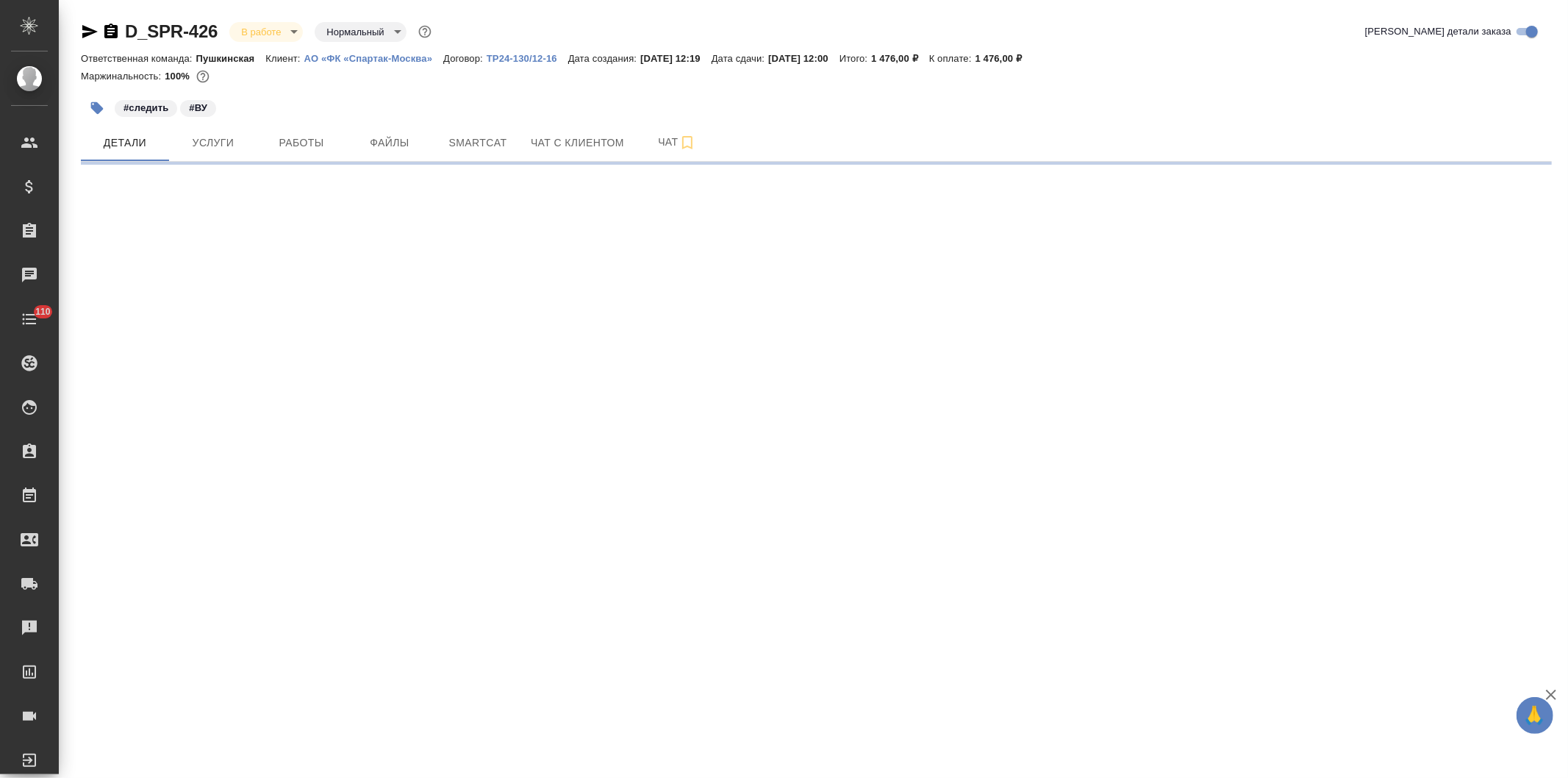
select select "RU"
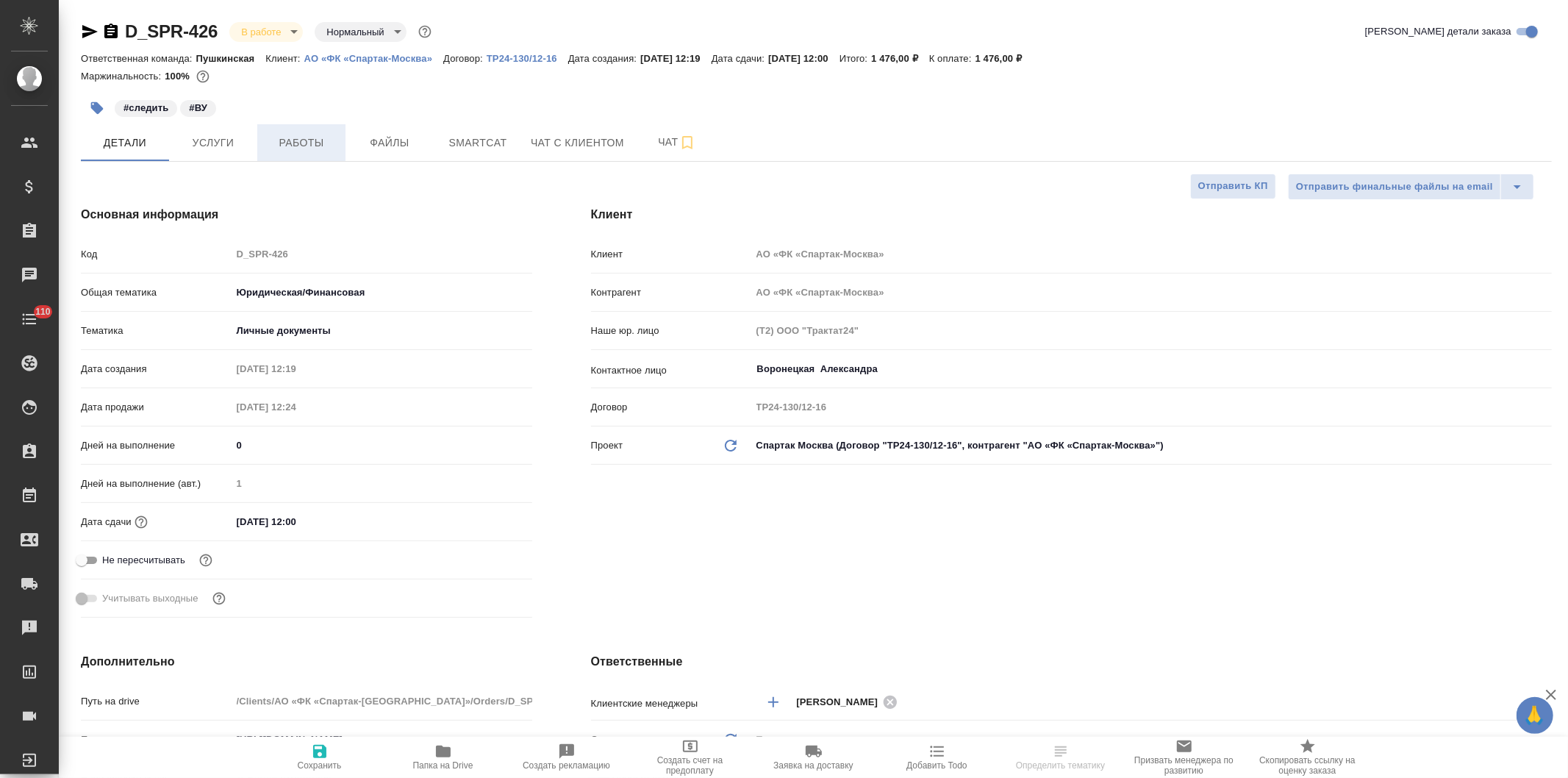
type textarea "x"
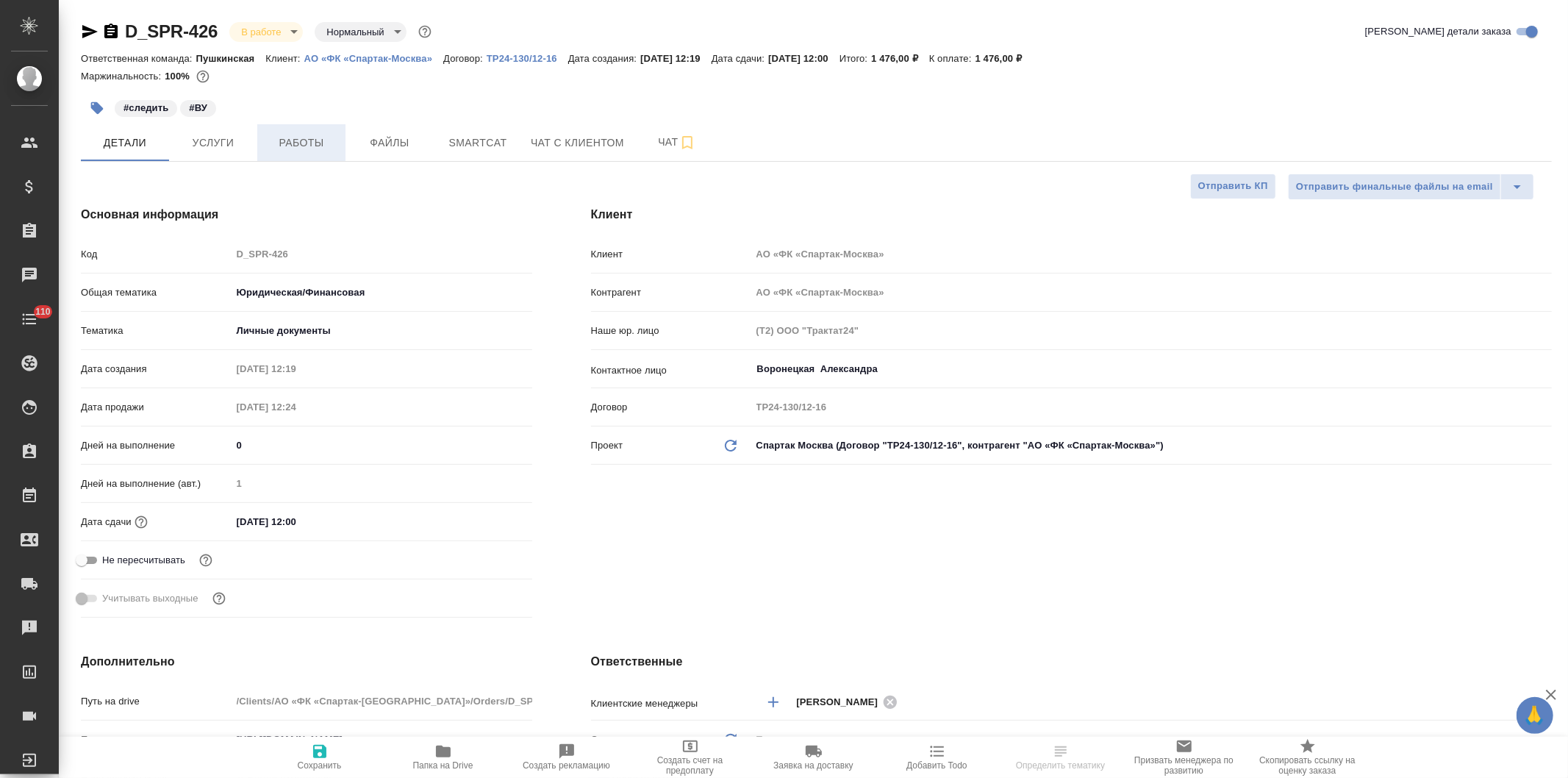
type textarea "x"
click at [304, 138] on span "Работы" at bounding box center [301, 143] width 71 height 18
type textarea "x"
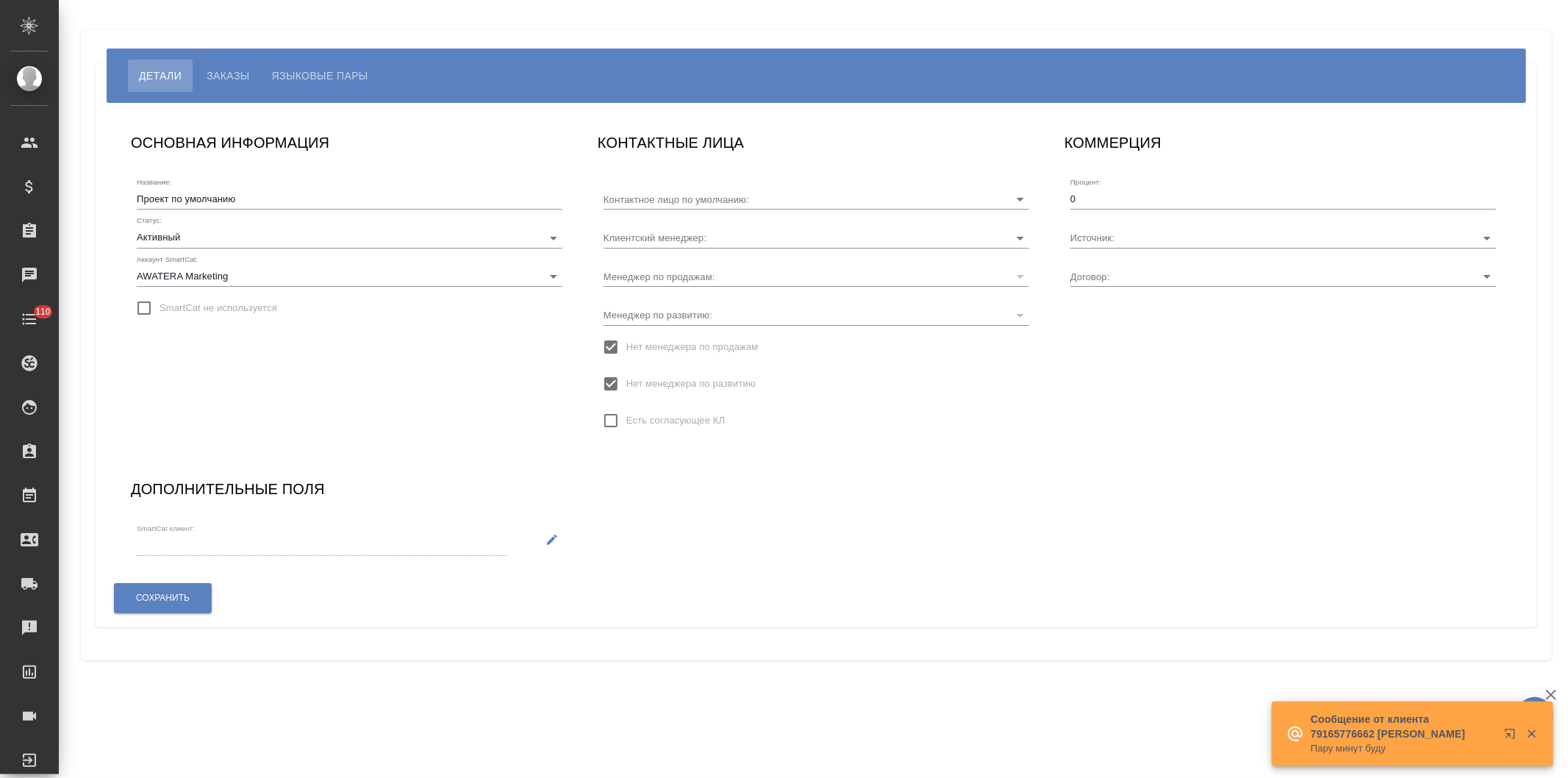
type input "[PERSON_NAME]"
type input "TUP-4405"
type input "Загородних Виктория"
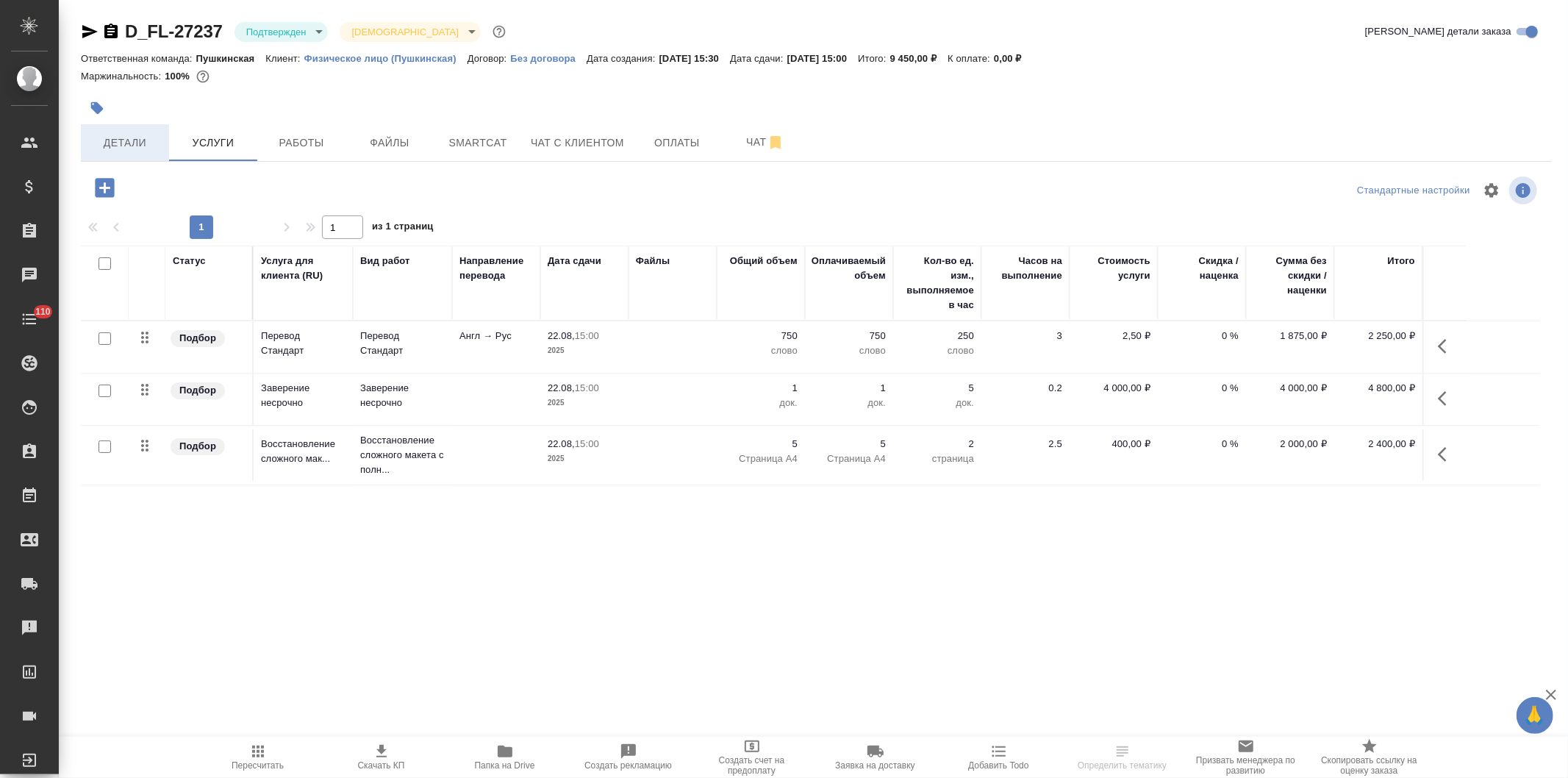
click at [122, 138] on span "Детали" at bounding box center [125, 143] width 71 height 18
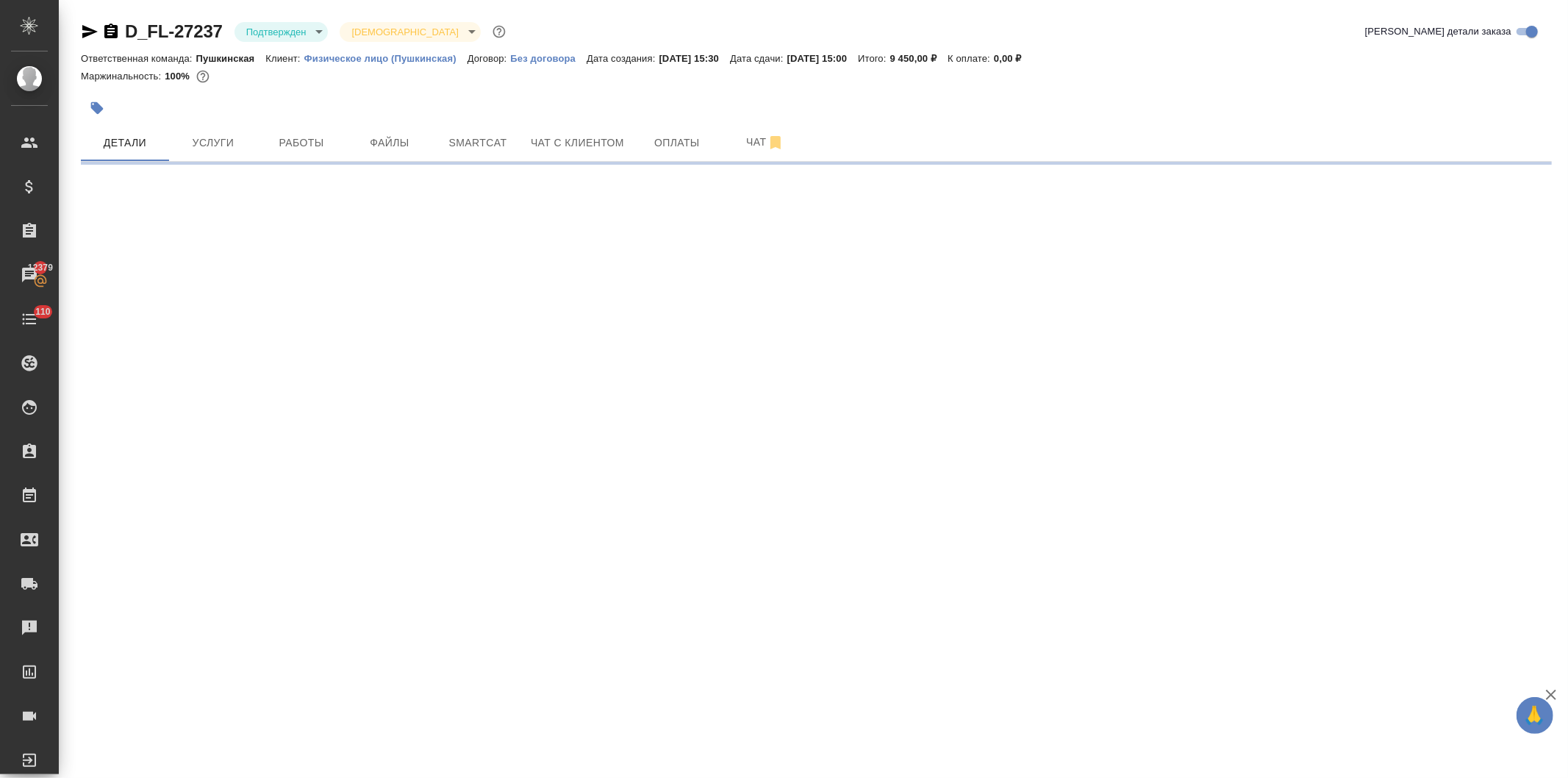
select select "RU"
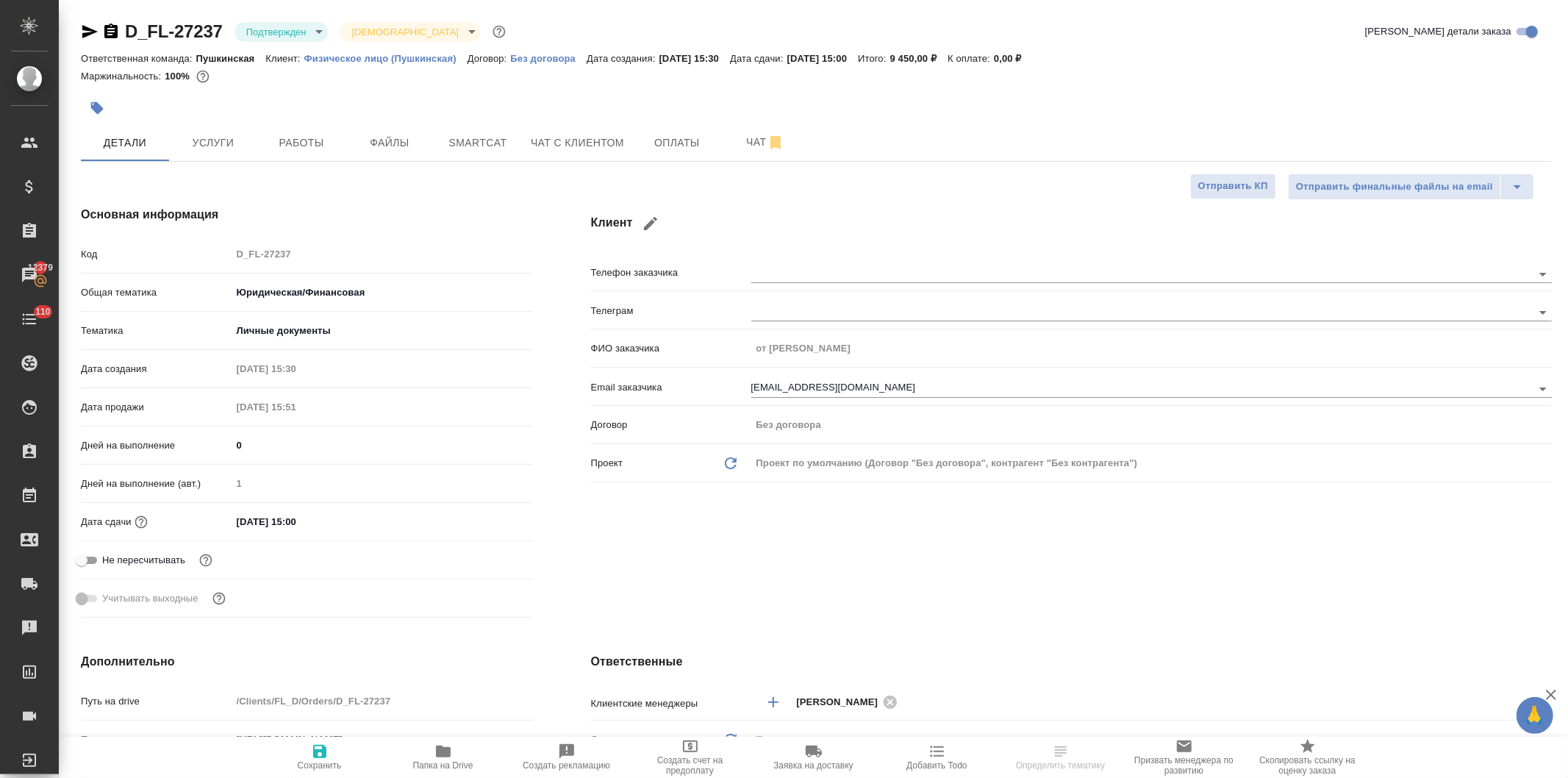
type textarea "x"
click at [87, 26] on icon "button" at bounding box center [90, 32] width 17 height 17
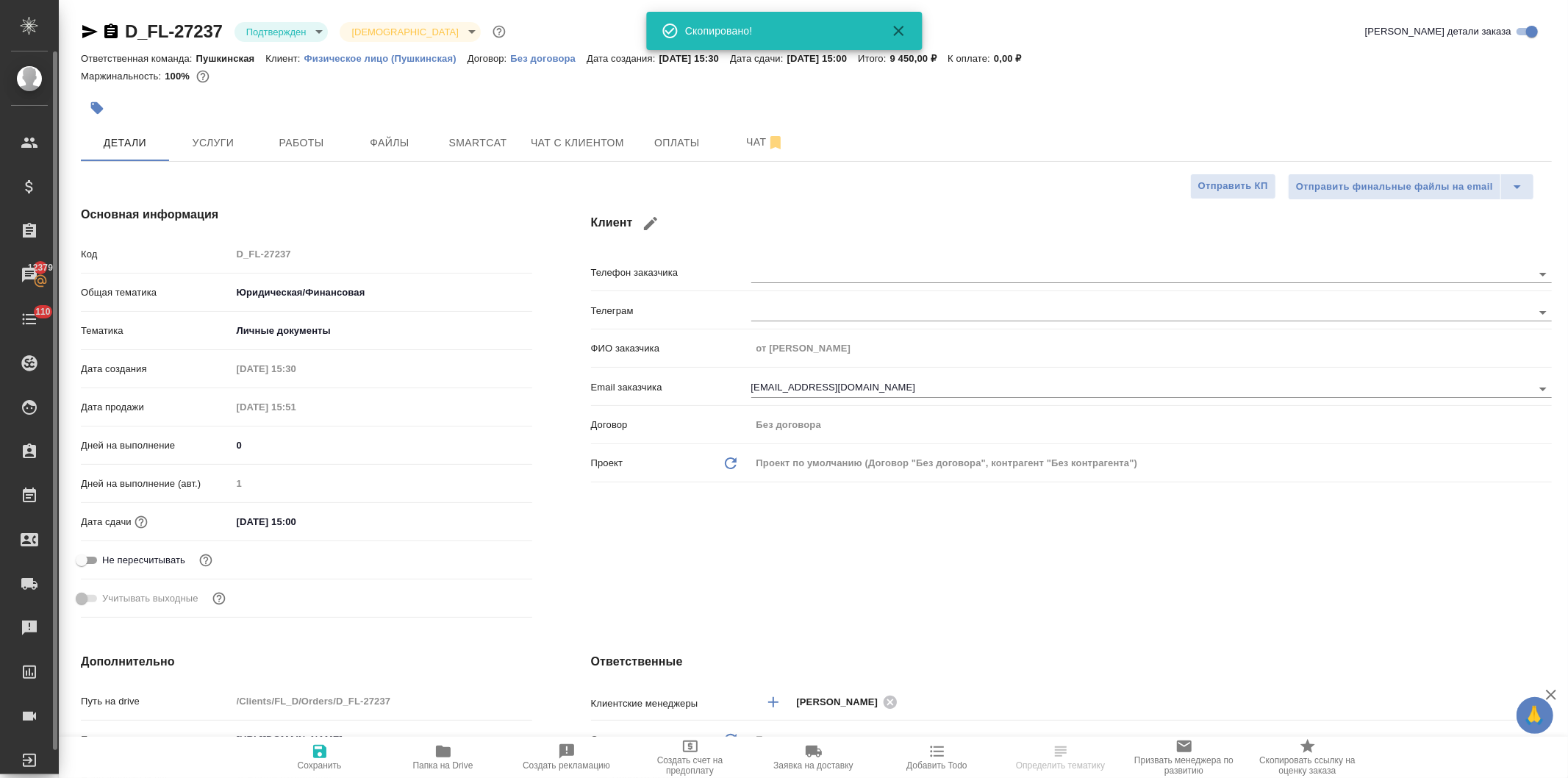
type textarea "x"
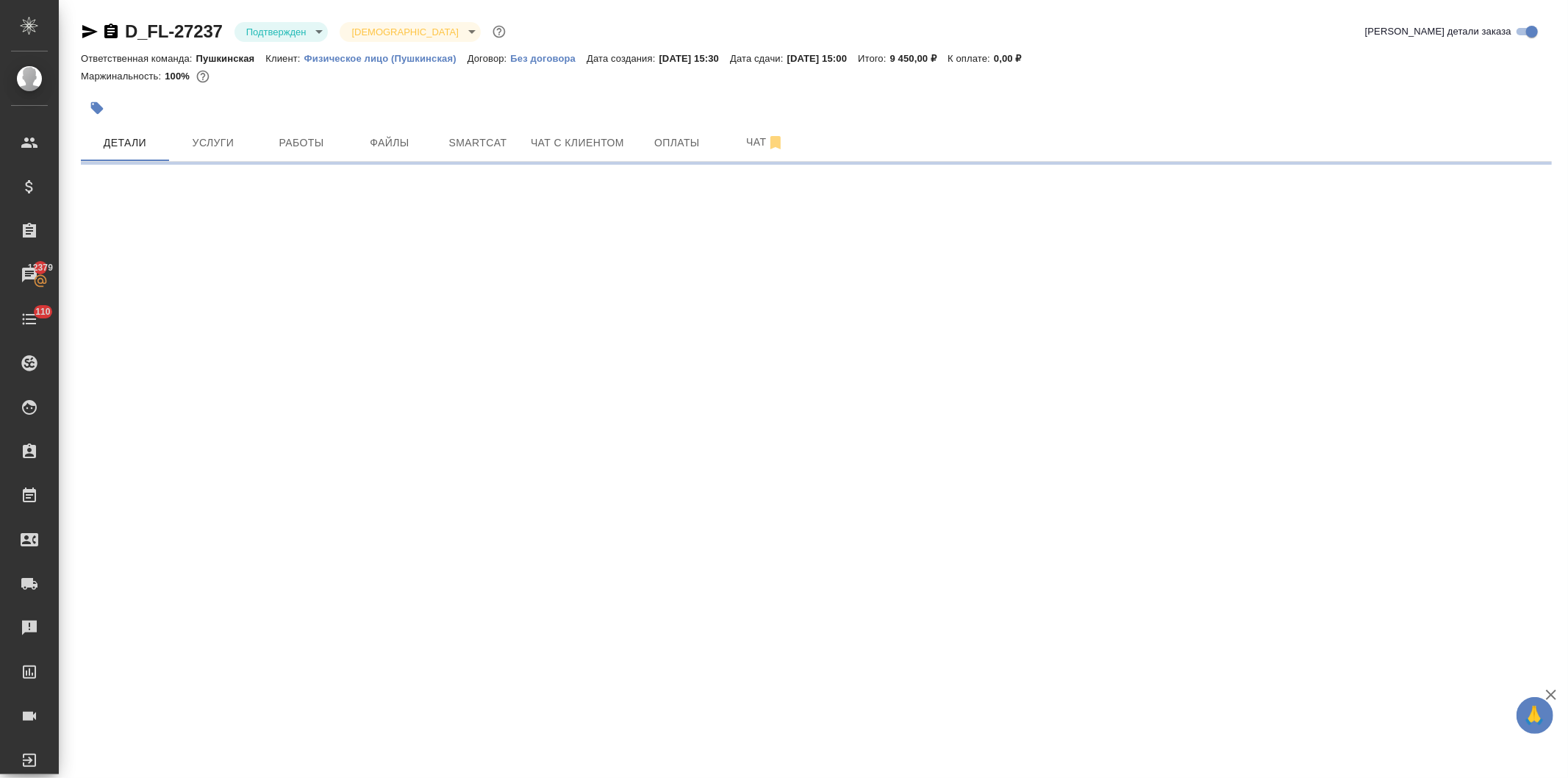
select select "RU"
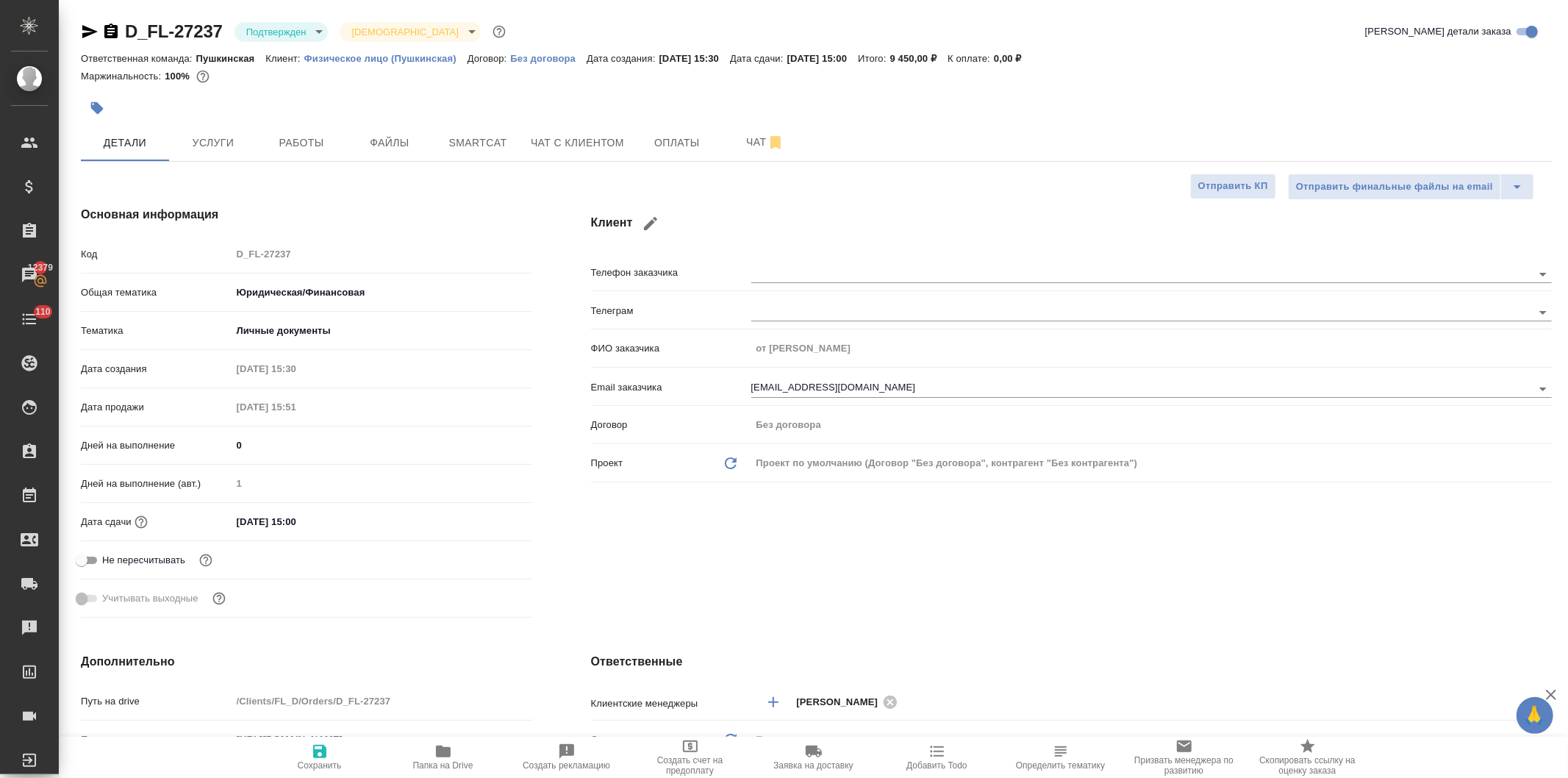
type textarea "x"
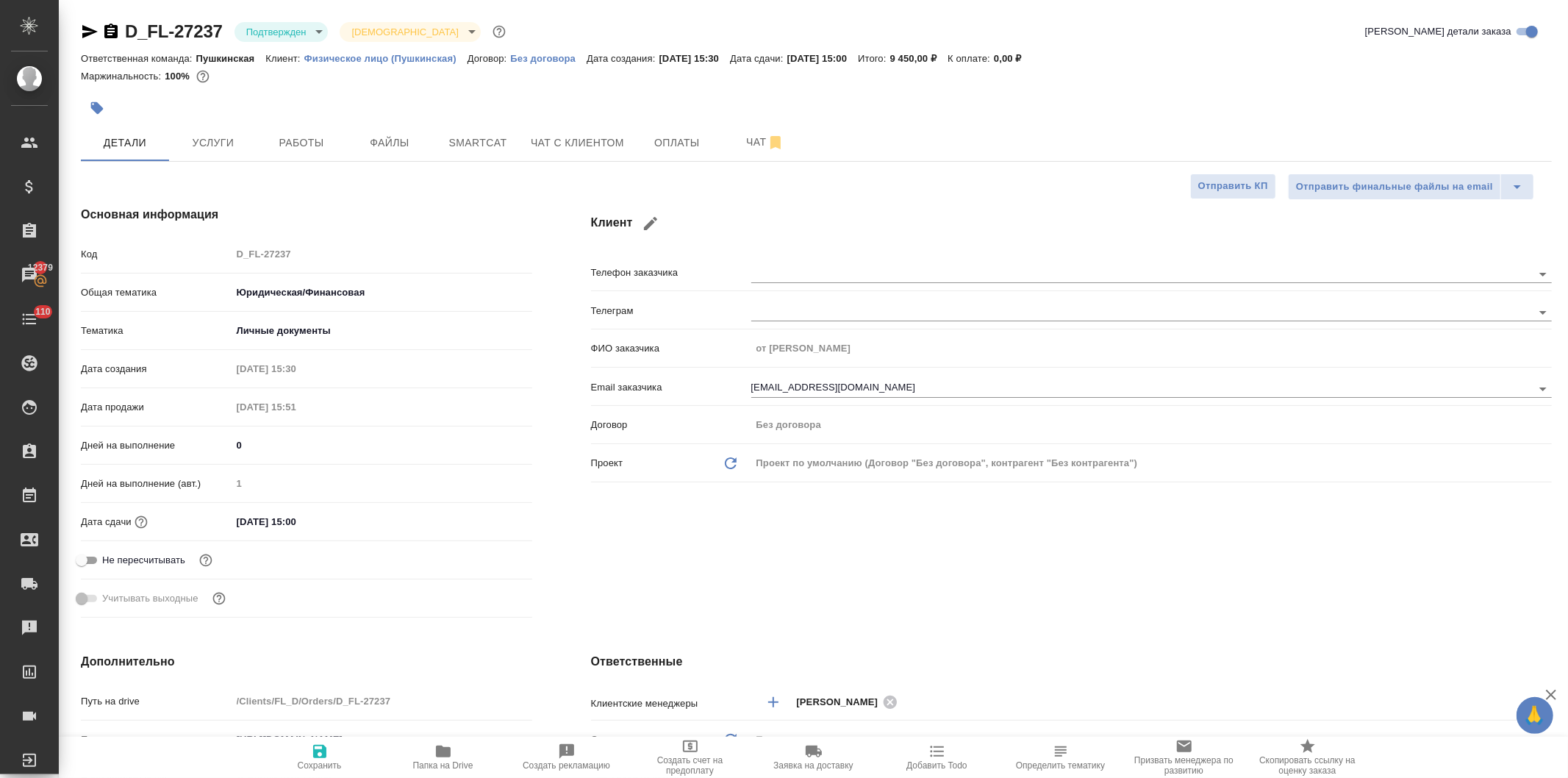
type textarea "x"
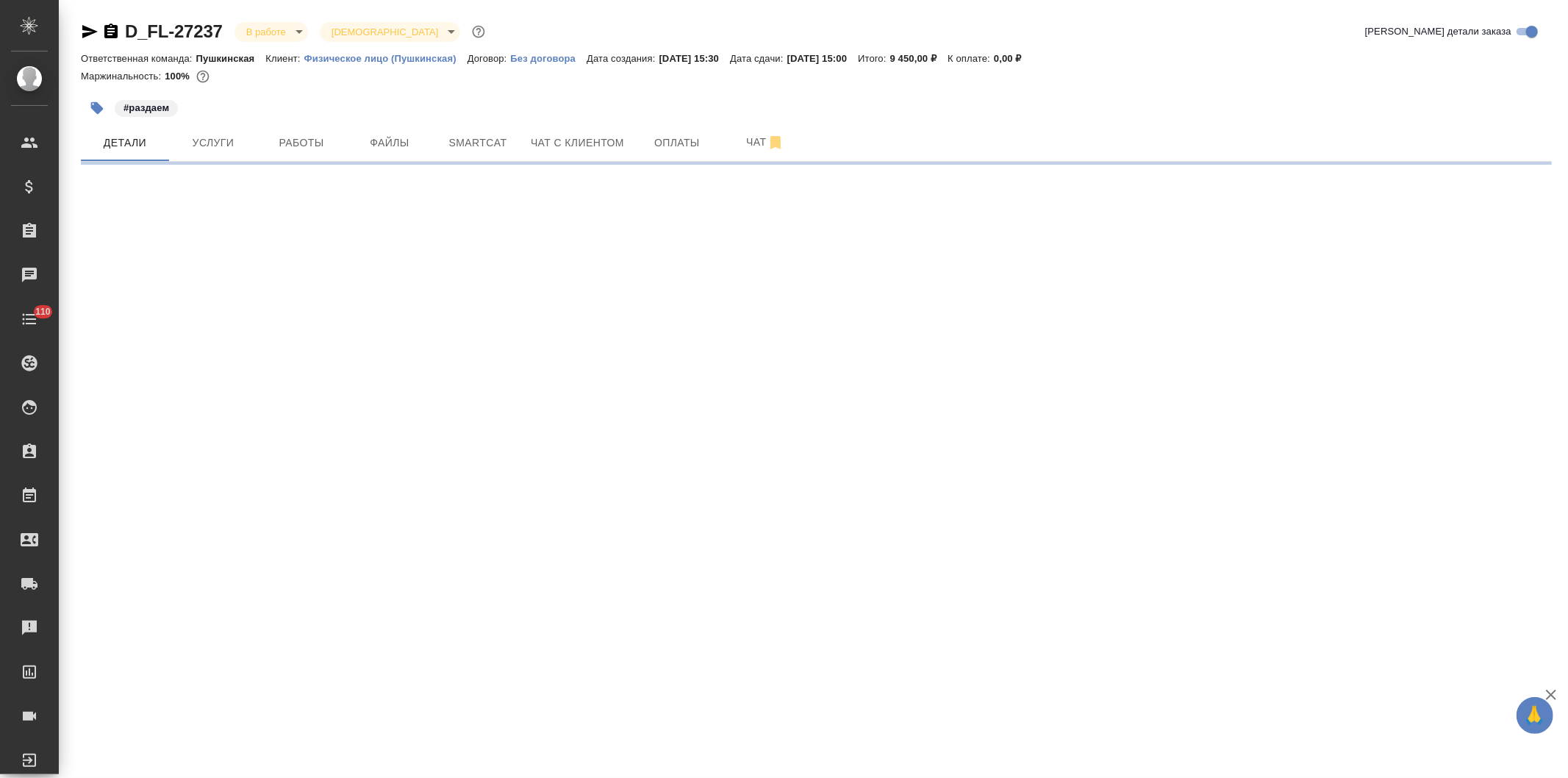
select select "RU"
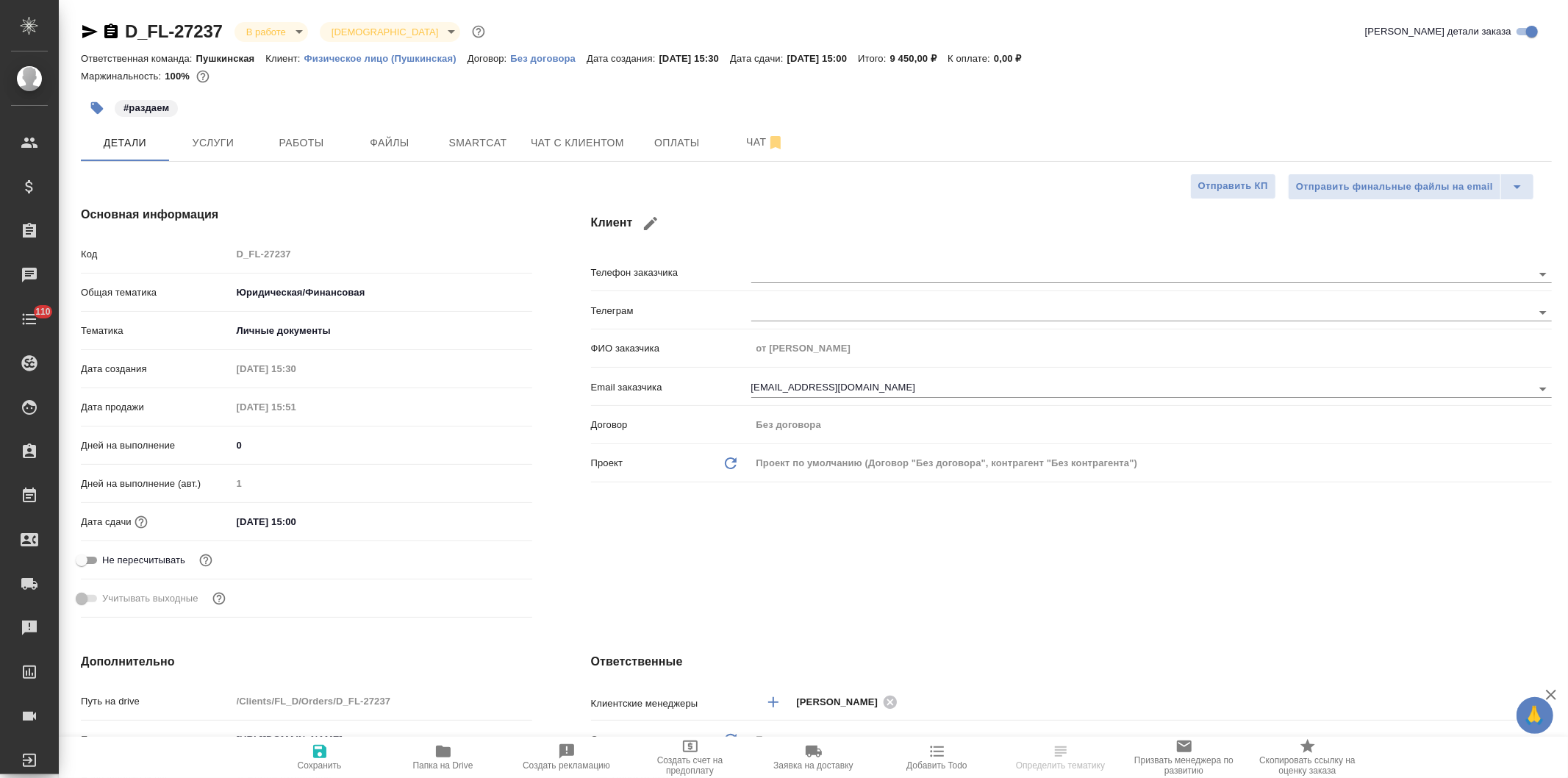
type textarea "x"
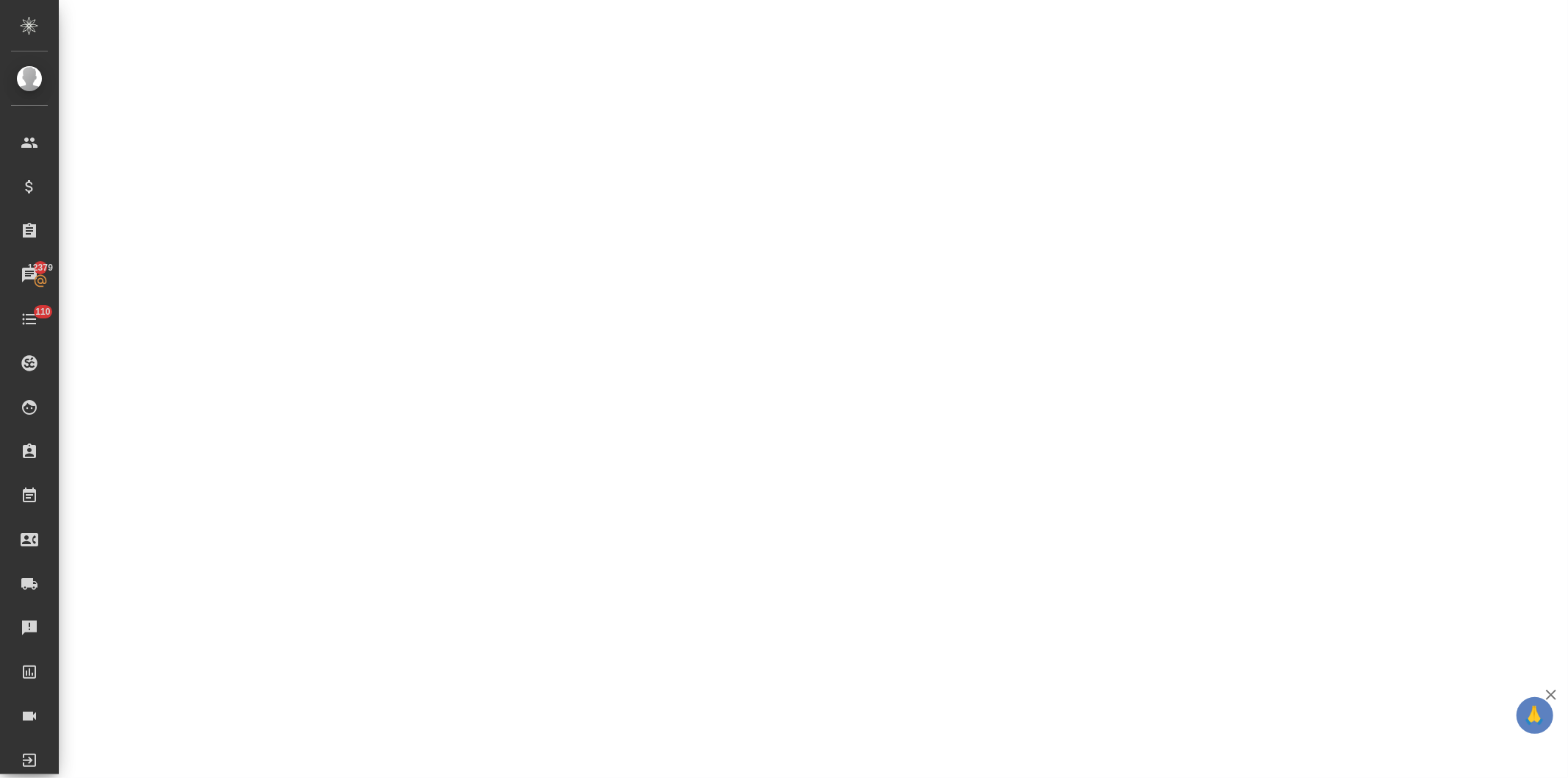
select select "RU"
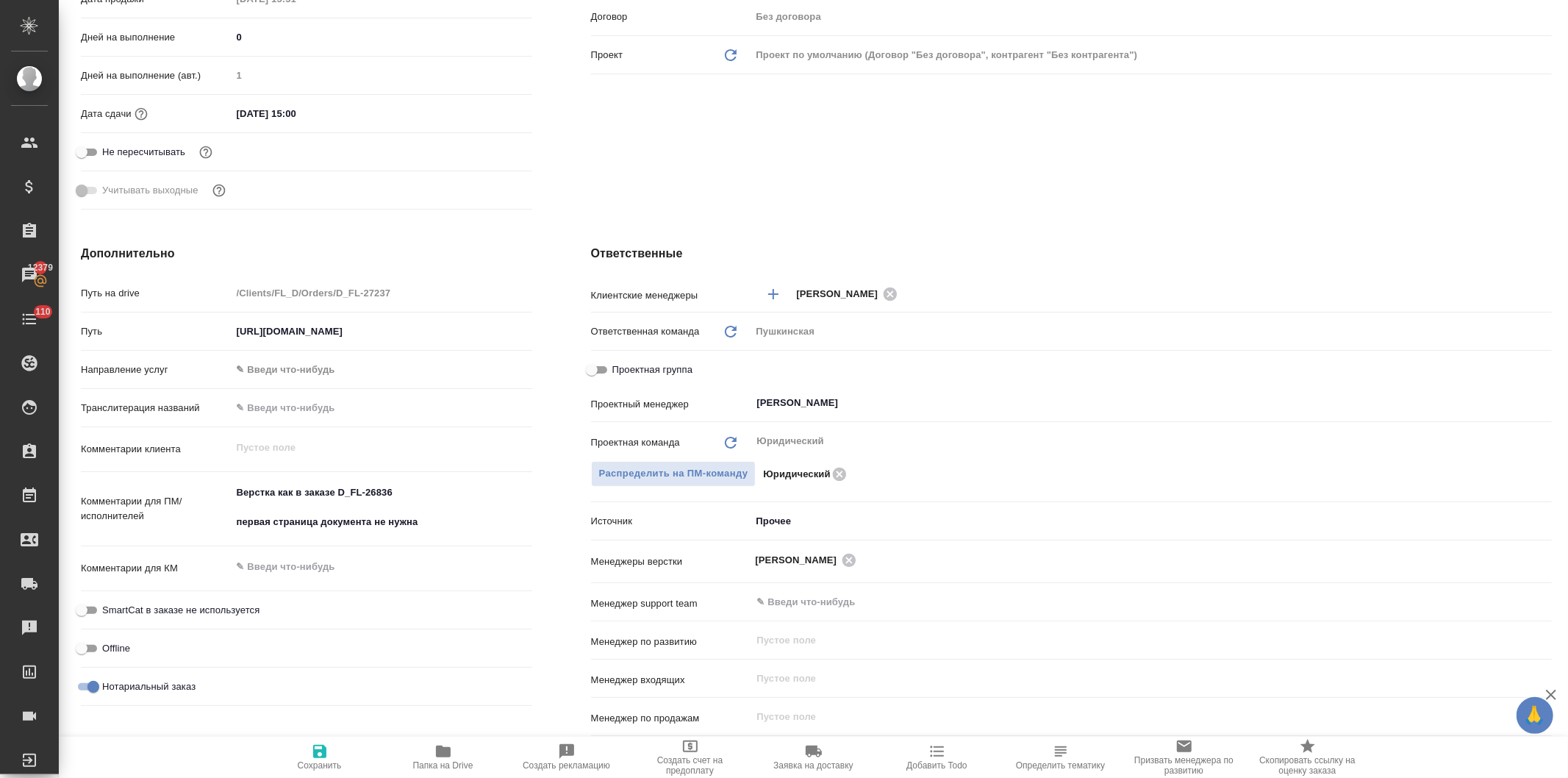
type textarea "x"
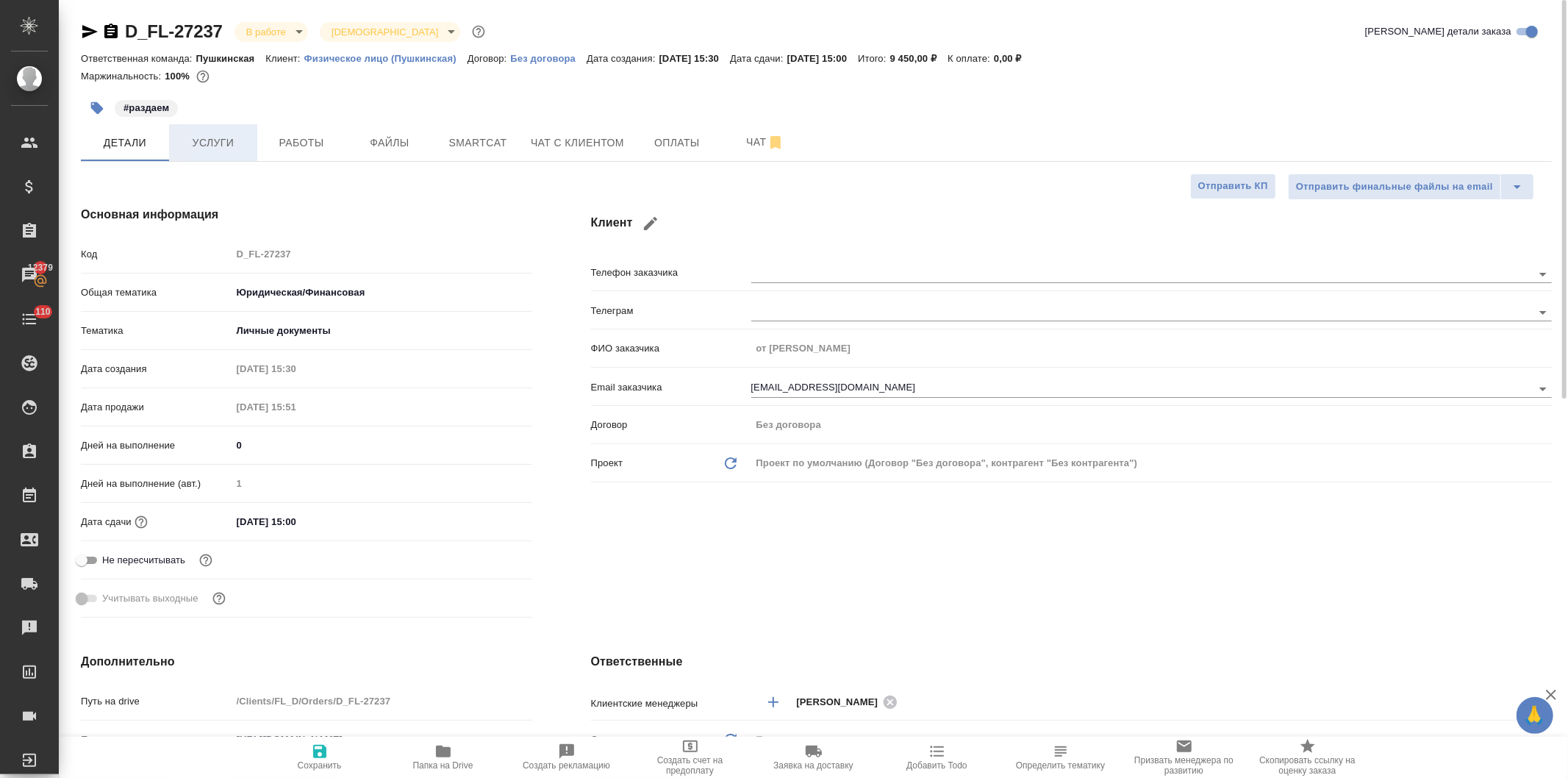
click at [209, 135] on span "Услуги" at bounding box center [213, 143] width 71 height 18
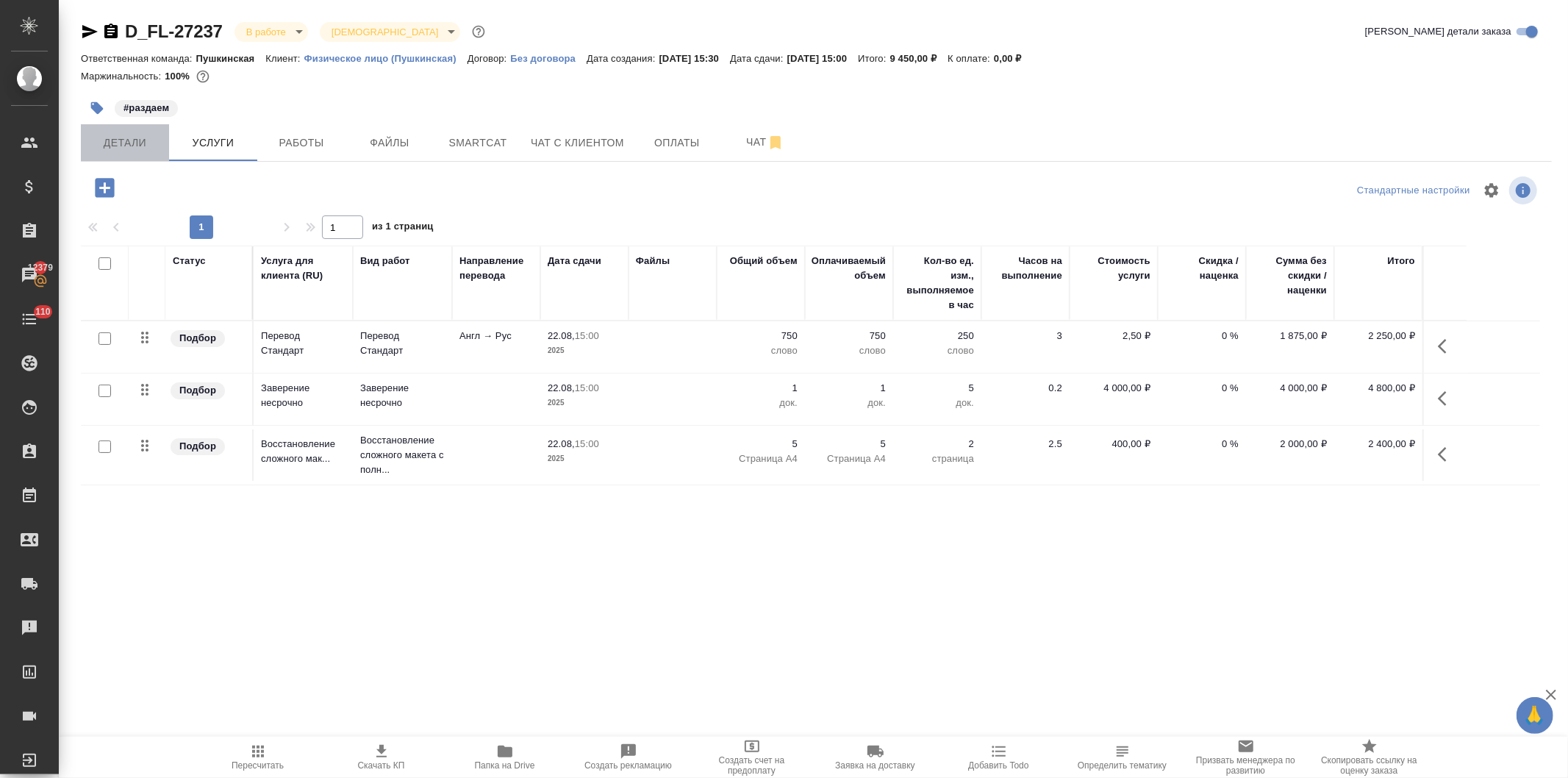
click at [123, 140] on span "Детали" at bounding box center [125, 143] width 71 height 18
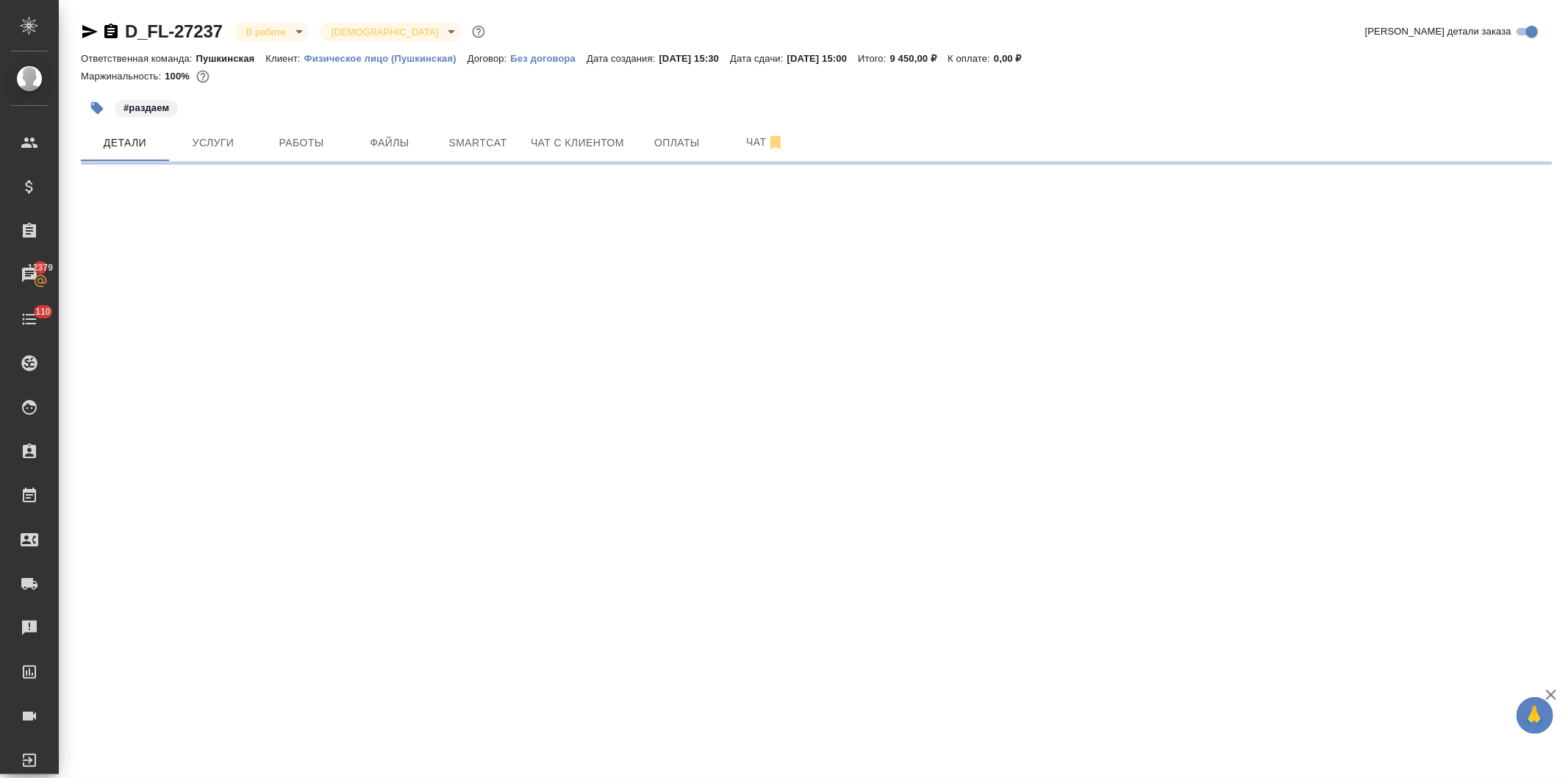
select select "RU"
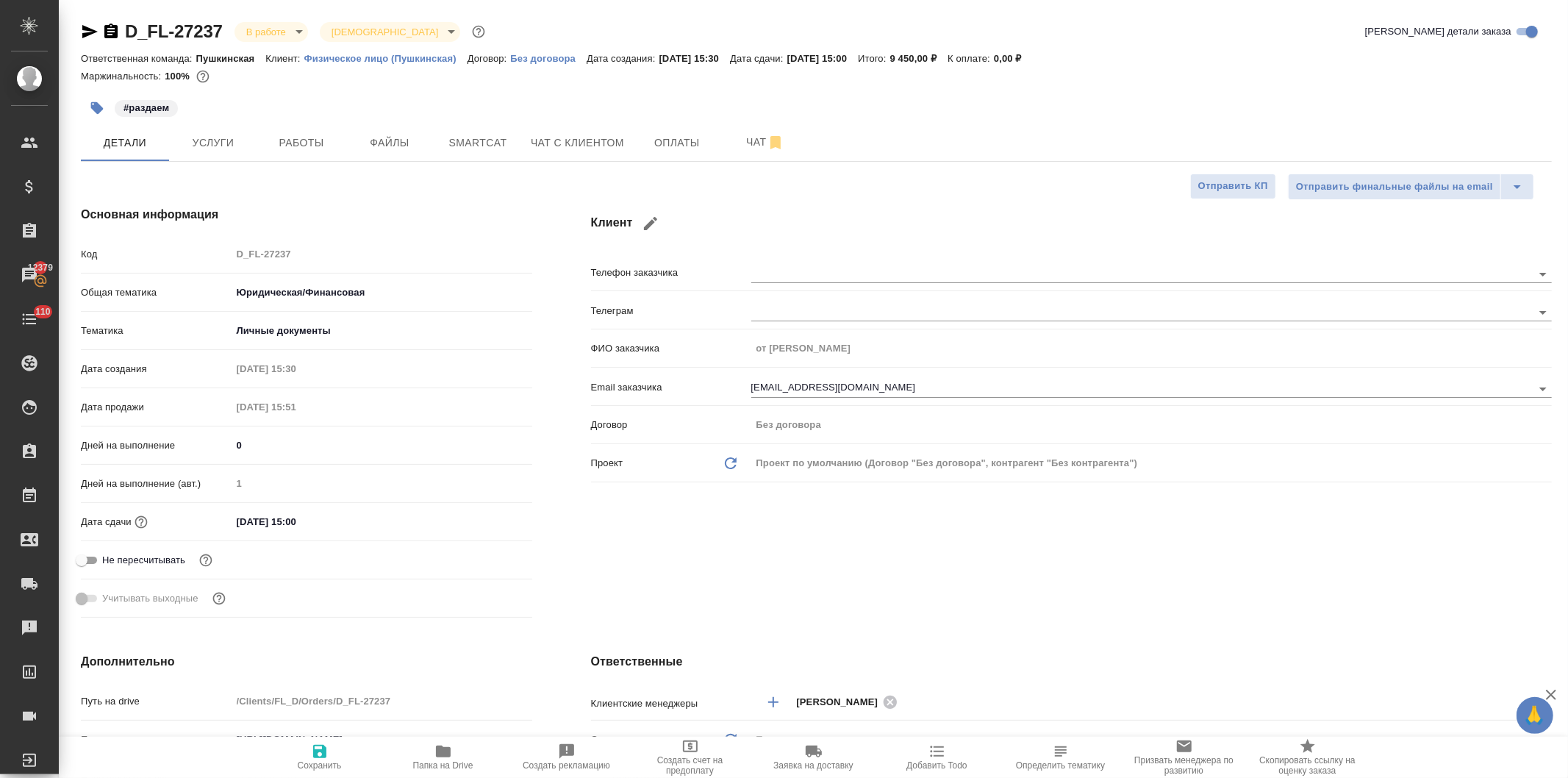
type textarea "x"
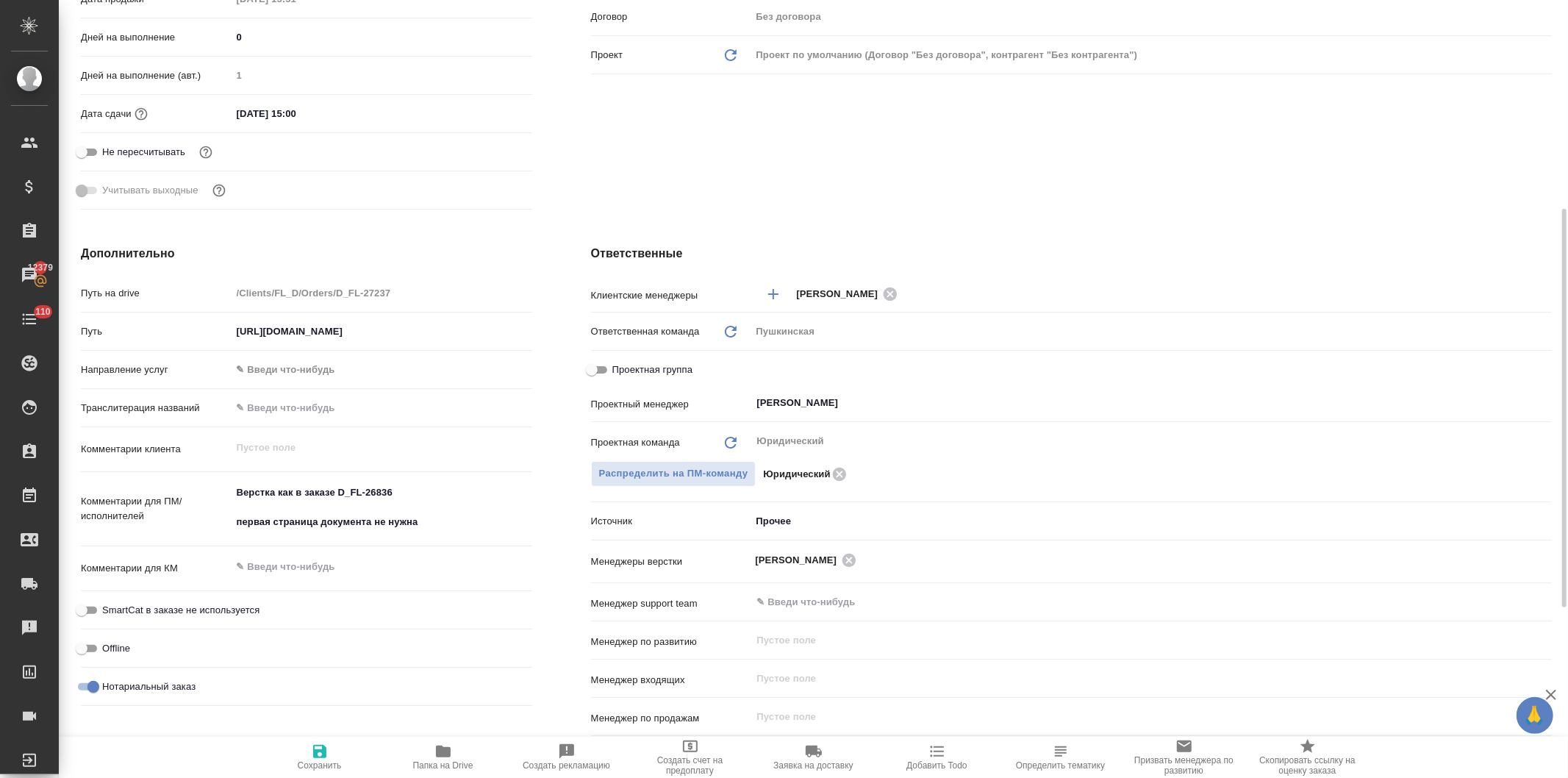
click at [592, 365] on input "Проектная группа" at bounding box center [591, 369] width 53 height 17
checkbox input "true"
type textarea "x"
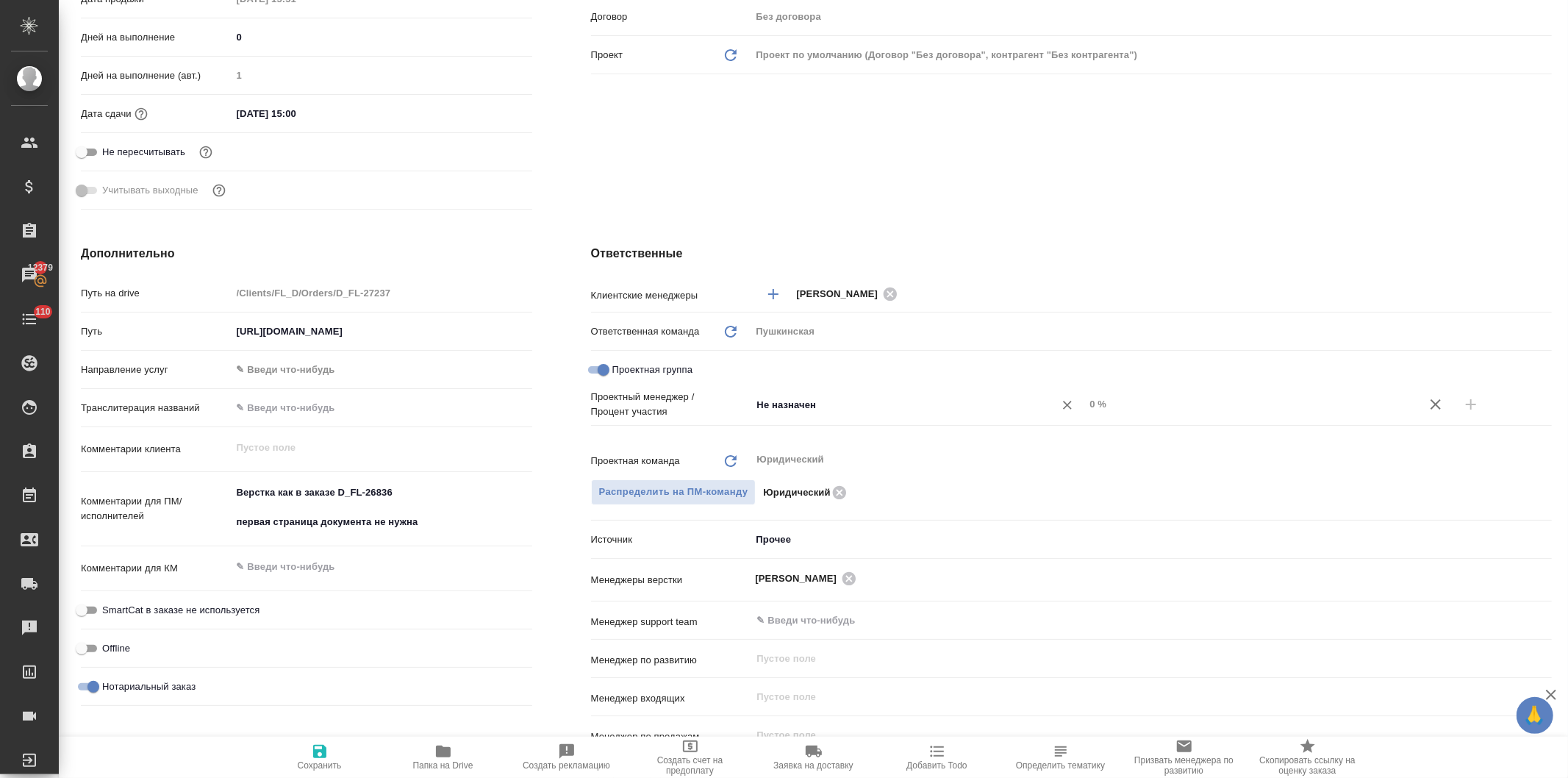
click at [761, 402] on input "Не назначен" at bounding box center [894, 404] width 276 height 17
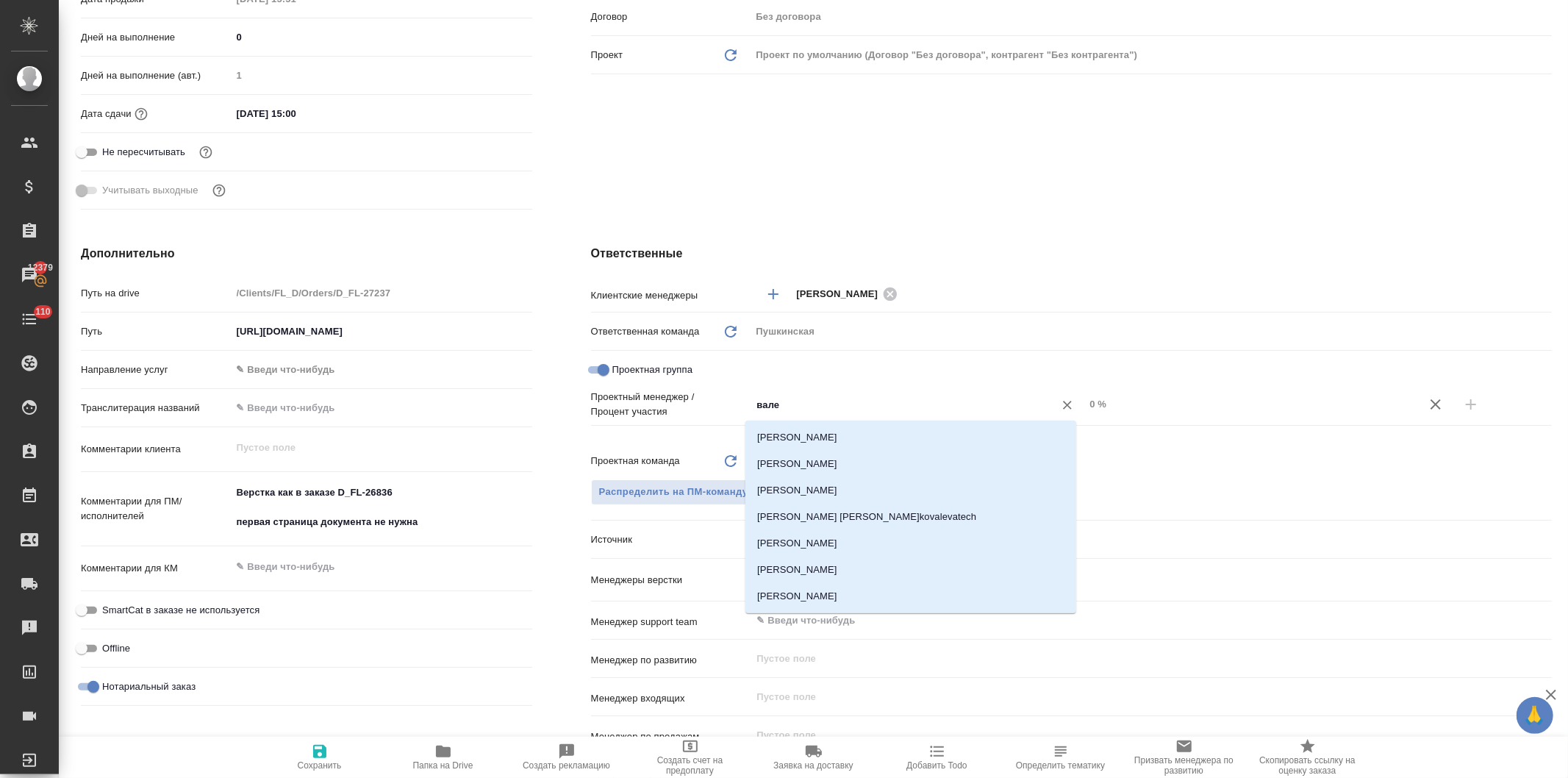
type input "валее"
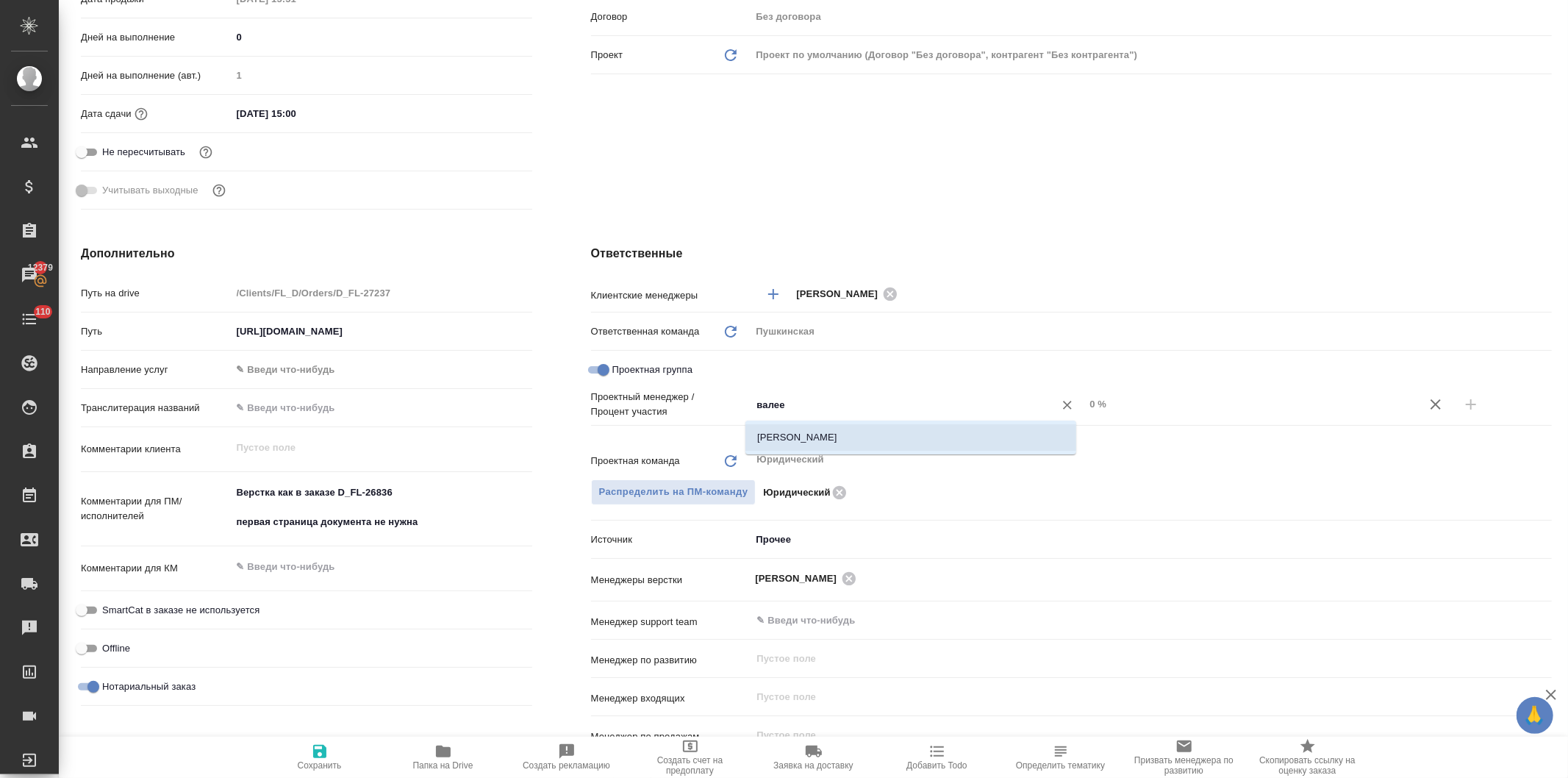
click at [788, 433] on li "[PERSON_NAME]" at bounding box center [911, 437] width 331 height 27
type textarea "x"
click at [1085, 401] on input "0 %" at bounding box center [1250, 404] width 332 height 21
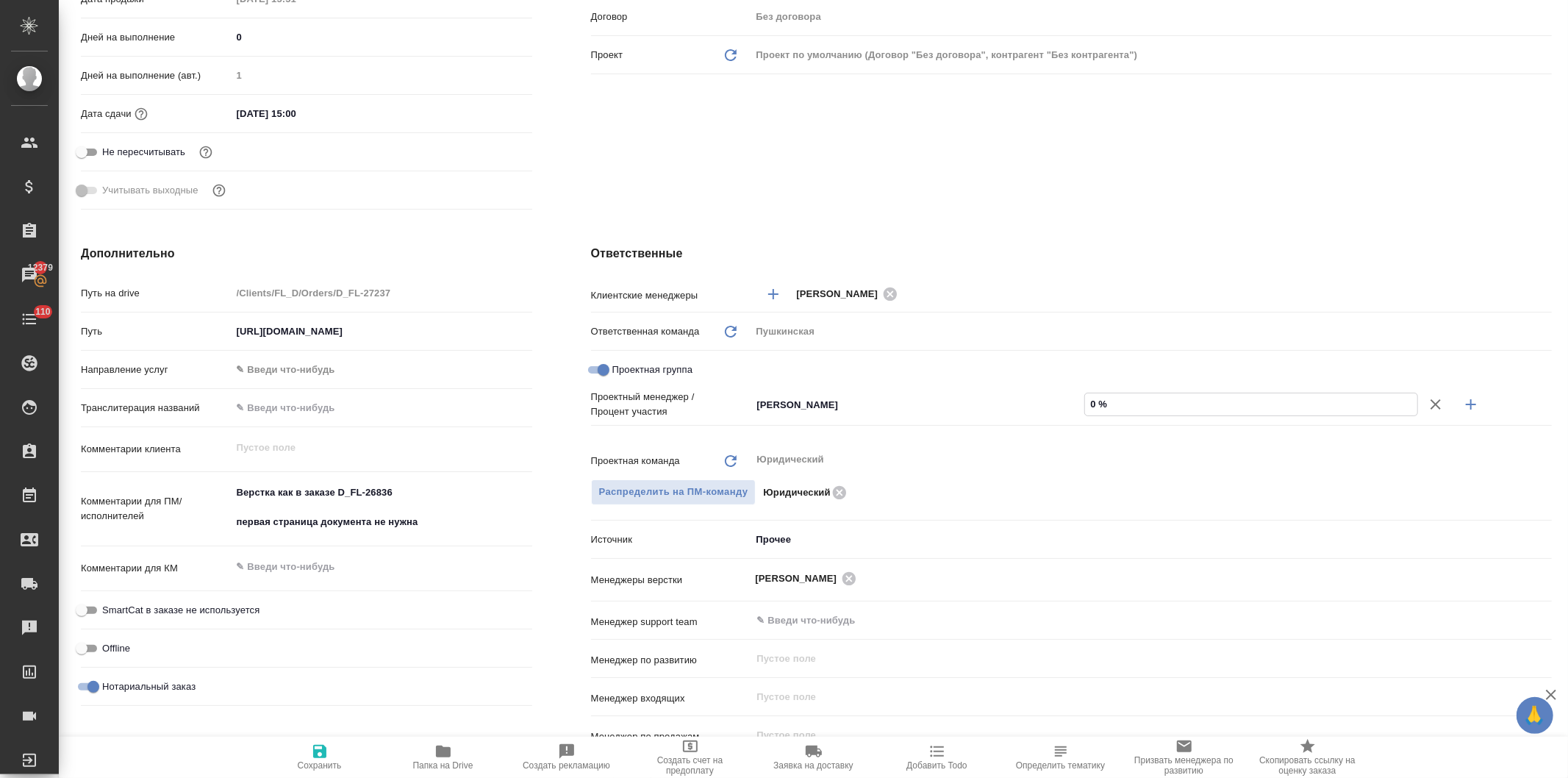
type input "40 %"
type textarea "x"
type input "490 %"
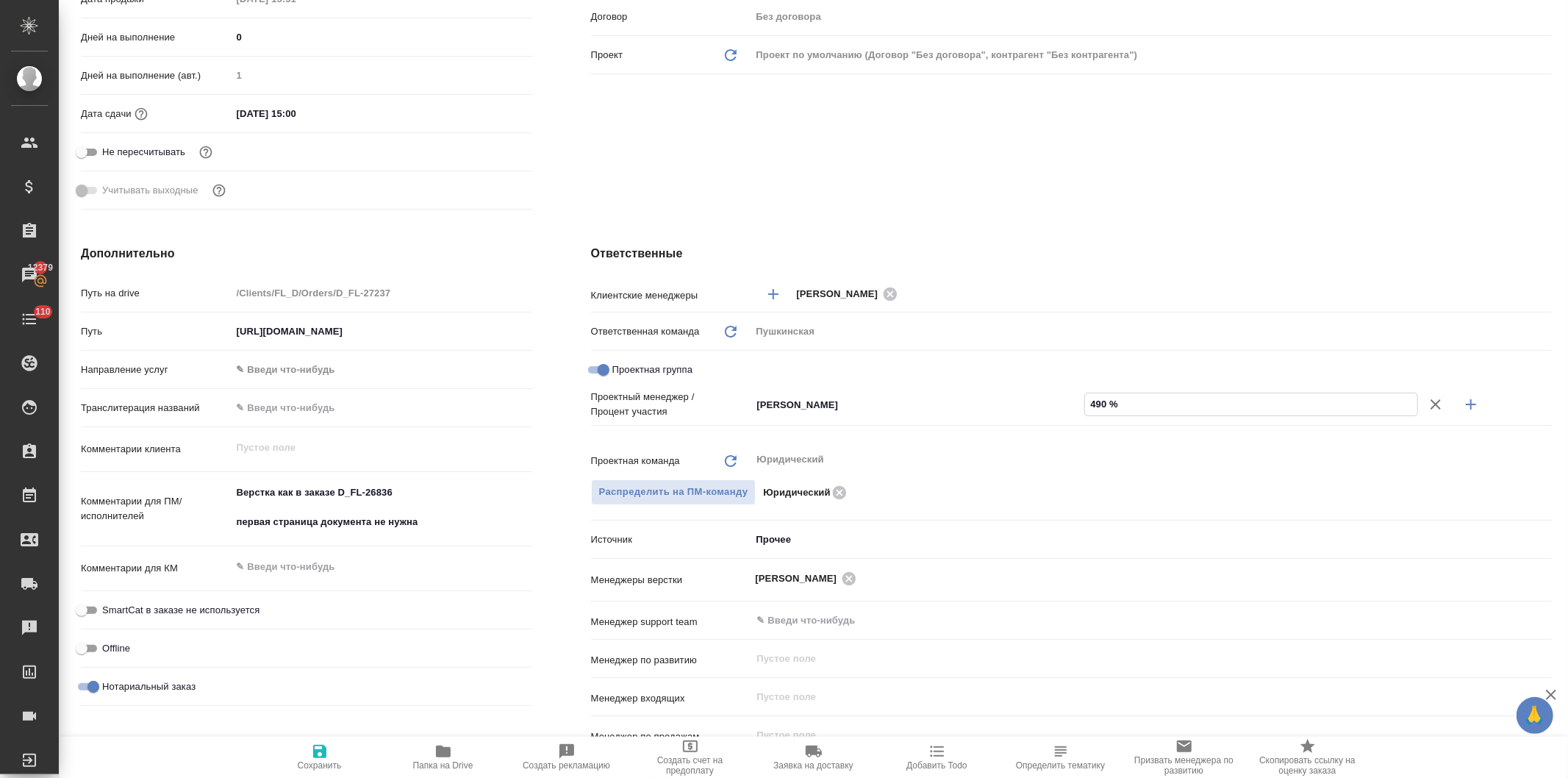
type textarea "x"
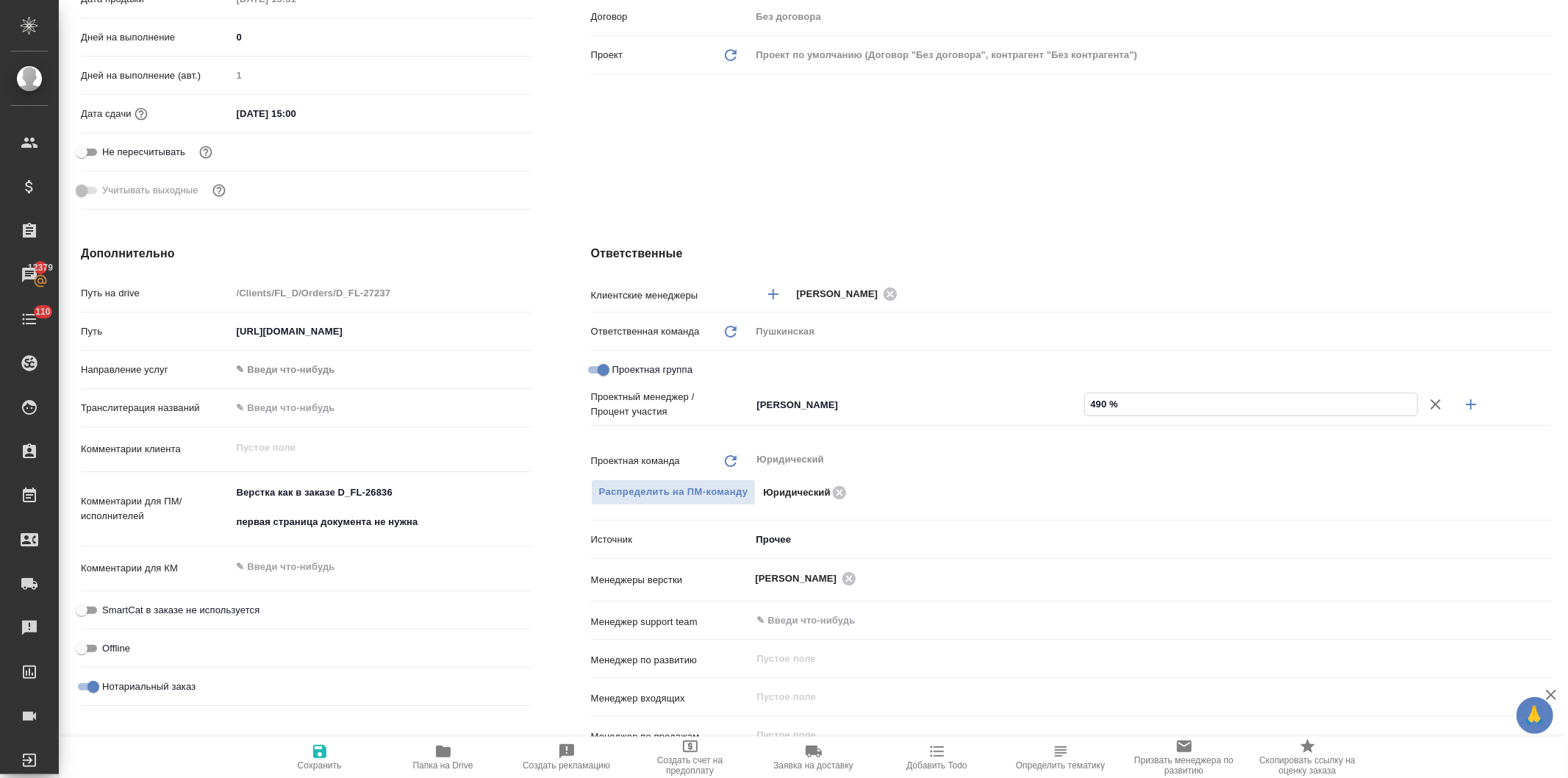
type textarea "x"
type input "49 %"
click at [1463, 400] on icon "button" at bounding box center [1471, 404] width 17 height 17
type textarea "x"
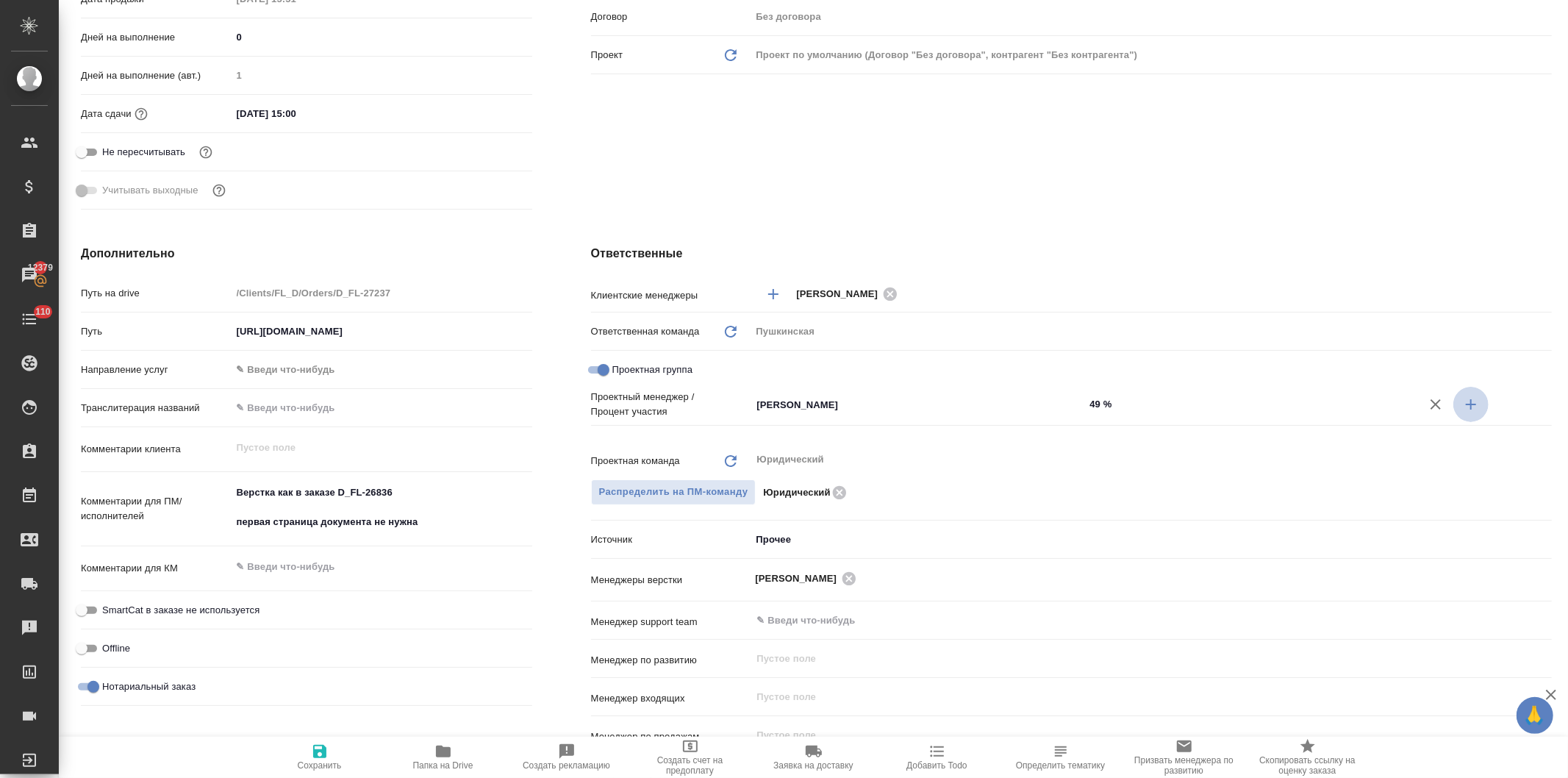
type textarea "x"
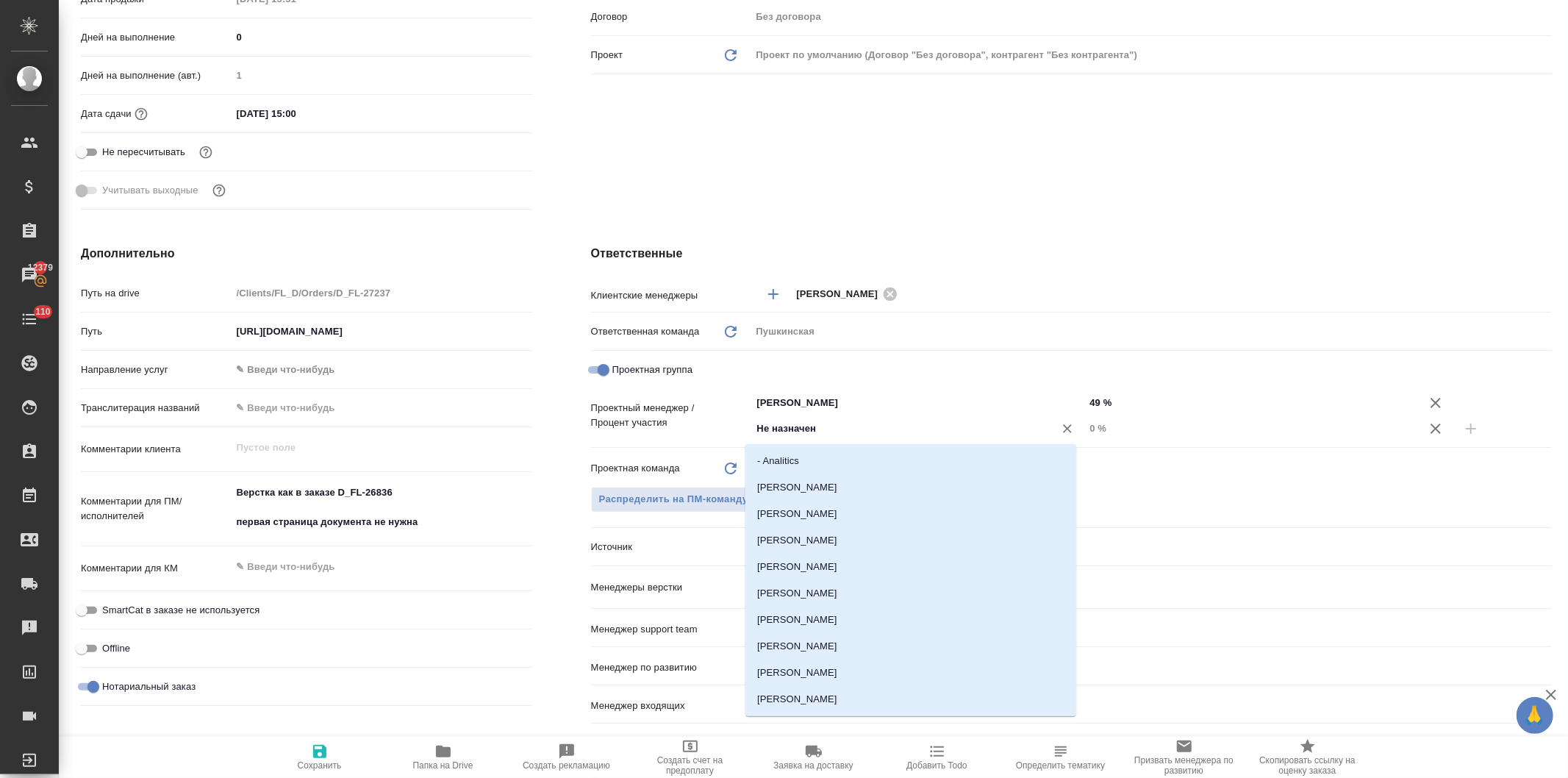
click at [785, 428] on input "Не назначен" at bounding box center [894, 429] width 276 height 17
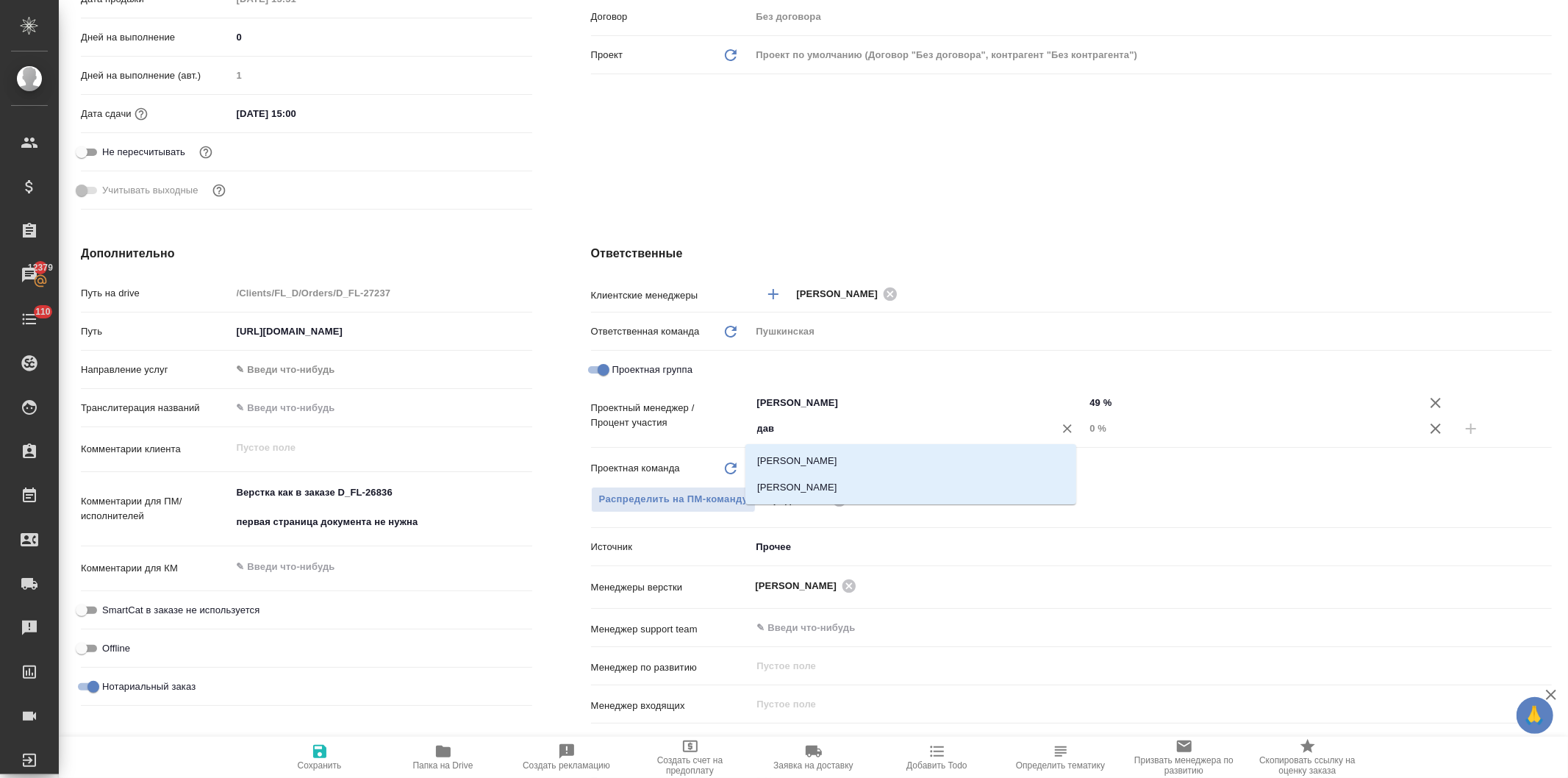
type input "давы"
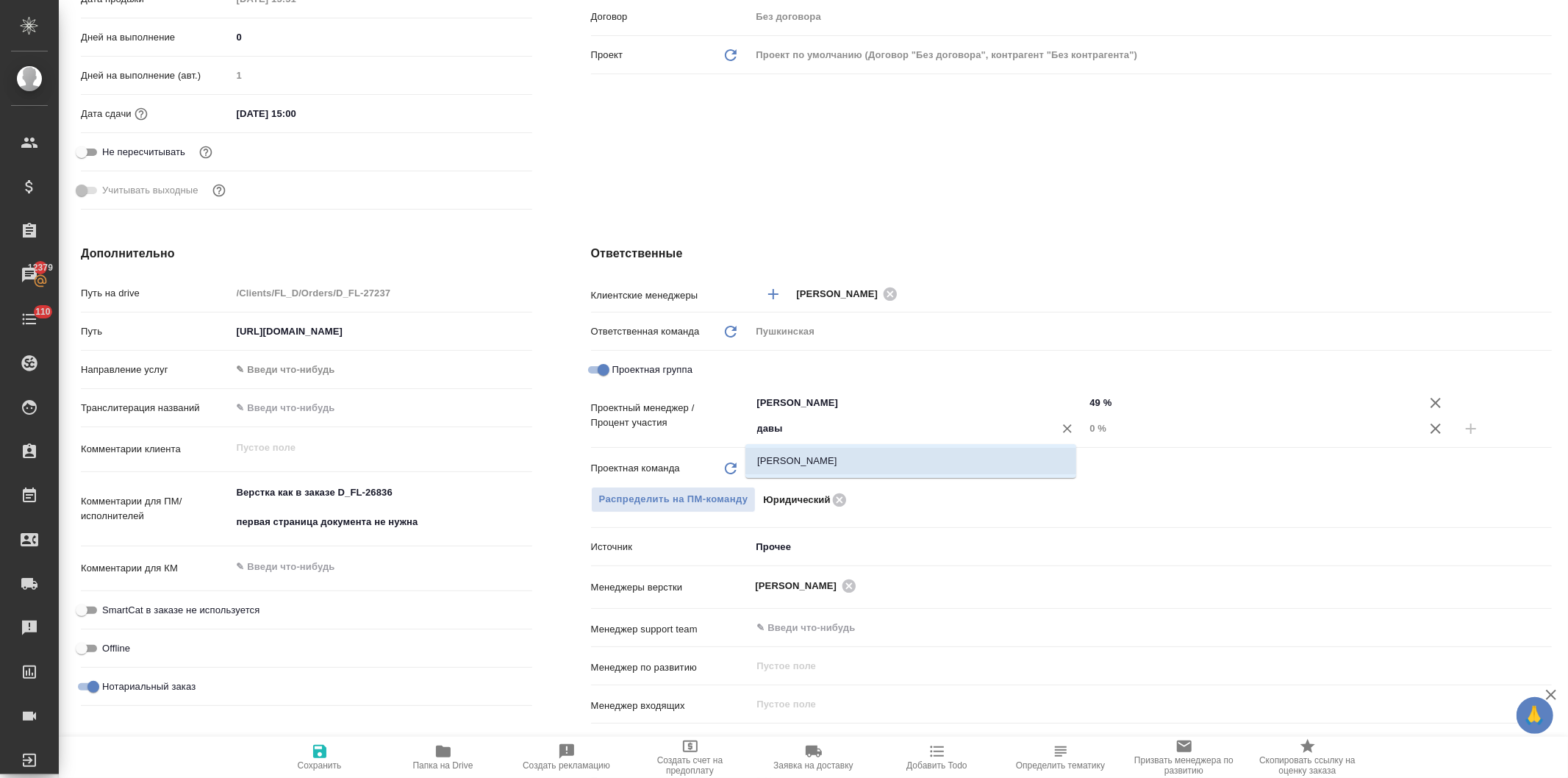
click at [796, 461] on li "[PERSON_NAME]" at bounding box center [911, 461] width 331 height 27
type textarea "x"
click at [1085, 424] on input "0 %" at bounding box center [1251, 429] width 334 height 21
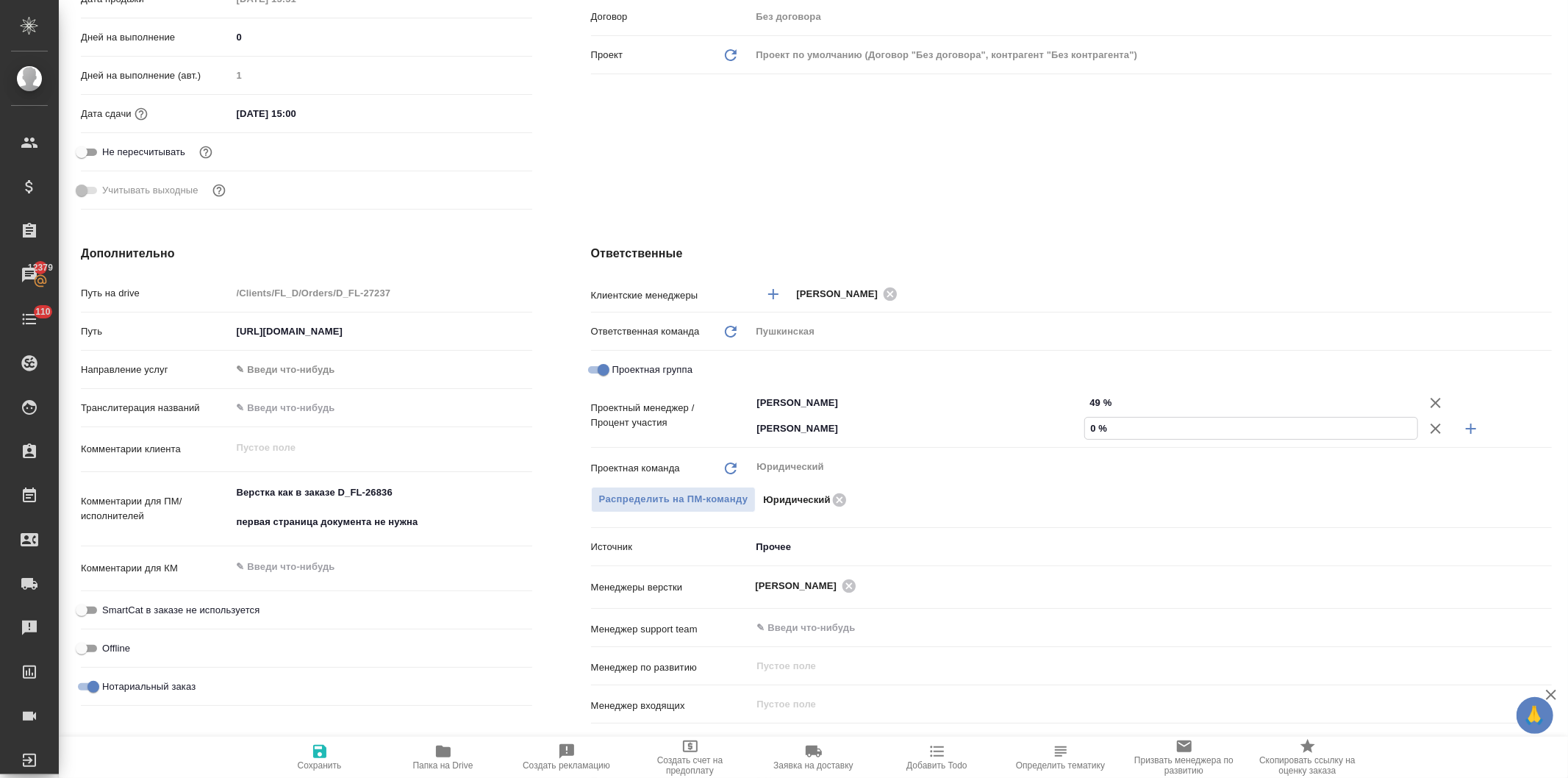
type input "50 %"
type textarea "x"
type input "510 %"
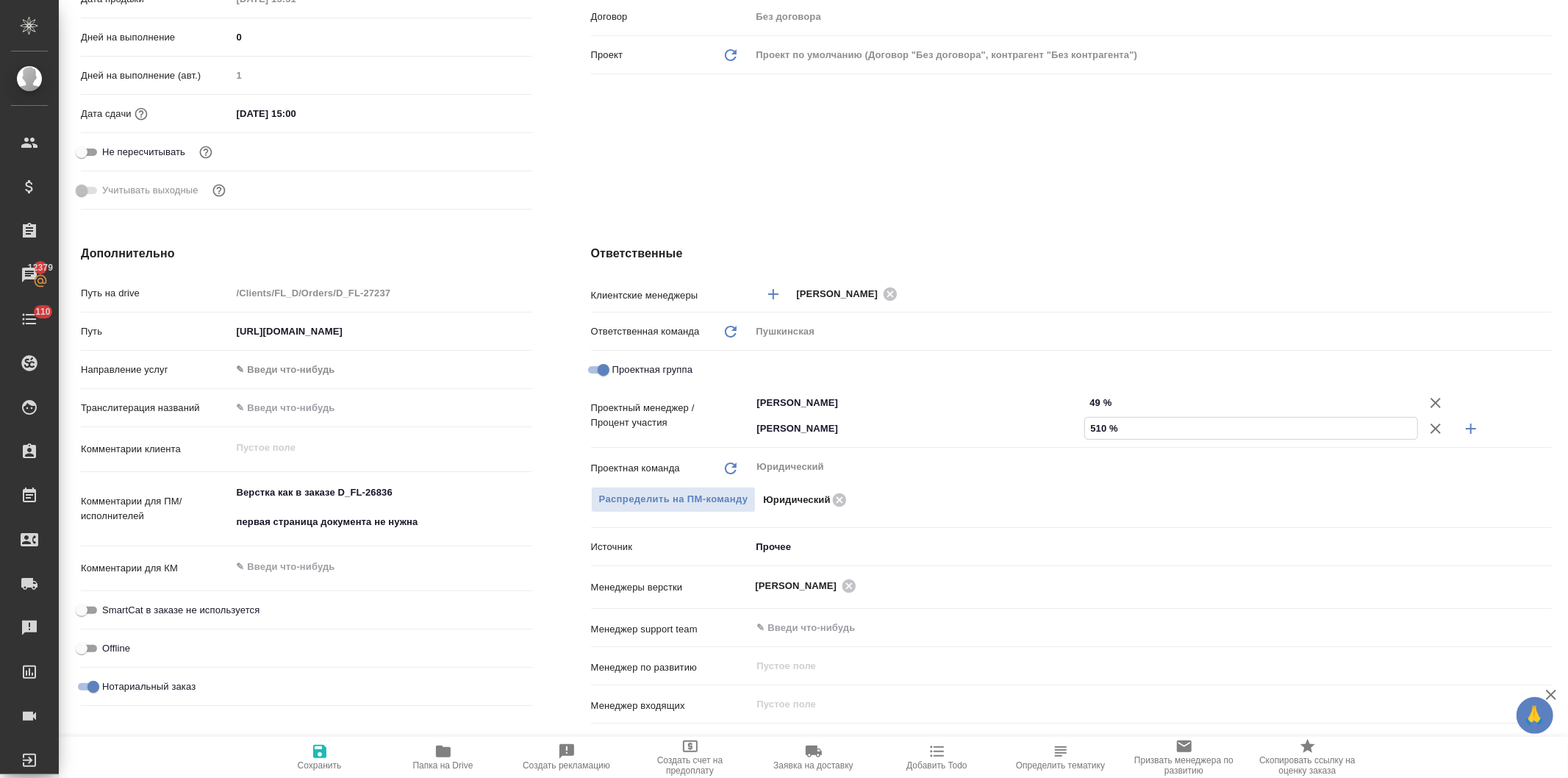
type textarea "x"
type input "51 %"
type textarea "x"
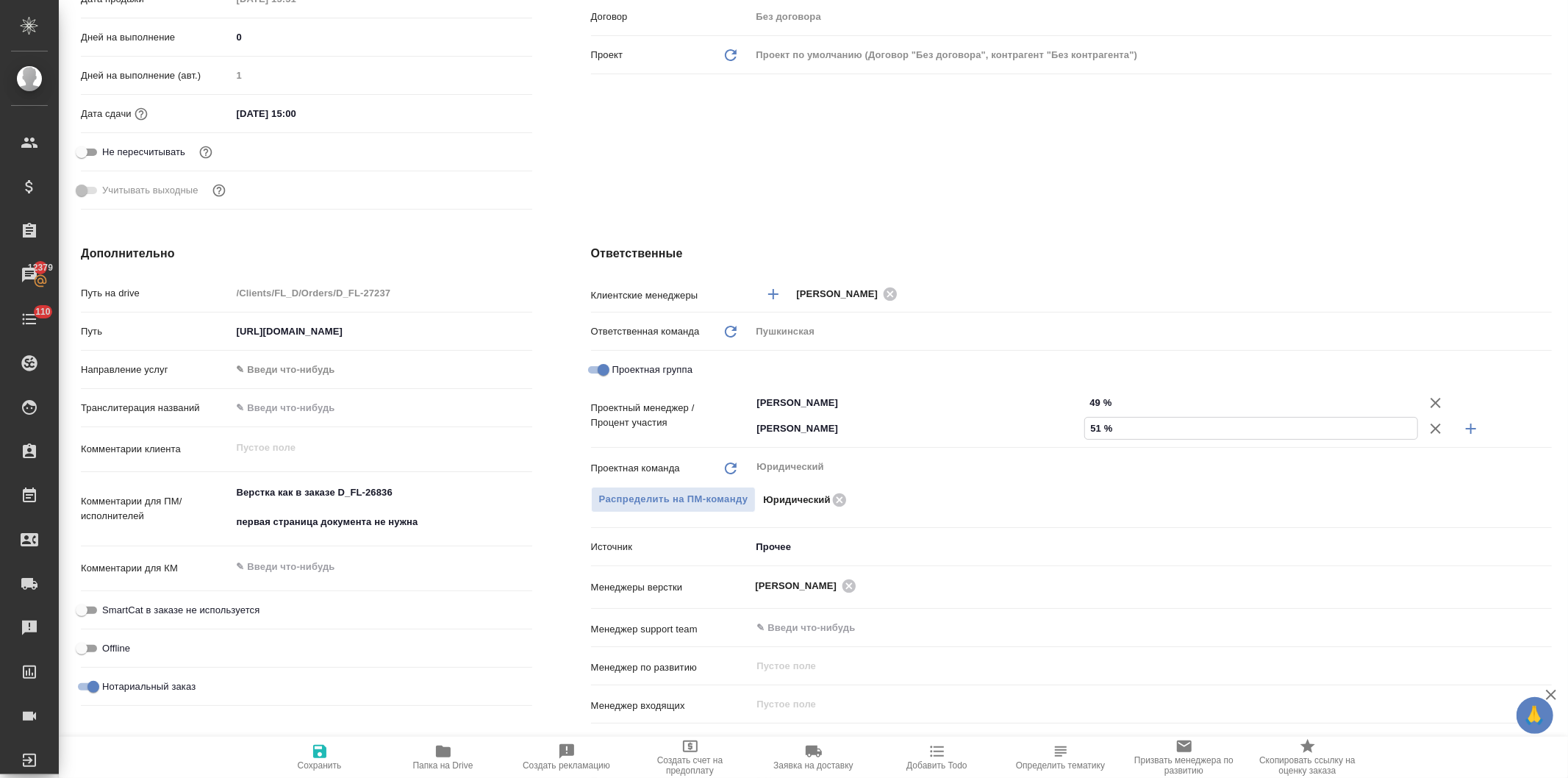
type textarea "x"
type input "51 %"
click at [977, 205] on div "Клиент Телефон заказчика Телеграм ФИО заказчика от Вовы Федорченко Email заказч…" at bounding box center [1071, 7] width 1020 height 477
click at [320, 753] on icon "button" at bounding box center [320, 751] width 17 height 17
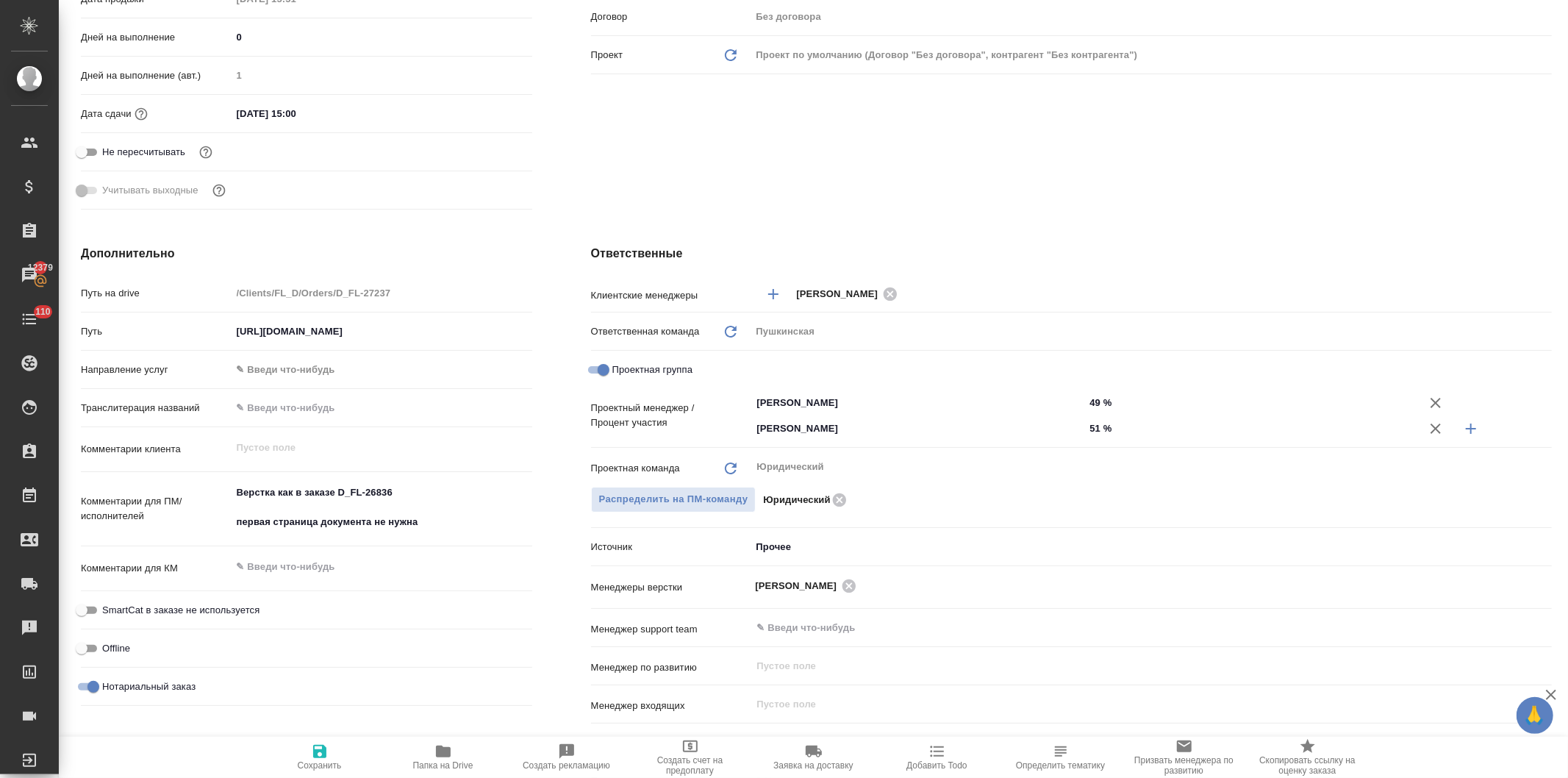
type textarea "x"
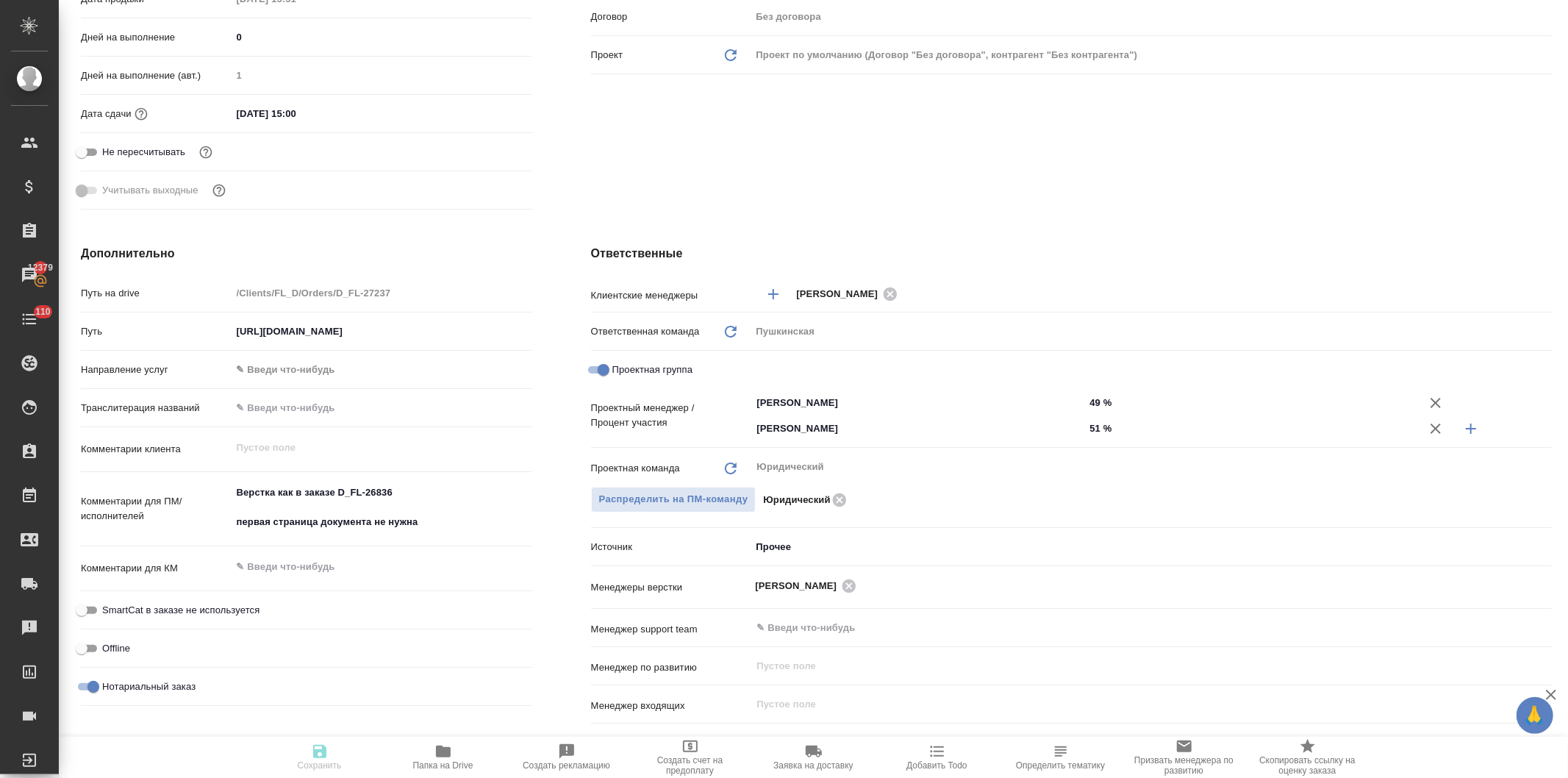
type textarea "x"
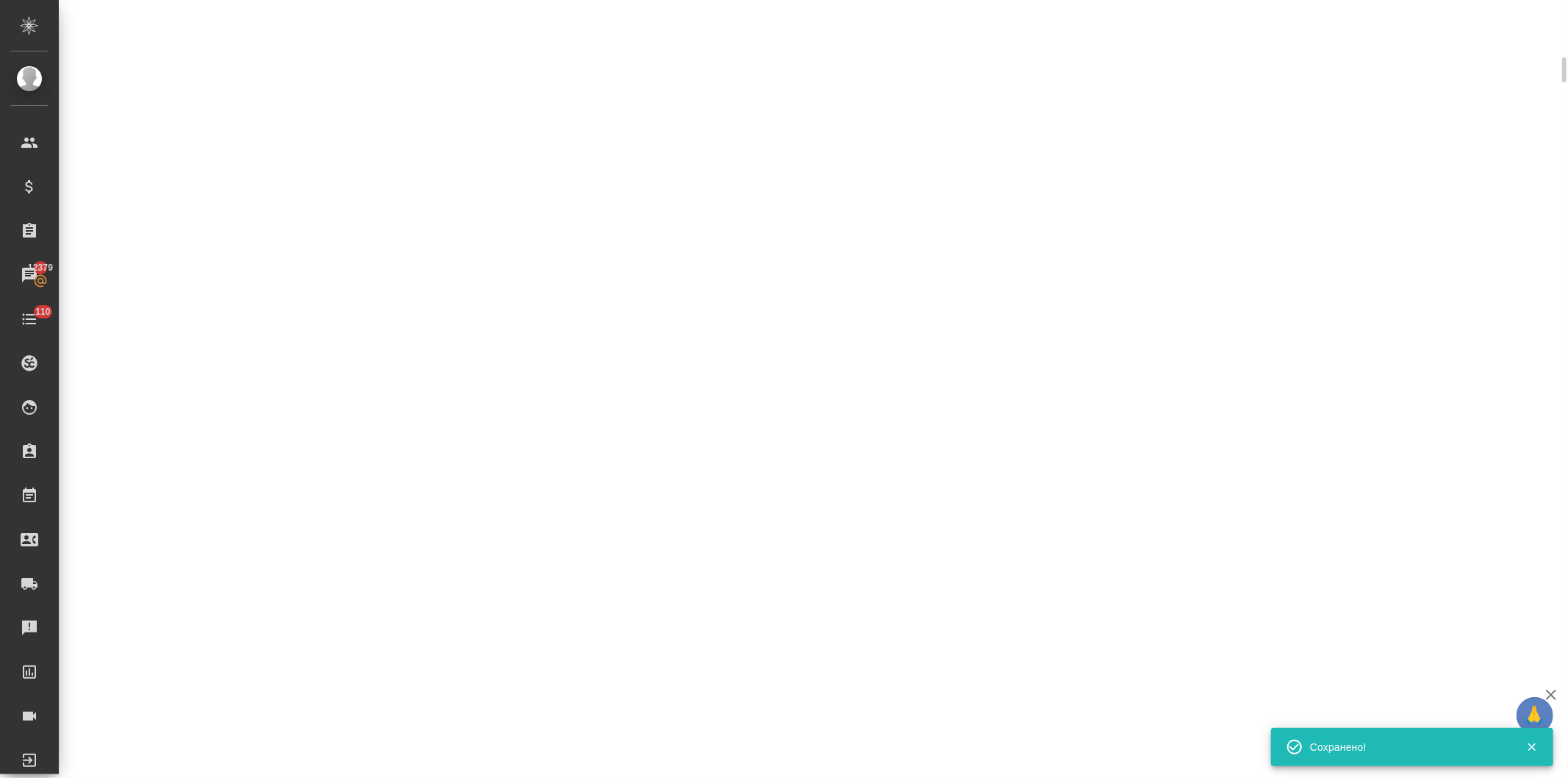
scroll to position [397, 0]
select select "RU"
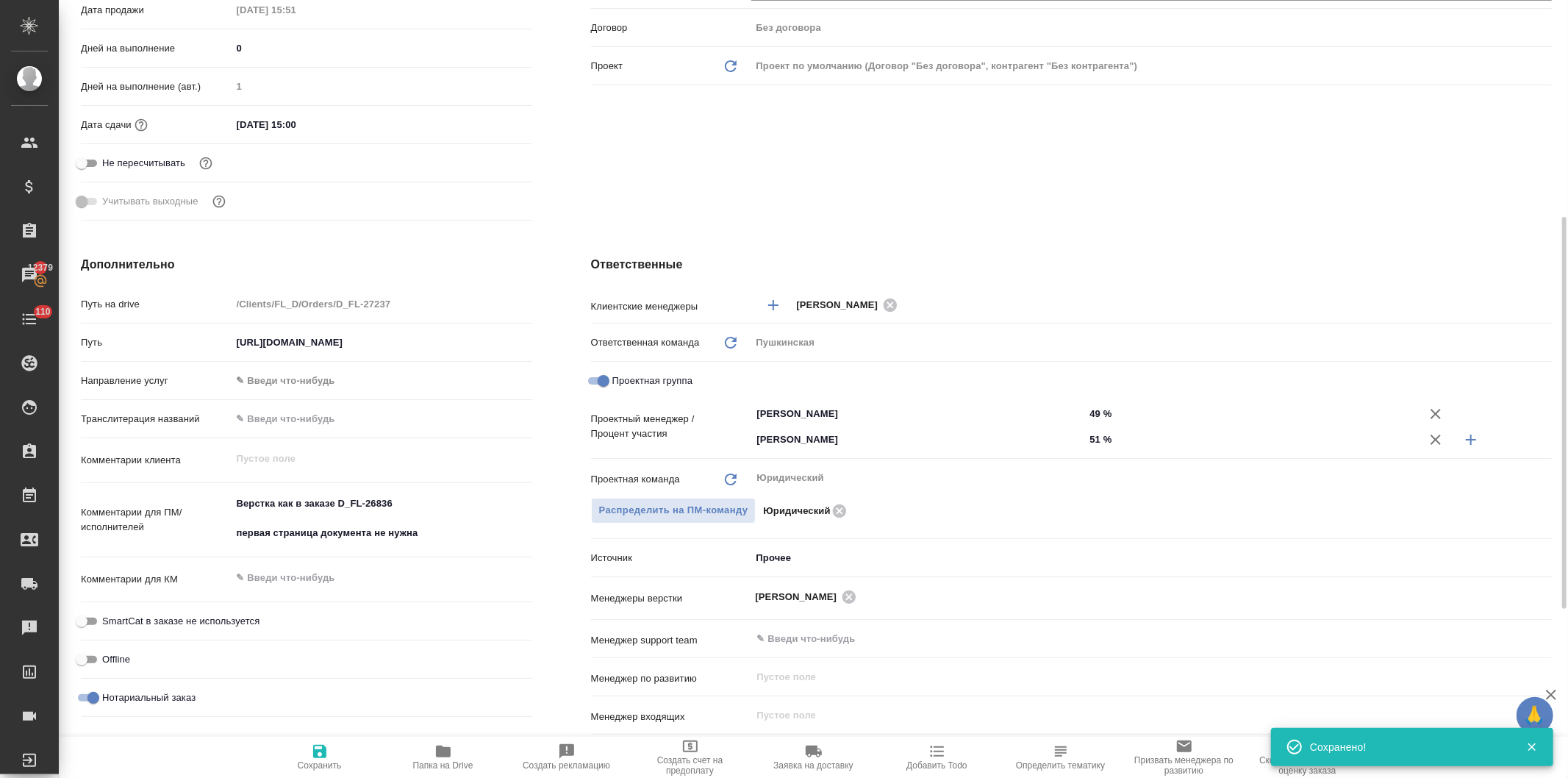
scroll to position [409, 0]
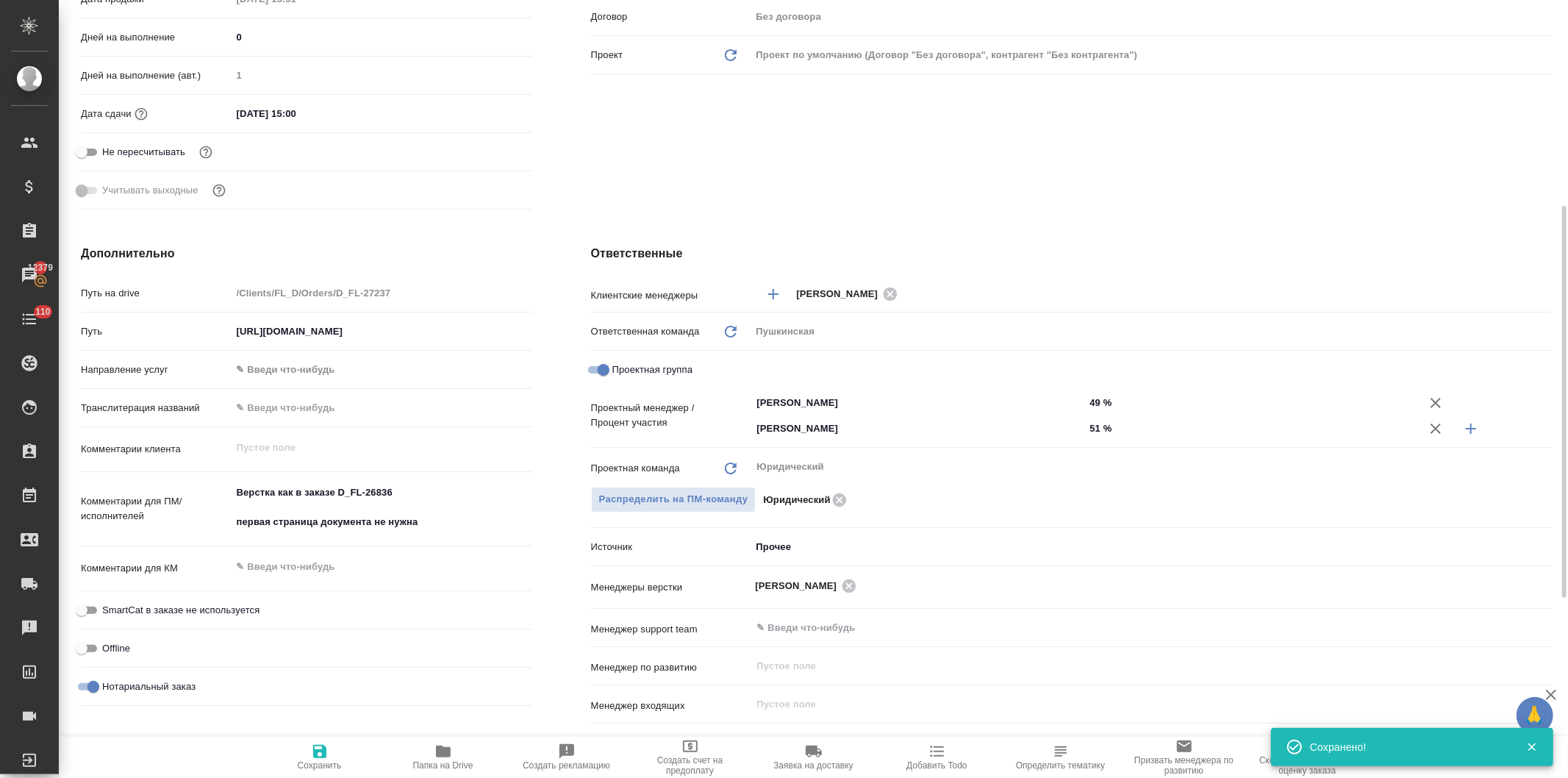
type textarea "x"
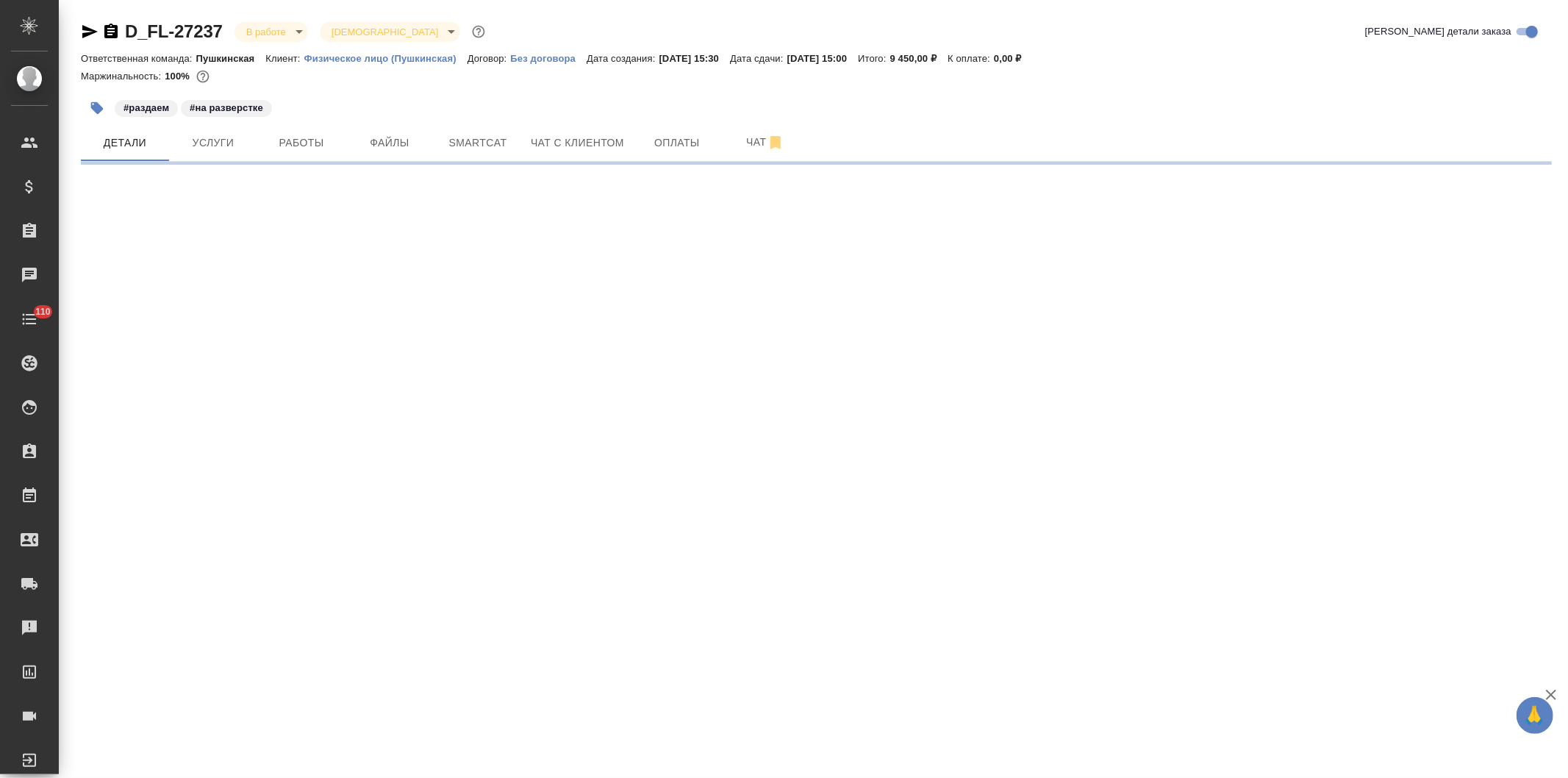
select select "RU"
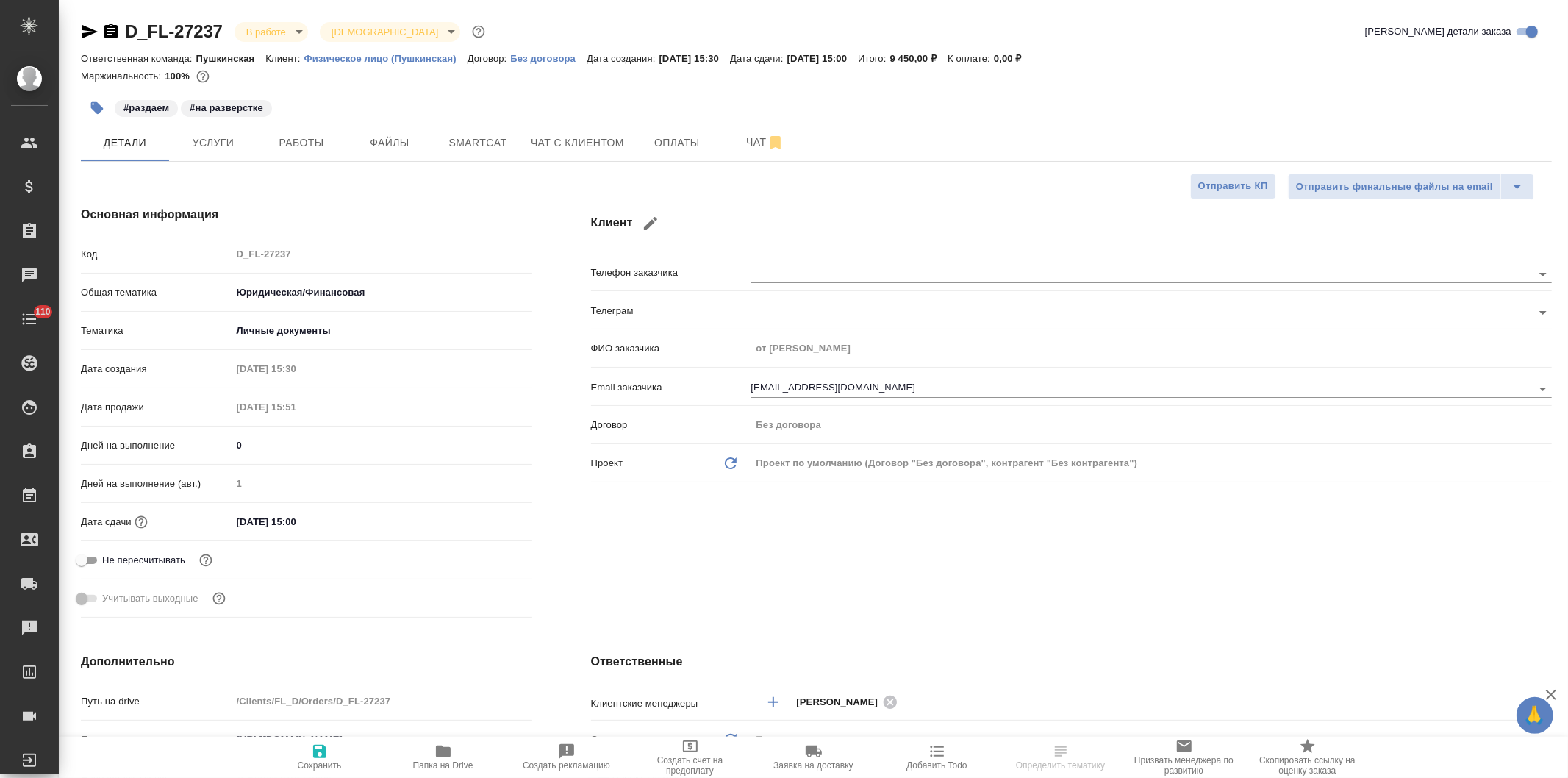
type textarea "x"
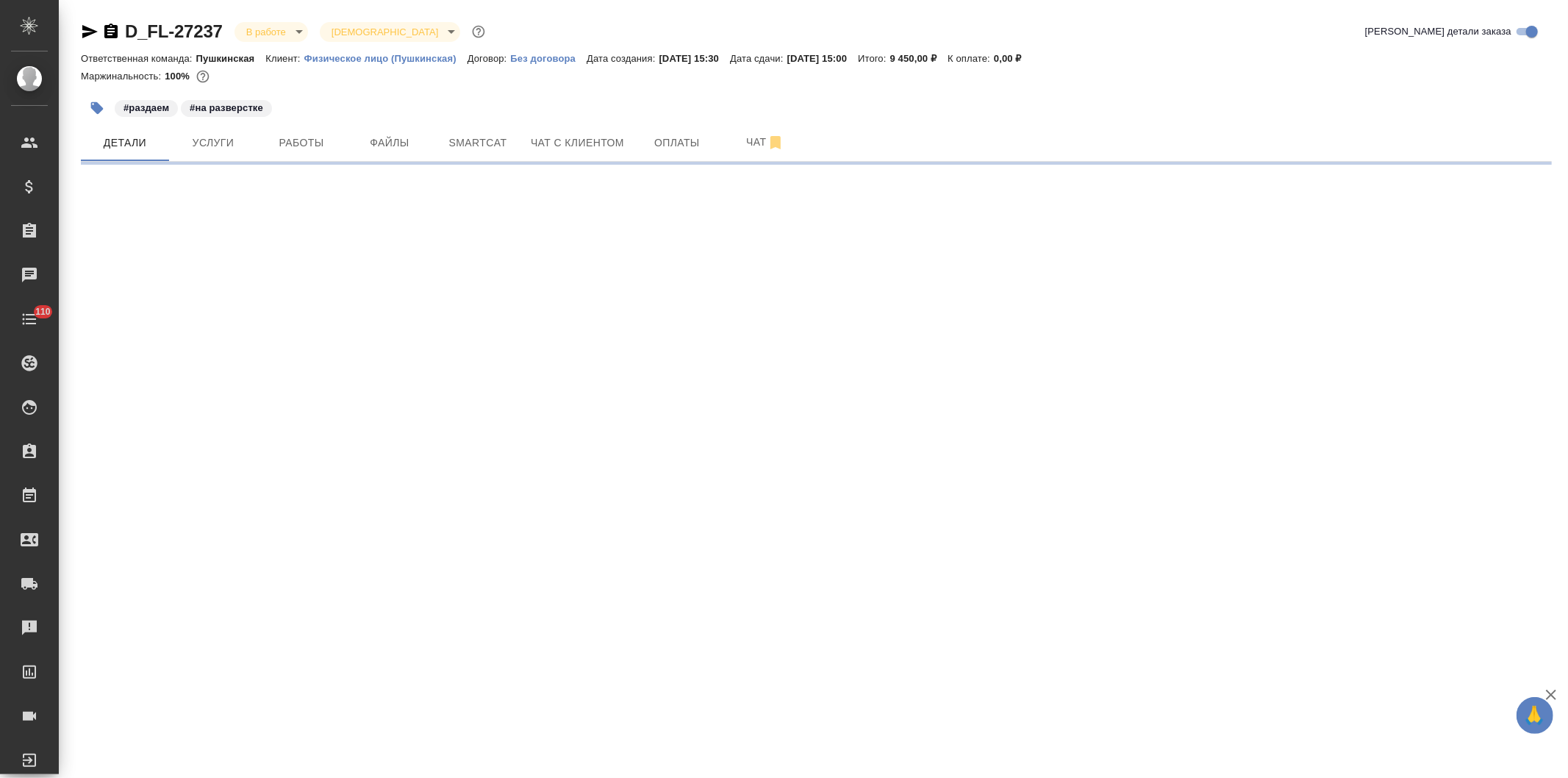
select select "RU"
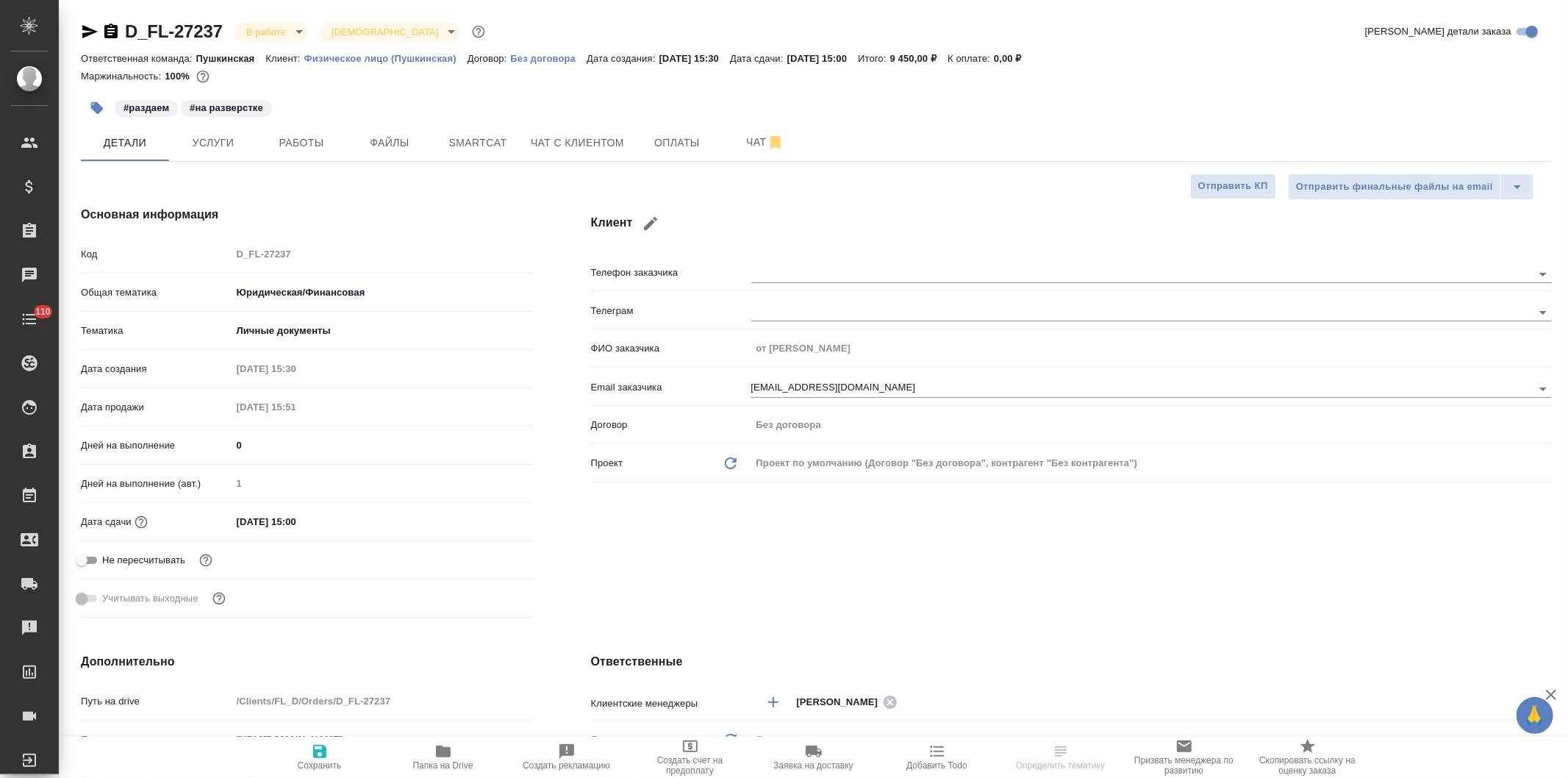
type textarea "x"
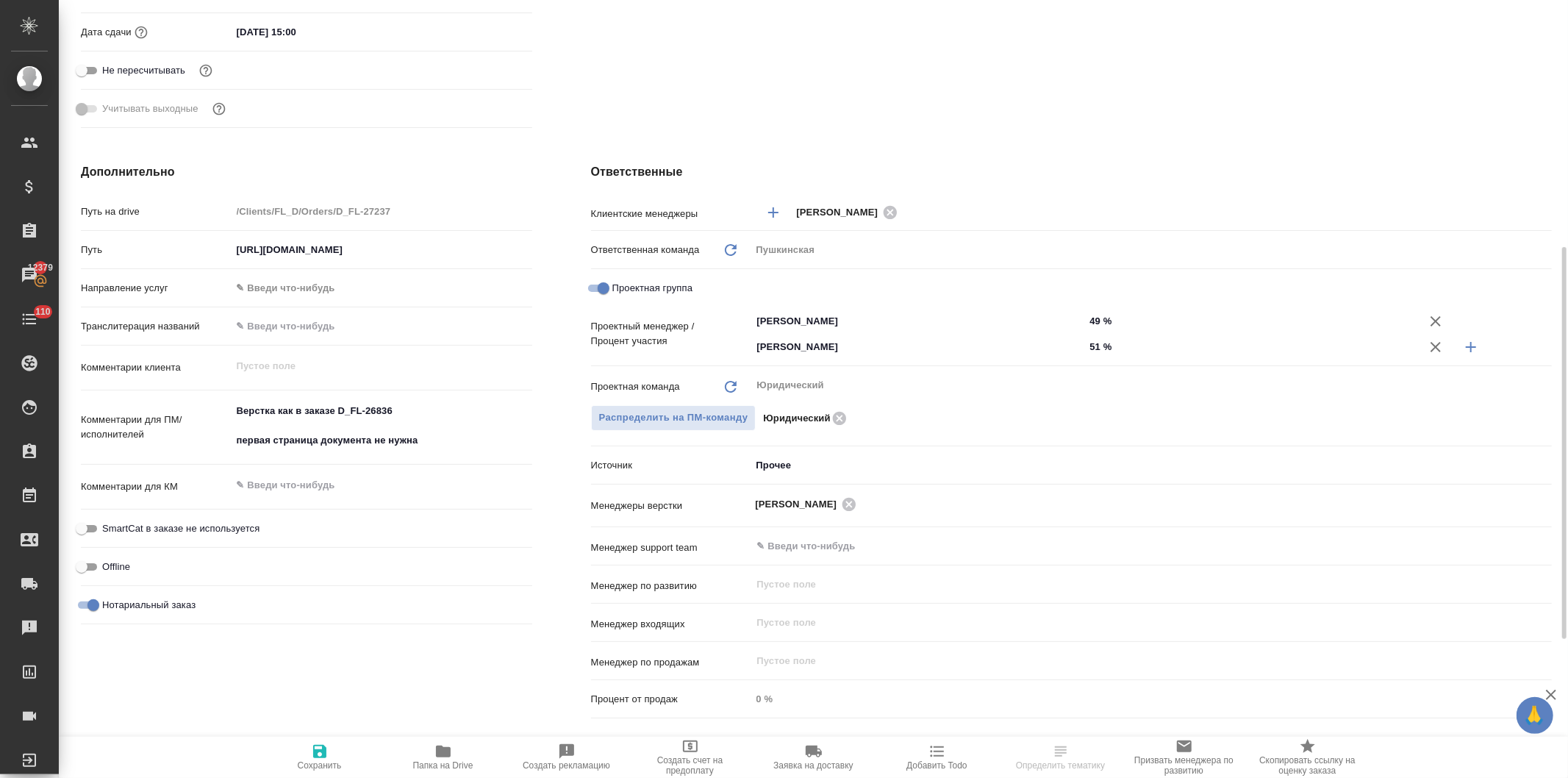
type textarea "x"
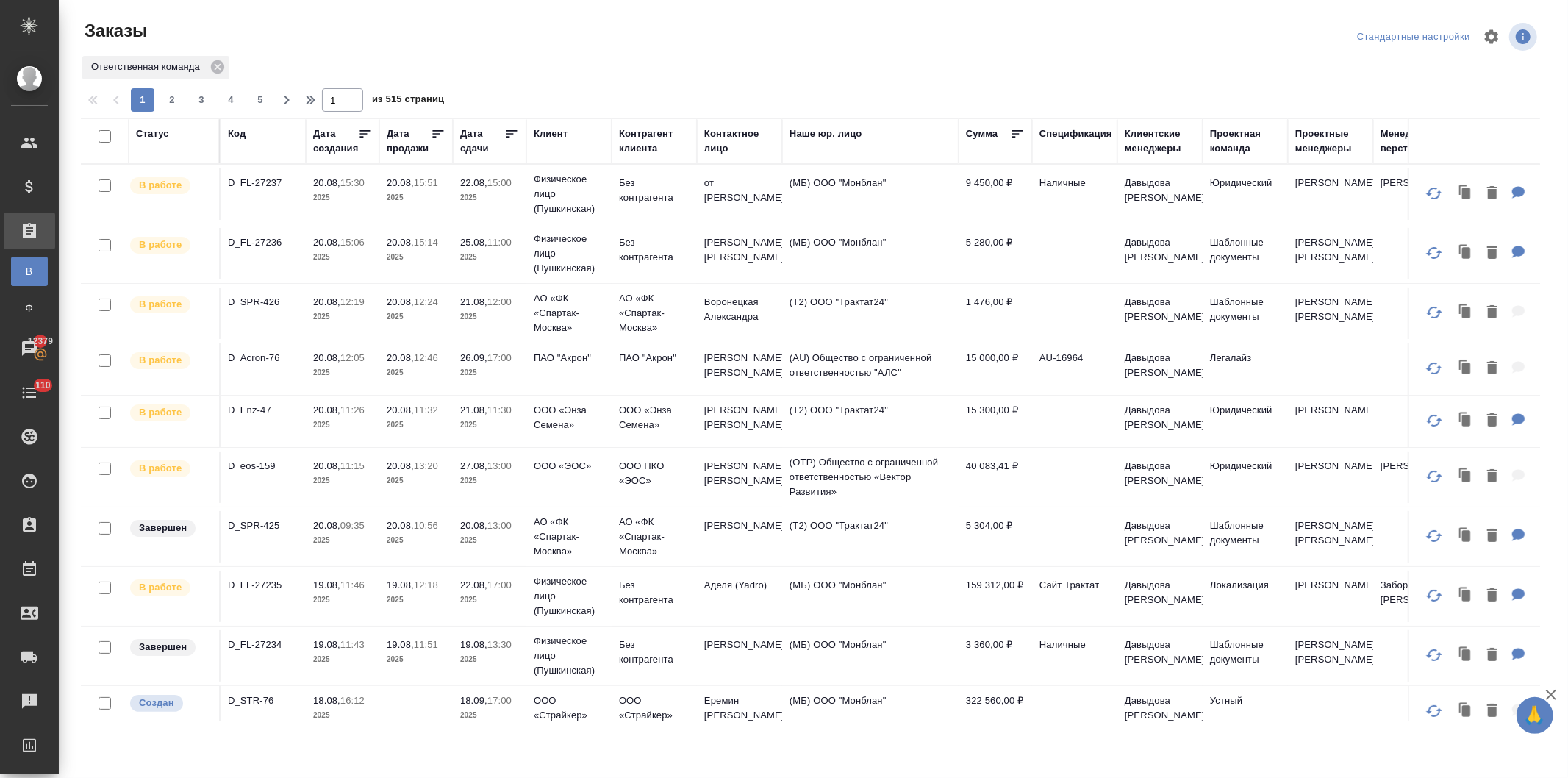
click at [229, 127] on div "Код" at bounding box center [236, 133] width 17 height 14
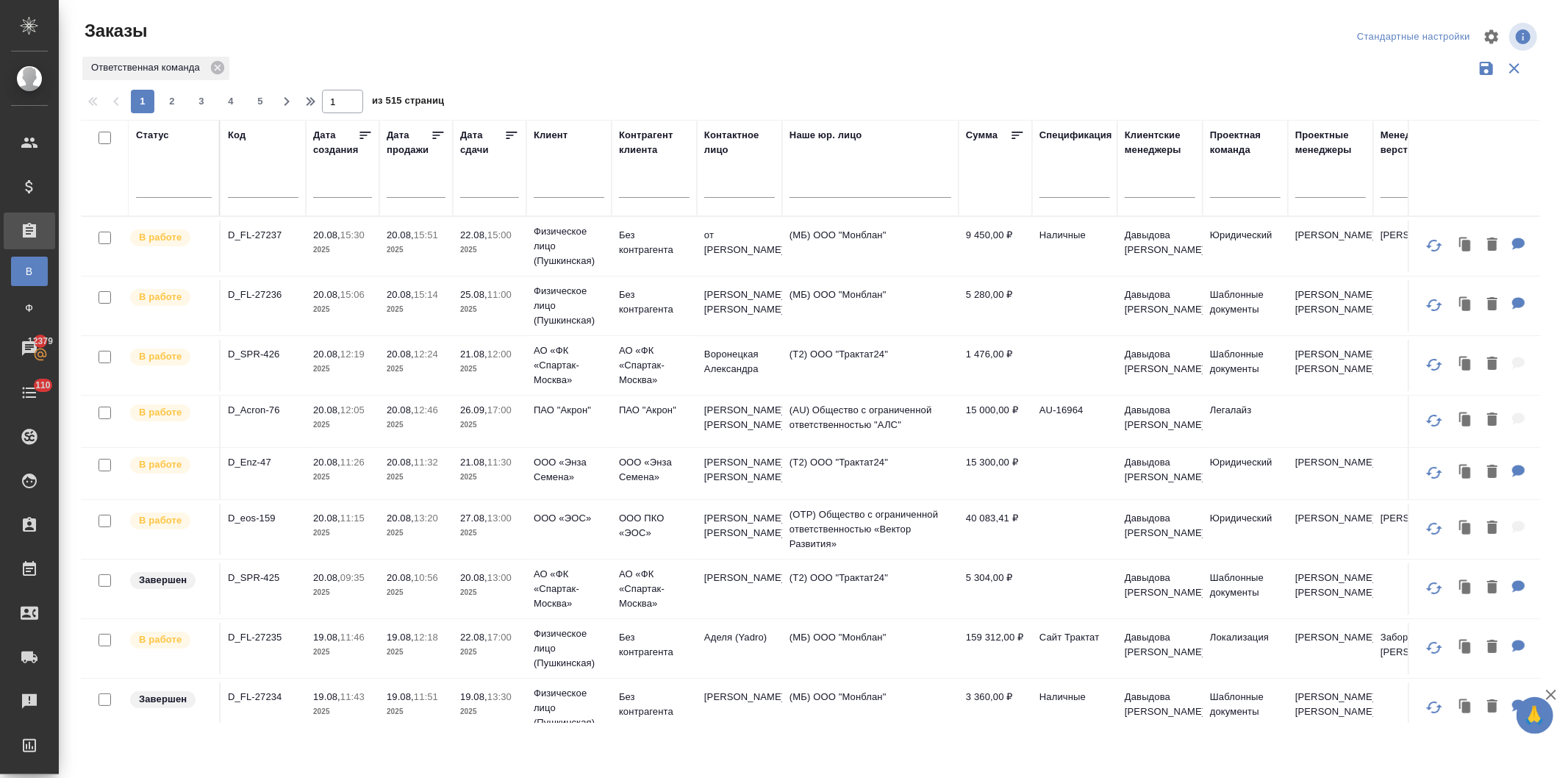
click at [254, 185] on input "text" at bounding box center [263, 188] width 71 height 18
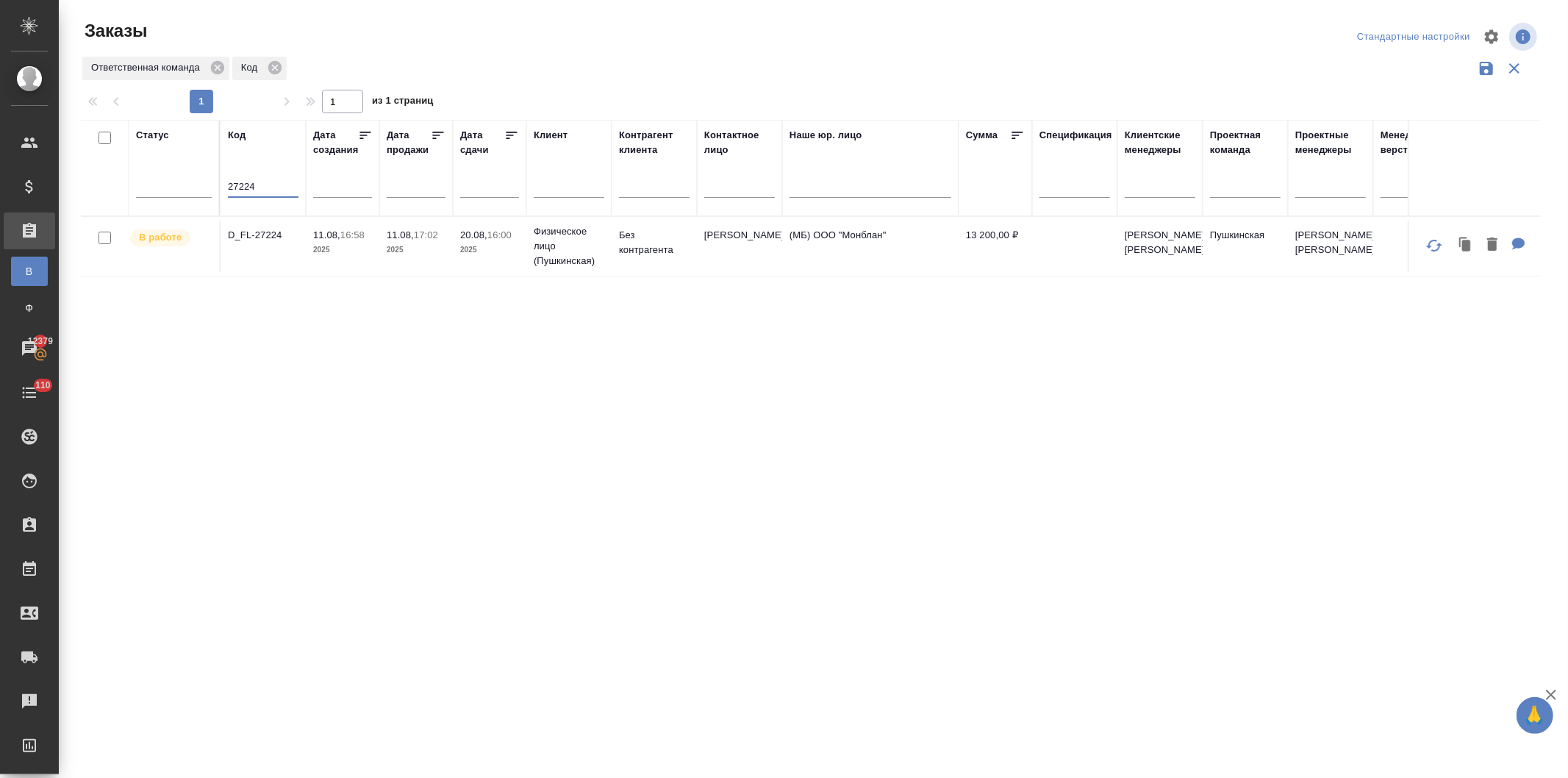
type input "27224"
click at [376, 240] on td "11.08, 16:58 2025" at bounding box center [342, 247] width 74 height 52
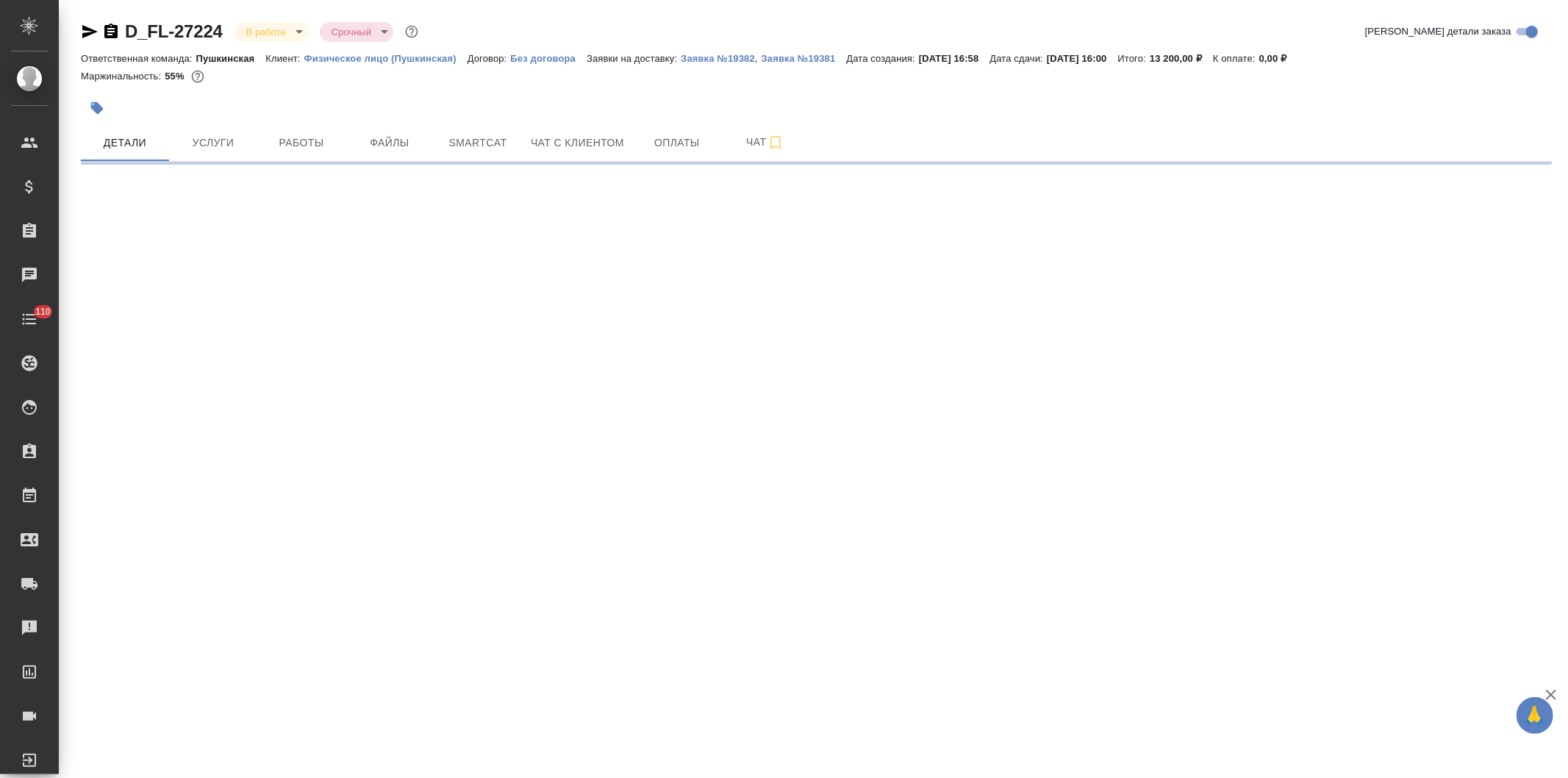
select select "RU"
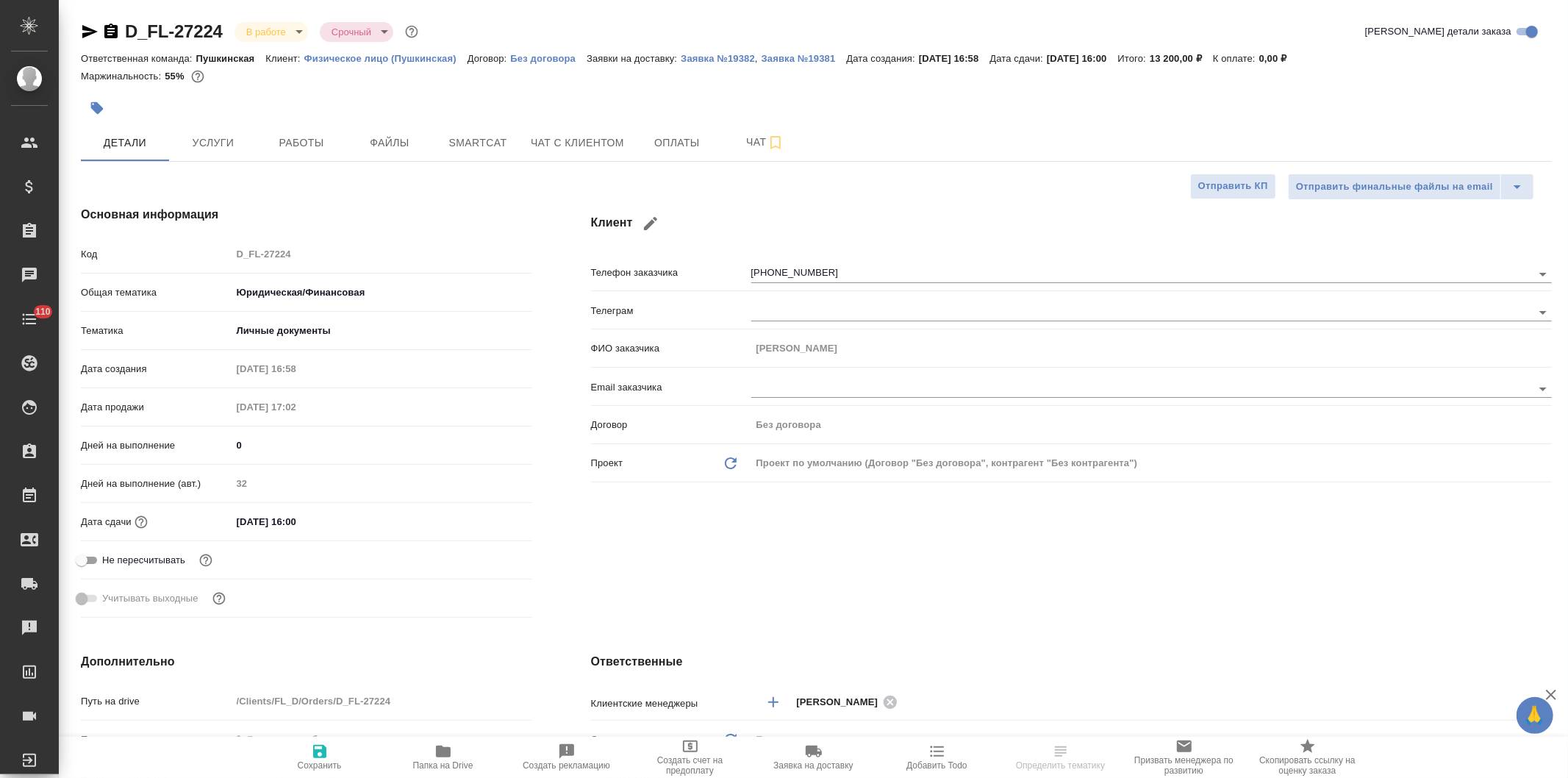
type textarea "x"
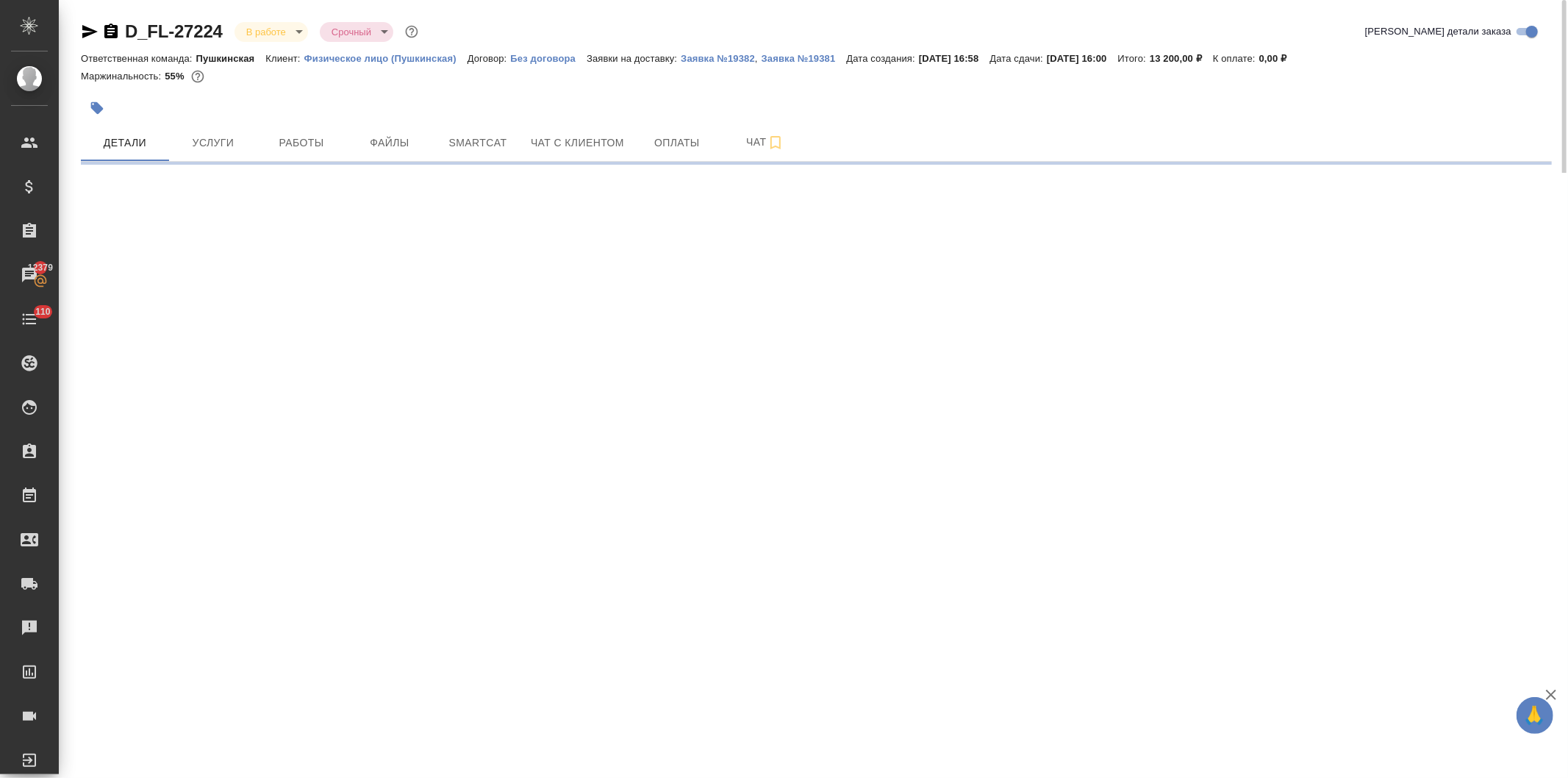
select select "RU"
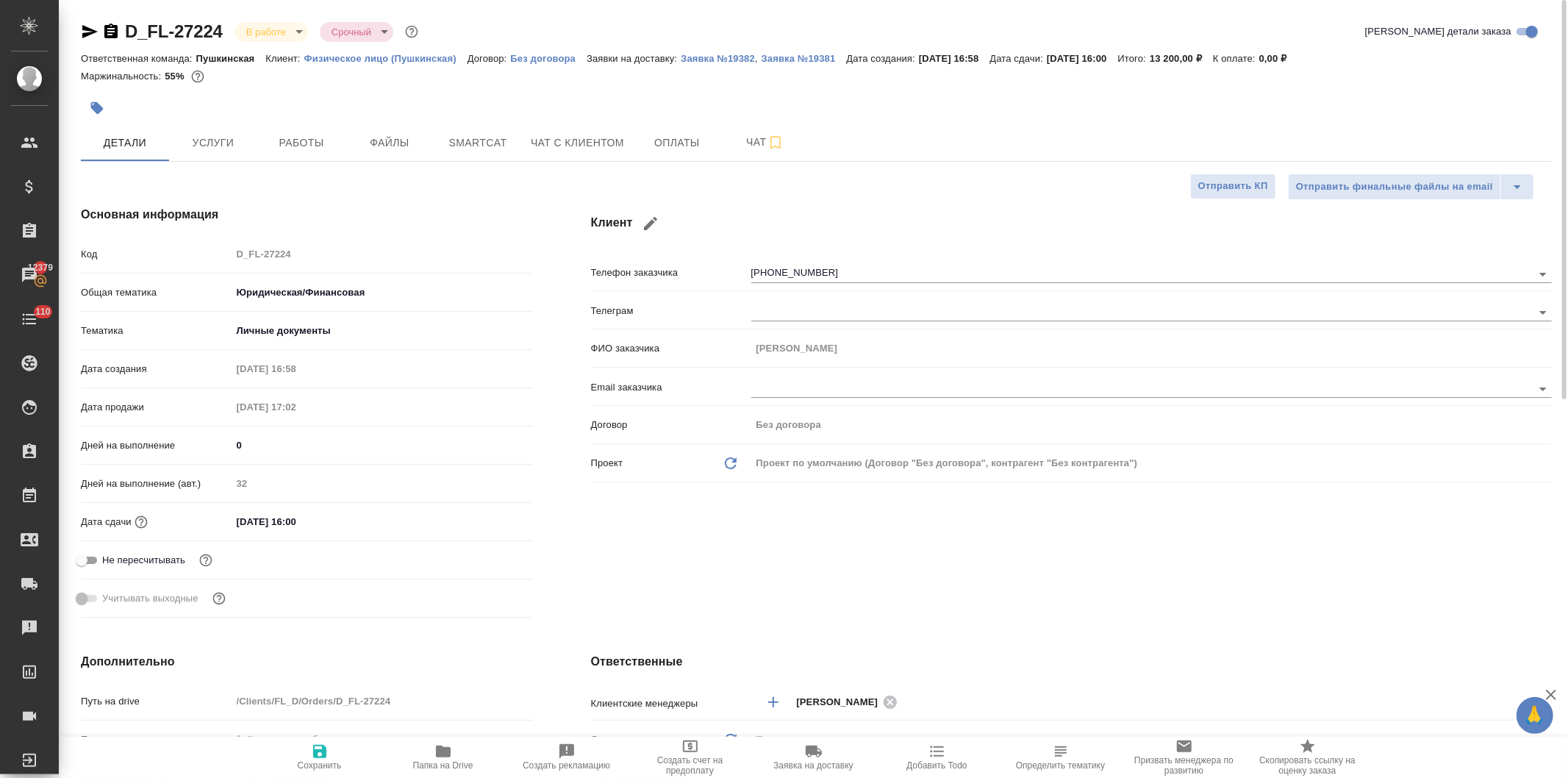
type textarea "x"
click at [301, 128] on button "Работы" at bounding box center [301, 143] width 88 height 36
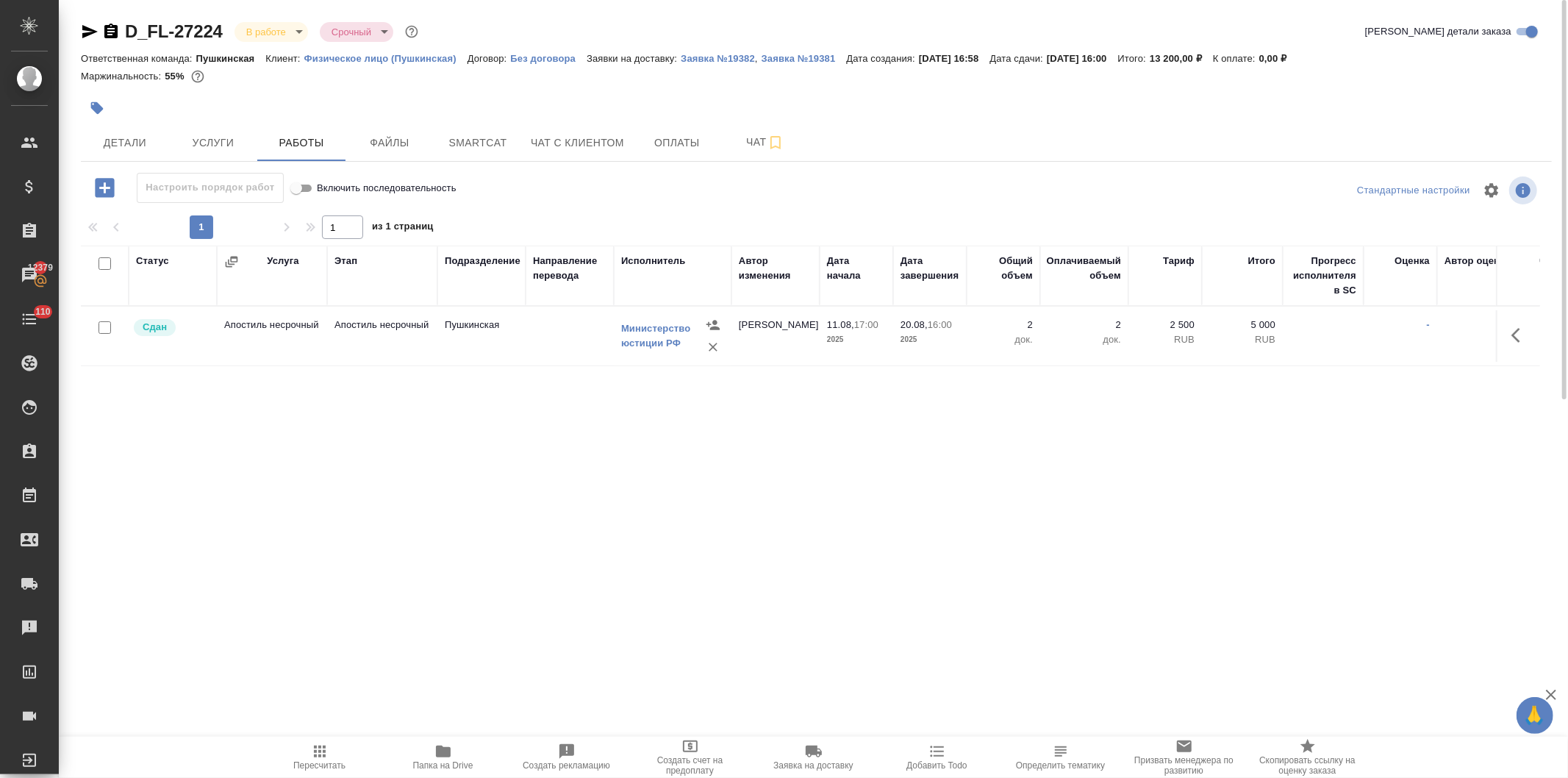
click at [263, 26] on body "🙏 .cls-1 fill:#fff; AWATERA [PERSON_NAME] Спецификации Заказы 12379 Чаты 110 To…" at bounding box center [784, 389] width 1568 height 778
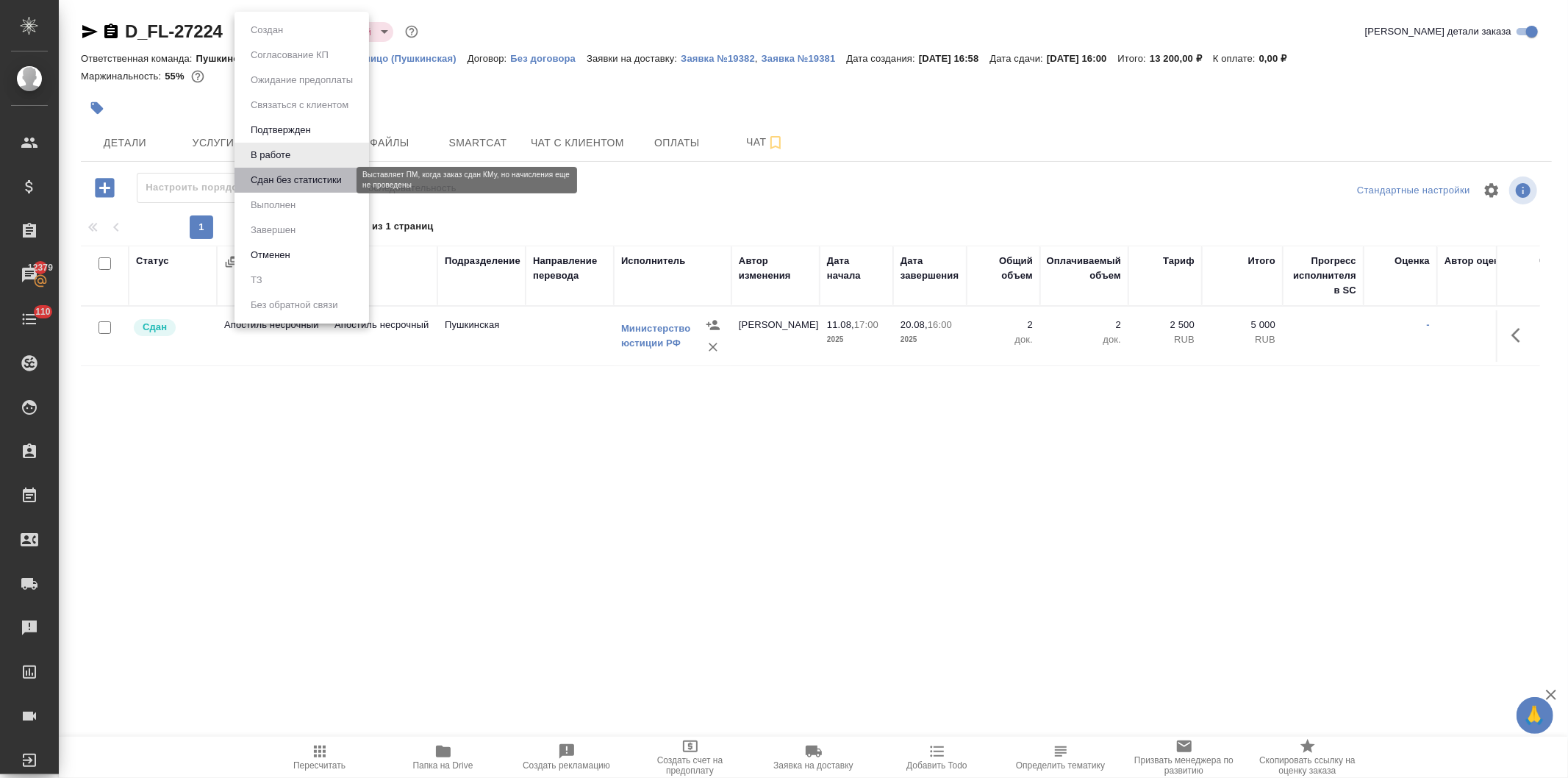
click at [278, 176] on button "Сдан без статистики" at bounding box center [296, 180] width 100 height 16
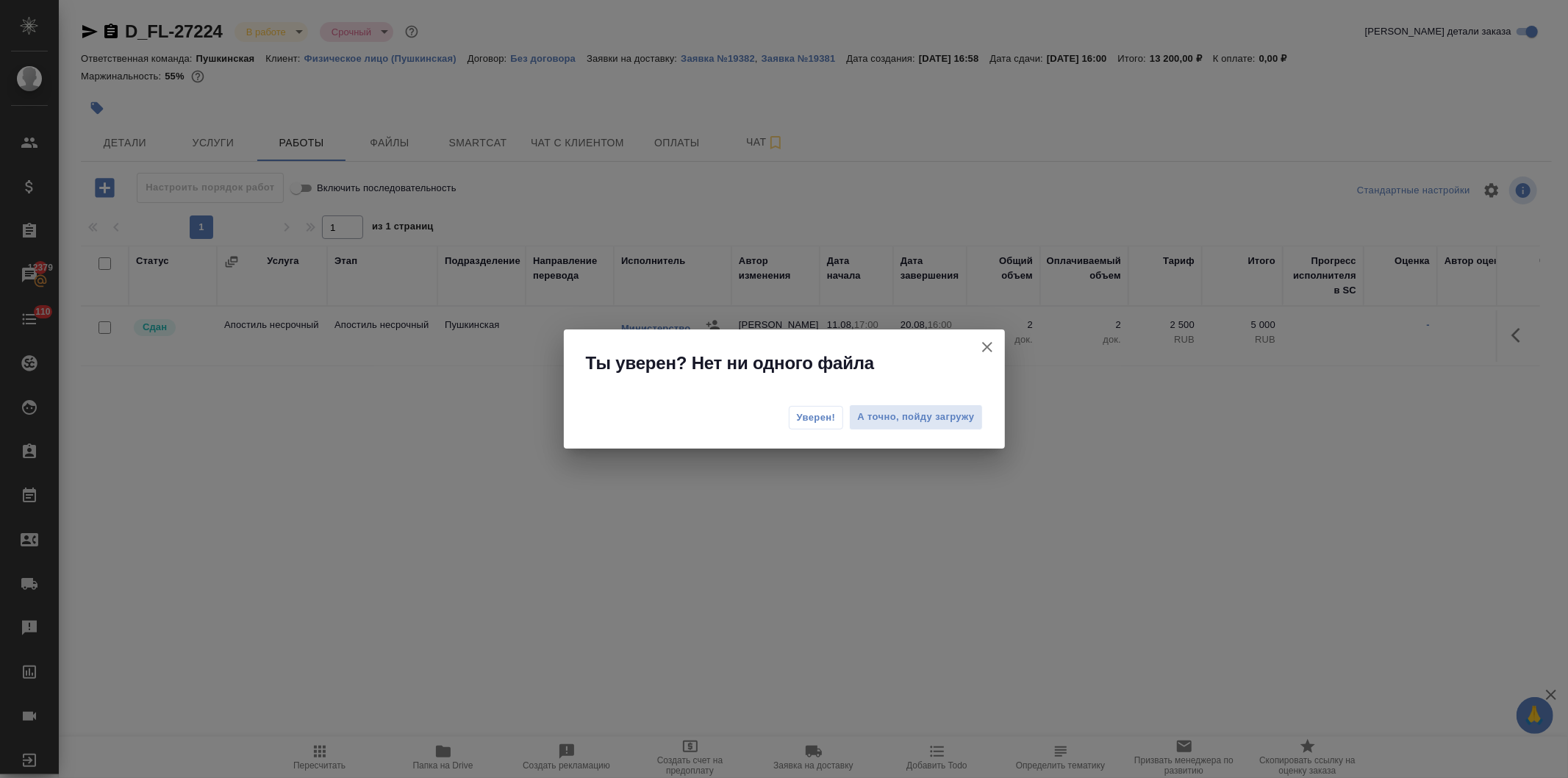
click at [805, 416] on span "Уверен!" at bounding box center [816, 417] width 39 height 14
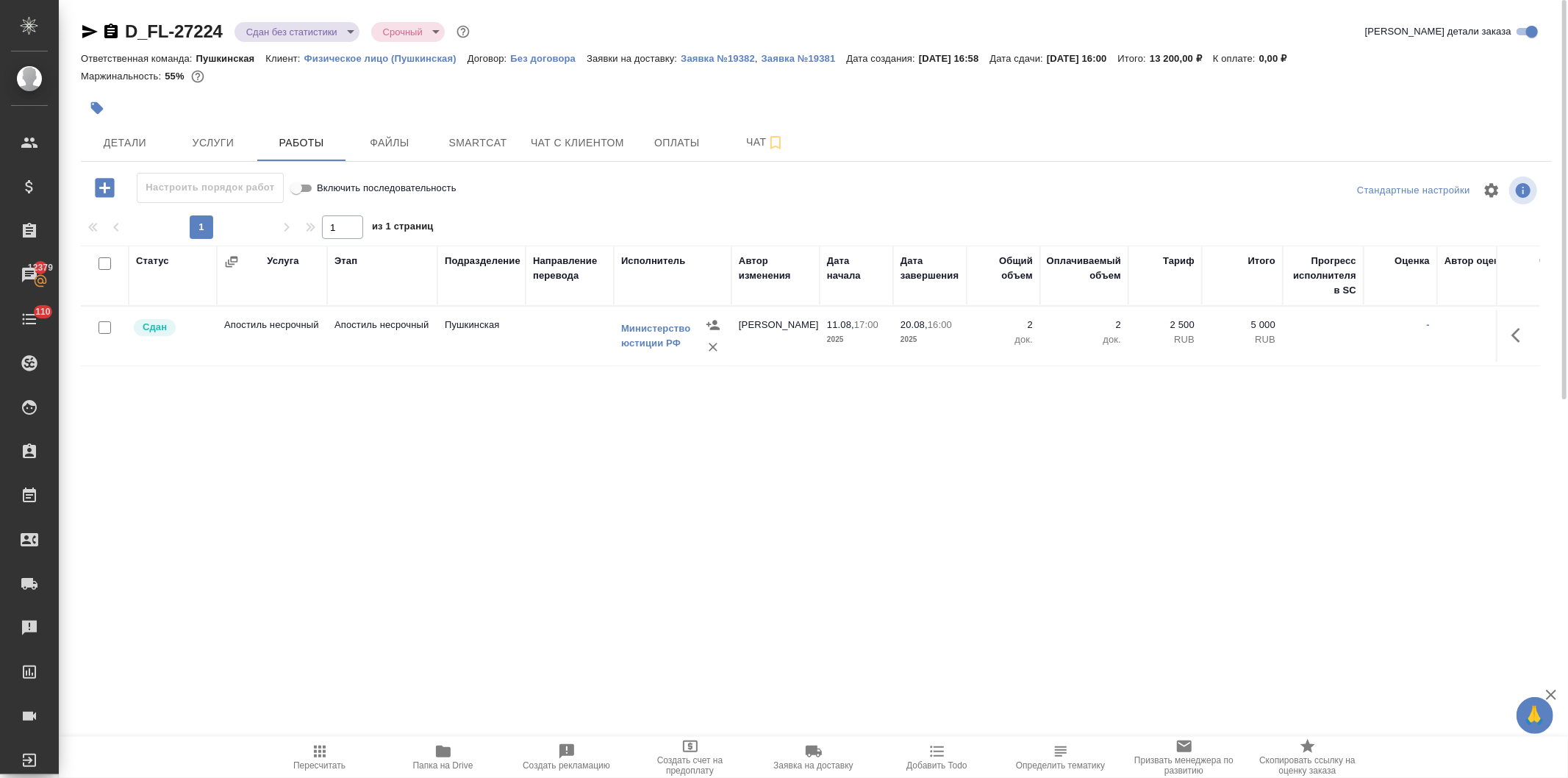
click at [278, 27] on body "🙏 .cls-1 fill:#fff; AWATERA [PERSON_NAME] Спецификации Заказы 12379 Чаты 110 To…" at bounding box center [784, 389] width 1568 height 778
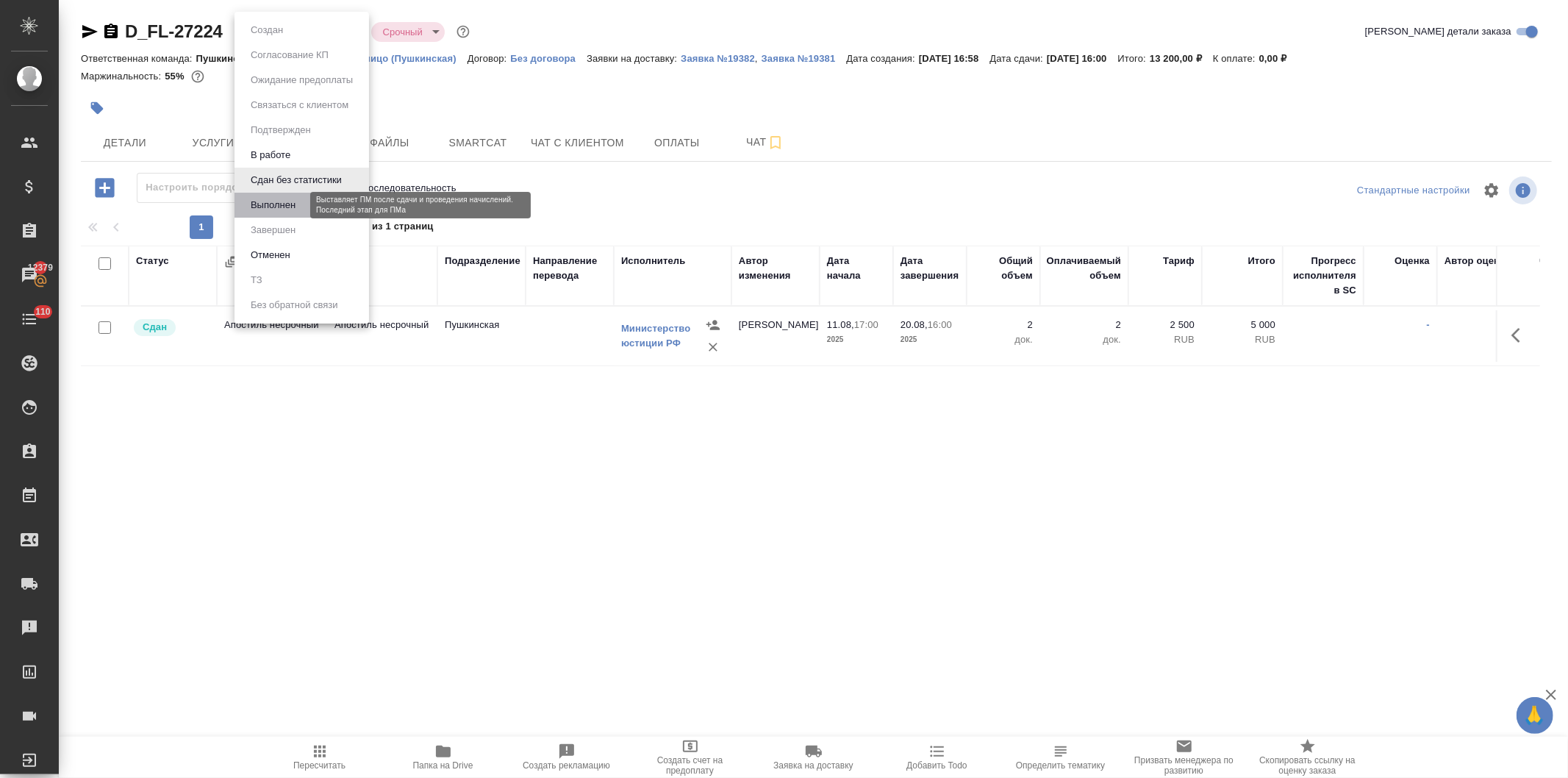
click at [265, 199] on button "Выполнен" at bounding box center [273, 205] width 54 height 16
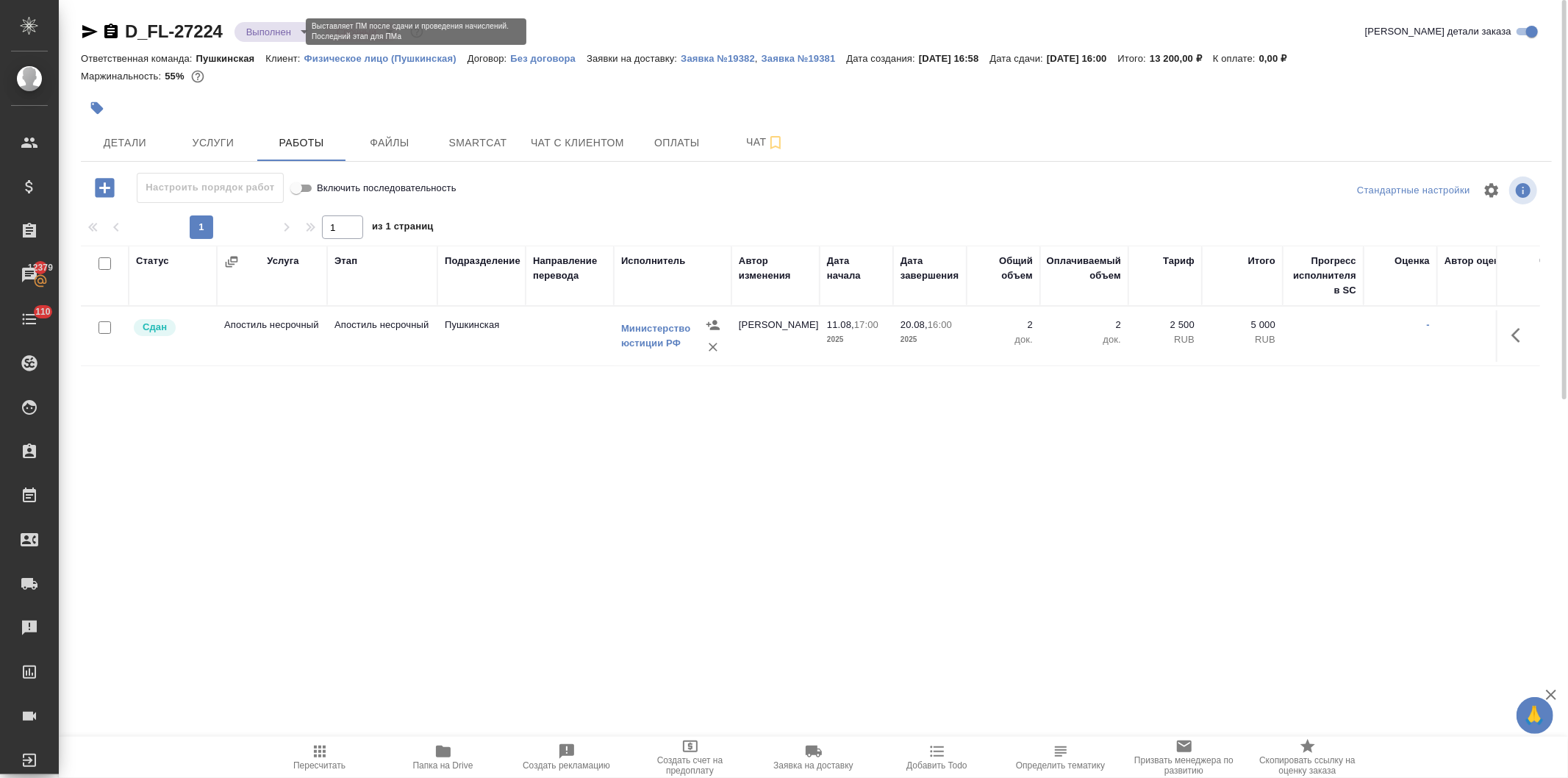
click at [262, 28] on body "🙏 .cls-1 fill:#fff; AWATERA [PERSON_NAME] Спецификации Заказы 12379 Чаты 110 To…" at bounding box center [784, 389] width 1568 height 778
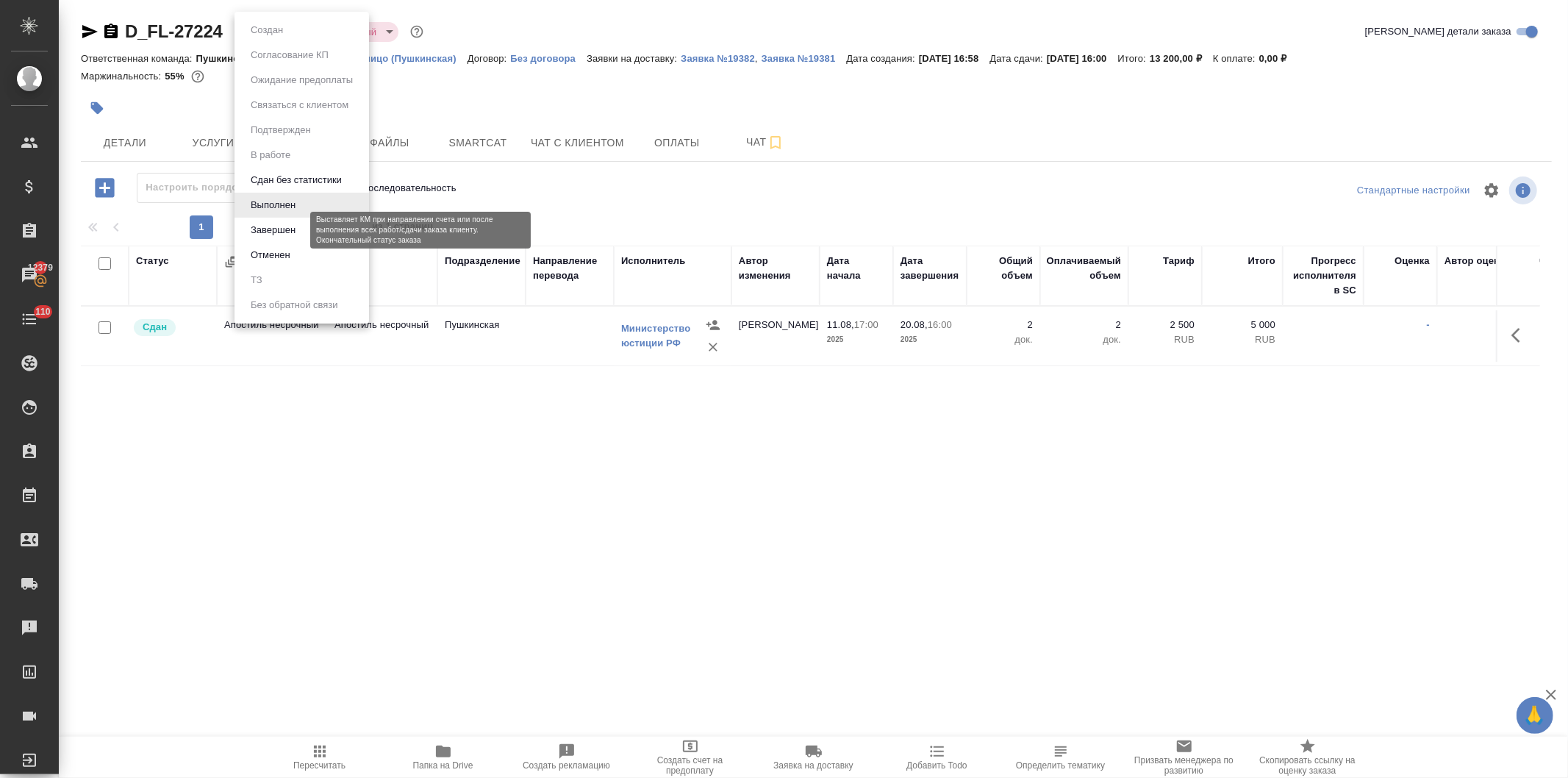
click at [271, 223] on button "Завершен" at bounding box center [273, 230] width 54 height 16
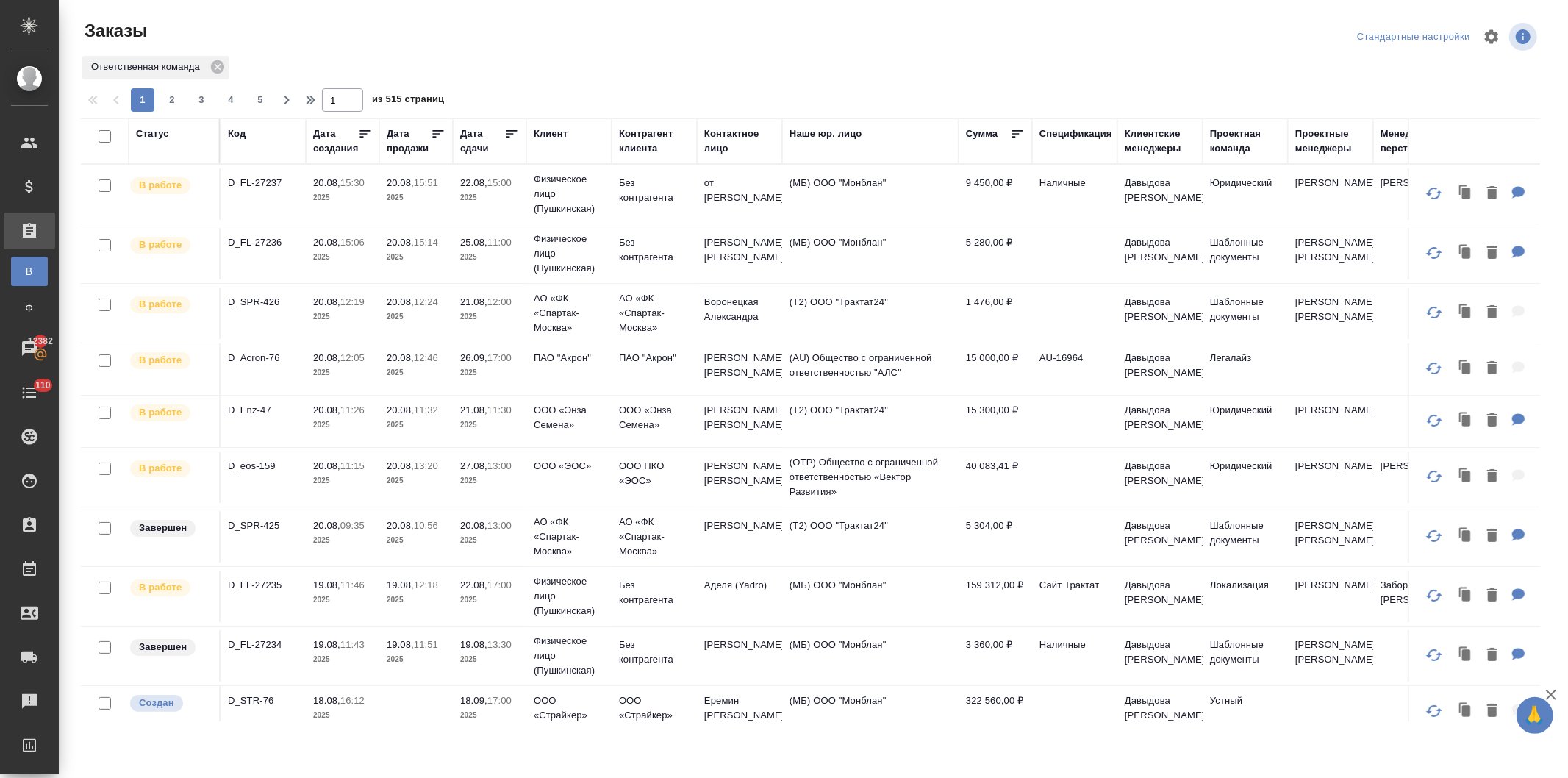
click at [712, 135] on div "Контактное лицо" at bounding box center [740, 141] width 71 height 30
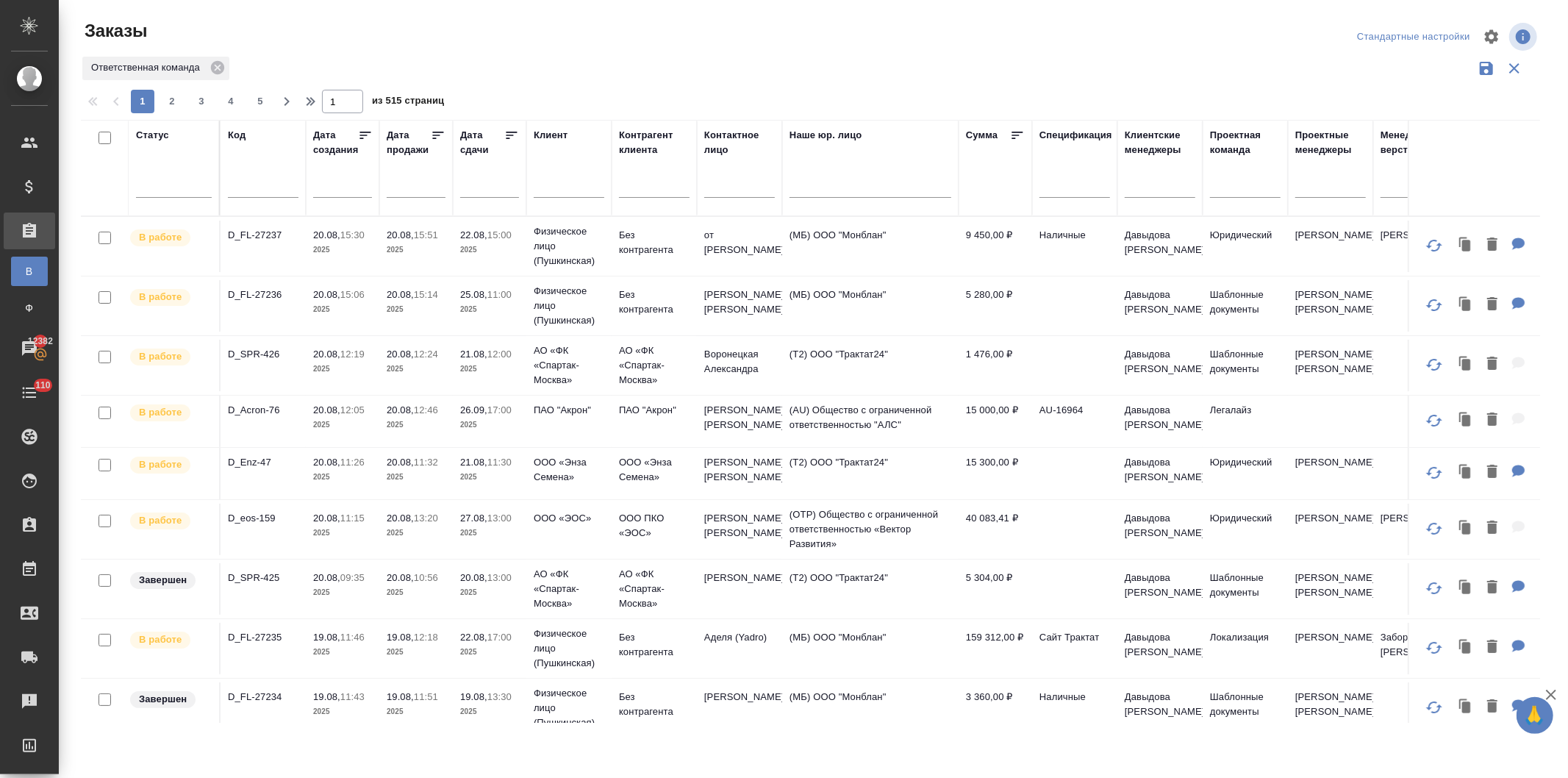
click at [710, 189] on input "text" at bounding box center [740, 188] width 71 height 18
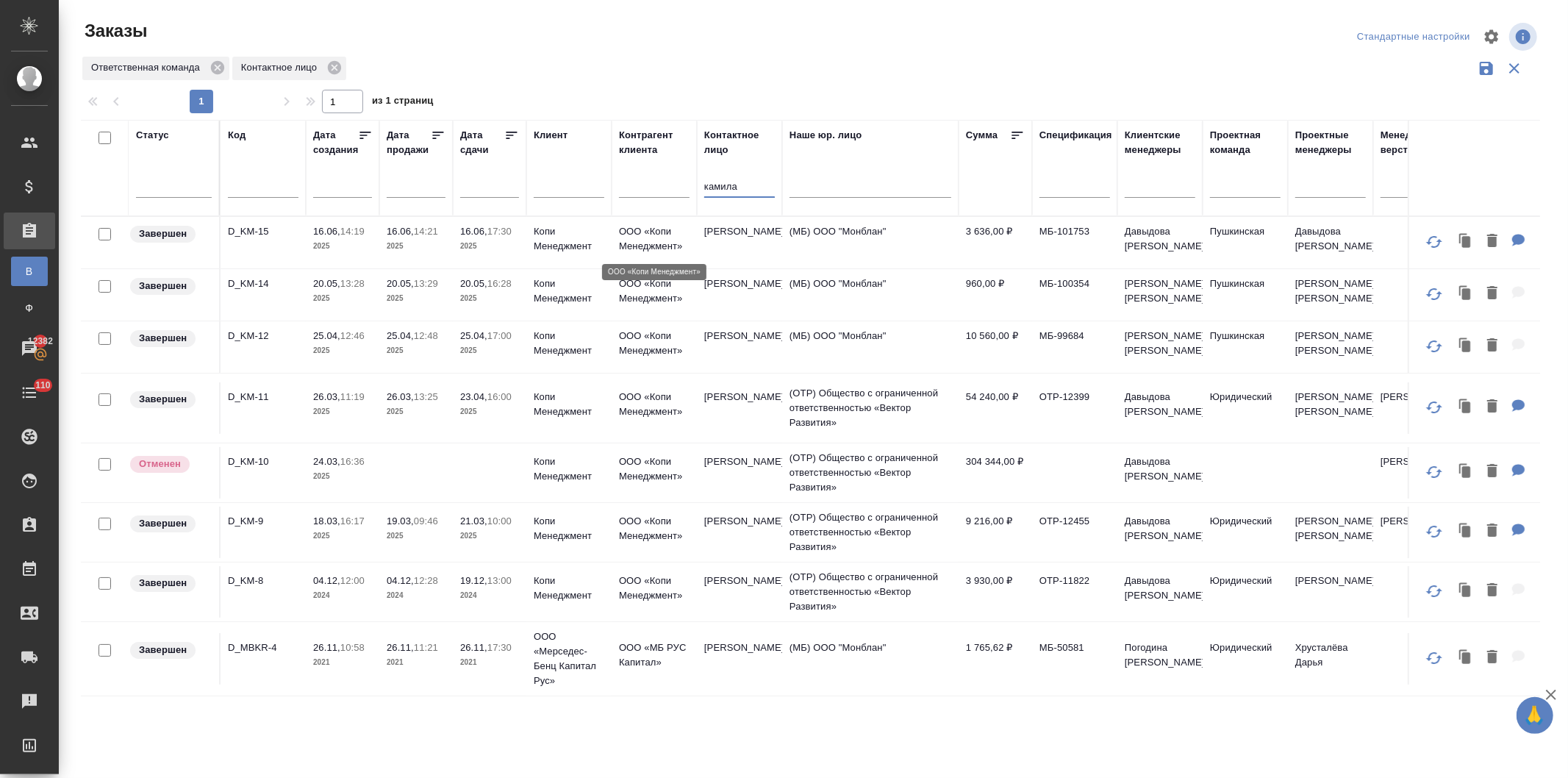
type input "камила"
click at [685, 240] on p "ООО «Копи Менеджмент»" at bounding box center [654, 238] width 71 height 30
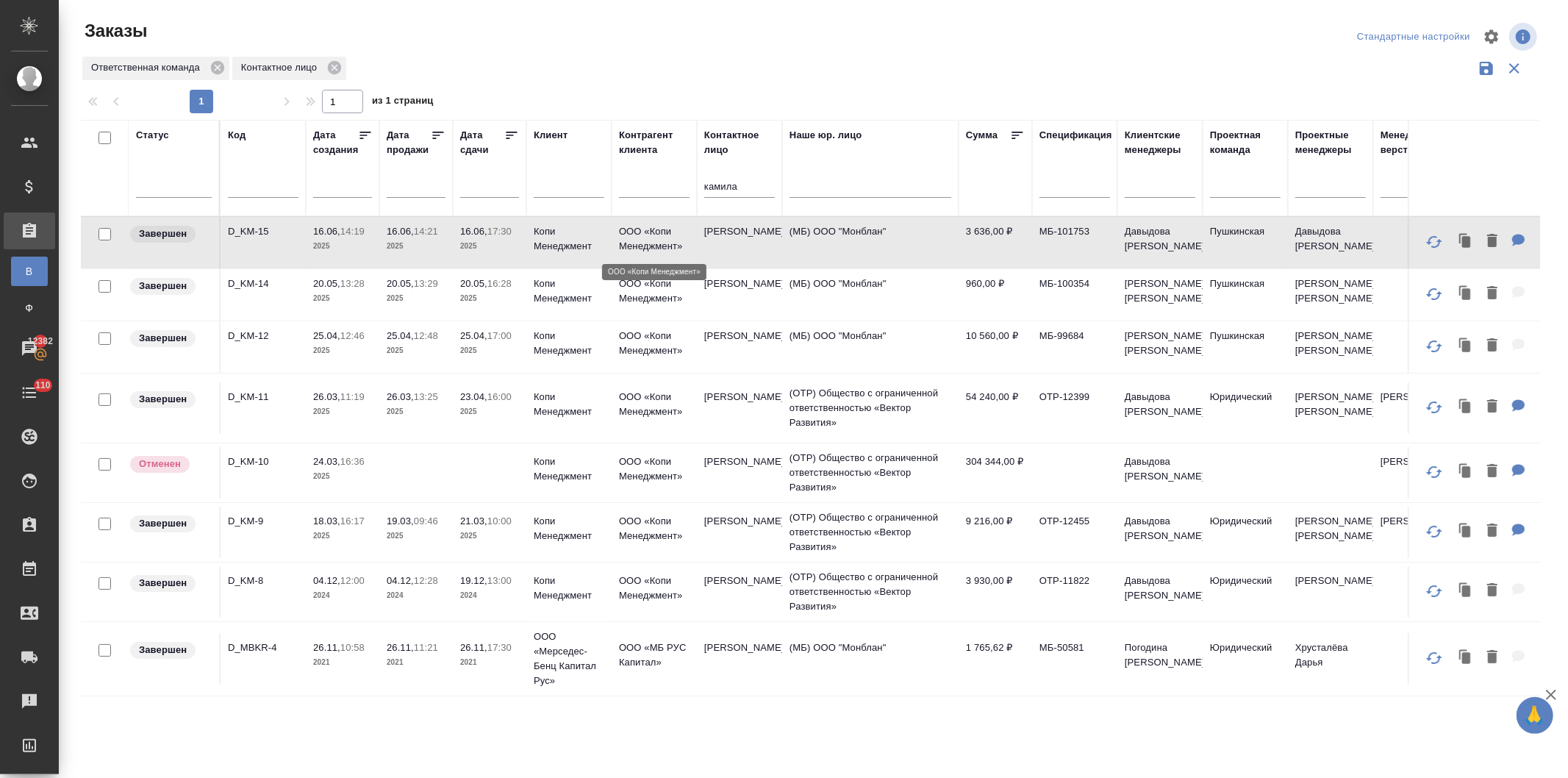
click at [685, 240] on p "ООО «Копи Менеджмент»" at bounding box center [654, 238] width 71 height 30
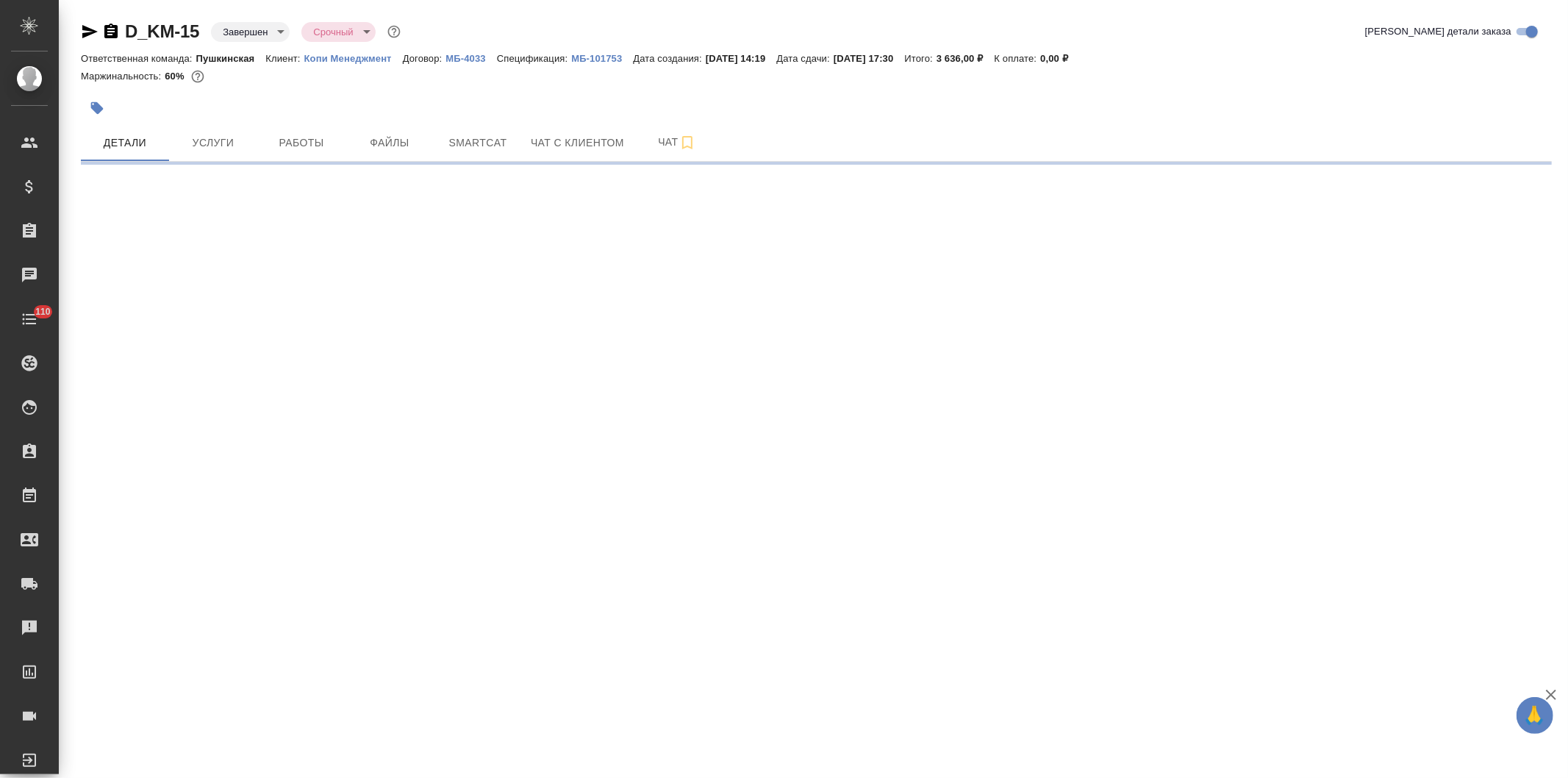
select select "RU"
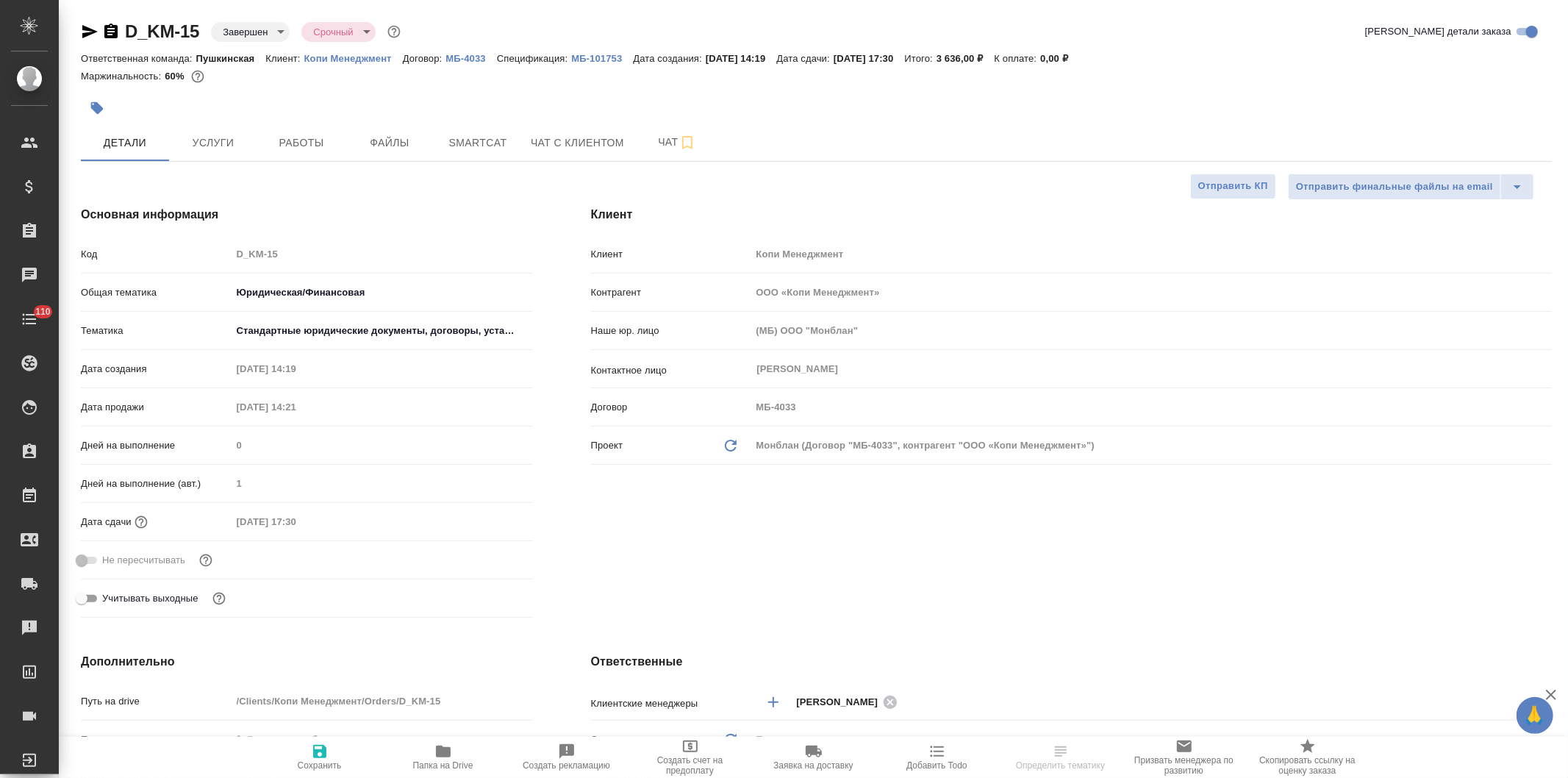
type textarea "x"
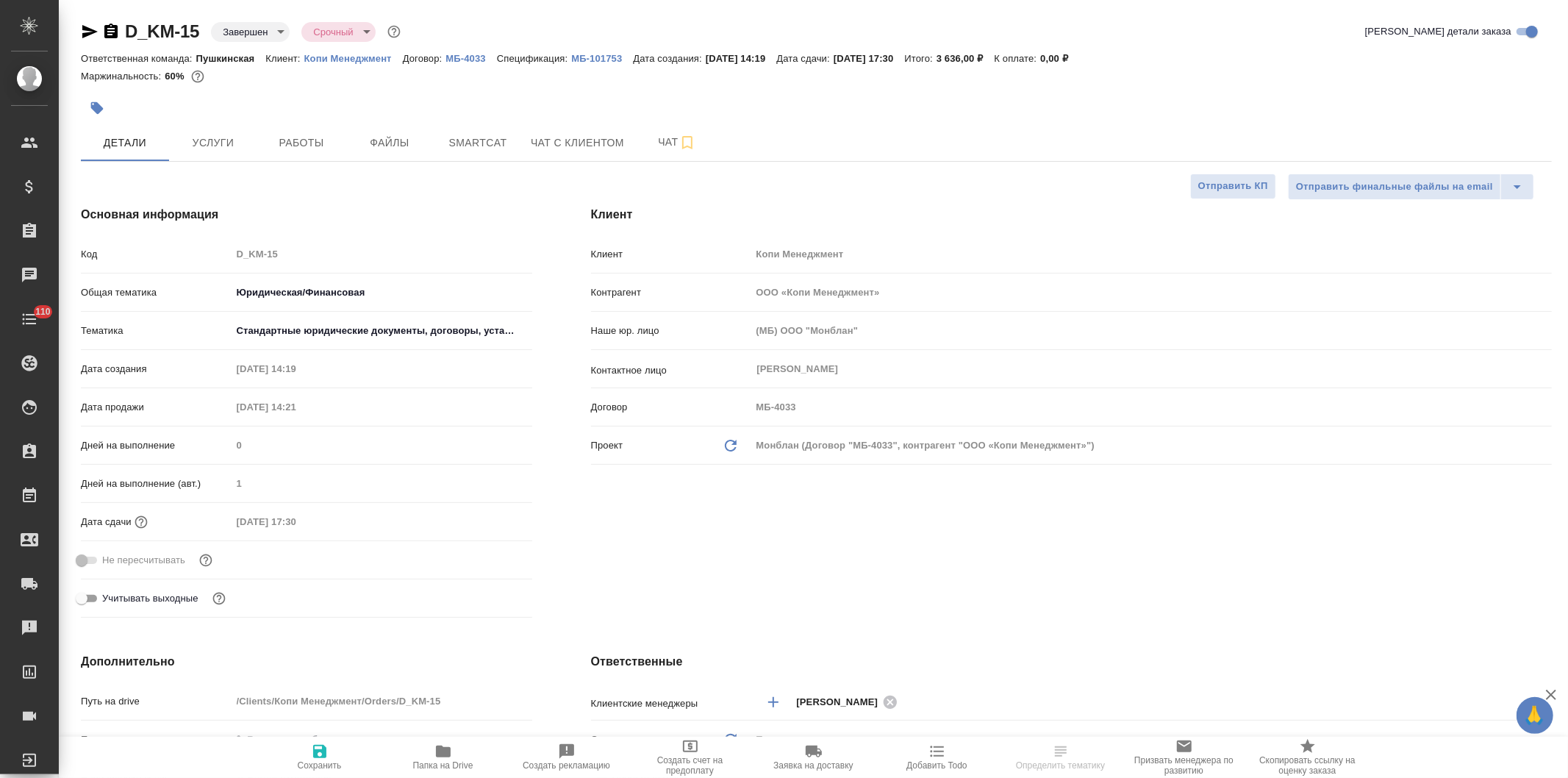
type textarea "x"
type input "[PERSON_NAME]"
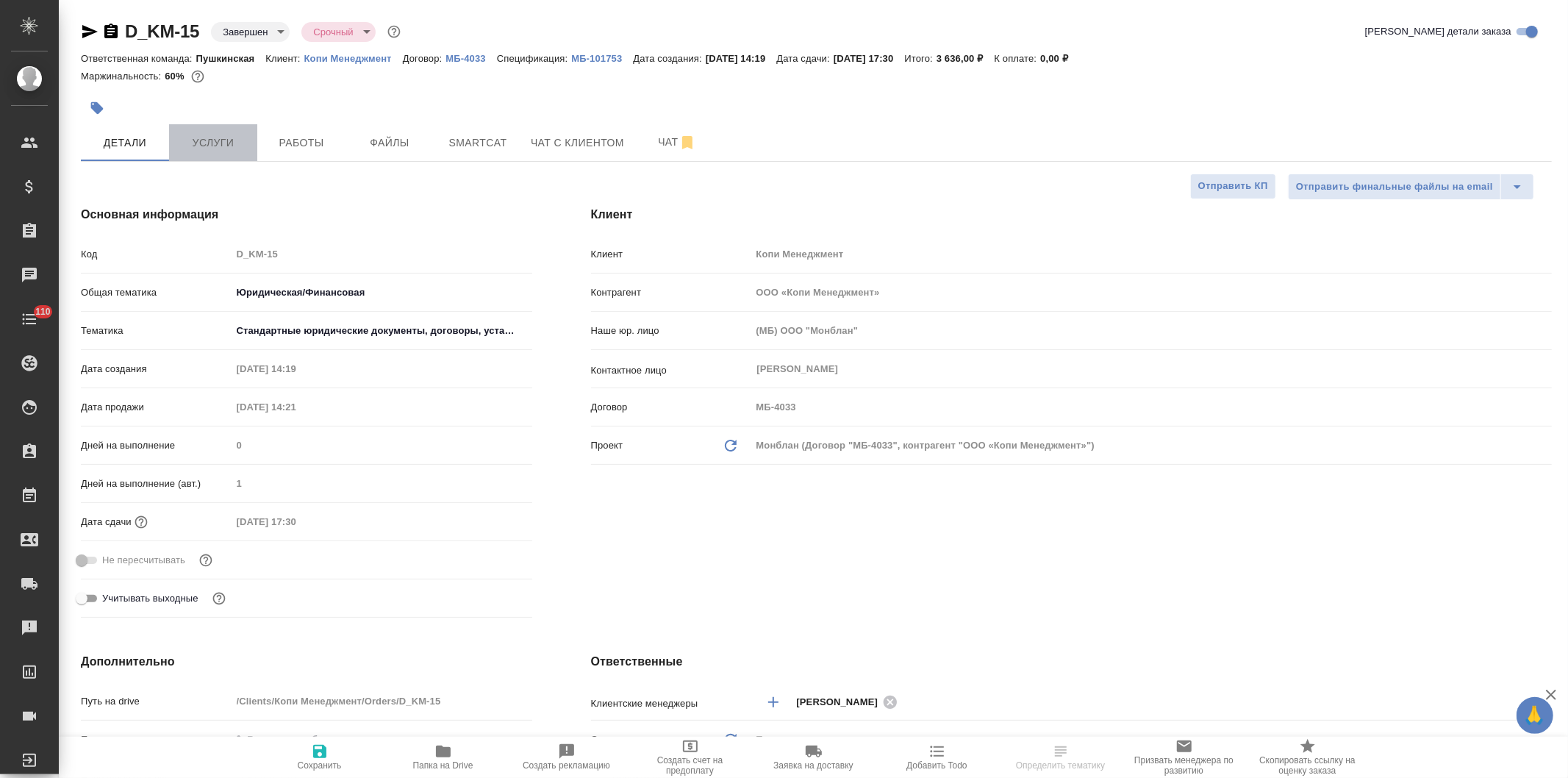
click at [203, 141] on span "Услуги" at bounding box center [213, 143] width 71 height 18
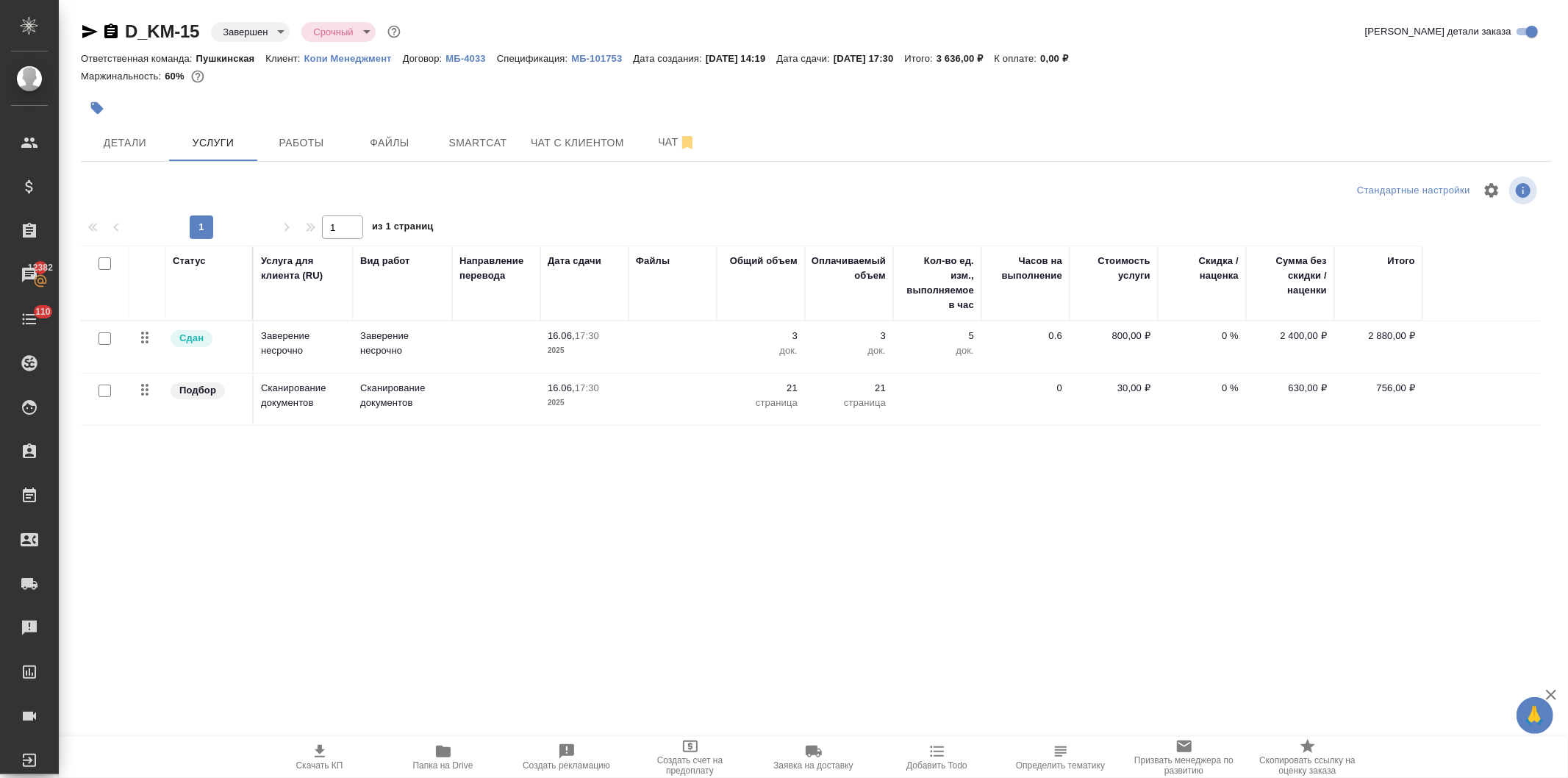
click at [355, 54] on p "Копи Менеджмент" at bounding box center [353, 58] width 99 height 11
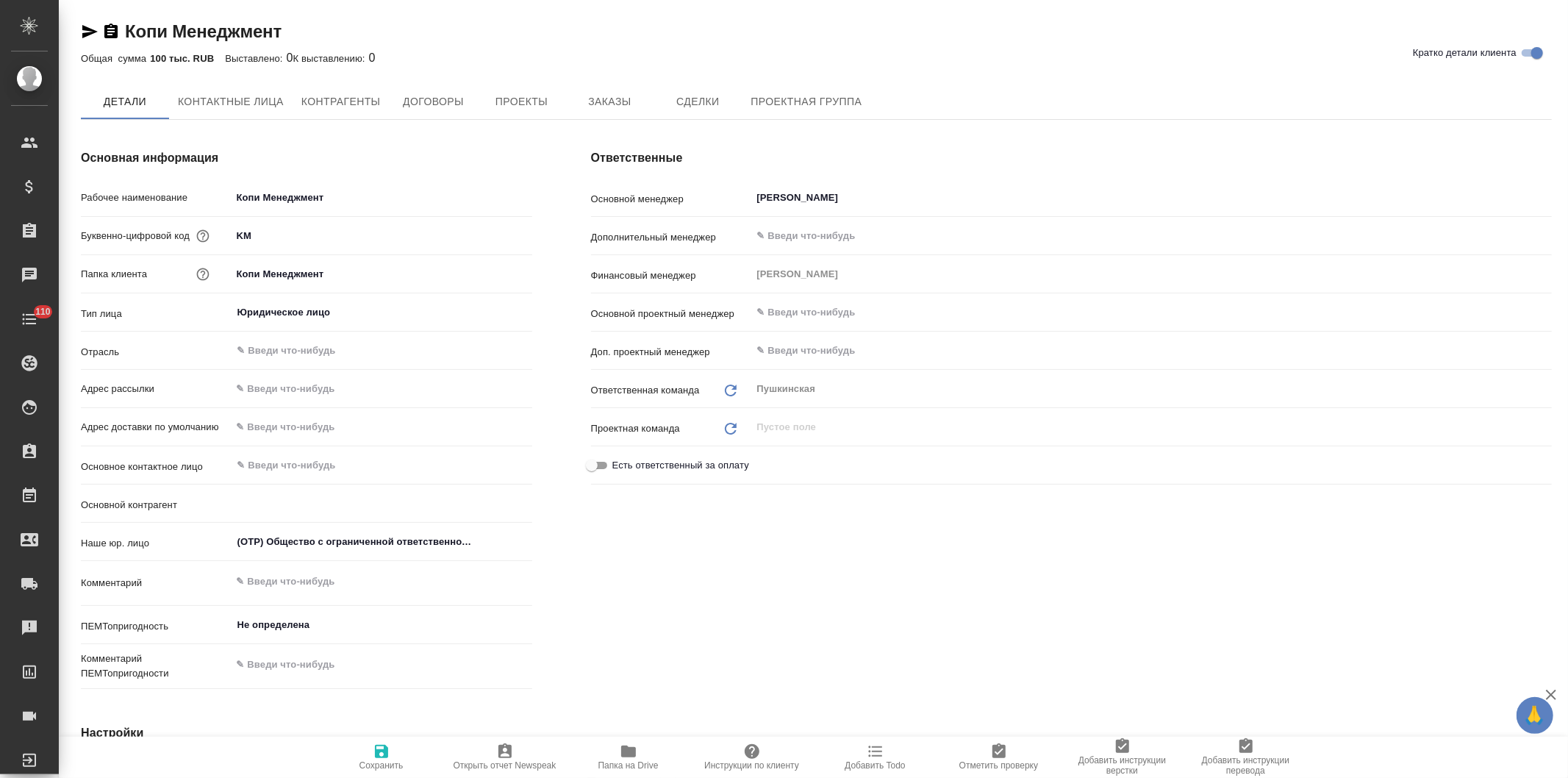
type textarea "x"
click at [632, 753] on icon "button" at bounding box center [628, 751] width 14 height 11
type textarea "x"
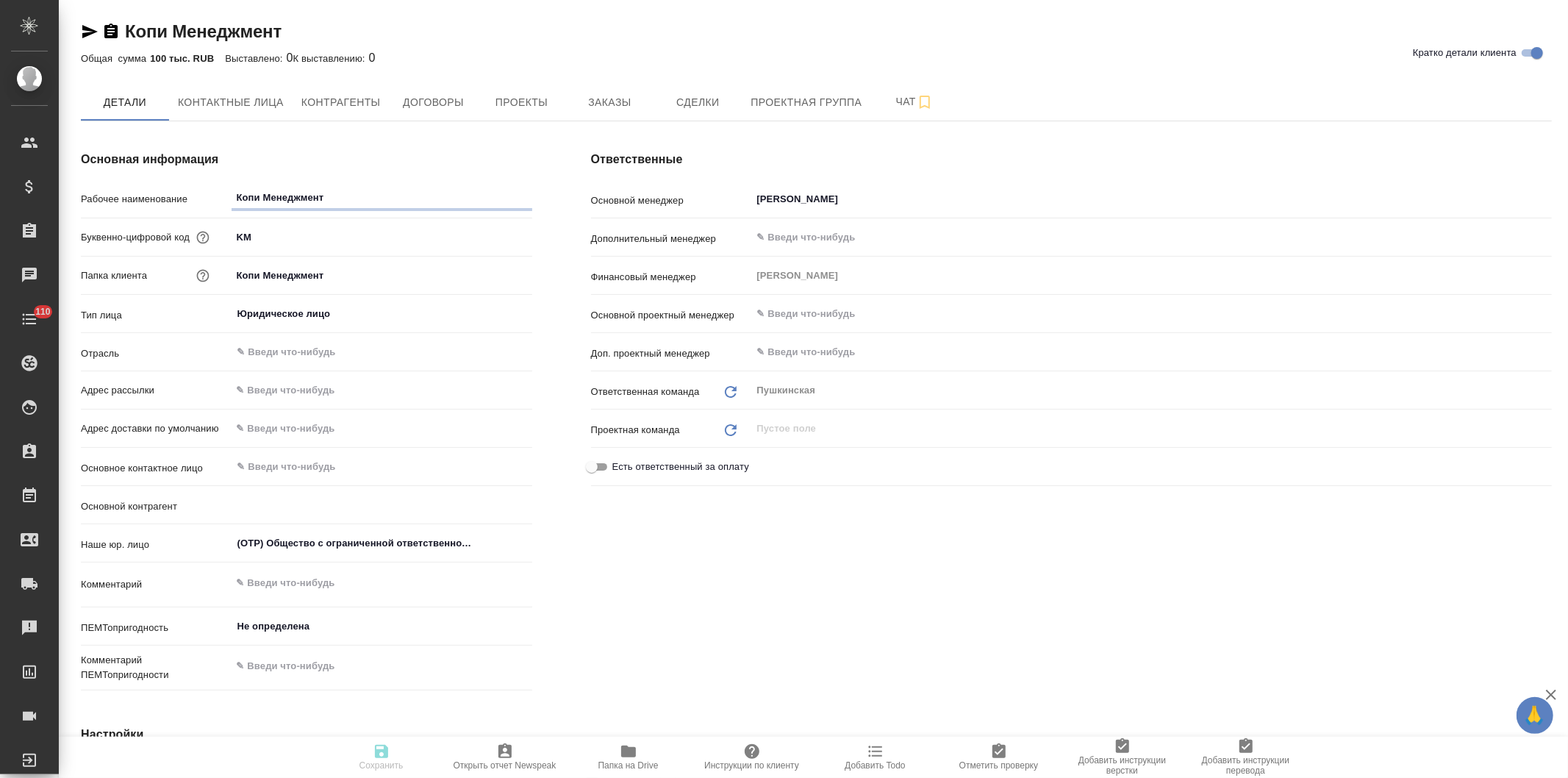
type textarea "x"
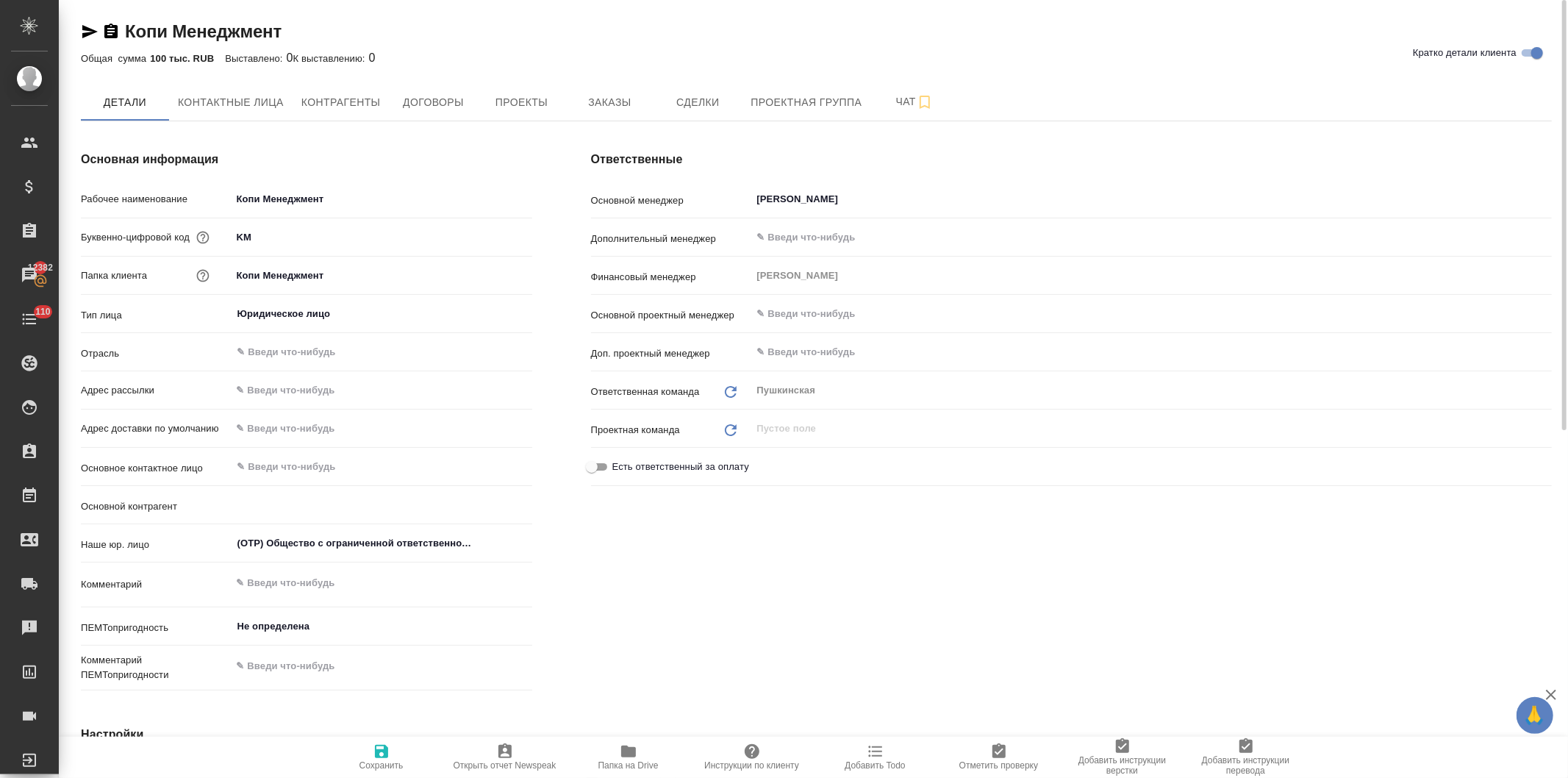
type textarea "x"
click at [614, 98] on span "Заказы" at bounding box center [609, 102] width 71 height 18
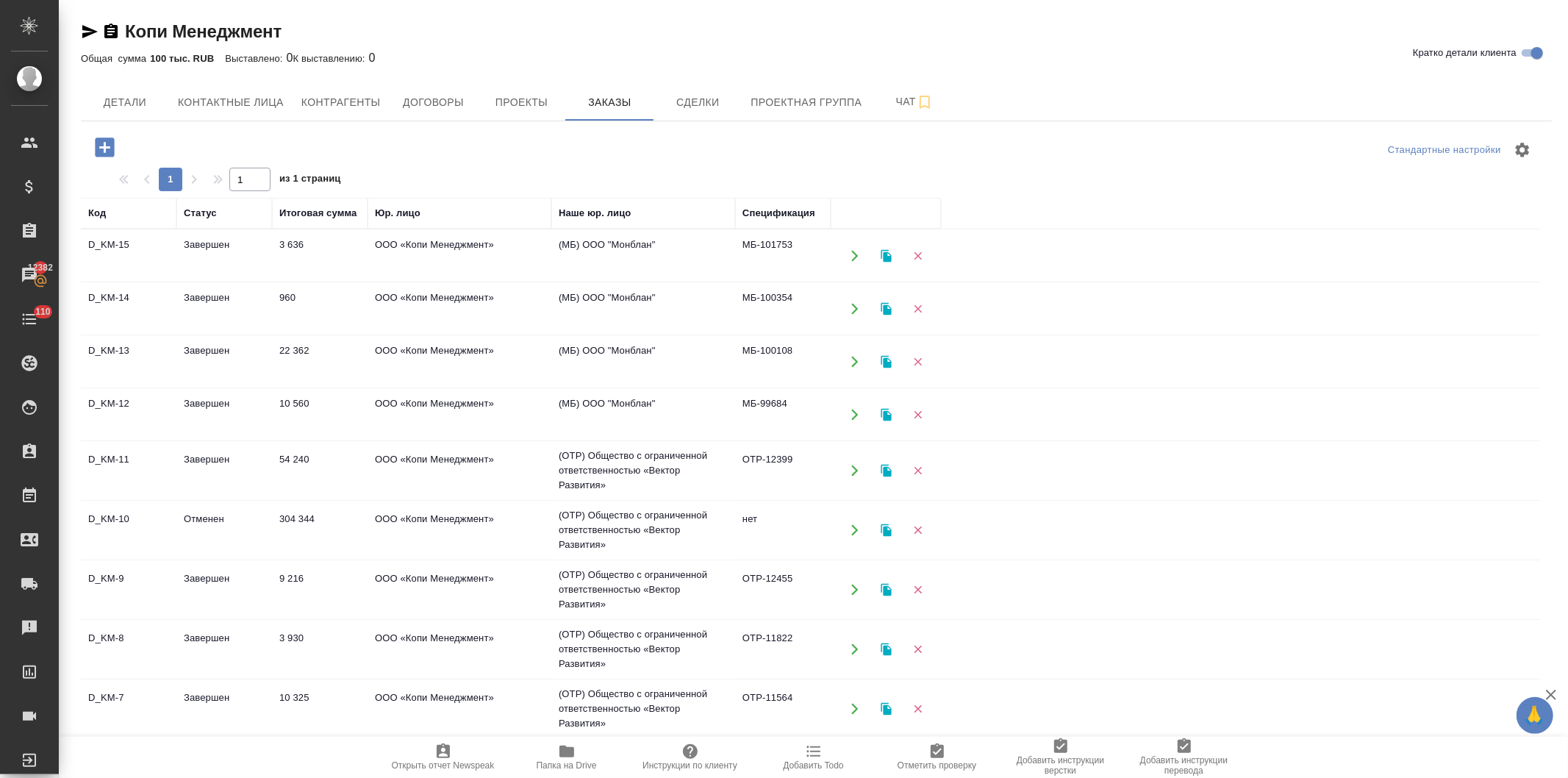
click at [254, 281] on td "Завершен" at bounding box center [224, 256] width 96 height 52
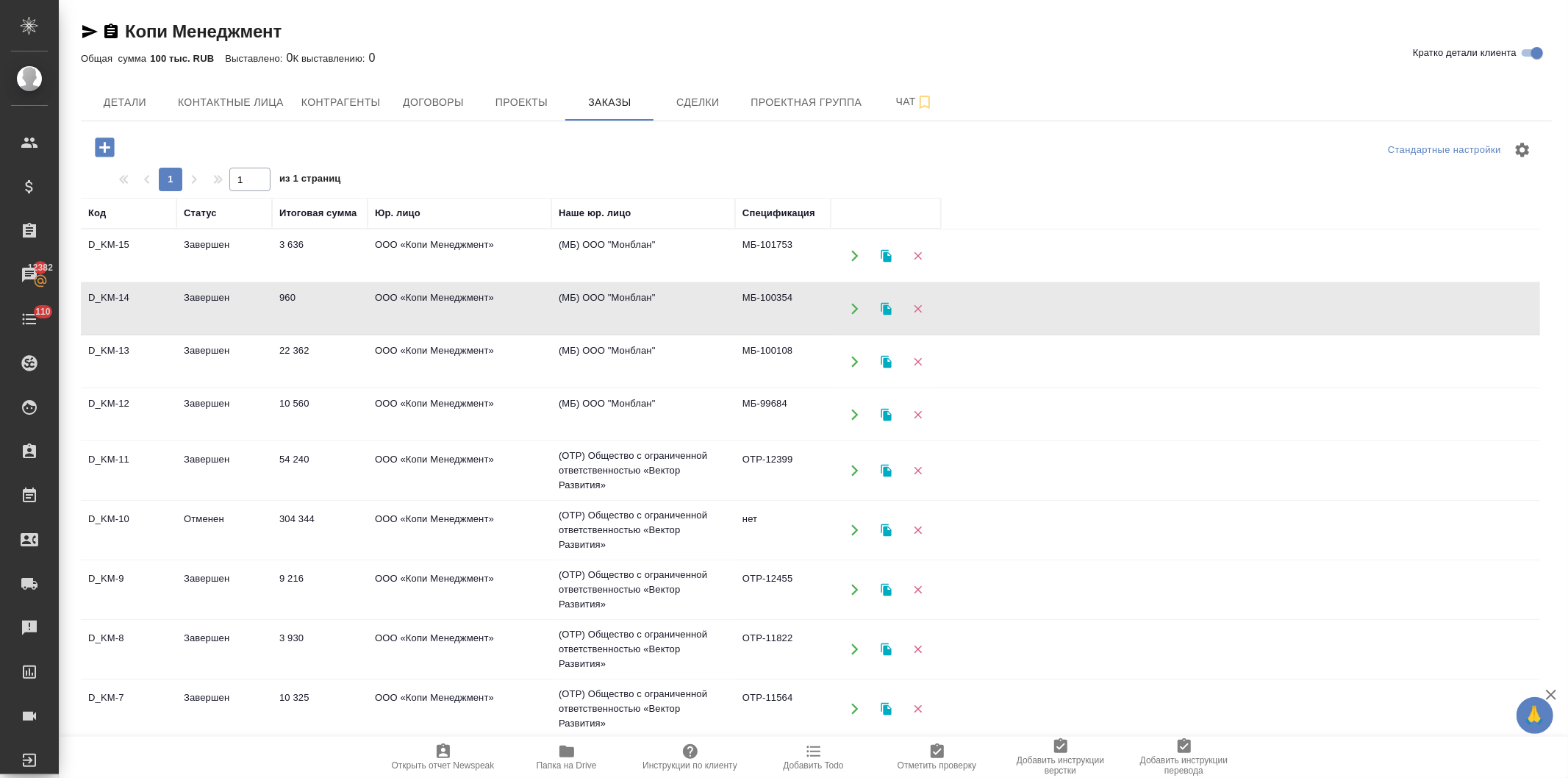
click at [254, 281] on td "Завершен" at bounding box center [224, 256] width 96 height 52
click at [395, 281] on td "ООО «Копи Менеджмент»" at bounding box center [459, 256] width 184 height 52
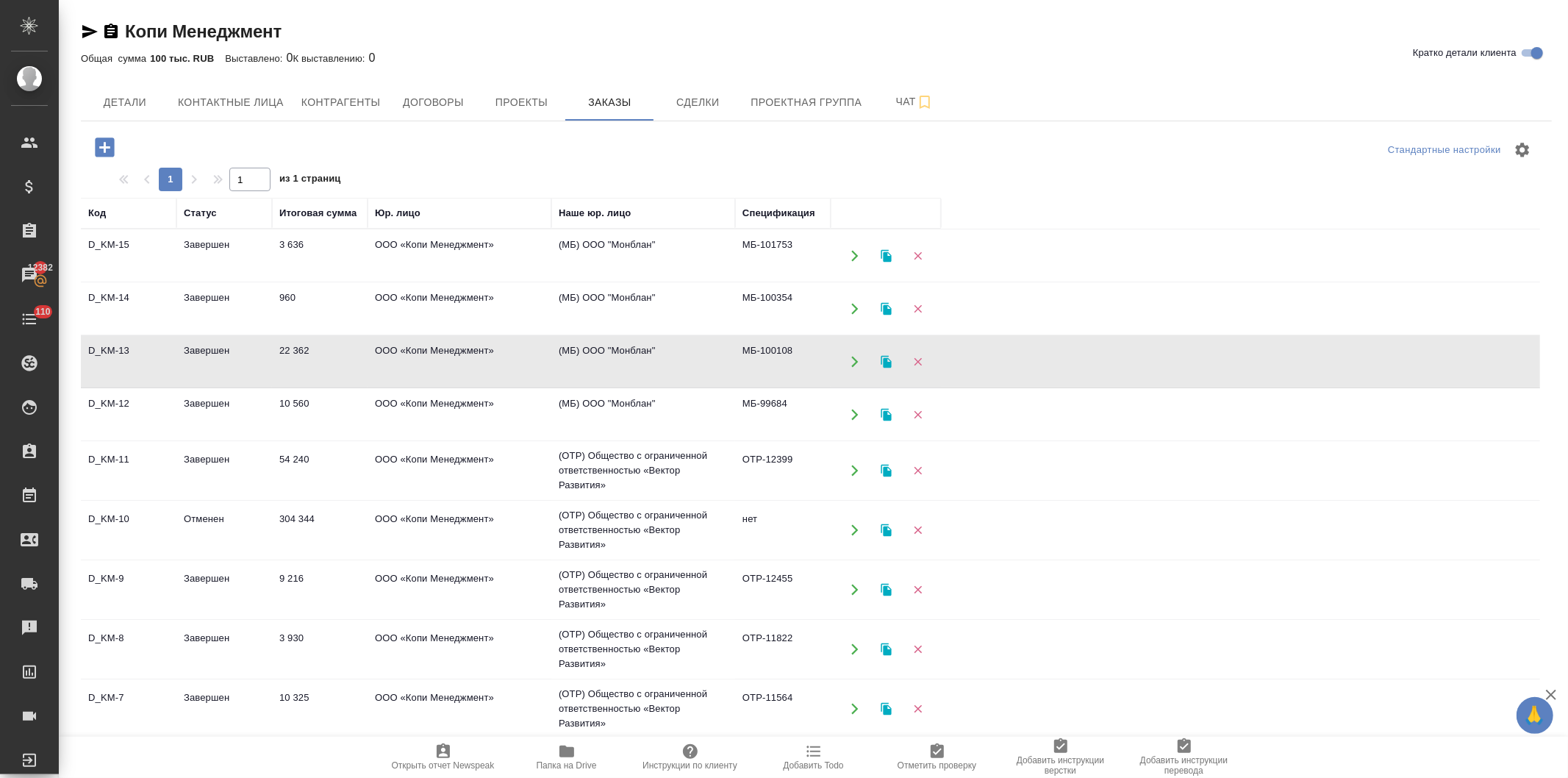
click at [395, 281] on td "ООО «Копи Менеджмент»" at bounding box center [459, 256] width 184 height 52
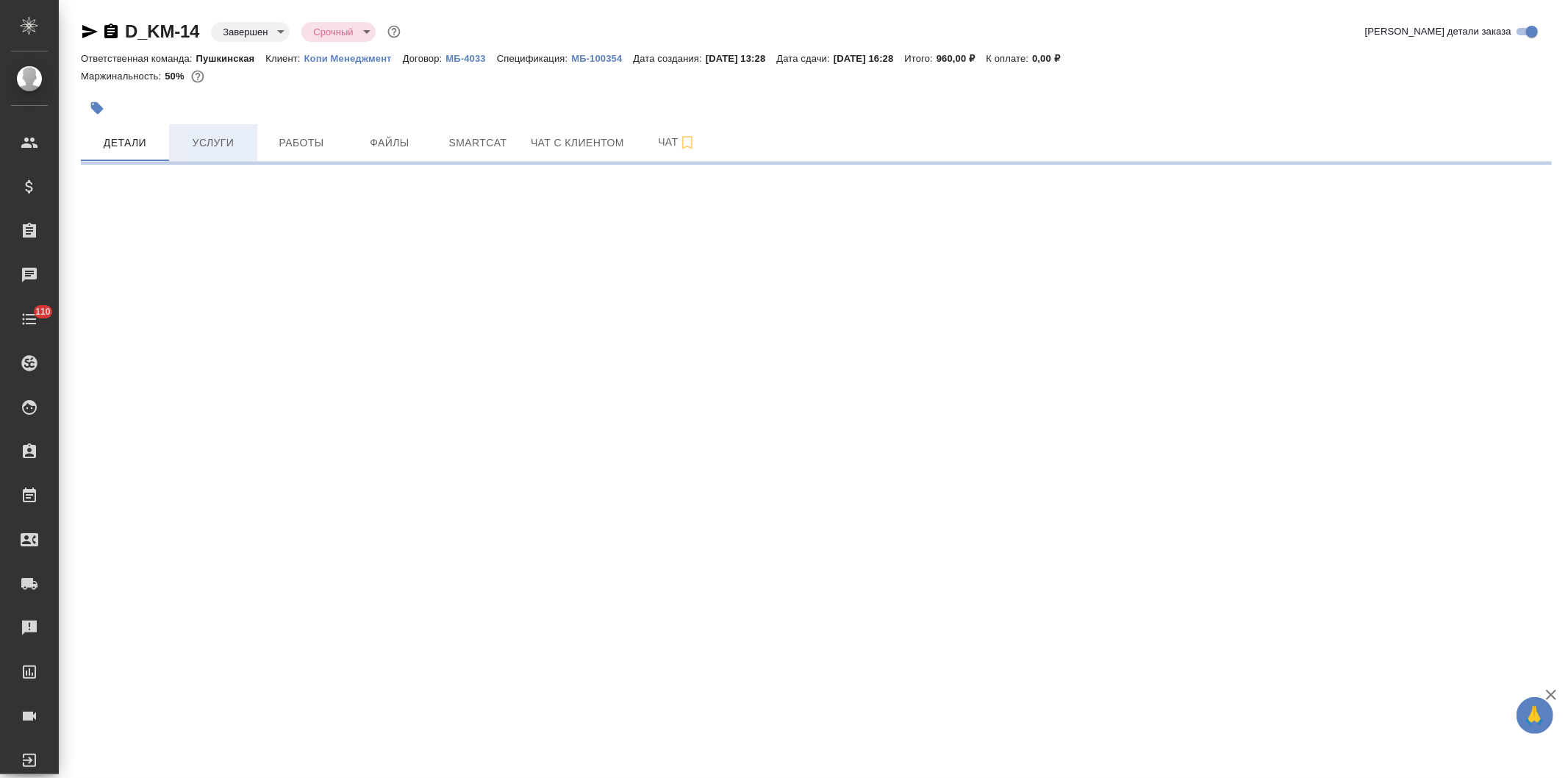
select select "RU"
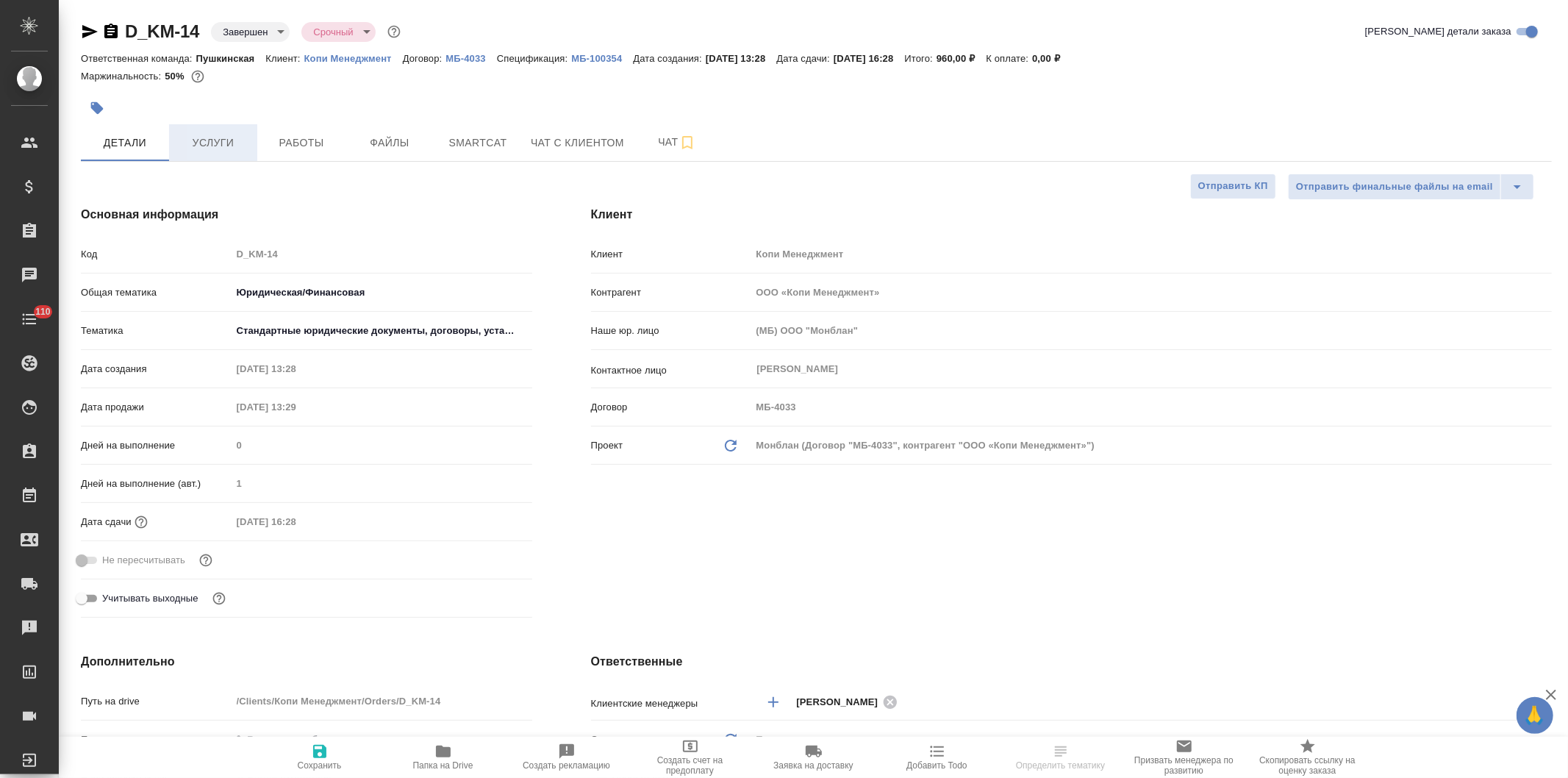
type textarea "x"
click at [211, 142] on span "Услуги" at bounding box center [213, 143] width 71 height 18
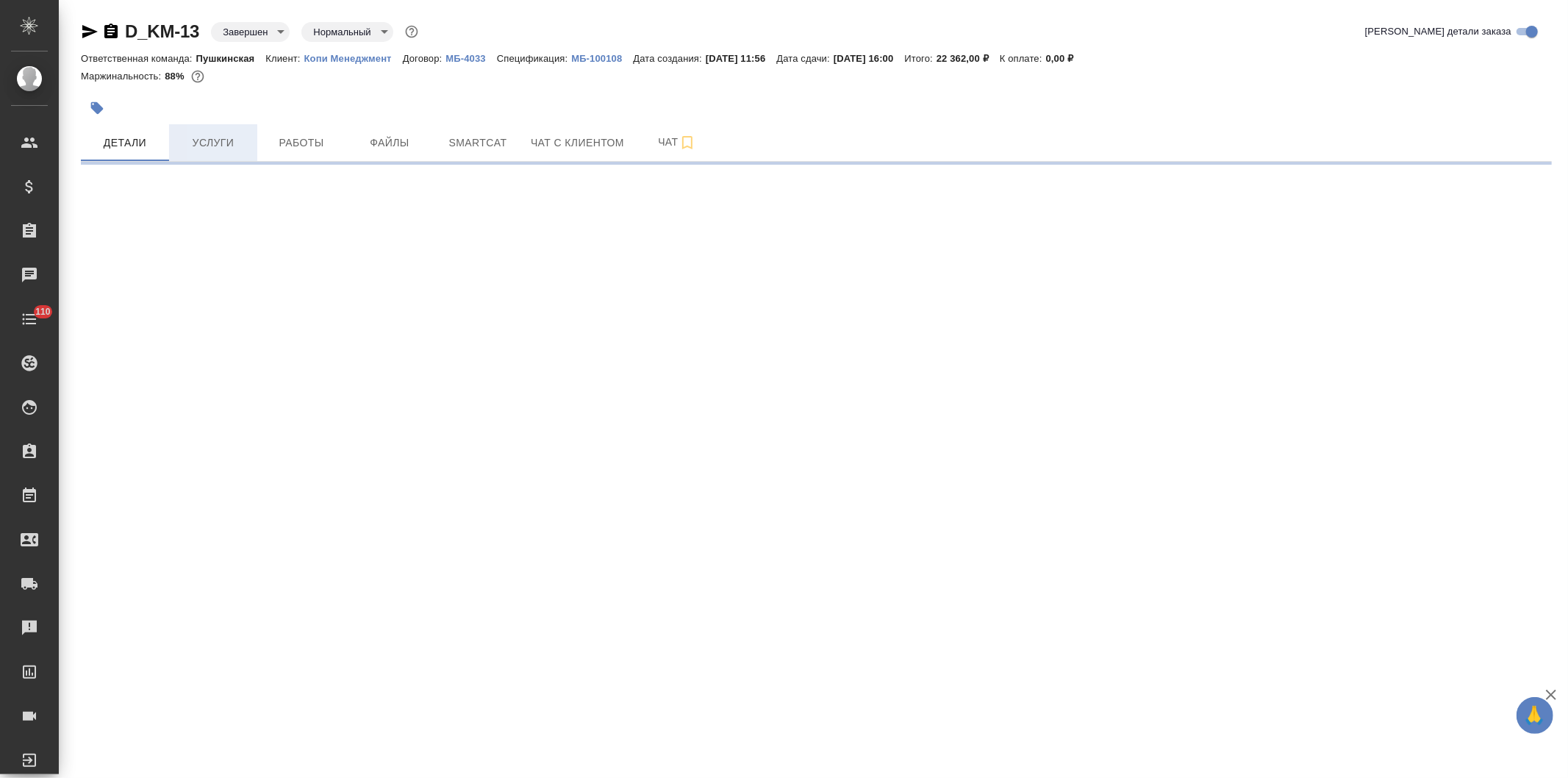
select select "RU"
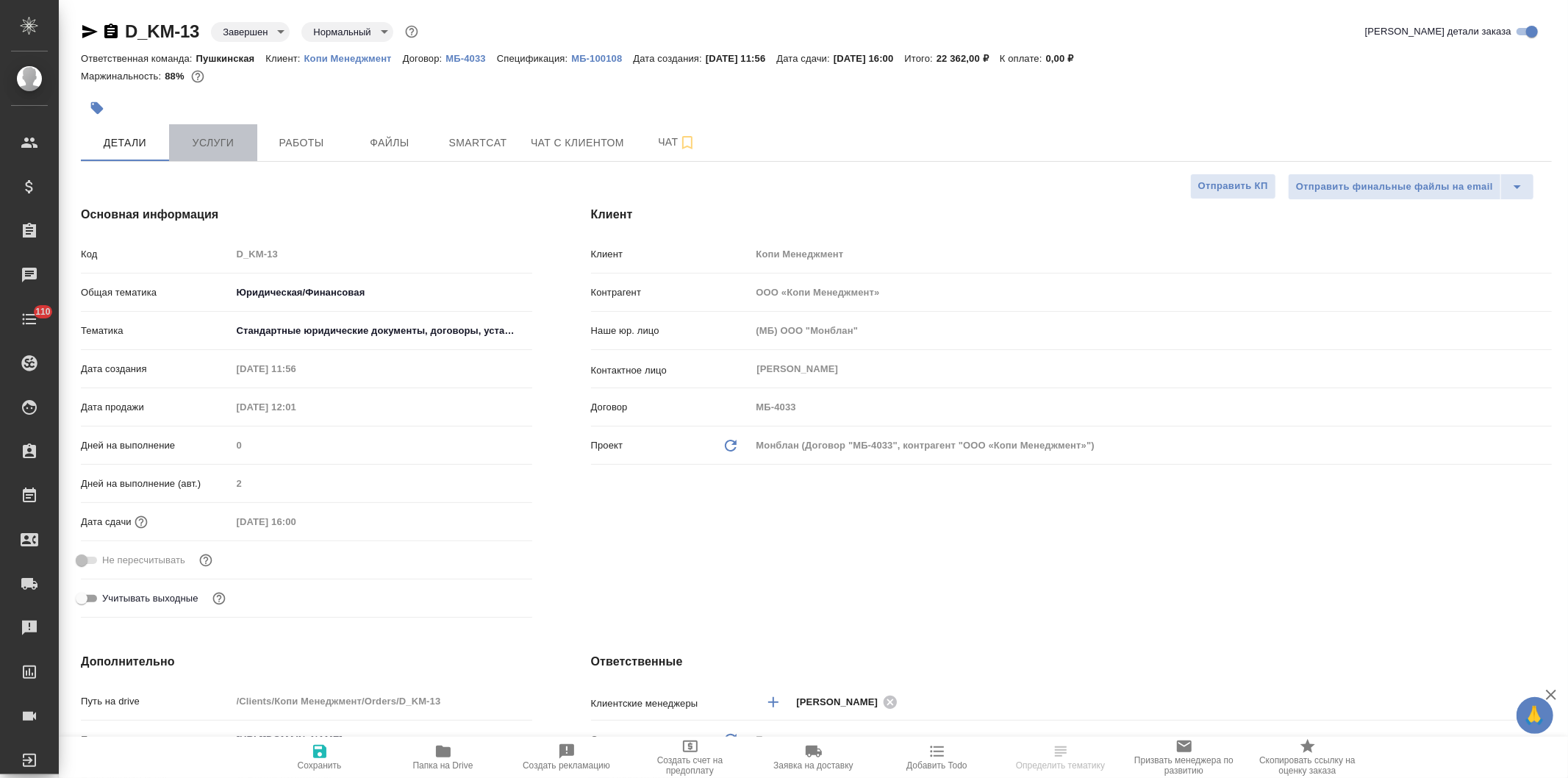
click at [208, 127] on button "Услуги" at bounding box center [213, 143] width 88 height 36
type textarea "x"
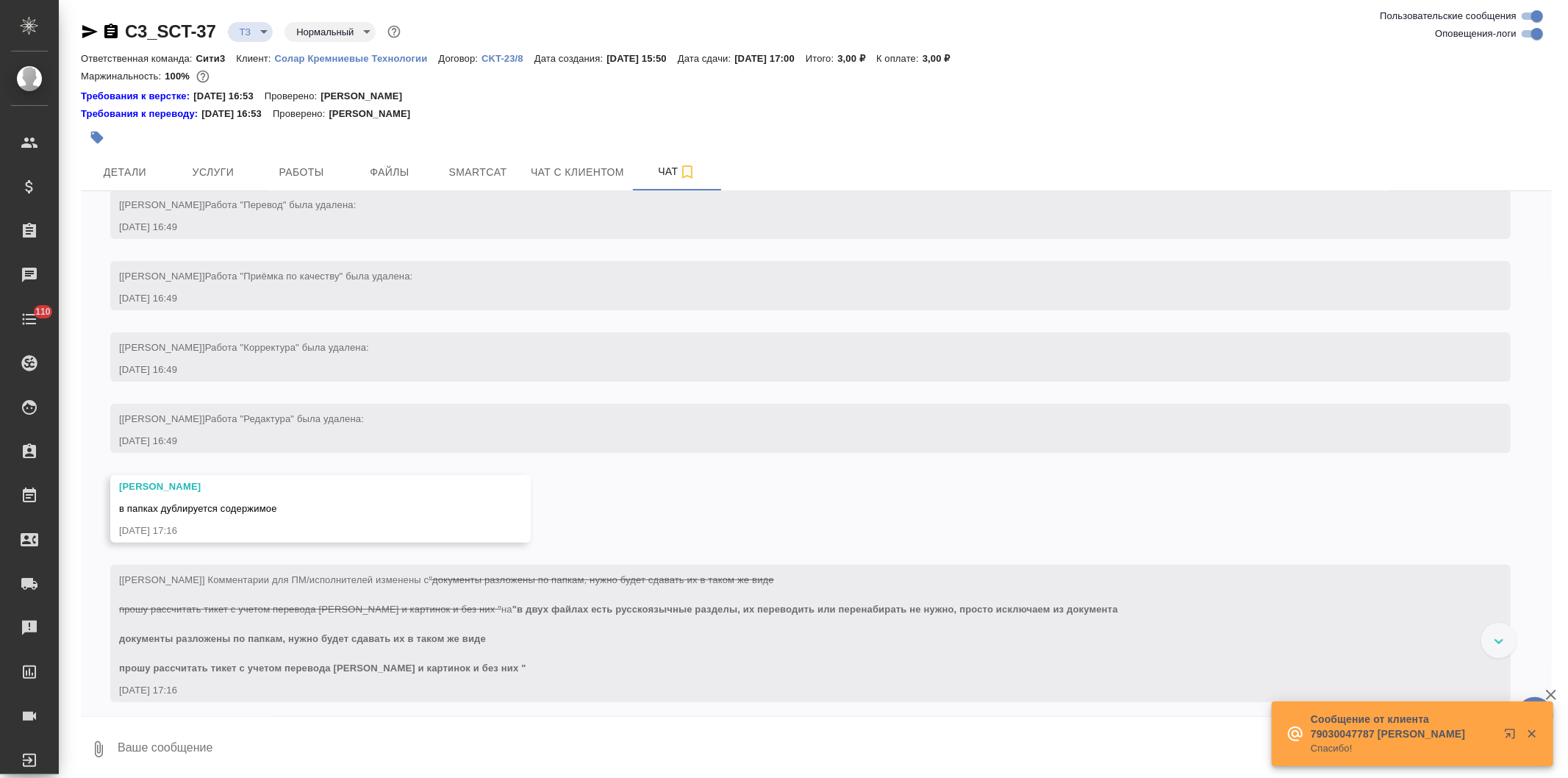
scroll to position [287, 0]
